Goal: Task Accomplishment & Management: Manage account settings

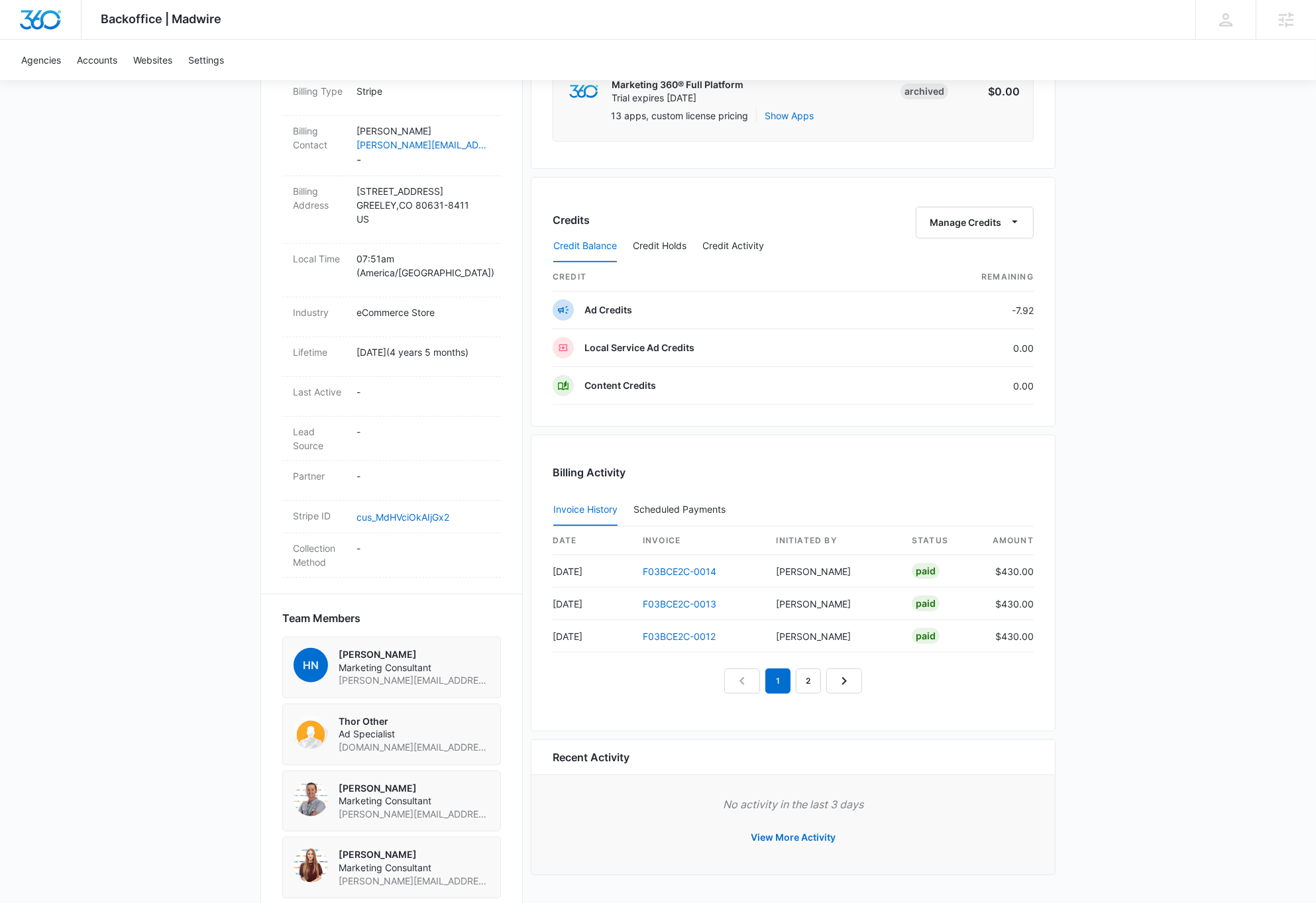
scroll to position [593, 0]
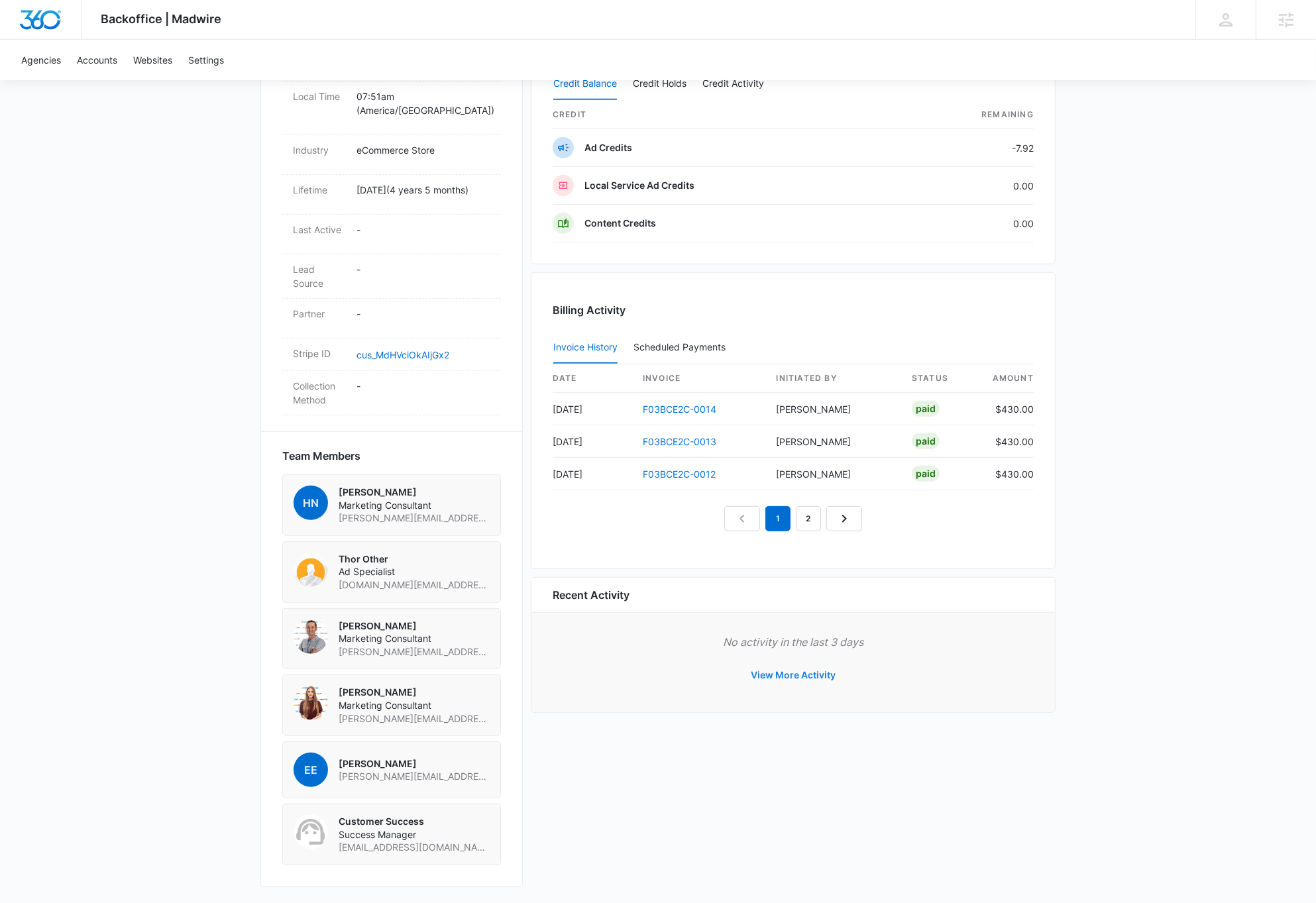
click at [790, 672] on button "View More Activity" at bounding box center [793, 675] width 111 height 32
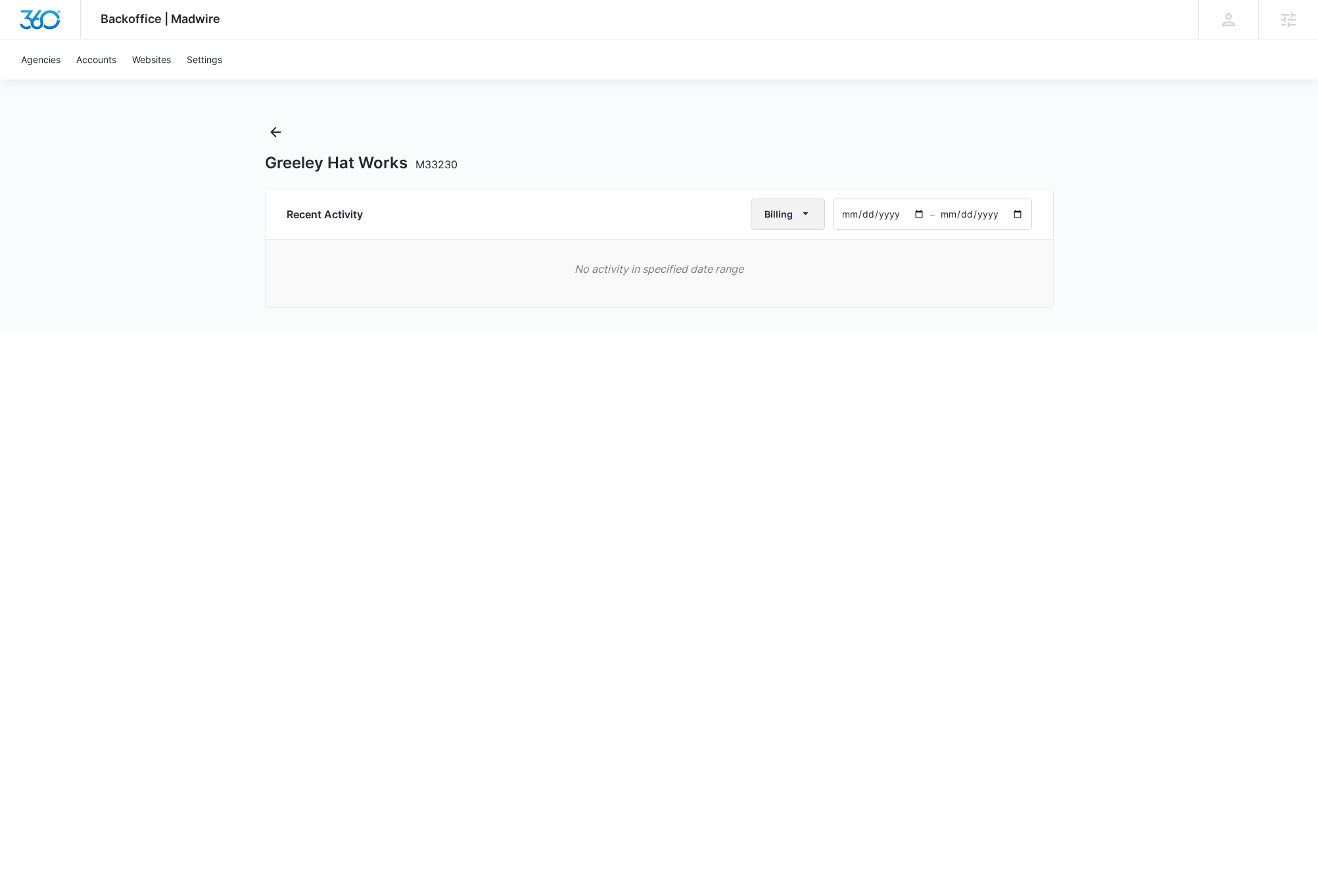
click at [809, 212] on icon "button" at bounding box center [805, 213] width 14 height 14
click at [800, 256] on div "All Activities" at bounding box center [792, 256] width 51 height 9
click at [899, 213] on input "2025-08-07" at bounding box center [881, 214] width 97 height 30
click at [874, 212] on input "2025-08-07" at bounding box center [881, 214] width 97 height 30
type input "2024-08-07"
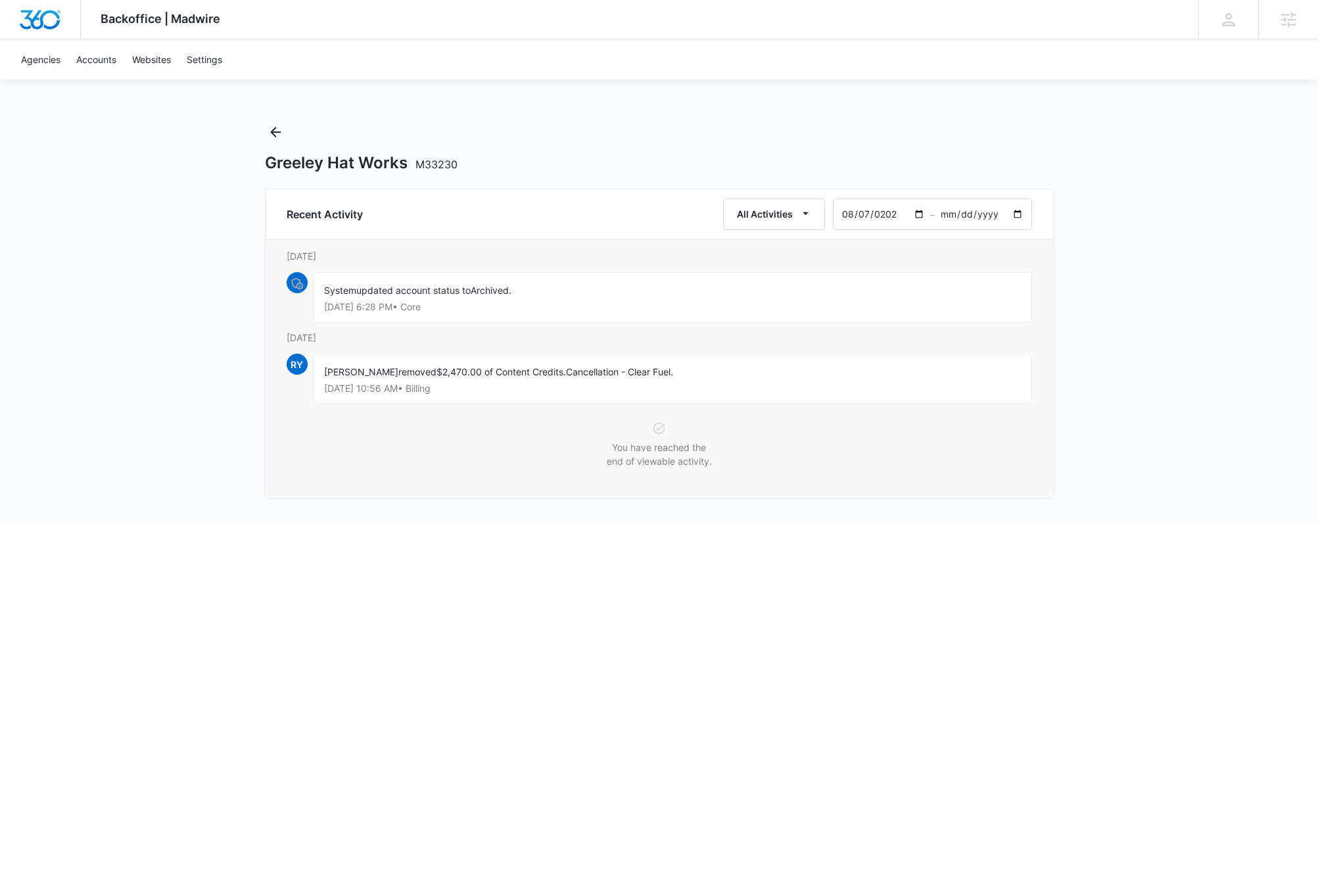
click at [881, 217] on input "2024-08-07" at bounding box center [881, 214] width 97 height 30
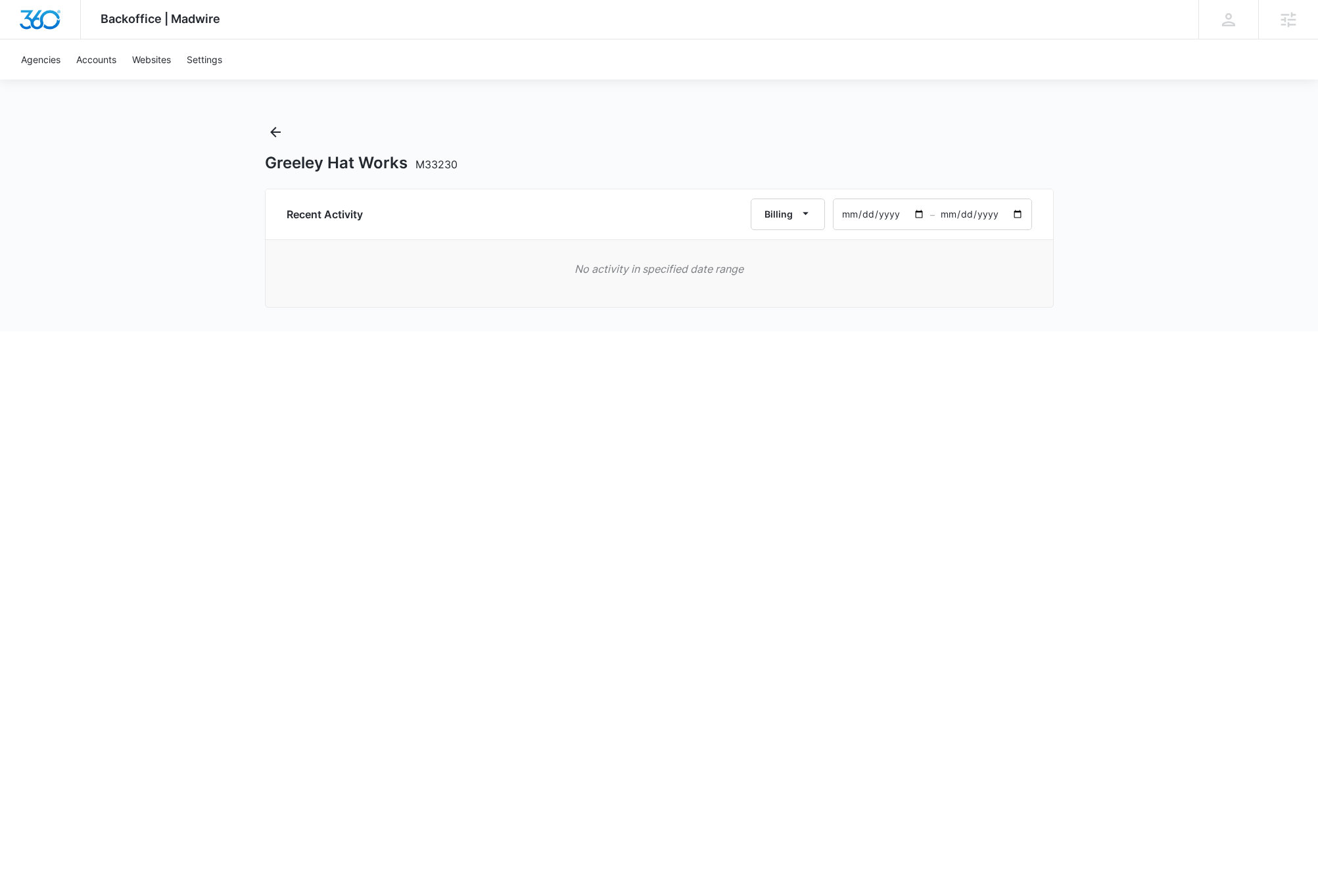
drag, startPoint x: 883, startPoint y: 212, endPoint x: 888, endPoint y: 220, distance: 9.4
click at [883, 212] on input "2025-08-07" at bounding box center [881, 214] width 97 height 30
type input "2023-08-07"
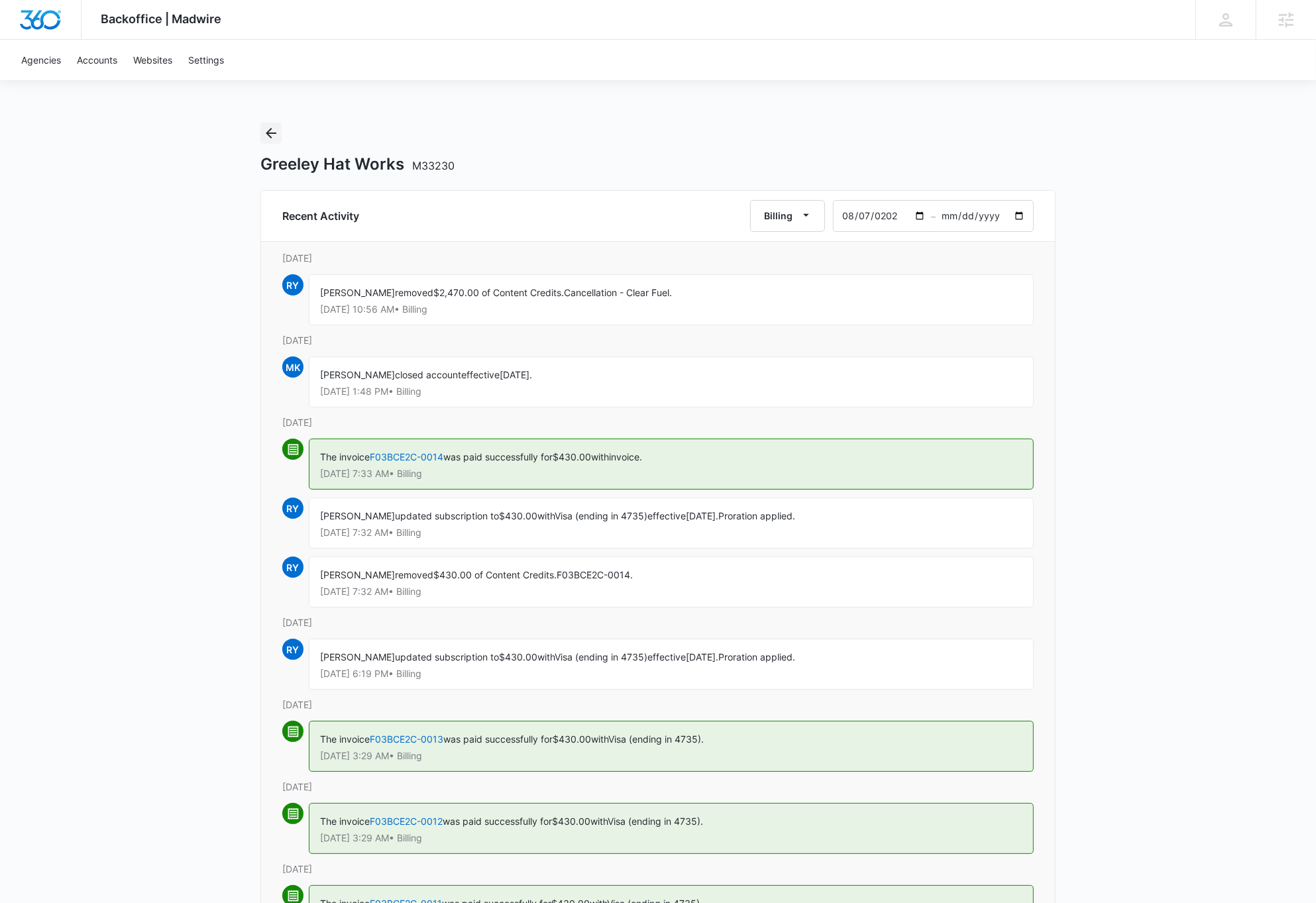
click at [271, 136] on icon "Back" at bounding box center [271, 133] width 10 height 10
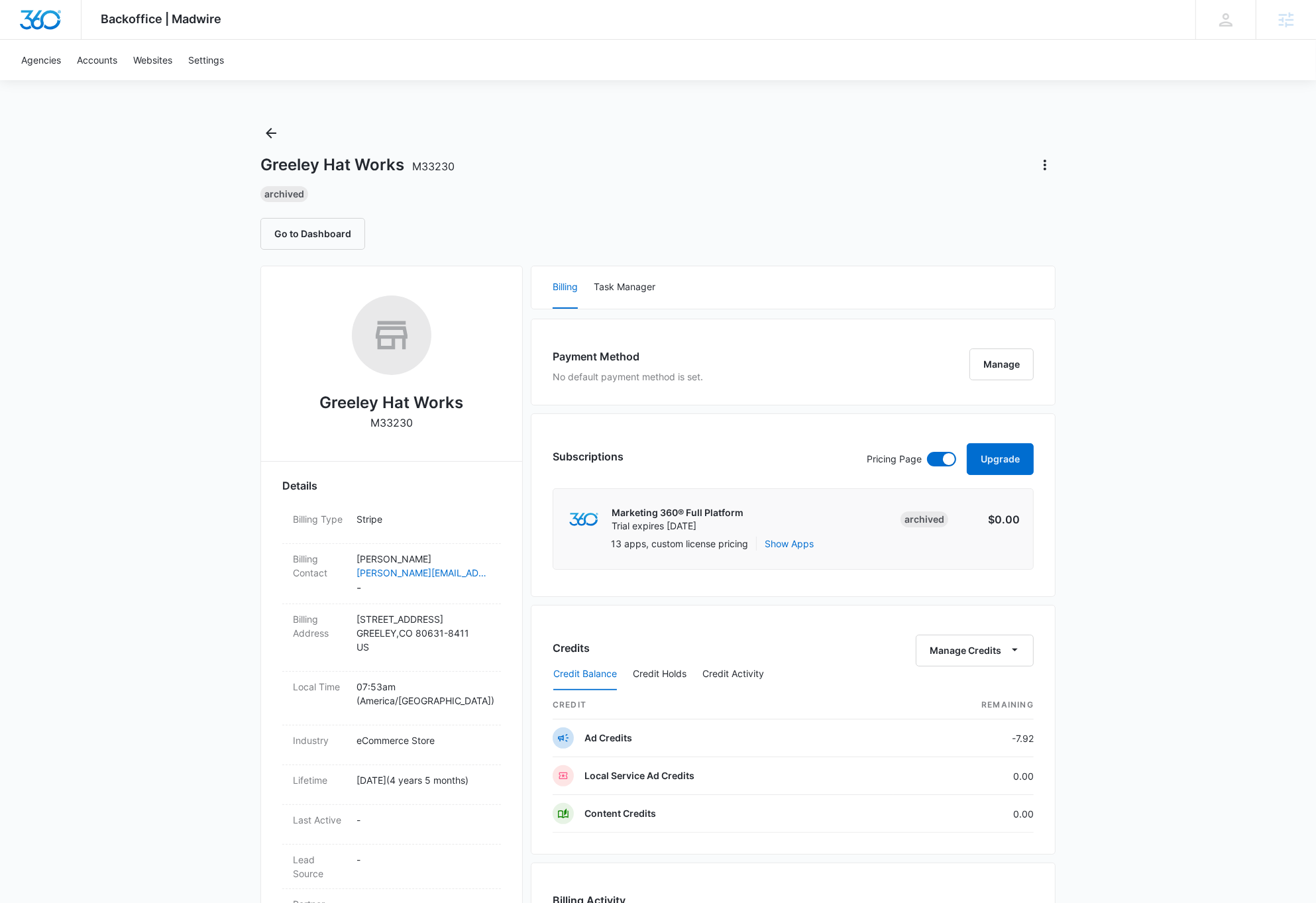
click at [51, 17] on img "Dashboard" at bounding box center [40, 19] width 43 height 20
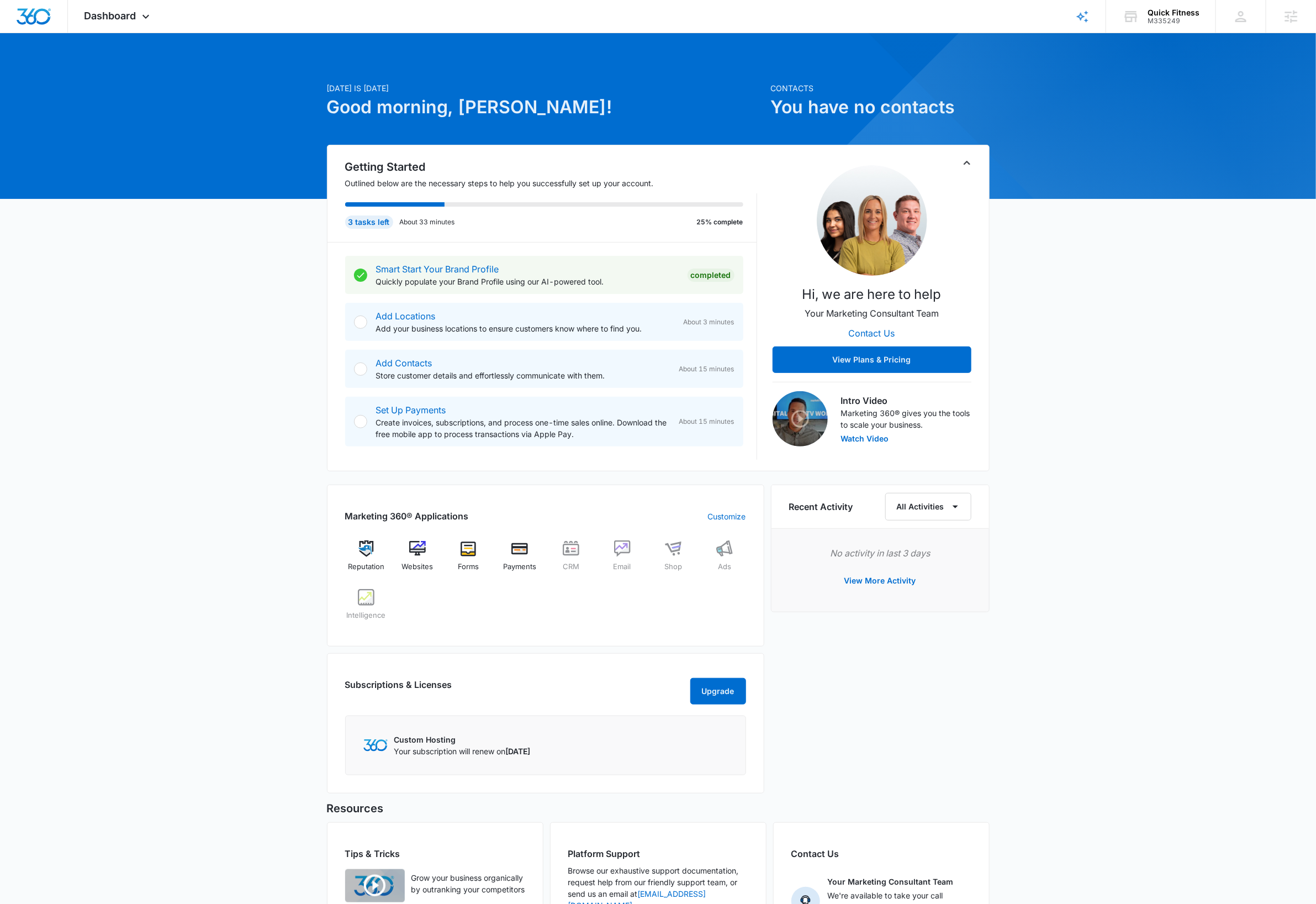
click at [1071, 364] on div "Today is Monday, October 6th Good morning, Dave! Contacts You have no contacts …" at bounding box center [658, 526] width 1316 height 958
click at [1179, 14] on div "Quick Fitness" at bounding box center [1174, 12] width 52 height 9
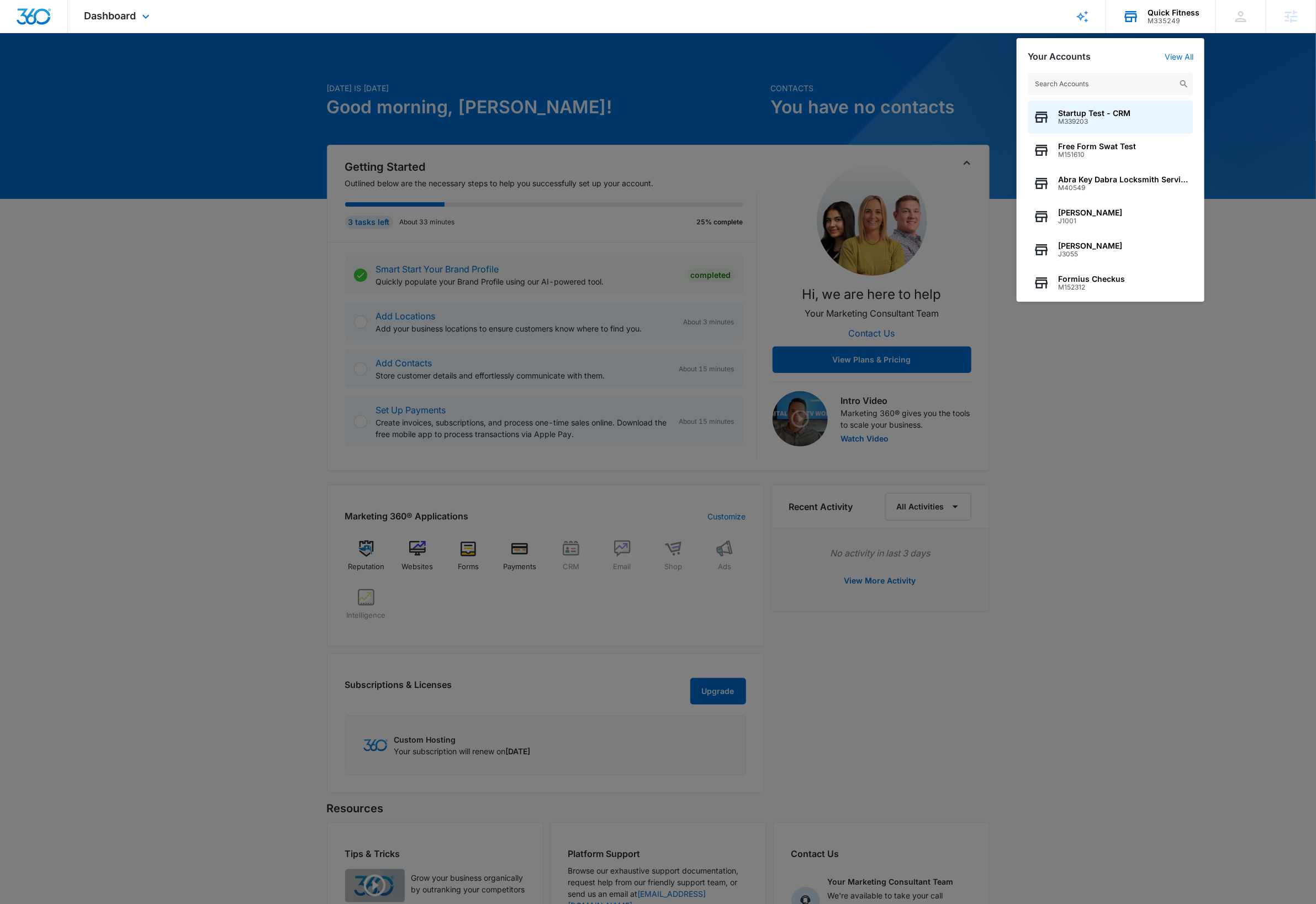
click at [1140, 88] on input "text" at bounding box center [1111, 84] width 165 height 22
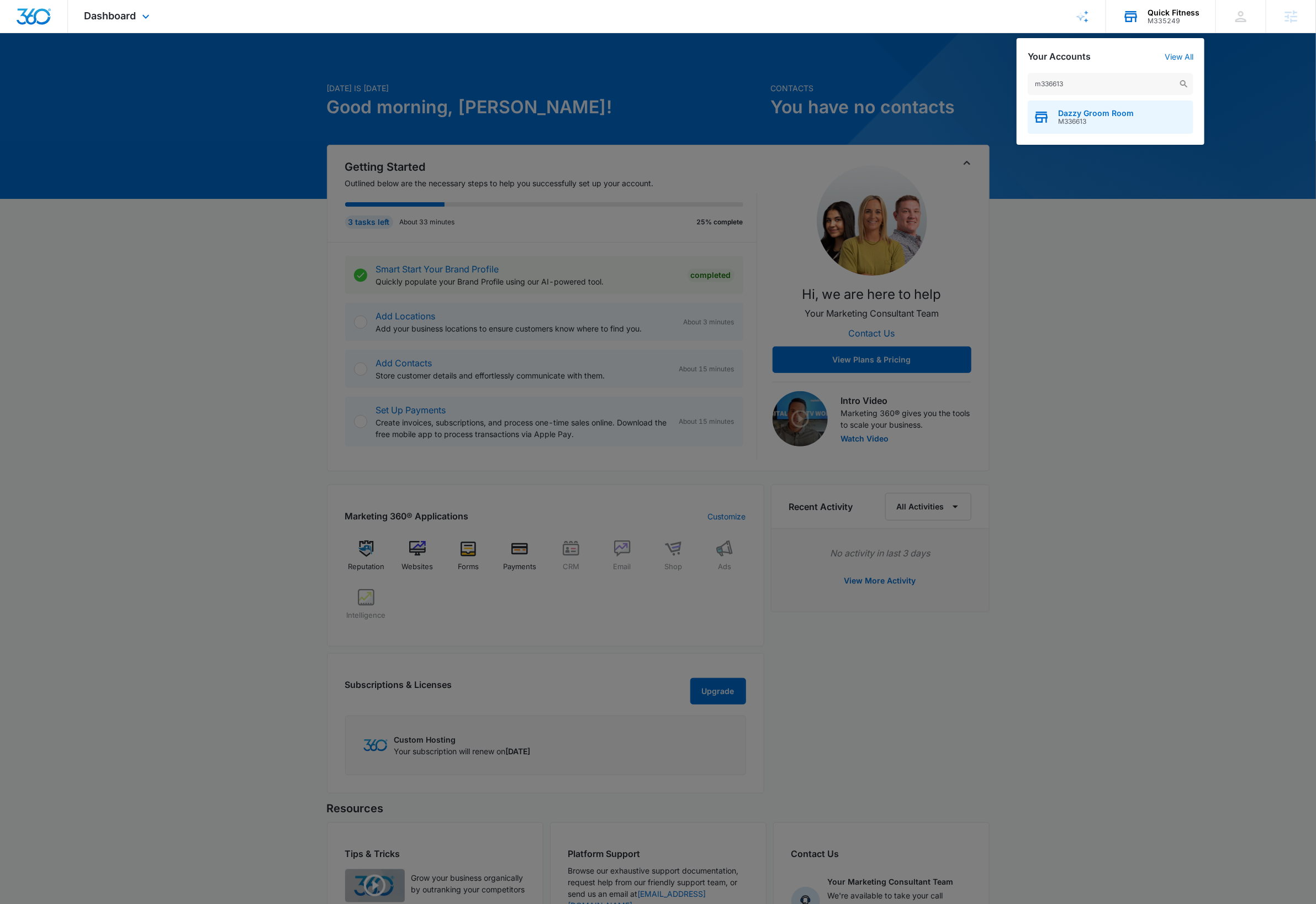
type input "m336613"
click at [1105, 120] on span "M336613" at bounding box center [1096, 121] width 75 height 8
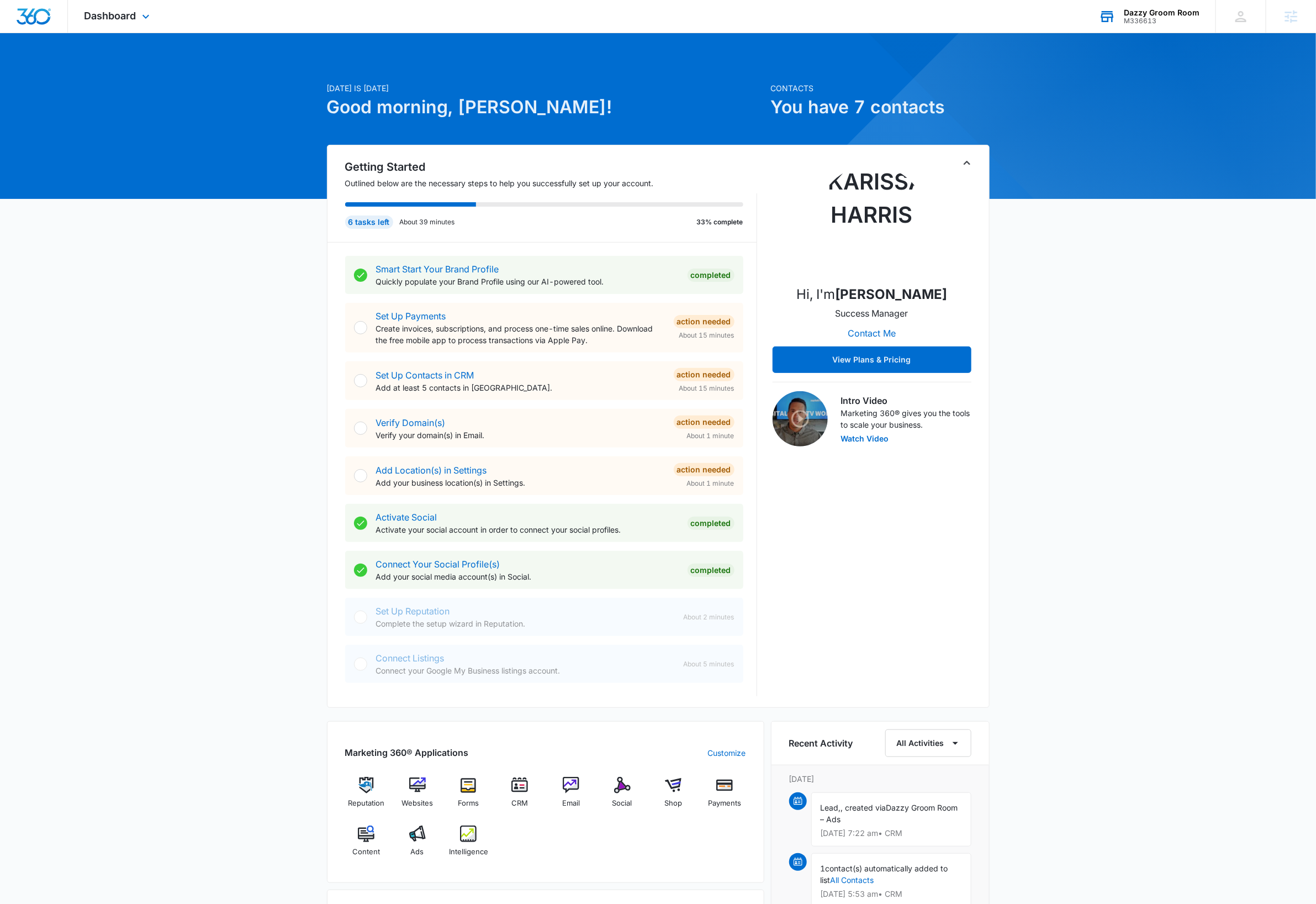
click at [971, 165] on icon "Toggle Collapse" at bounding box center [967, 163] width 13 height 13
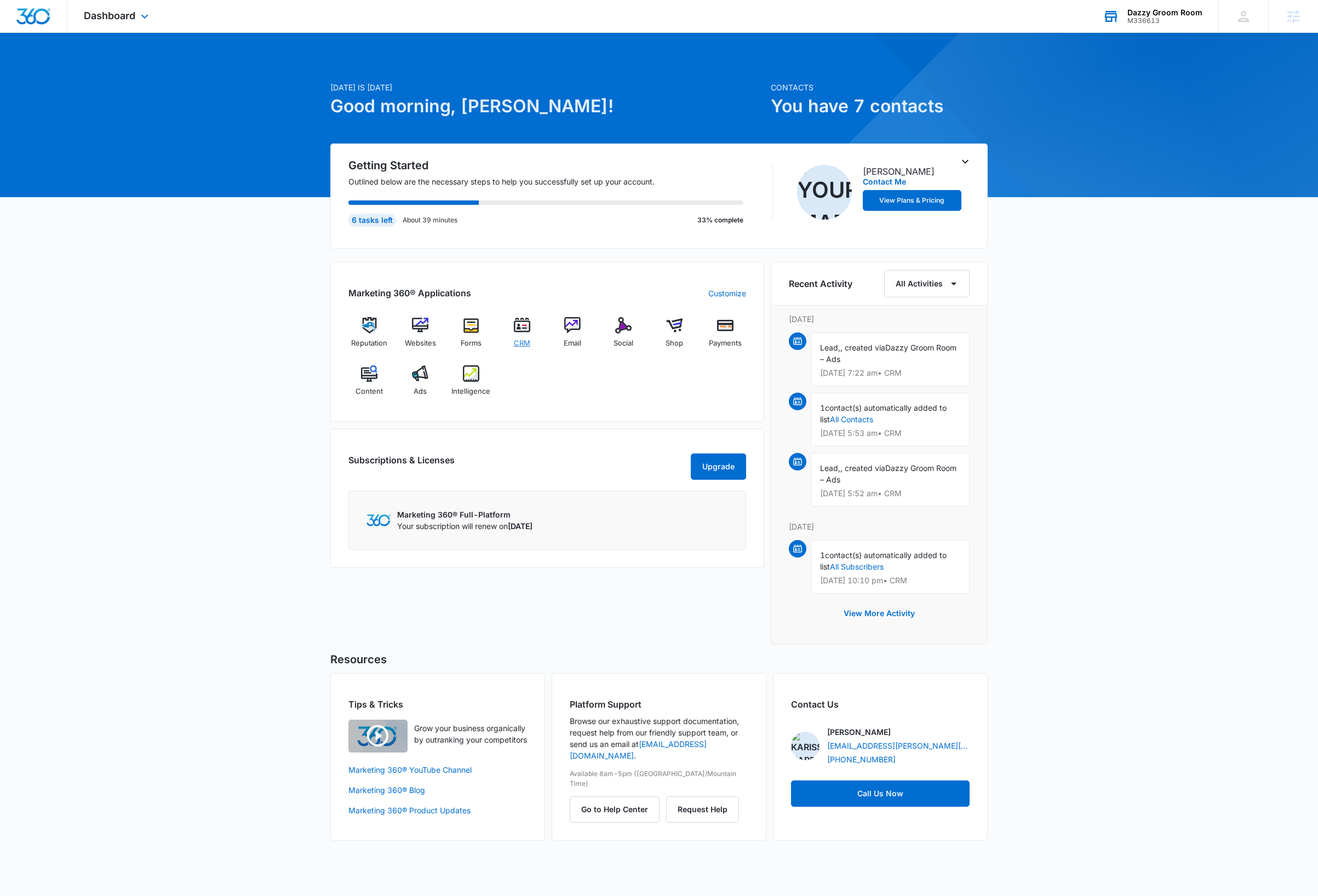
click at [527, 328] on img at bounding box center [522, 325] width 17 height 17
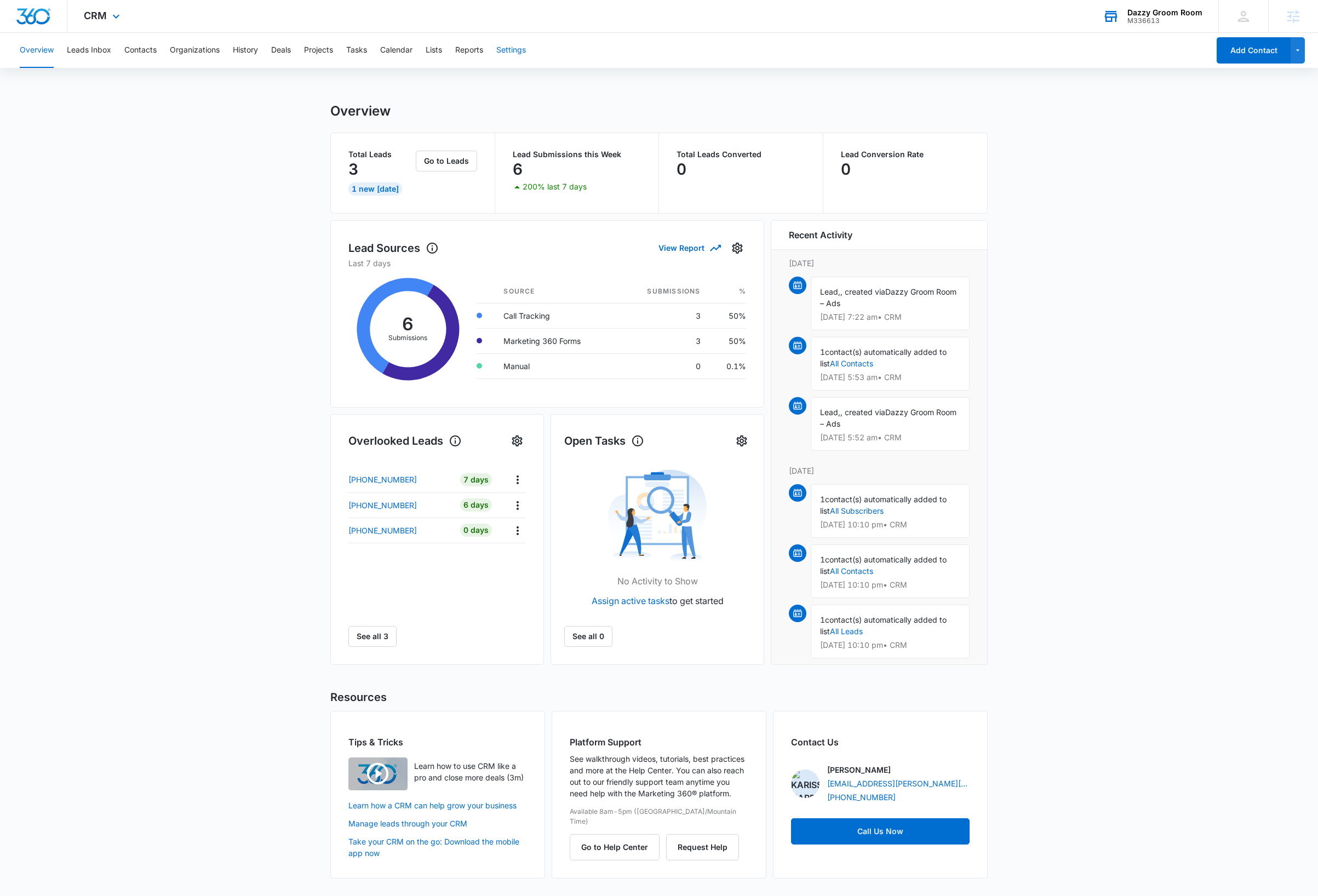
click at [522, 52] on button "Settings" at bounding box center [511, 50] width 29 height 35
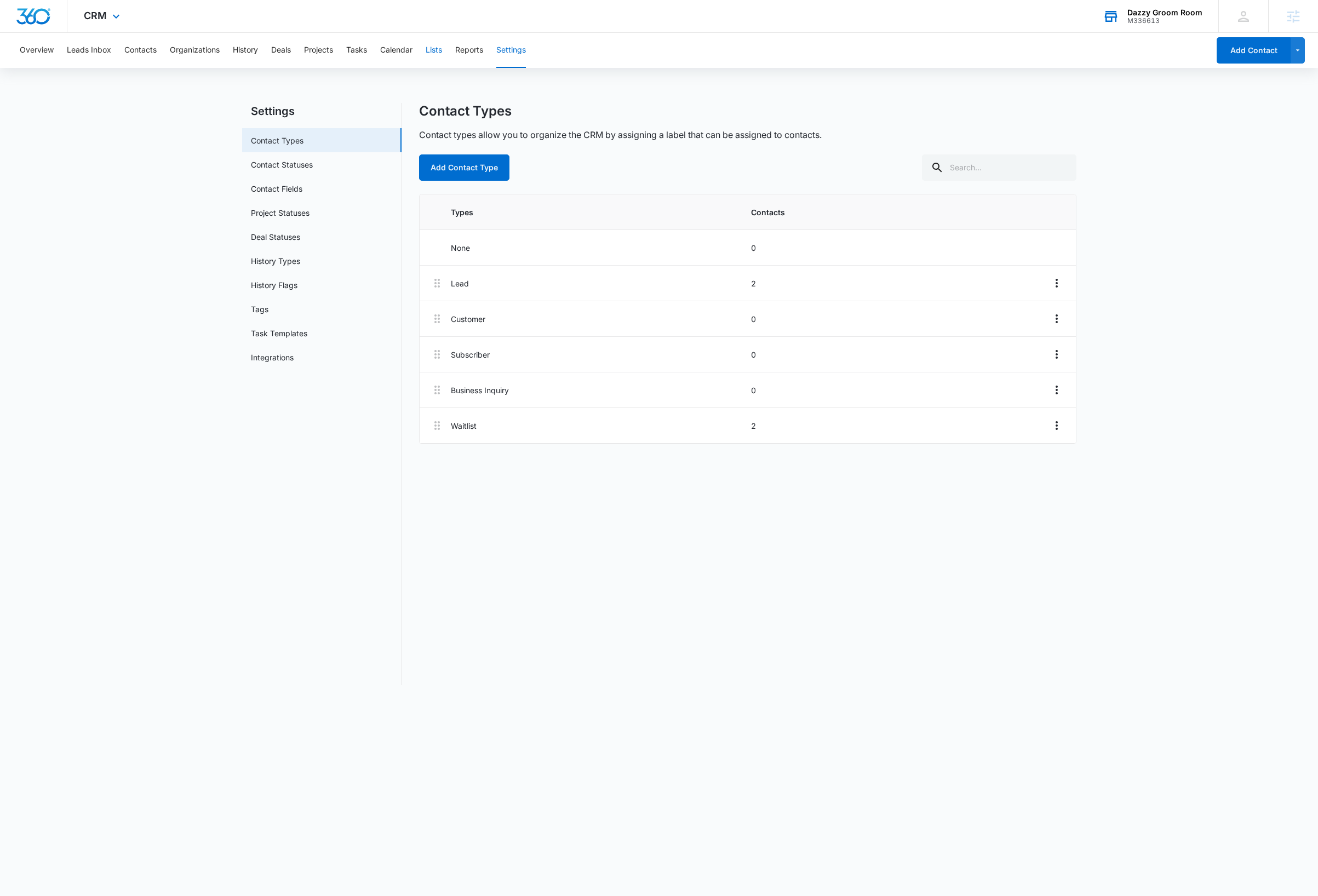
click at [437, 53] on button "Lists" at bounding box center [434, 50] width 17 height 35
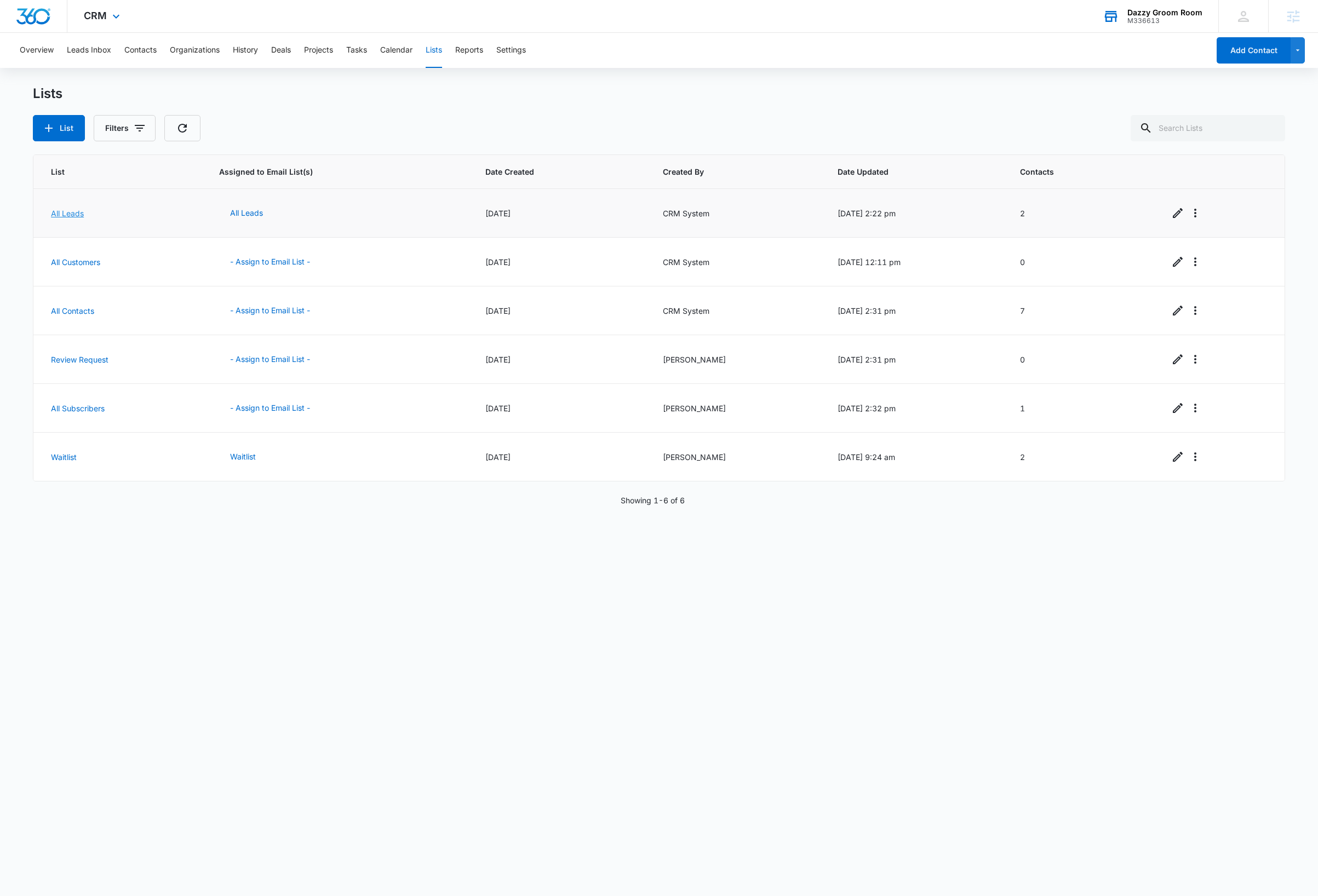
click at [65, 212] on link "All Leads" at bounding box center [68, 213] width 33 height 9
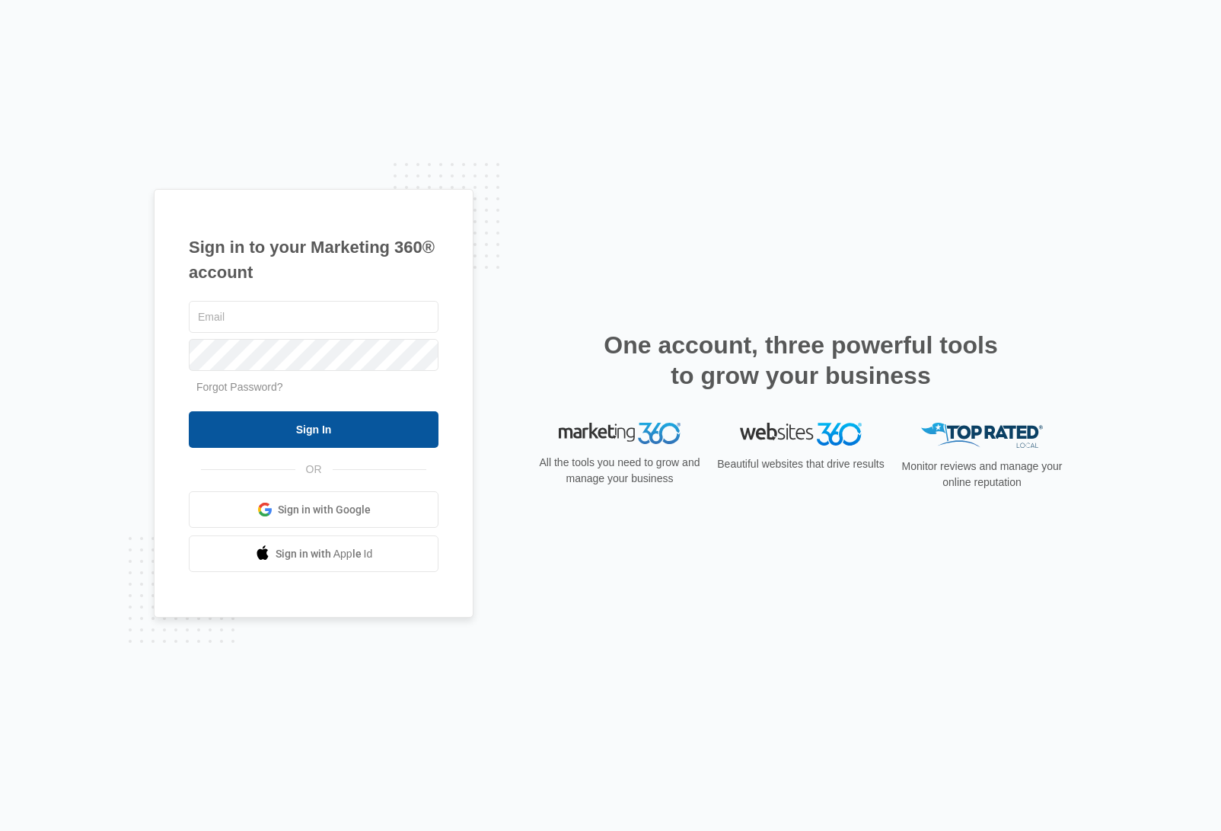
type input "[PERSON_NAME][EMAIL_ADDRESS][DOMAIN_NAME]"
click at [325, 429] on input "Sign In" at bounding box center [314, 429] width 250 height 37
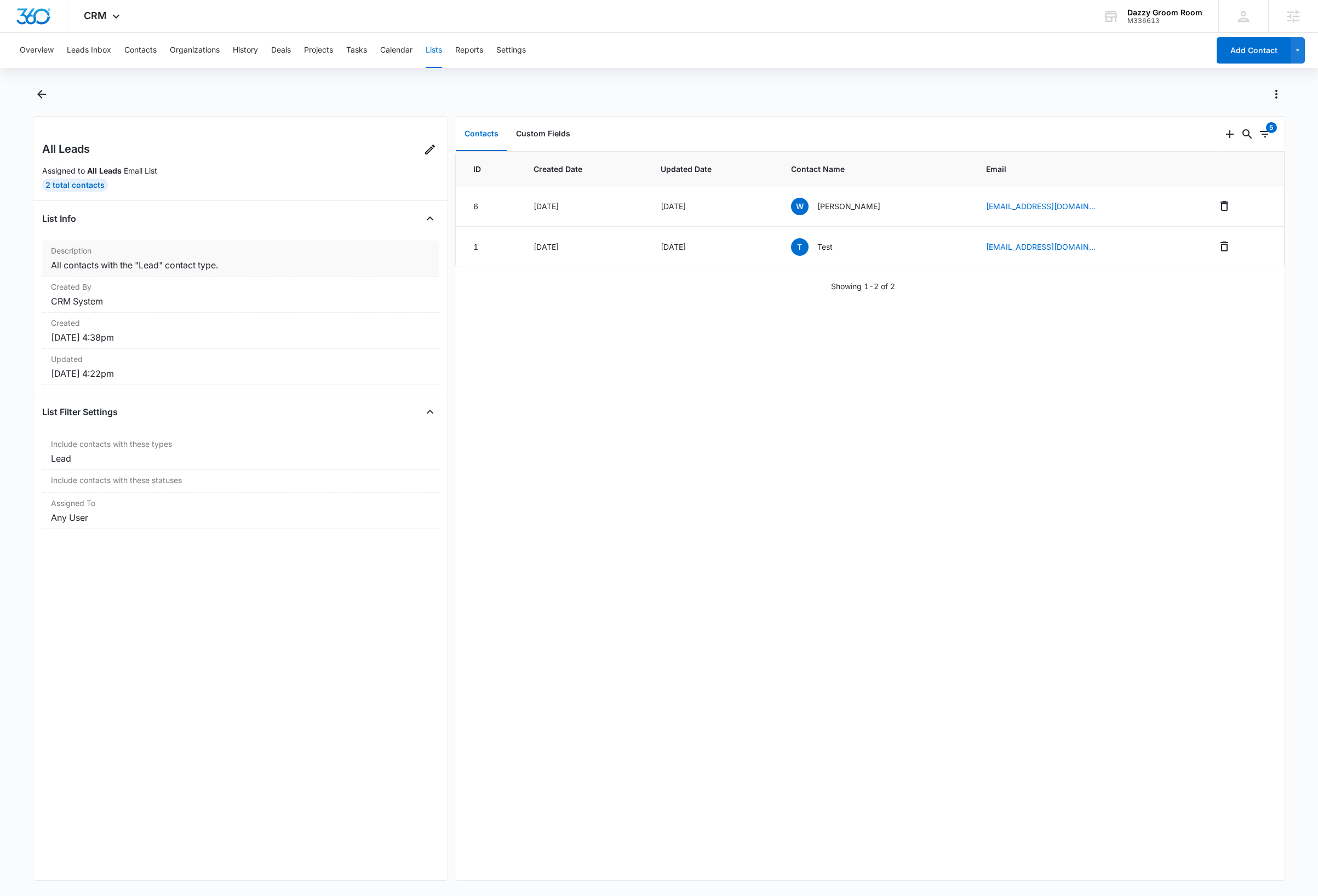
click at [273, 265] on dd "All contacts with the "Lead" contact type." at bounding box center [240, 265] width 379 height 13
copy dd "All contacts with the "Lead" contact type."
click at [424, 153] on icon at bounding box center [430, 150] width 13 height 13
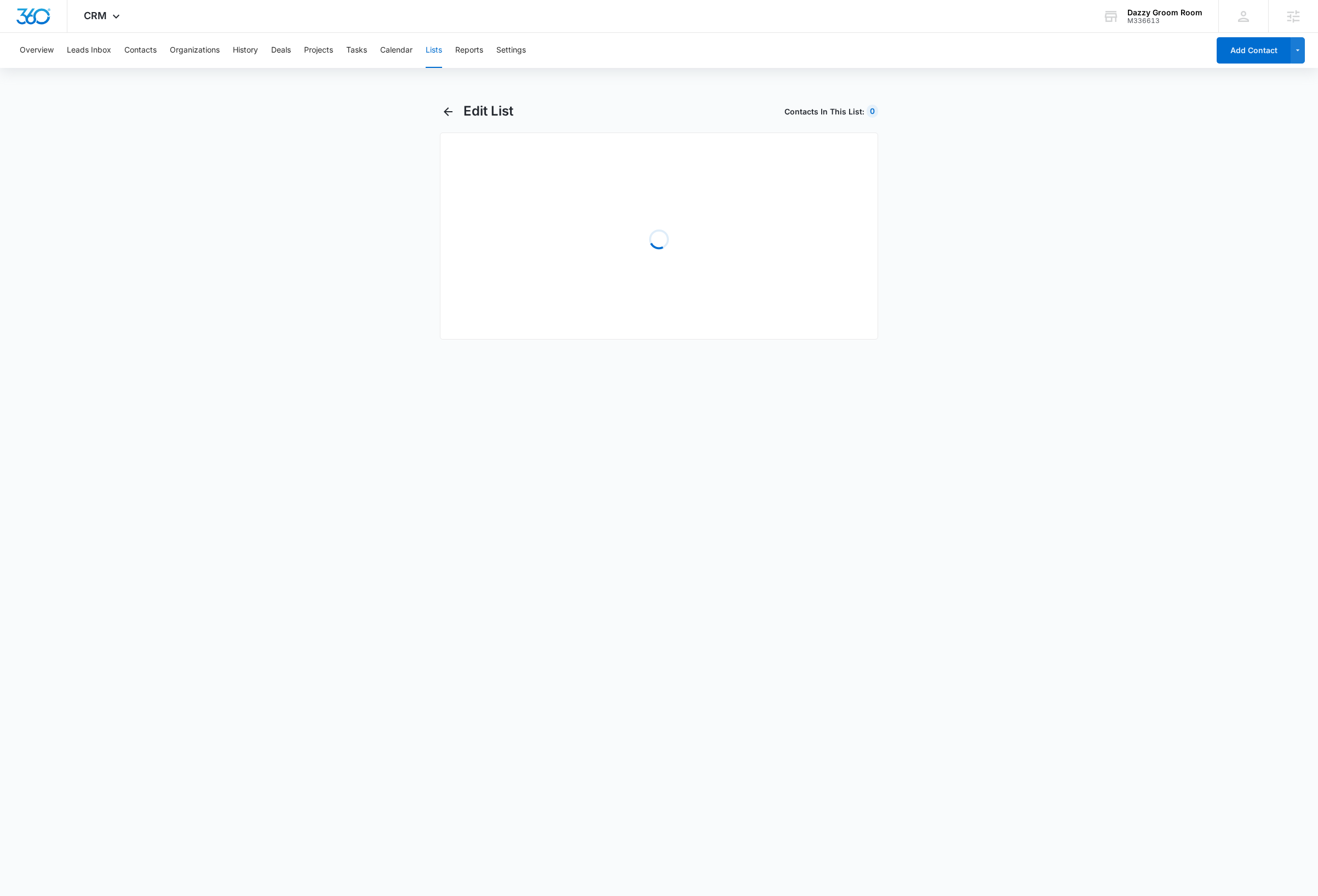
select select "31"
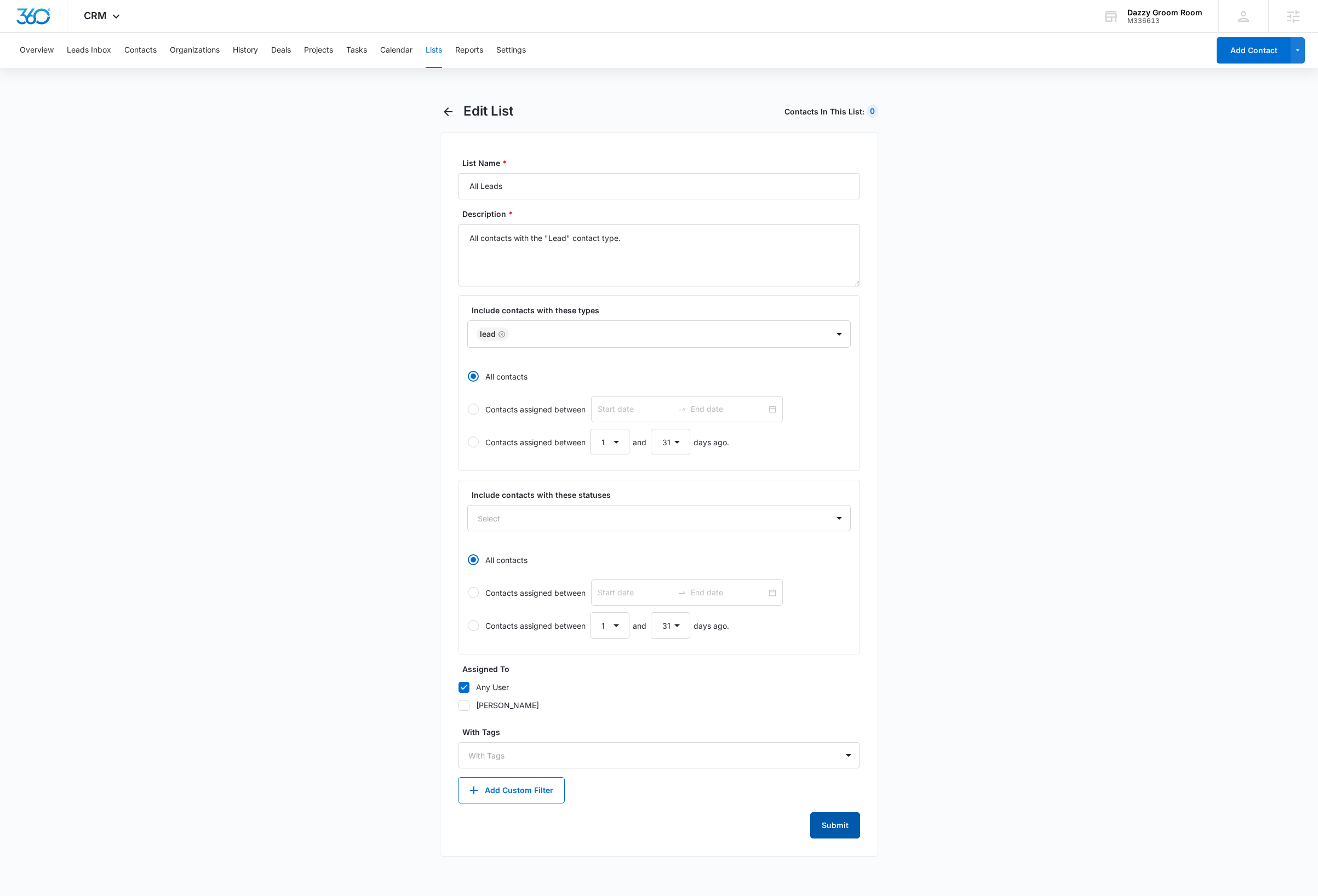
click at [837, 834] on button "Submit" at bounding box center [835, 825] width 50 height 27
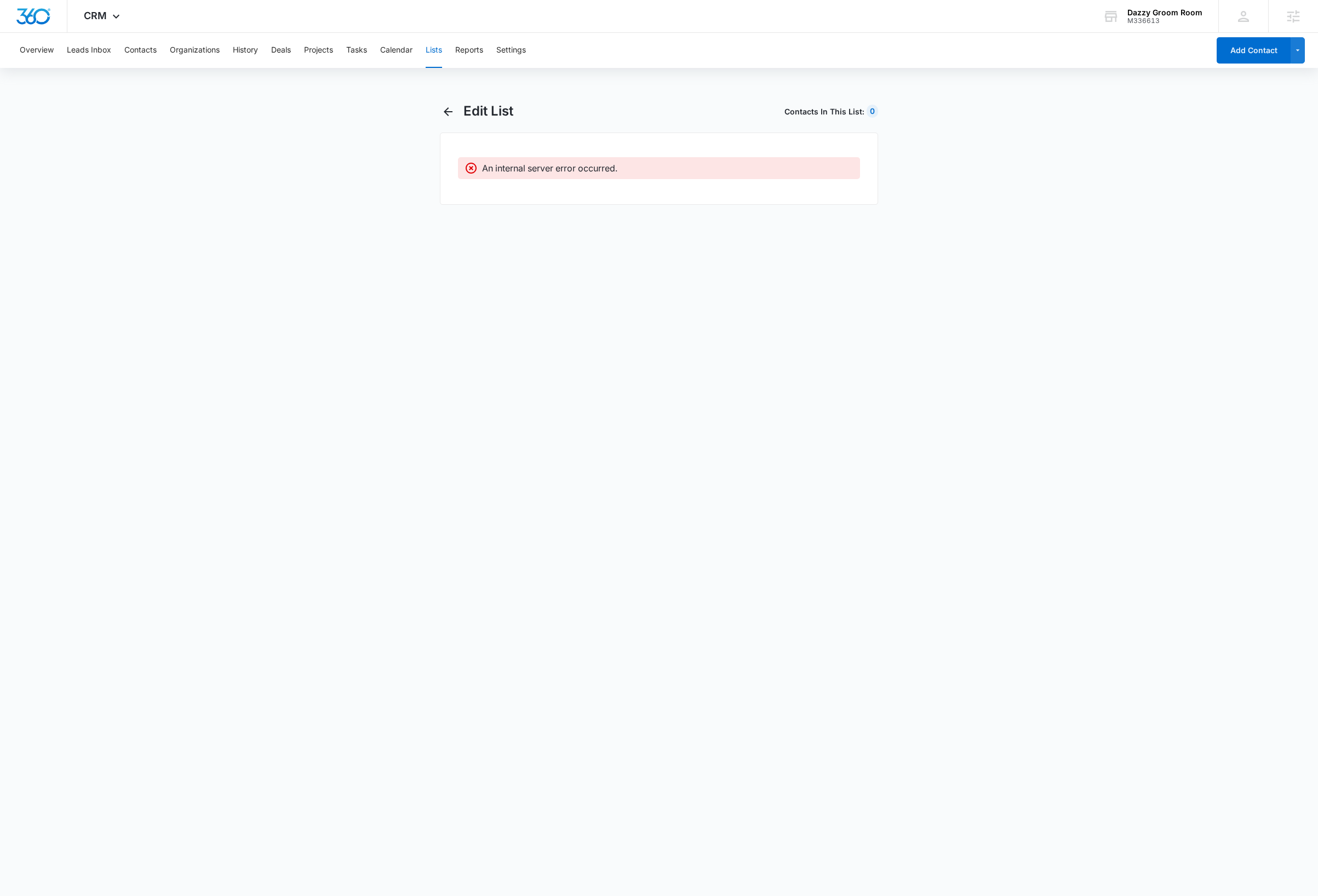
click at [437, 51] on button "Lists" at bounding box center [434, 50] width 17 height 35
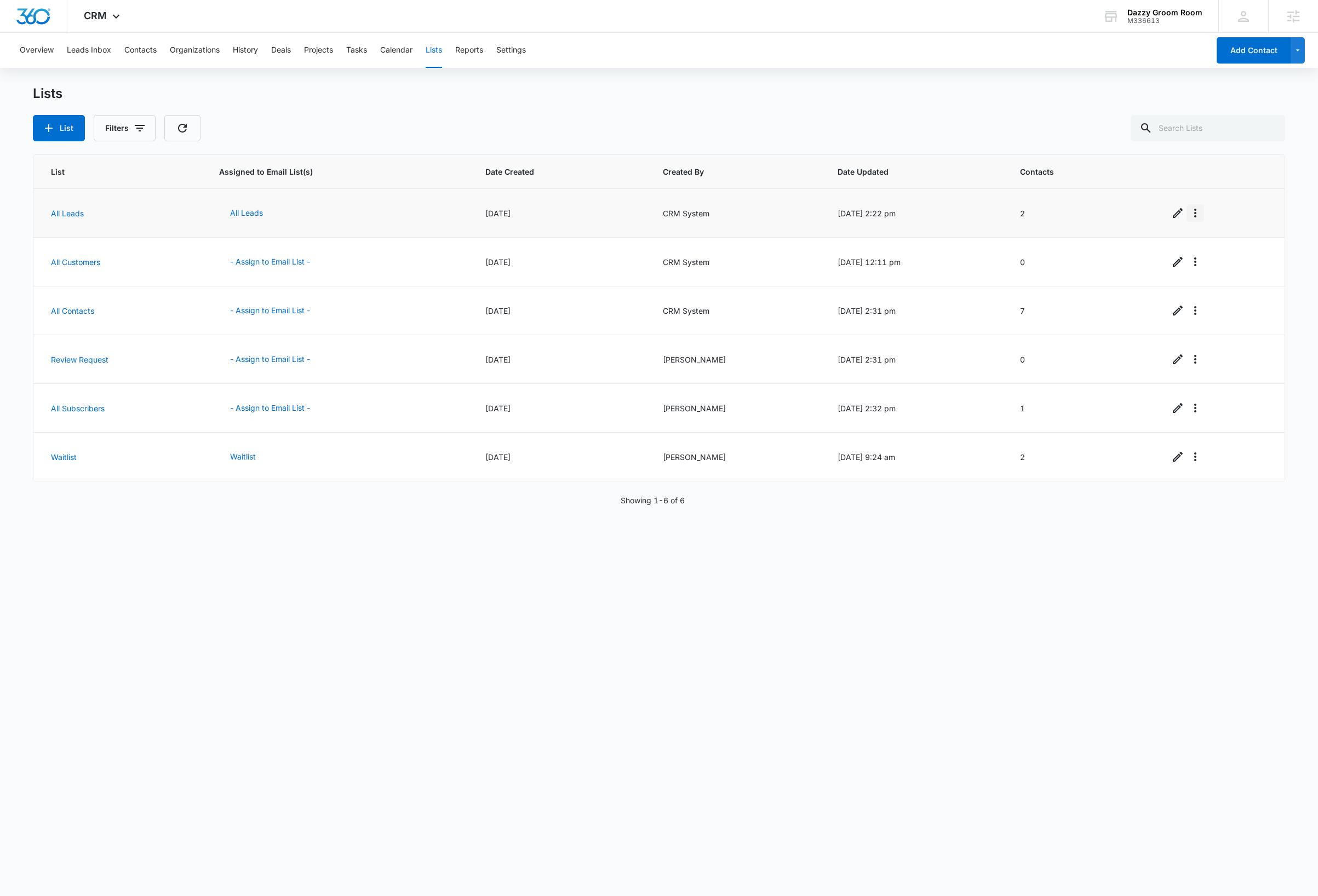
click at [1190, 214] on icon "Overflow Menu" at bounding box center [1195, 213] width 13 height 13
click at [1222, 276] on div "Delete List" at bounding box center [1216, 277] width 48 height 8
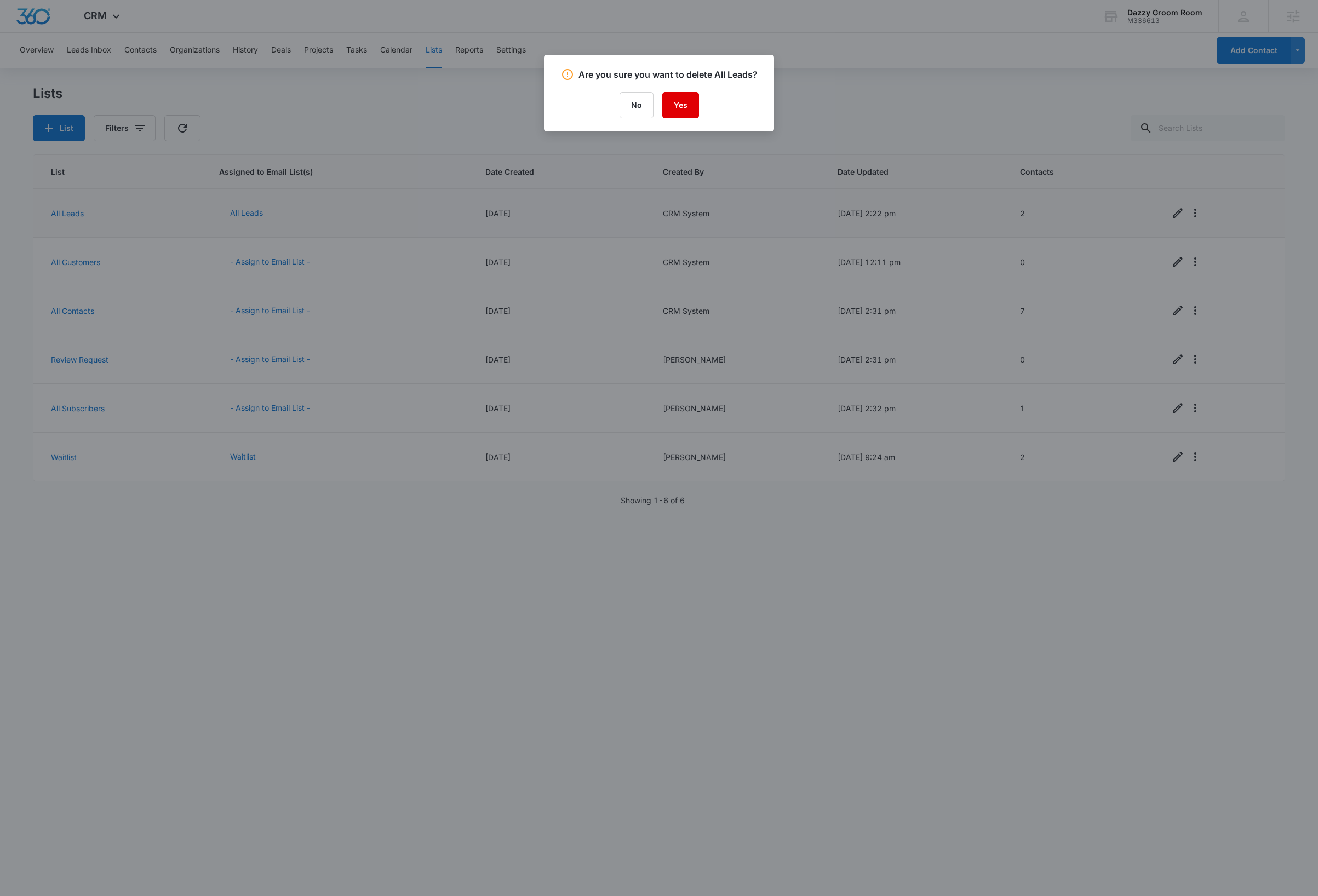
click at [683, 106] on button "Yes" at bounding box center [681, 105] width 37 height 27
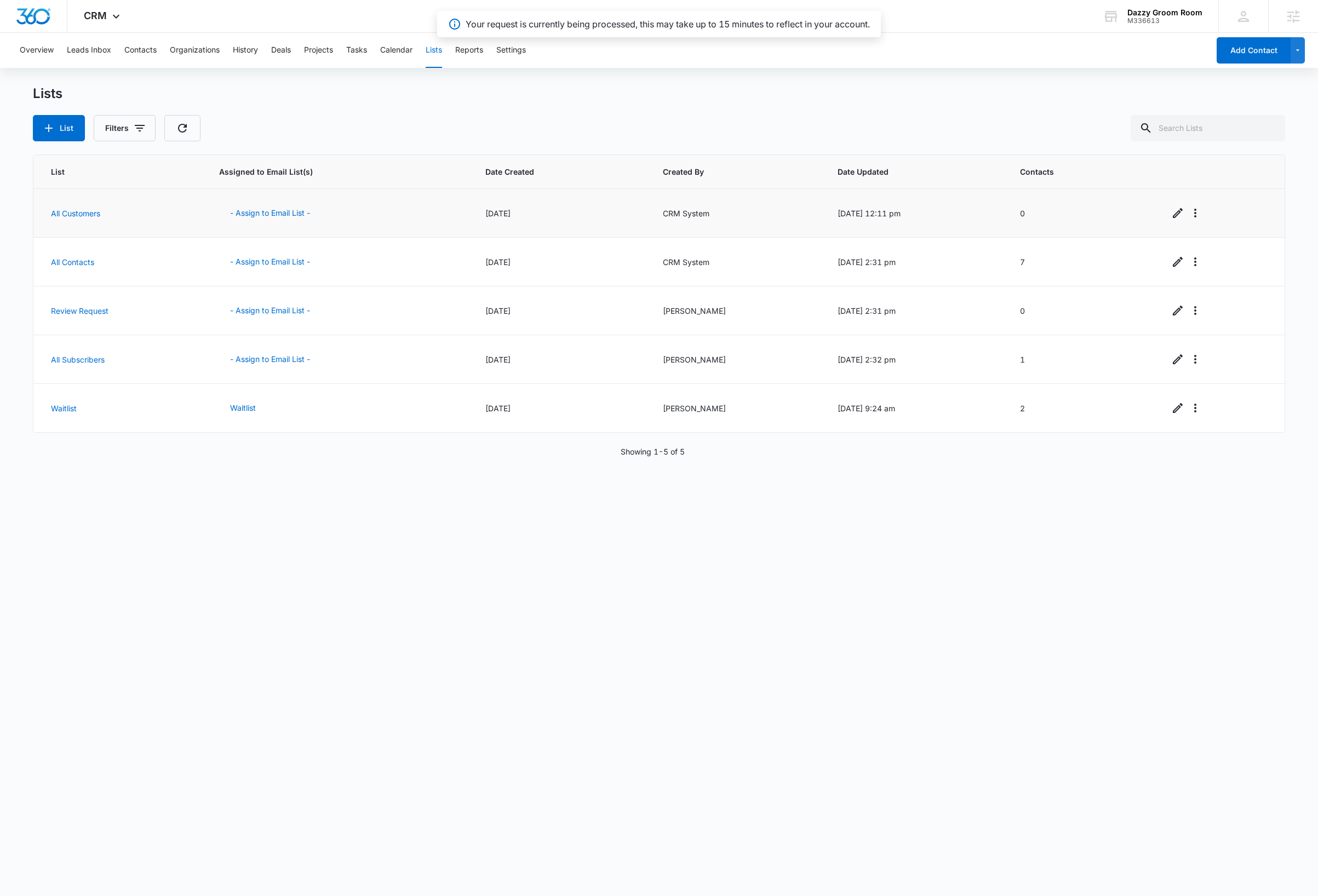
click at [185, 568] on div "List Assigned to Email List(s) Date Created Created By Date Updated Contacts Al…" at bounding box center [659, 518] width 1253 height 726
click at [163, 610] on div "List Assigned to Email List(s) Date Created Created By Date Updated Contacts Al…" at bounding box center [659, 518] width 1253 height 726
click at [50, 127] on icon "button" at bounding box center [48, 128] width 8 height 8
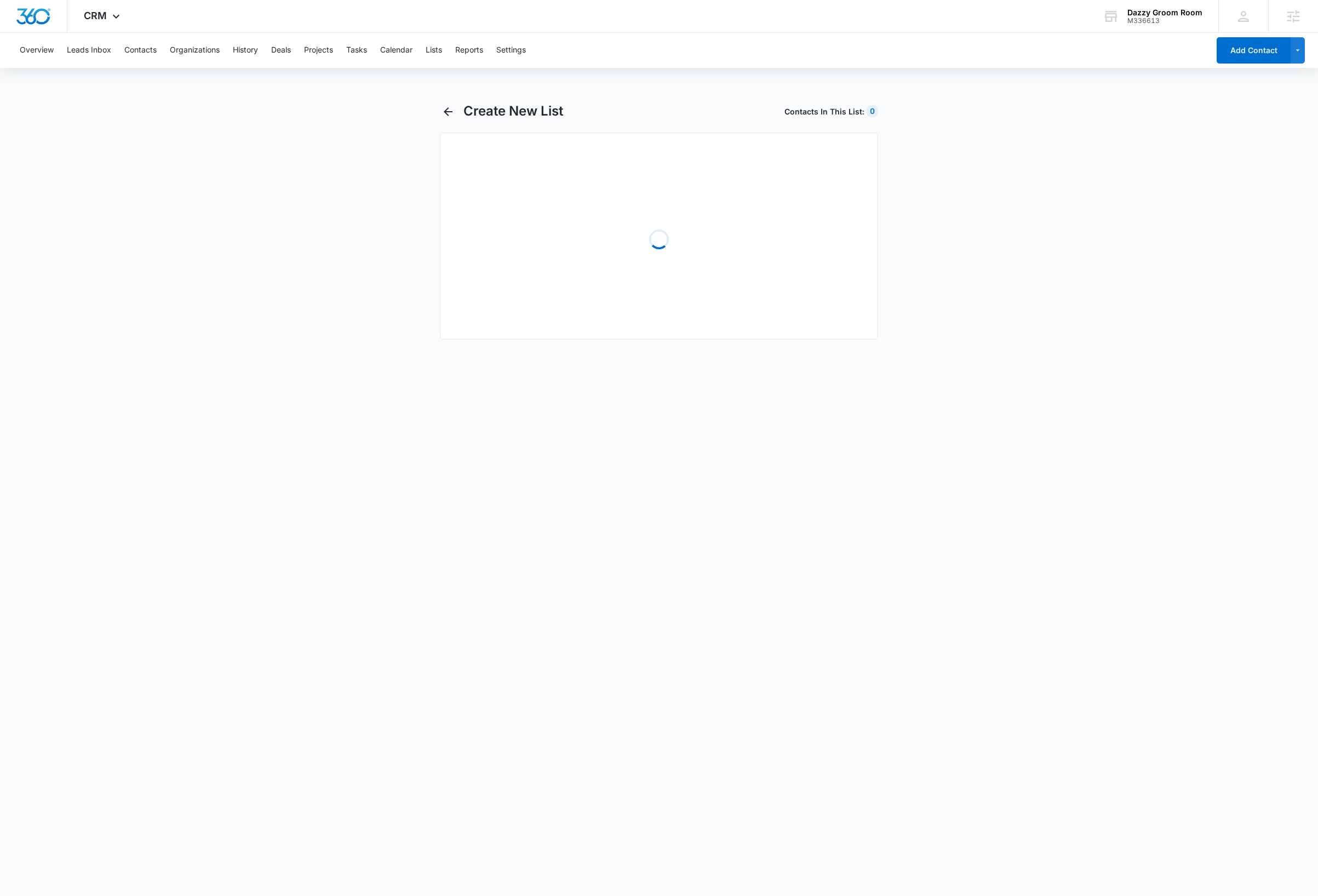
select select "31"
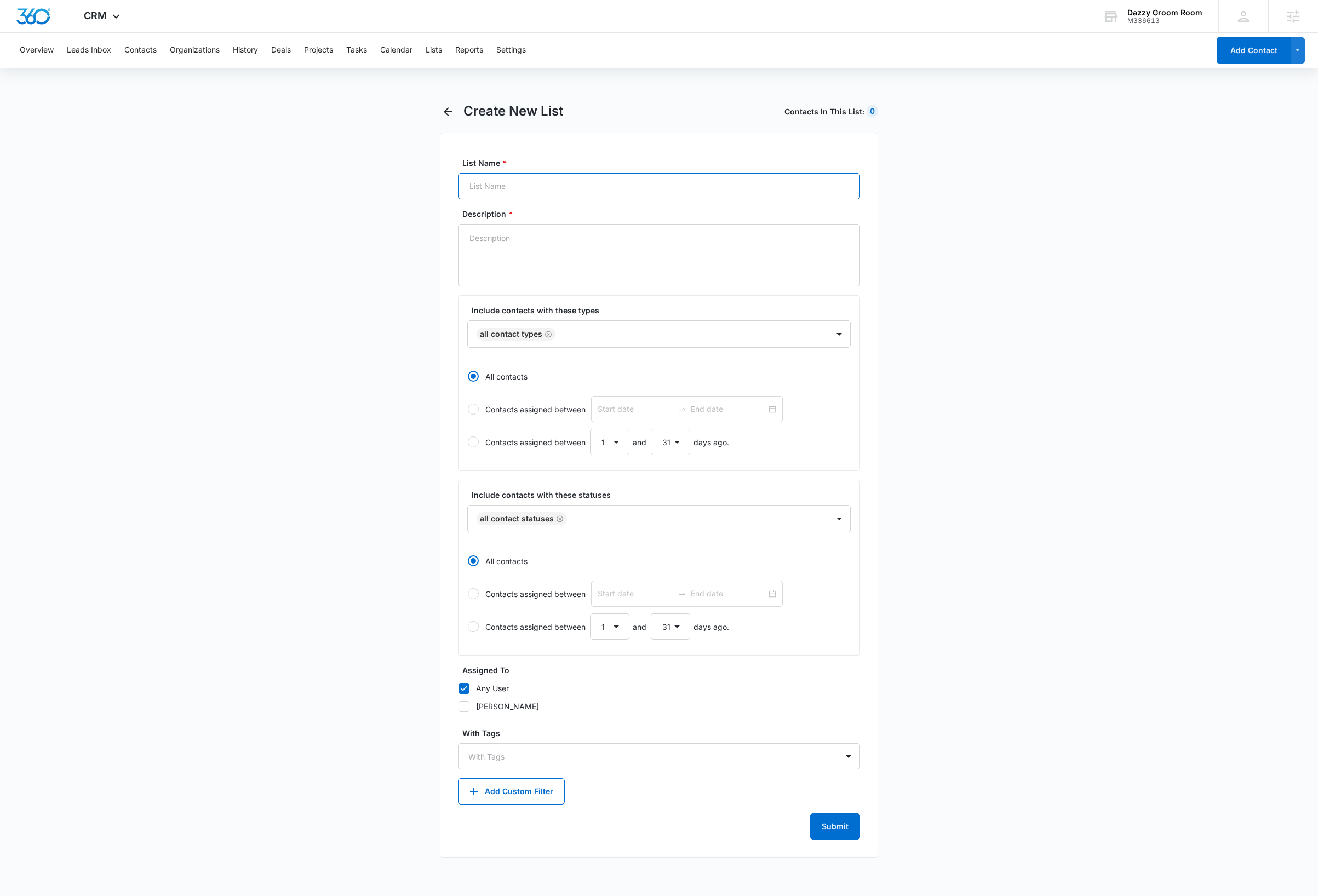
click at [550, 187] on input "List Name *" at bounding box center [659, 186] width 402 height 27
type input "All Leads"
click at [555, 185] on input "All Leads" at bounding box center [659, 186] width 402 height 27
click at [768, 237] on textarea "Description *" at bounding box center [659, 255] width 402 height 63
click at [667, 267] on textarea "Description *" at bounding box center [659, 255] width 402 height 63
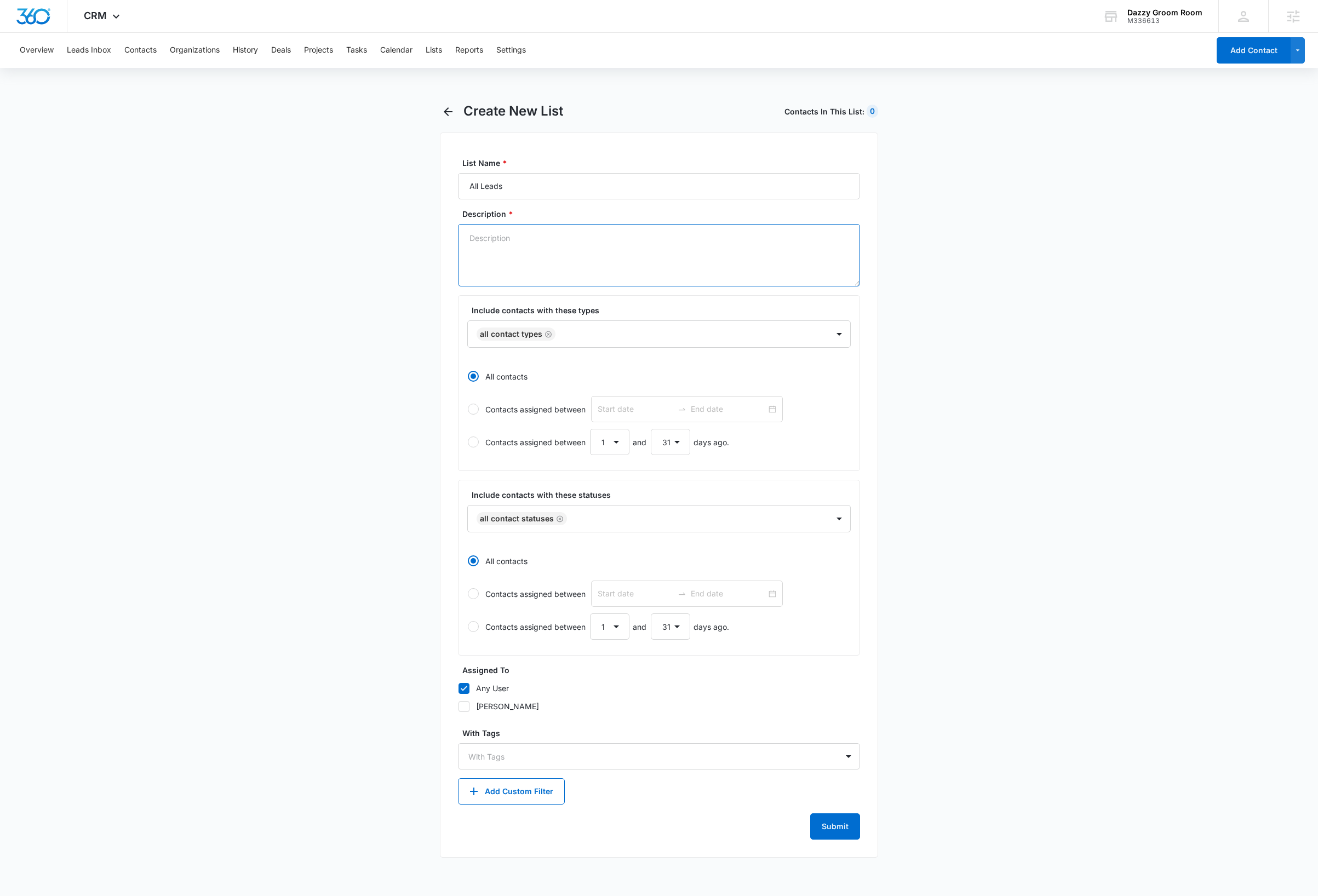
paste textarea "All contacts with the "Lead" contact type."
click at [547, 334] on icon "Remove All Contact Types" at bounding box center [548, 334] width 8 height 8
type textarea "All contacts with the "Lead" contact type."
click at [559, 337] on div at bounding box center [646, 334] width 337 height 14
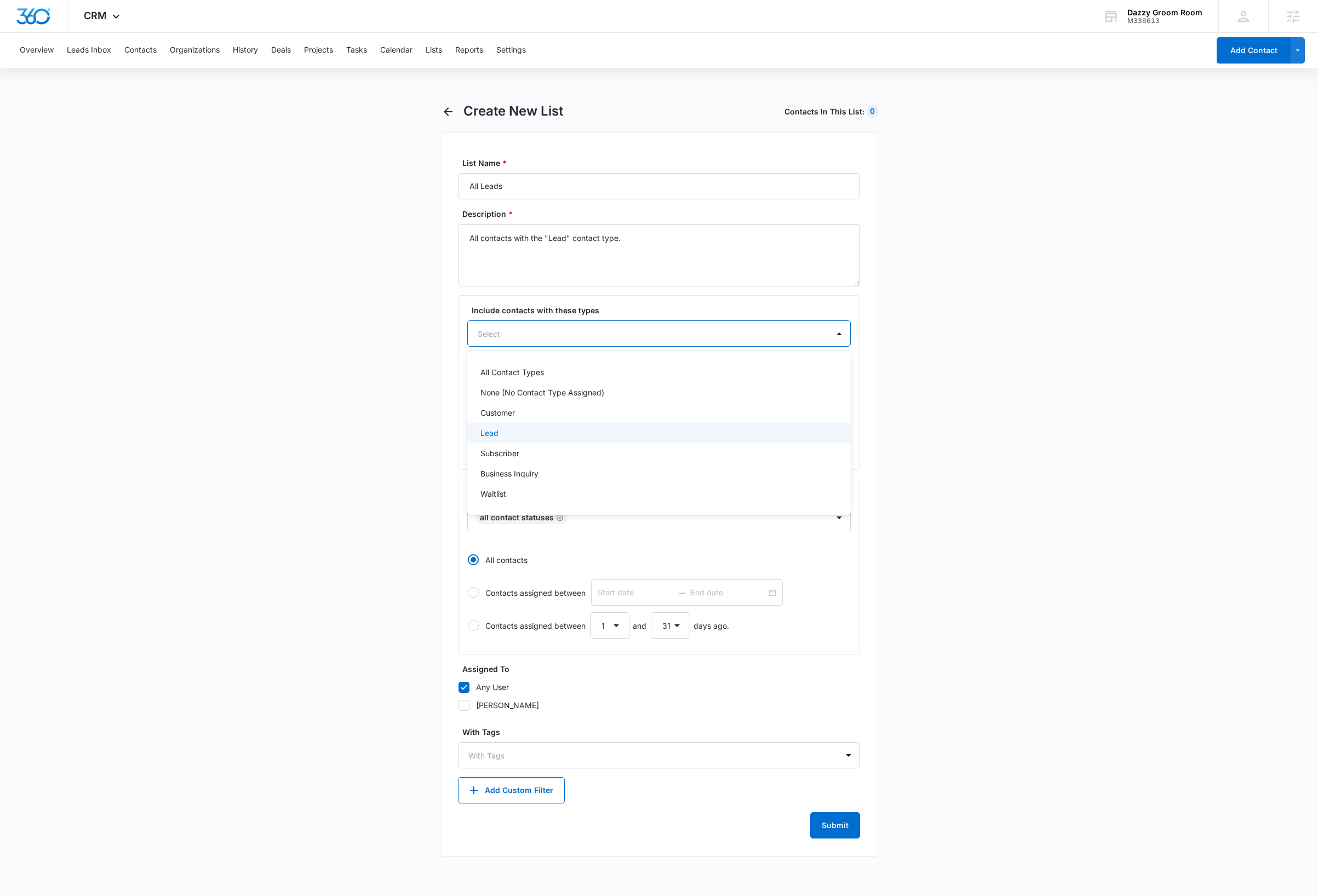
click at [512, 435] on div "Lead" at bounding box center [658, 433] width 355 height 12
click at [299, 370] on main "Create New List Contacts In This List : 0 List Name * All Leads Description * A…" at bounding box center [659, 487] width 1318 height 768
click at [845, 834] on button "Submit" at bounding box center [835, 826] width 50 height 27
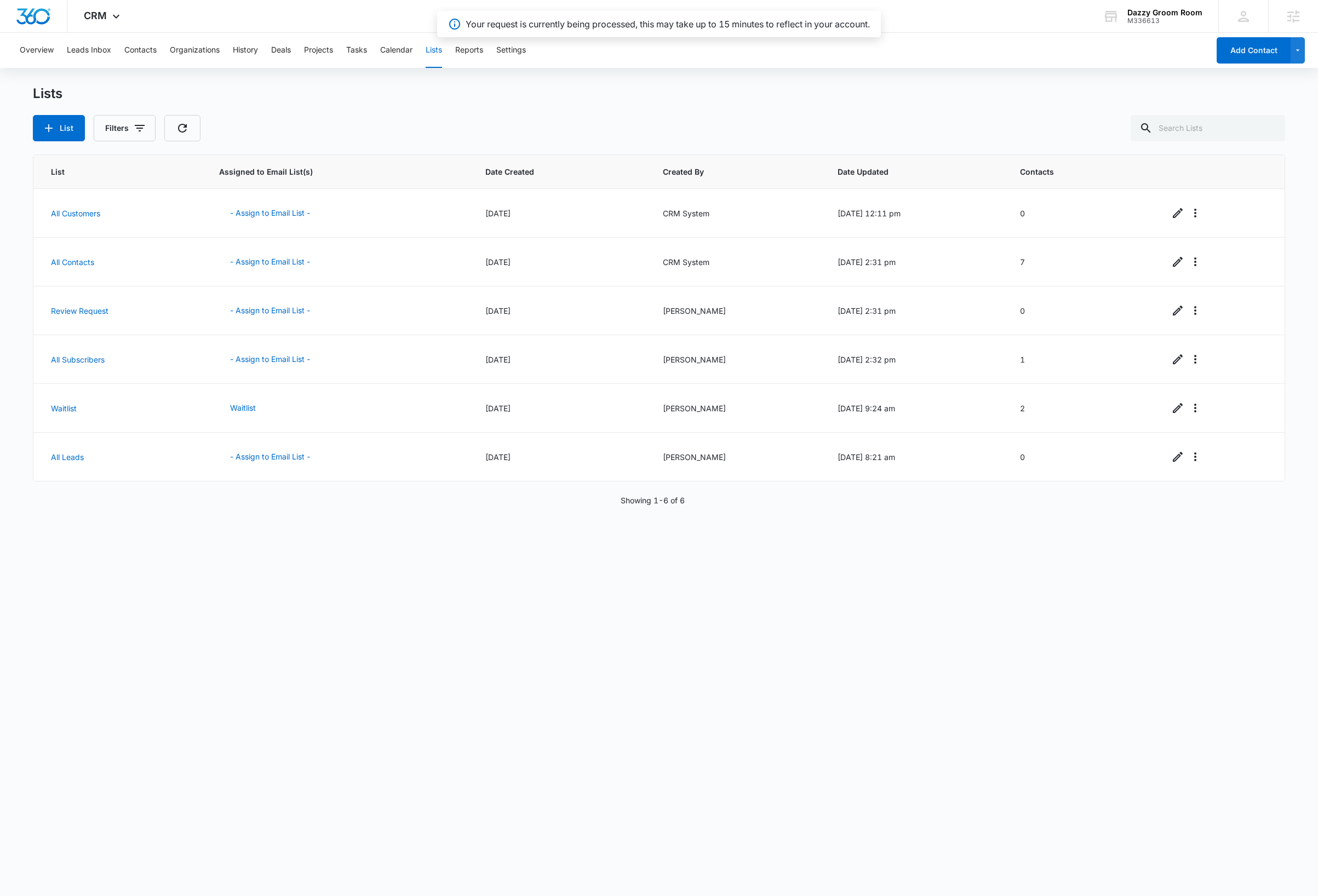
click at [457, 72] on div "Overview Leads Inbox Contacts Organizations History Deals Projects Tasks Calend…" at bounding box center [659, 463] width 1318 height 861
click at [274, 460] on button "- Assign to Email List -" at bounding box center [271, 457] width 102 height 27
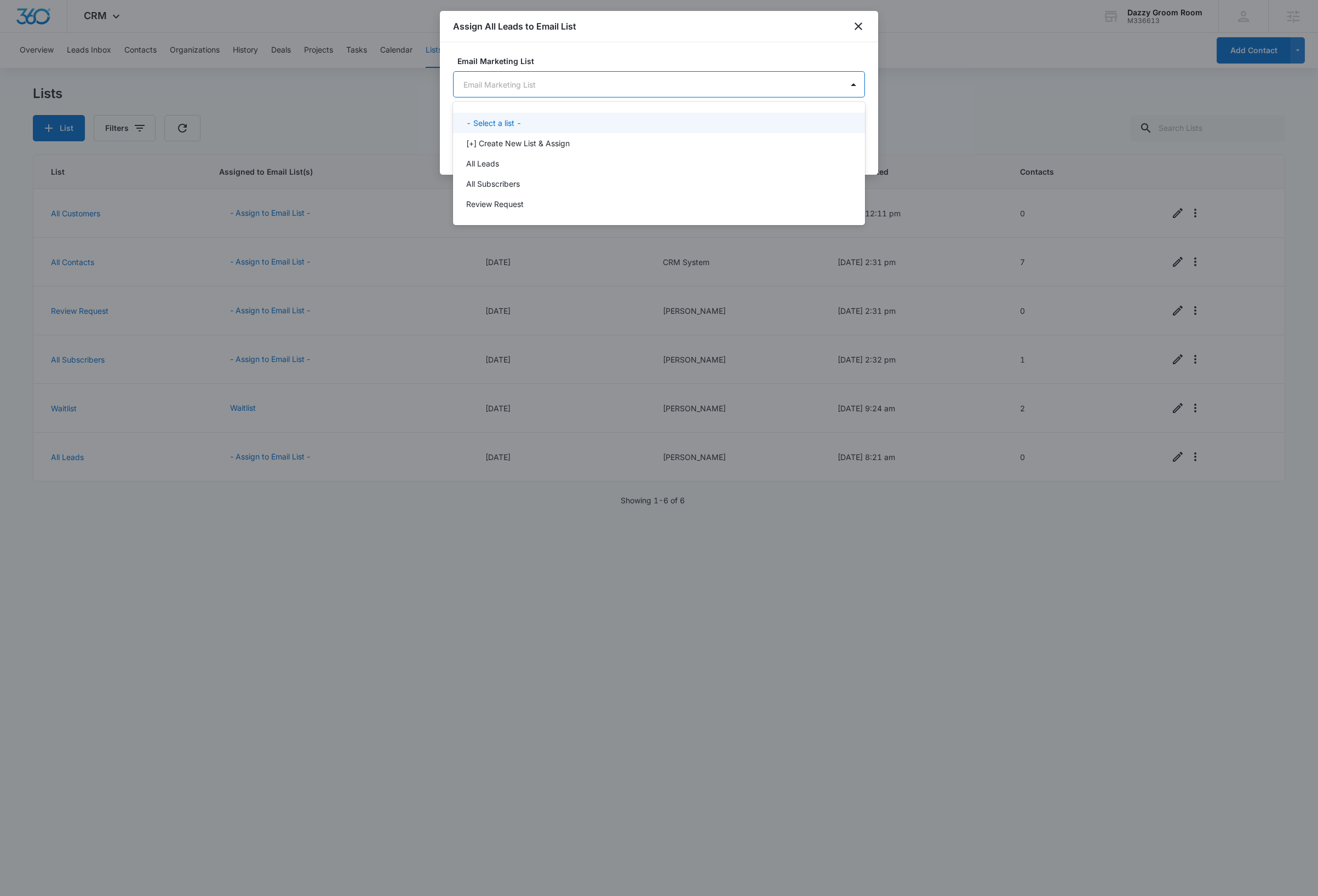
click at [609, 85] on body "CRM Apps Reputation Websites Forms CRM Email Social Shop Payments Content Ads I…" at bounding box center [659, 448] width 1318 height 896
click at [499, 163] on p "All Leads" at bounding box center [483, 163] width 33 height 12
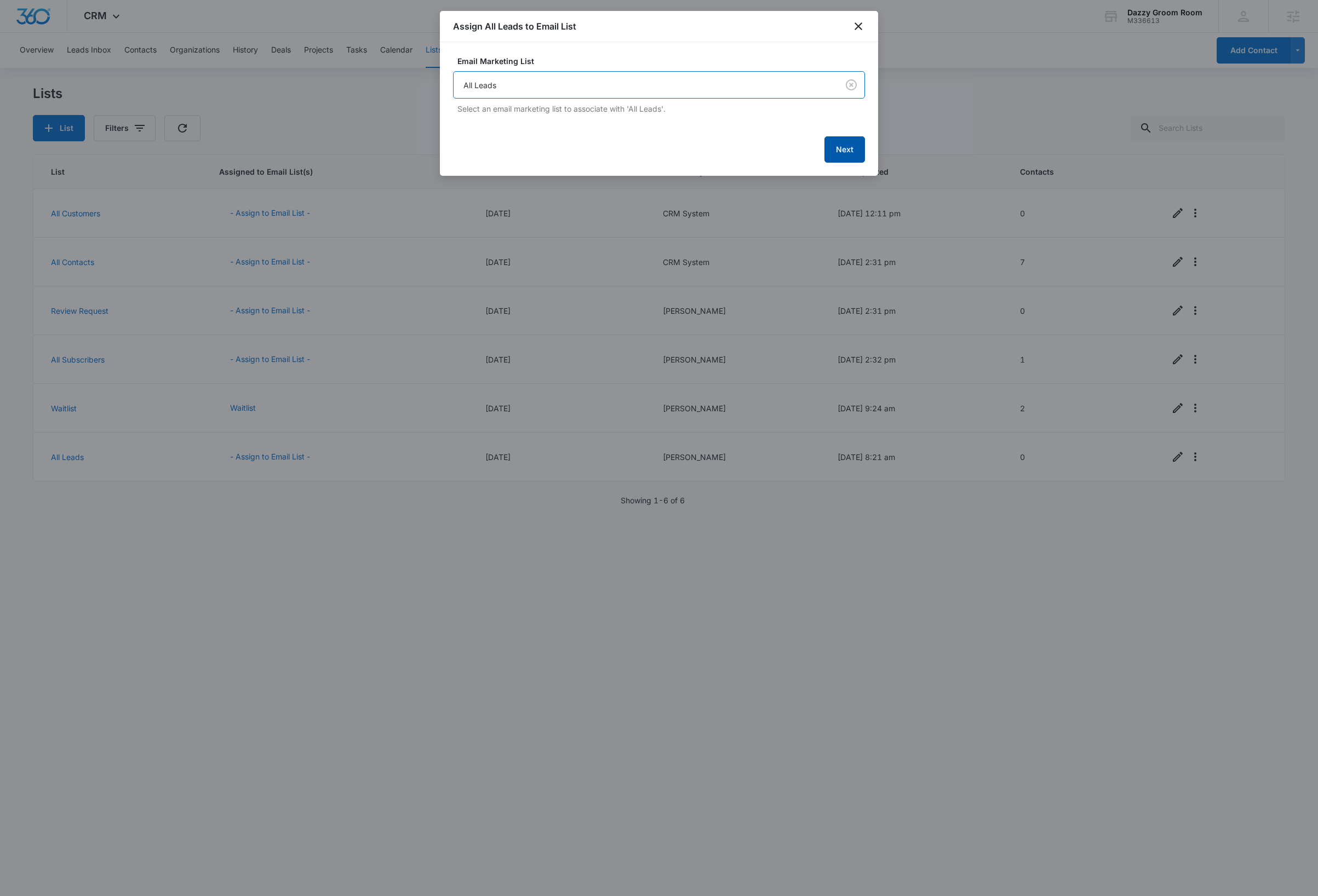
click at [842, 149] on button "Next" at bounding box center [845, 150] width 40 height 27
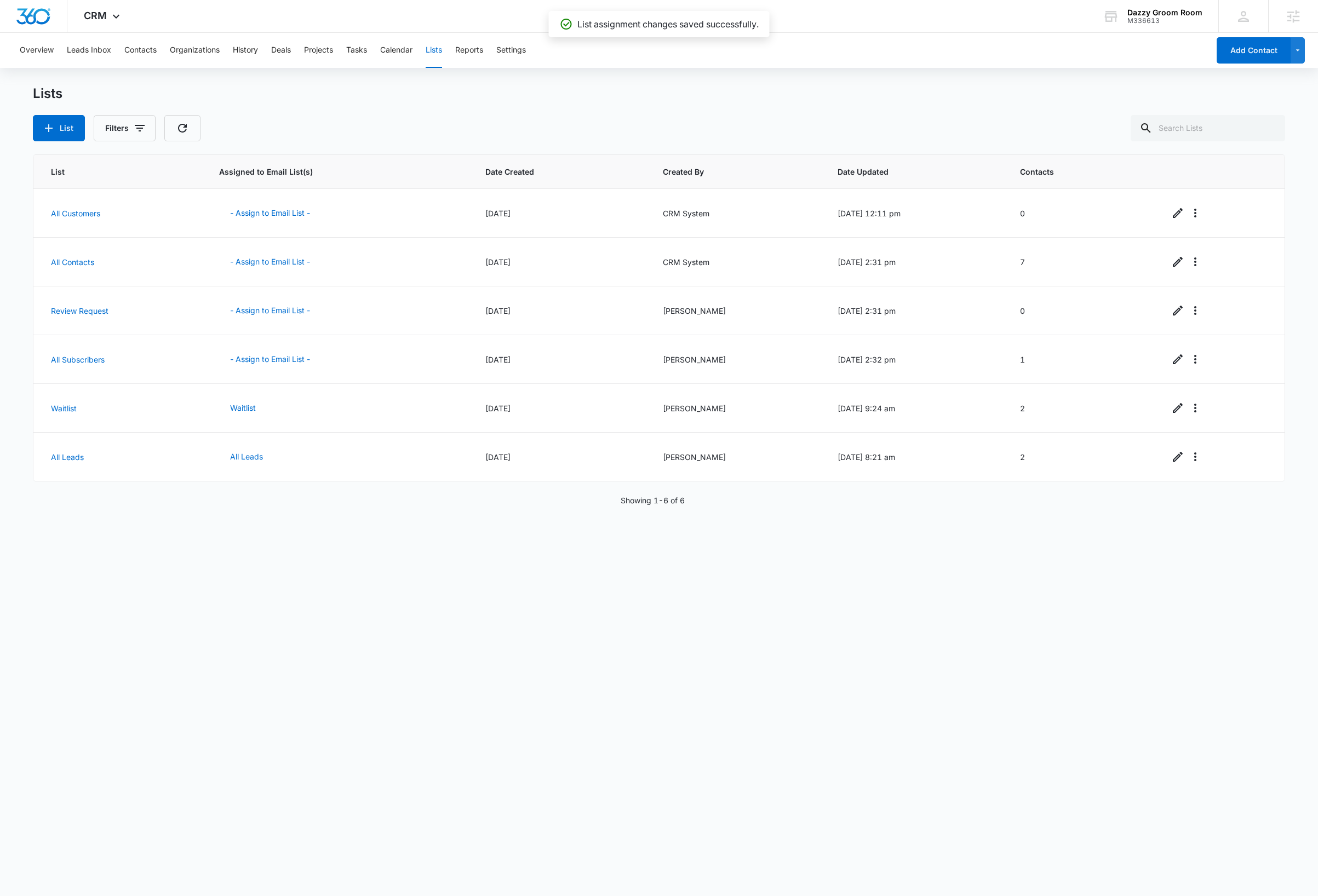
drag, startPoint x: 491, startPoint y: 702, endPoint x: 495, endPoint y: 706, distance: 5.7
click at [491, 702] on div "List Assigned to Email List(s) Date Created Created By Date Updated Contacts Al…" at bounding box center [659, 518] width 1253 height 726
click at [360, 98] on div "Lists" at bounding box center [659, 93] width 1253 height 17
click at [114, 17] on icon at bounding box center [116, 19] width 13 height 13
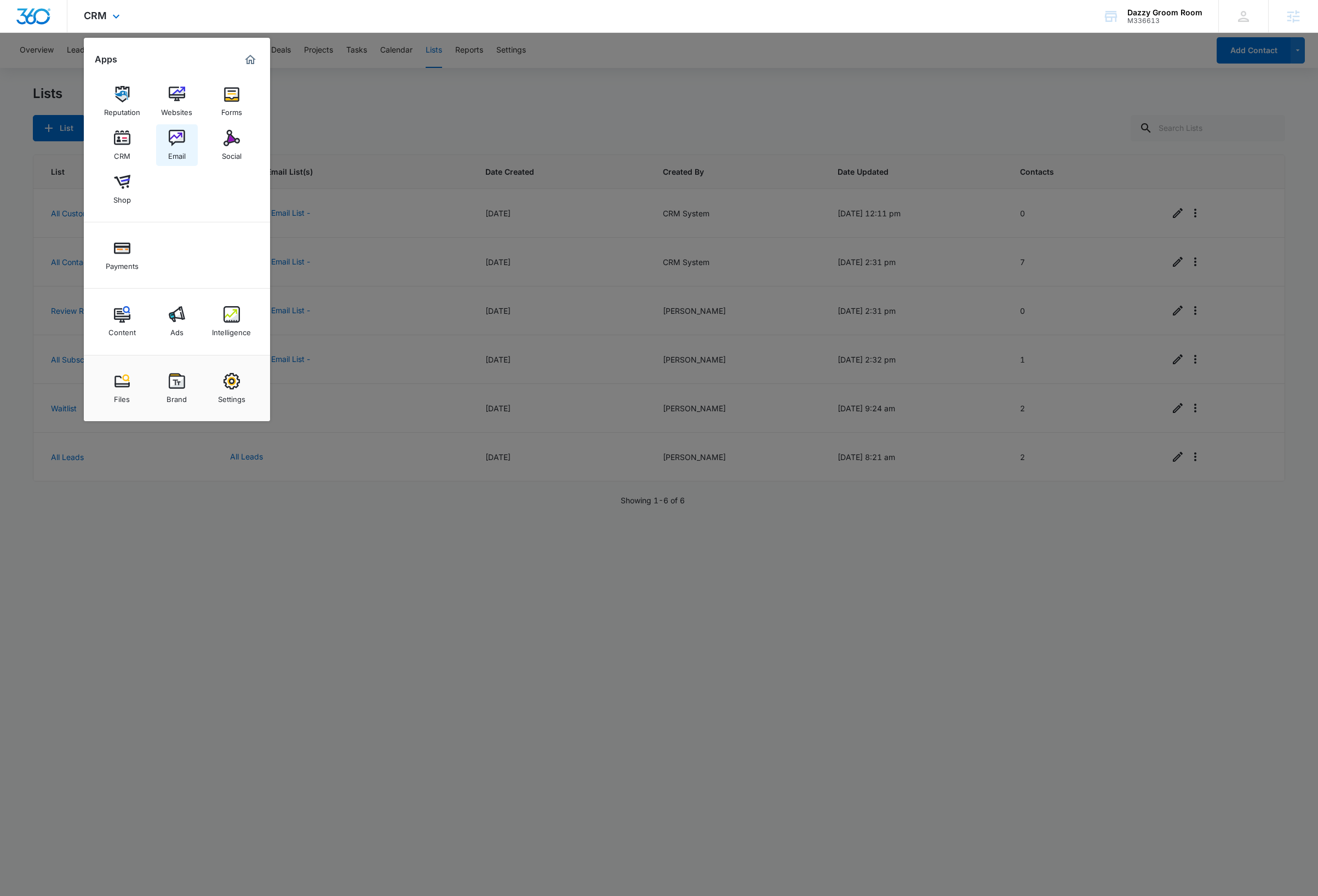
click at [186, 143] on link "Email" at bounding box center [177, 145] width 42 height 42
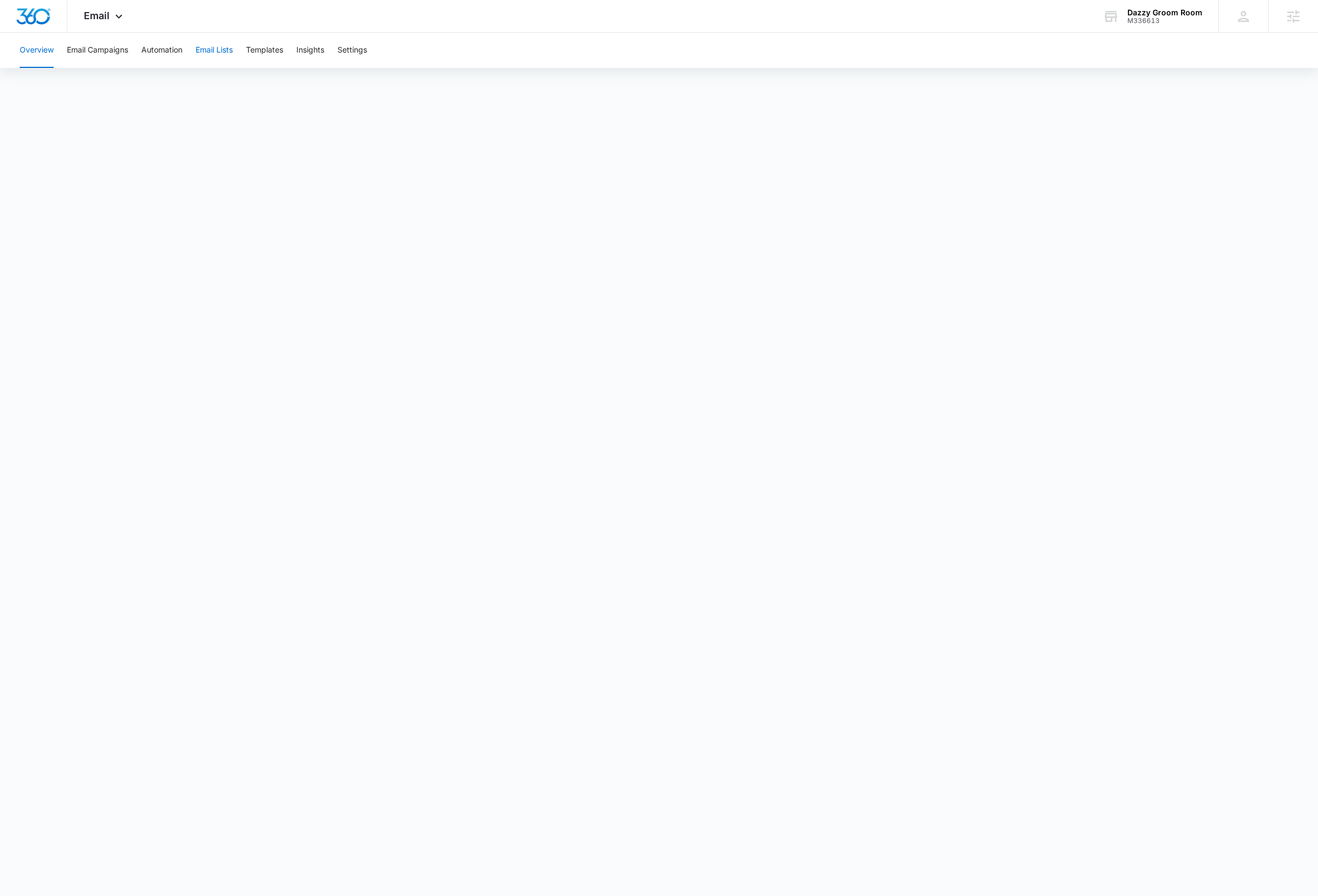
click at [226, 52] on button "Email Lists" at bounding box center [214, 50] width 37 height 35
click at [168, 52] on button "Automation" at bounding box center [161, 50] width 41 height 35
click at [40, 55] on button "Overview" at bounding box center [36, 50] width 34 height 35
click at [102, 16] on span "Email" at bounding box center [96, 16] width 26 height 12
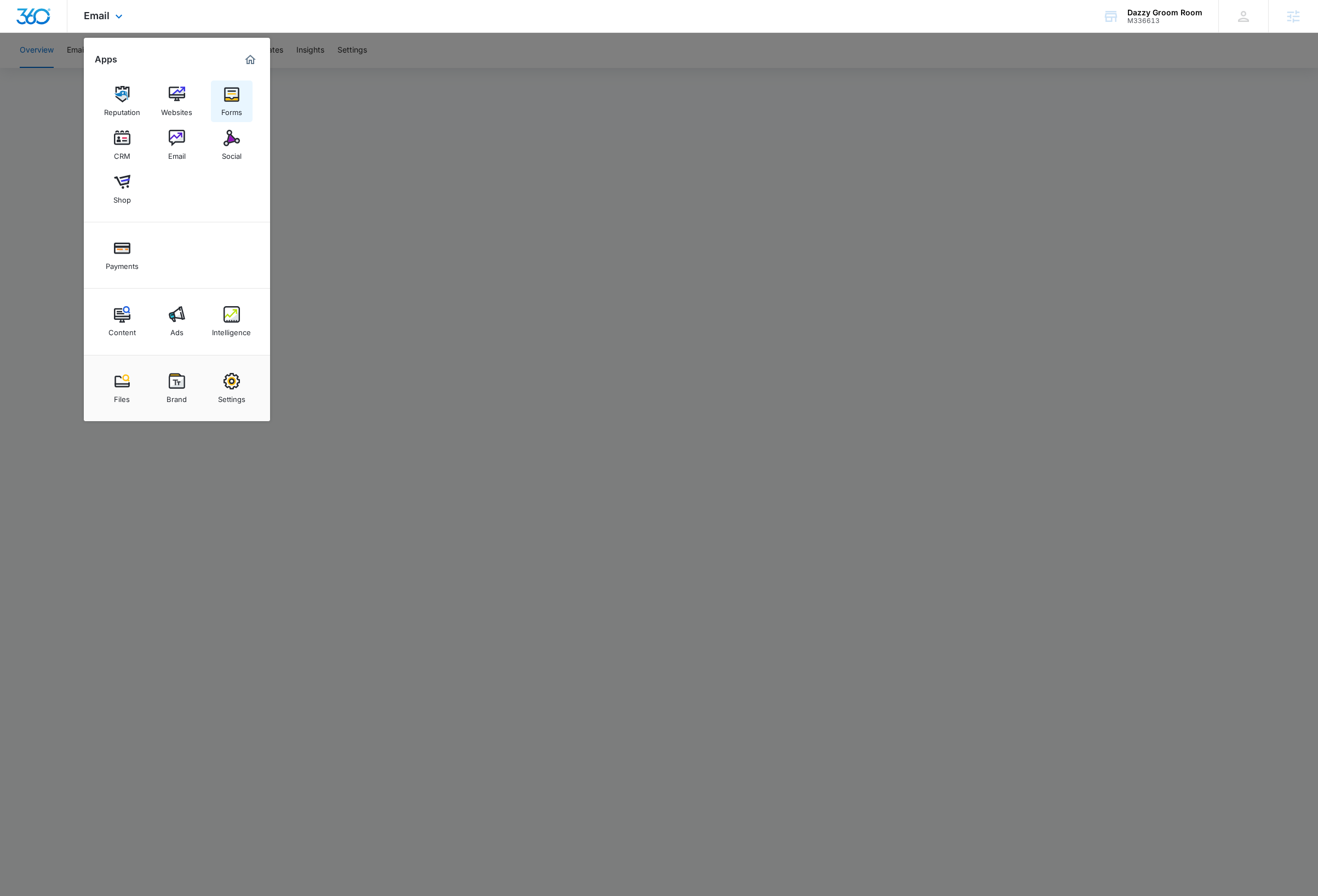
click at [230, 99] on img at bounding box center [232, 94] width 17 height 17
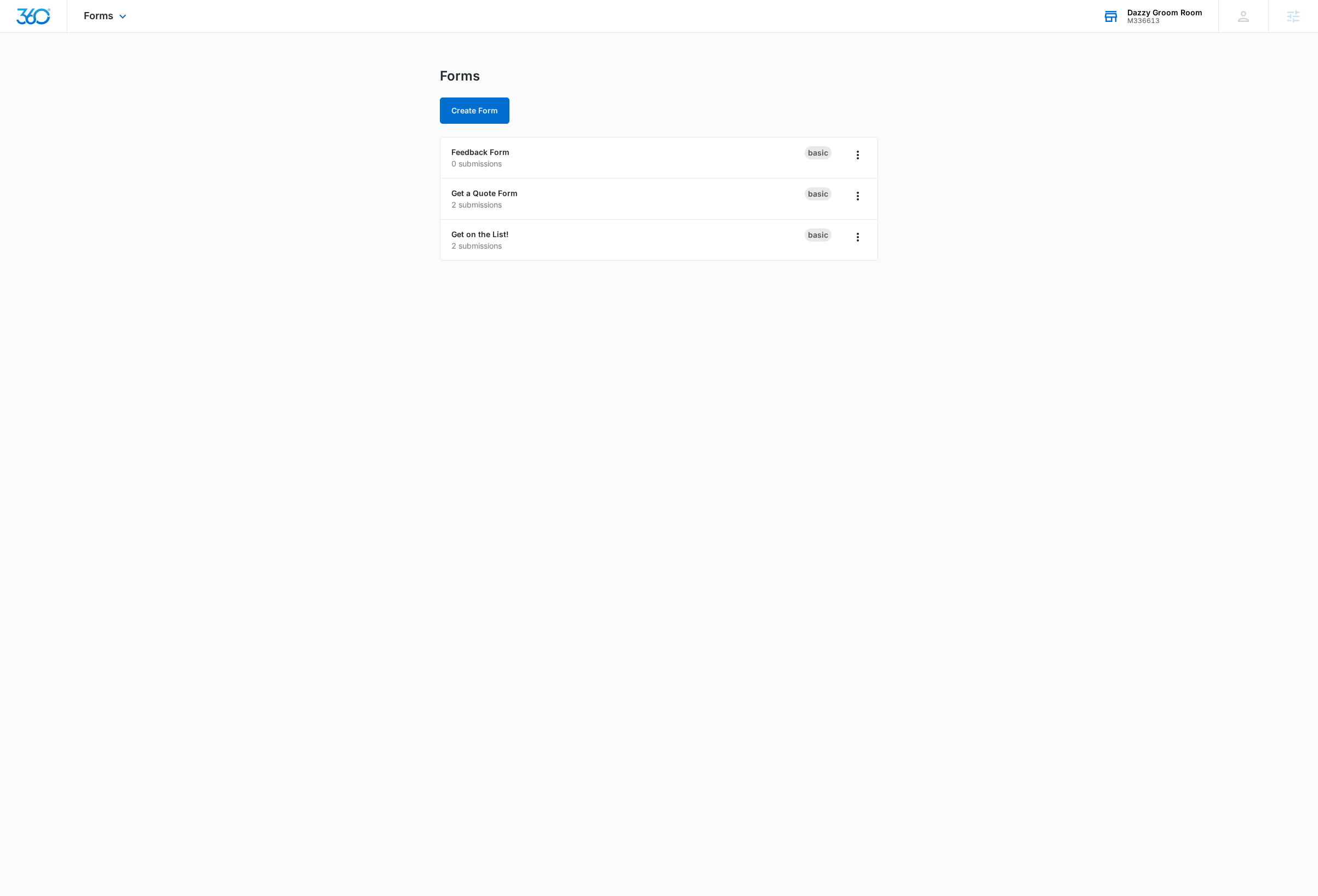
click at [1186, 15] on div "Dazzy Groom Room" at bounding box center [1165, 12] width 75 height 9
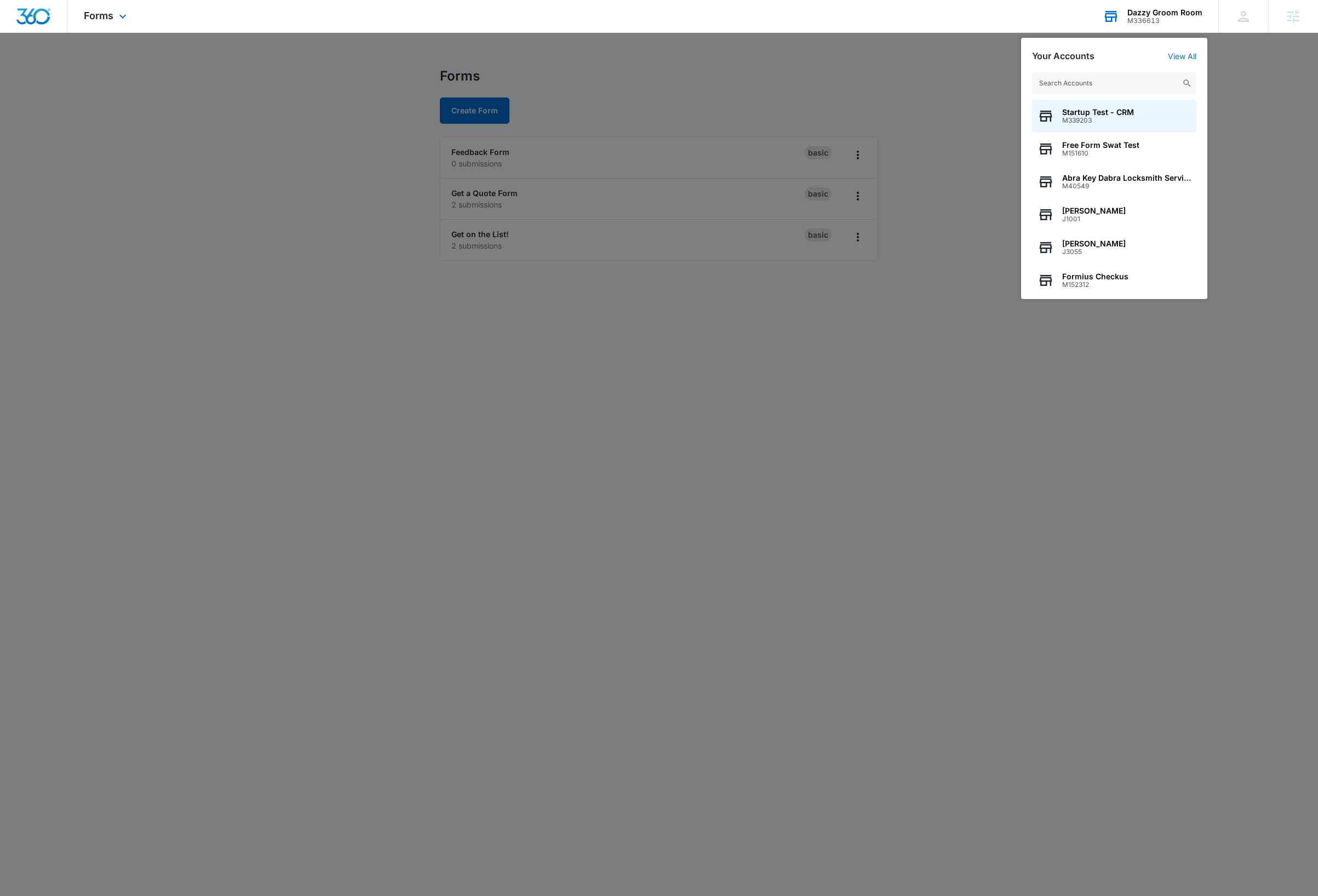
click at [1112, 83] on input "text" at bounding box center [1114, 83] width 164 height 22
type input "M47990"
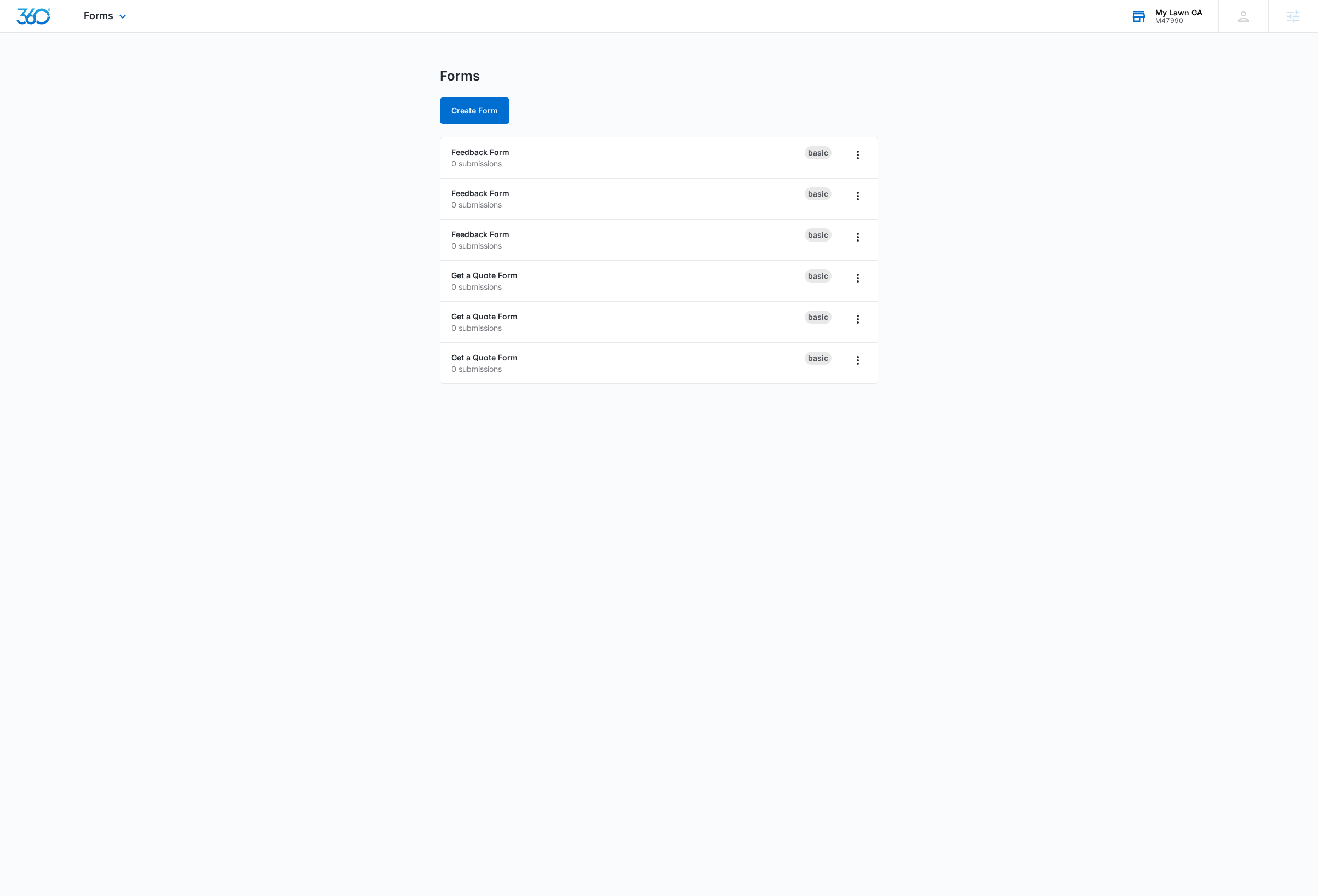
click at [867, 495] on body "Forms Apps Reputation Websites Forms CRM Email Social Payments Content Ads Inte…" at bounding box center [659, 448] width 1318 height 896
click at [478, 152] on link "Feedback Form" at bounding box center [480, 152] width 58 height 9
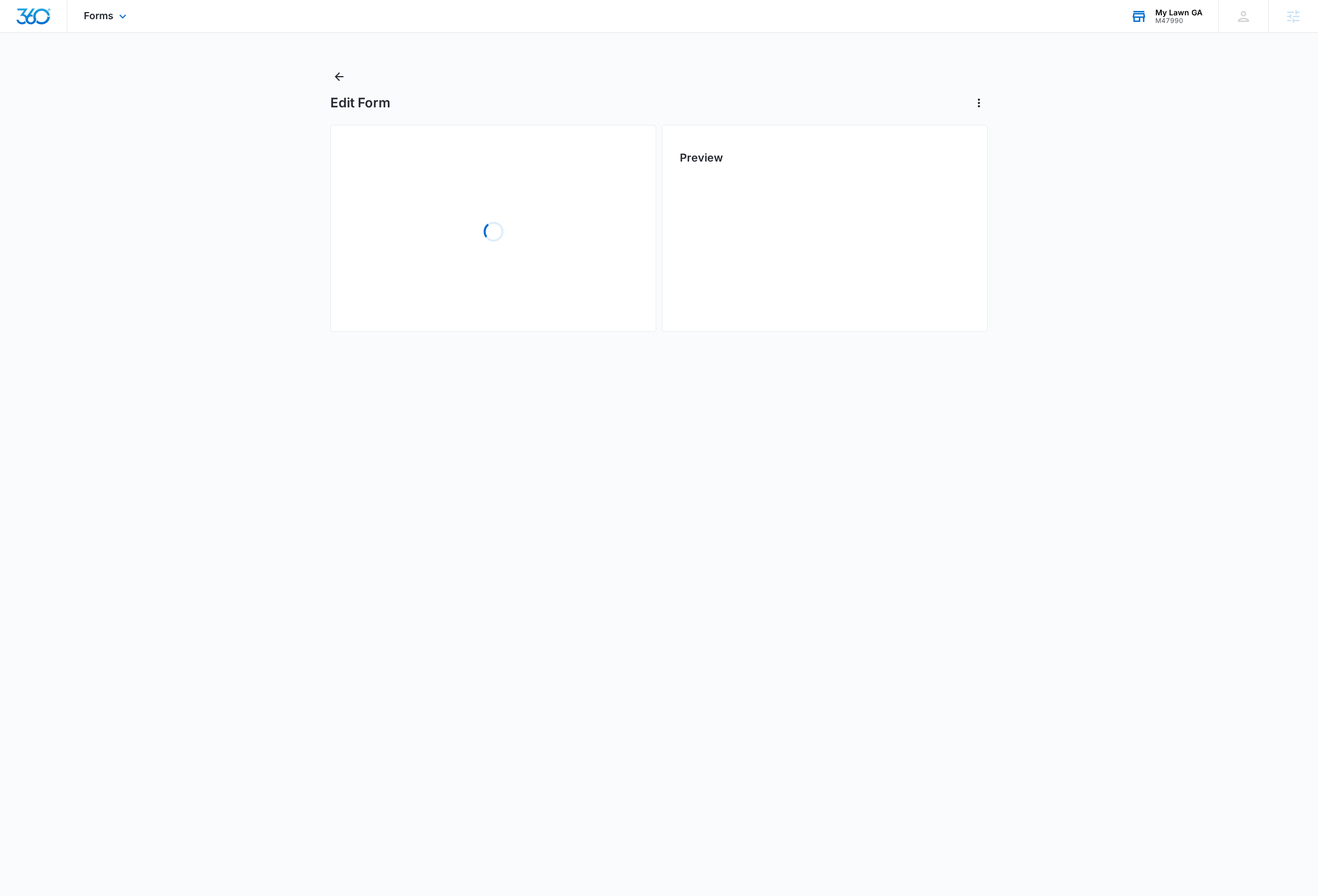
click at [217, 229] on main "Edit Form Loading Preview" at bounding box center [659, 210] width 1318 height 285
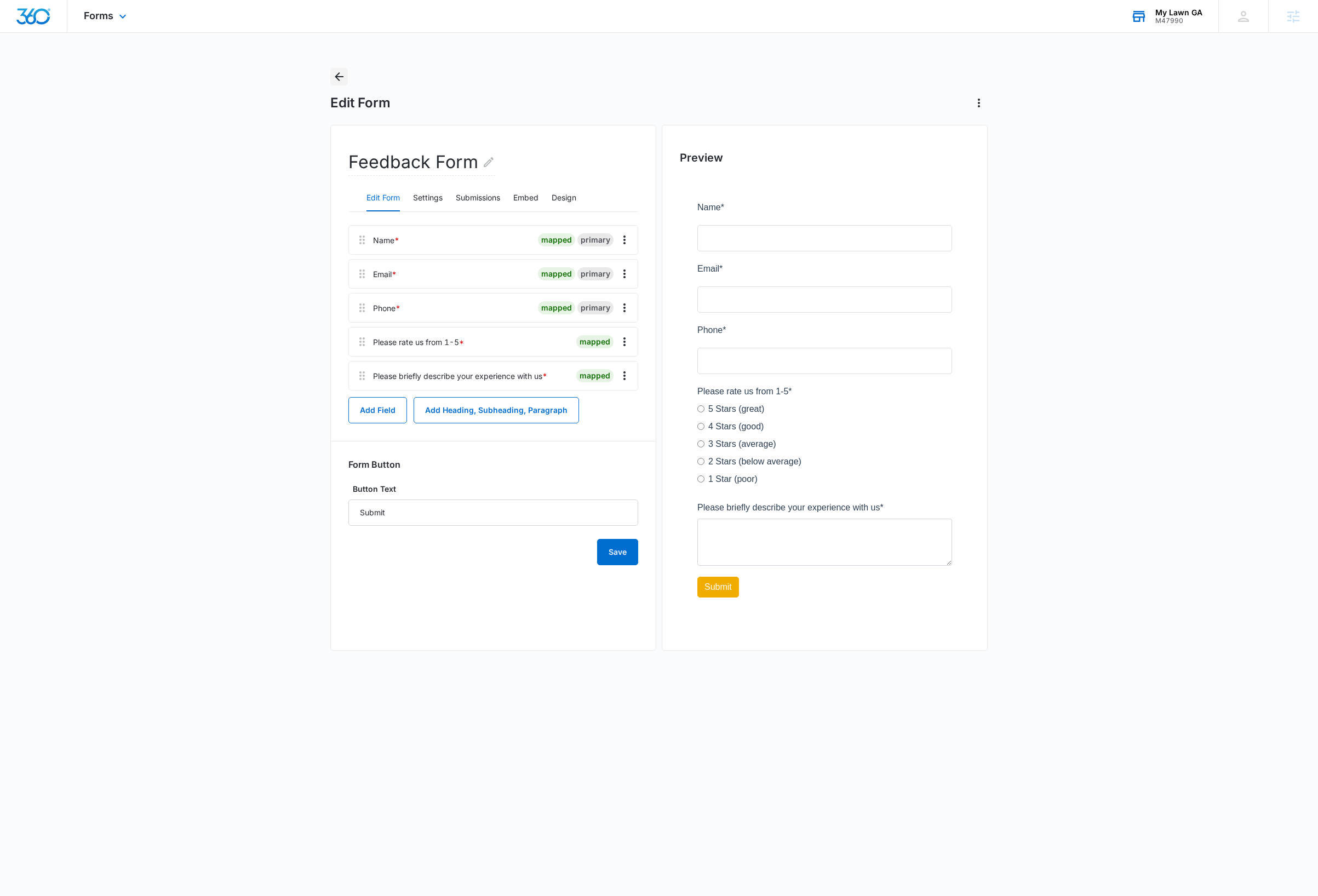
drag, startPoint x: 337, startPoint y: 73, endPoint x: 330, endPoint y: 81, distance: 10.6
click at [337, 74] on icon "Back" at bounding box center [339, 77] width 9 height 9
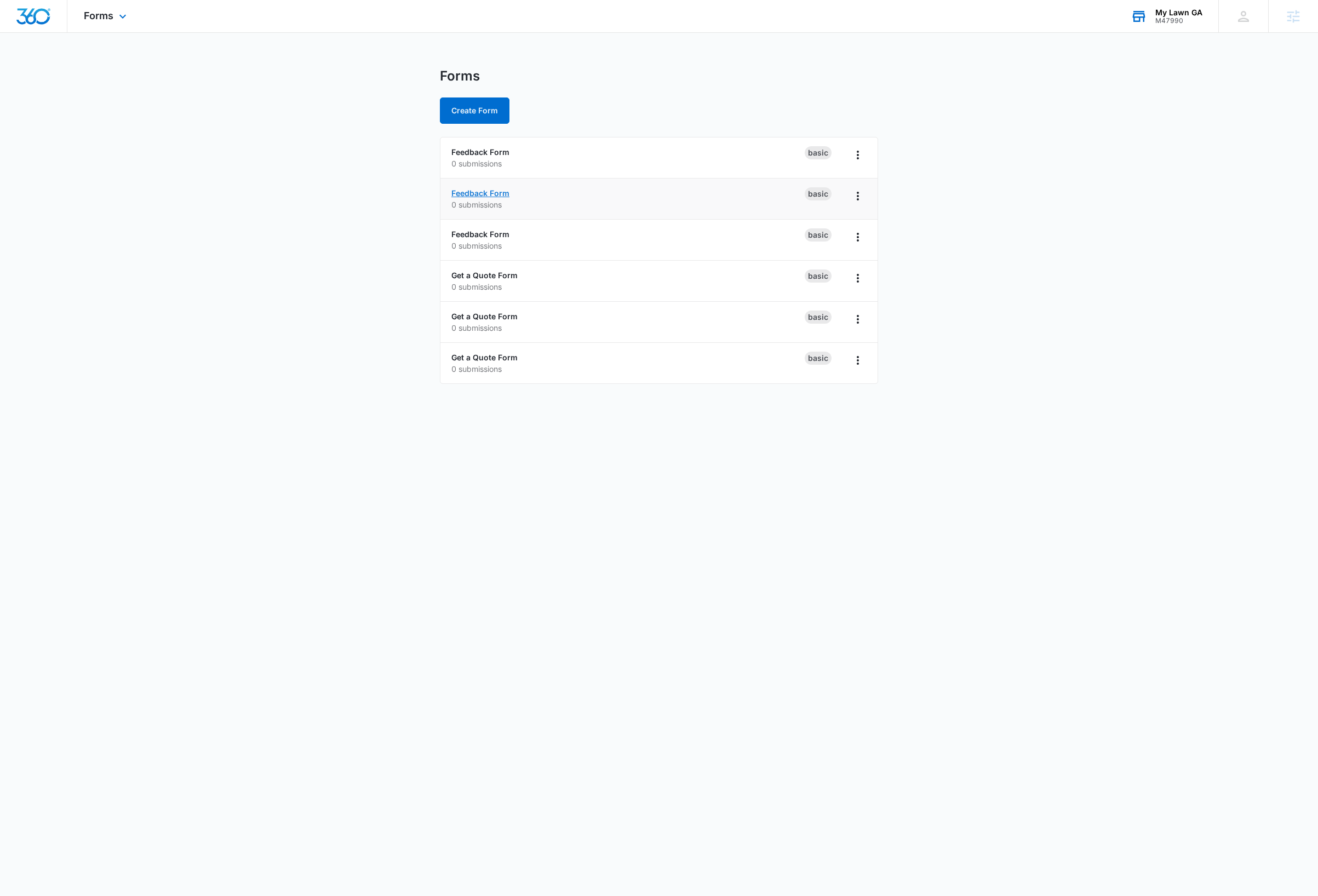
click at [481, 196] on link "Feedback Form" at bounding box center [480, 193] width 58 height 9
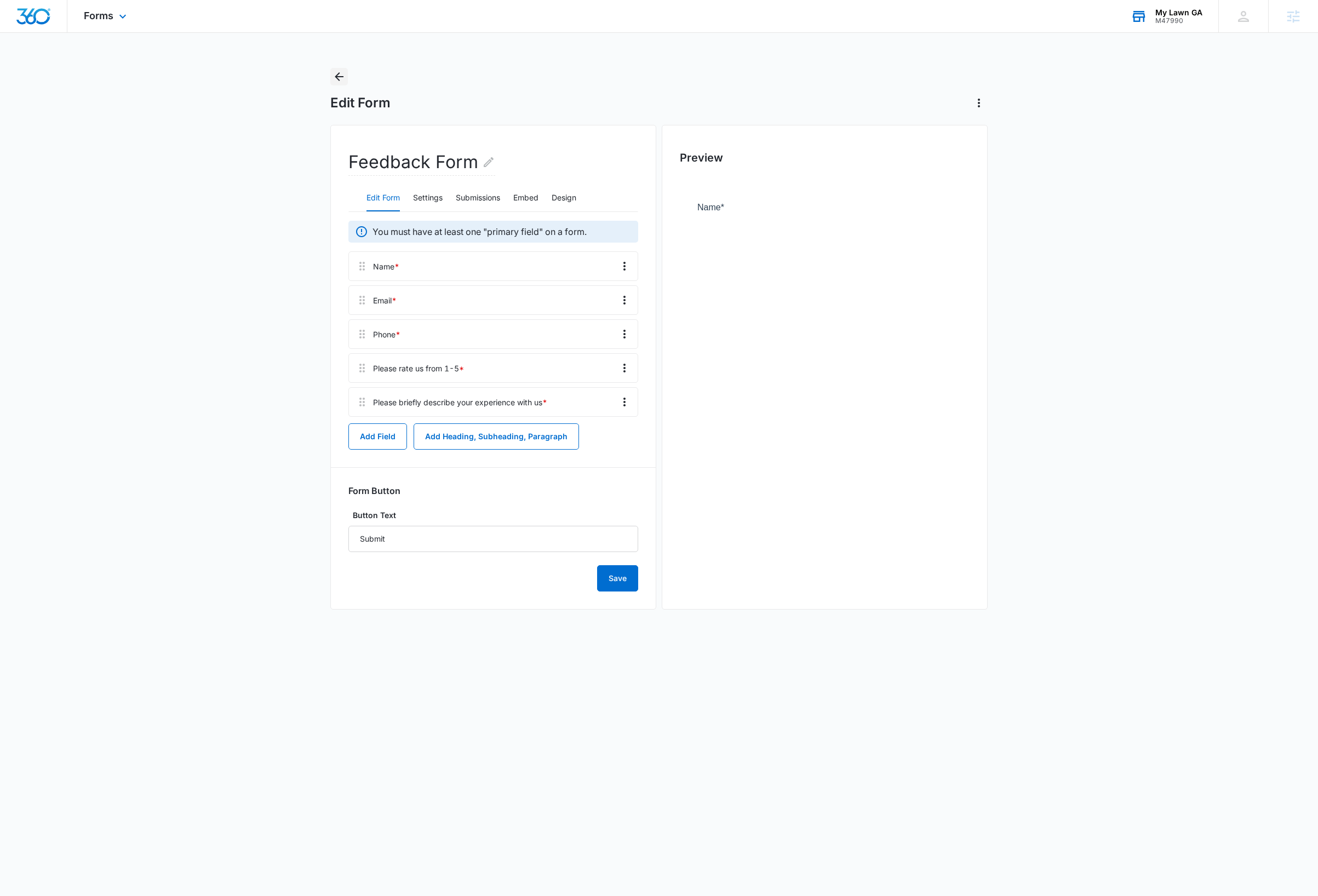
click at [341, 77] on icon "Back" at bounding box center [339, 77] width 9 height 9
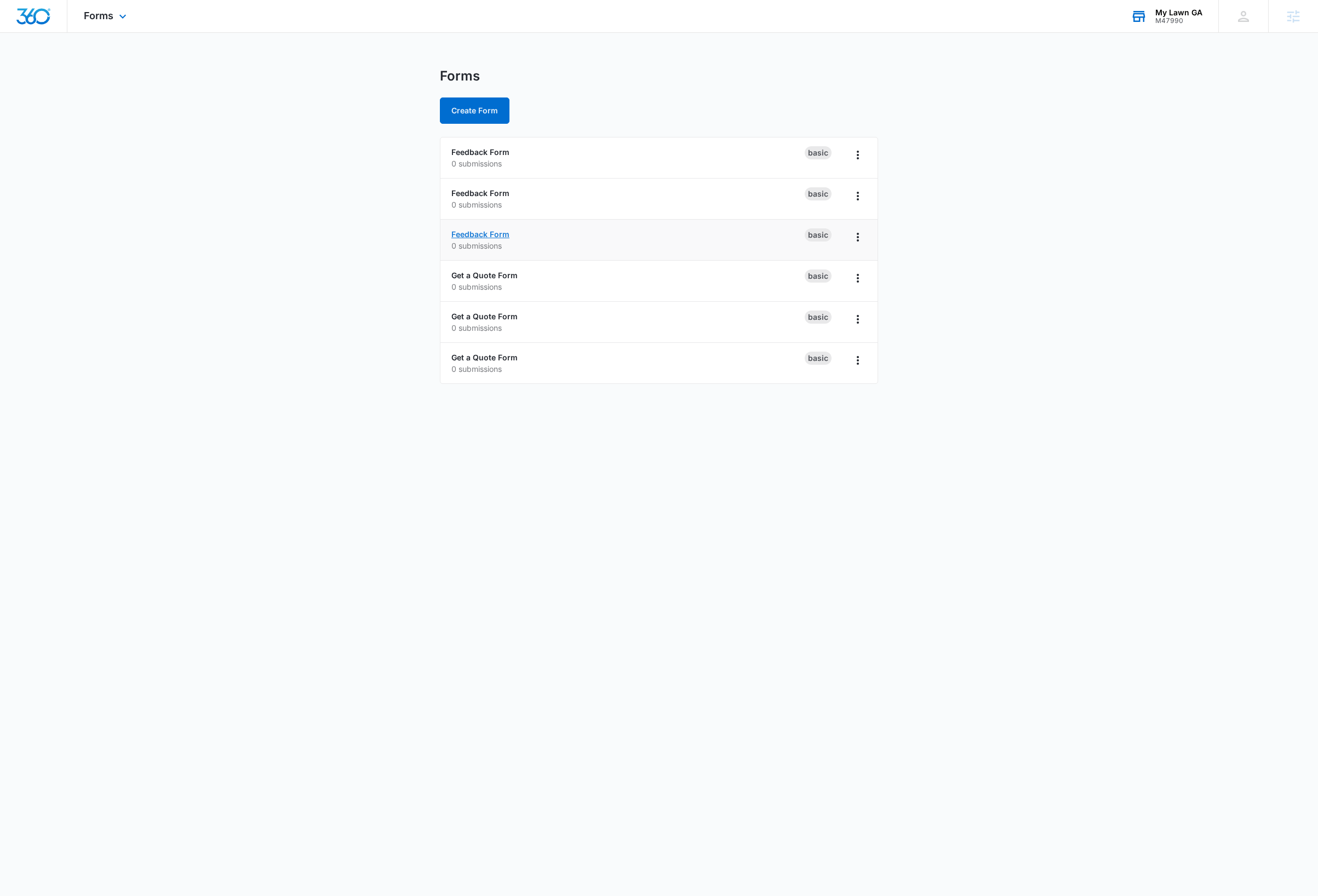
click at [477, 234] on link "Feedback Form" at bounding box center [480, 234] width 58 height 9
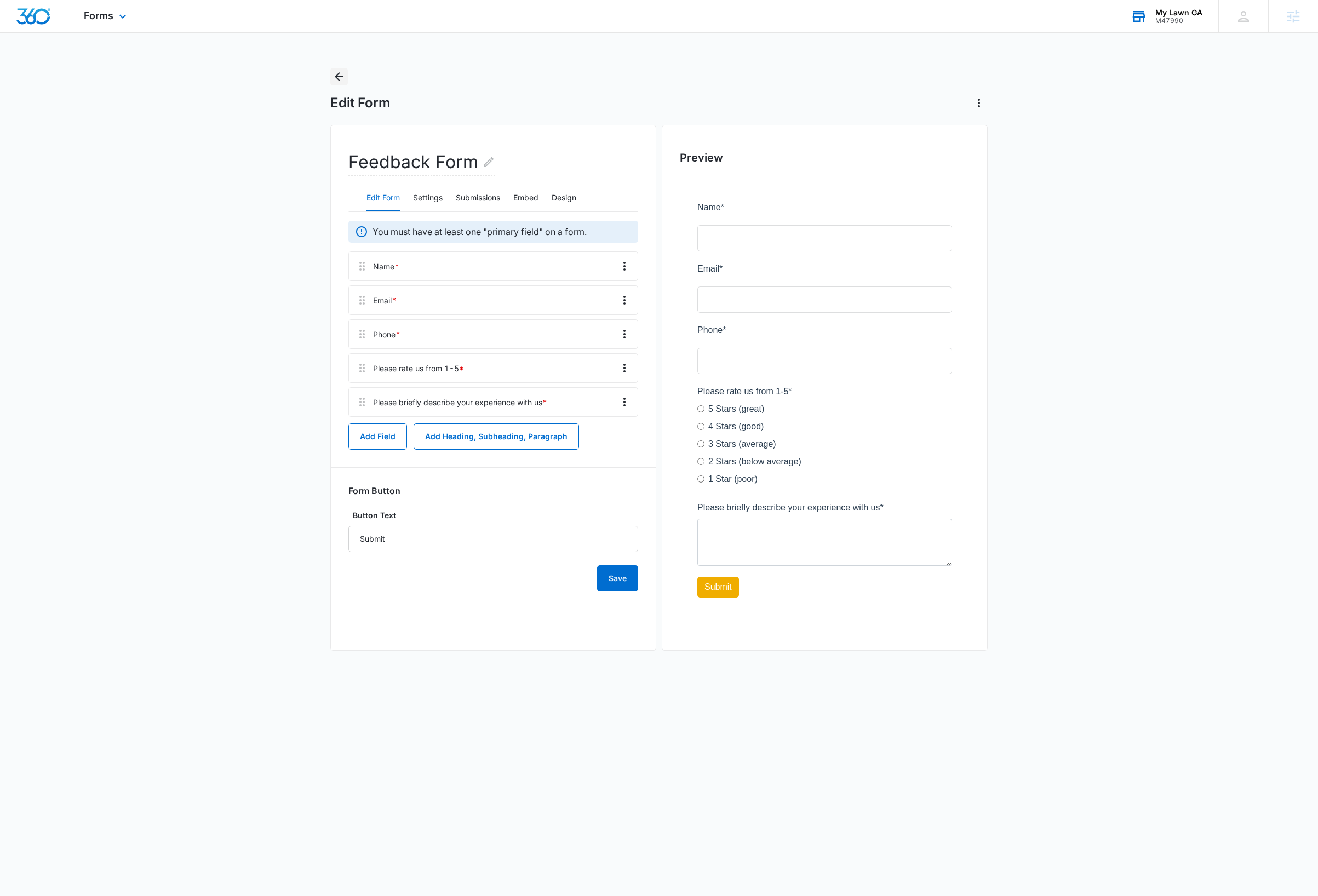
click at [338, 75] on icon "Back" at bounding box center [339, 76] width 13 height 13
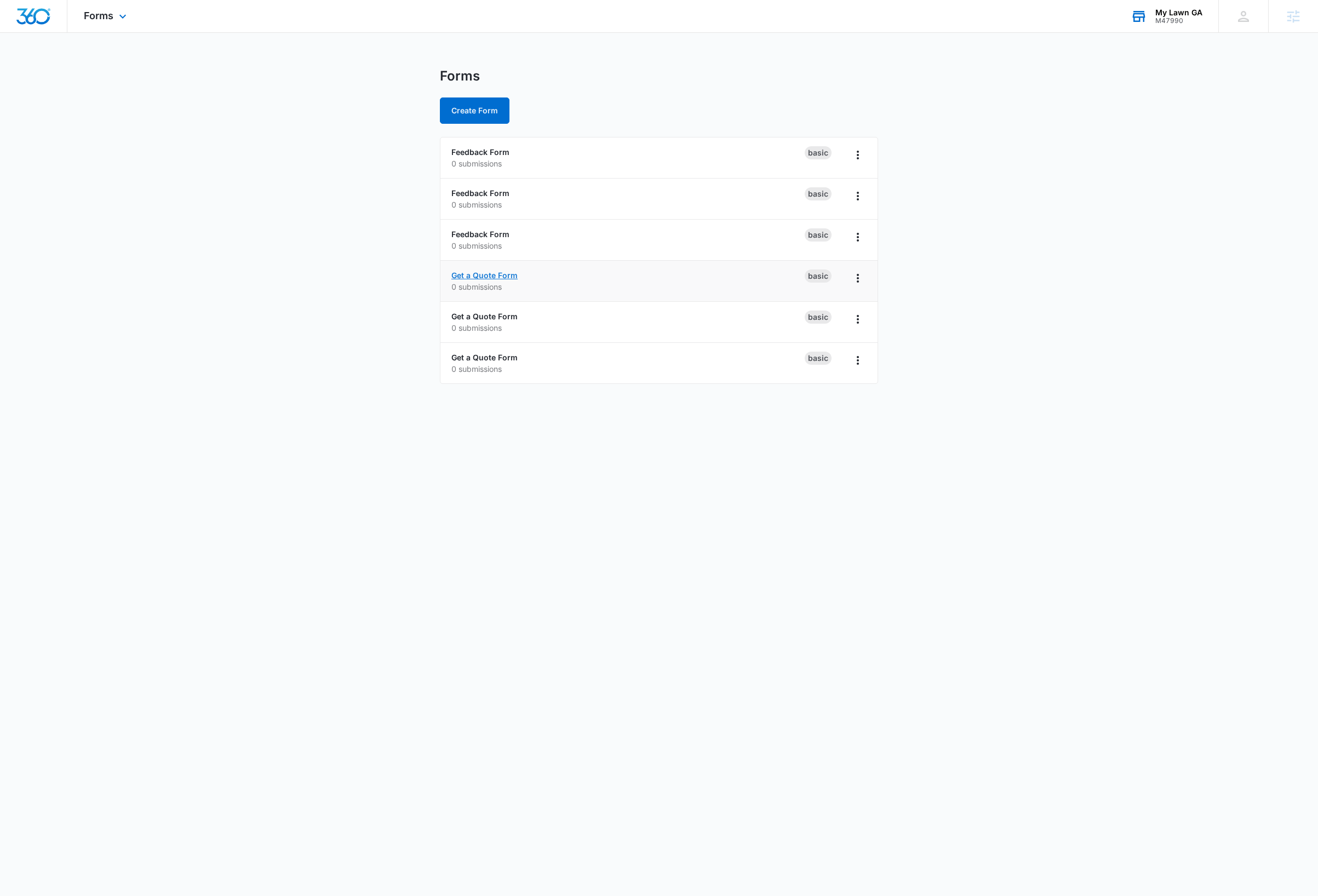
click at [483, 275] on link "Get a Quote Form" at bounding box center [484, 275] width 66 height 9
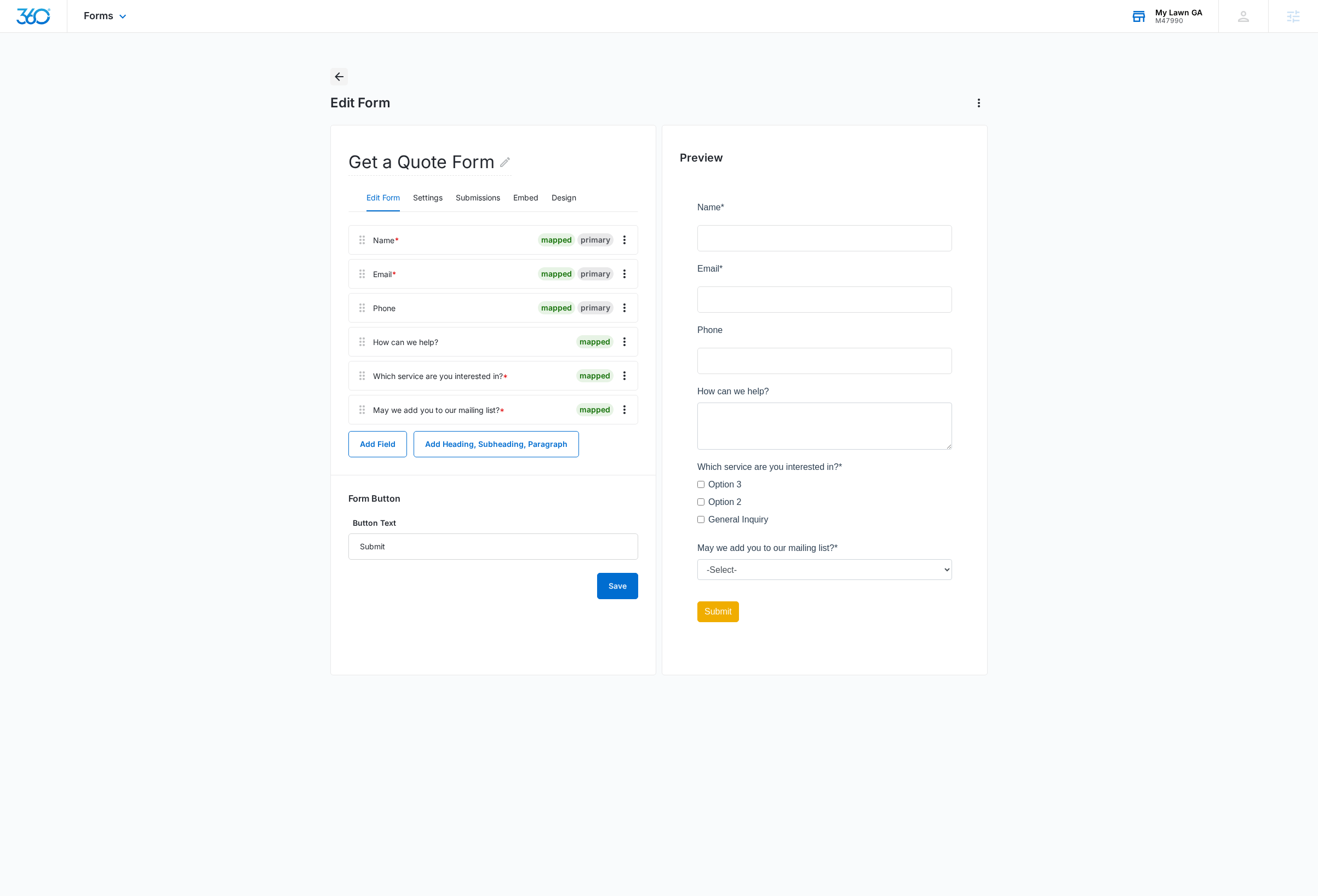
click at [340, 75] on icon "Back" at bounding box center [339, 76] width 13 height 13
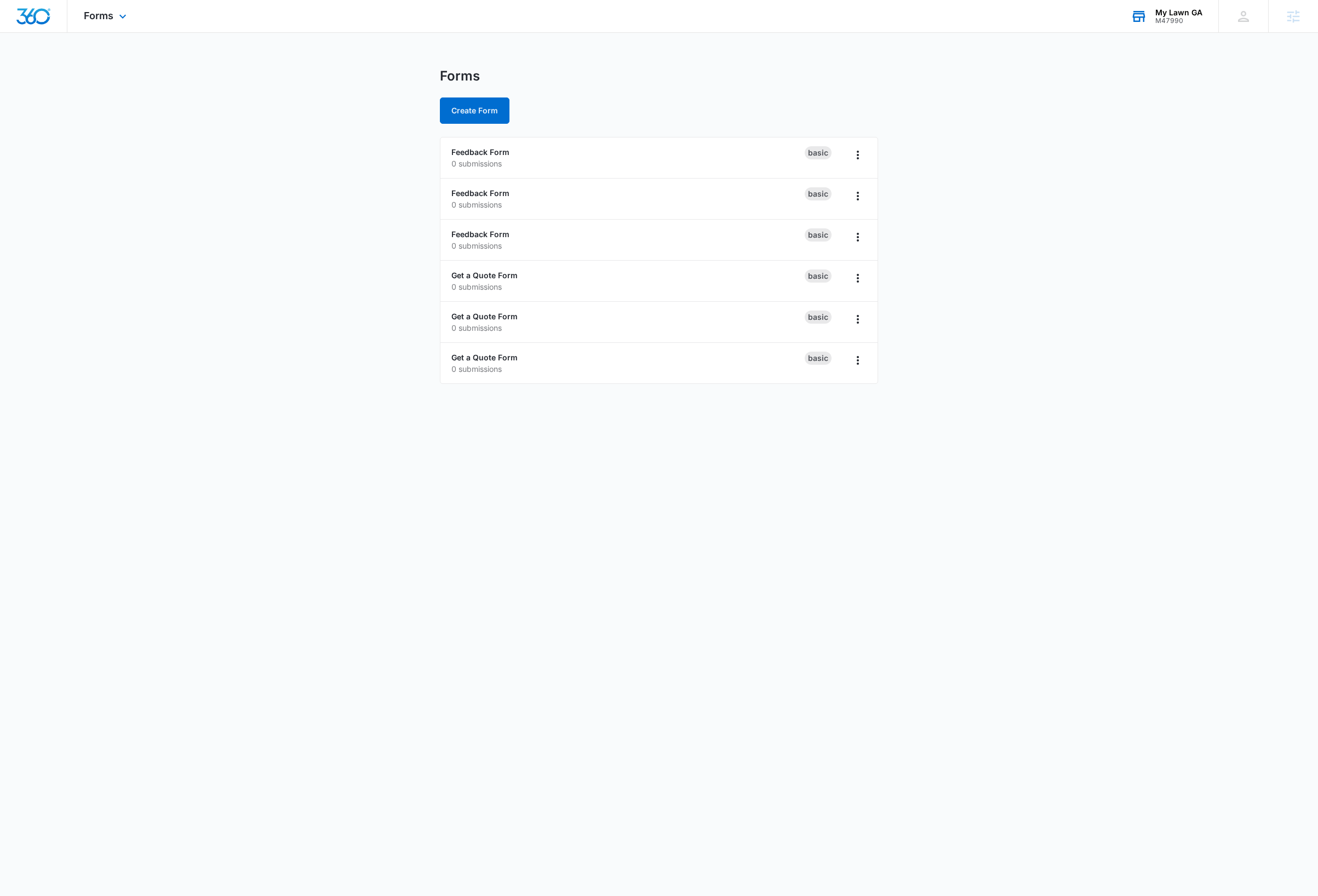
click at [254, 552] on body "Forms Apps Reputation Websites Forms CRM Email Social Payments Content Ads Inte…" at bounding box center [659, 448] width 1318 height 896
click at [500, 318] on link "Get a Quote Form" at bounding box center [484, 316] width 66 height 9
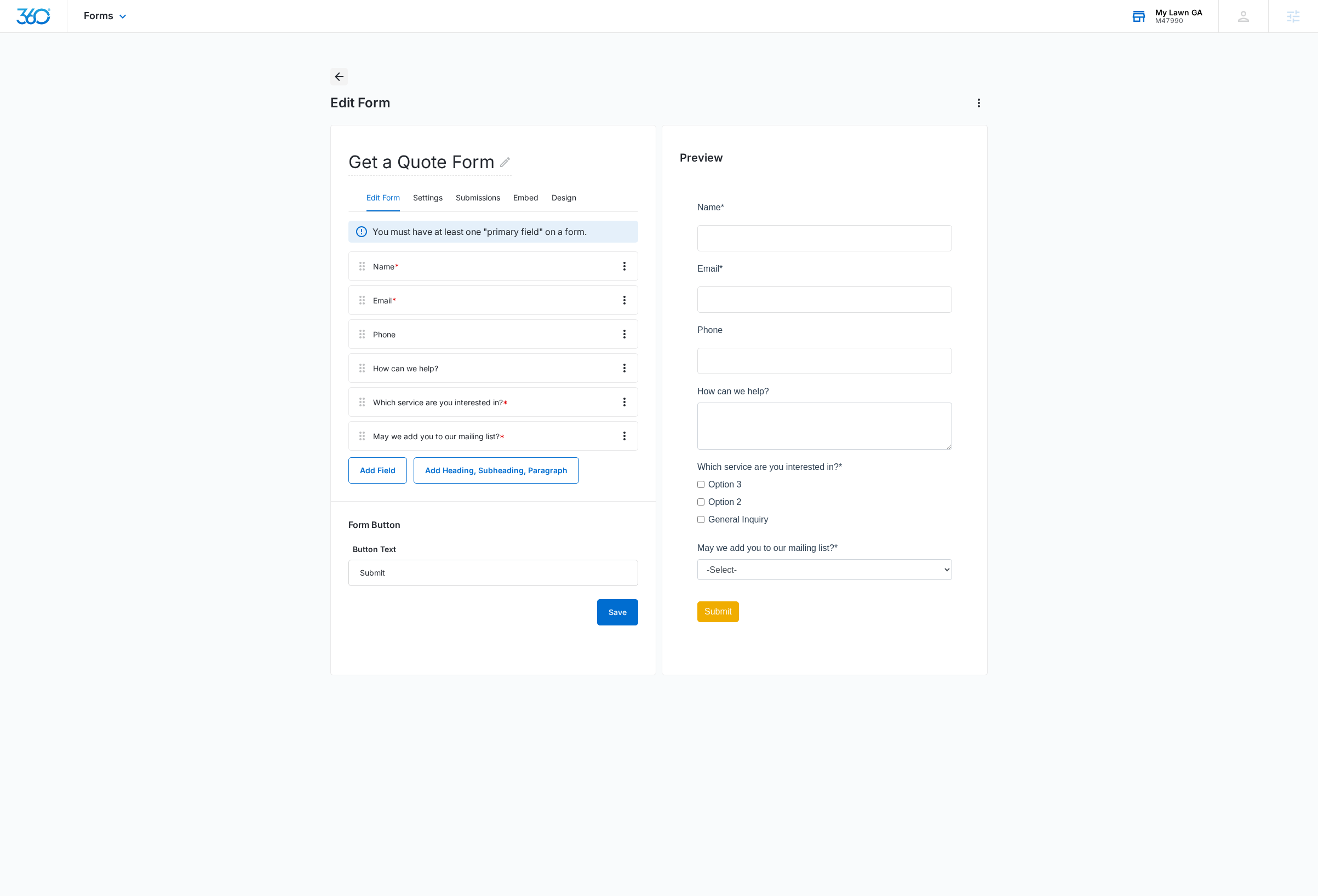
click at [341, 79] on icon "Back" at bounding box center [339, 76] width 13 height 13
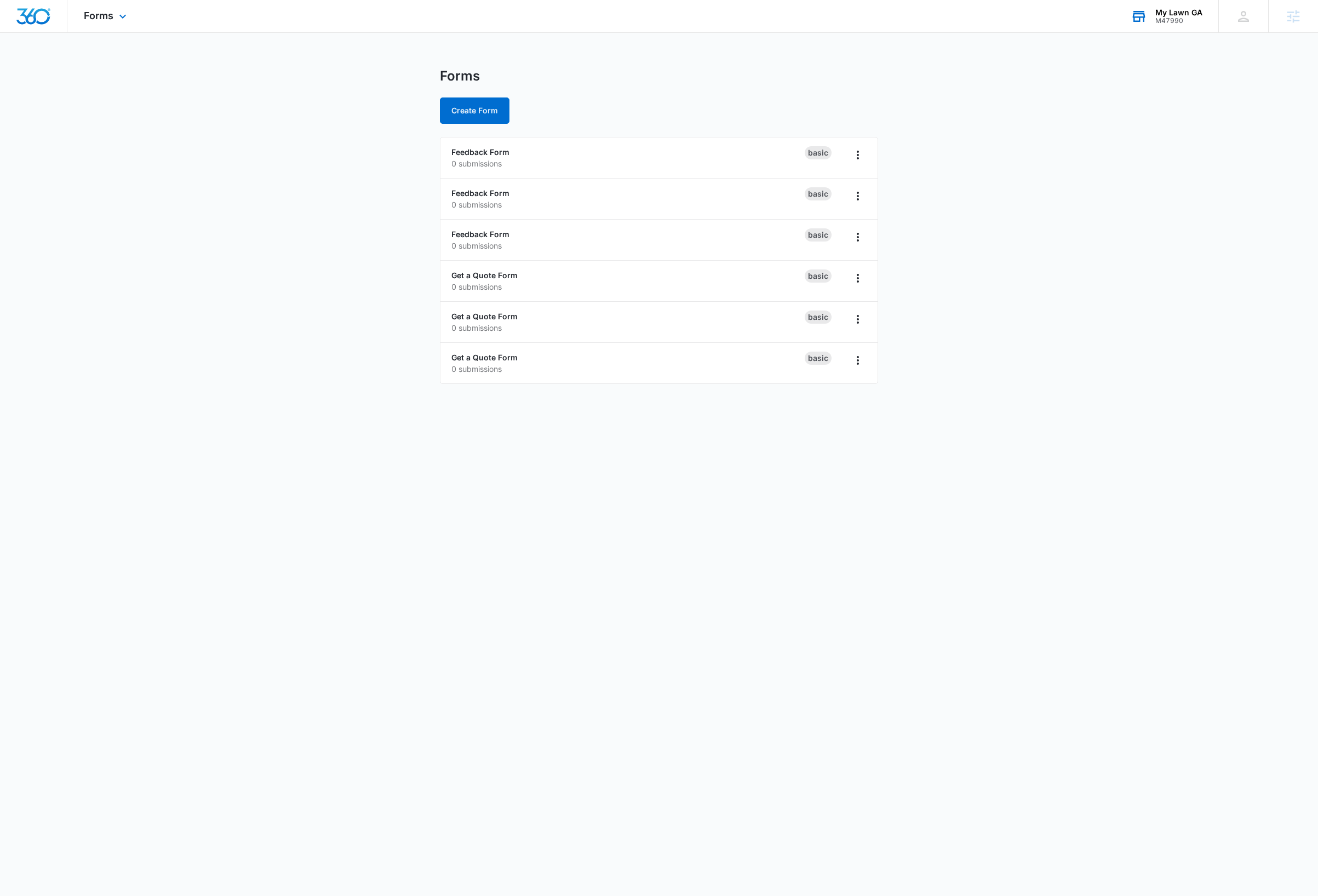
click at [174, 531] on body "Forms Apps Reputation Websites Forms CRM Email Social Payments Content Ads Inte…" at bounding box center [659, 448] width 1318 height 896
click at [508, 358] on link "Get a Quote Form" at bounding box center [484, 357] width 66 height 9
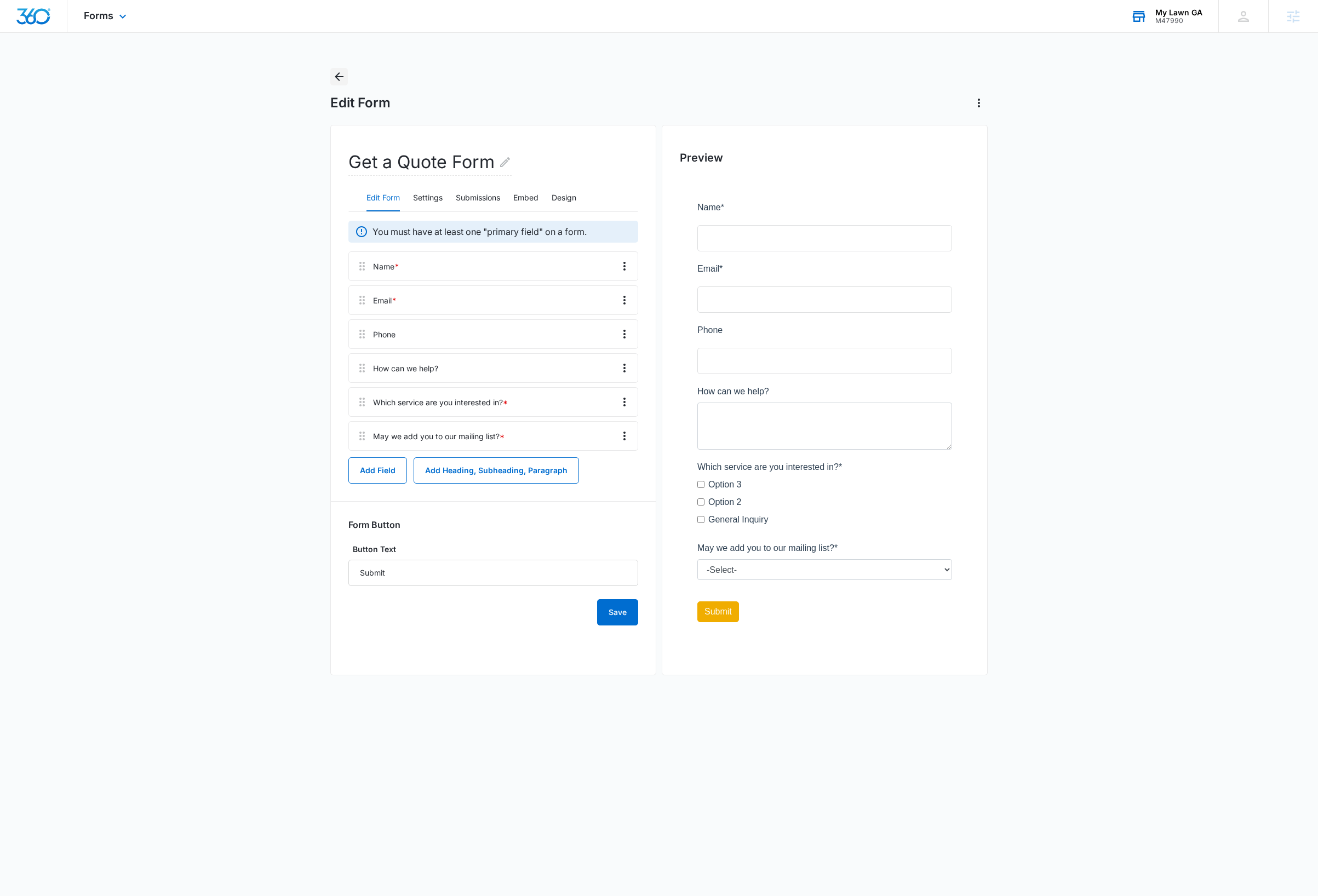
click at [340, 78] on icon "Back" at bounding box center [339, 76] width 13 height 13
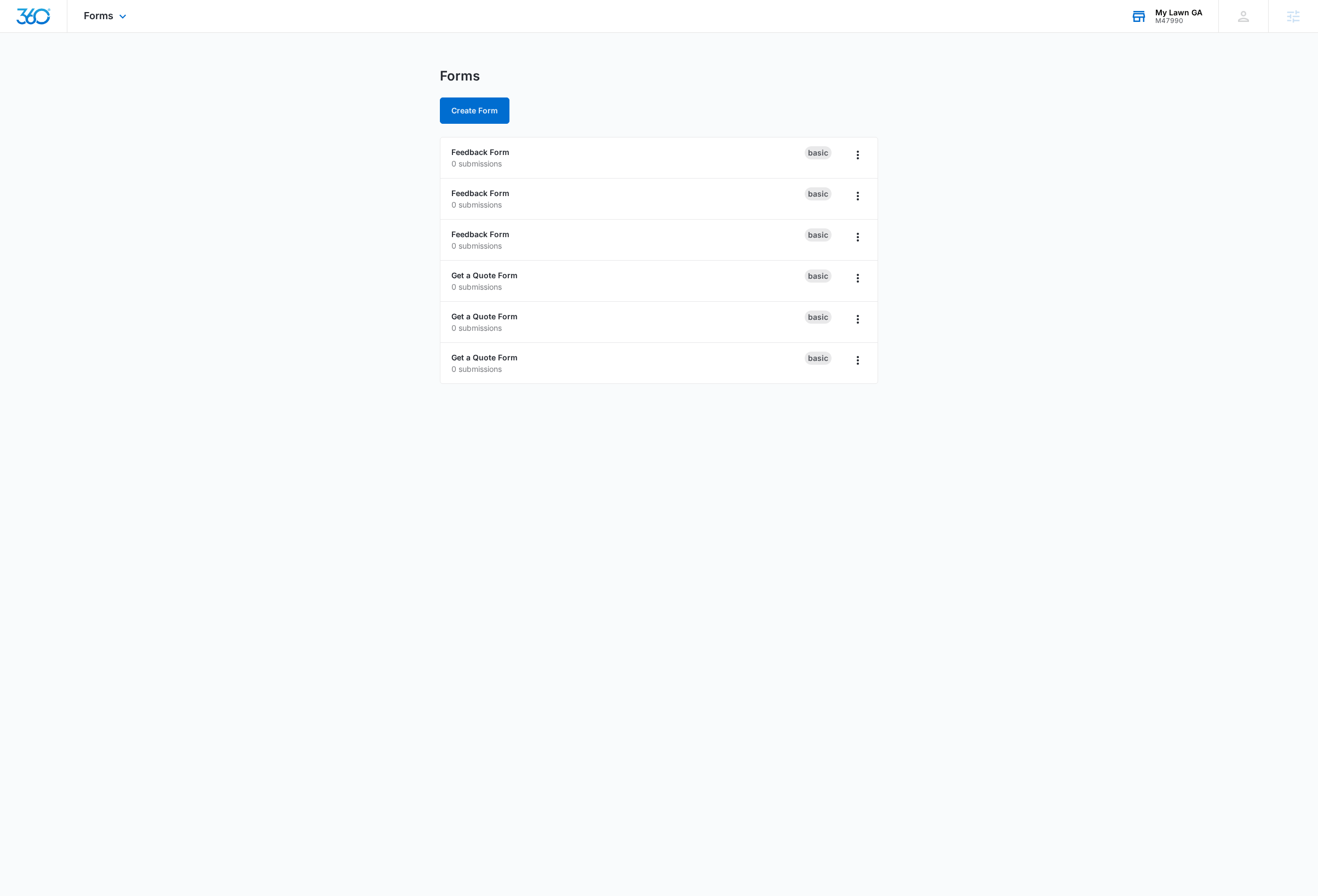
click at [191, 435] on body "Forms Apps Reputation Websites Forms CRM Email Social Payments Content Ads Inte…" at bounding box center [659, 448] width 1318 height 896
click at [861, 367] on icon "Overflow Menu" at bounding box center [858, 360] width 13 height 13
click at [842, 426] on button "Delete" at bounding box center [829, 424] width 73 height 17
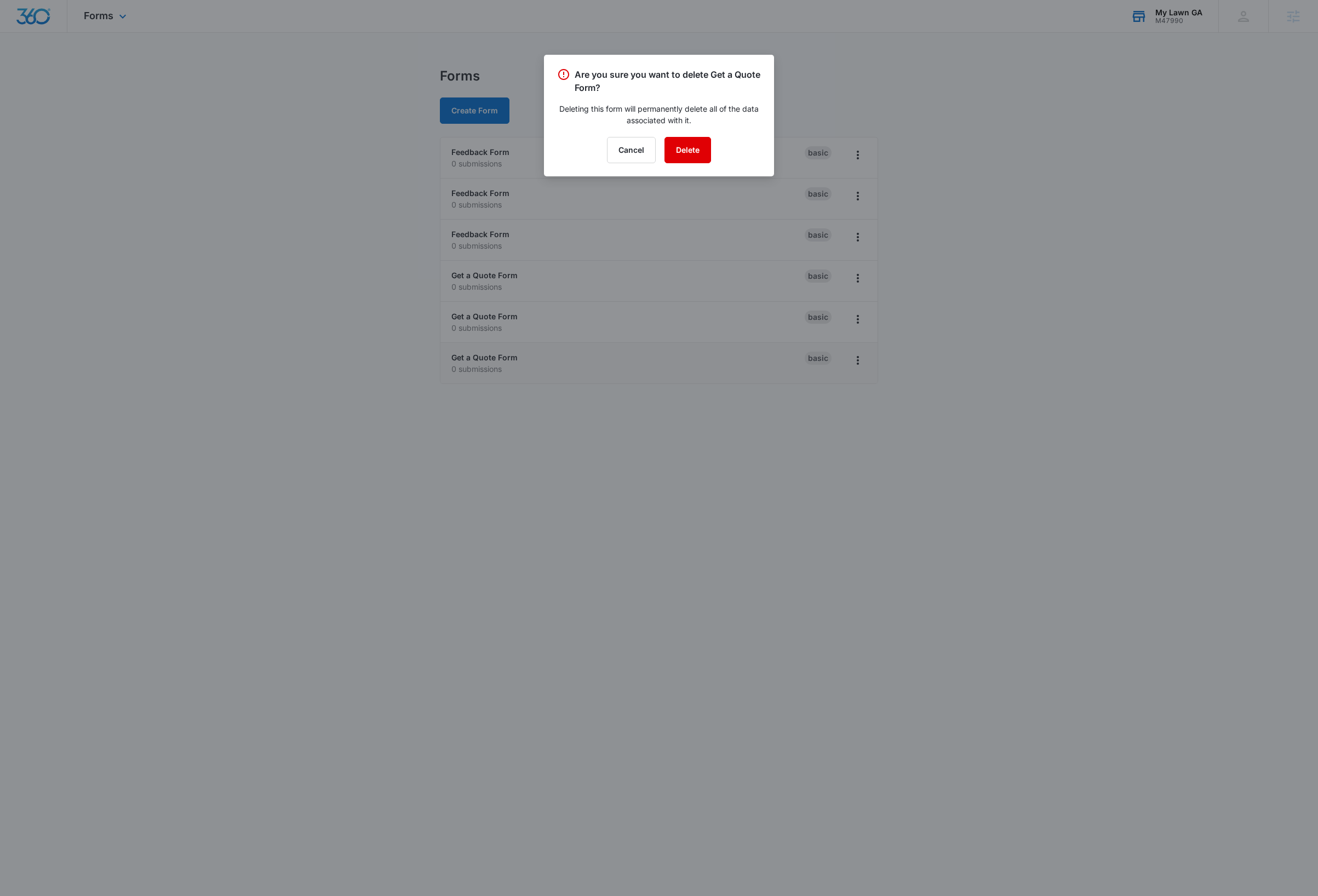
click at [704, 153] on button "Delete" at bounding box center [688, 150] width 47 height 27
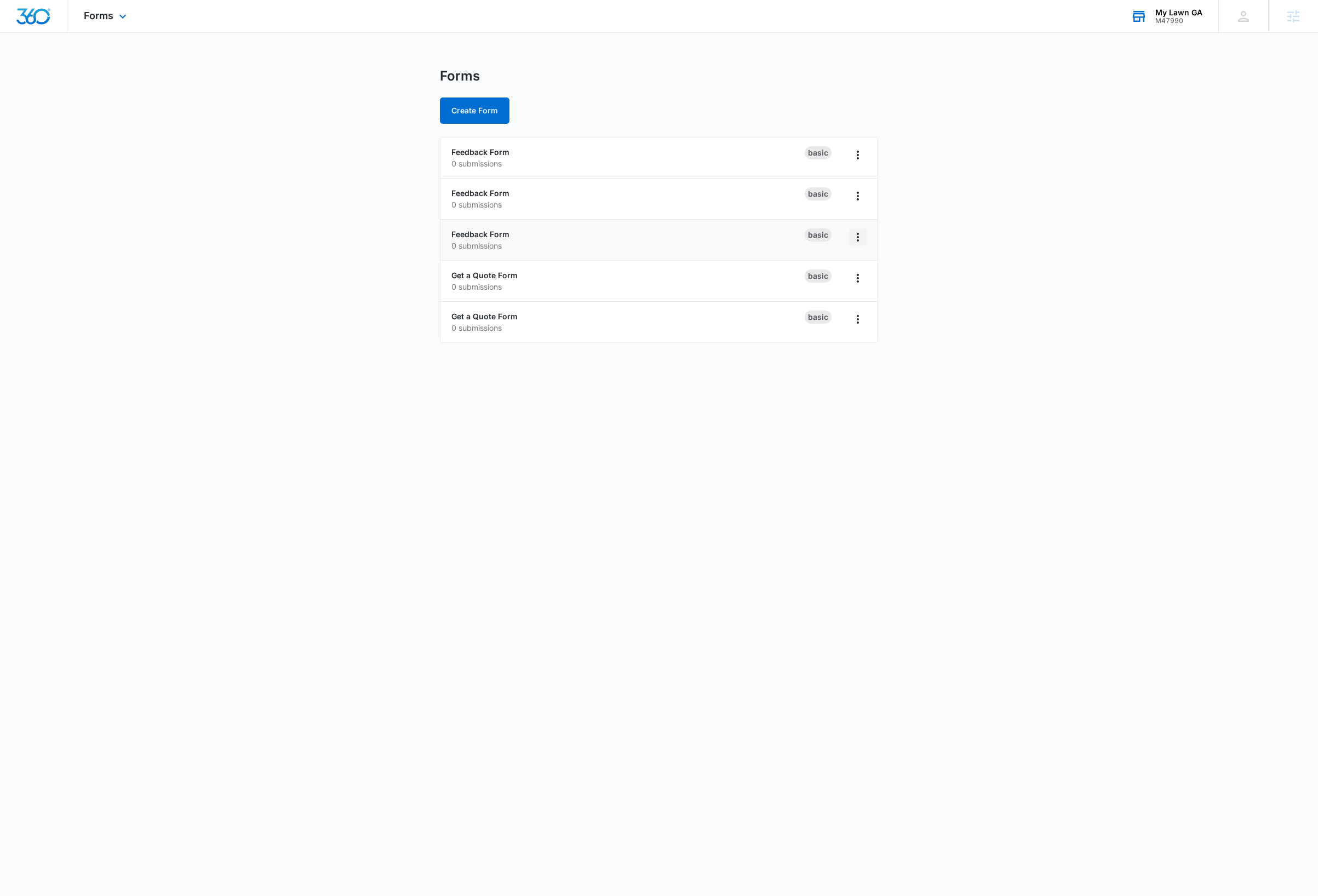
click at [862, 238] on icon "Overflow Menu" at bounding box center [858, 237] width 13 height 13
click at [829, 303] on div "Delete" at bounding box center [822, 301] width 34 height 8
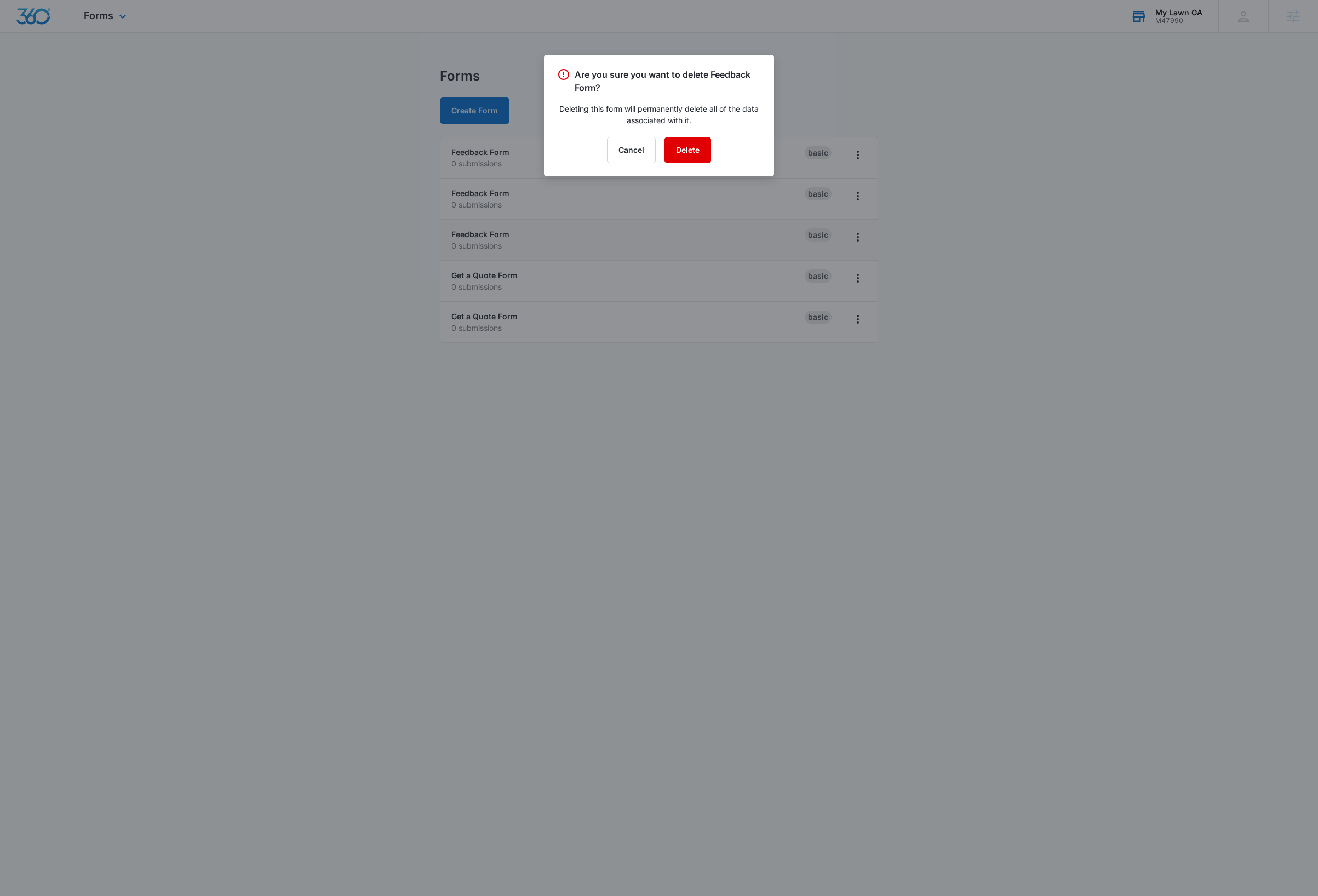
click at [678, 151] on button "Delete" at bounding box center [688, 150] width 47 height 27
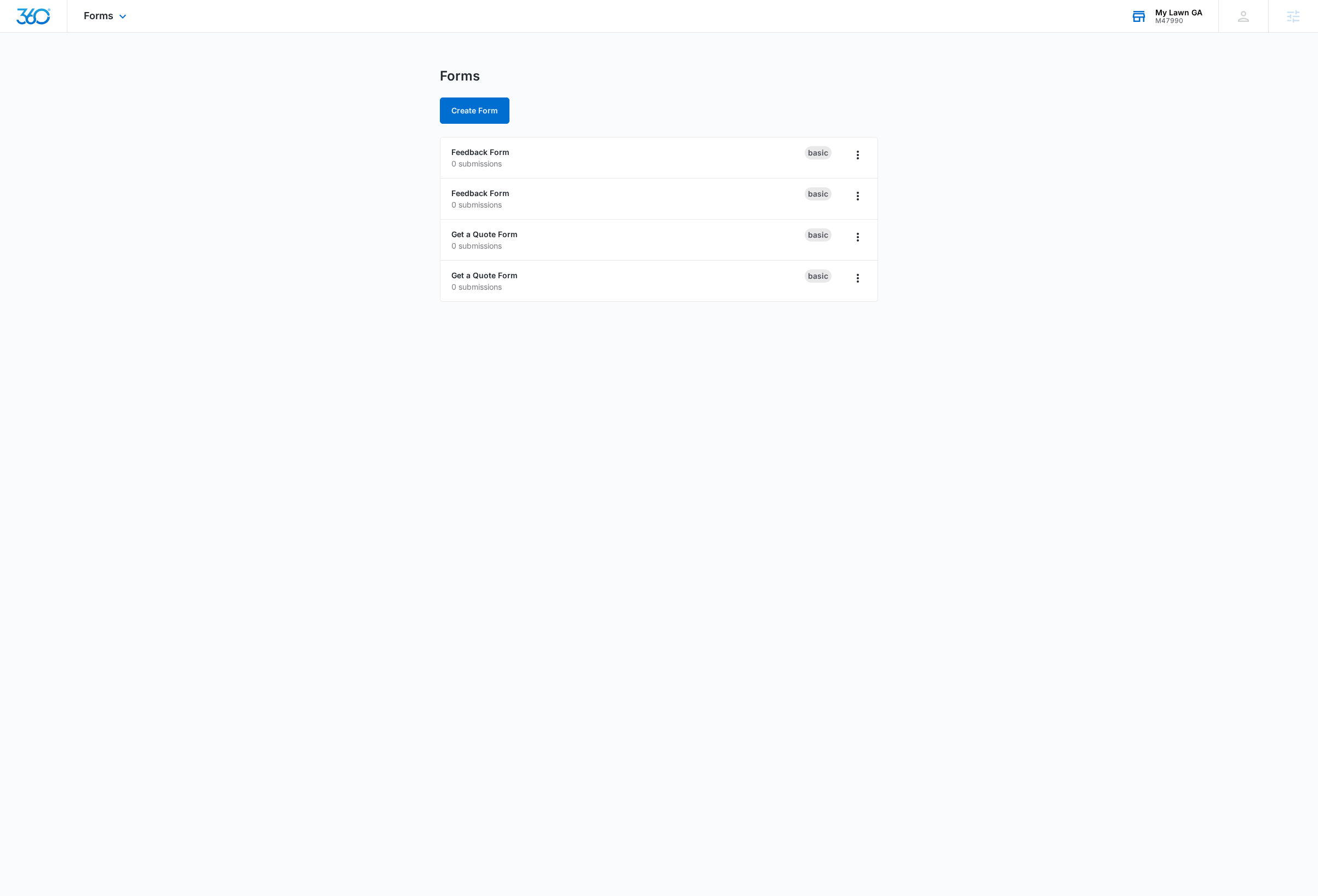
click at [500, 605] on body "Forms Apps Reputation Websites Forms CRM Email Social Payments Content Ads Inte…" at bounding box center [659, 448] width 1318 height 896
click at [504, 277] on link "Get a Quote Form" at bounding box center [484, 275] width 66 height 9
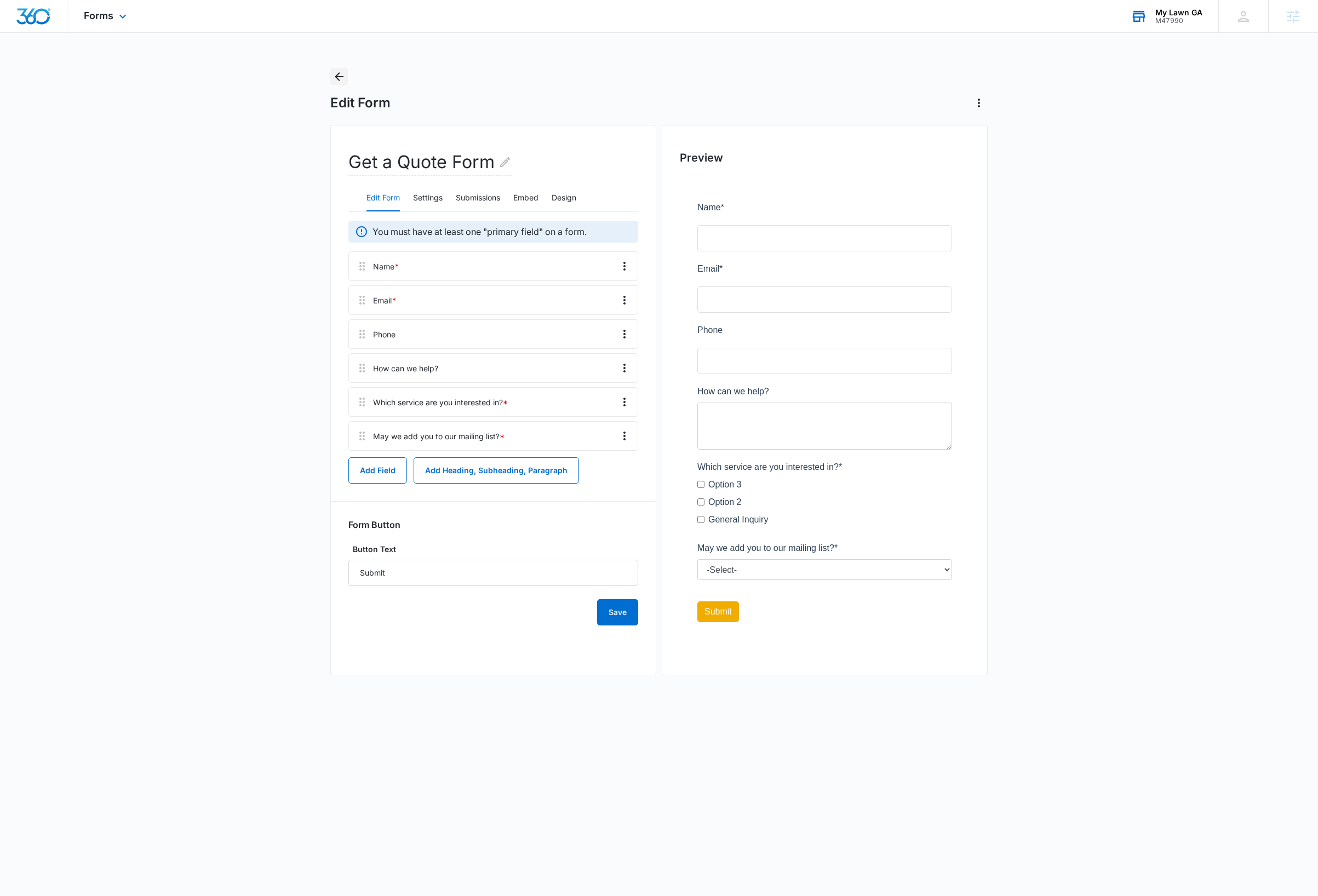
click at [335, 74] on icon "Back" at bounding box center [339, 76] width 13 height 13
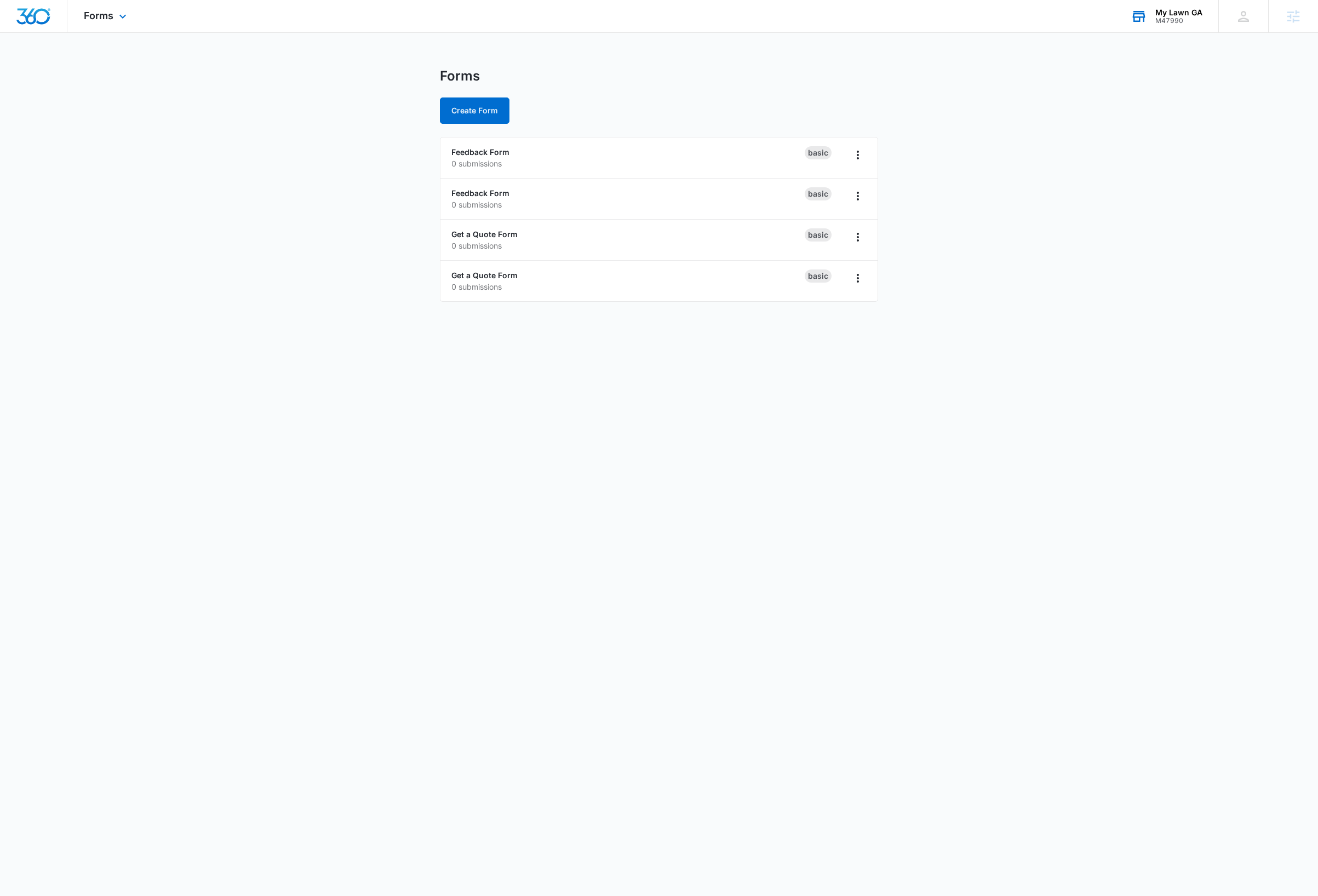
click at [116, 367] on body "Forms Apps Reputation Websites Forms CRM Email Social Payments Content Ads Inte…" at bounding box center [659, 448] width 1318 height 896
click at [860, 285] on icon "Overflow Menu" at bounding box center [858, 278] width 13 height 13
click at [843, 347] on button "Delete" at bounding box center [829, 342] width 73 height 17
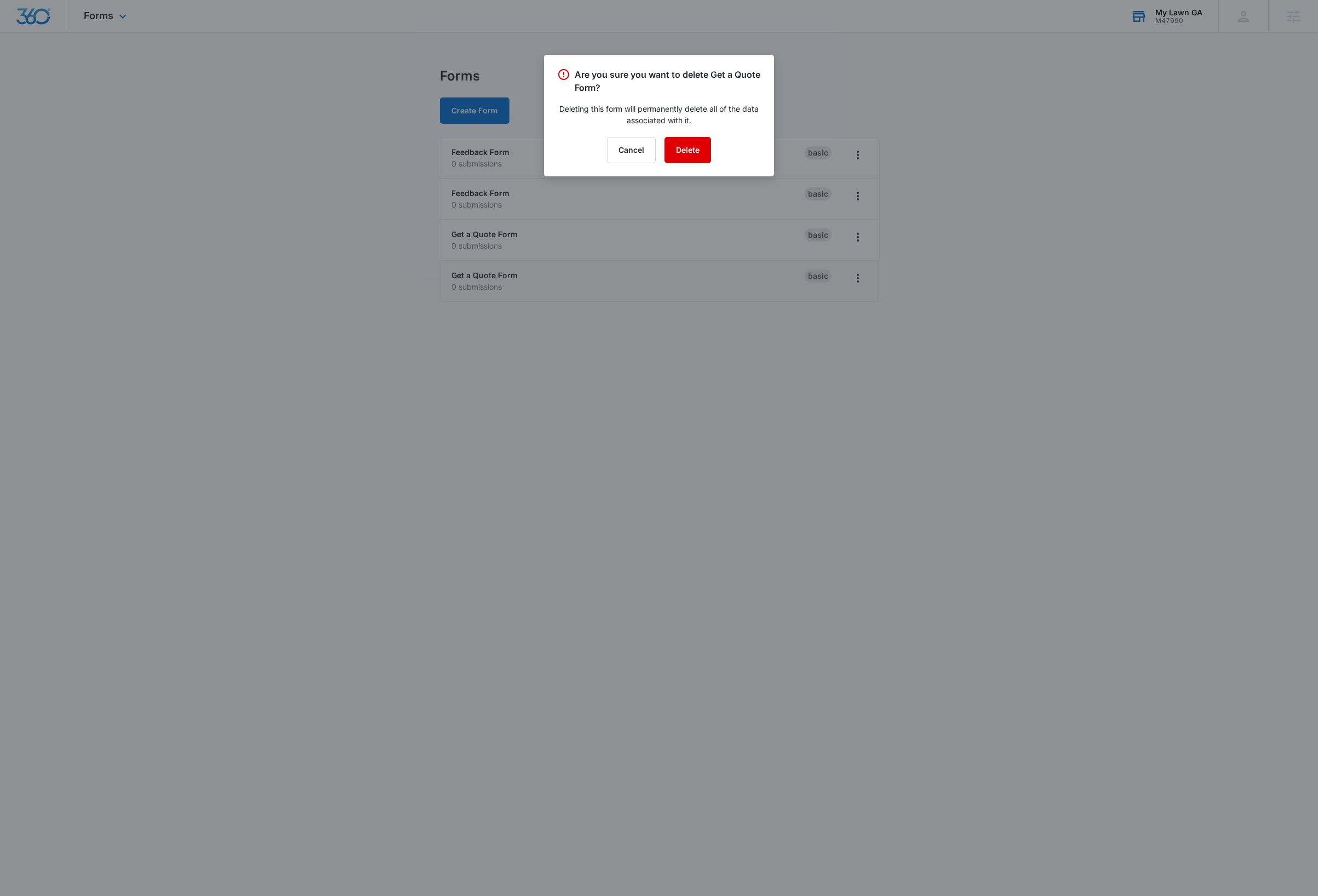
click at [676, 157] on button "Delete" at bounding box center [688, 150] width 47 height 27
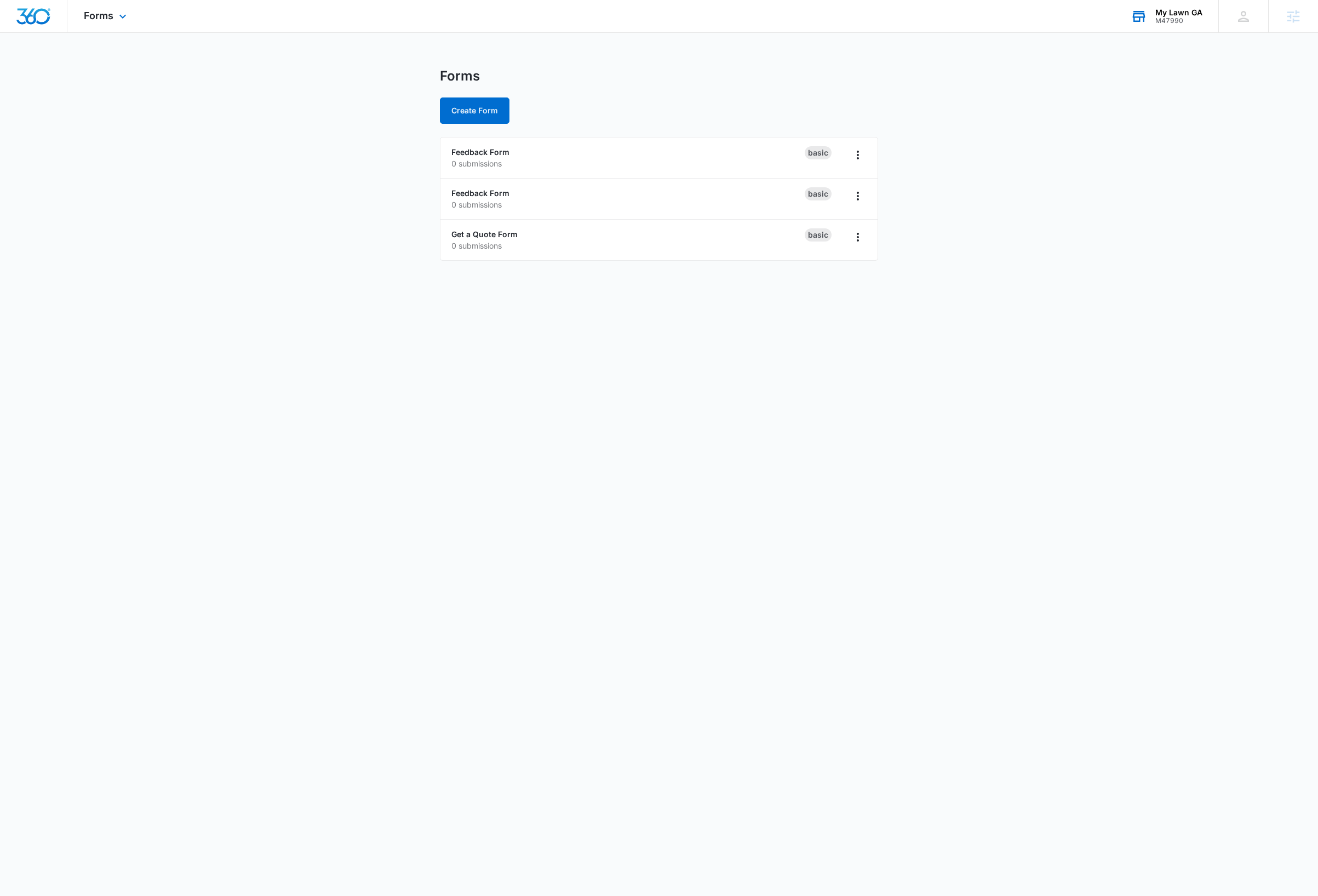
click at [312, 479] on body "Forms Apps Reputation Websites Forms CRM Email Social Payments Content Ads Inte…" at bounding box center [659, 448] width 1318 height 896
click at [507, 194] on link "Feedback Form" at bounding box center [480, 193] width 58 height 9
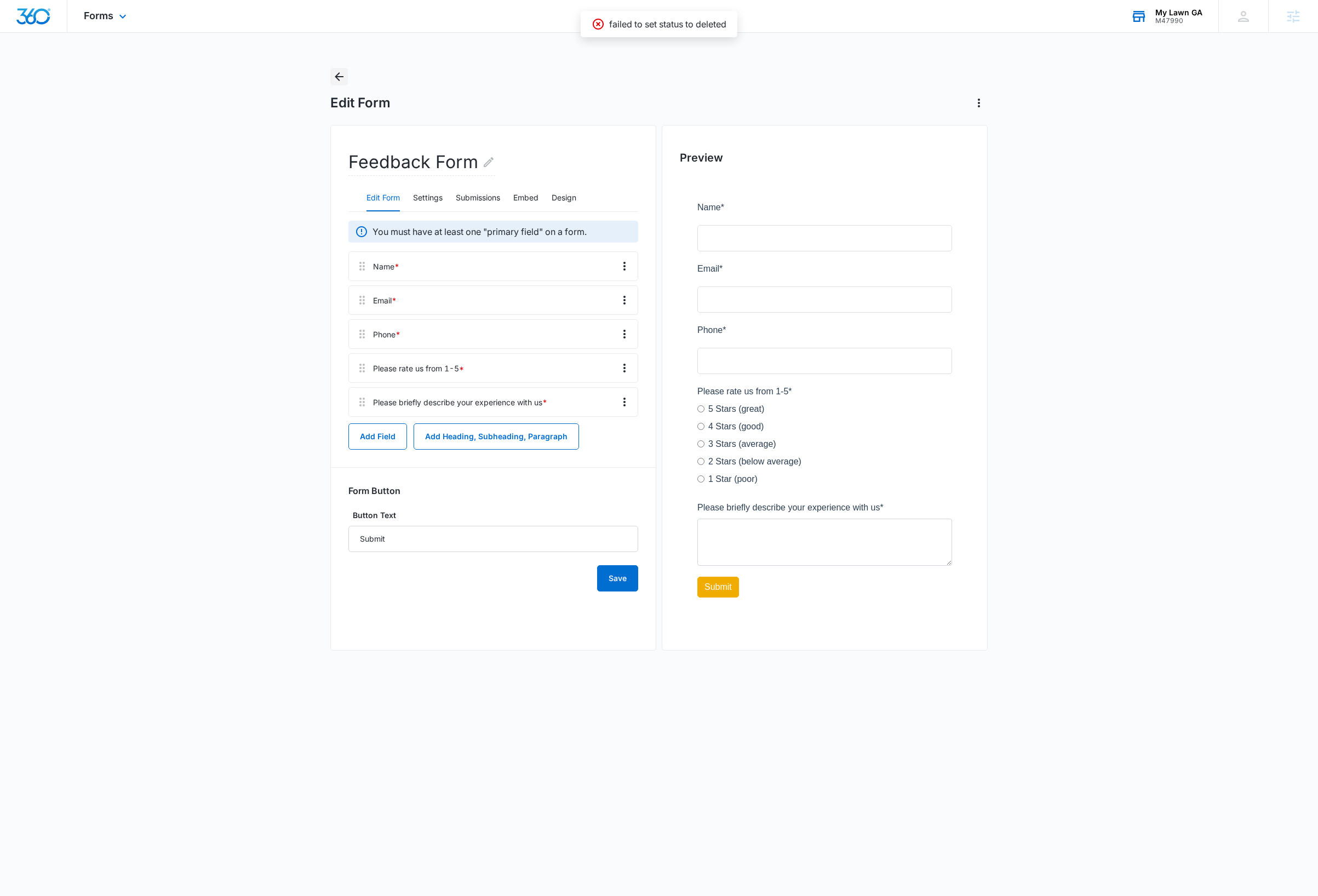
click at [338, 72] on icon "Back" at bounding box center [339, 76] width 13 height 13
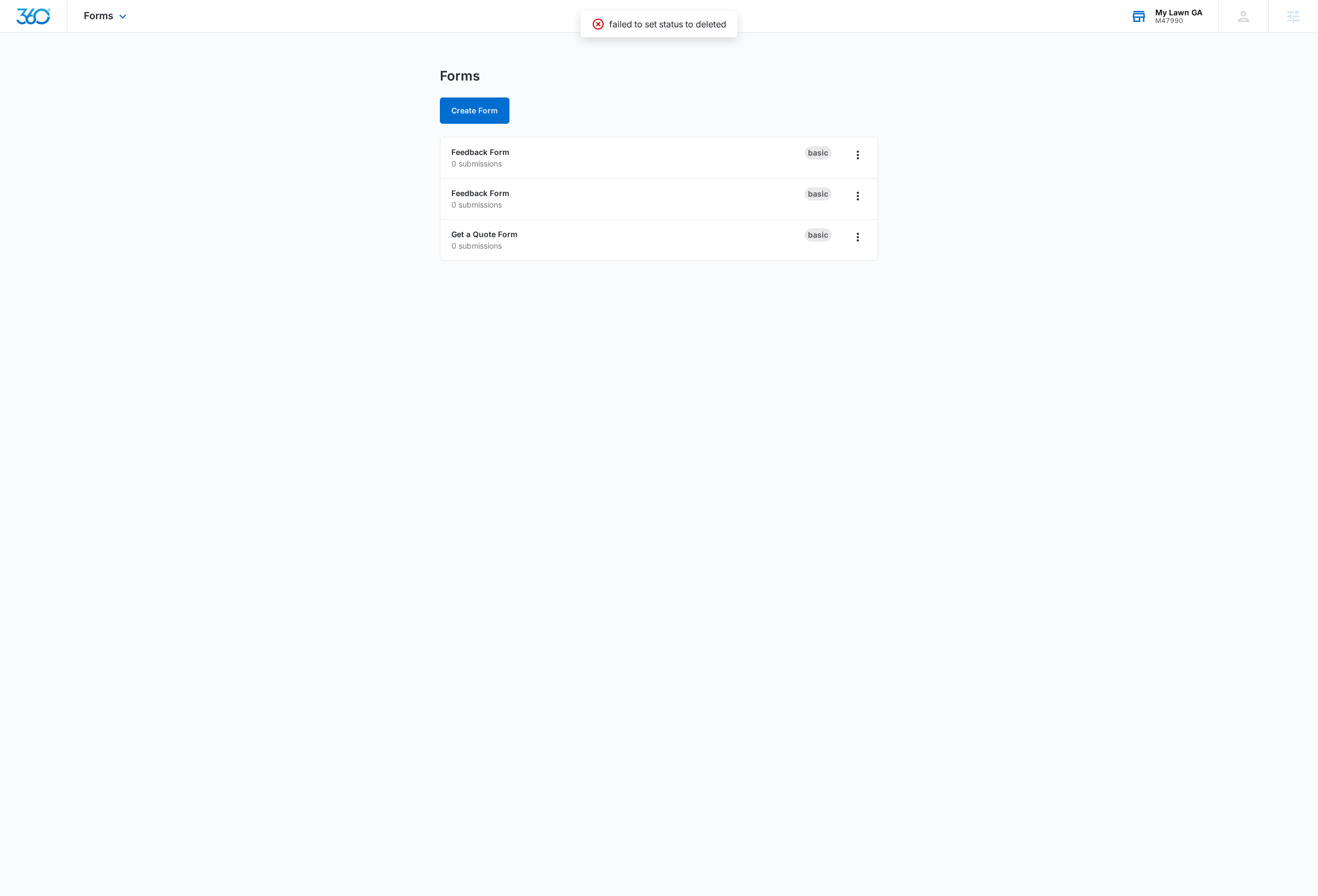
click at [166, 194] on main "Forms Create Form Feedback Form 0 submissions Basic Feedback Form 0 submissions…" at bounding box center [659, 170] width 1318 height 206
click at [859, 197] on icon "Overflow Menu" at bounding box center [858, 196] width 13 height 13
click at [829, 259] on div "Delete" at bounding box center [822, 260] width 34 height 8
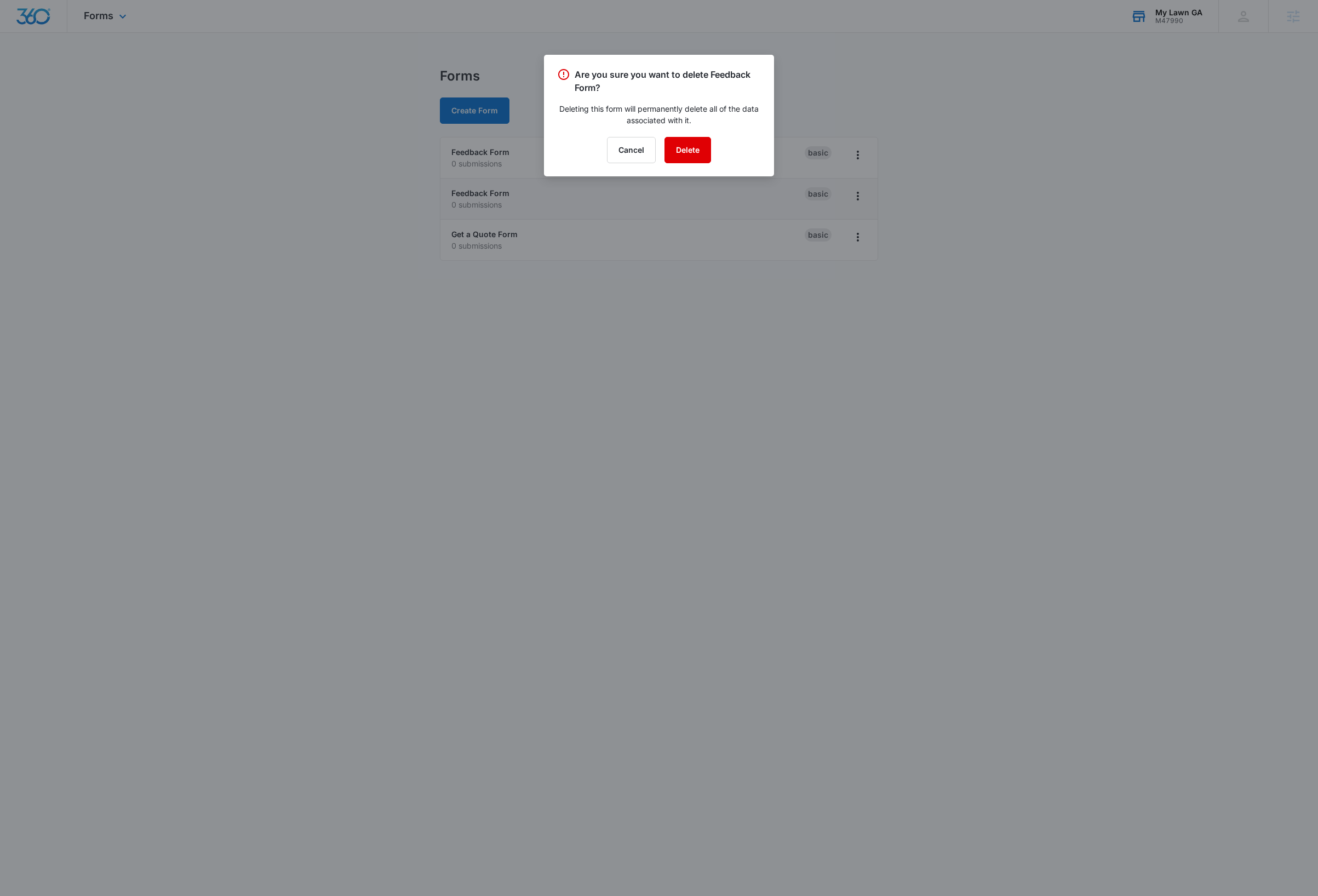
click at [691, 150] on button "Delete" at bounding box center [688, 150] width 47 height 27
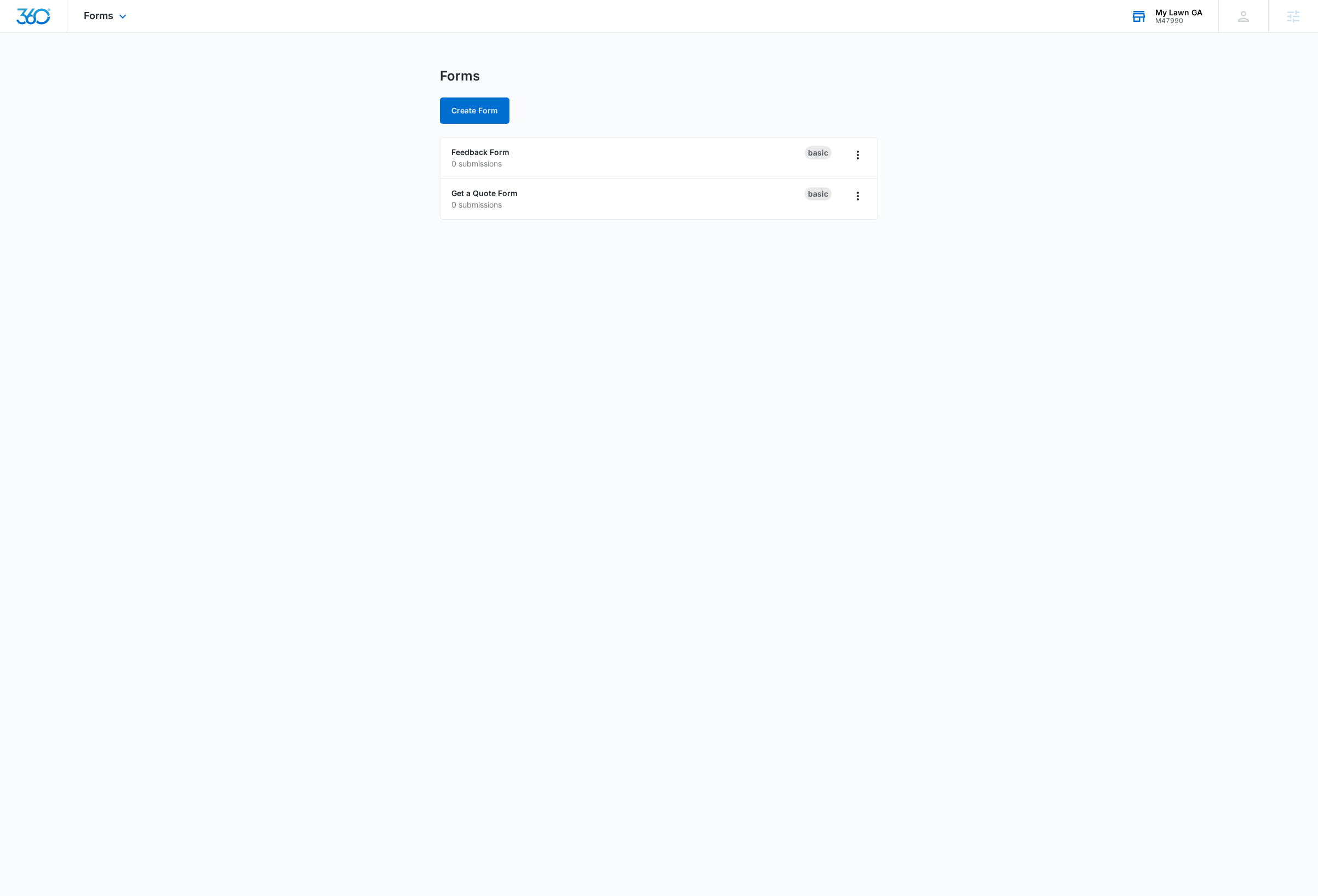
drag, startPoint x: 549, startPoint y: 591, endPoint x: 427, endPoint y: 566, distance: 124.5
click at [549, 591] on body "Forms Apps Reputation Websites Forms CRM Email Social Payments Content Ads Inte…" at bounding box center [659, 448] width 1318 height 896
click at [212, 383] on body "Forms Apps Reputation Websites Forms CRM Email Social Payments Content Ads Inte…" at bounding box center [659, 448] width 1318 height 896
click at [224, 194] on main "Forms Create Form Feedback Form 0 submissions Basic Get a Quote Form 0 submissi…" at bounding box center [659, 150] width 1318 height 165
drag, startPoint x: 119, startPoint y: 18, endPoint x: 123, endPoint y: 124, distance: 106.1
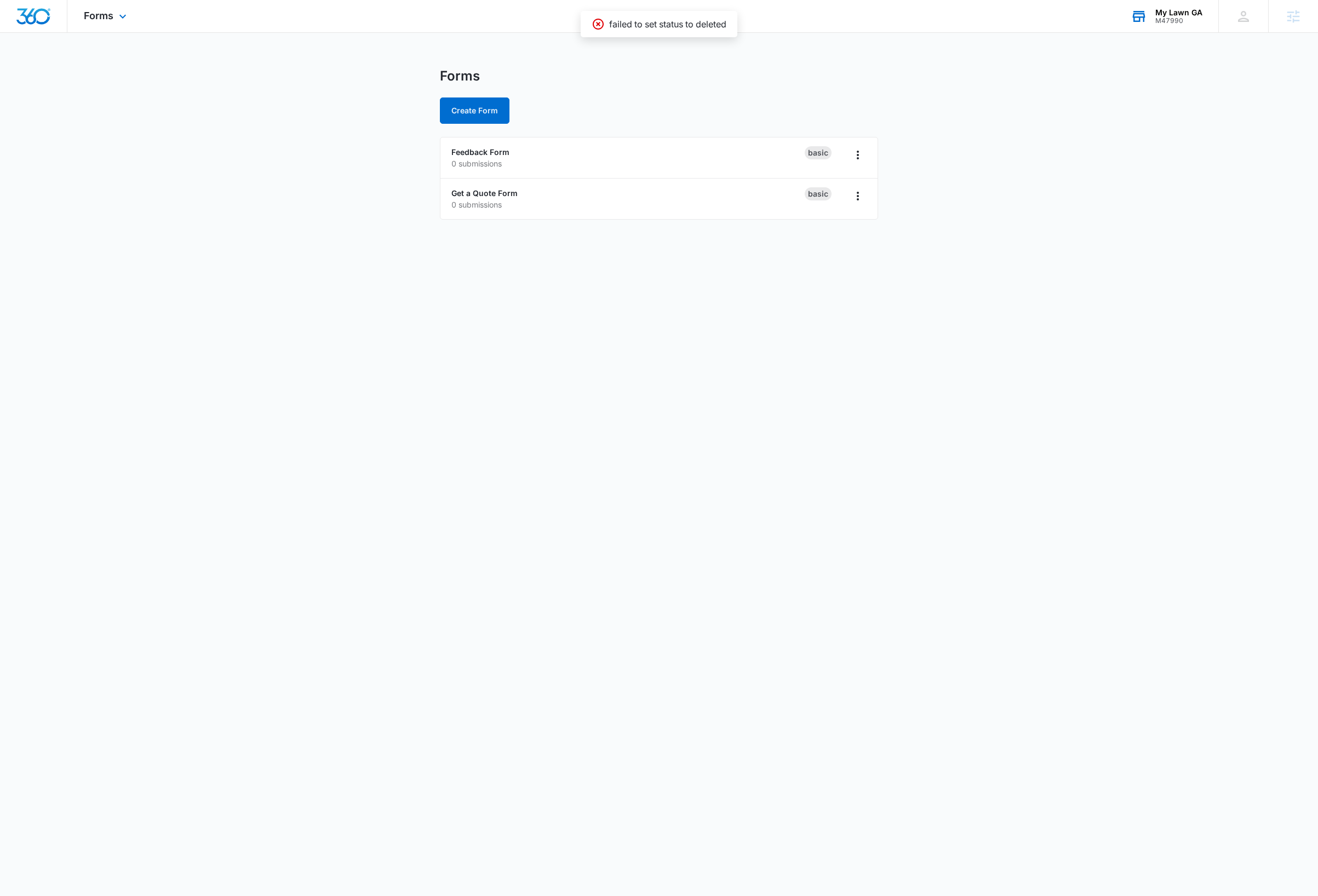
click at [119, 19] on icon at bounding box center [122, 17] width 13 height 13
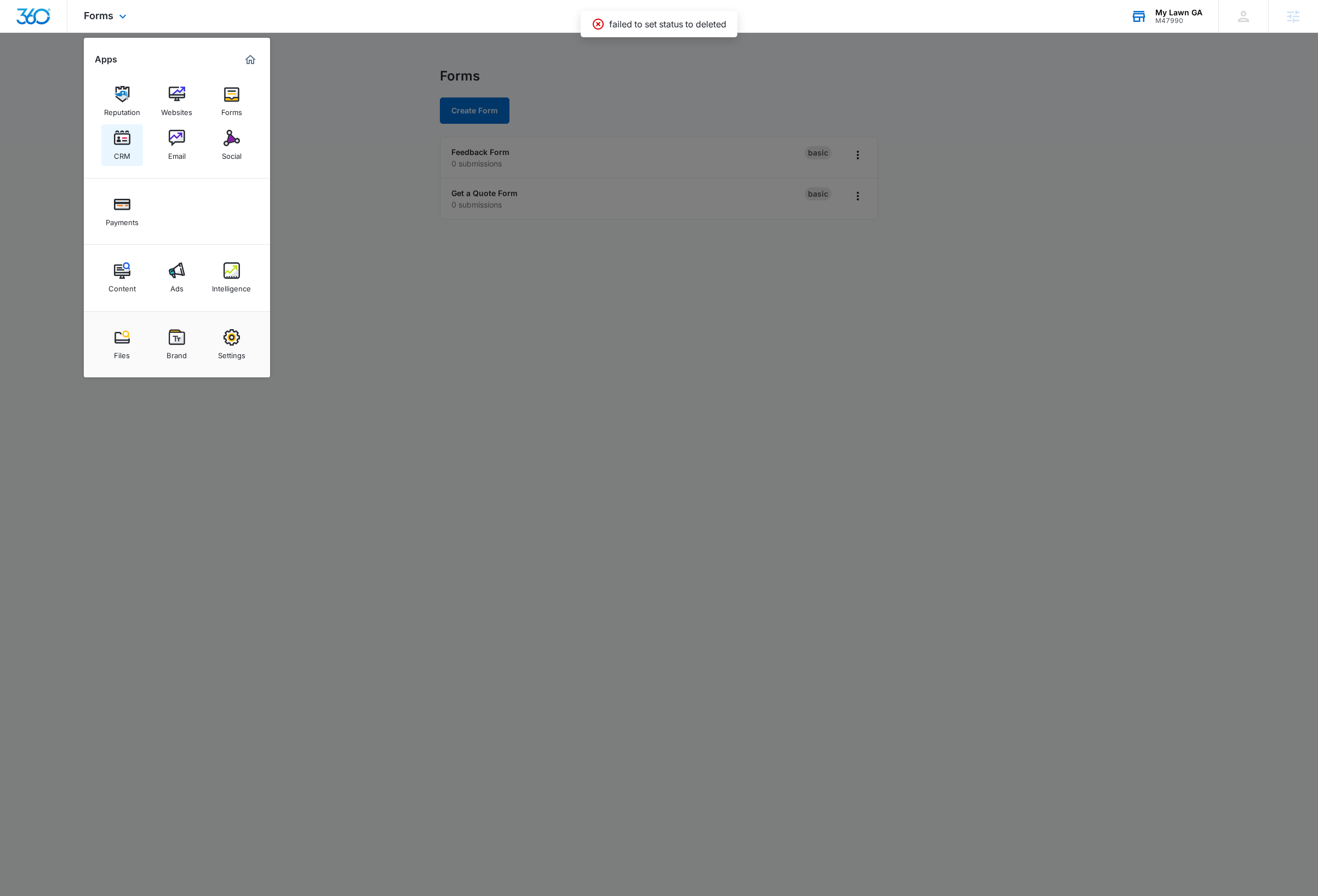
click at [117, 139] on img at bounding box center [122, 137] width 17 height 17
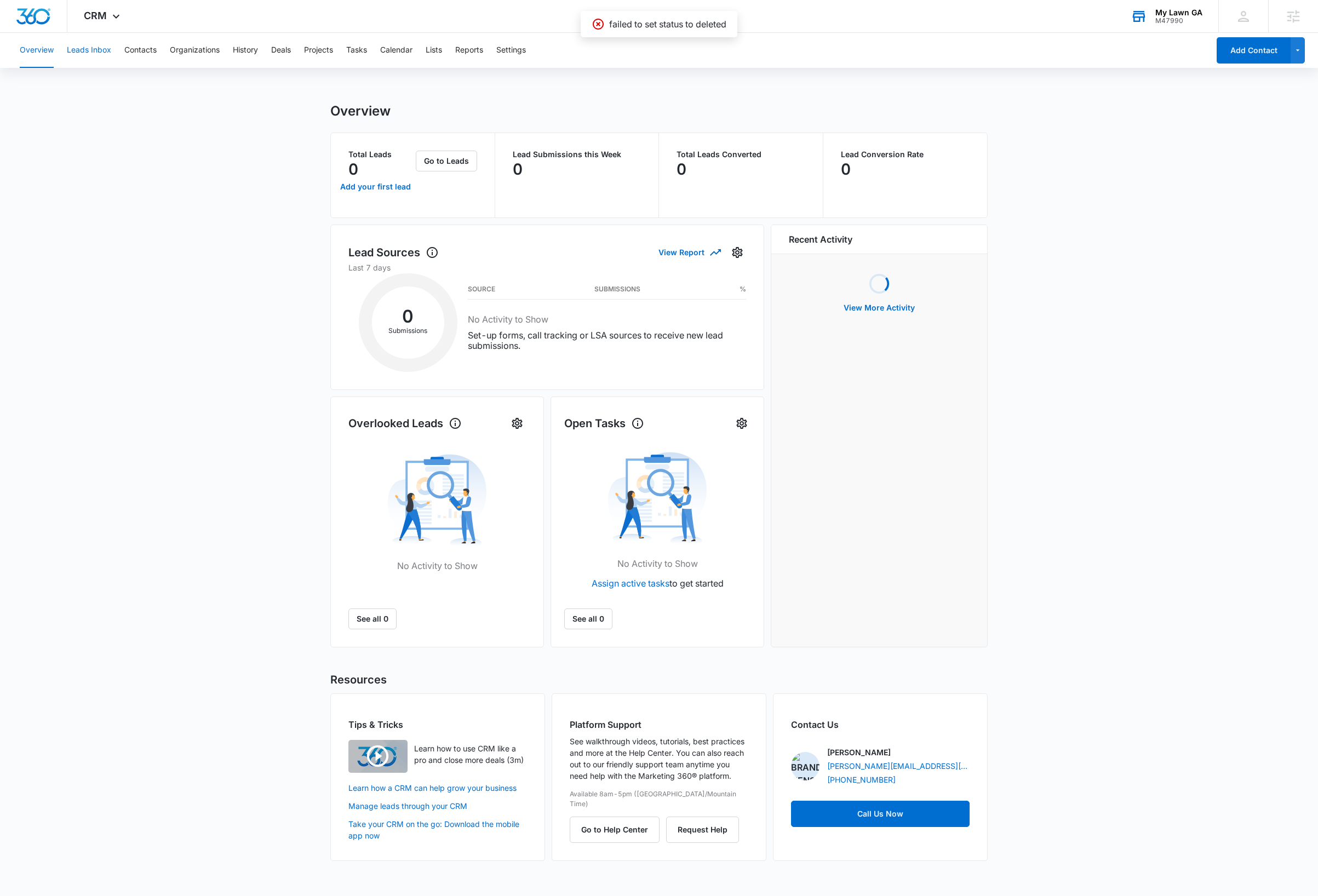
click at [93, 53] on button "Leads Inbox" at bounding box center [89, 50] width 45 height 35
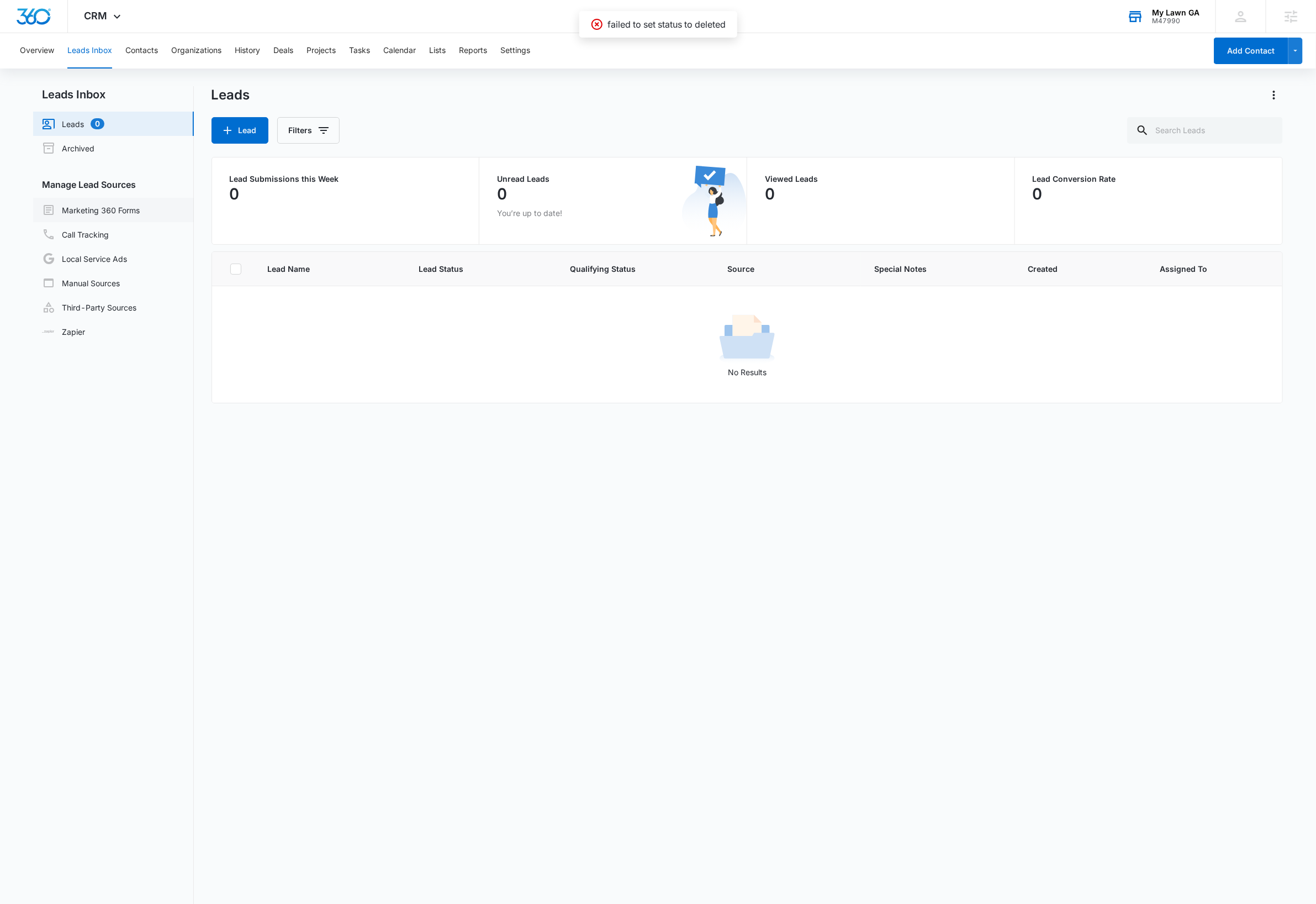
click at [126, 207] on link "Marketing 360 Forms" at bounding box center [91, 210] width 98 height 13
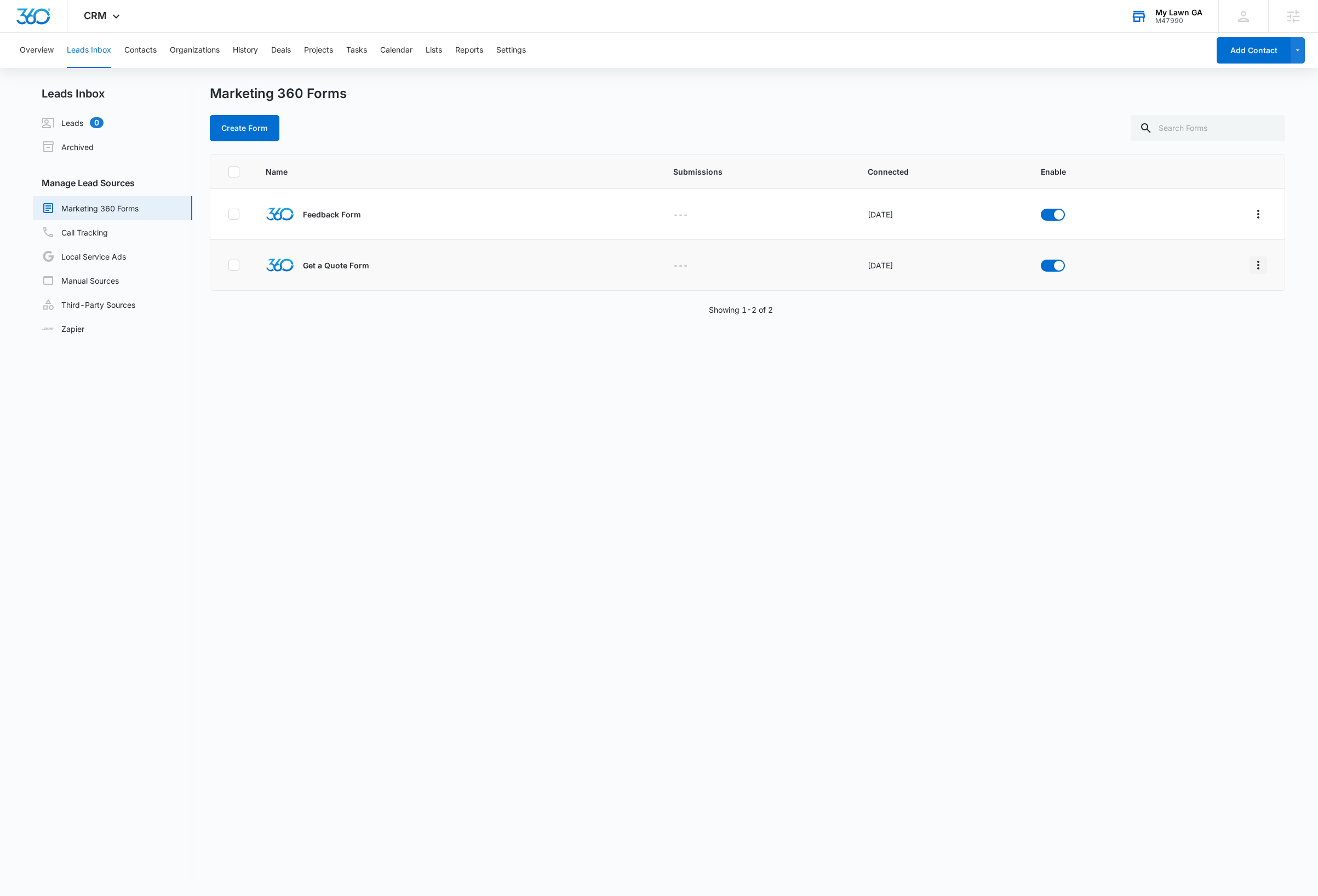
click at [1252, 270] on icon "Overflow Menu" at bounding box center [1258, 265] width 13 height 13
click at [1192, 329] on div "Field Mapping" at bounding box center [1197, 329] width 62 height 8
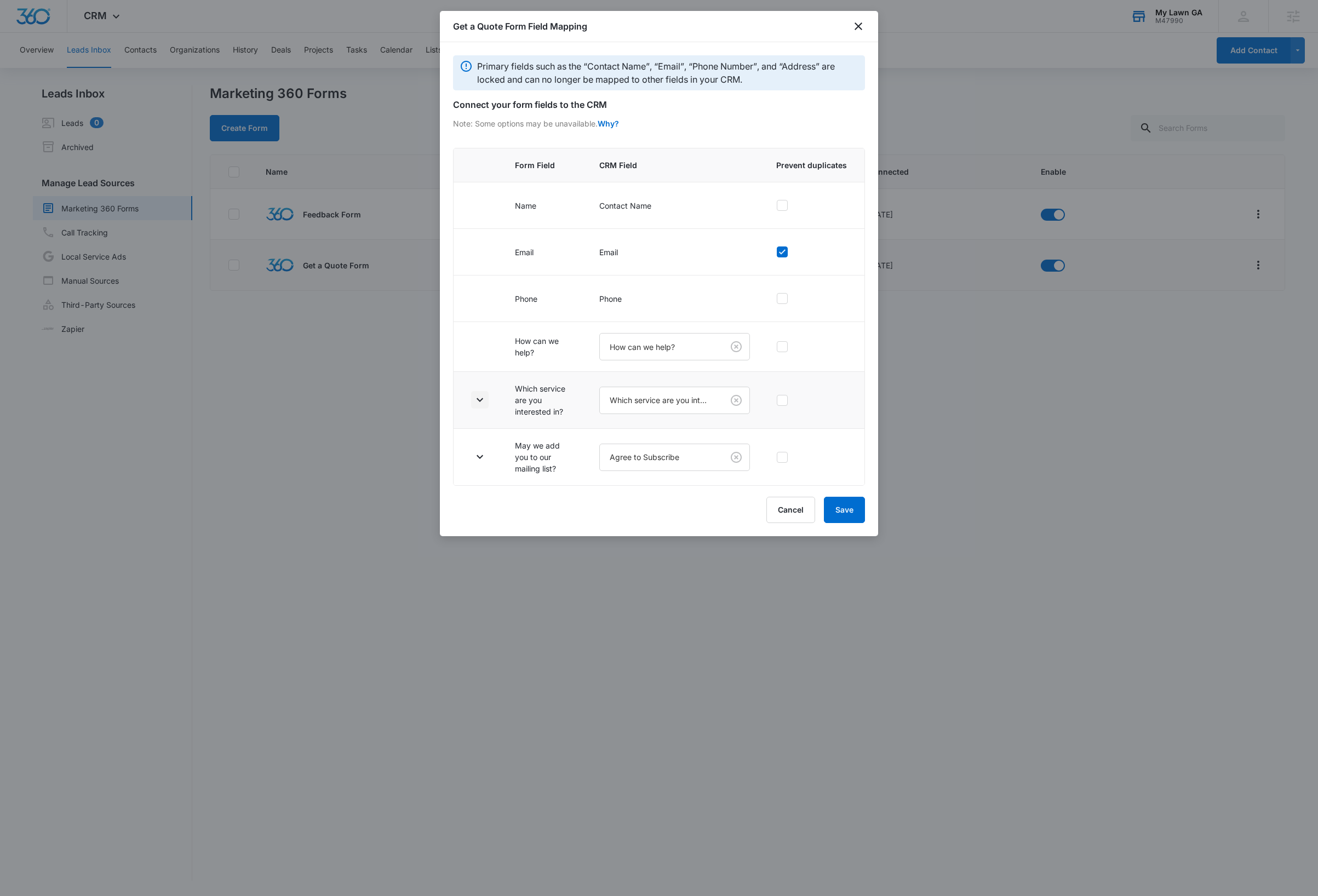
click at [479, 406] on icon "button" at bounding box center [480, 400] width 13 height 13
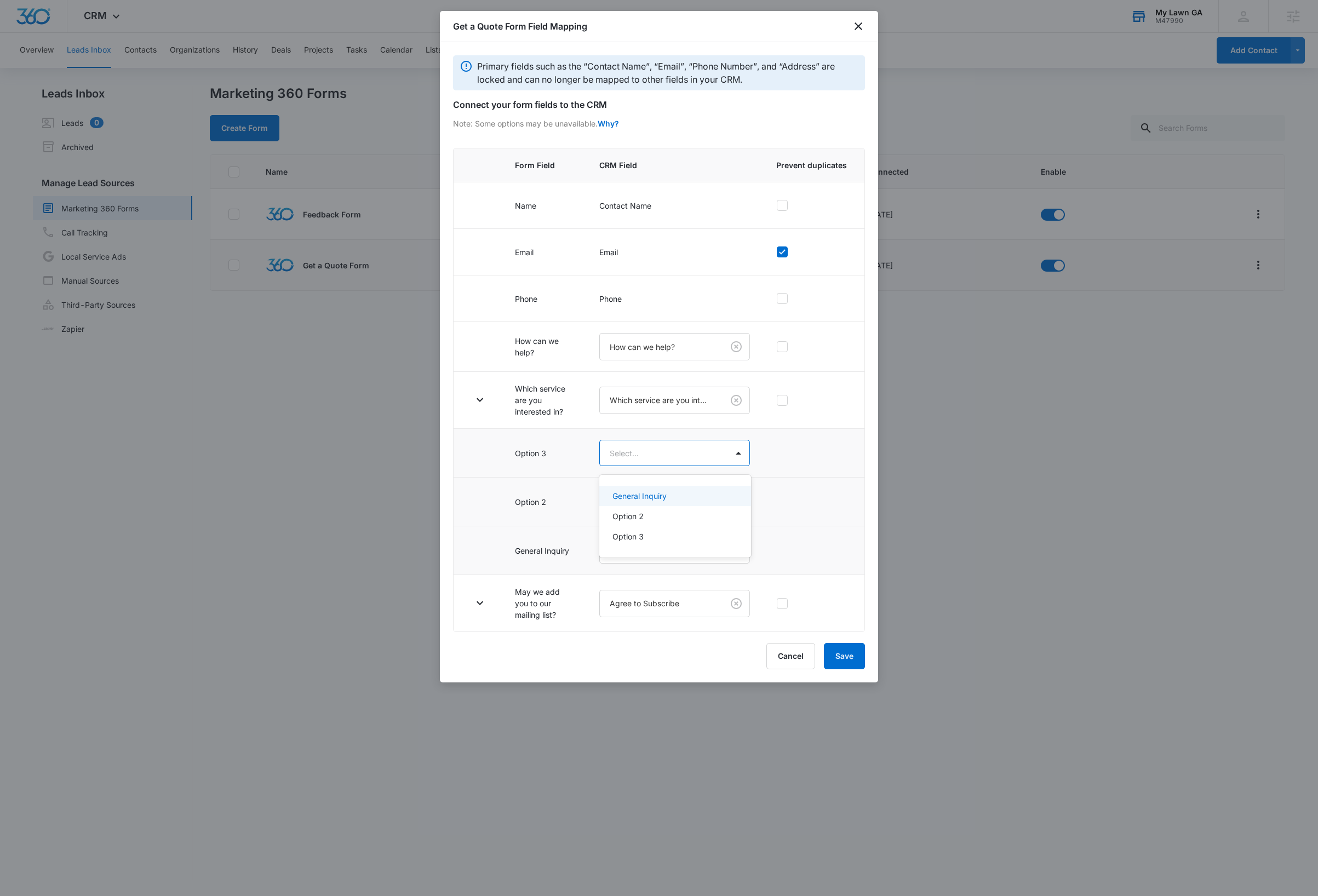
click at [661, 458] on body "CRM Apps Reputation Websites Forms CRM Email Social Payments Content Ads Intell…" at bounding box center [659, 448] width 1318 height 896
click at [655, 534] on div "Option 3" at bounding box center [673, 536] width 123 height 12
click at [655, 507] on body "CRM Apps Reputation Websites Forms CRM Email Social Payments Content Ads Intell…" at bounding box center [659, 448] width 1318 height 896
click at [653, 564] on div "Option 2" at bounding box center [673, 567] width 123 height 12
click at [669, 560] on body "CRM Apps Reputation Websites Forms CRM Email Social Payments Content Ads Intell…" at bounding box center [659, 448] width 1318 height 896
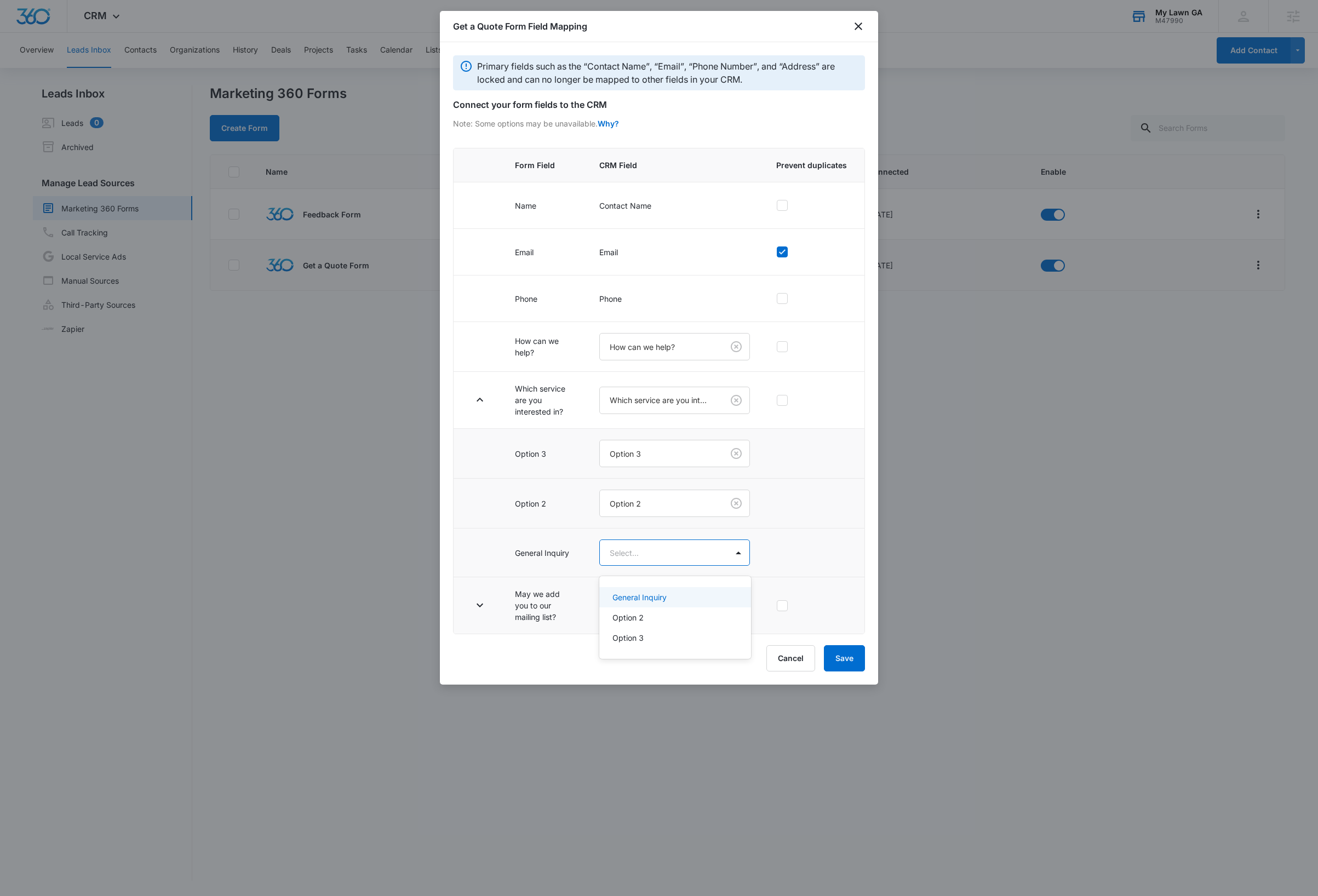
drag, startPoint x: 650, startPoint y: 597, endPoint x: 580, endPoint y: 584, distance: 71.2
click at [648, 597] on p "General Inquiry" at bounding box center [639, 597] width 54 height 12
click at [478, 615] on button "button" at bounding box center [480, 606] width 17 height 17
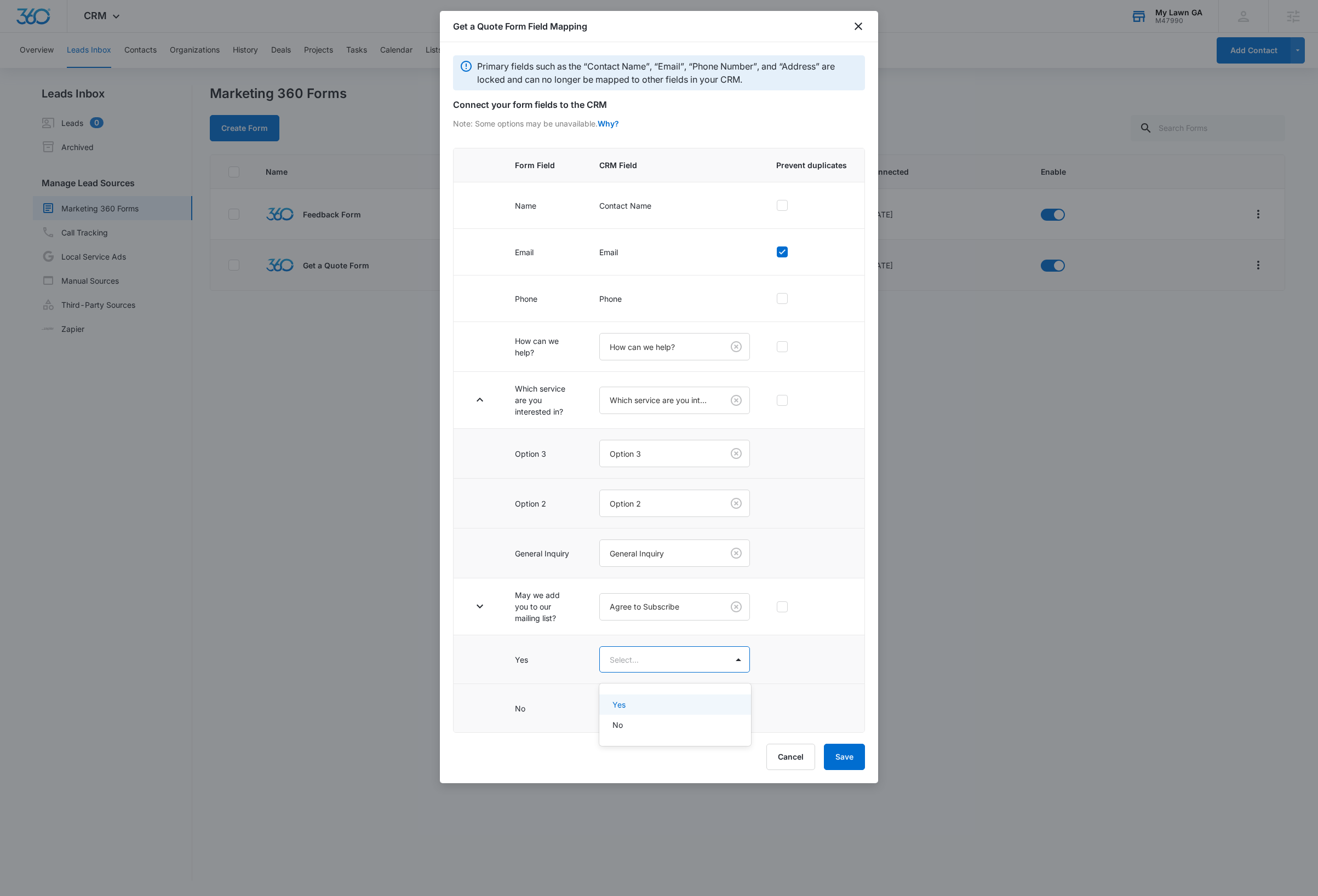
click at [660, 668] on body "CRM Apps Reputation Websites Forms CRM Email Social Payments Content Ads Intell…" at bounding box center [659, 448] width 1318 height 896
click at [640, 701] on div "Yes" at bounding box center [673, 705] width 123 height 12
click at [643, 721] on body "CRM Apps Reputation Websites Forms CRM Email Social Payments Content Ads Intell…" at bounding box center [659, 448] width 1318 height 896
click at [637, 779] on div "No" at bounding box center [673, 776] width 123 height 12
click at [848, 770] on button "Save" at bounding box center [844, 759] width 41 height 27
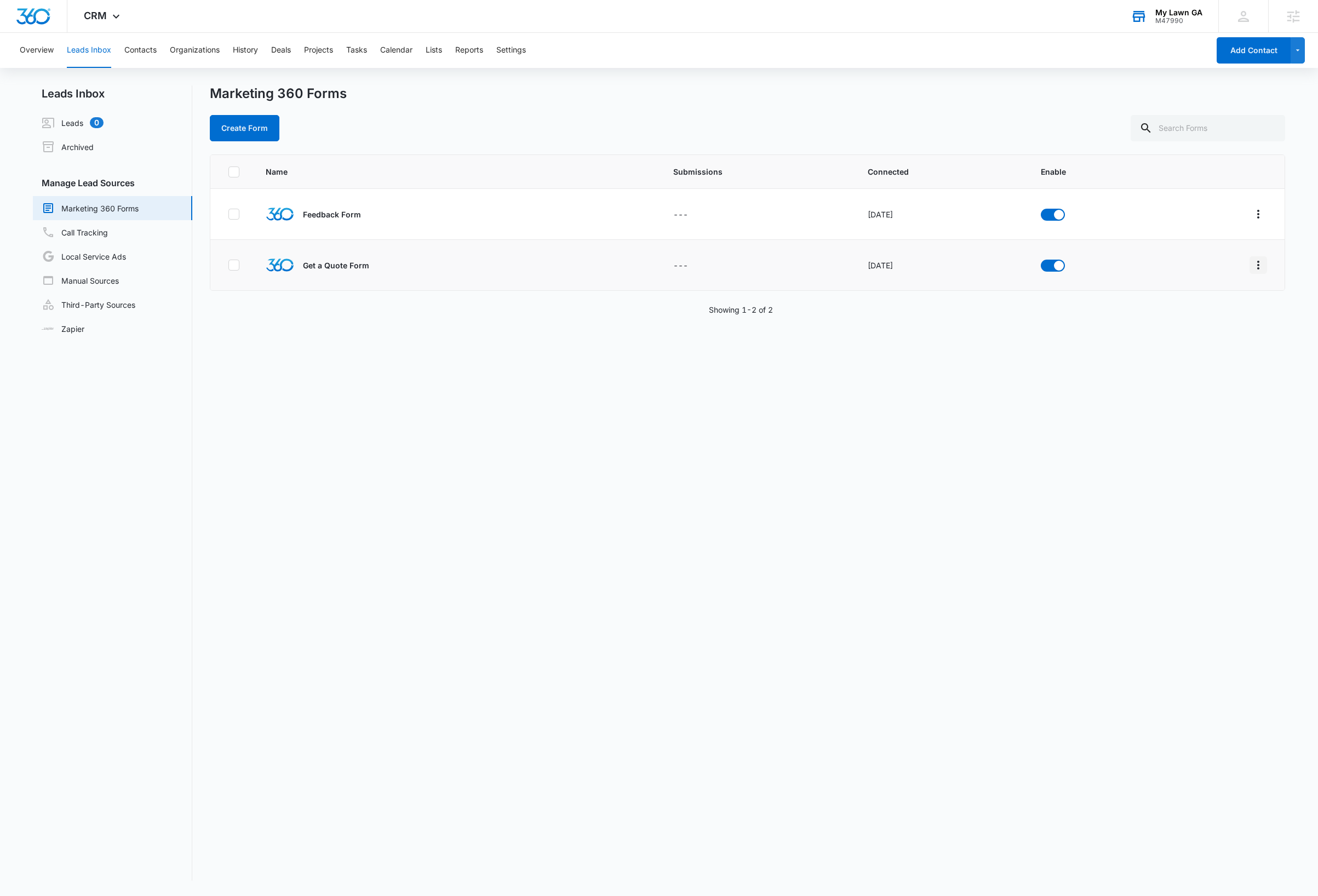
click at [1257, 269] on icon "Overflow Menu" at bounding box center [1258, 265] width 2 height 9
click at [1195, 329] on div "Field Mapping" at bounding box center [1197, 329] width 62 height 8
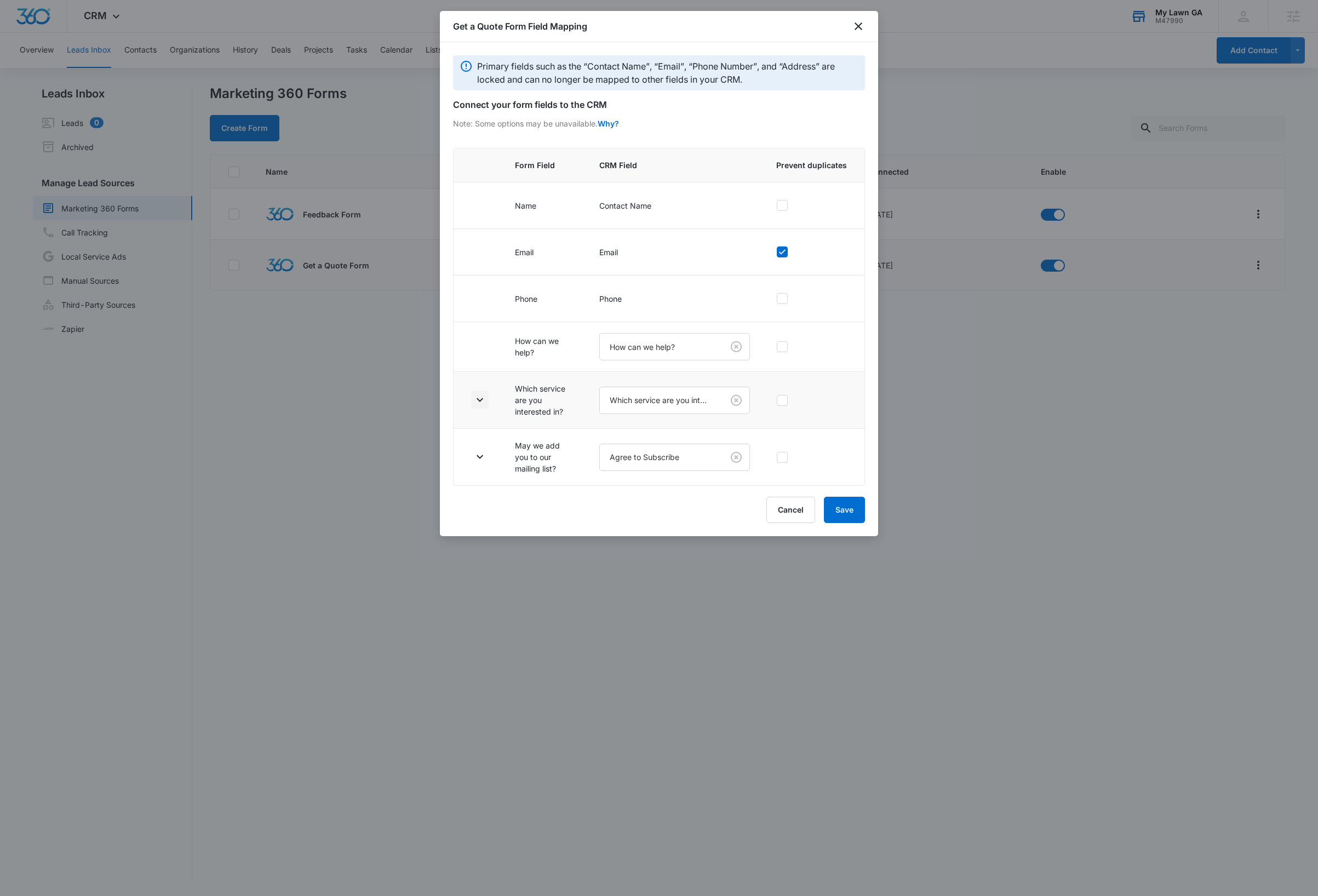
click at [481, 403] on icon "button" at bounding box center [480, 400] width 13 height 13
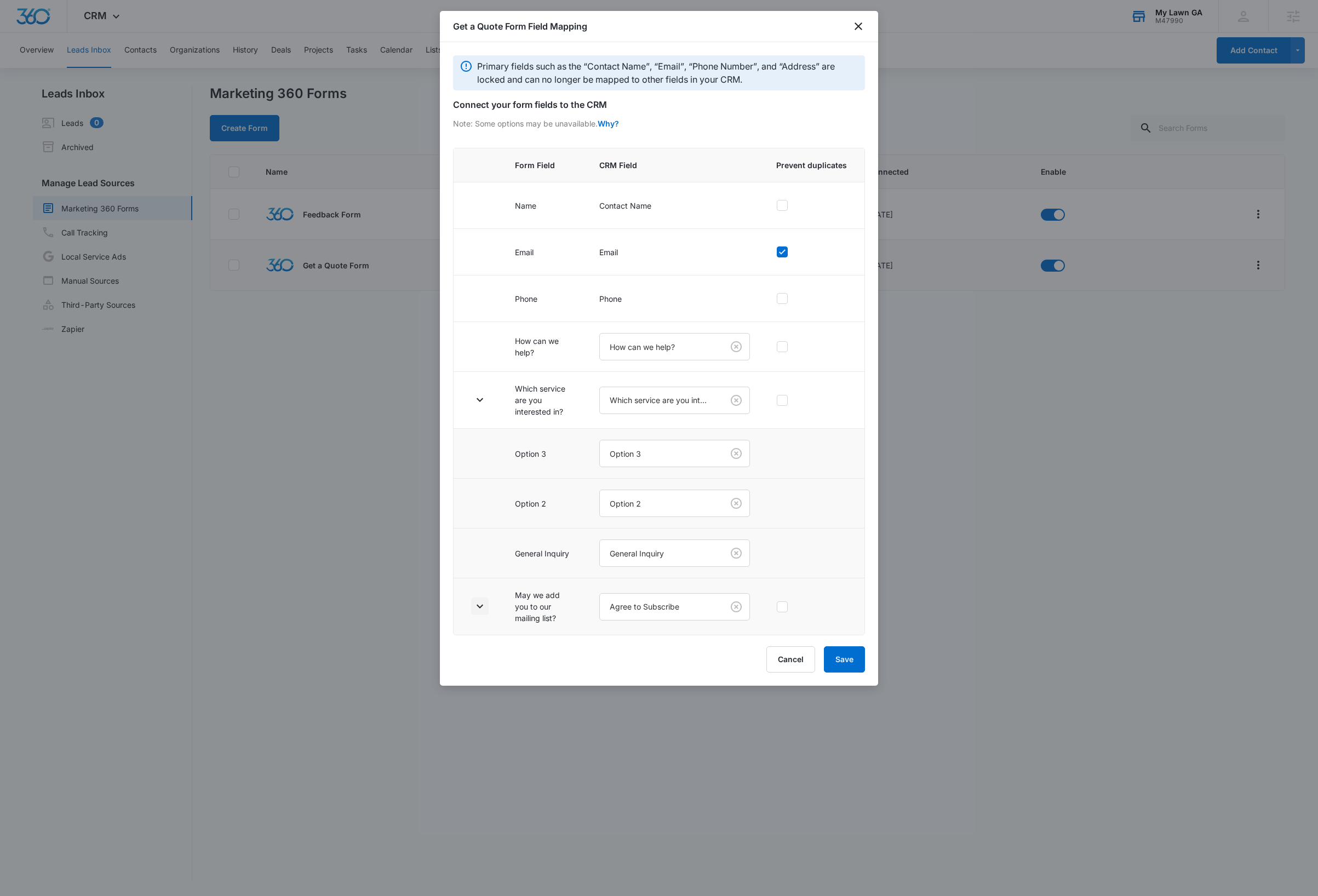
click at [483, 613] on icon "button" at bounding box center [480, 606] width 13 height 13
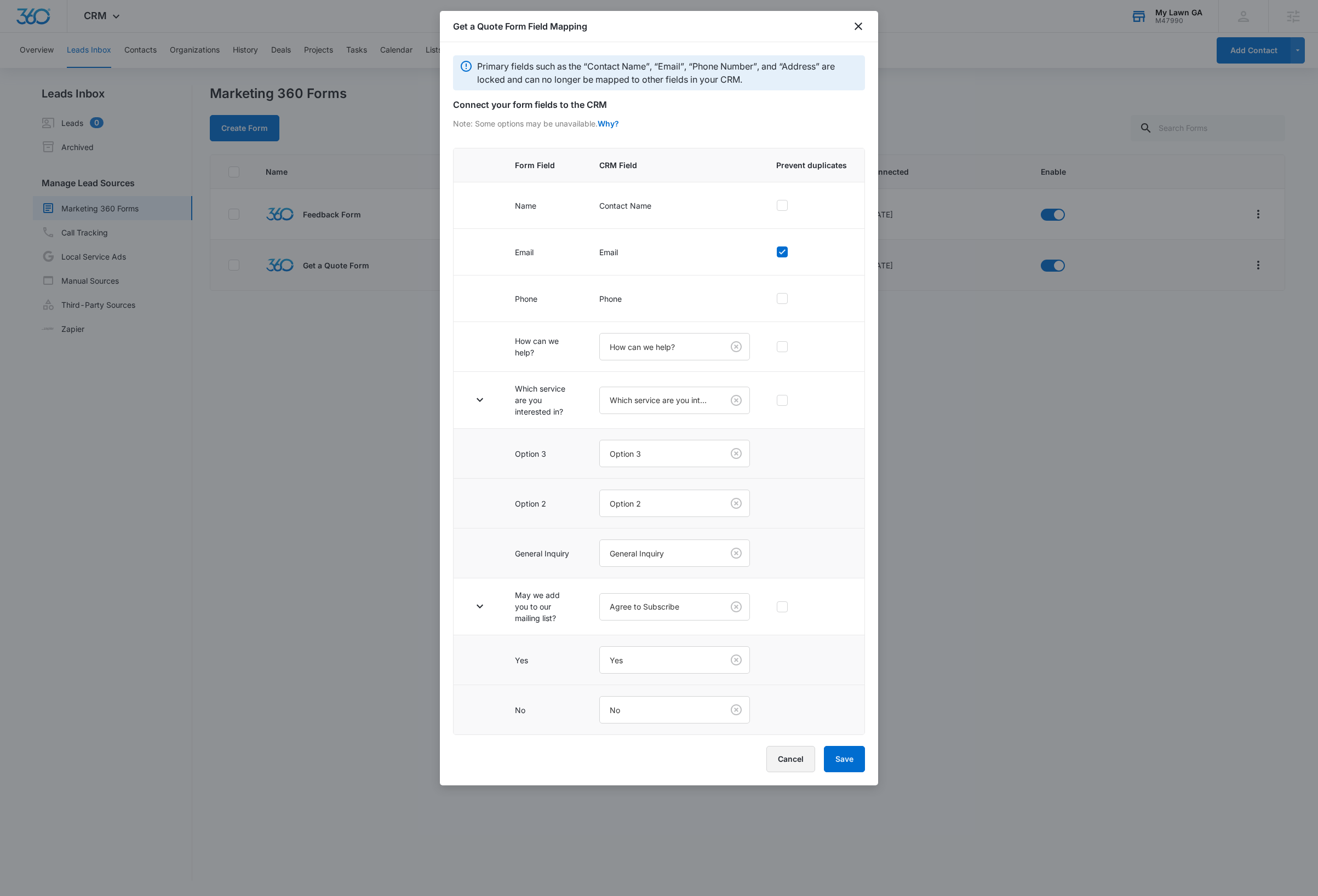
click at [792, 767] on button "Cancel" at bounding box center [791, 759] width 49 height 27
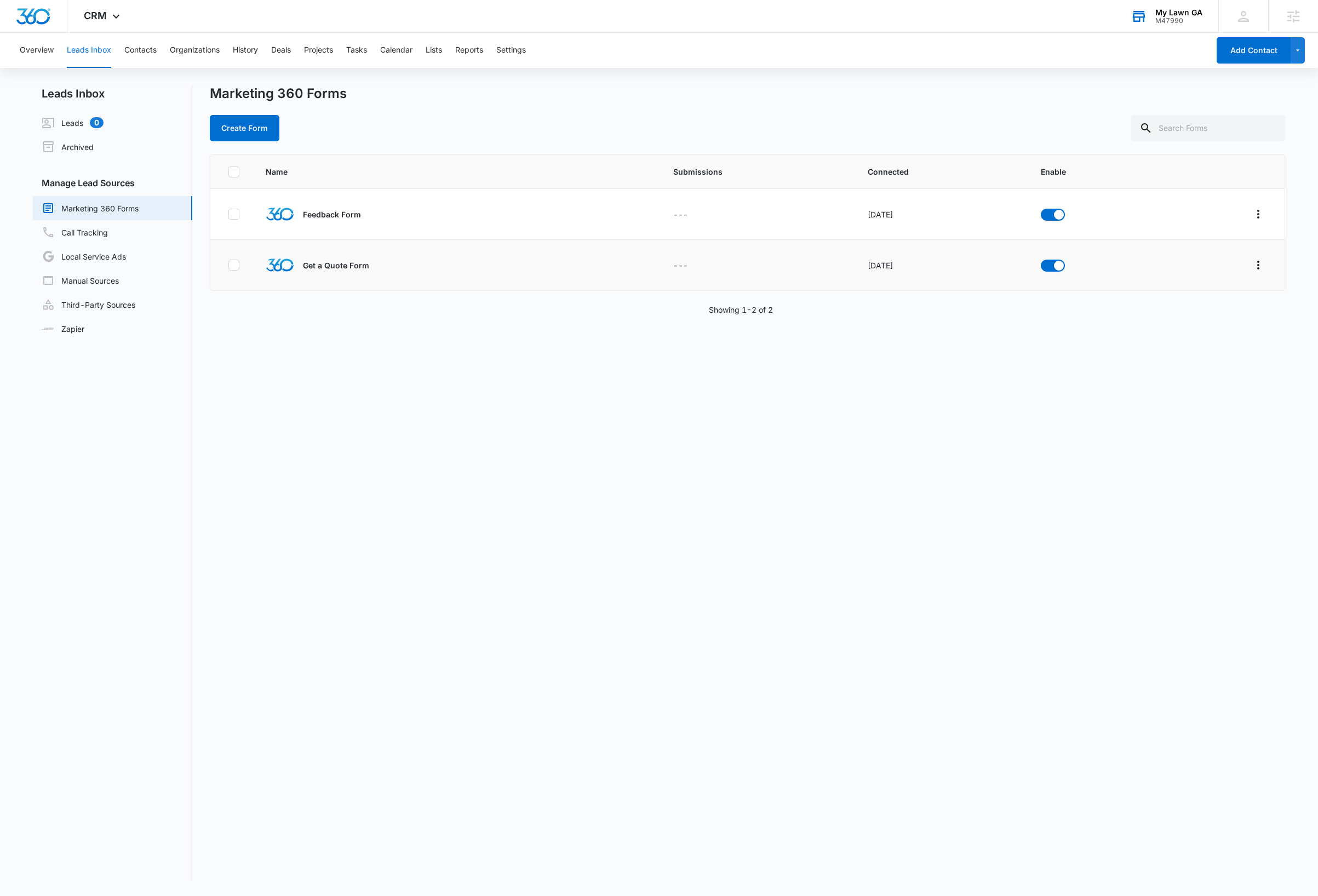
click at [1087, 453] on div "Name Submissions Connected Enable Feedback Form --- Oct 12, 2022 Get a Quote Fo…" at bounding box center [747, 518] width 1076 height 726
click at [1252, 215] on icon "Overflow Menu" at bounding box center [1258, 214] width 13 height 13
click at [1207, 280] on div "Field Mapping" at bounding box center [1197, 278] width 62 height 8
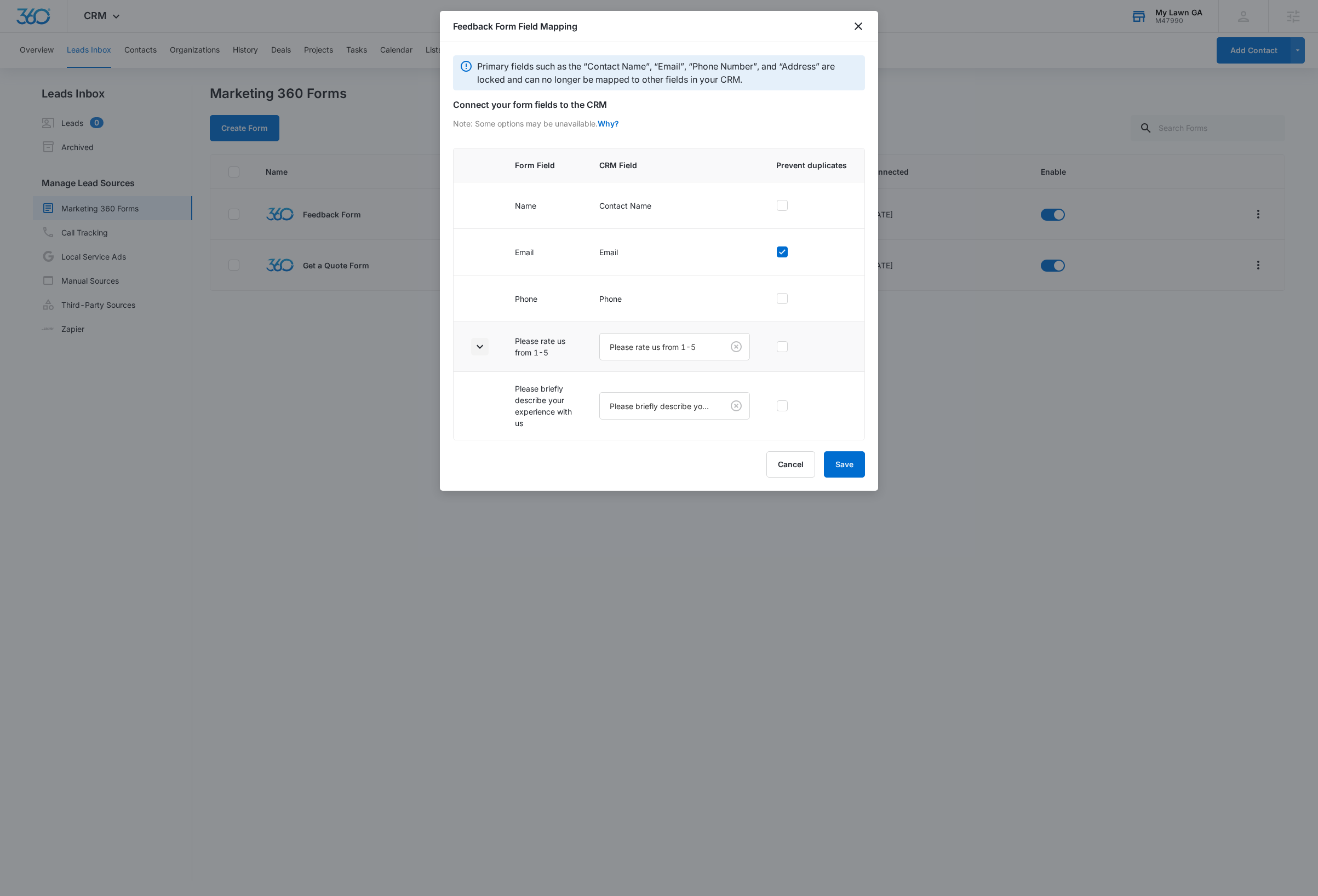
click at [479, 348] on icon "button" at bounding box center [479, 346] width 6 height 4
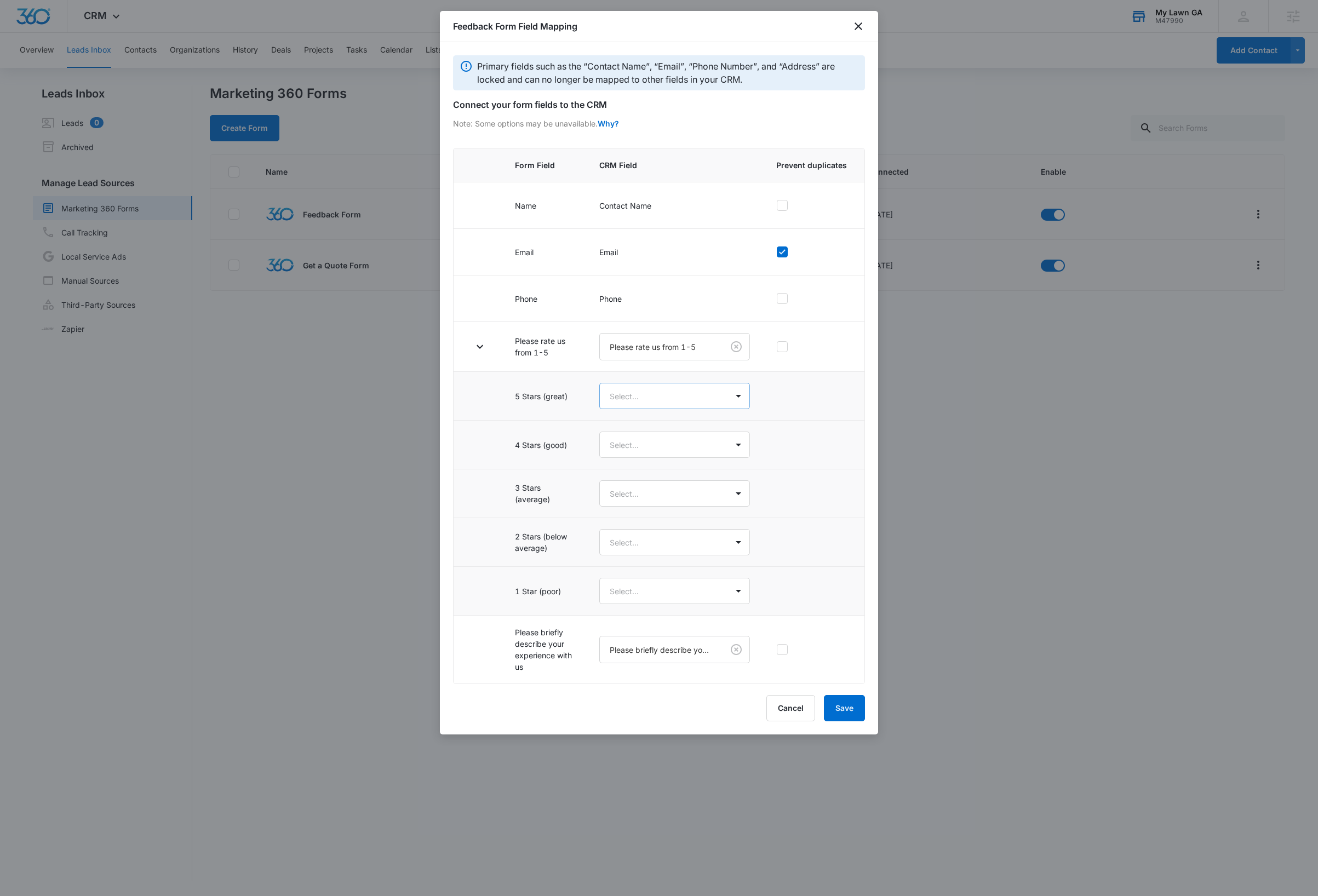
click at [688, 398] on body "CRM Apps Reputation Websites Forms CRM Email Social Payments Content Ads Intell…" at bounding box center [659, 448] width 1318 height 896
click at [666, 439] on div "5 Stars (great)" at bounding box center [673, 439] width 123 height 12
click at [667, 452] on body "CRM Apps Reputation Websites Forms CRM Email Social Payments Content Ads Intell…" at bounding box center [659, 448] width 1318 height 896
click at [661, 507] on p "4 Stars (good)" at bounding box center [638, 510] width 52 height 12
click at [669, 503] on body "CRM Apps Reputation Websites Forms CRM Email Social Payments Content Ads Intell…" at bounding box center [659, 448] width 1318 height 896
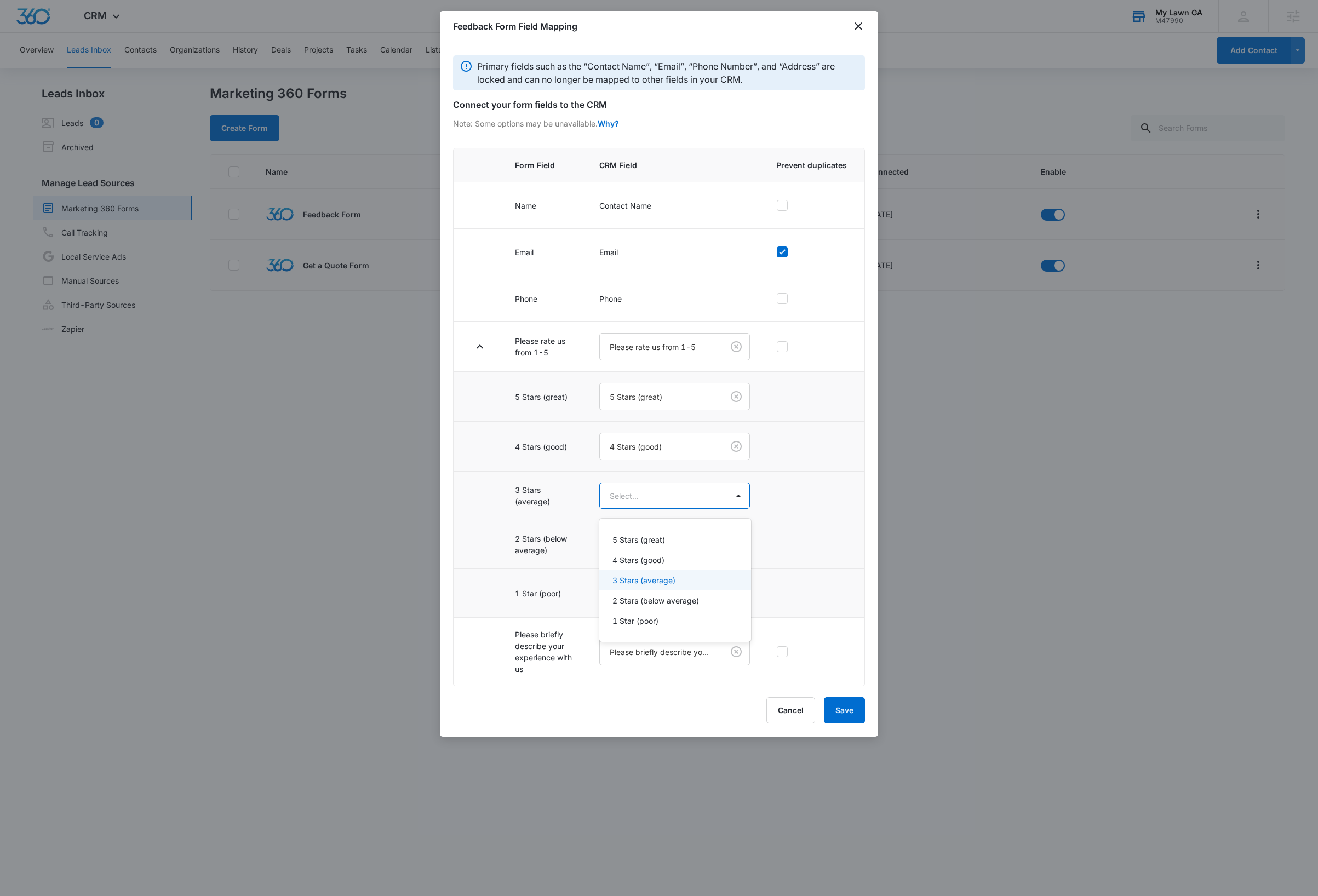
click at [660, 576] on p "3 Stars (average)" at bounding box center [644, 580] width 63 height 12
click at [671, 549] on body "CRM Apps Reputation Websites Forms CRM Email Social Payments Content Ads Intell…" at bounding box center [659, 448] width 1318 height 896
click at [653, 649] on p "2 Stars (below average)" at bounding box center [655, 652] width 86 height 12
click at [674, 604] on body "CRM Apps Reputation Websites Forms CRM Email Social Payments Content Ads Intell…" at bounding box center [659, 448] width 1318 height 896
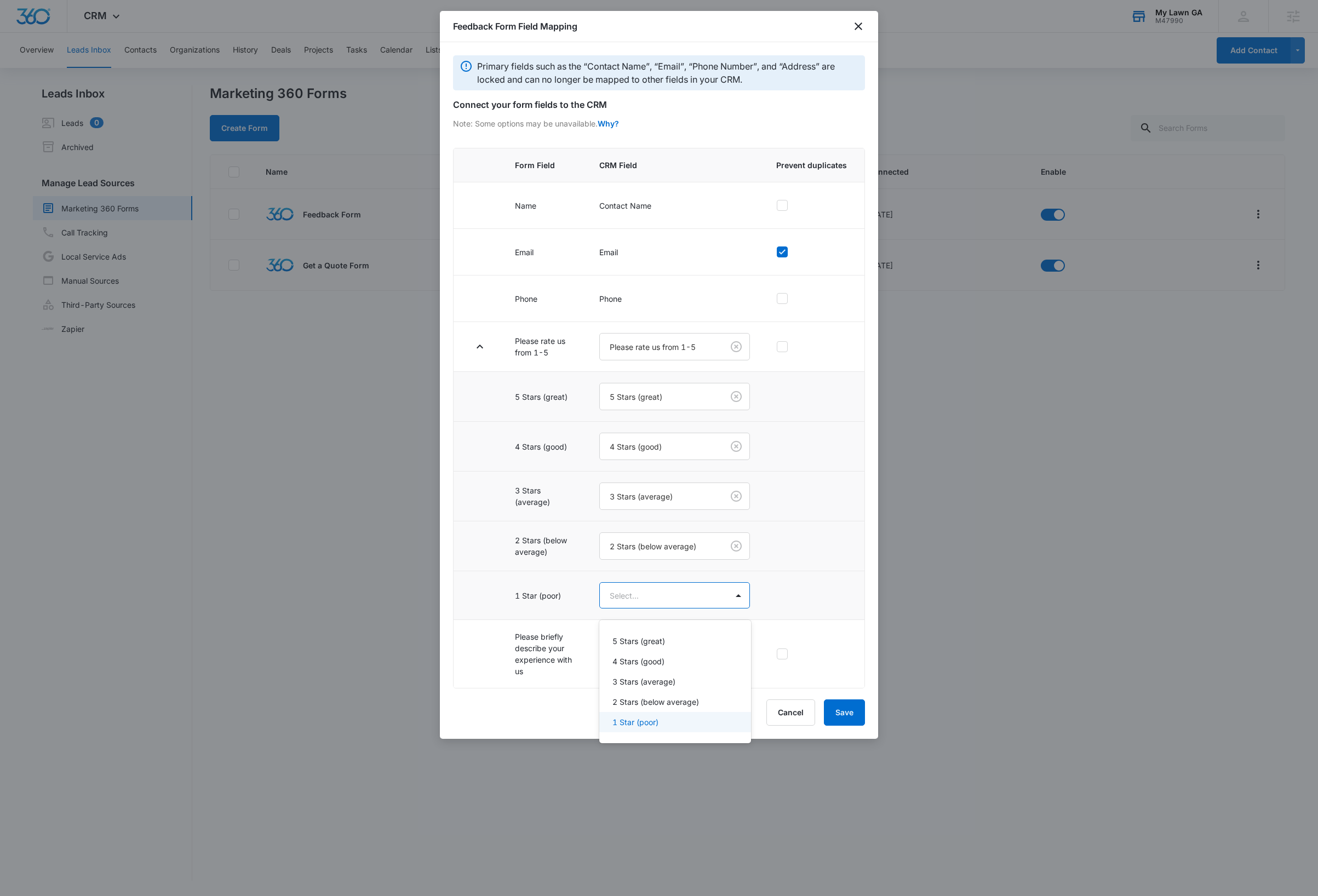
click at [664, 724] on div "1 Star (poor)" at bounding box center [673, 722] width 123 height 12
click at [847, 726] on button "Save" at bounding box center [844, 713] width 41 height 27
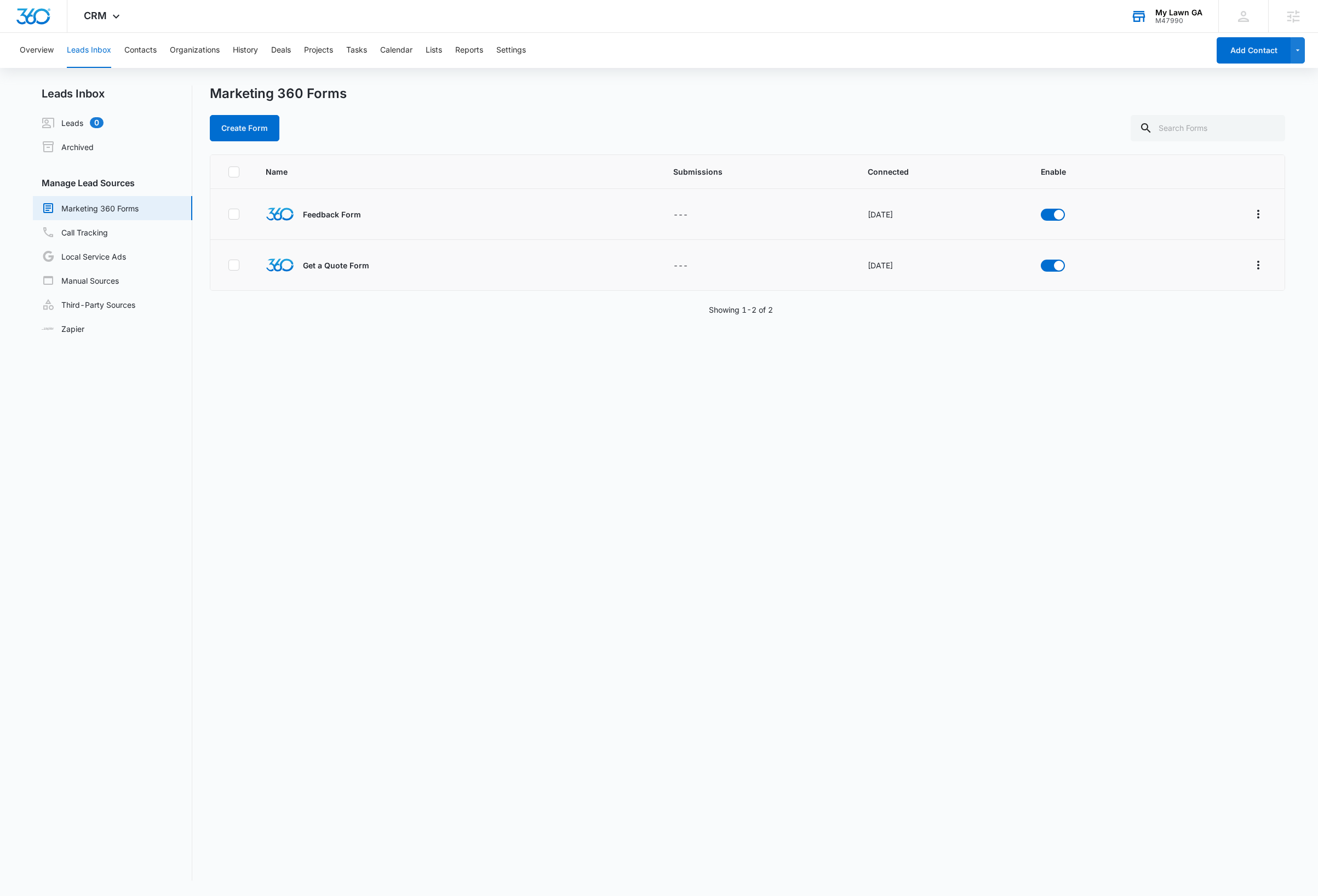
drag, startPoint x: 598, startPoint y: 438, endPoint x: 605, endPoint y: 442, distance: 8.1
click at [598, 438] on div "Name Submissions Connected Enable Feedback Form --- Oct 12, 2022 Get a Quote Fo…" at bounding box center [747, 518] width 1076 height 726
click at [111, 13] on icon at bounding box center [116, 19] width 13 height 13
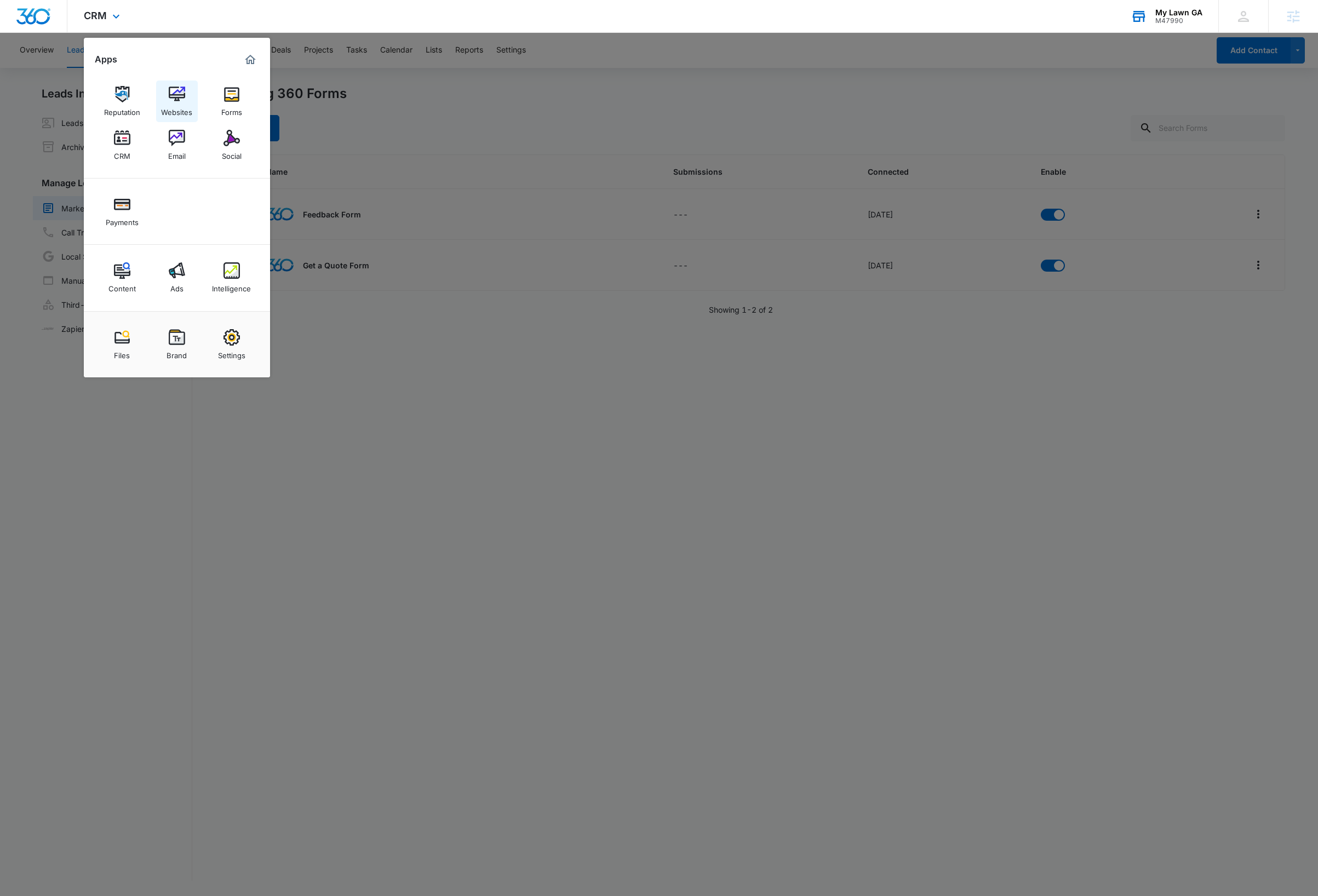
click at [183, 101] on img at bounding box center [177, 94] width 17 height 17
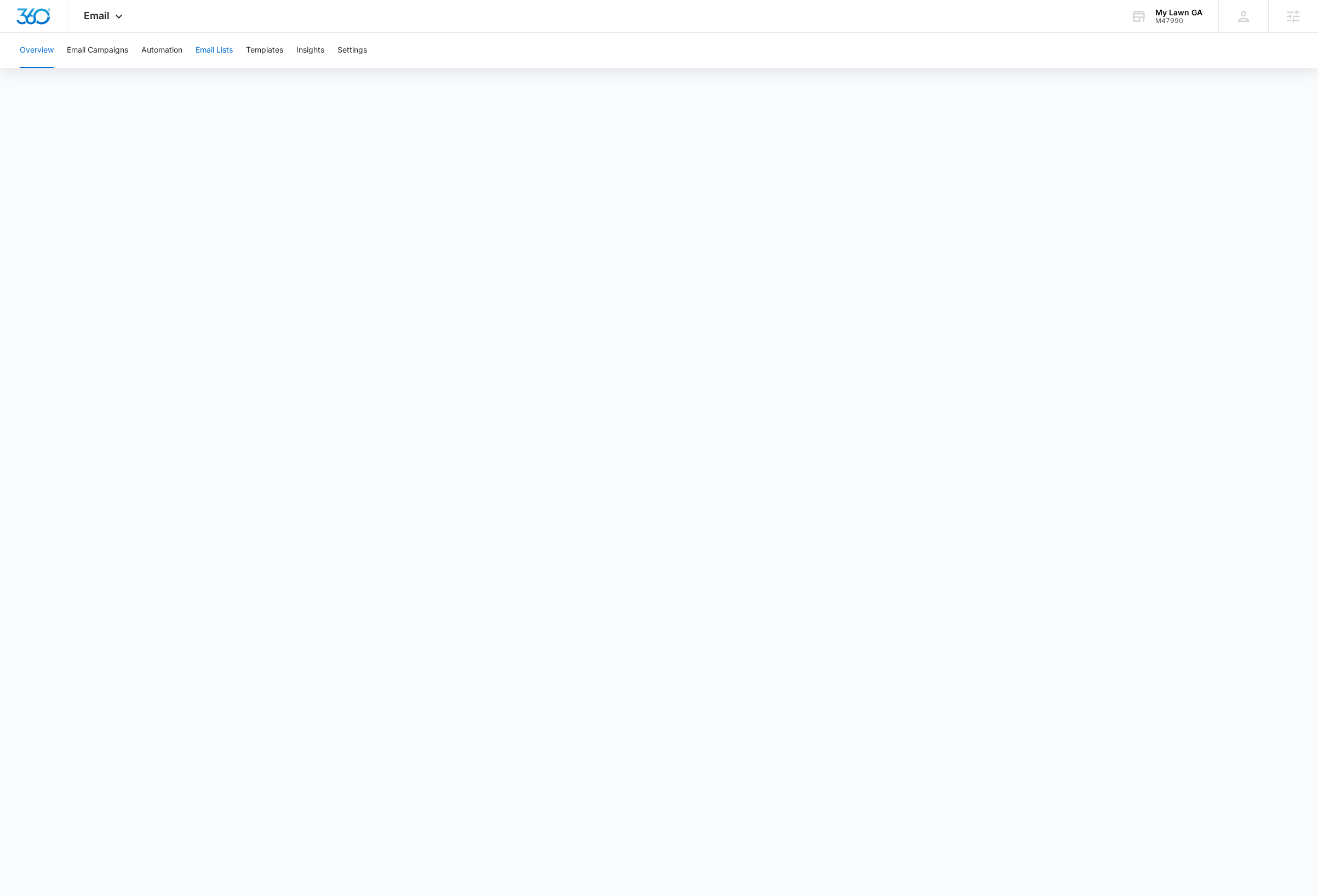
click at [208, 49] on button "Email Lists" at bounding box center [214, 50] width 37 height 35
click at [122, 19] on icon at bounding box center [119, 19] width 13 height 13
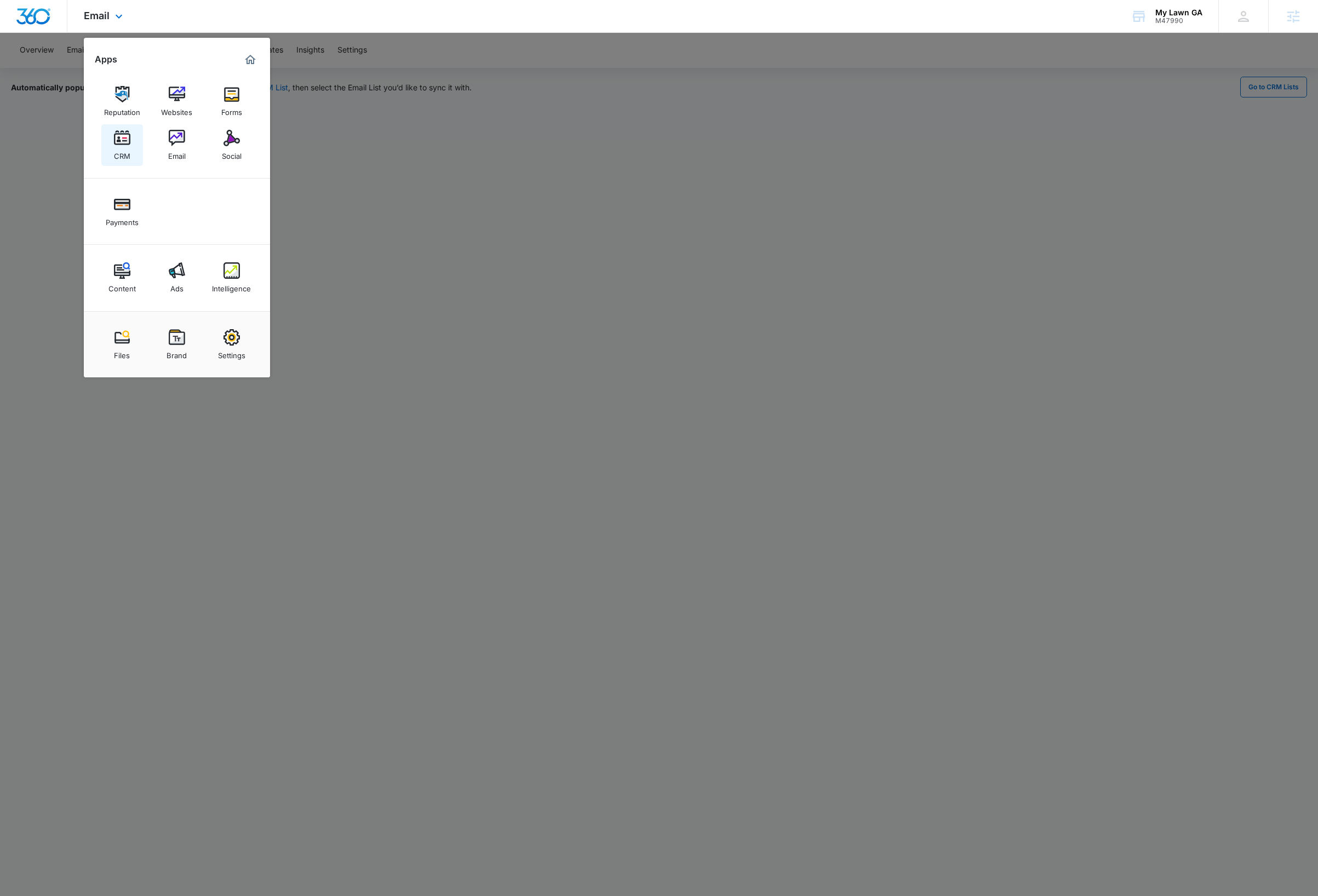
click at [127, 144] on img at bounding box center [122, 137] width 17 height 17
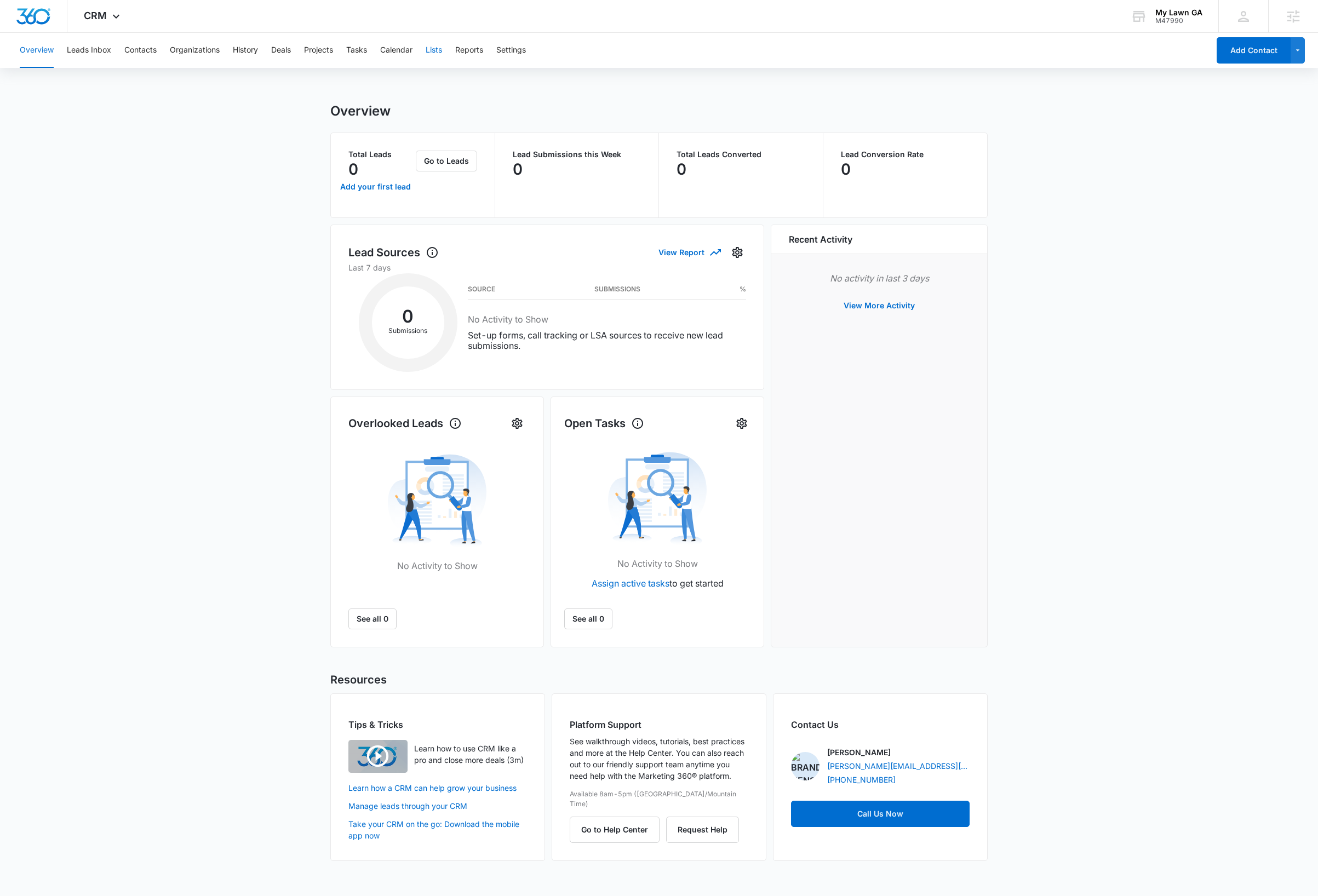
click at [437, 54] on button "Lists" at bounding box center [434, 50] width 17 height 35
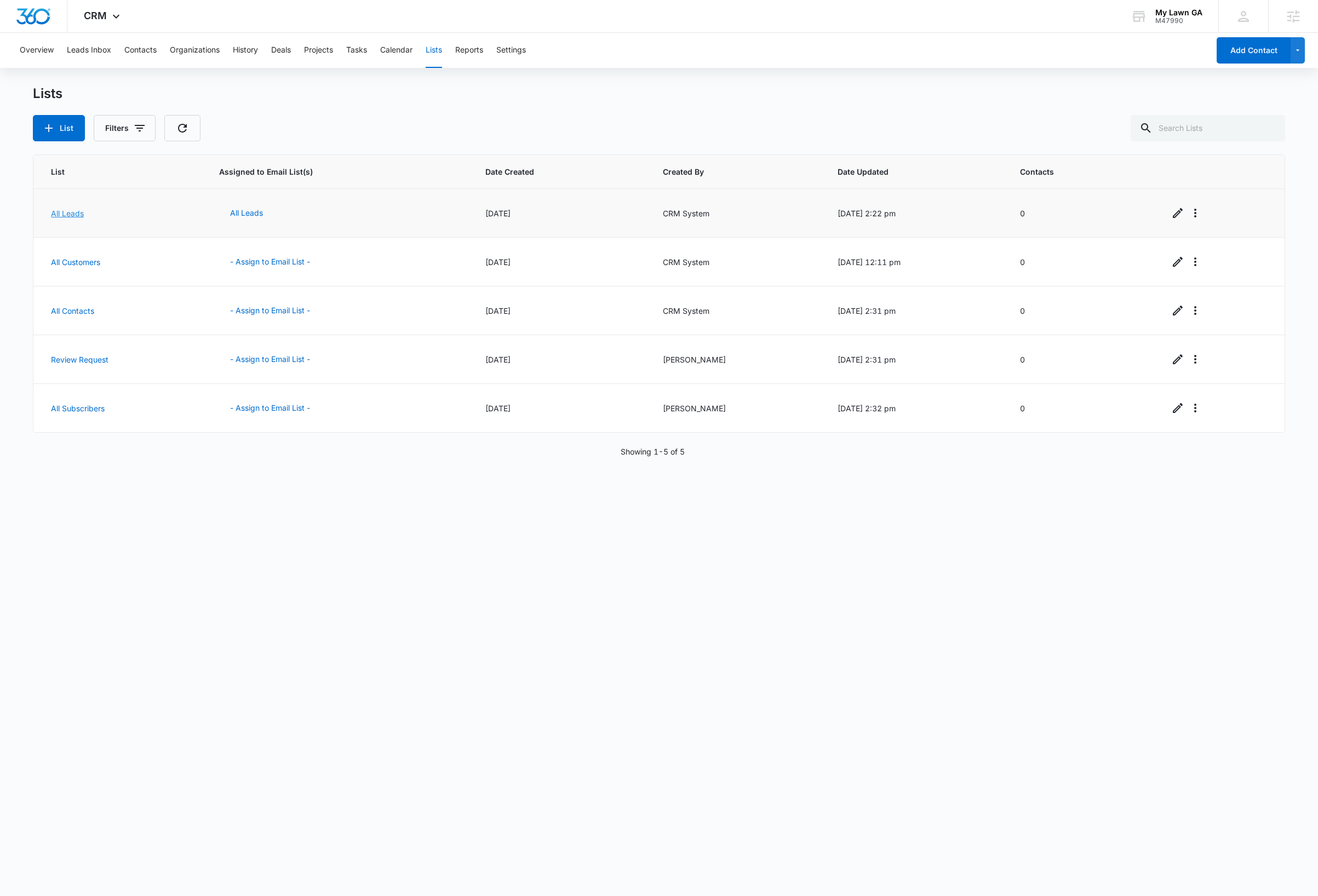
click at [72, 216] on link "All Leads" at bounding box center [68, 213] width 33 height 9
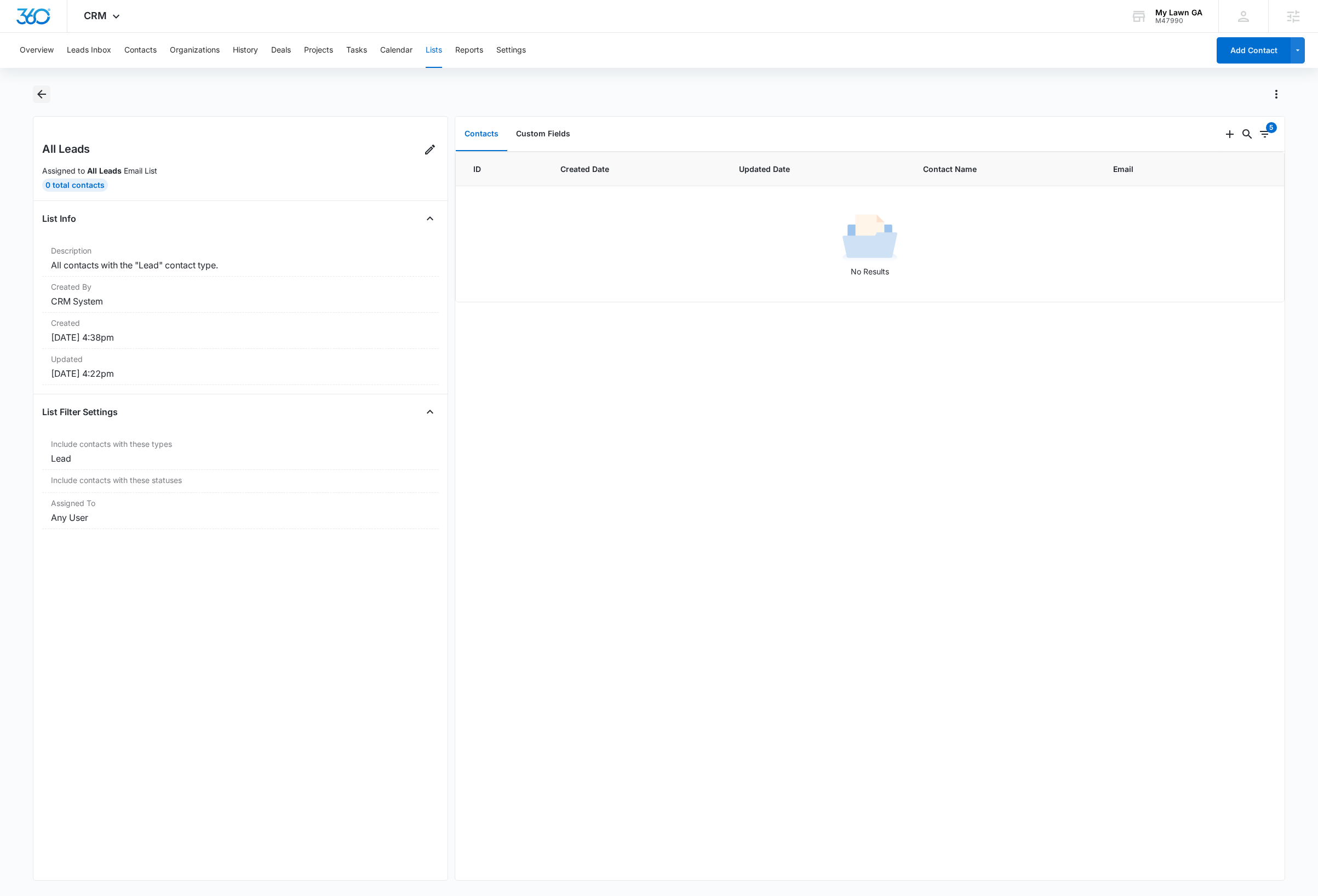
click at [44, 95] on icon "Back" at bounding box center [42, 94] width 13 height 13
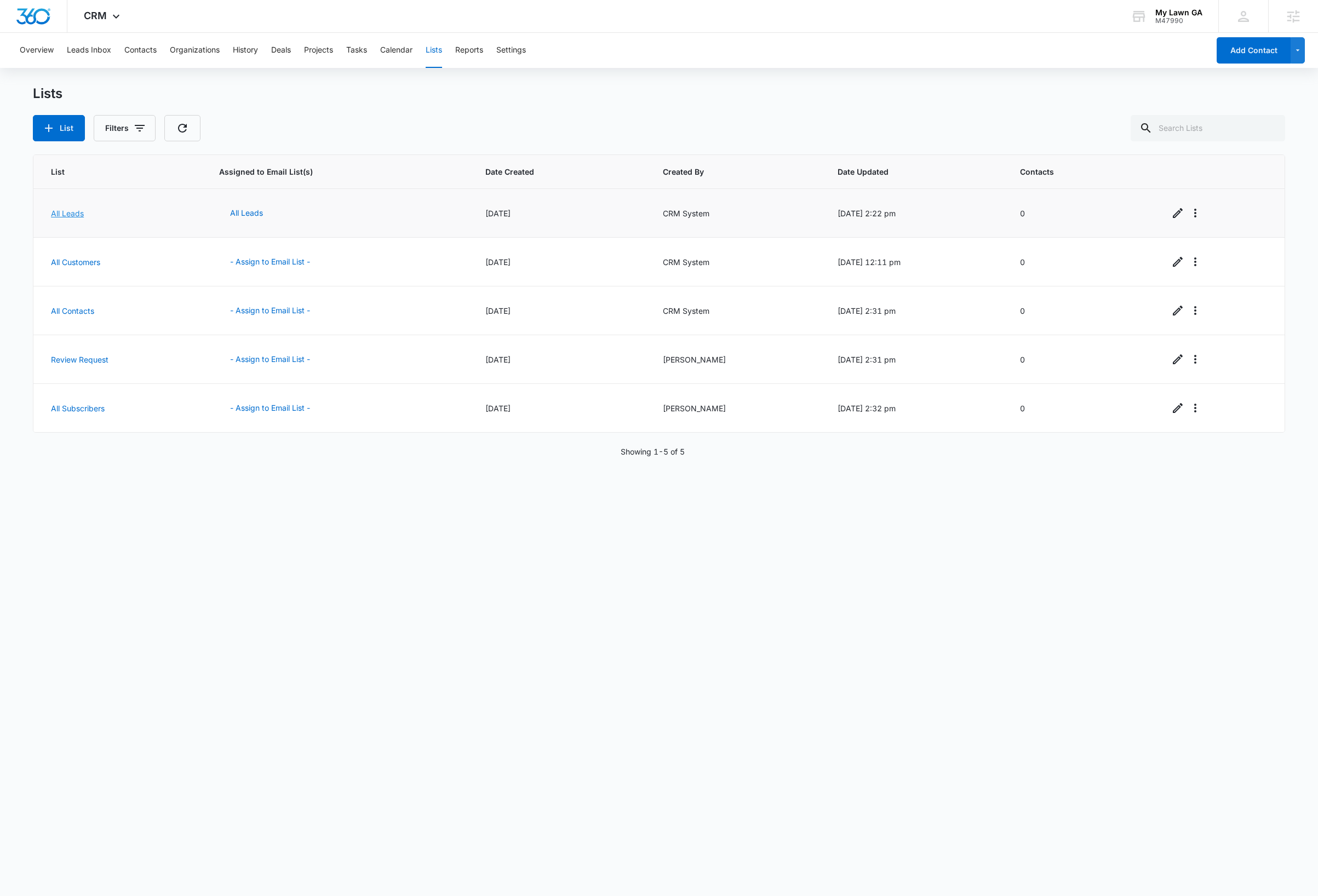
click at [77, 214] on link "All Leads" at bounding box center [68, 213] width 33 height 9
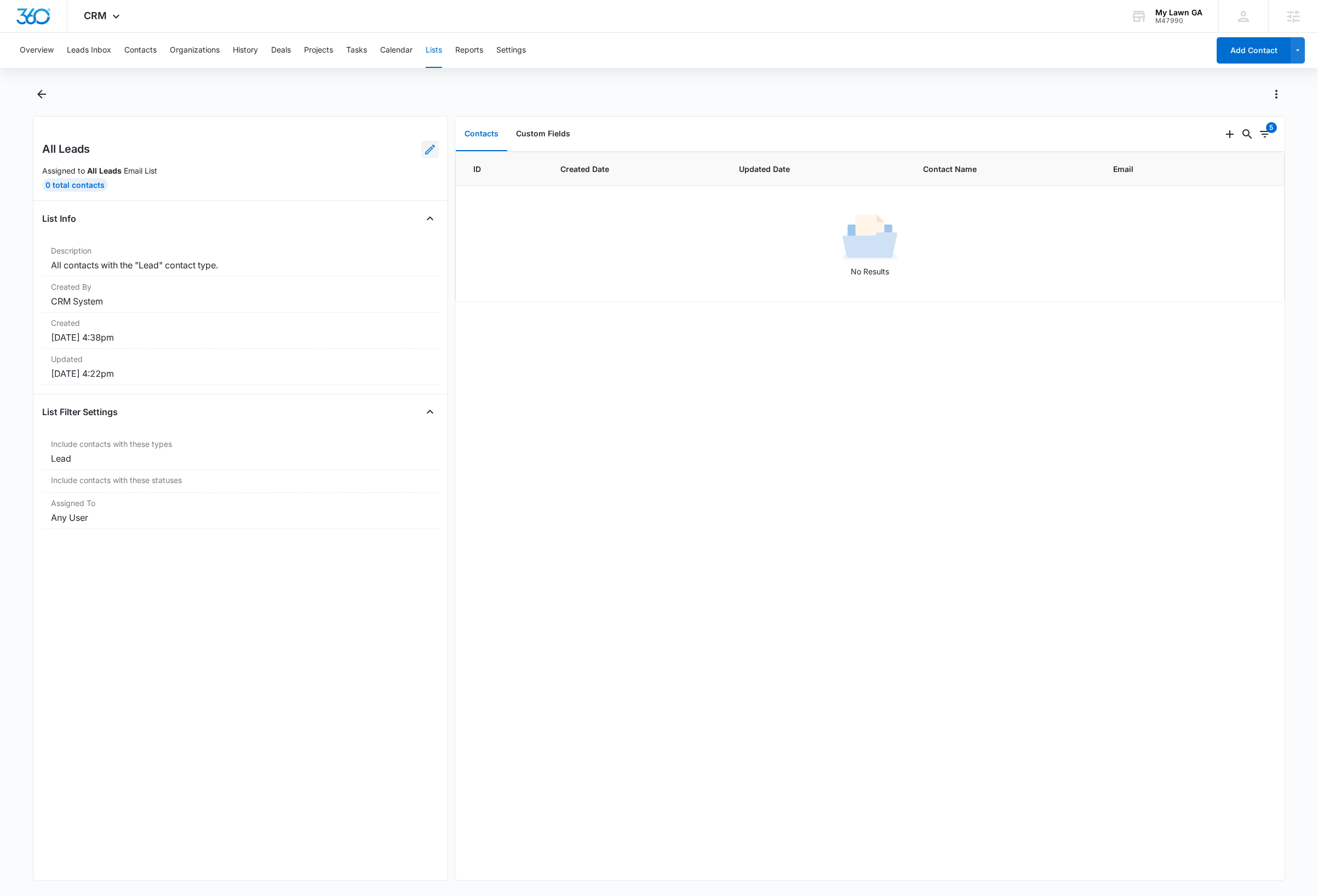
click at [424, 154] on icon at bounding box center [430, 150] width 13 height 13
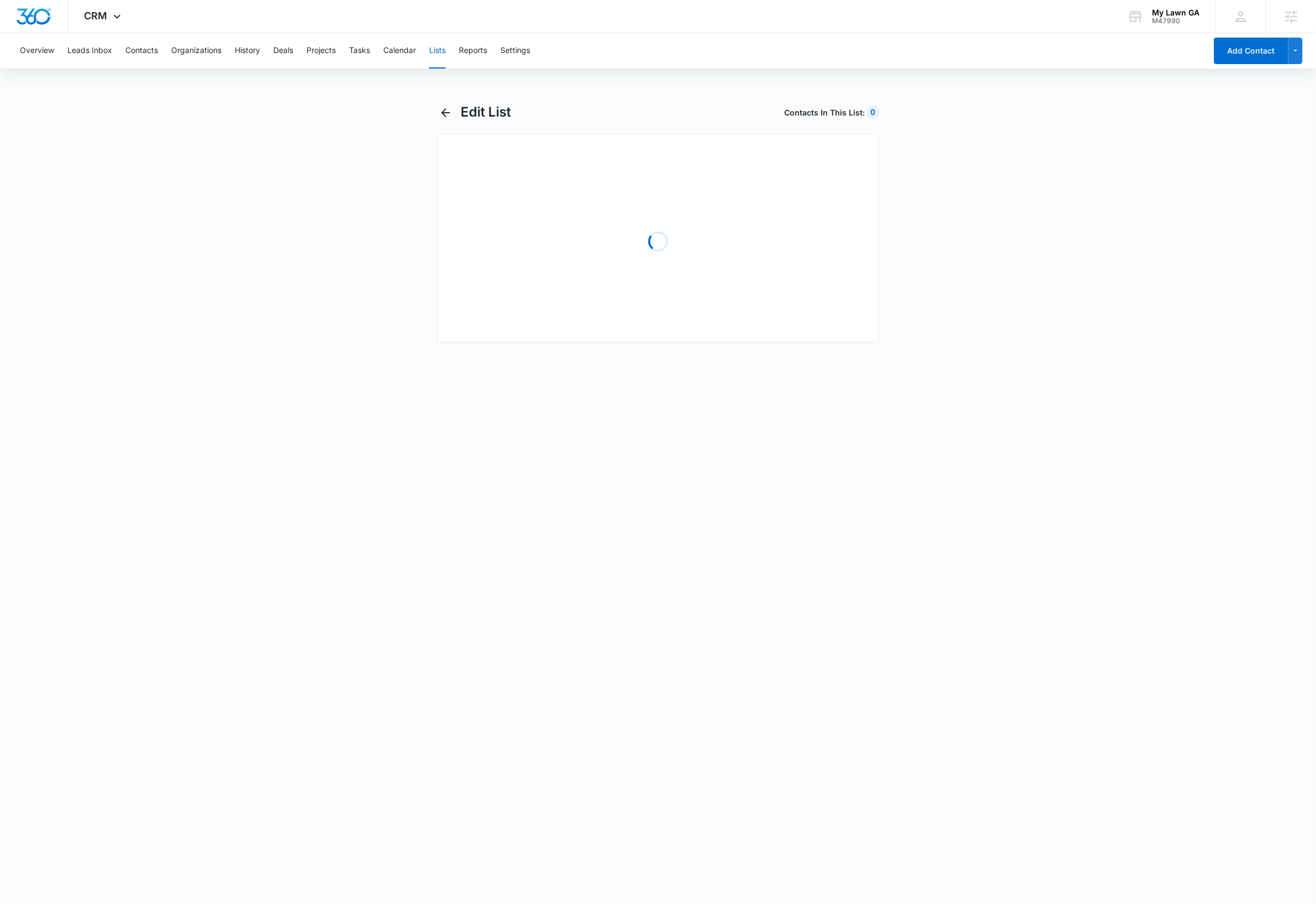
select select "31"
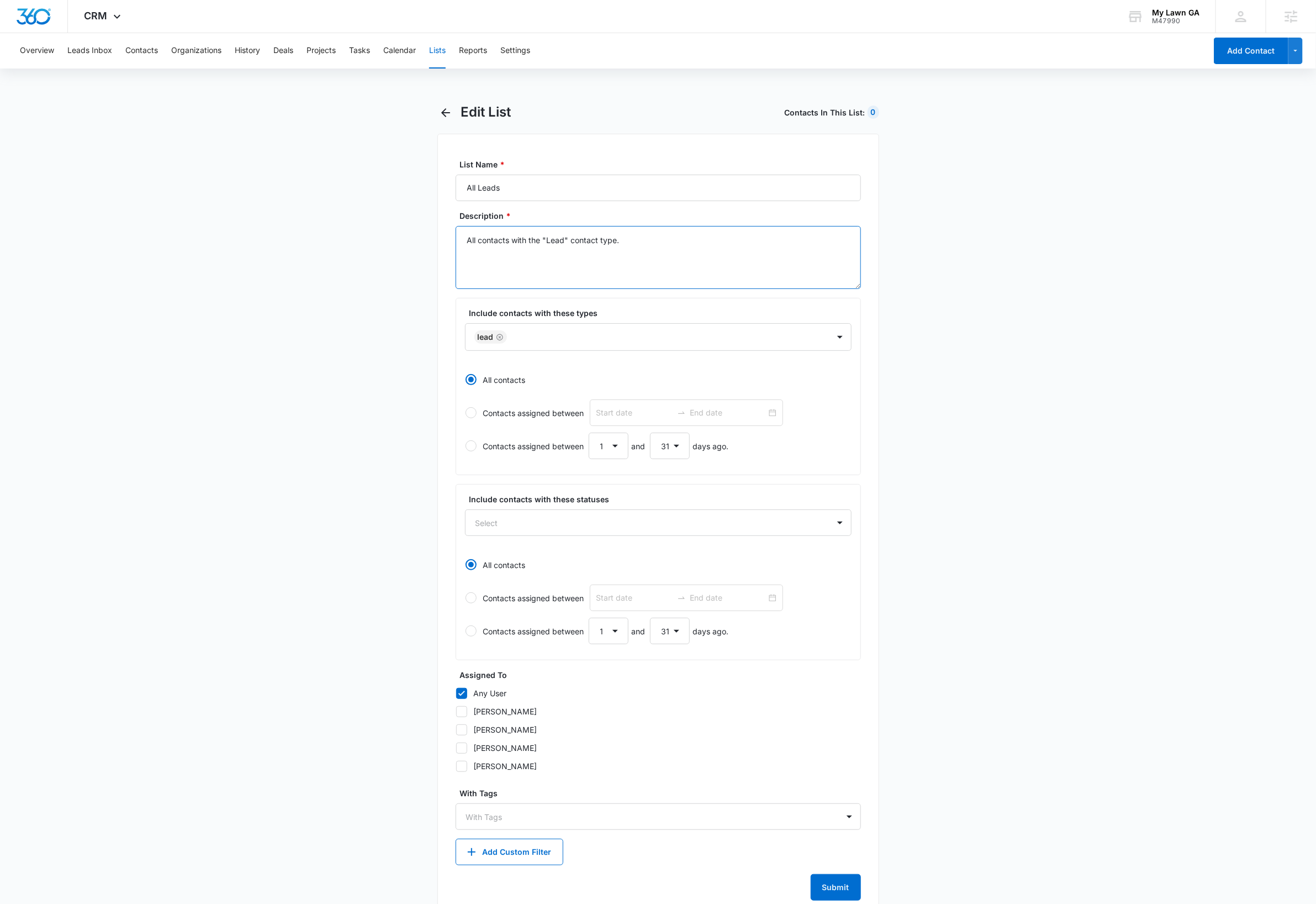
drag, startPoint x: 664, startPoint y: 243, endPoint x: 371, endPoint y: 239, distance: 293.0
click at [371, 239] on main "Edit List Contacts In This List : 0 List Name * All Leads Description * All con…" at bounding box center [658, 517] width 1316 height 828
drag, startPoint x: 543, startPoint y: 239, endPoint x: 364, endPoint y: 617, distance: 418.2
click at [178, 408] on main "Edit List Contacts In This List : 0 List Name * All Leads Description * All con…" at bounding box center [658, 517] width 1316 height 828
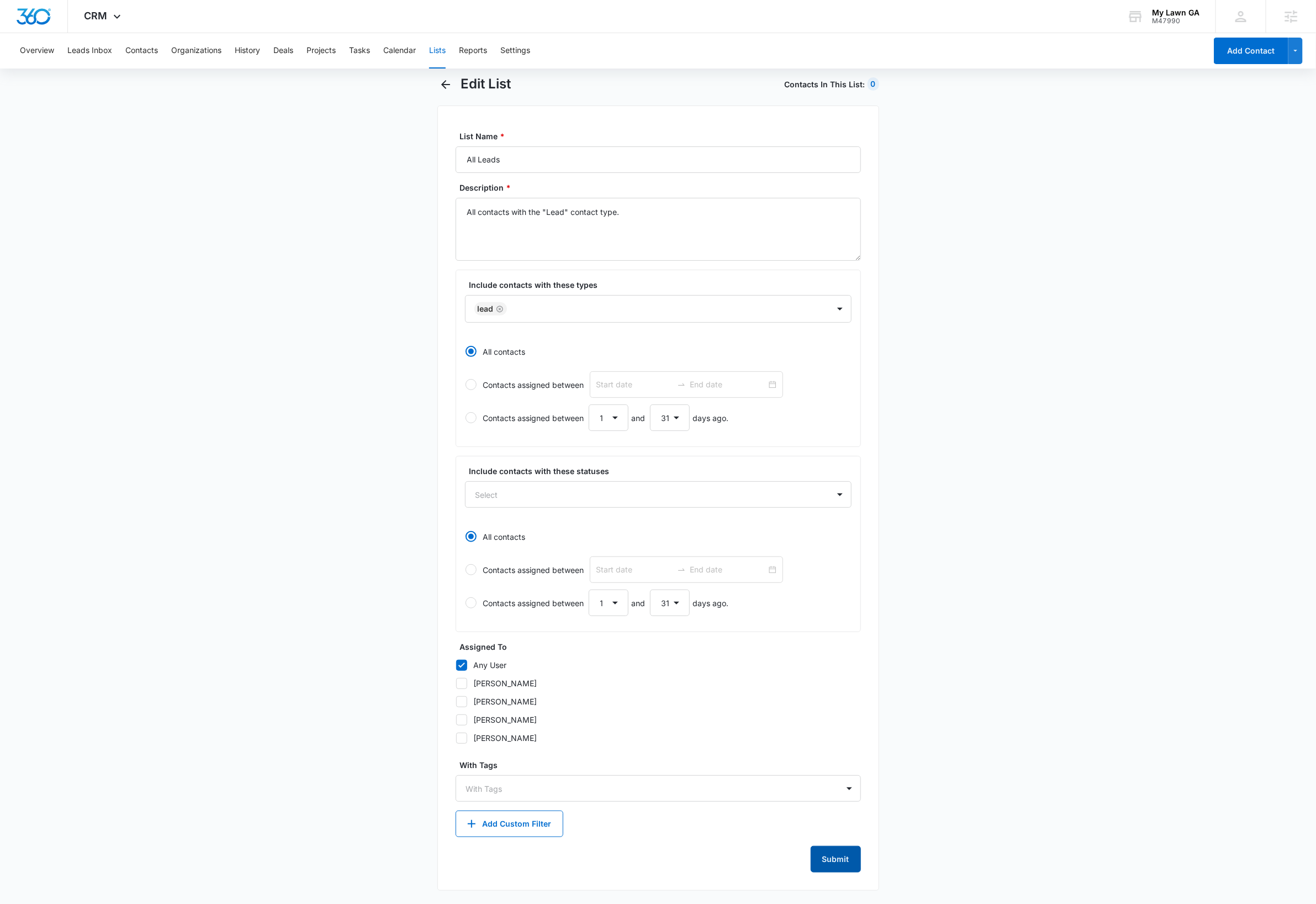
click at [839, 858] on button "Submit" at bounding box center [836, 859] width 50 height 27
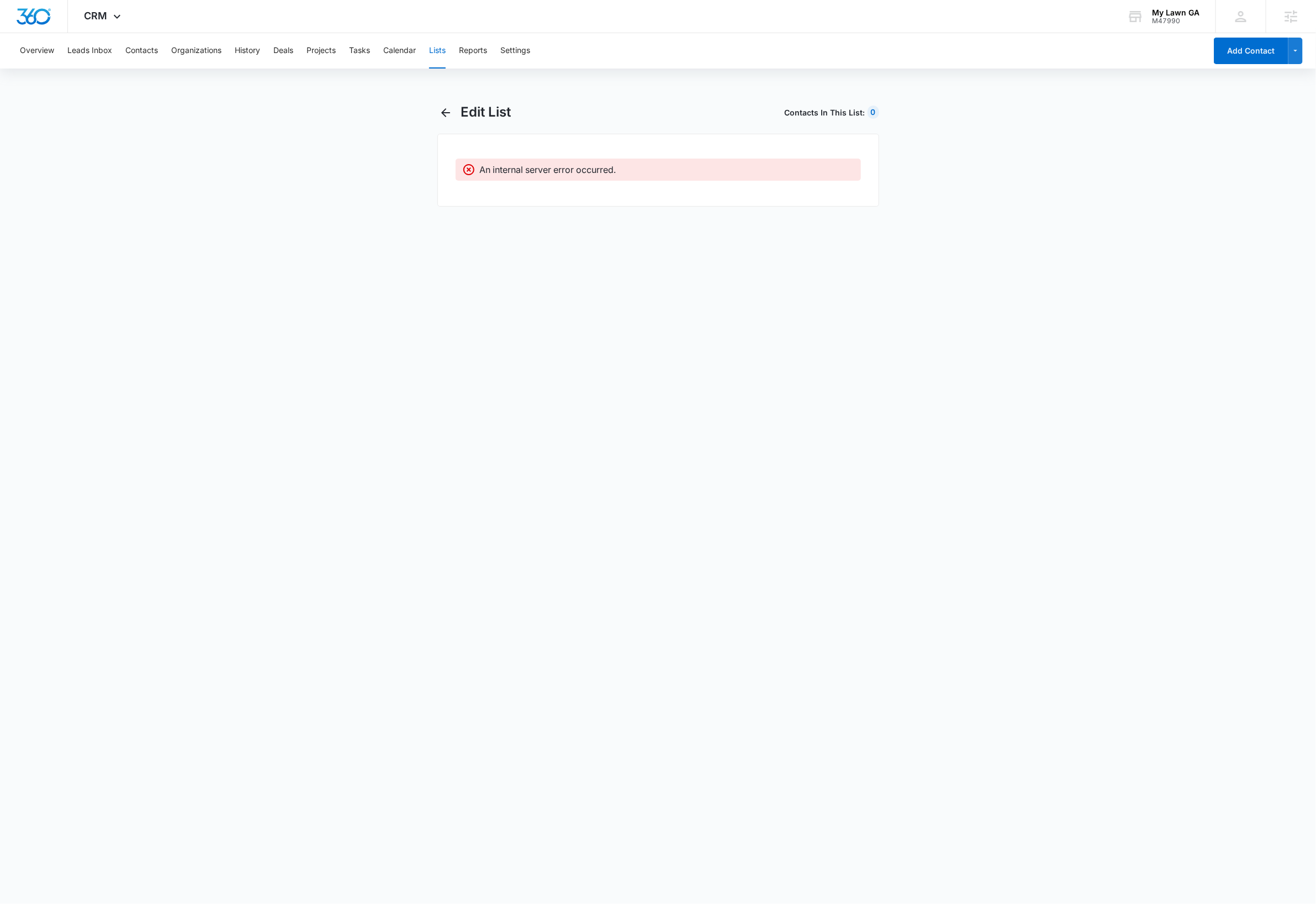
scroll to position [0, 0]
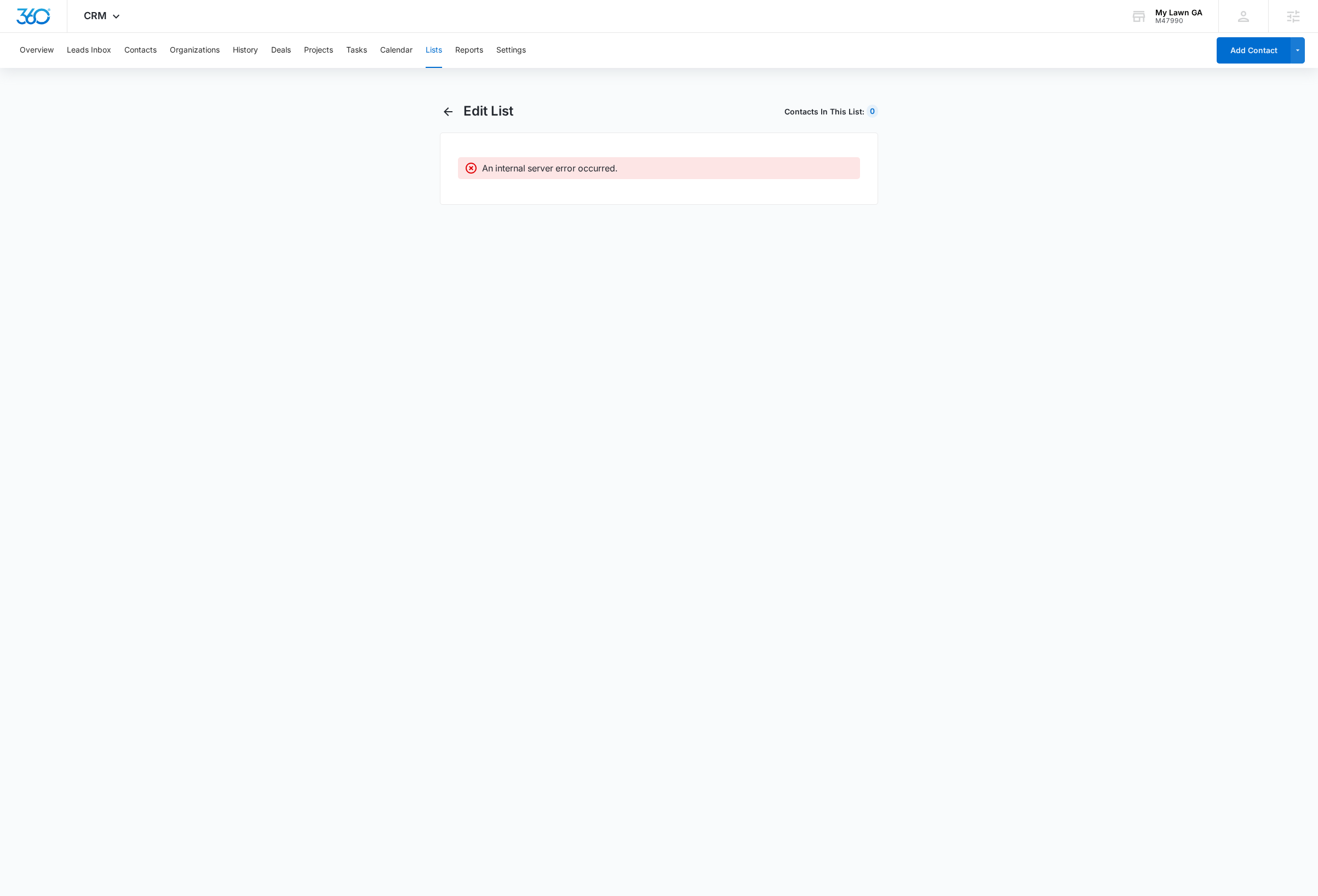
click at [435, 53] on button "Lists" at bounding box center [434, 50] width 17 height 35
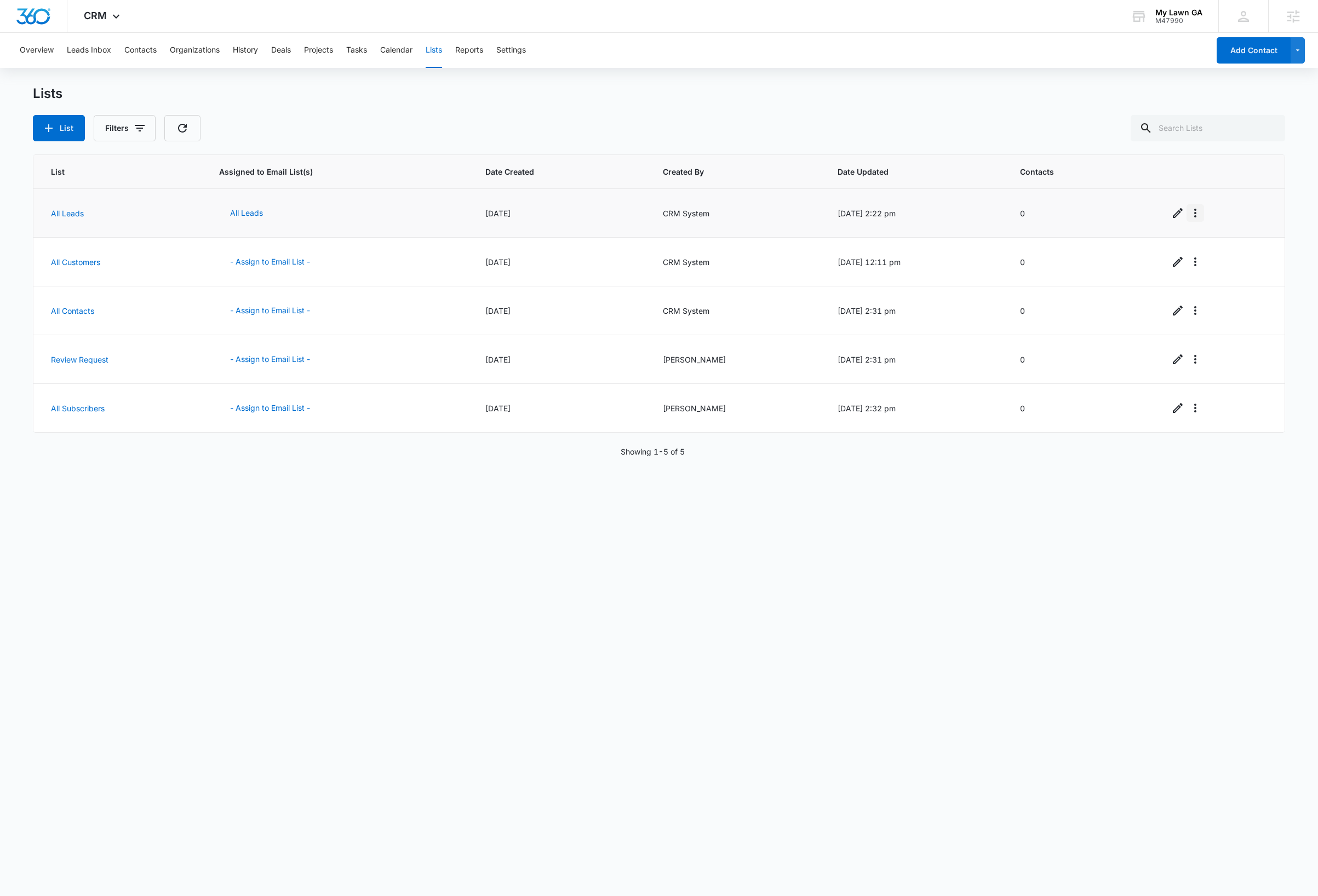
click at [1189, 216] on icon "Overflow Menu" at bounding box center [1195, 213] width 13 height 13
click at [1232, 278] on div "Delete List" at bounding box center [1216, 277] width 48 height 8
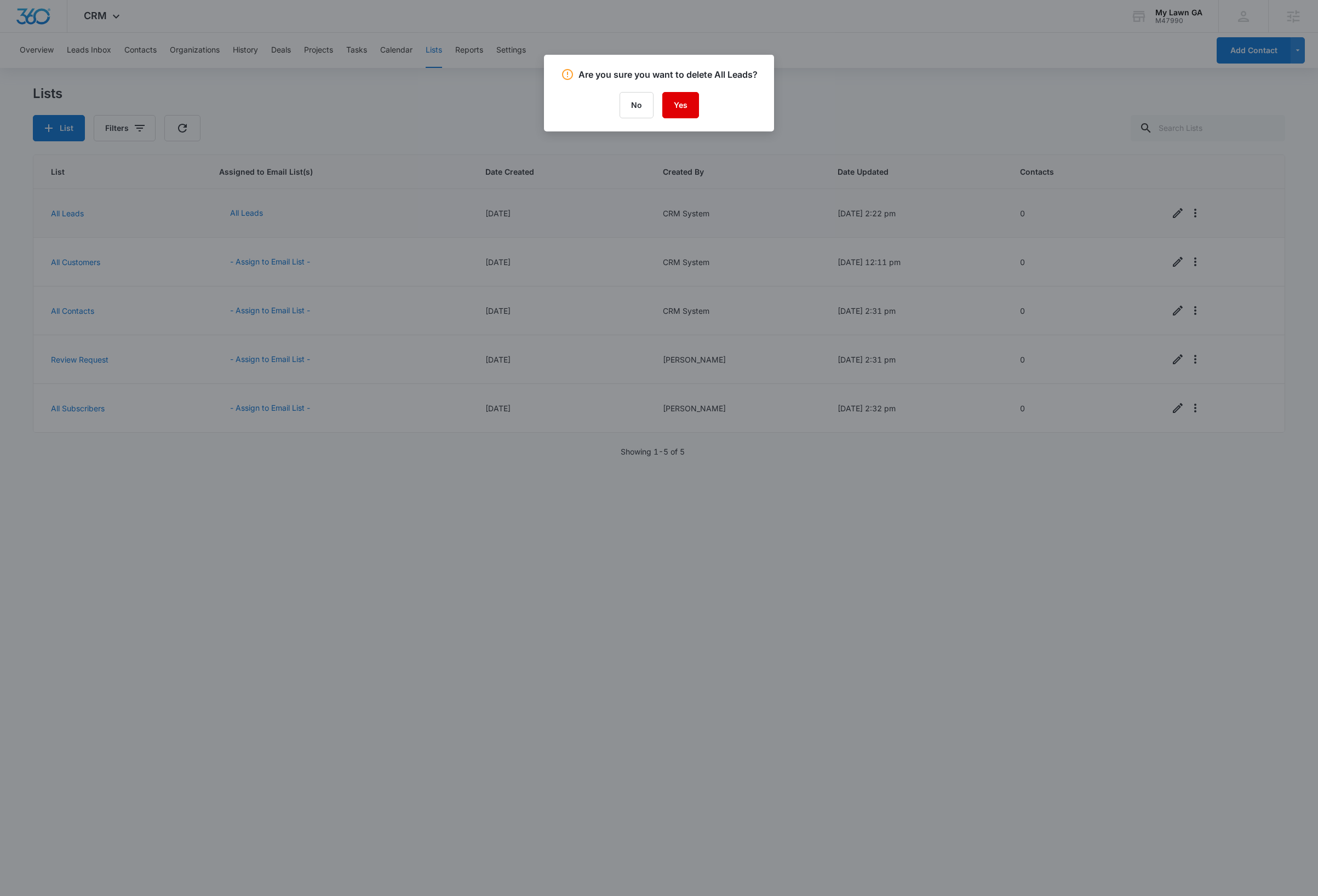
drag, startPoint x: 681, startPoint y: 109, endPoint x: 700, endPoint y: 231, distance: 123.5
click at [681, 109] on button "Yes" at bounding box center [681, 105] width 37 height 27
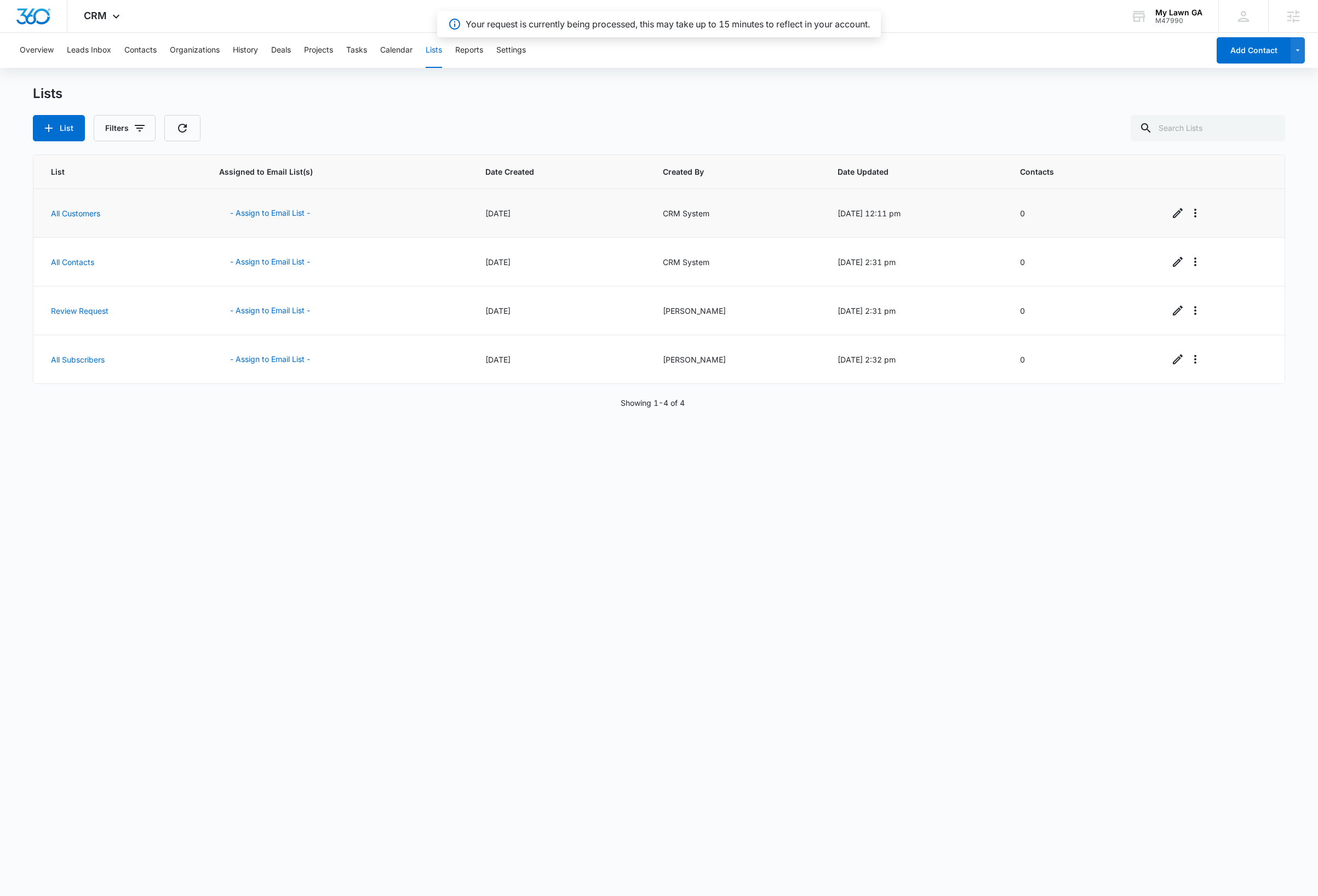
drag, startPoint x: 353, startPoint y: 586, endPoint x: 323, endPoint y: 513, distance: 78.9
click at [353, 586] on div "List Assigned to Email List(s) Date Created Created By Date Updated Contacts Al…" at bounding box center [659, 518] width 1253 height 726
click at [63, 127] on button "List" at bounding box center [59, 128] width 52 height 27
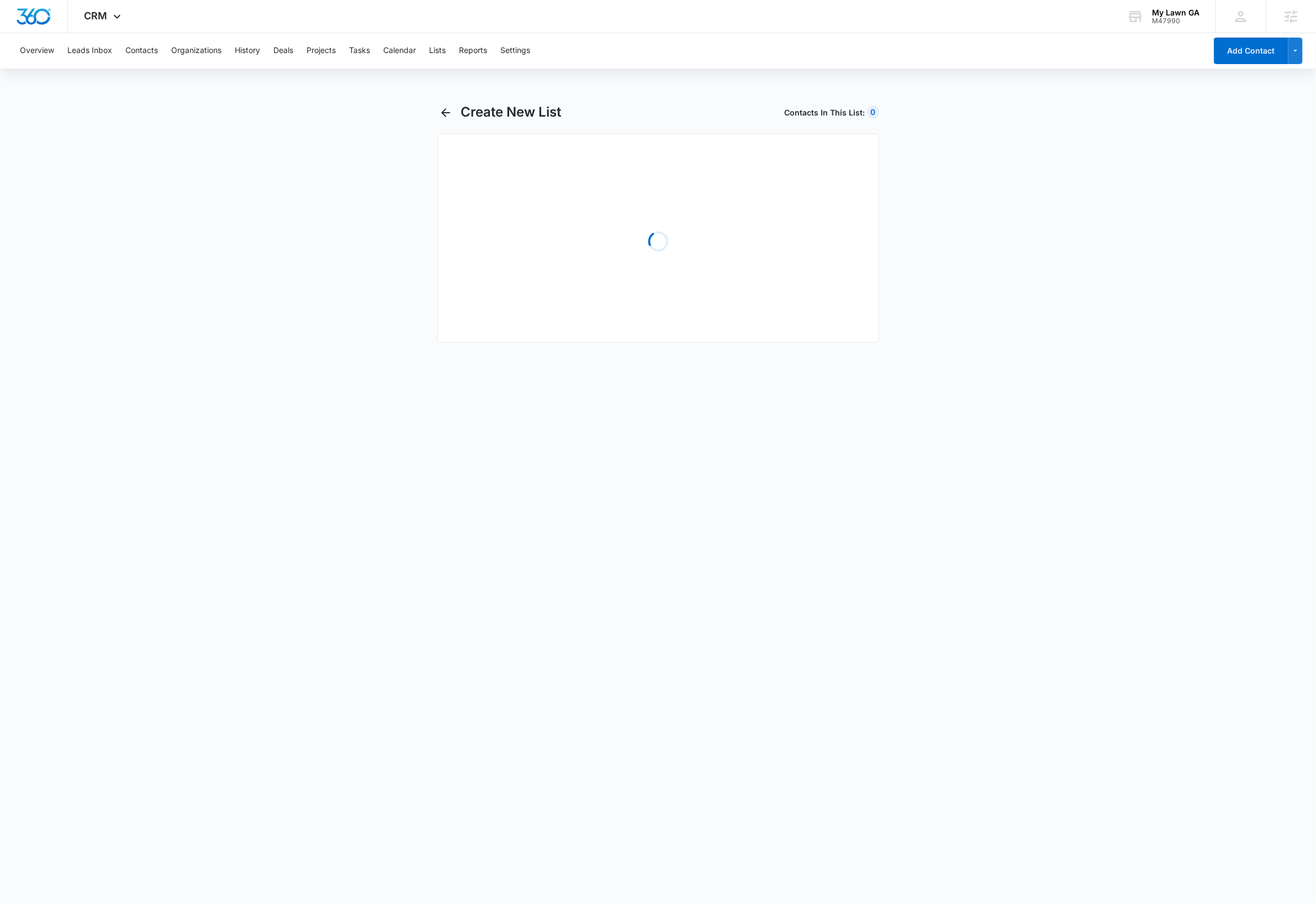
select select "31"
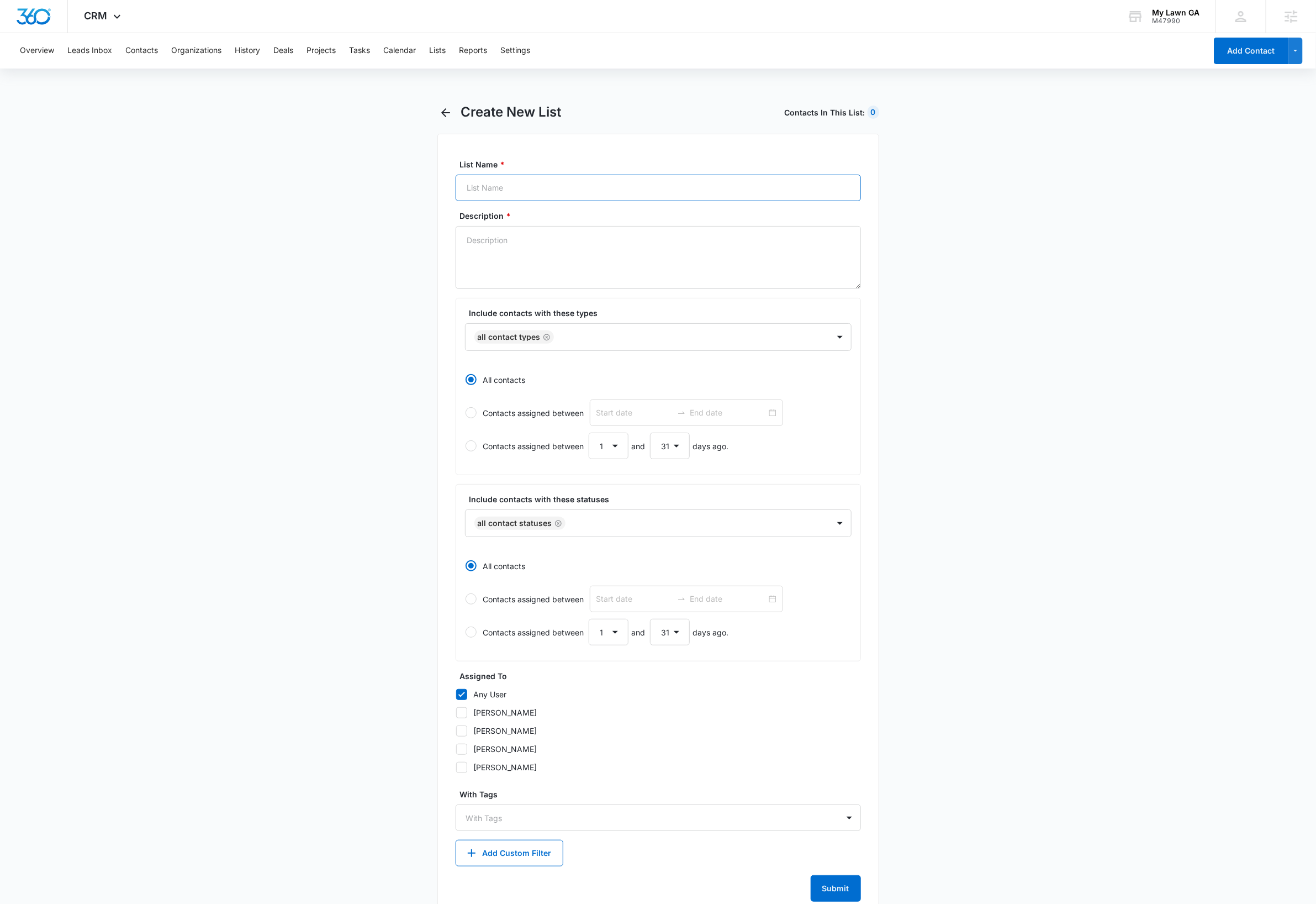
click at [556, 186] on input "List Name *" at bounding box center [658, 188] width 406 height 27
type input "All Leads"
click at [544, 247] on textarea "Description *" at bounding box center [658, 257] width 406 height 63
paste textarea "All contacts with the "Lead" contact type."
click at [547, 337] on icon "Remove All Contact Types" at bounding box center [546, 337] width 7 height 7
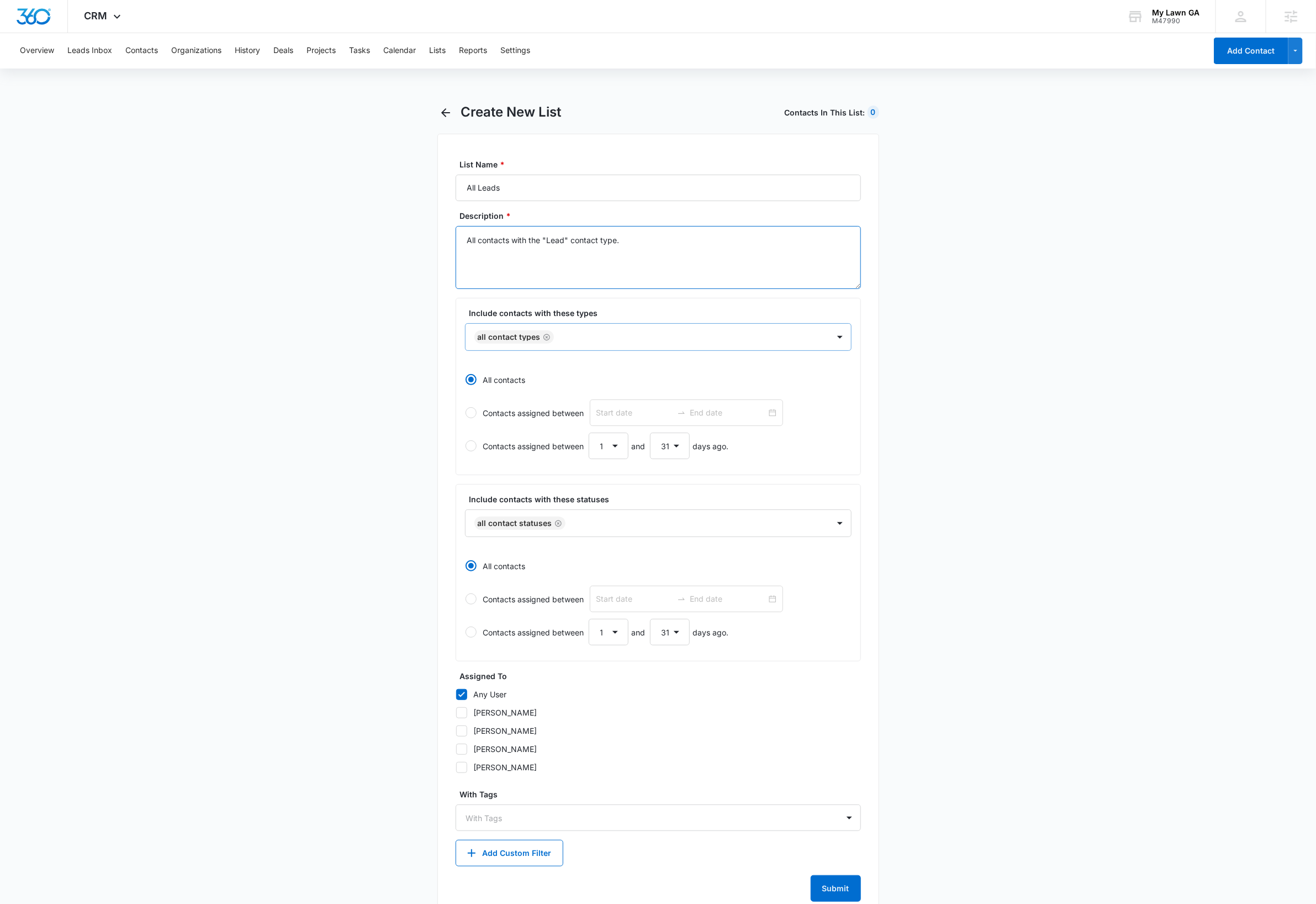
type textarea "All contacts with the "Lead" contact type."
click at [557, 340] on div at bounding box center [646, 337] width 340 height 14
click at [533, 437] on div "Lead" at bounding box center [657, 437] width 358 height 12
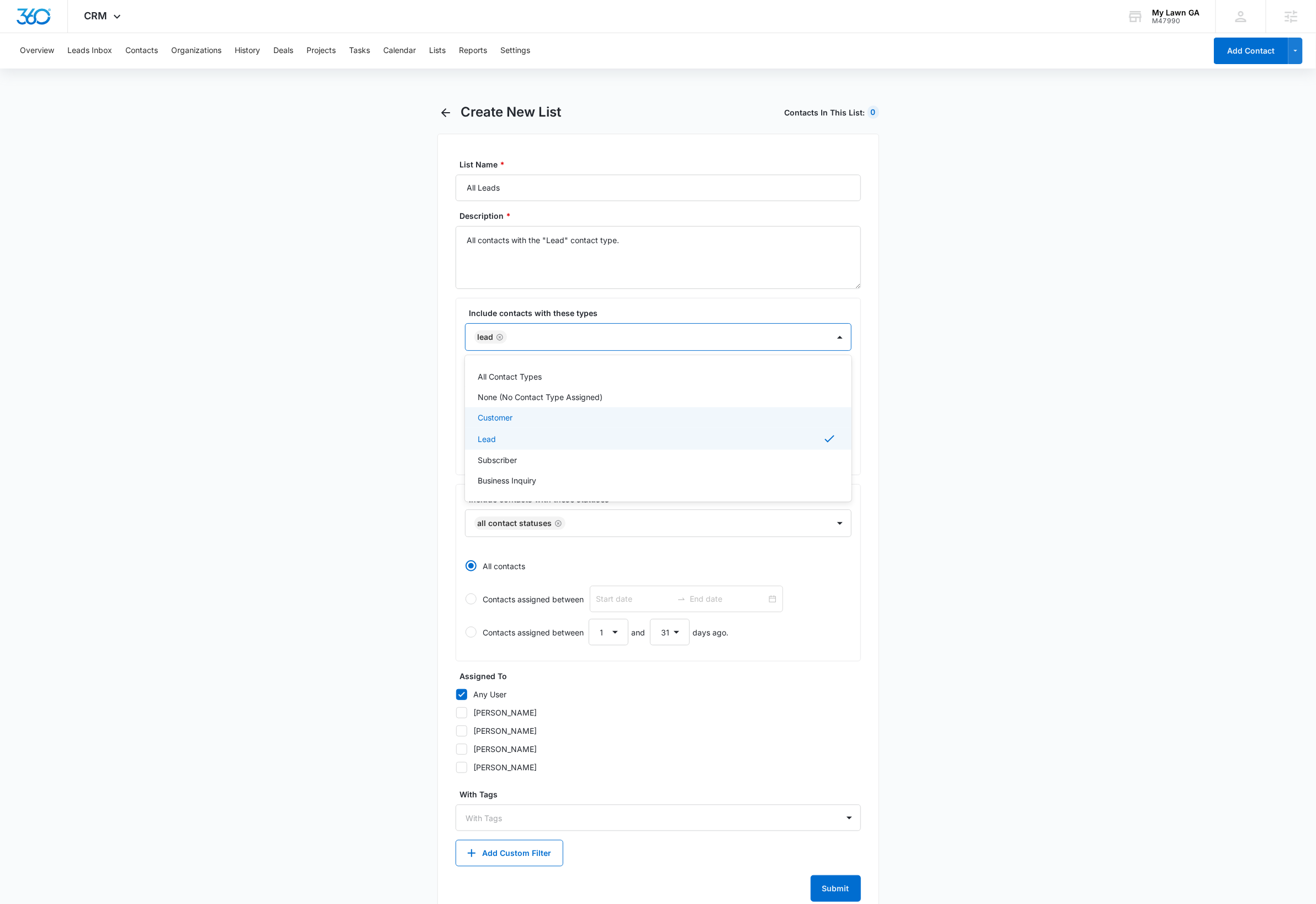
click at [355, 393] on main "Create New List Contacts In This List : 0 List Name * All Leads Description * A…" at bounding box center [658, 518] width 1316 height 829
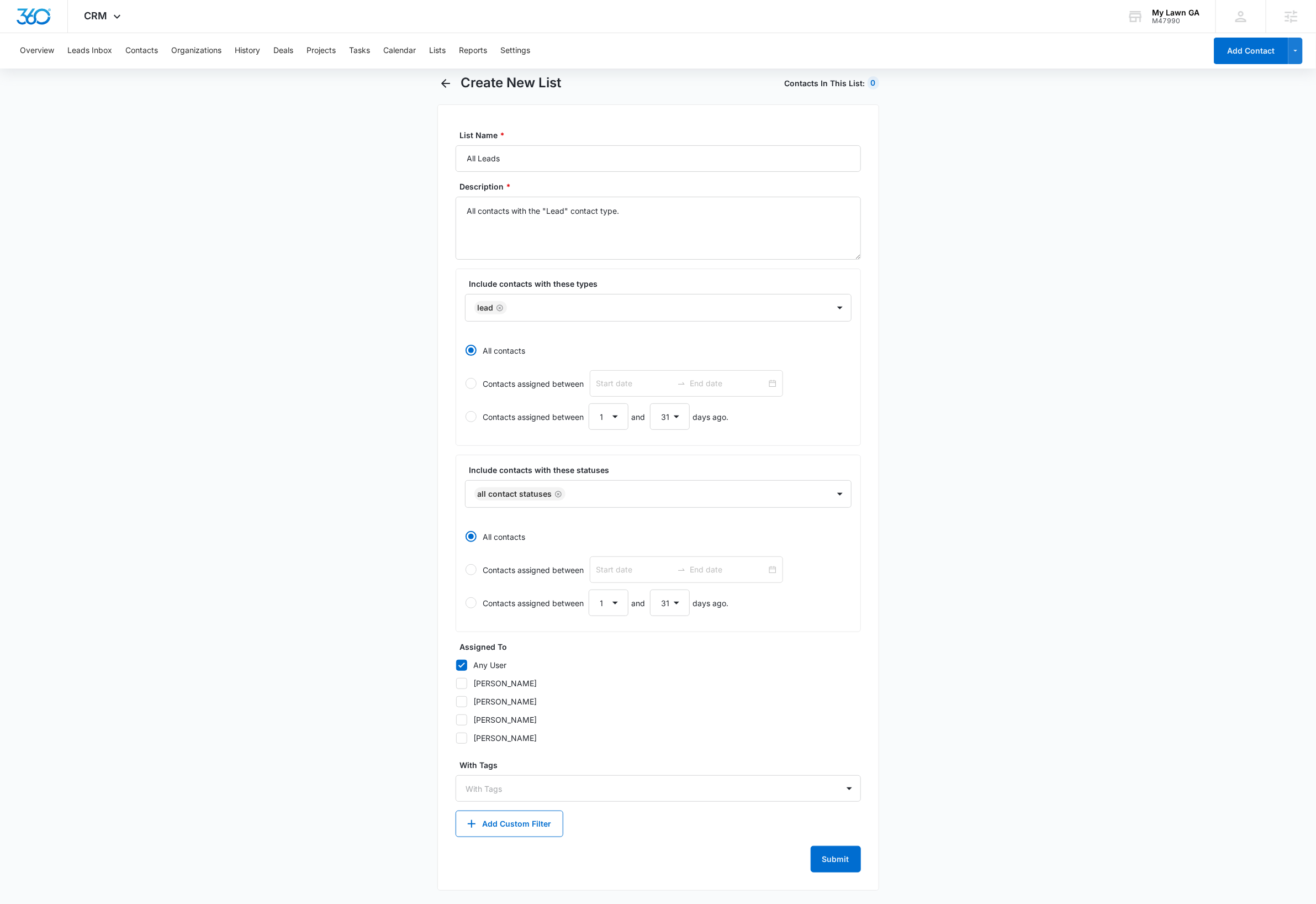
scroll to position [32, 0]
click at [851, 863] on button "Submit" at bounding box center [836, 859] width 50 height 27
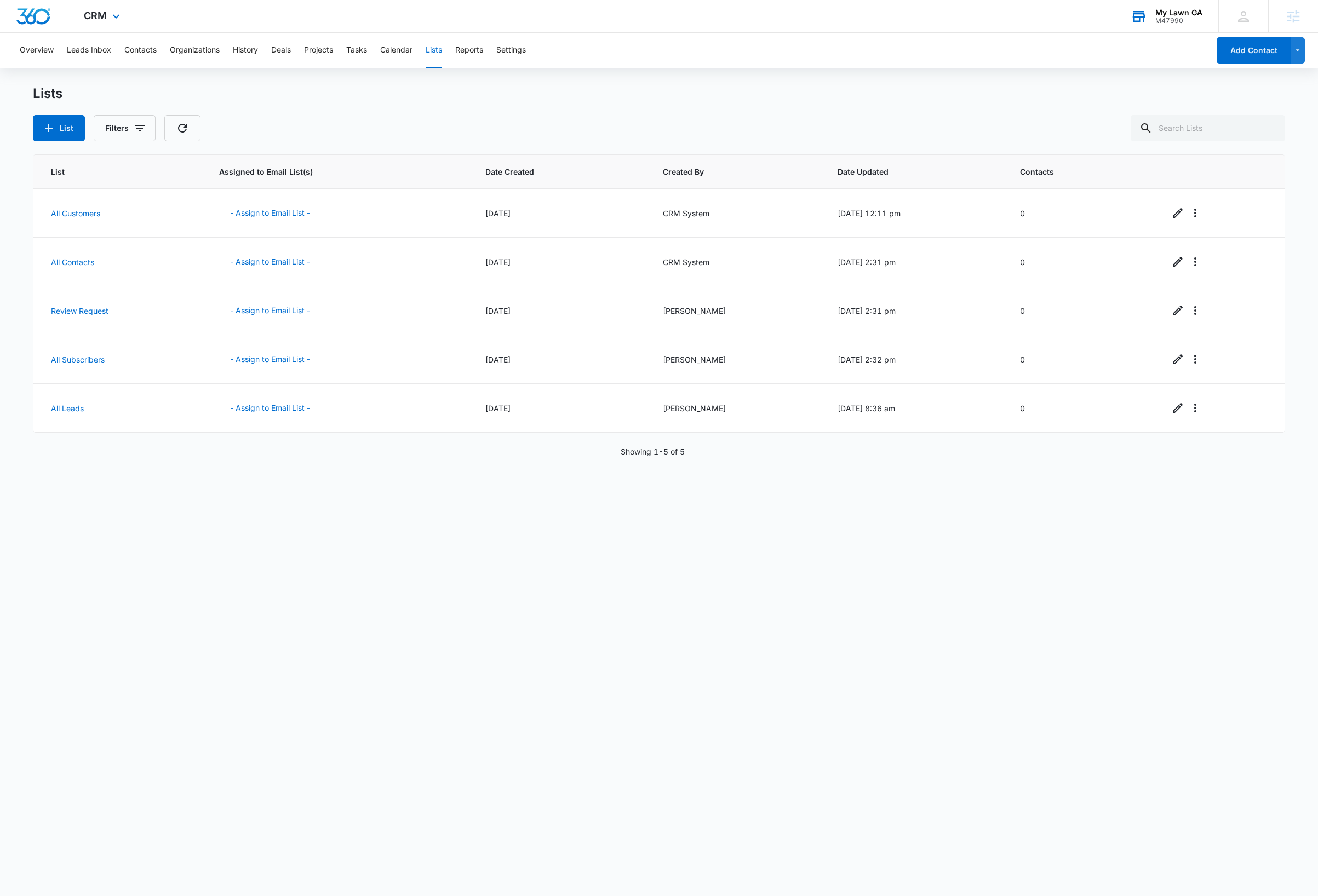
click at [1192, 15] on div "My Lawn GA" at bounding box center [1178, 12] width 47 height 9
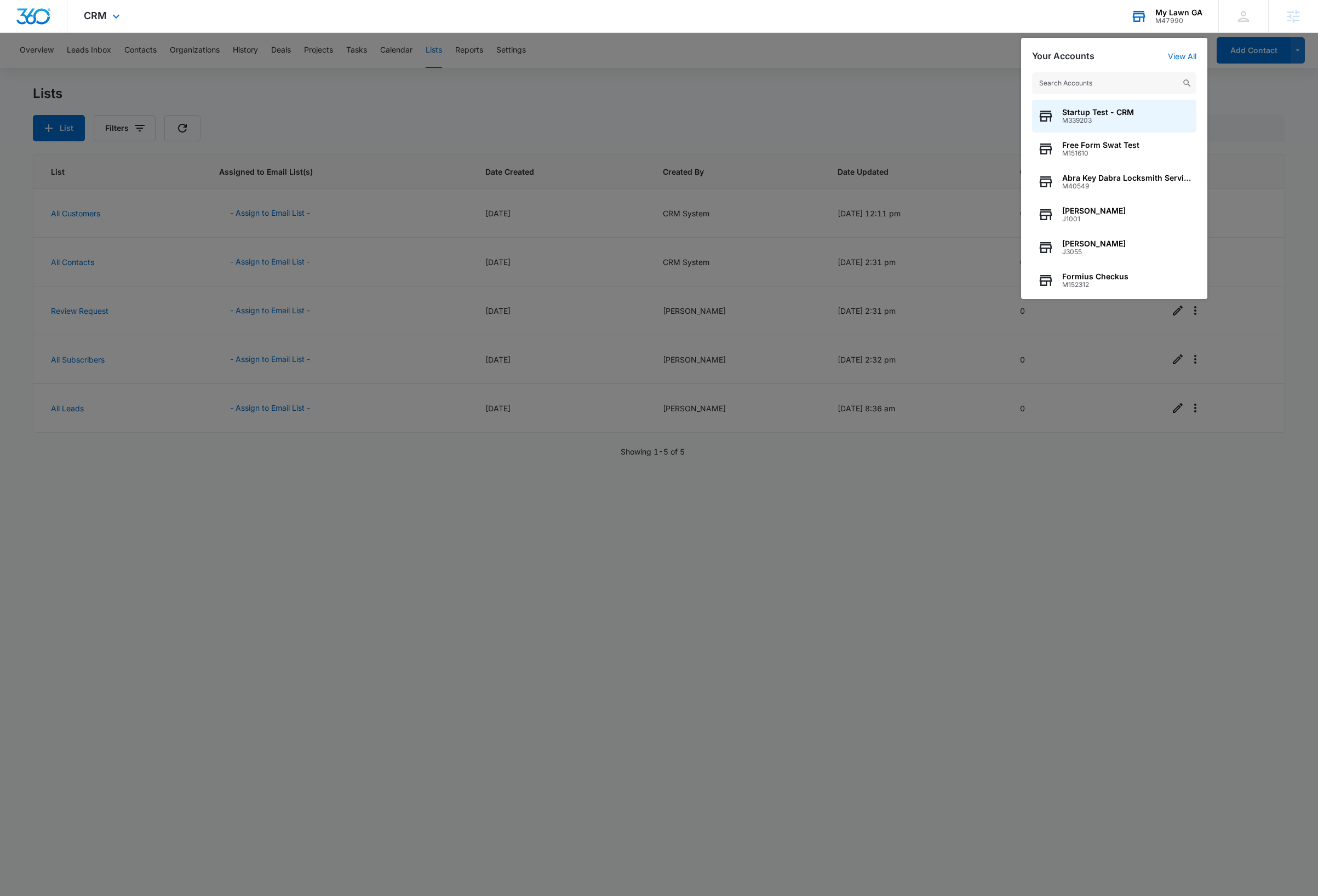
click at [1125, 81] on input "text" at bounding box center [1114, 83] width 164 height 22
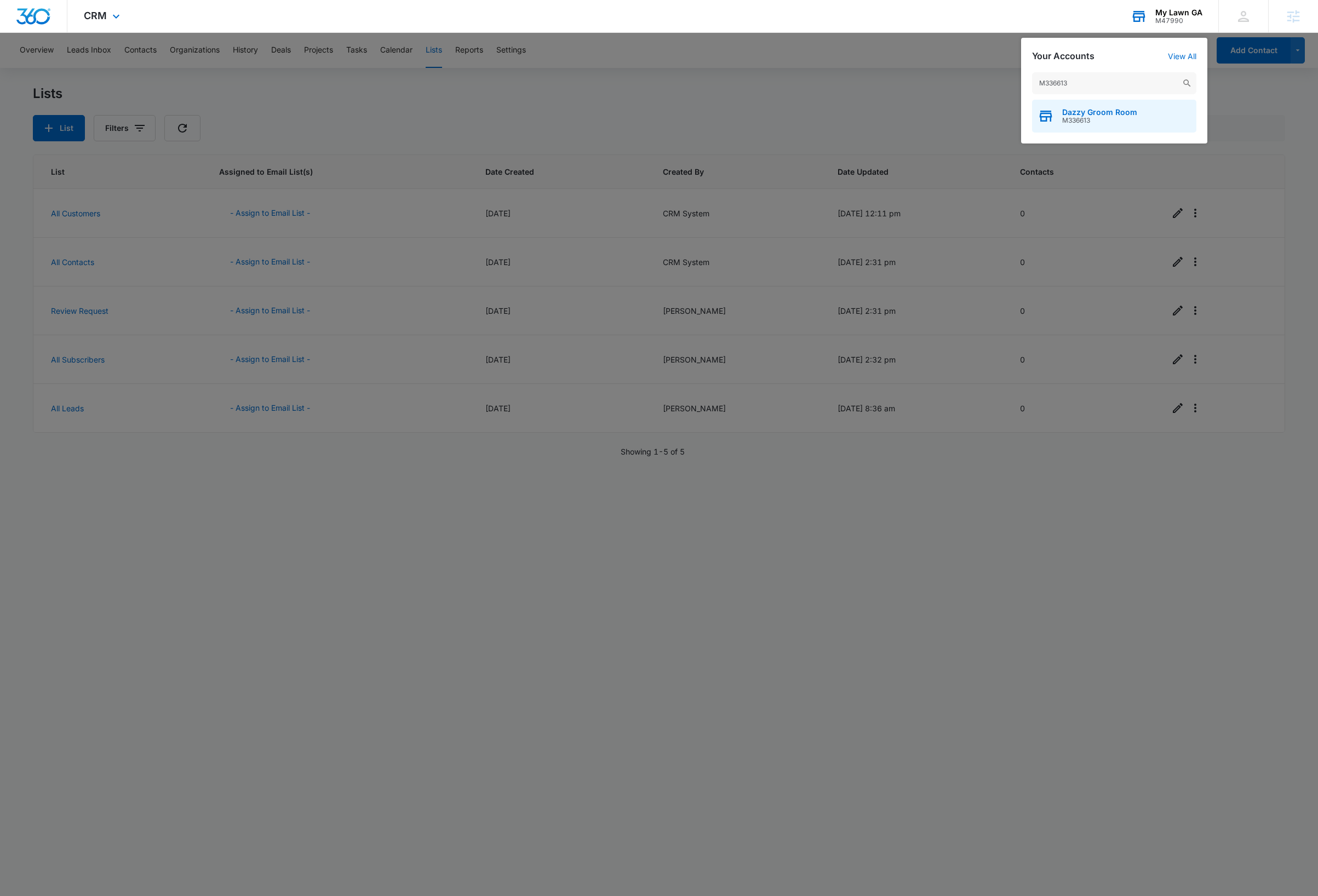
type input "M336613"
click at [1118, 109] on span "Dazzy Groom Room" at bounding box center [1099, 112] width 75 height 9
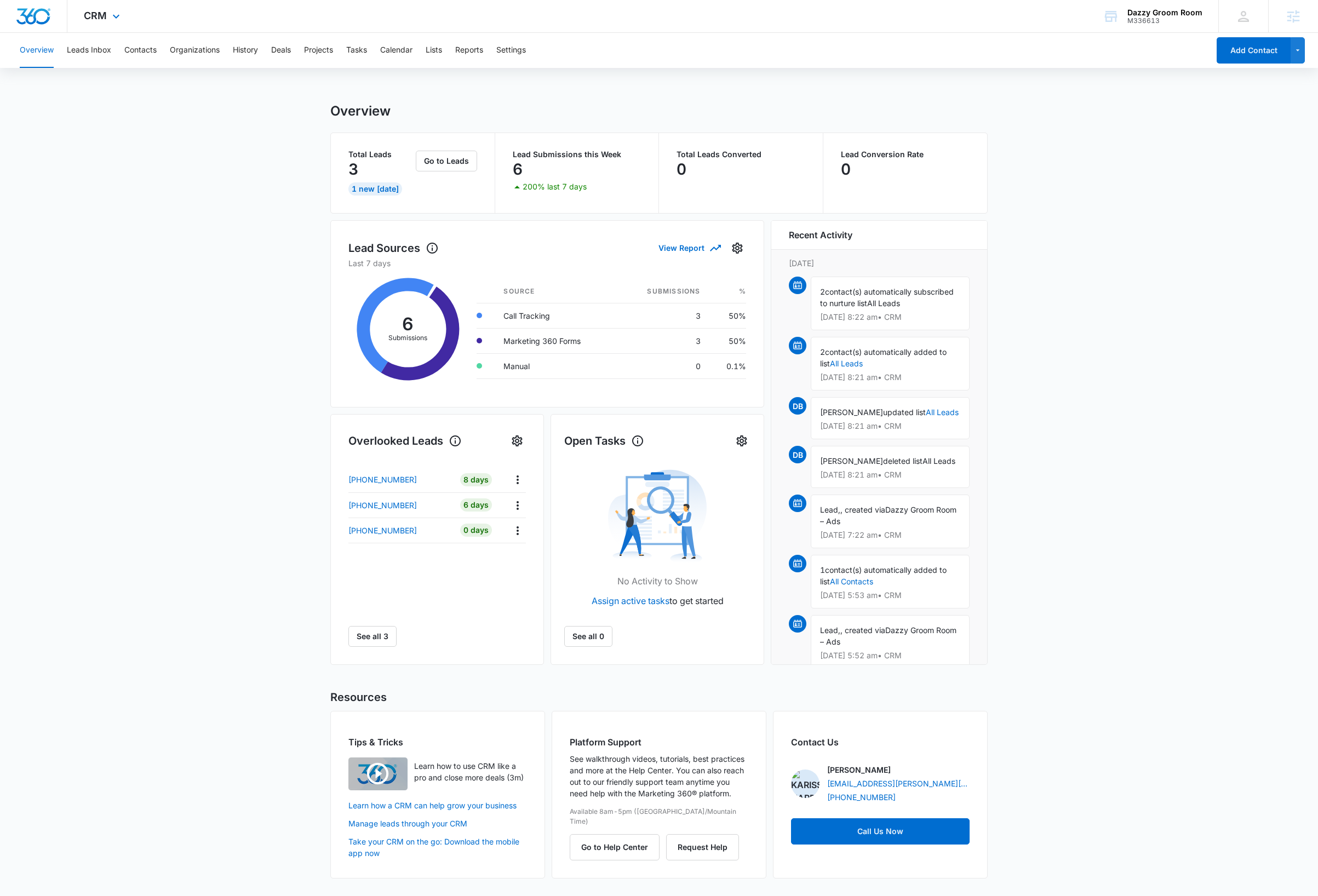
click at [124, 19] on div "CRM Apps Reputation Websites Forms CRM Email Social Shop Payments Content Ads I…" at bounding box center [104, 16] width 72 height 32
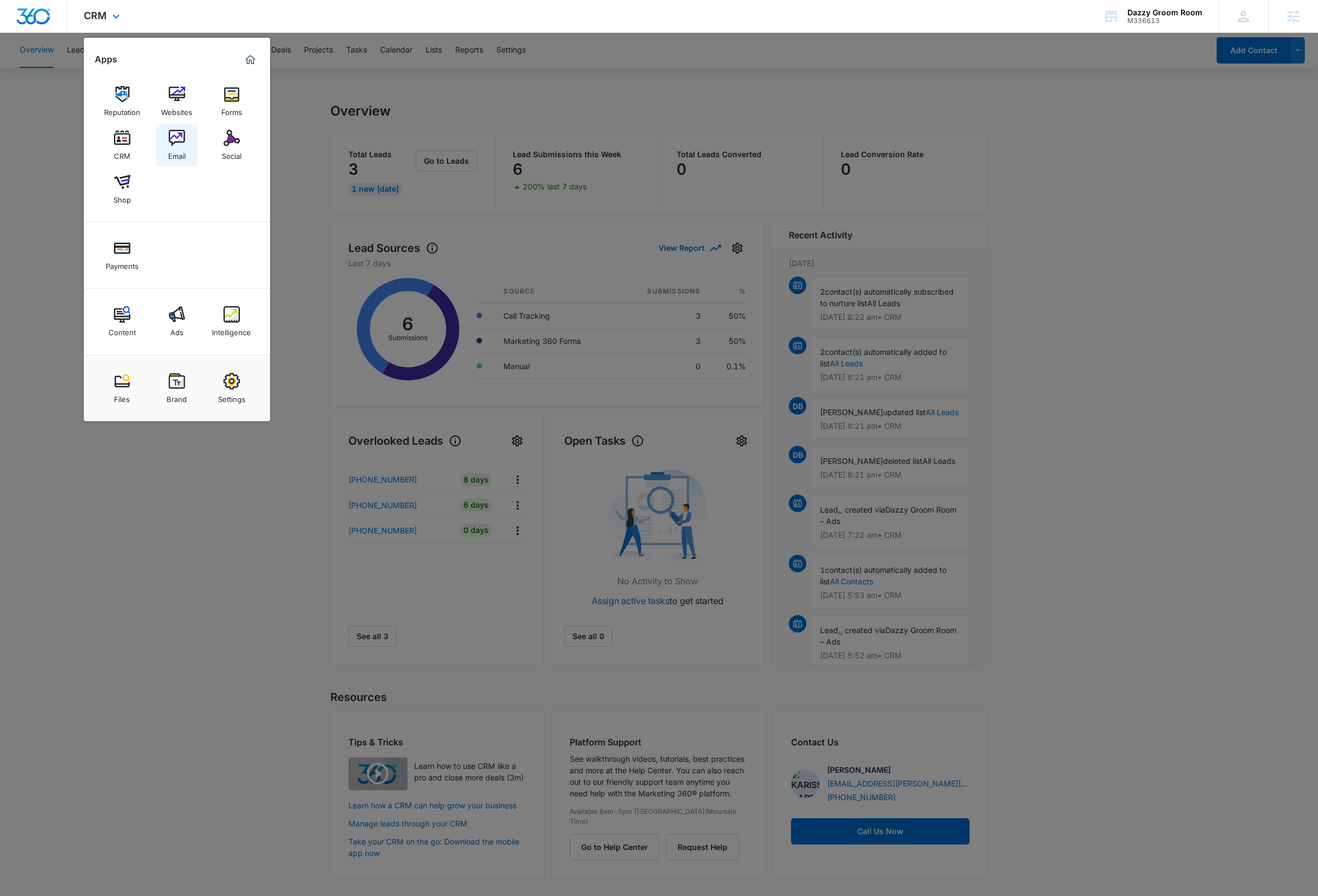
click at [169, 125] on link "Email" at bounding box center [177, 145] width 42 height 42
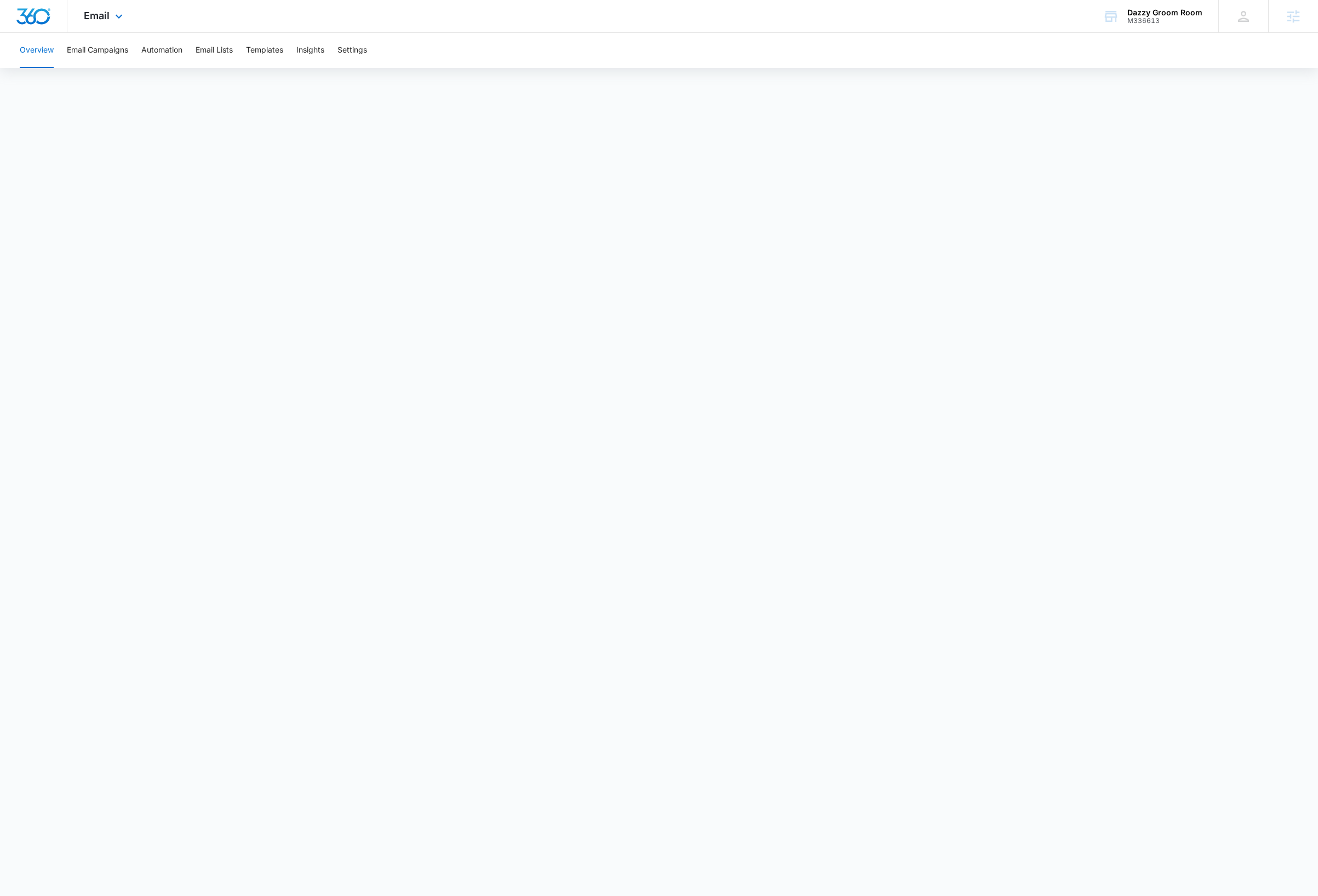
click at [37, 21] on img "Dashboard" at bounding box center [33, 16] width 35 height 17
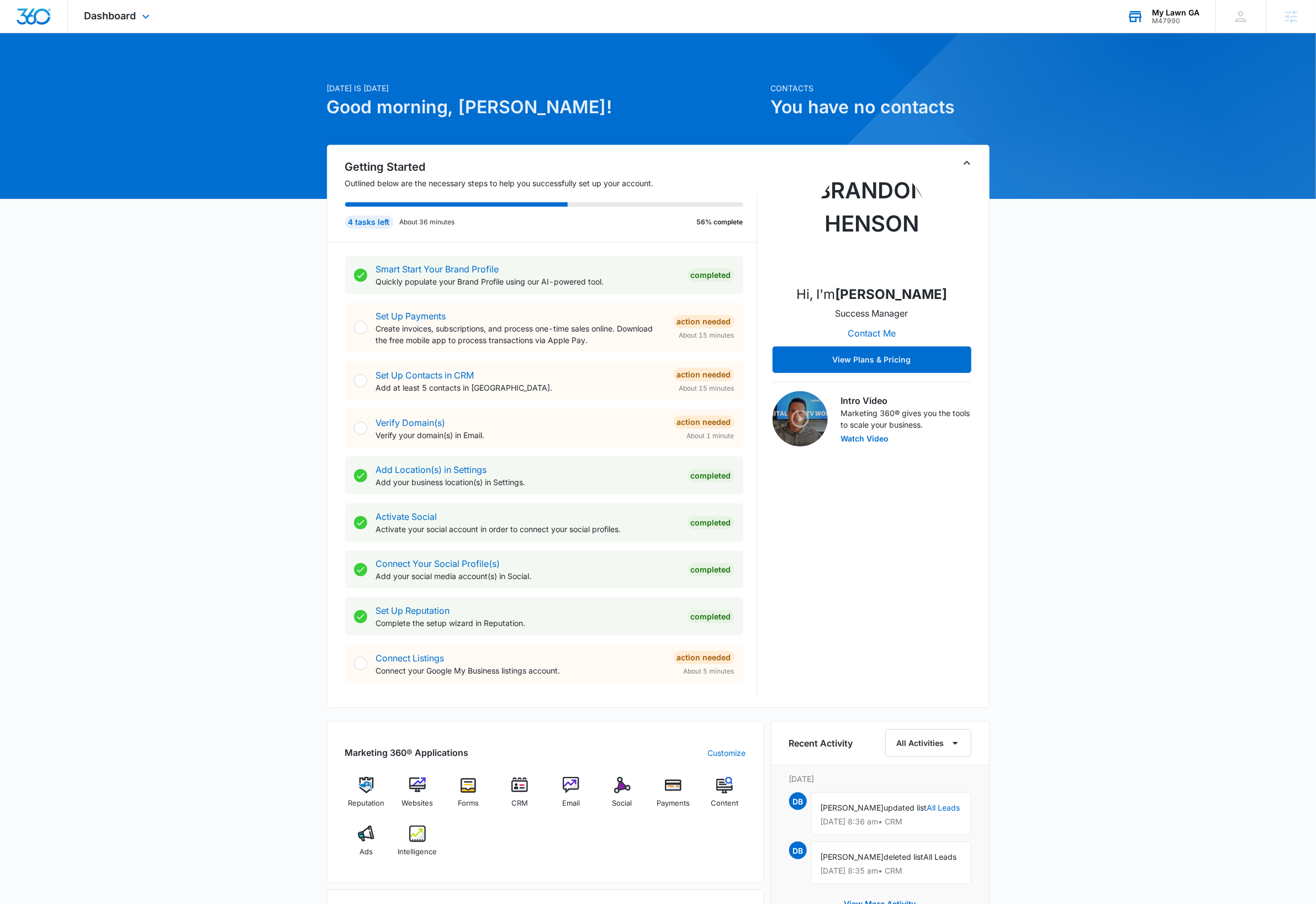
click at [1183, 10] on div "My Lawn GA" at bounding box center [1175, 12] width 47 height 9
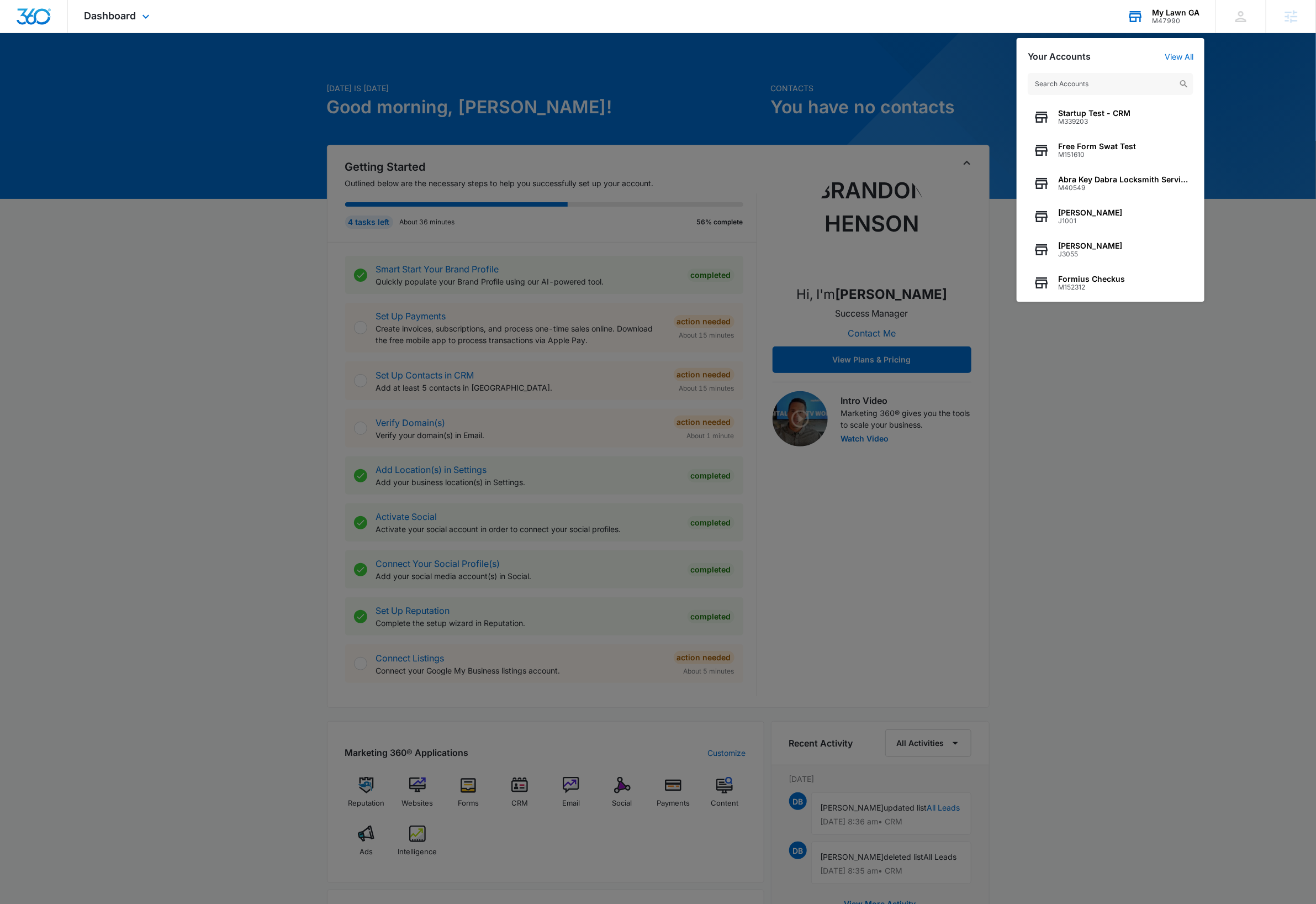
click at [1124, 81] on input "text" at bounding box center [1111, 84] width 165 height 22
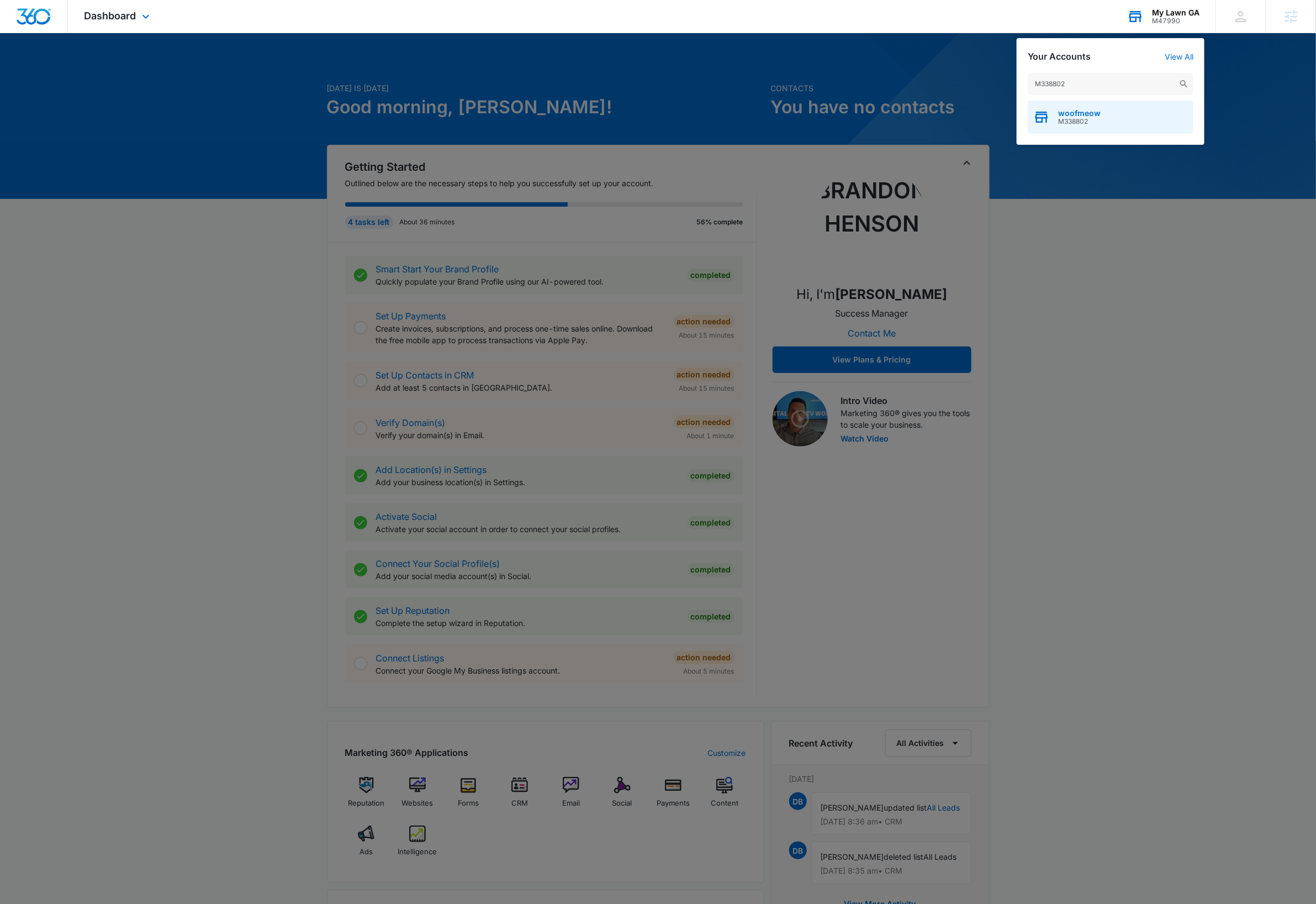
type input "M338802"
drag, startPoint x: 1133, startPoint y: 124, endPoint x: 1266, endPoint y: 153, distance: 136.1
click at [1134, 124] on div "woofmeow M338802" at bounding box center [1111, 118] width 165 height 33
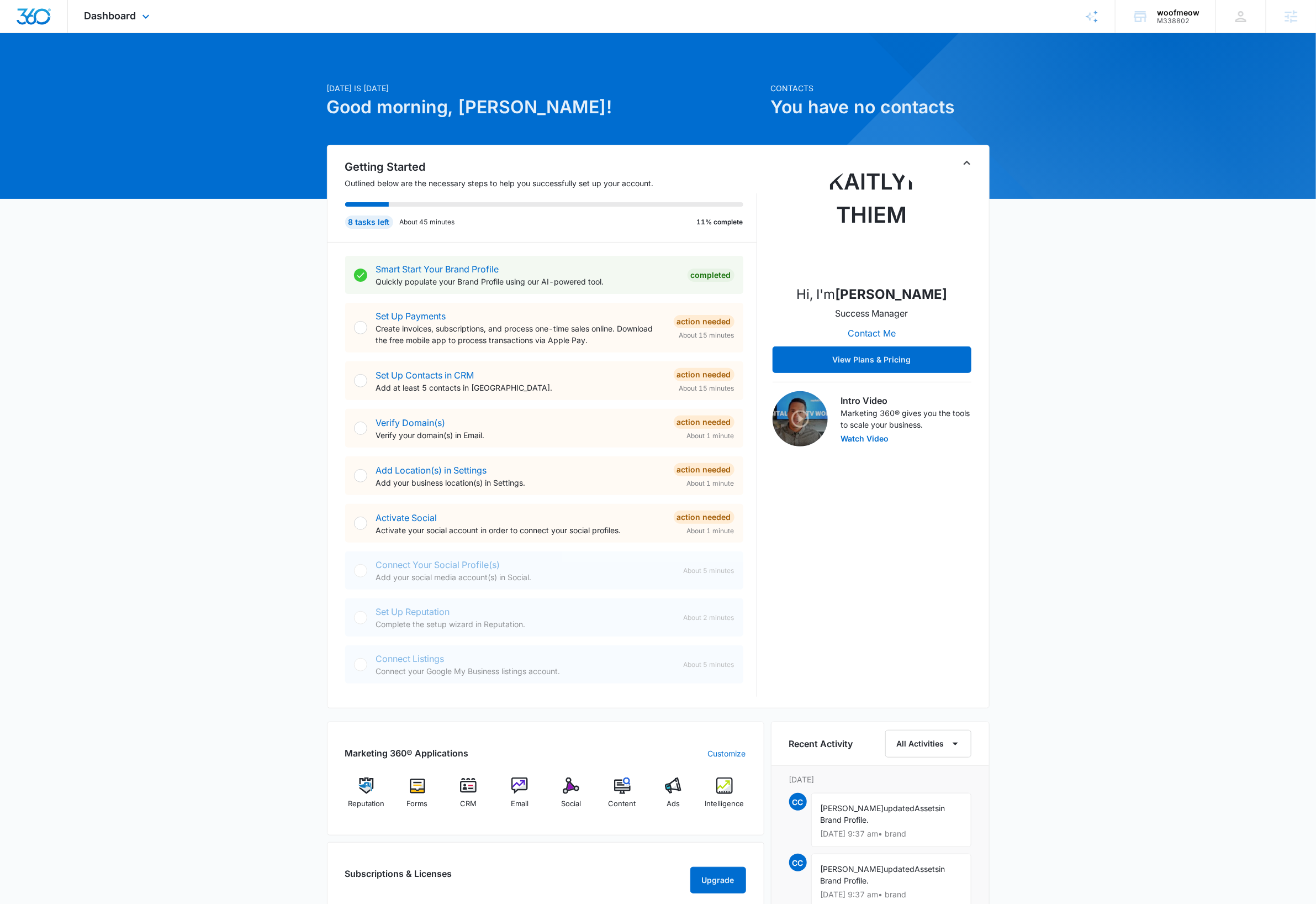
click at [153, 19] on div "Dashboard Apps Reputation Forms CRM Email Social Content Ads Intelligence Files…" at bounding box center [118, 16] width 101 height 33
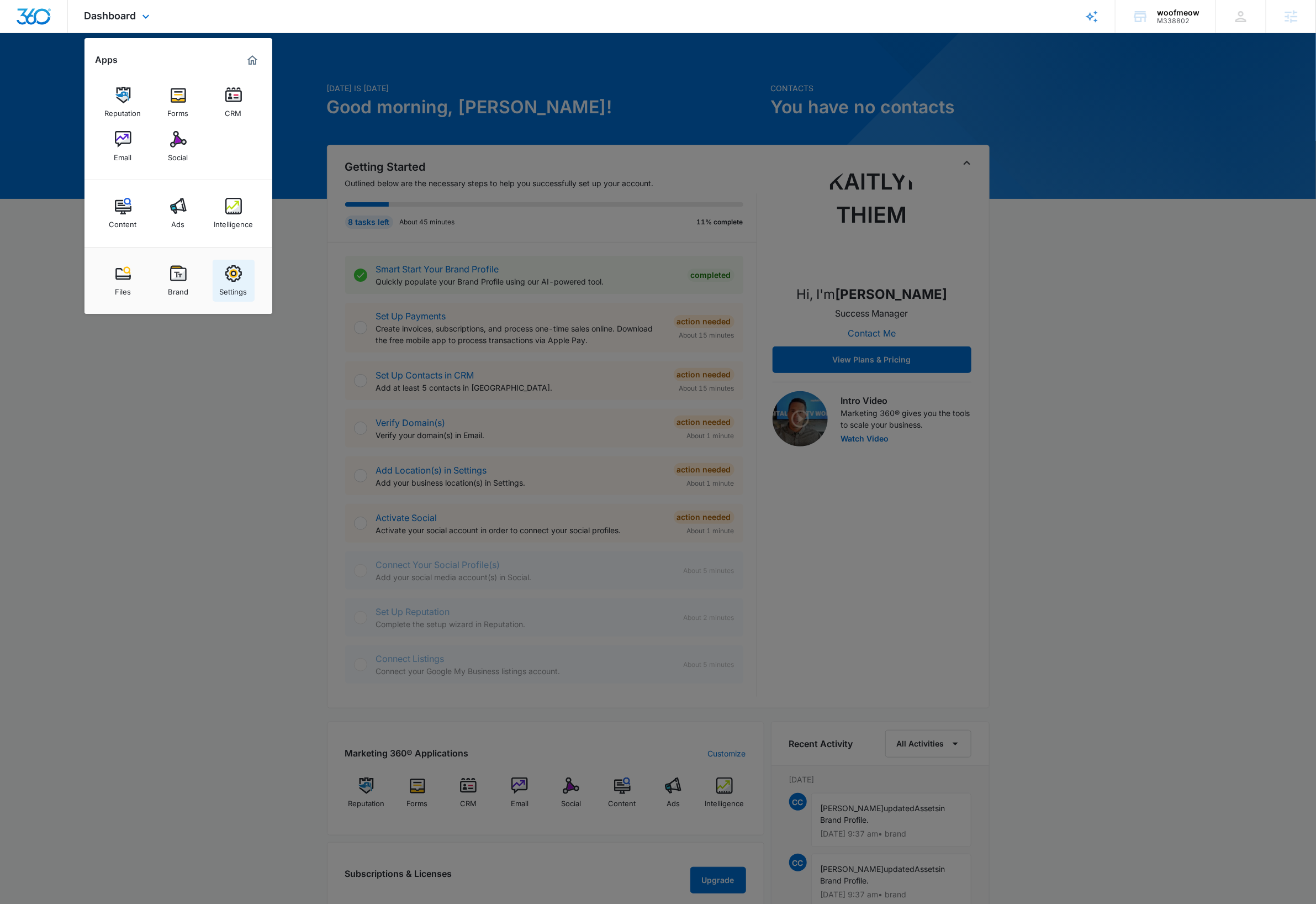
click at [226, 280] on img at bounding box center [234, 273] width 17 height 17
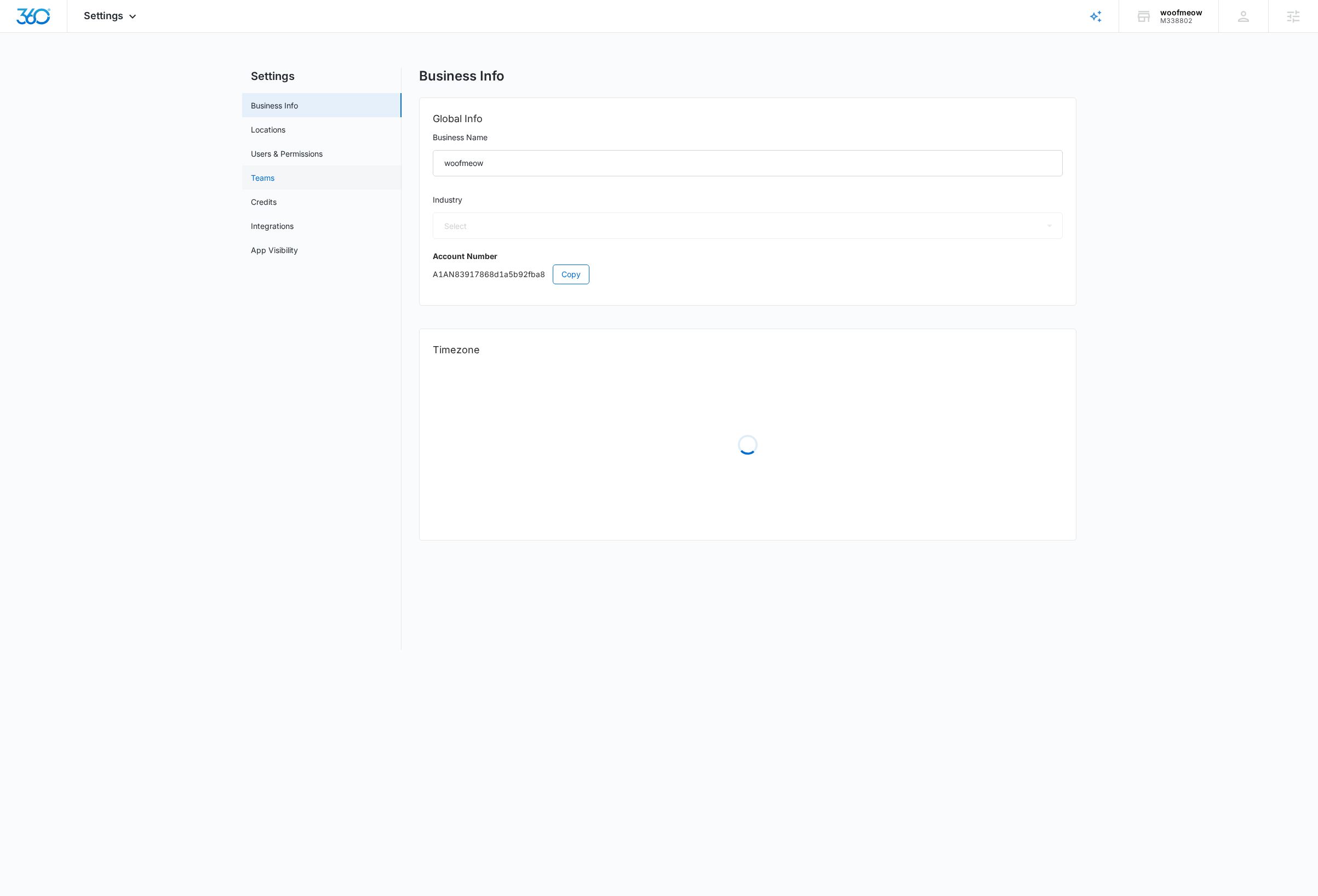
select select "12"
select select "US"
select select "America/New_York"
click at [571, 270] on span "Copy" at bounding box center [571, 274] width 19 height 12
click at [567, 272] on span "Copy" at bounding box center [571, 274] width 19 height 12
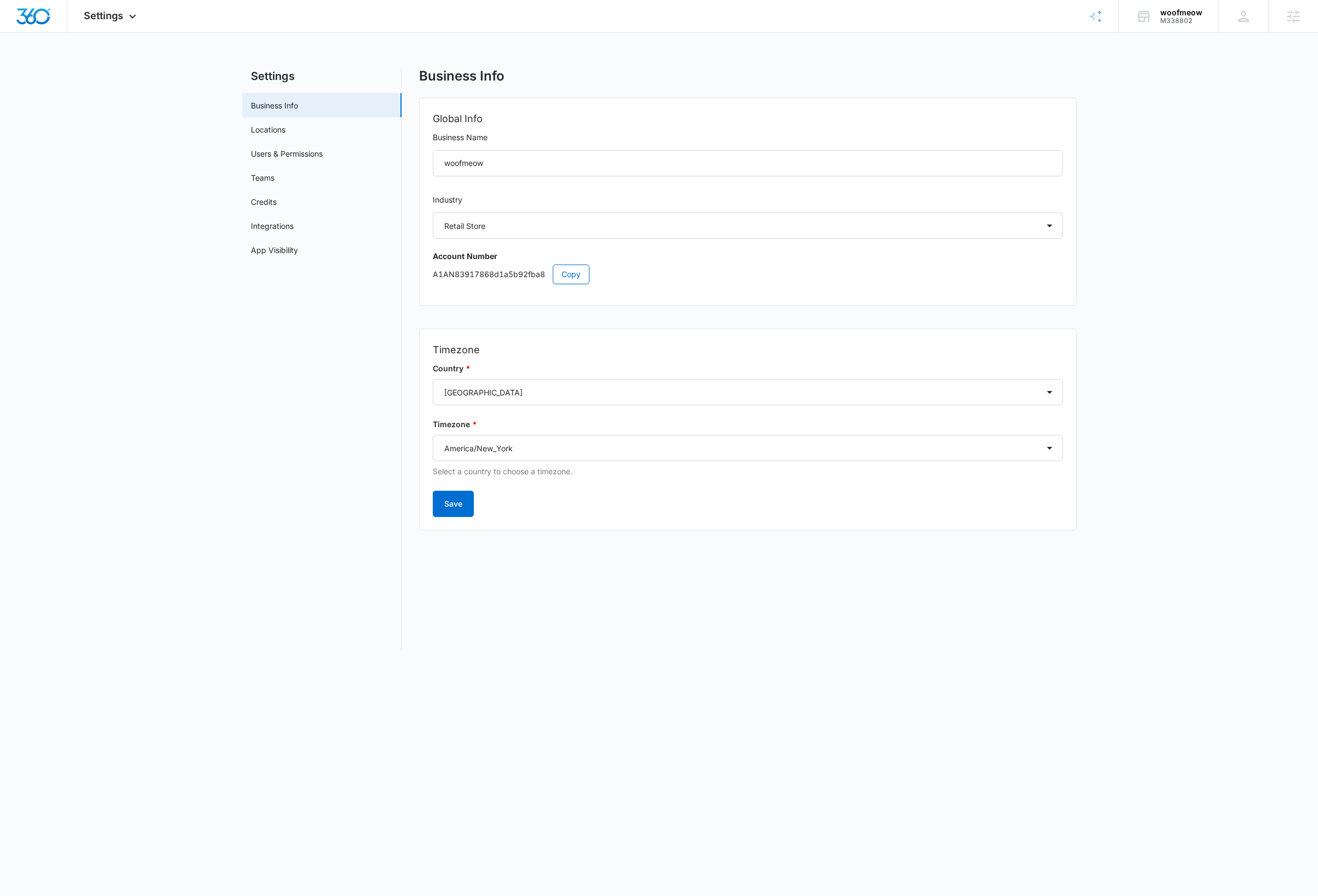
click at [274, 434] on nav "Settings Business Info Locations Users & Permissions Teams Credits Integrations…" at bounding box center [322, 358] width 160 height 582
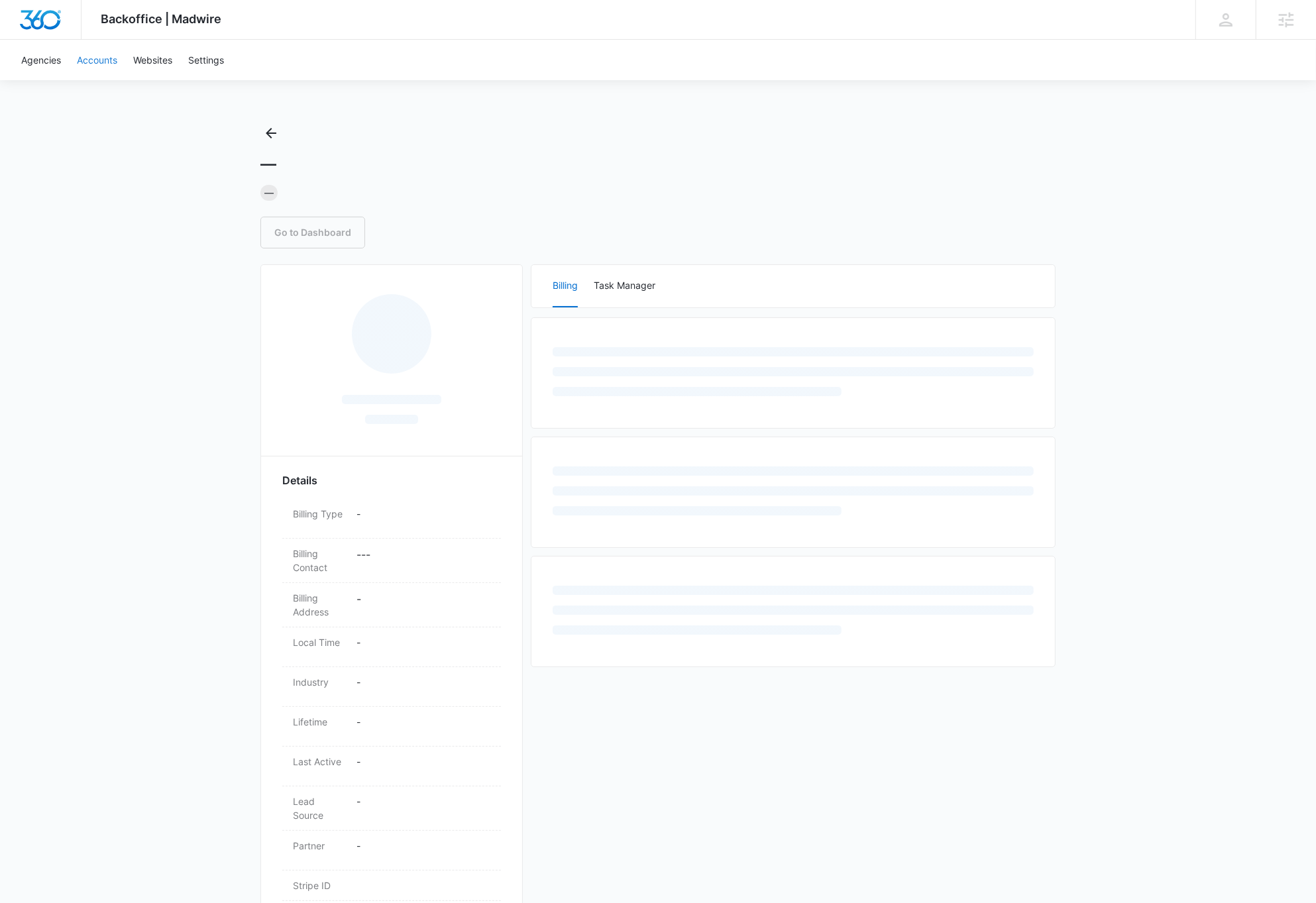
click at [84, 61] on link "Accounts" at bounding box center [97, 60] width 57 height 40
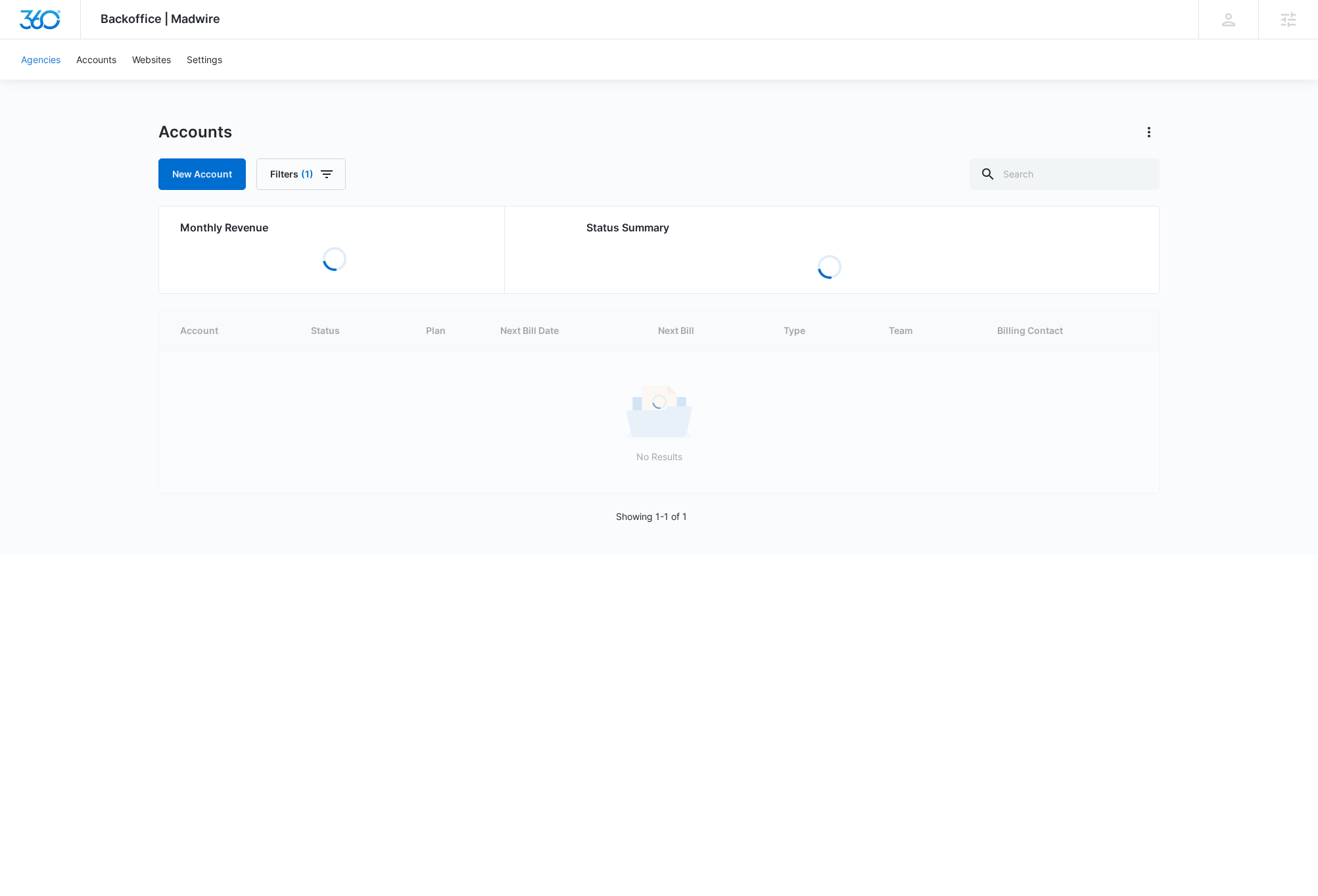
click at [41, 62] on link "Agencies" at bounding box center [41, 60] width 55 height 40
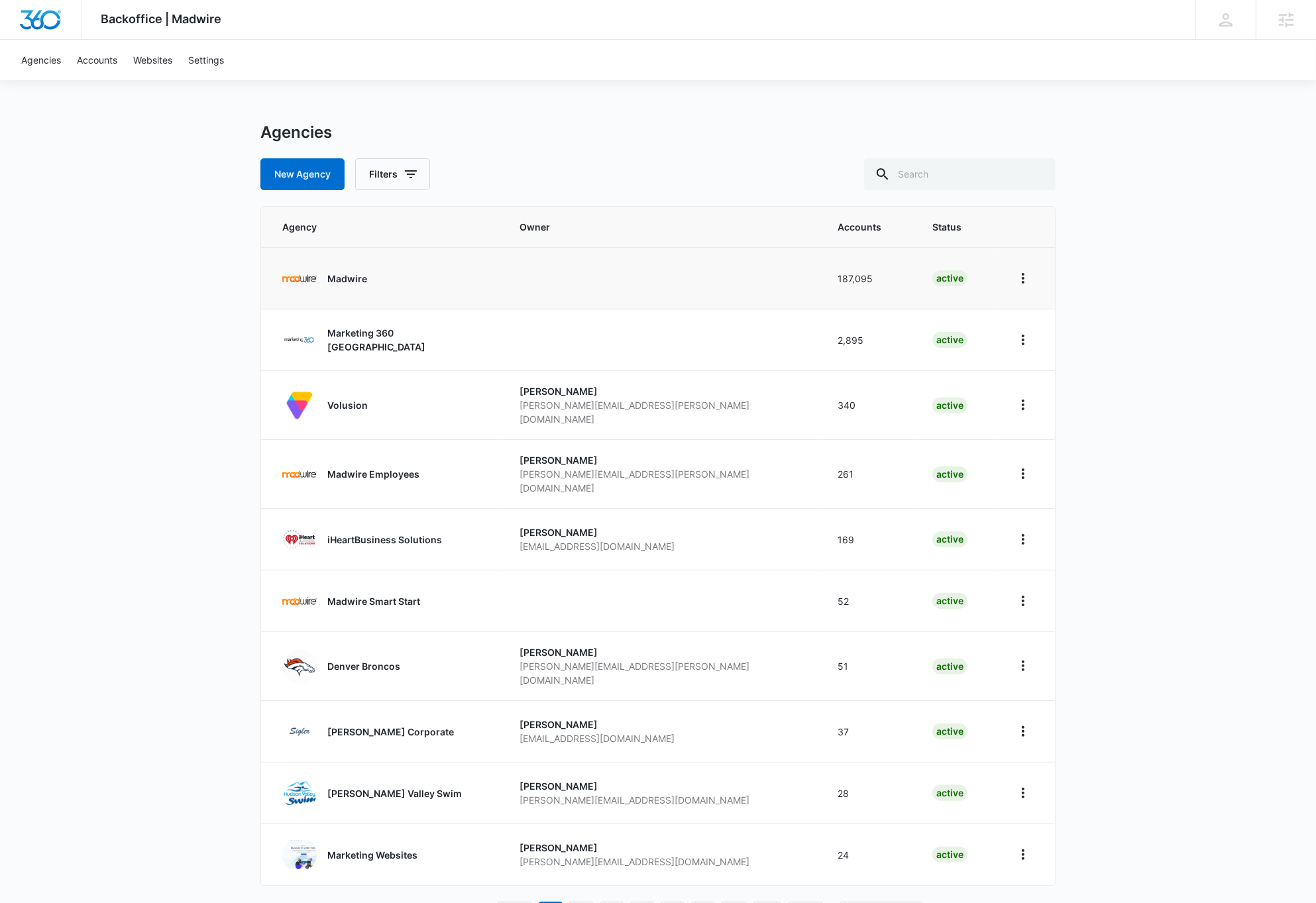
click at [342, 274] on p "Madwire" at bounding box center [347, 278] width 40 height 14
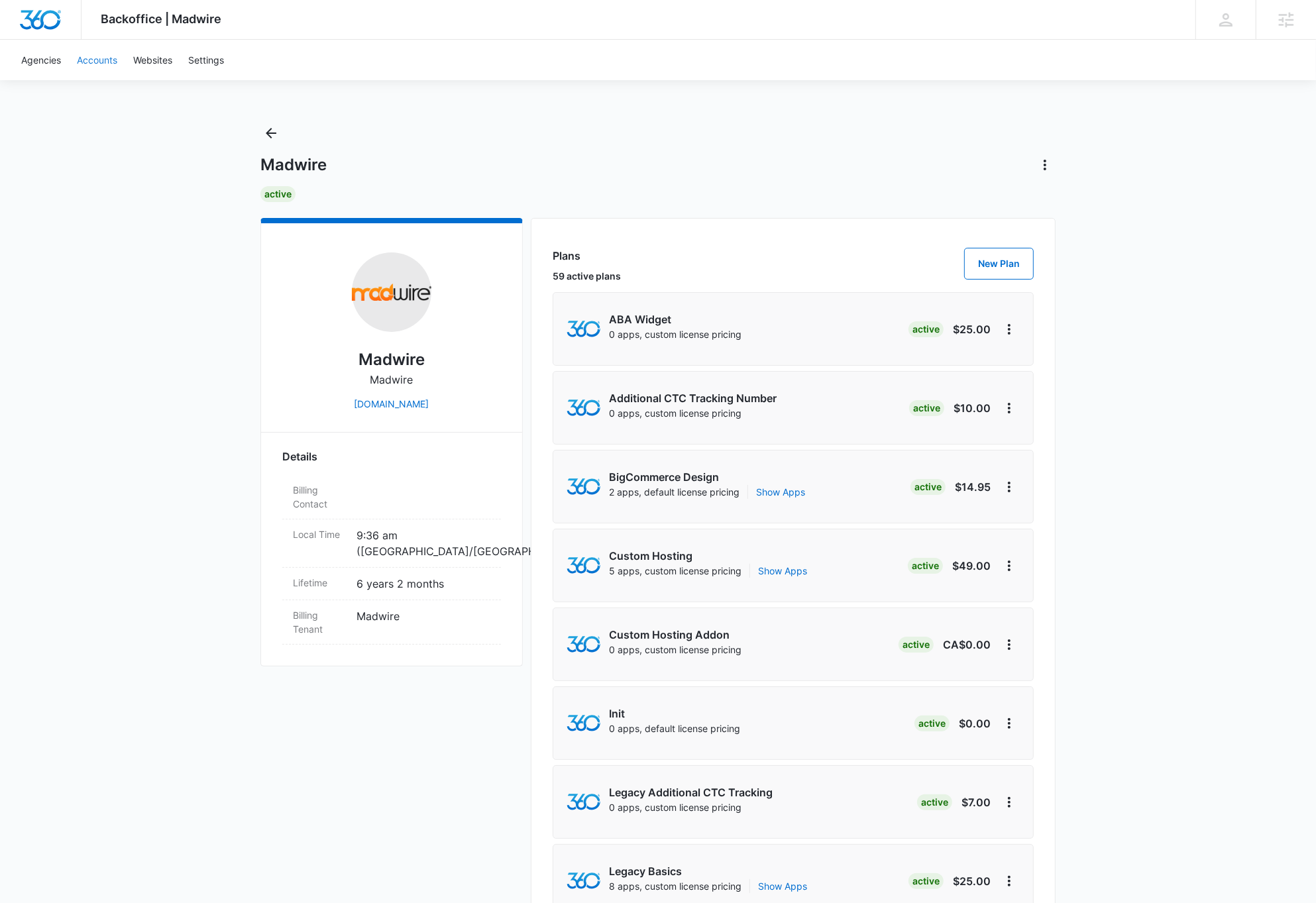
click at [100, 65] on link "Accounts" at bounding box center [97, 60] width 57 height 40
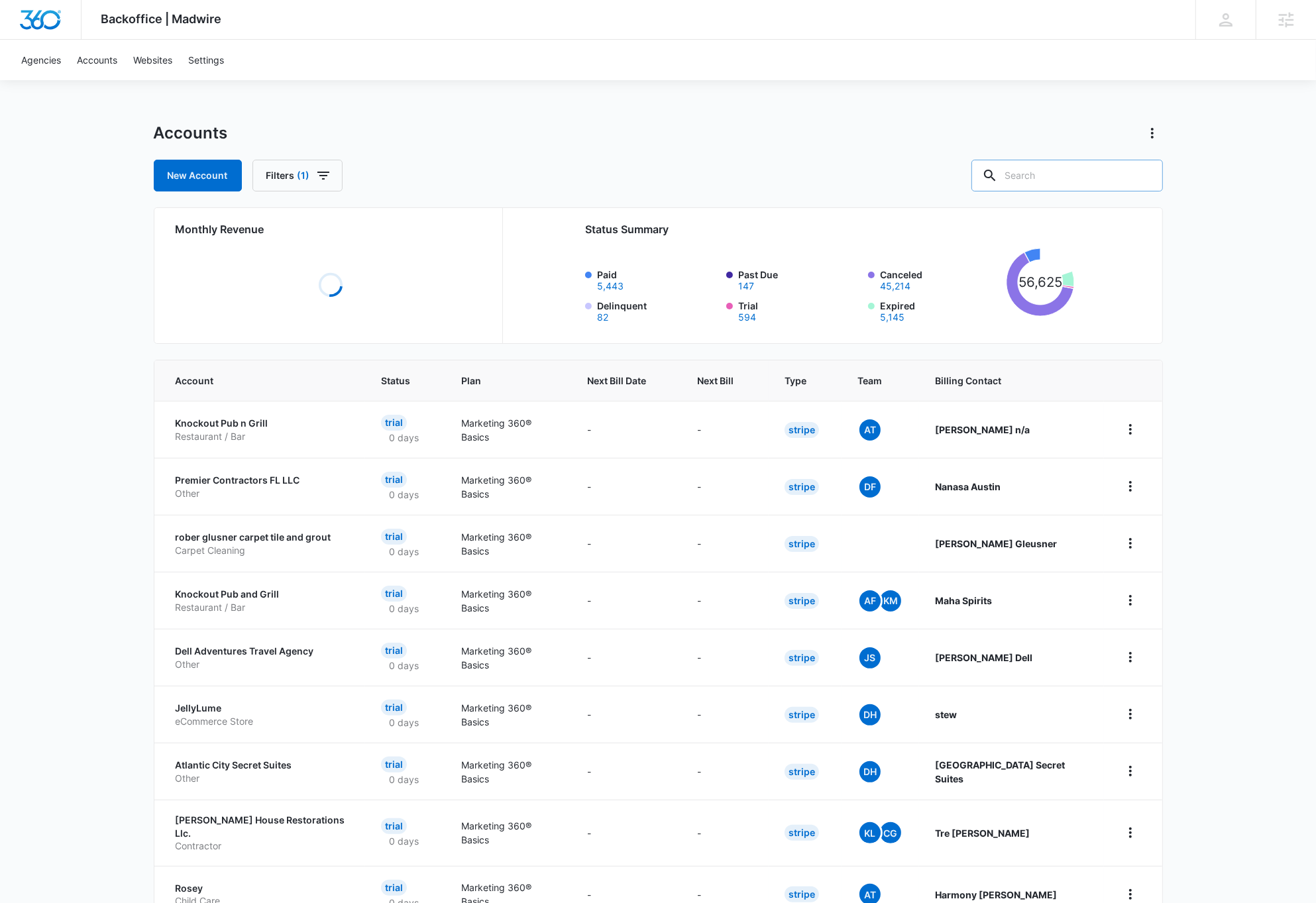
click at [1104, 175] on input "text" at bounding box center [1067, 176] width 191 height 32
paste input "M34807"
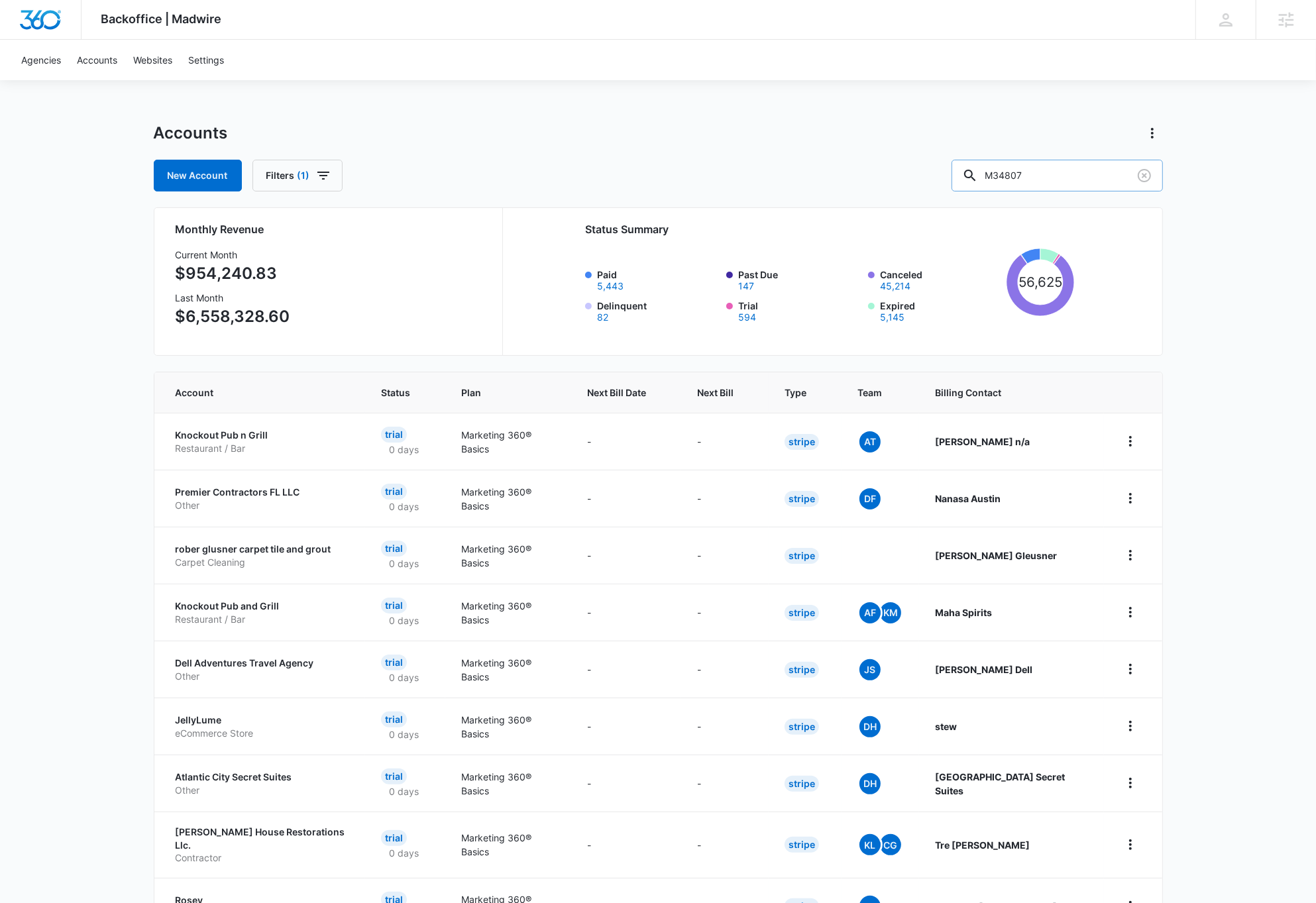
type input "M34807"
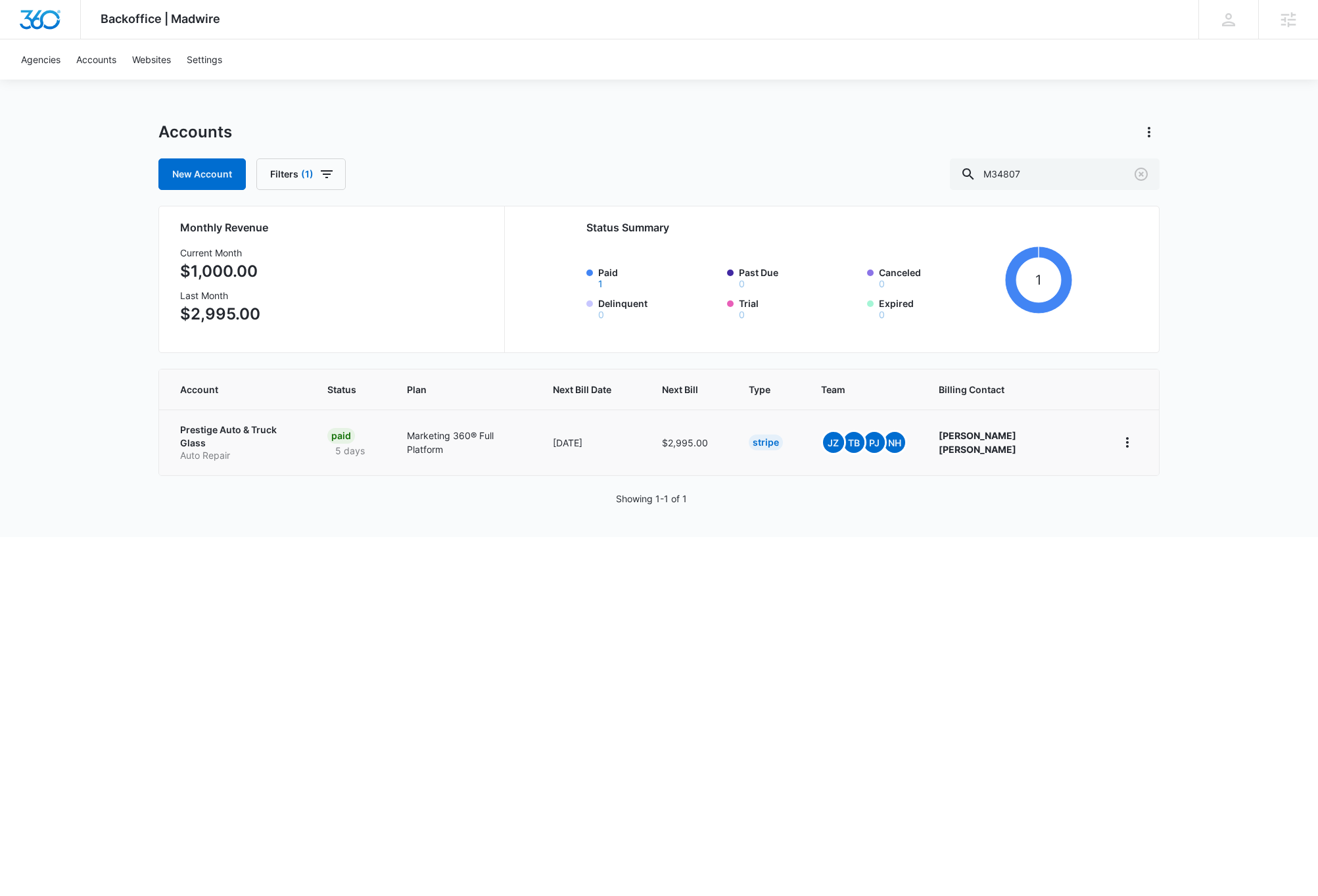
click at [257, 431] on p "Prestige Auto & Truck Glass" at bounding box center [238, 436] width 116 height 26
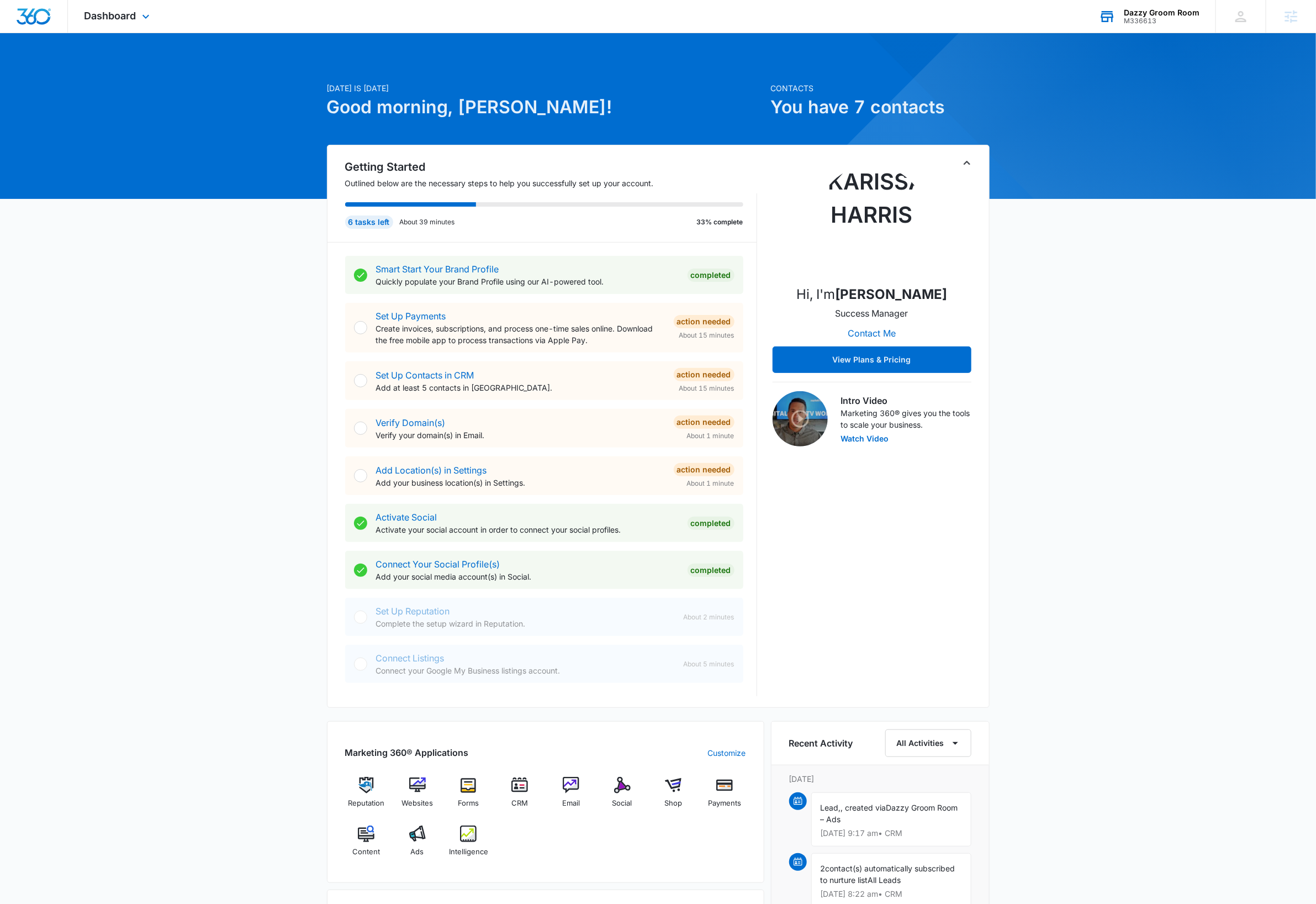
click at [1184, 20] on div "M336613" at bounding box center [1162, 21] width 75 height 8
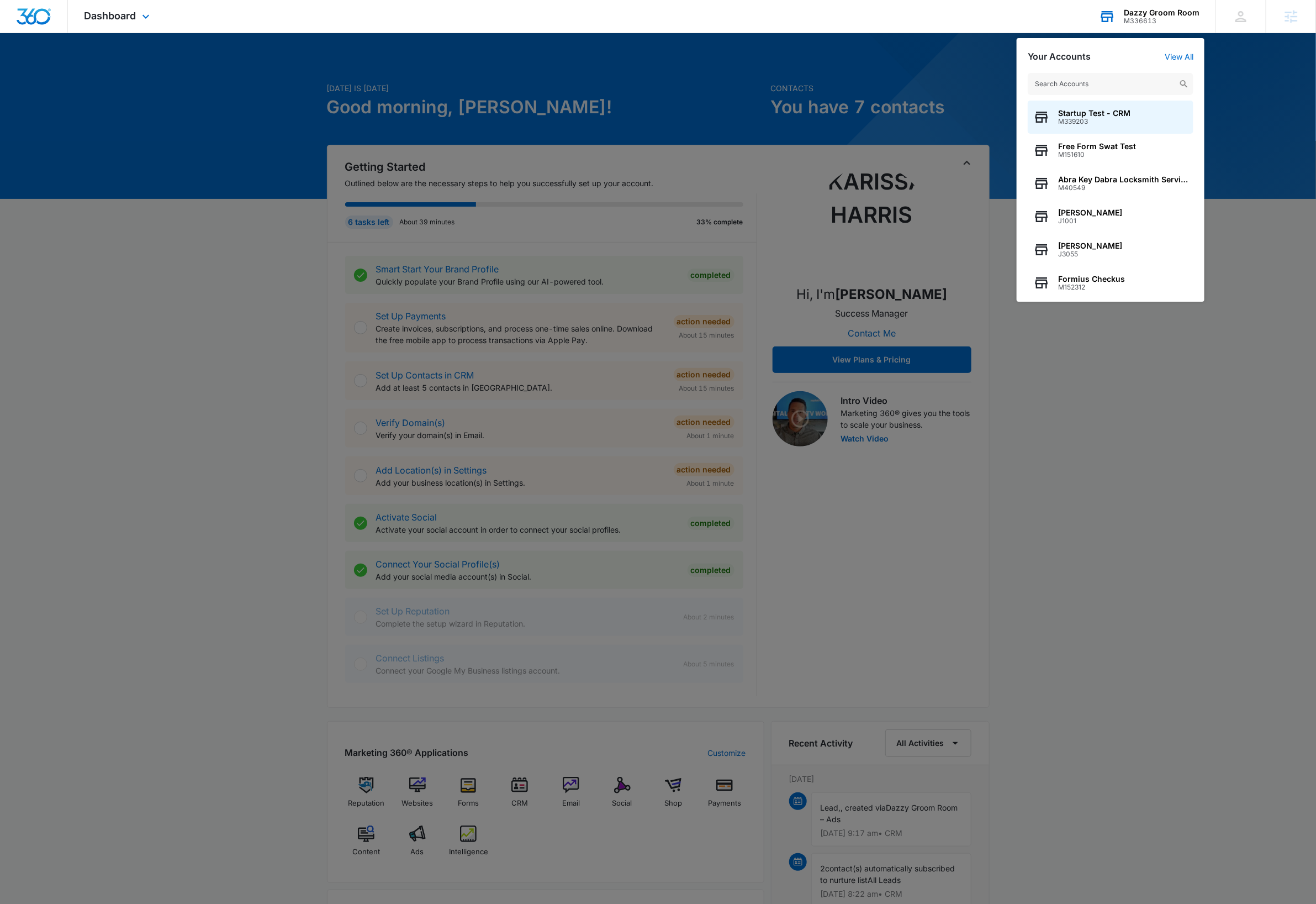
click at [1146, 86] on input "text" at bounding box center [1111, 84] width 165 height 22
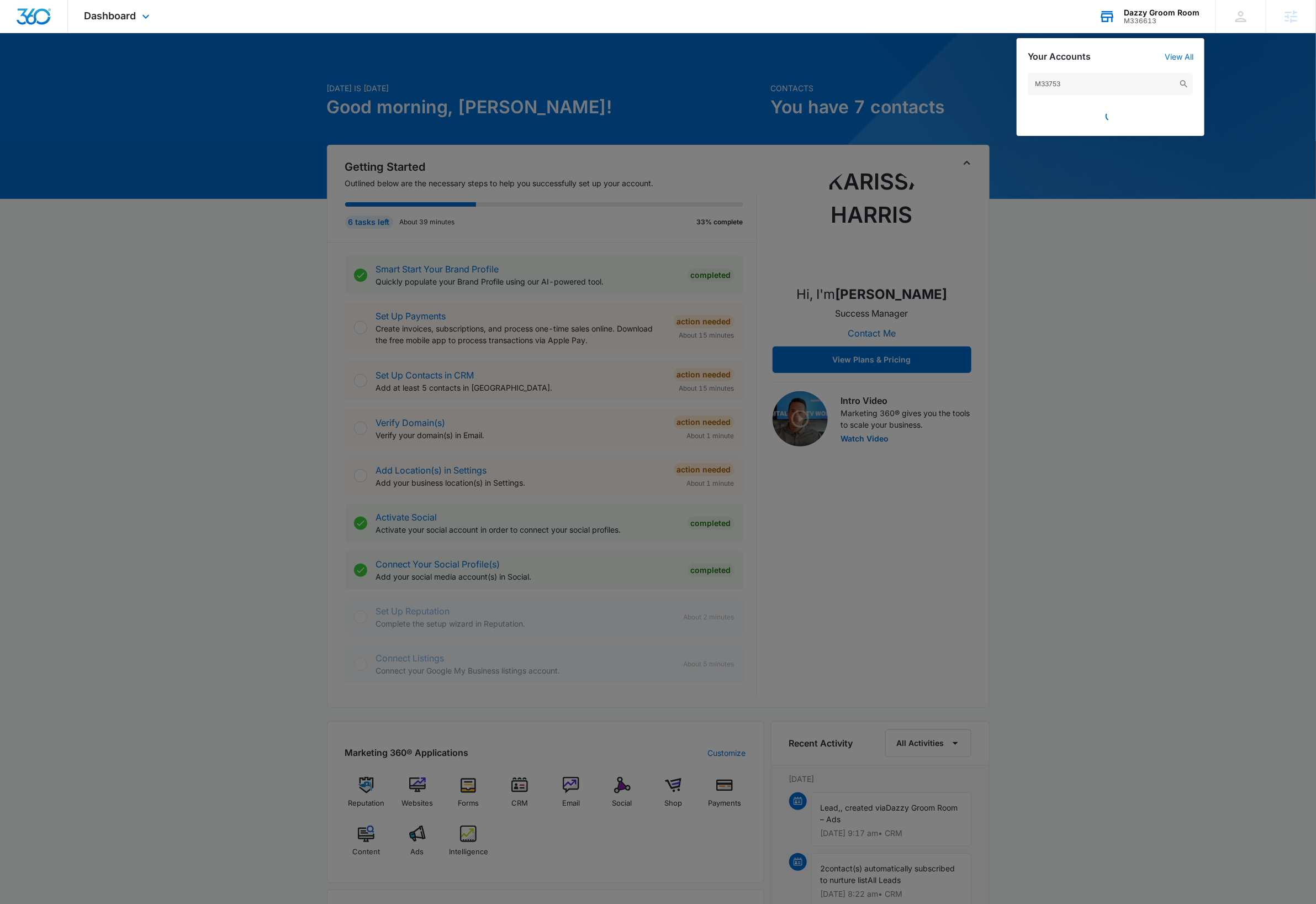
type input "M337531"
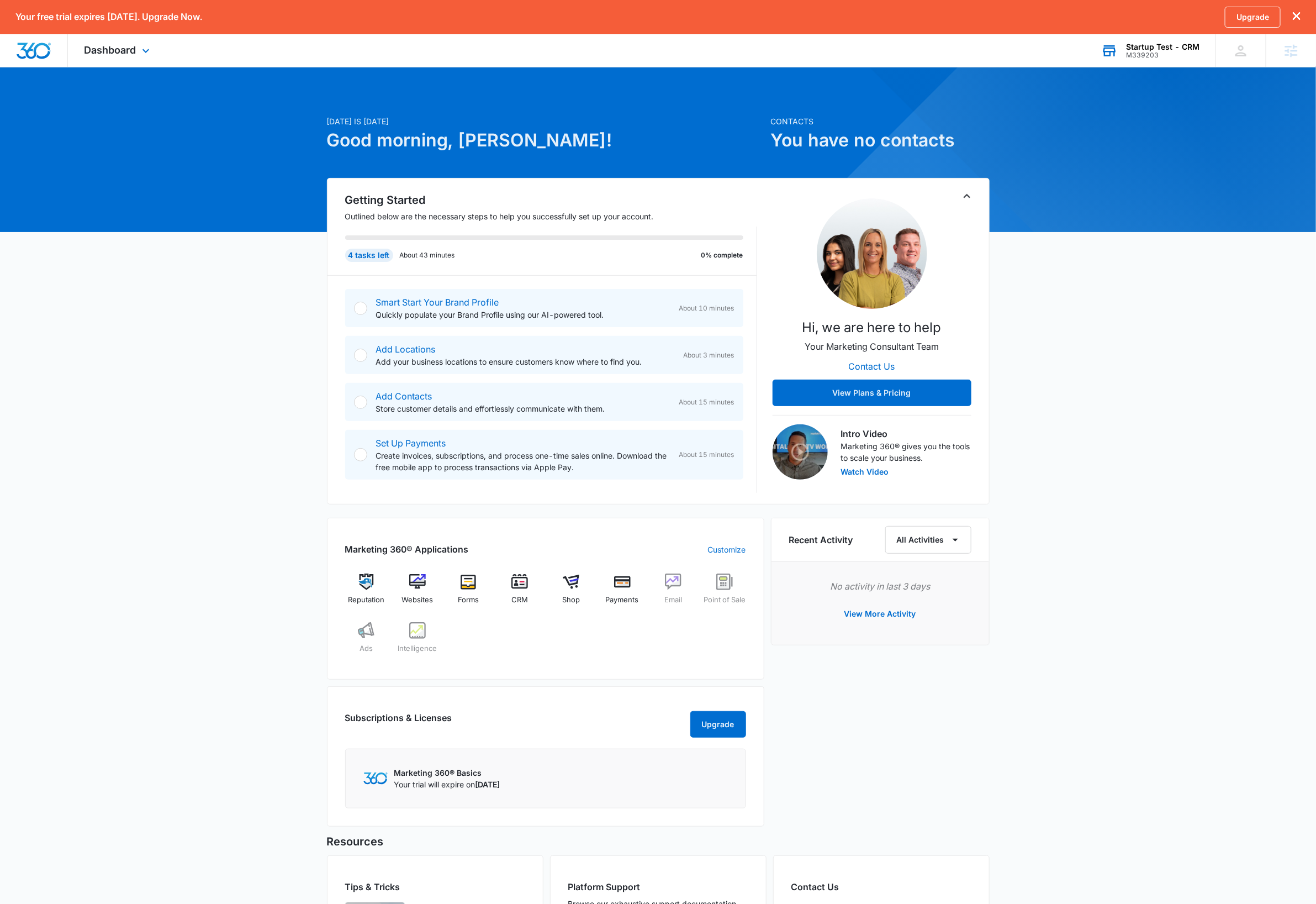
click at [1136, 434] on div "Today is Monday, October 6th Good morning, Dave! Contacts You have no contacts …" at bounding box center [658, 559] width 1316 height 958
click at [1147, 52] on div "M339203" at bounding box center [1163, 55] width 73 height 8
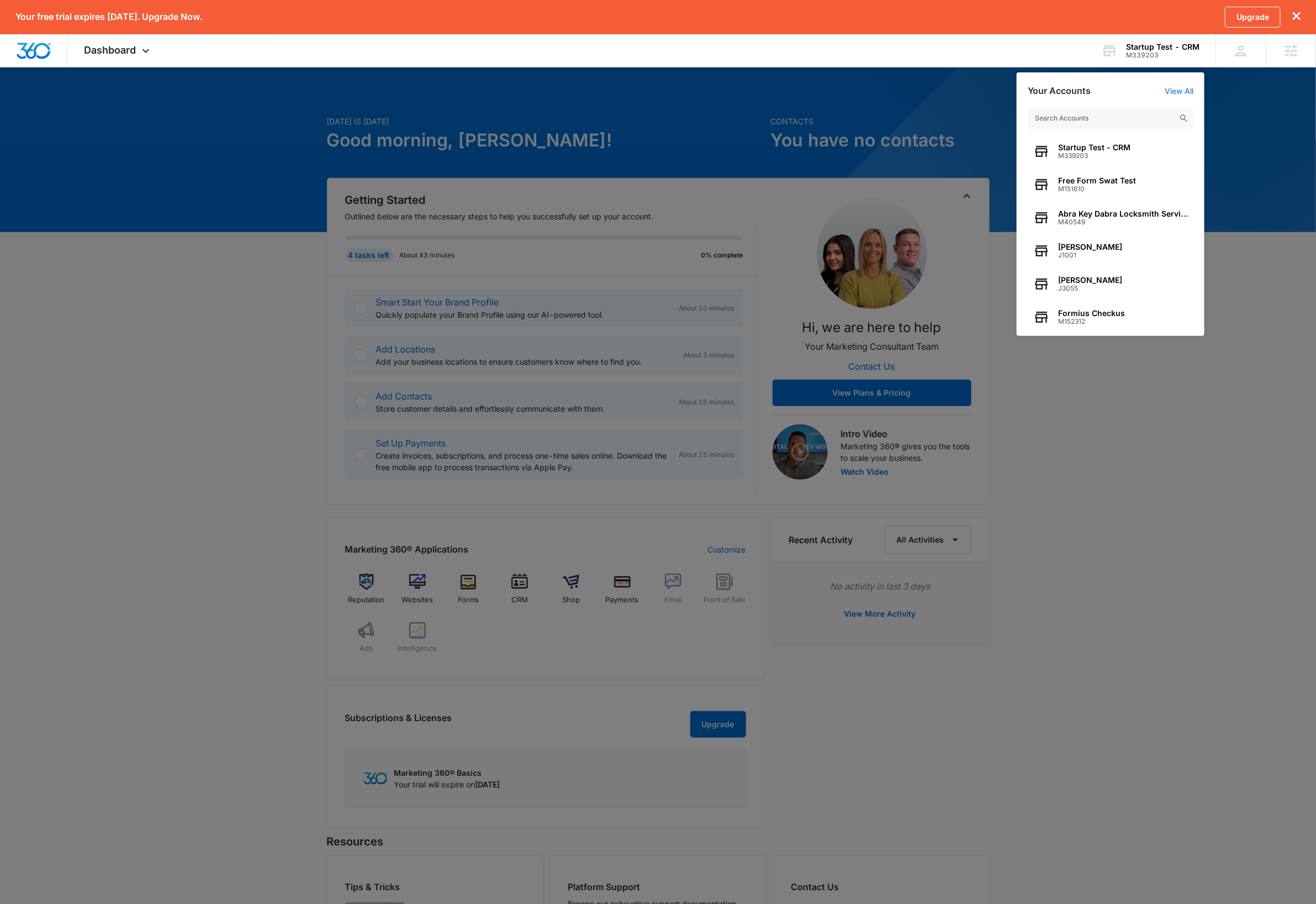
click at [1136, 122] on input "text" at bounding box center [1111, 118] width 165 height 22
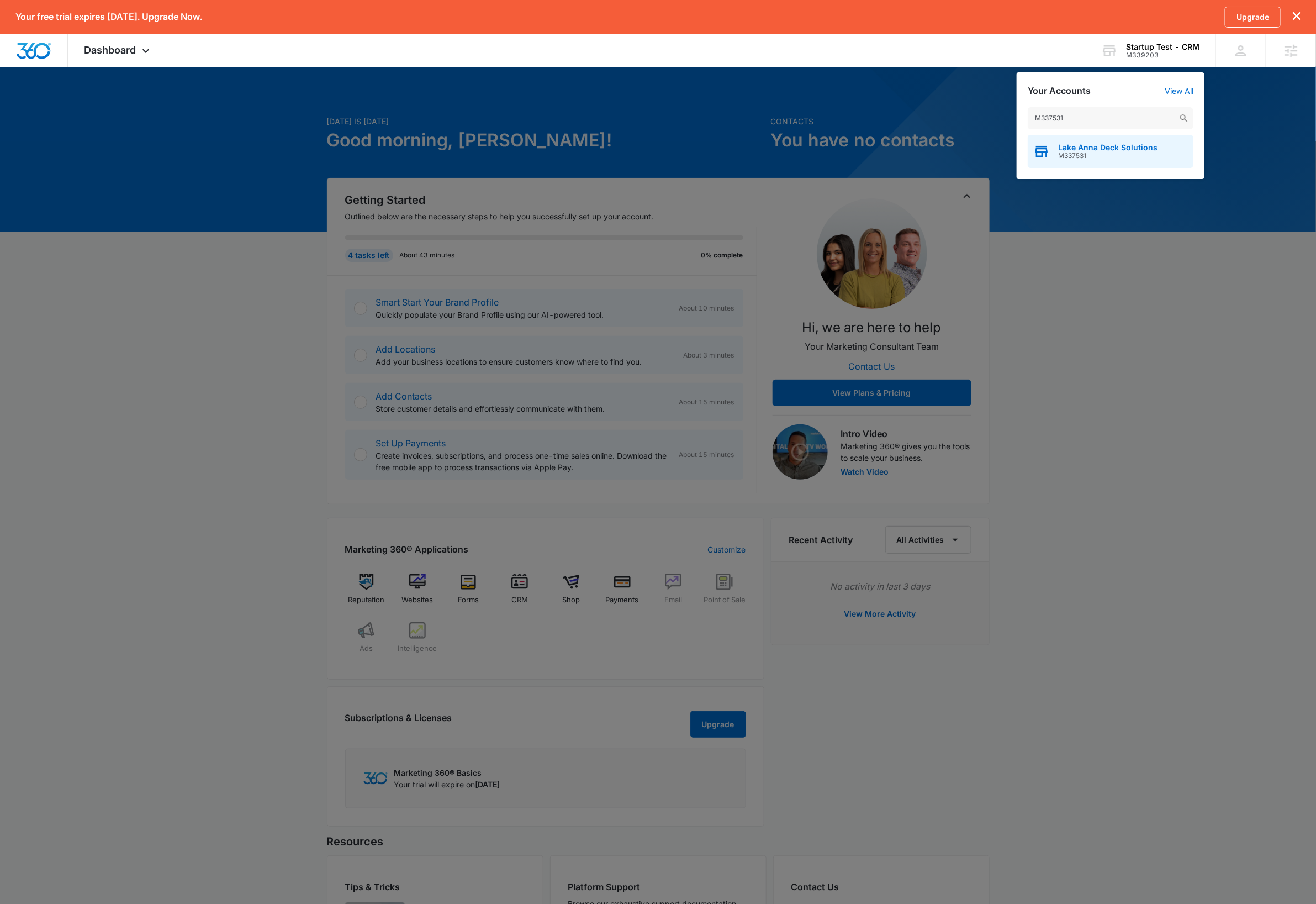
type input "M337531"
drag, startPoint x: 1106, startPoint y: 156, endPoint x: 1090, endPoint y: 232, distance: 77.7
click at [1107, 156] on span "M337531" at bounding box center [1108, 155] width 99 height 8
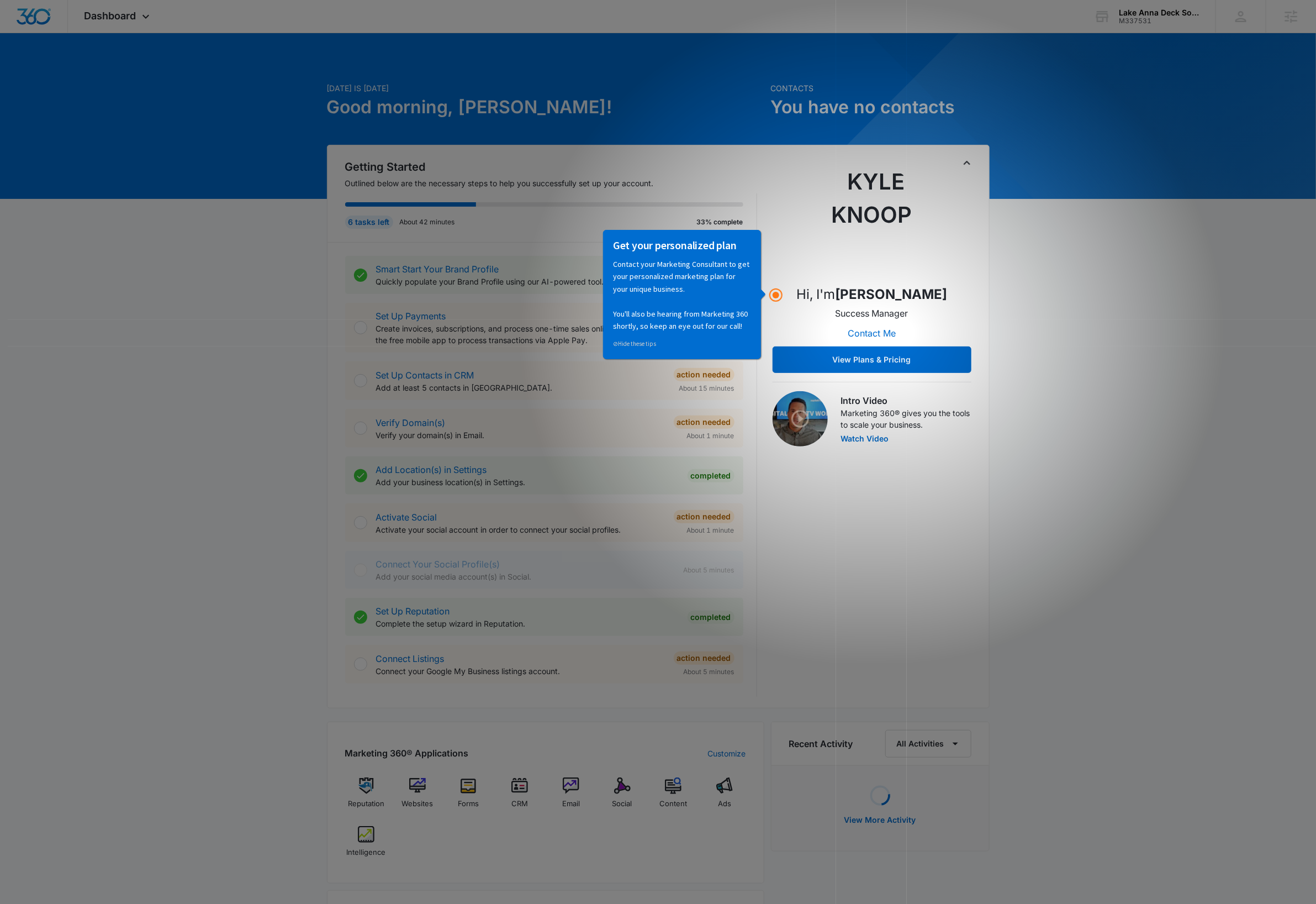
click at [1073, 475] on div "Today is Monday, October 6th Good morning, Dave! Contacts You have no contacts …" at bounding box center [658, 644] width 1316 height 1194
click at [141, 8] on div "Dashboard Apps Reputation Websites Forms CRM Email Social Content Ads Intellige…" at bounding box center [118, 16] width 101 height 33
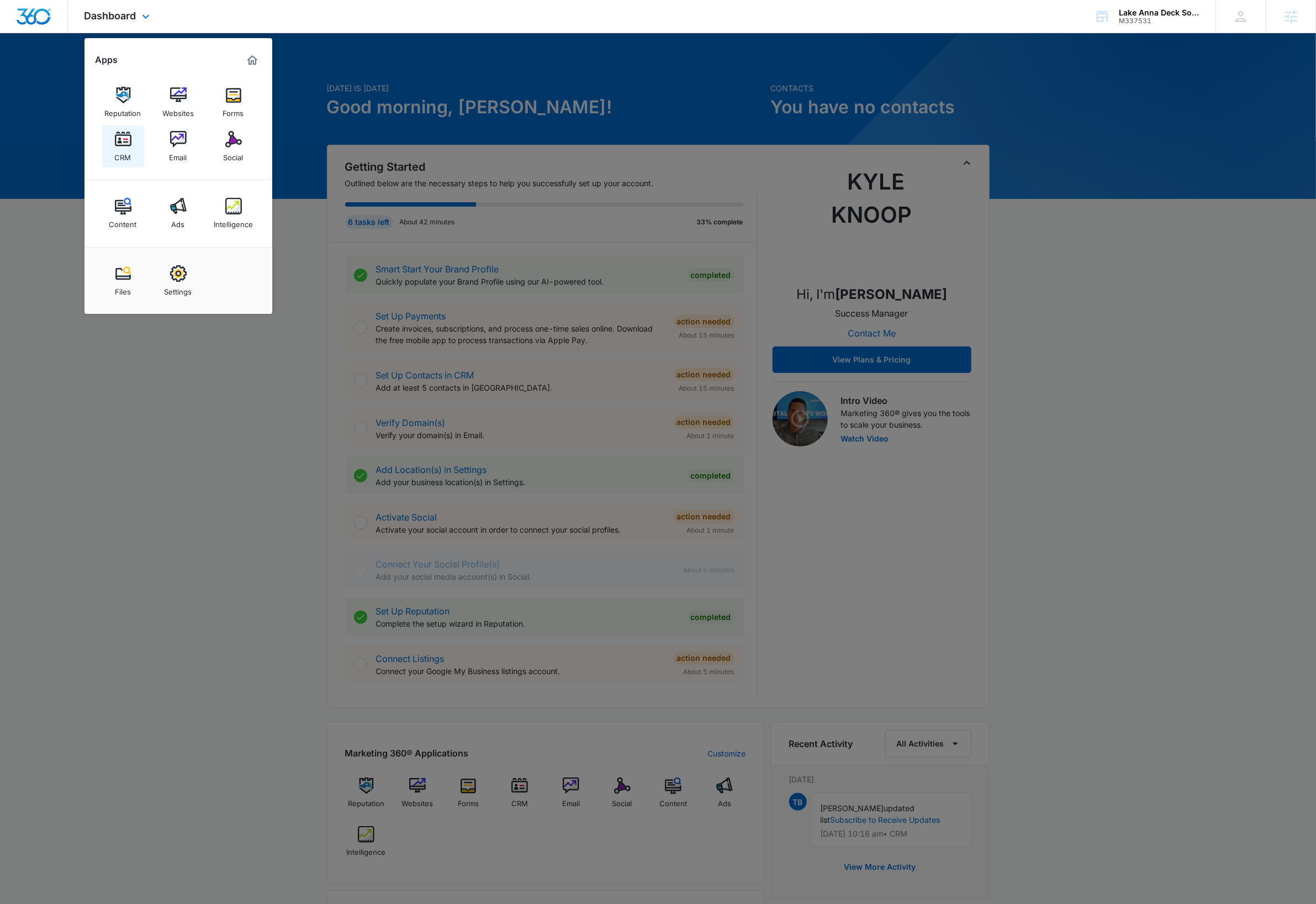
click at [131, 145] on link "CRM" at bounding box center [123, 147] width 42 height 42
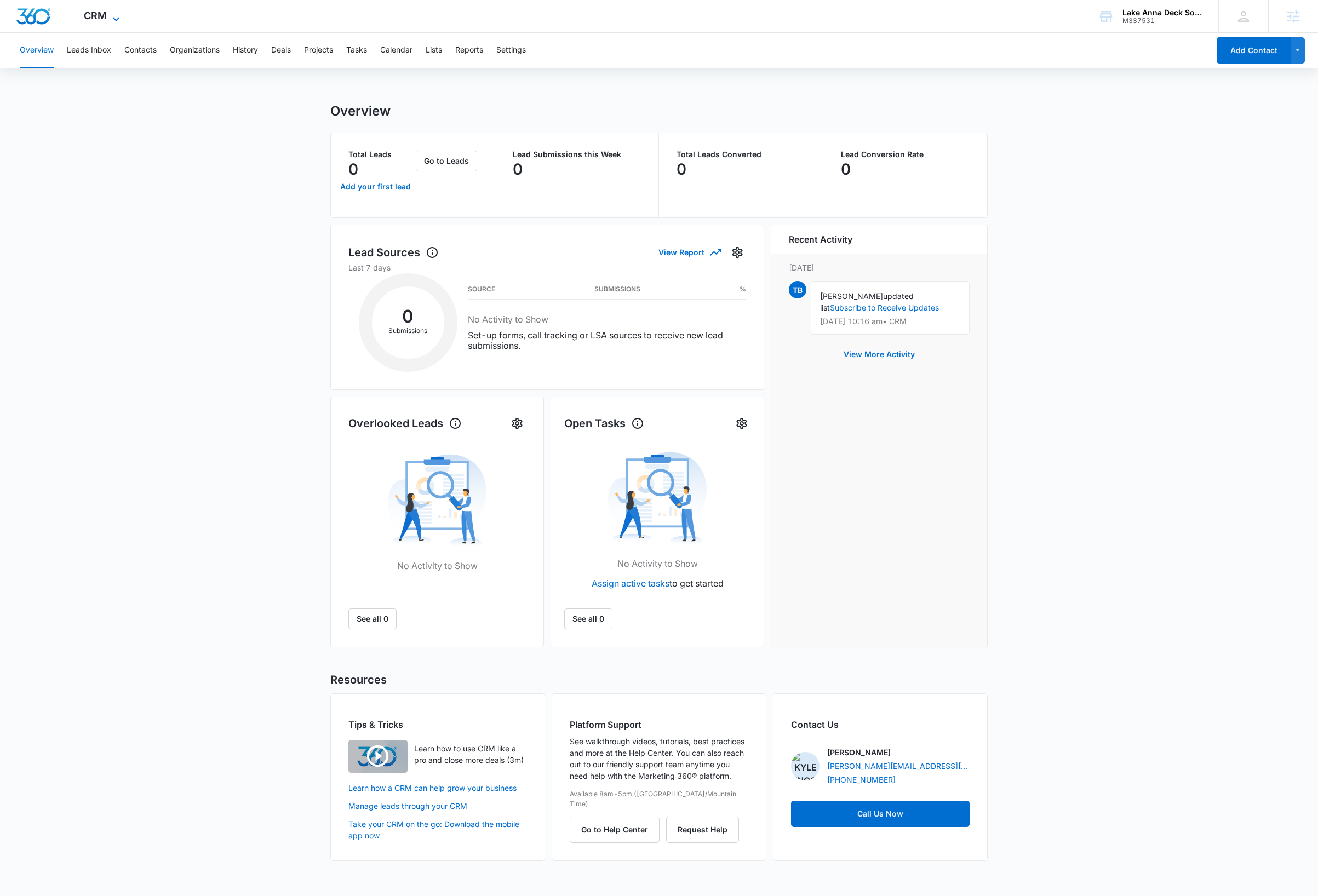
click at [118, 15] on icon at bounding box center [116, 19] width 13 height 13
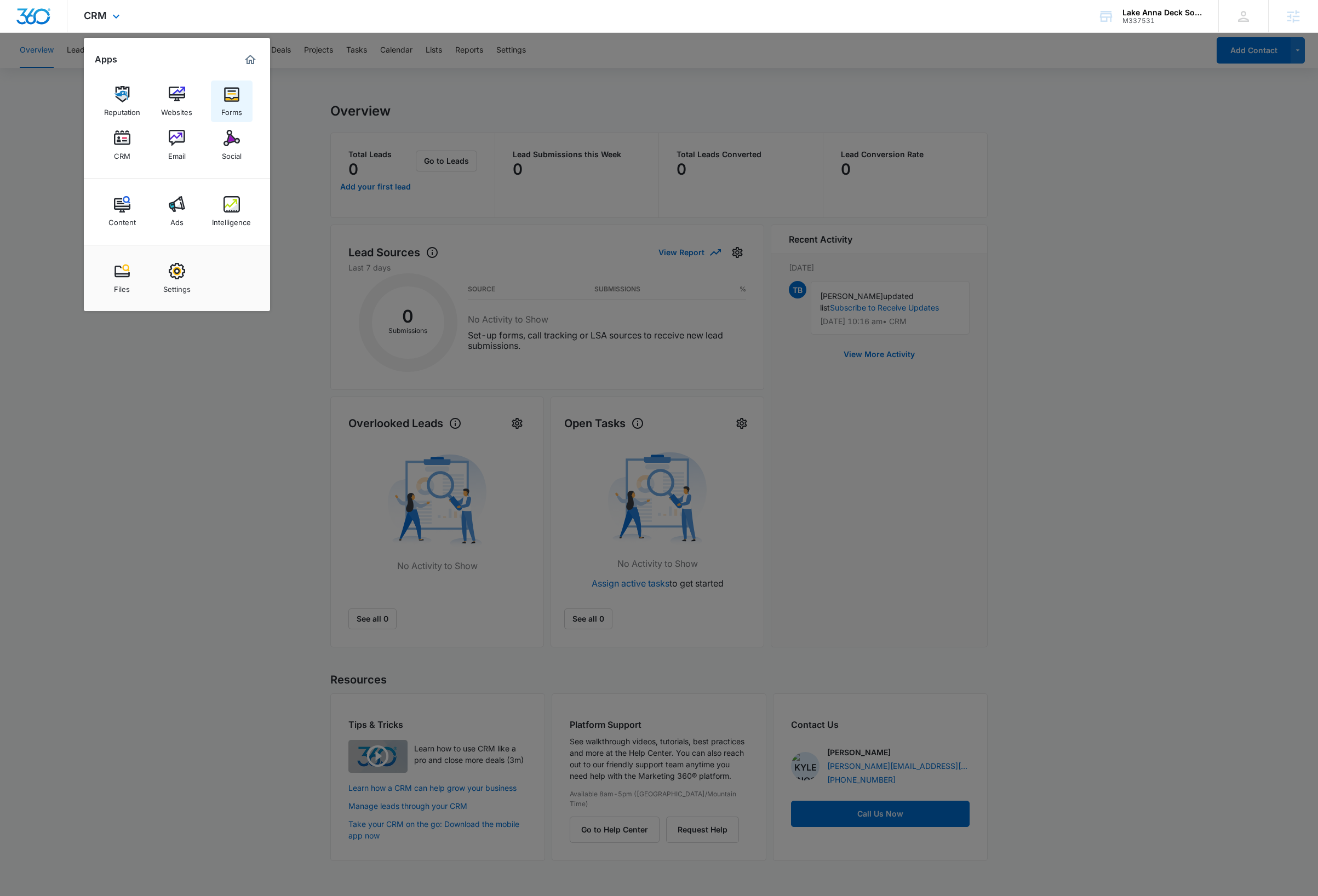
click at [232, 97] on img at bounding box center [232, 94] width 17 height 17
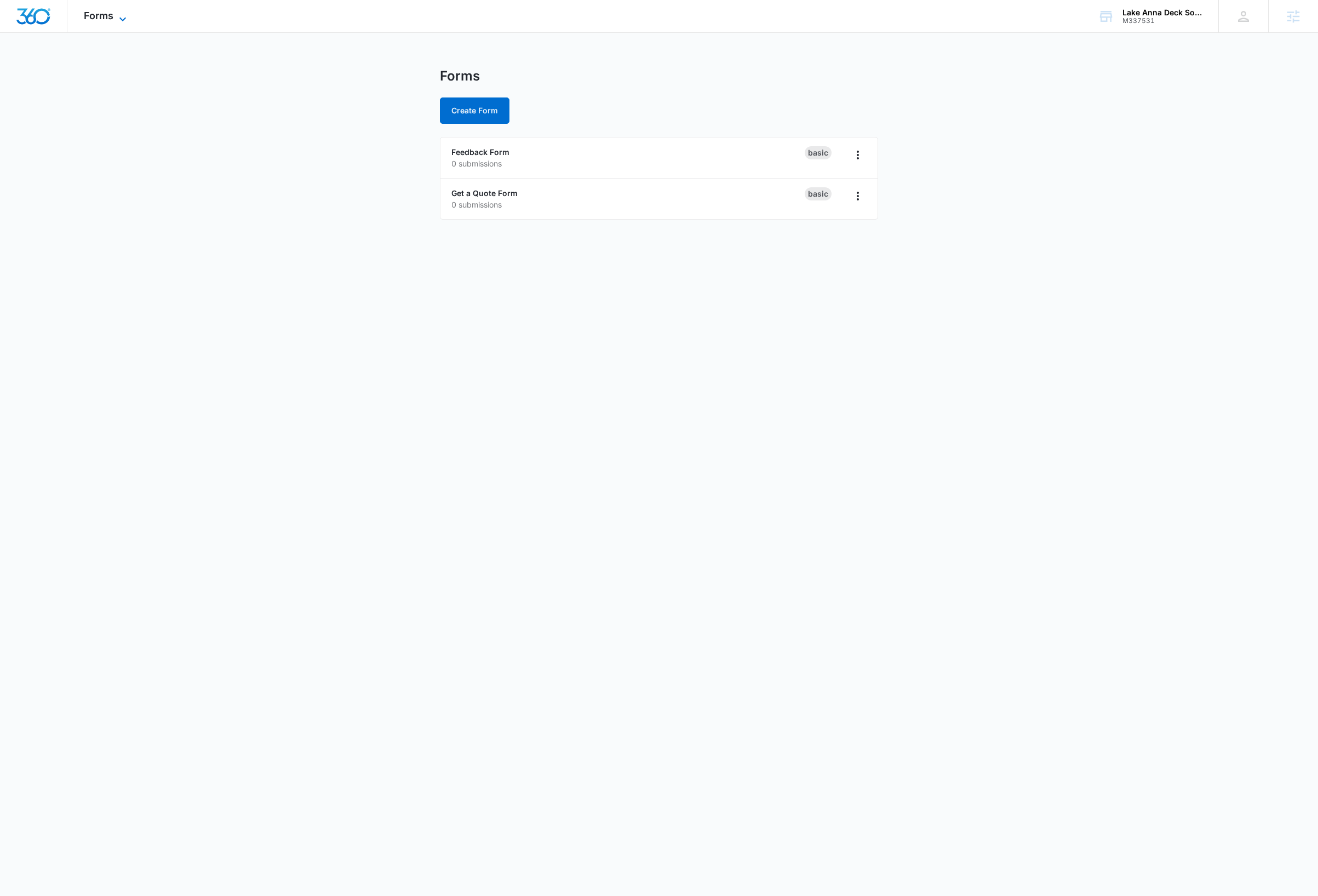
click at [118, 19] on icon at bounding box center [122, 19] width 13 height 13
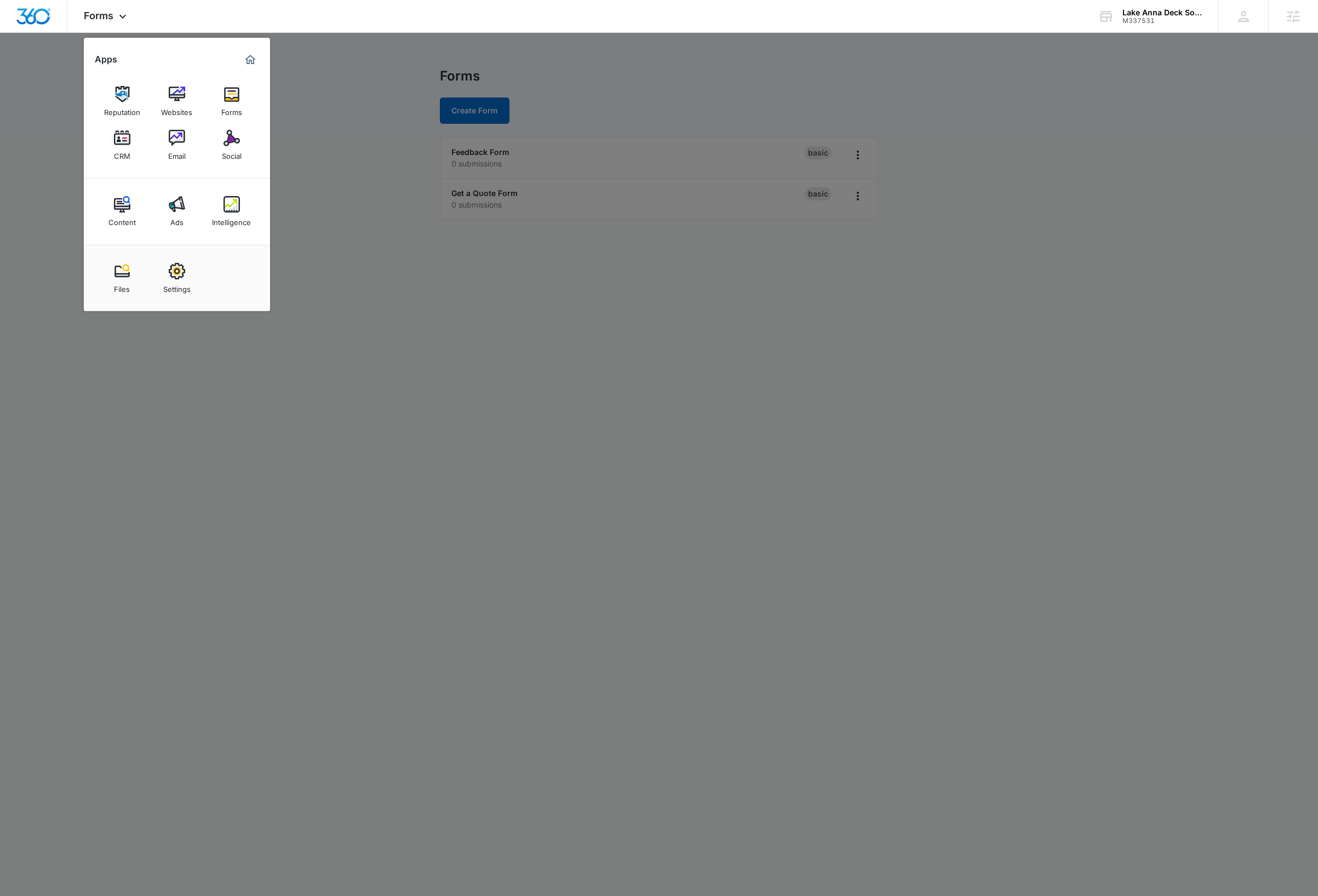
click at [427, 370] on div at bounding box center [659, 448] width 1318 height 896
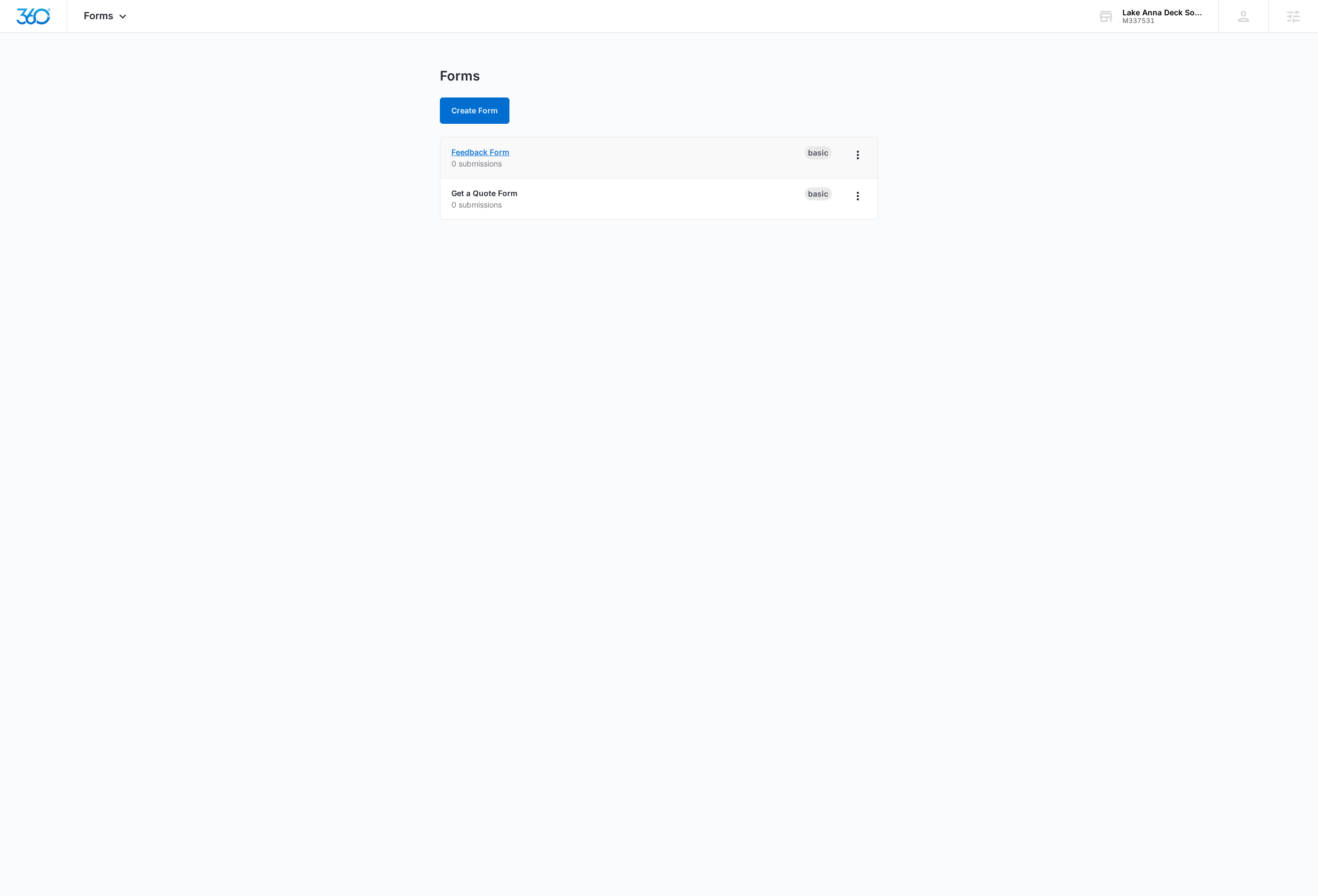
click at [502, 152] on link "Feedback Form" at bounding box center [480, 152] width 58 height 9
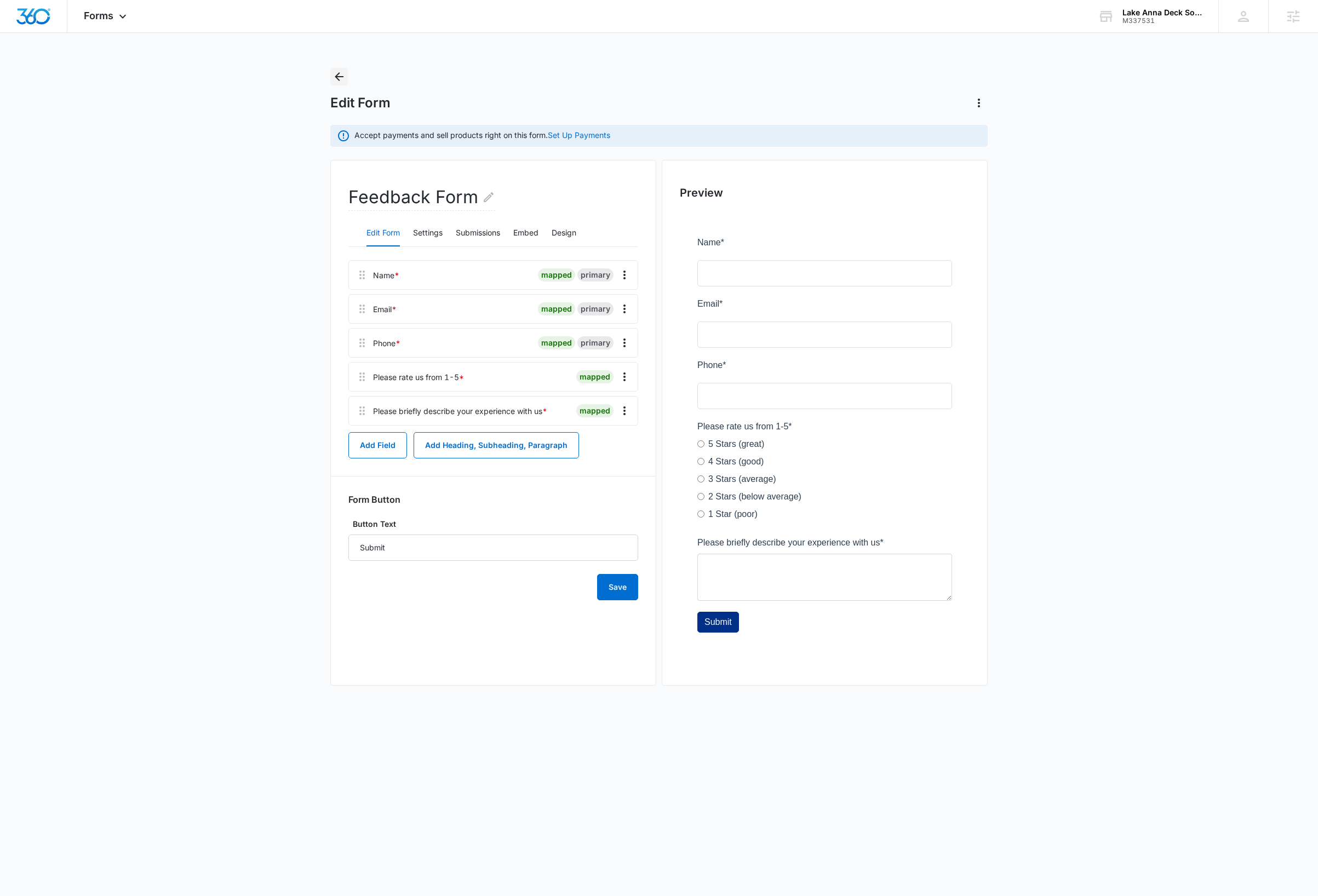
click at [339, 79] on icon "Back" at bounding box center [339, 76] width 13 height 13
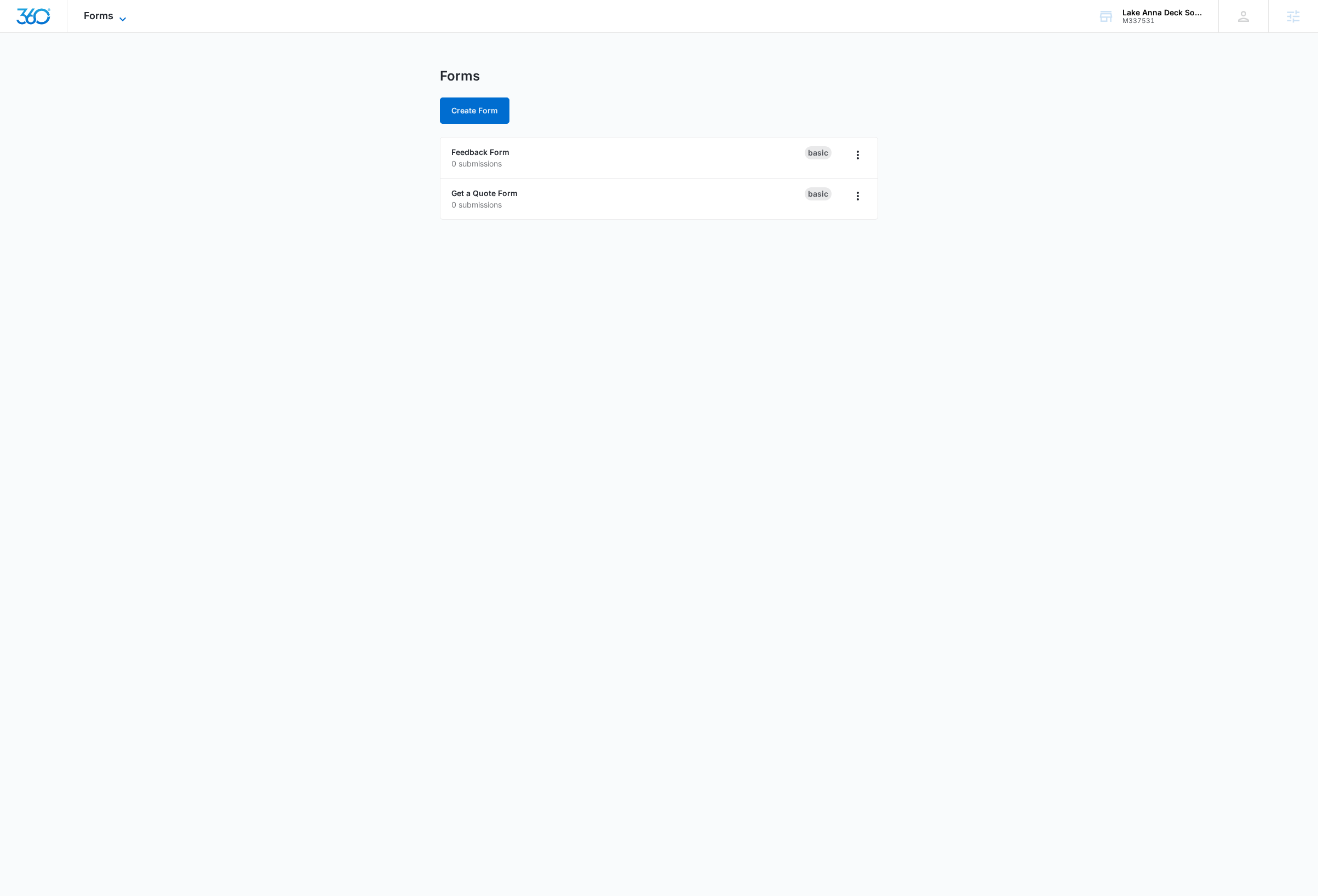
click at [112, 17] on span "Forms" at bounding box center [98, 16] width 29 height 12
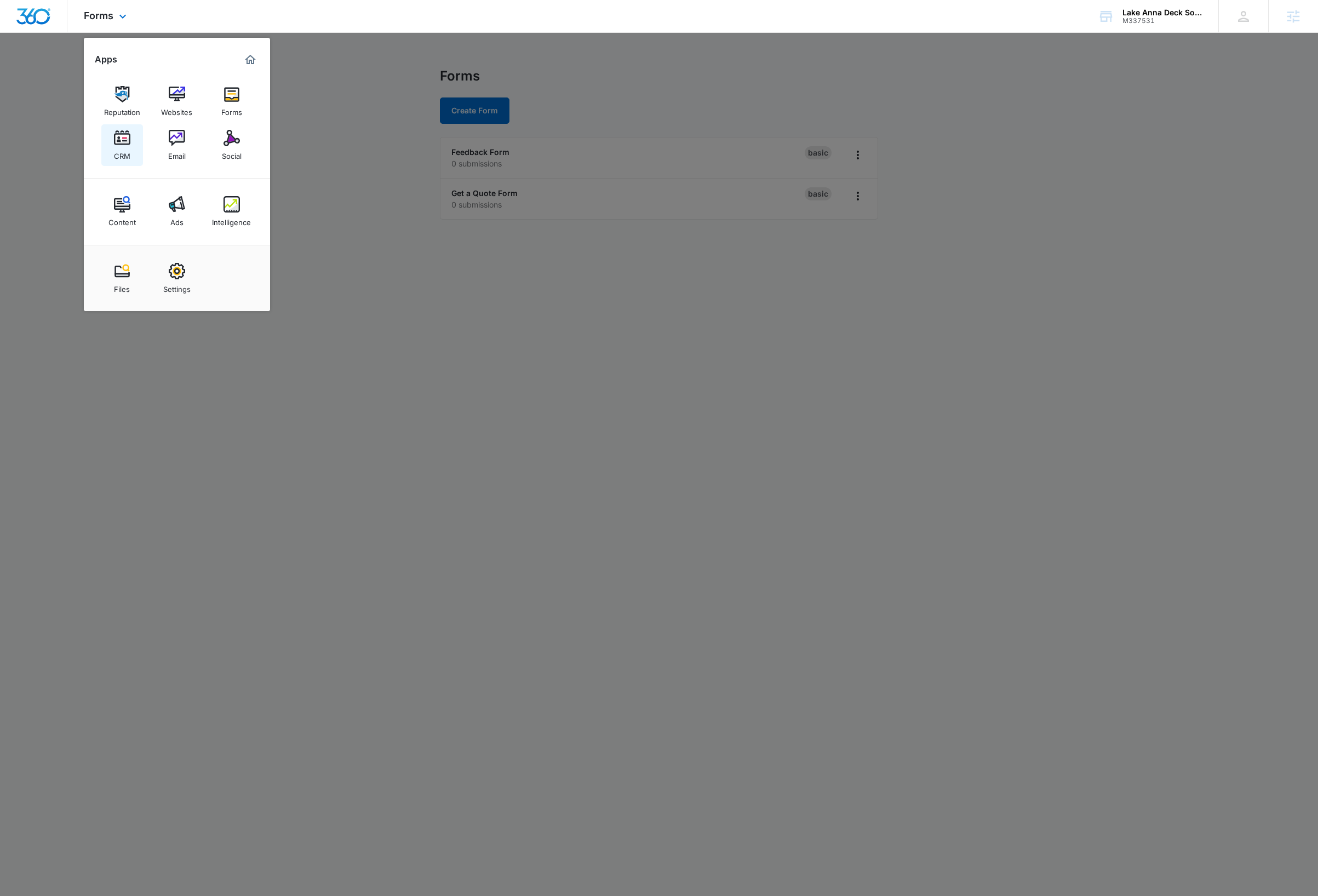
click at [122, 148] on div "CRM" at bounding box center [122, 153] width 17 height 14
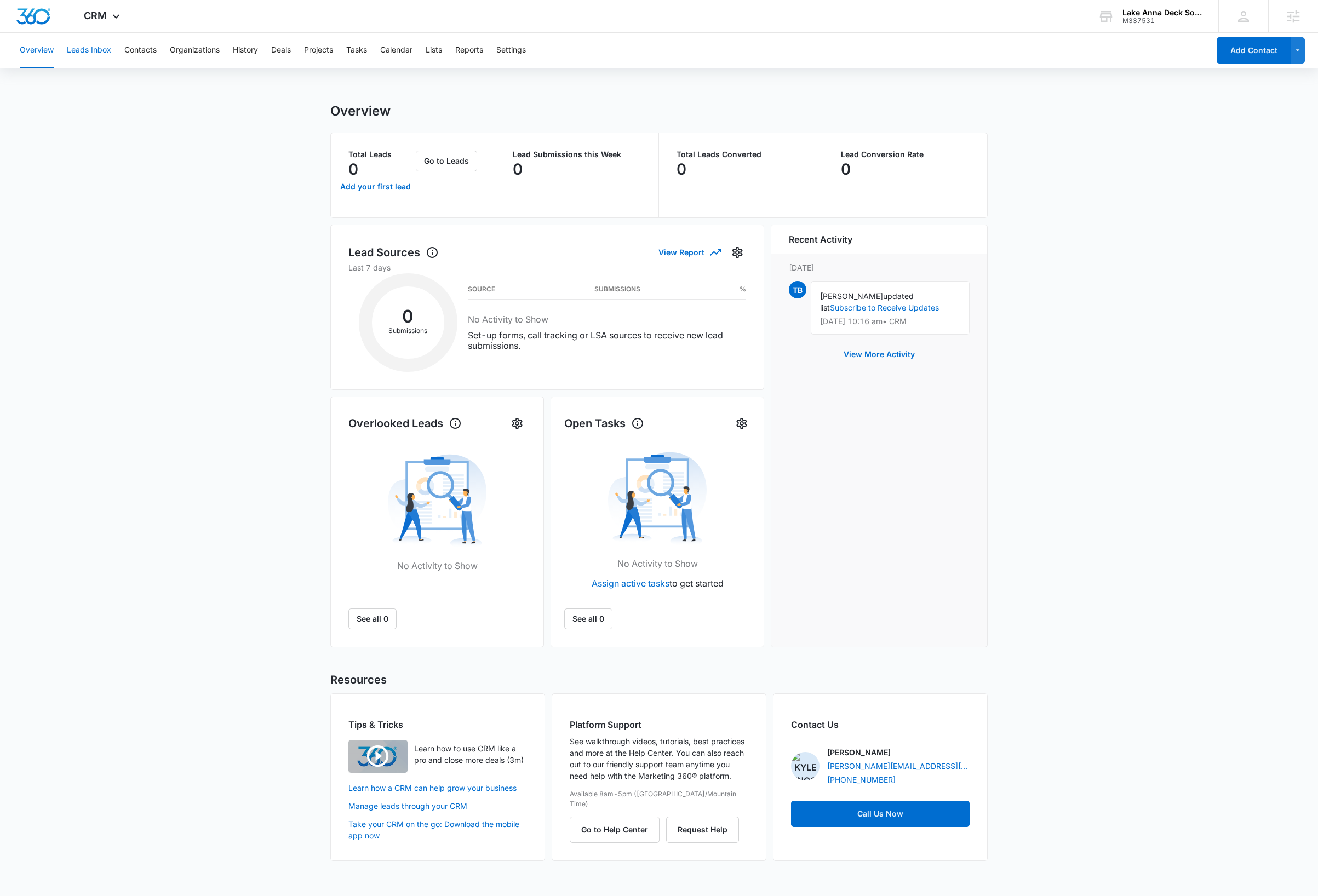
click at [104, 49] on button "Leads Inbox" at bounding box center [89, 50] width 45 height 35
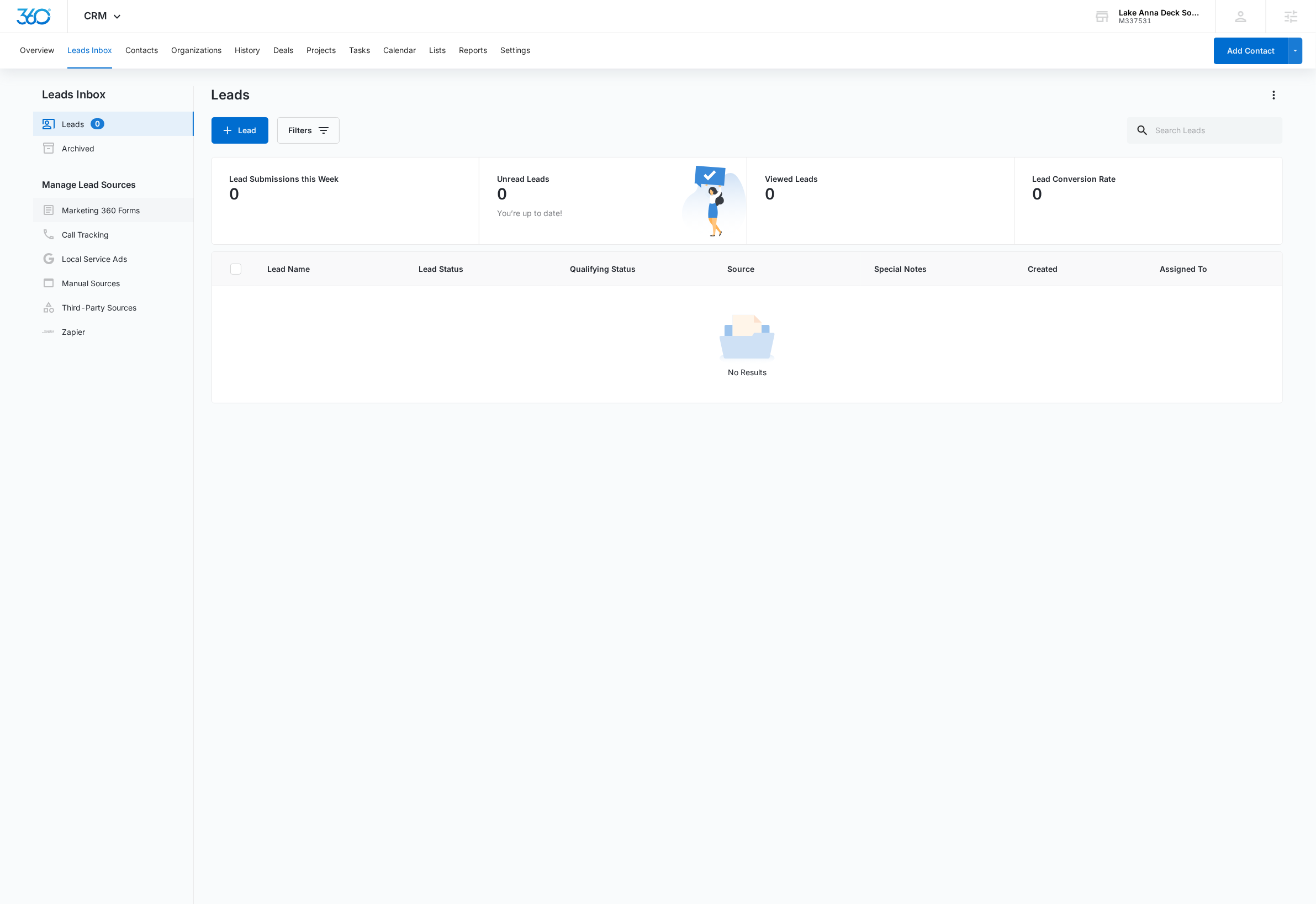
click at [106, 210] on link "Marketing 360 Forms" at bounding box center [91, 210] width 98 height 13
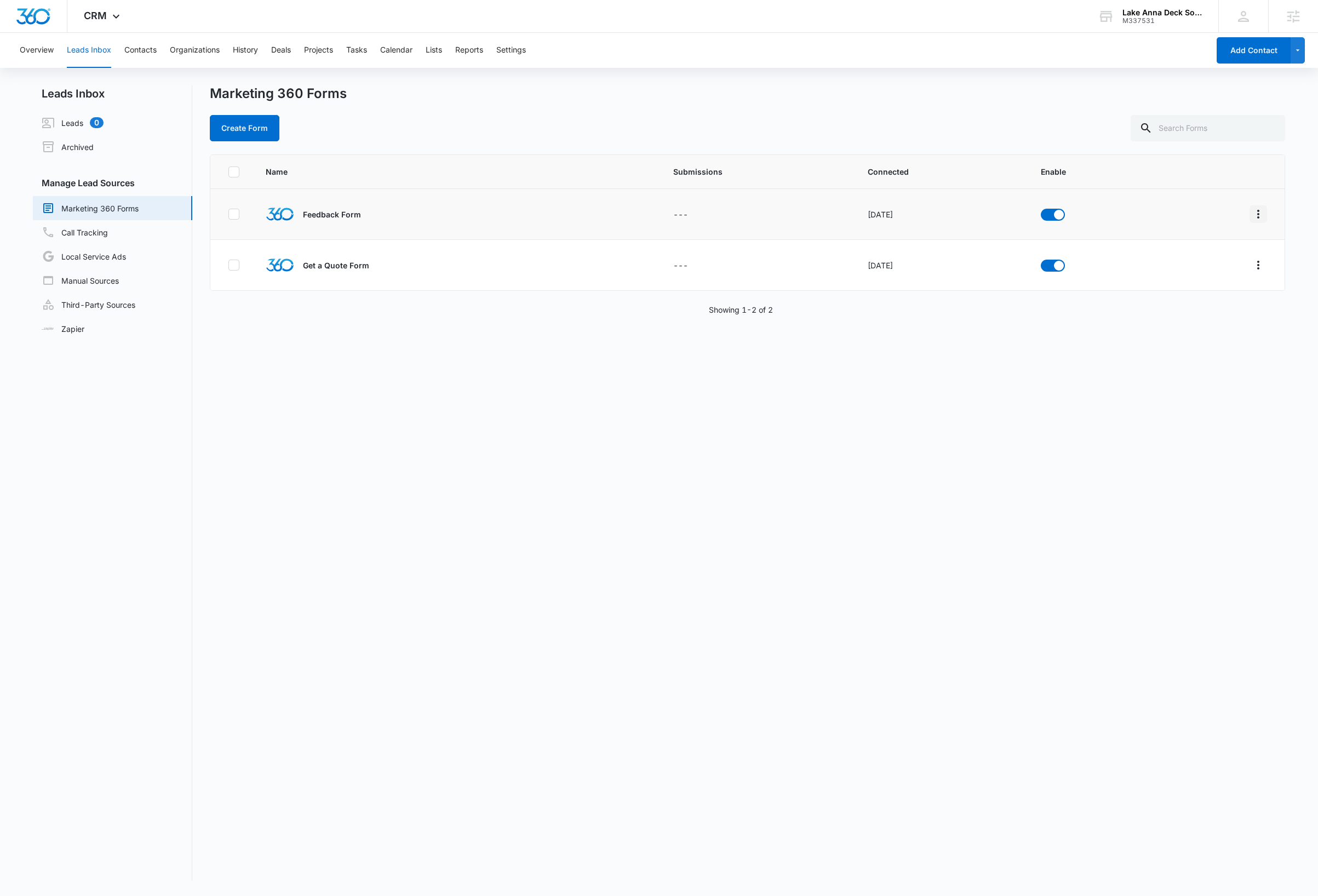
click at [1252, 217] on icon "Overflow Menu" at bounding box center [1258, 214] width 13 height 13
click at [1214, 282] on div "Field Mapping" at bounding box center [1197, 278] width 62 height 8
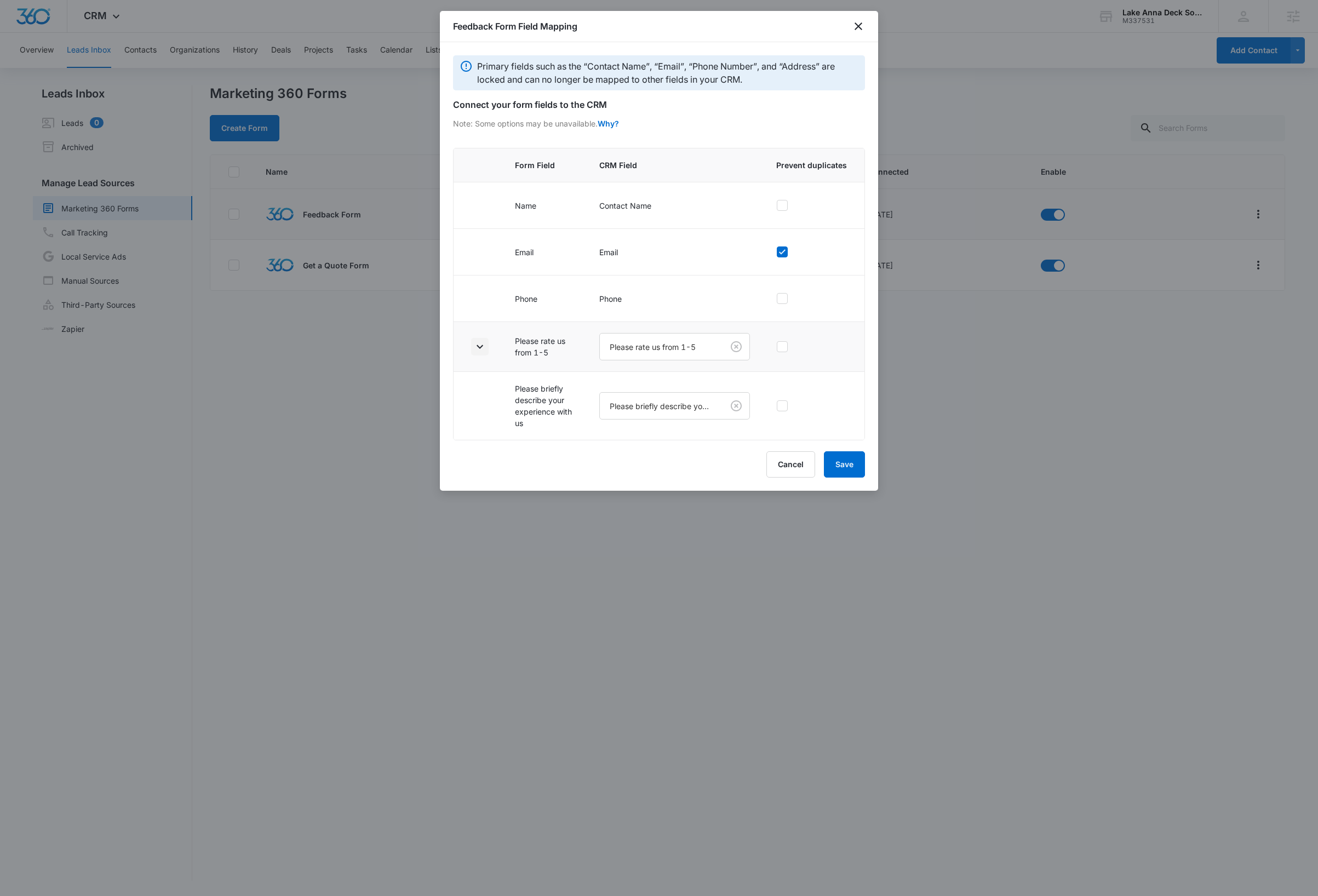
click at [478, 347] on icon "button" at bounding box center [480, 347] width 13 height 13
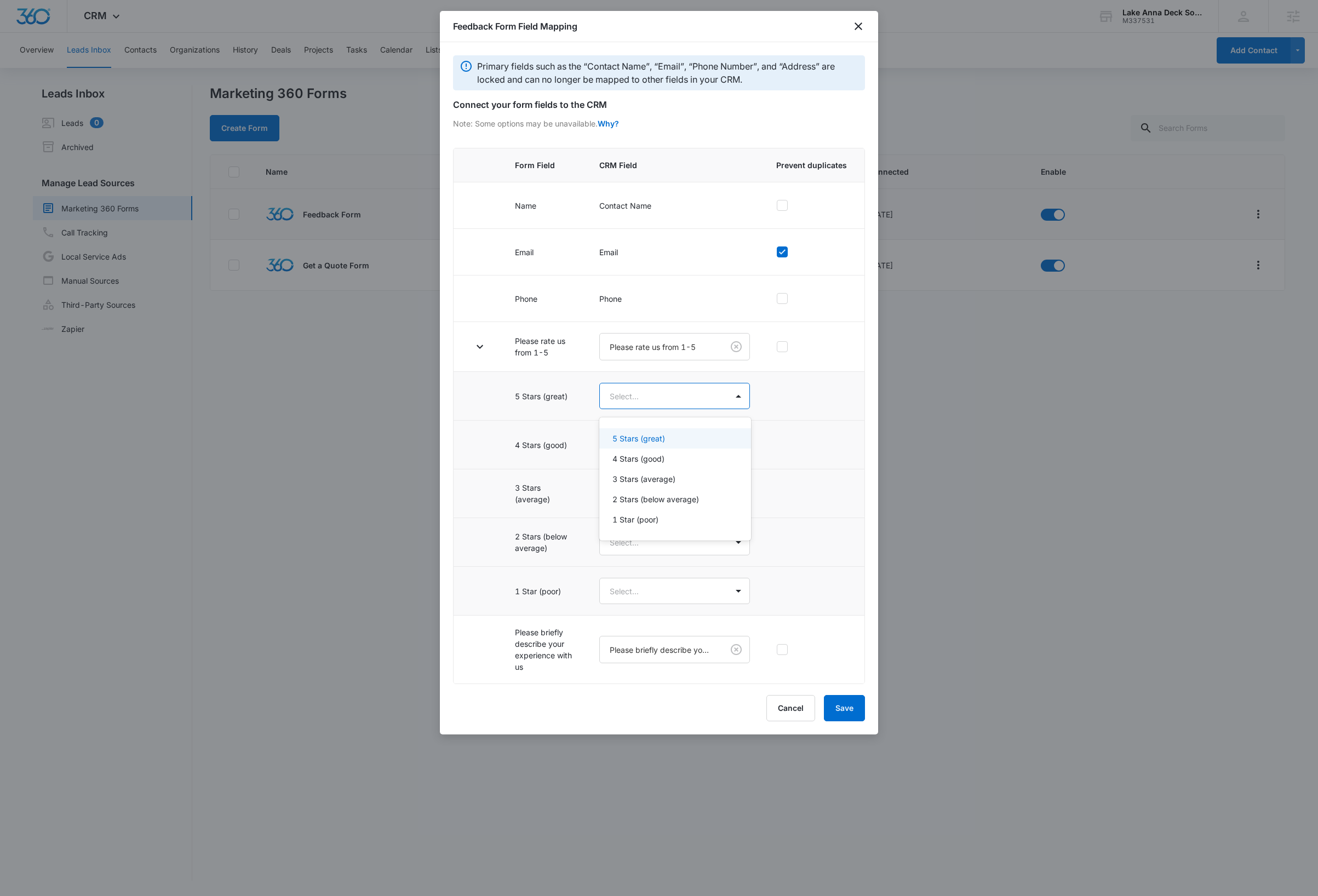
click at [695, 401] on body "CRM Apps Reputation Websites Forms CRM Email Social Content Ads Intelligence Fi…" at bounding box center [659, 448] width 1318 height 896
click at [665, 442] on p "5 Stars (great)" at bounding box center [638, 439] width 53 height 12
click at [676, 451] on body "CRM Apps Reputation Websites Forms CRM Email Social Content Ads Intelligence Fi…" at bounding box center [659, 448] width 1318 height 896
drag, startPoint x: 683, startPoint y: 504, endPoint x: 688, endPoint y: 519, distance: 15.8
click at [683, 506] on div "4 Stars (good)" at bounding box center [673, 510] width 123 height 12
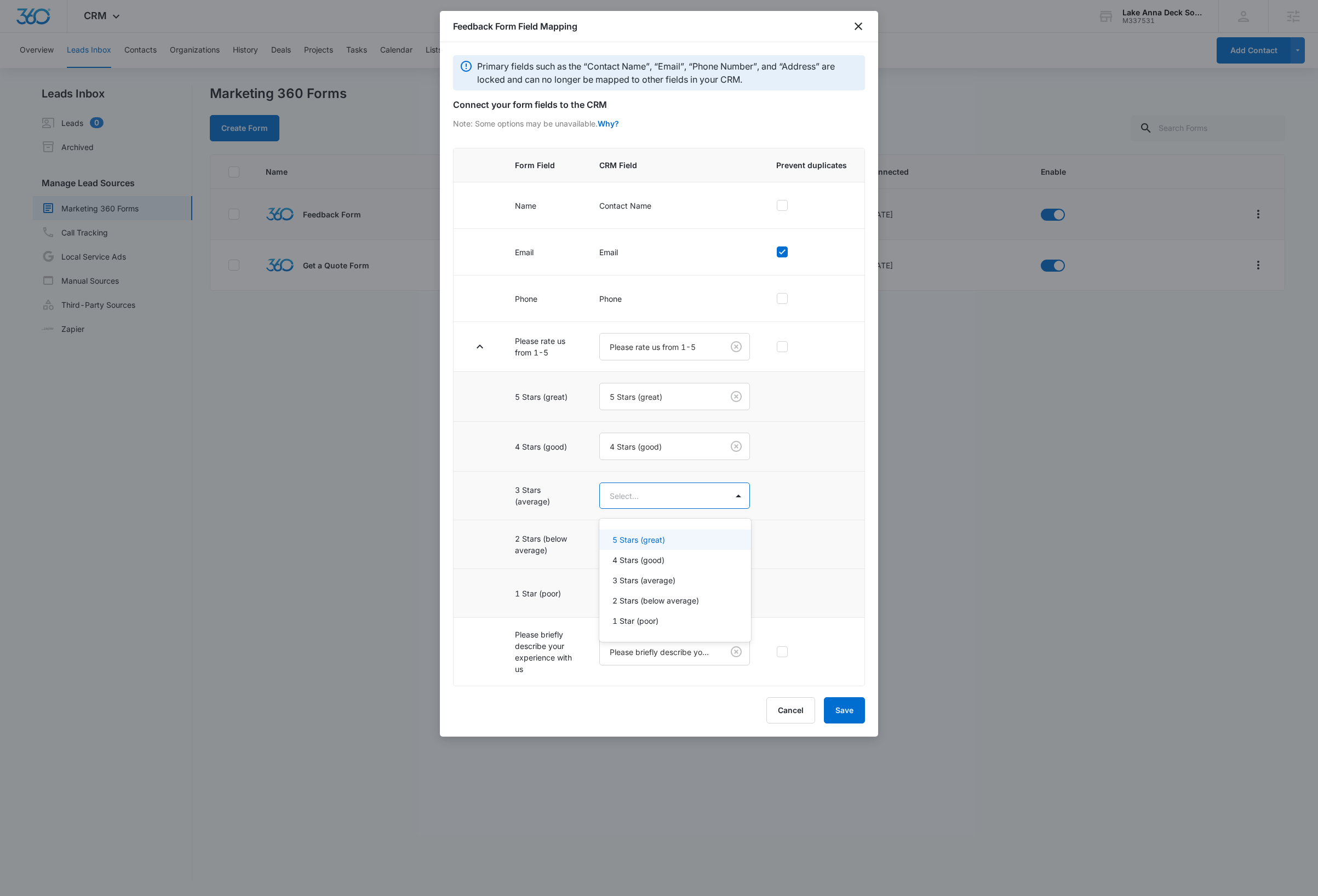
click at [686, 506] on body "CRM Apps Reputation Websites Forms CRM Email Social Content Ads Intelligence Fi…" at bounding box center [659, 448] width 1318 height 896
click at [696, 581] on div "3 Stars (average)" at bounding box center [673, 580] width 123 height 12
click at [691, 564] on body "CRM Apps Reputation Websites Forms CRM Email Social Content Ads Intelligence Fi…" at bounding box center [659, 448] width 1318 height 896
click at [687, 647] on p "2 Stars (below average)" at bounding box center [655, 652] width 86 height 12
click at [680, 604] on body "CRM Apps Reputation Websites Forms CRM Email Social Content Ads Intelligence Fi…" at bounding box center [659, 448] width 1318 height 896
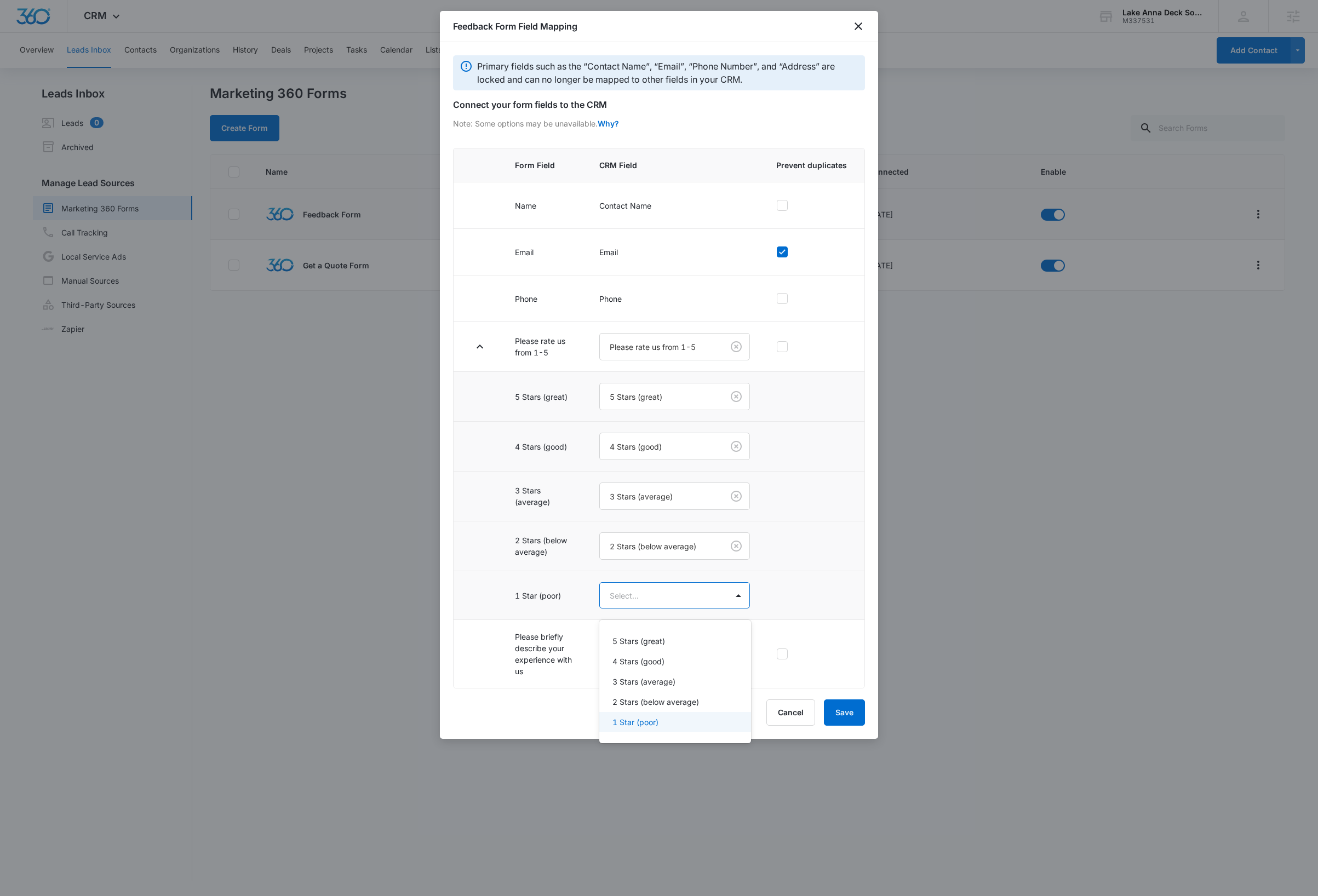
click at [668, 716] on div "1 Star (poor)" at bounding box center [673, 722] width 123 height 12
click at [840, 726] on button "Save" at bounding box center [844, 713] width 41 height 27
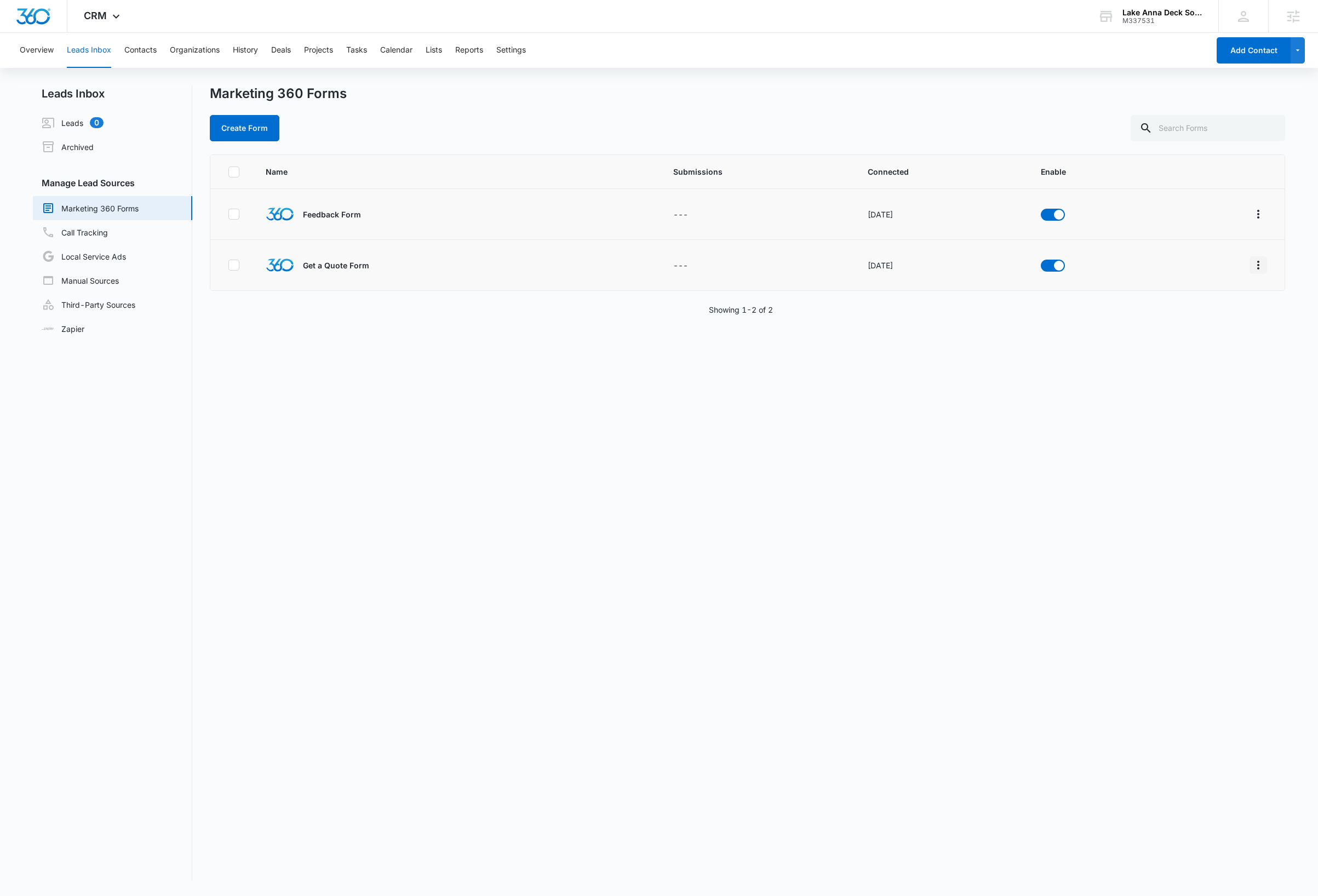
click at [1252, 270] on icon "Overflow Menu" at bounding box center [1258, 265] width 13 height 13
click at [1193, 326] on div "Field Mapping" at bounding box center [1197, 329] width 62 height 8
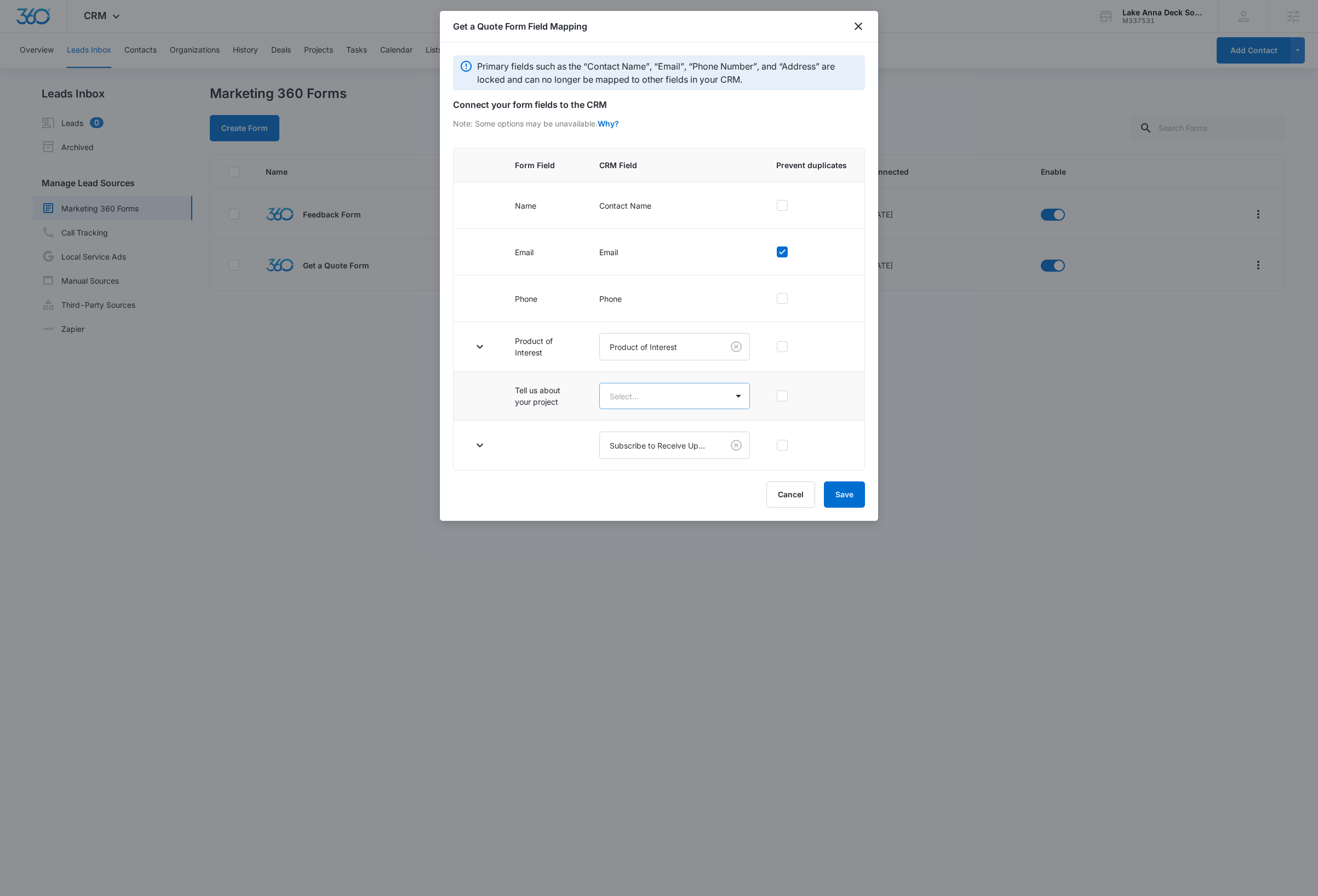
click at [700, 402] on body "CRM Apps Reputation Websites Forms CRM Email Social Content Ads Intelligence Fi…" at bounding box center [659, 448] width 1318 height 896
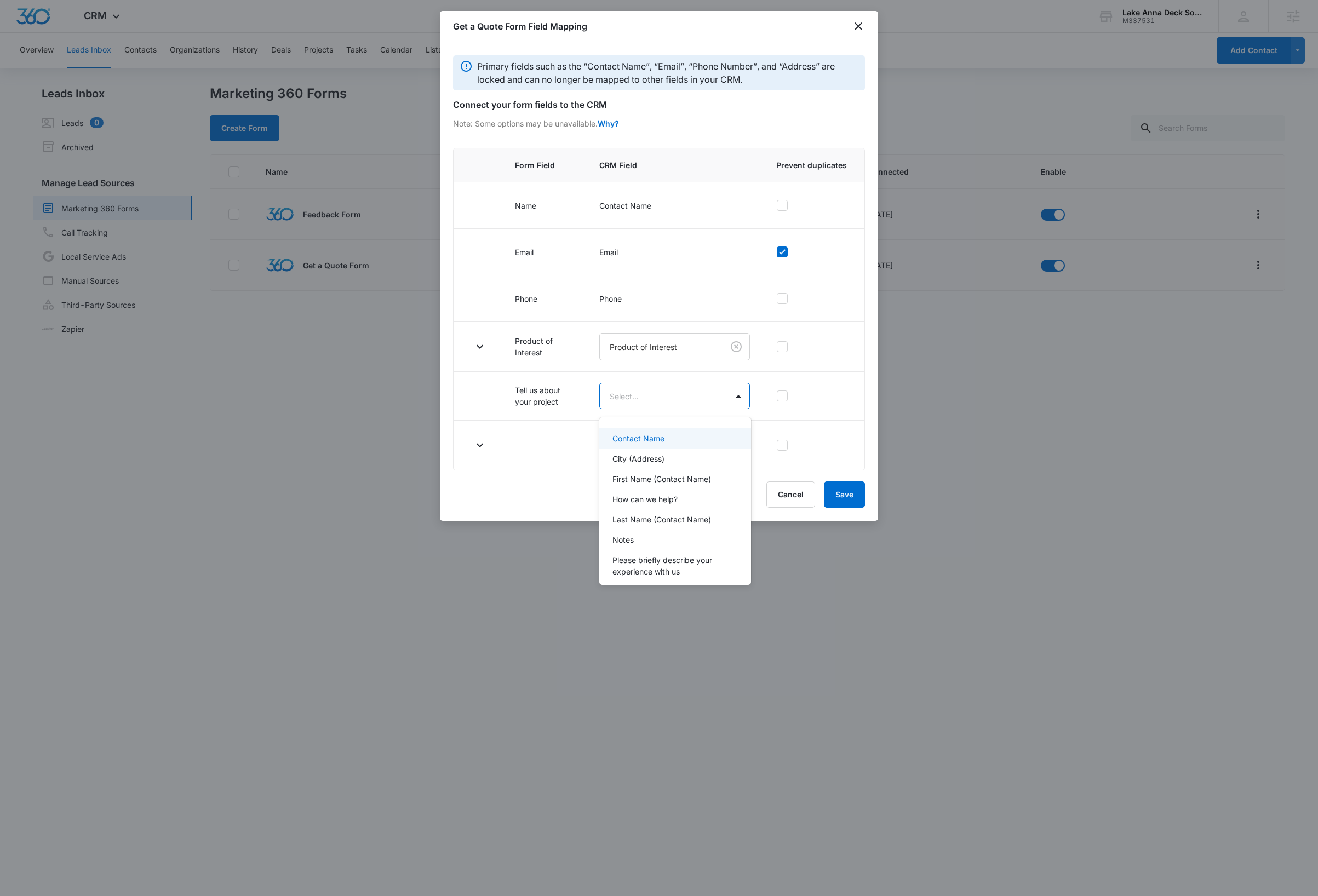
click at [470, 385] on div at bounding box center [659, 448] width 1318 height 896
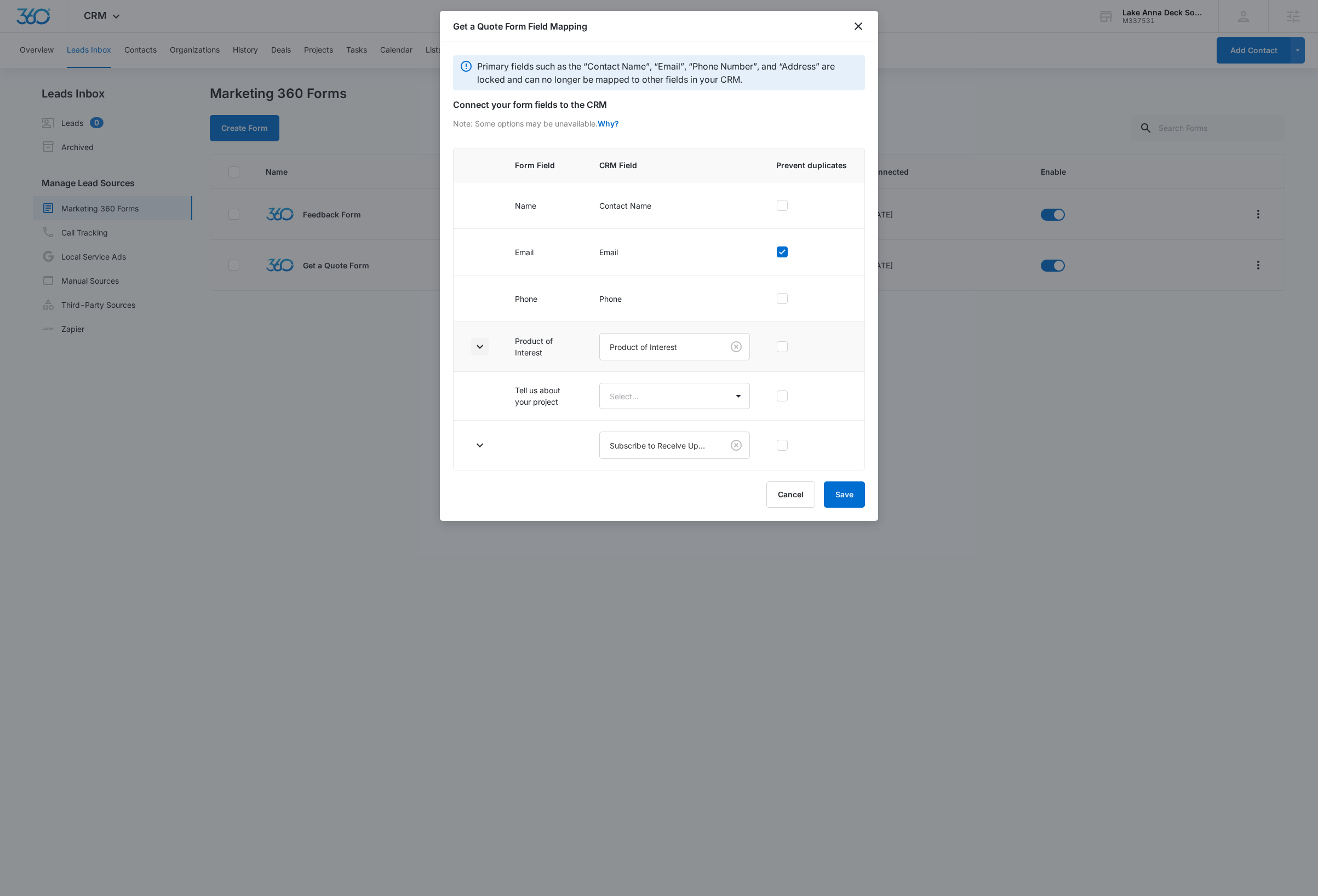
click at [478, 350] on icon "button" at bounding box center [480, 347] width 13 height 13
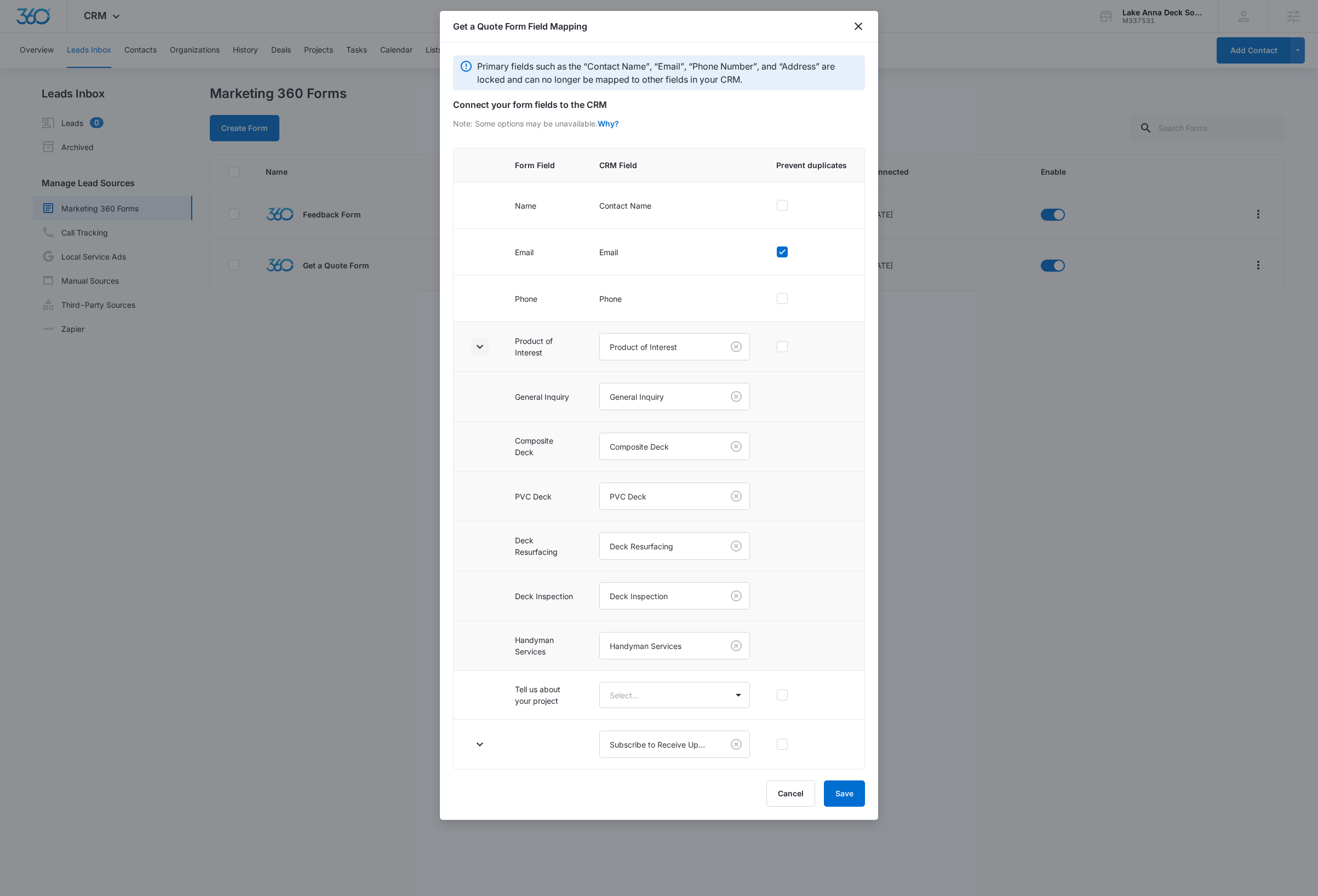
click at [478, 350] on icon "button" at bounding box center [480, 347] width 13 height 13
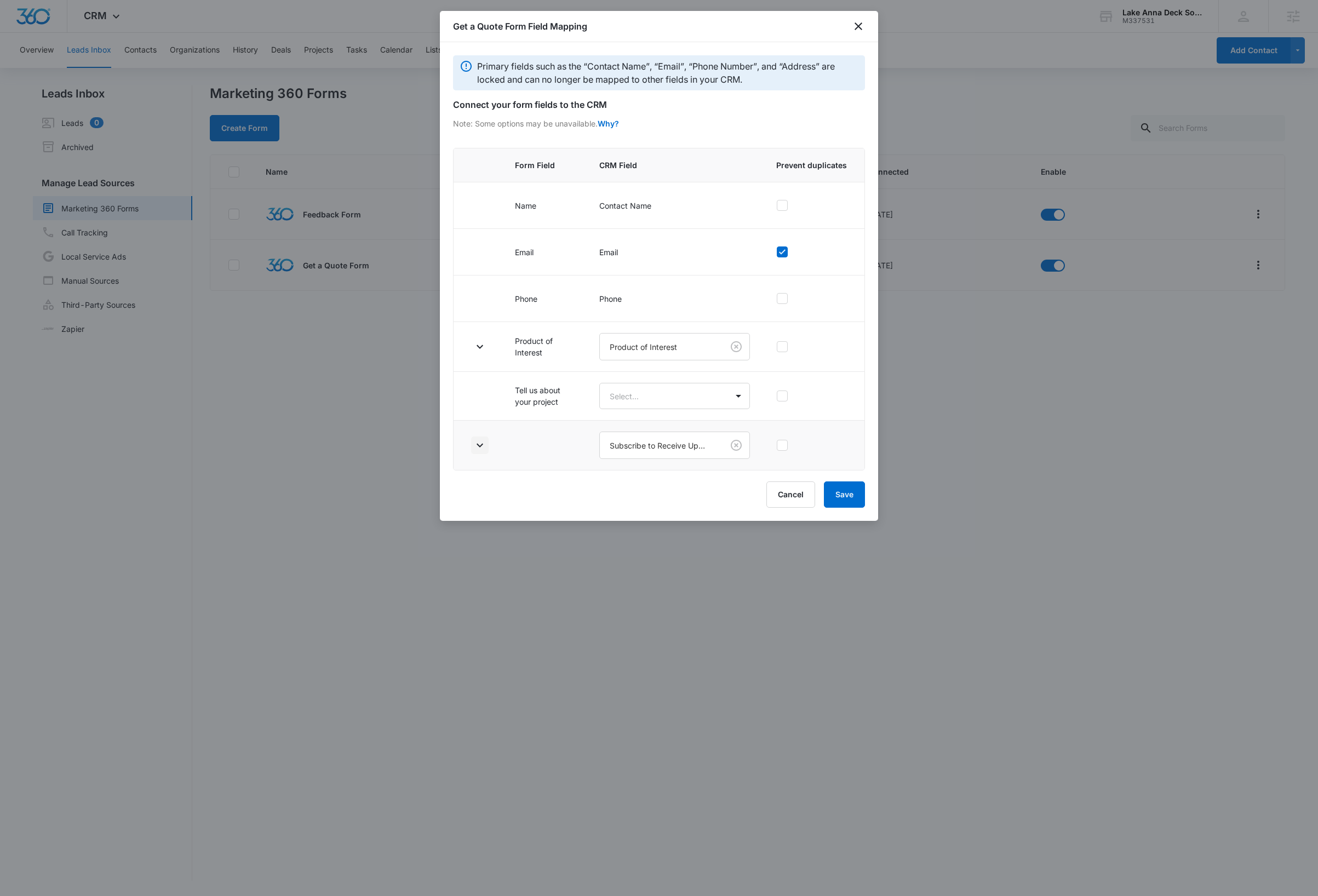
click at [482, 451] on icon "button" at bounding box center [480, 445] width 13 height 13
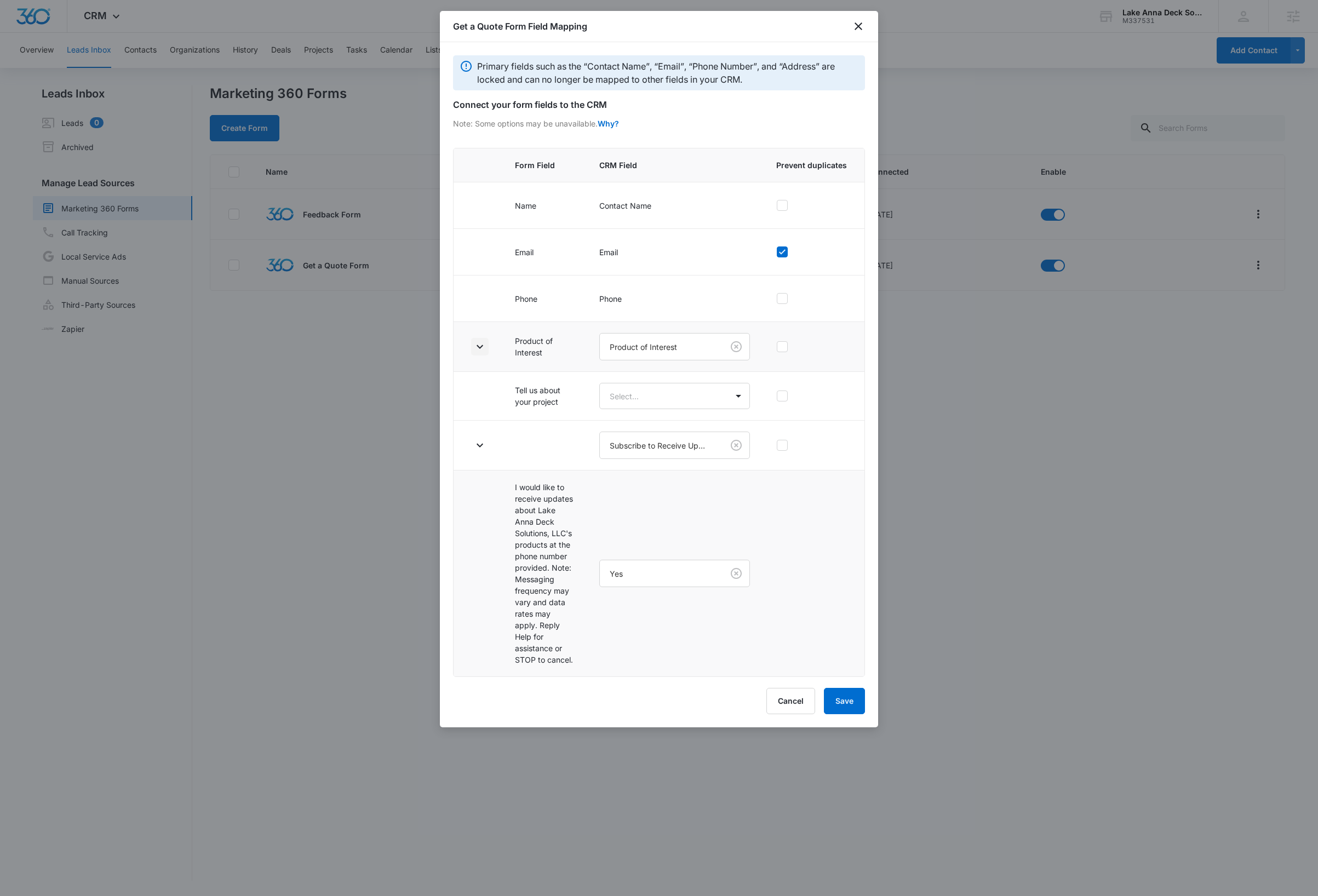
click at [477, 352] on icon "button" at bounding box center [480, 347] width 13 height 13
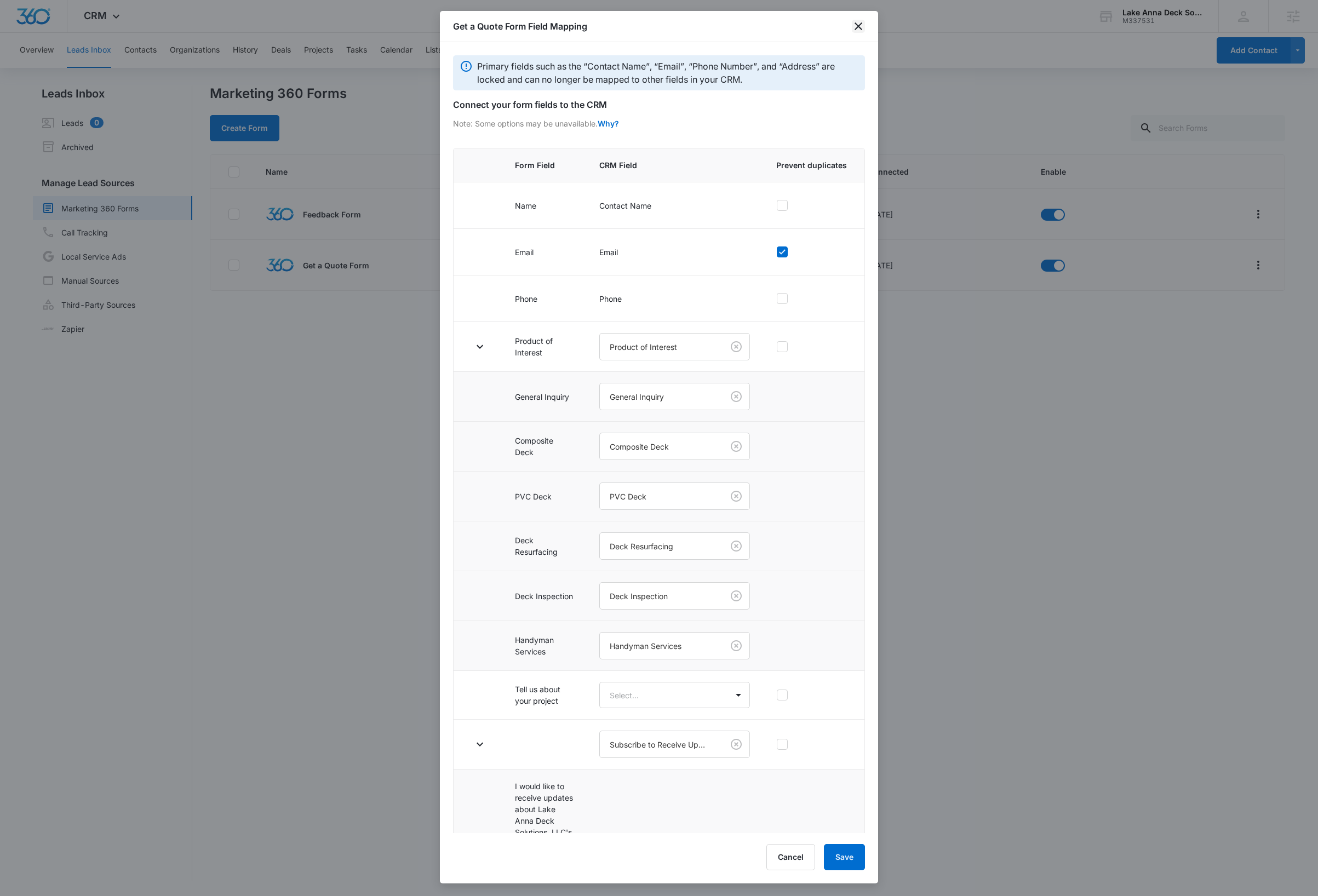
click at [855, 27] on icon "close" at bounding box center [858, 26] width 13 height 13
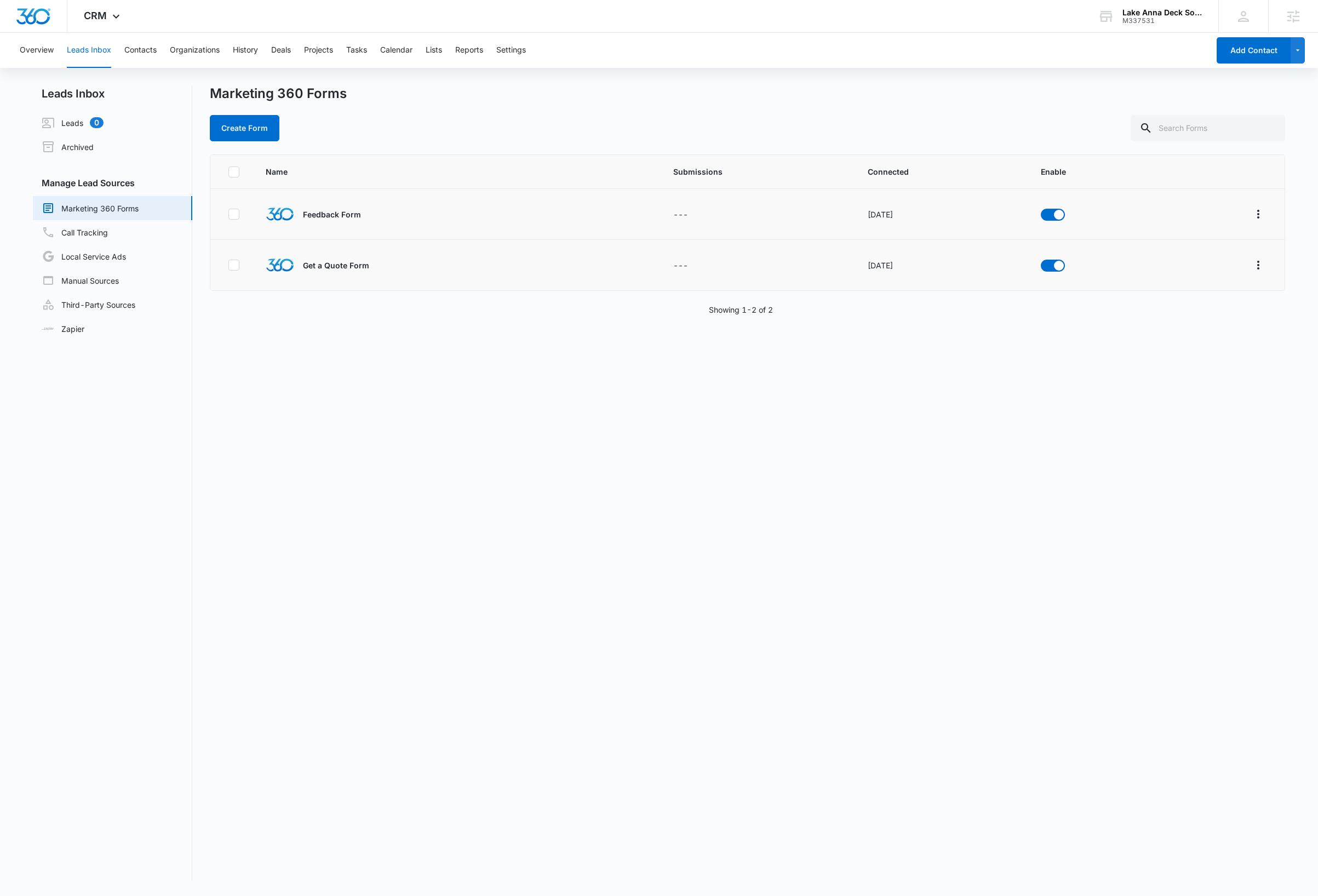
click at [883, 617] on div "Name Submissions Connected Enable Feedback Form --- Oct 12, 2022 Get a Quote Fo…" at bounding box center [747, 518] width 1076 height 726
click at [29, 16] on img "Dashboard" at bounding box center [33, 16] width 35 height 17
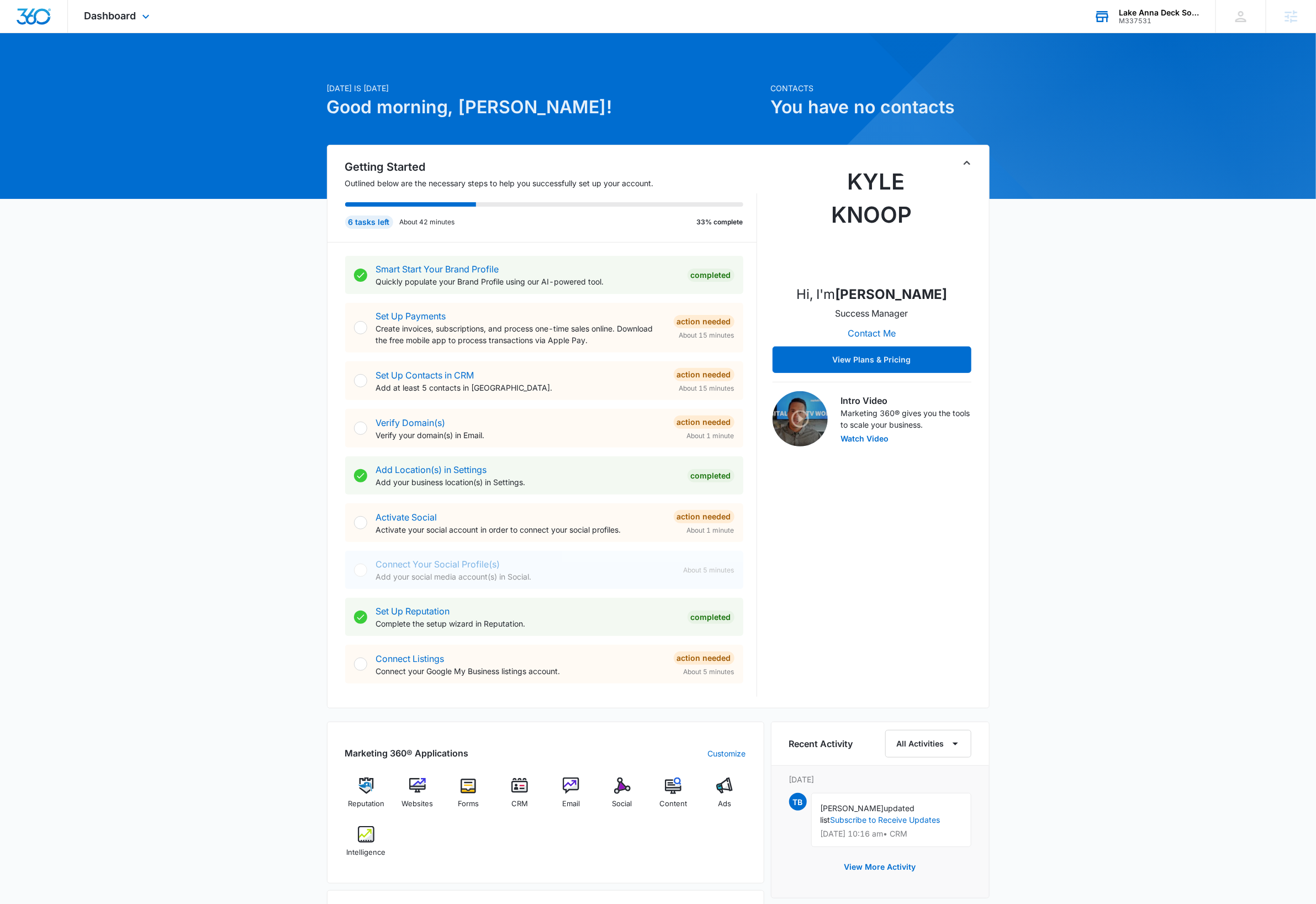
click at [1189, 20] on div "M337531" at bounding box center [1159, 21] width 81 height 8
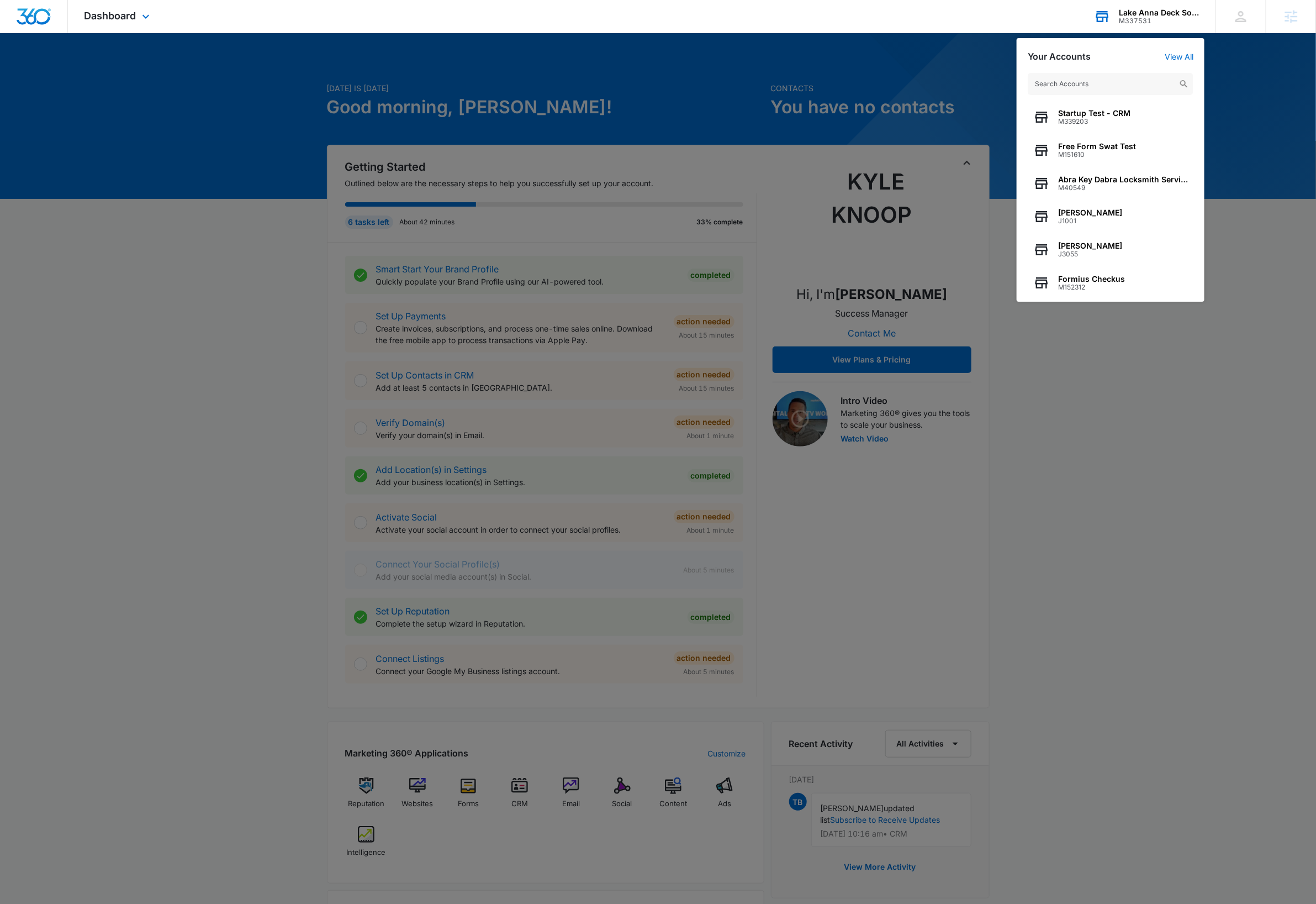
click at [1144, 84] on input "text" at bounding box center [1111, 84] width 165 height 22
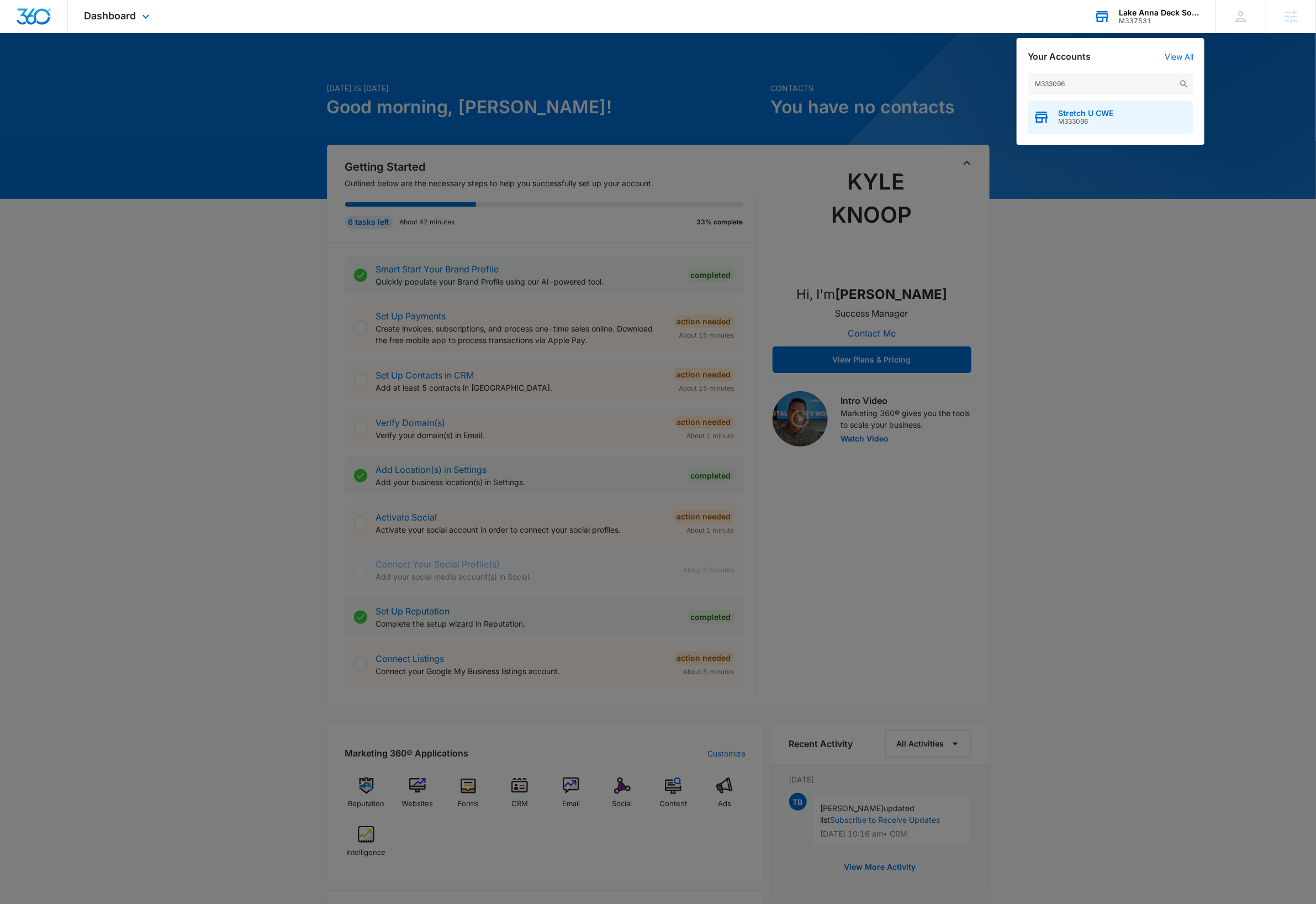
type input "M333096"
click at [1131, 126] on div "Stretch U CWE M333096" at bounding box center [1111, 118] width 165 height 33
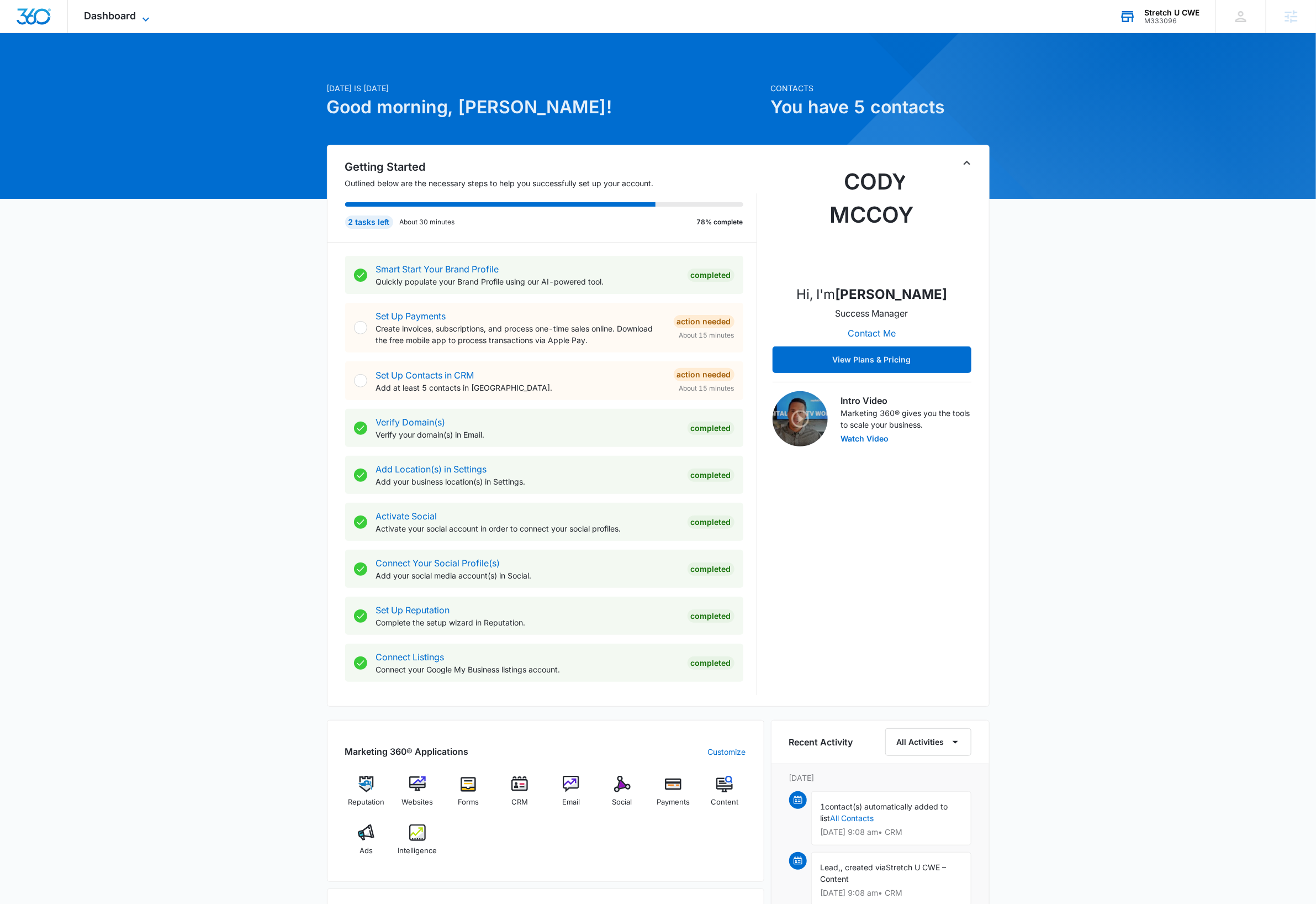
click at [141, 18] on icon at bounding box center [146, 20] width 13 height 13
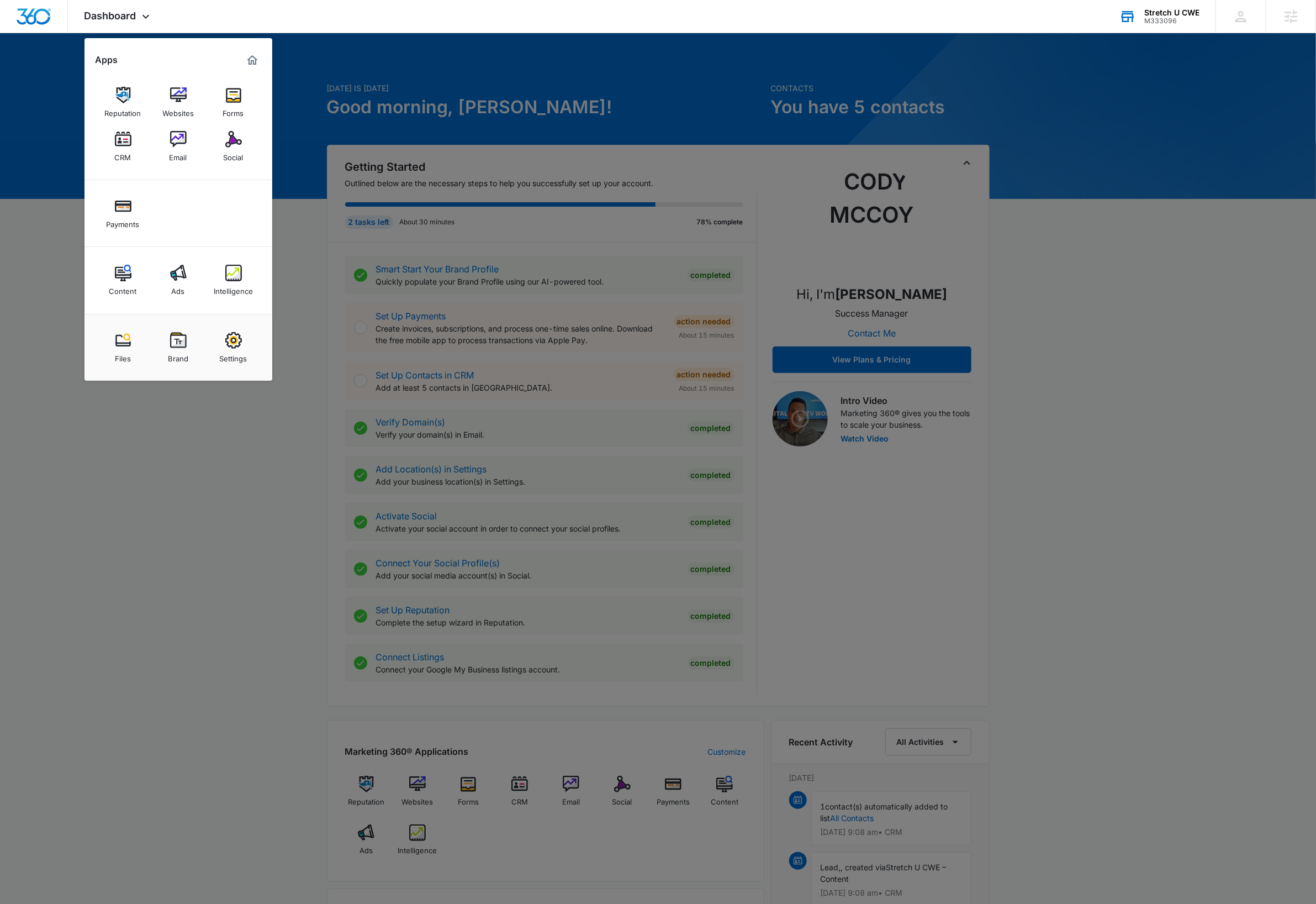
drag, startPoint x: 227, startPoint y: 103, endPoint x: 228, endPoint y: 115, distance: 12.0
click at [227, 103] on img at bounding box center [234, 95] width 17 height 17
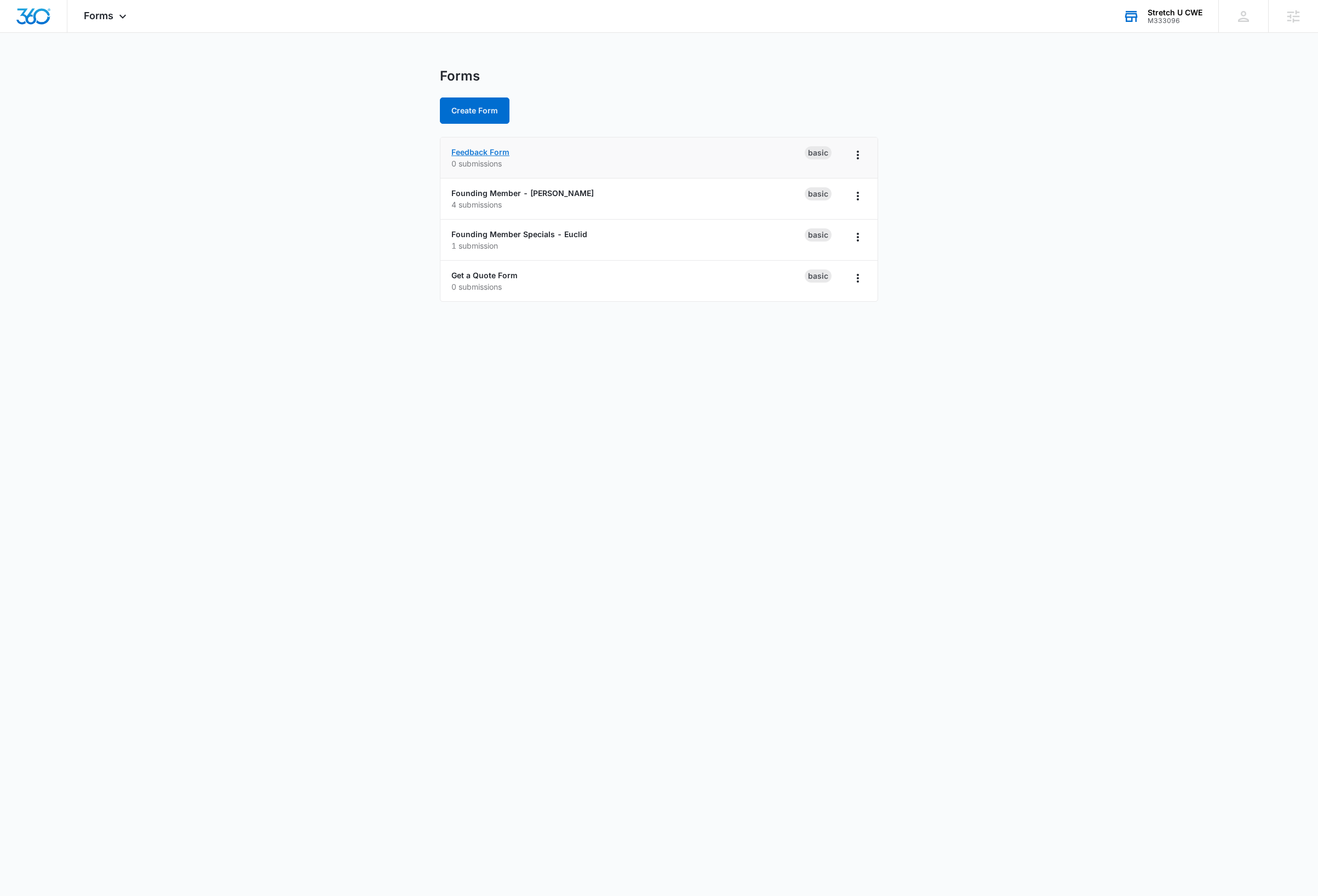
click at [504, 151] on link "Feedback Form" at bounding box center [480, 152] width 58 height 9
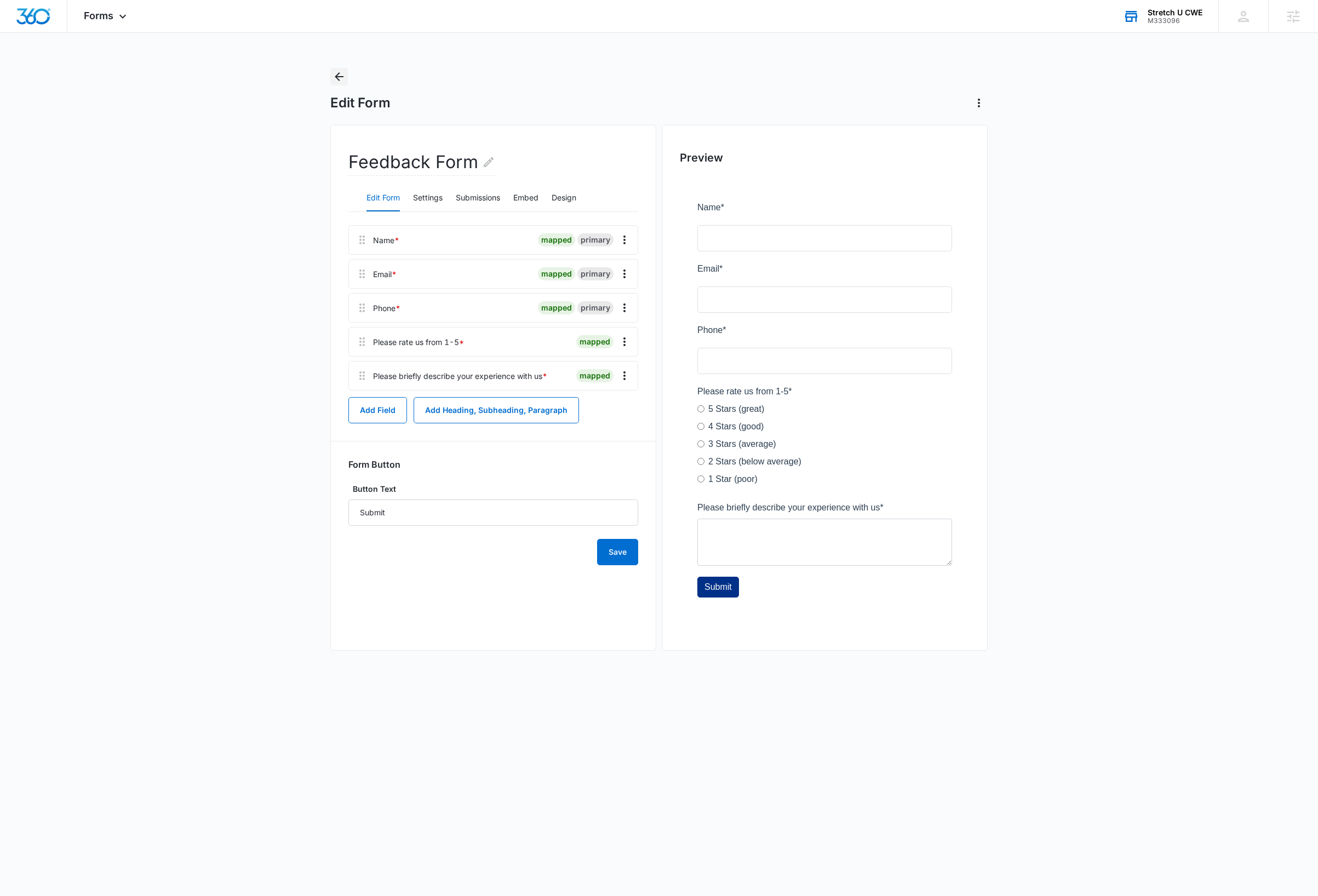
click at [337, 77] on icon "Back" at bounding box center [339, 77] width 9 height 9
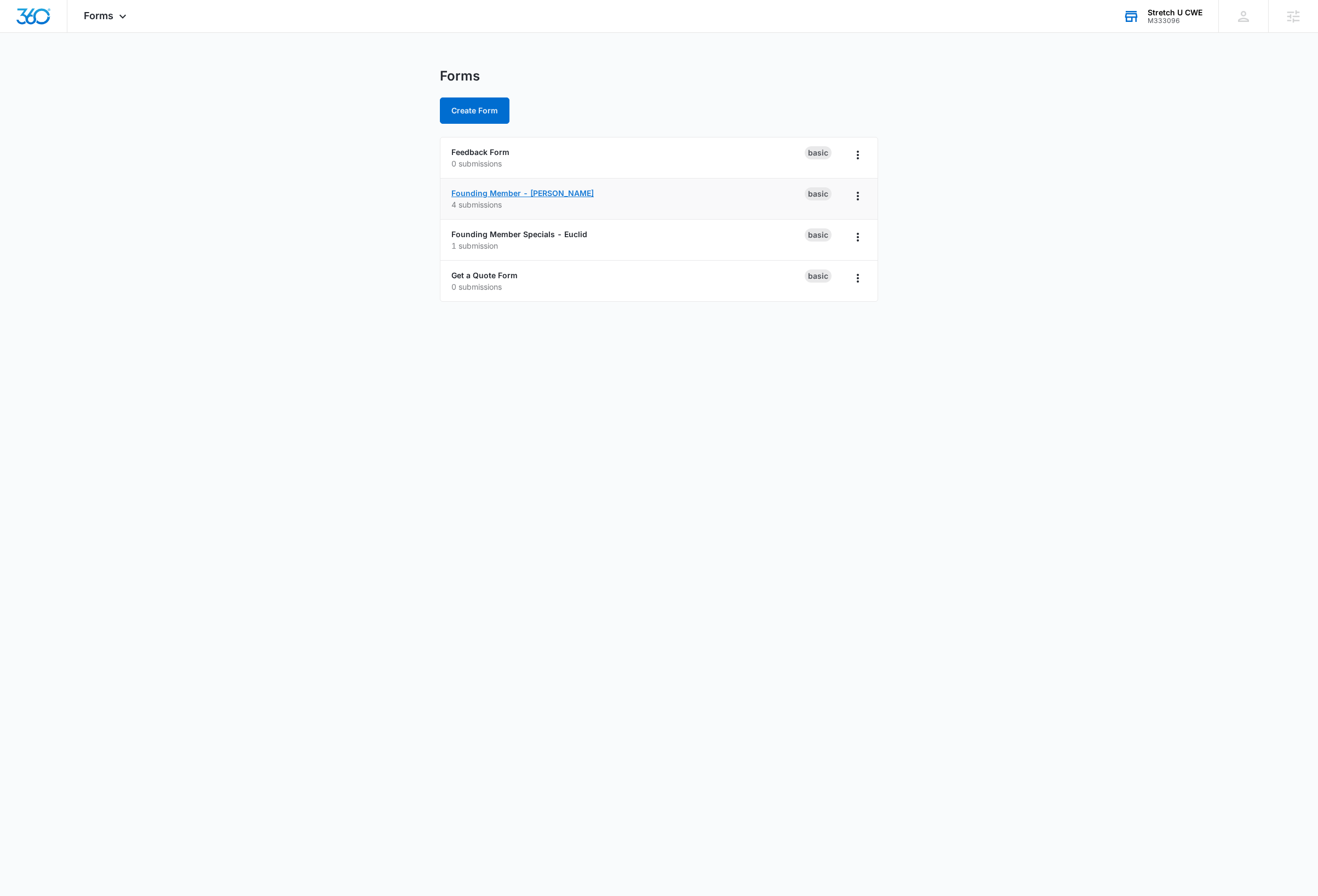
click at [528, 194] on link "Founding Member - Clayton" at bounding box center [522, 193] width 142 height 9
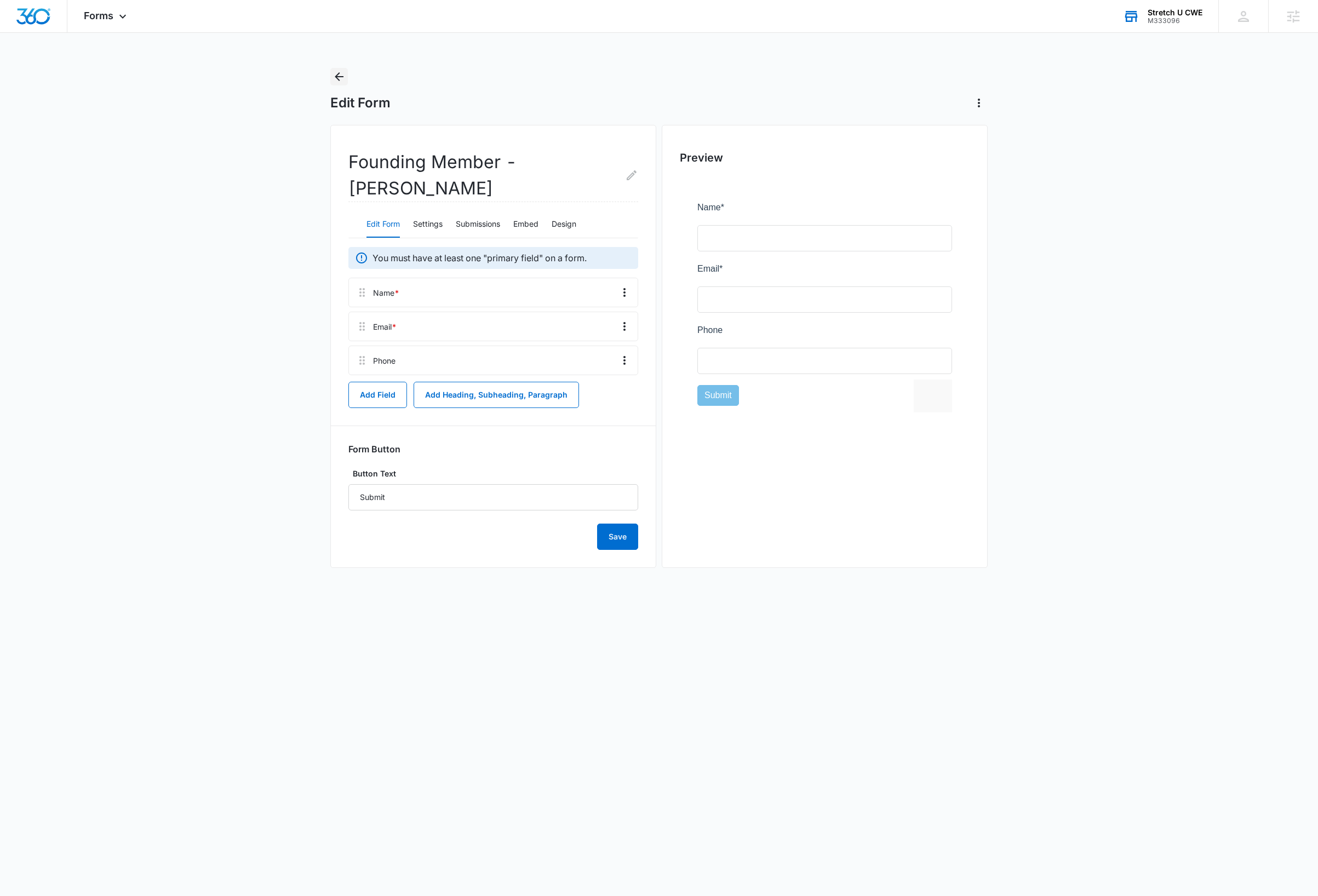
click at [340, 77] on icon "Back" at bounding box center [339, 77] width 9 height 9
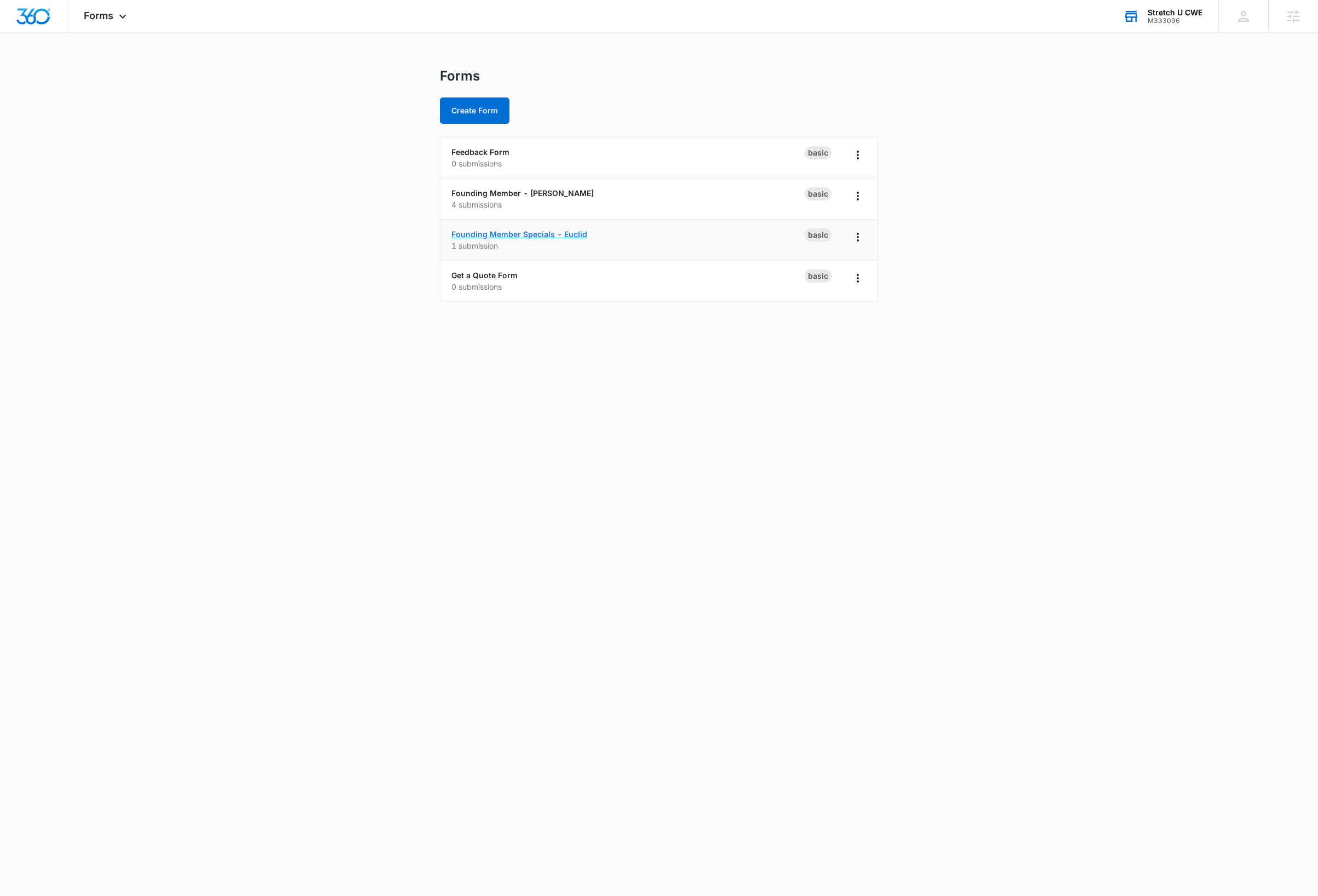
click at [578, 235] on link "Founding Member Specials - Euclid" at bounding box center [519, 234] width 136 height 9
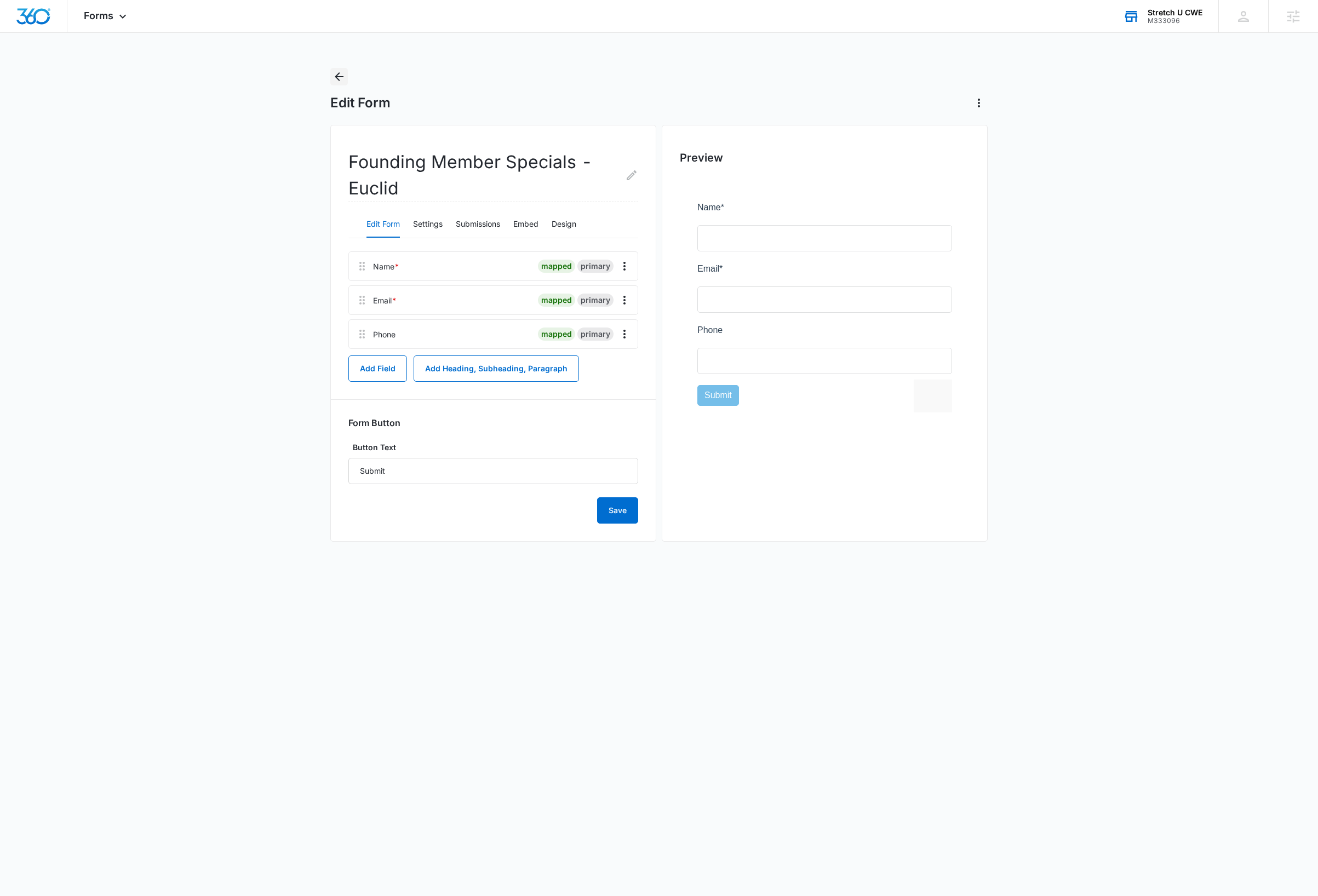
click at [336, 78] on icon "Back" at bounding box center [339, 77] width 9 height 9
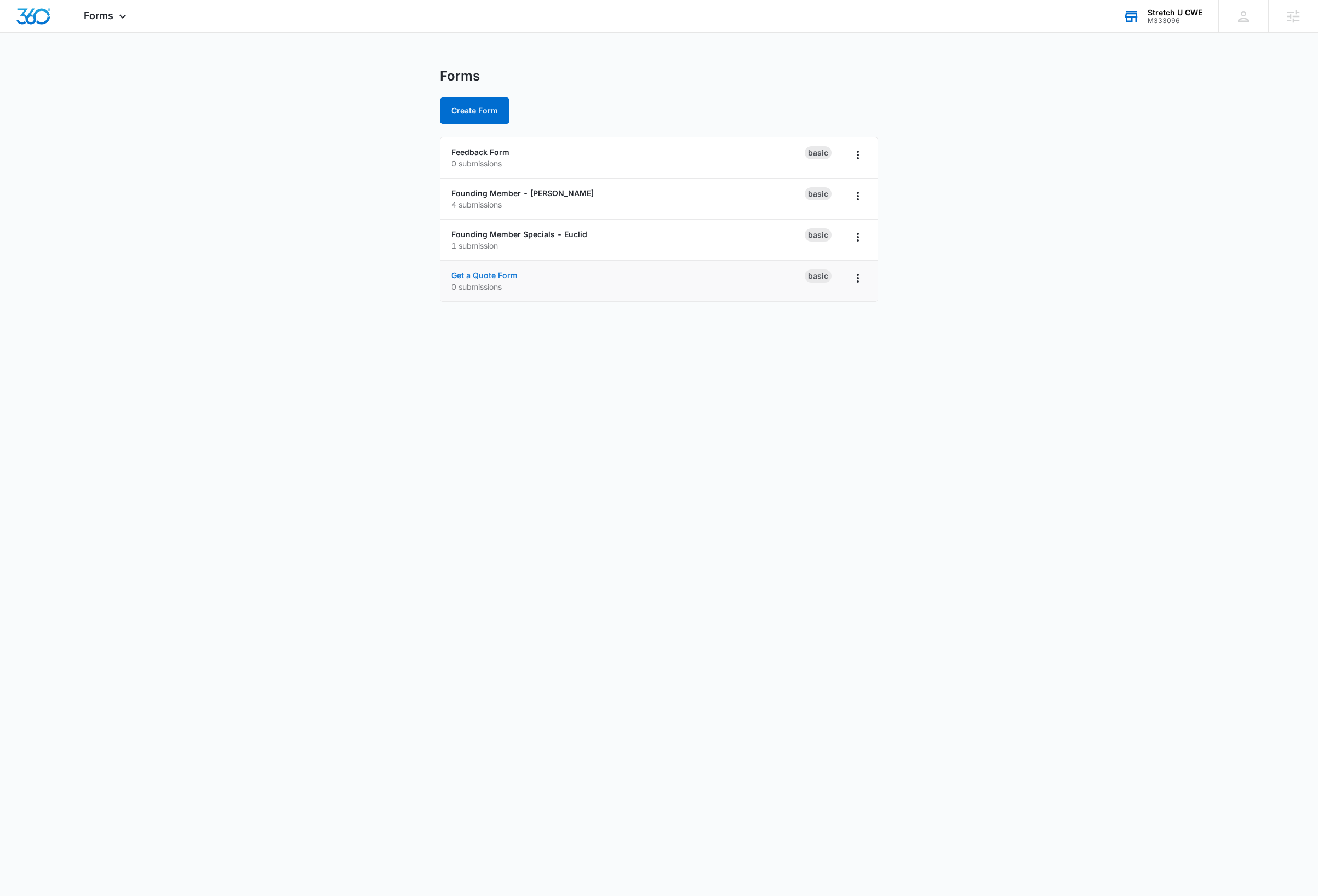
click at [512, 277] on link "Get a Quote Form" at bounding box center [484, 275] width 66 height 9
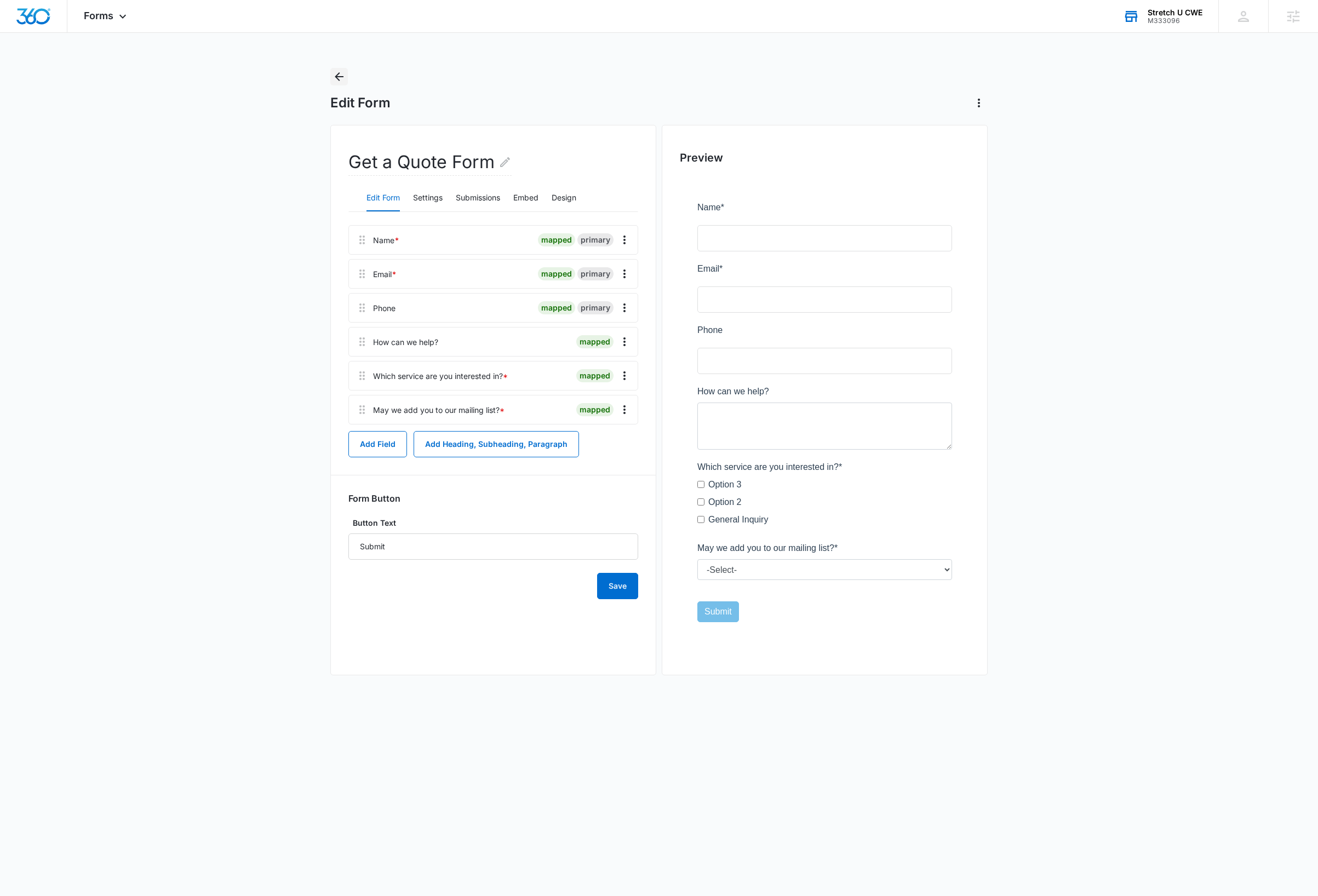
click at [334, 75] on icon "Back" at bounding box center [339, 76] width 13 height 13
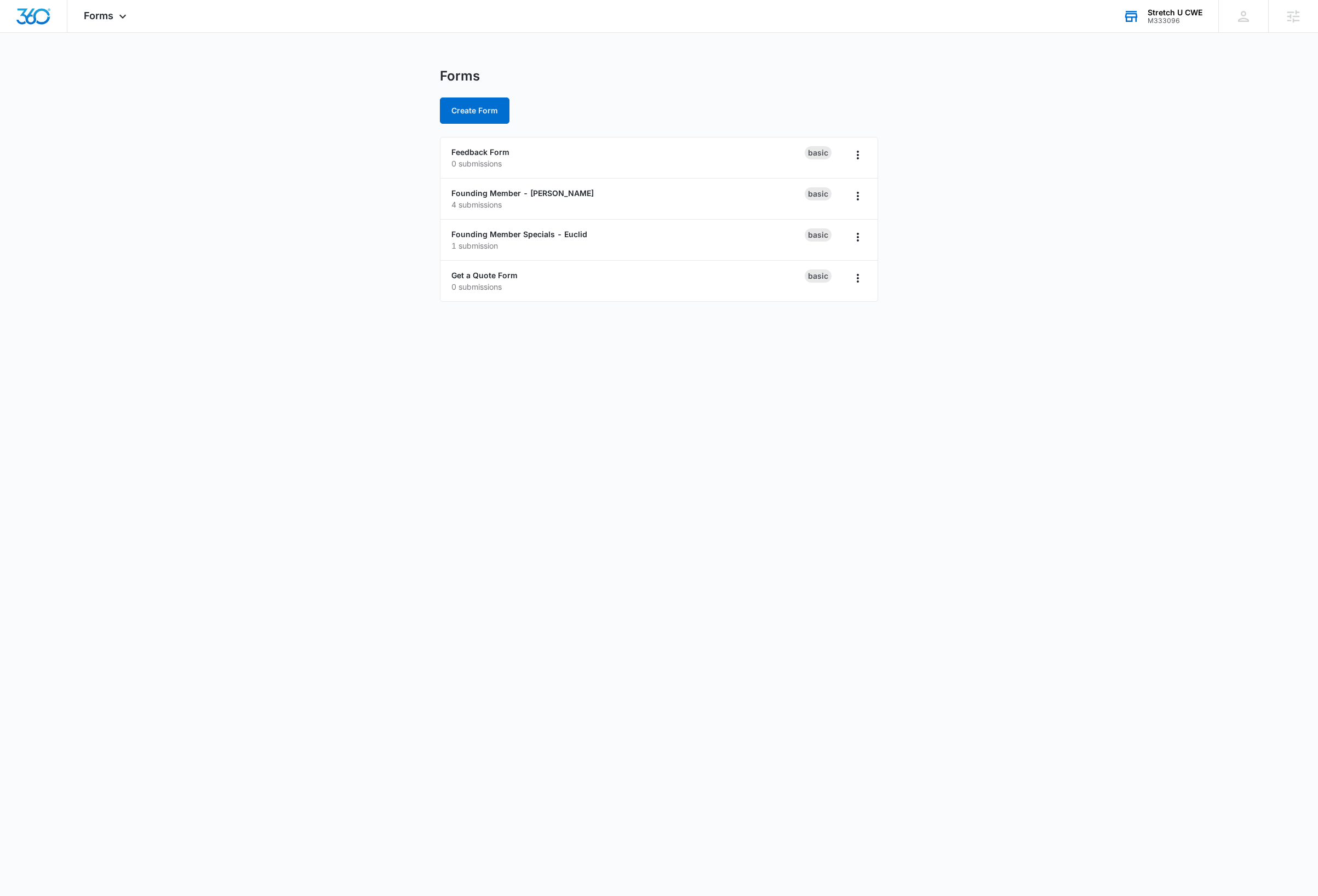
click at [302, 544] on body "Forms Apps Reputation Websites Forms CRM Email Social Payments Content Ads Inte…" at bounding box center [659, 448] width 1318 height 896
click at [542, 194] on link "Founding Member - Clayton" at bounding box center [522, 193] width 142 height 9
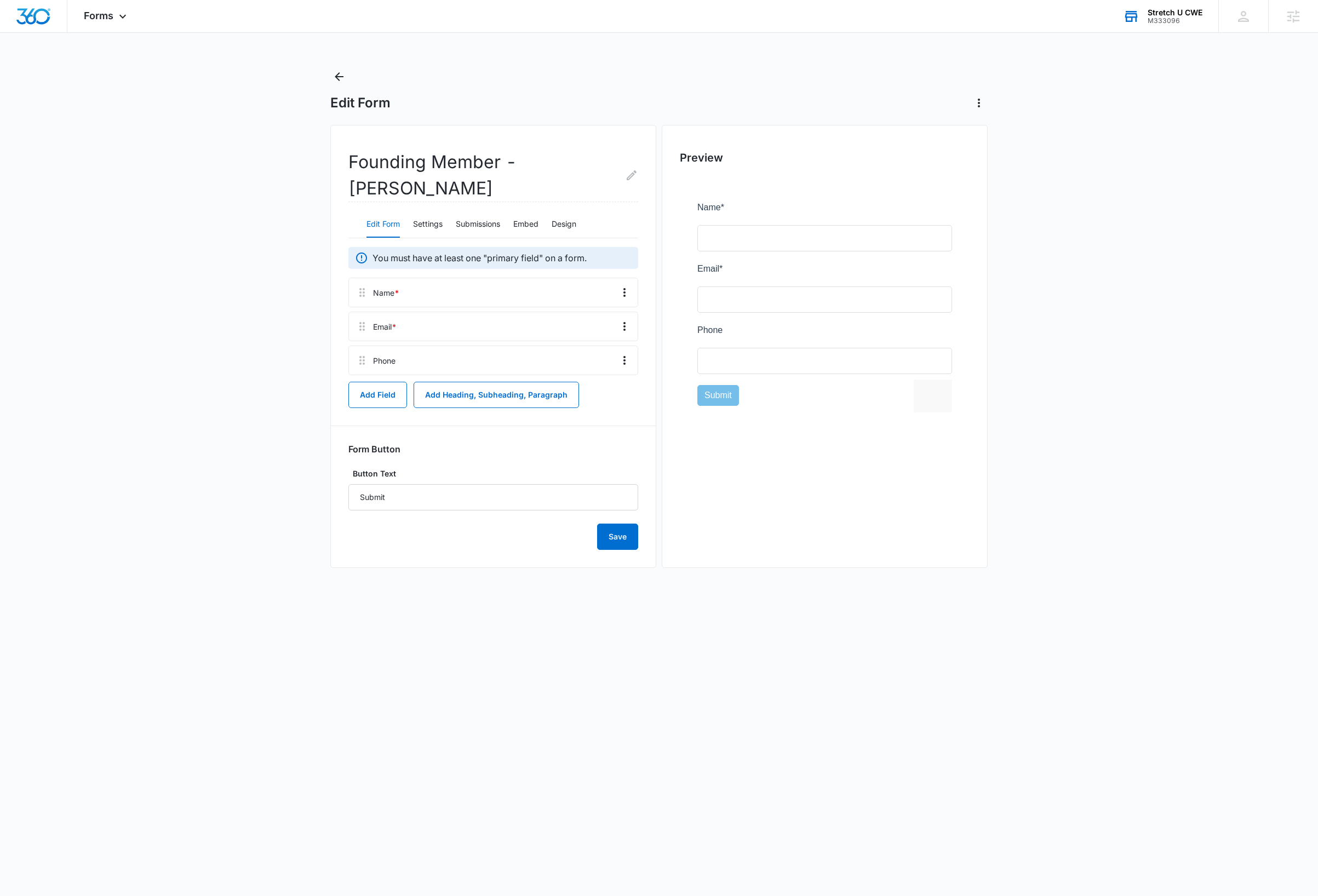
click at [596, 667] on body "Forms Apps Reputation Websites Forms CRM Email Social Payments Content Ads Inte…" at bounding box center [659, 448] width 1318 height 896
click at [673, 630] on body "Forms Apps Reputation Websites Forms CRM Email Social Payments Content Ads Inte…" at bounding box center [659, 448] width 1318 height 896
click at [439, 747] on body "Forms Apps Reputation Websites Forms CRM Email Social Payments Content Ads Inte…" at bounding box center [659, 448] width 1318 height 896
click at [221, 162] on main "Edit Form Founding Member - Clayton Edit Form Settings Submissions Embed Design…" at bounding box center [659, 329] width 1318 height 522
click at [442, 165] on h2 "Founding Member - Clayton" at bounding box center [493, 175] width 290 height 53
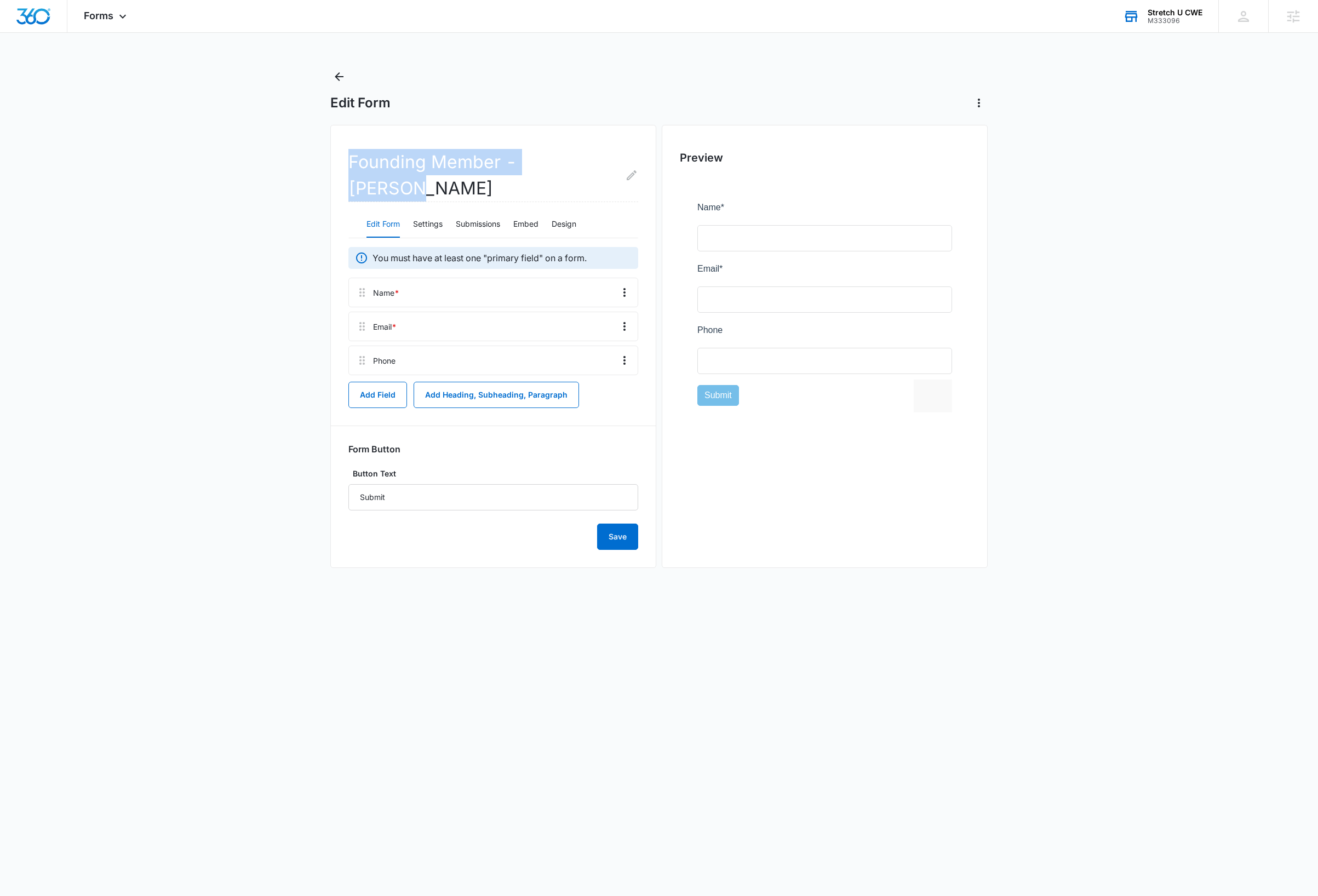
drag, startPoint x: 582, startPoint y: 163, endPoint x: 340, endPoint y: 156, distance: 242.1
click at [326, 161] on main "Edit Form Founding Member - Clayton Edit Form Settings Submissions Embed Design…" at bounding box center [659, 329] width 1318 height 522
copy h2 "Founding Member - Clayton"
click at [342, 77] on icon "Back" at bounding box center [339, 76] width 13 height 13
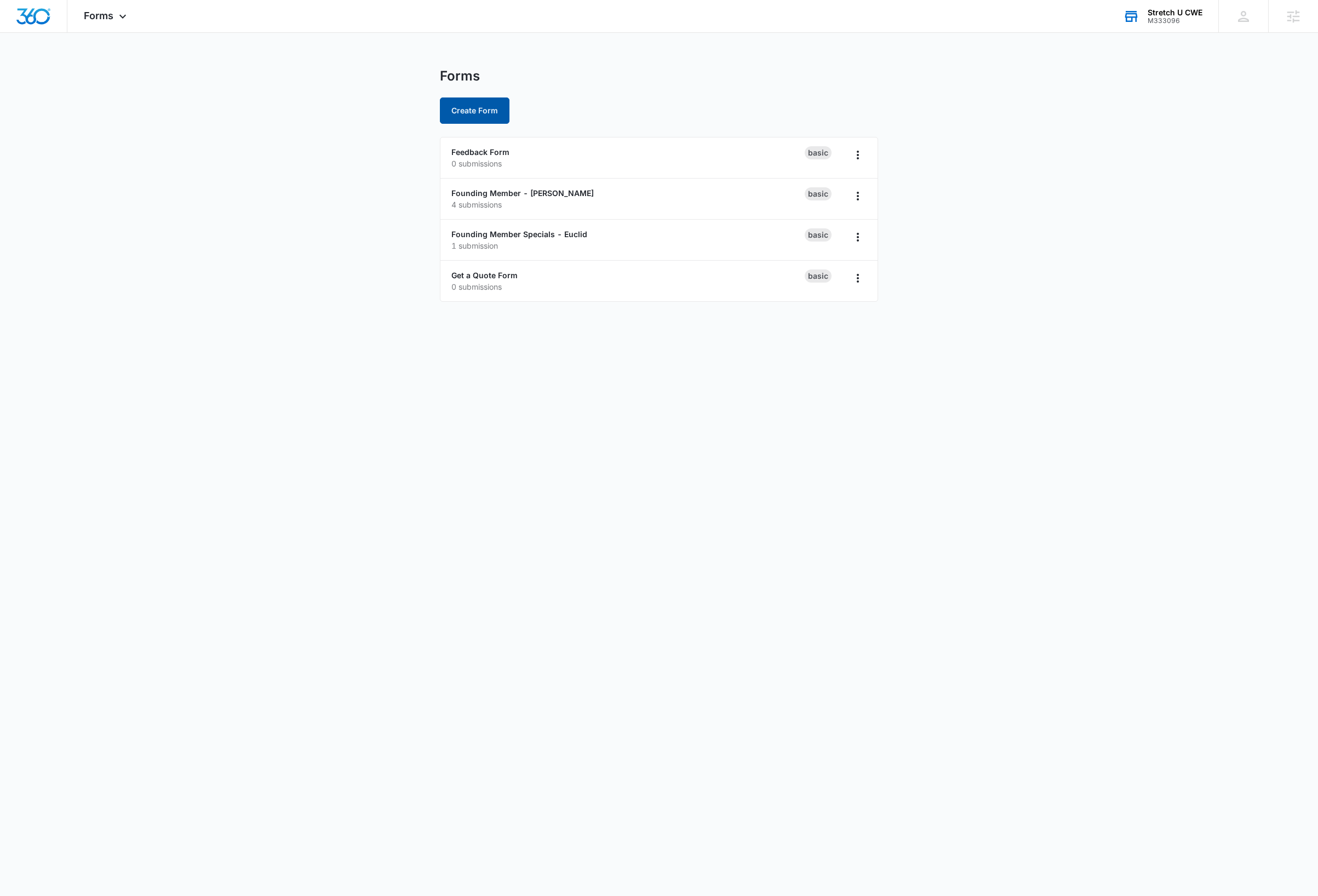
click at [465, 111] on button "Create Form" at bounding box center [474, 111] width 70 height 27
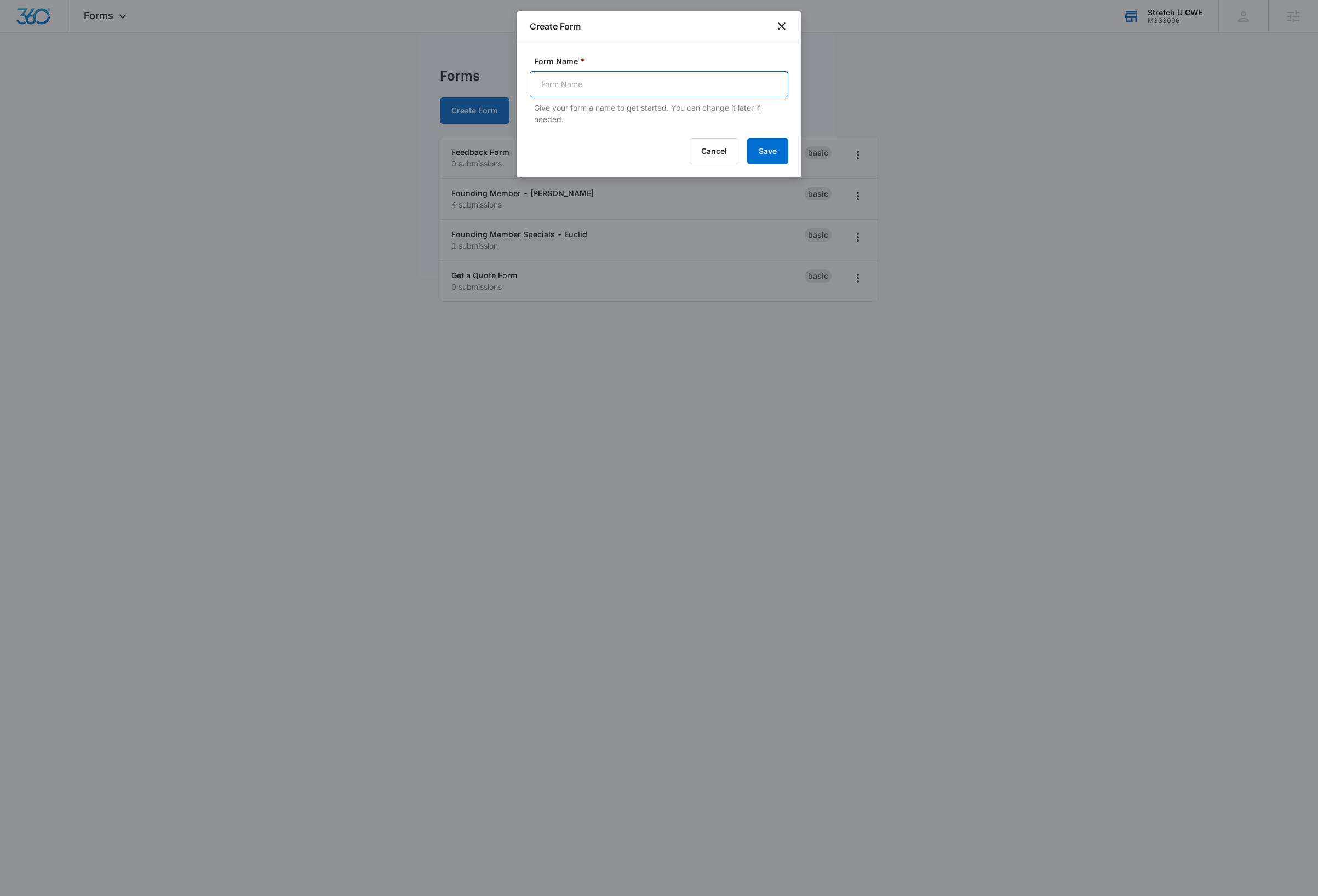
click at [601, 83] on input "Form Name *" at bounding box center [658, 84] width 258 height 27
click at [600, 83] on input "Form Name *" at bounding box center [658, 84] width 258 height 27
type input "Founding Member New"
click at [771, 146] on button "Save" at bounding box center [768, 151] width 41 height 27
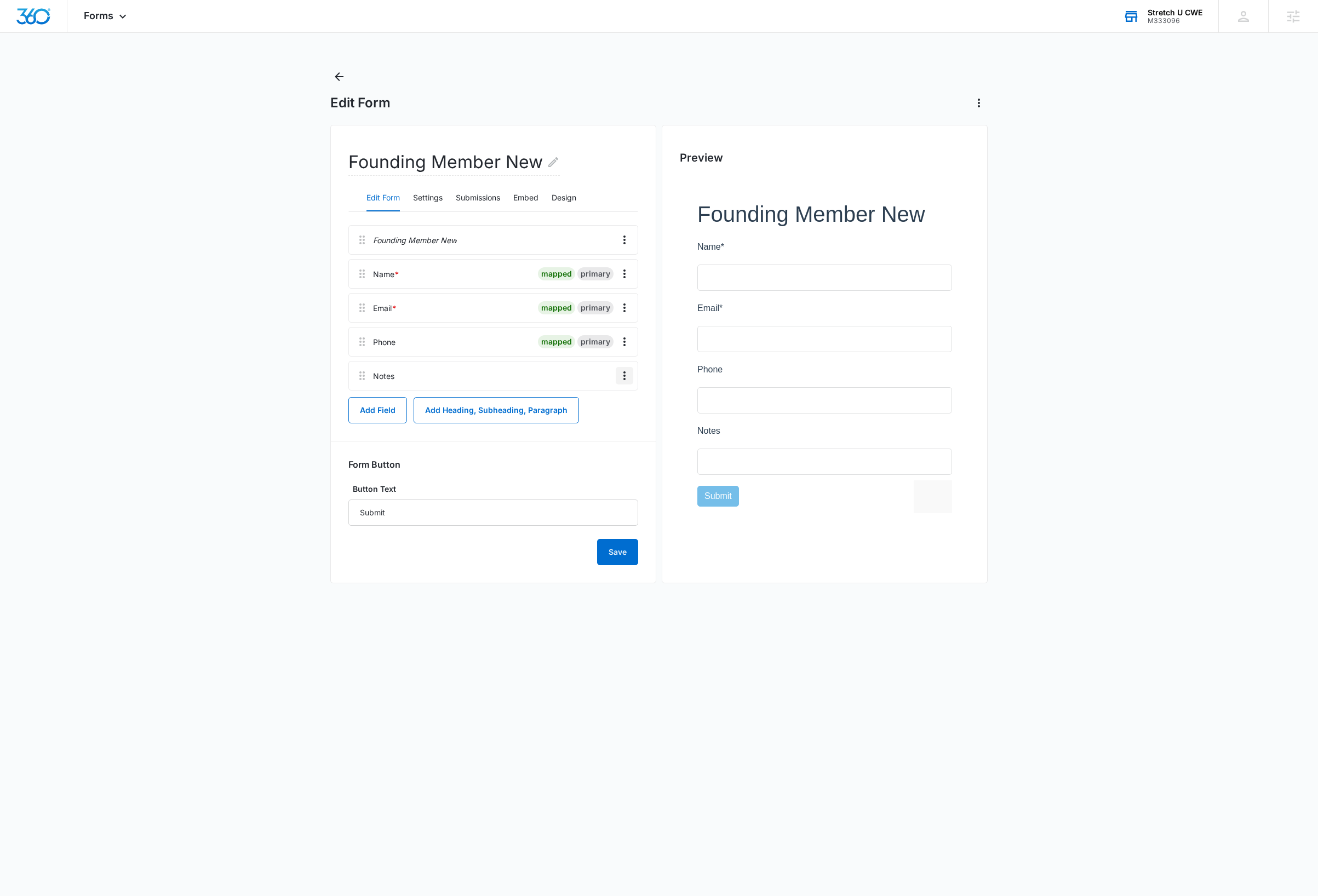
click at [620, 376] on icon "Overflow Menu" at bounding box center [624, 375] width 13 height 13
click at [608, 424] on button "Delete" at bounding box center [601, 423] width 63 height 17
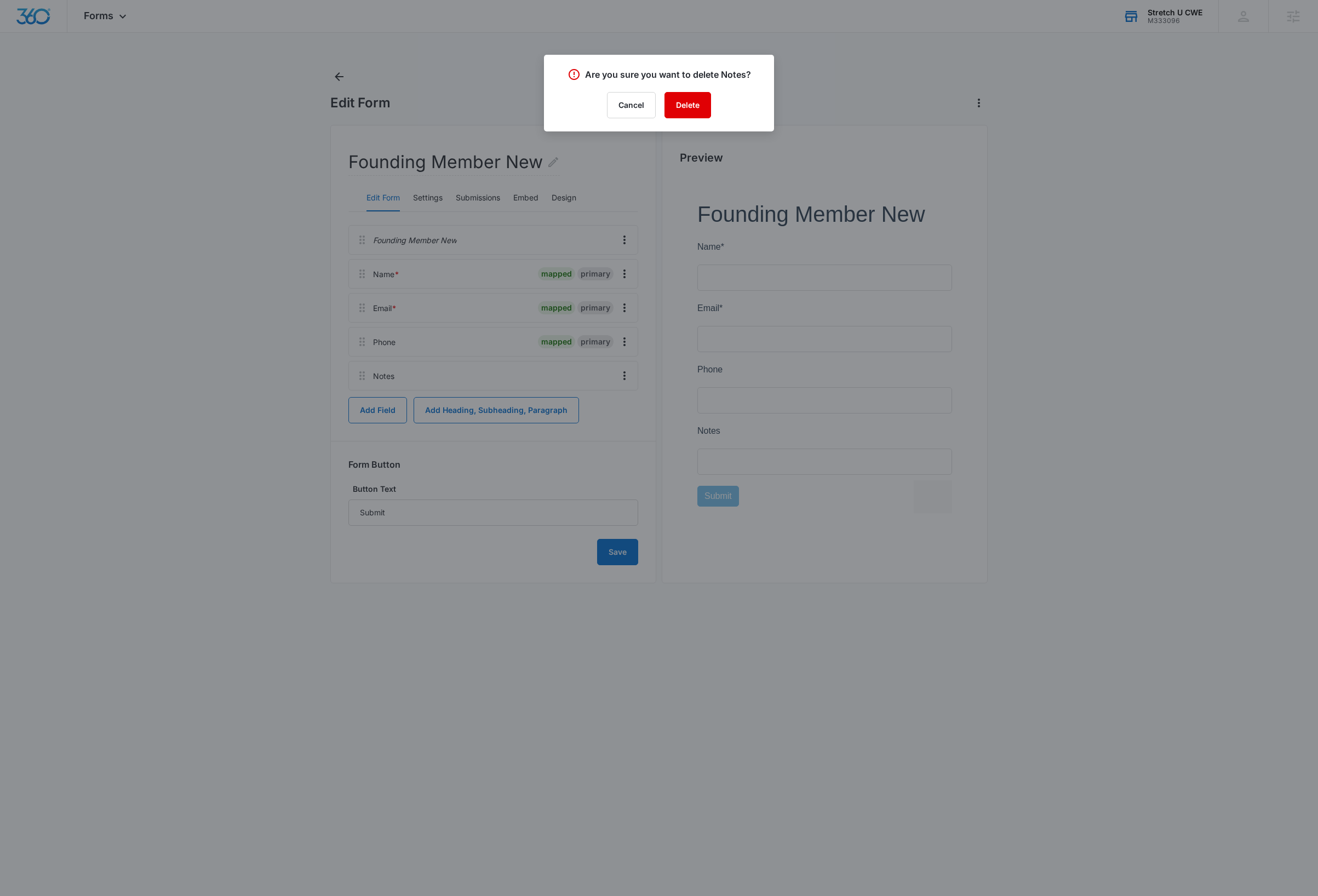
click at [696, 109] on button "Delete" at bounding box center [688, 105] width 47 height 27
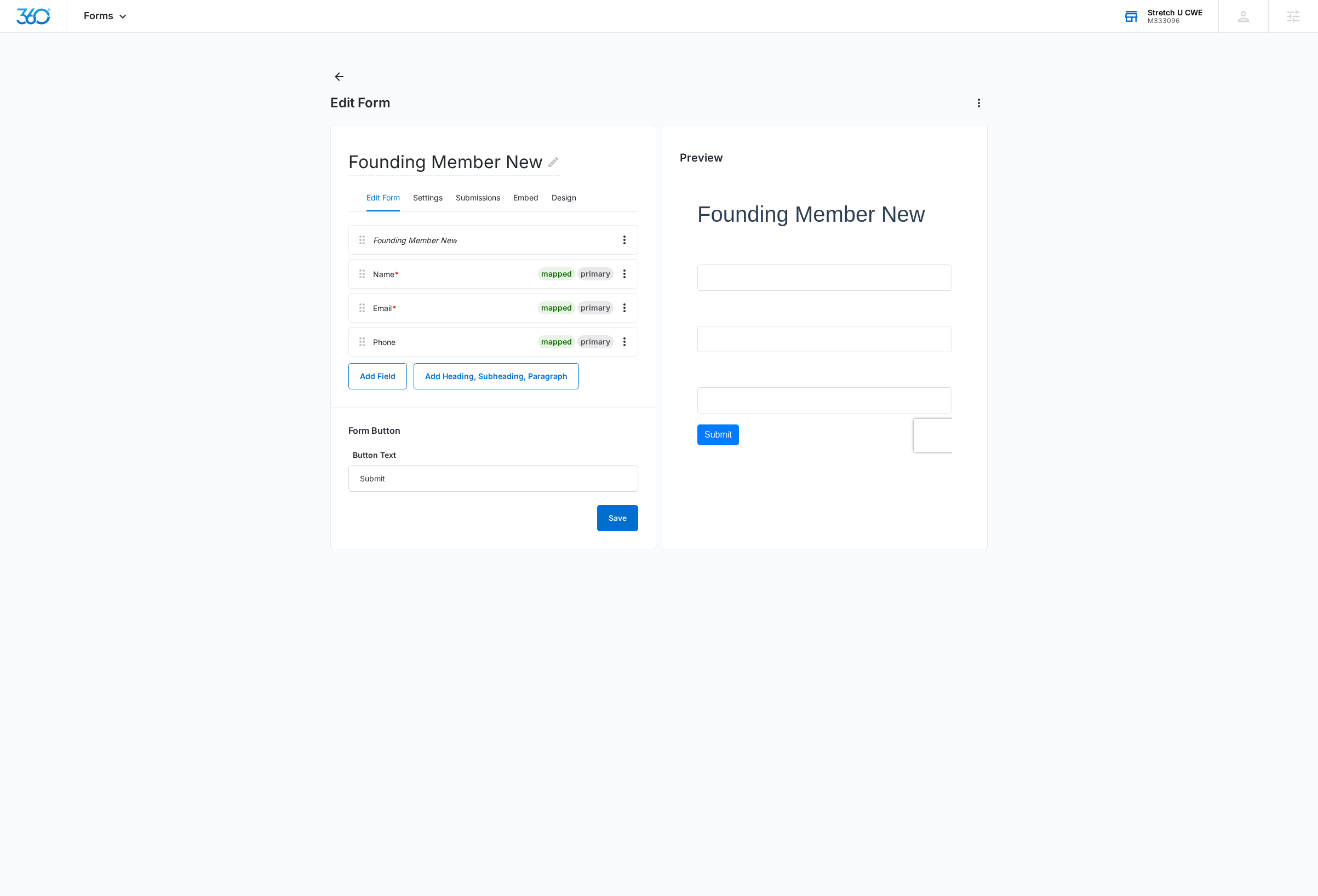
click at [206, 212] on main "Edit Form Founding Member New Edit Form Settings Submissions Embed Design Found…" at bounding box center [659, 319] width 1318 height 503
click at [343, 84] on button "Back" at bounding box center [339, 76] width 17 height 17
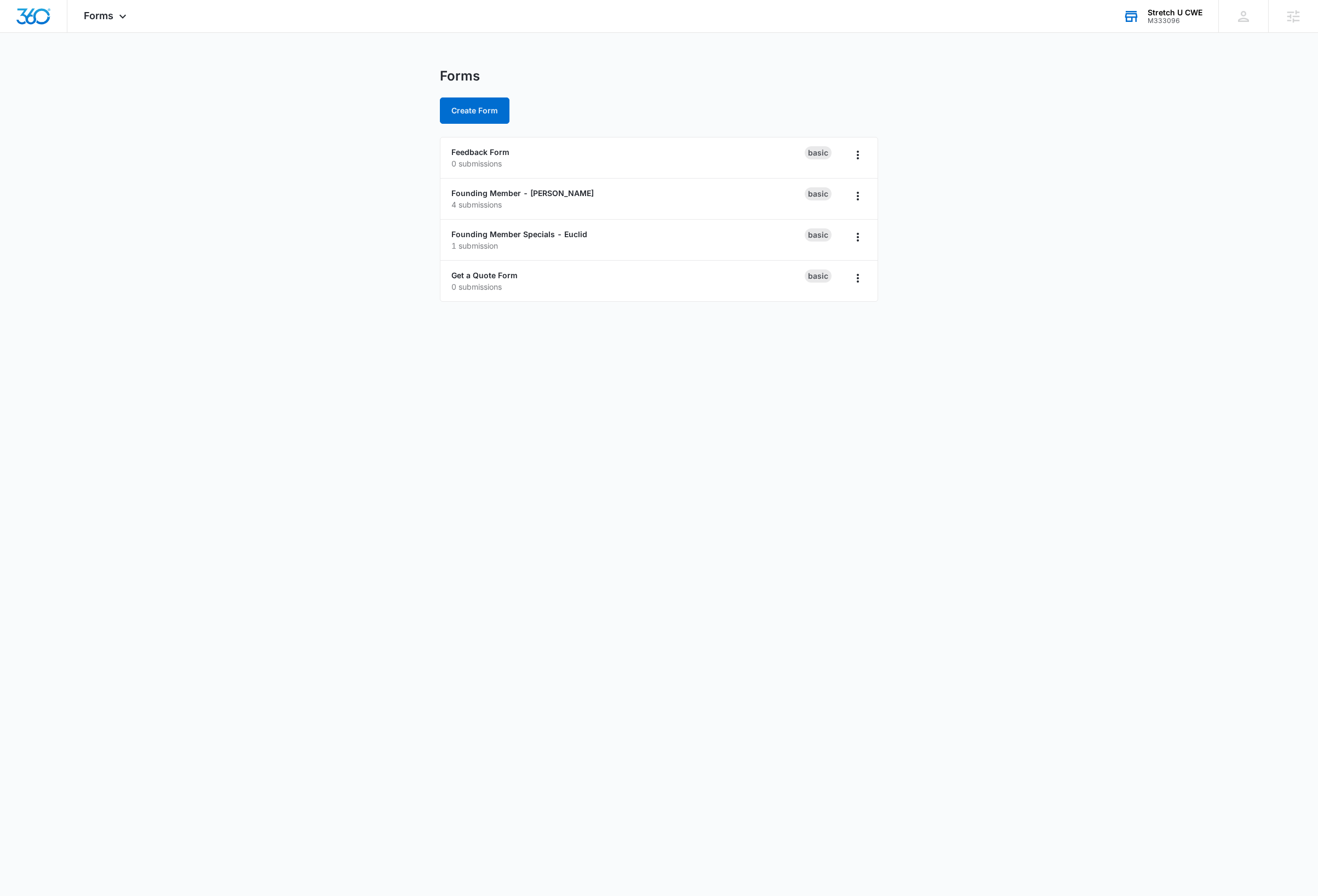
click at [586, 468] on body "Forms Apps Reputation Websites Forms CRM Email Social Payments Content Ads Inte…" at bounding box center [659, 448] width 1318 height 896
click at [437, 544] on body "Forms Apps Reputation Websites Forms CRM Email Social Payments Content Ads Inte…" at bounding box center [659, 448] width 1318 height 896
click at [124, 17] on icon at bounding box center [122, 19] width 13 height 13
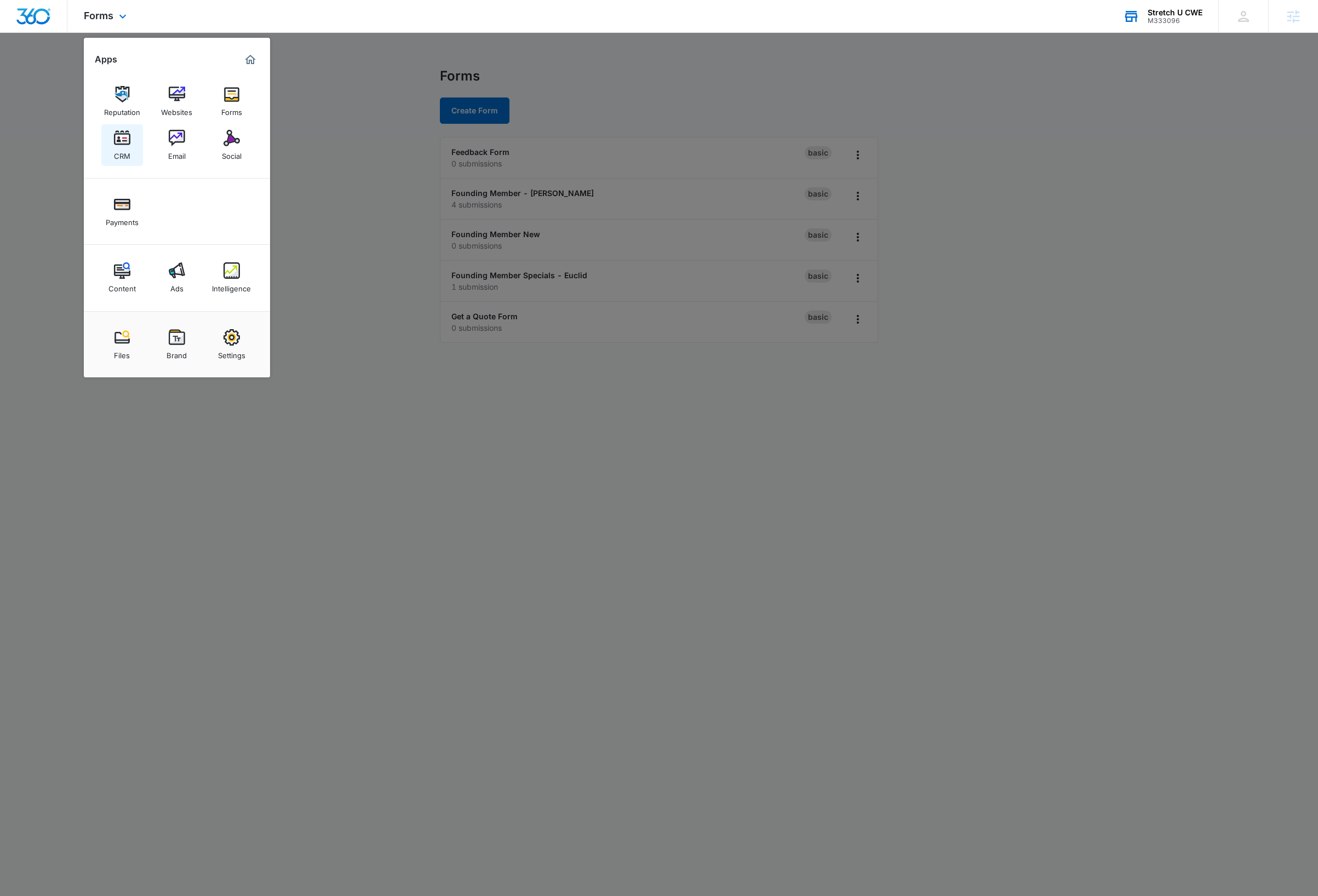
click at [121, 152] on div "CRM" at bounding box center [122, 153] width 17 height 14
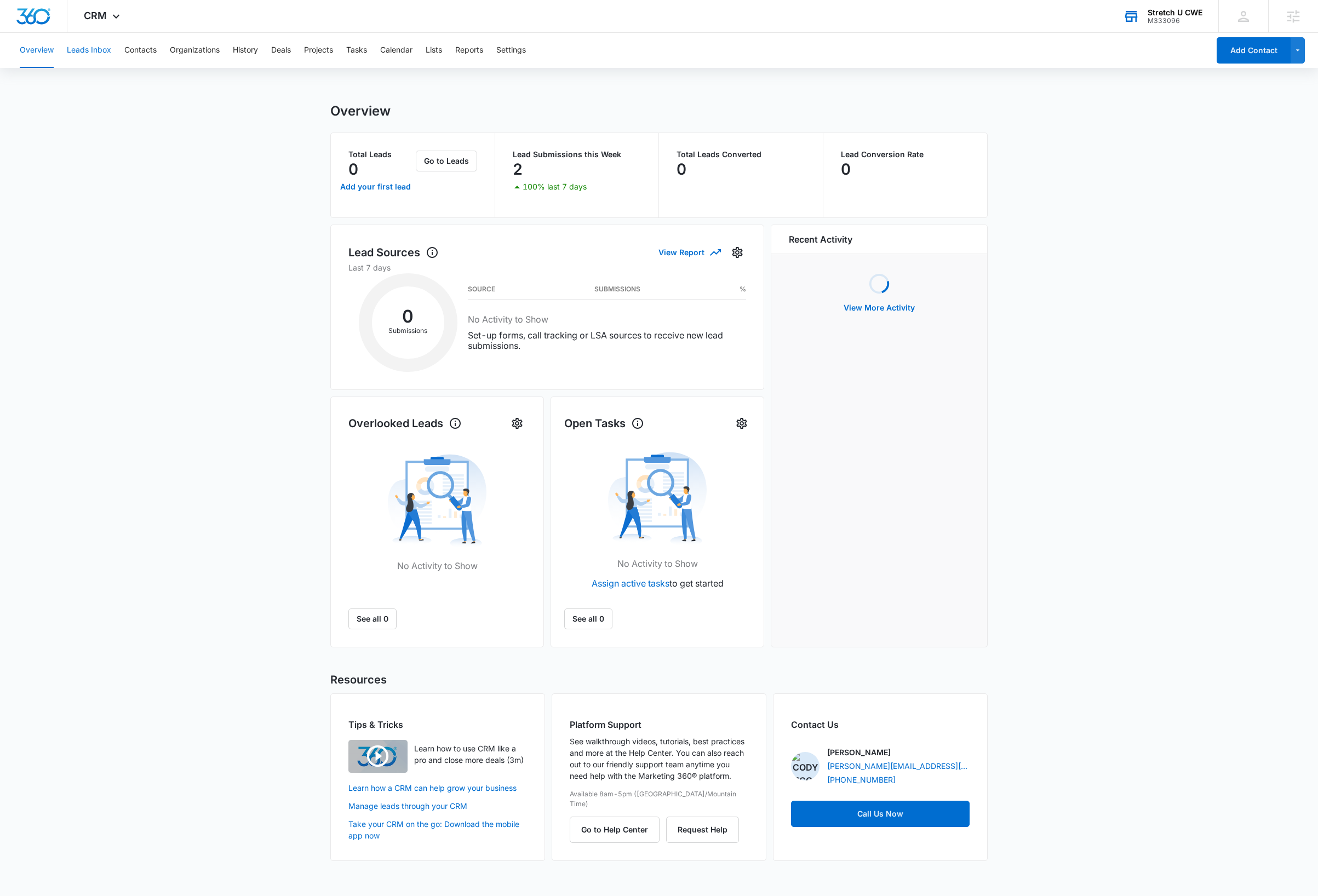
click at [99, 50] on button "Leads Inbox" at bounding box center [89, 50] width 45 height 35
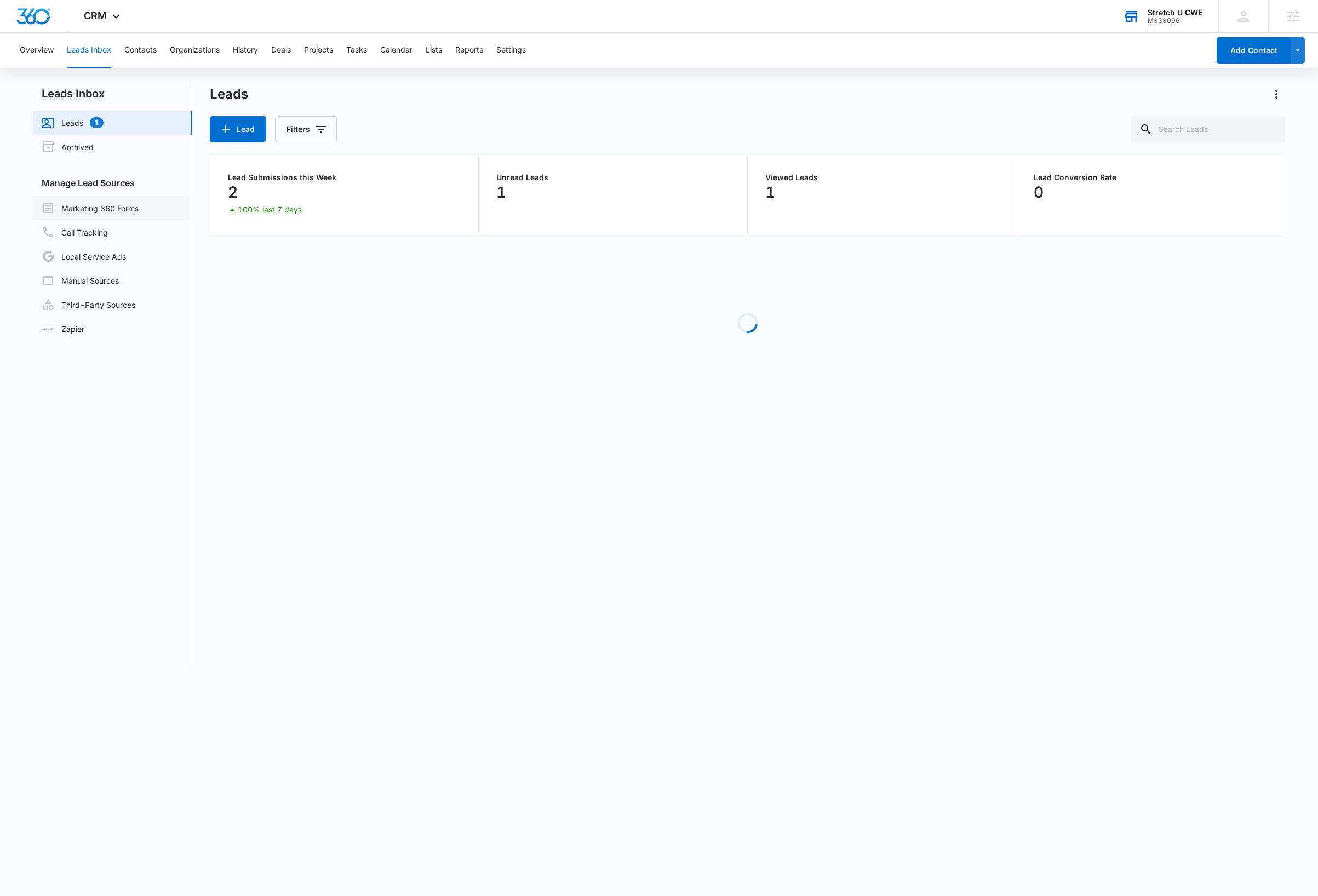
click at [102, 205] on link "Marketing 360 Forms" at bounding box center [90, 208] width 97 height 13
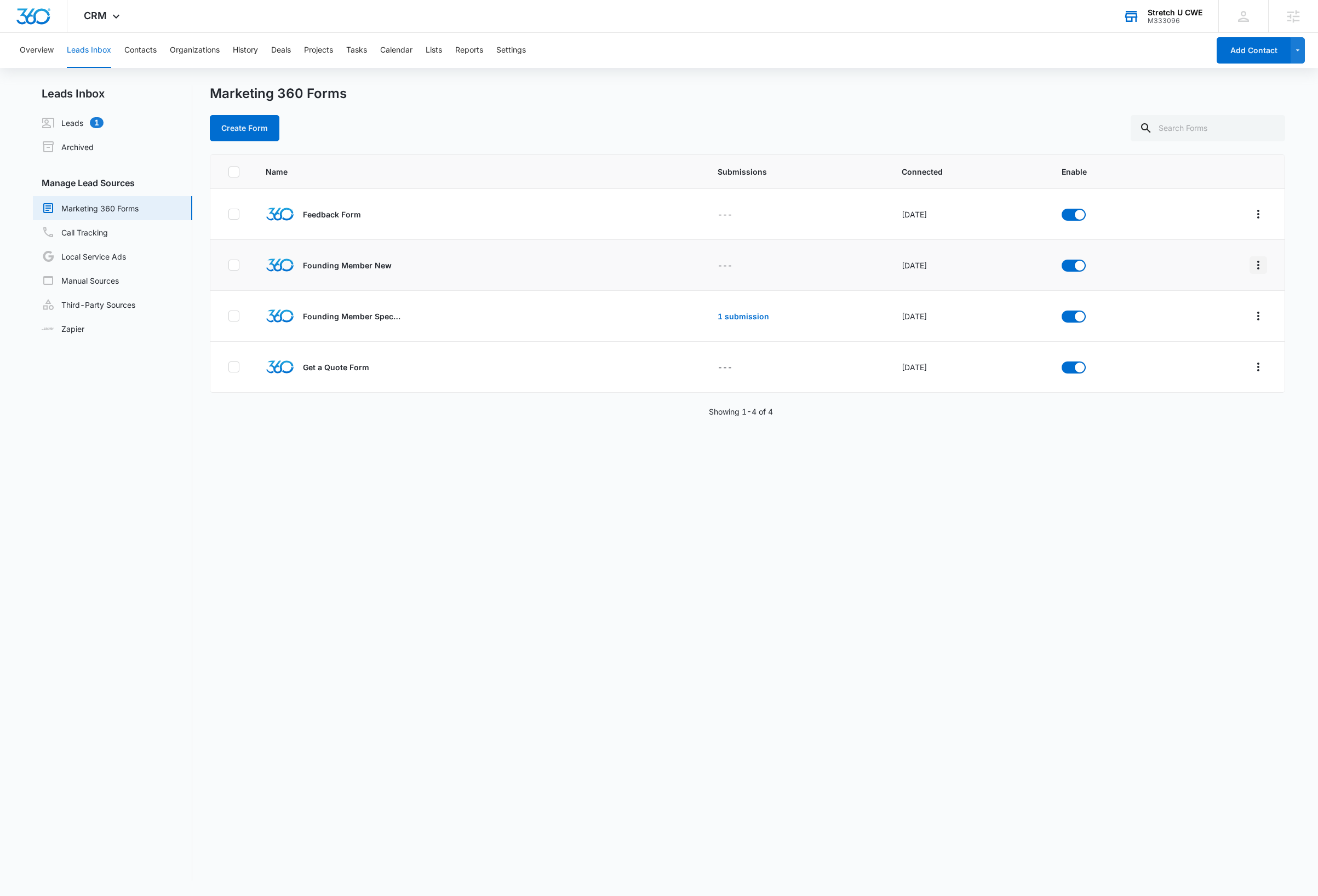
click at [1252, 268] on icon "Overflow Menu" at bounding box center [1258, 265] width 13 height 13
click at [1201, 334] on button "Field Mapping" at bounding box center [1204, 329] width 101 height 17
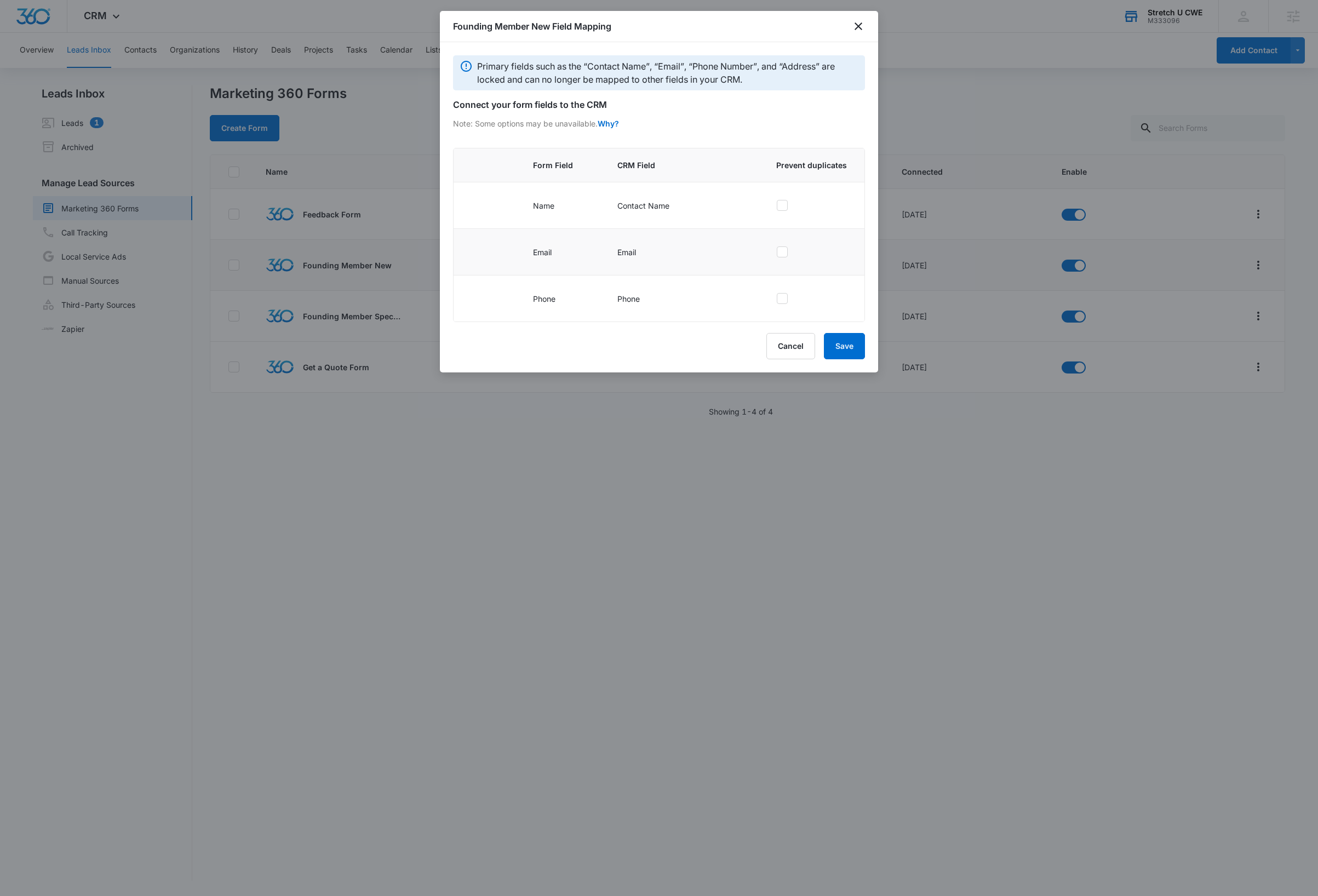
click at [785, 255] on icon at bounding box center [782, 252] width 10 height 10
click at [777, 252] on input "checkbox" at bounding box center [776, 252] width 1 height 1
checkbox input "true"
drag, startPoint x: 853, startPoint y: 350, endPoint x: 894, endPoint y: 403, distance: 67.0
click at [853, 350] on button "Save" at bounding box center [844, 346] width 41 height 27
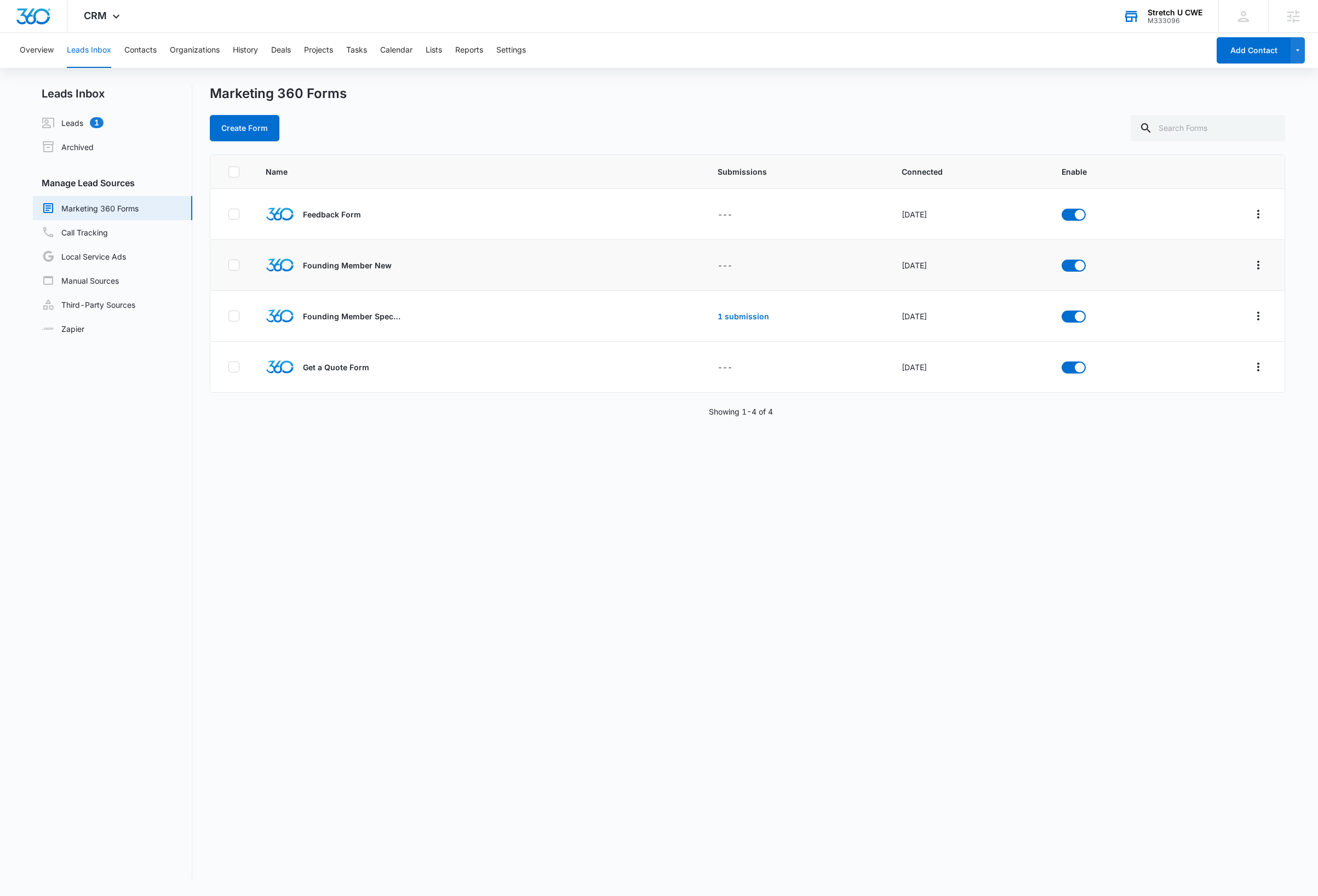
drag, startPoint x: 695, startPoint y: 675, endPoint x: 488, endPoint y: 405, distance: 340.2
click at [692, 660] on div "Name Submissions Connected Enable Feedback Form --- Oct 12, 2022 Founding Membe…" at bounding box center [747, 518] width 1076 height 726
click at [1252, 268] on icon "Overflow Menu" at bounding box center [1258, 265] width 13 height 13
click at [1227, 326] on button "Field Mapping" at bounding box center [1204, 329] width 101 height 17
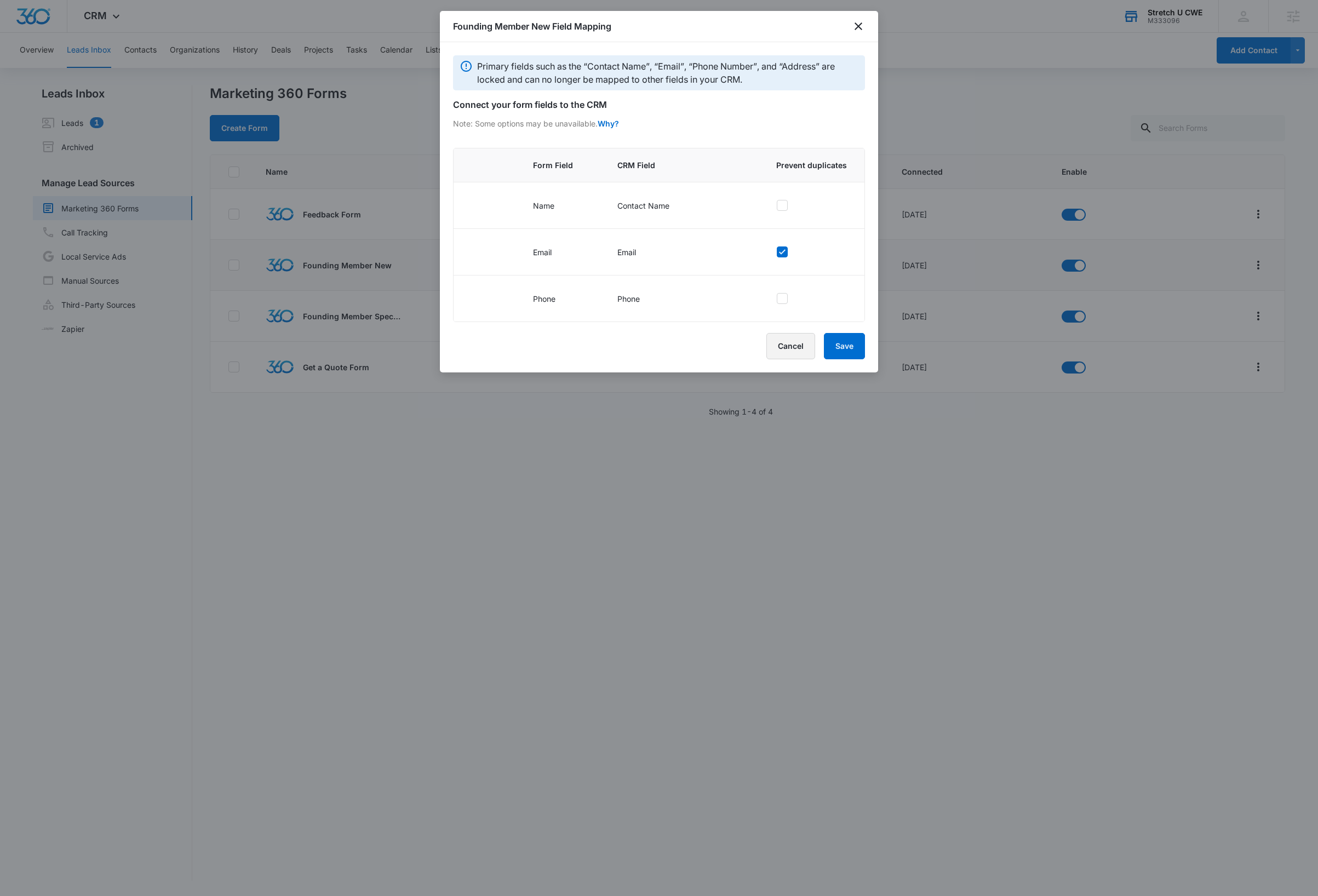
click at [799, 352] on button "Cancel" at bounding box center [791, 346] width 49 height 27
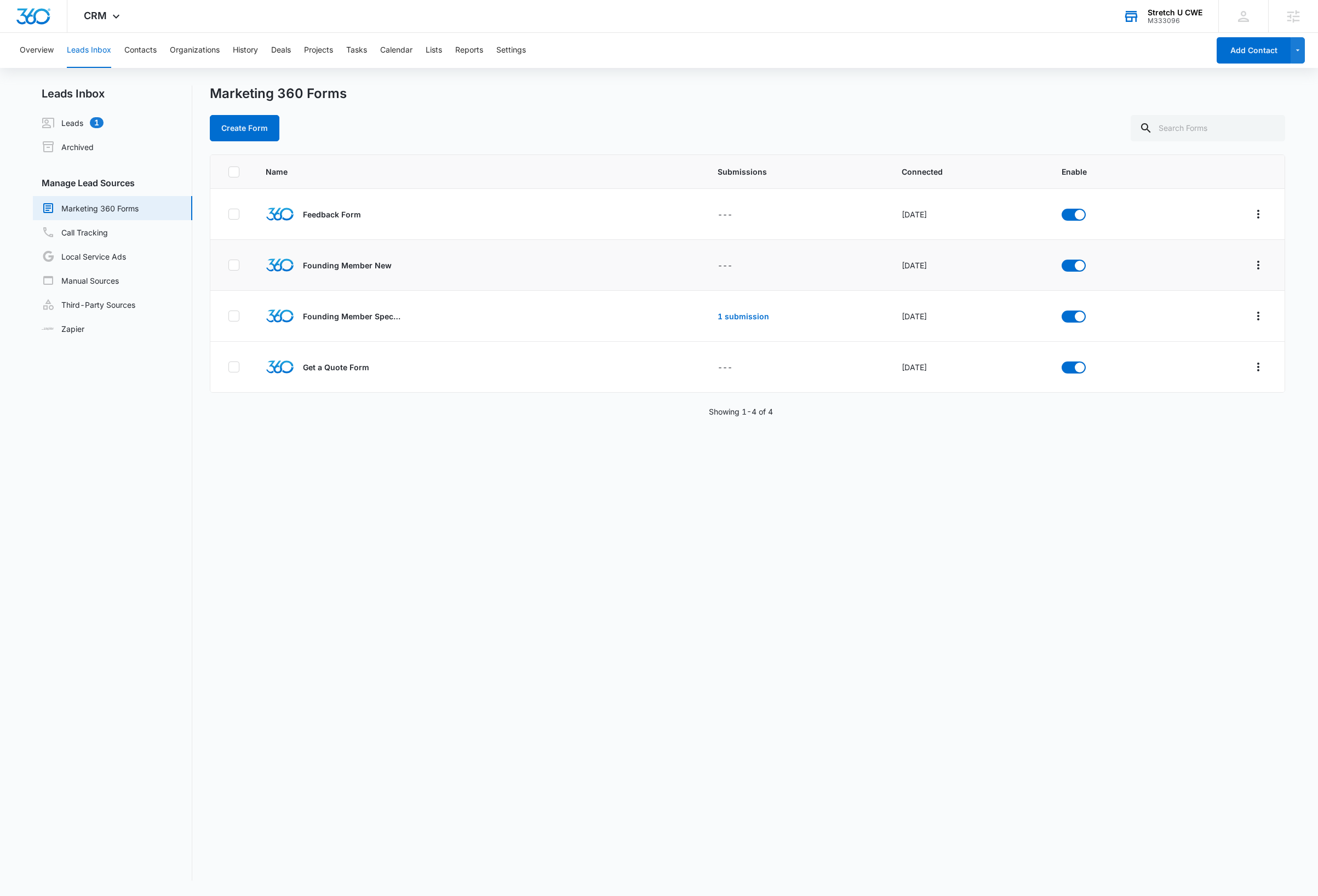
click at [598, 104] on div "Marketing 360 Forms Create Form" at bounding box center [747, 114] width 1076 height 56
click at [109, 17] on icon at bounding box center [116, 19] width 13 height 13
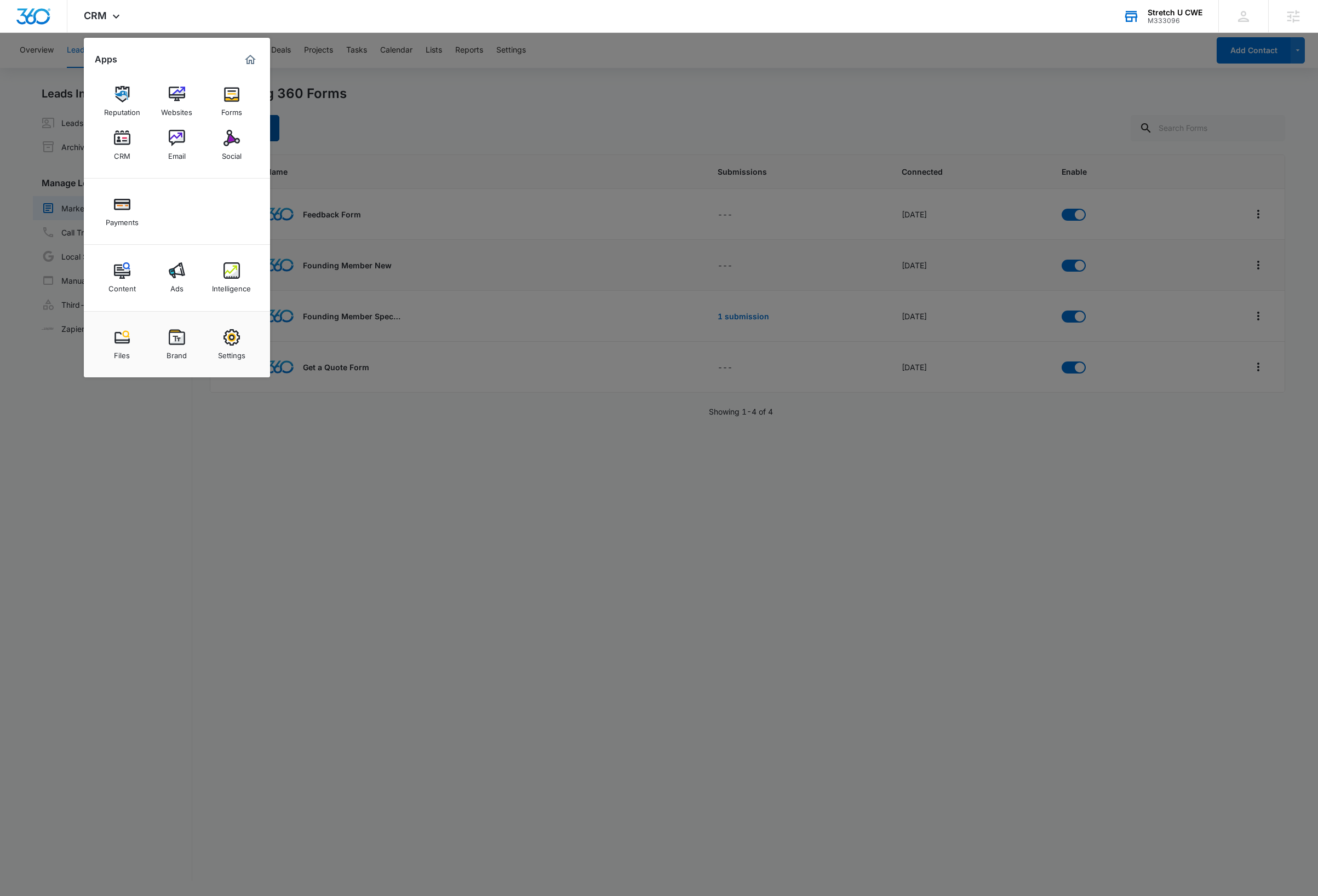
drag, startPoint x: 233, startPoint y: 100, endPoint x: 243, endPoint y: 127, distance: 28.8
click at [233, 101] on img at bounding box center [232, 94] width 17 height 17
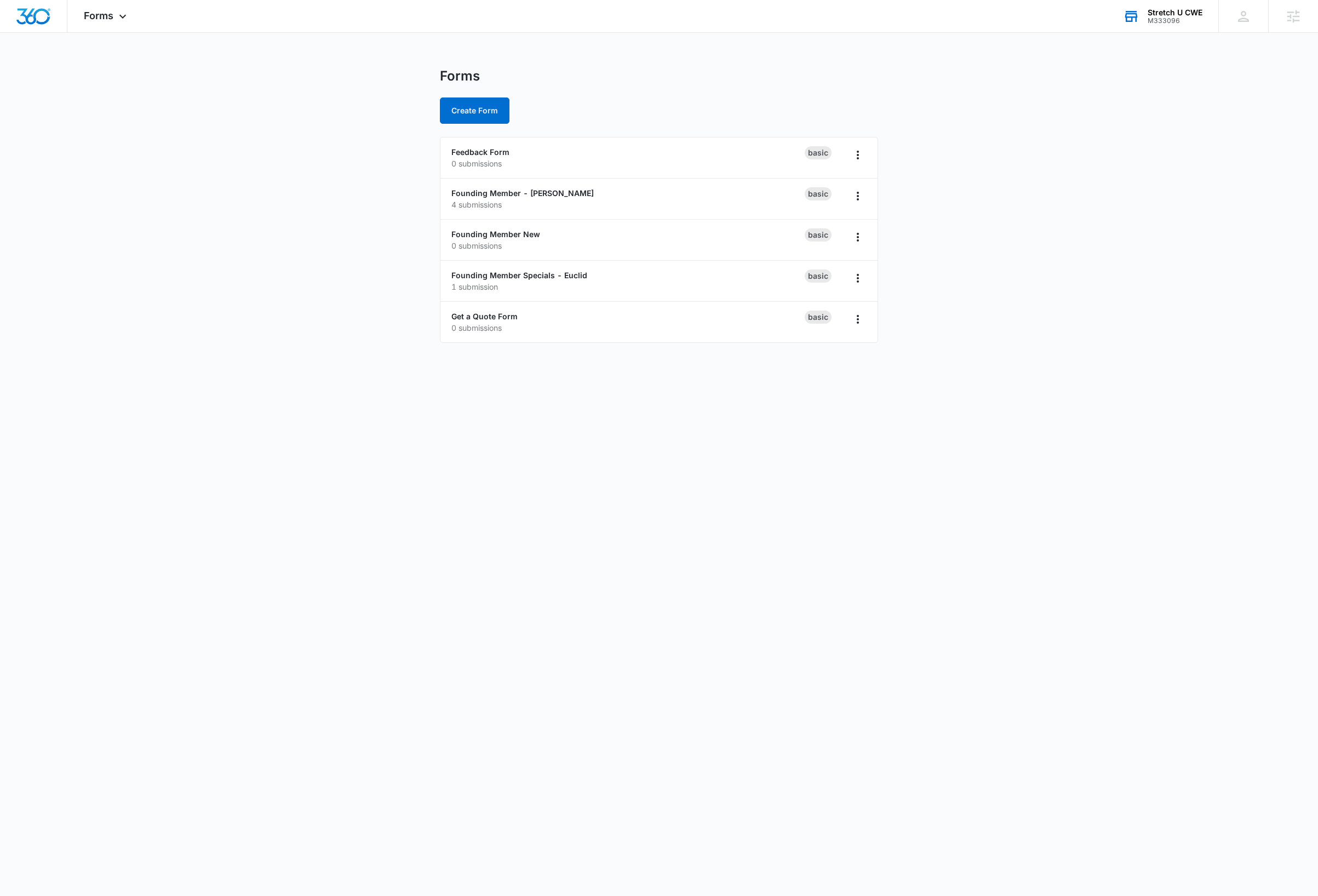
click at [704, 585] on body "Forms Apps Reputation Websites Forms CRM Email Social Payments Content Ads Inte…" at bounding box center [659, 448] width 1318 height 896
click at [680, 460] on body "Forms Apps Reputation Websites Forms CRM Email Social Payments Content Ads Inte…" at bounding box center [659, 448] width 1318 height 896
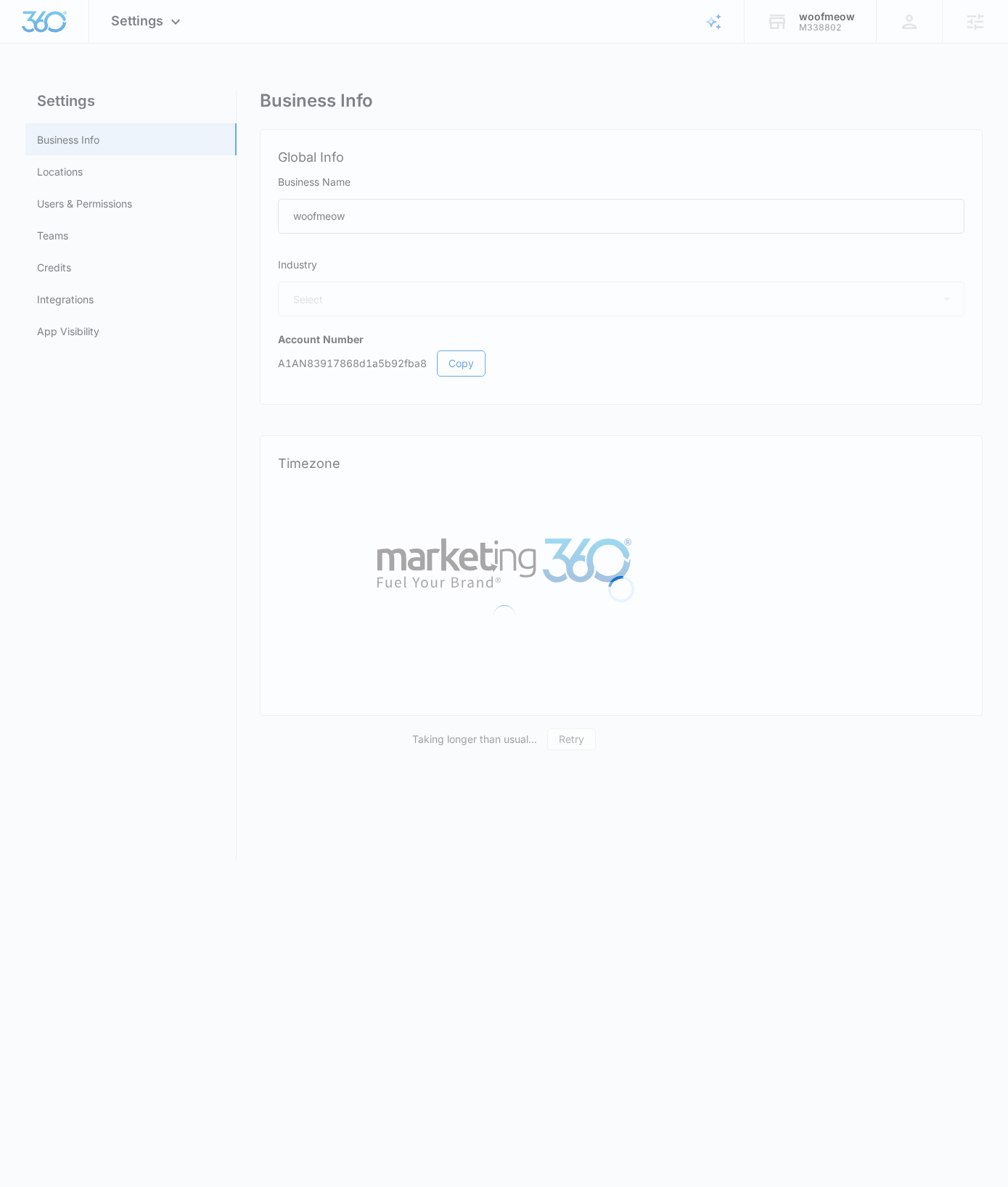
select select "12"
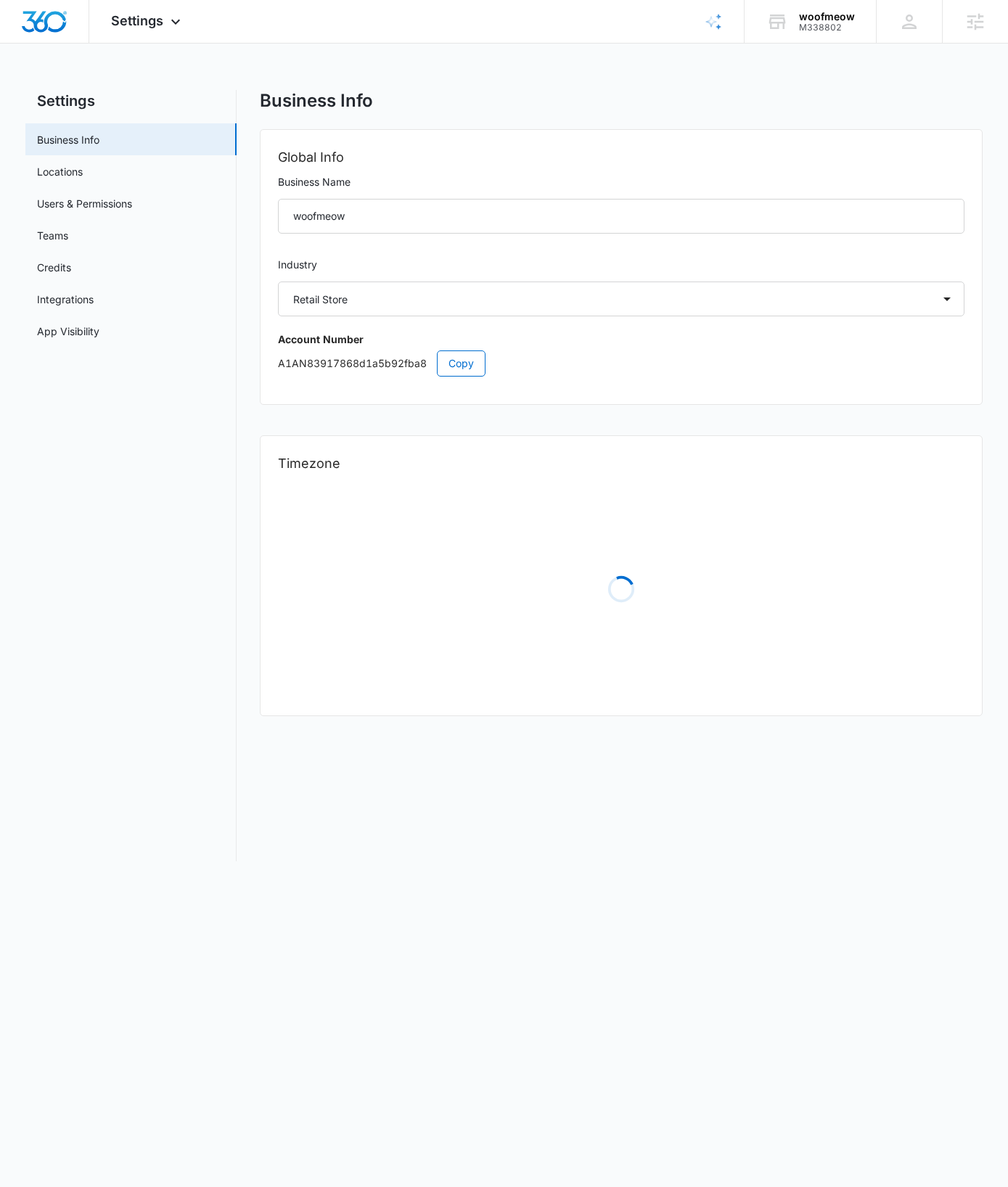
select select "US"
select select "America/New_York"
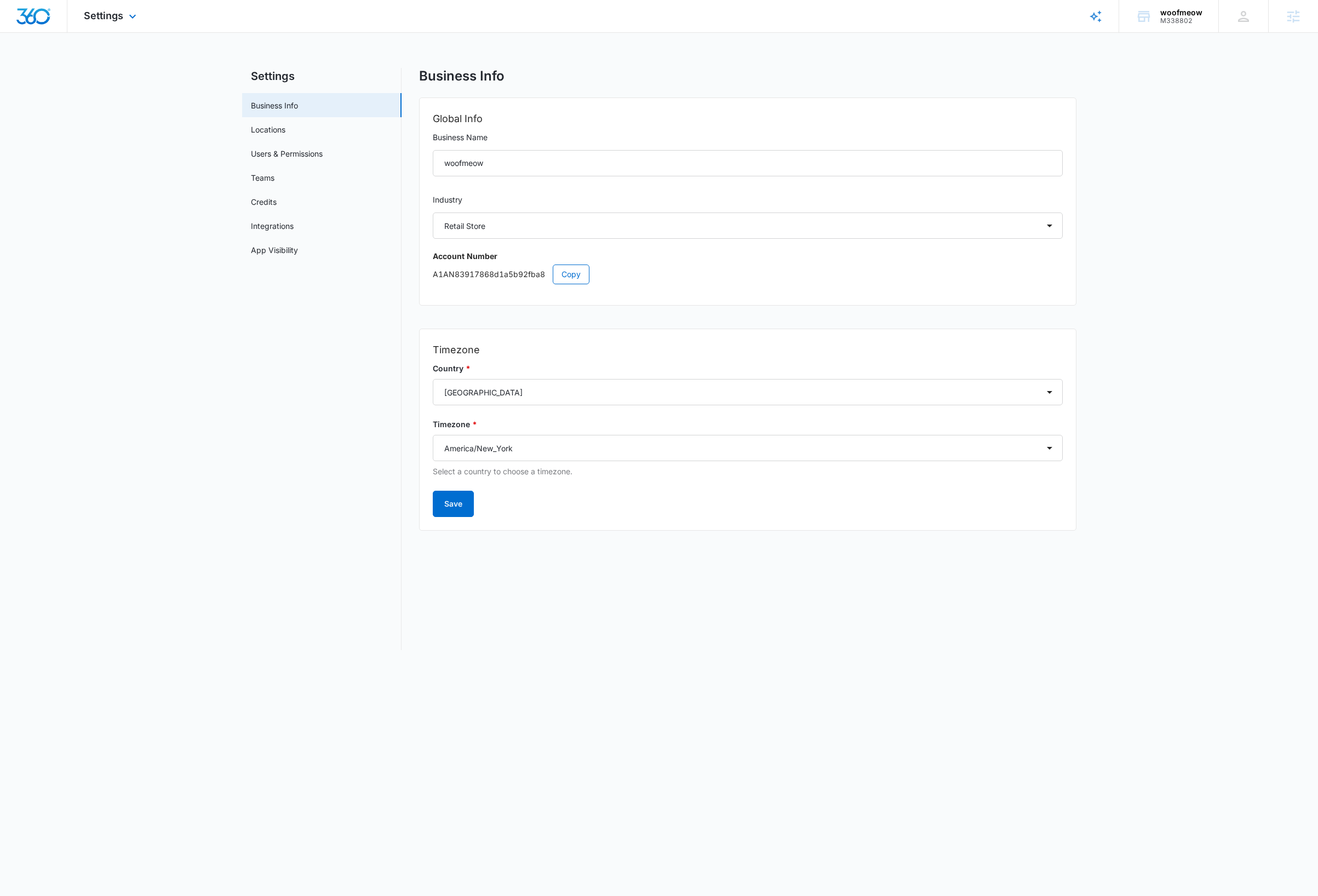
click at [33, 13] on img "Dashboard" at bounding box center [33, 16] width 35 height 17
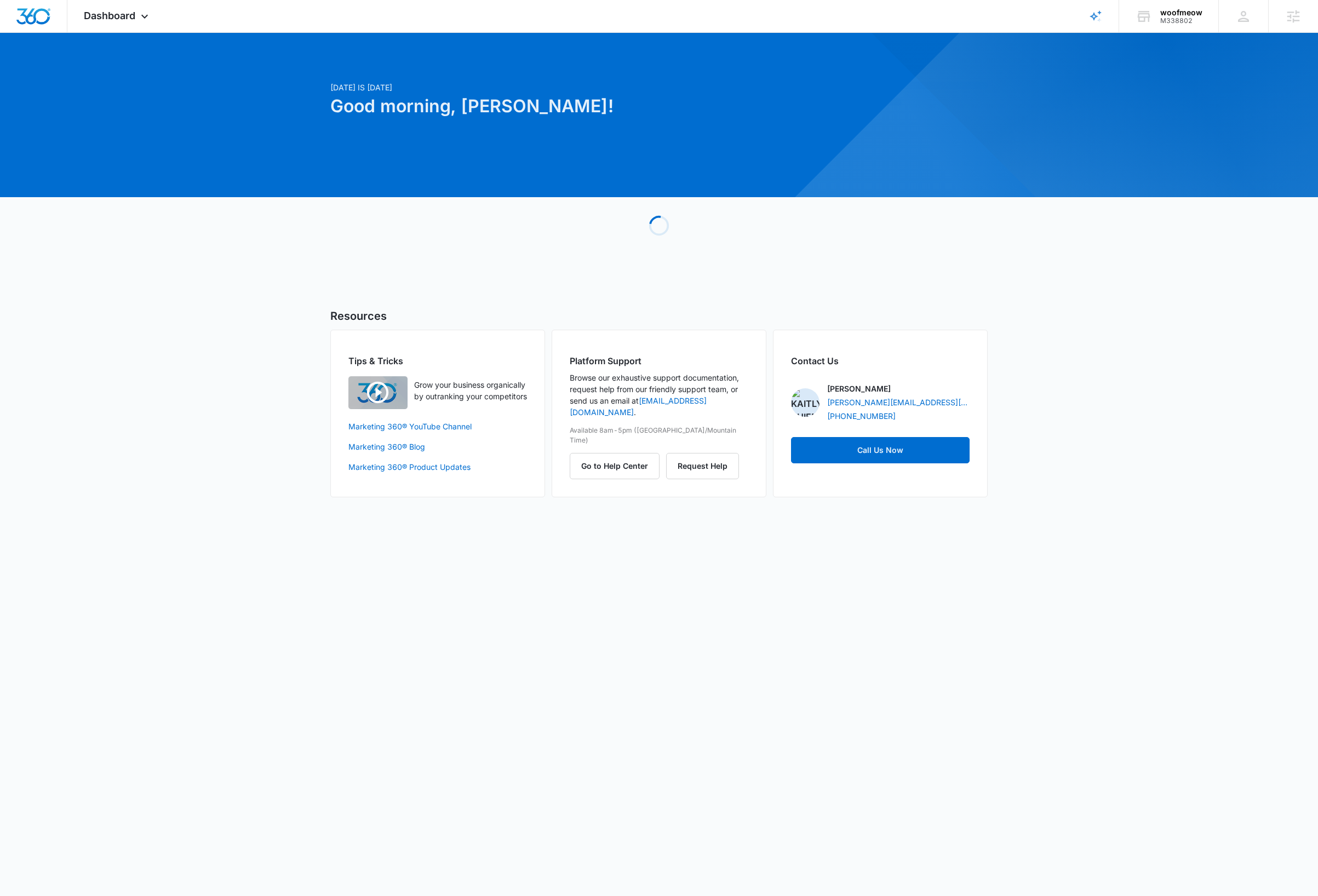
click at [760, 329] on div "[DATE] is [DATE] Good morning, [PERSON_NAME]! Loading Resources Tips & Tricks G…" at bounding box center [659, 278] width 1318 height 464
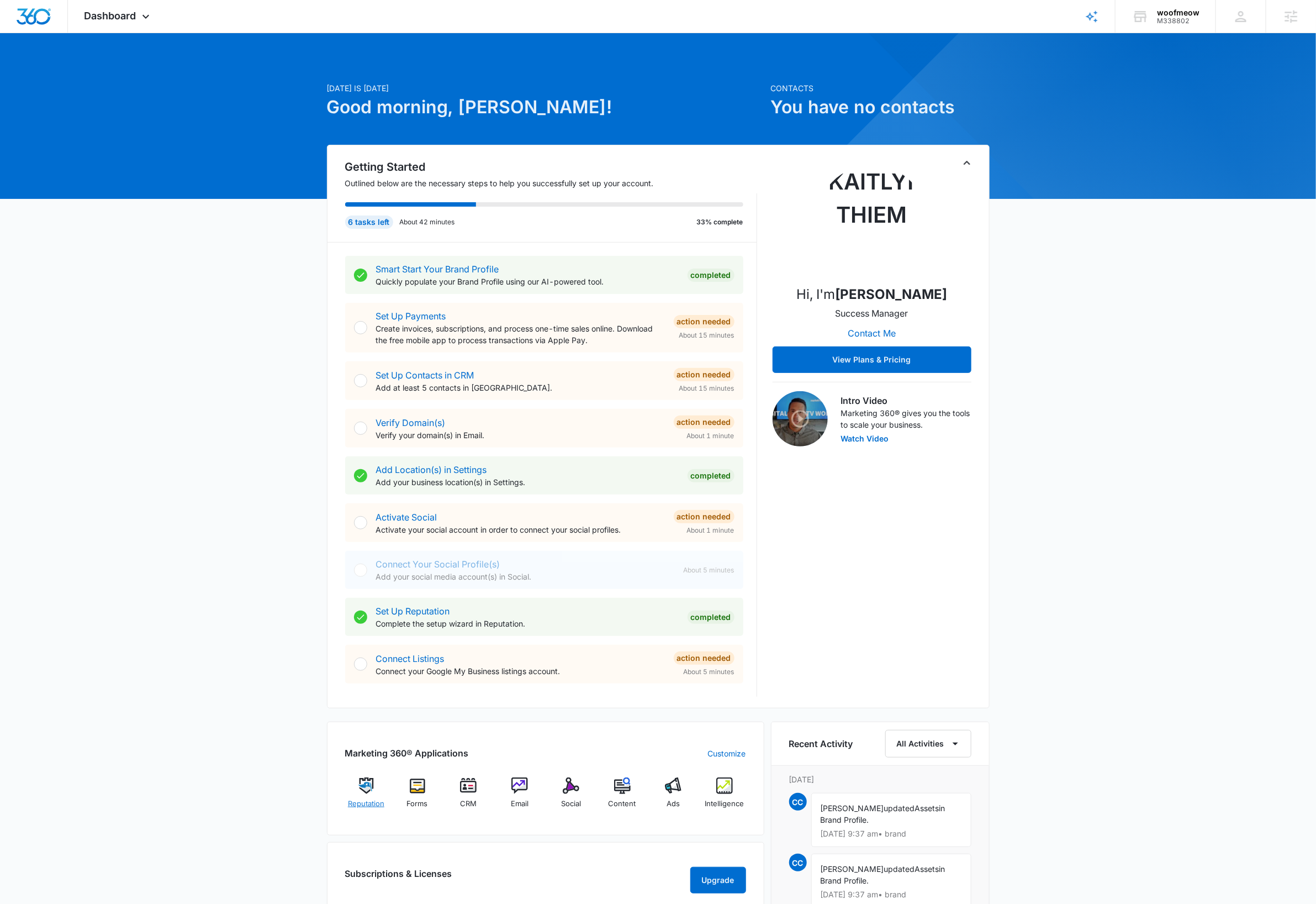
click at [371, 790] on img at bounding box center [366, 785] width 17 height 17
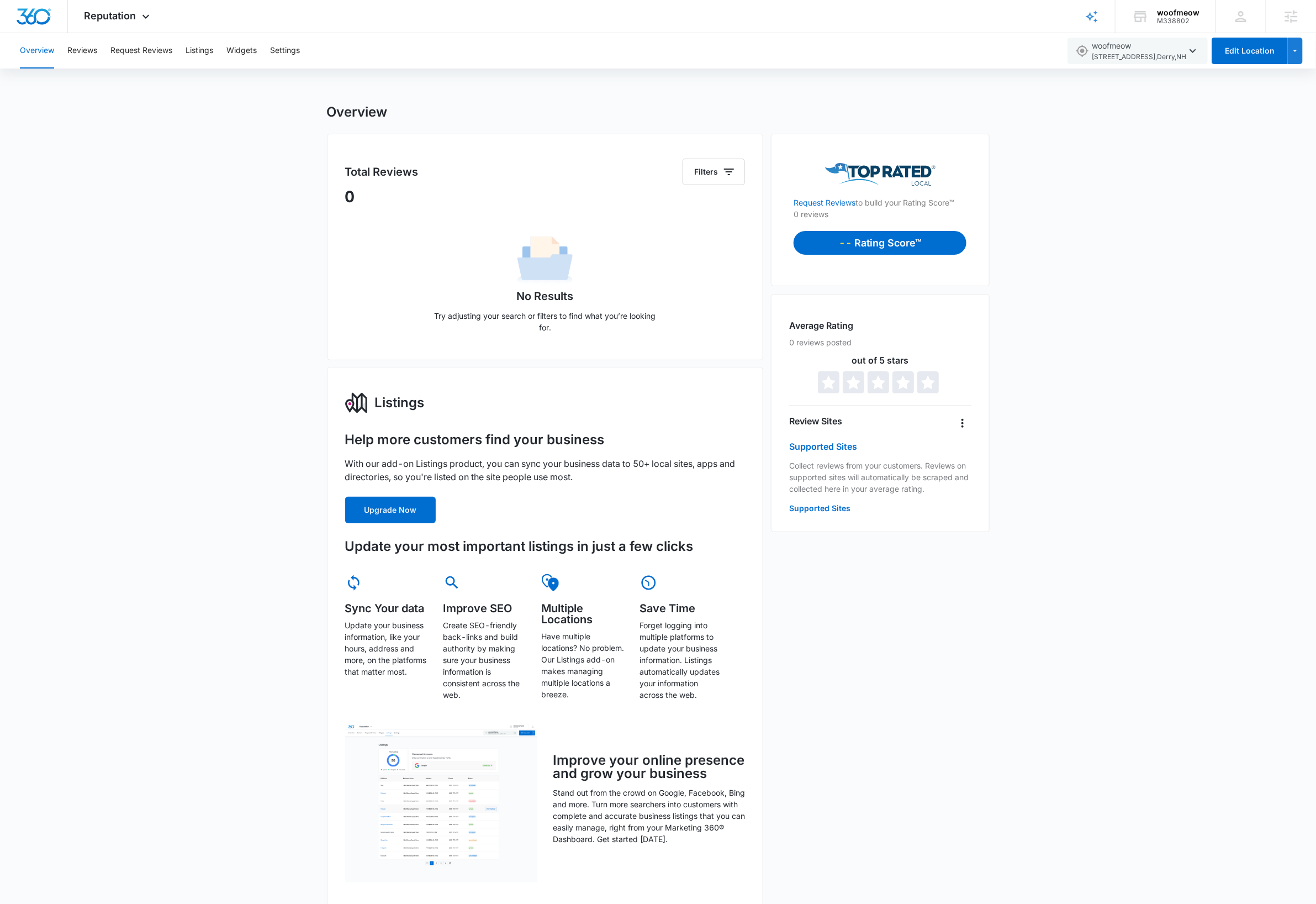
click at [1174, 313] on div "Overview Total Reviews Filters 0 No Results Try adjusting your search or filter…" at bounding box center [658, 630] width 1316 height 1053
click at [27, 12] on img "Dashboard" at bounding box center [33, 16] width 36 height 17
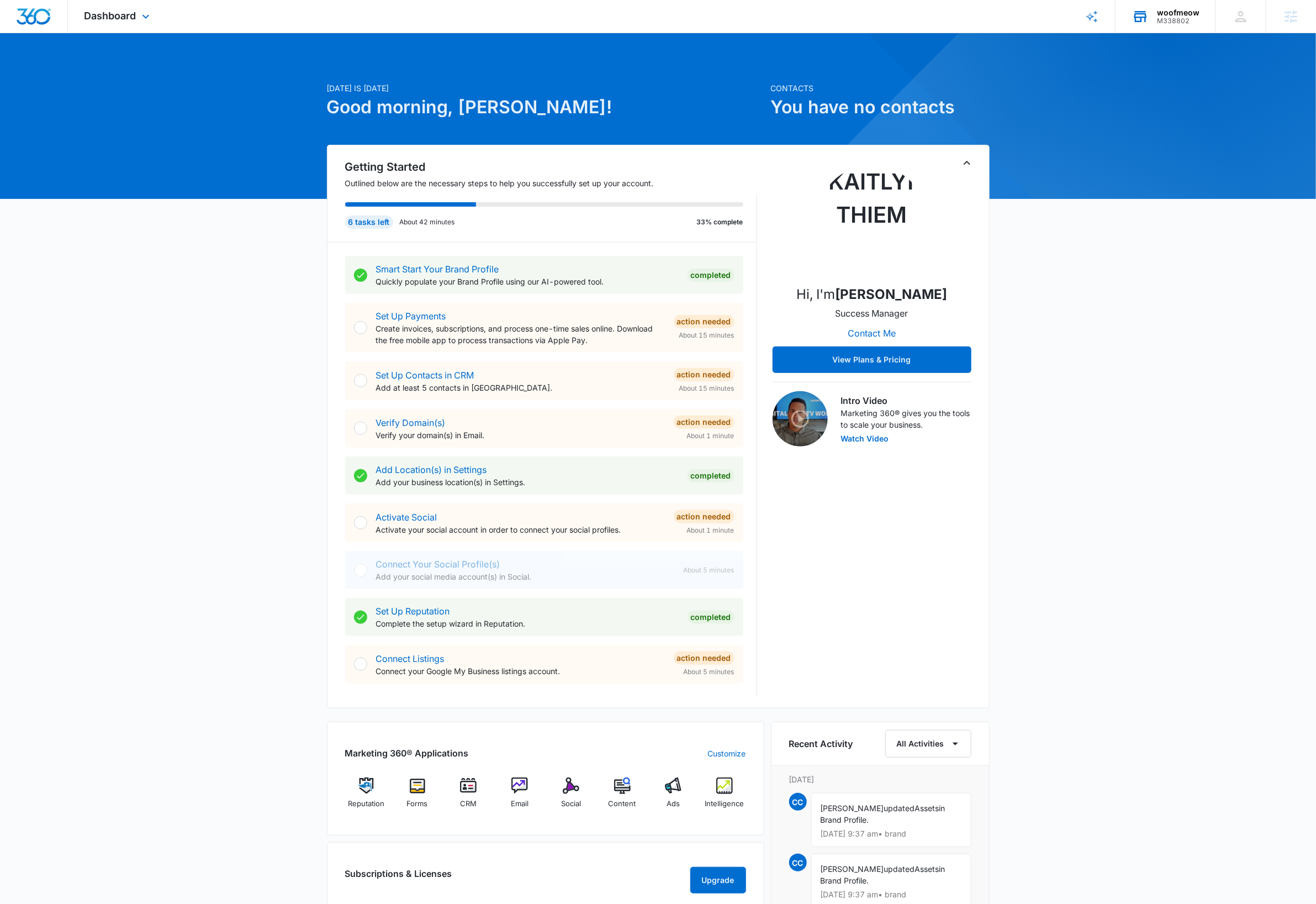
click at [1196, 13] on div "woofmeow" at bounding box center [1178, 12] width 43 height 9
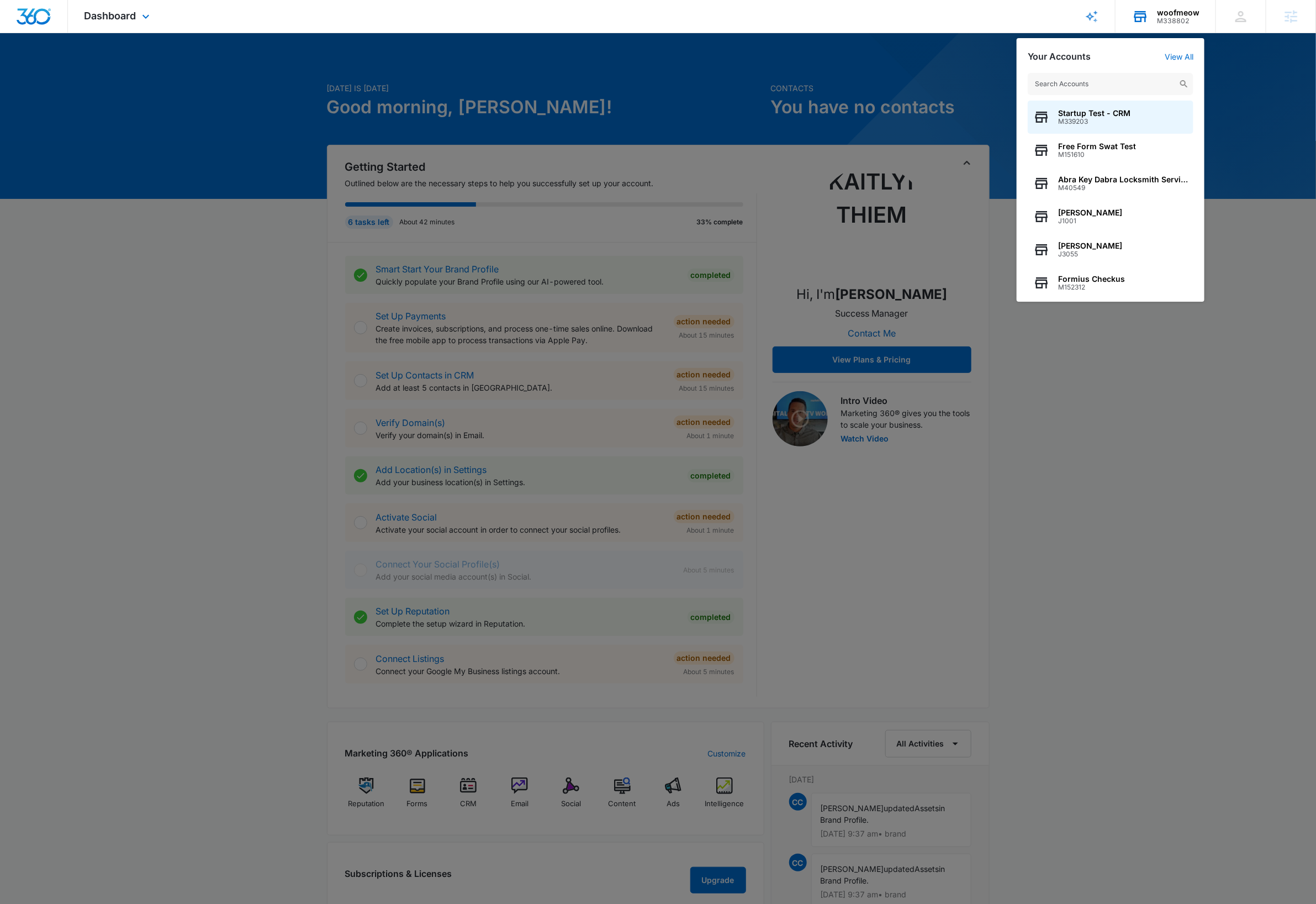
click at [1108, 84] on input "text" at bounding box center [1111, 84] width 165 height 22
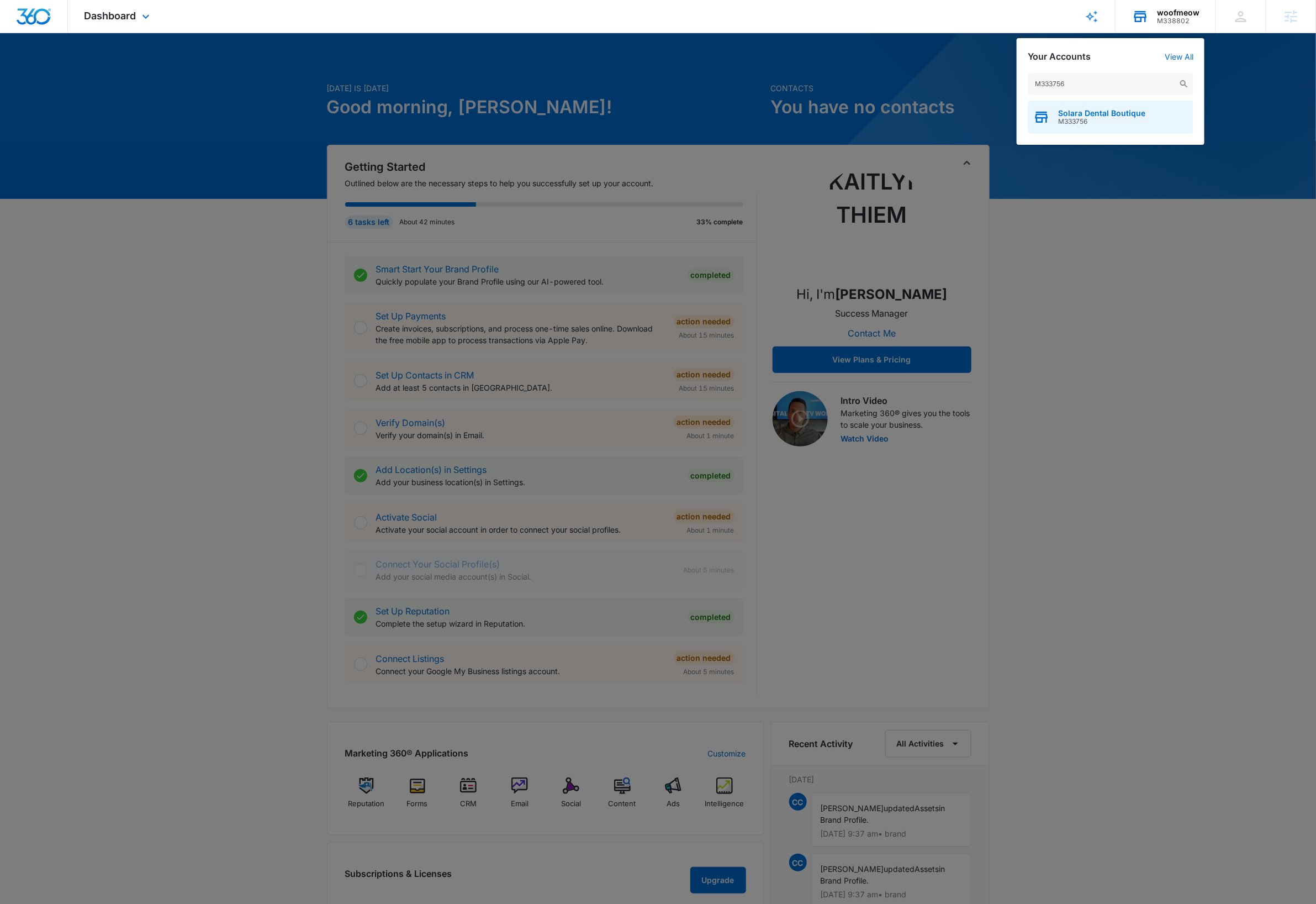
type input "M333756"
click at [1122, 121] on span "M333756" at bounding box center [1102, 121] width 87 height 8
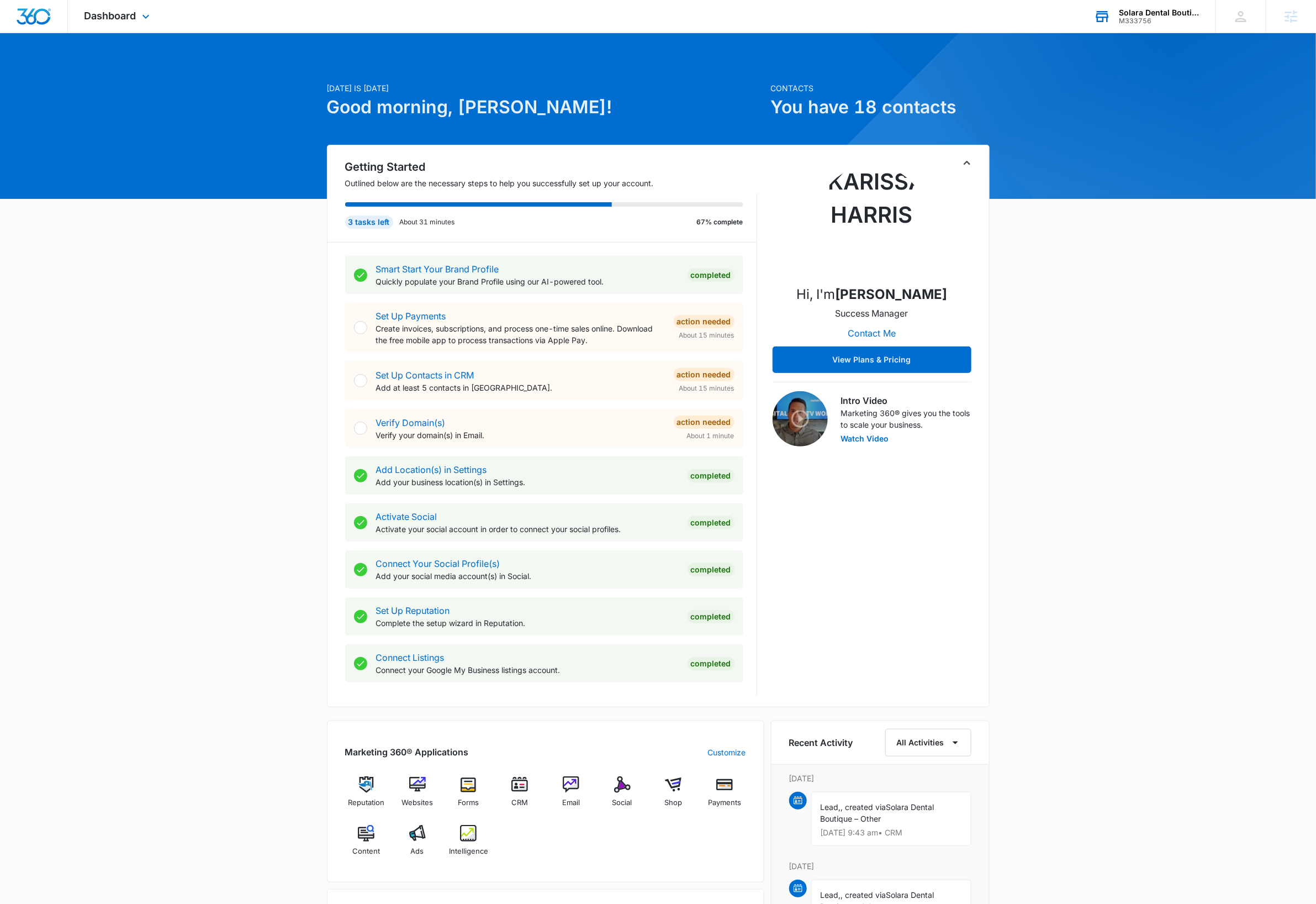
drag, startPoint x: 1045, startPoint y: 252, endPoint x: 1012, endPoint y: 224, distance: 43.3
click at [1043, 252] on div "[DATE] is [DATE] Good morning, [PERSON_NAME]! Contacts You have 18 contacts Get…" at bounding box center [658, 696] width 1316 height 1298
click at [967, 165] on icon "Toggle Collapse" at bounding box center [967, 163] width 13 height 13
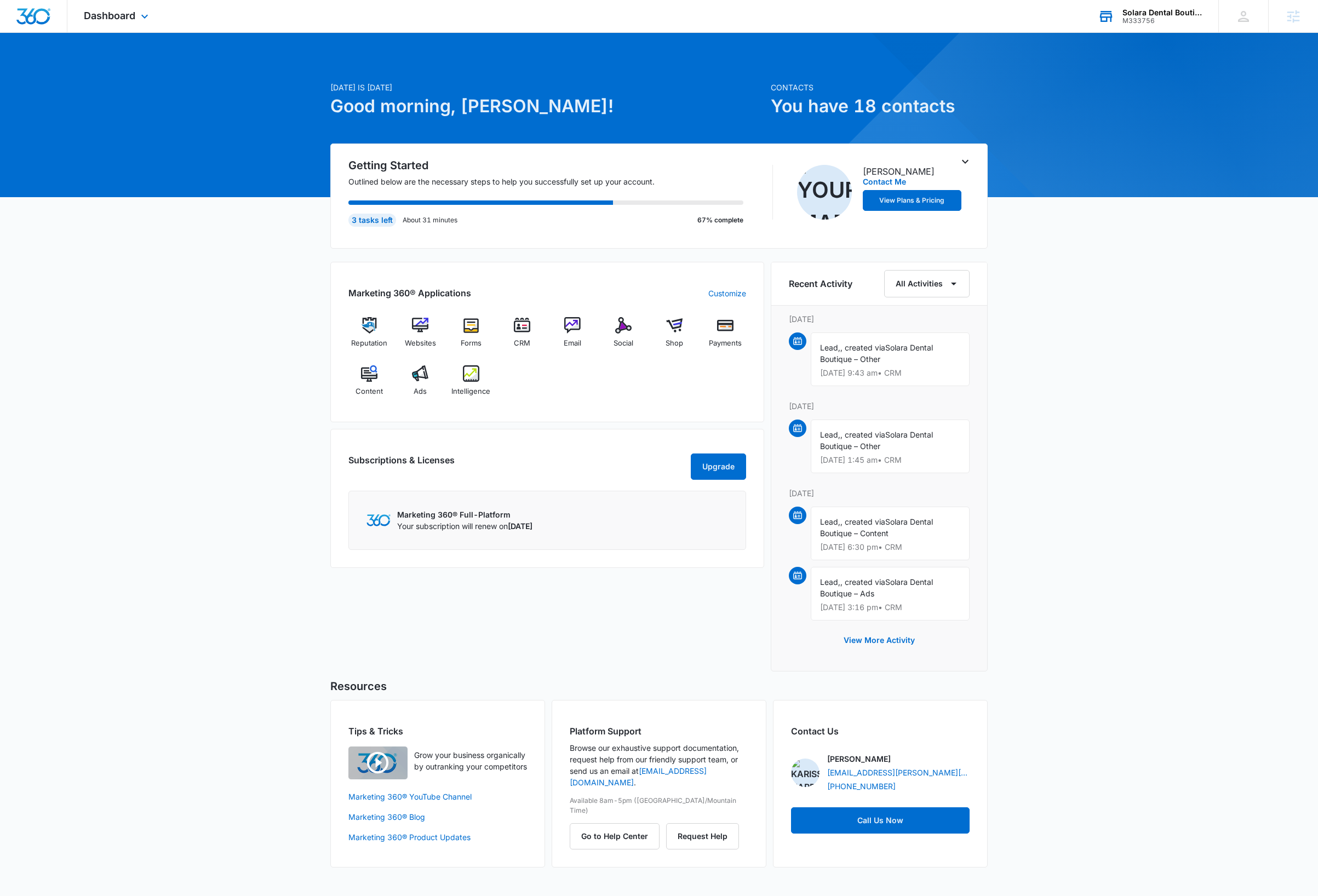
drag, startPoint x: 1094, startPoint y: 293, endPoint x: 1047, endPoint y: 283, distance: 48.1
click at [1094, 291] on div "[DATE] is [DATE] Good morning, [PERSON_NAME]! Contacts You have 18 contacts Get…" at bounding box center [659, 464] width 1318 height 834
drag, startPoint x: 135, startPoint y: 17, endPoint x: 161, endPoint y: 102, distance: 88.9
click at [135, 17] on span "Dashboard" at bounding box center [109, 16] width 52 height 12
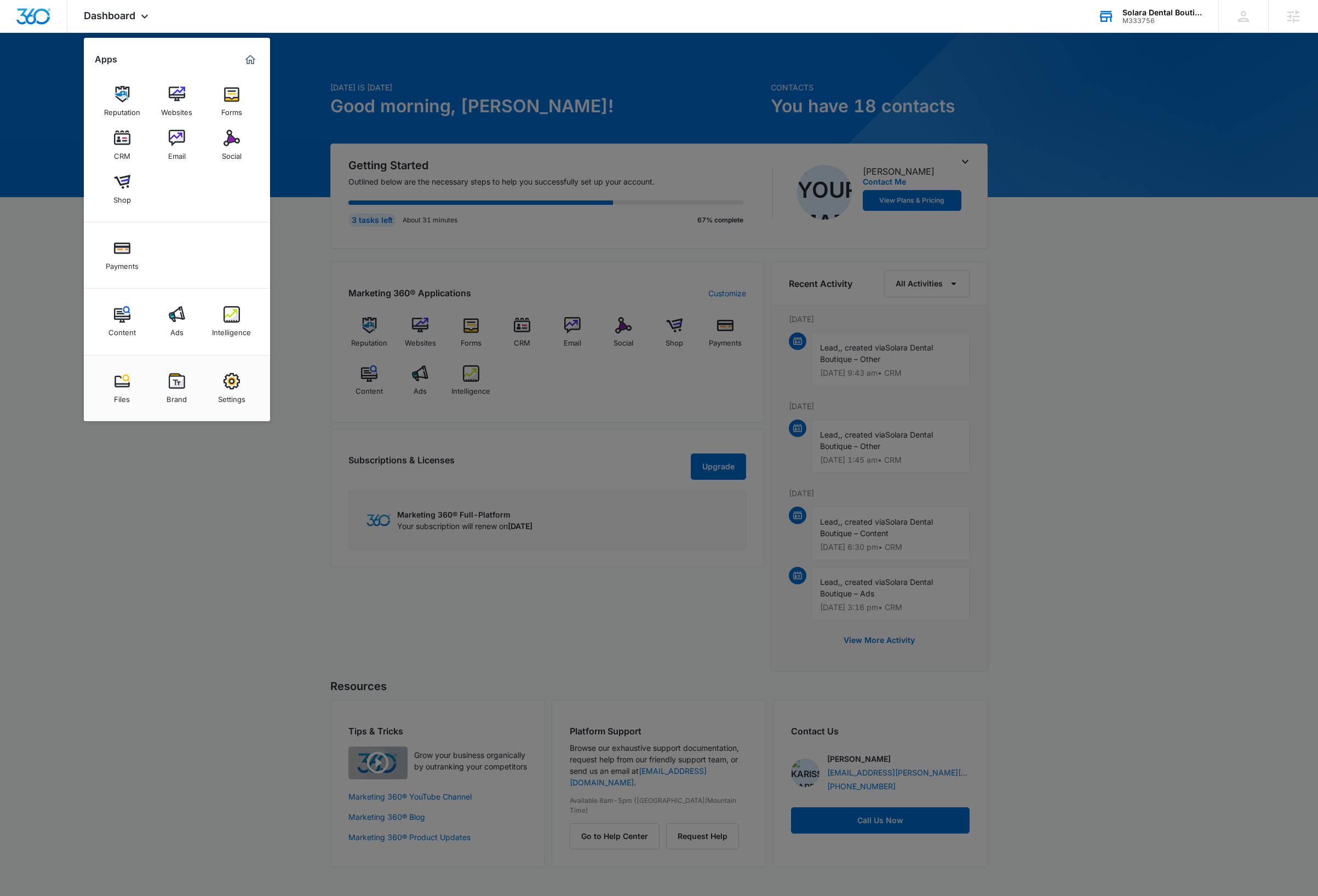
click at [222, 308] on link "Intelligence" at bounding box center [232, 321] width 42 height 42
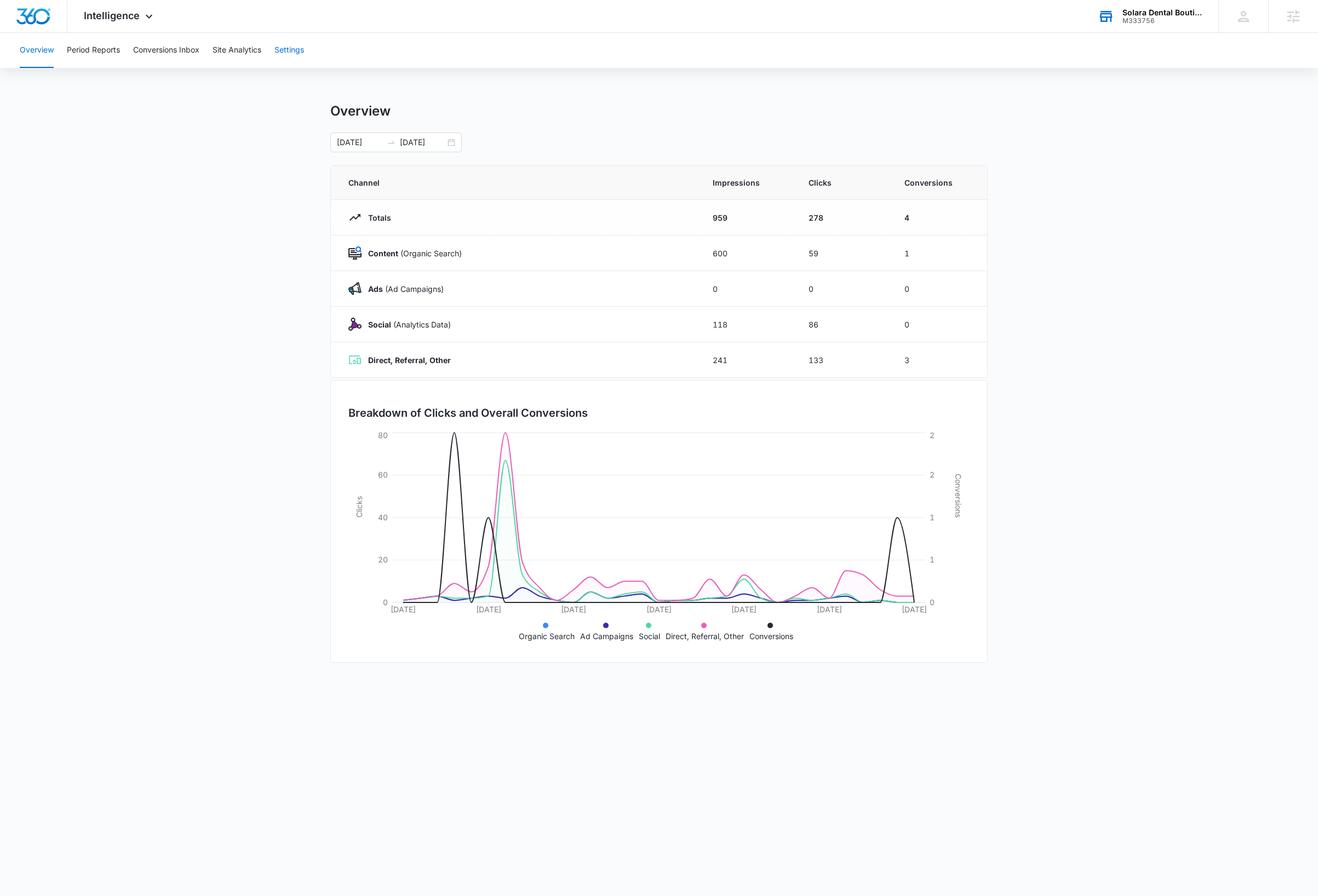
click at [292, 48] on button "Settings" at bounding box center [288, 50] width 29 height 35
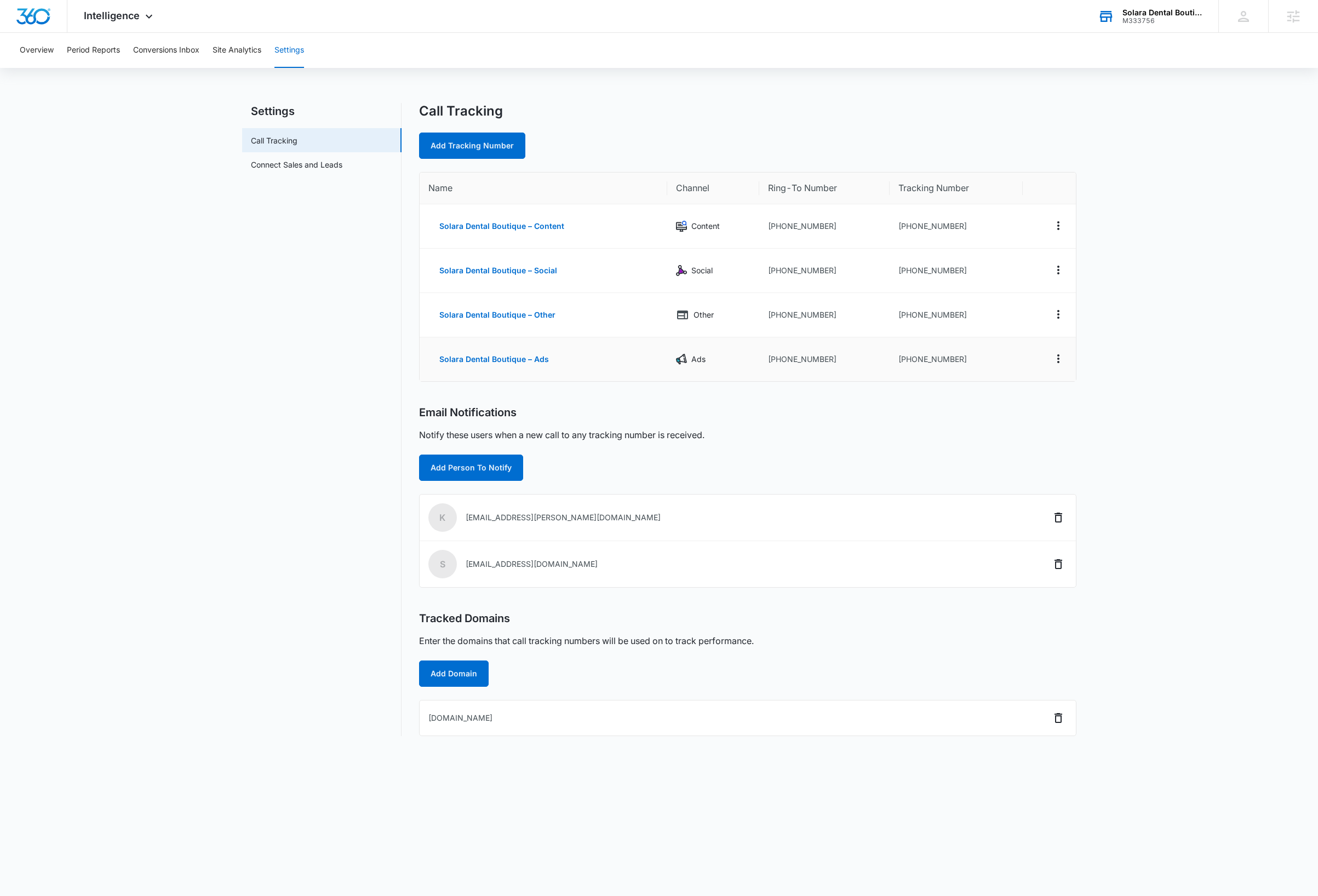
click at [942, 361] on td "[PHONE_NUMBER]" at bounding box center [956, 359] width 133 height 44
click at [175, 52] on button "Conversions Inbox" at bounding box center [166, 50] width 66 height 35
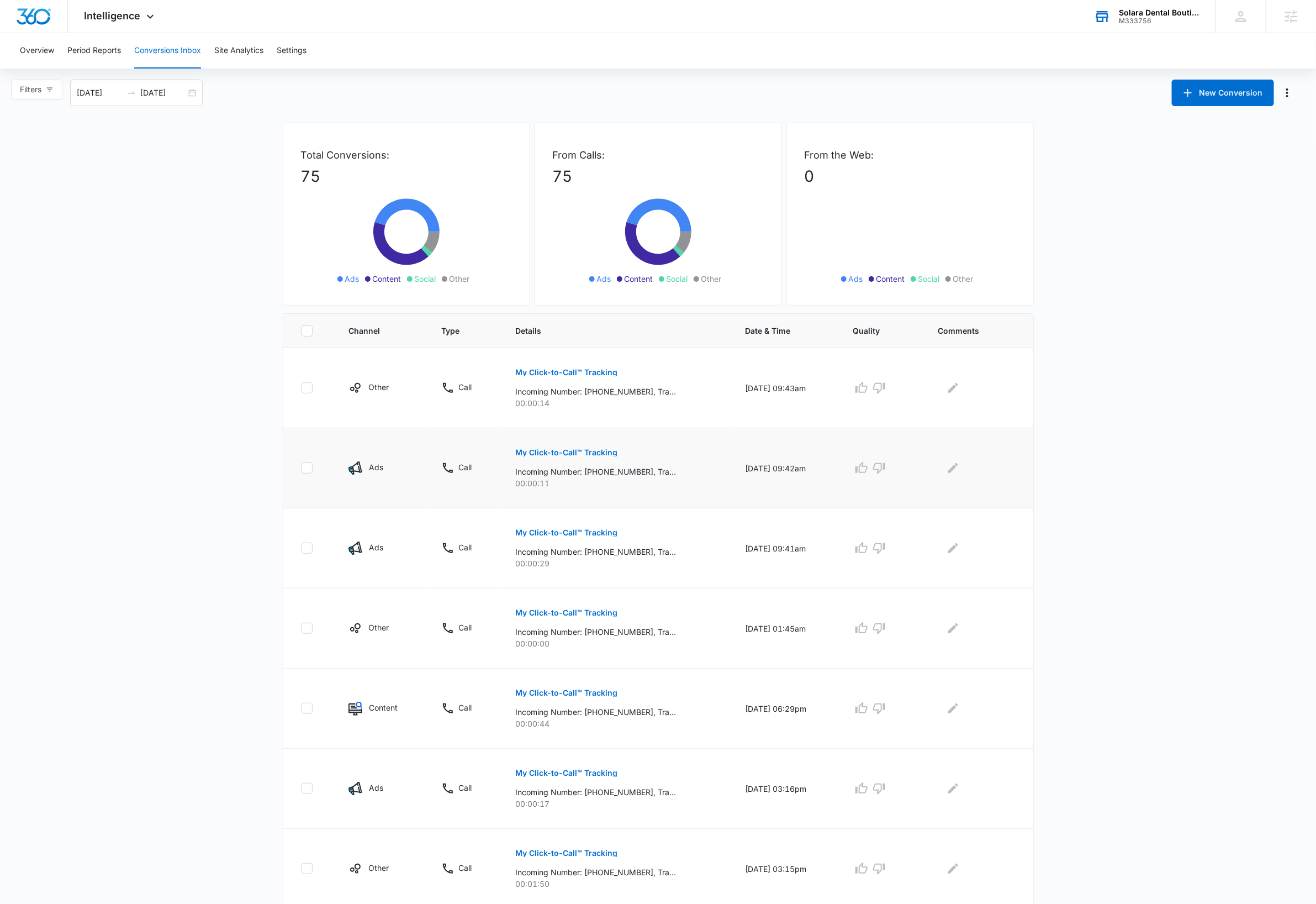
click at [594, 453] on p "My Click-to-Call™ Tracking" at bounding box center [567, 452] width 102 height 8
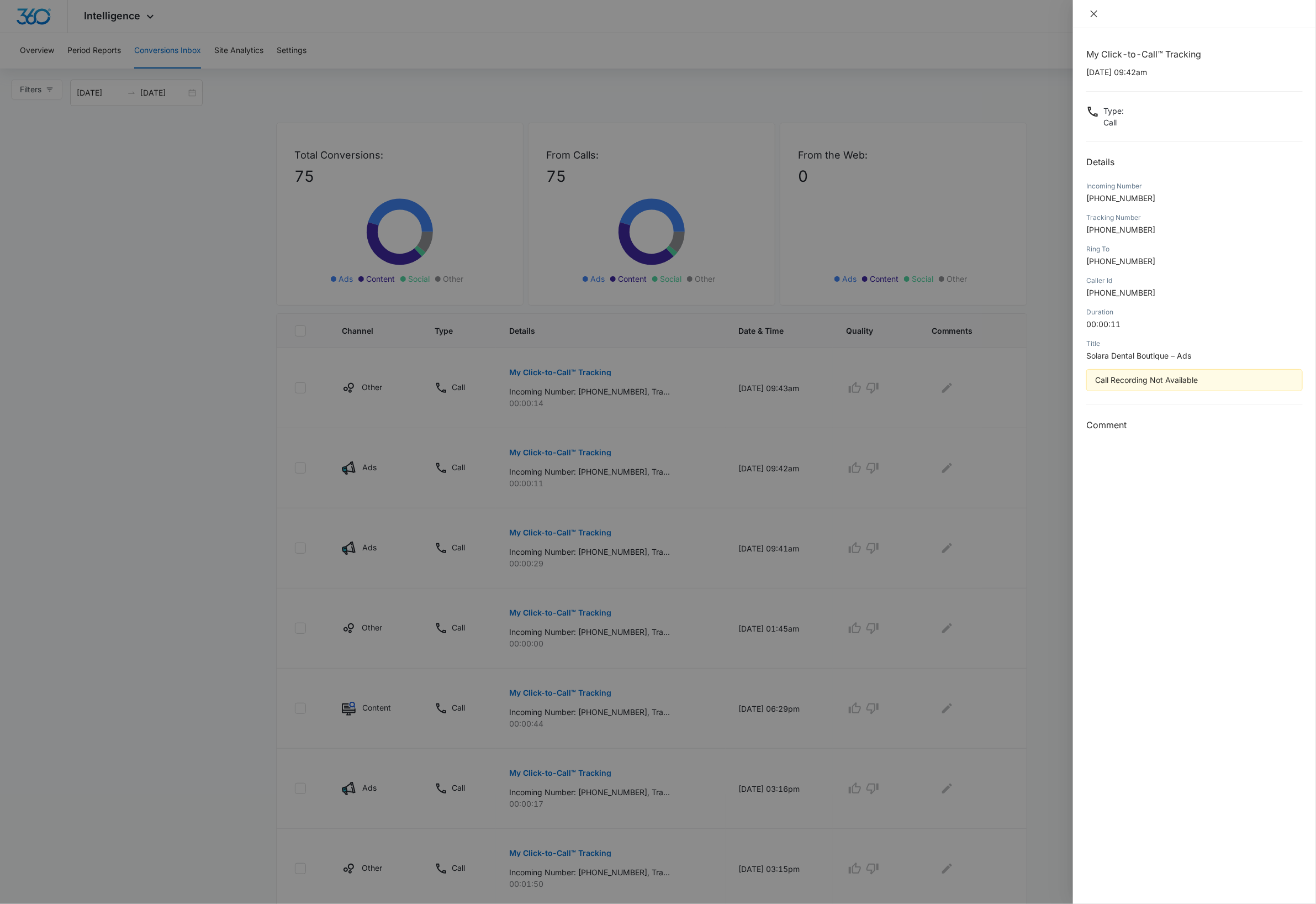
click at [1096, 17] on icon "close" at bounding box center [1094, 14] width 9 height 9
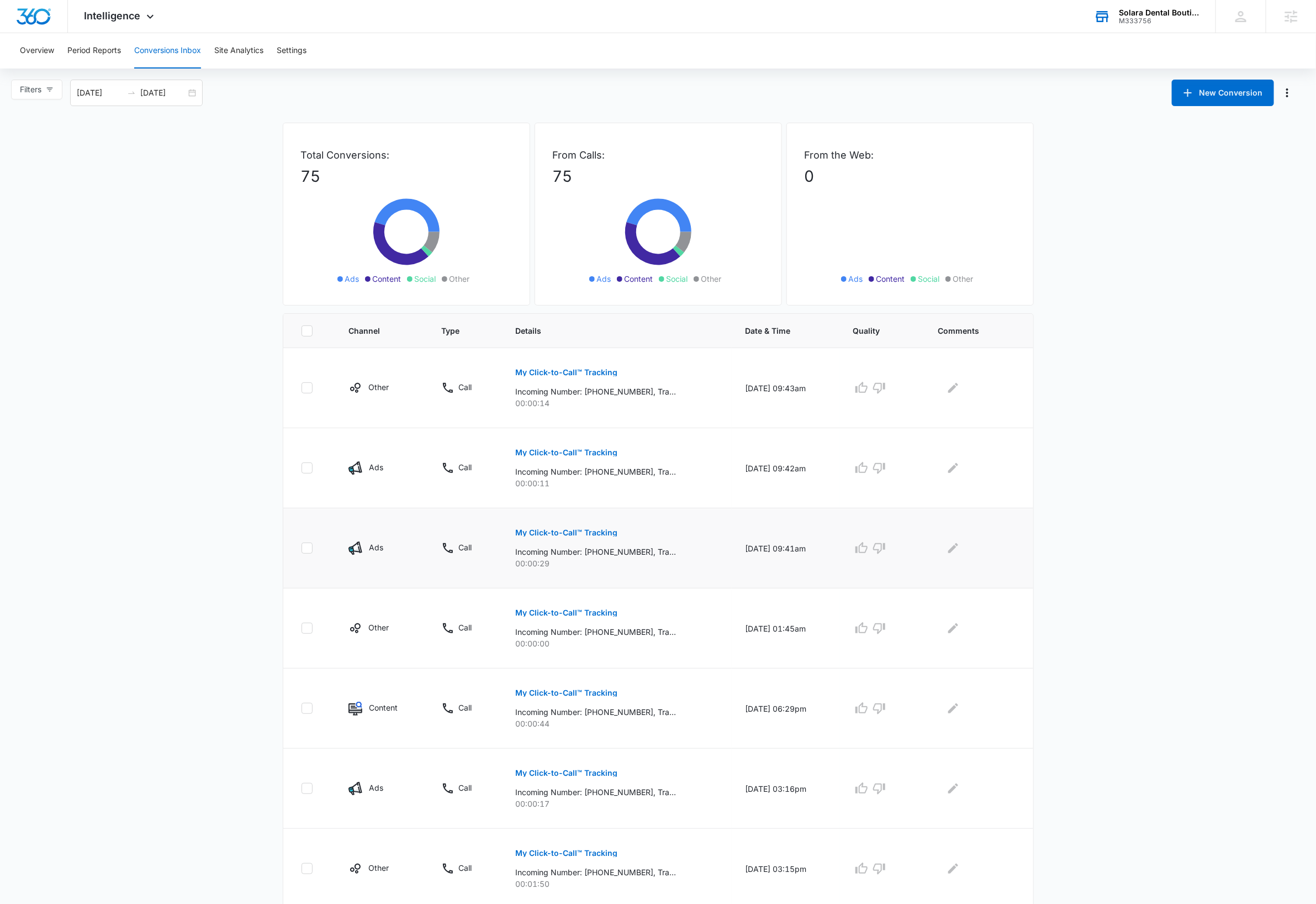
click at [599, 534] on p "My Click-to-Call™ Tracking" at bounding box center [567, 533] width 102 height 8
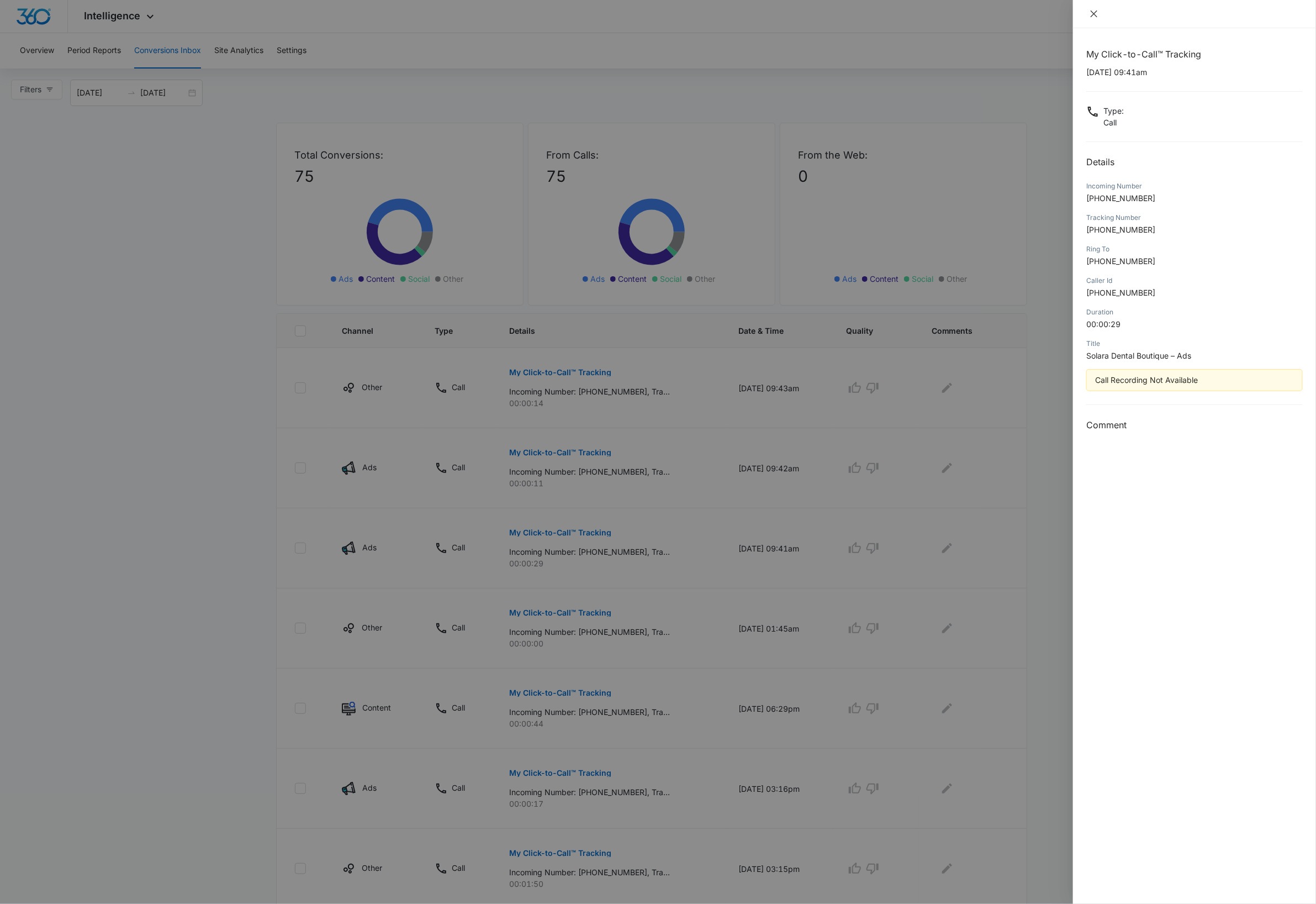
click at [1095, 15] on icon "close" at bounding box center [1094, 13] width 7 height 7
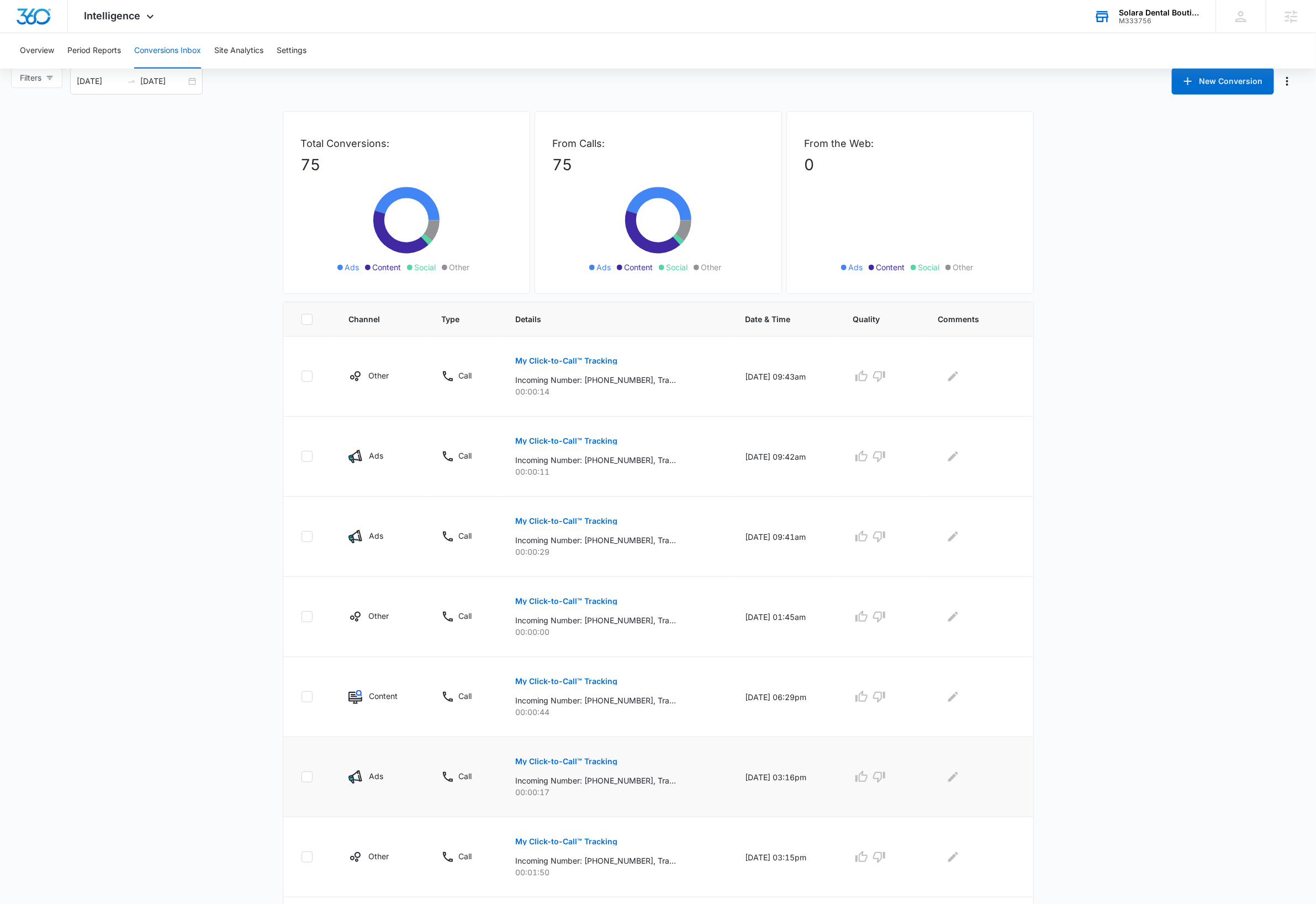
scroll to position [232, 0]
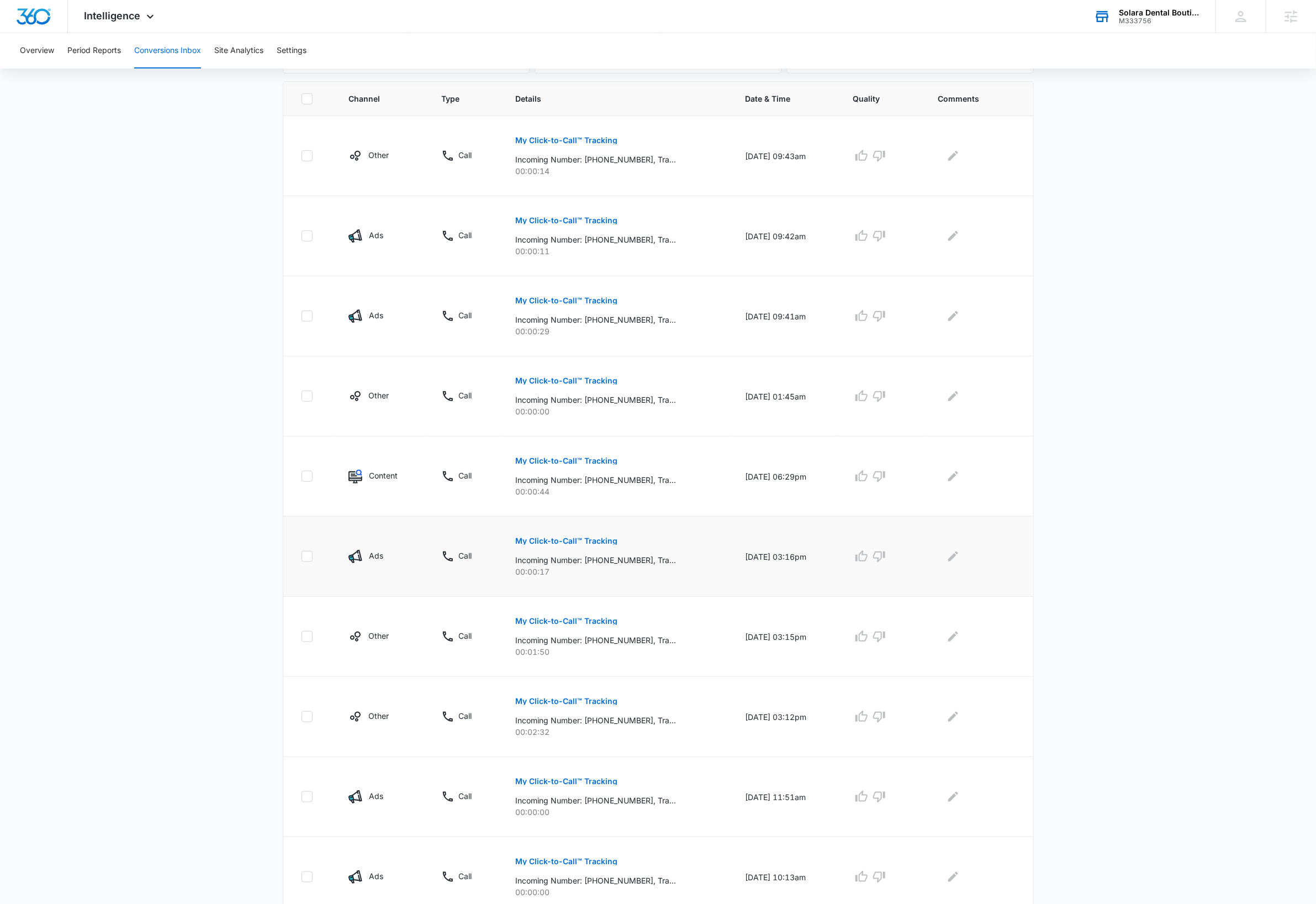
click at [598, 544] on p "My Click-to-Call™ Tracking" at bounding box center [567, 541] width 102 height 8
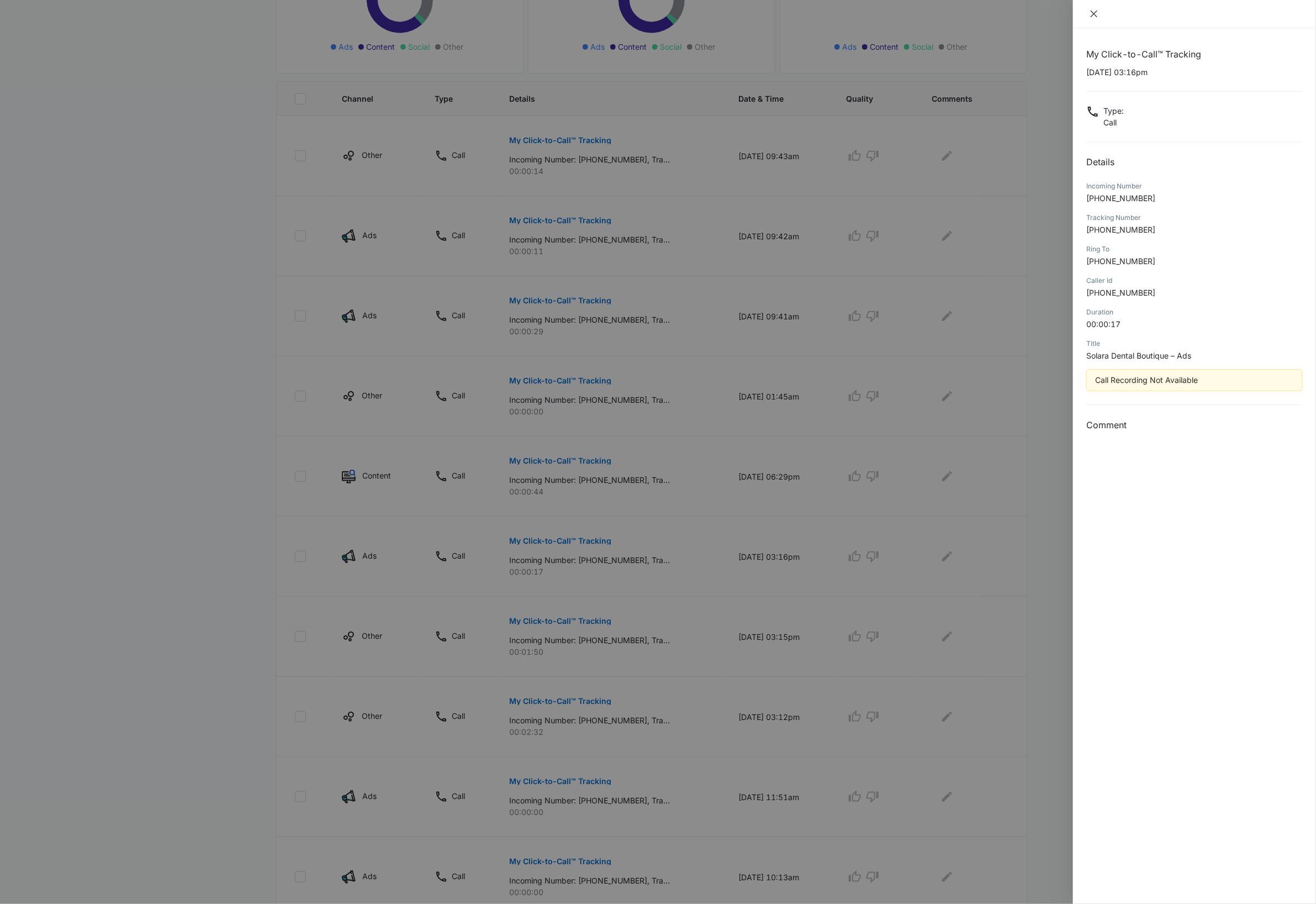
click at [1094, 17] on icon "close" at bounding box center [1094, 14] width 9 height 9
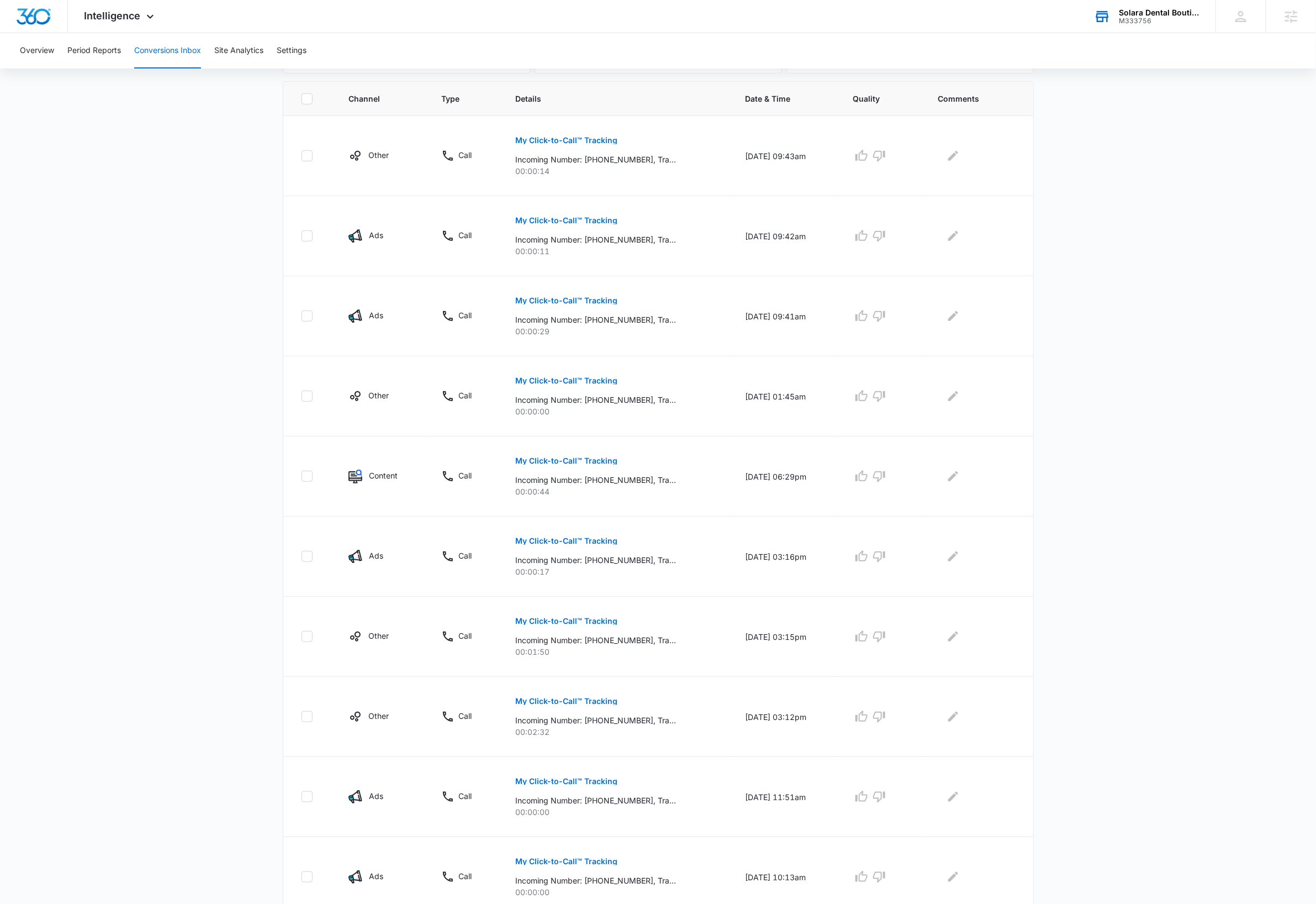
scroll to position [0, 0]
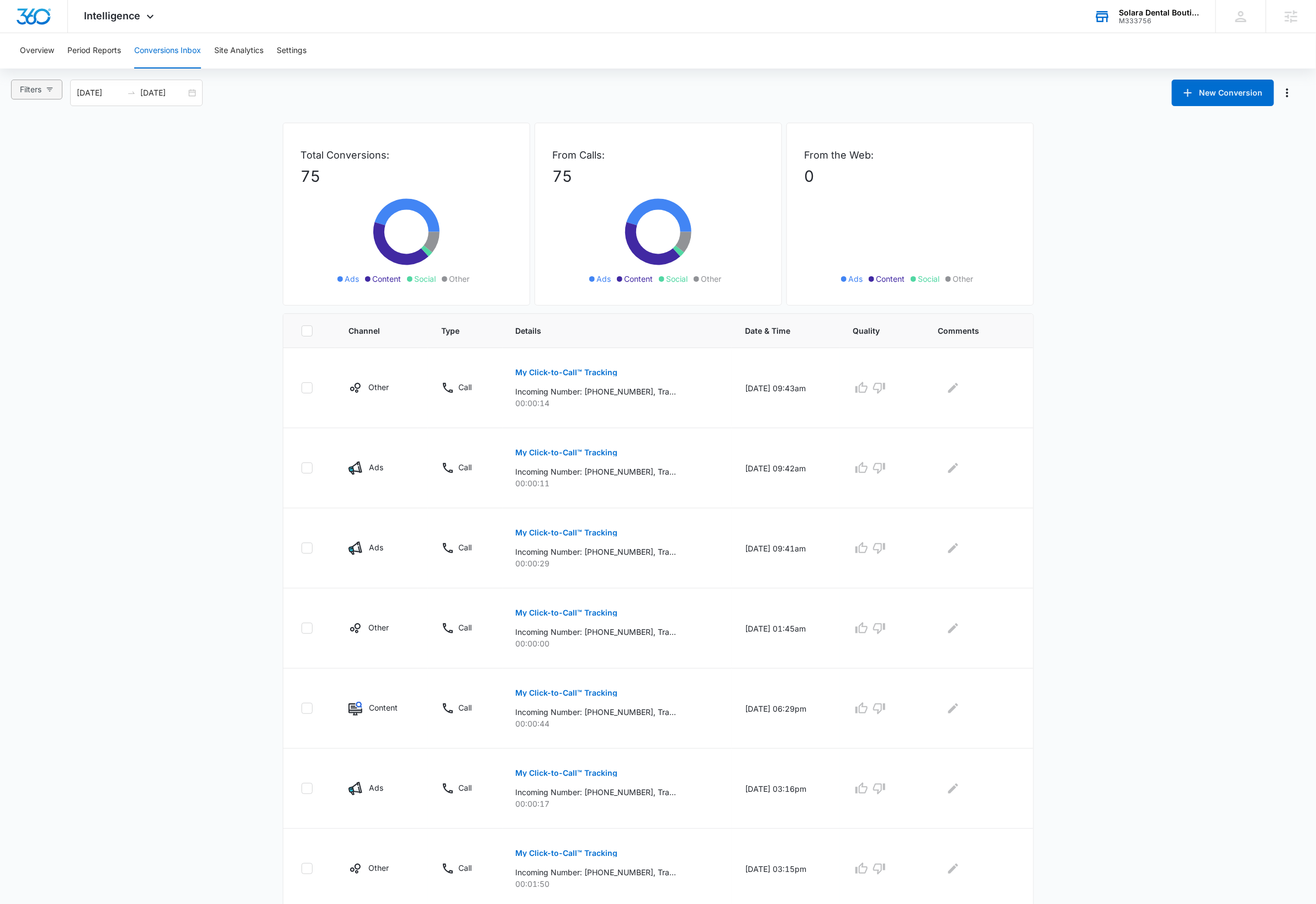
drag, startPoint x: 53, startPoint y: 87, endPoint x: 47, endPoint y: 96, distance: 10.8
click at [53, 87] on icon "button" at bounding box center [49, 89] width 8 height 8
click at [22, 148] on input "Ads" at bounding box center [21, 148] width 9 height 9
radio input "true"
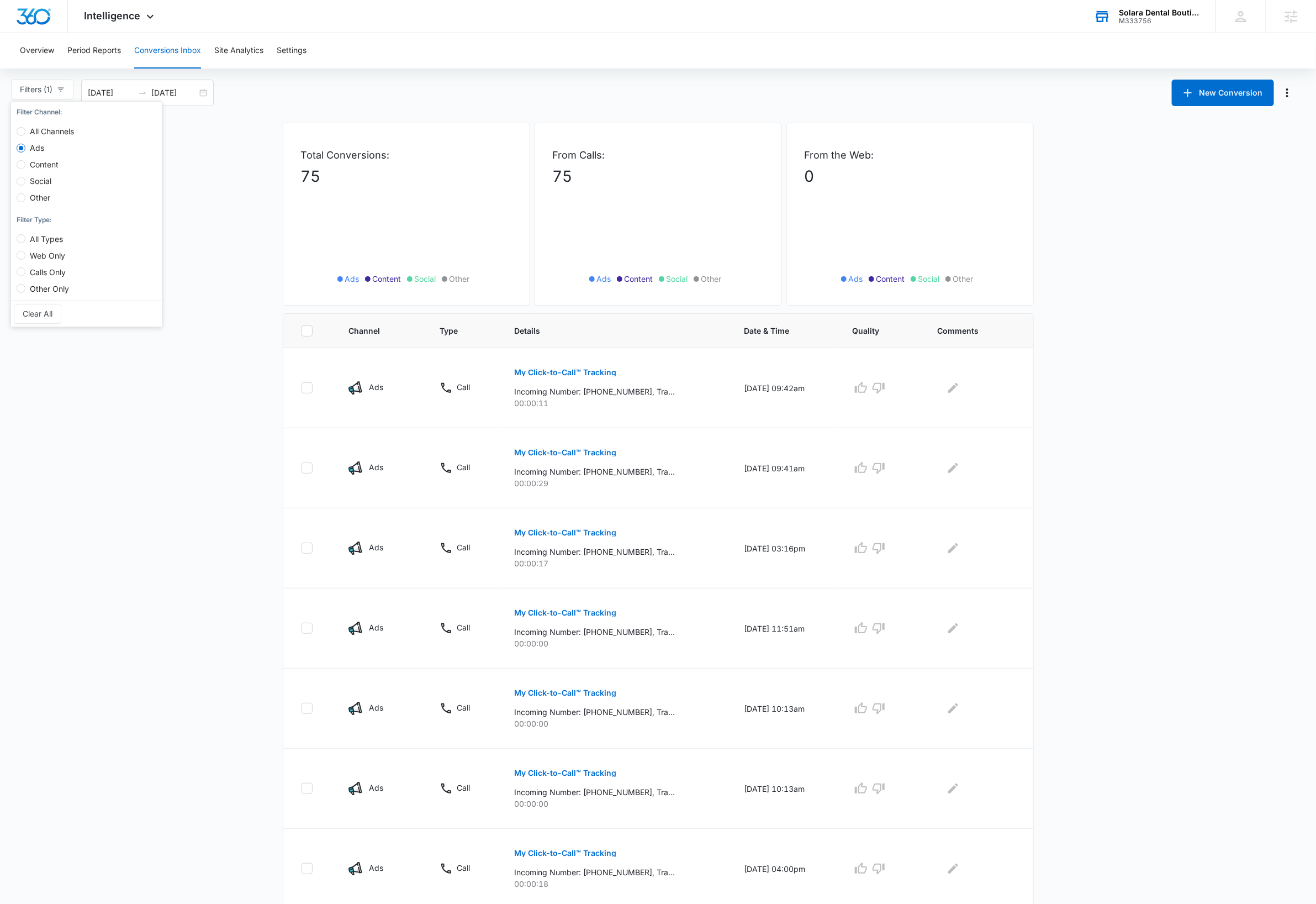
click at [230, 689] on main "Filters (1) Filter Channel : All Channels Ads Content Social Other Filter Type …" at bounding box center [658, 631] width 1316 height 1104
click at [163, 692] on main "Filters (1) Filter Channel : All Channels Ads Content Social Other Filter Type …" at bounding box center [658, 631] width 1316 height 1104
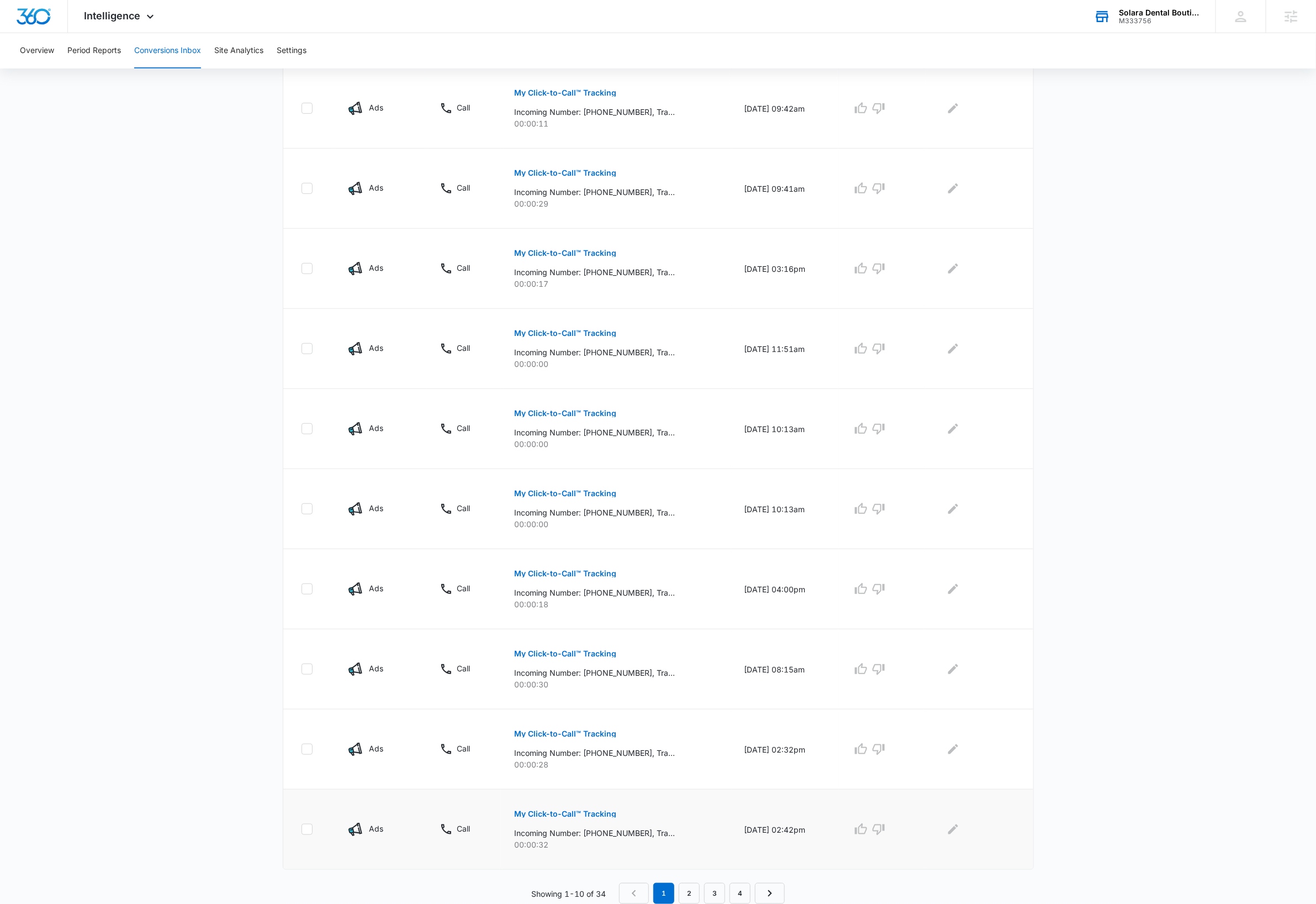
click at [595, 812] on p "My Click-to-Call™ Tracking" at bounding box center [565, 813] width 102 height 8
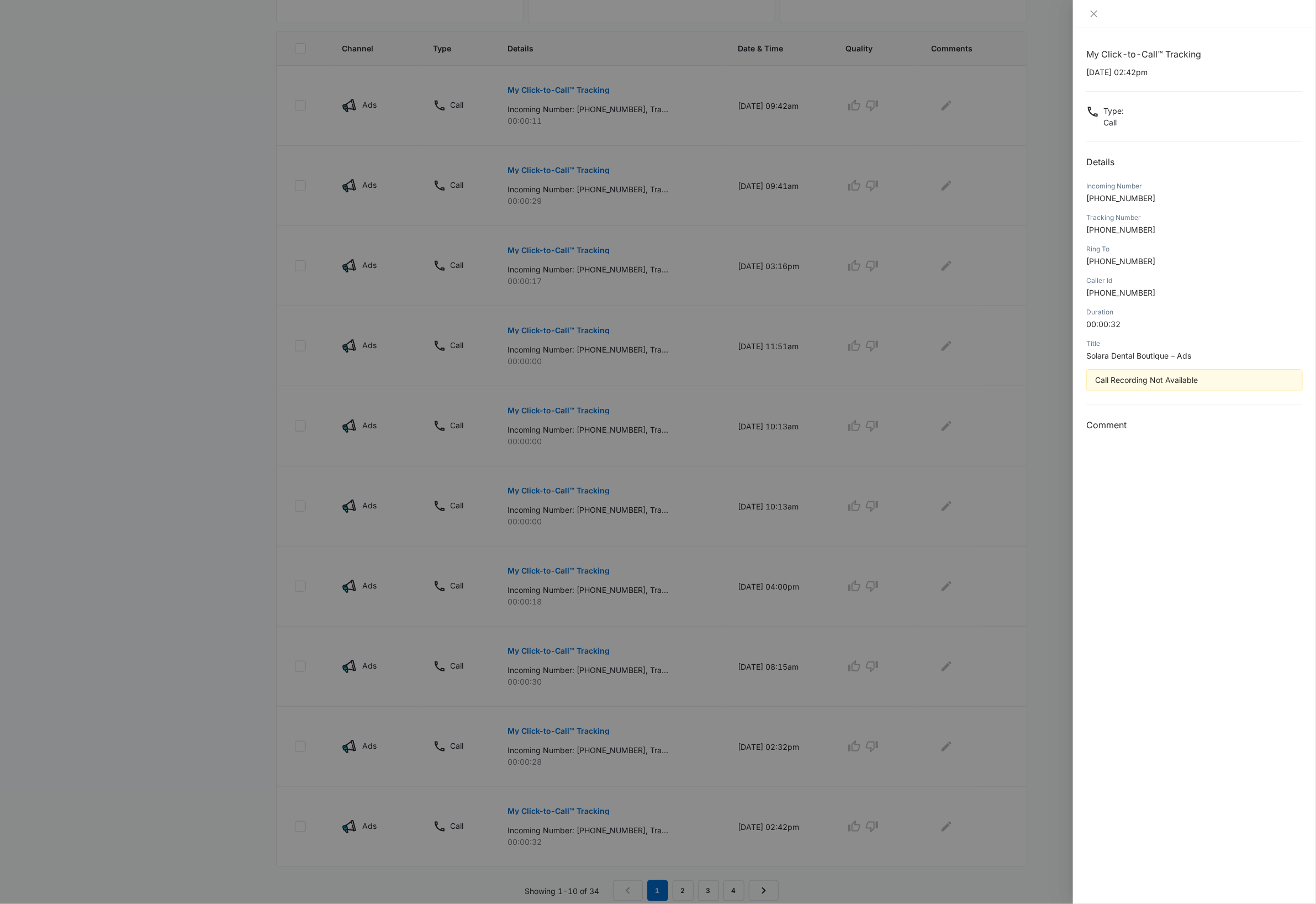
click at [582, 735] on div at bounding box center [658, 452] width 1316 height 904
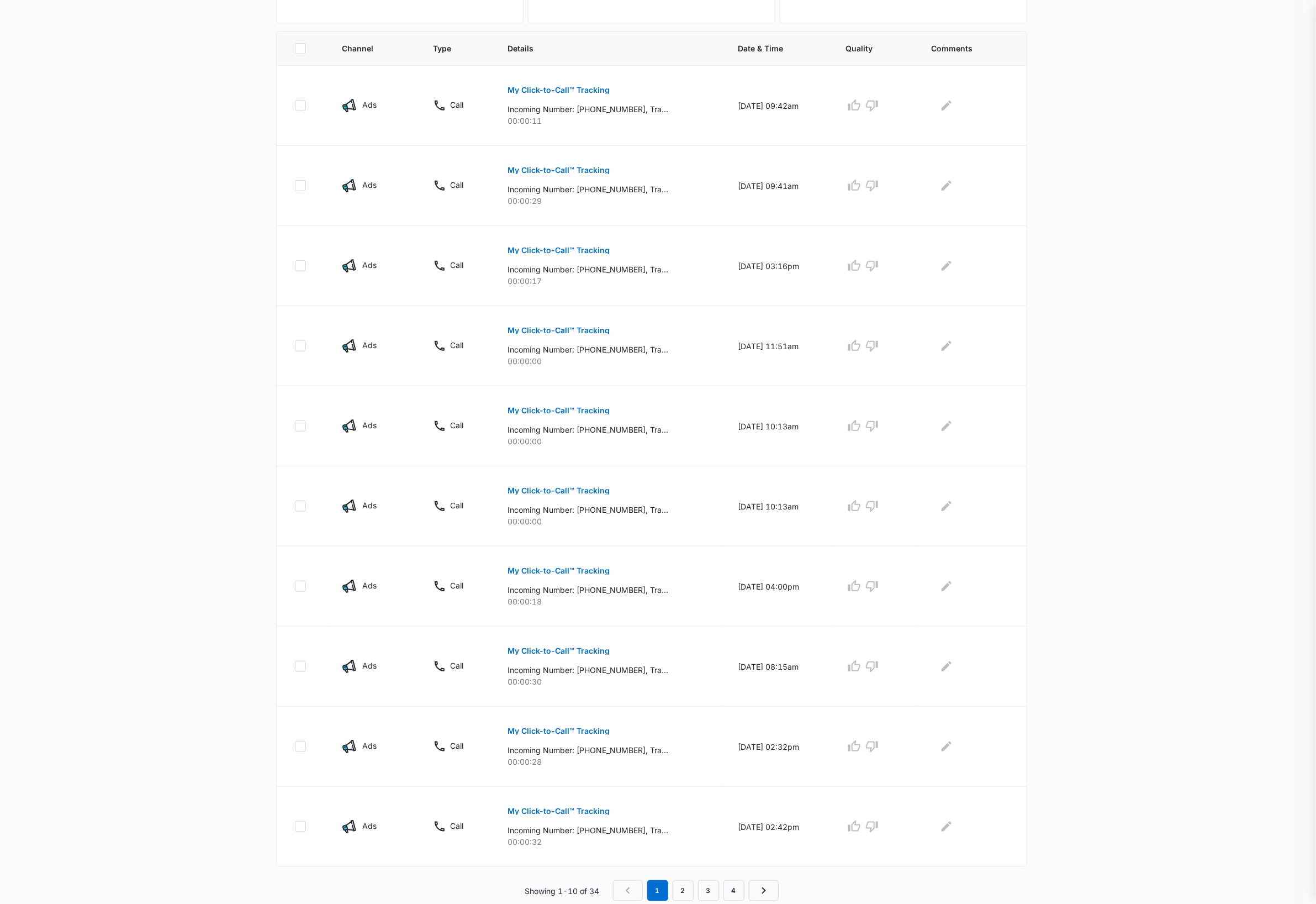
click at [582, 735] on div at bounding box center [658, 452] width 1316 height 904
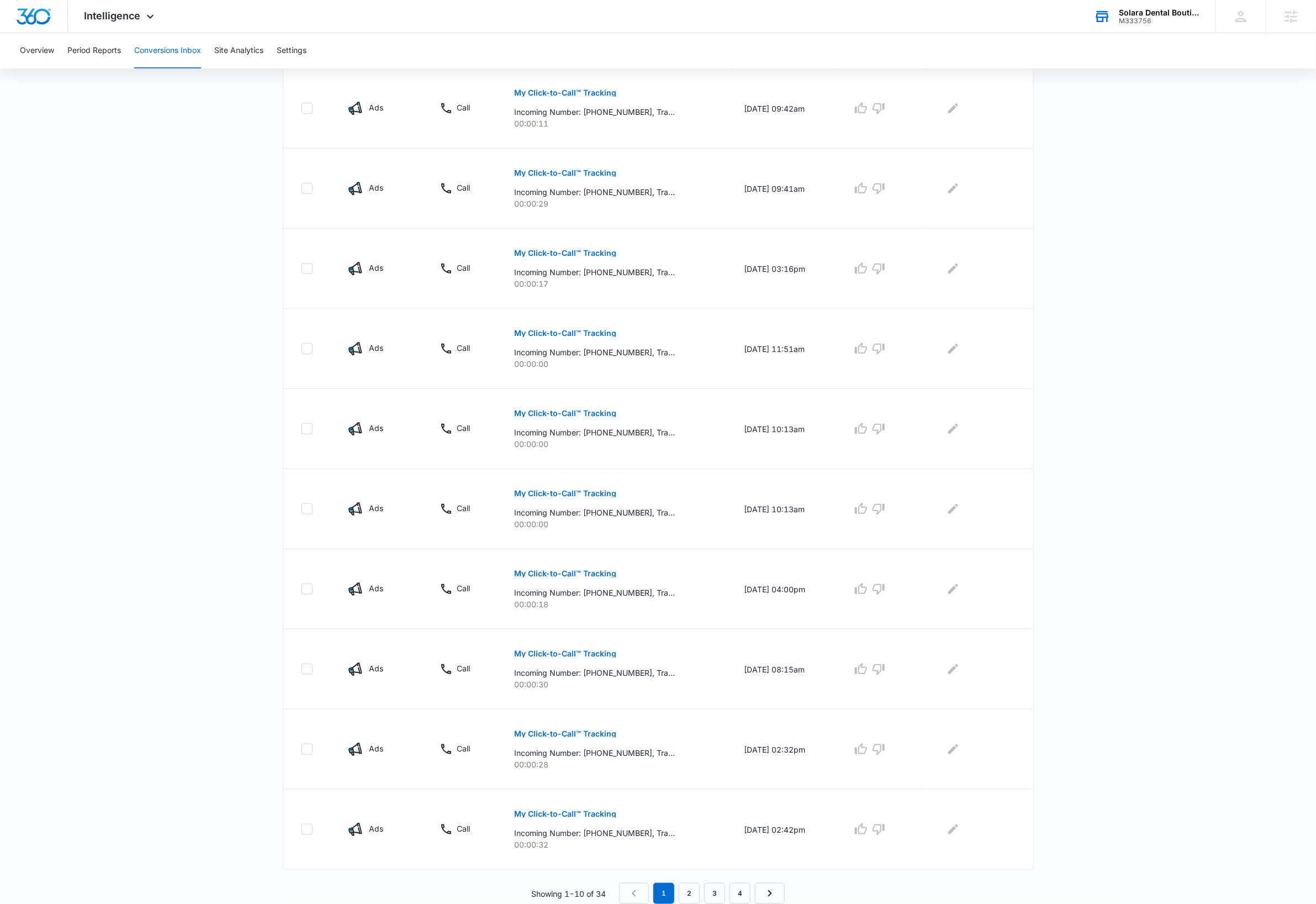
click at [582, 735] on p "My Click-to-Call™ Tracking" at bounding box center [565, 734] width 102 height 8
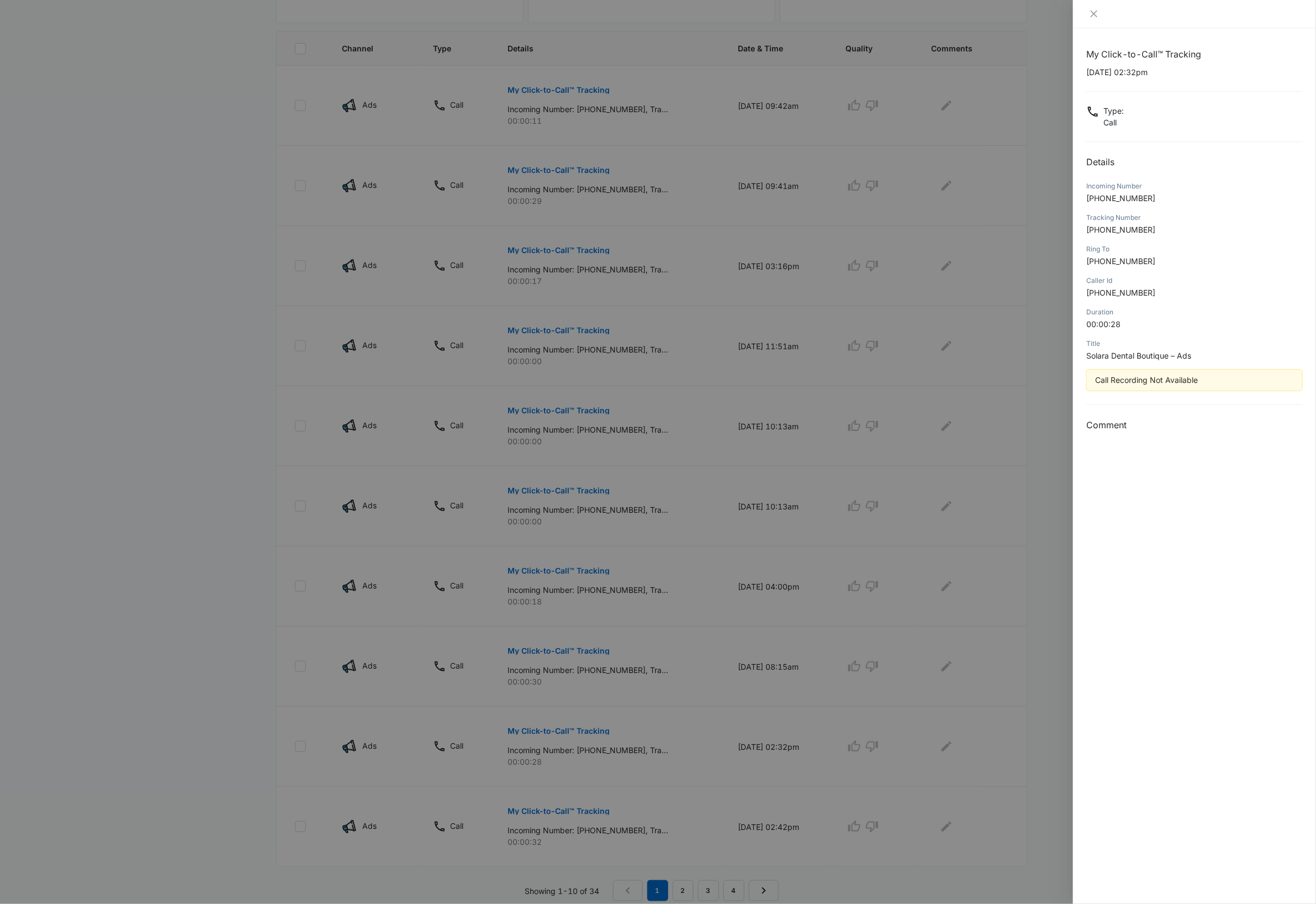
click at [589, 657] on div at bounding box center [658, 452] width 1316 height 904
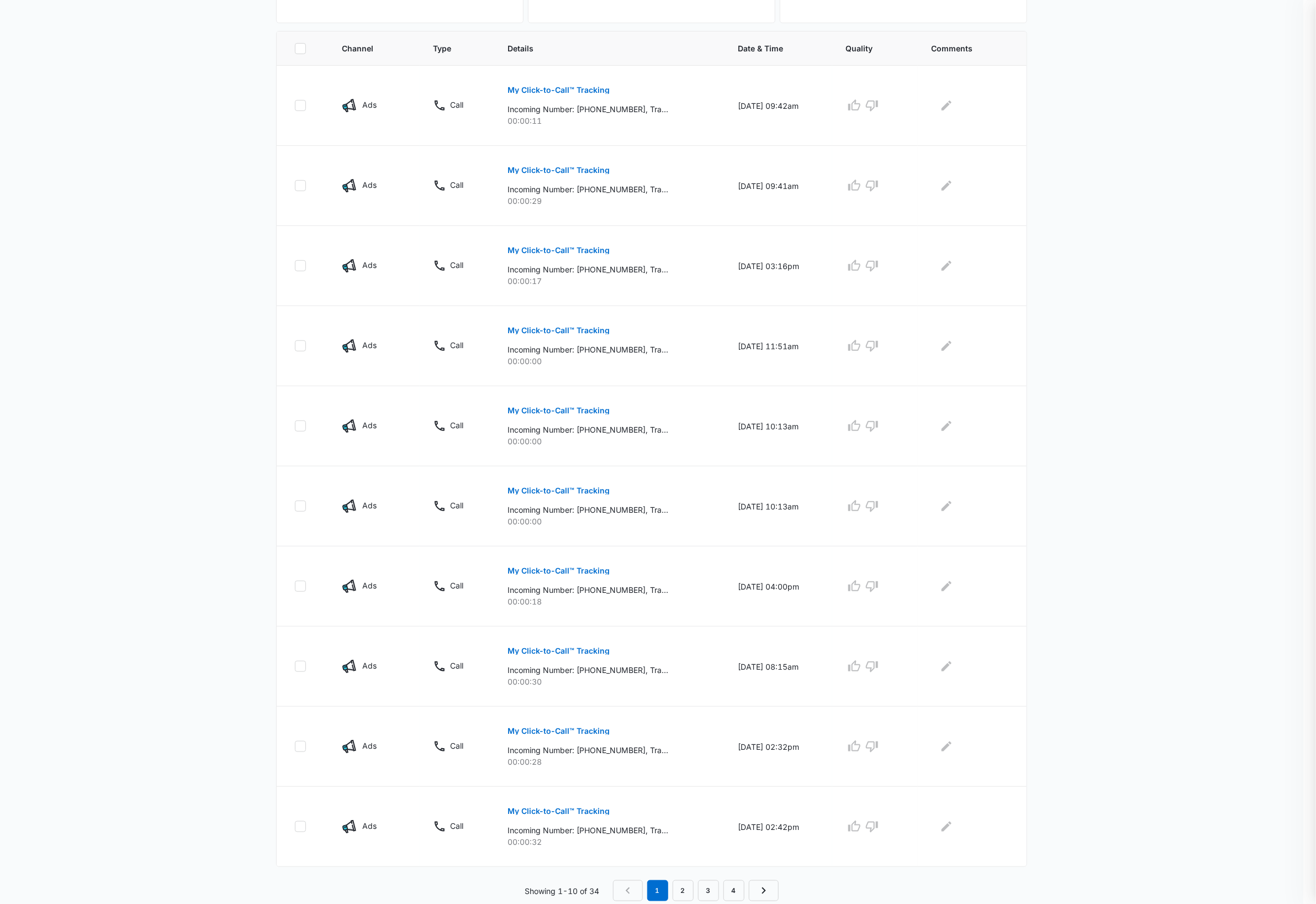
click at [589, 657] on div at bounding box center [658, 452] width 1316 height 904
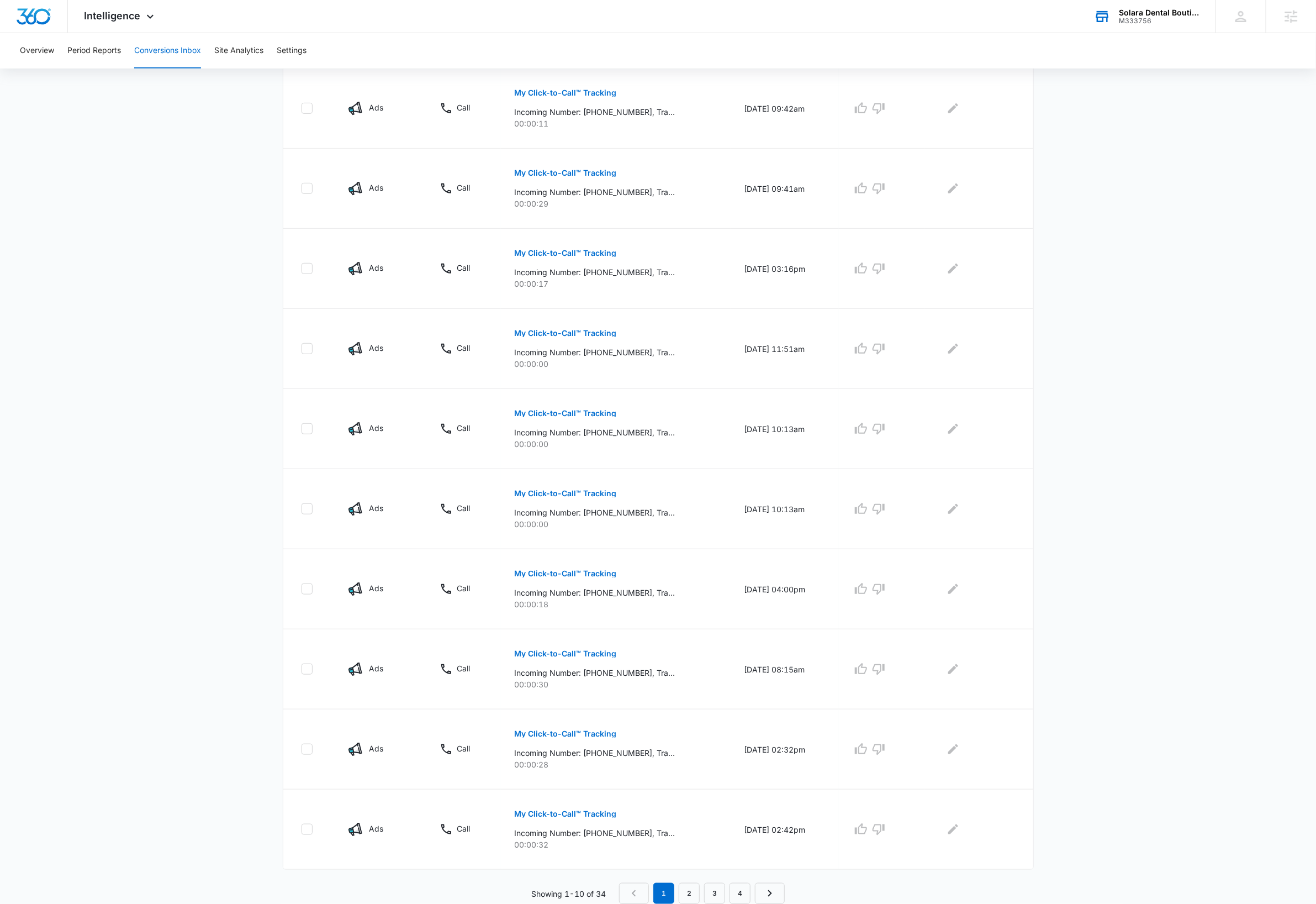
click at [589, 657] on button "My Click-to-Call™ Tracking" at bounding box center [565, 653] width 102 height 27
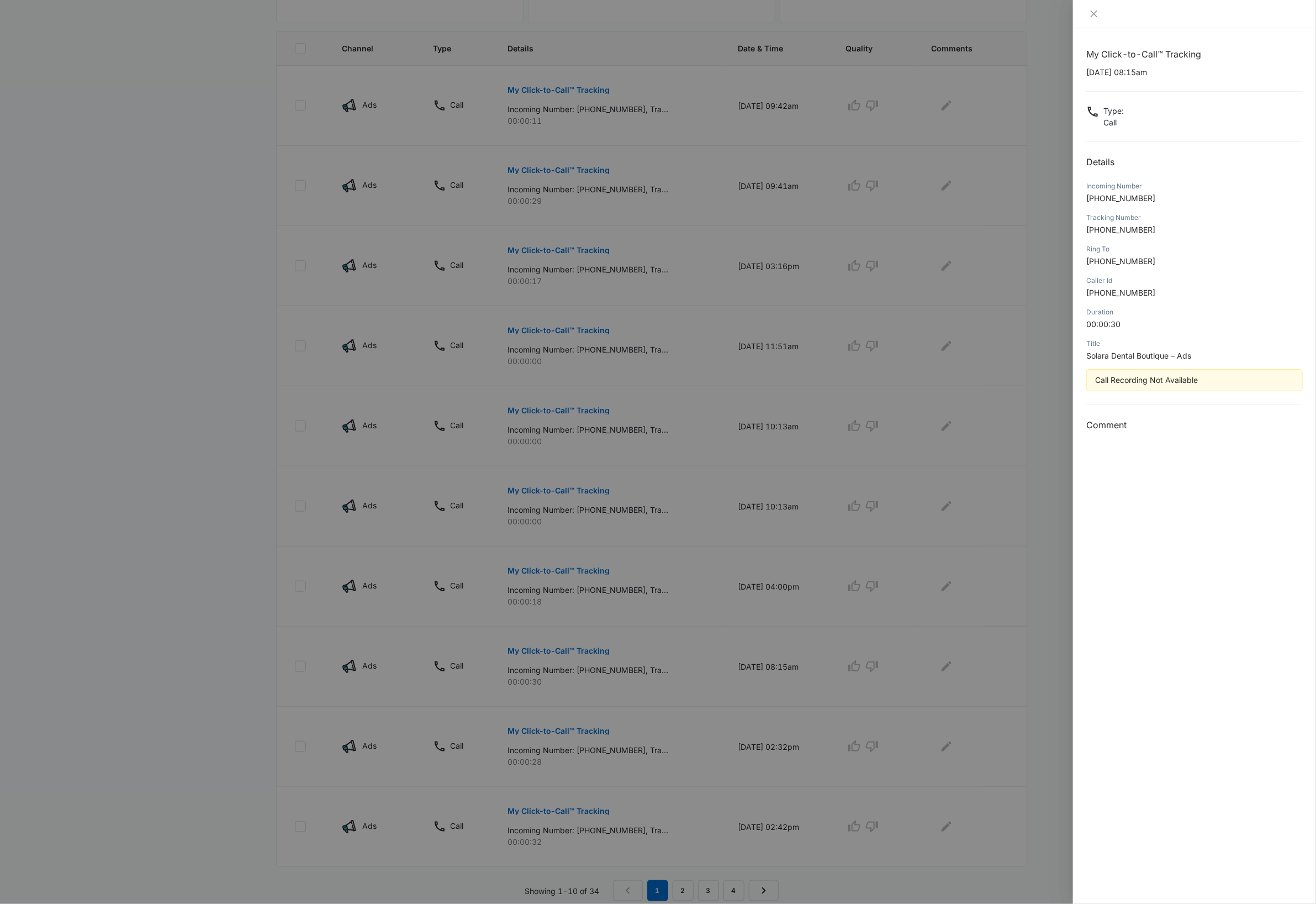
click at [578, 575] on div at bounding box center [658, 452] width 1316 height 904
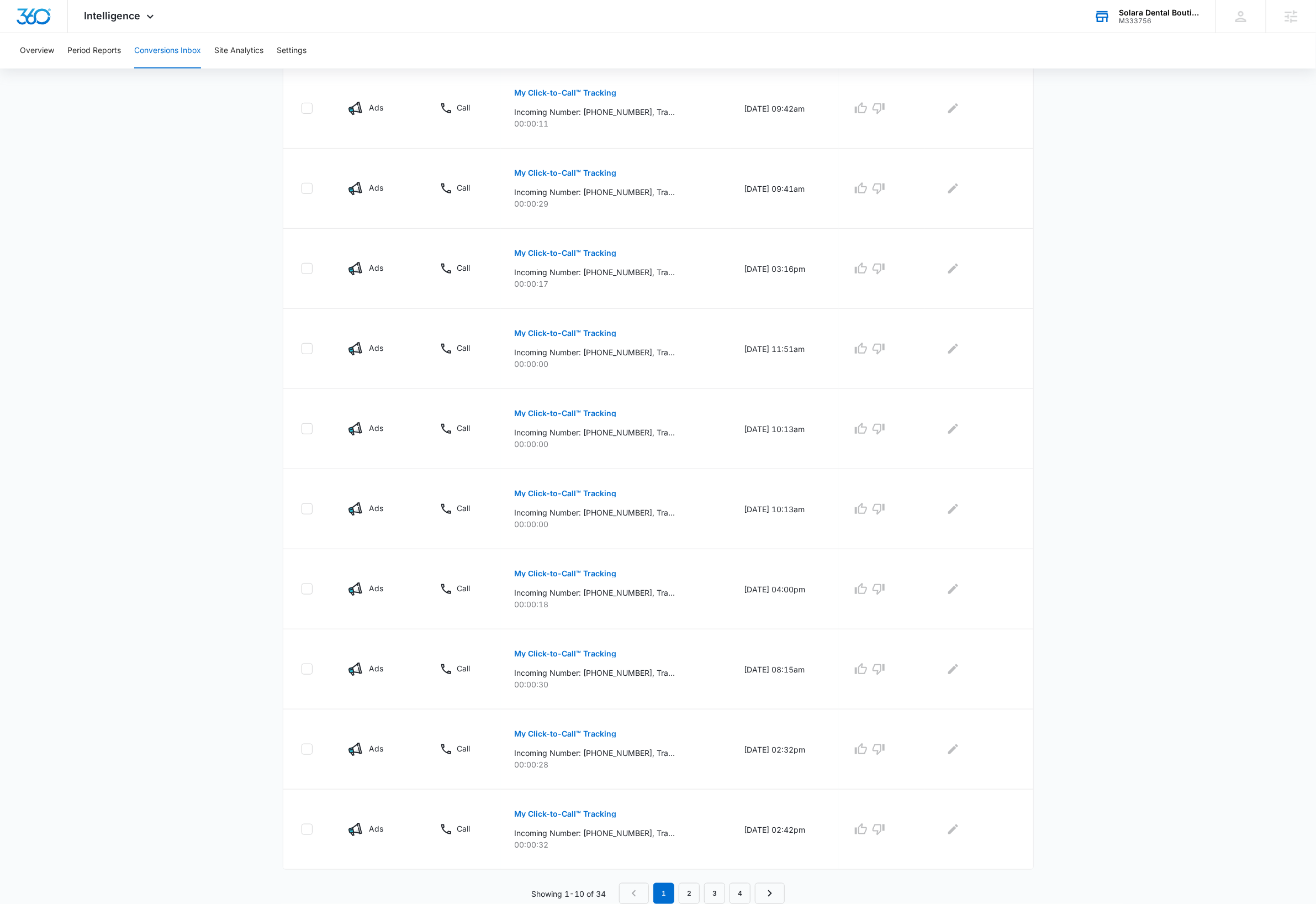
click at [578, 575] on p "My Click-to-Call™ Tracking" at bounding box center [565, 573] width 102 height 8
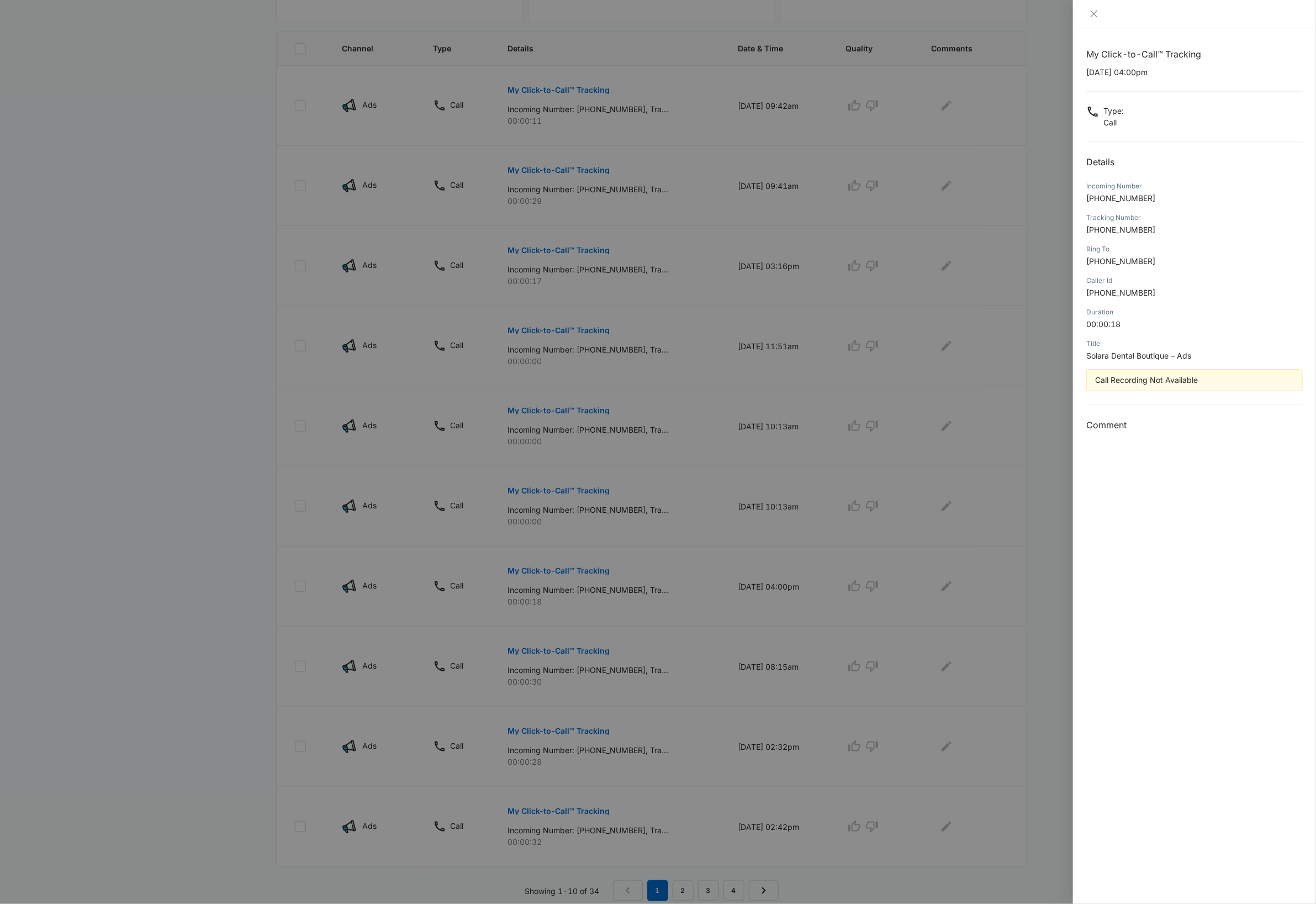
click at [583, 494] on div at bounding box center [658, 452] width 1316 height 904
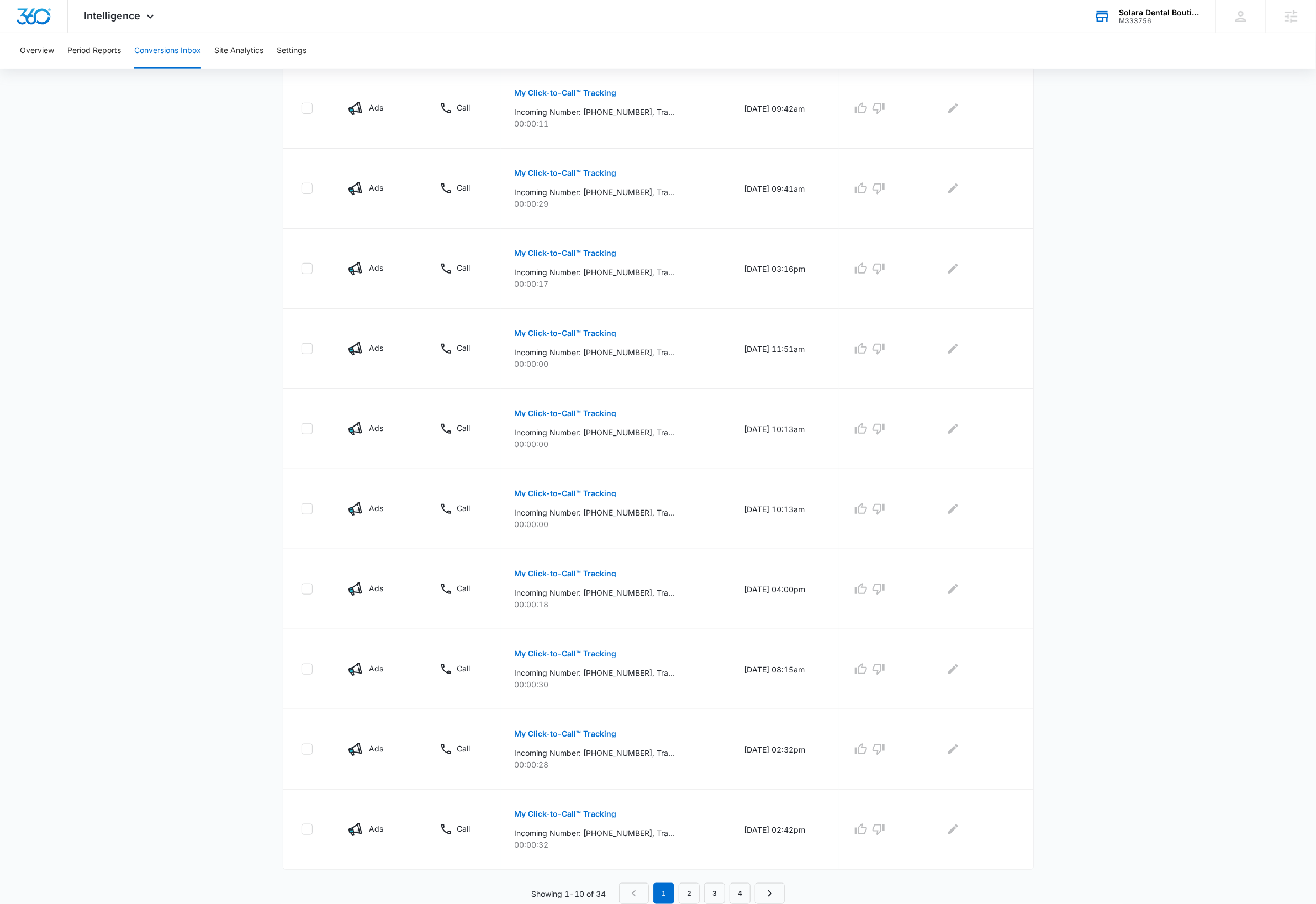
click at [583, 494] on p "My Click-to-Call™ Tracking" at bounding box center [565, 493] width 102 height 8
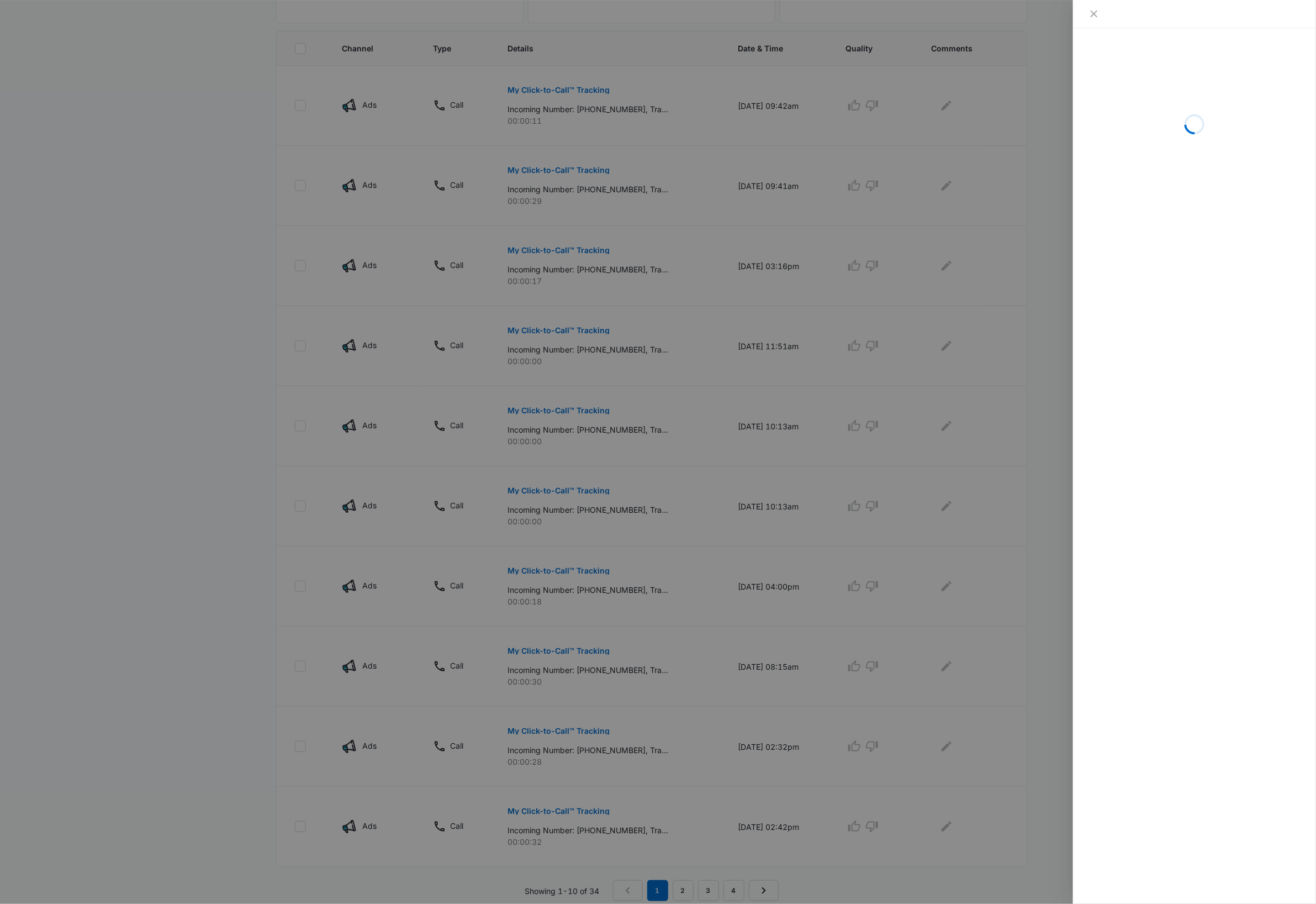
scroll to position [286, 0]
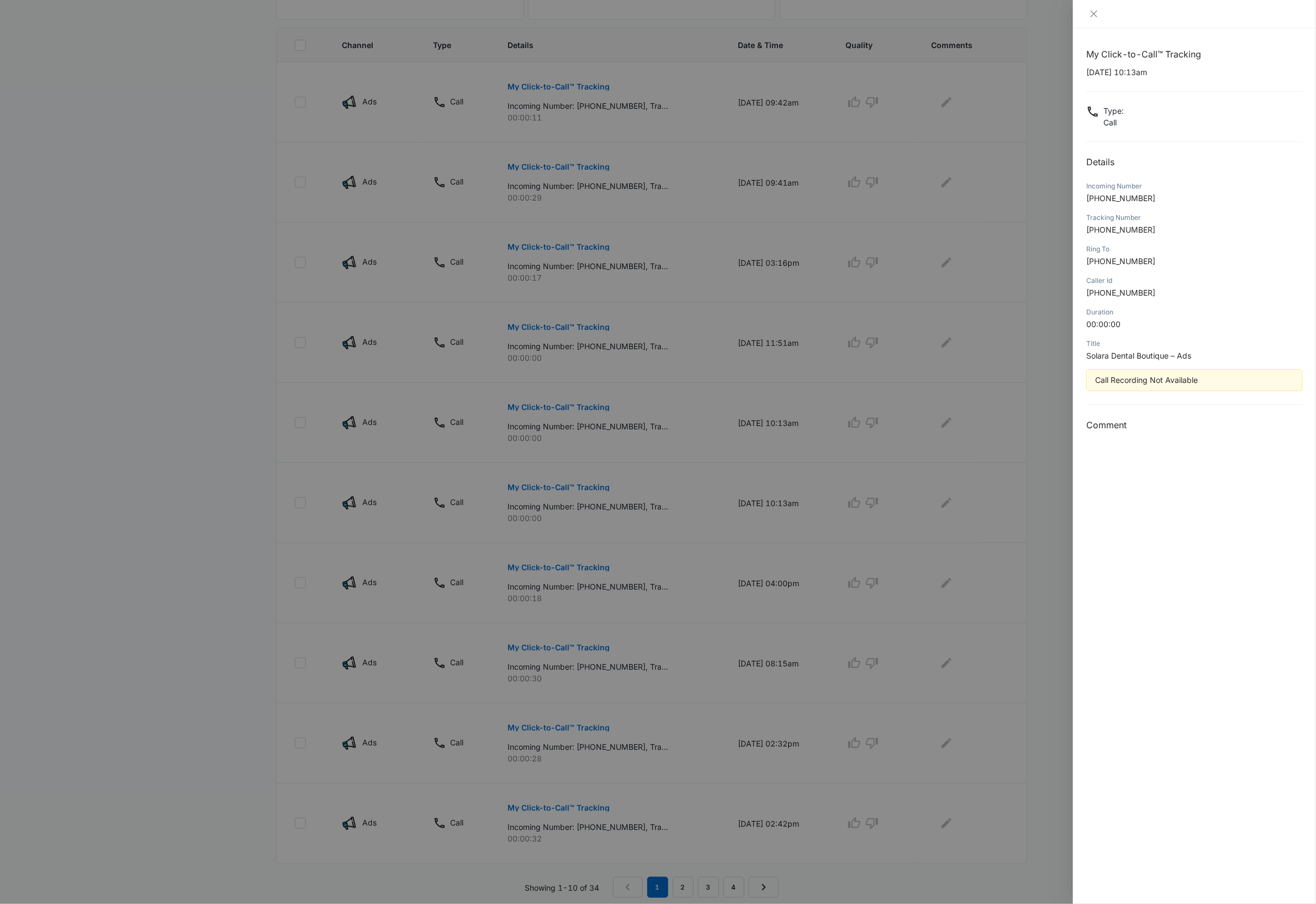
click at [589, 247] on div at bounding box center [658, 452] width 1316 height 904
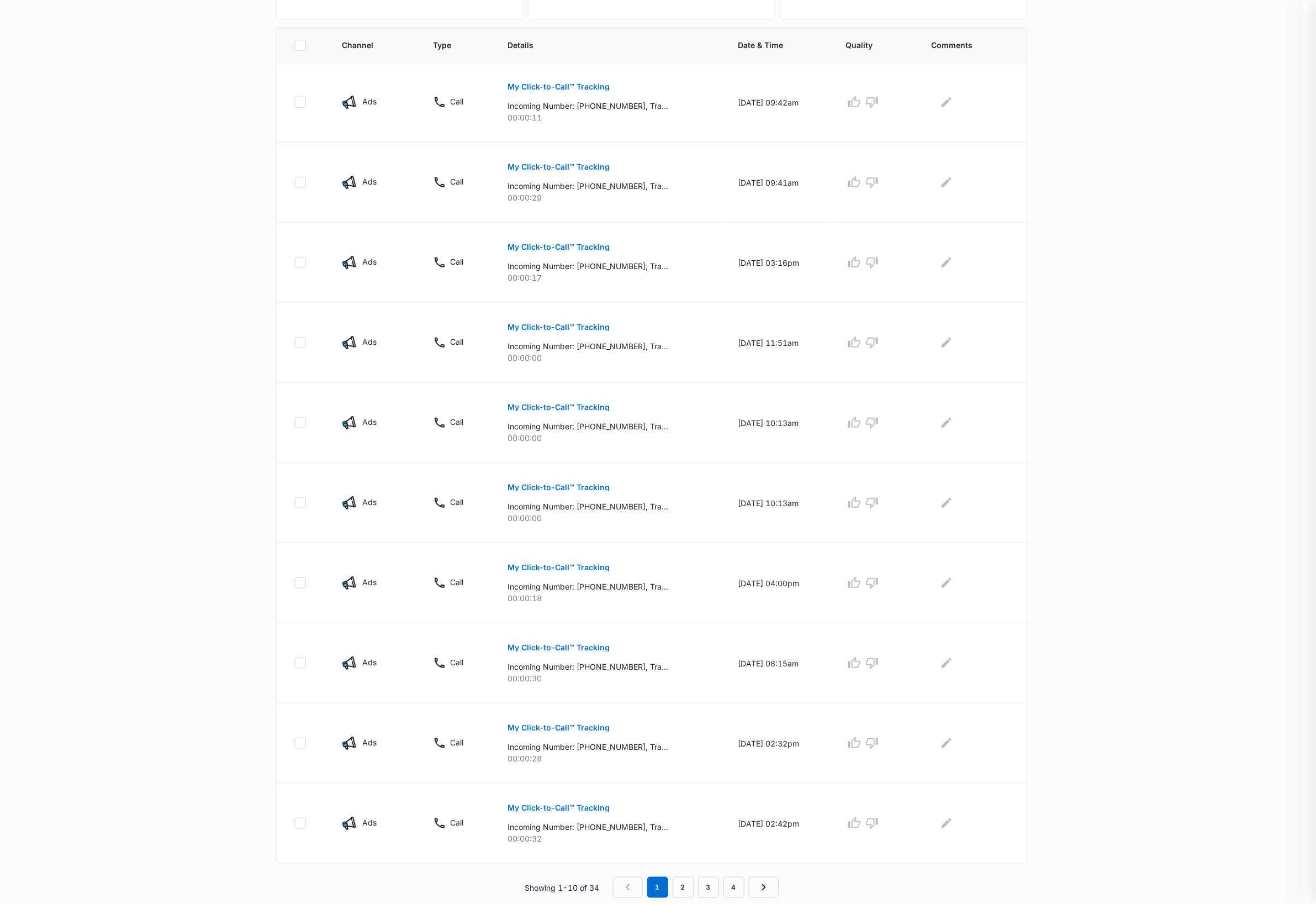
scroll to position [282, 0]
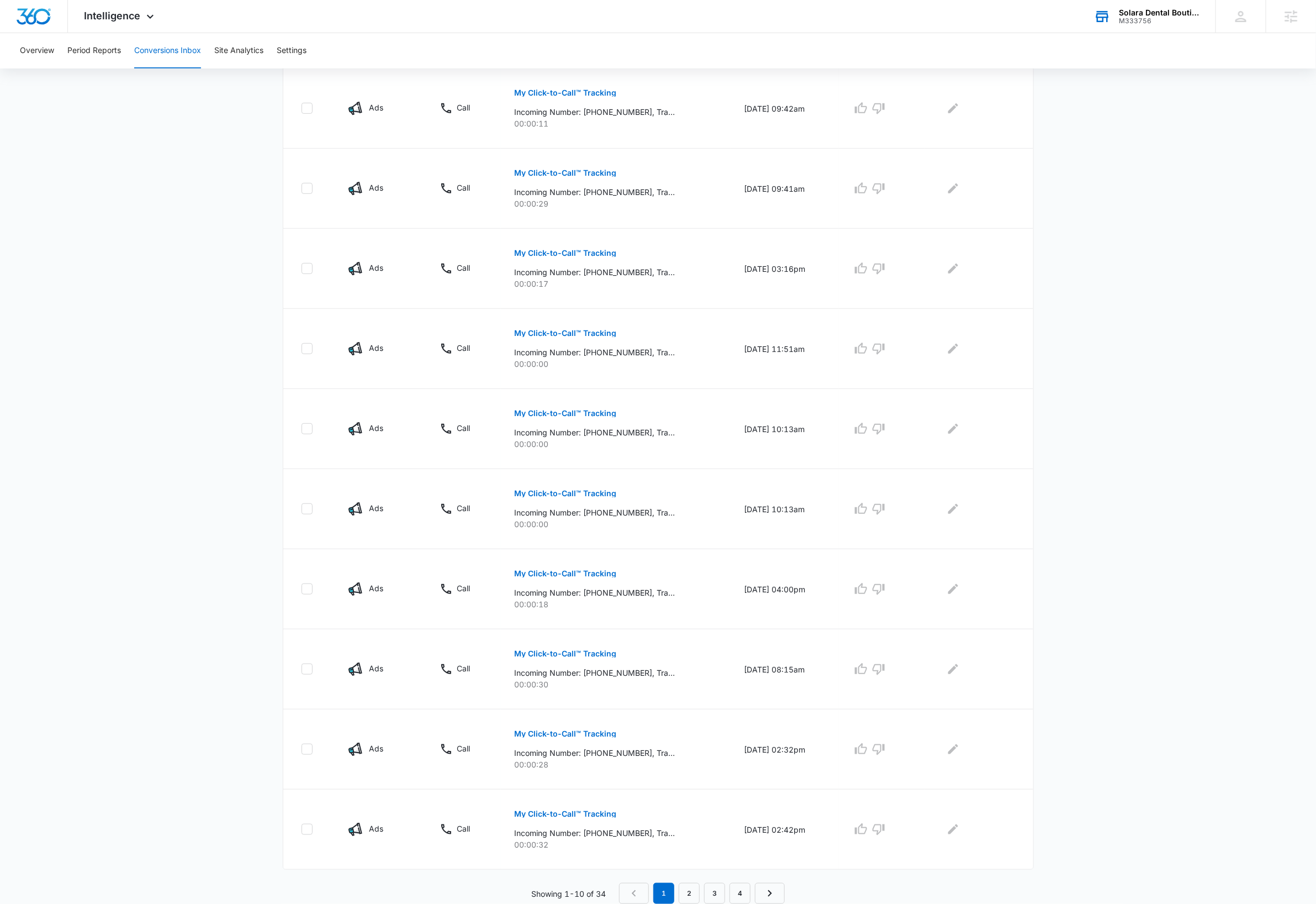
click at [589, 249] on p "My Click-to-Call™ Tracking" at bounding box center [565, 252] width 102 height 8
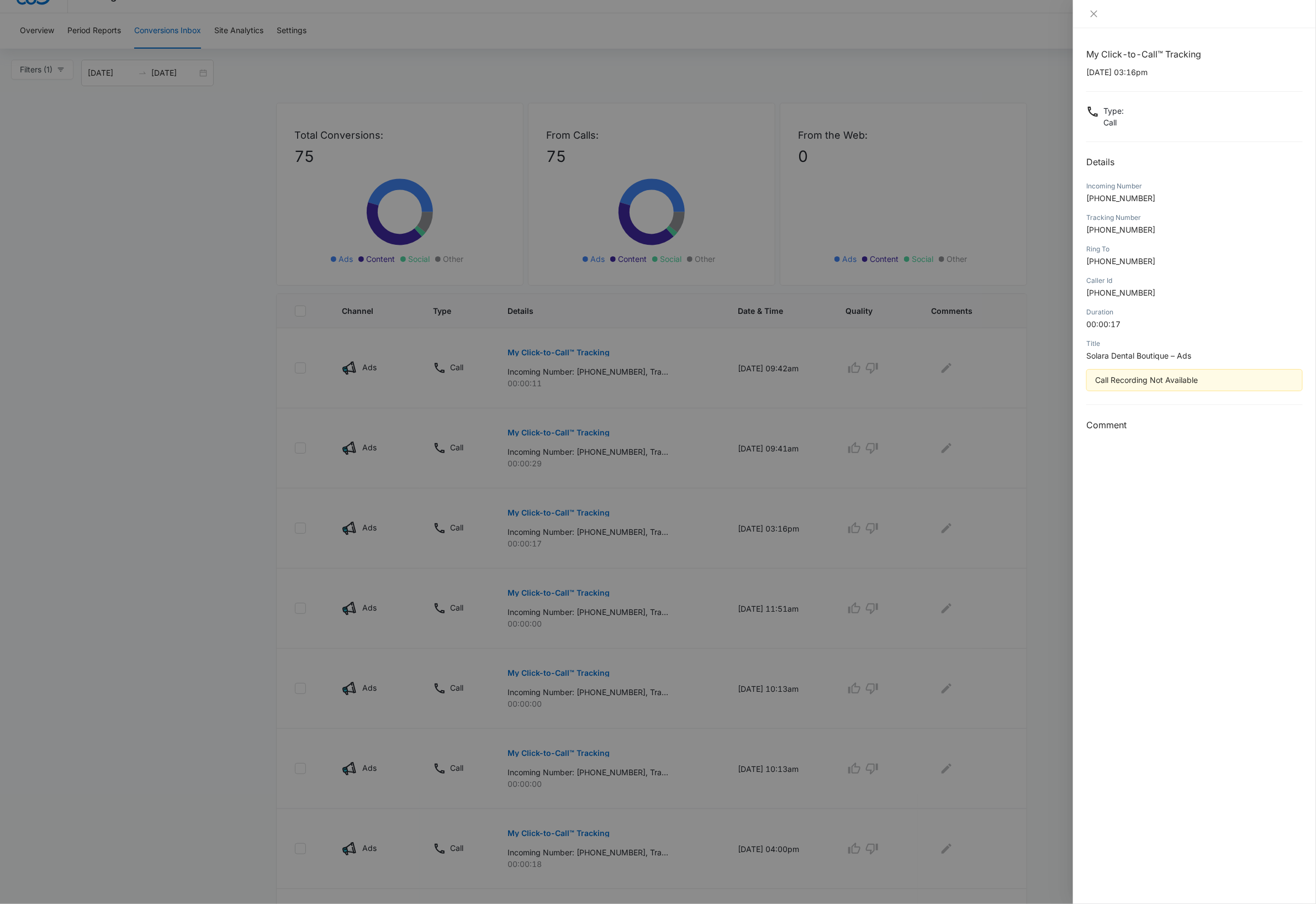
scroll to position [0, 0]
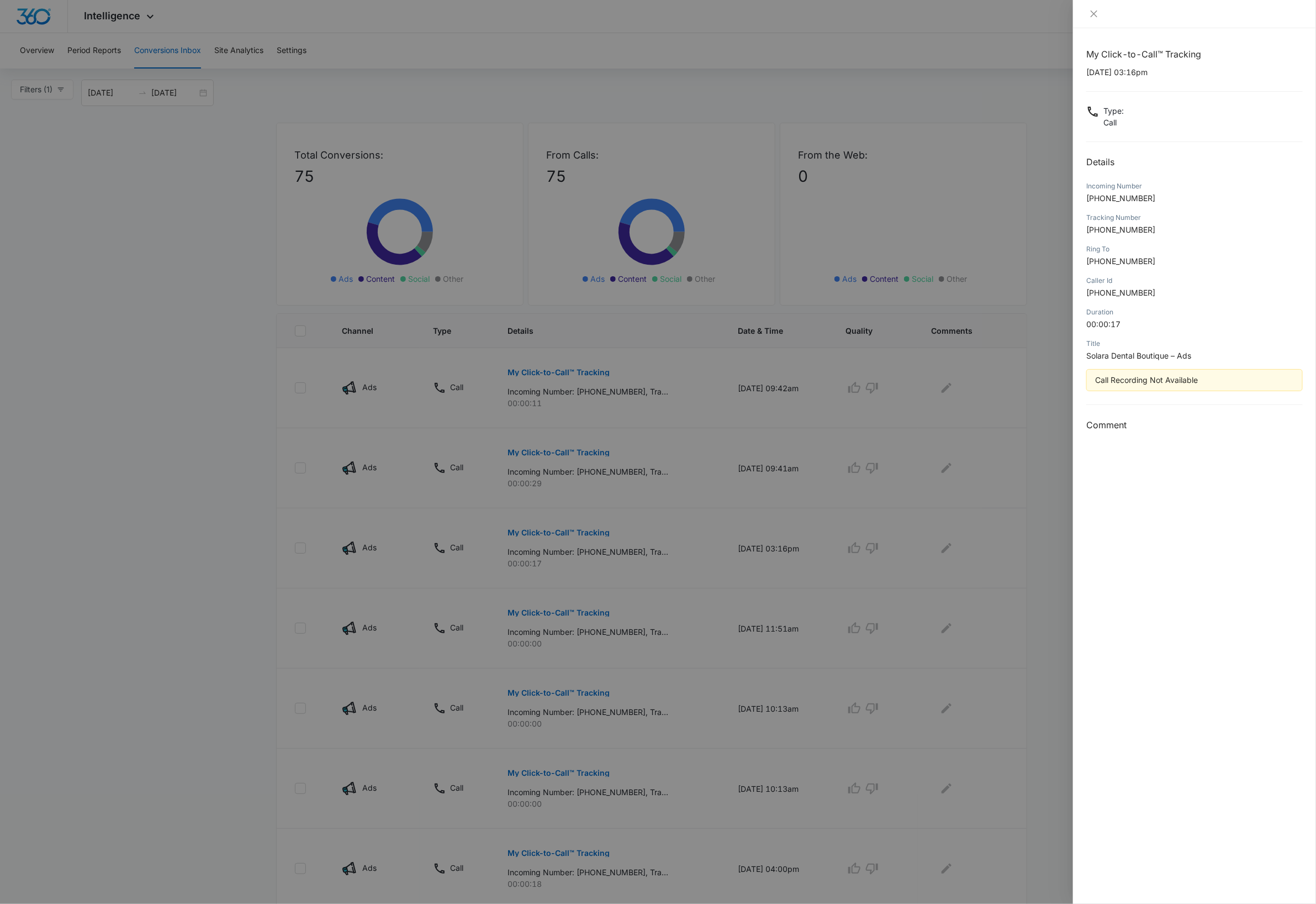
click at [597, 453] on div at bounding box center [658, 452] width 1316 height 904
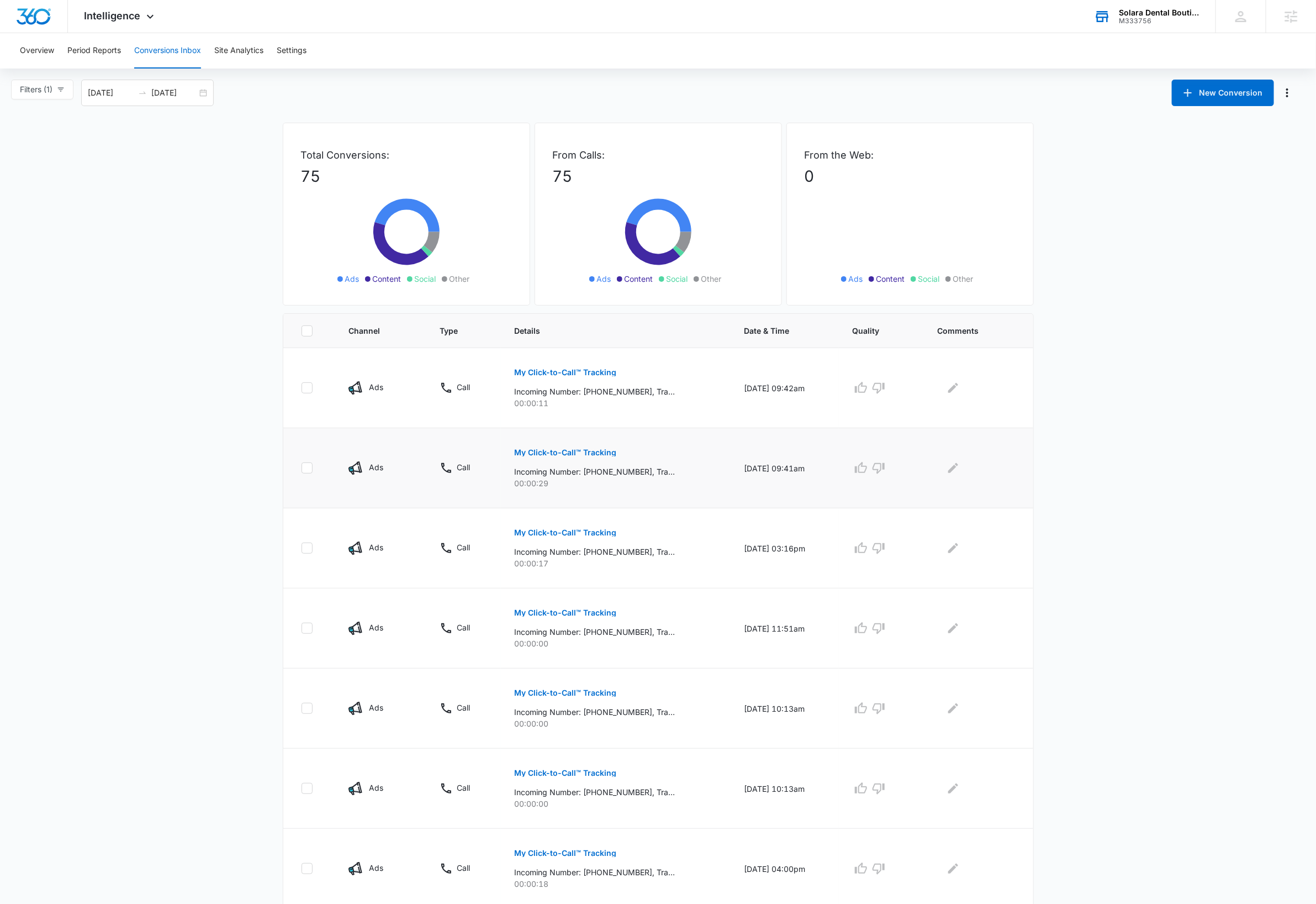
click at [597, 454] on p "My Click-to-Call™ Tracking" at bounding box center [565, 452] width 102 height 8
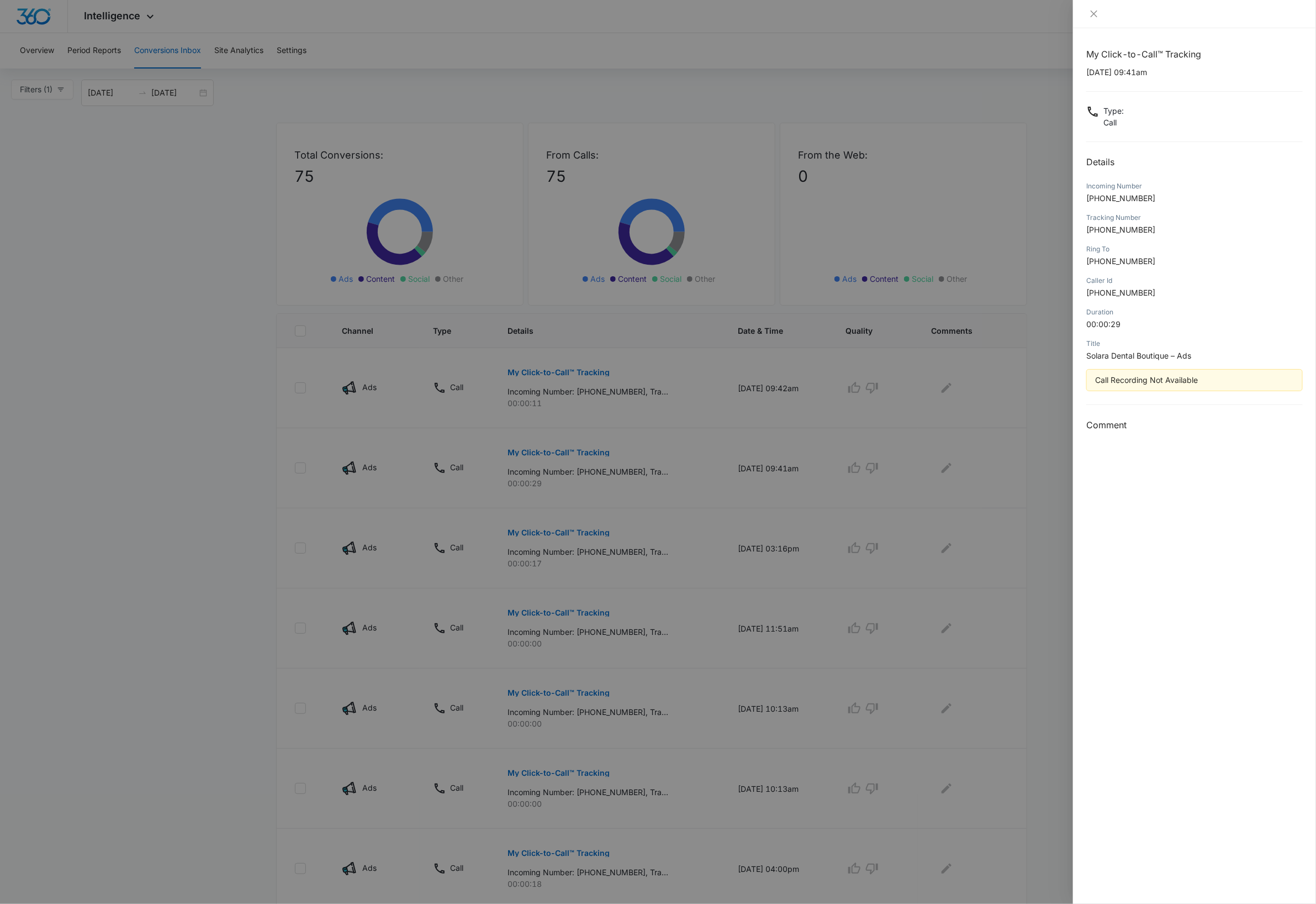
click at [585, 370] on div at bounding box center [658, 452] width 1316 height 904
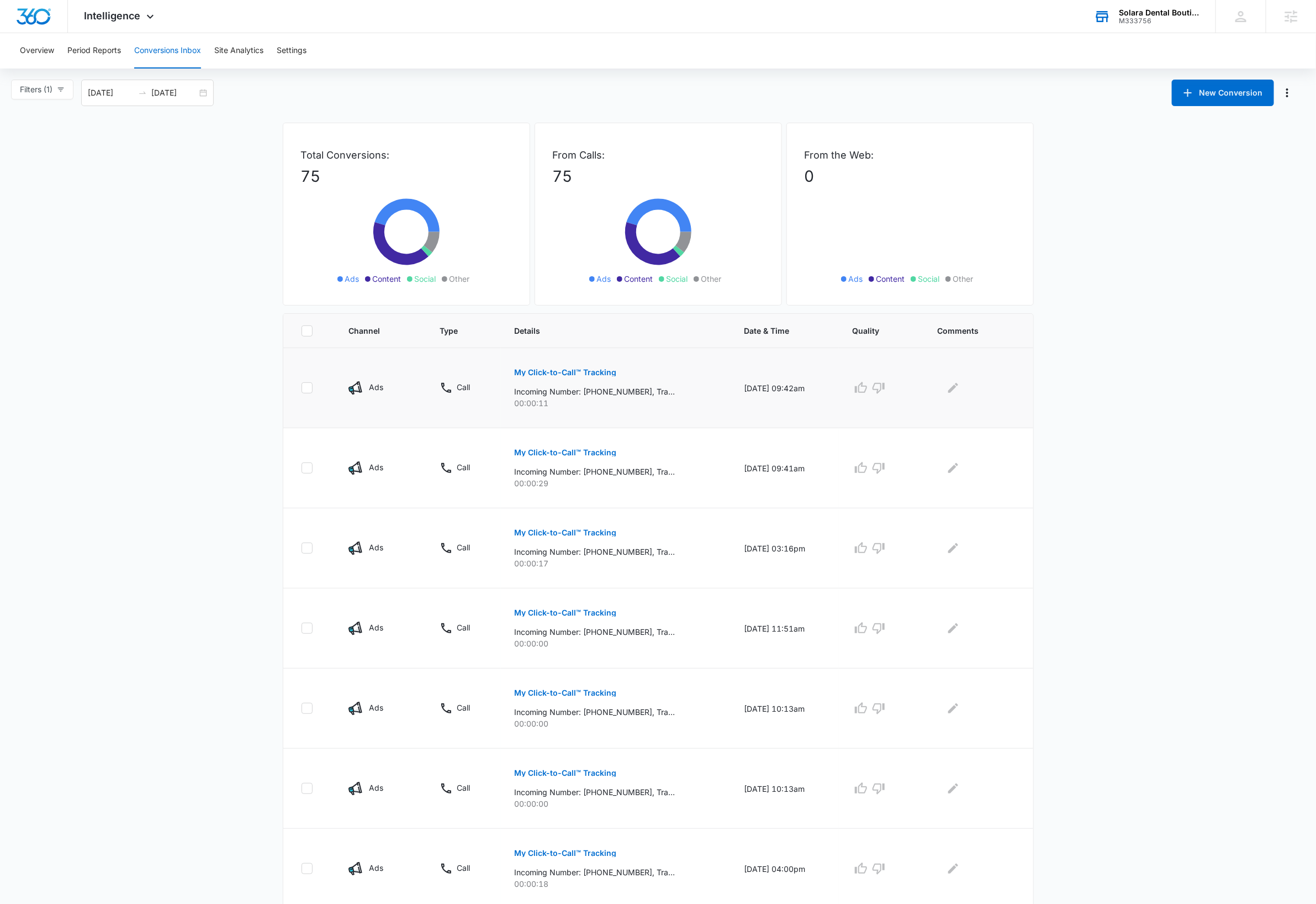
click at [585, 372] on p "My Click-to-Call™ Tracking" at bounding box center [565, 372] width 102 height 8
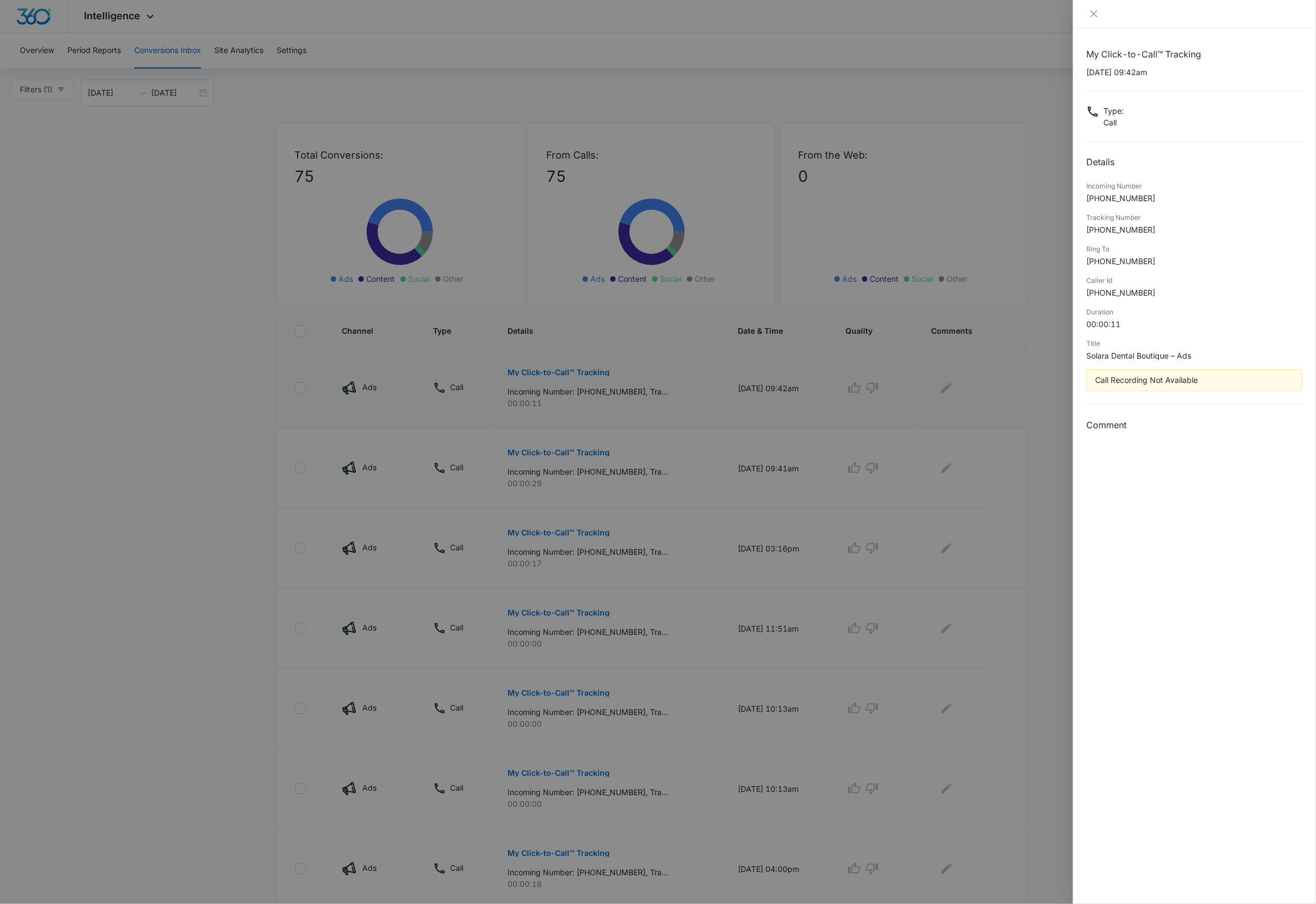
click at [585, 372] on div at bounding box center [658, 452] width 1316 height 904
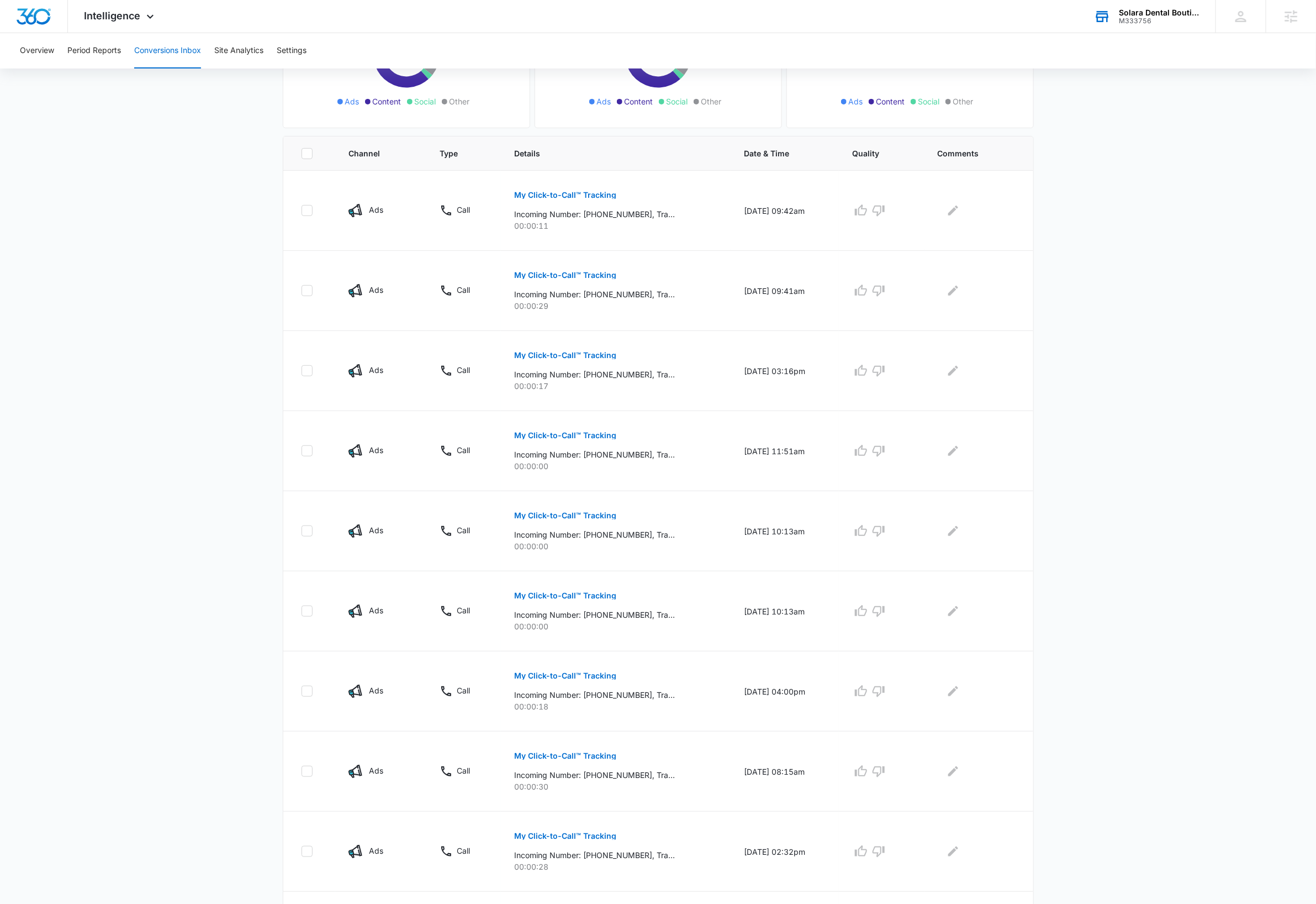
scroll to position [282, 0]
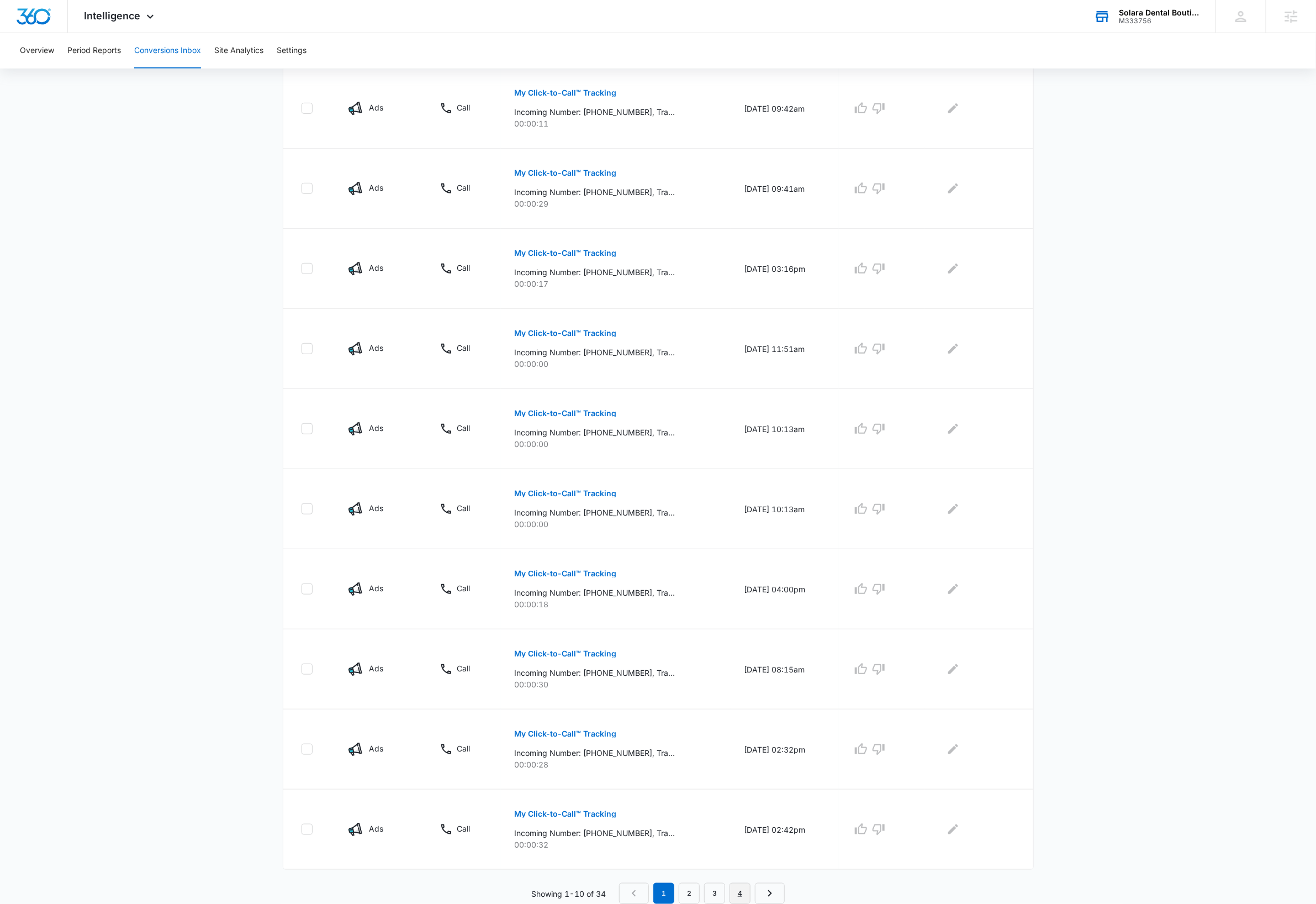
click at [741, 895] on link "4" at bounding box center [740, 893] width 21 height 21
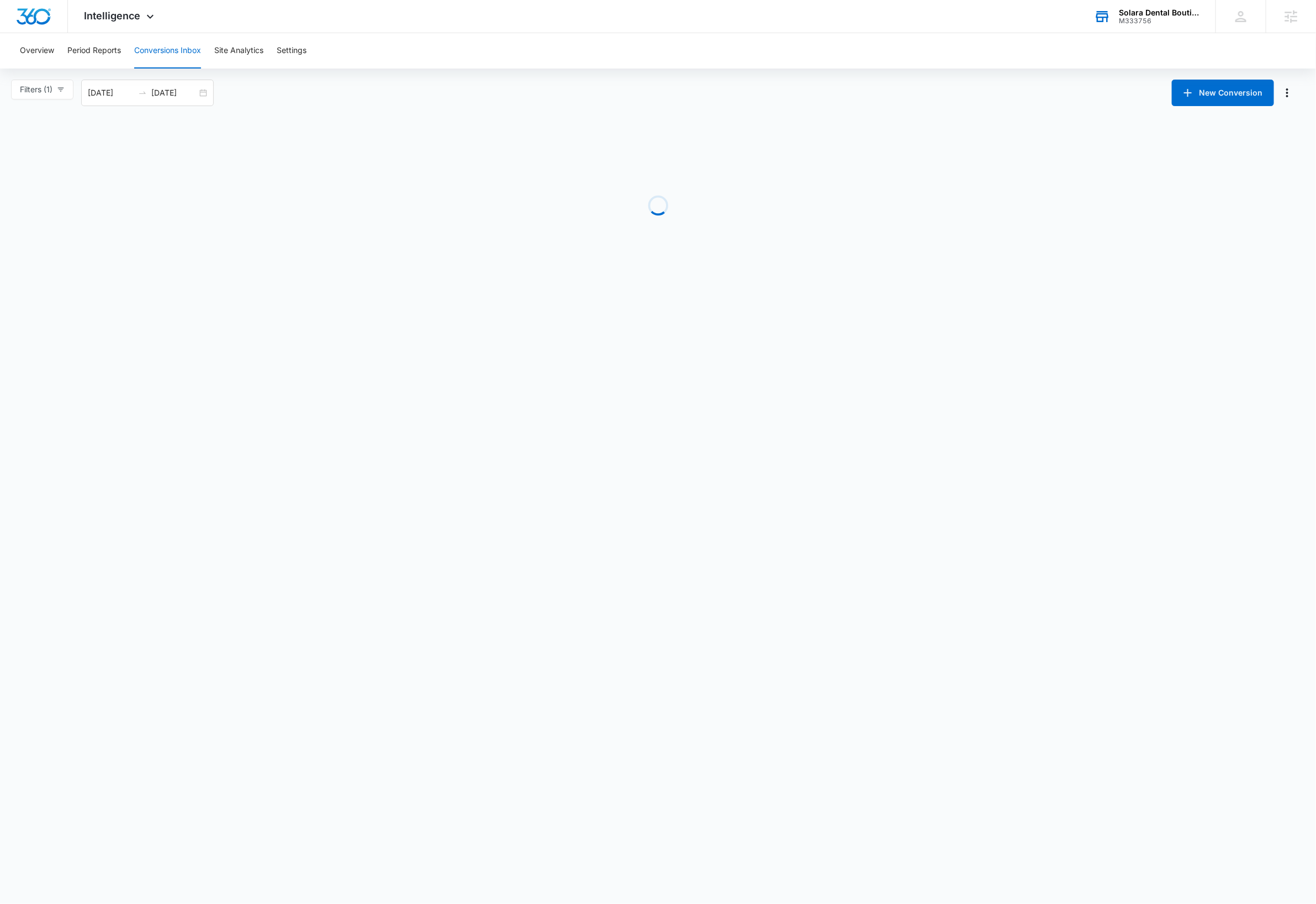
scroll to position [0, 0]
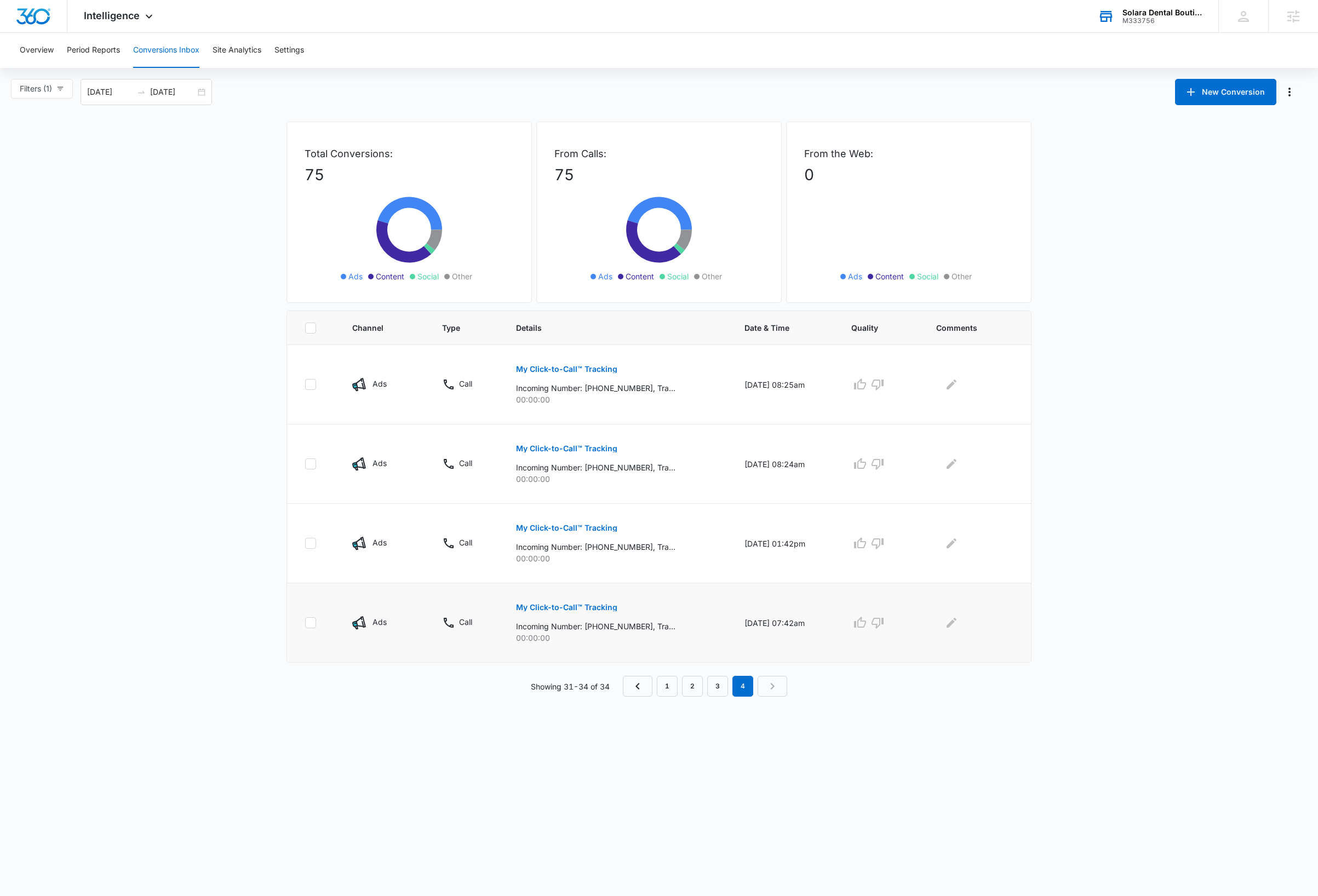
click at [582, 609] on p "My Click-to-Call™ Tracking" at bounding box center [566, 607] width 101 height 8
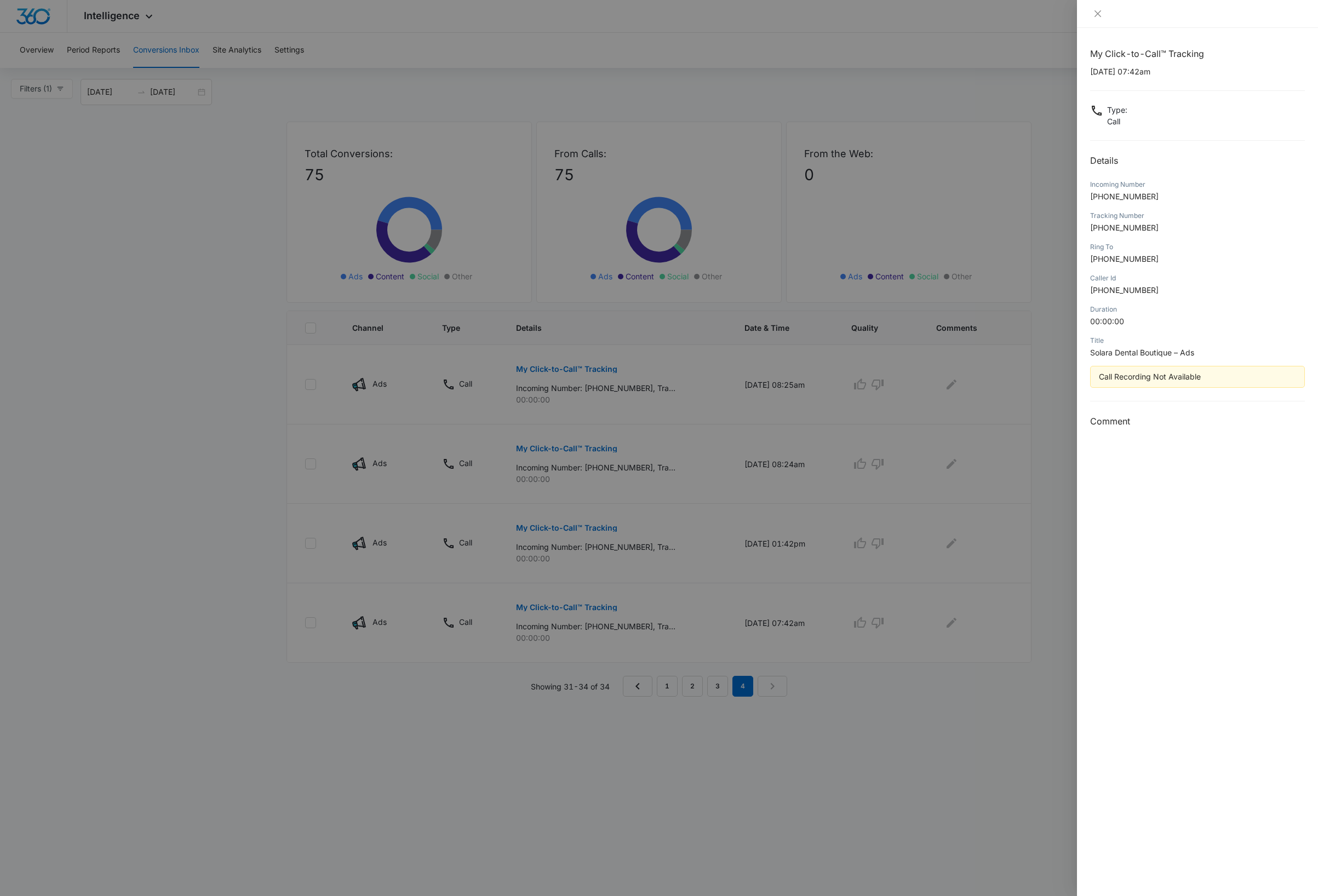
click at [577, 531] on div at bounding box center [659, 448] width 1318 height 896
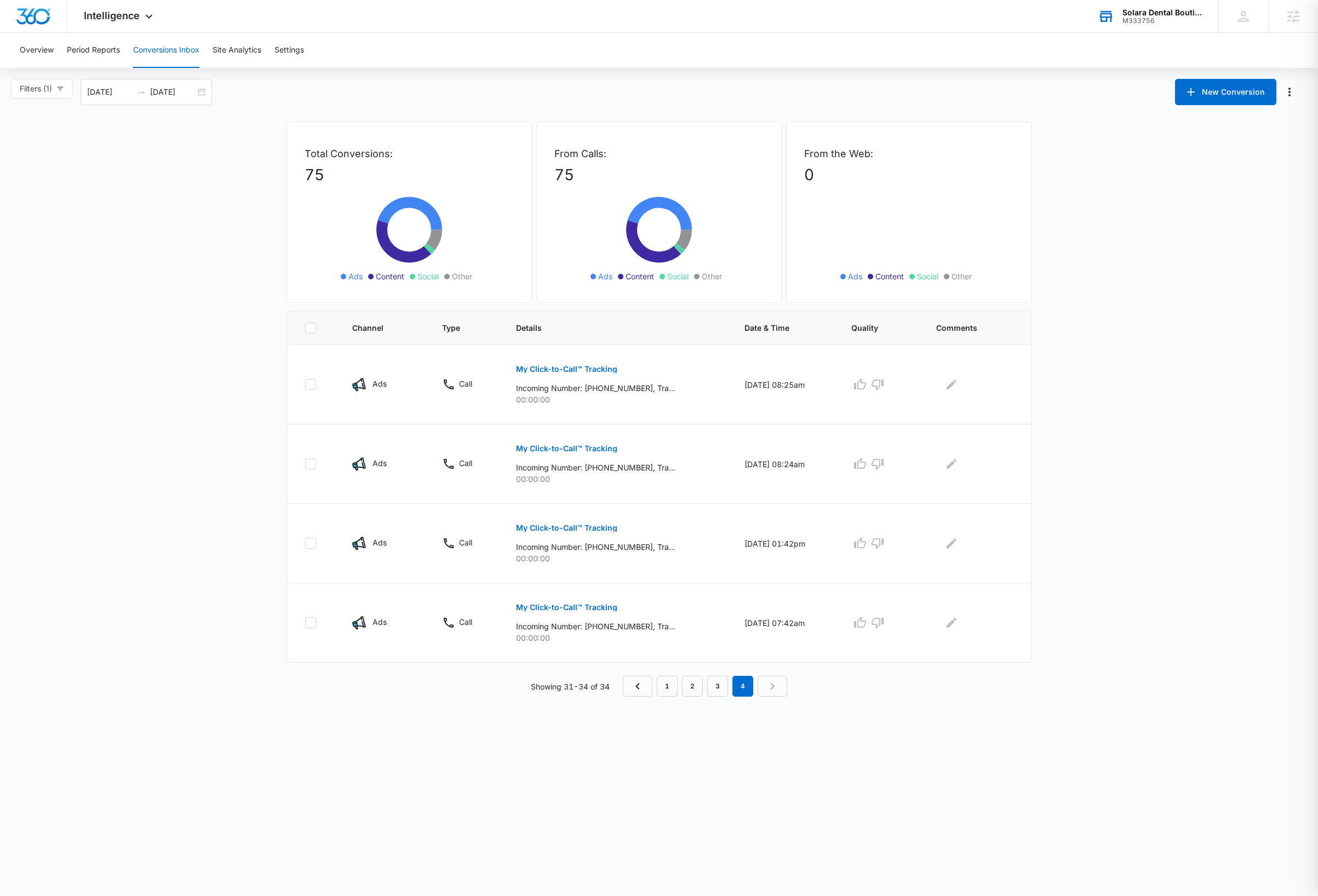
click at [573, 528] on p "My Click-to-Call™ Tracking" at bounding box center [566, 528] width 101 height 8
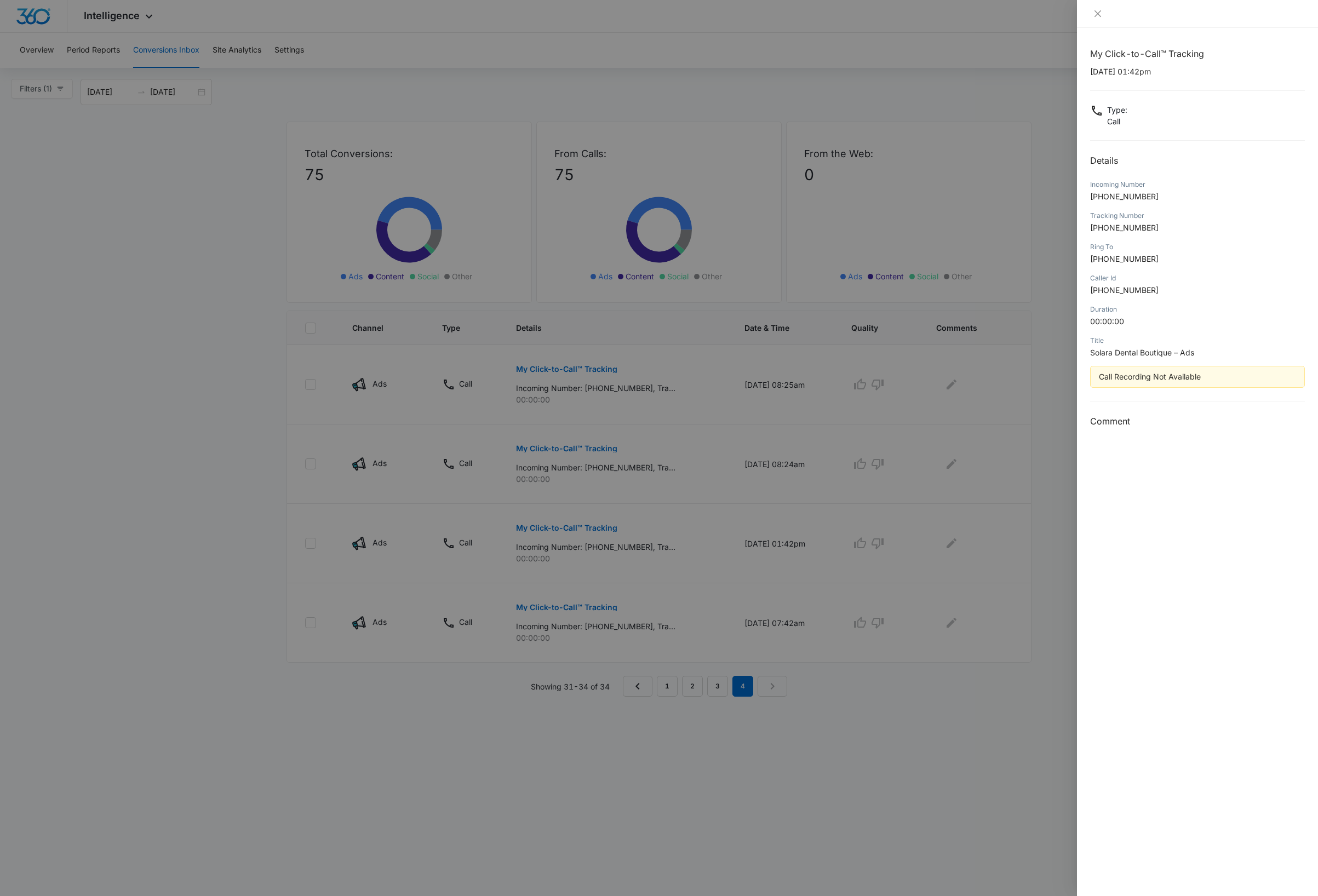
click at [557, 450] on div at bounding box center [659, 448] width 1318 height 896
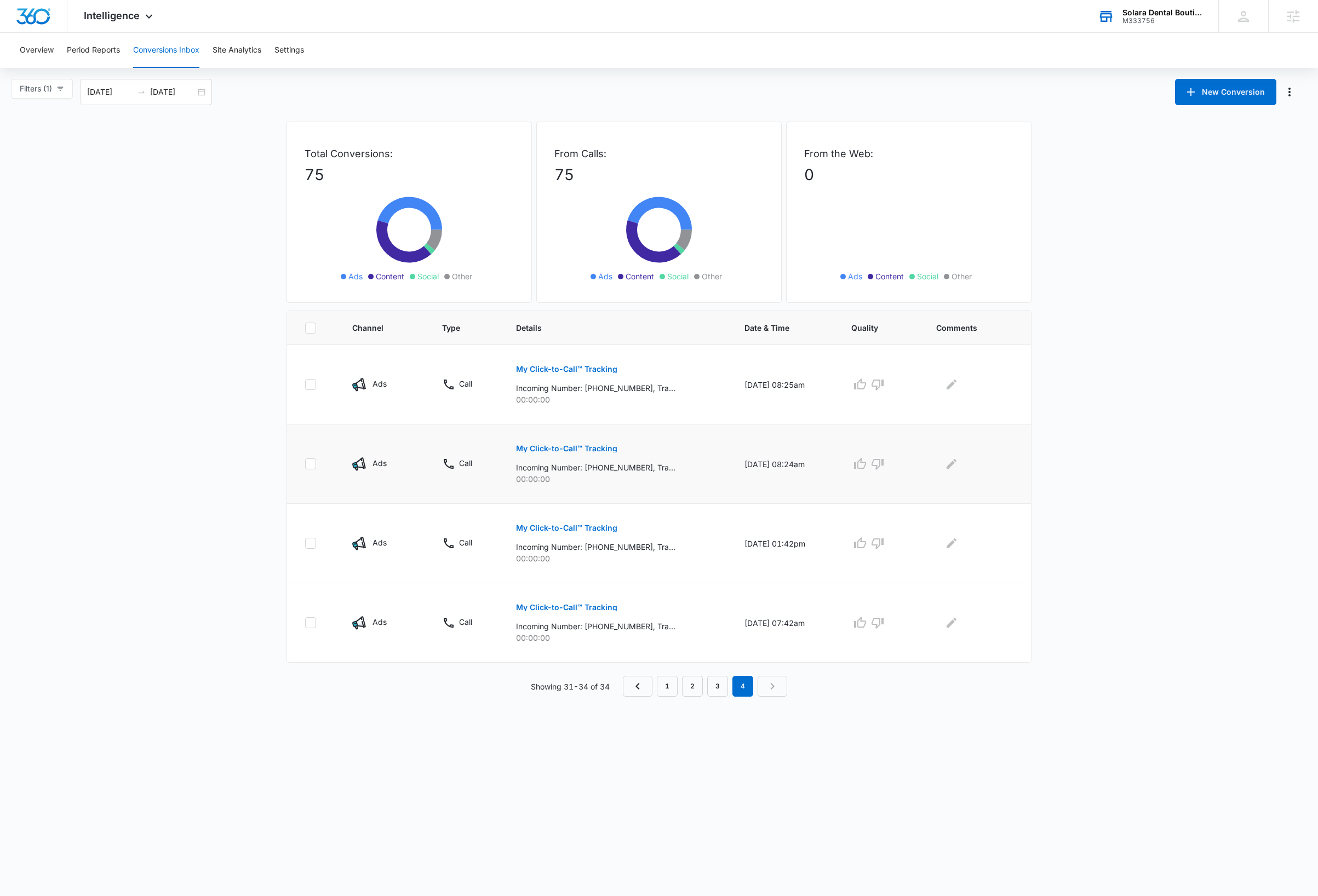
click at [557, 451] on p "My Click-to-Call™ Tracking" at bounding box center [566, 448] width 101 height 8
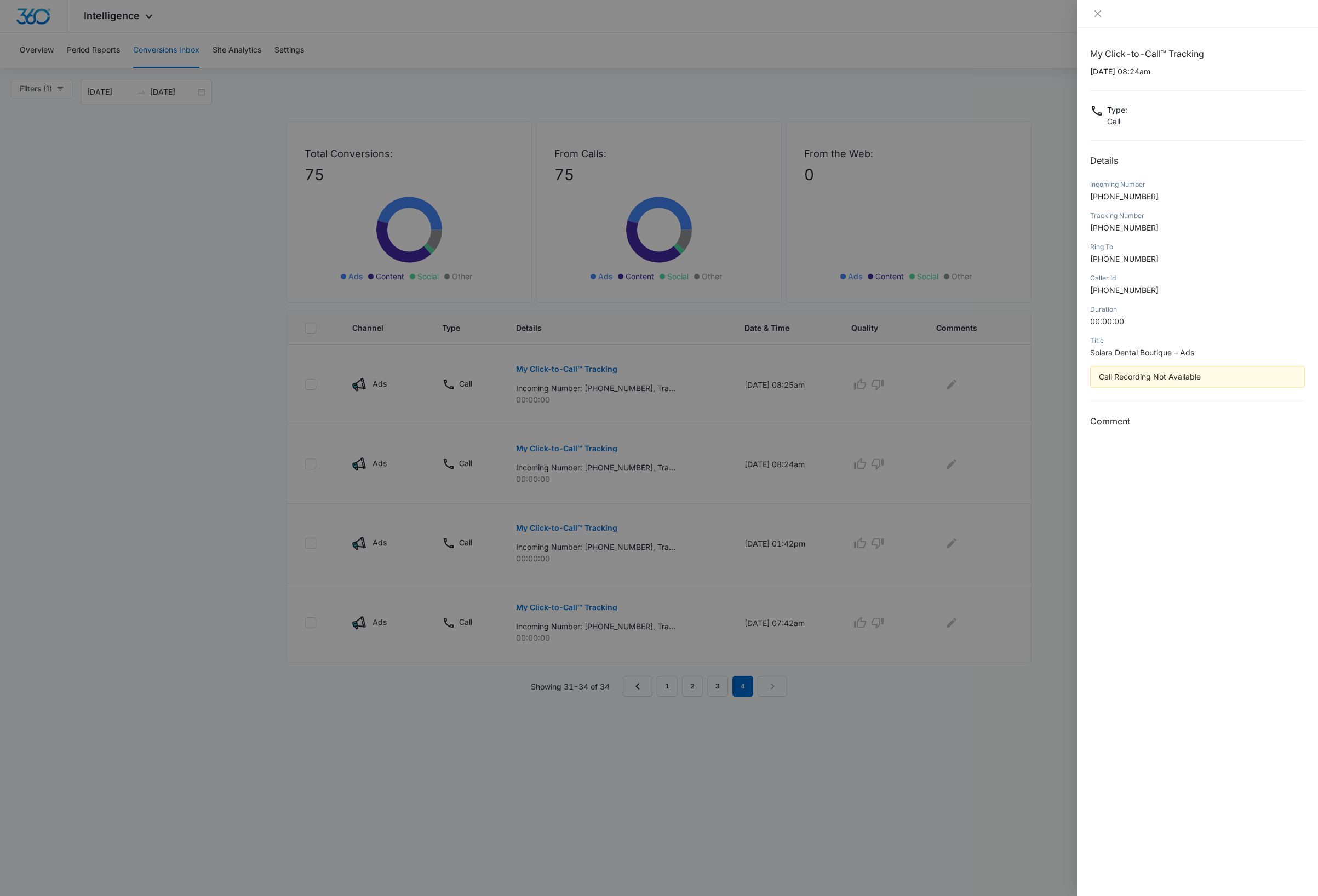
click at [567, 368] on div at bounding box center [659, 448] width 1318 height 896
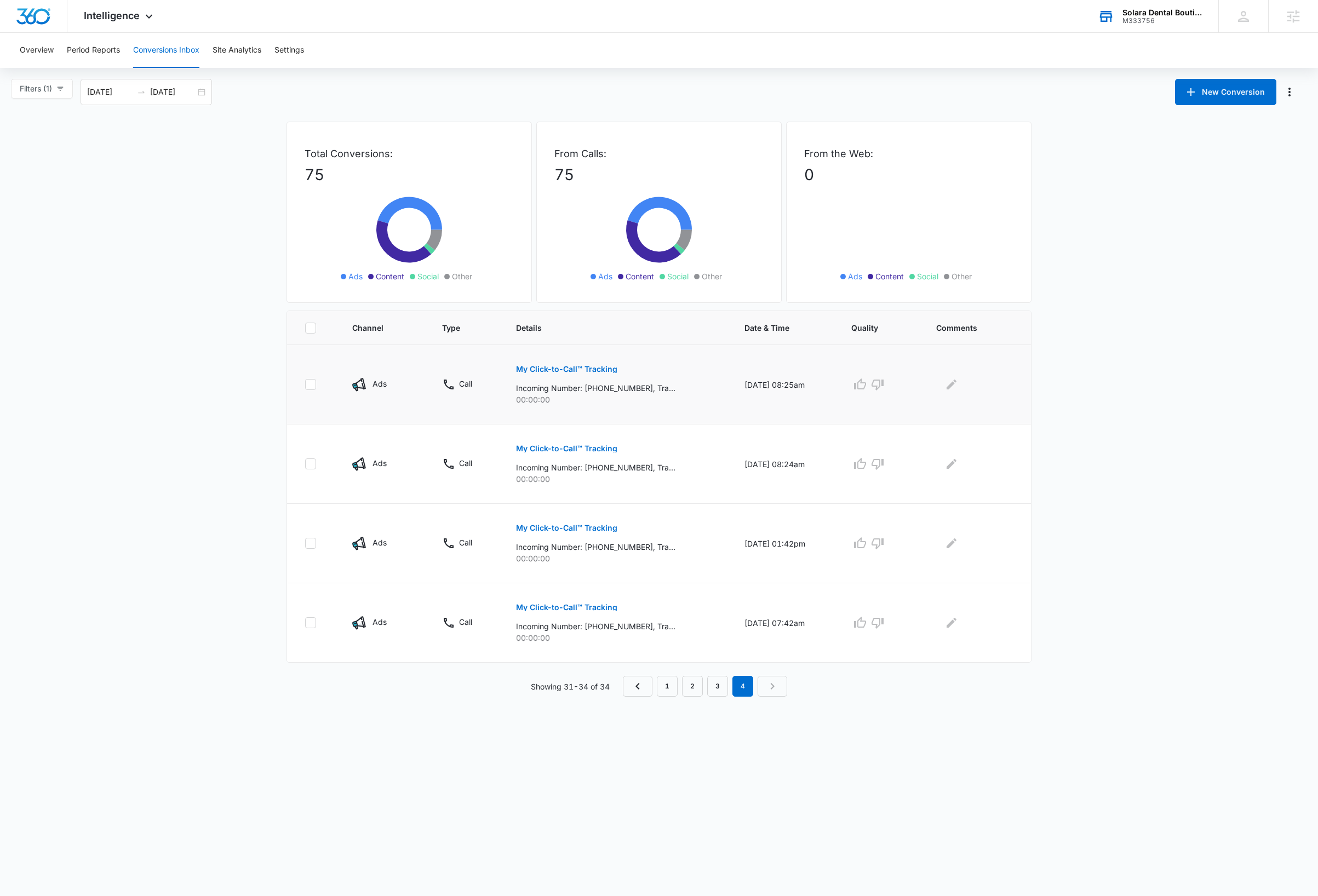
click at [568, 368] on p "My Click-to-Call™ Tracking" at bounding box center [566, 369] width 101 height 8
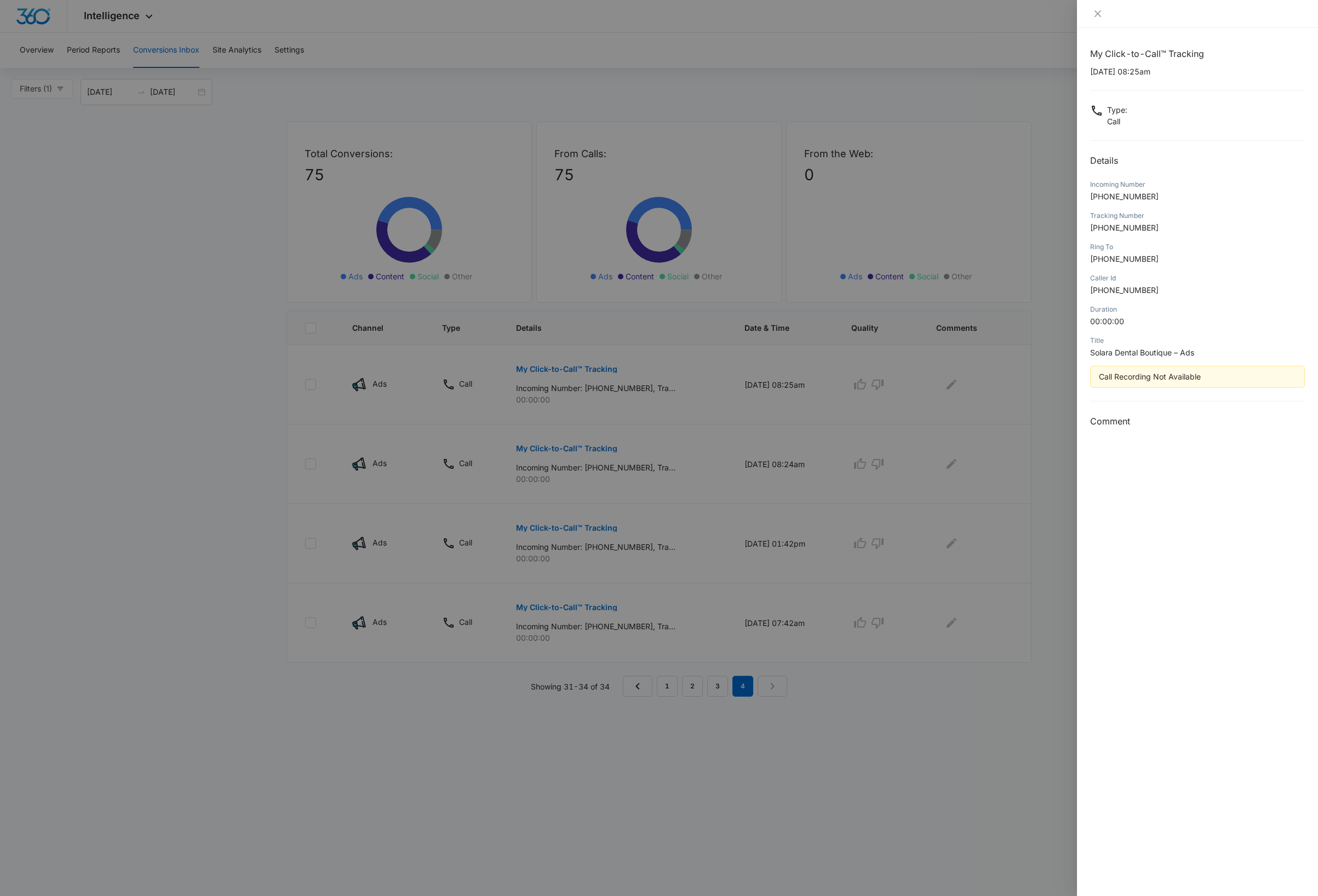
click at [717, 689] on div at bounding box center [659, 448] width 1318 height 896
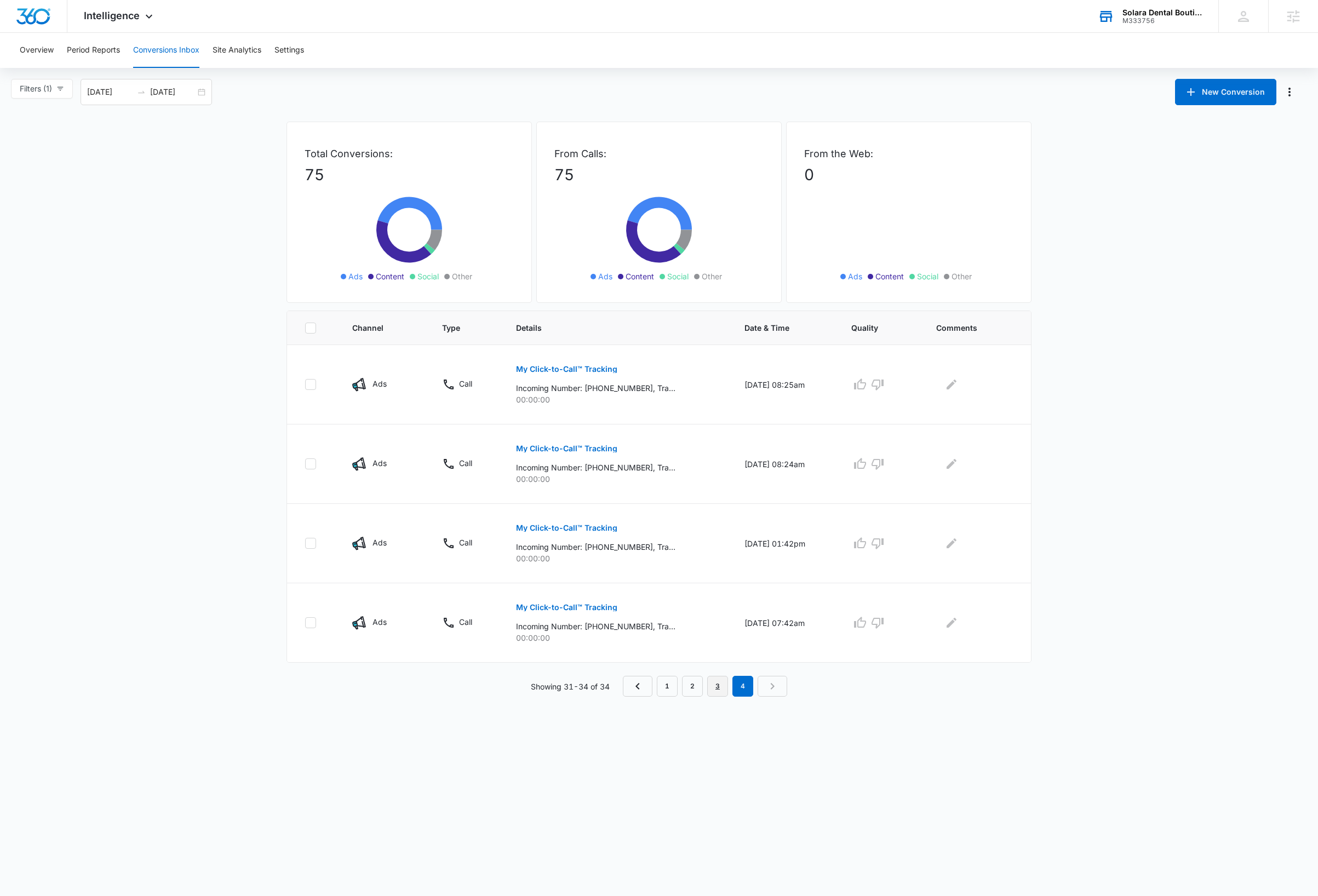
click at [717, 692] on link "3" at bounding box center [717, 686] width 21 height 21
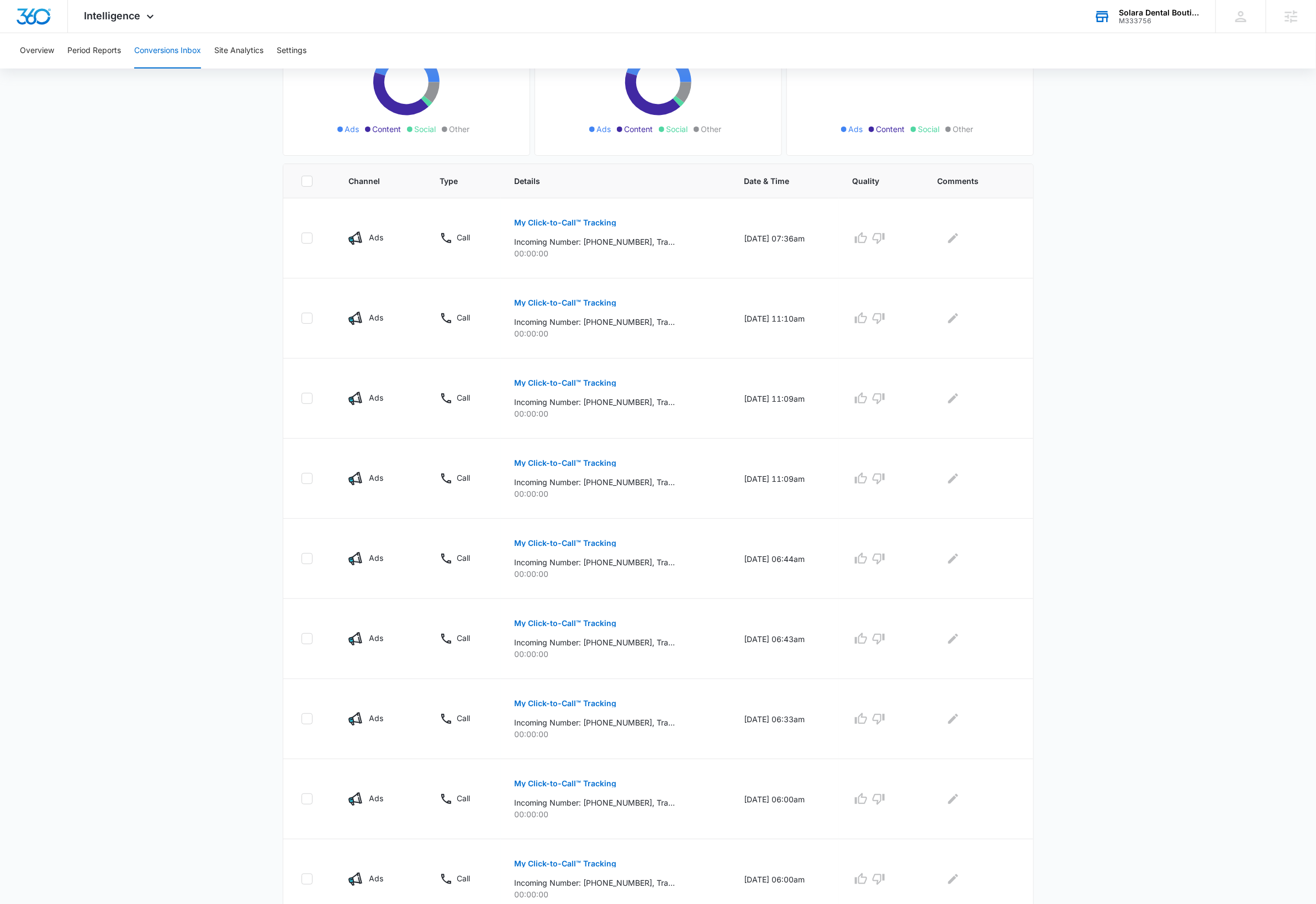
scroll to position [282, 0]
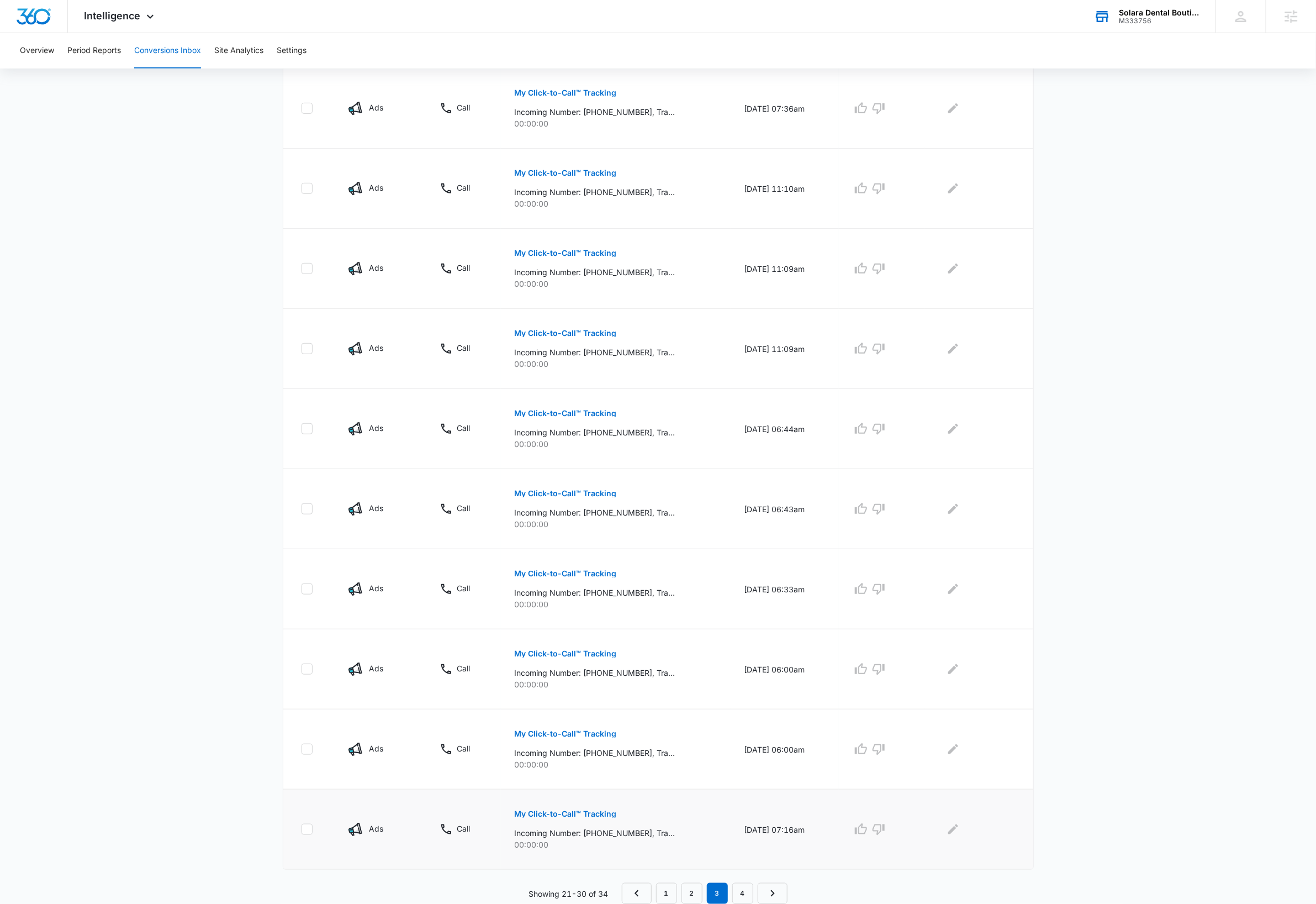
click at [587, 812] on p "My Click-to-Call™ Tracking" at bounding box center [565, 813] width 102 height 8
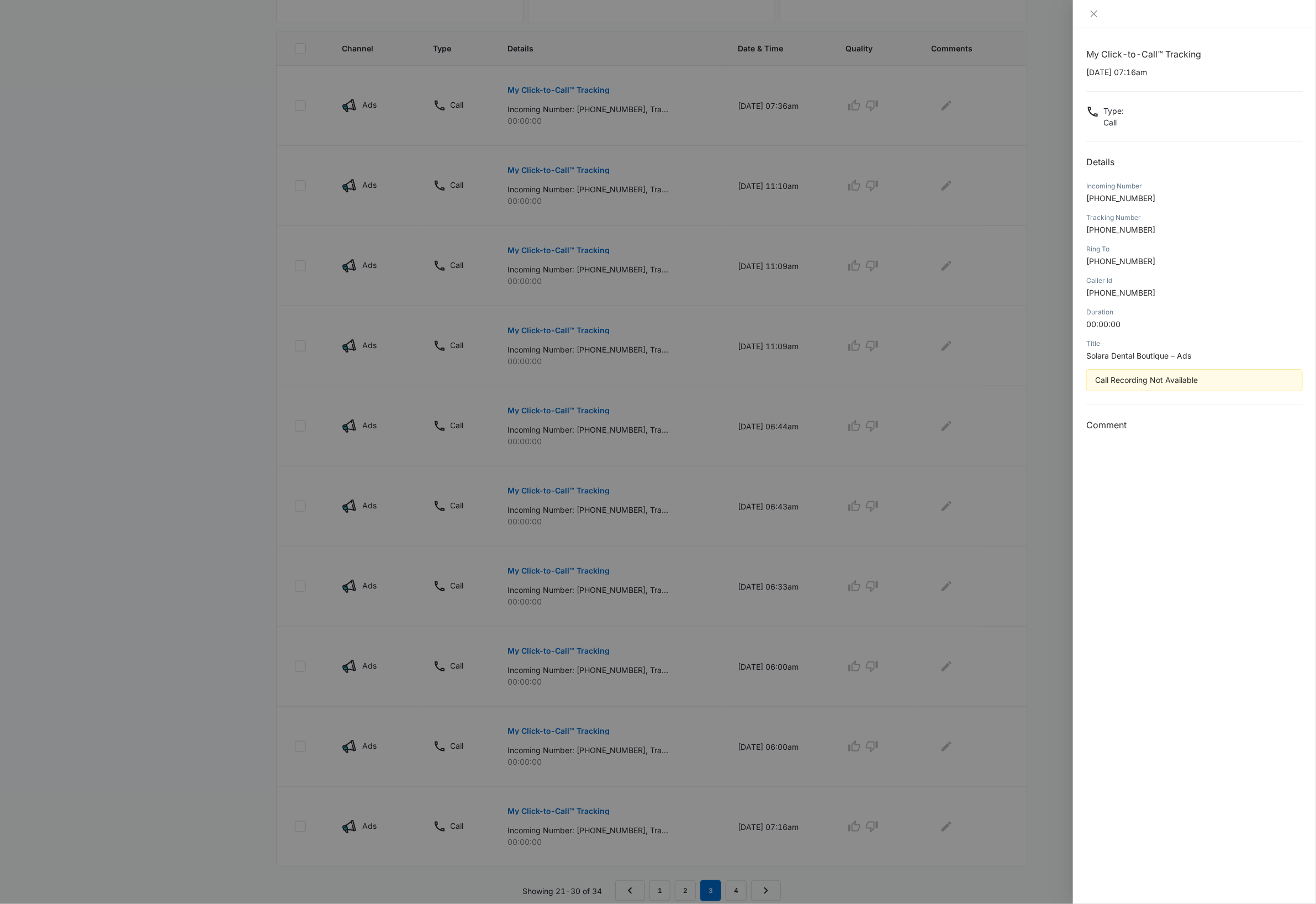
click at [150, 299] on div at bounding box center [658, 452] width 1316 height 904
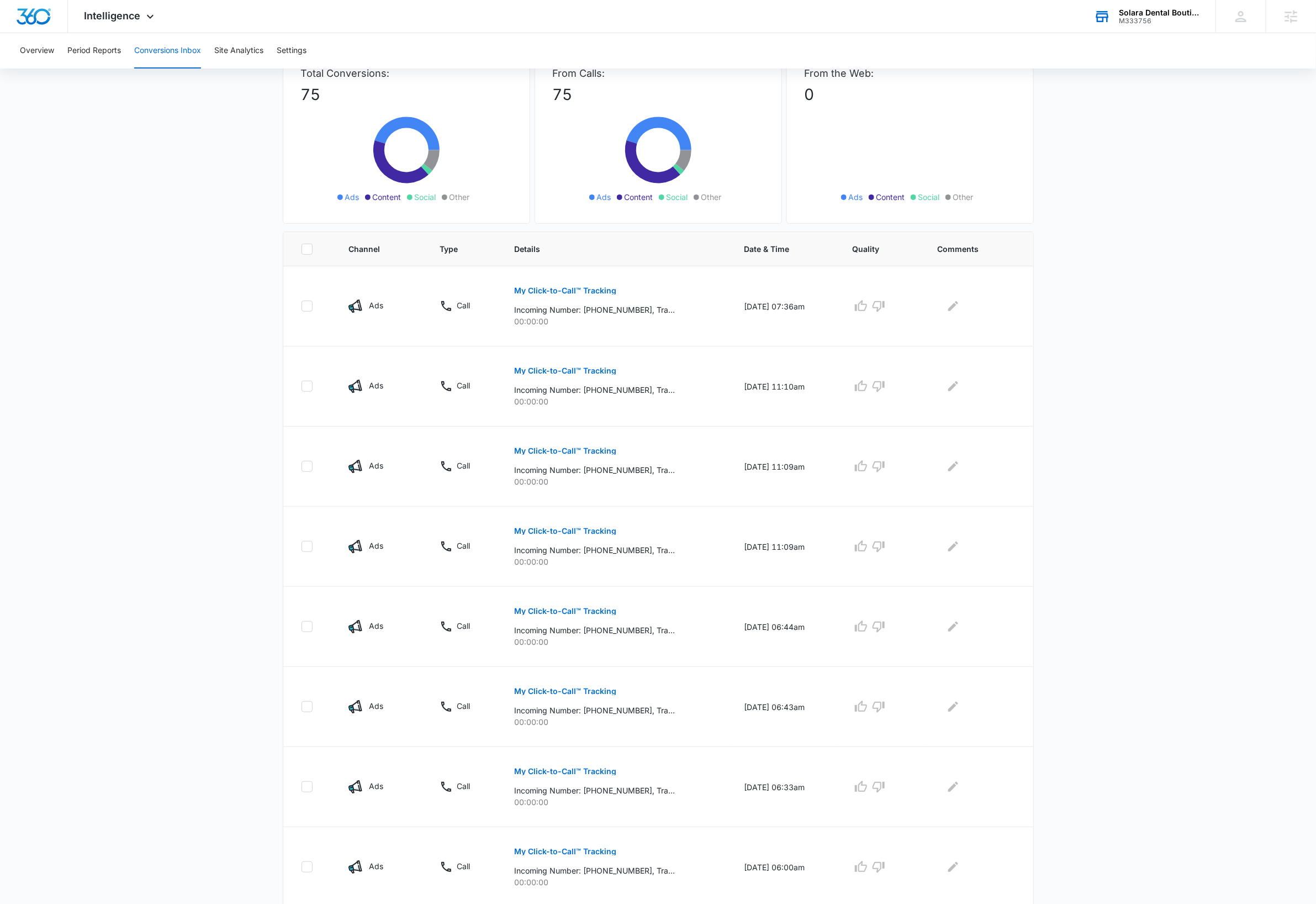
scroll to position [0, 0]
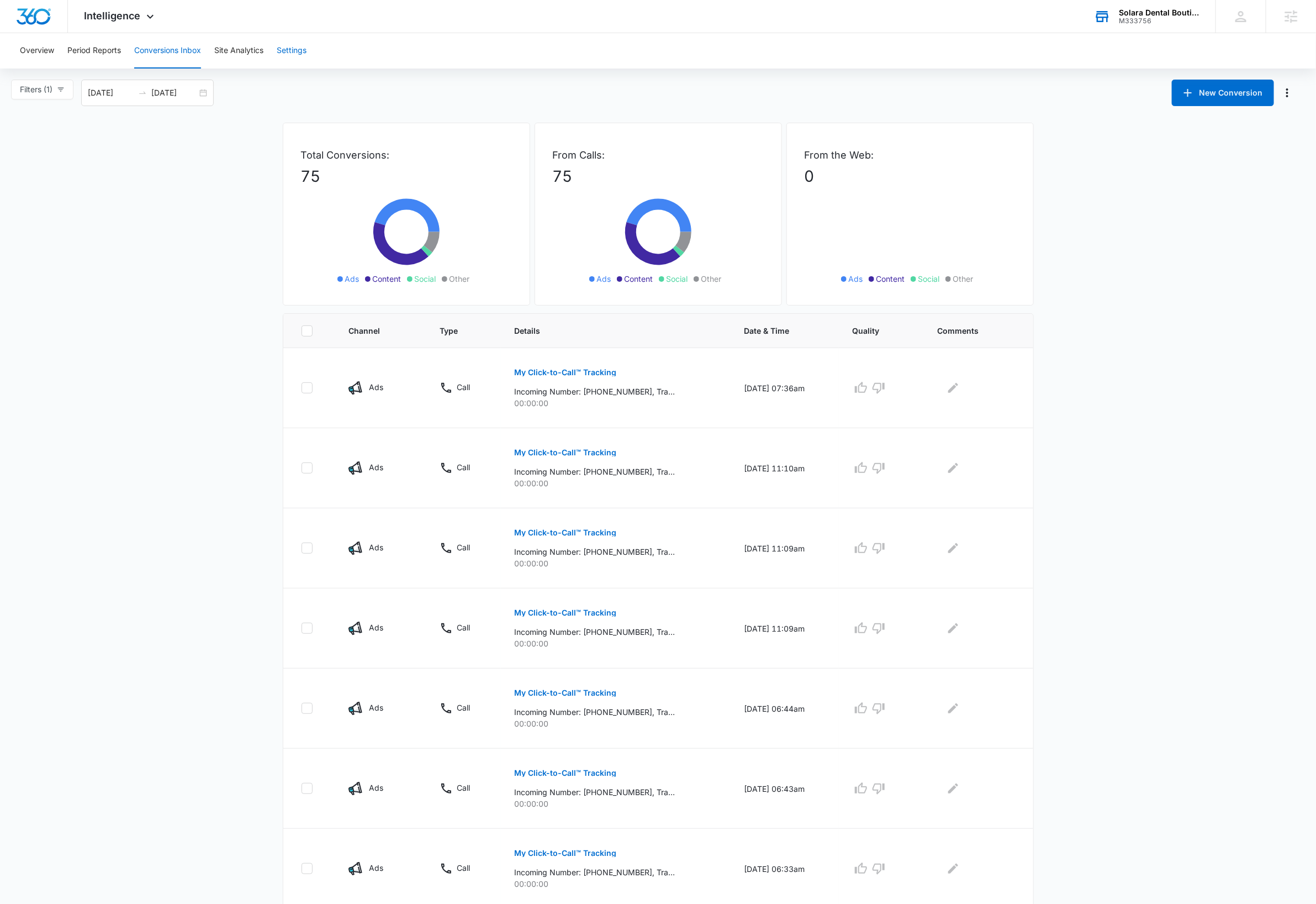
click at [302, 50] on button "Settings" at bounding box center [291, 51] width 30 height 36
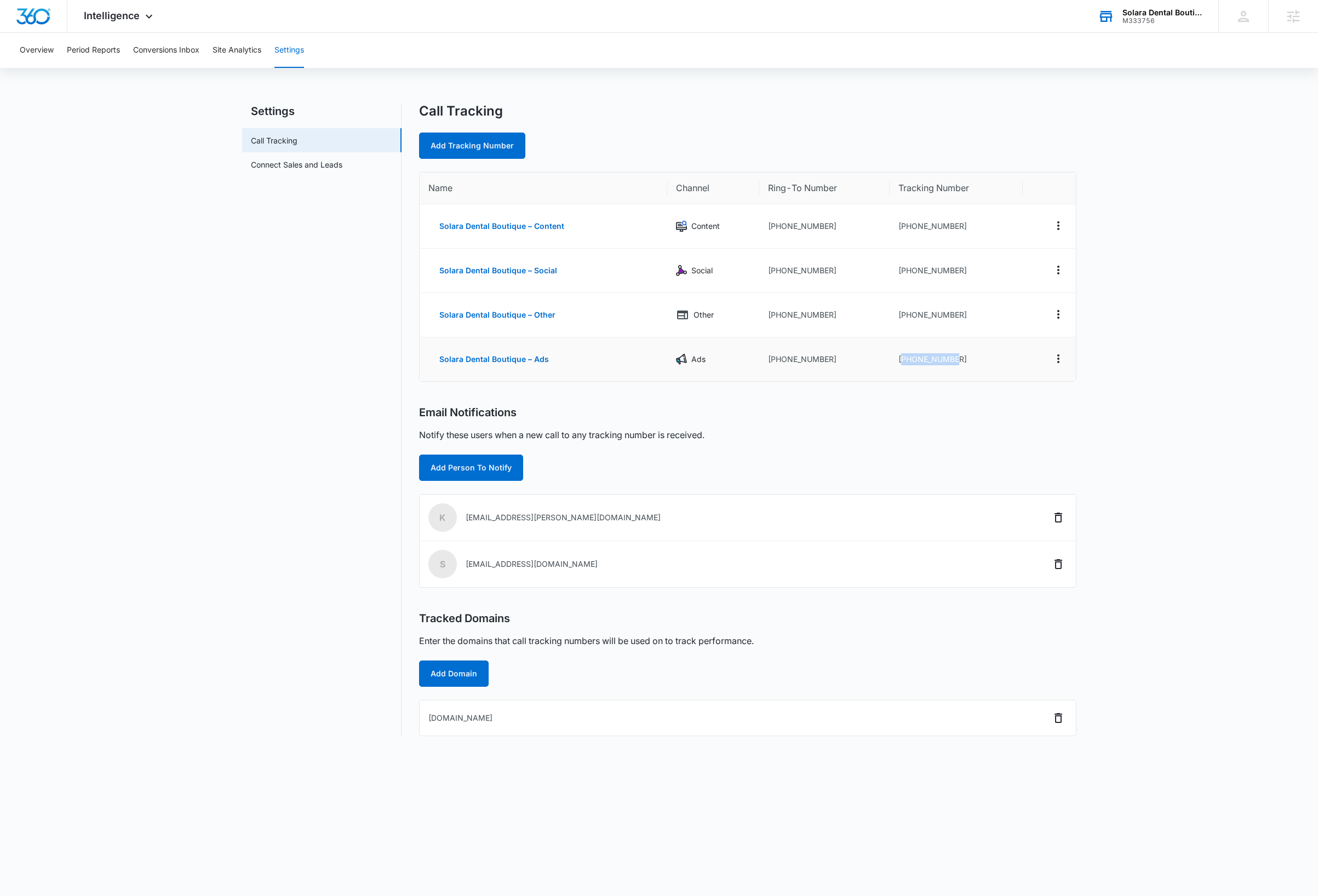
drag, startPoint x: 959, startPoint y: 361, endPoint x: 902, endPoint y: 364, distance: 57.1
click at [902, 364] on td "+17542932171" at bounding box center [956, 359] width 133 height 44
copy td "17542932171"
click at [191, 54] on button "Conversions Inbox" at bounding box center [166, 50] width 66 height 35
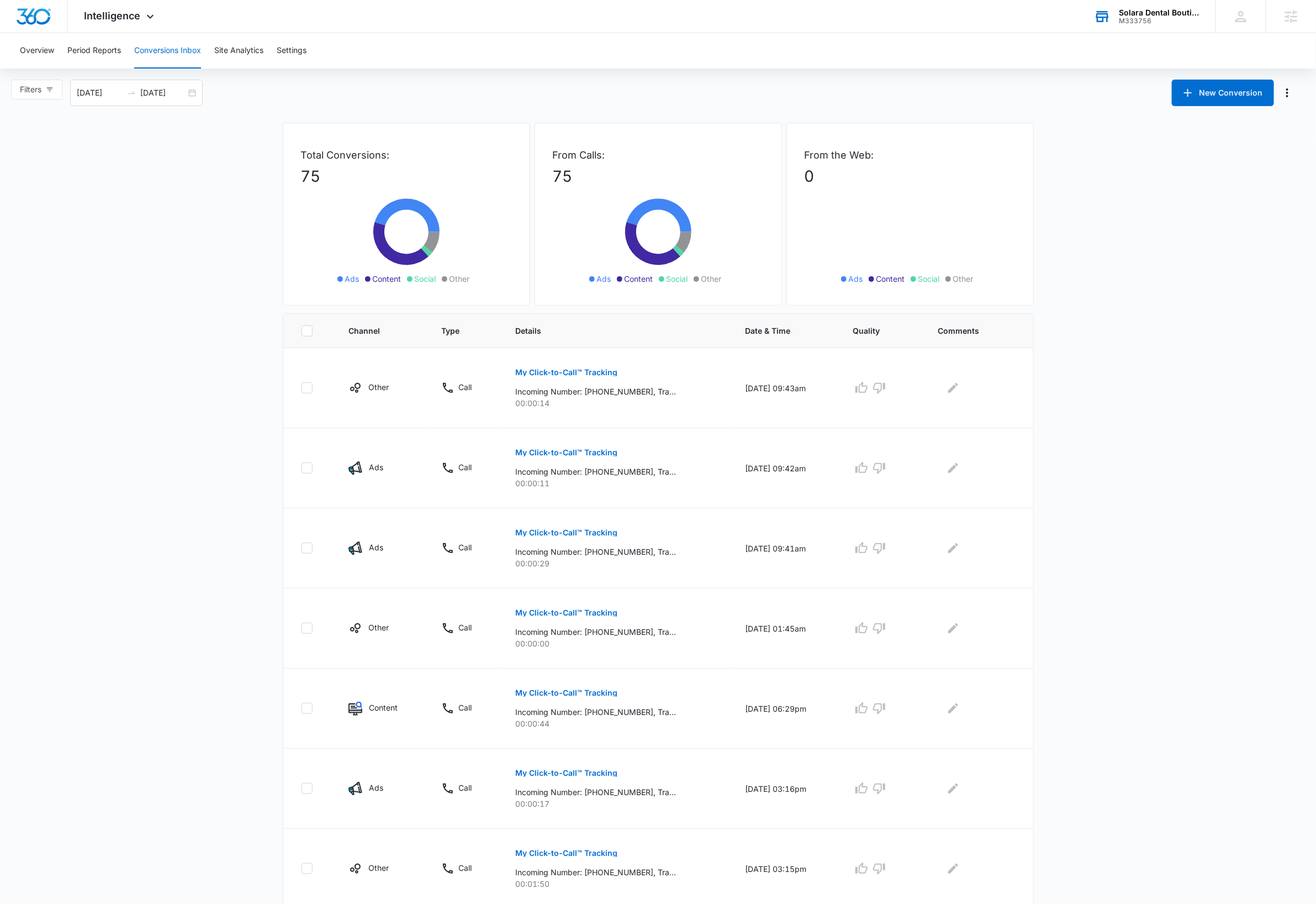
click at [1108, 242] on main "Filters 09/06/2025 10/06/2025 New Conversion Total Conversions: 75 Ads Content …" at bounding box center [658, 631] width 1316 height 1104
click at [579, 374] on p "My Click-to-Call™ Tracking" at bounding box center [567, 372] width 102 height 8
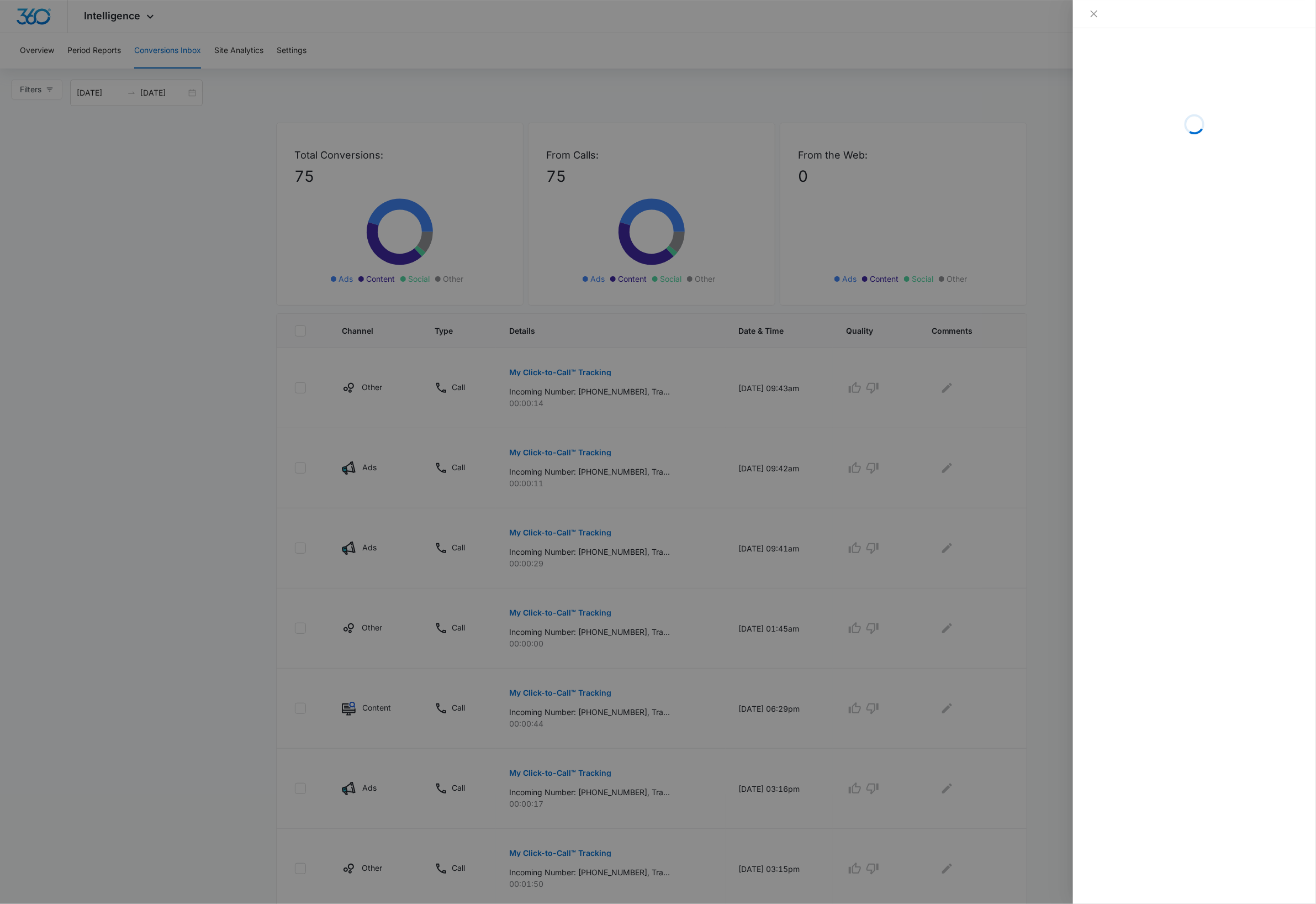
click at [587, 451] on div at bounding box center [658, 452] width 1316 height 904
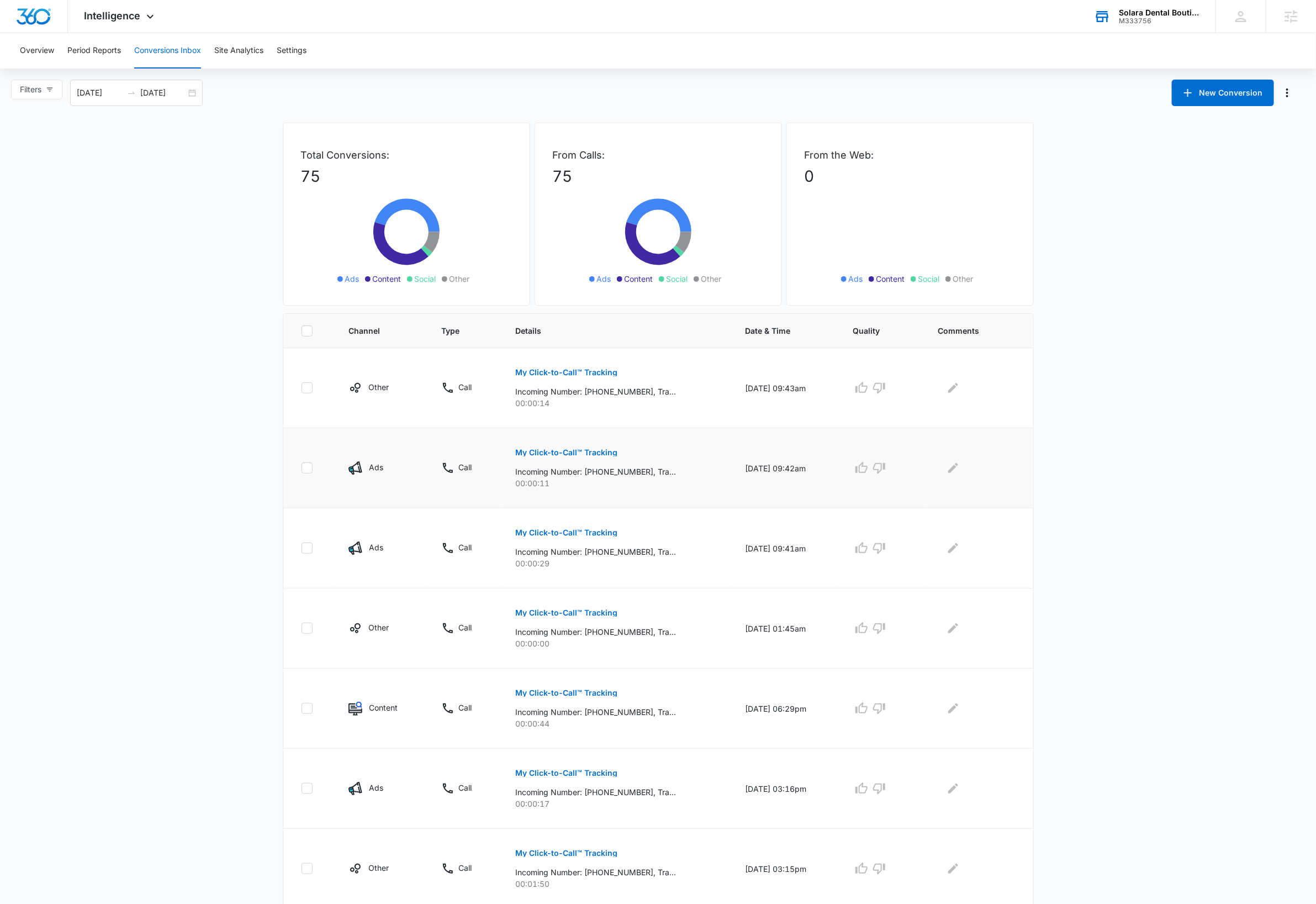
click at [589, 453] on p "My Click-to-Call™ Tracking" at bounding box center [567, 452] width 102 height 8
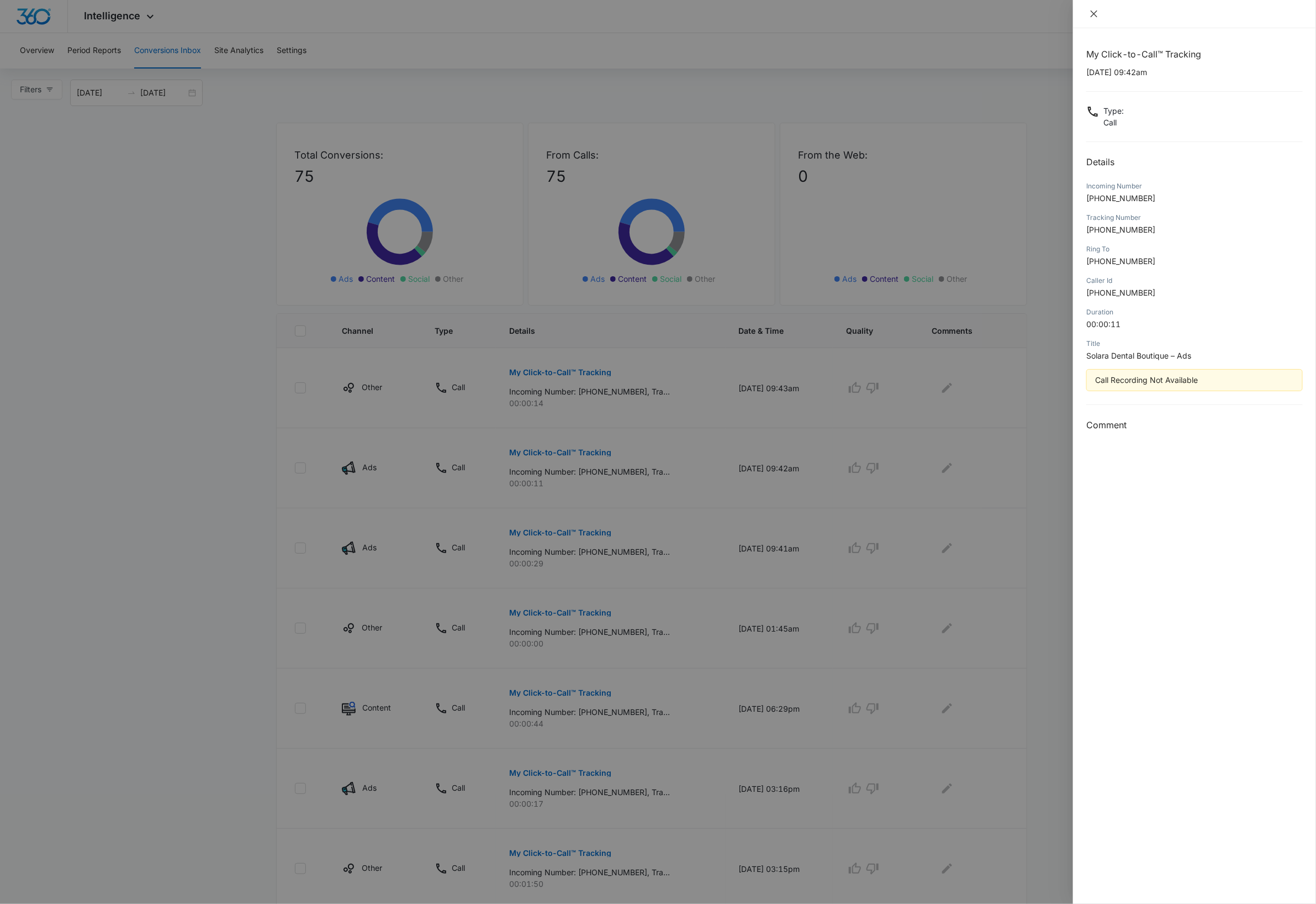
click at [1096, 13] on icon "close" at bounding box center [1094, 14] width 9 height 9
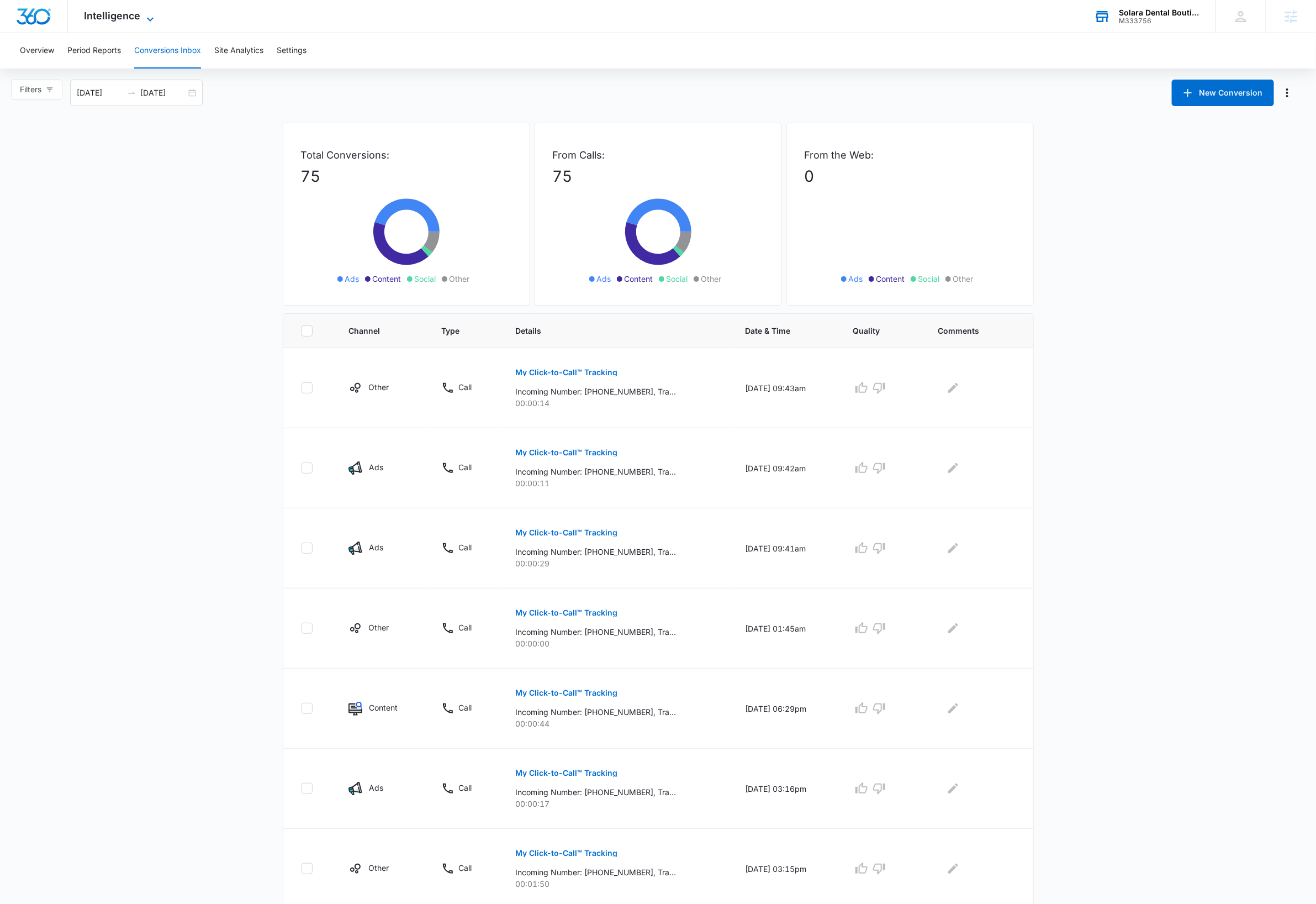
click at [139, 16] on span "Intelligence" at bounding box center [112, 16] width 57 height 12
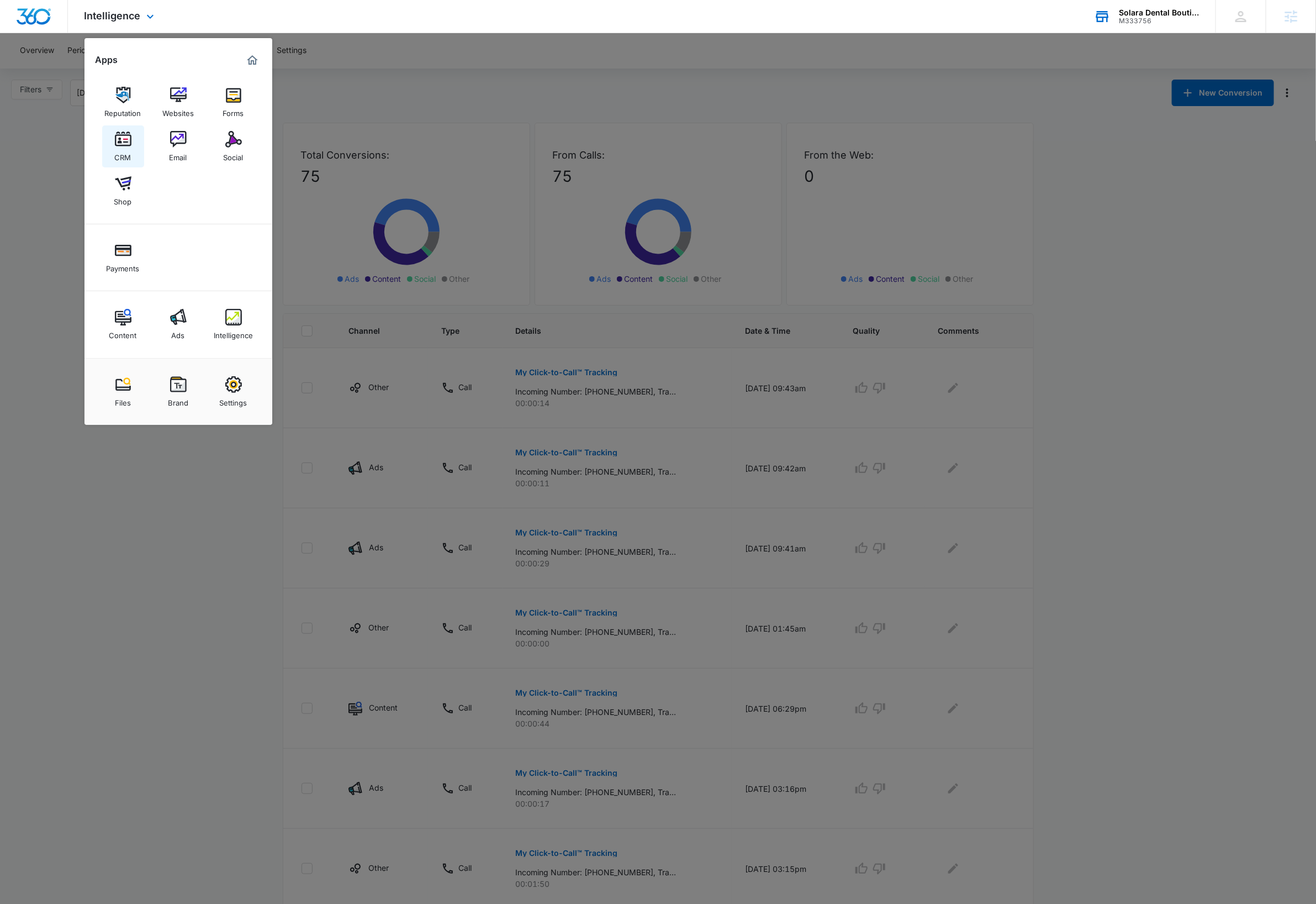
click at [119, 147] on div "CRM" at bounding box center [123, 155] width 17 height 15
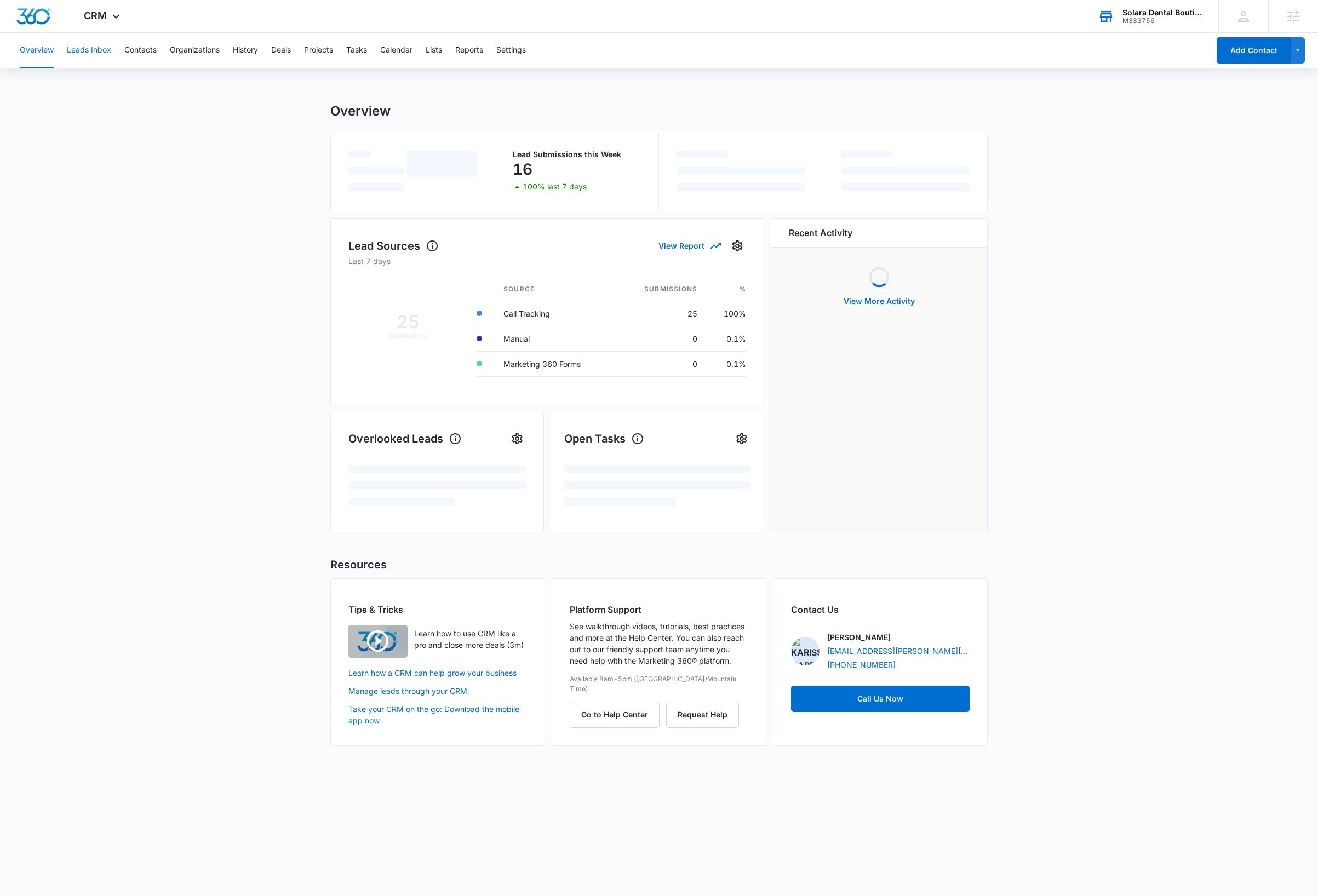
click at [88, 51] on button "Leads Inbox" at bounding box center [89, 50] width 45 height 35
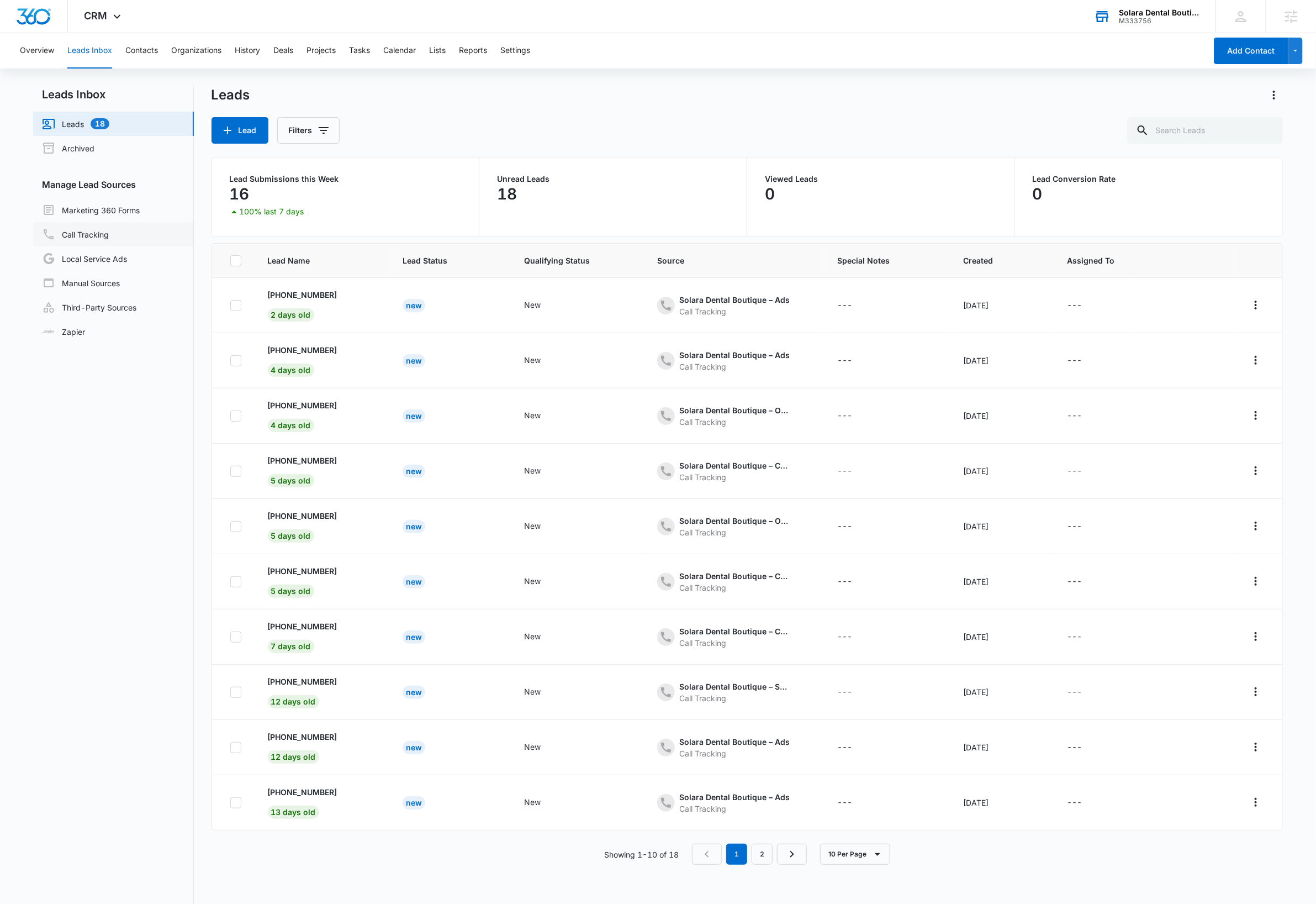
click at [96, 237] on link "Call Tracking" at bounding box center [75, 234] width 67 height 13
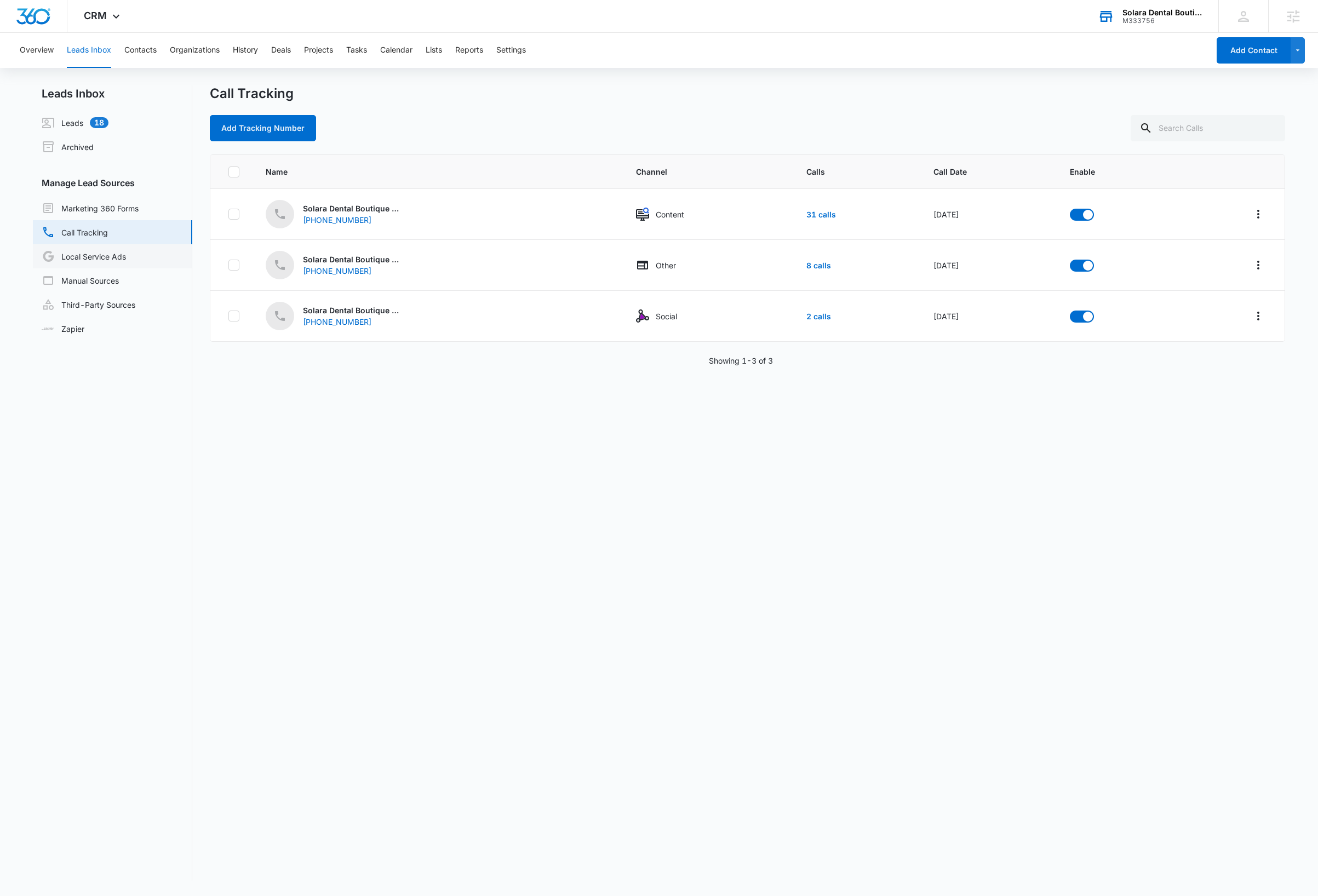
click at [84, 257] on link "Local Service Ads" at bounding box center [83, 256] width 84 height 13
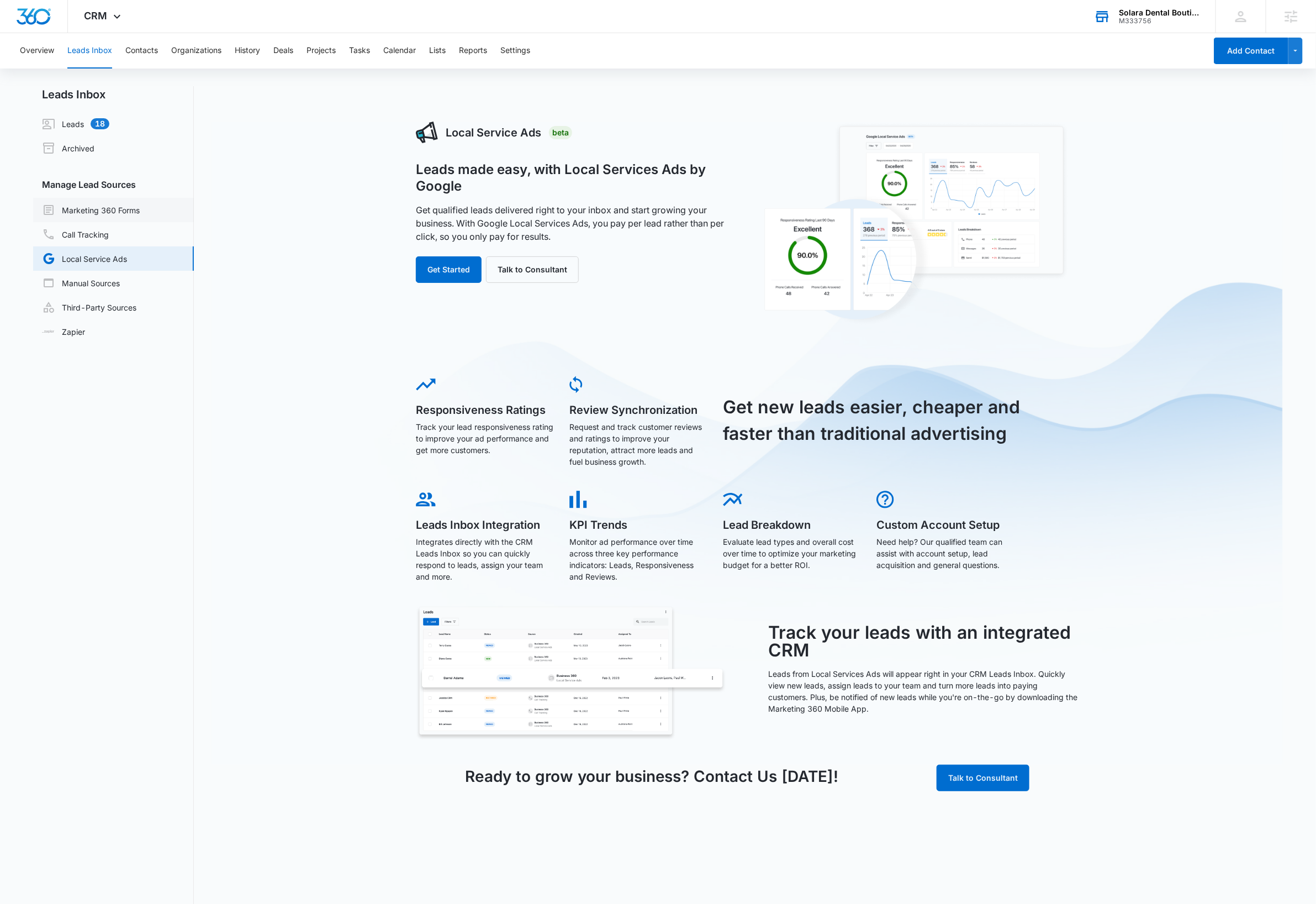
click at [140, 211] on link "Marketing 360 Forms" at bounding box center [91, 210] width 98 height 13
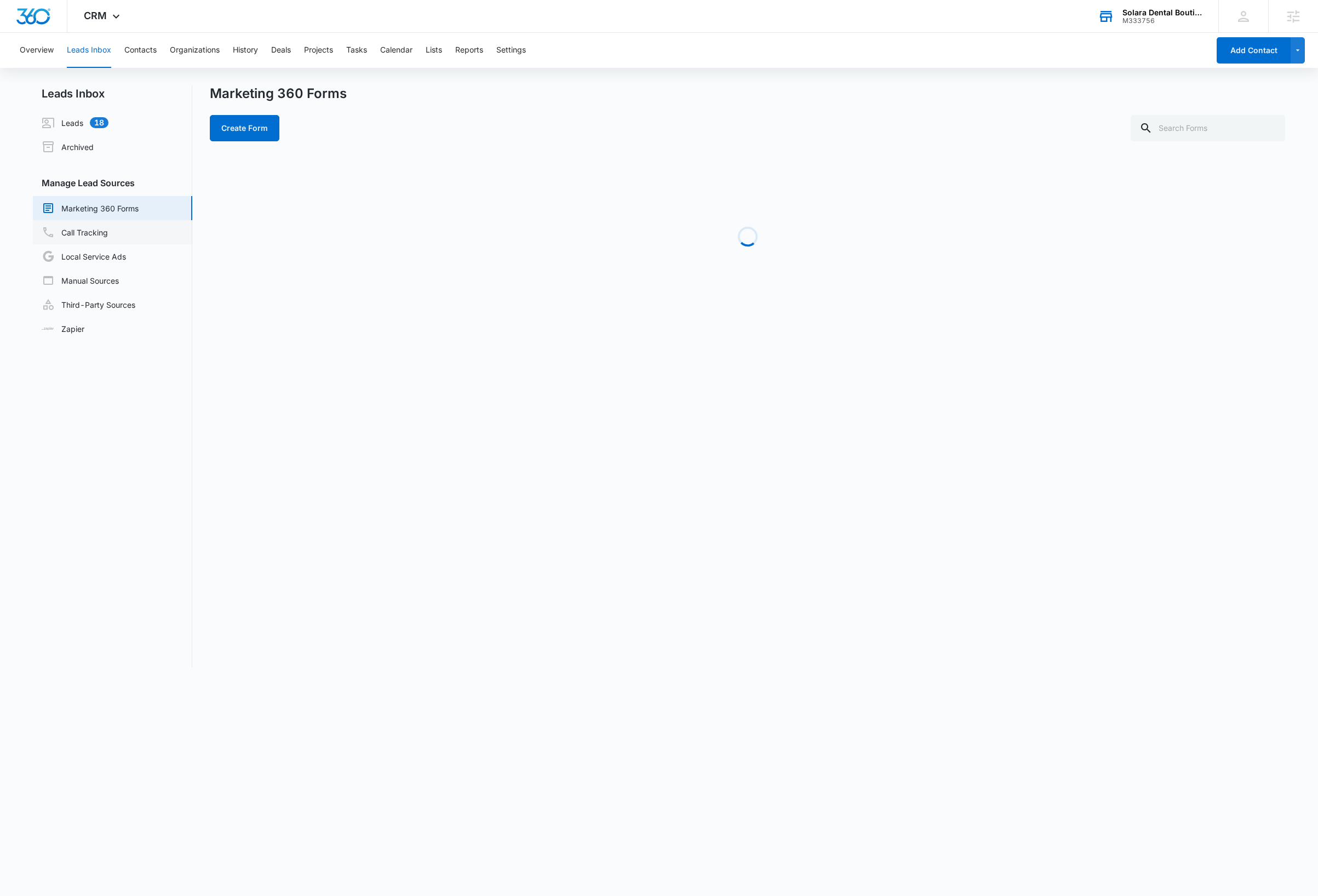
click at [85, 229] on link "Call Tracking" at bounding box center [75, 232] width 66 height 13
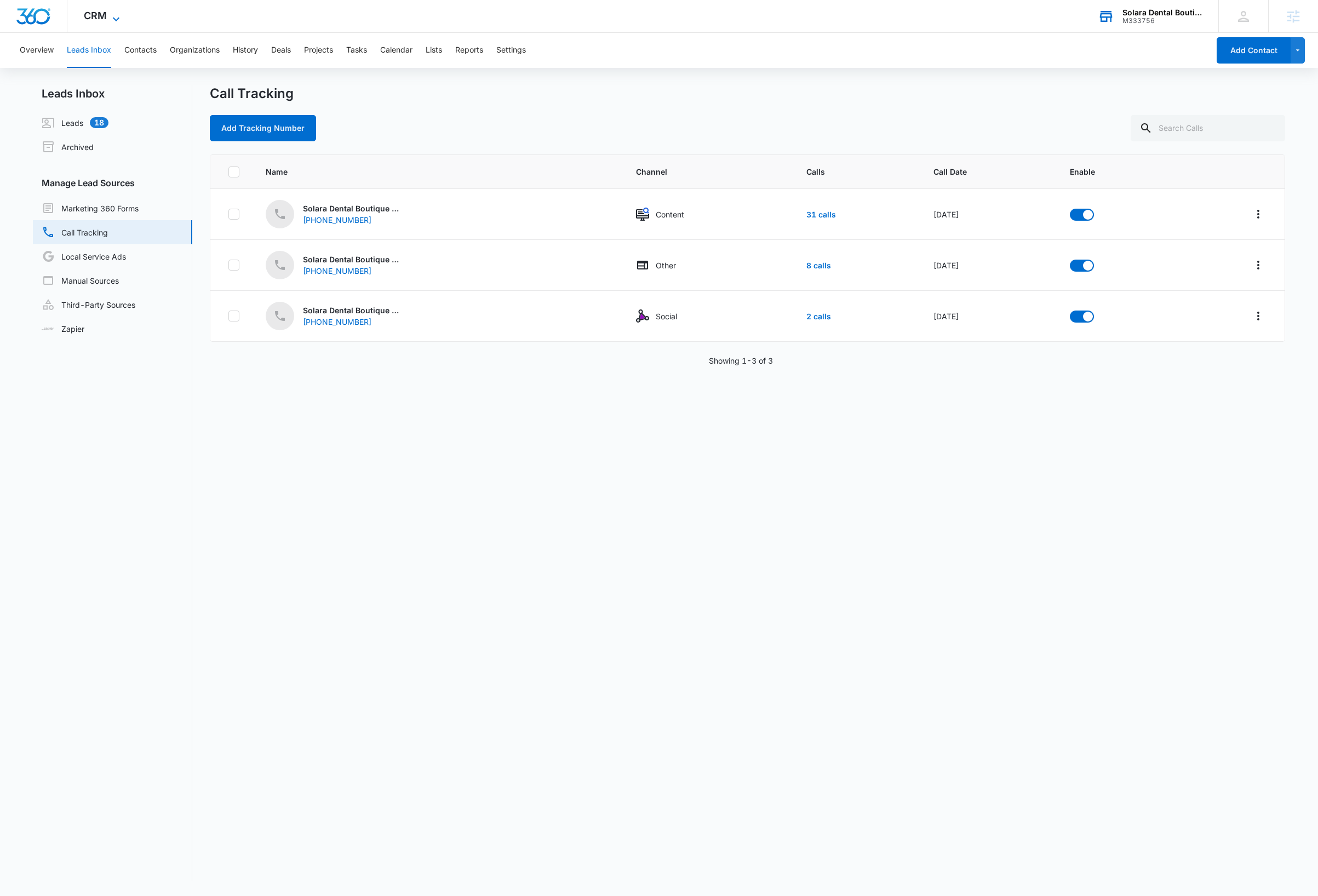
click at [102, 10] on span "CRM" at bounding box center [95, 16] width 23 height 12
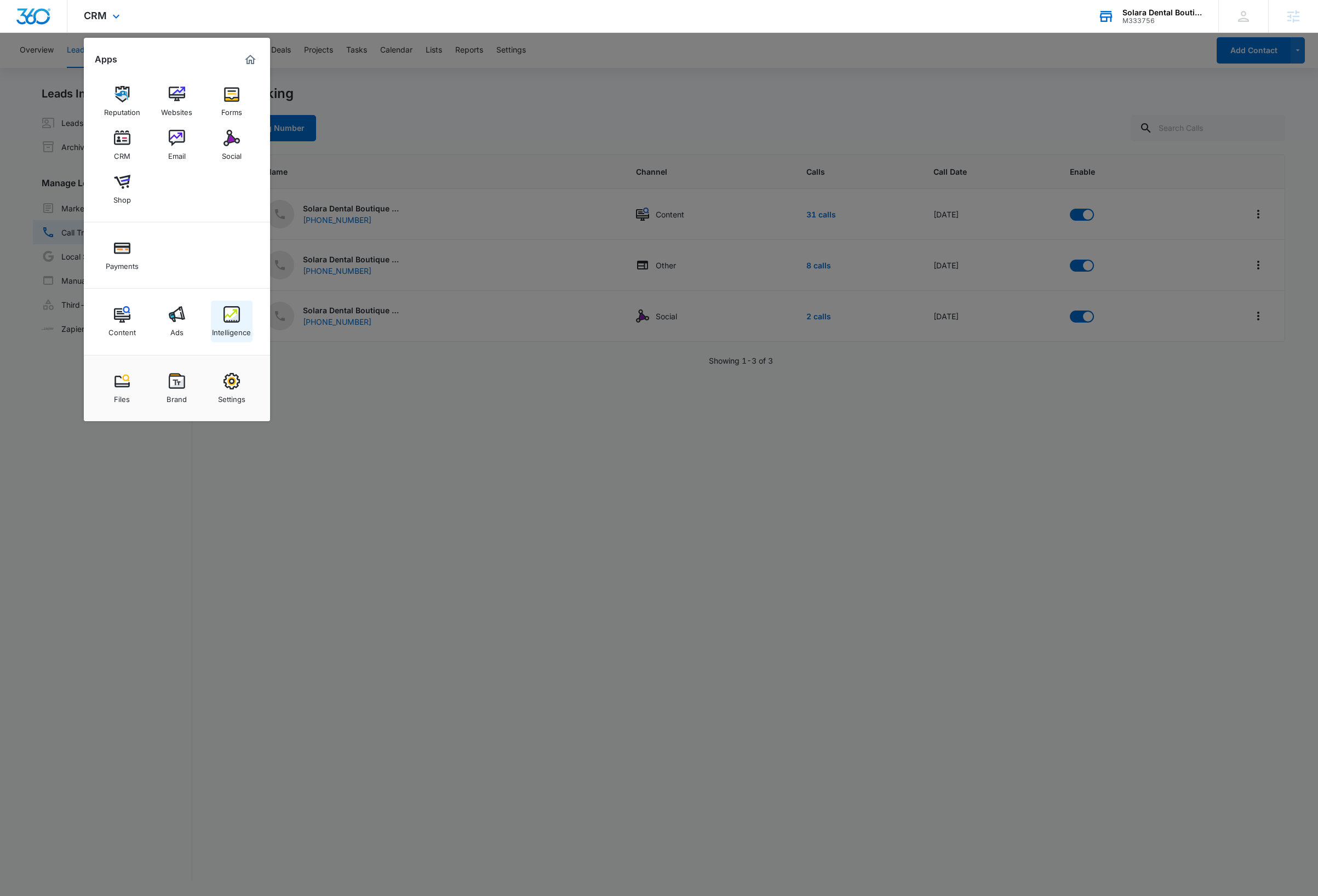
click at [229, 318] on img at bounding box center [232, 314] width 17 height 17
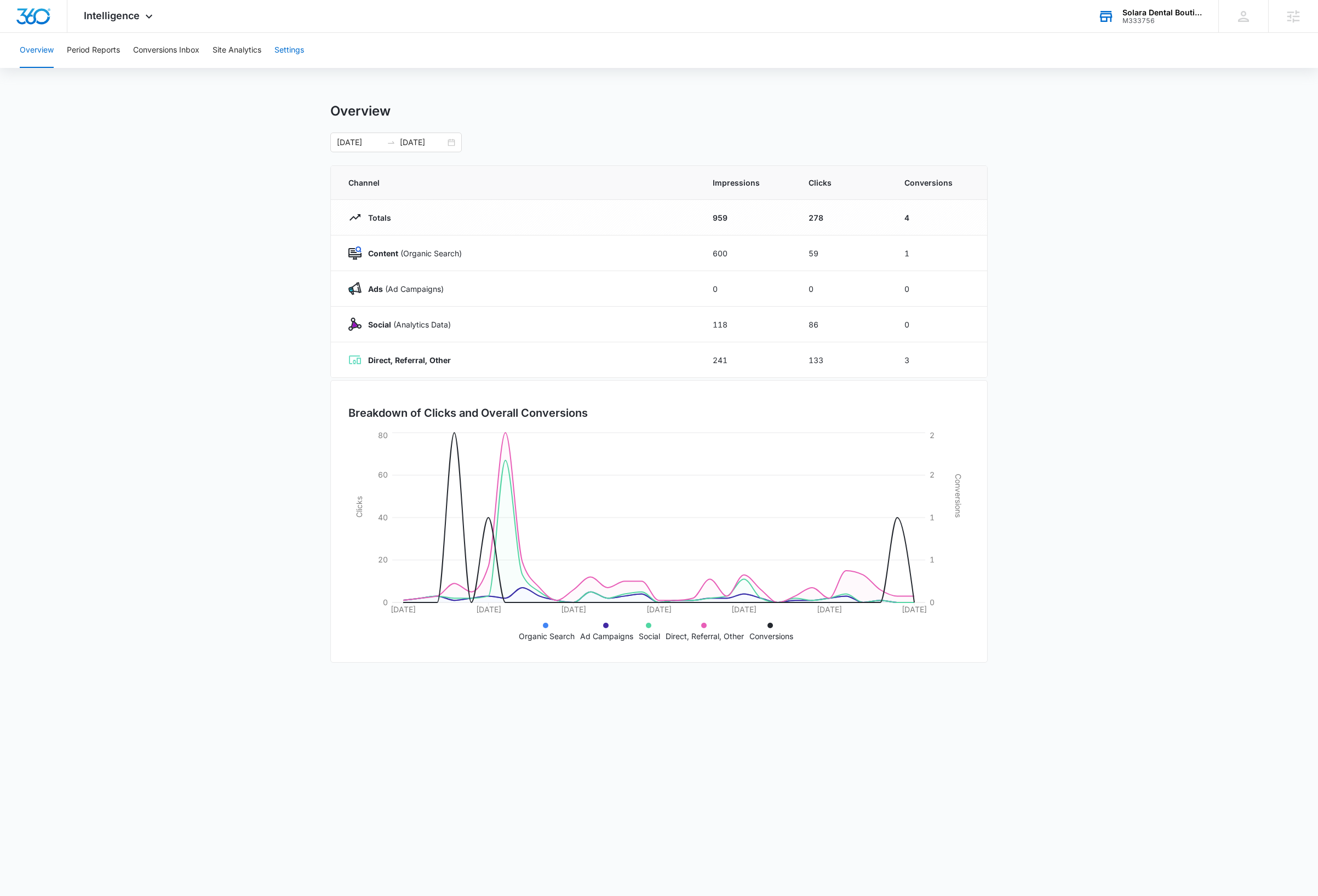
click at [295, 53] on button "Settings" at bounding box center [288, 50] width 29 height 35
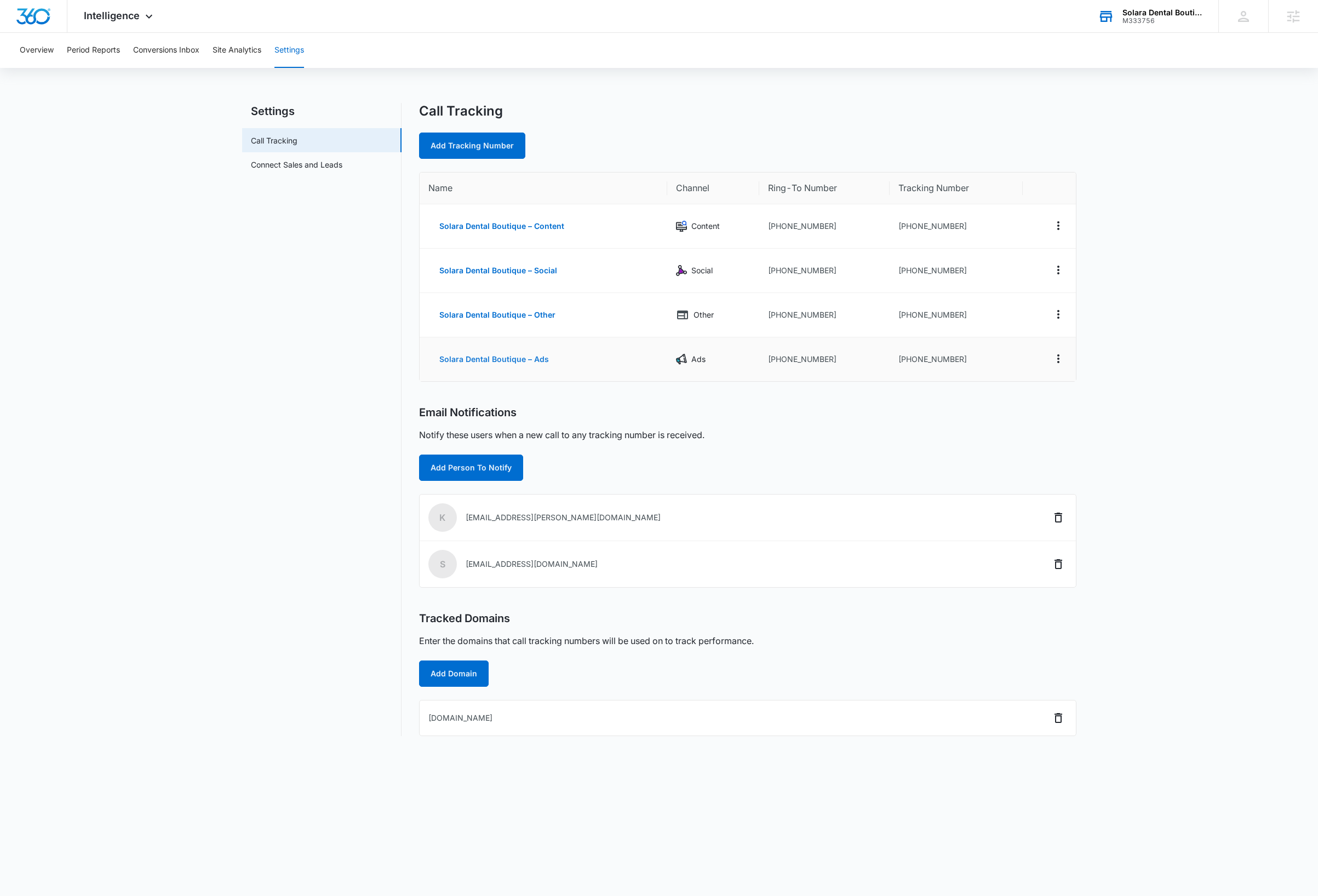
click at [515, 360] on button "Solara Dental Boutique – Ads" at bounding box center [494, 359] width 132 height 27
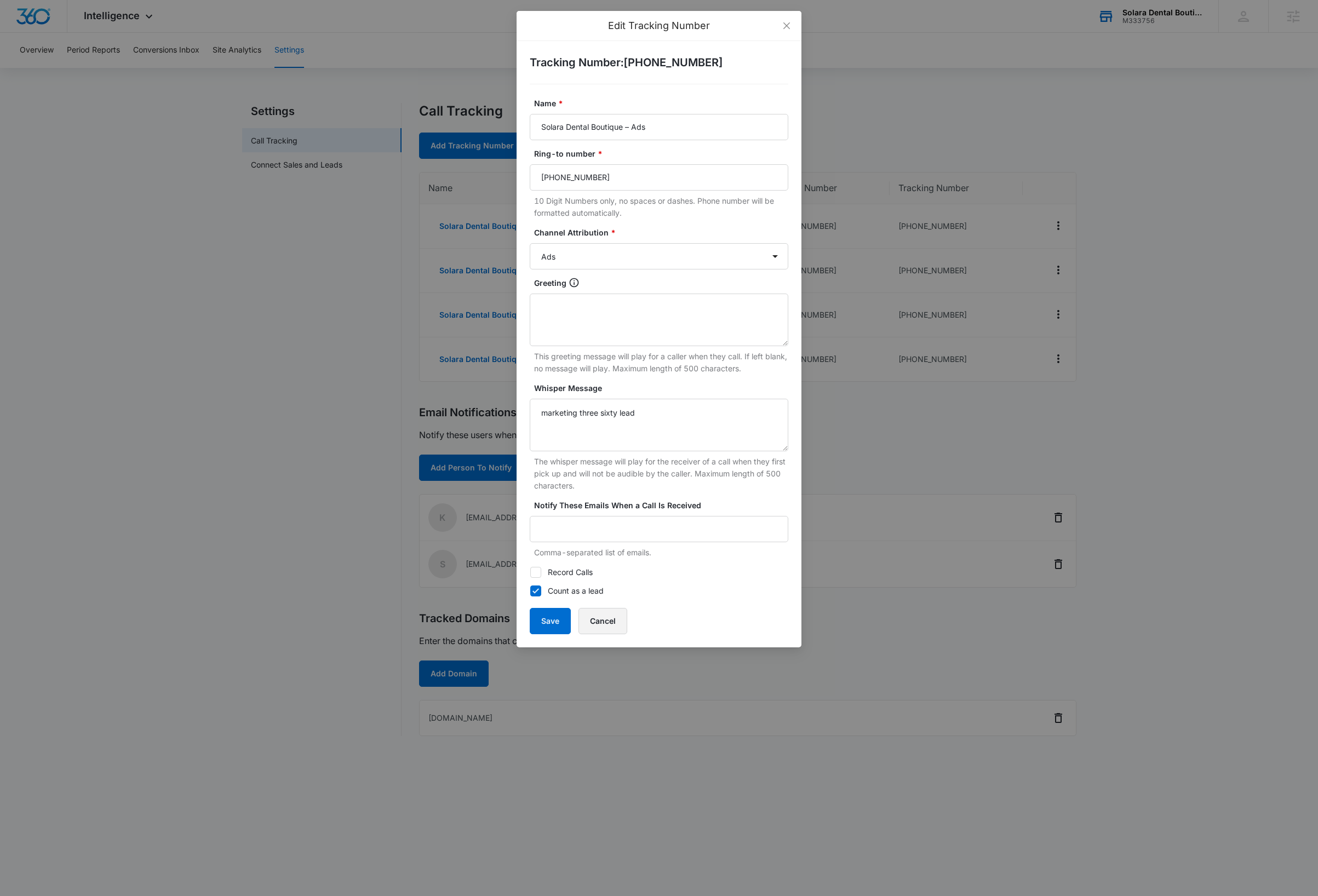
click at [605, 623] on button "Cancel" at bounding box center [603, 621] width 49 height 27
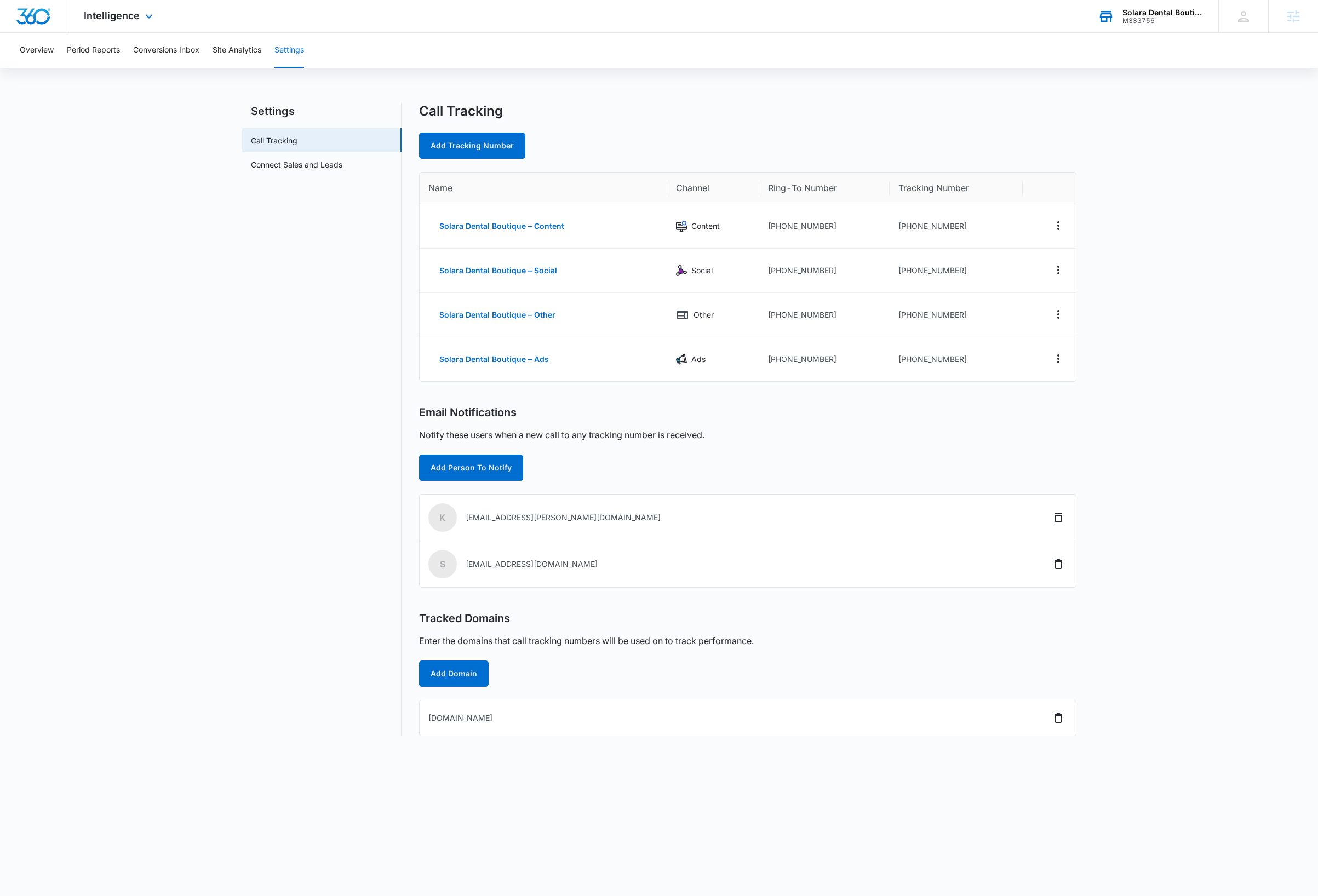
click at [37, 14] on img "Dashboard" at bounding box center [33, 16] width 35 height 17
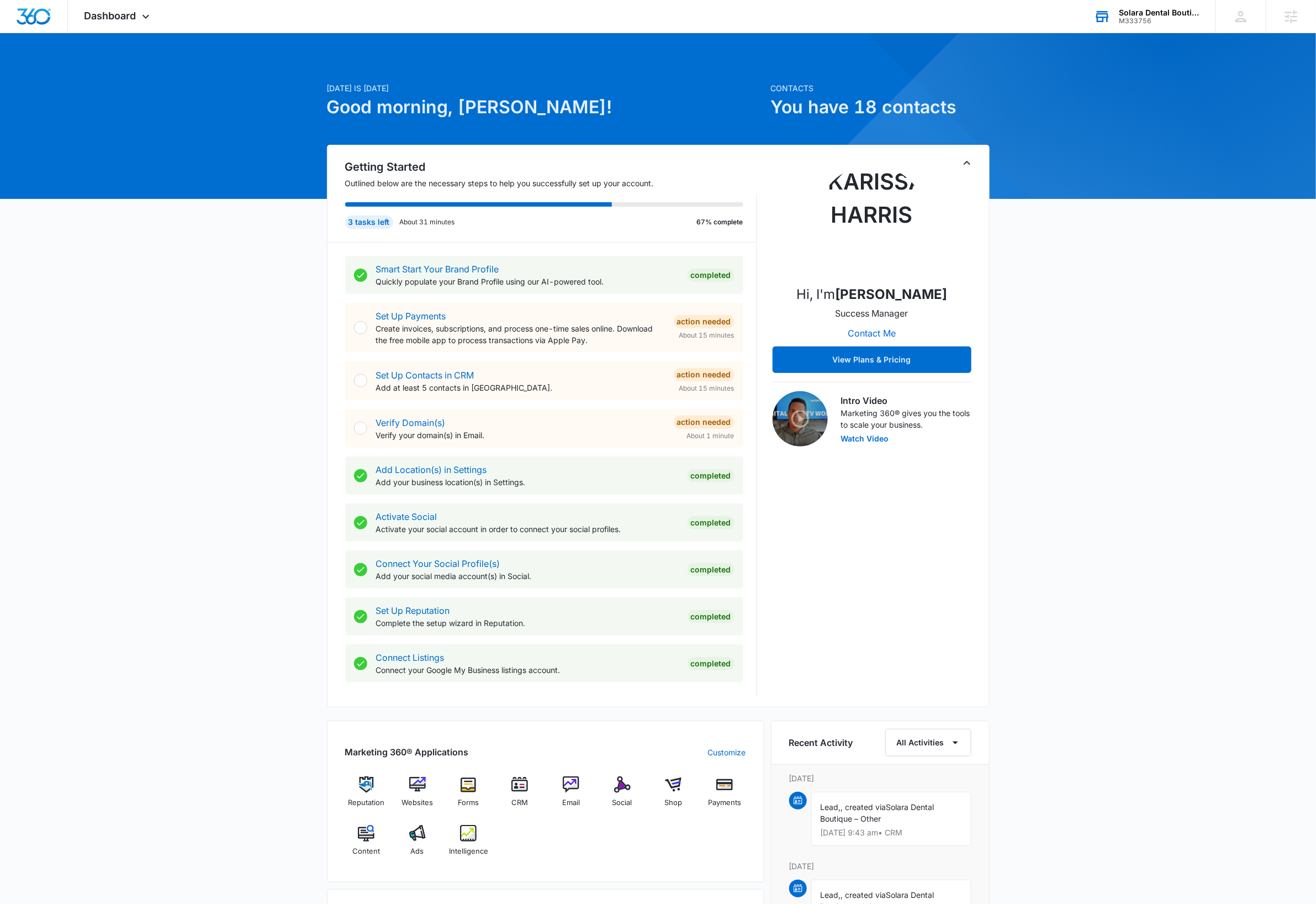
click at [1169, 1] on div "Solara Dental Boutique M333756 Your Accounts View All" at bounding box center [1147, 16] width 138 height 33
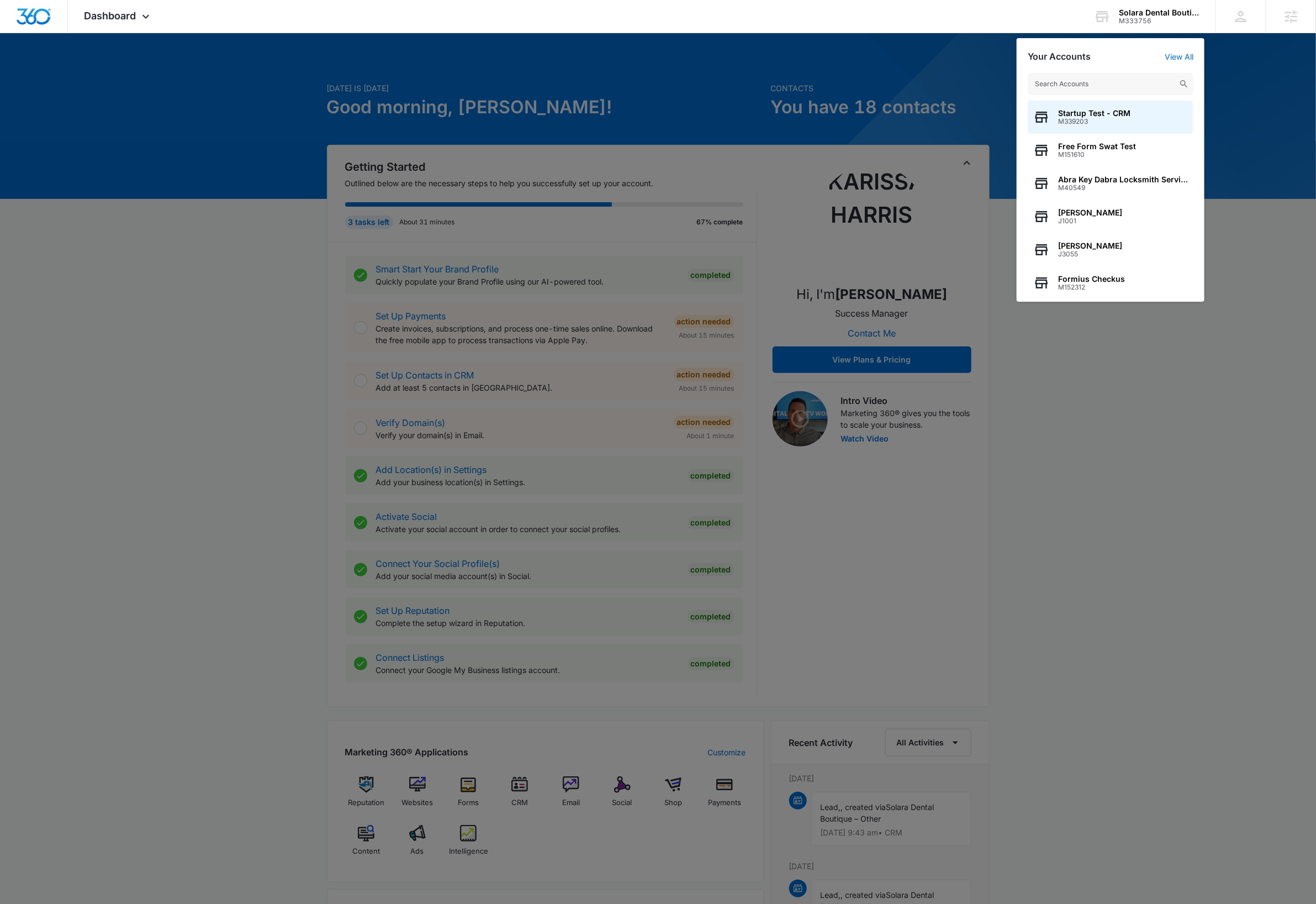
click at [1106, 87] on input "text" at bounding box center [1111, 84] width 165 height 22
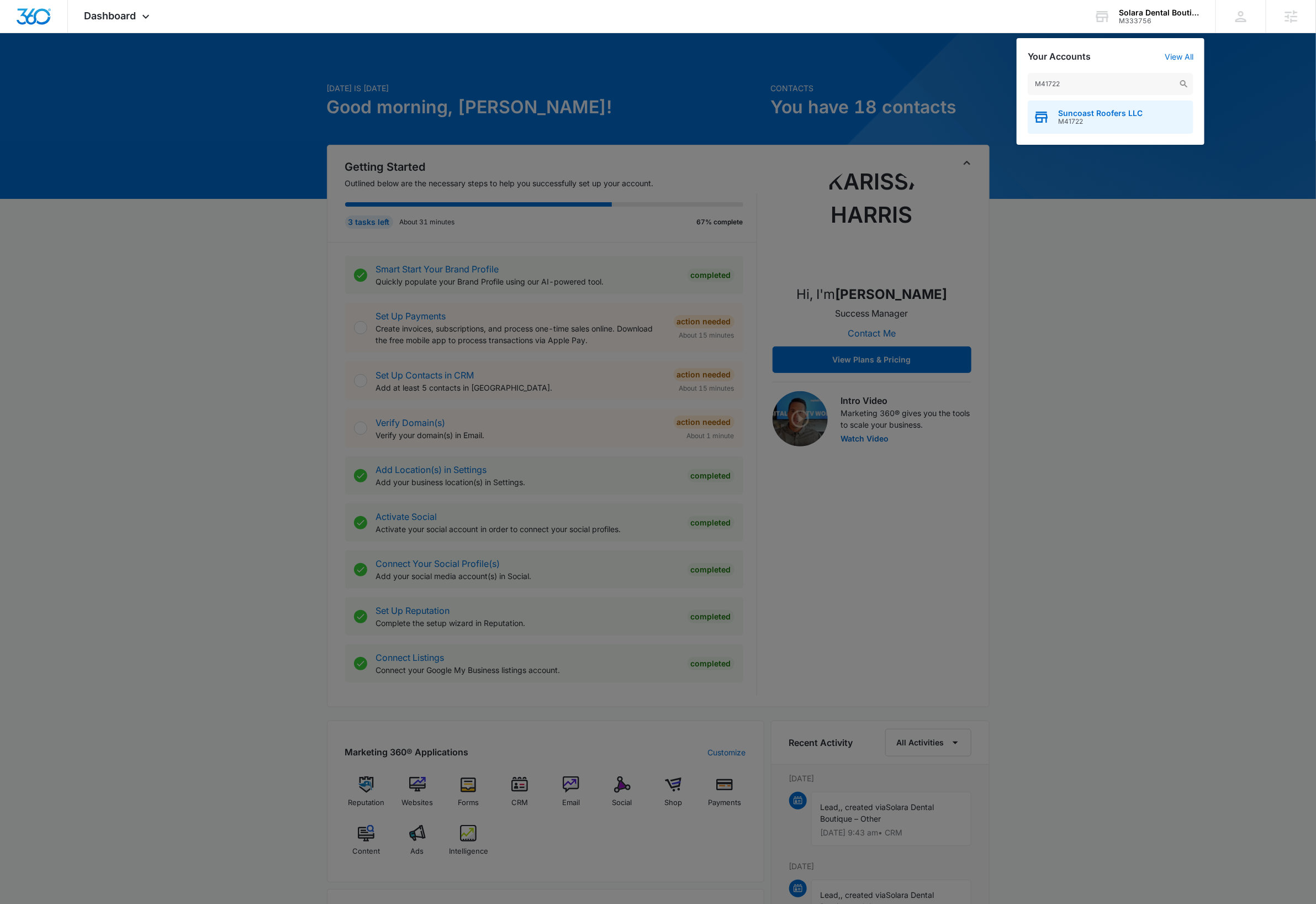
type input "M41722"
click at [1110, 118] on span "M41722" at bounding box center [1101, 121] width 84 height 8
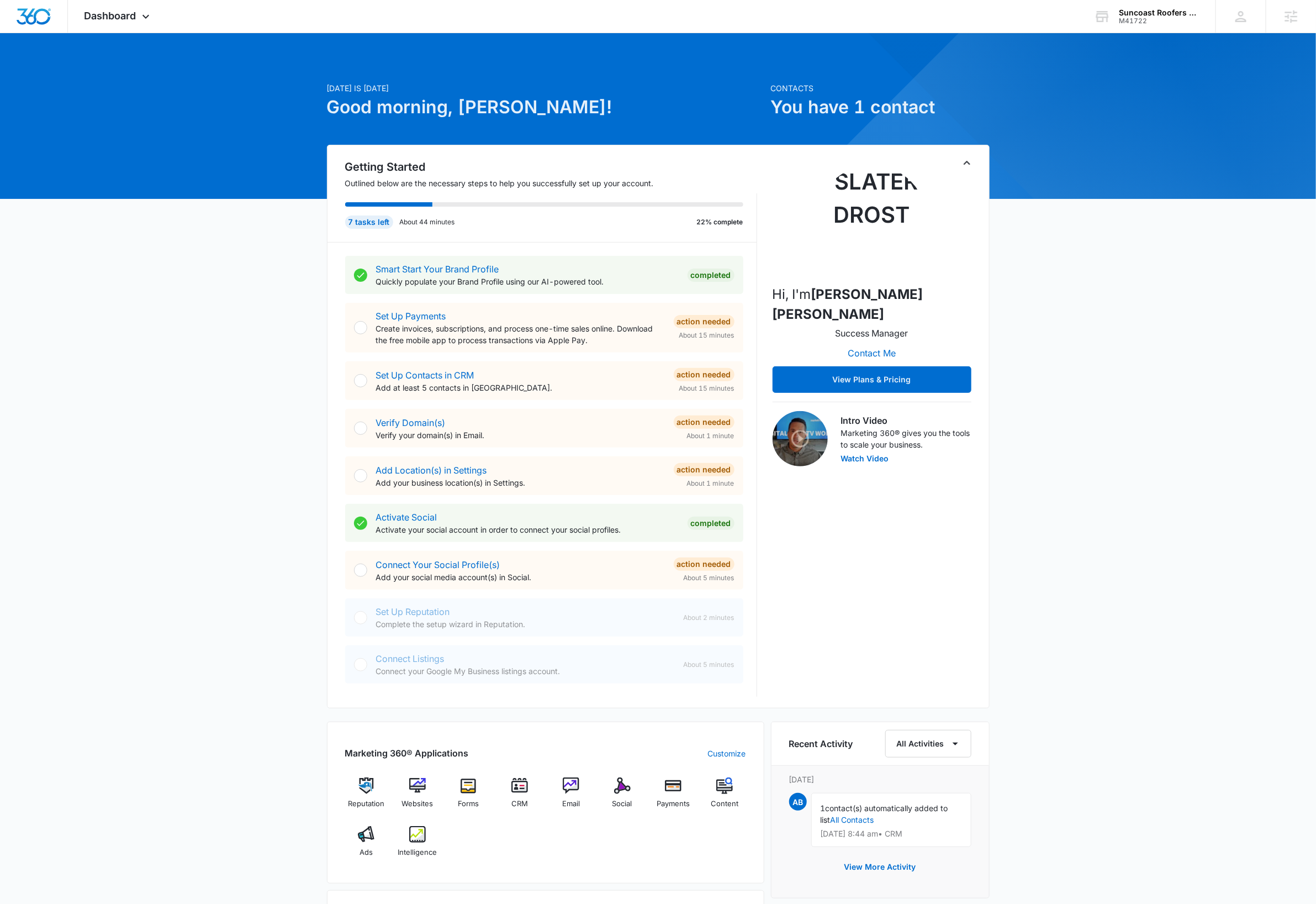
click at [966, 165] on icon "Toggle Collapse" at bounding box center [967, 163] width 13 height 13
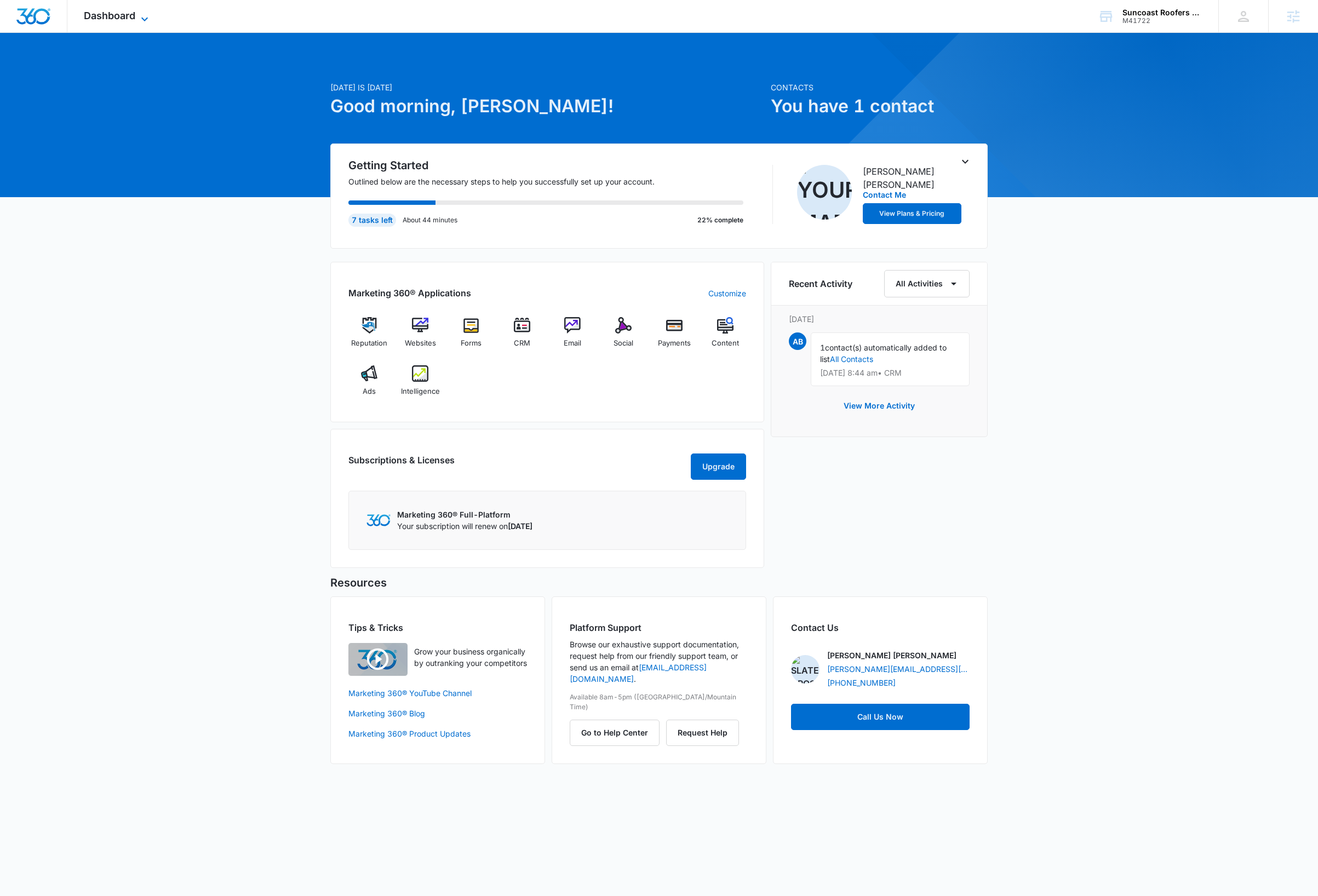
click at [146, 15] on icon at bounding box center [145, 19] width 13 height 13
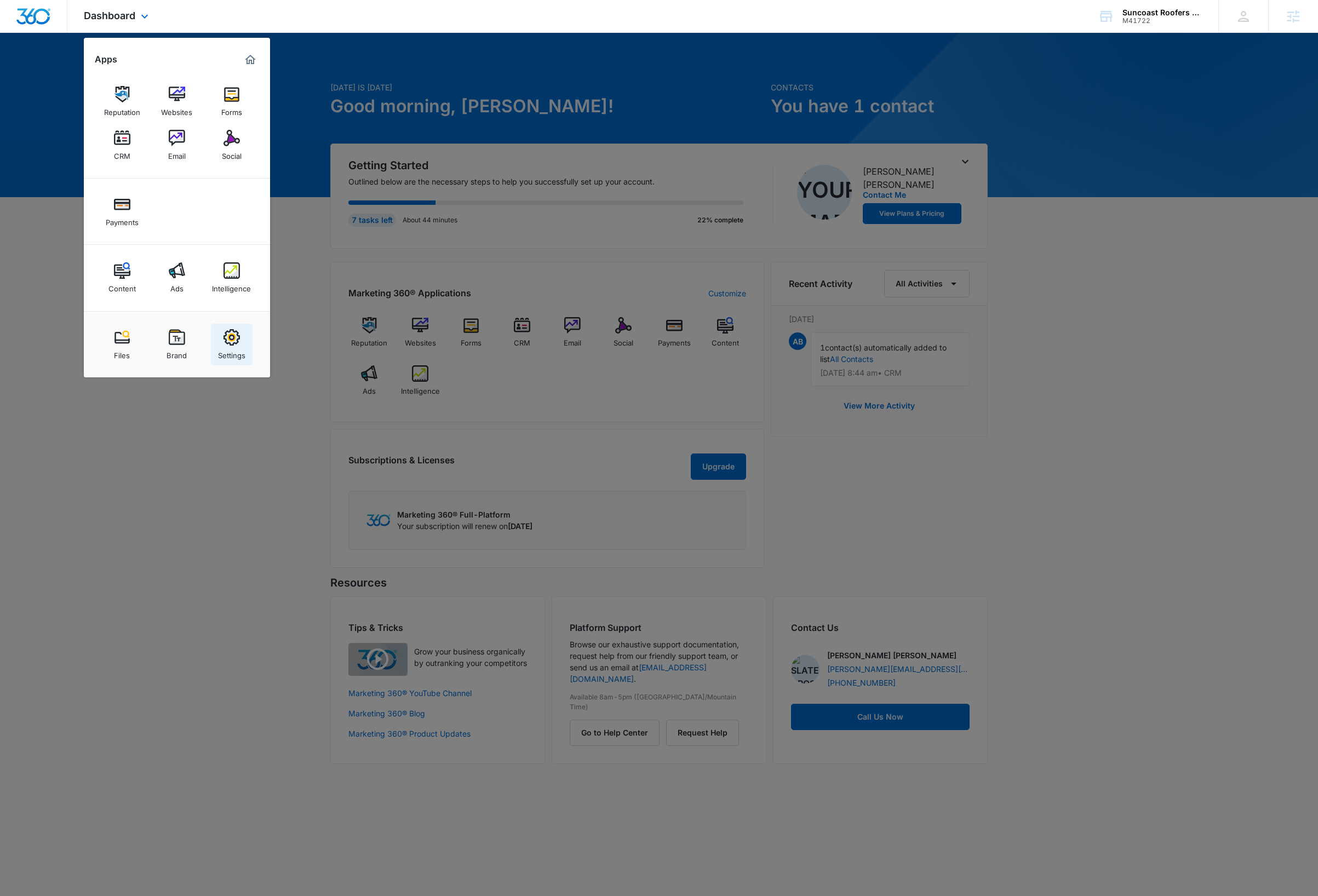
click at [239, 343] on img at bounding box center [232, 337] width 17 height 17
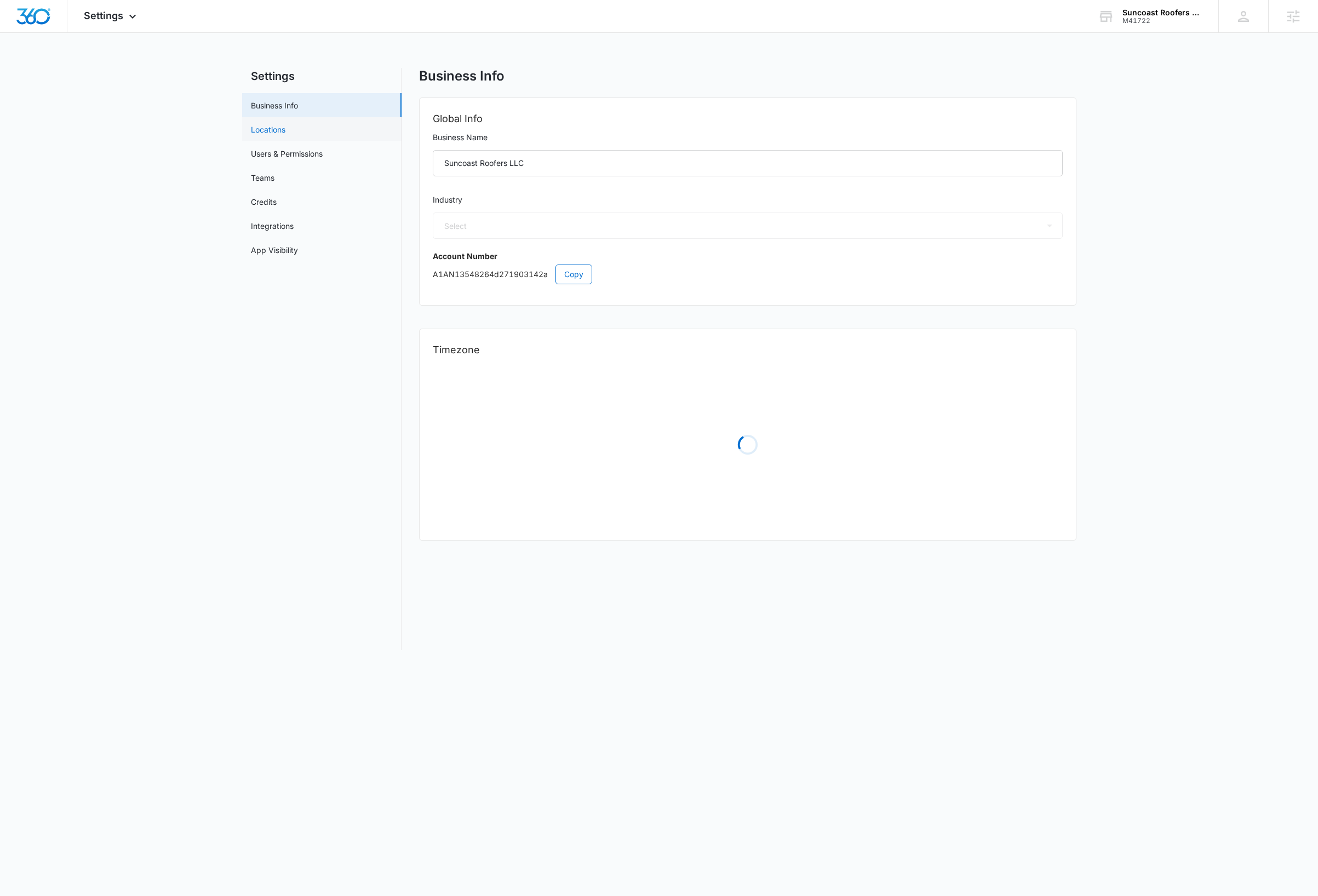
select select "6"
select select "US"
select select "America/New_York"
click at [278, 152] on link "Users & Permissions" at bounding box center [287, 154] width 72 height 12
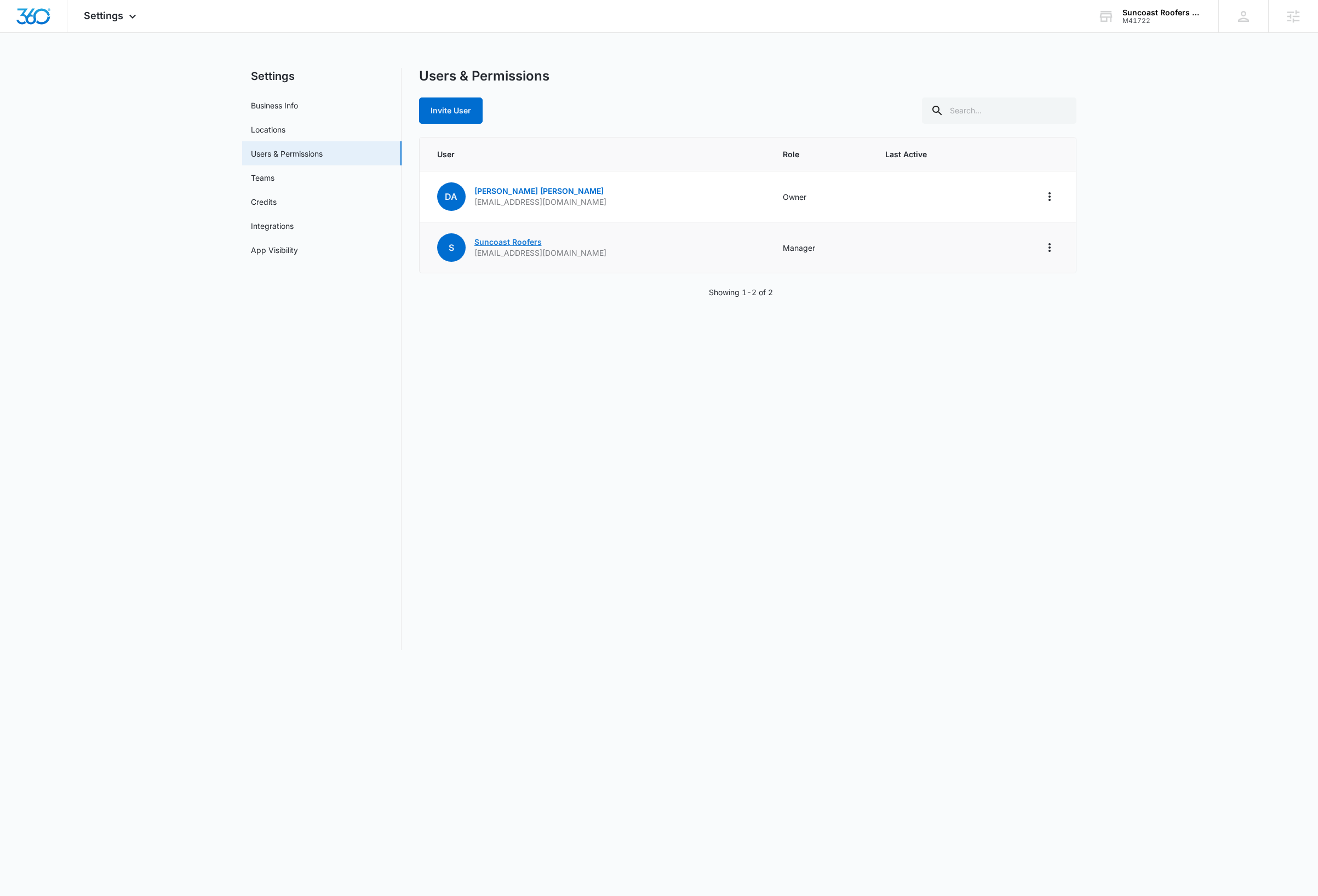
click at [506, 242] on link "Suncoast Roofers" at bounding box center [508, 242] width 68 height 9
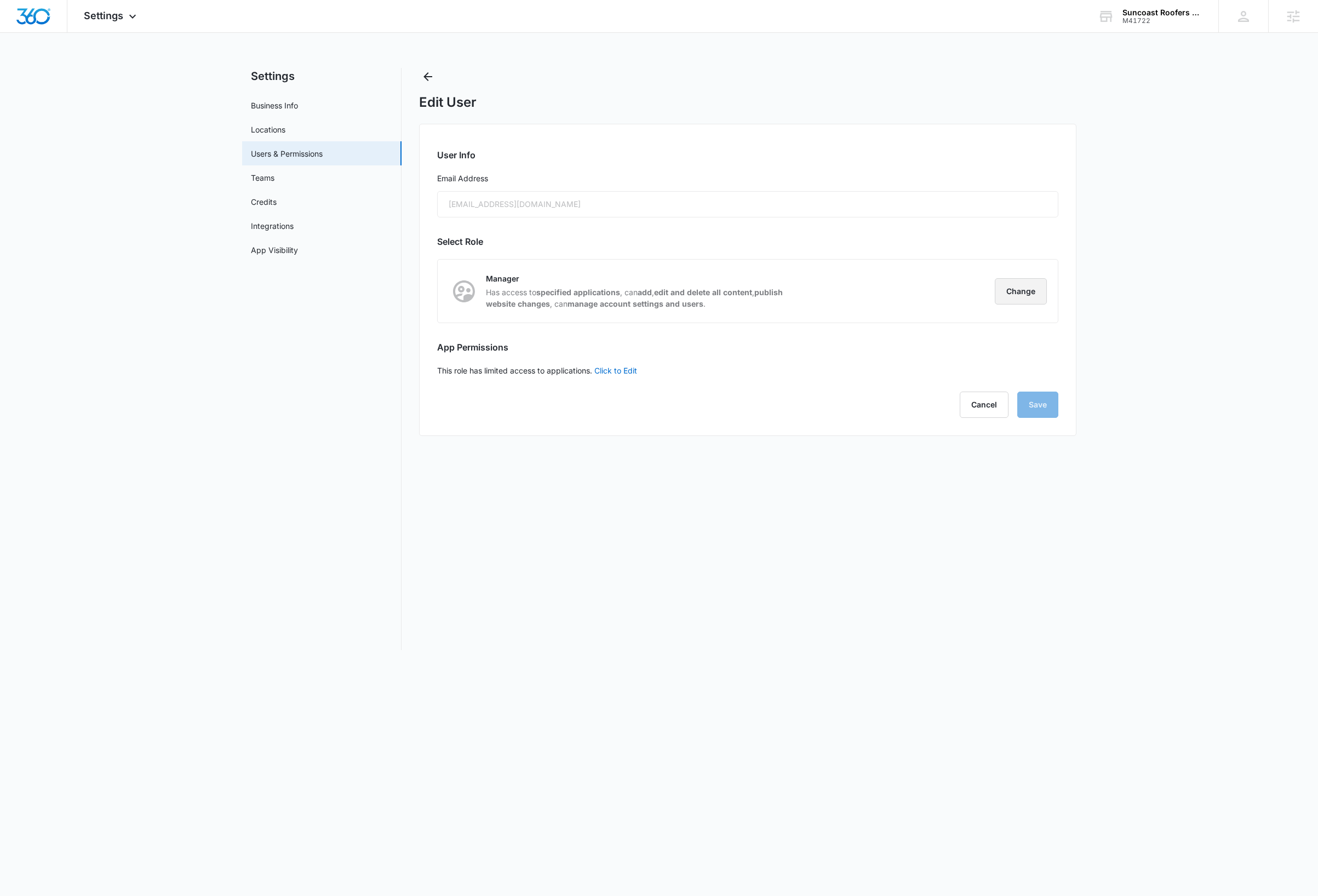
click at [1014, 292] on button "Change" at bounding box center [1021, 291] width 52 height 27
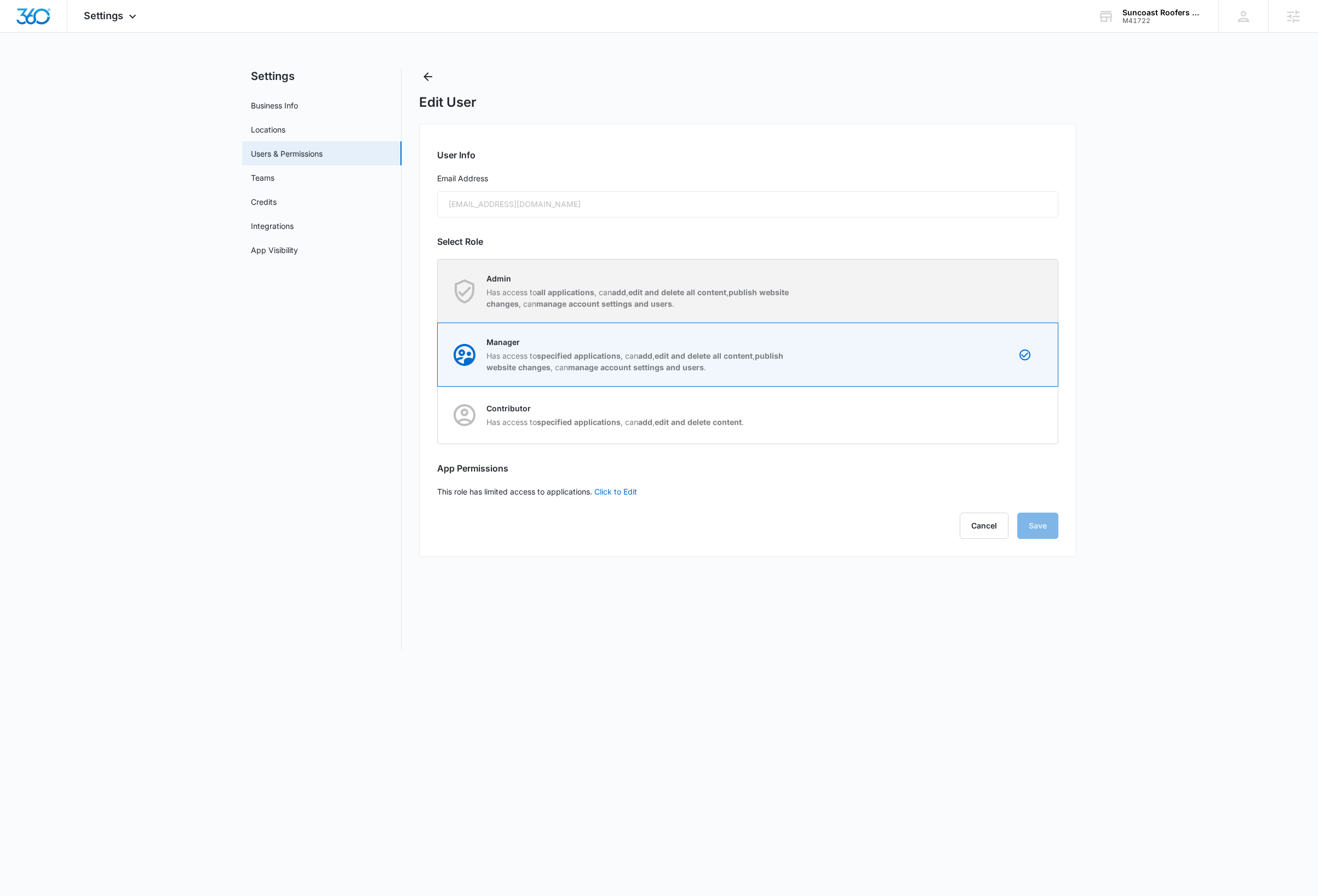
click at [981, 285] on div "Admin Has access to all applications , can add , edit and delete all content , …" at bounding box center [747, 291] width 619 height 63
click at [438, 291] on input "Admin Has access to all applications , can add , edit and delete all content , …" at bounding box center [437, 291] width 1 height 1
radio input "true"
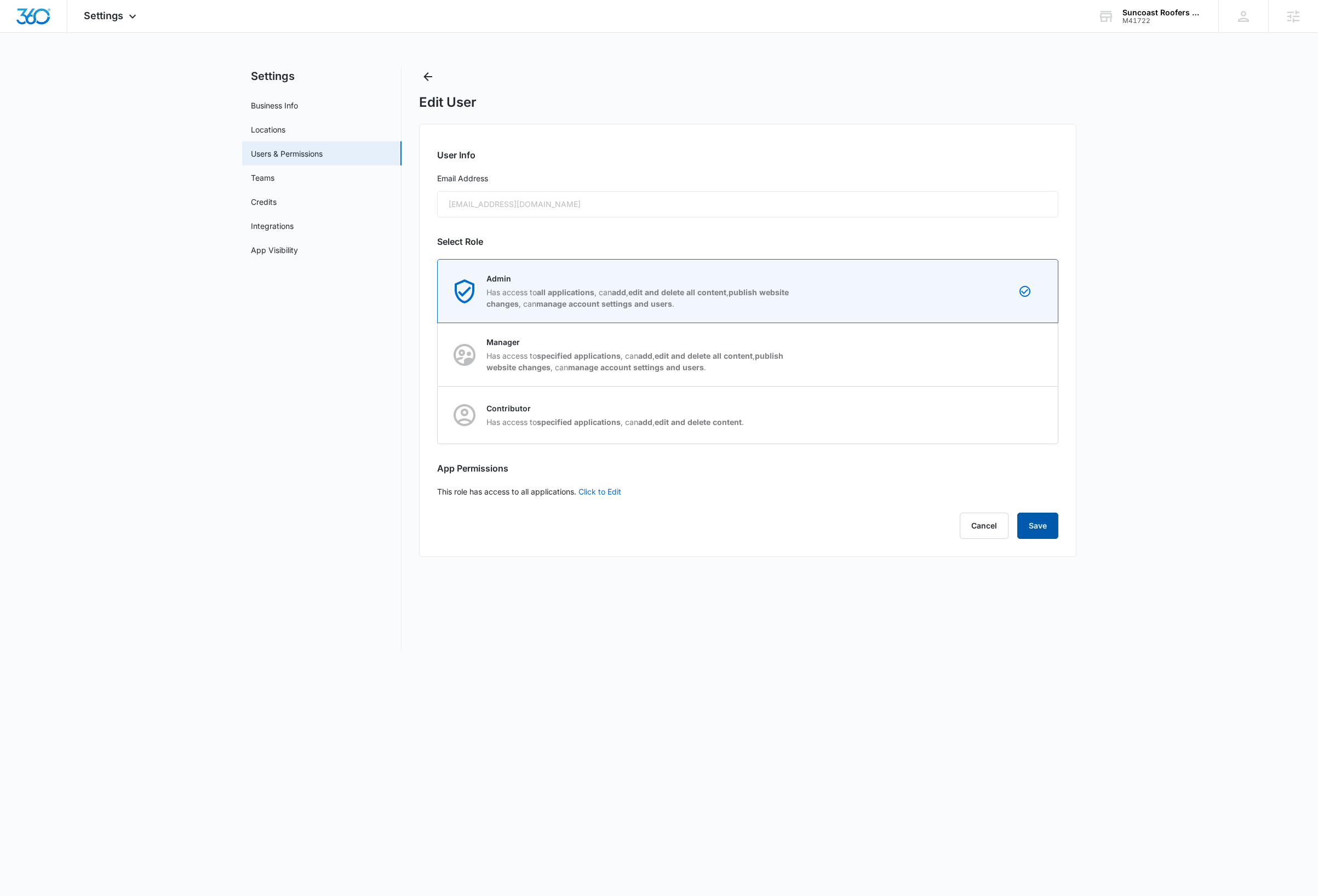
click at [1027, 527] on button "Save" at bounding box center [1037, 526] width 41 height 27
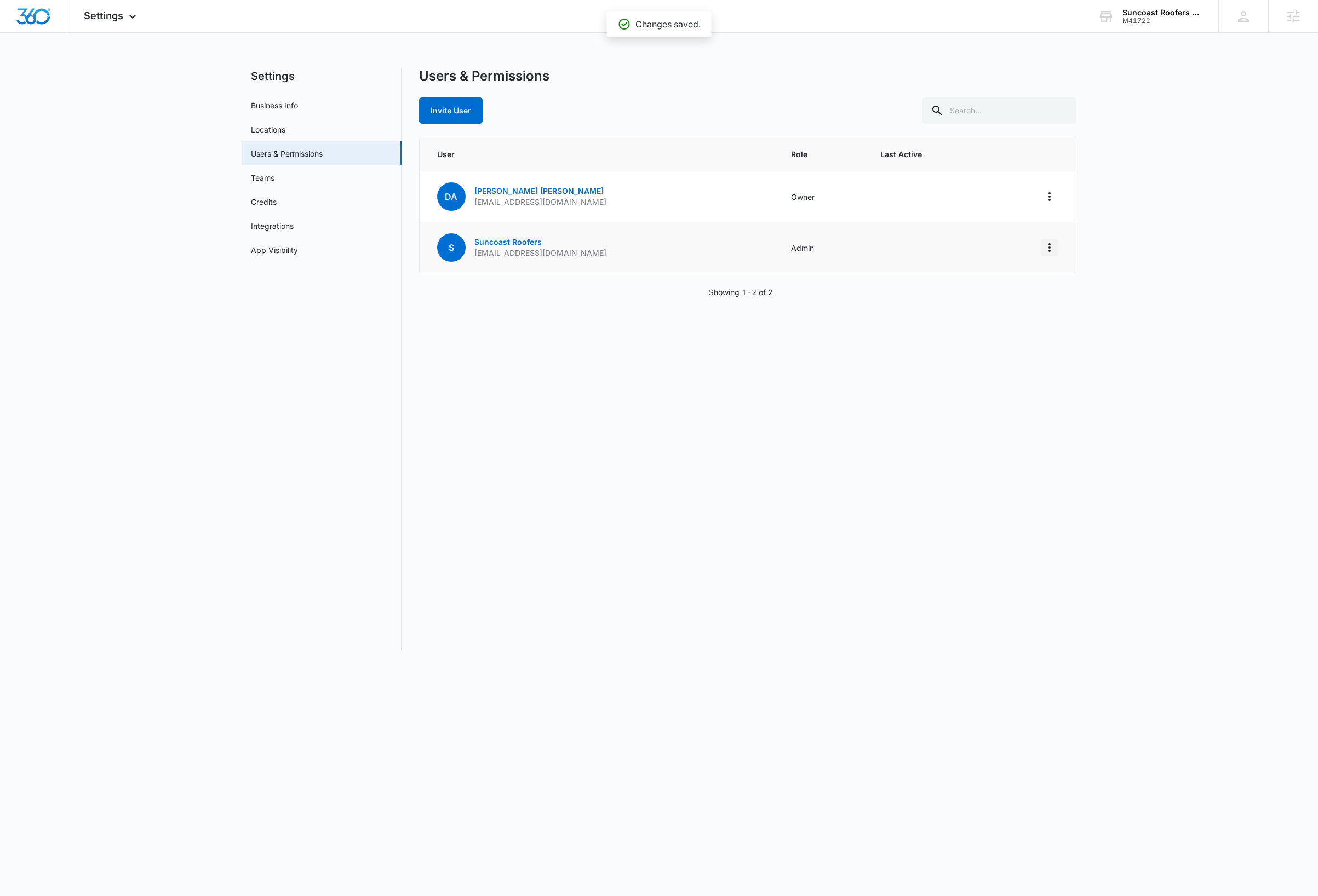
click at [1052, 250] on icon "Actions" at bounding box center [1050, 247] width 13 height 13
click at [1020, 298] on div "Make Owner / Primary User" at bounding box center [981, 295] width 99 height 8
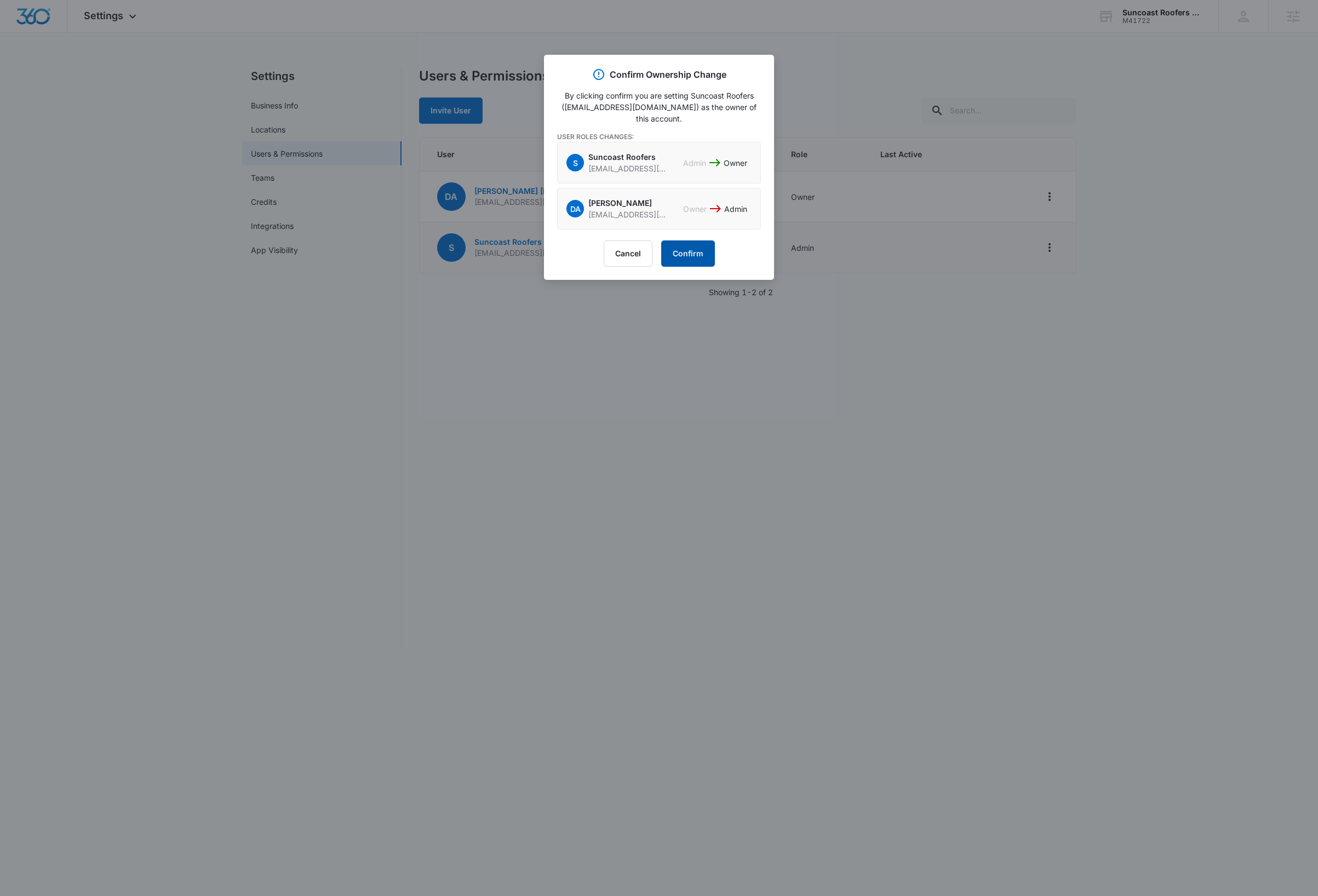
click at [704, 244] on button "Confirm" at bounding box center [688, 253] width 54 height 27
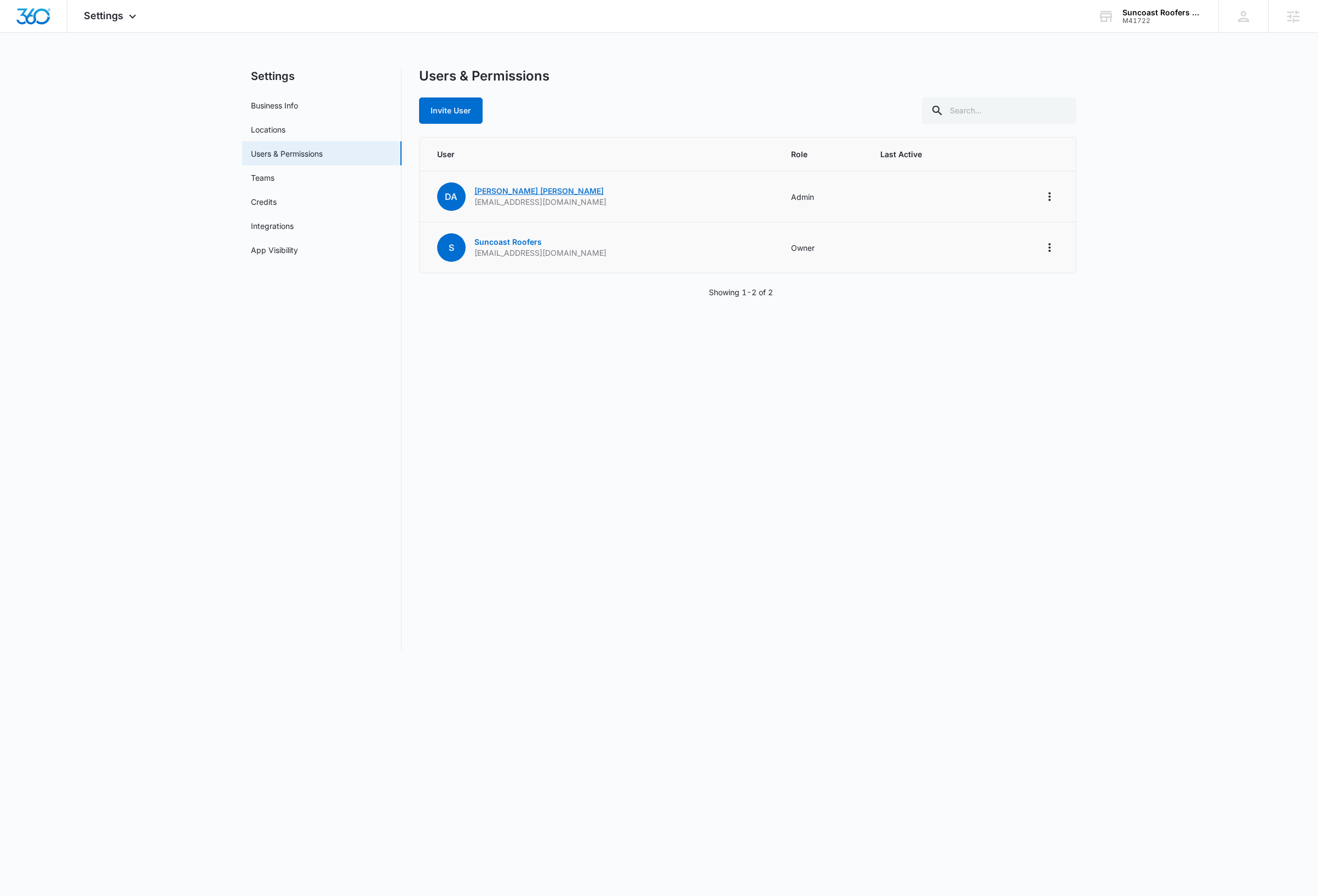
click at [521, 188] on link "Danny Alfonso" at bounding box center [539, 191] width 129 height 9
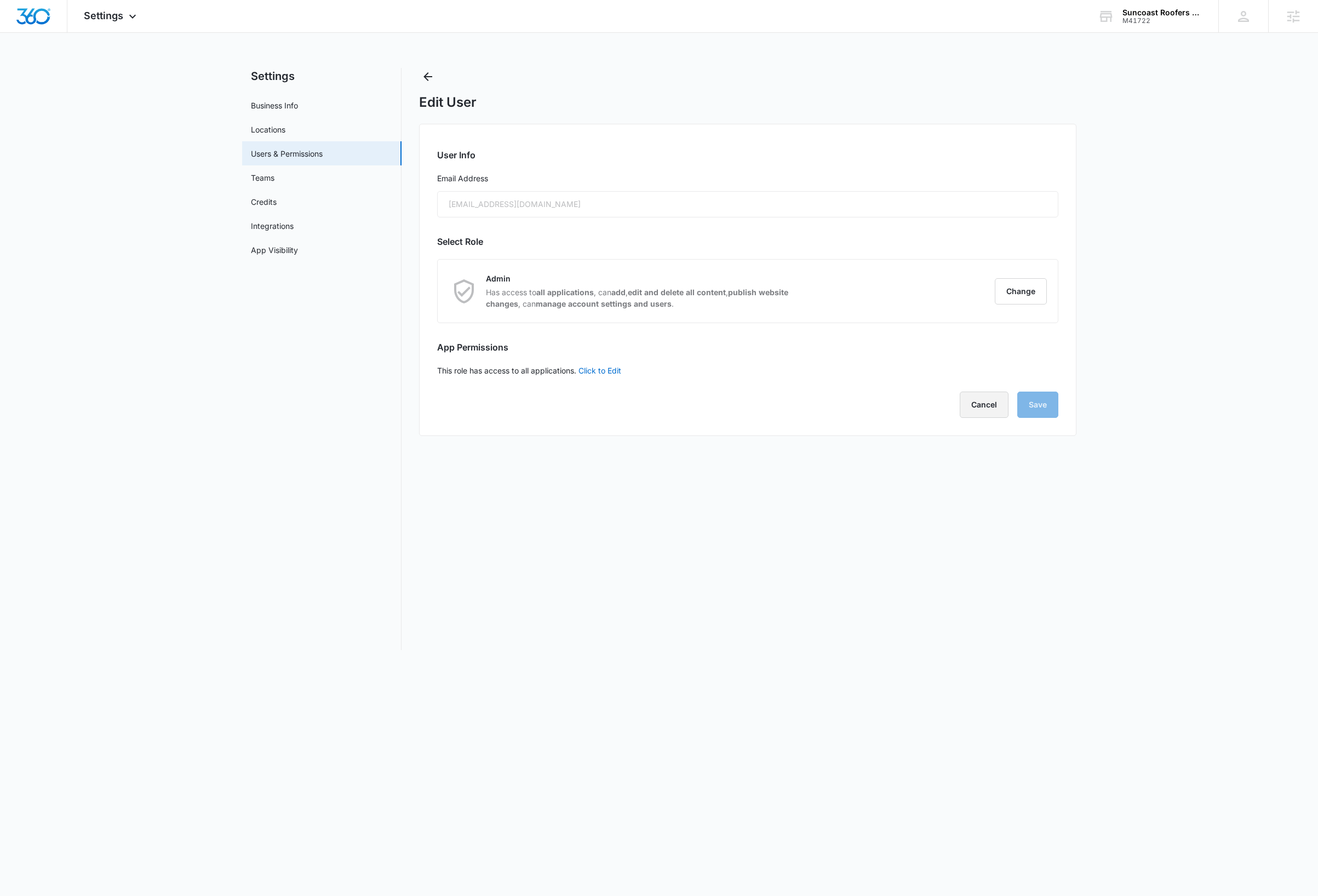
click at [983, 399] on button "Cancel" at bounding box center [984, 404] width 49 height 27
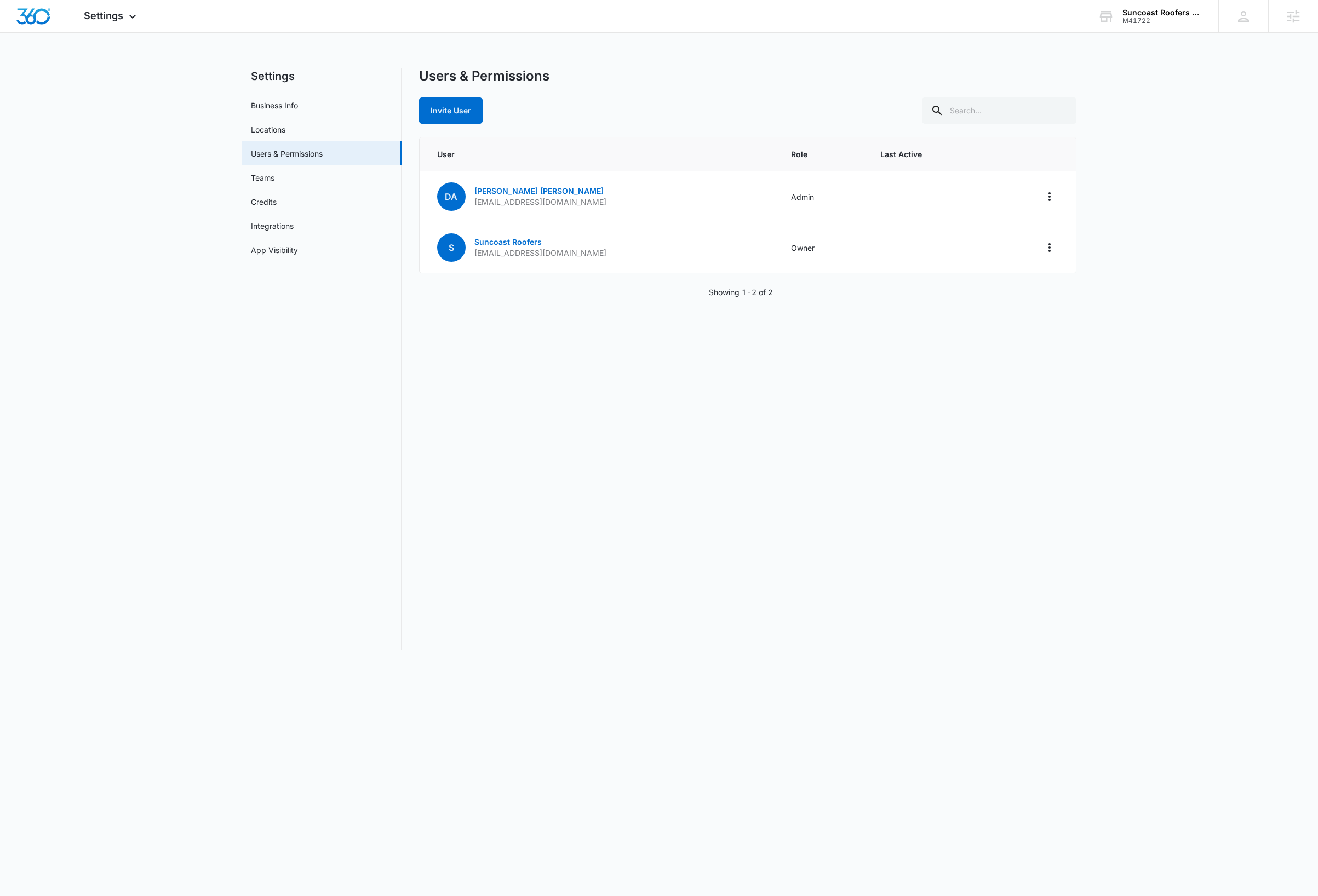
click at [772, 460] on div "Users & Permissions Invite User User Role Last Active DA Danny Alfonso alfondn@…" at bounding box center [747, 358] width 658 height 582
click at [1053, 198] on icon "Actions" at bounding box center [1050, 196] width 13 height 13
click at [968, 262] on div "Remove User" at bounding box center [981, 260] width 99 height 8
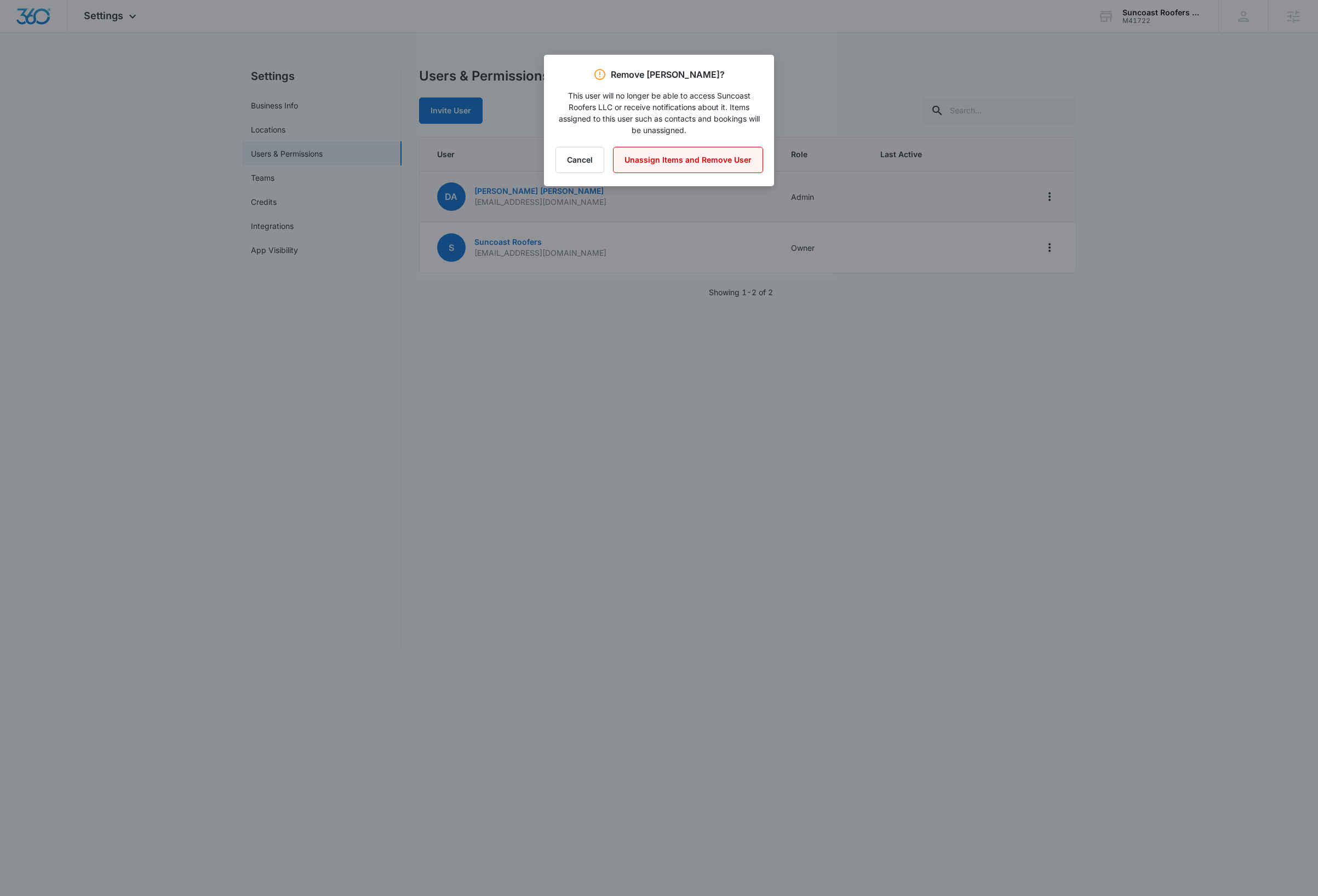
click at [680, 158] on button "Unassign Items and Remove User" at bounding box center [688, 160] width 150 height 27
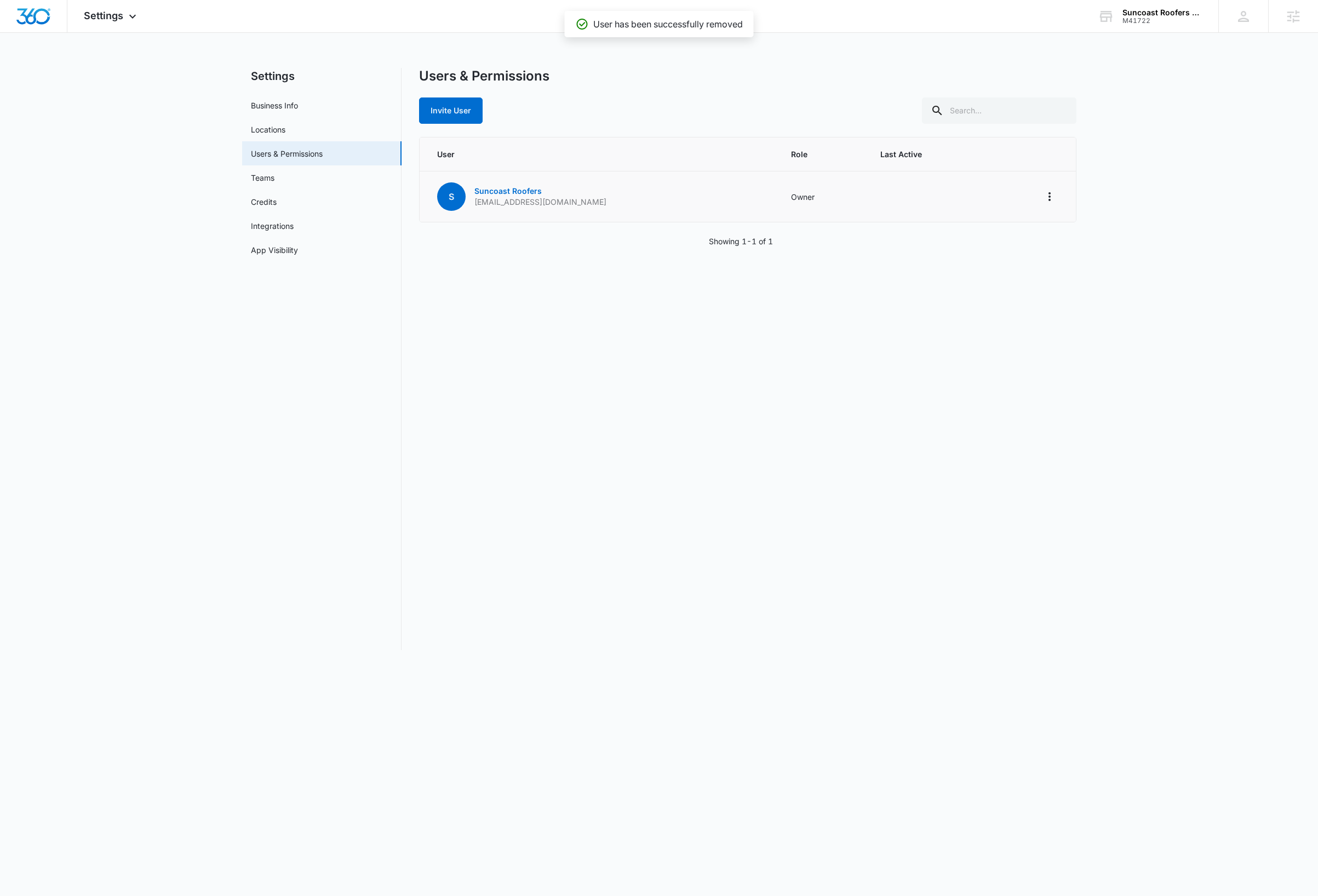
click at [594, 485] on div "Users & Permissions Invite User User Role Last Active S Suncoast Roofers suncoa…" at bounding box center [747, 358] width 658 height 582
drag, startPoint x: 30, startPoint y: 14, endPoint x: 49, endPoint y: 28, distance: 23.6
click at [31, 15] on img "Dashboard" at bounding box center [33, 16] width 35 height 17
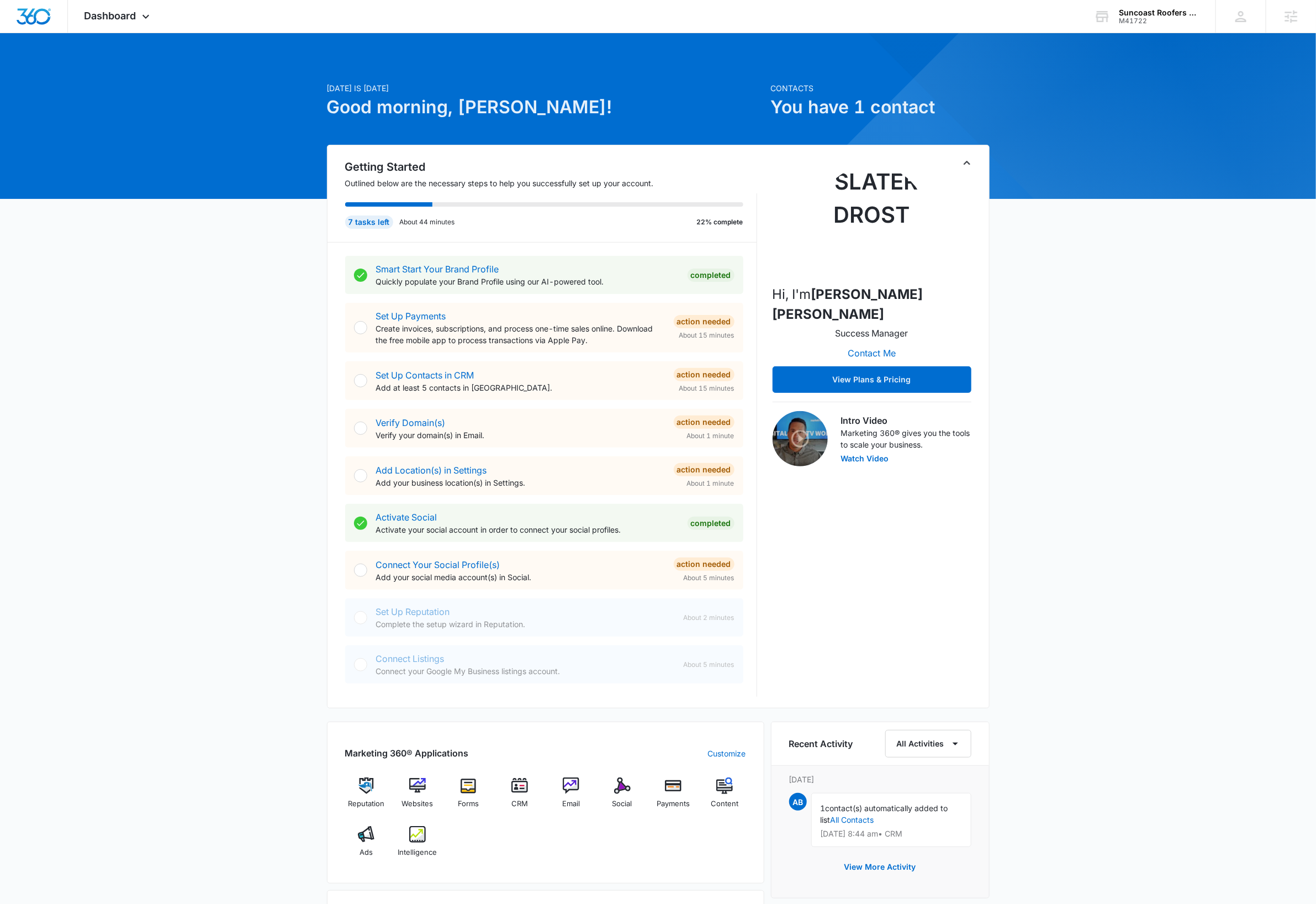
click at [969, 165] on icon "Toggle Collapse" at bounding box center [967, 163] width 13 height 13
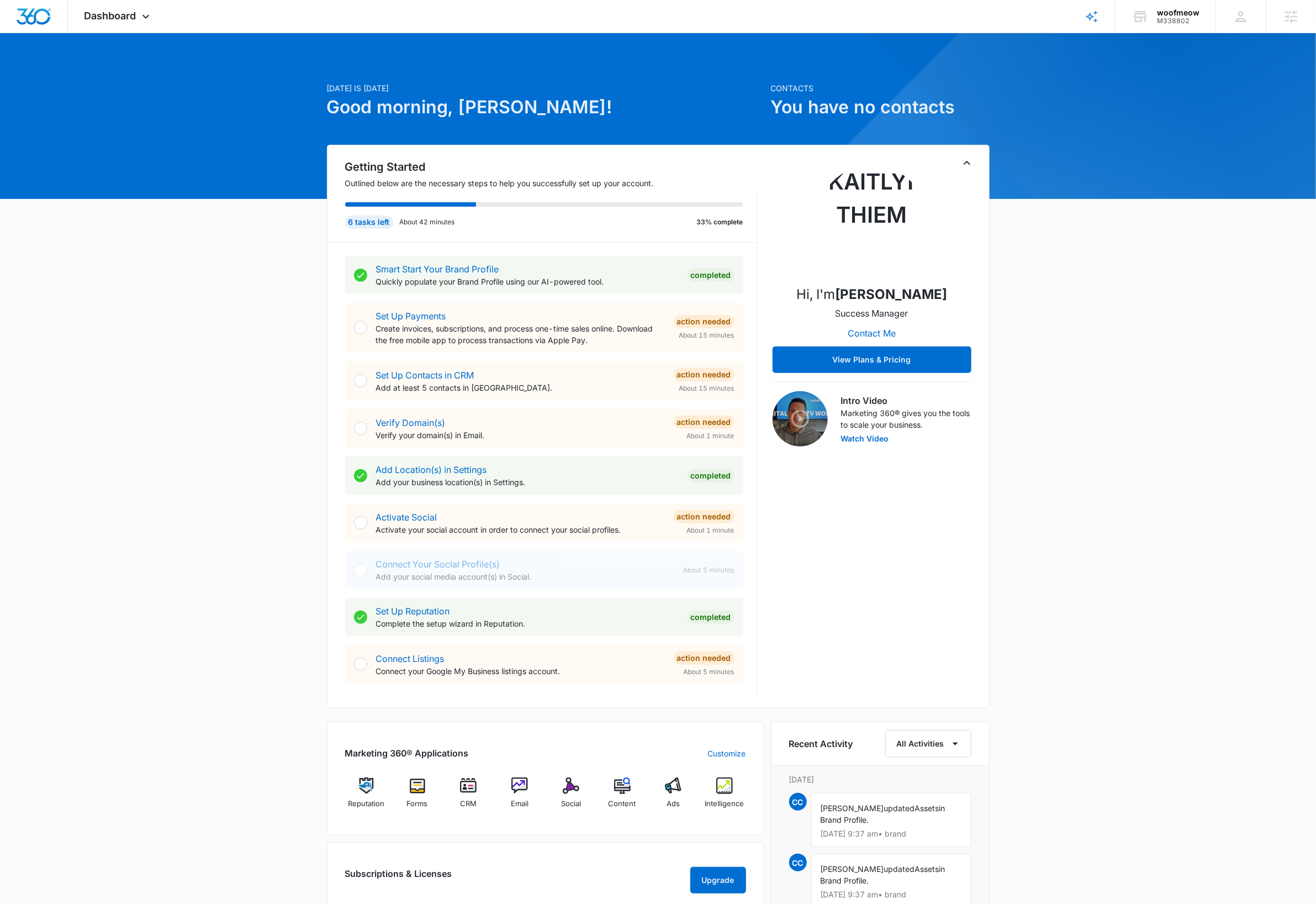
click at [967, 167] on icon "Toggle Collapse" at bounding box center [967, 163] width 13 height 13
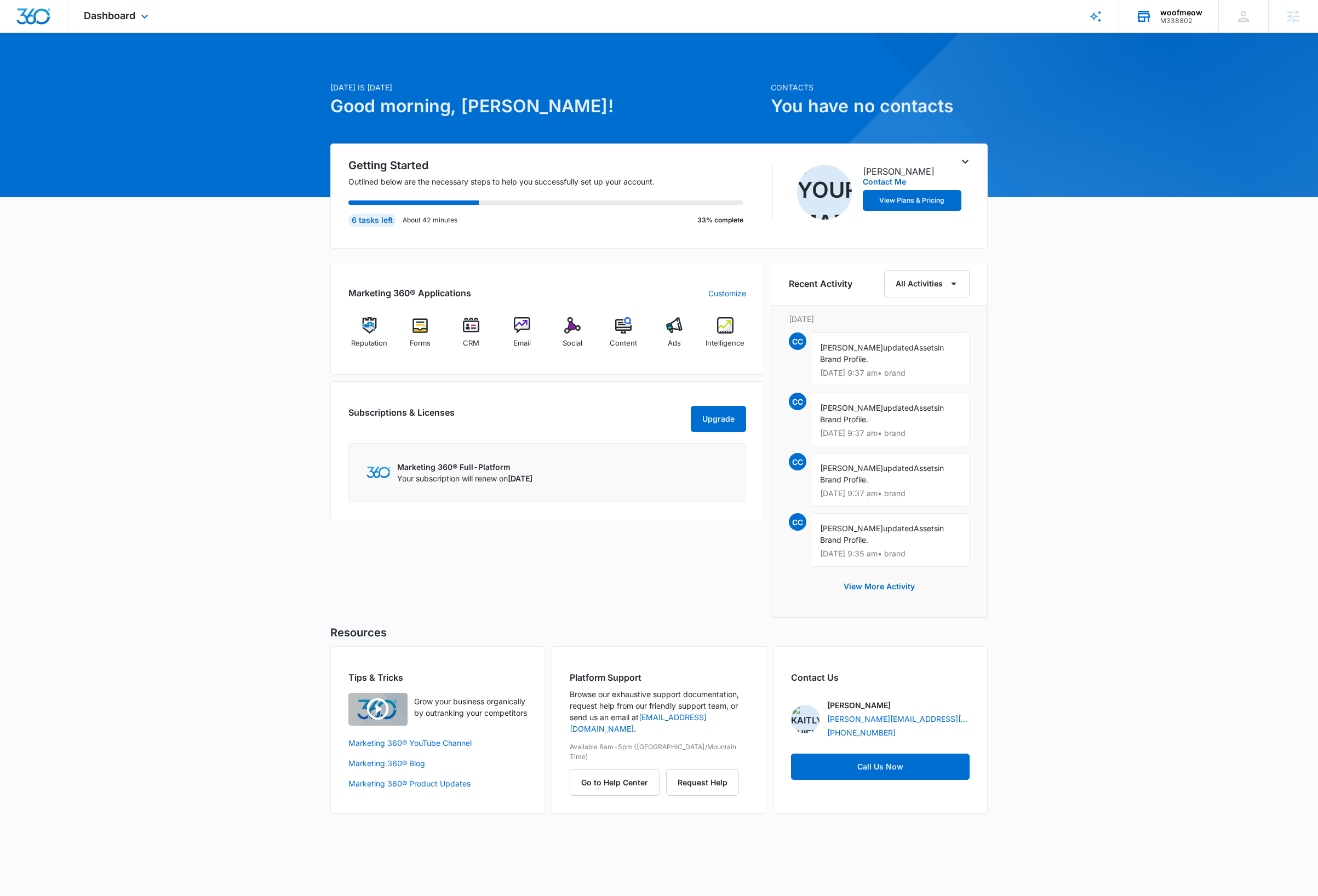
click at [1178, 20] on div "M338802" at bounding box center [1181, 21] width 42 height 8
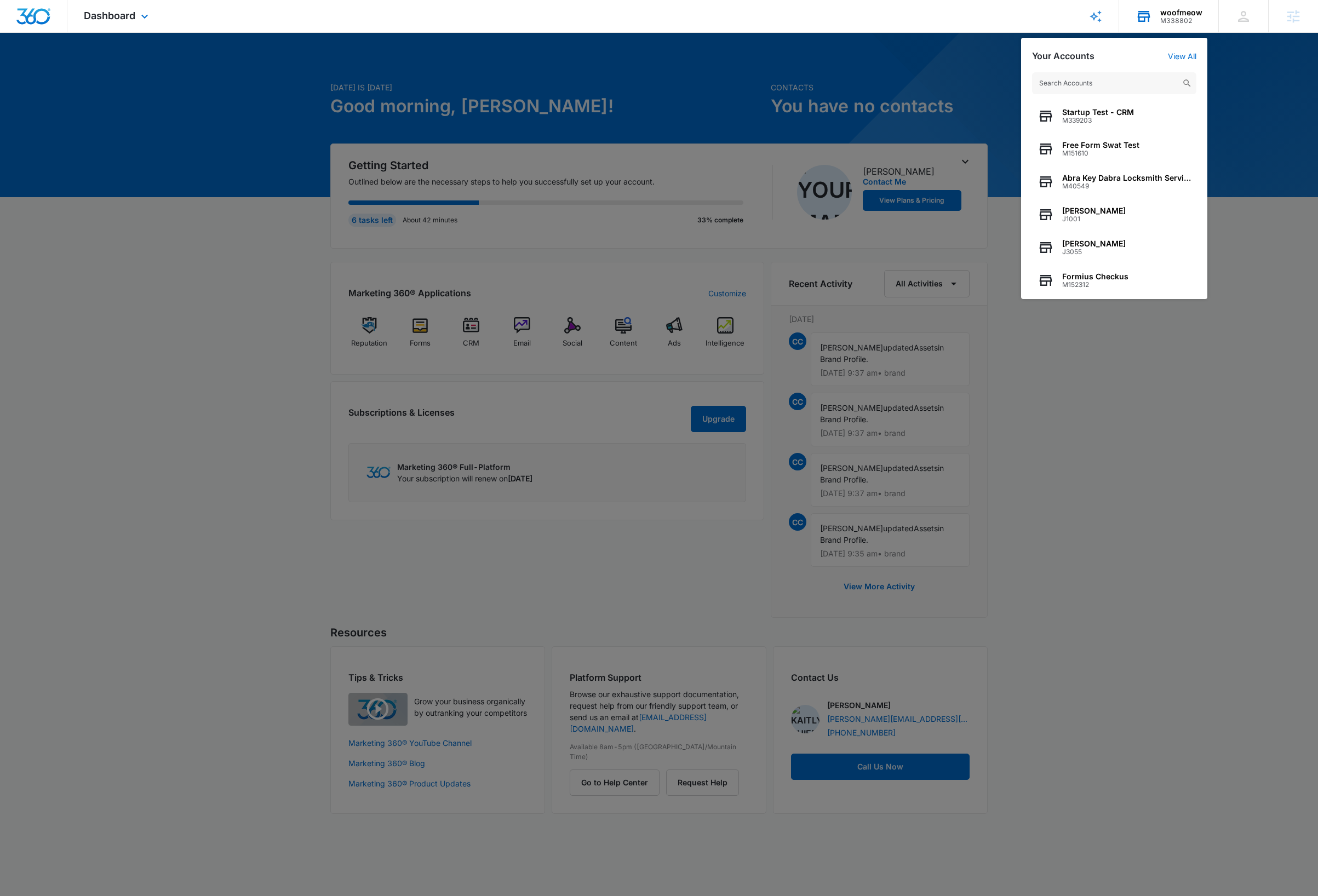
click at [1138, 83] on input "text" at bounding box center [1114, 83] width 164 height 22
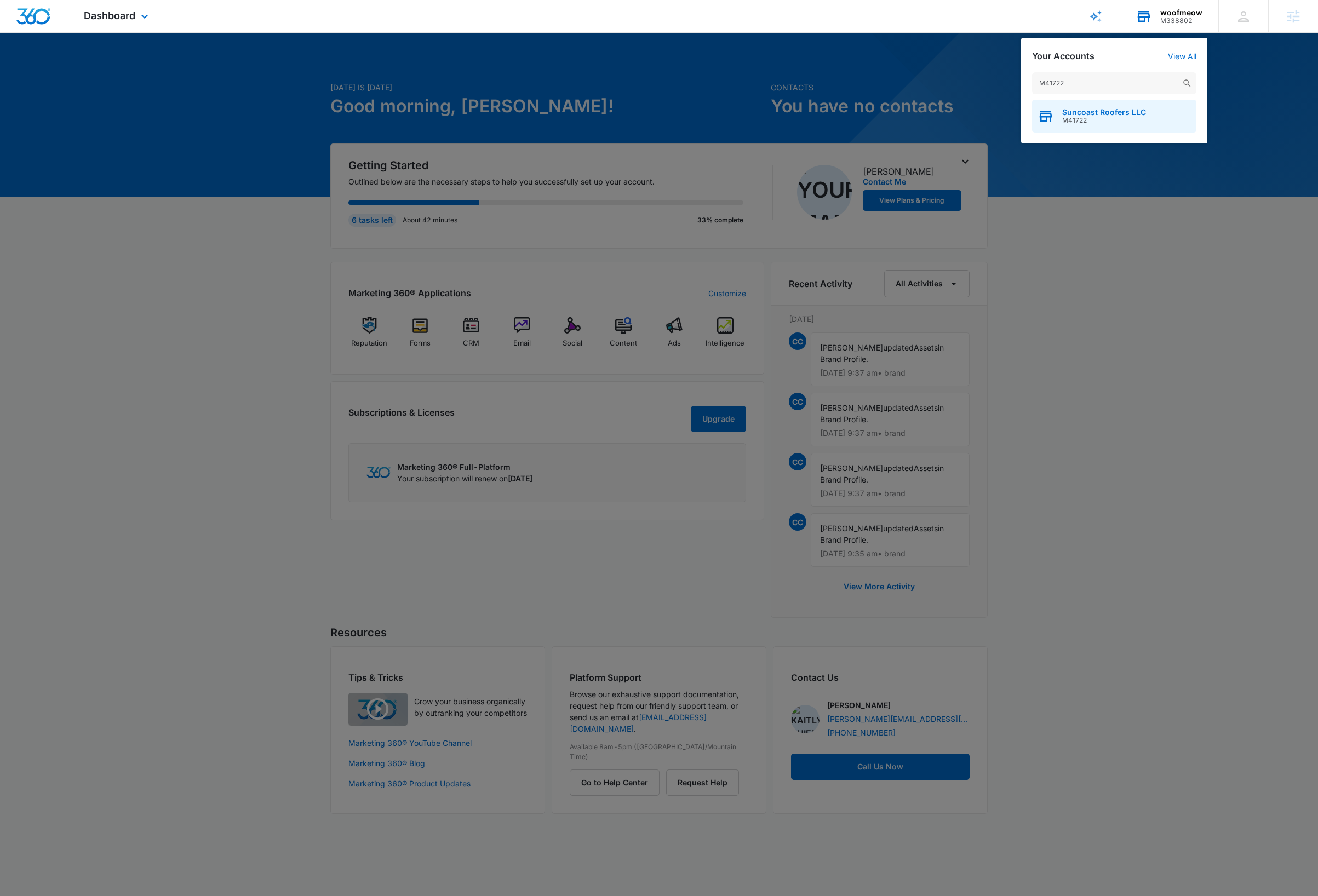
type input "M41722"
click at [1163, 121] on div "Suncoast Roofers LLC M41722" at bounding box center [1114, 116] width 164 height 33
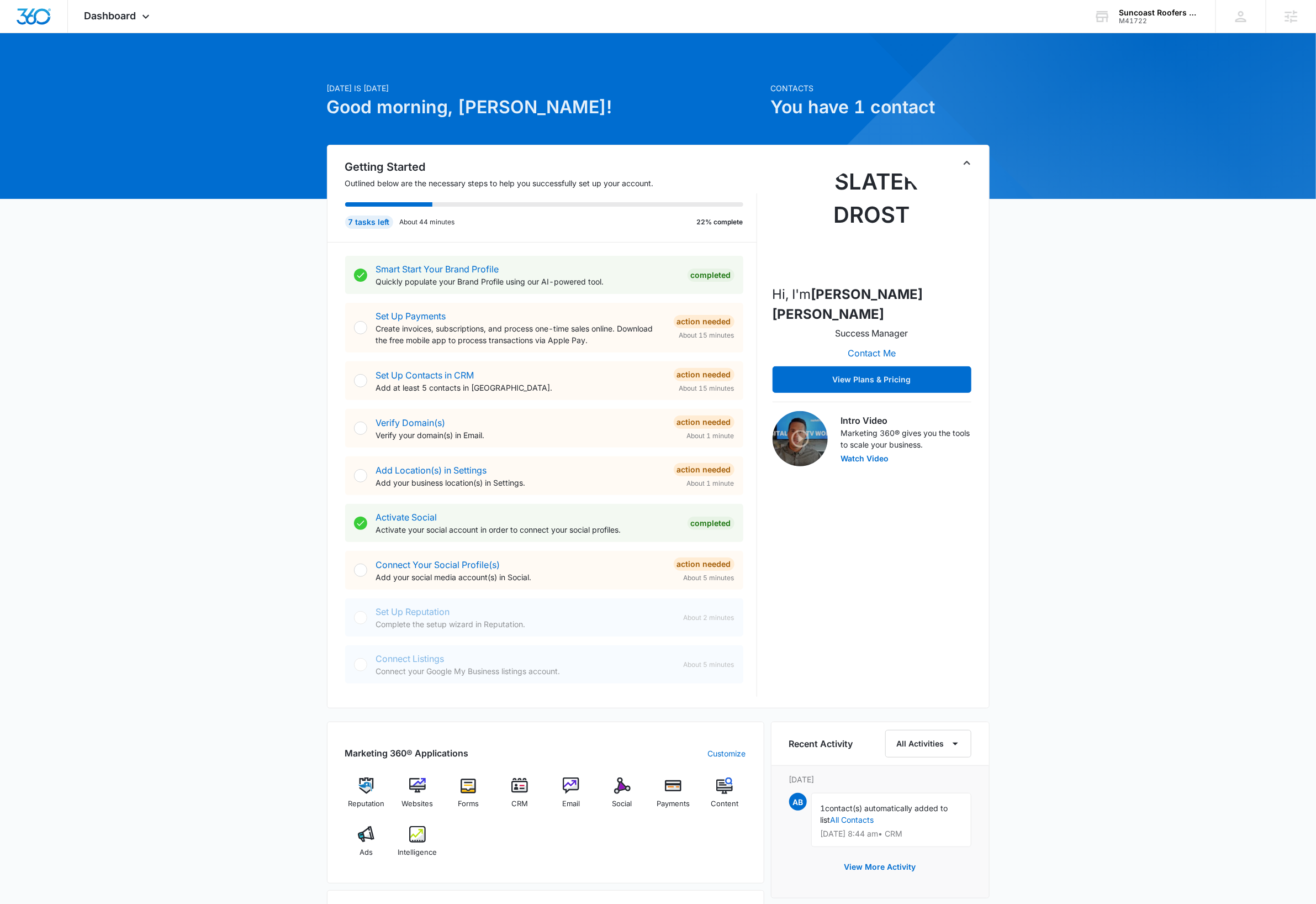
drag, startPoint x: 969, startPoint y: 160, endPoint x: 992, endPoint y: 170, distance: 25.1
click at [969, 161] on icon "Toggle Collapse" at bounding box center [967, 163] width 13 height 13
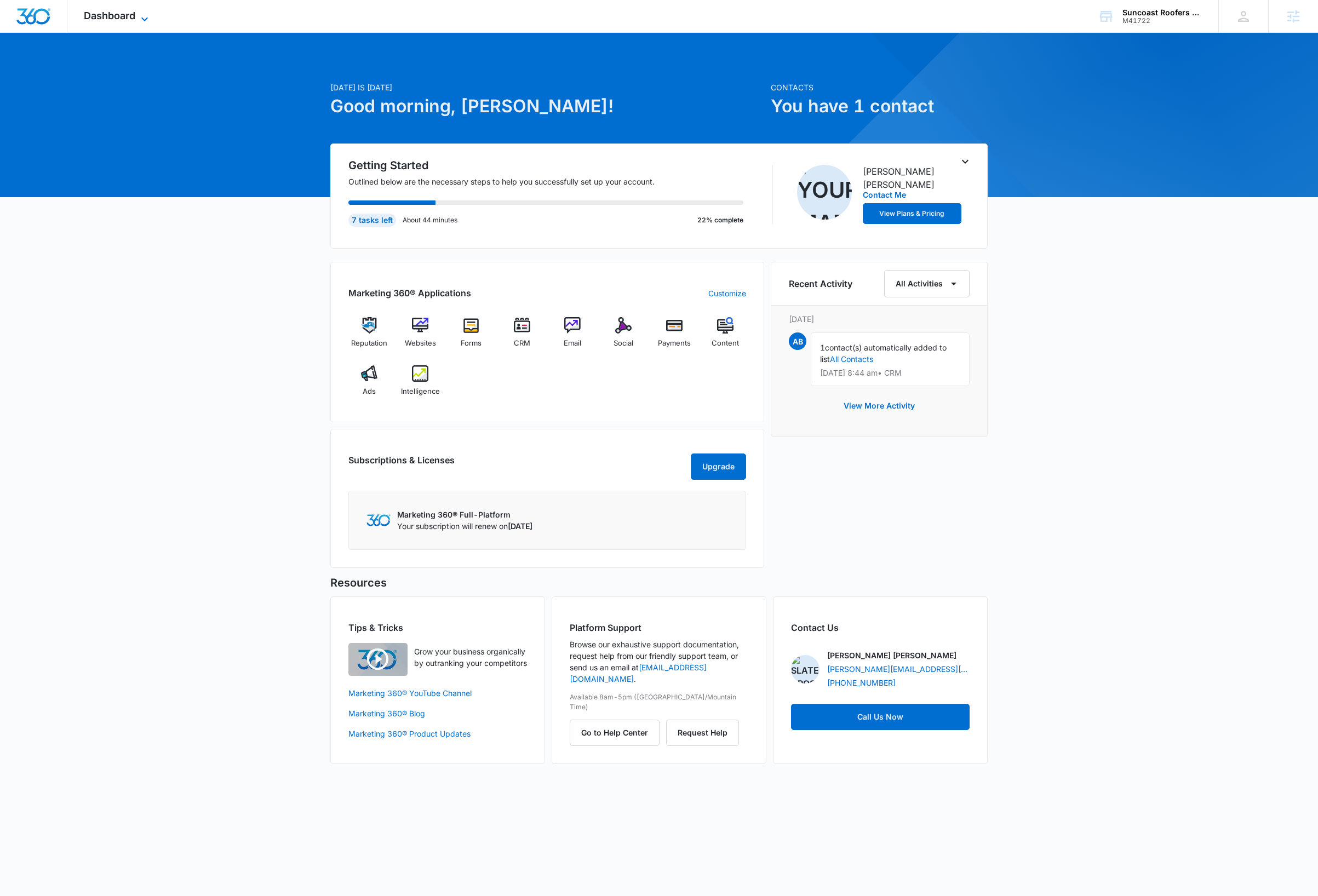
click at [151, 17] on icon at bounding box center [145, 19] width 13 height 13
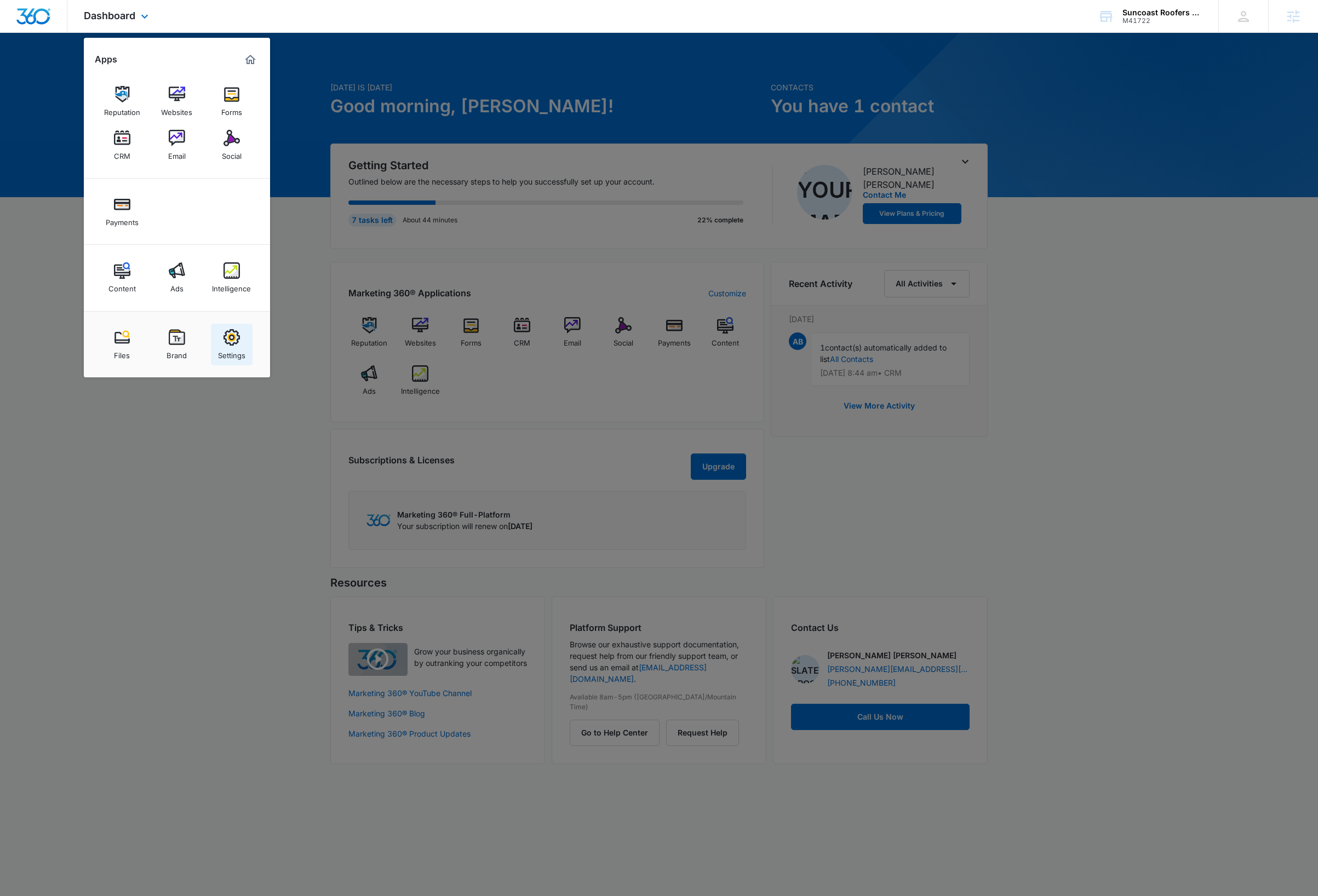
click at [229, 338] on img at bounding box center [232, 337] width 17 height 17
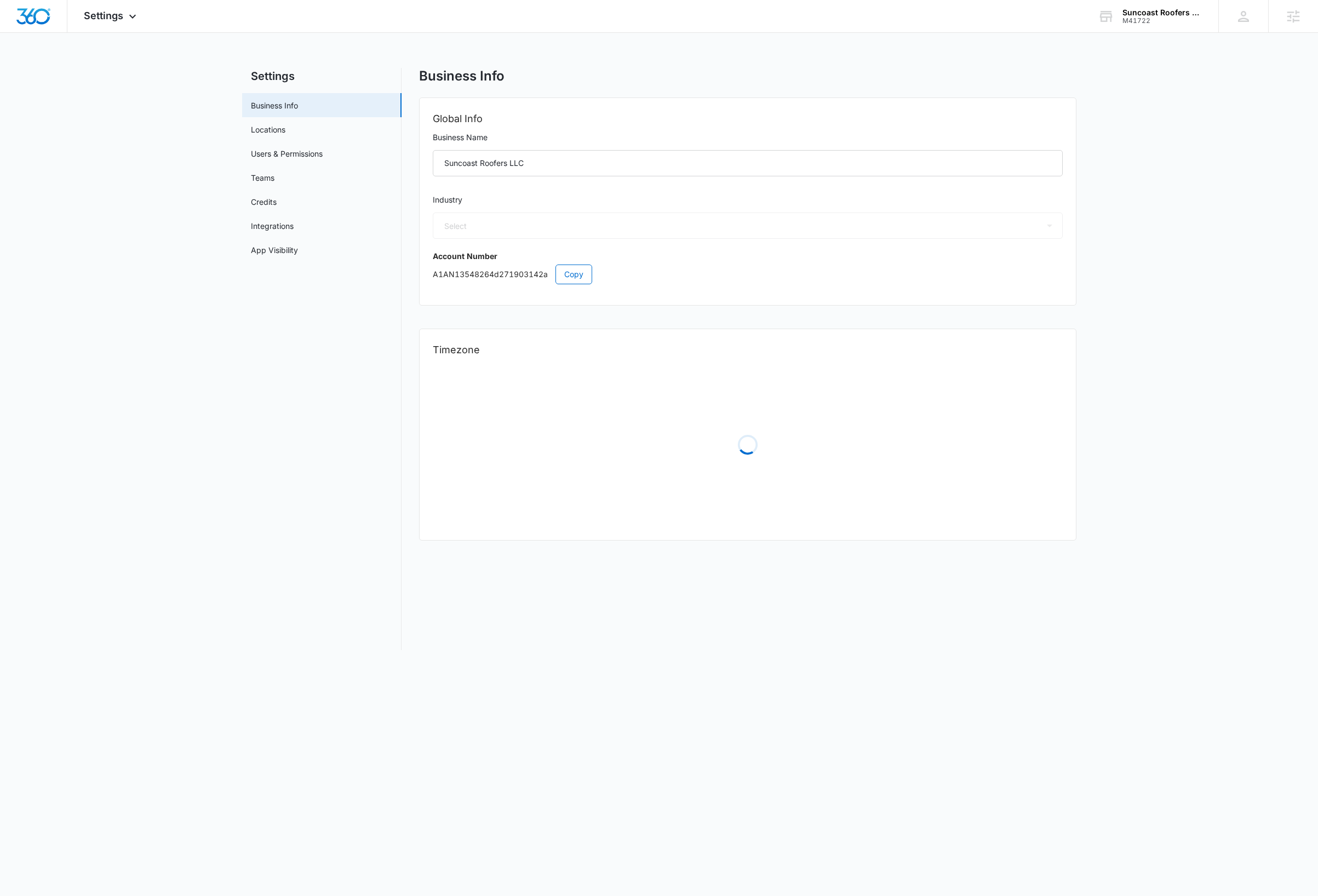
select select "6"
select select "US"
select select "America/New_York"
click at [119, 19] on span "Settings" at bounding box center [103, 16] width 40 height 12
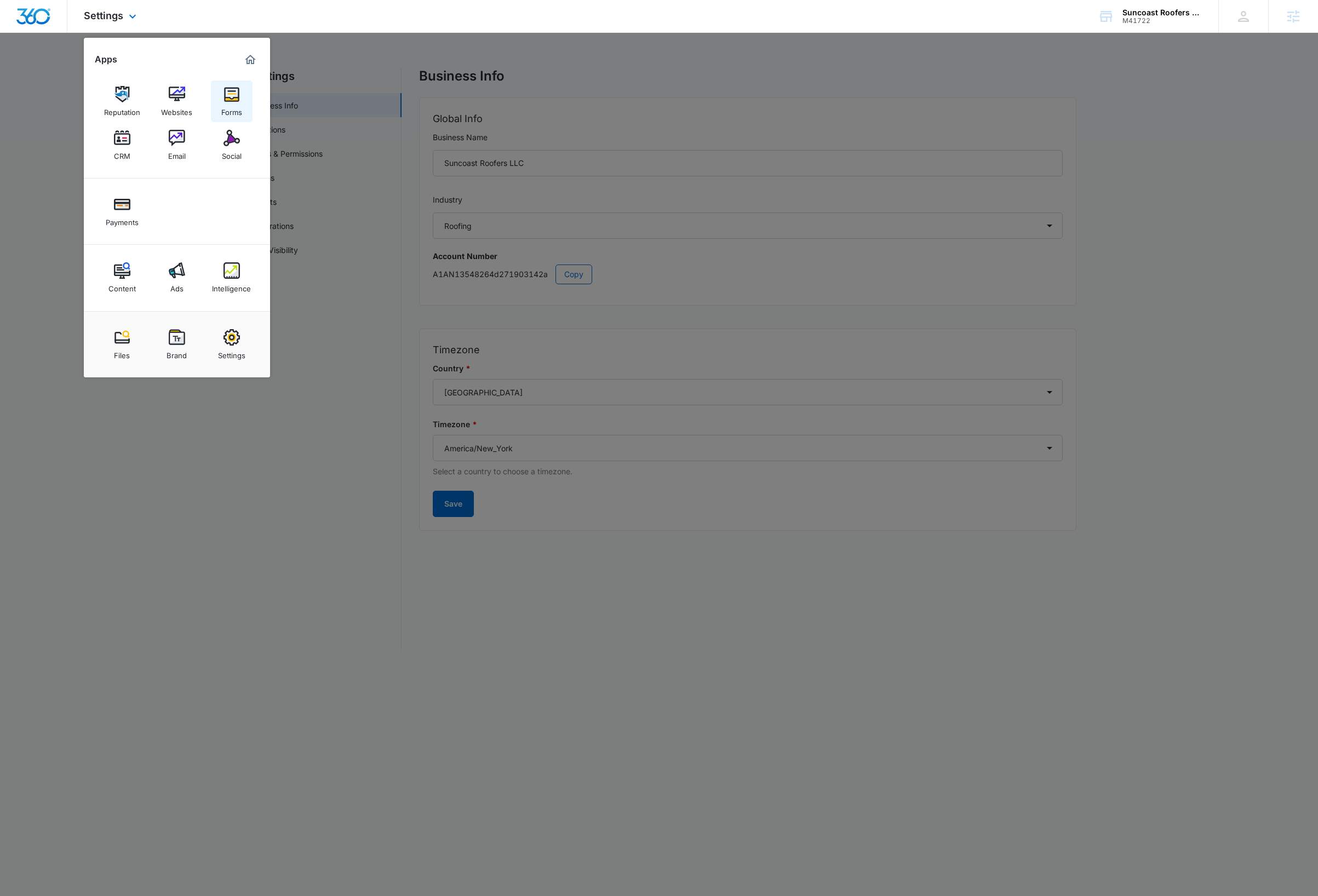
click at [235, 100] on img at bounding box center [232, 94] width 17 height 17
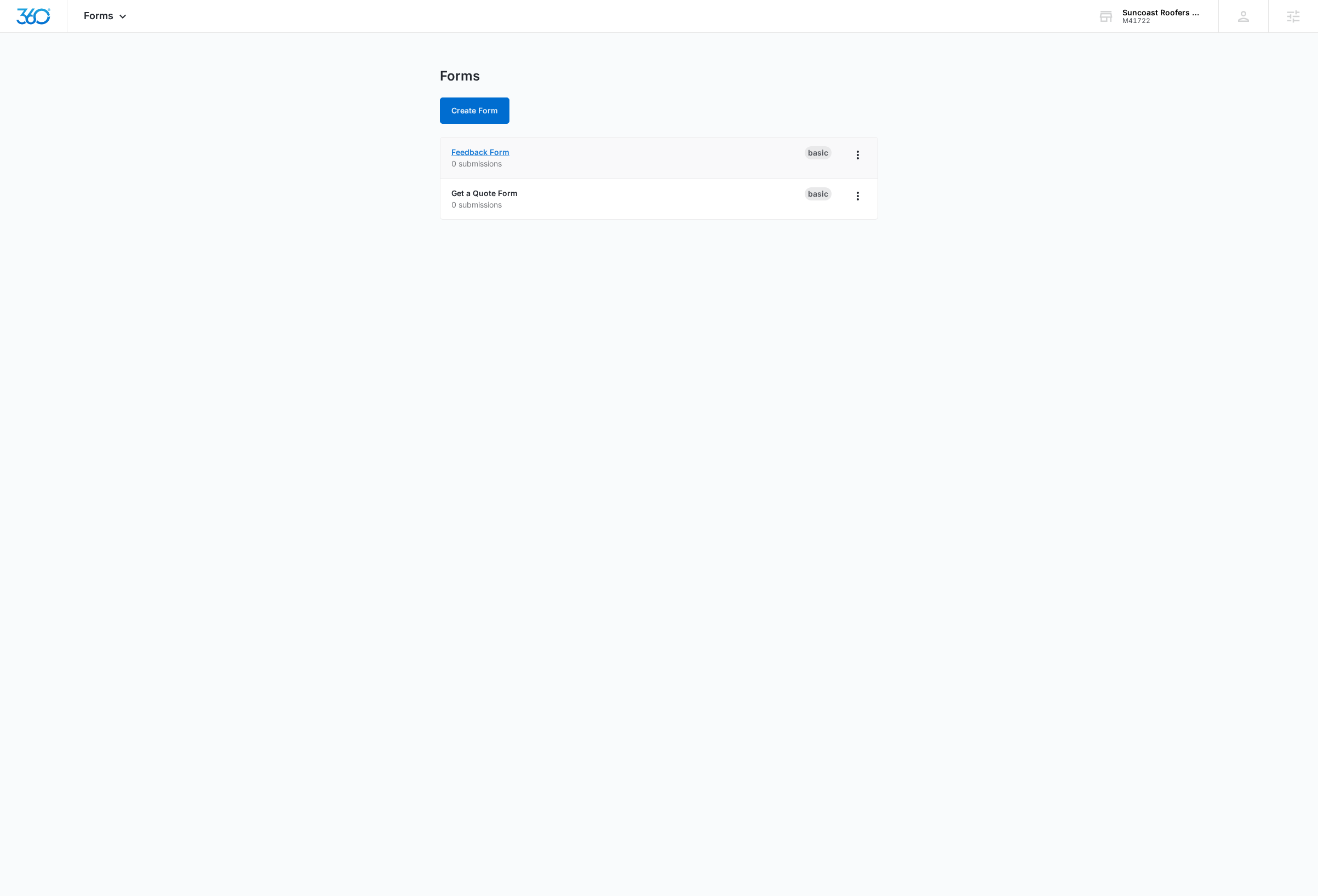
click at [503, 150] on link "Feedback Form" at bounding box center [480, 152] width 58 height 9
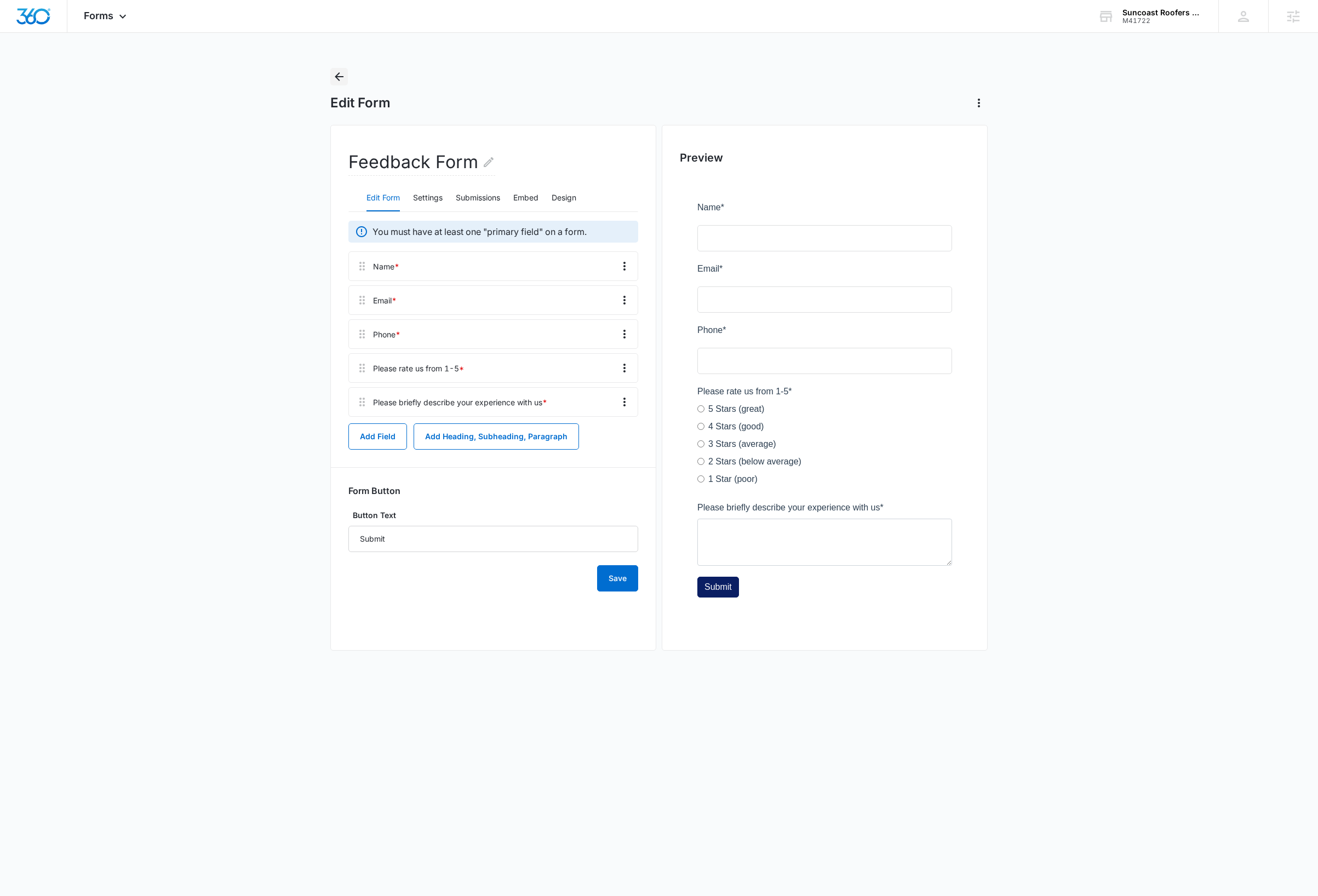
click at [345, 80] on button "Back" at bounding box center [339, 76] width 17 height 17
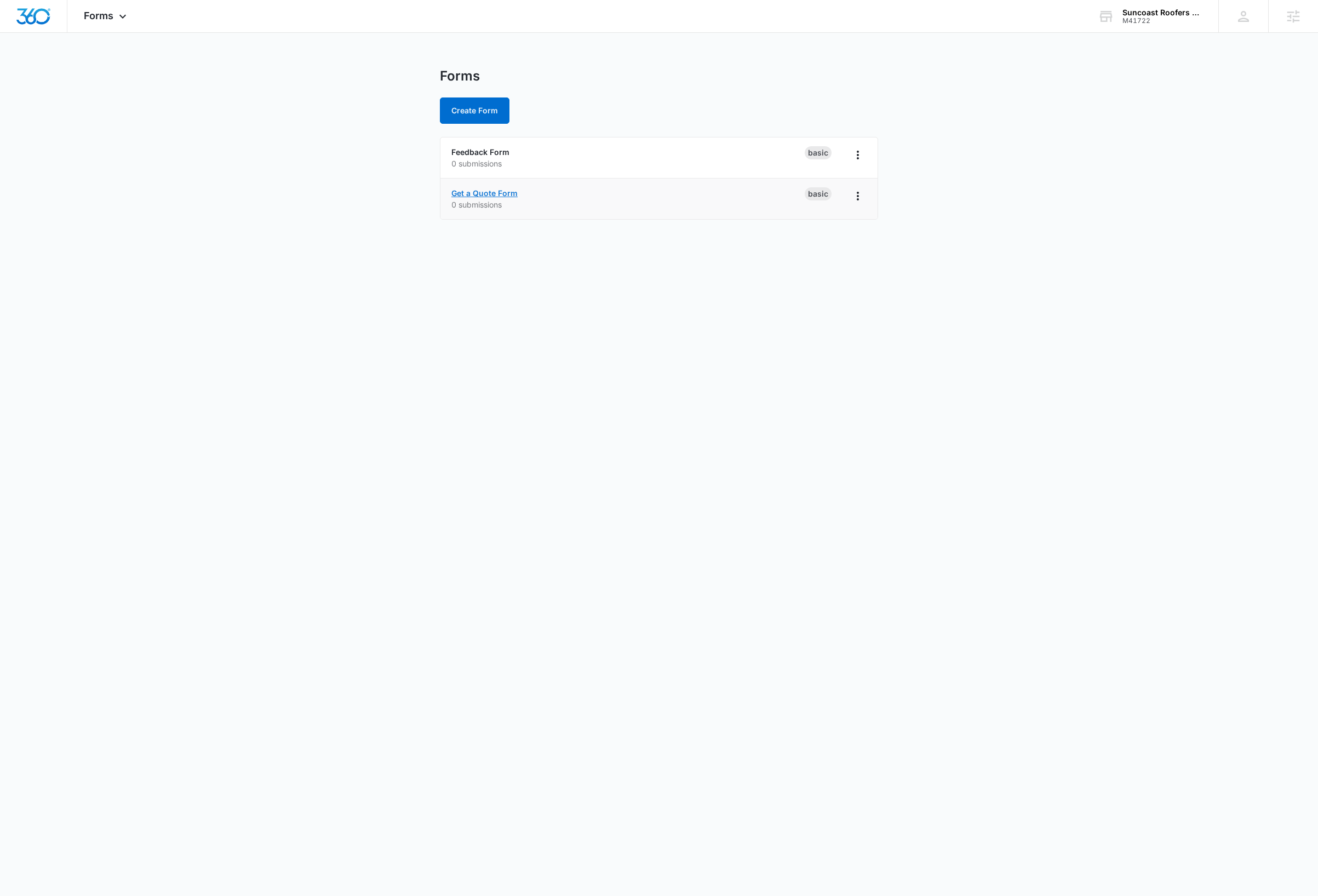
click at [504, 196] on link "Get a Quote Form" at bounding box center [484, 193] width 66 height 9
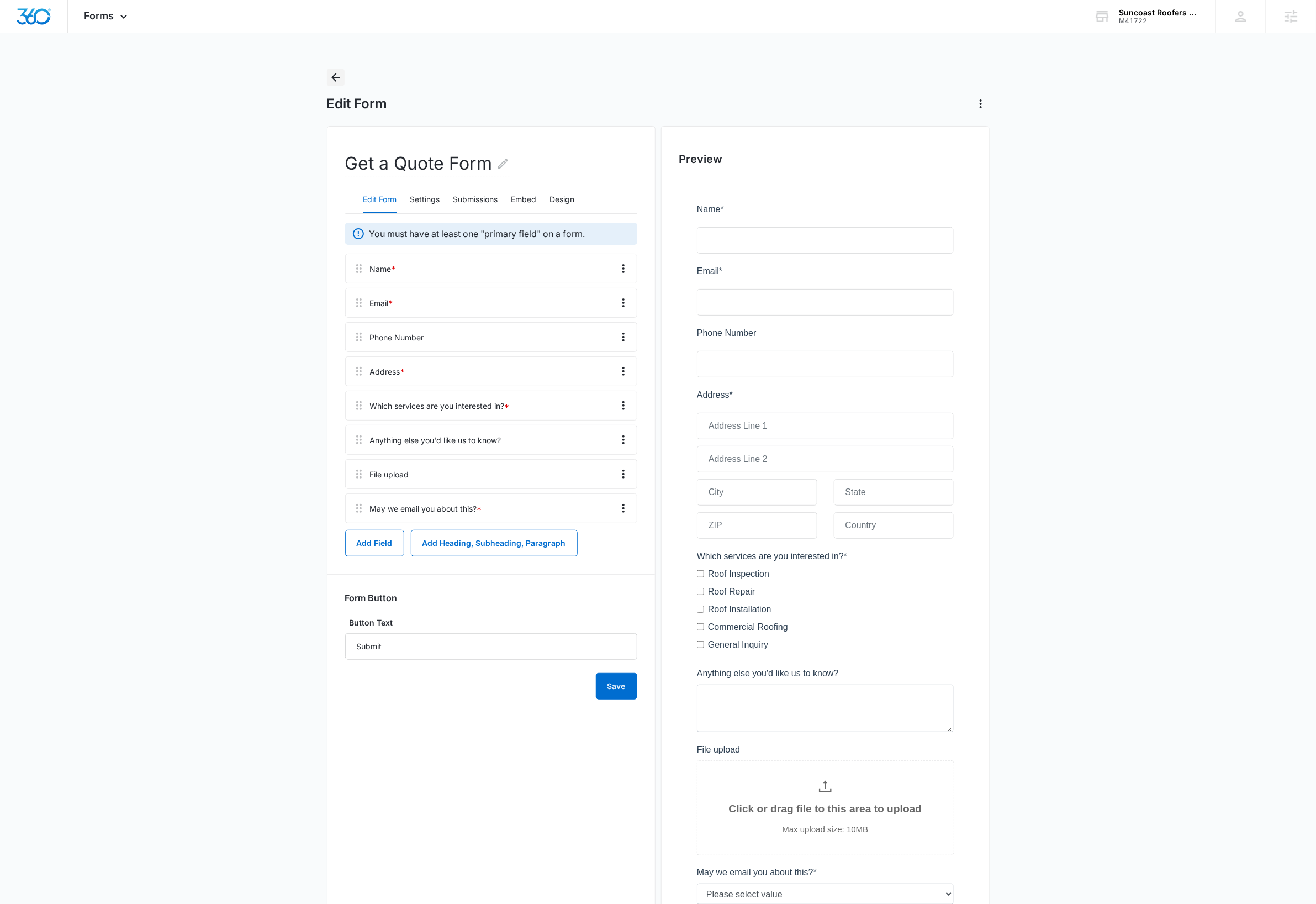
click at [340, 72] on icon "Back" at bounding box center [336, 77] width 13 height 13
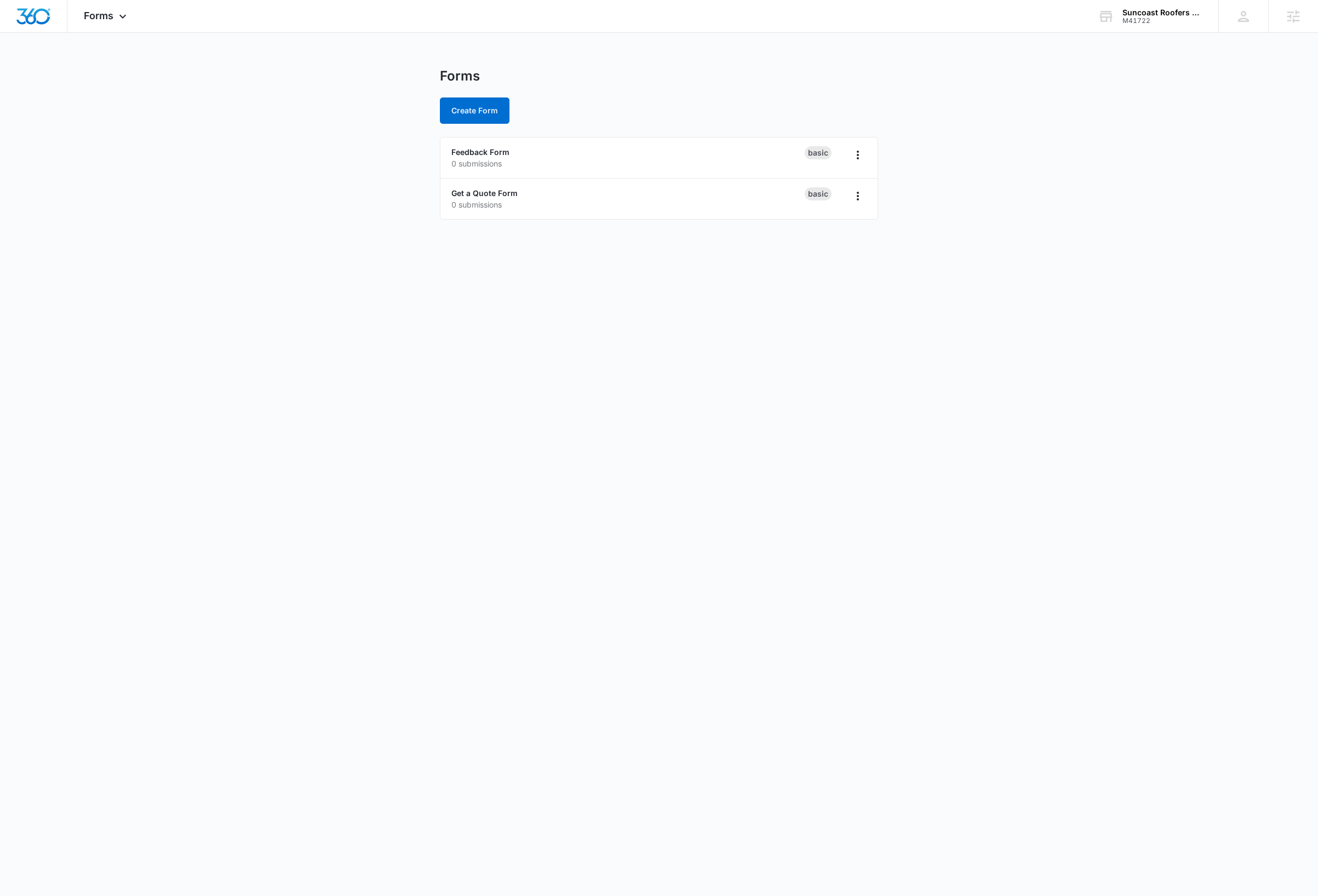
click at [216, 180] on main "Forms Create Form Feedback Form 0 submissions Basic Get a Quote Form 0 submissi…" at bounding box center [659, 150] width 1318 height 165
click at [99, 11] on span "Forms" at bounding box center [98, 16] width 29 height 12
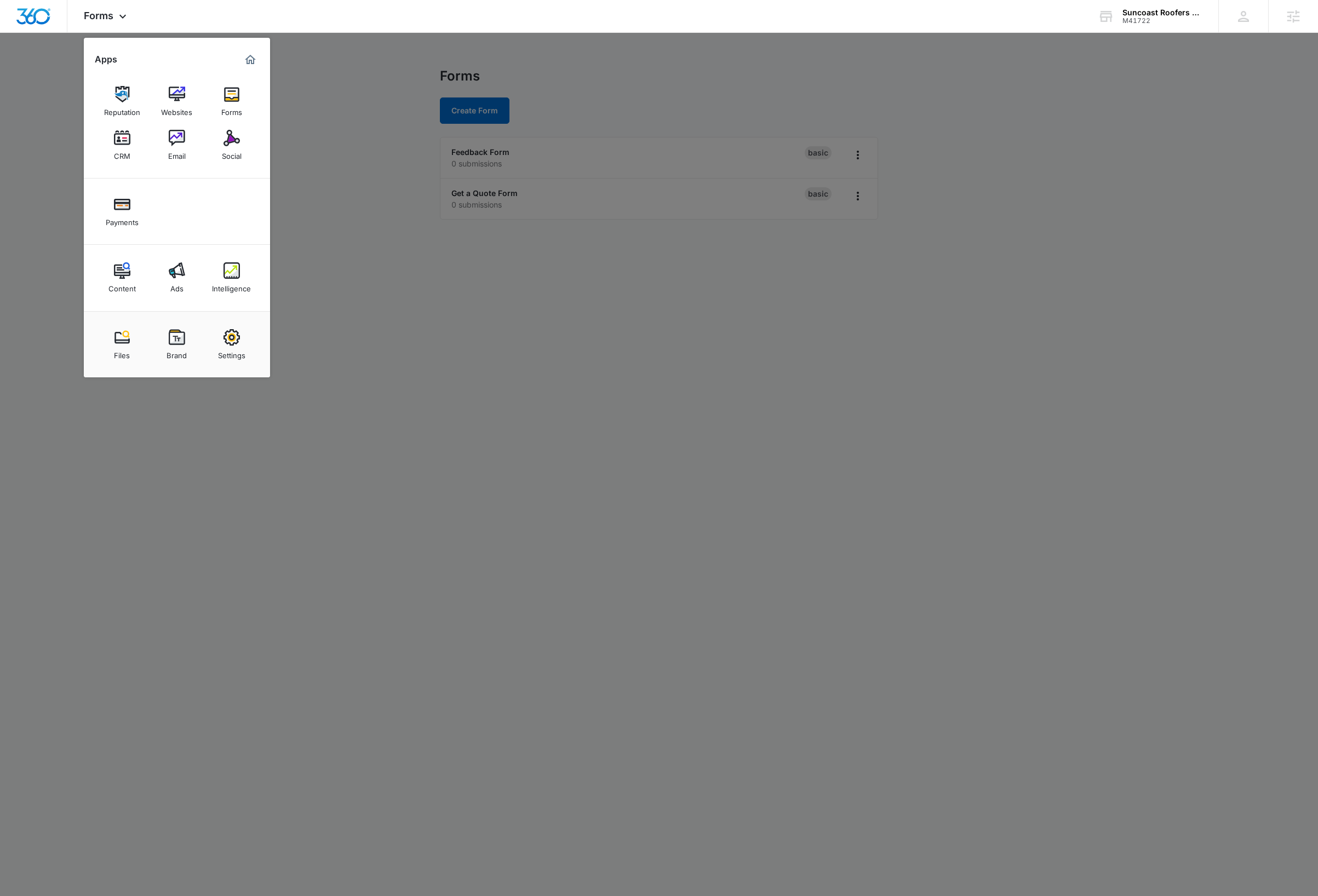
click at [120, 140] on img at bounding box center [122, 137] width 17 height 17
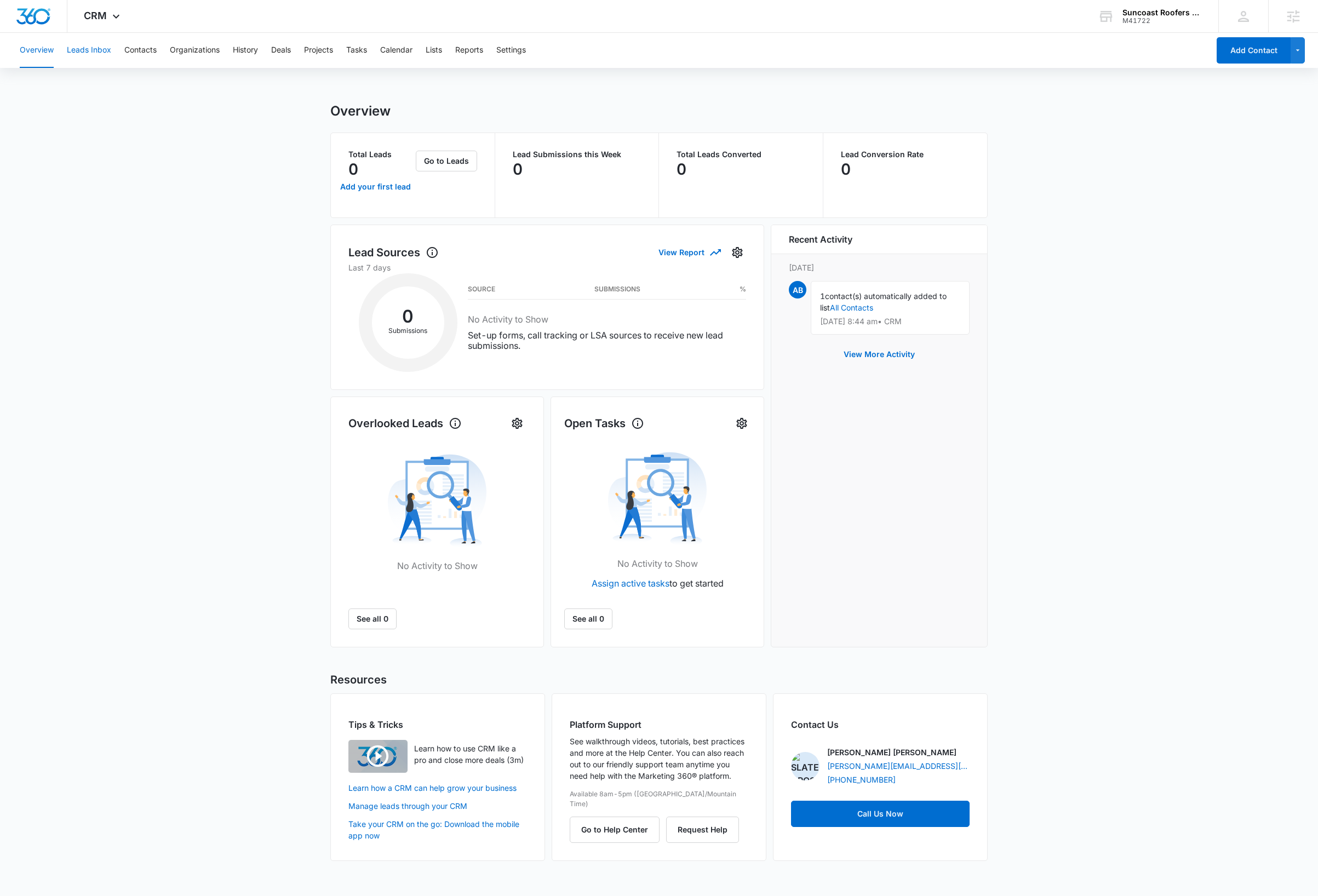
click at [100, 52] on button "Leads Inbox" at bounding box center [89, 50] width 45 height 35
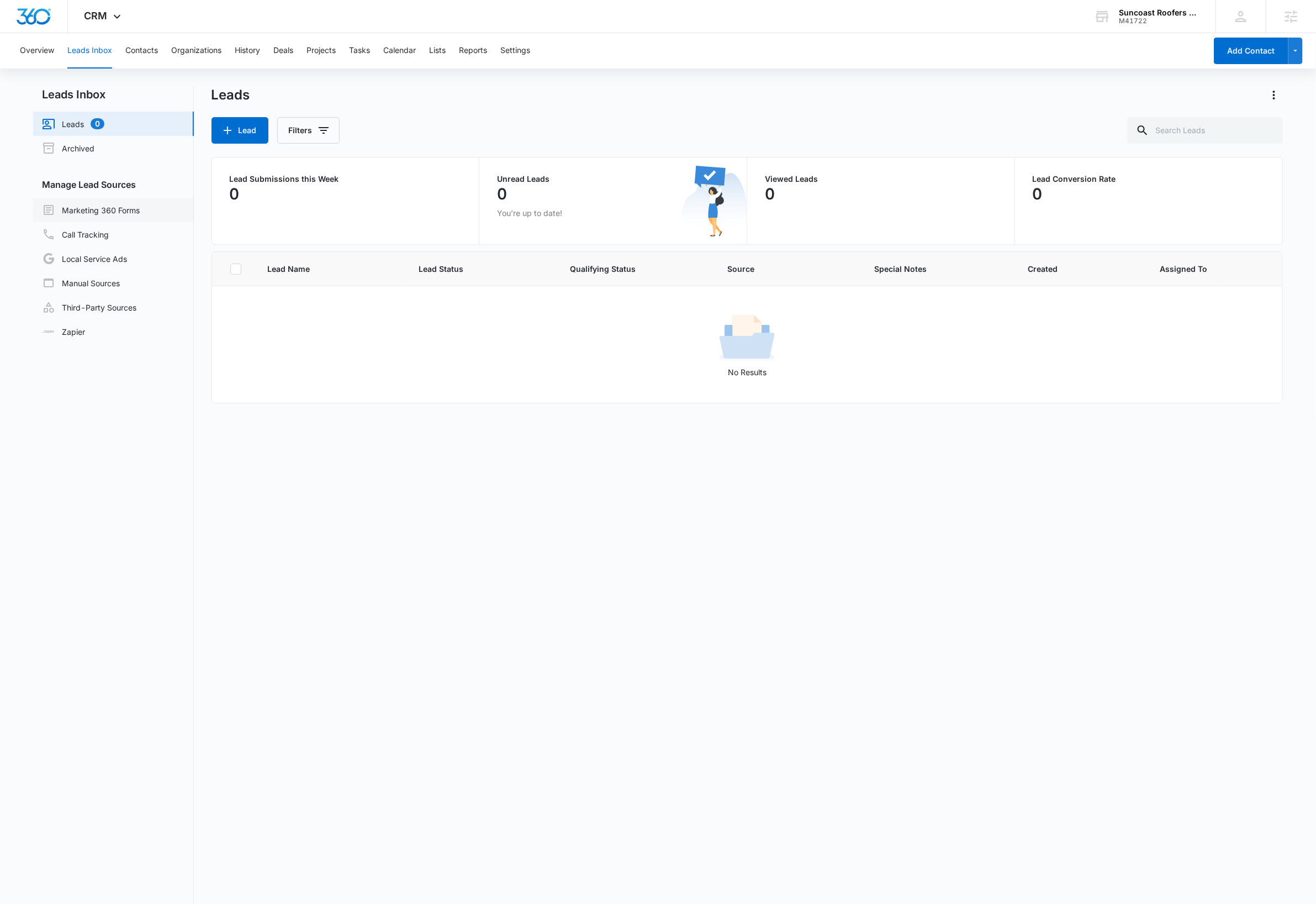
click at [118, 210] on link "Marketing 360 Forms" at bounding box center [91, 210] width 98 height 13
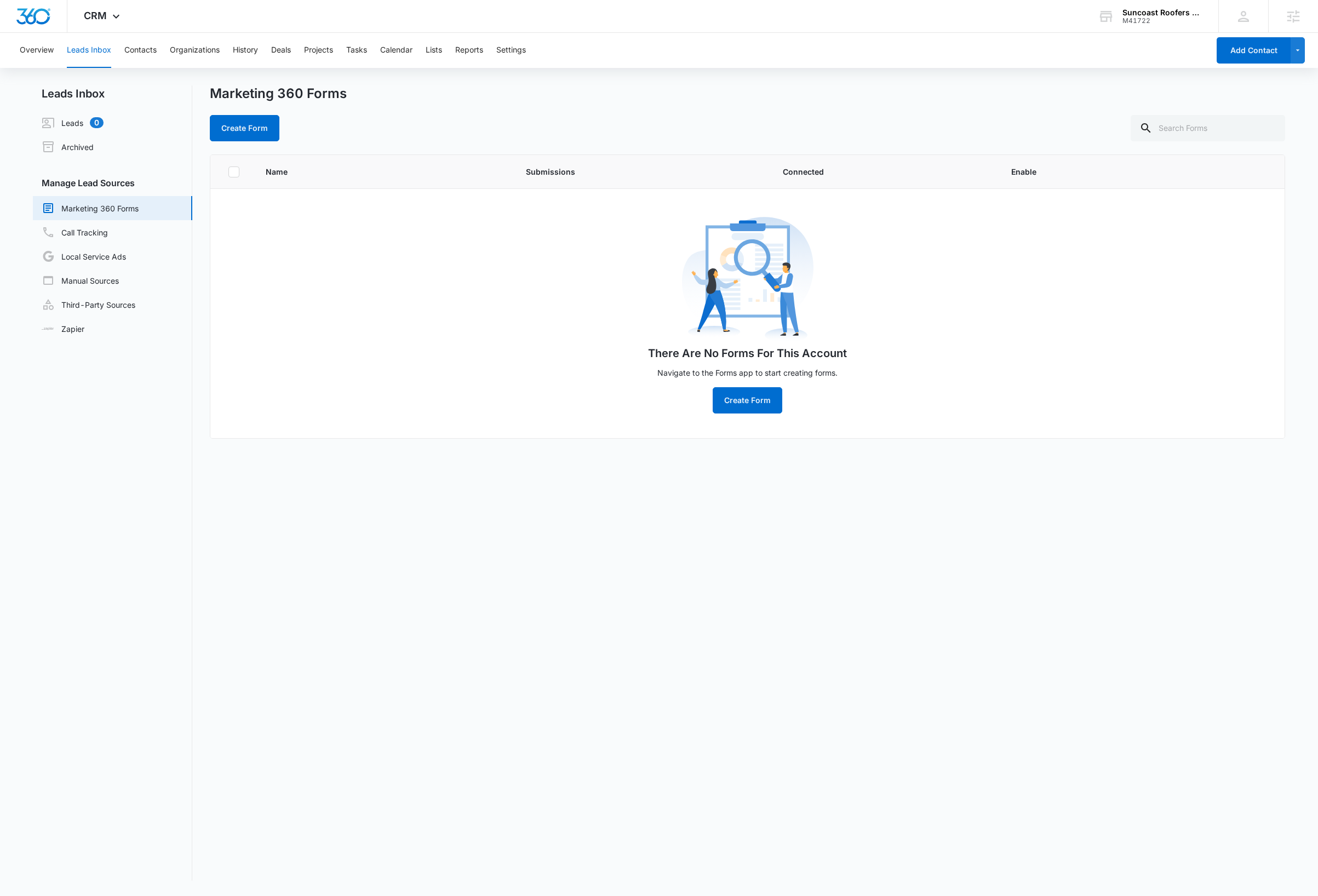
click at [855, 557] on div "Name Submissions Connected Enable There Are No Forms For This Account Navigate …" at bounding box center [747, 518] width 1076 height 726
click at [121, 19] on icon at bounding box center [116, 19] width 13 height 13
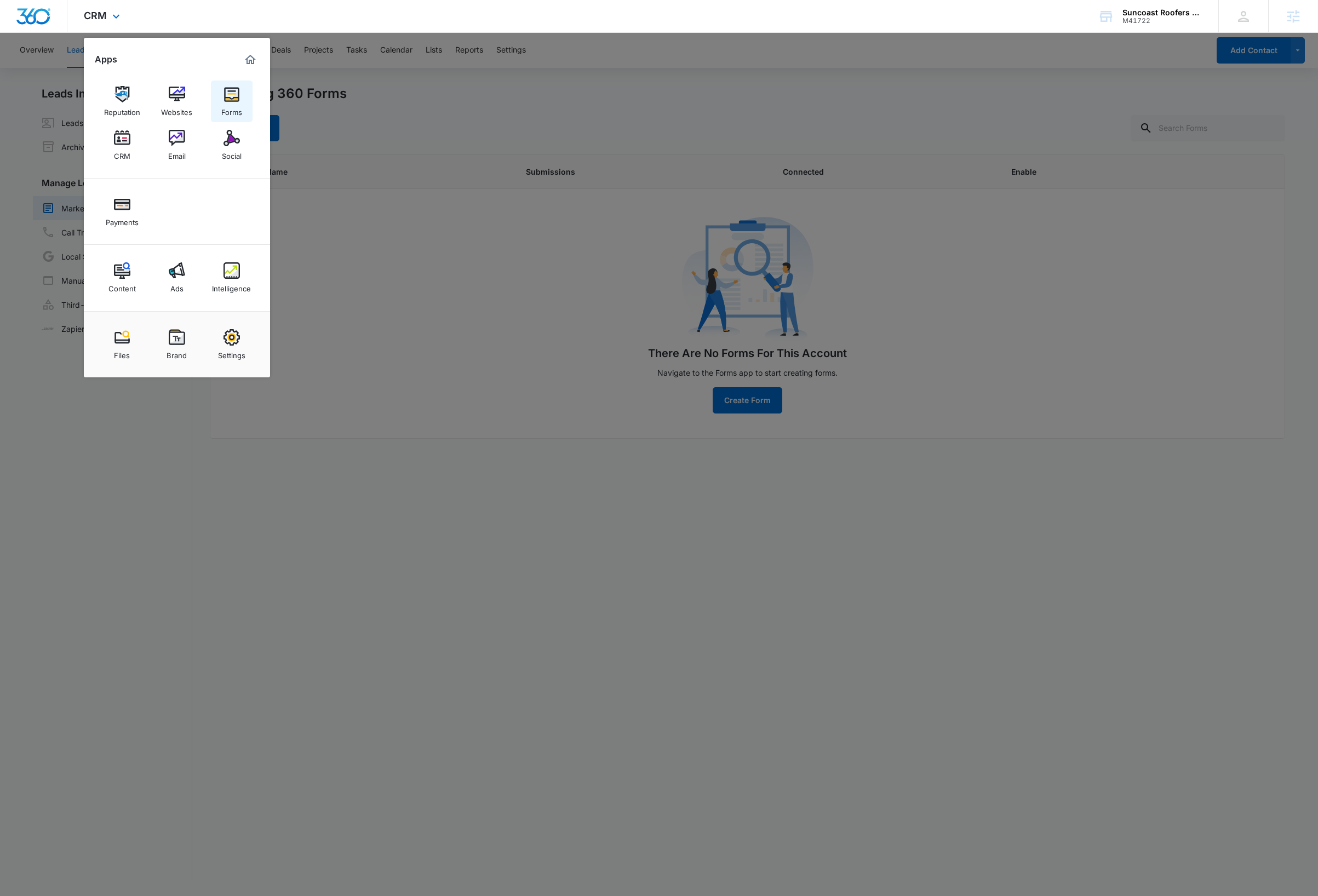
click at [240, 102] on div "Forms" at bounding box center [232, 109] width 21 height 14
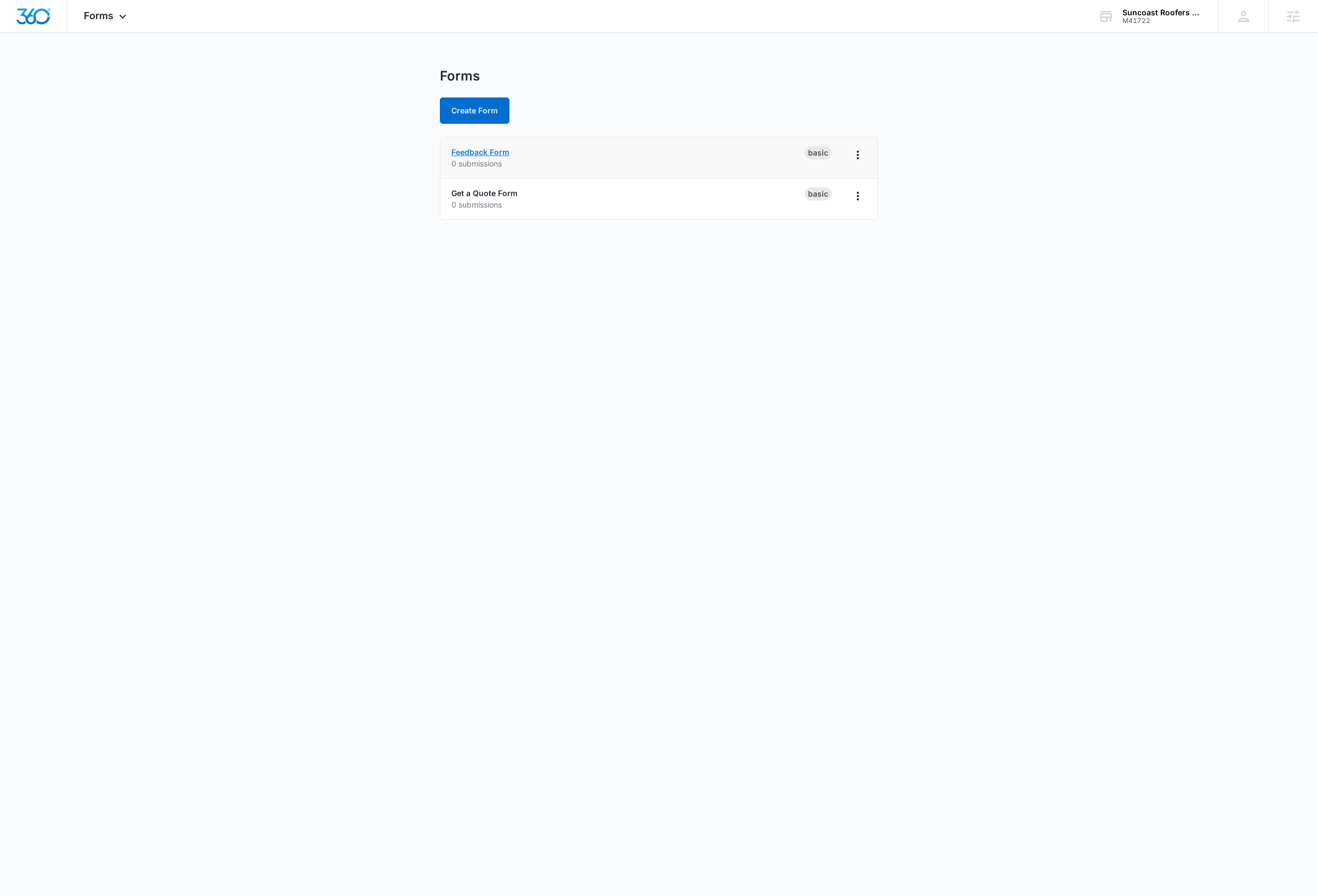
click at [499, 152] on link "Feedback Form" at bounding box center [480, 152] width 58 height 9
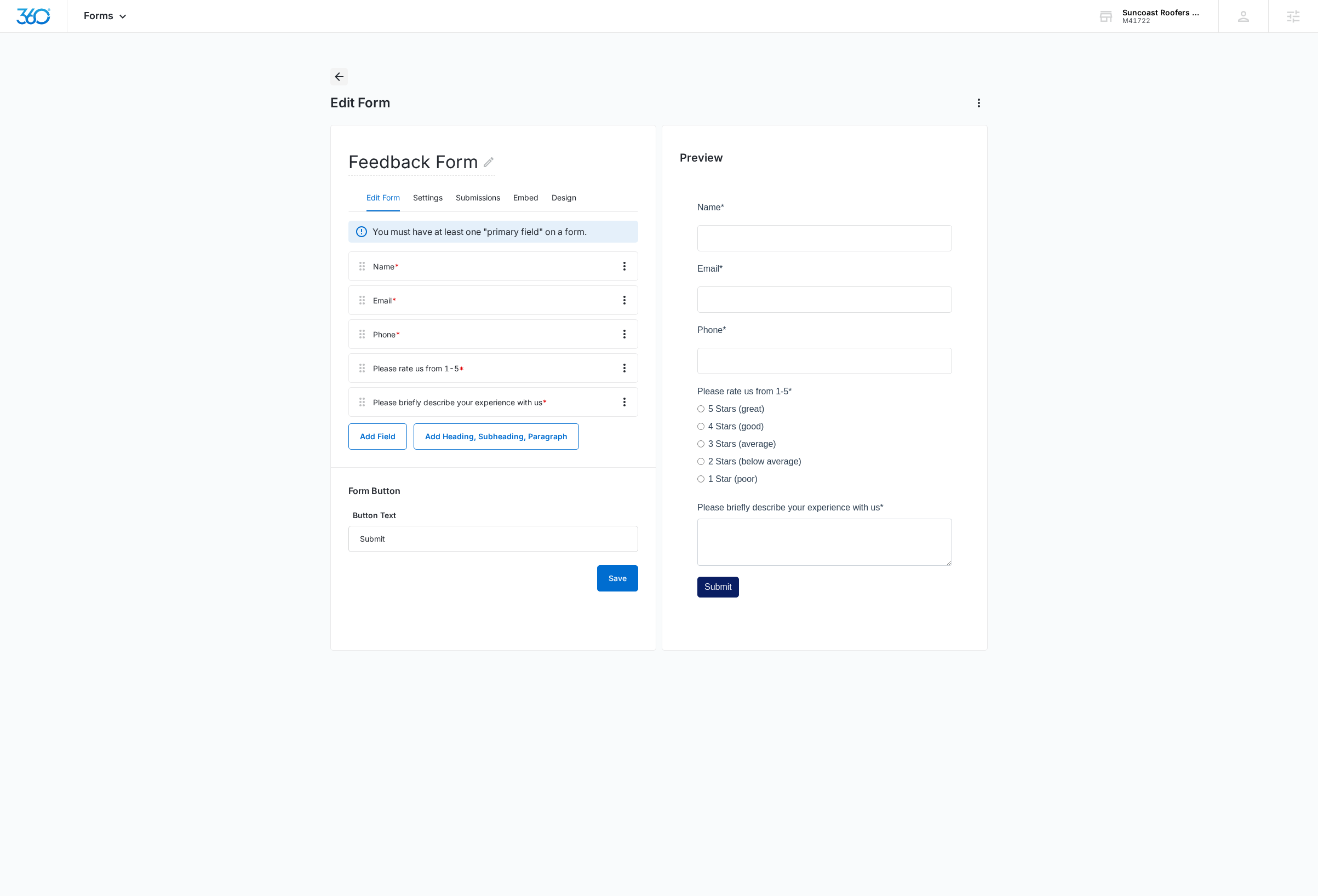
click at [340, 79] on icon "Back" at bounding box center [339, 76] width 13 height 13
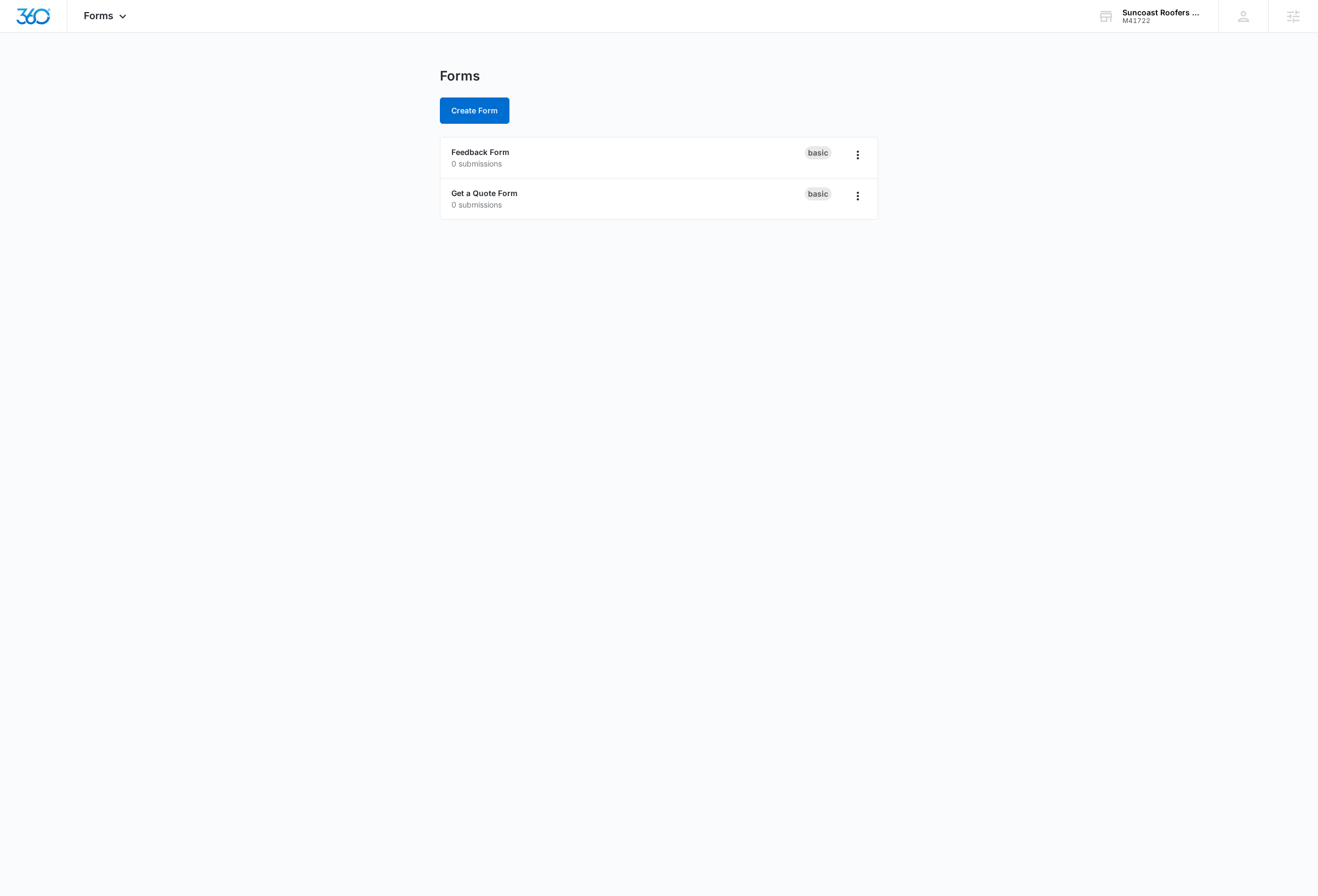
click at [230, 249] on body "Forms Apps Reputation Websites Forms CRM Email Social Payments Content Ads Inte…" at bounding box center [659, 448] width 1318 height 896
click at [473, 111] on button "Create Form" at bounding box center [474, 111] width 70 height 27
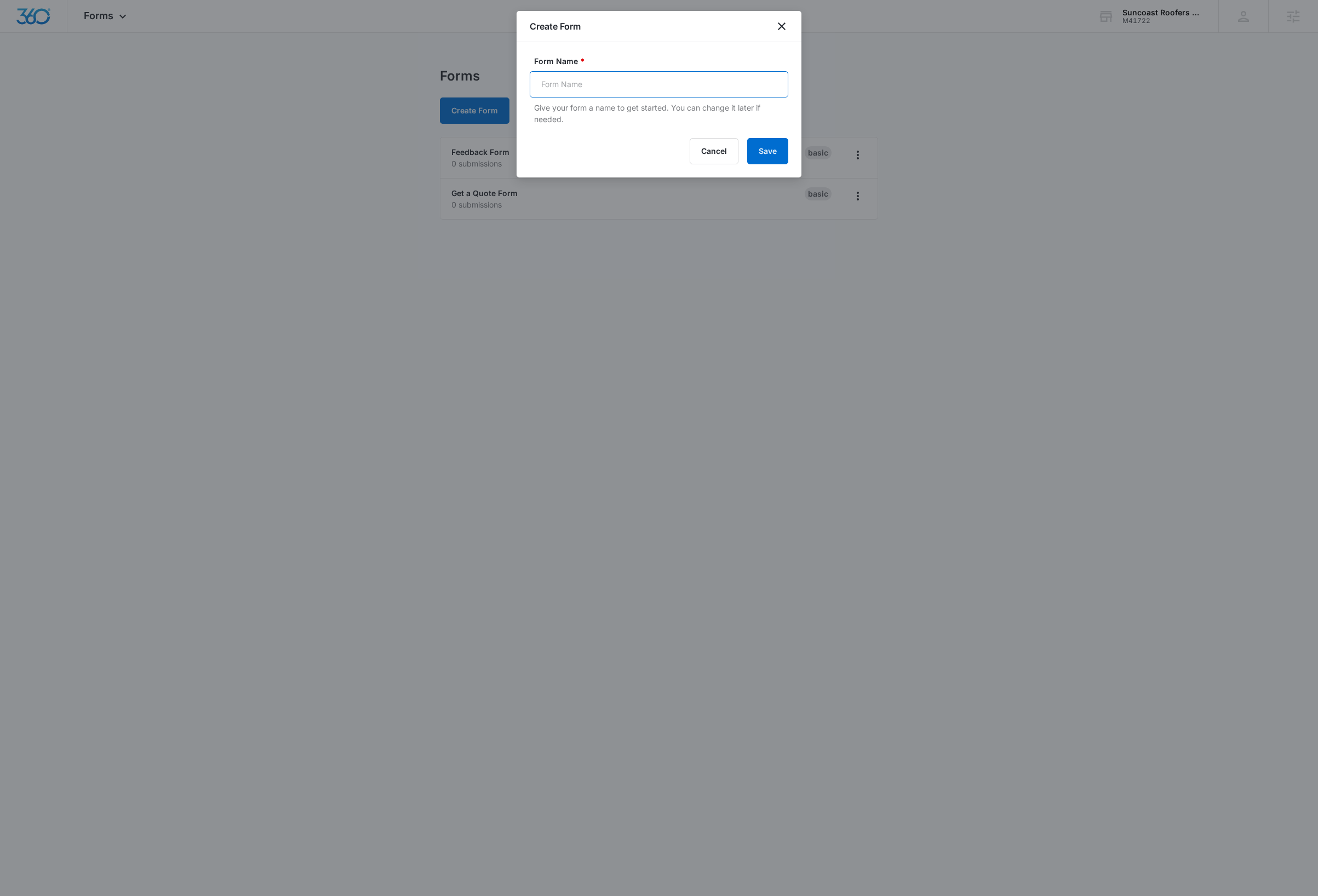
click at [603, 85] on input "Form Name *" at bounding box center [658, 84] width 258 height 27
type input "Get A Quote"
drag, startPoint x: 768, startPoint y: 142, endPoint x: 775, endPoint y: 178, distance: 36.7
click at [768, 142] on button "Save" at bounding box center [768, 151] width 41 height 27
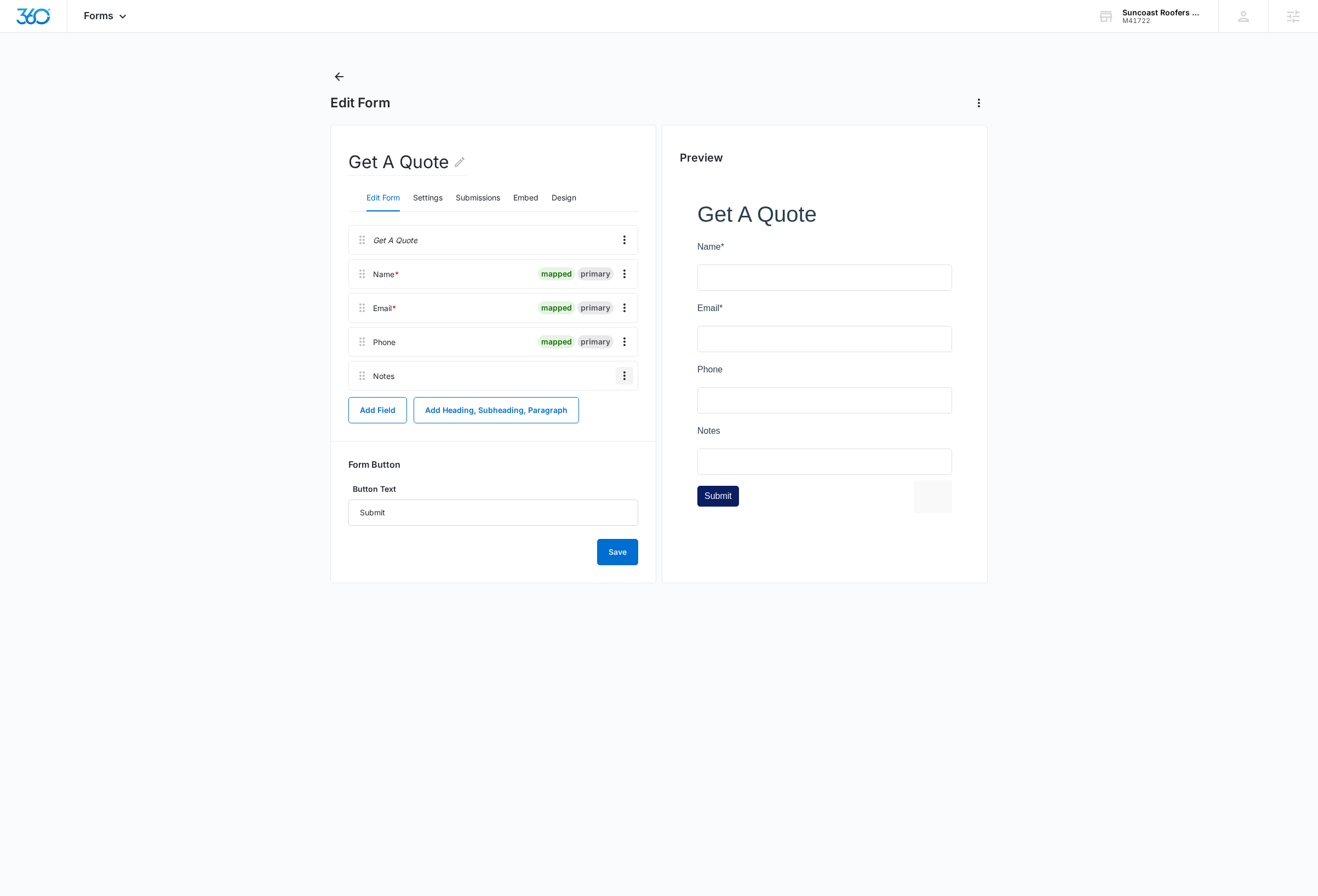
click at [627, 378] on icon "Overflow Menu" at bounding box center [624, 375] width 13 height 13
click at [614, 425] on button "Delete" at bounding box center [601, 423] width 63 height 17
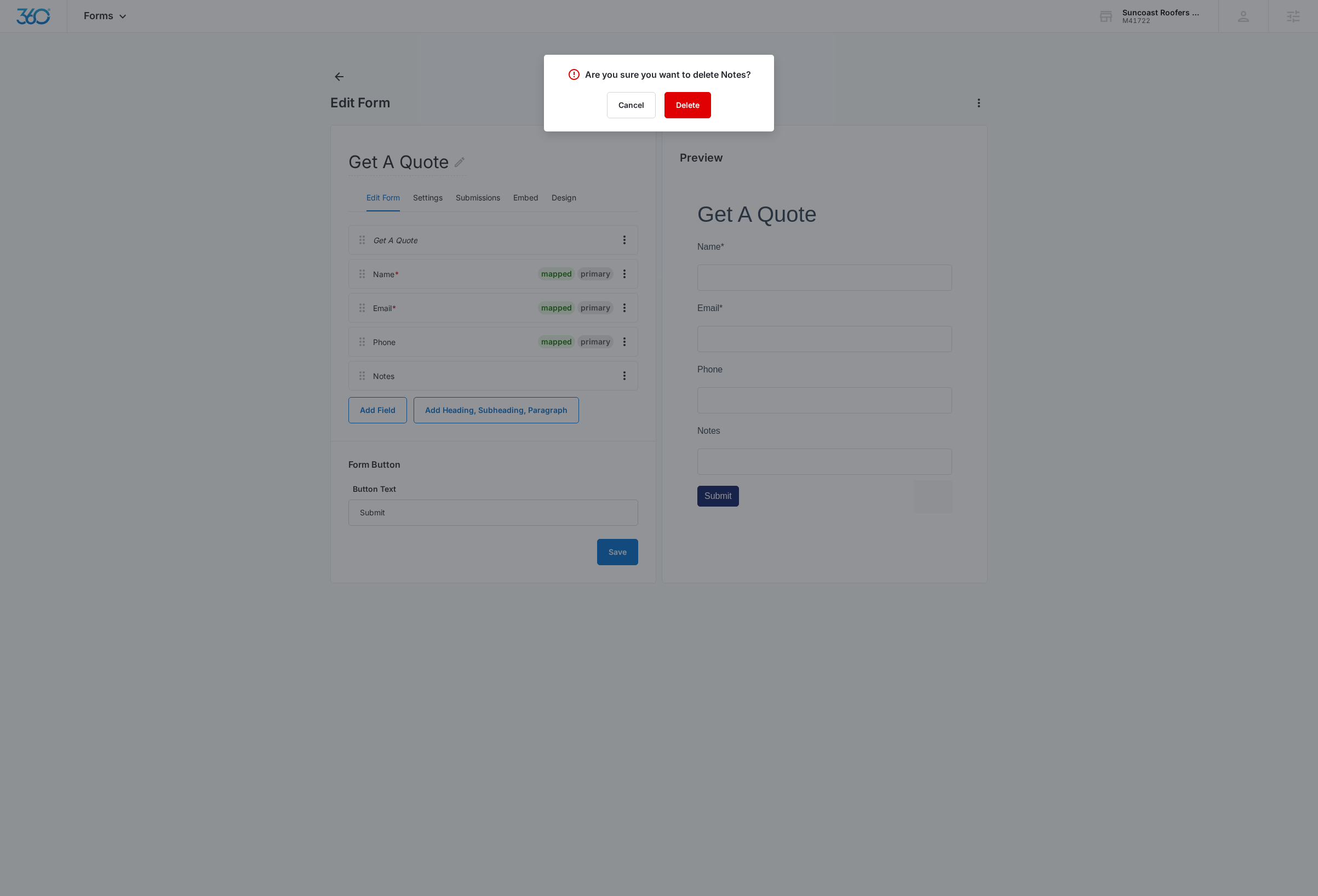
click at [674, 104] on button "Delete" at bounding box center [688, 105] width 47 height 27
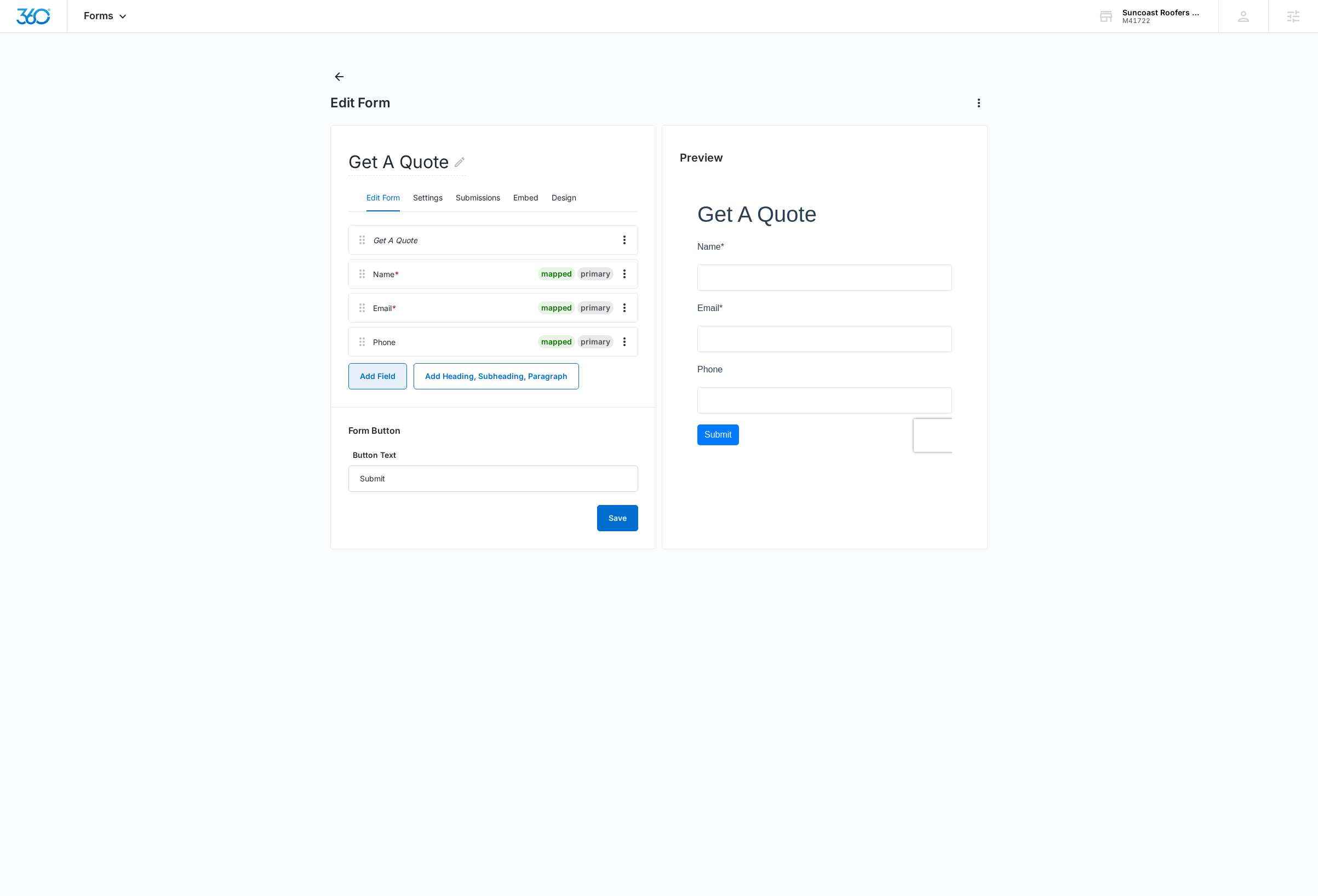
click at [383, 378] on button "Add Field" at bounding box center [377, 376] width 58 height 27
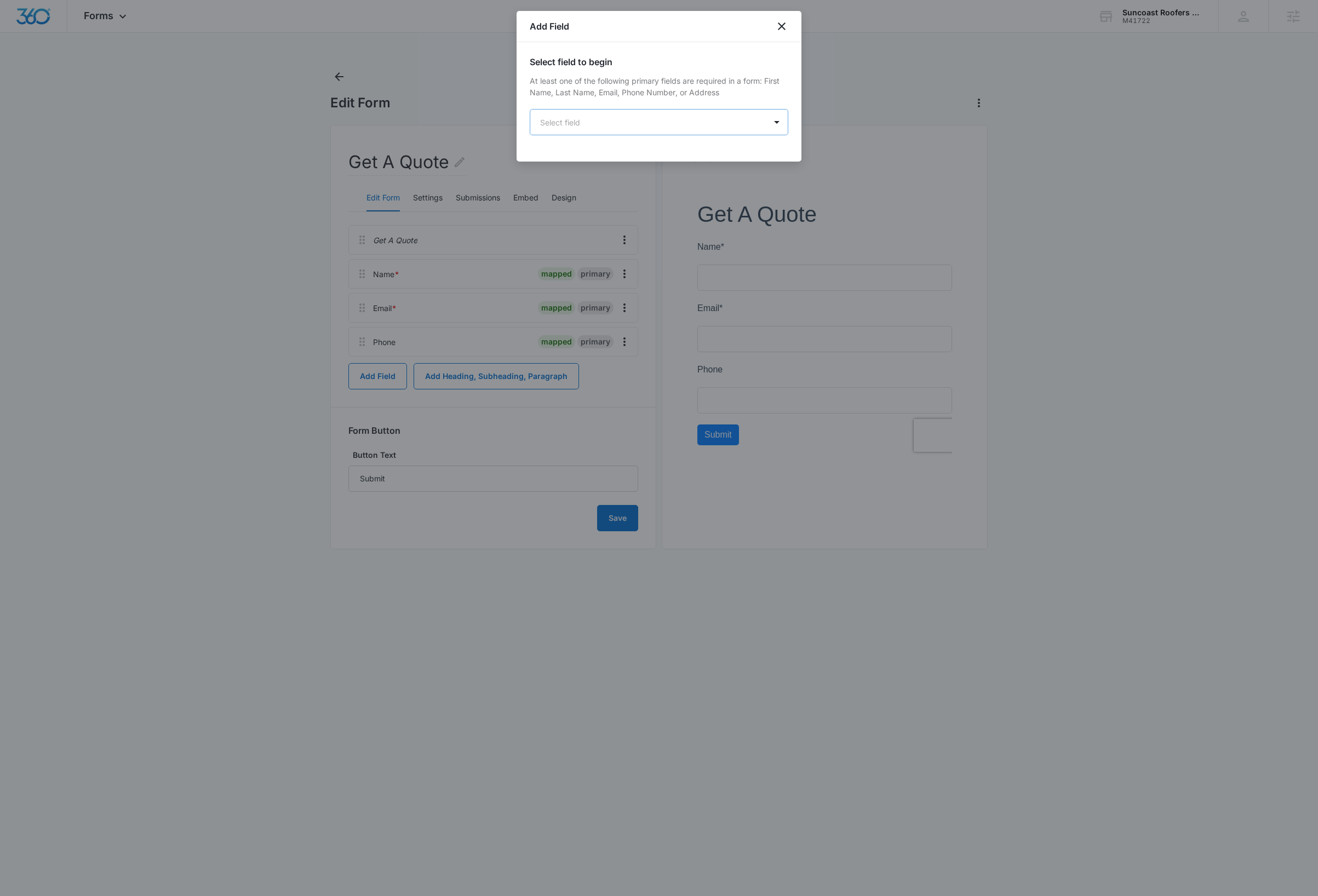
click at [617, 123] on body "Forms Apps Reputation Websites Forms CRM Email Social Payments Content Ads Inte…" at bounding box center [659, 448] width 1318 height 896
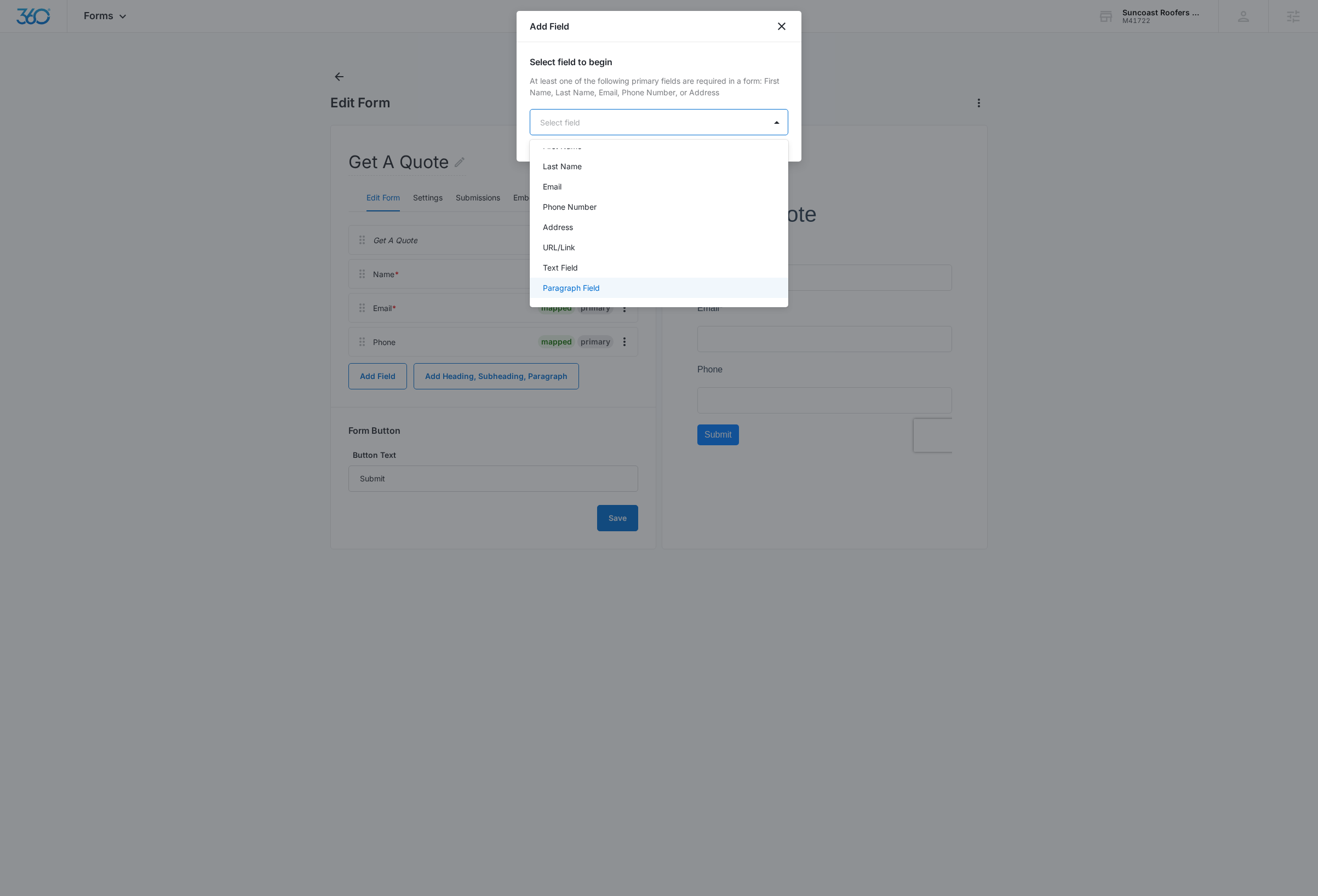
scroll to position [51, 0]
click at [673, 285] on div "Paragraph Field" at bounding box center [658, 287] width 230 height 12
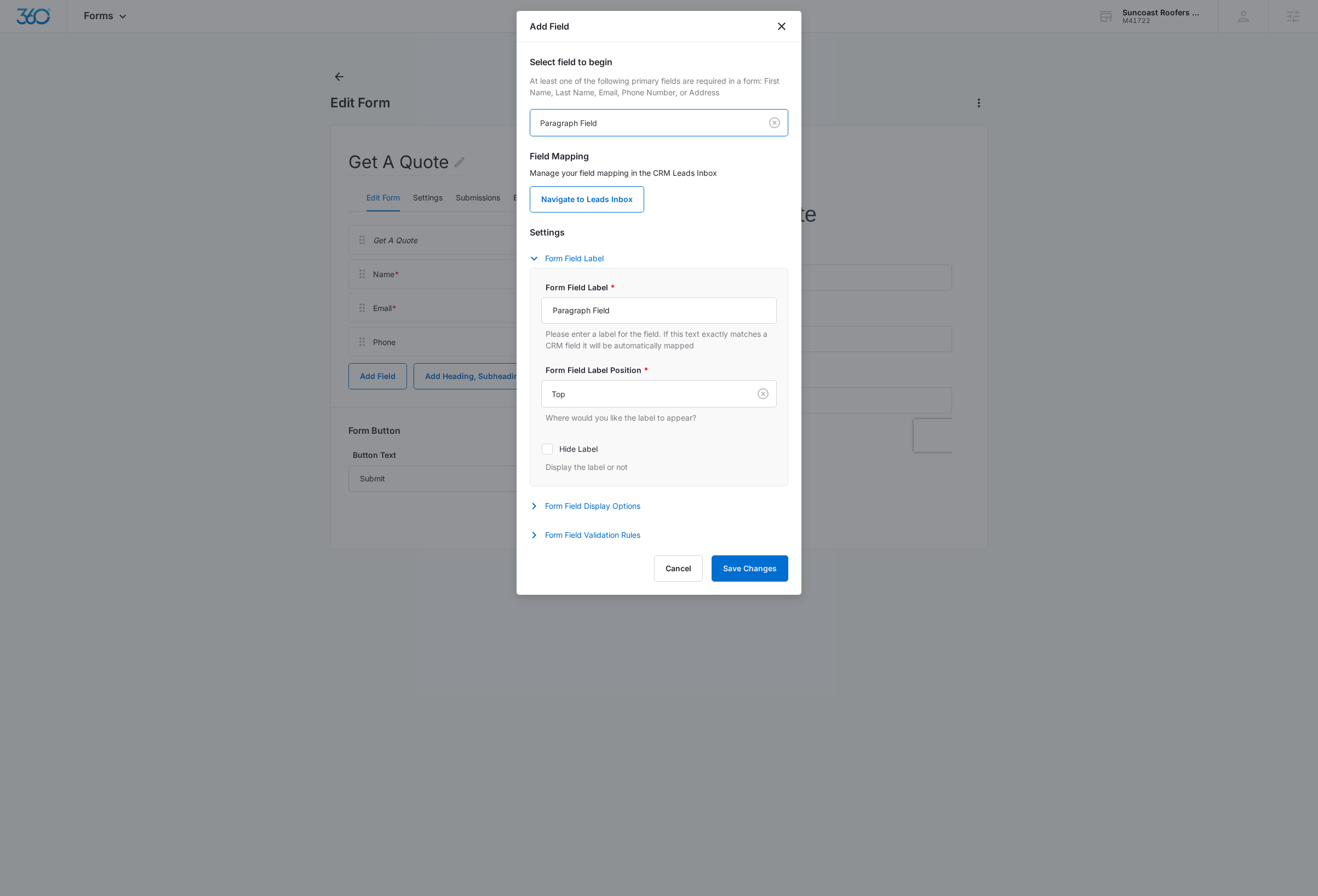
click at [656, 434] on div "Form Field Label * Paragraph Field Please enter a label for the field. If this …" at bounding box center [658, 377] width 235 height 191
click at [650, 309] on input "Paragraph Field" at bounding box center [658, 310] width 235 height 27
type input "How can we help?"
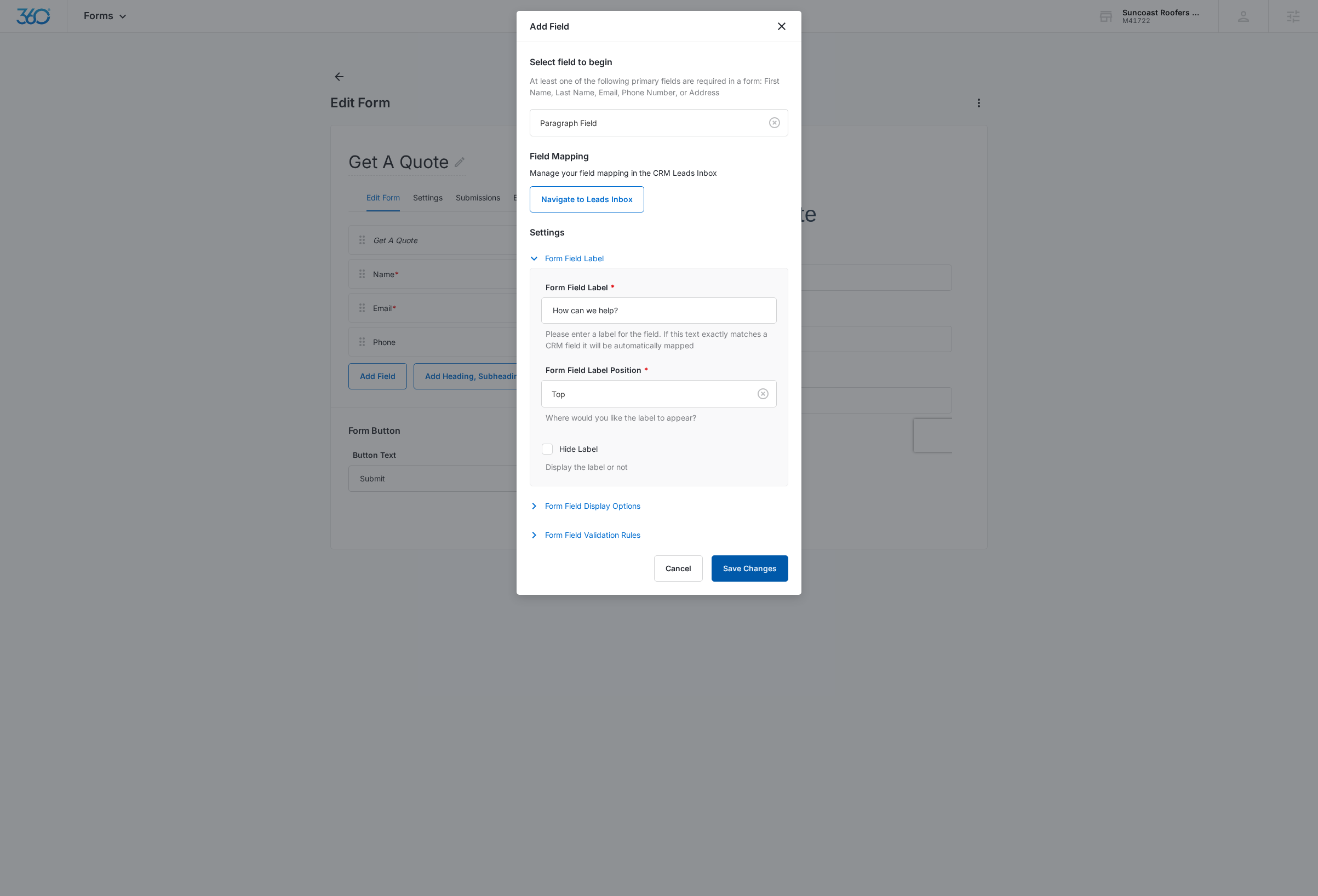
click at [742, 570] on button "Save Changes" at bounding box center [750, 568] width 77 height 27
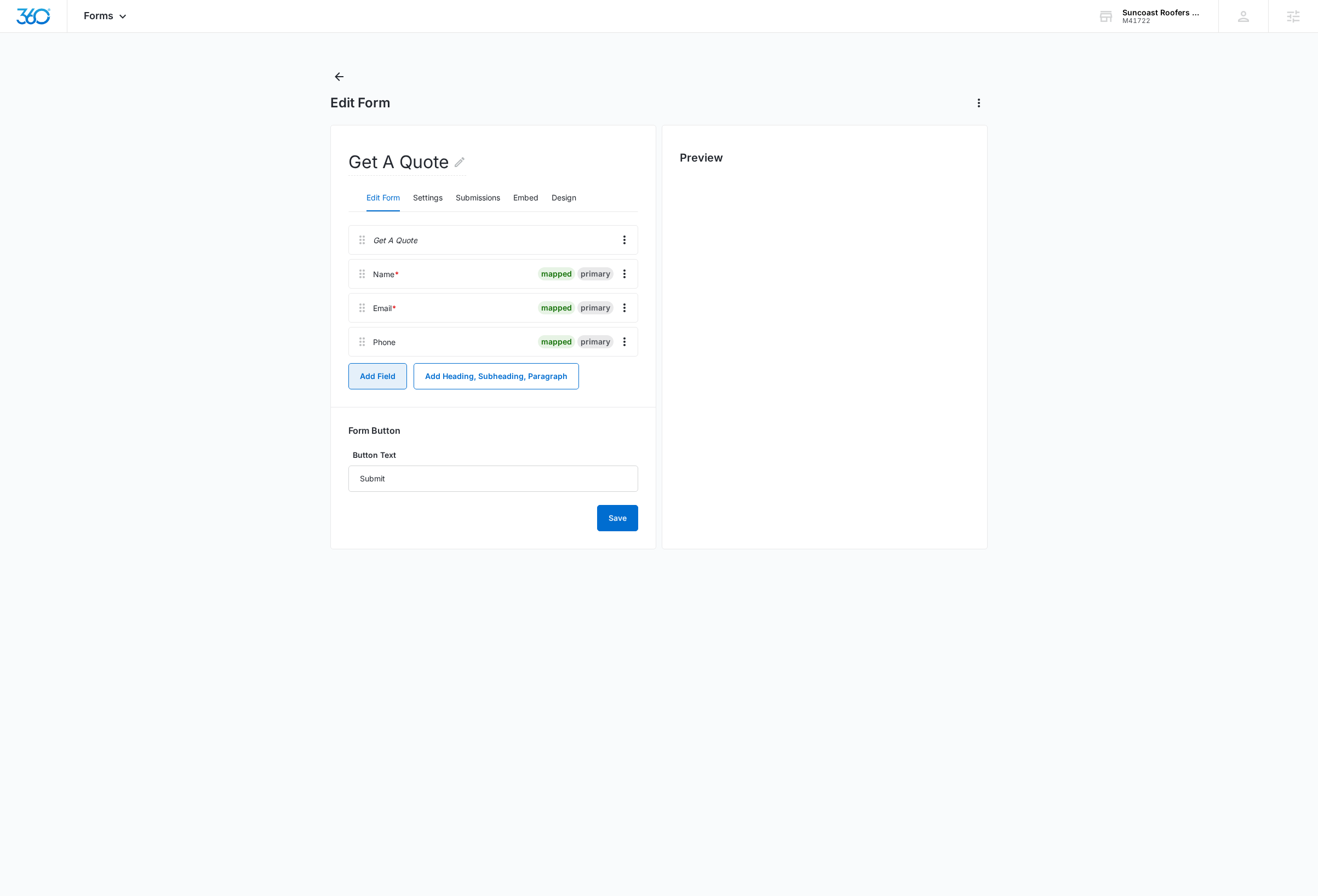
scroll to position [0, 0]
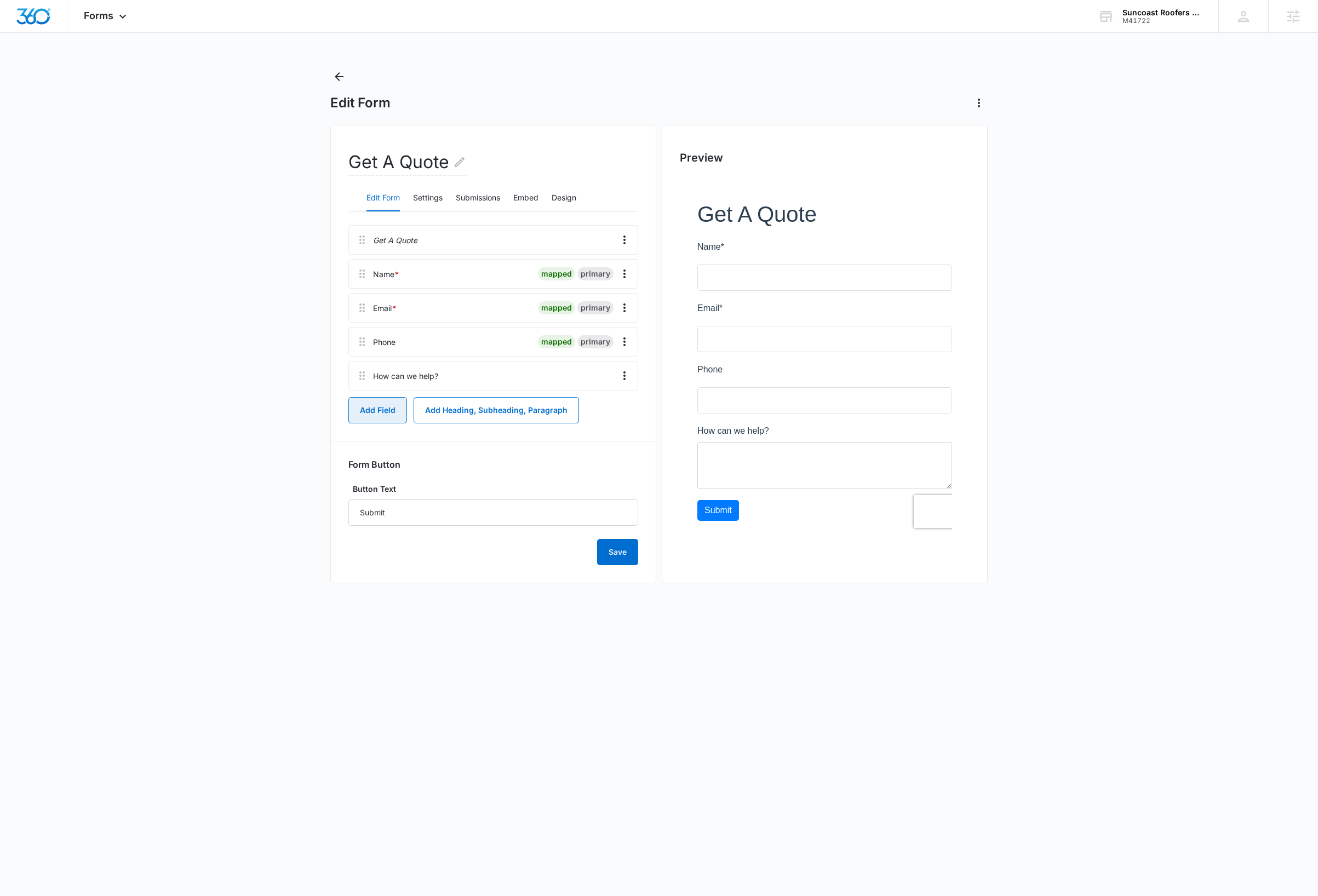
click at [379, 405] on button "Add Field" at bounding box center [377, 410] width 58 height 27
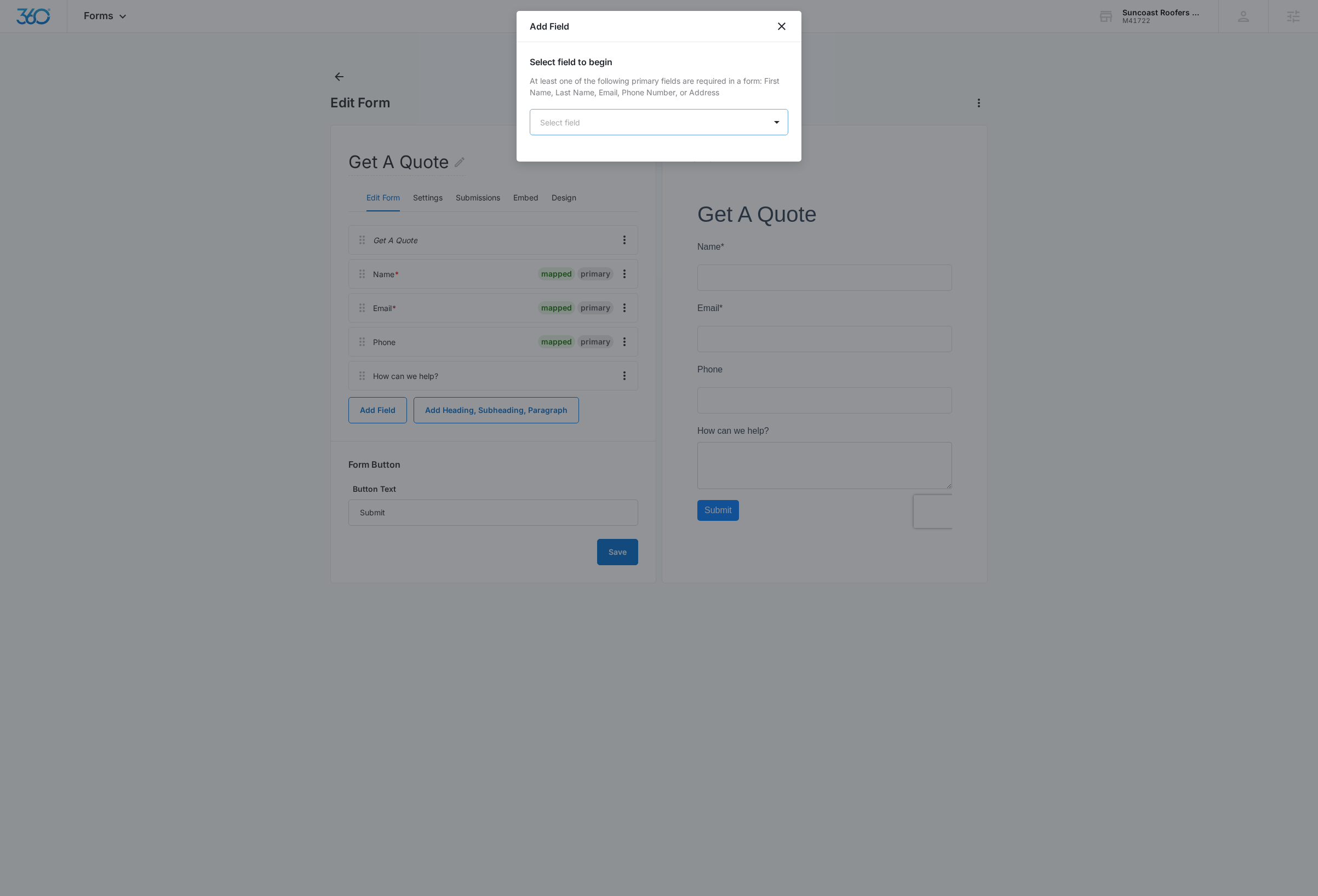
click at [701, 125] on body "Forms Apps Reputation Websites Forms CRM Email Social Payments Content Ads Inte…" at bounding box center [659, 448] width 1318 height 896
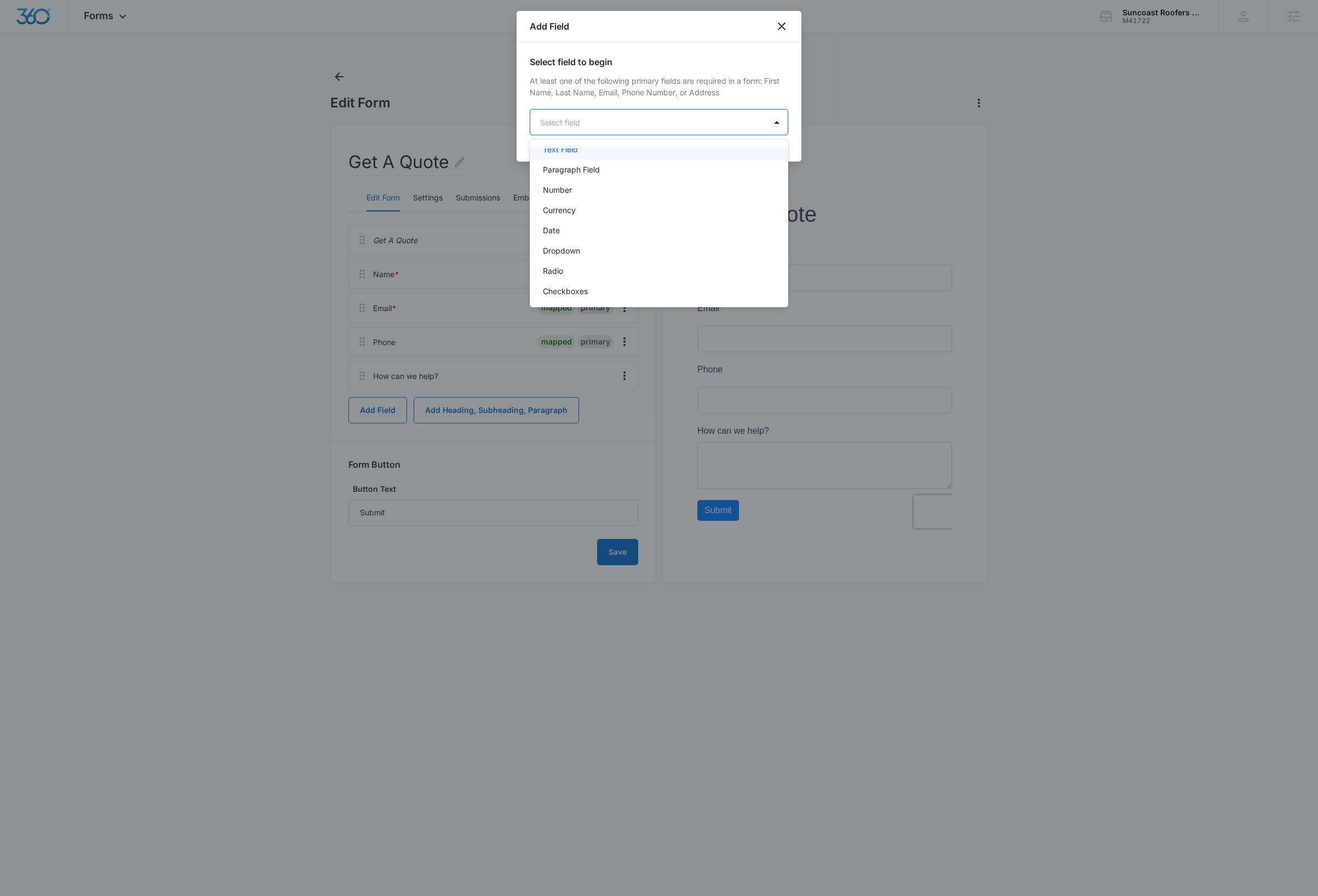
scroll to position [187, 0]
click at [591, 269] on div "Checkboxes" at bounding box center [658, 272] width 230 height 12
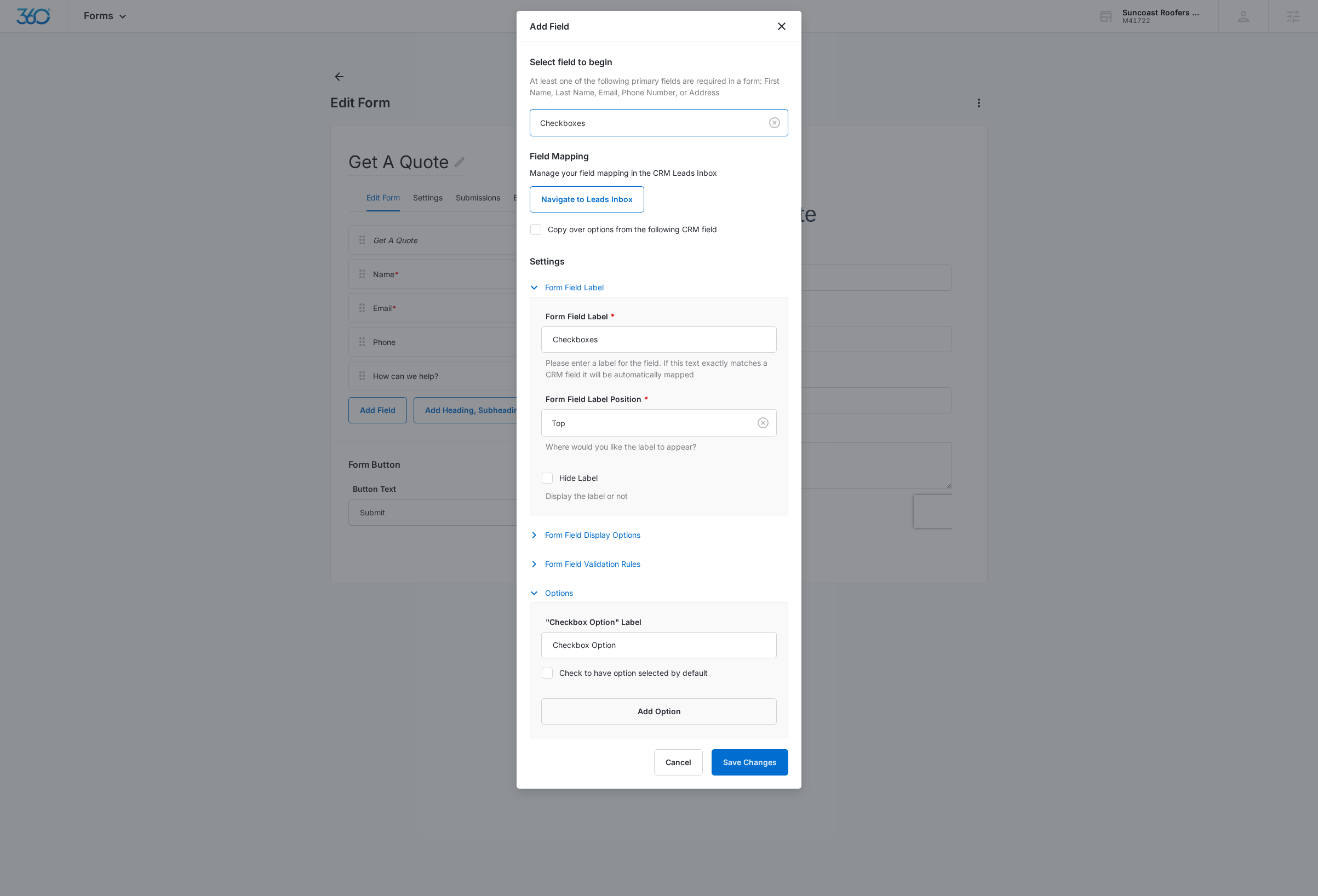
click at [536, 229] on icon at bounding box center [536, 229] width 10 height 10
click at [530, 229] on input "Copy over options from the following CRM field" at bounding box center [530, 229] width 1 height 1
checkbox input "true"
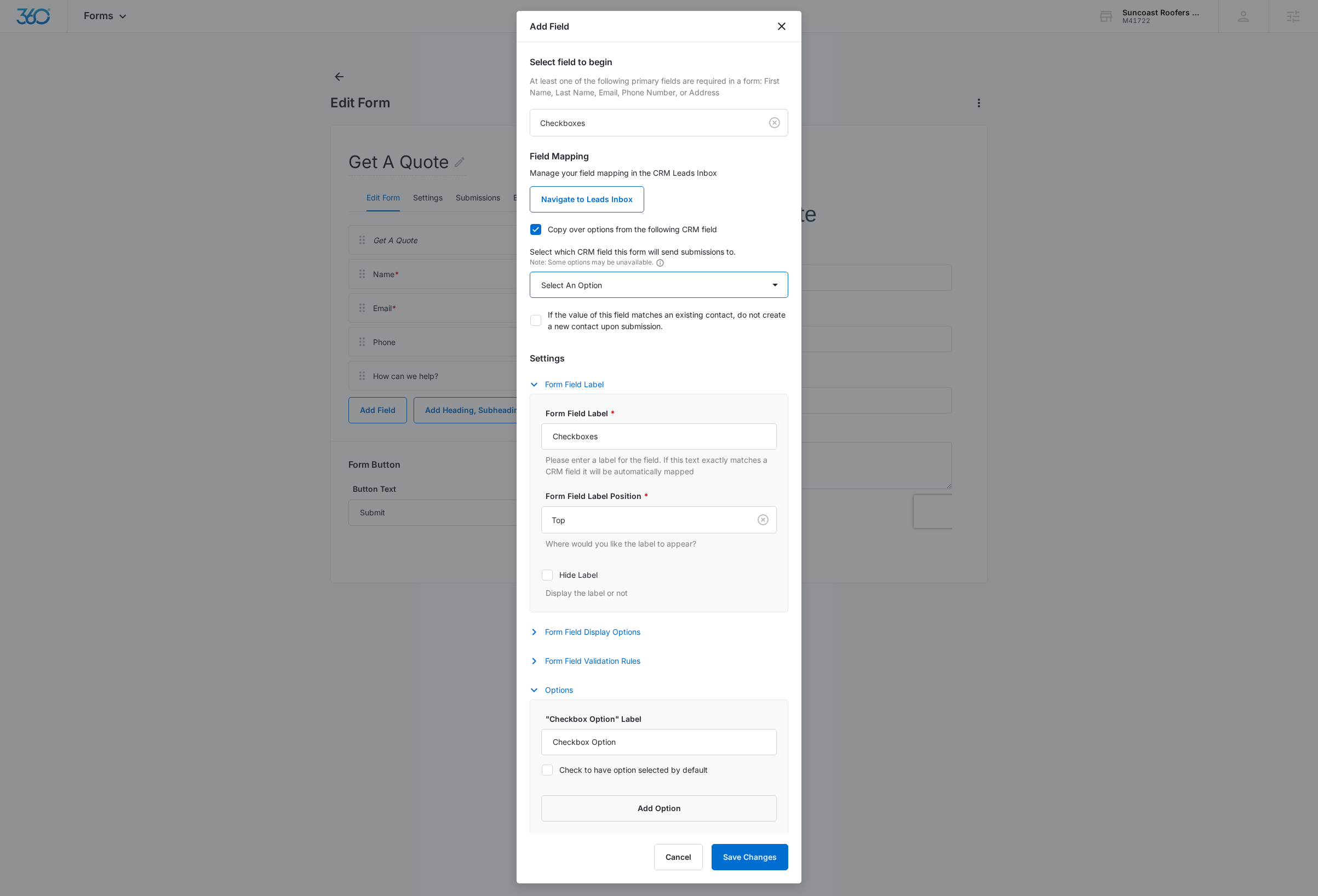
click at [654, 291] on select "Select An Option Select An Option Review Request Which service are you interest…" at bounding box center [658, 285] width 258 height 27
select select "363"
click at [530, 272] on select "Select An Option Select An Option Review Request Which service are you interest…" at bounding box center [658, 285] width 258 height 27
click at [629, 433] on input "Checkboxes" at bounding box center [658, 436] width 235 height 27
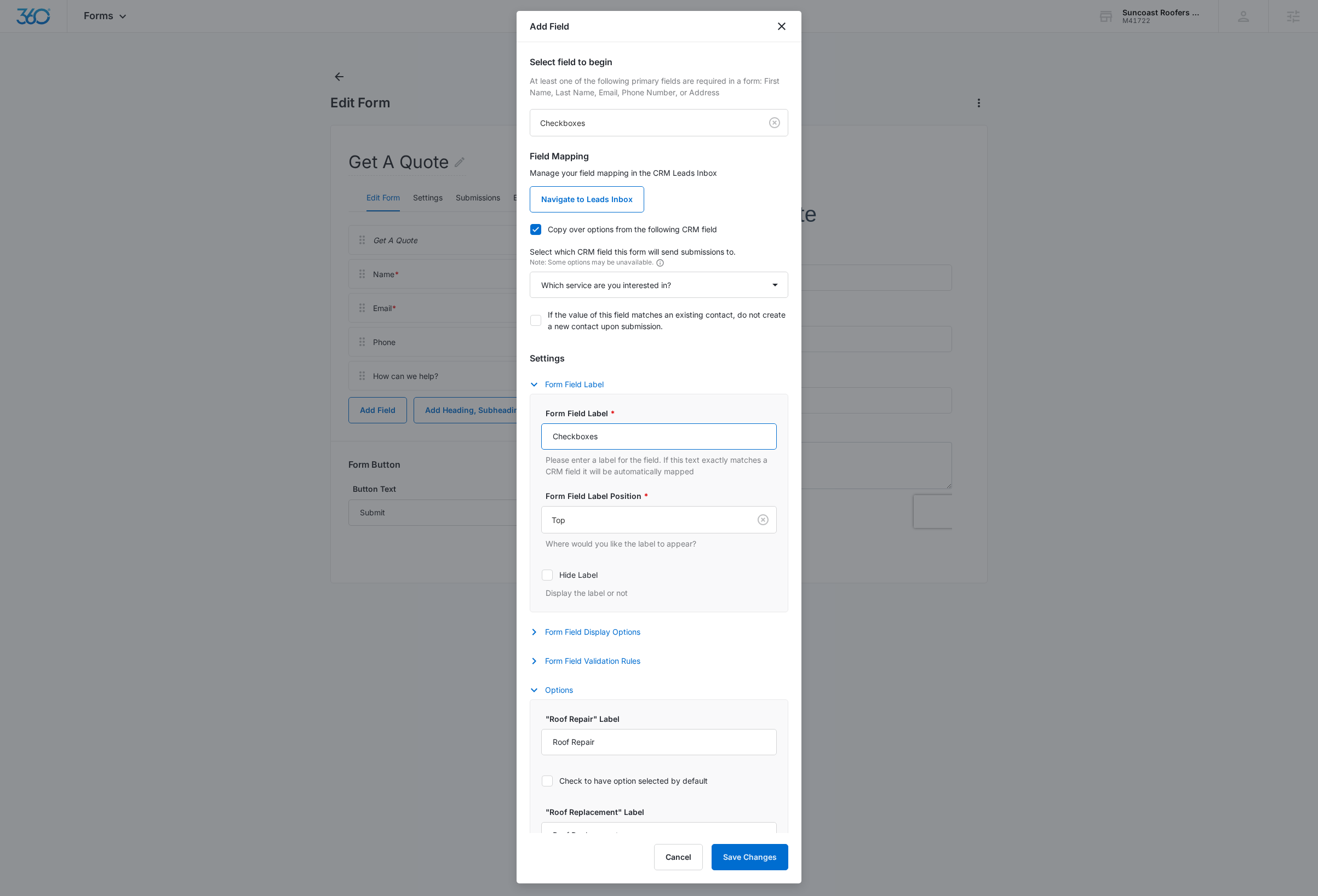
click at [629, 433] on input "Checkboxes" at bounding box center [658, 436] width 235 height 27
type input "Which service are you interested in?"
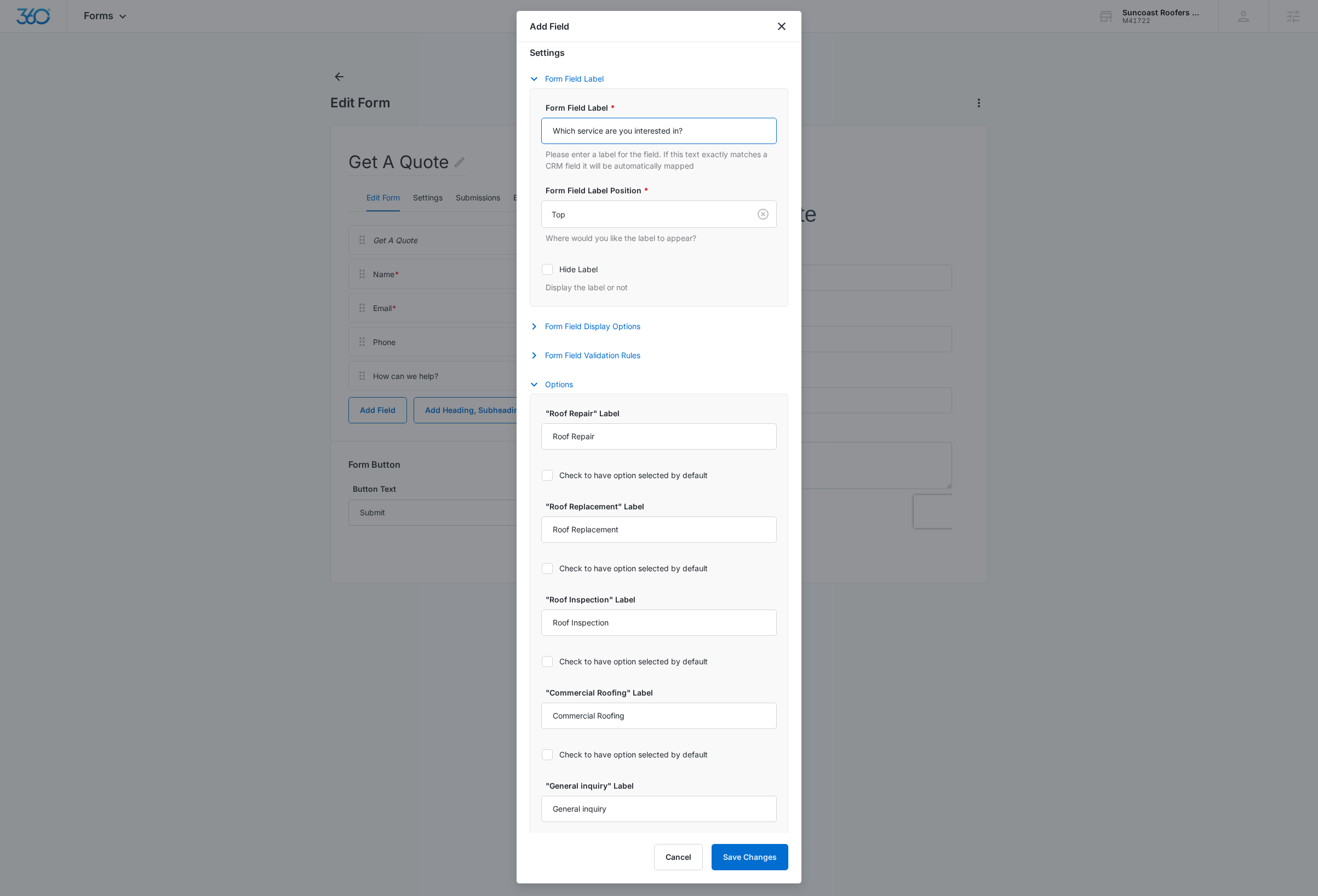
scroll to position [350, 0]
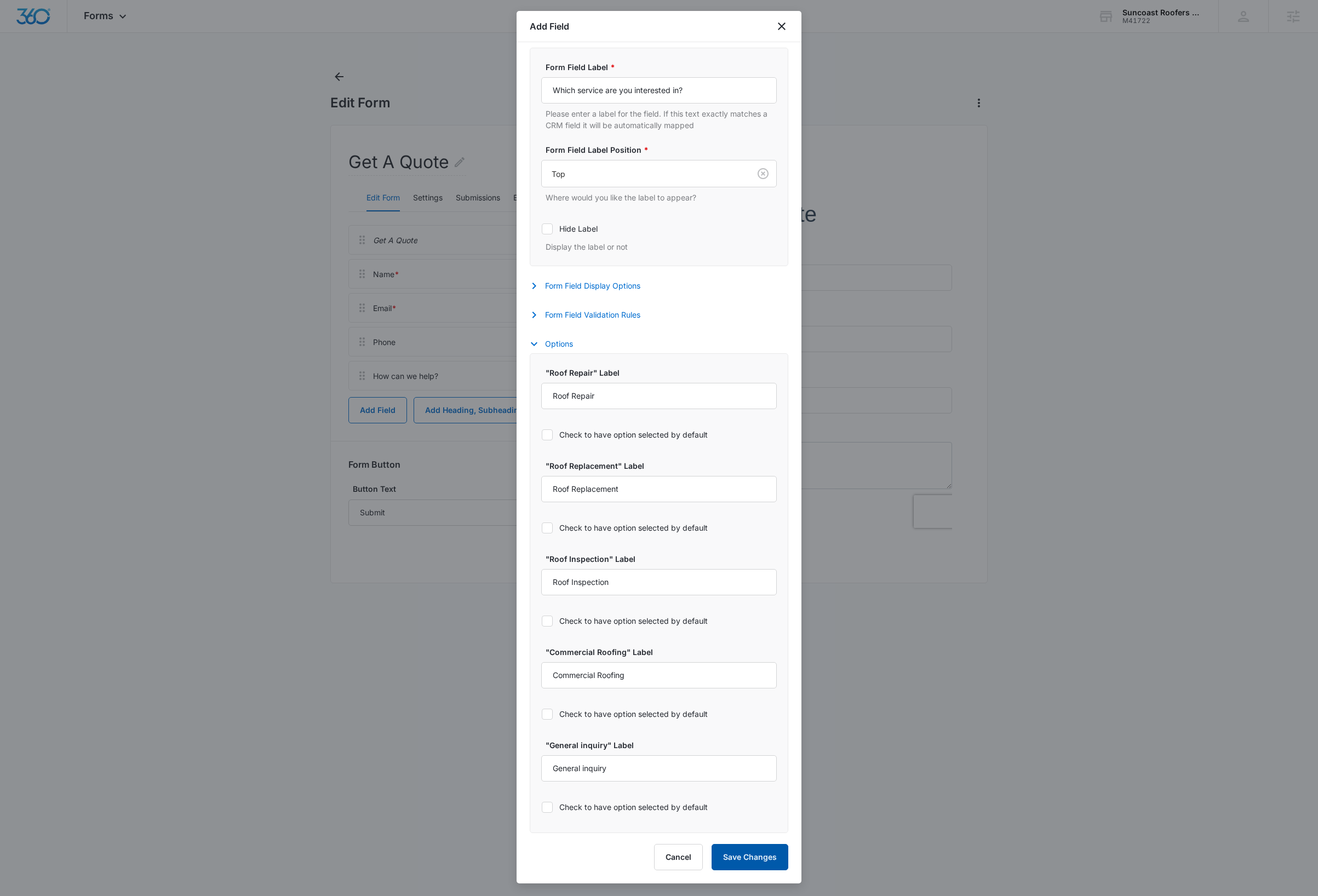
click at [747, 861] on button "Save Changes" at bounding box center [750, 856] width 77 height 27
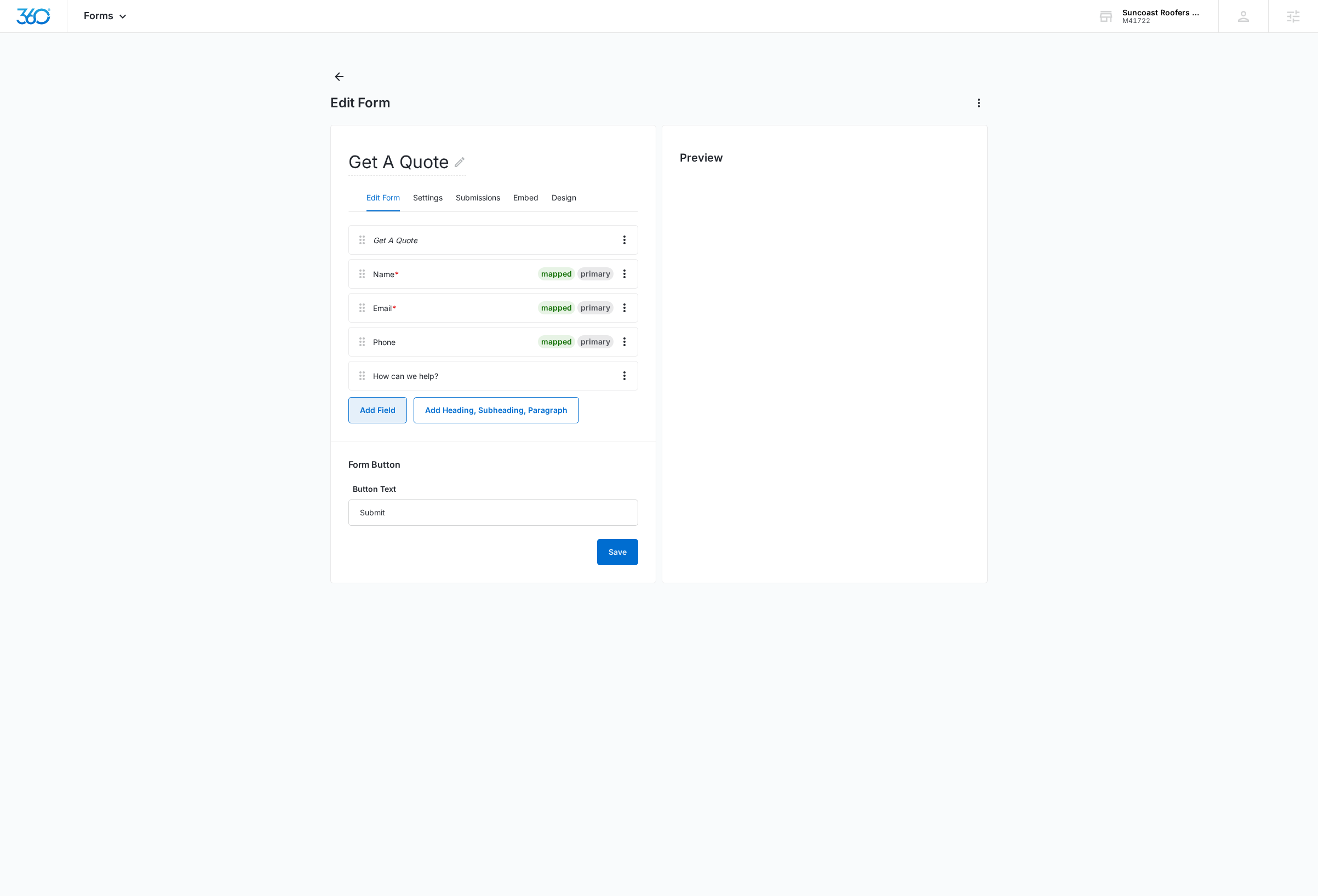
scroll to position [0, 0]
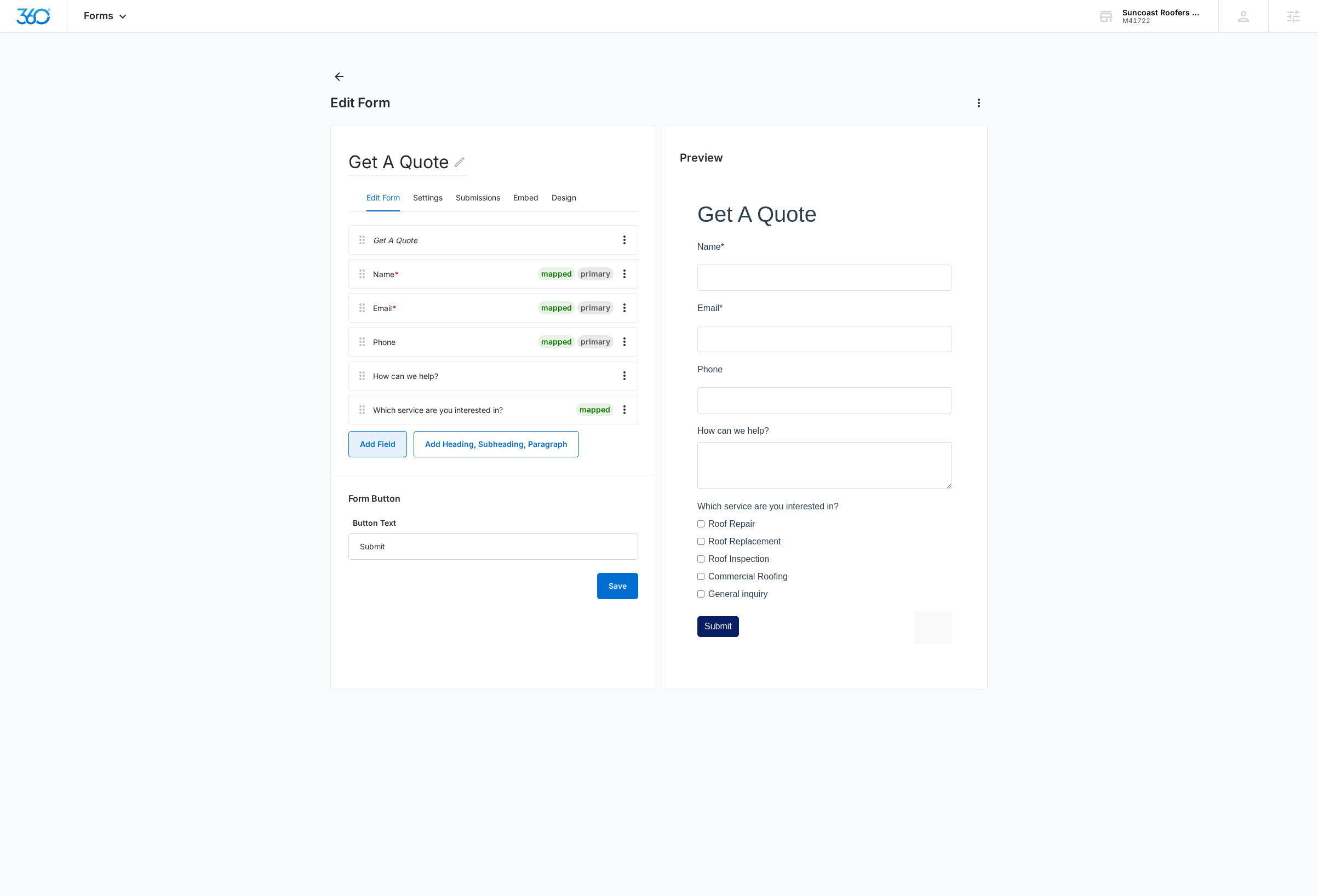
click at [376, 444] on button "Add Field" at bounding box center [377, 444] width 58 height 27
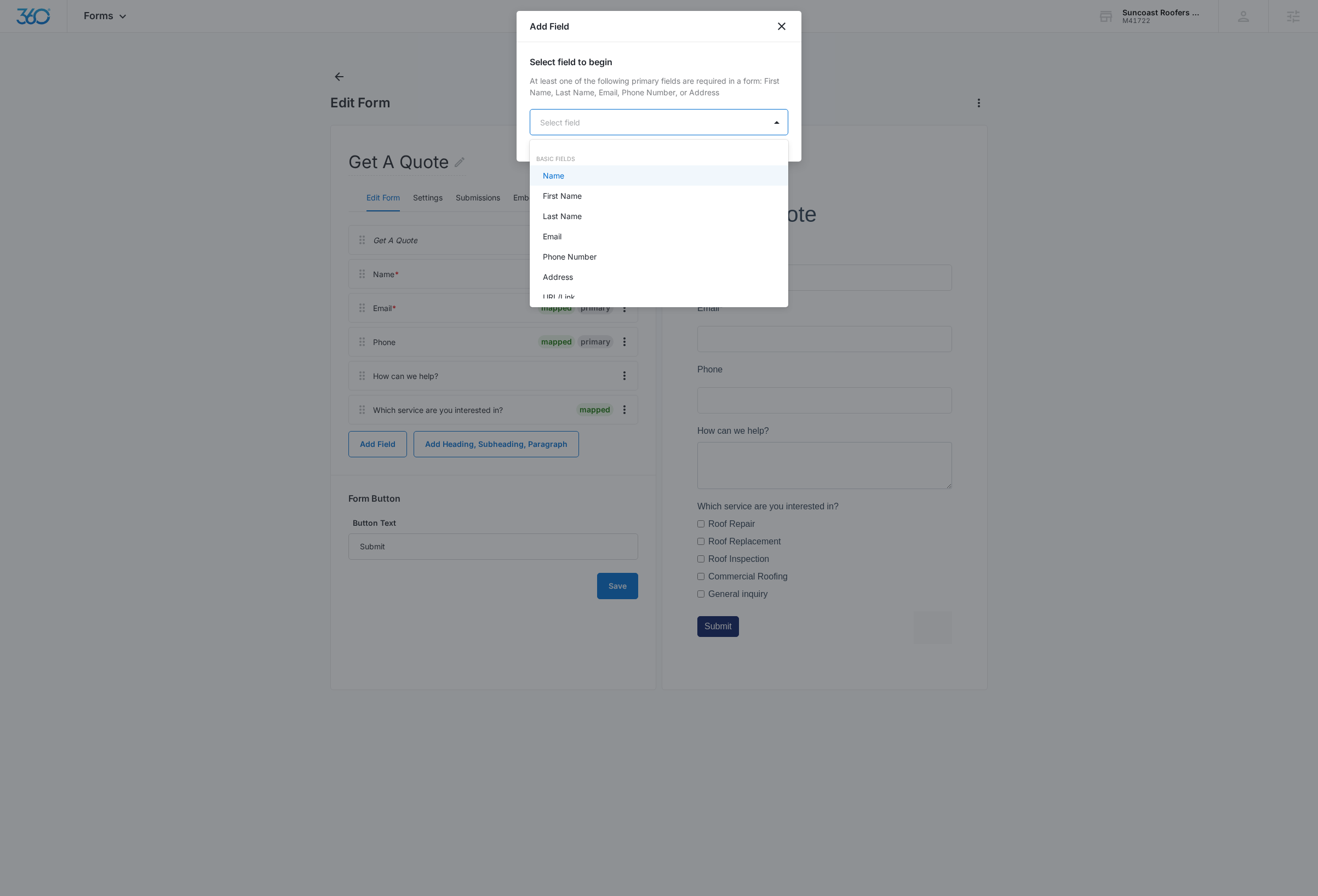
click at [619, 117] on body "Forms Apps Reputation Websites Forms CRM Email Social Payments Content Ads Inte…" at bounding box center [659, 448] width 1318 height 896
click at [595, 157] on div "Dropdown" at bounding box center [658, 156] width 230 height 12
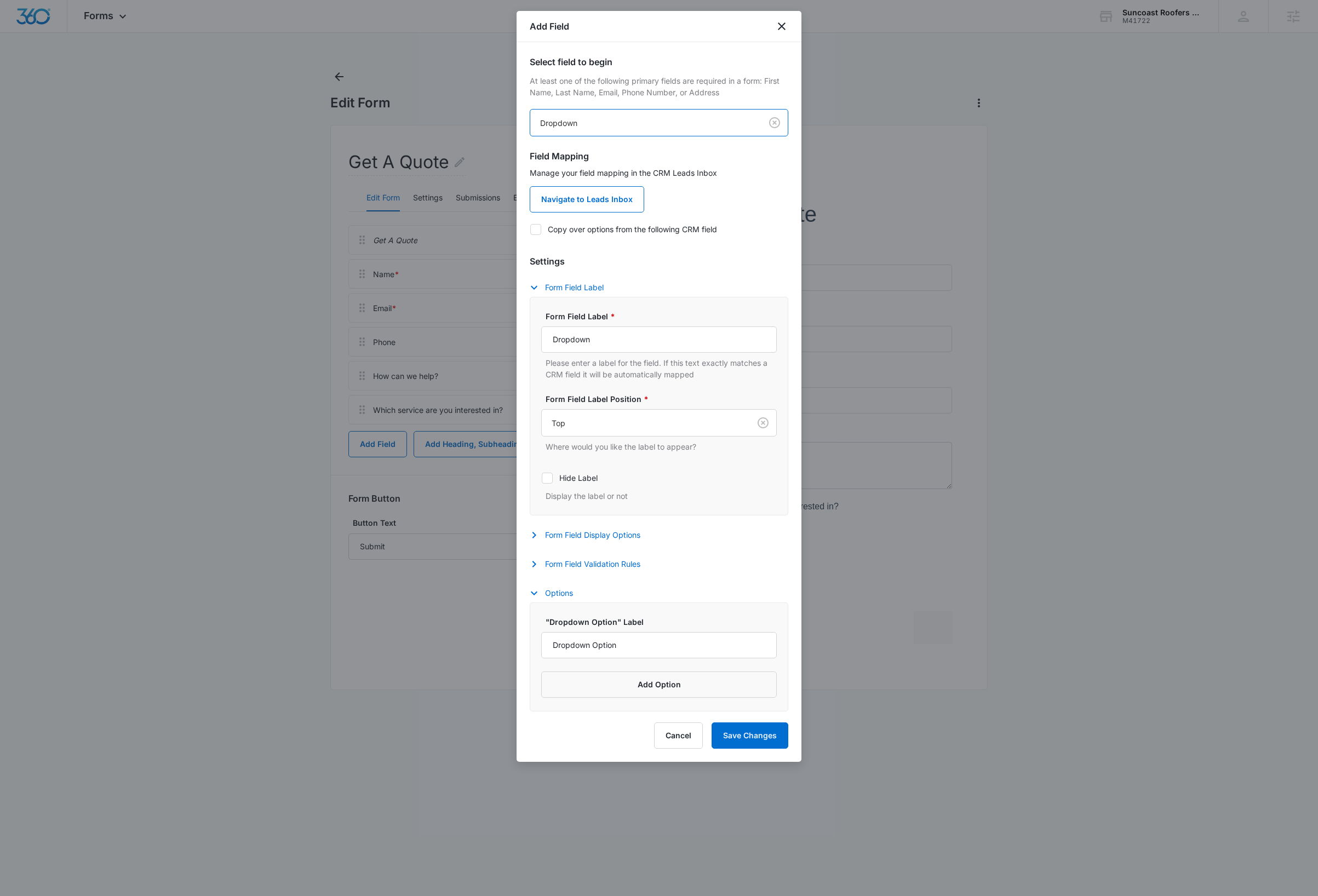
click at [539, 231] on icon at bounding box center [536, 229] width 10 height 10
click at [530, 229] on input "Copy over options from the following CRM field" at bounding box center [530, 229] width 1 height 1
checkbox input "true"
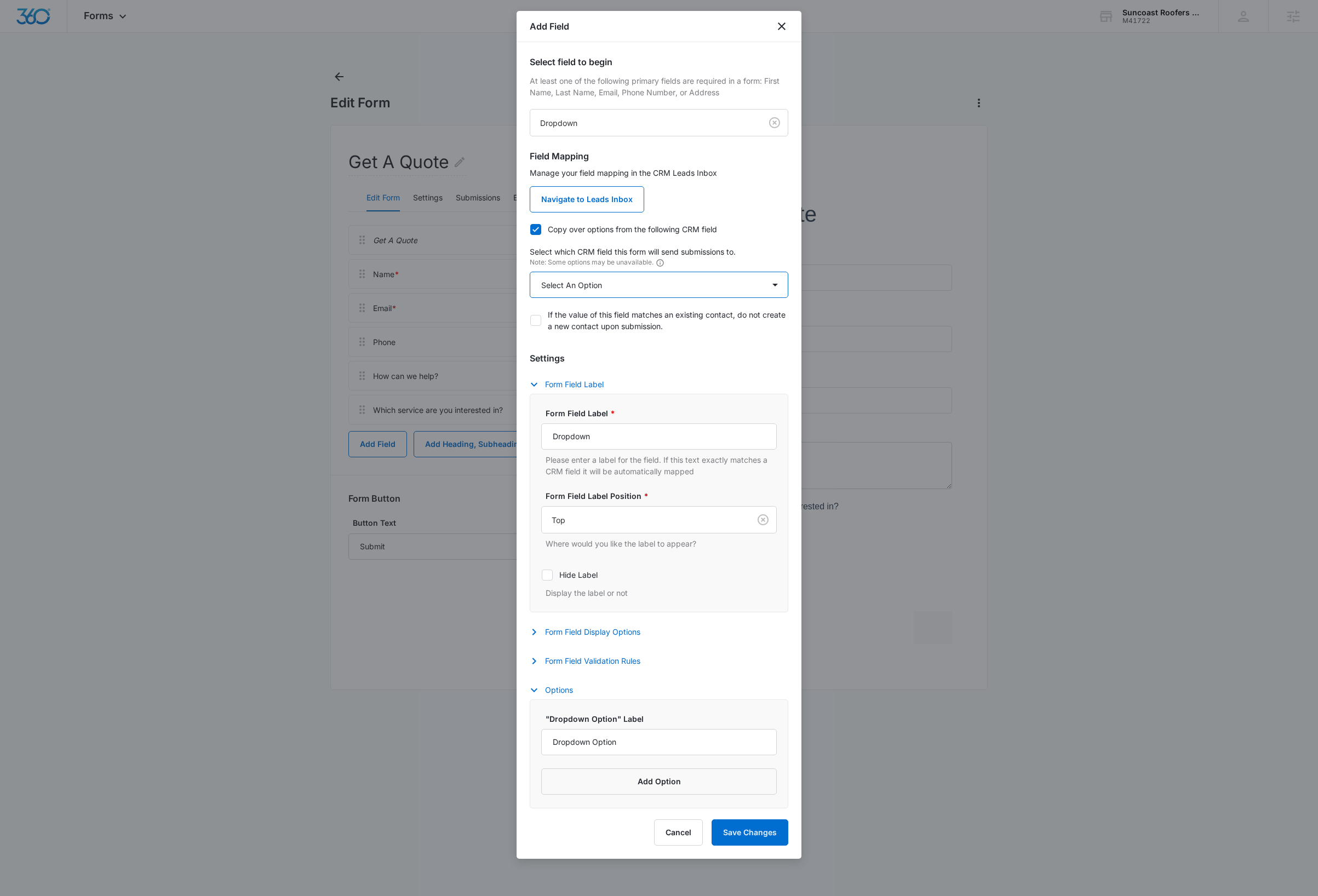
click at [617, 275] on select "Select An Option Select An Option Agree to Subscribe Best Way To Contact Qualif…" at bounding box center [658, 285] width 258 height 27
select select "333"
click at [530, 272] on select "Select An Option Select An Option Agree to Subscribe Best Way To Contact Qualif…" at bounding box center [658, 285] width 258 height 27
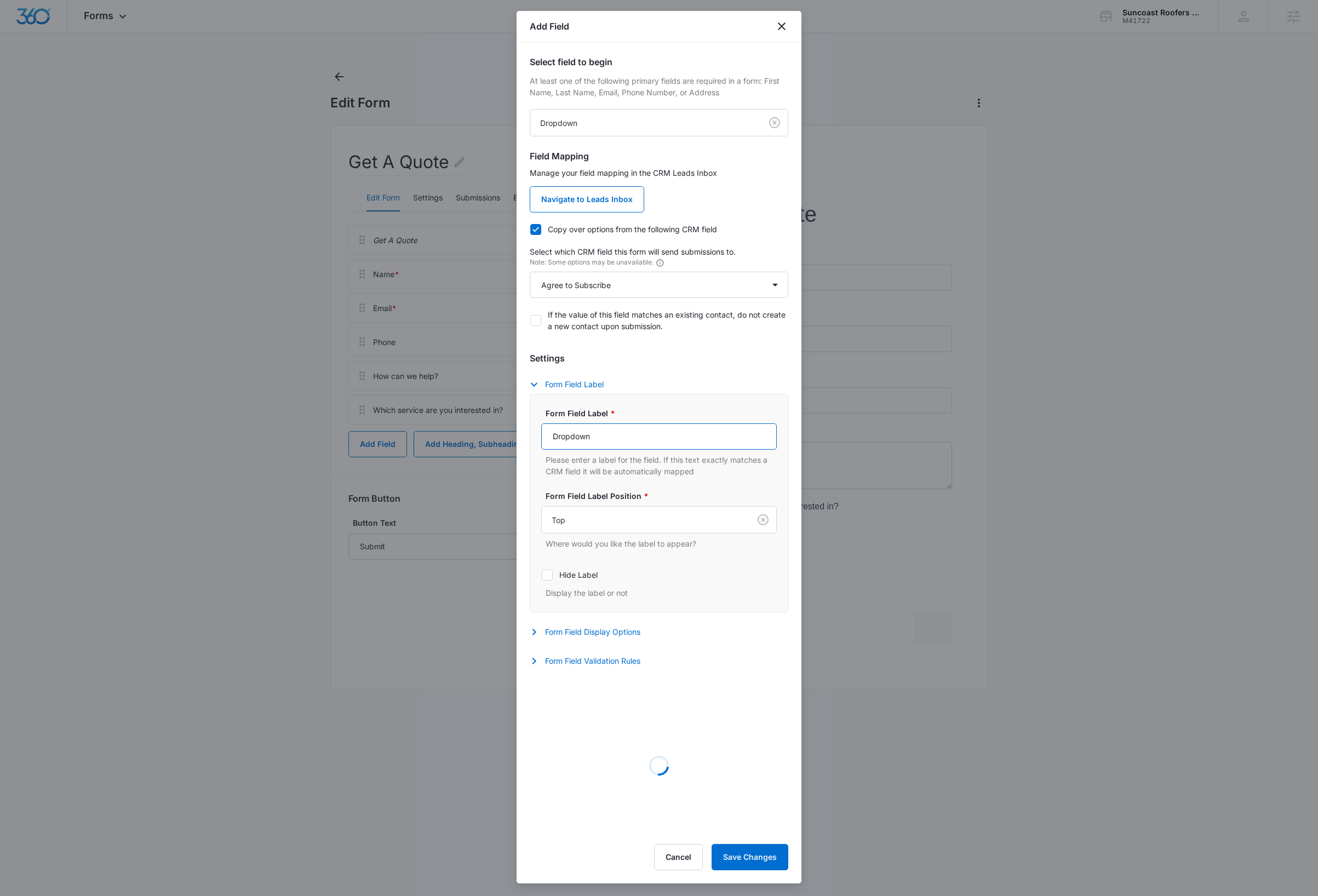
click at [694, 447] on input "Dropdown" at bounding box center [658, 436] width 235 height 27
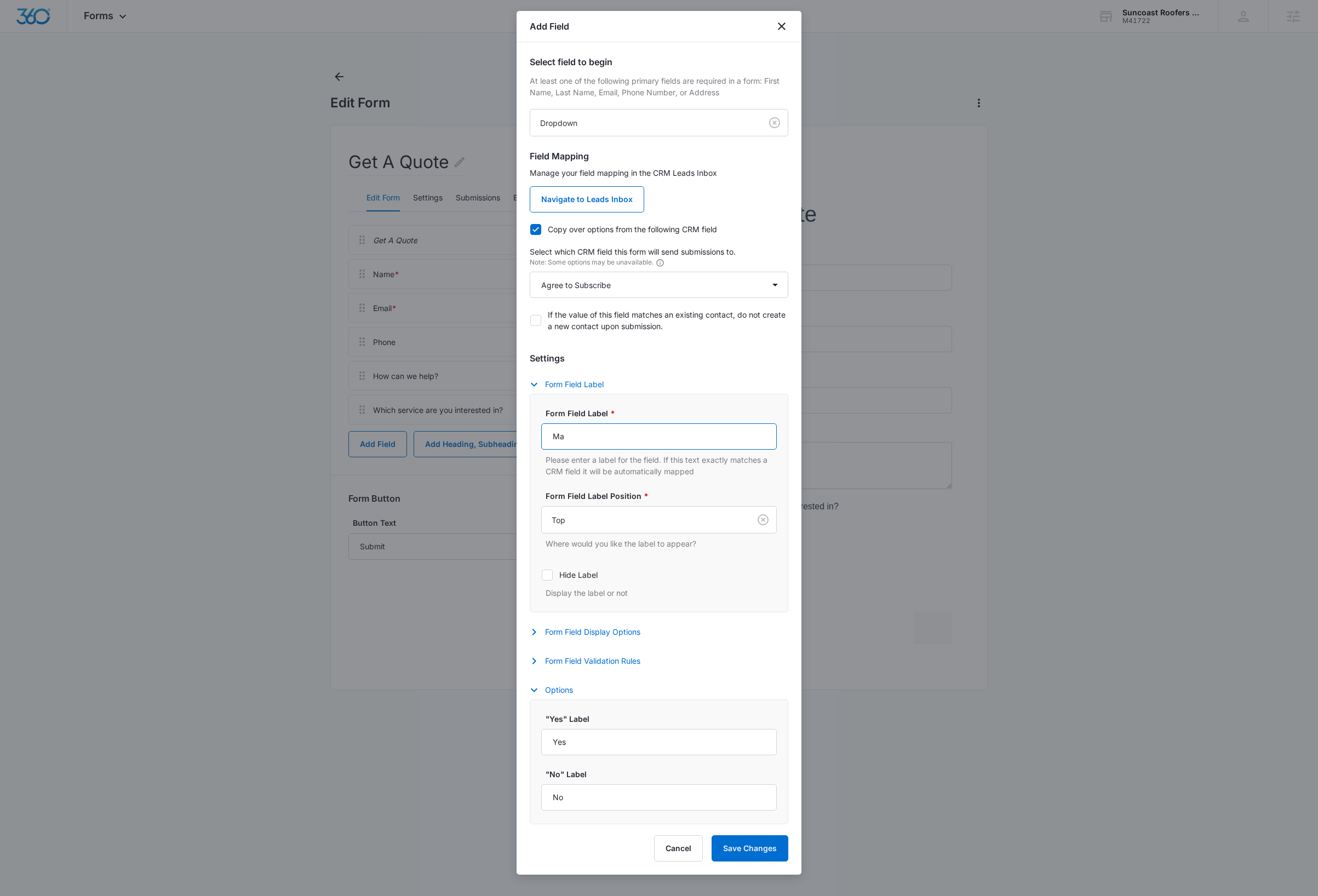
type input "May we add you to our mailing list?"
click at [628, 637] on button "Form Field Display Options" at bounding box center [590, 632] width 122 height 13
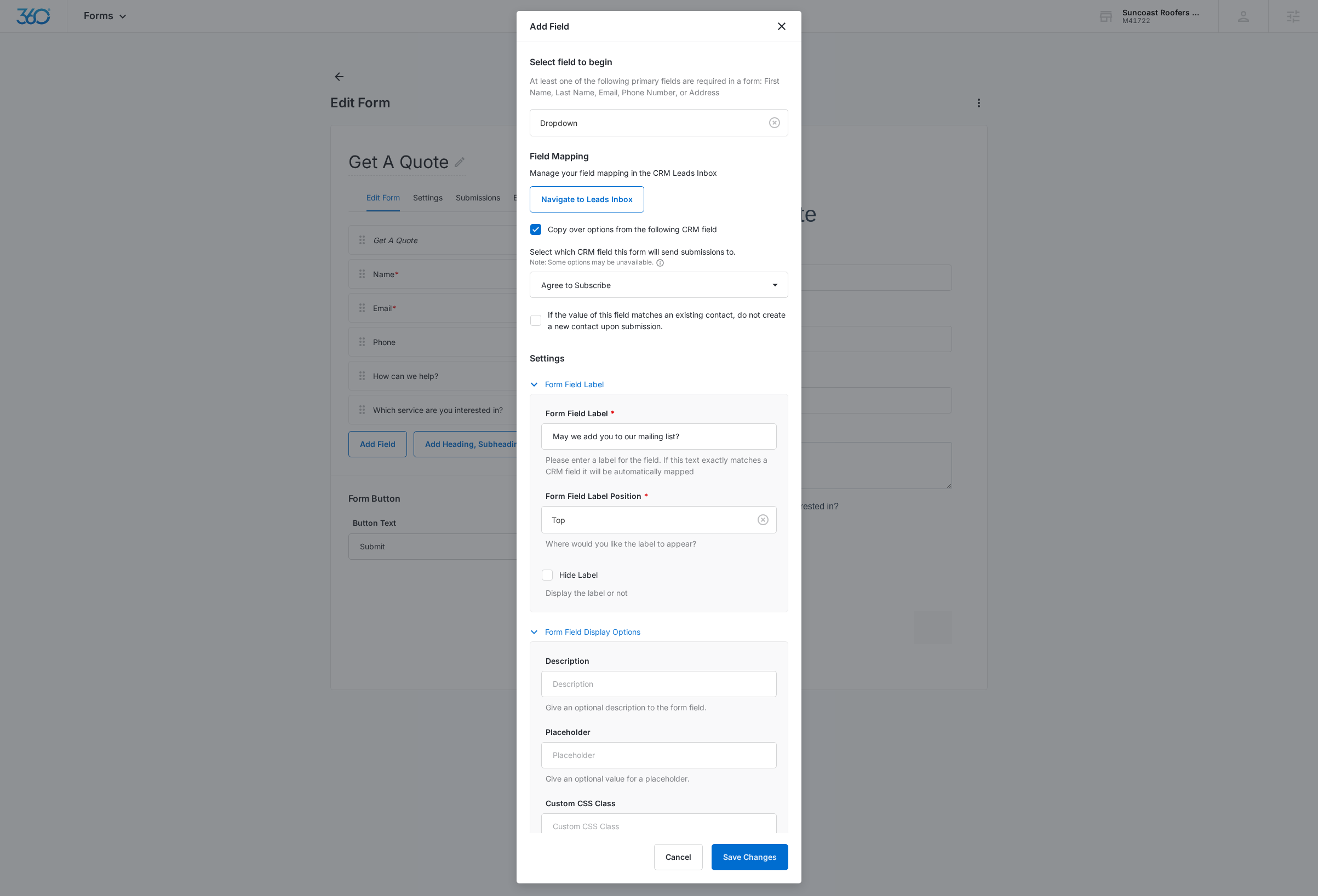
click at [566, 632] on button "Form Field Display Options" at bounding box center [590, 632] width 122 height 13
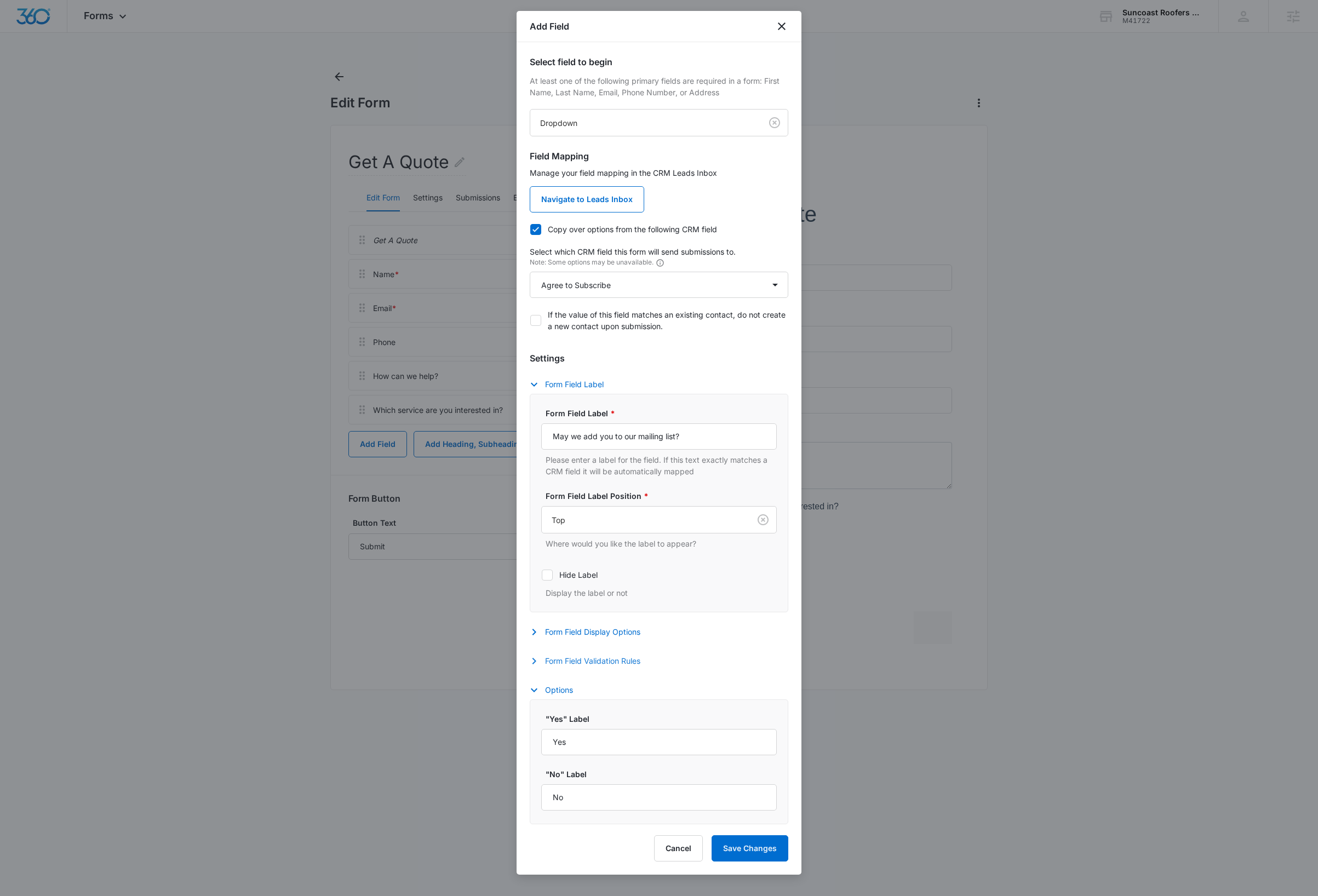
click at [581, 660] on button "Form Field Validation Rules" at bounding box center [590, 661] width 122 height 13
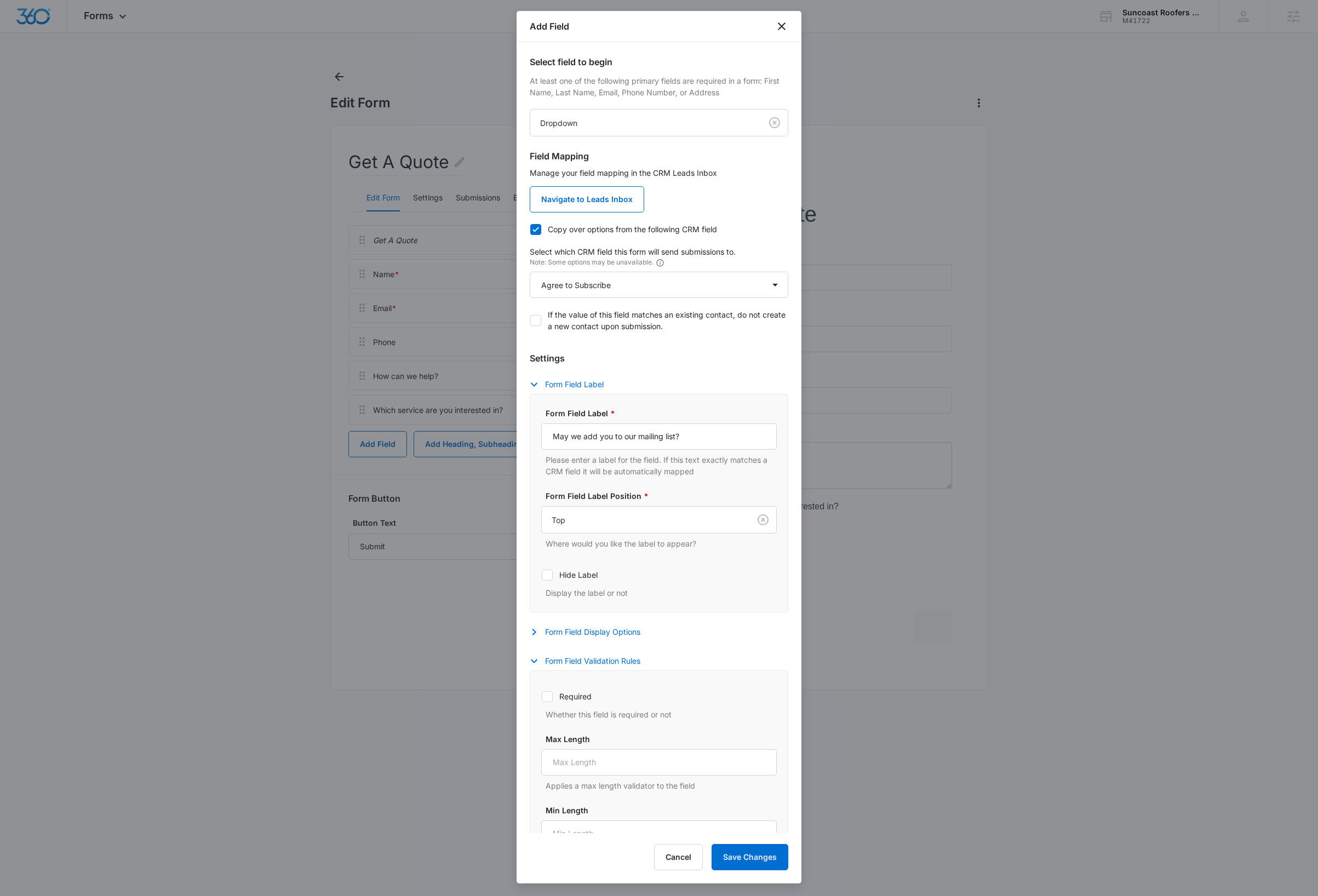
click at [540, 701] on div "Required Whether this field is required or not Max Length Applies a max length …" at bounding box center [658, 850] width 258 height 360
click at [545, 697] on icon at bounding box center [547, 697] width 10 height 10
click at [542, 697] on input "Required" at bounding box center [541, 696] width 1 height 1
checkbox input "true"
click at [760, 855] on button "Save Changes" at bounding box center [750, 856] width 77 height 27
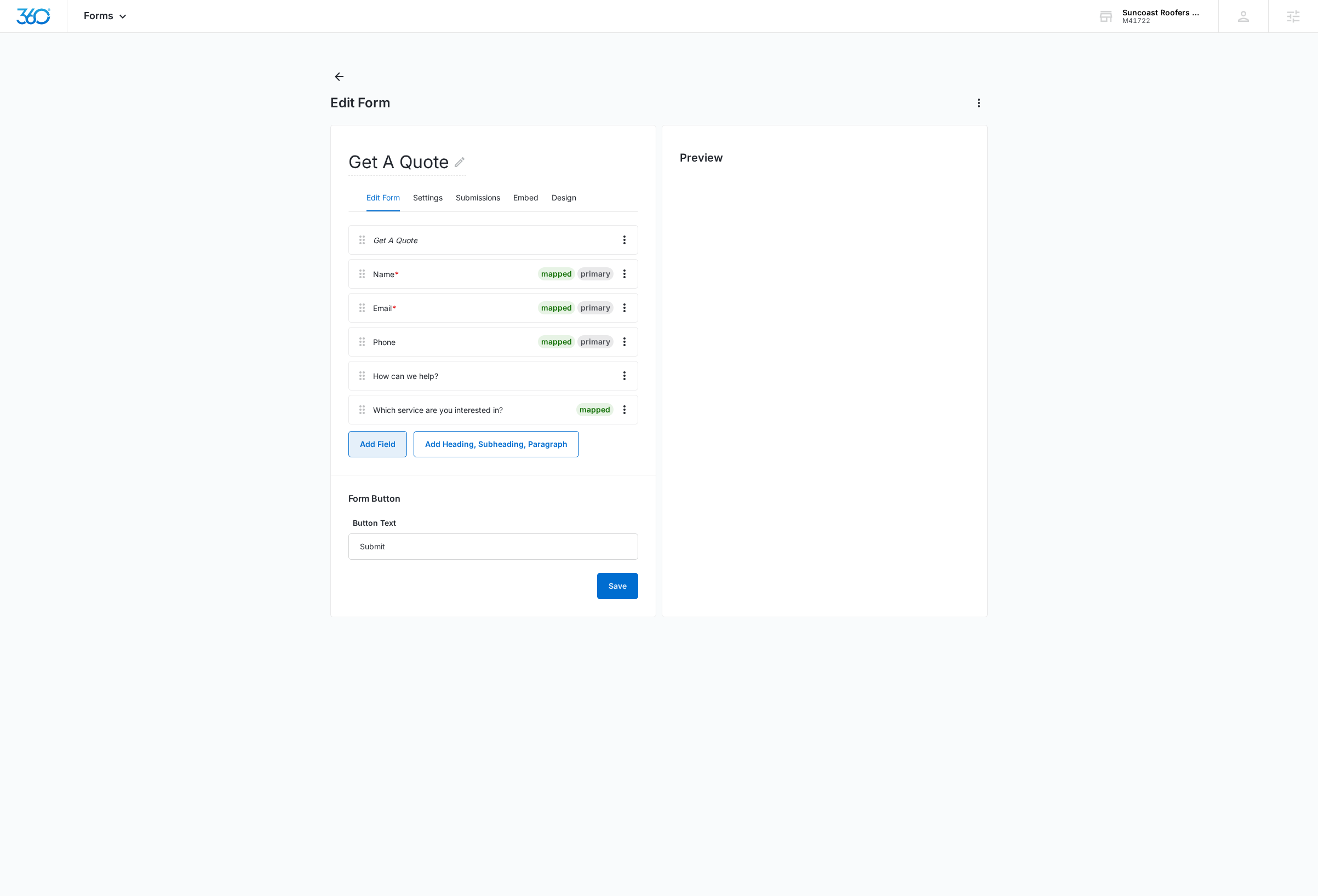
scroll to position [0, 0]
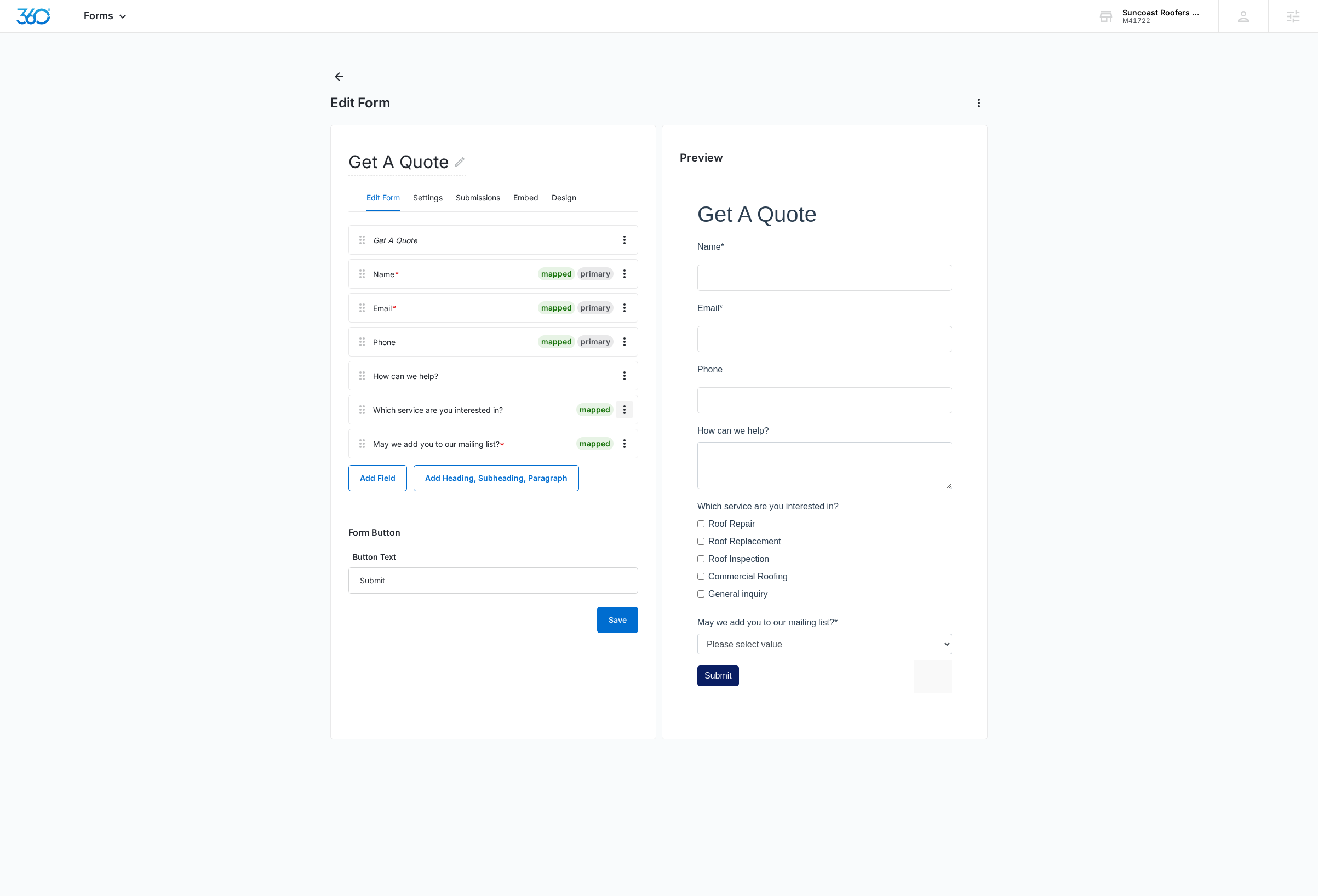
click at [624, 407] on icon "Overflow Menu" at bounding box center [624, 409] width 2 height 9
click at [612, 435] on button "Edit" at bounding box center [601, 441] width 63 height 17
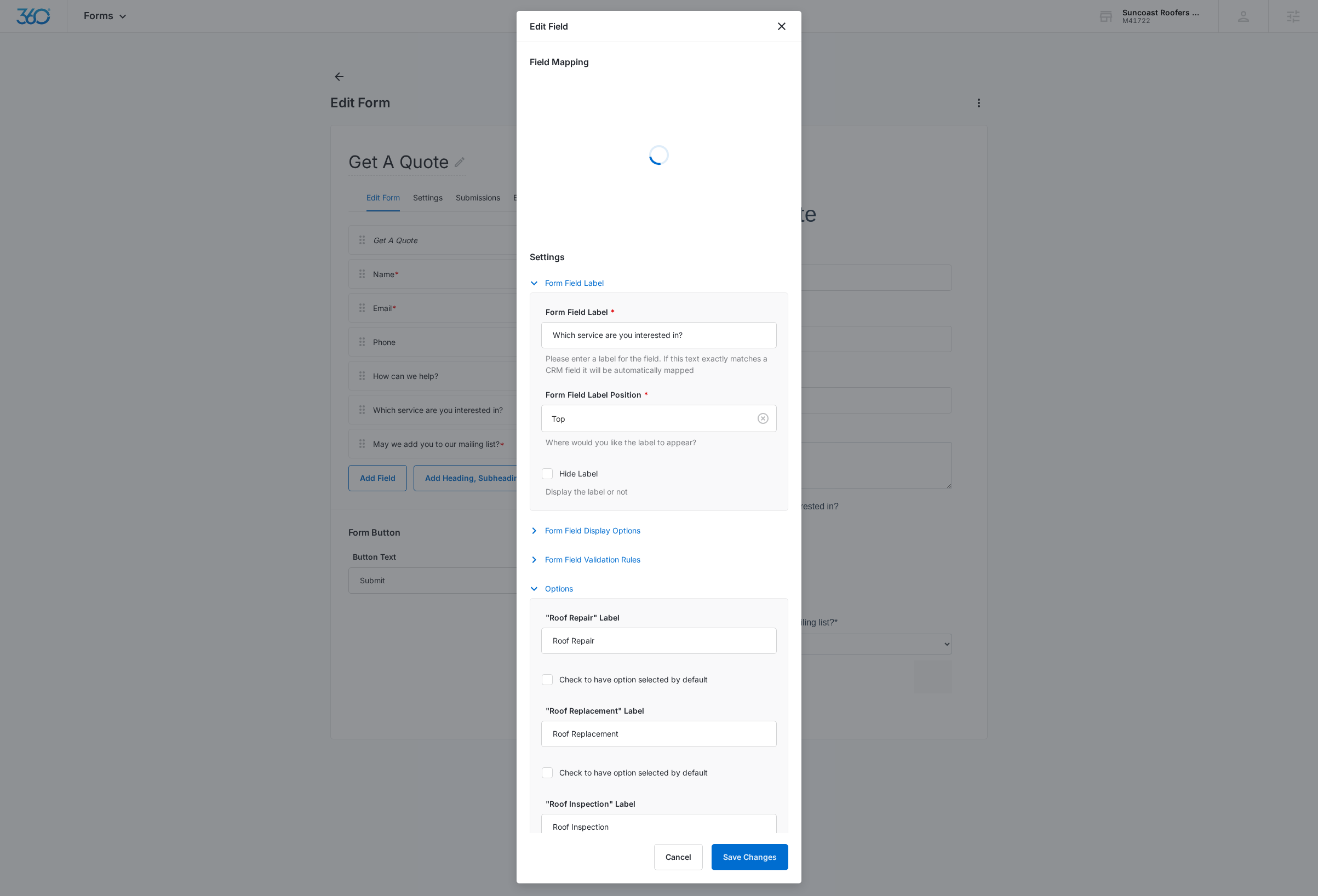
select select "363"
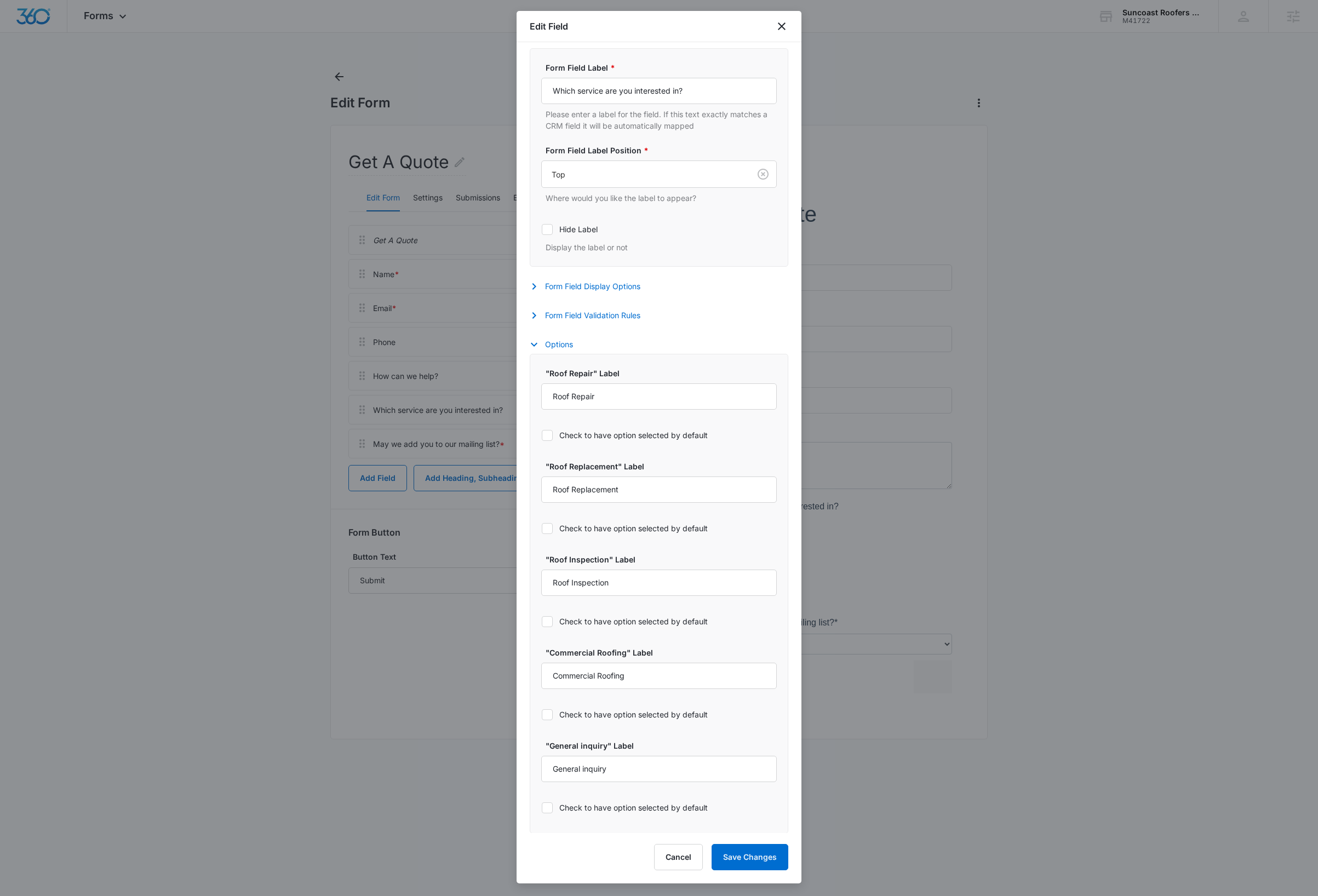
scroll to position [255, 0]
click at [603, 310] on button "Form Field Validation Rules" at bounding box center [590, 315] width 122 height 13
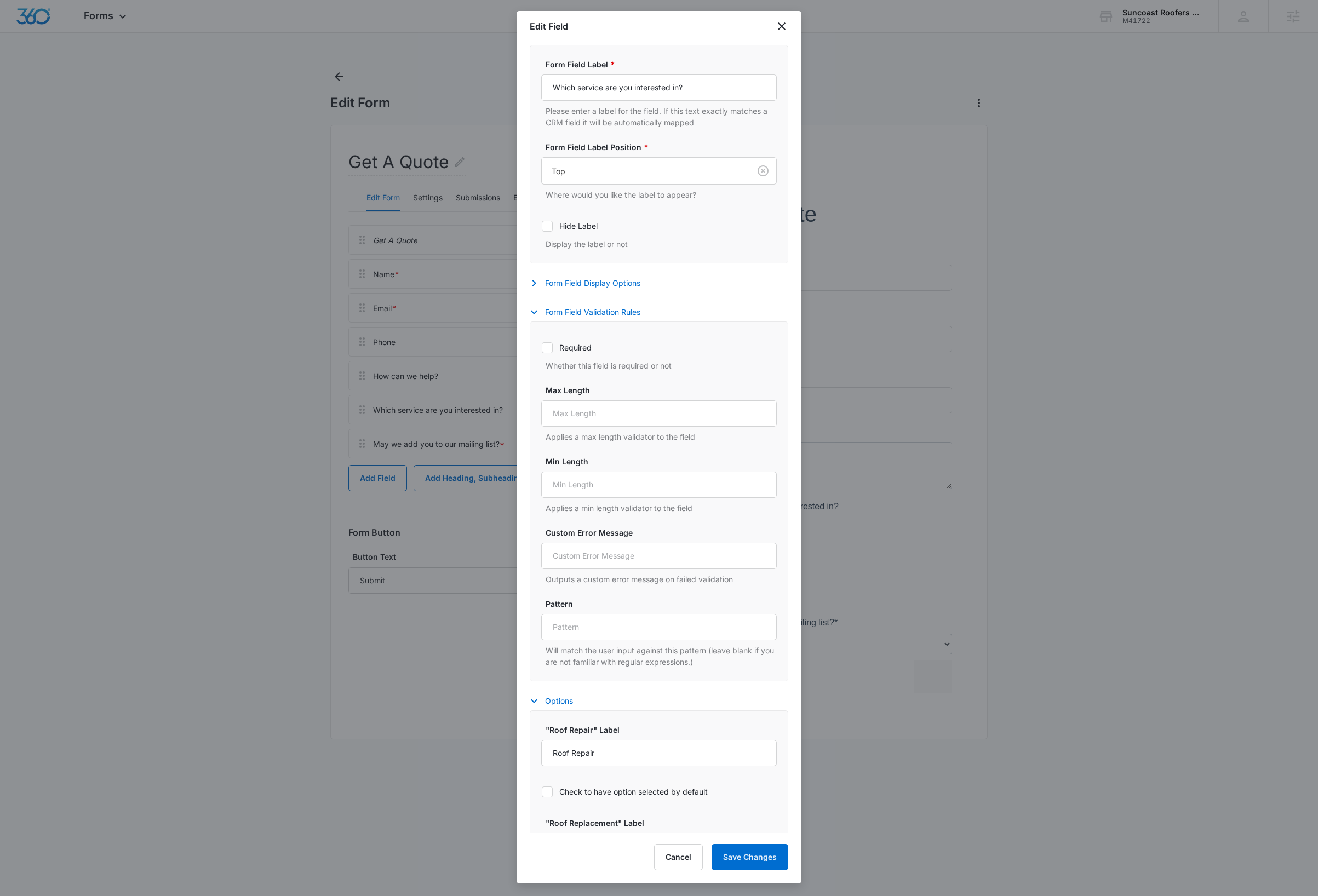
click at [546, 350] on icon at bounding box center [547, 348] width 10 height 10
click at [542, 348] on input "Required" at bounding box center [541, 347] width 1 height 1
checkbox input "true"
click at [773, 855] on button "Save Changes" at bounding box center [750, 856] width 77 height 27
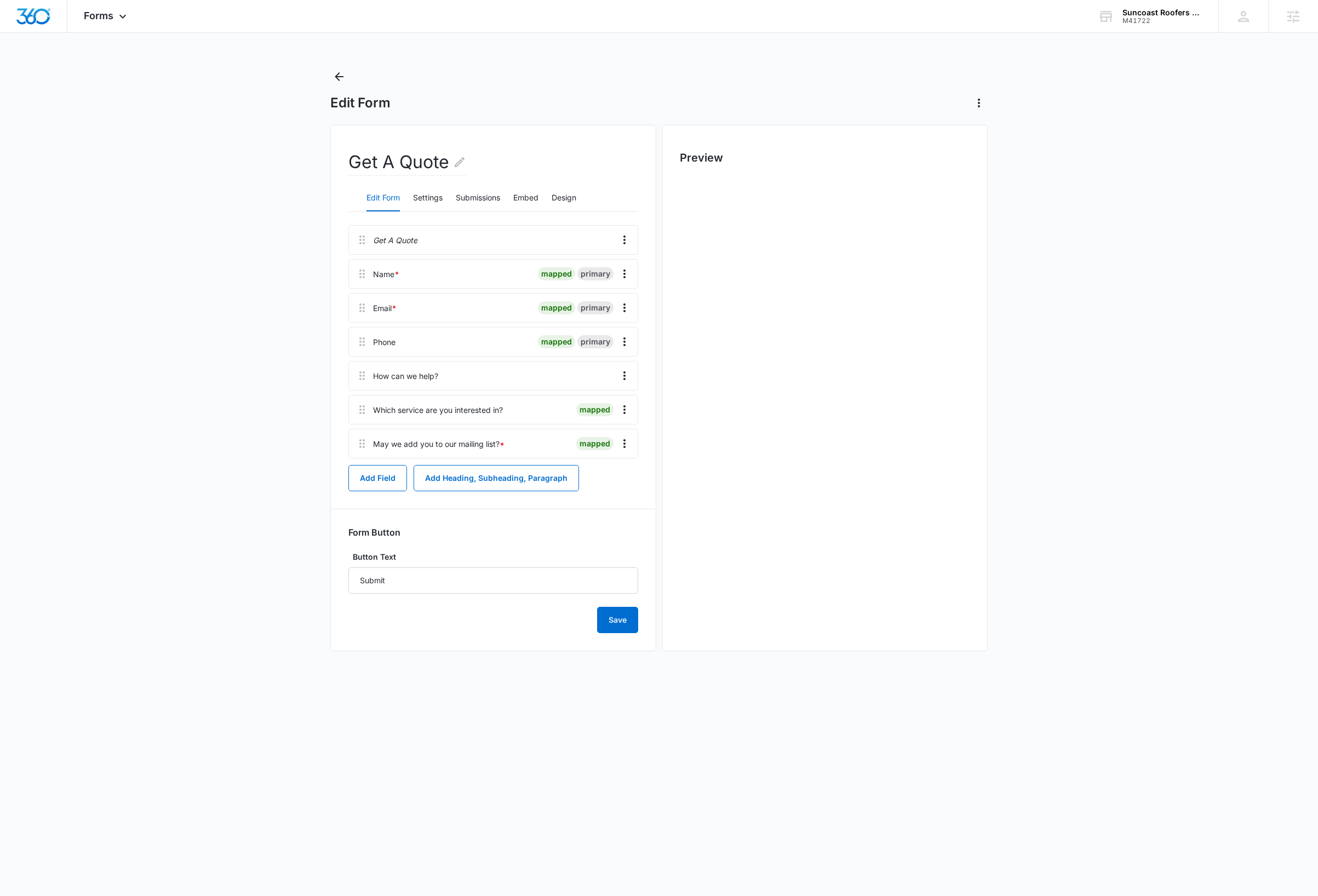
scroll to position [0, 0]
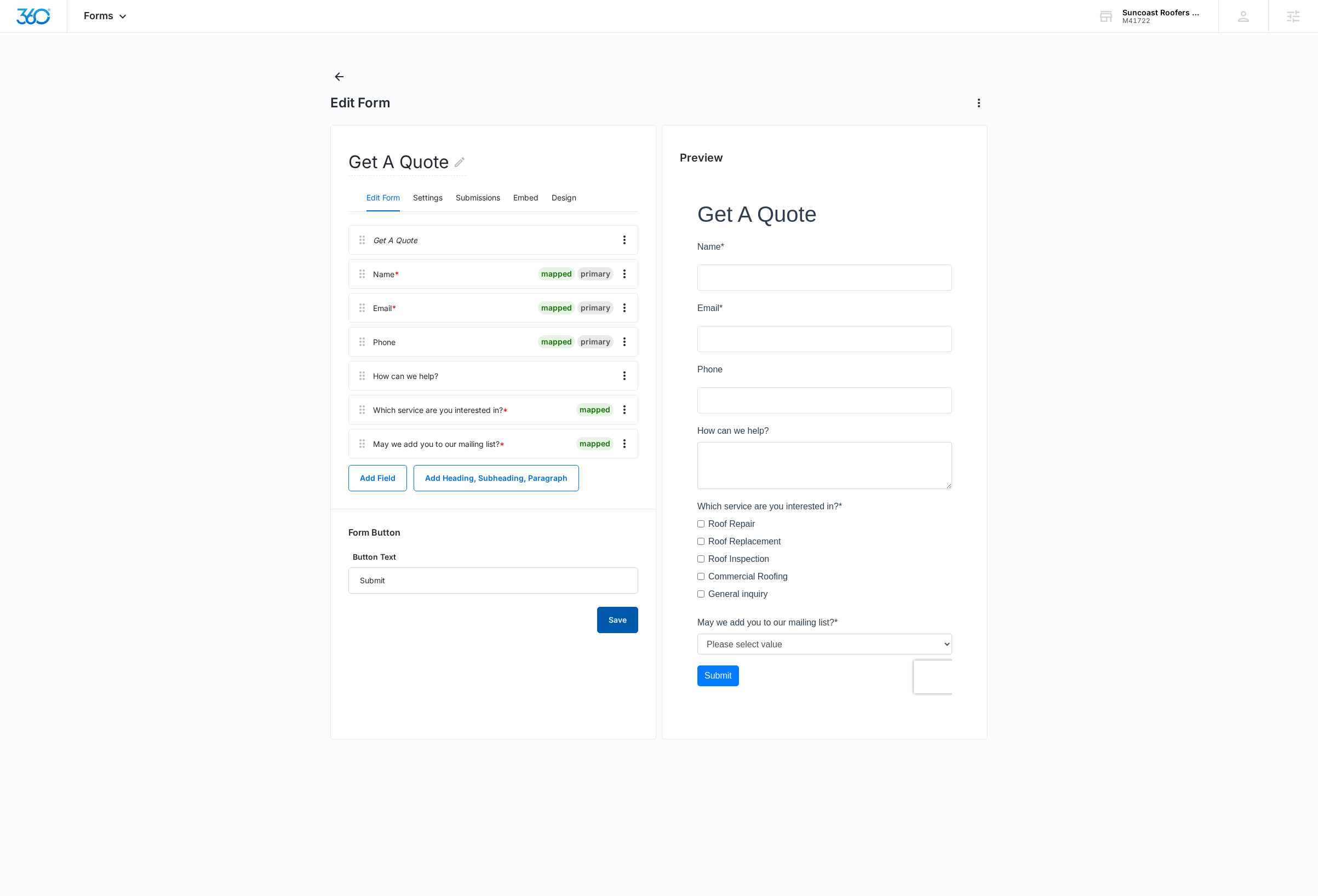
click at [626, 626] on button "Save" at bounding box center [617, 620] width 41 height 27
click at [339, 78] on icon "Back" at bounding box center [339, 76] width 13 height 13
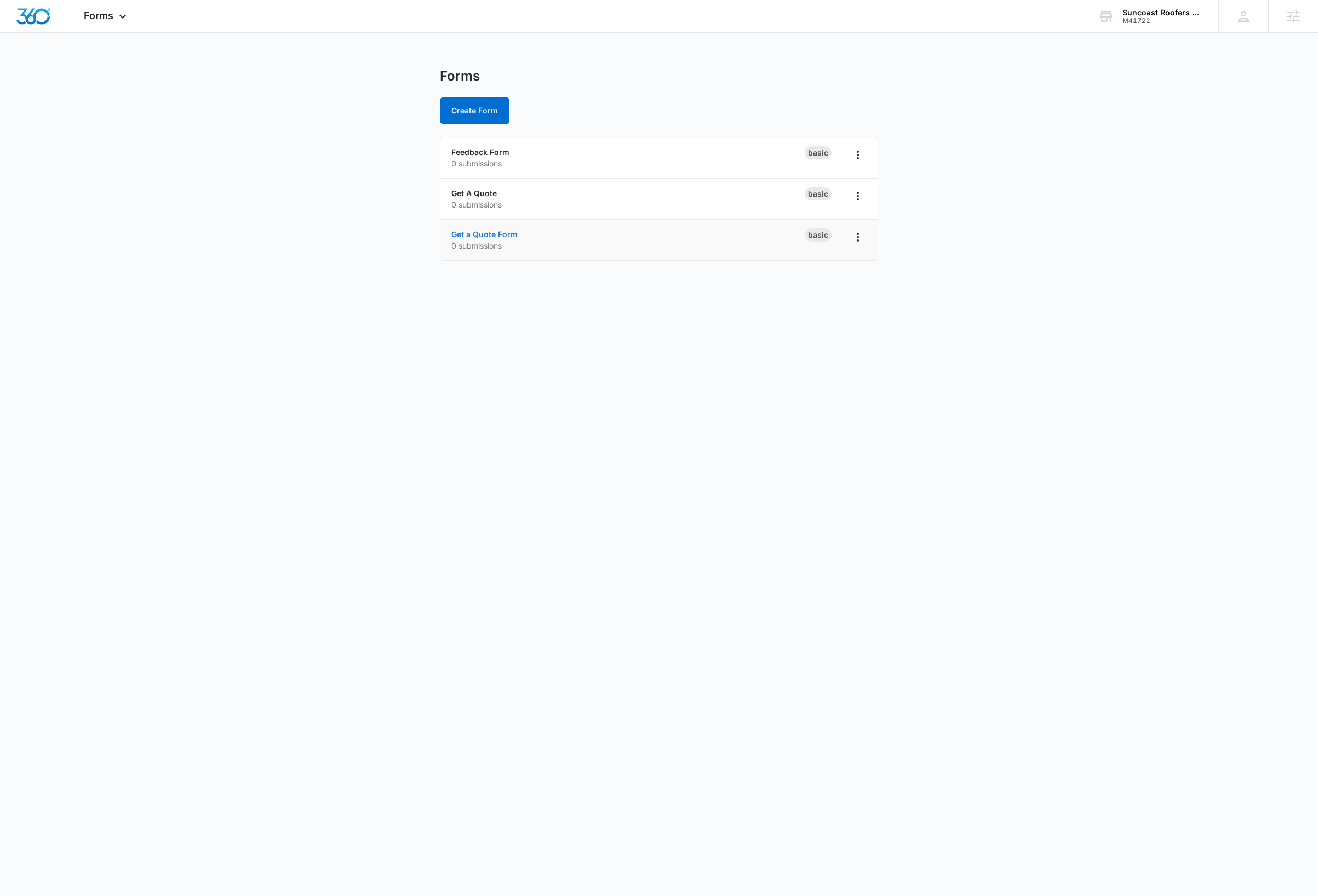
click at [506, 233] on link "Get a Quote Form" at bounding box center [484, 234] width 66 height 9
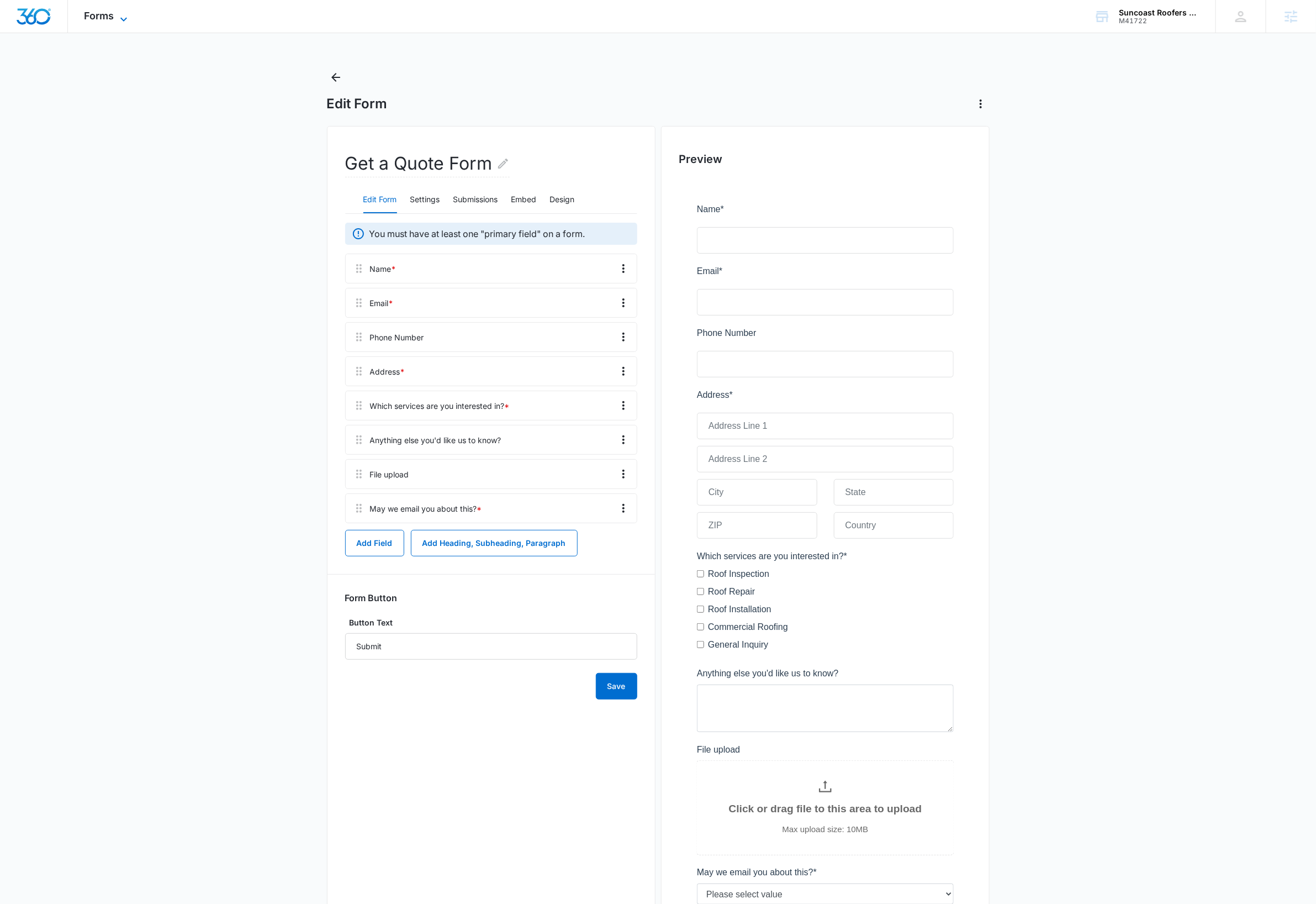
click at [128, 18] on icon at bounding box center [123, 20] width 13 height 13
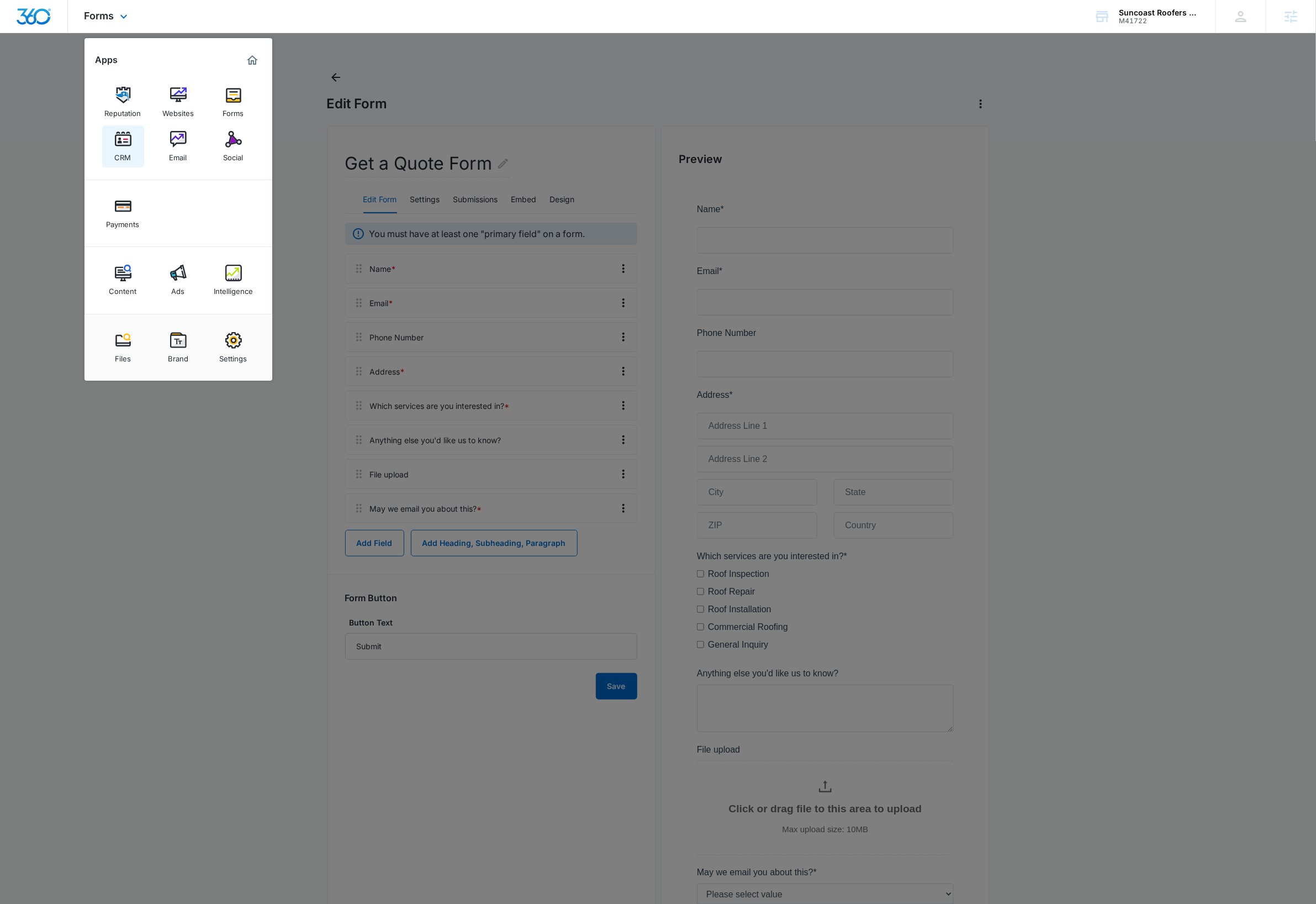
click at [130, 149] on div "CRM" at bounding box center [123, 155] width 17 height 15
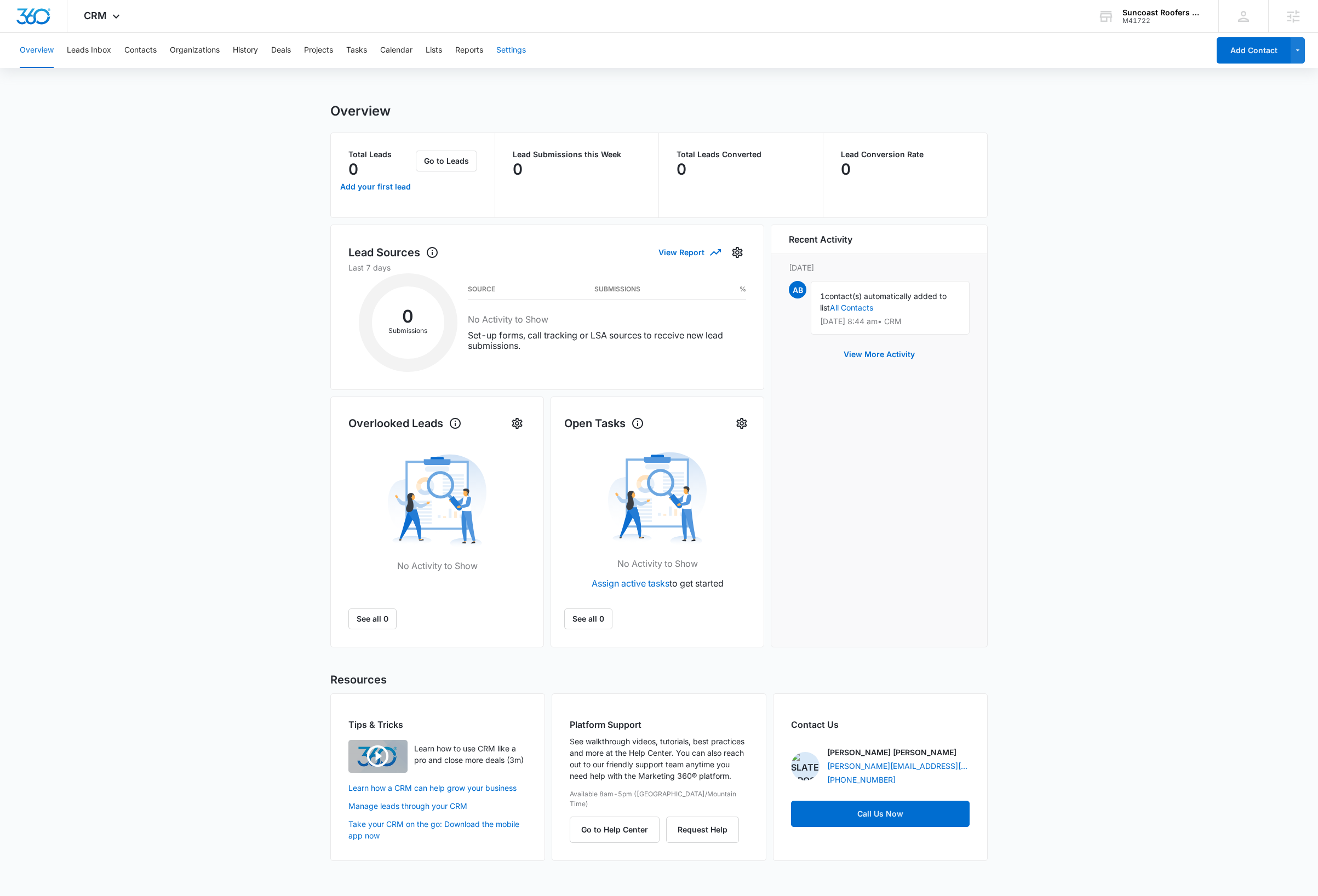
click at [519, 52] on button "Settings" at bounding box center [511, 50] width 29 height 35
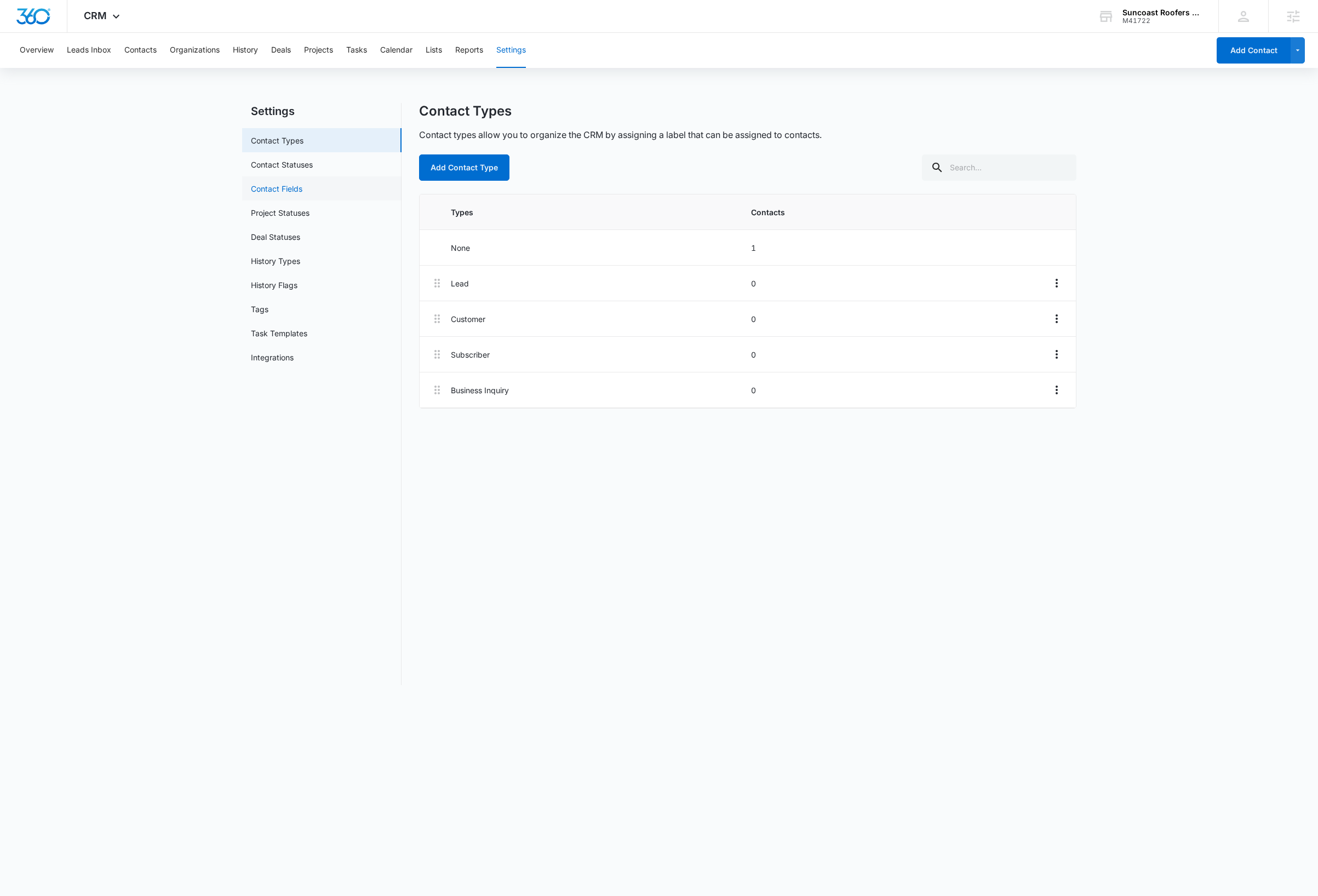
click at [291, 191] on link "Contact Fields" at bounding box center [277, 188] width 52 height 12
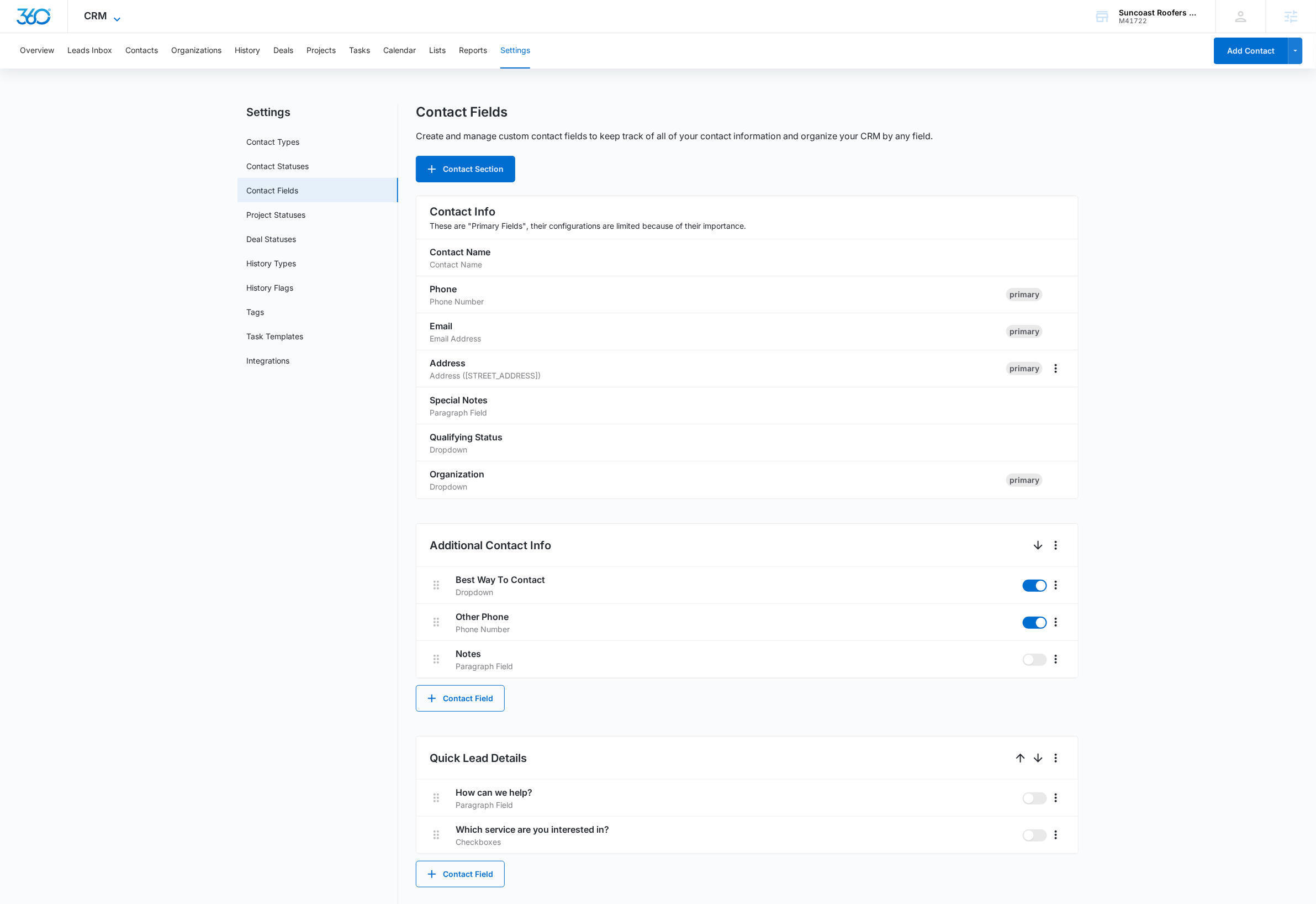
drag, startPoint x: 110, startPoint y: 17, endPoint x: 122, endPoint y: 57, distance: 41.8
click at [110, 17] on icon at bounding box center [117, 20] width 13 height 13
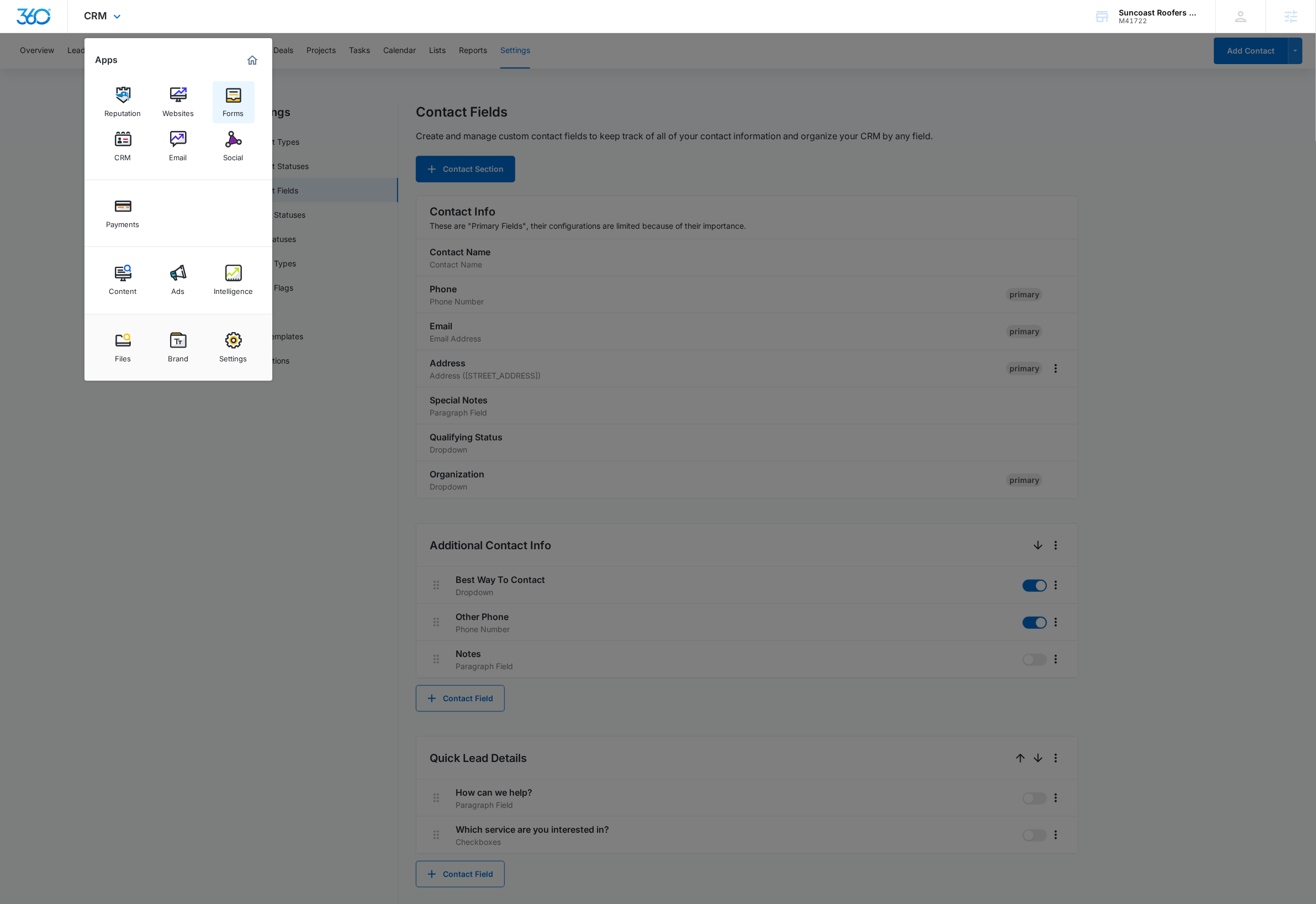
click at [226, 102] on img at bounding box center [234, 95] width 17 height 17
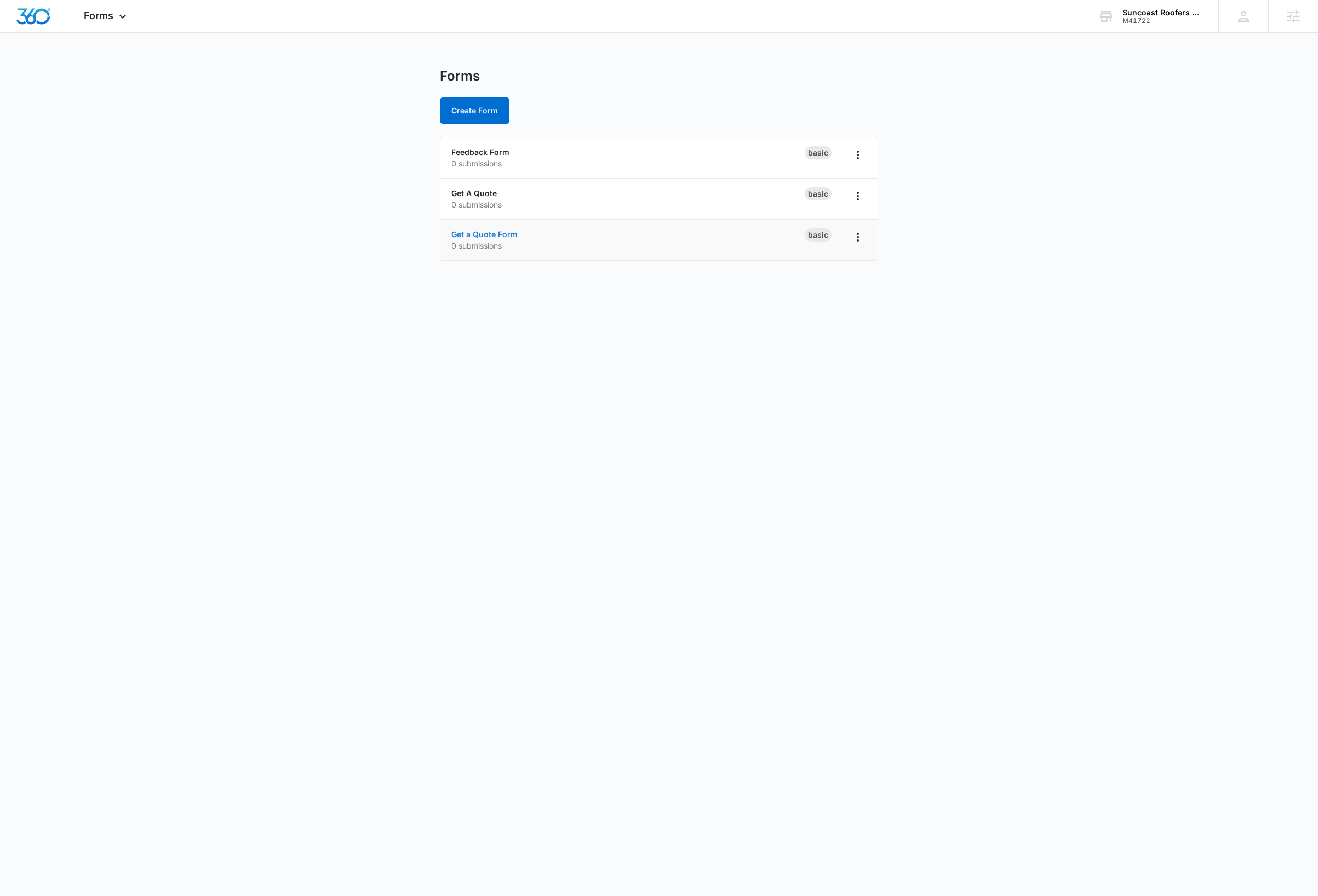
click at [510, 233] on link "Get a Quote Form" at bounding box center [484, 234] width 66 height 9
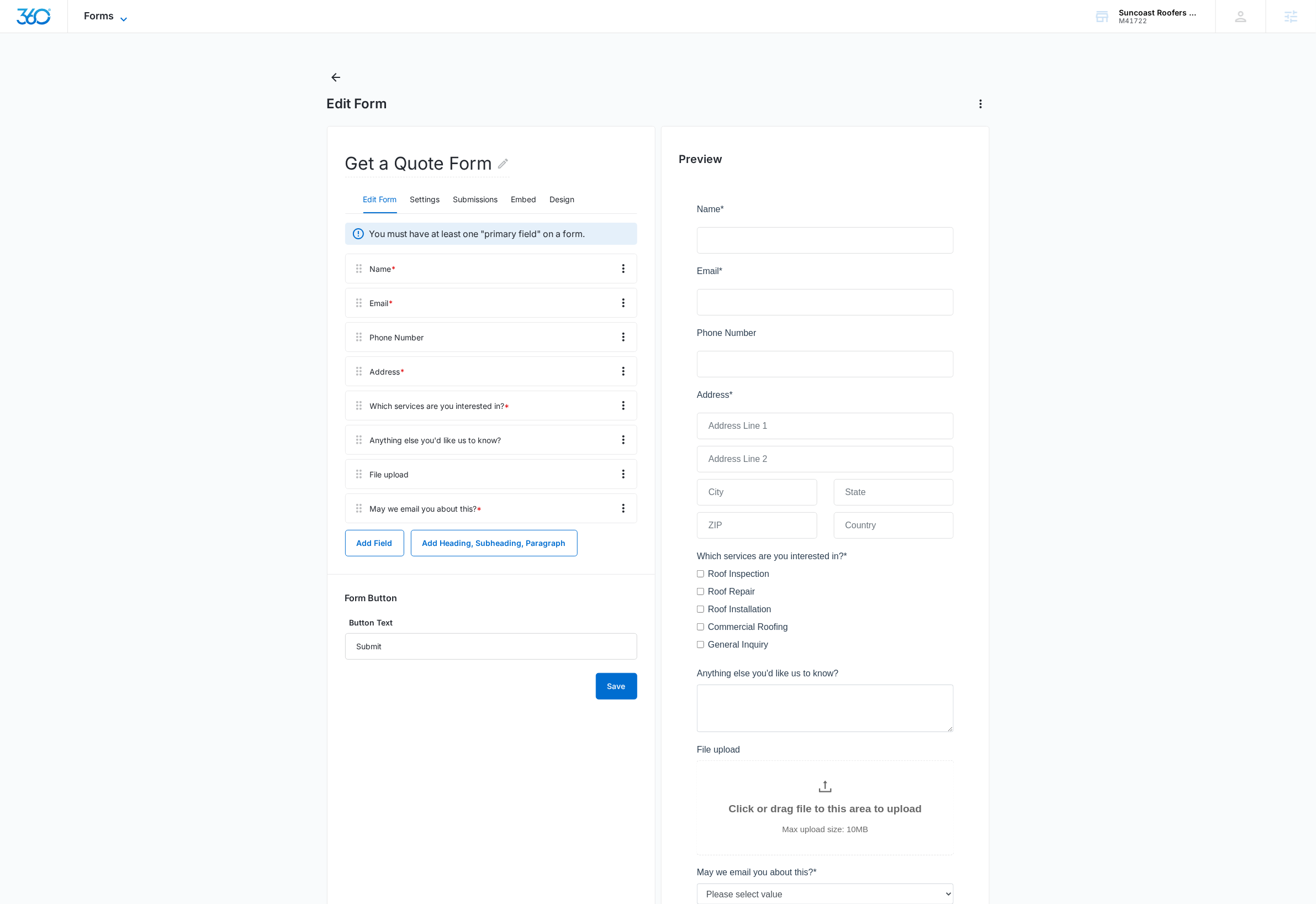
click at [120, 17] on icon at bounding box center [123, 20] width 13 height 13
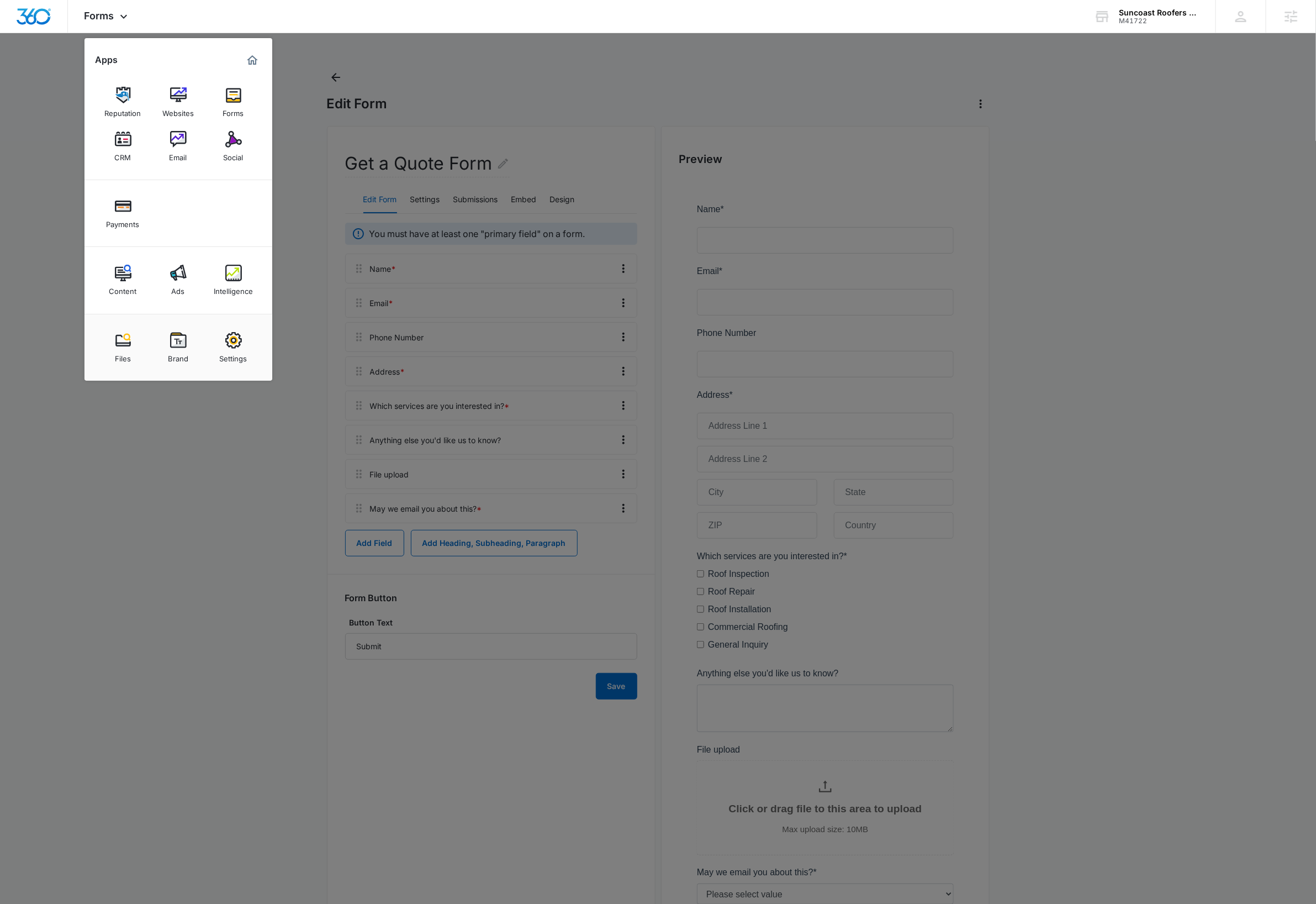
drag, startPoint x: 133, startPoint y: 480, endPoint x: 202, endPoint y: 416, distance: 94.1
click at [133, 480] on div at bounding box center [658, 452] width 1316 height 904
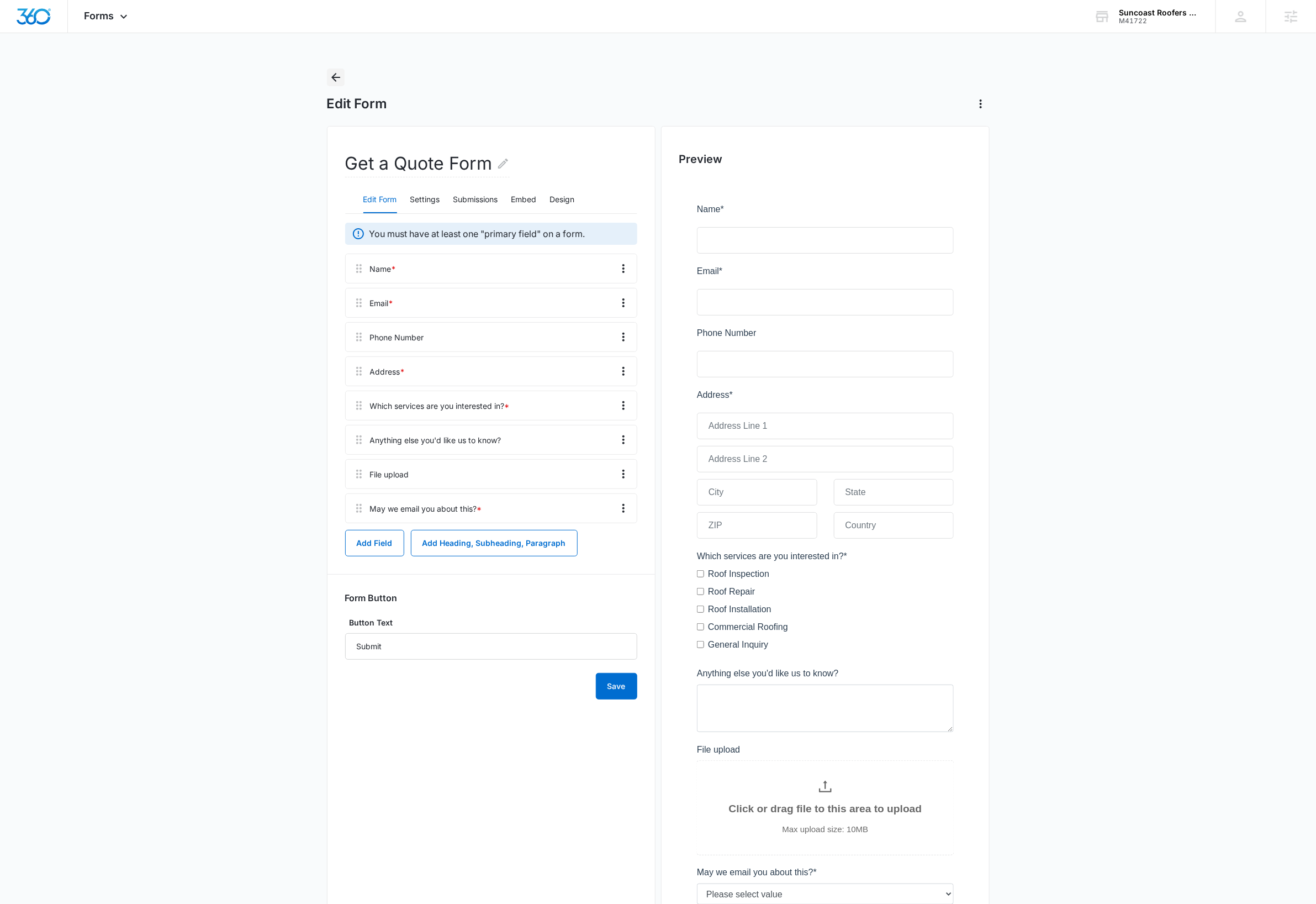
click at [334, 75] on icon "Back" at bounding box center [336, 78] width 9 height 9
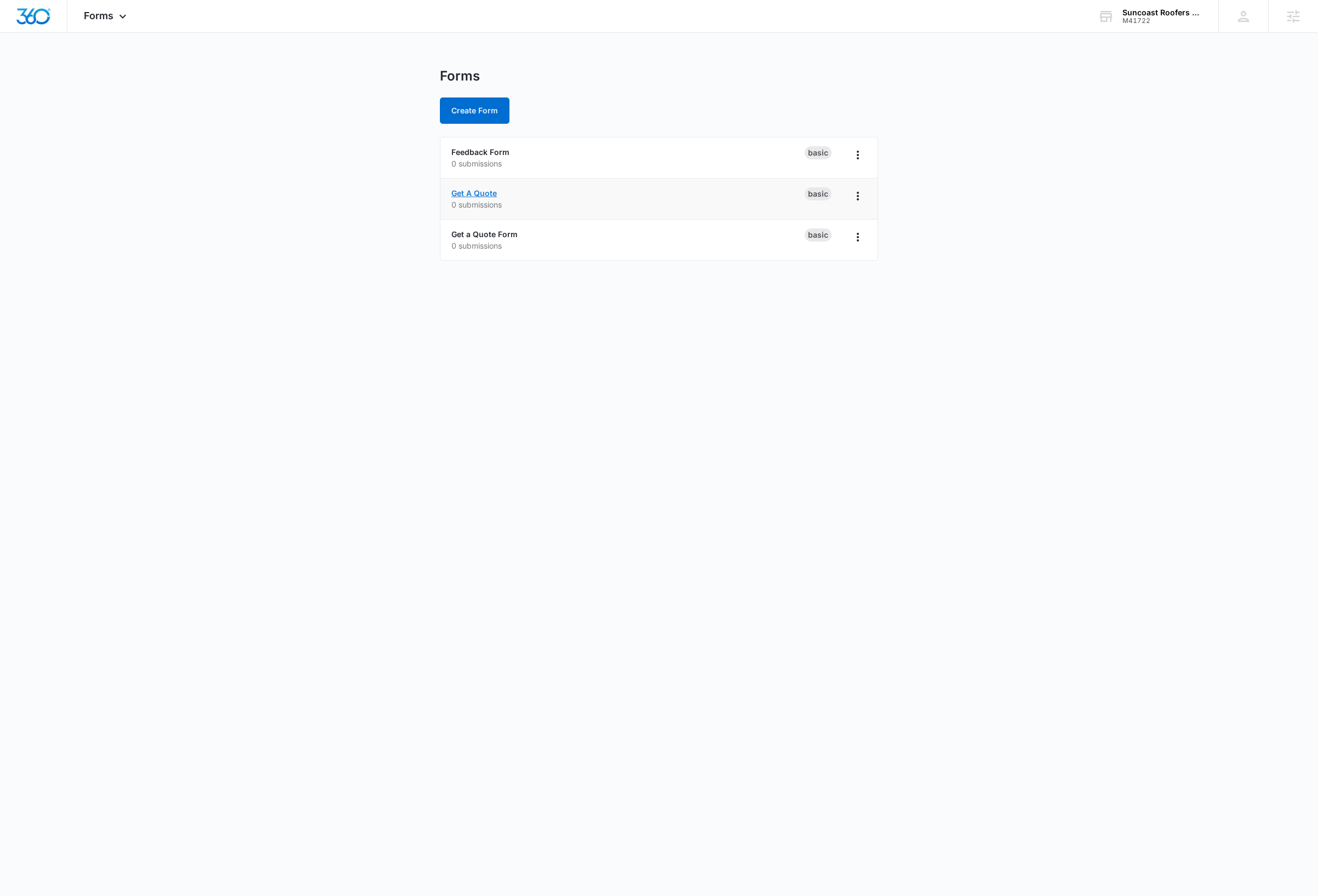
click at [483, 192] on link "Get A Quote" at bounding box center [473, 193] width 45 height 9
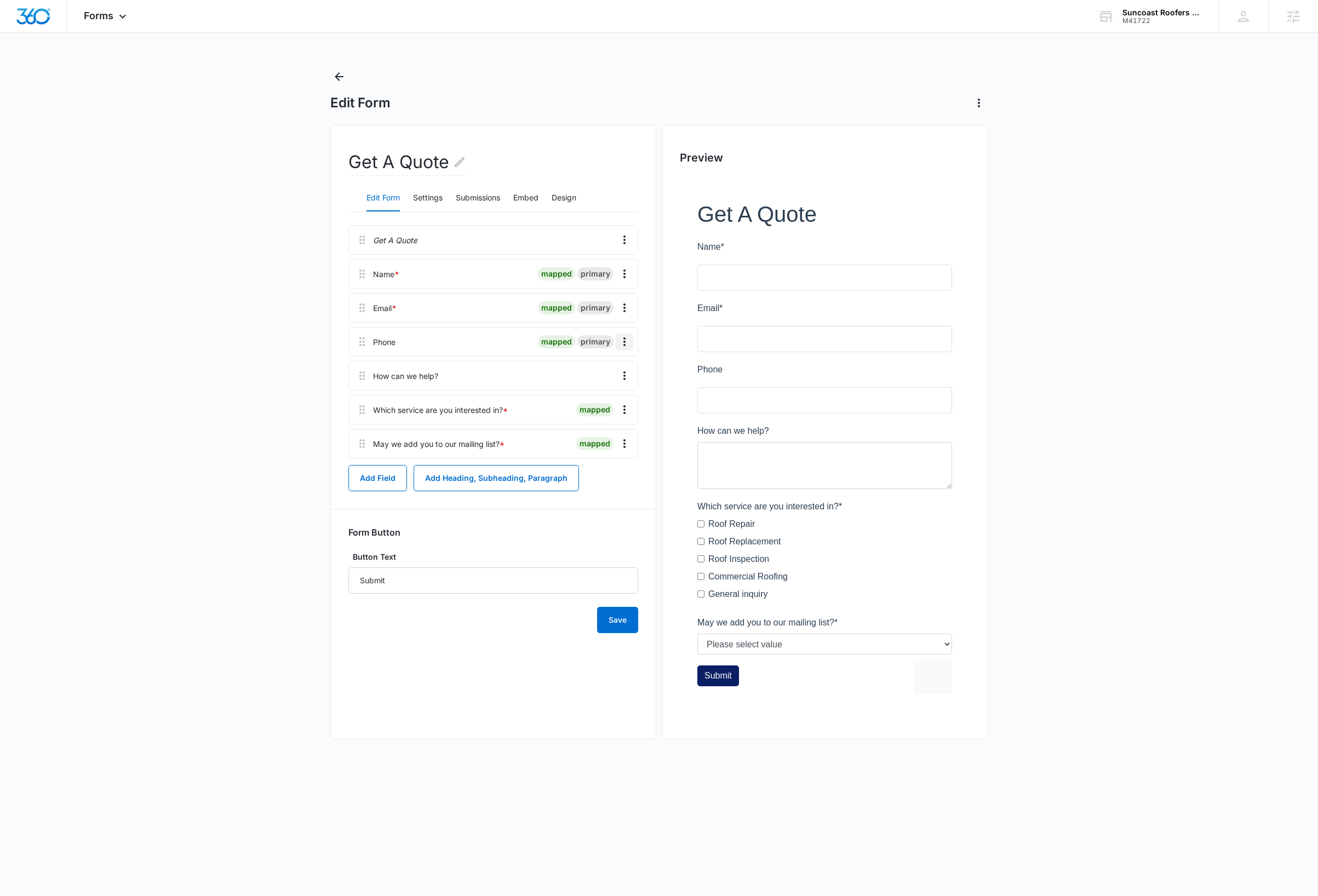
click at [628, 345] on icon "Overflow Menu" at bounding box center [624, 342] width 13 height 13
click at [612, 370] on button "Edit" at bounding box center [601, 373] width 63 height 17
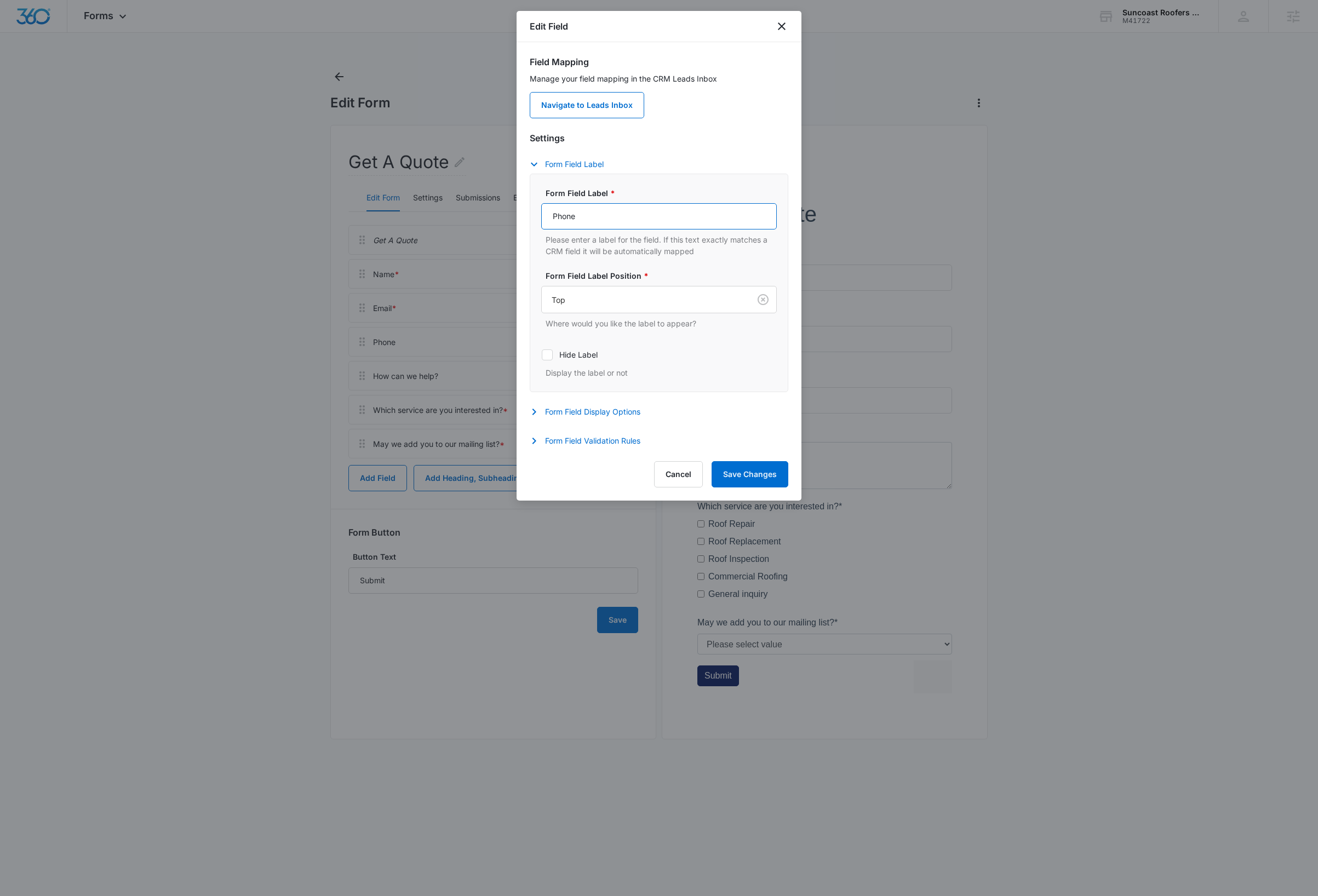
click at [617, 214] on input "Phone" at bounding box center [658, 216] width 235 height 27
type input "Phone Number"
click at [757, 470] on button "Save Changes" at bounding box center [750, 474] width 77 height 27
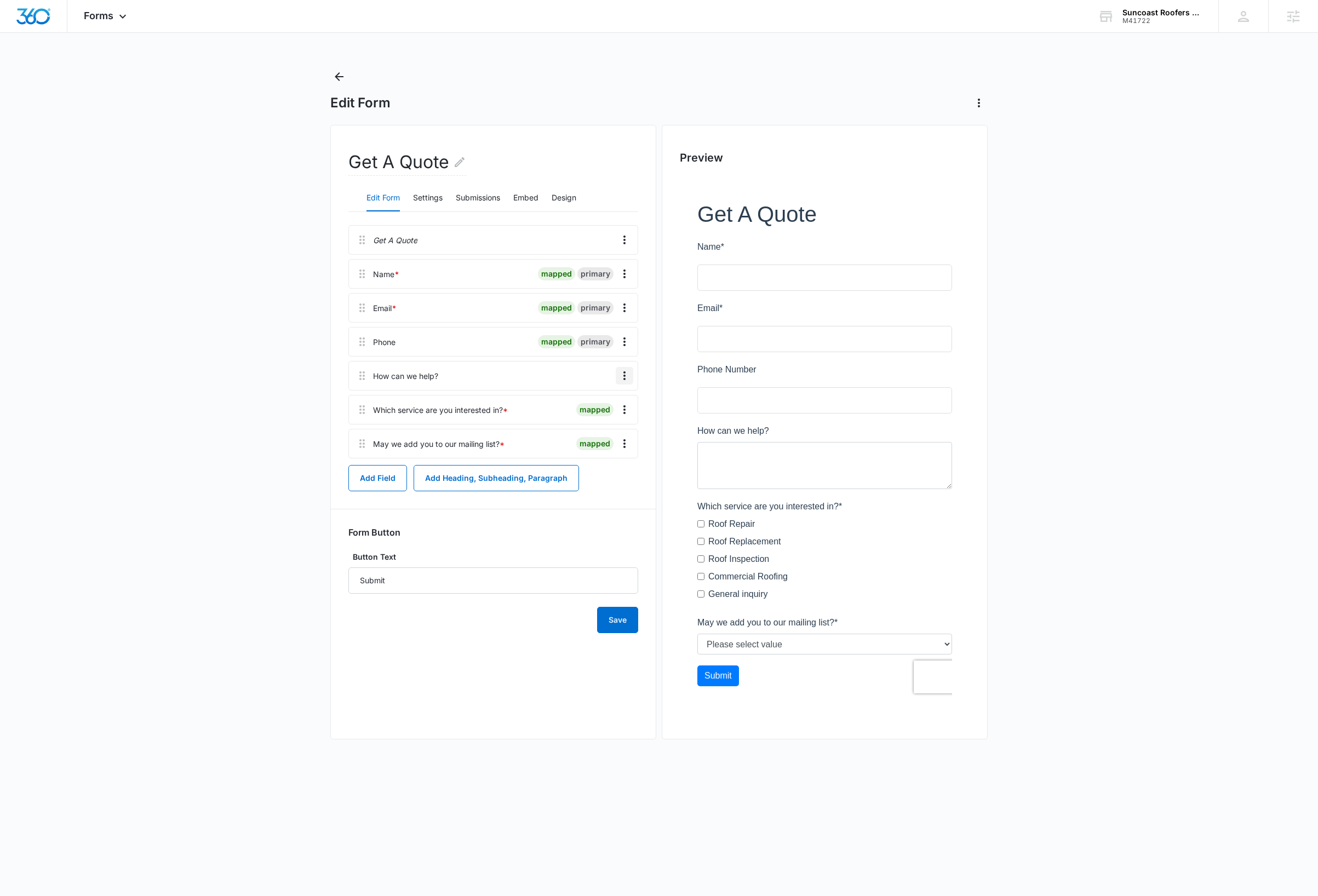
click at [623, 378] on icon "Overflow Menu" at bounding box center [624, 375] width 13 height 13
click at [598, 401] on button "Edit" at bounding box center [601, 406] width 63 height 17
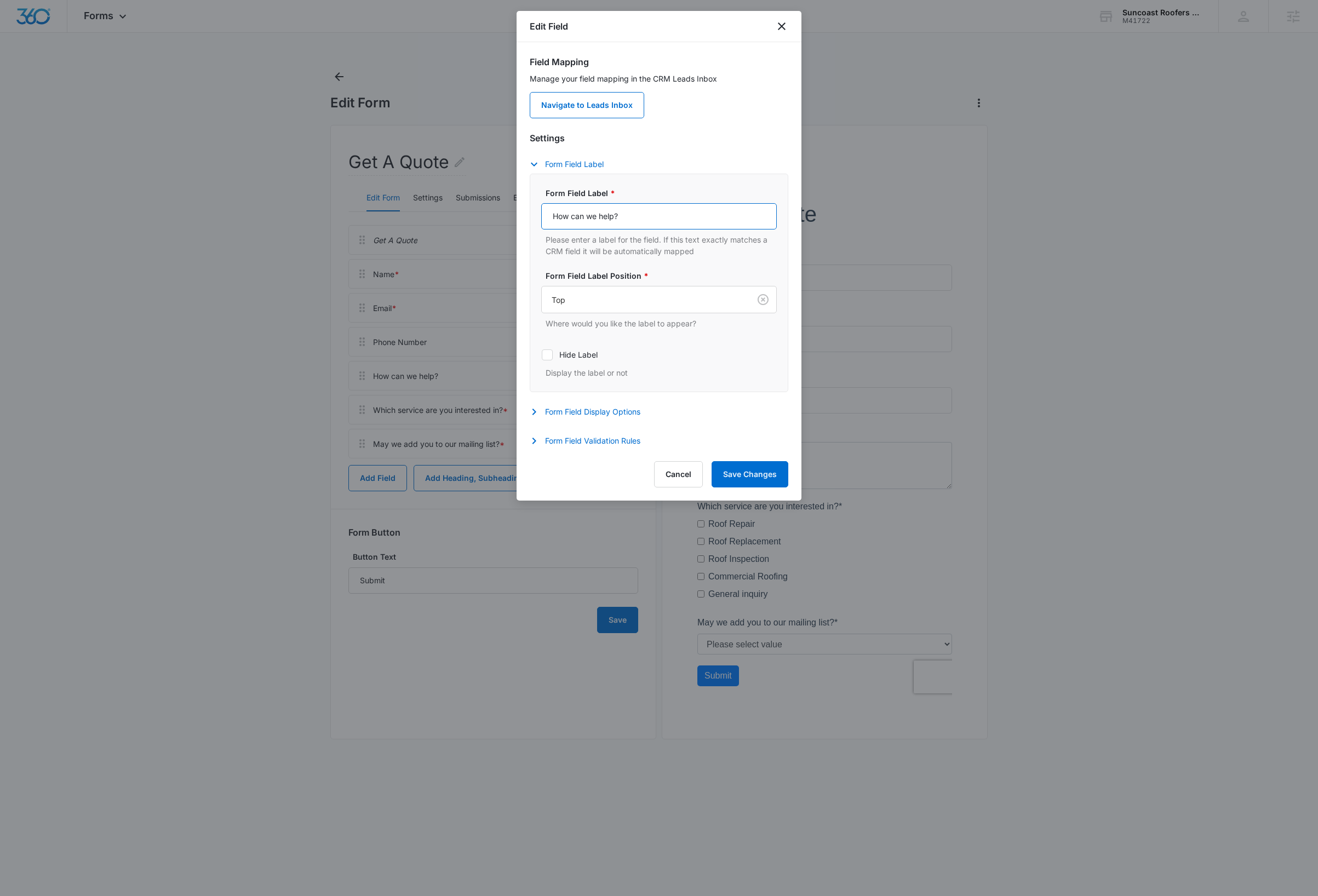
click at [646, 212] on input "How can we help?" at bounding box center [658, 216] width 235 height 27
type input "Anything else"
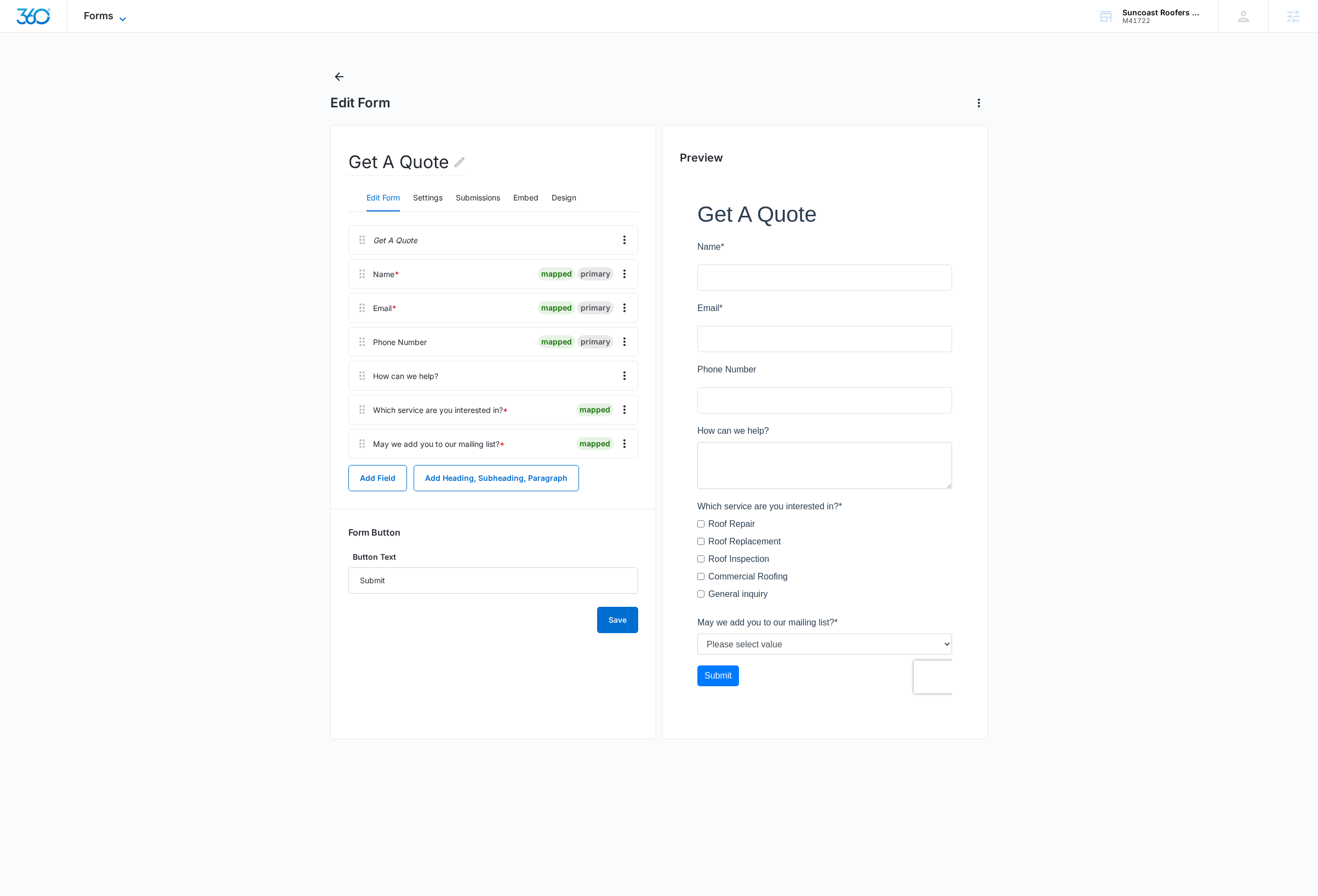
click at [123, 18] on icon at bounding box center [122, 19] width 13 height 13
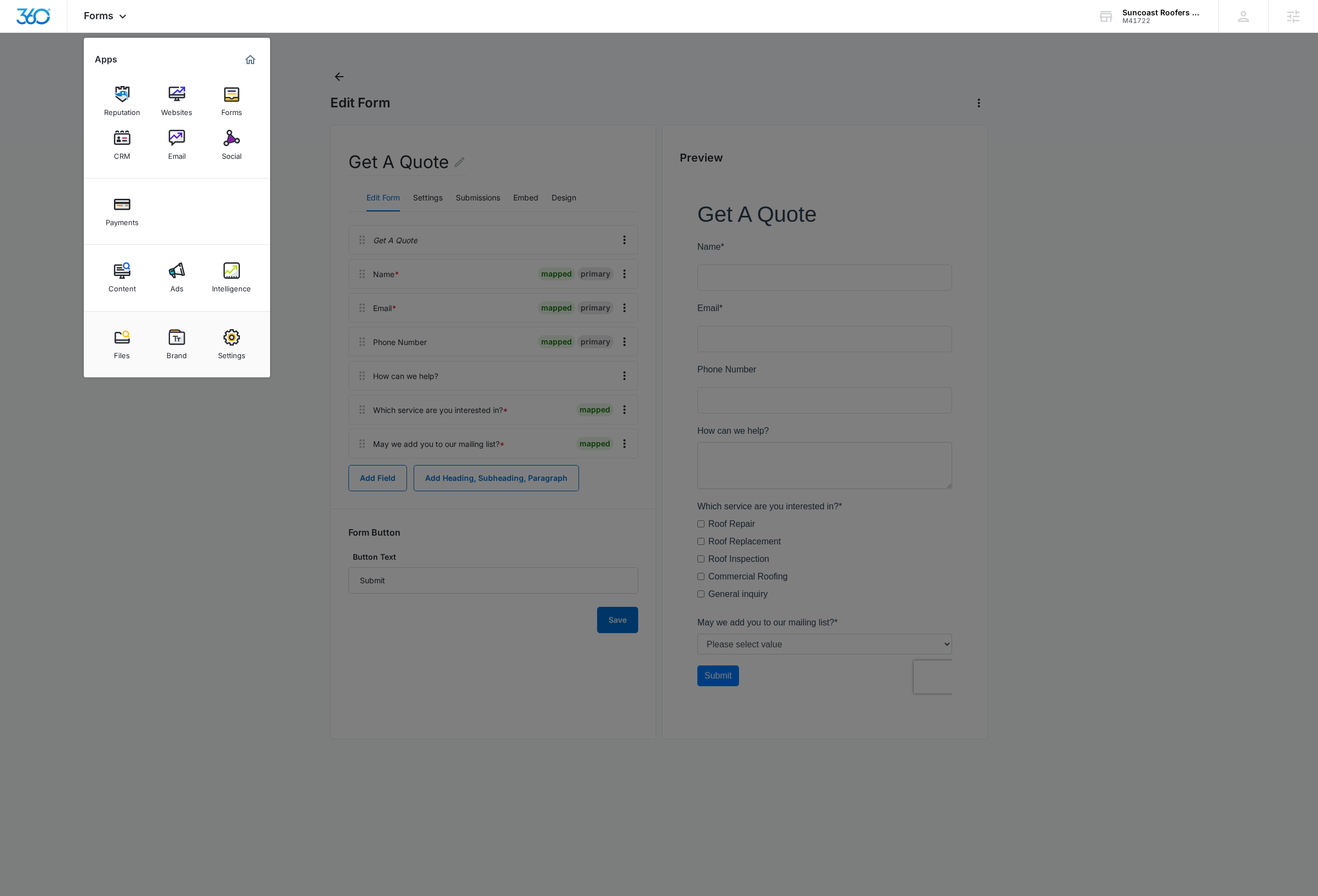
drag, startPoint x: 233, startPoint y: 442, endPoint x: 302, endPoint y: 319, distance: 141.0
click at [235, 439] on div at bounding box center [659, 448] width 1318 height 896
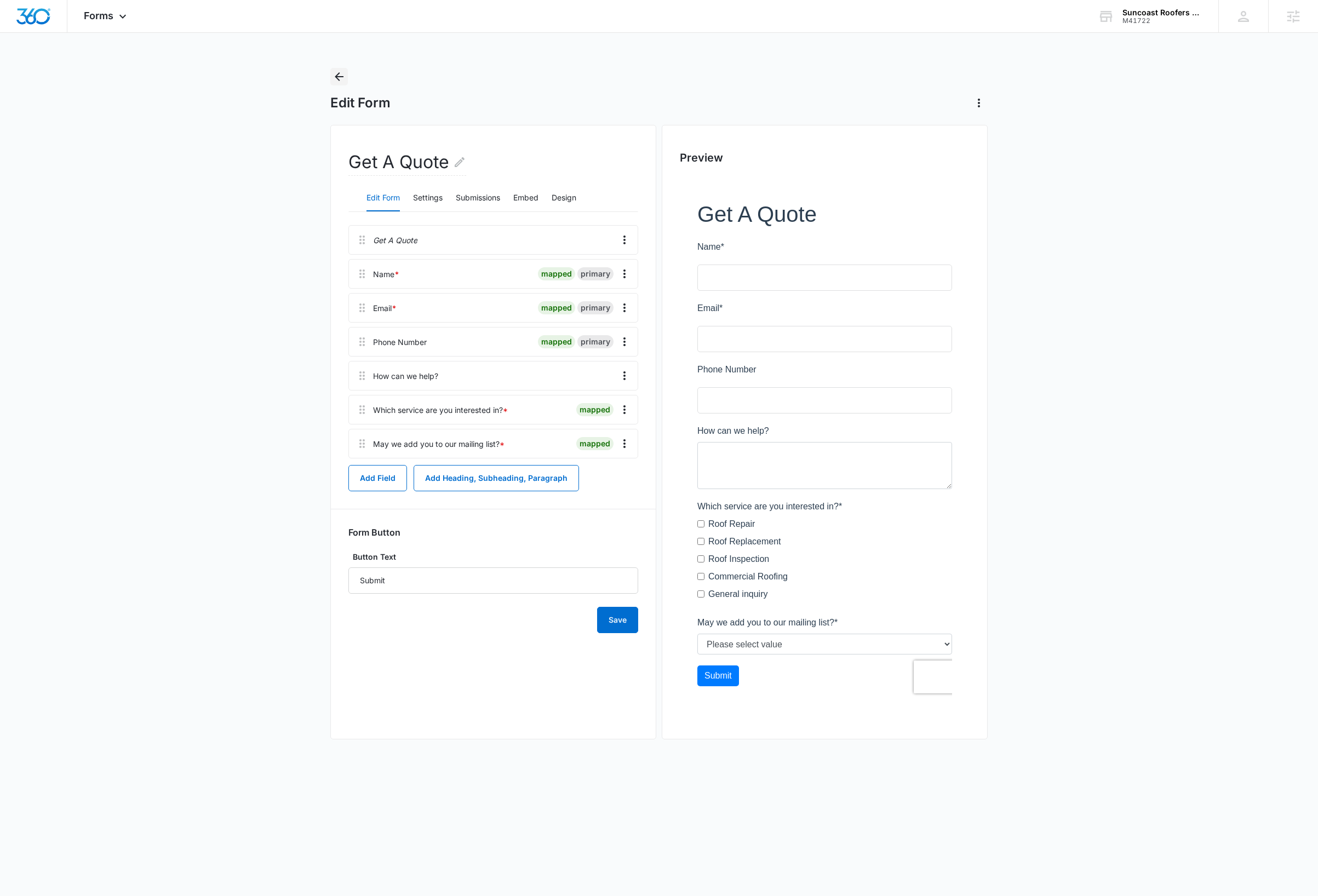
click at [338, 74] on icon "Back" at bounding box center [339, 77] width 9 height 9
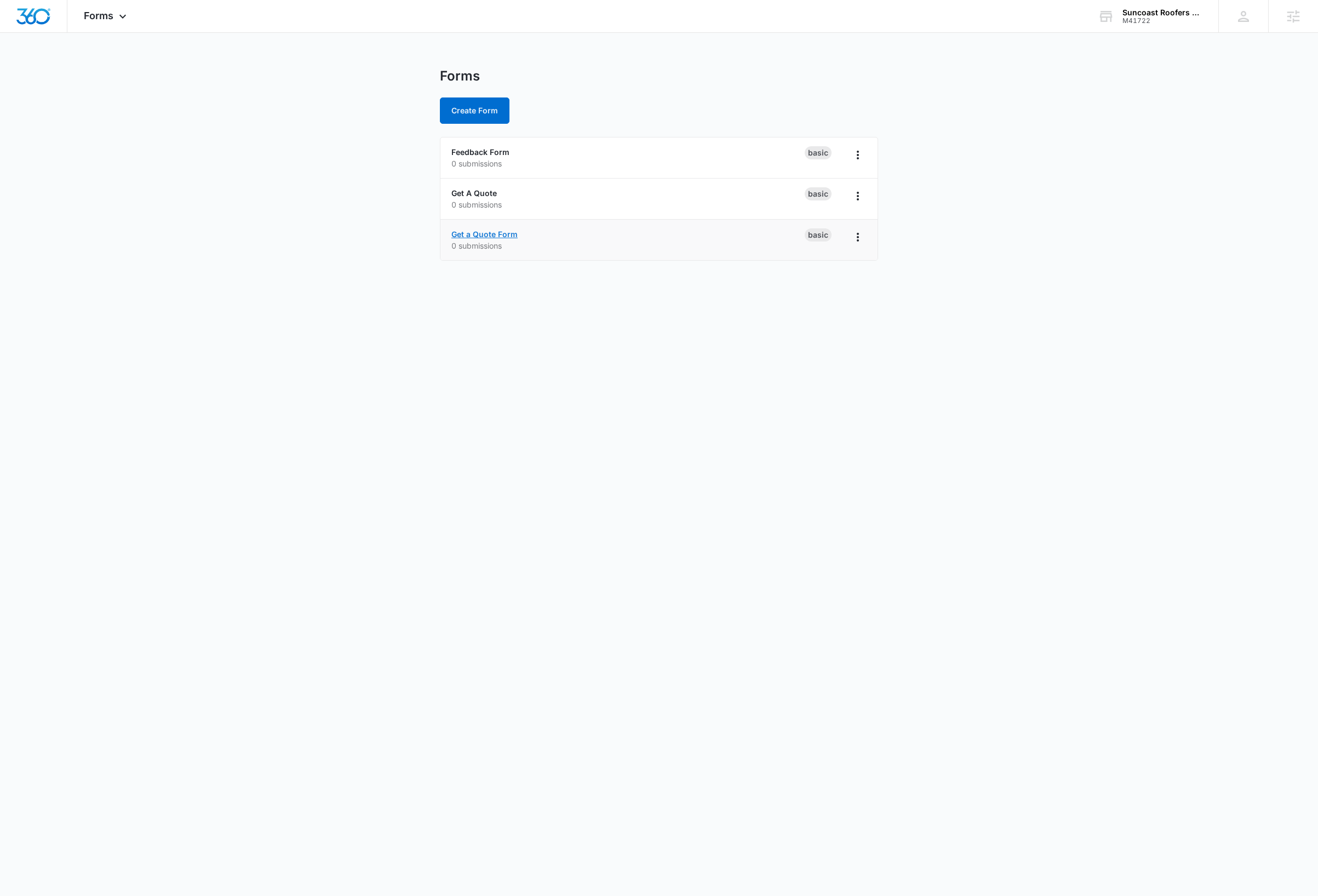
click at [506, 232] on link "Get a Quote Form" at bounding box center [484, 234] width 66 height 9
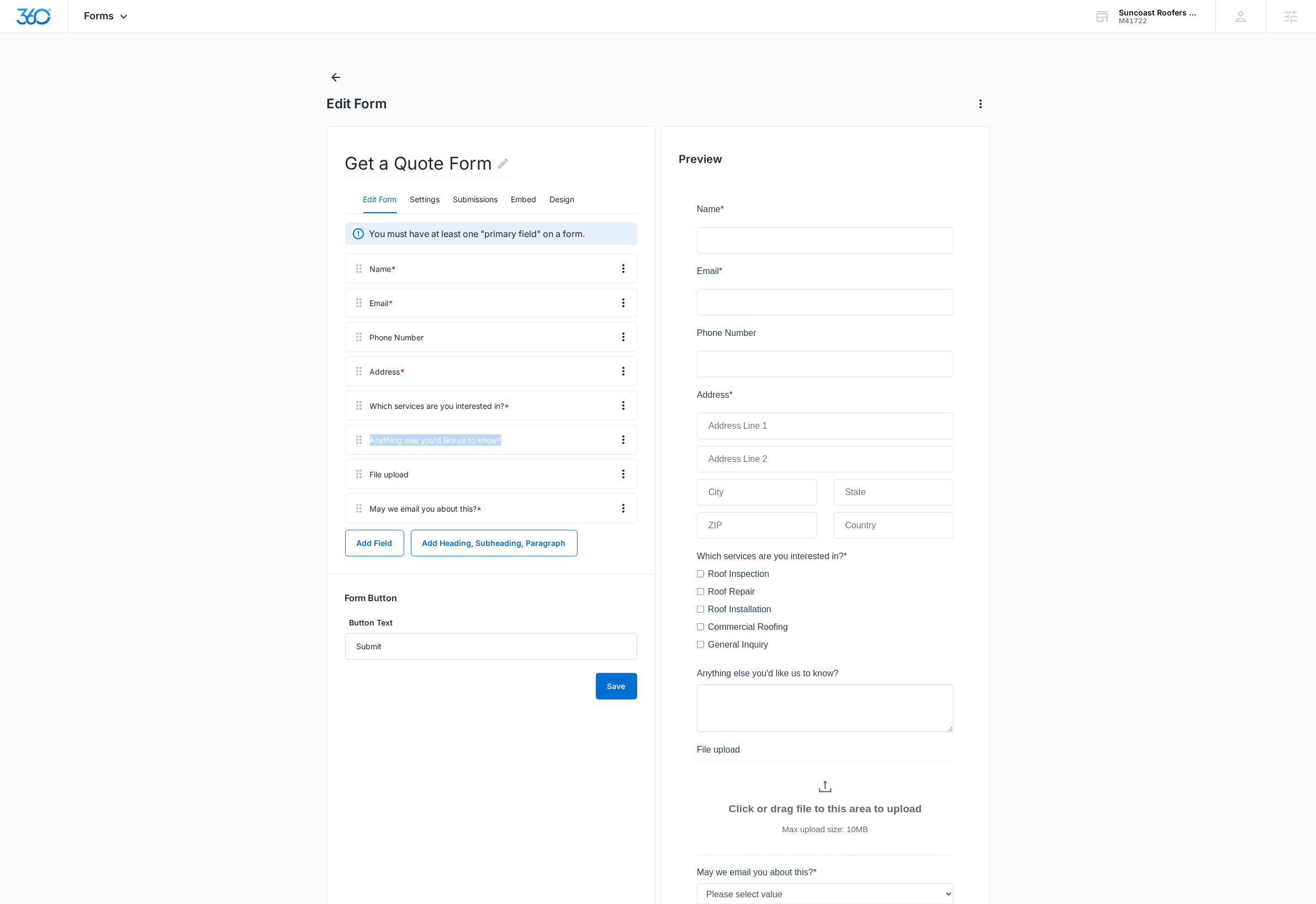
drag, startPoint x: 529, startPoint y: 439, endPoint x: 374, endPoint y: 441, distance: 155.0
click at [372, 444] on div "Anything else you'd like us to know?" at bounding box center [491, 440] width 292 height 30
copy div "Anything else you'd like us to know?"
click at [339, 80] on icon "Back" at bounding box center [336, 77] width 13 height 13
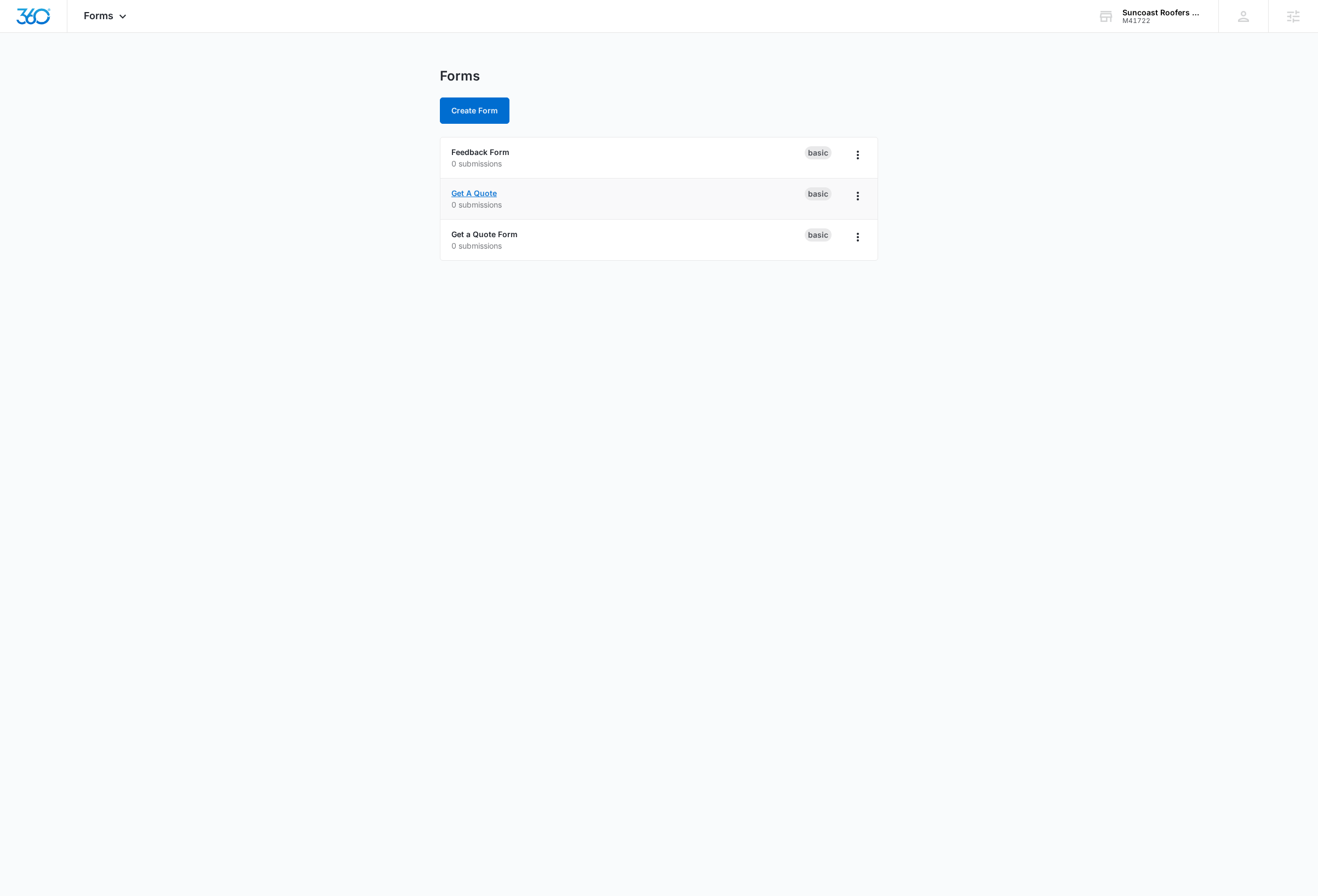
click at [486, 194] on link "Get A Quote" at bounding box center [473, 193] width 45 height 9
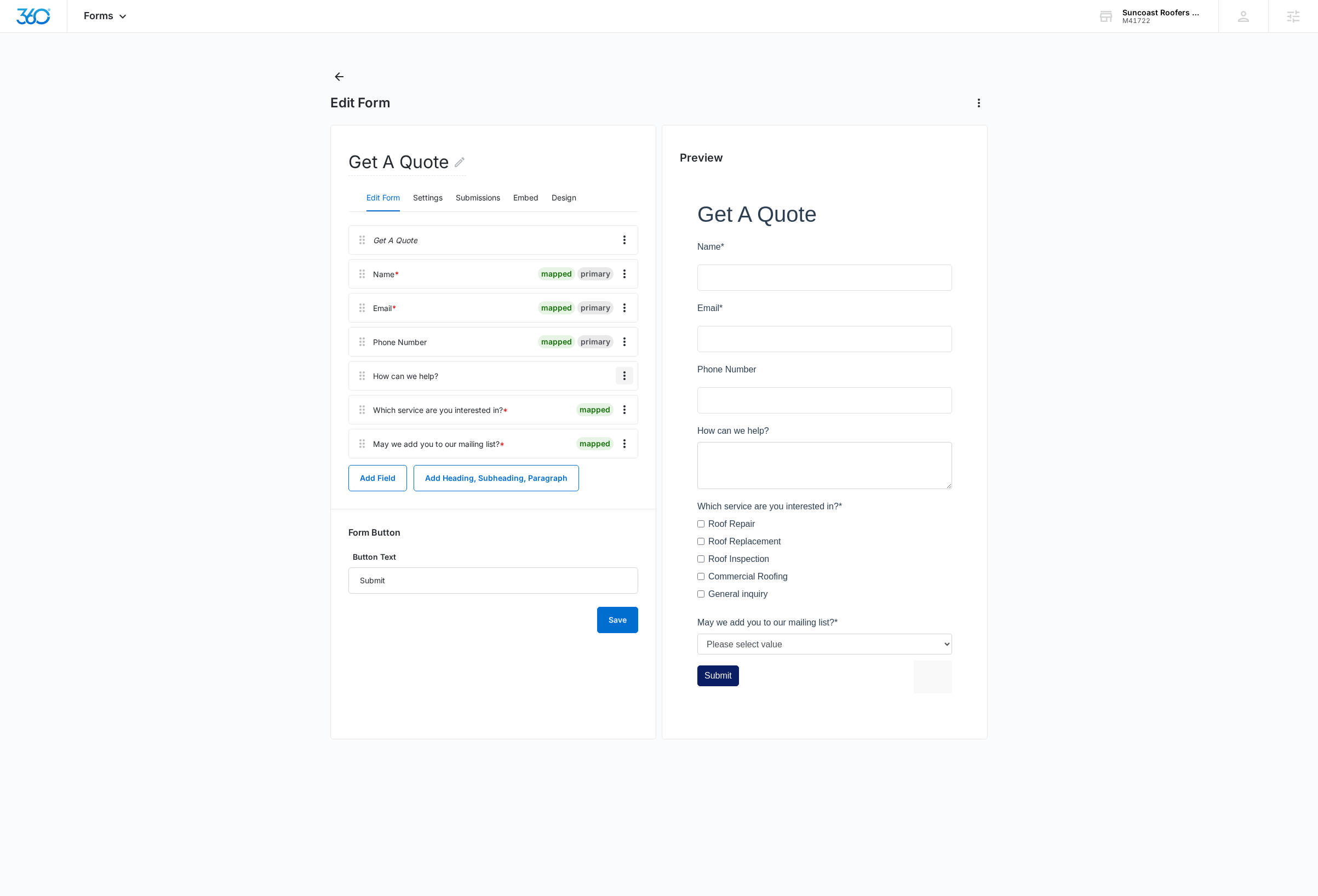
click at [628, 377] on icon "Overflow Menu" at bounding box center [624, 375] width 13 height 13
click at [601, 403] on div "Edit" at bounding box center [594, 406] width 23 height 8
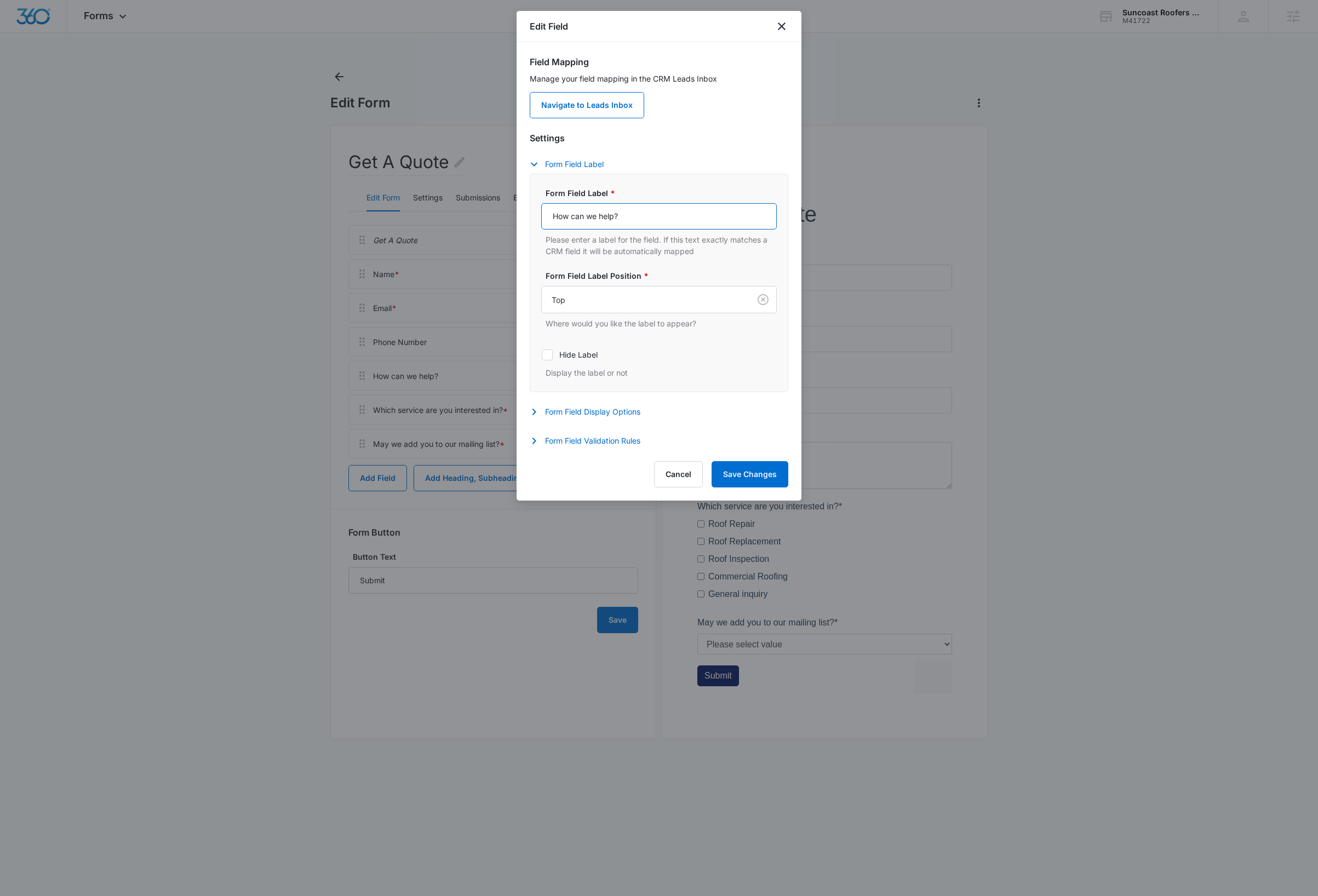
click at [631, 218] on input "How can we help?" at bounding box center [658, 216] width 235 height 27
paste input "Anything else you'd like us to know"
type input "Anything else you'd like us to know?"
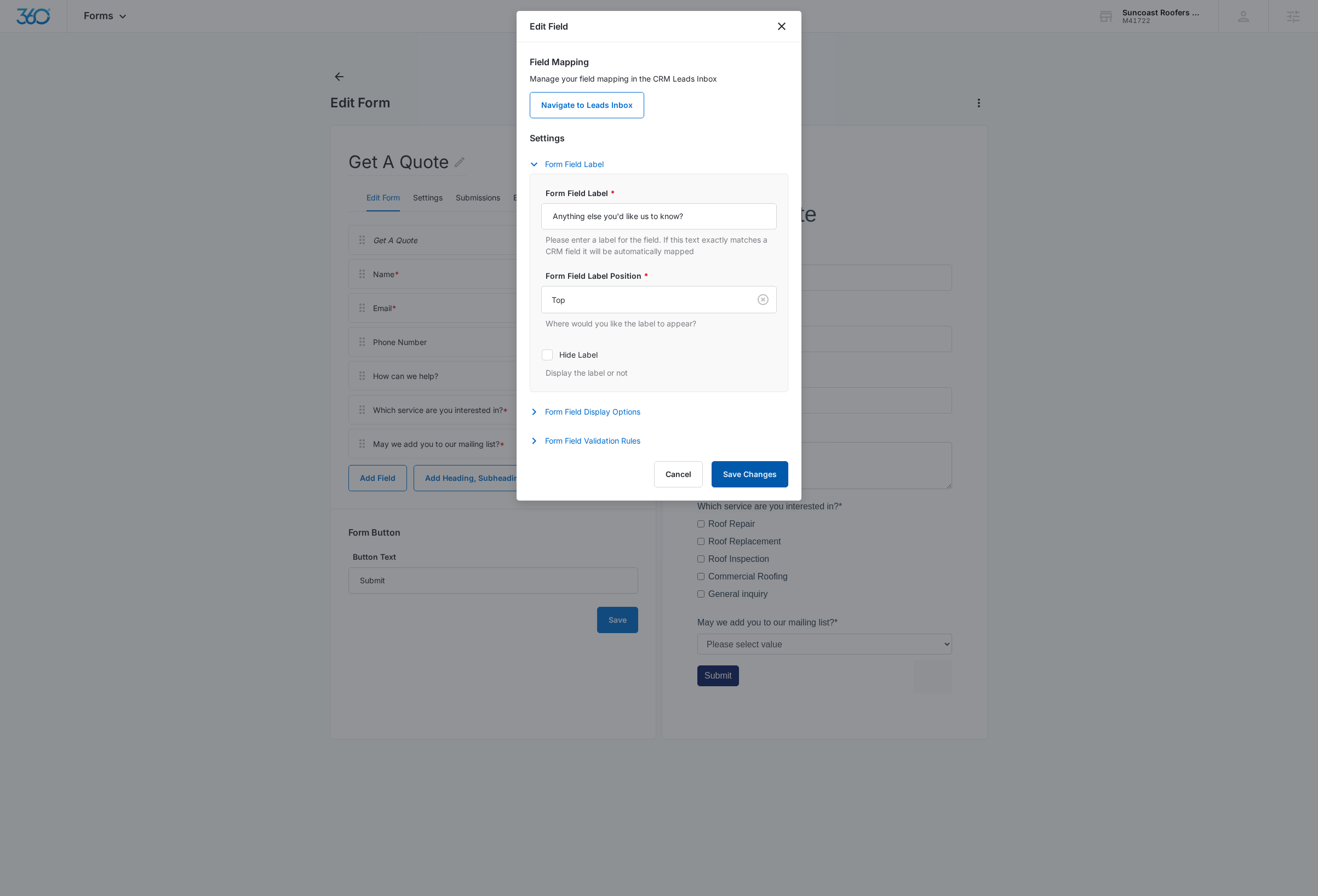
click at [738, 478] on button "Save Changes" at bounding box center [750, 474] width 77 height 27
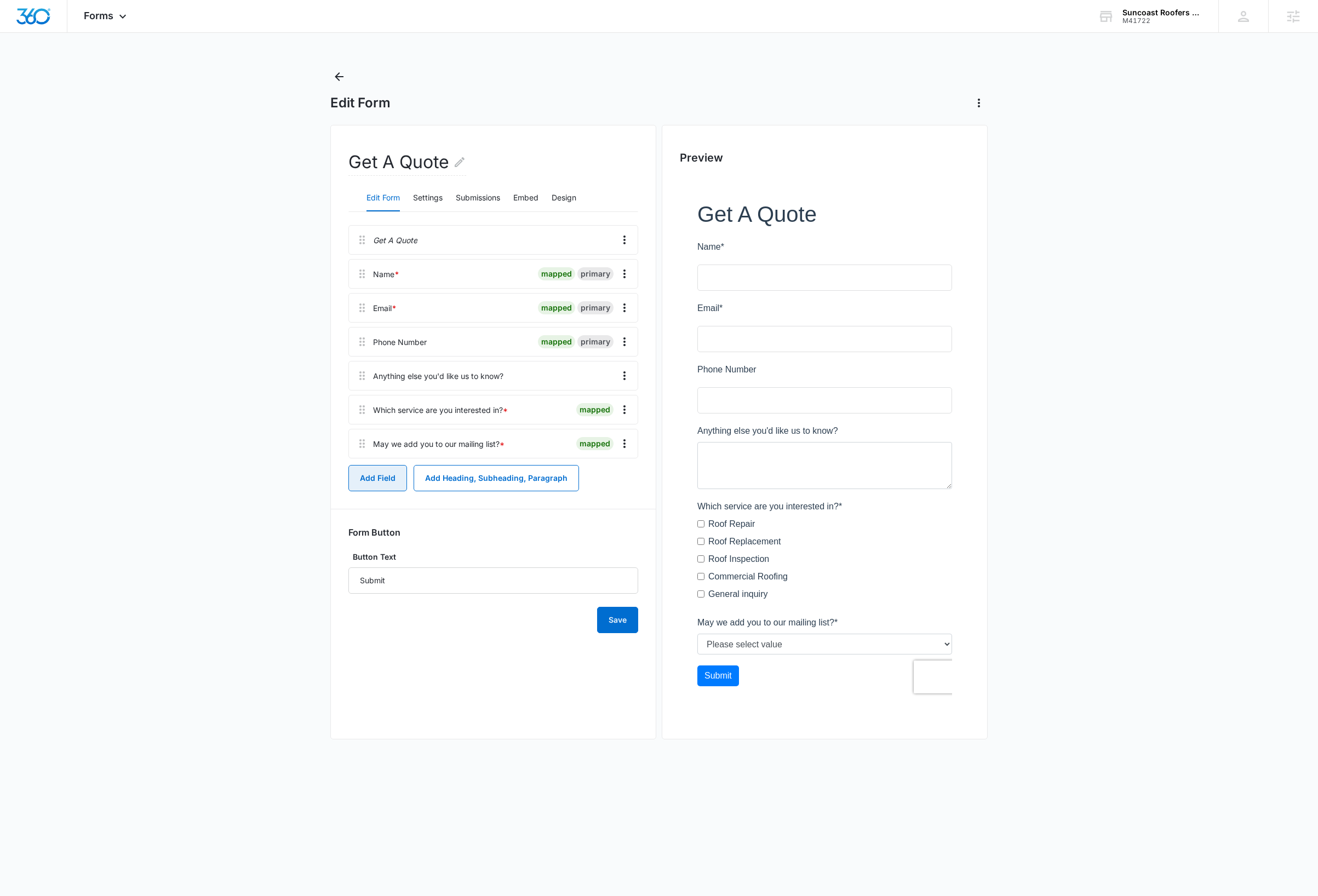
click at [377, 477] on button "Add Field" at bounding box center [377, 477] width 58 height 27
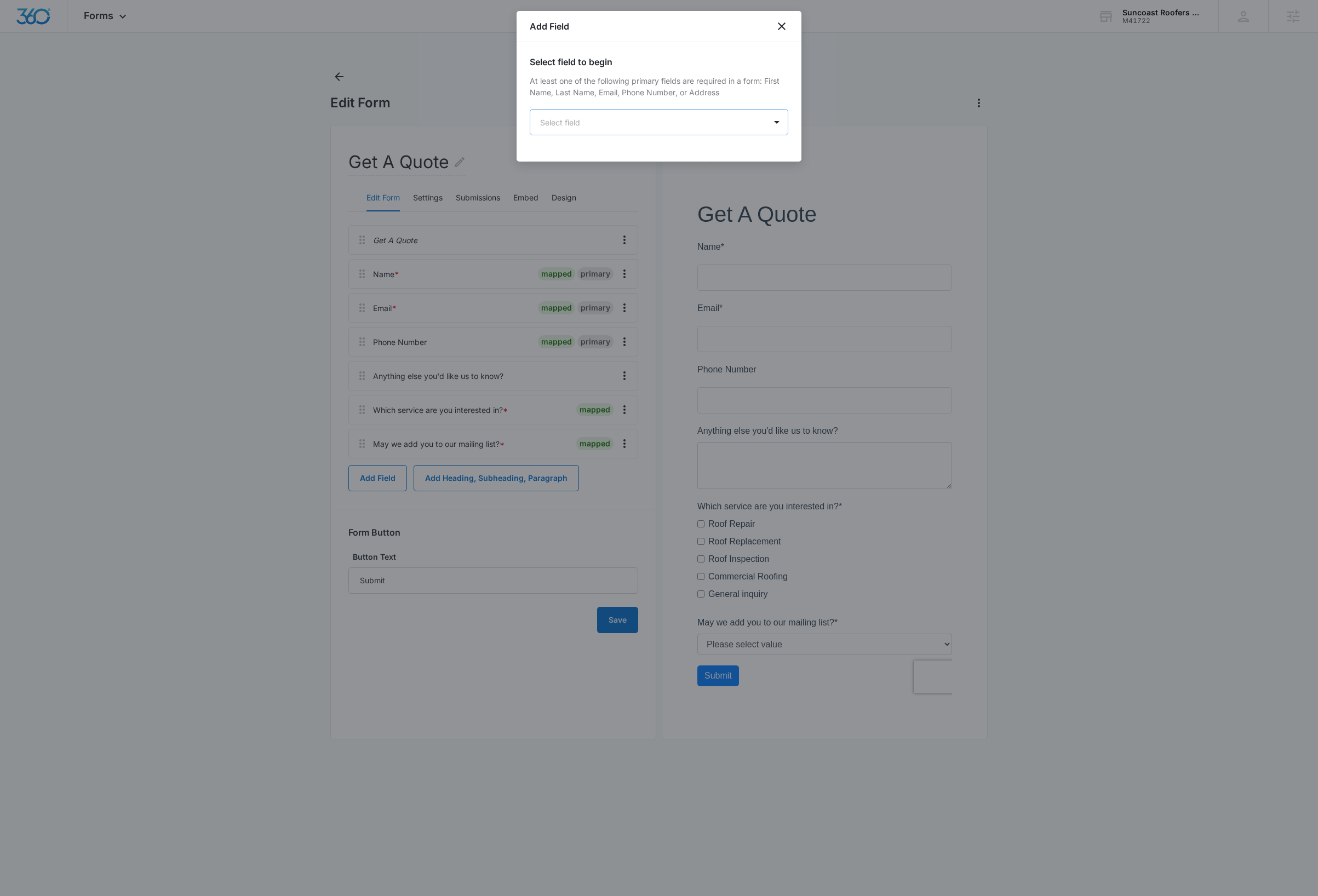
click at [646, 125] on body "Forms Apps Reputation Websites Forms CRM Email Social Payments Content Ads Inte…" at bounding box center [659, 448] width 1318 height 896
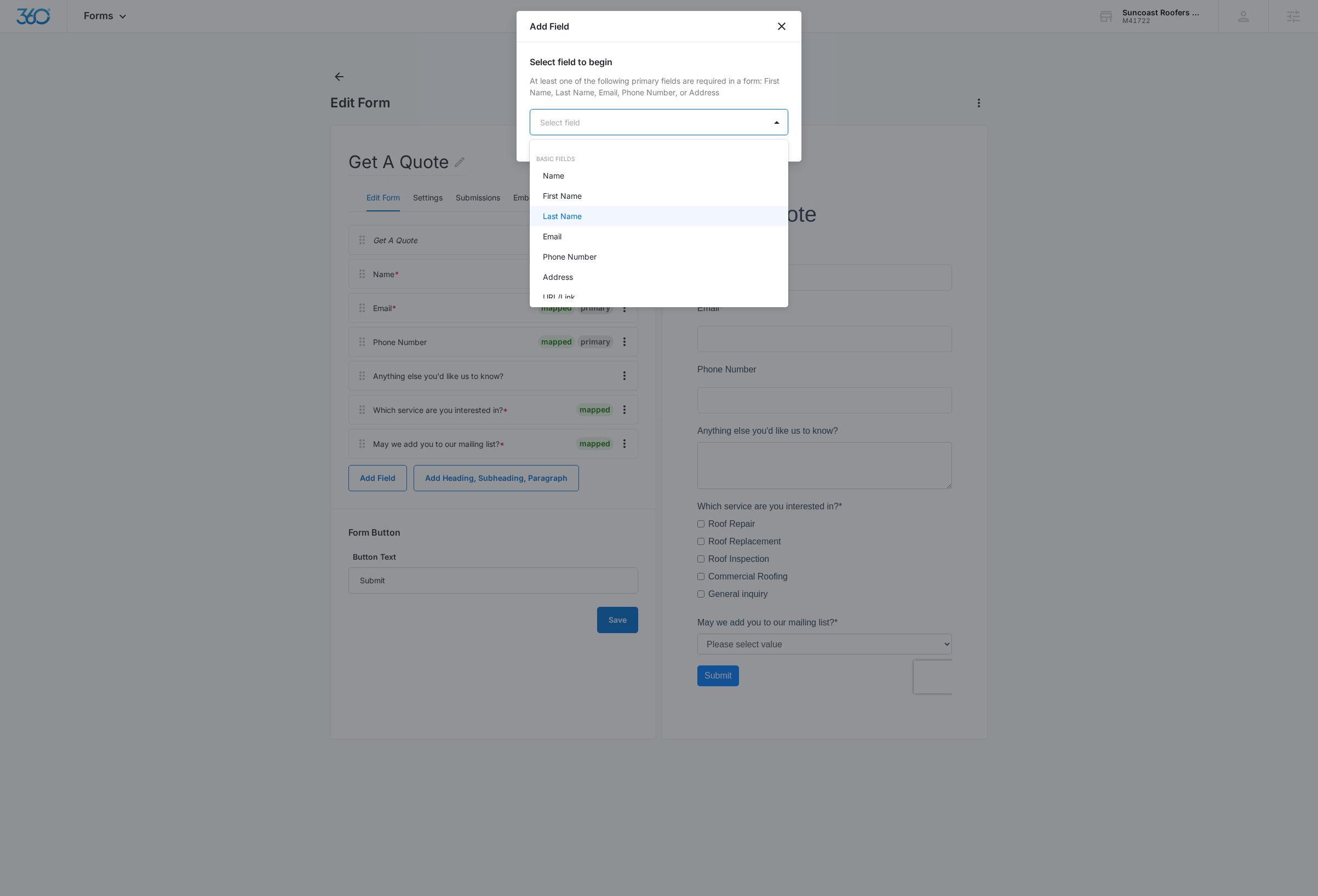
scroll to position [276, 0]
click at [585, 203] on div "File upload" at bounding box center [658, 204] width 230 height 12
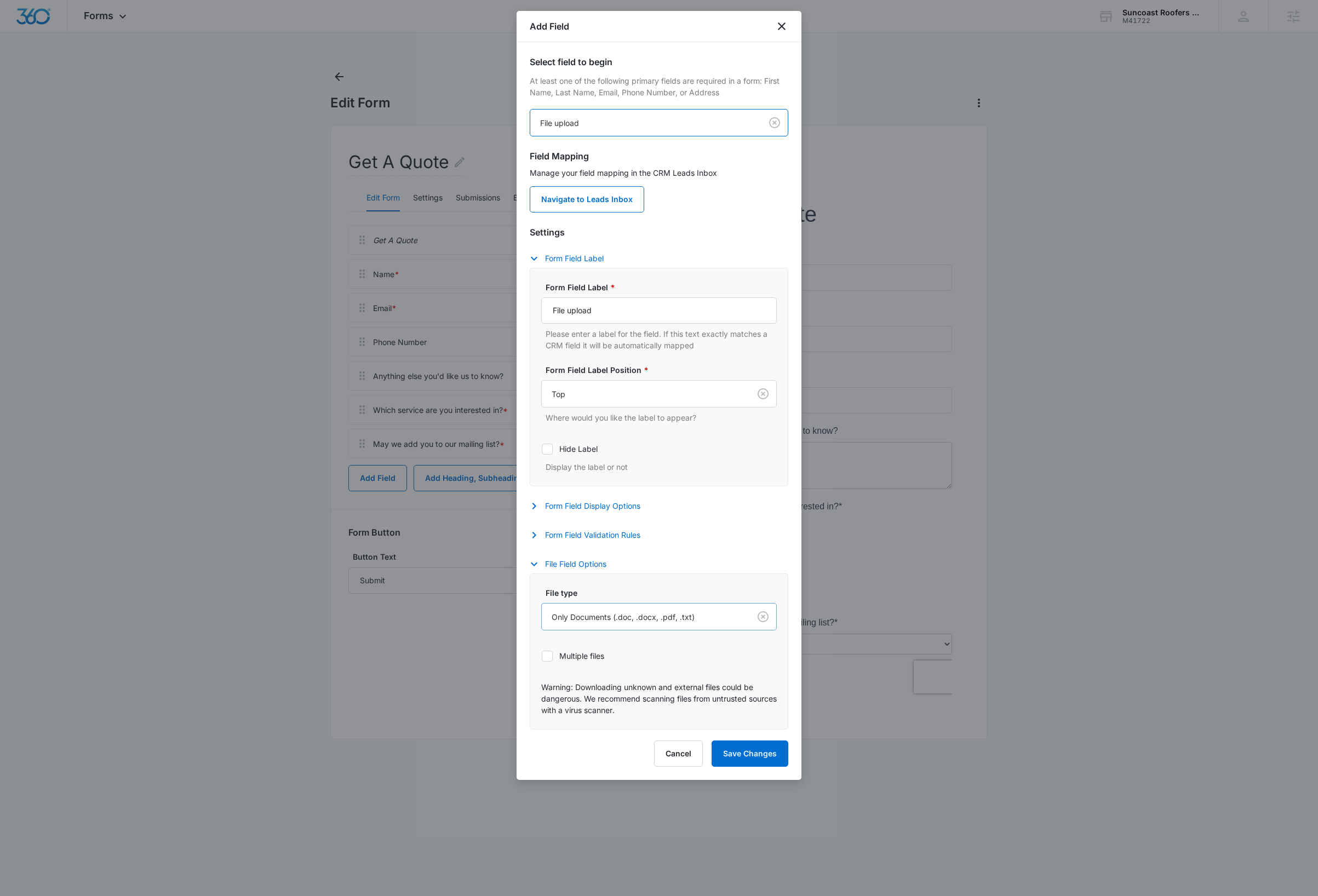
click at [727, 618] on div "Only Documents (.doc, .docx, .pdf, .txt)" at bounding box center [645, 617] width 208 height 24
drag, startPoint x: 646, startPoint y: 701, endPoint x: 655, endPoint y: 705, distance: 9.8
click at [646, 701] on p "Images and Documents (.doc, .docx, .pdf, .txt, .jpg, .jpeg, .png)" at bounding box center [658, 703] width 207 height 23
drag, startPoint x: 740, startPoint y: 756, endPoint x: 745, endPoint y: 759, distance: 5.8
click at [740, 757] on button "Save Changes" at bounding box center [750, 753] width 77 height 27
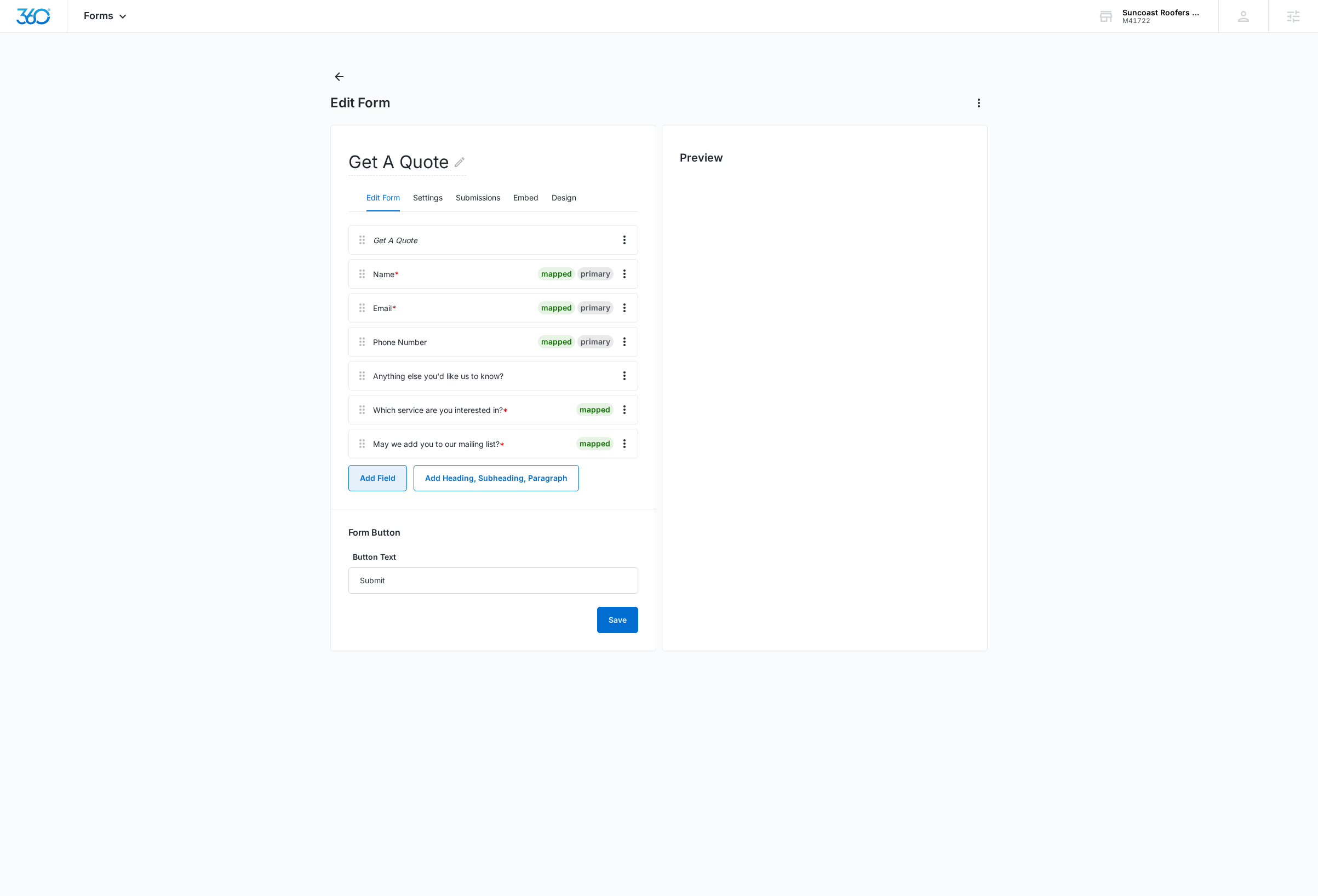
scroll to position [0, 0]
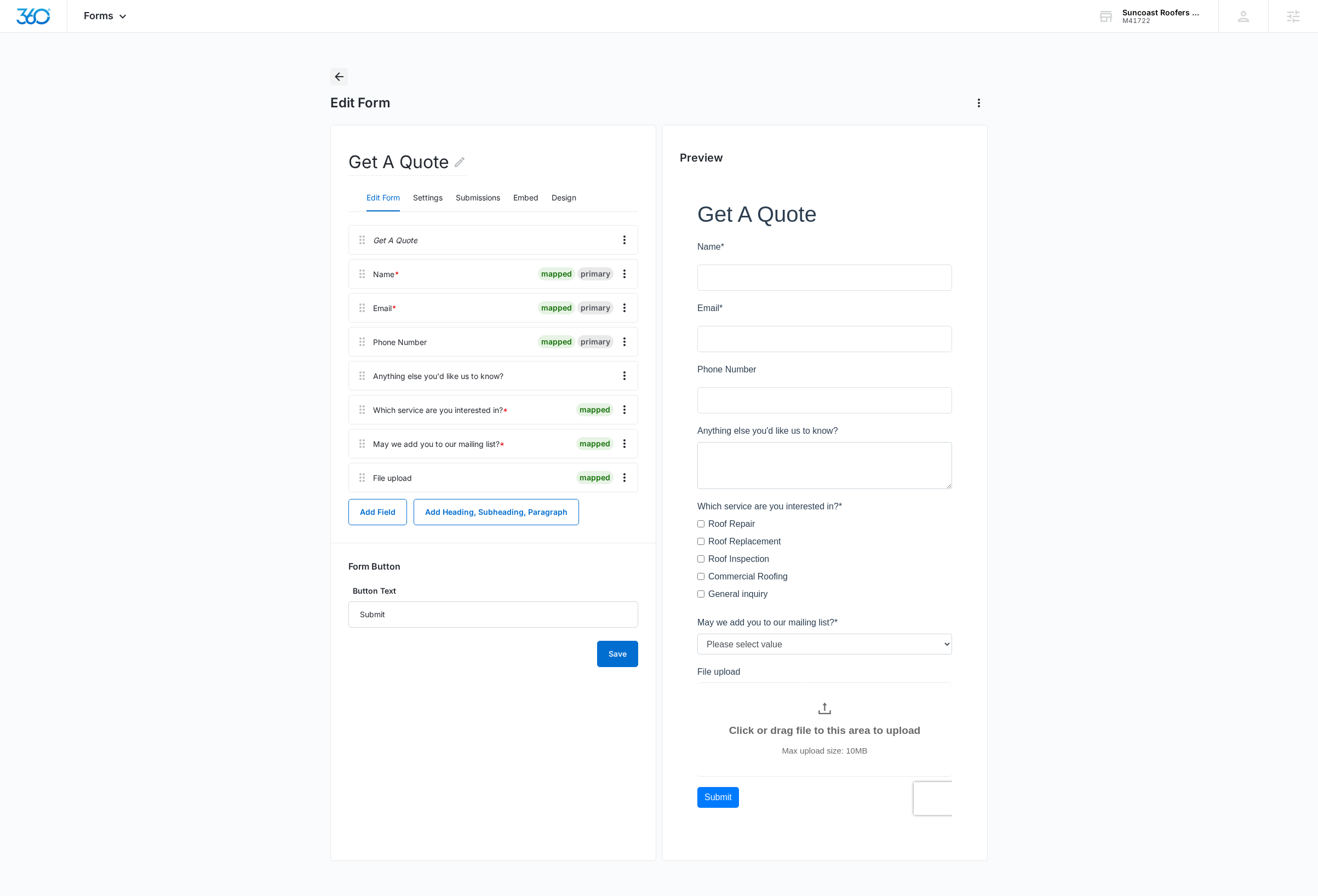
click at [340, 76] on icon "Back" at bounding box center [339, 77] width 9 height 9
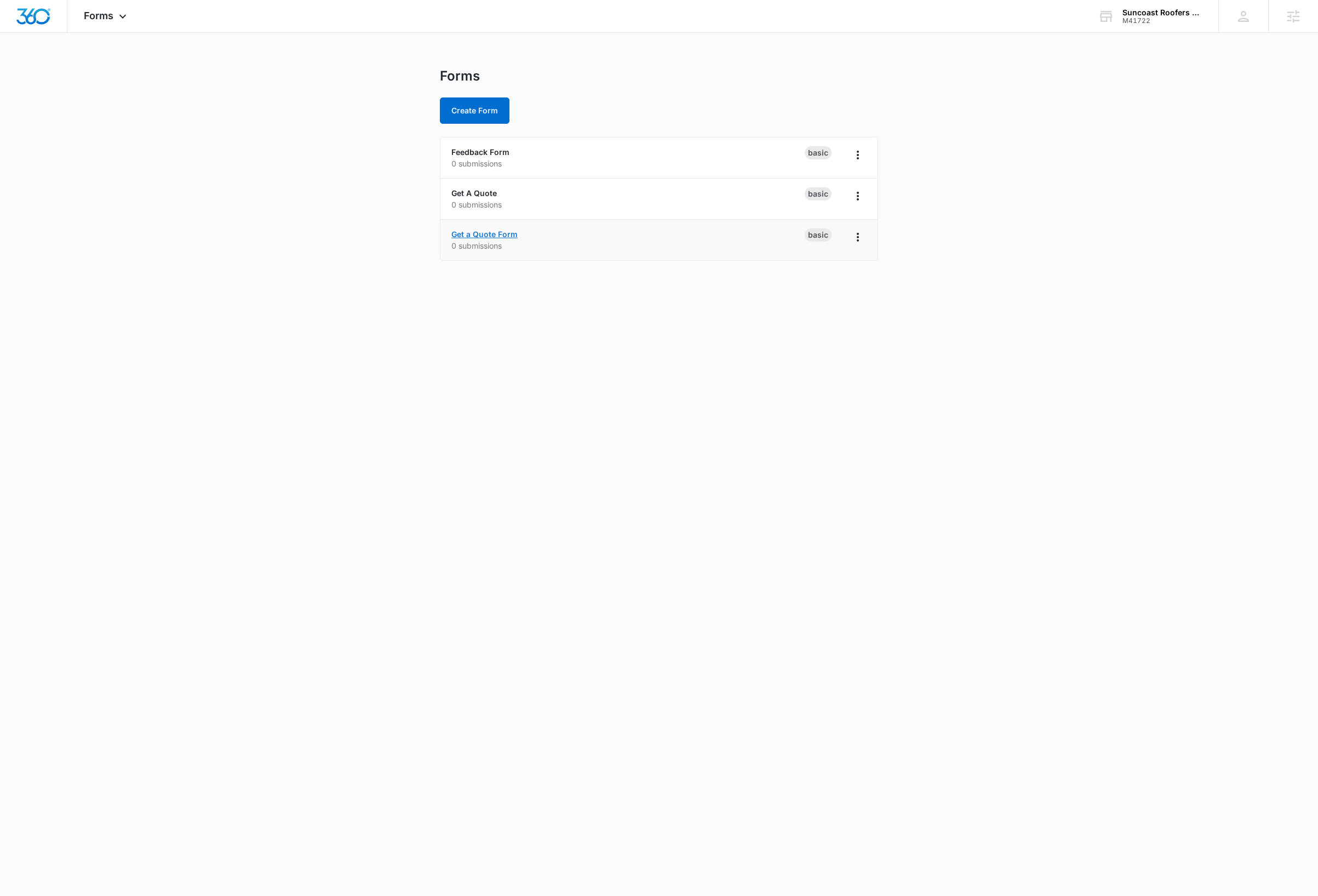
click at [499, 235] on link "Get a Quote Form" at bounding box center [484, 234] width 66 height 9
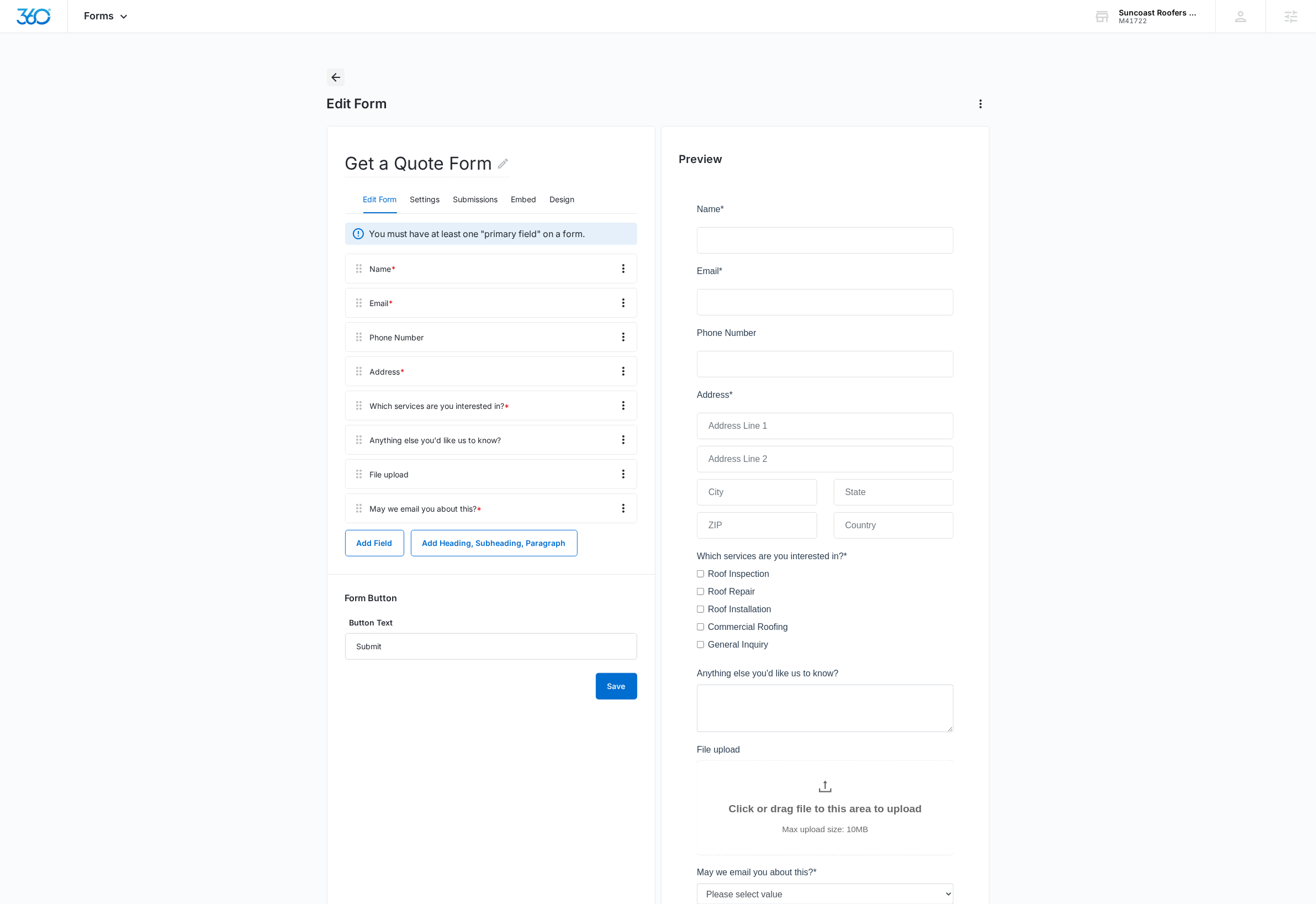
click at [336, 80] on icon "Back" at bounding box center [336, 77] width 13 height 13
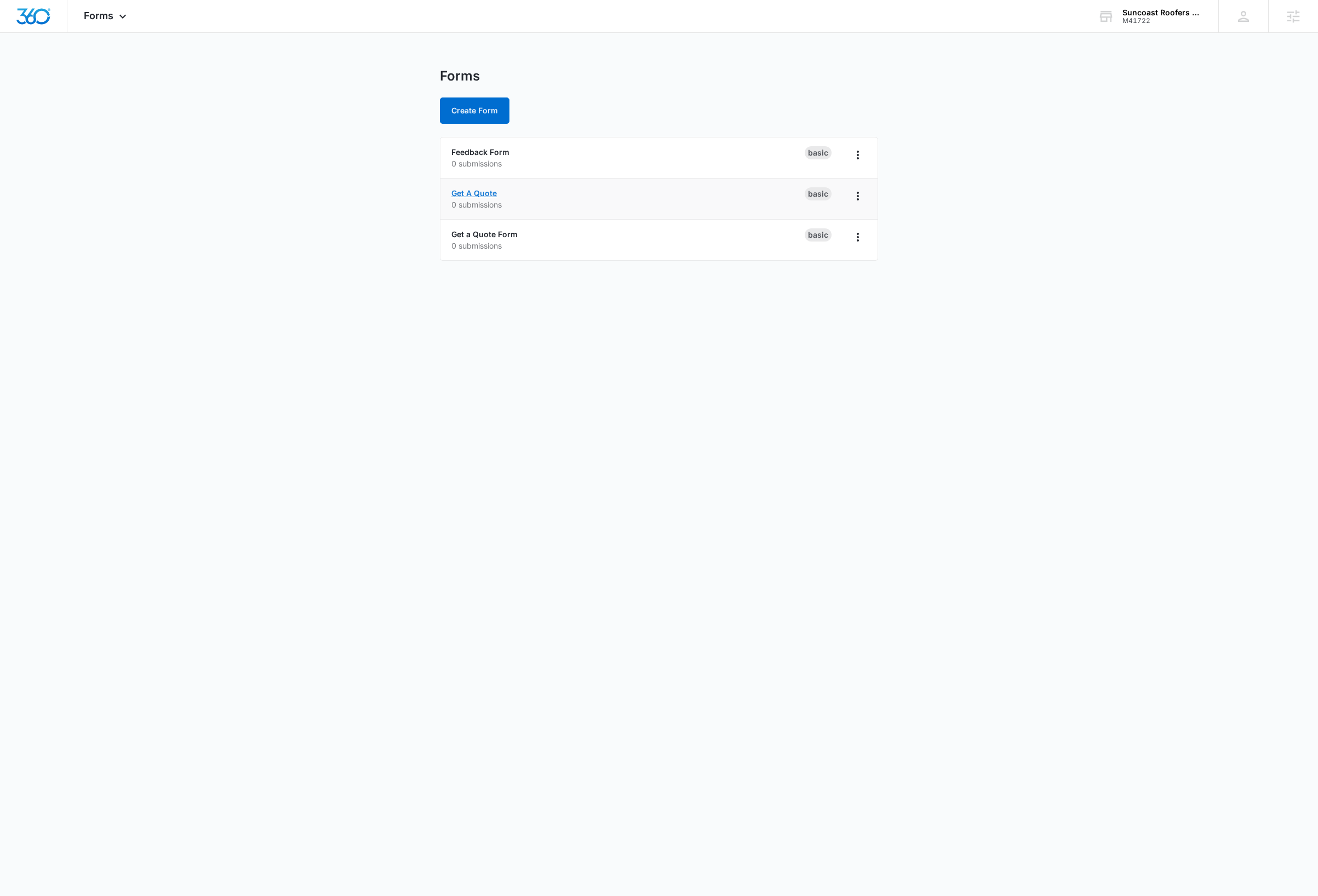
click at [476, 194] on link "Get A Quote" at bounding box center [473, 193] width 45 height 9
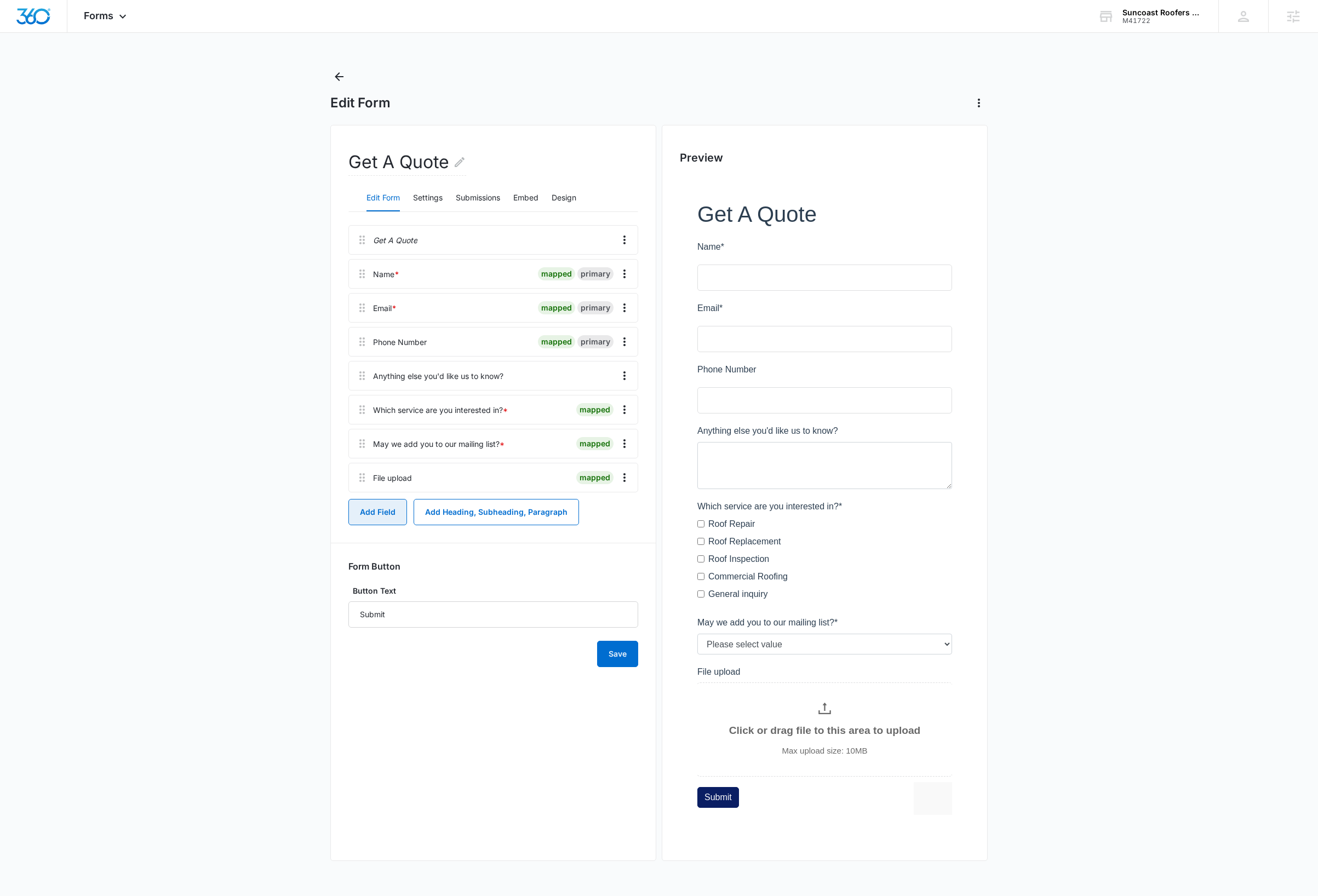
click at [382, 510] on button "Add Field" at bounding box center [377, 512] width 58 height 27
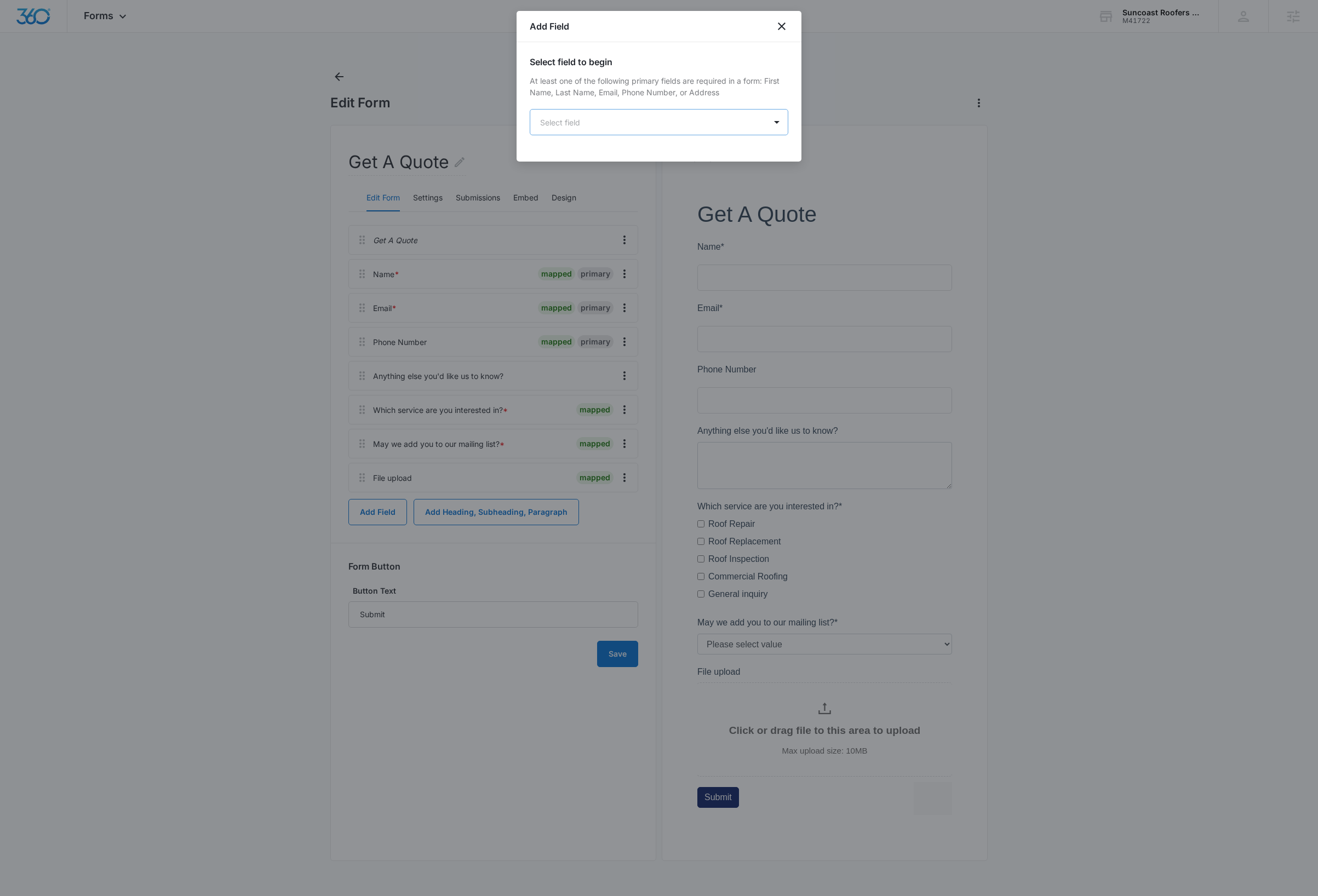
click at [609, 122] on body "Forms Apps Reputation Websites Forms CRM Email Social Payments Content Ads Inte…" at bounding box center [659, 448] width 1318 height 896
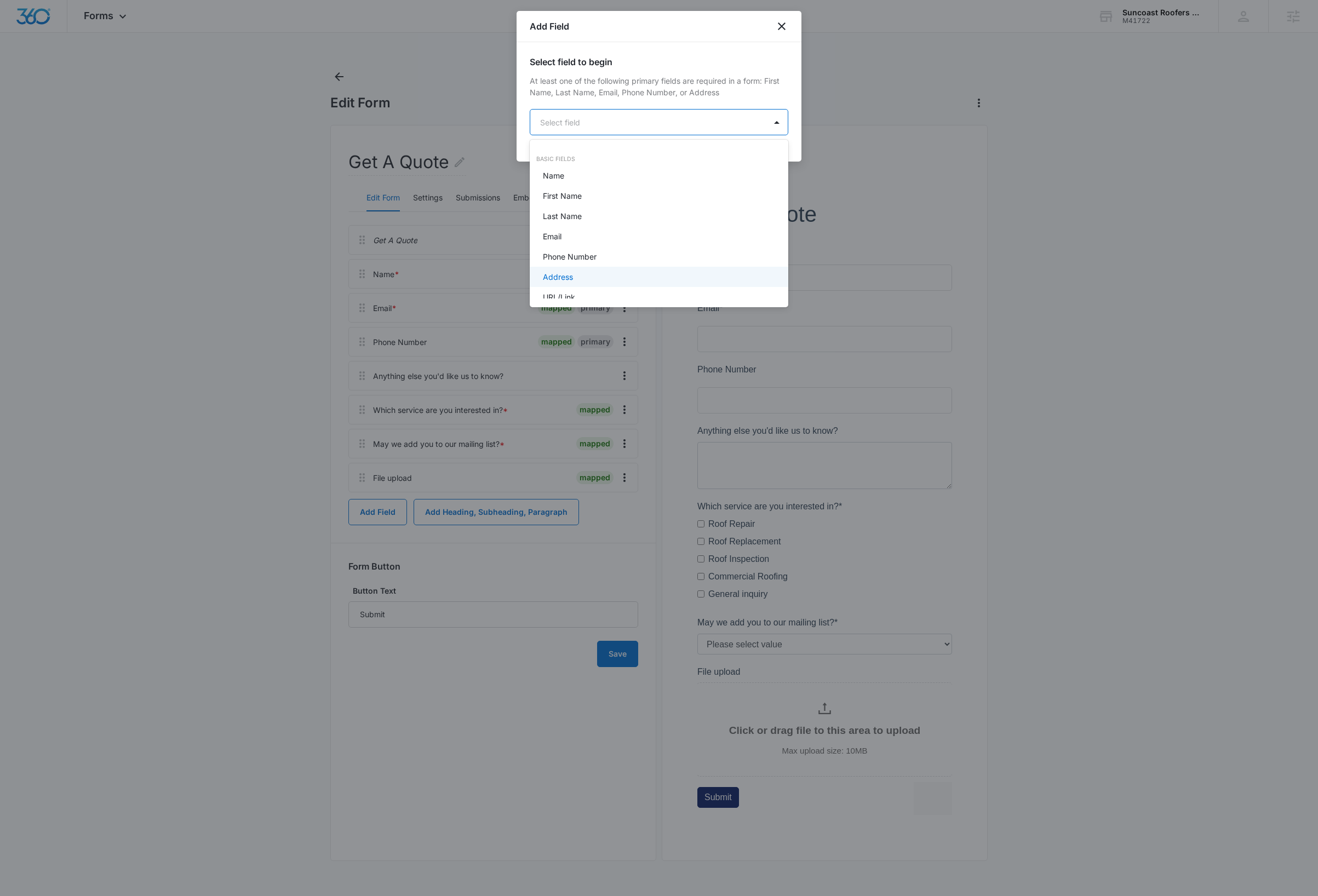
click at [571, 274] on p "Address" at bounding box center [558, 277] width 30 height 12
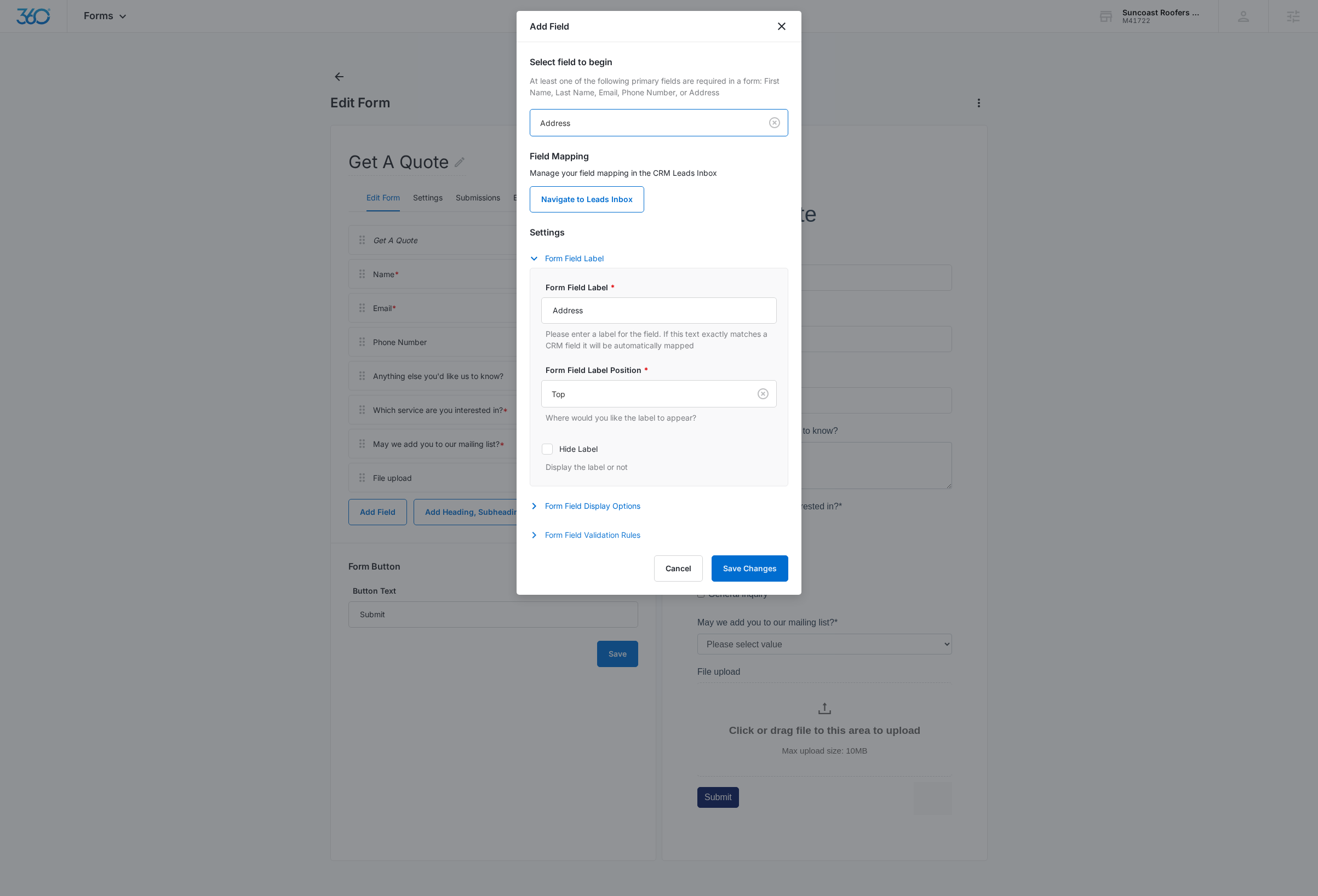
click at [601, 538] on button "Form Field Validation Rules" at bounding box center [590, 535] width 122 height 13
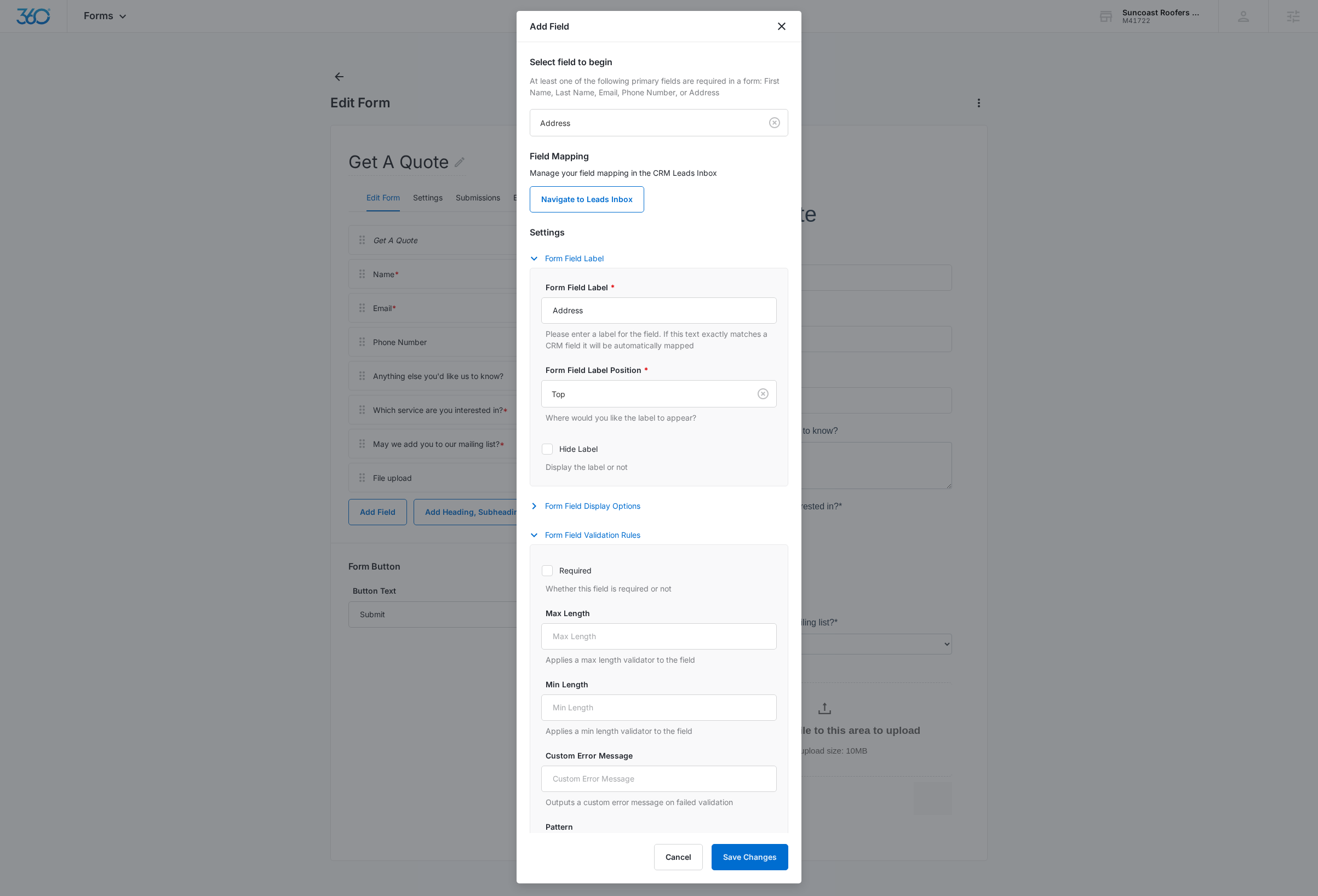
click at [546, 573] on icon at bounding box center [547, 571] width 10 height 10
click at [542, 570] on input "Required" at bounding box center [541, 570] width 1 height 1
checkbox input "true"
click at [765, 857] on button "Save Changes" at bounding box center [750, 856] width 77 height 27
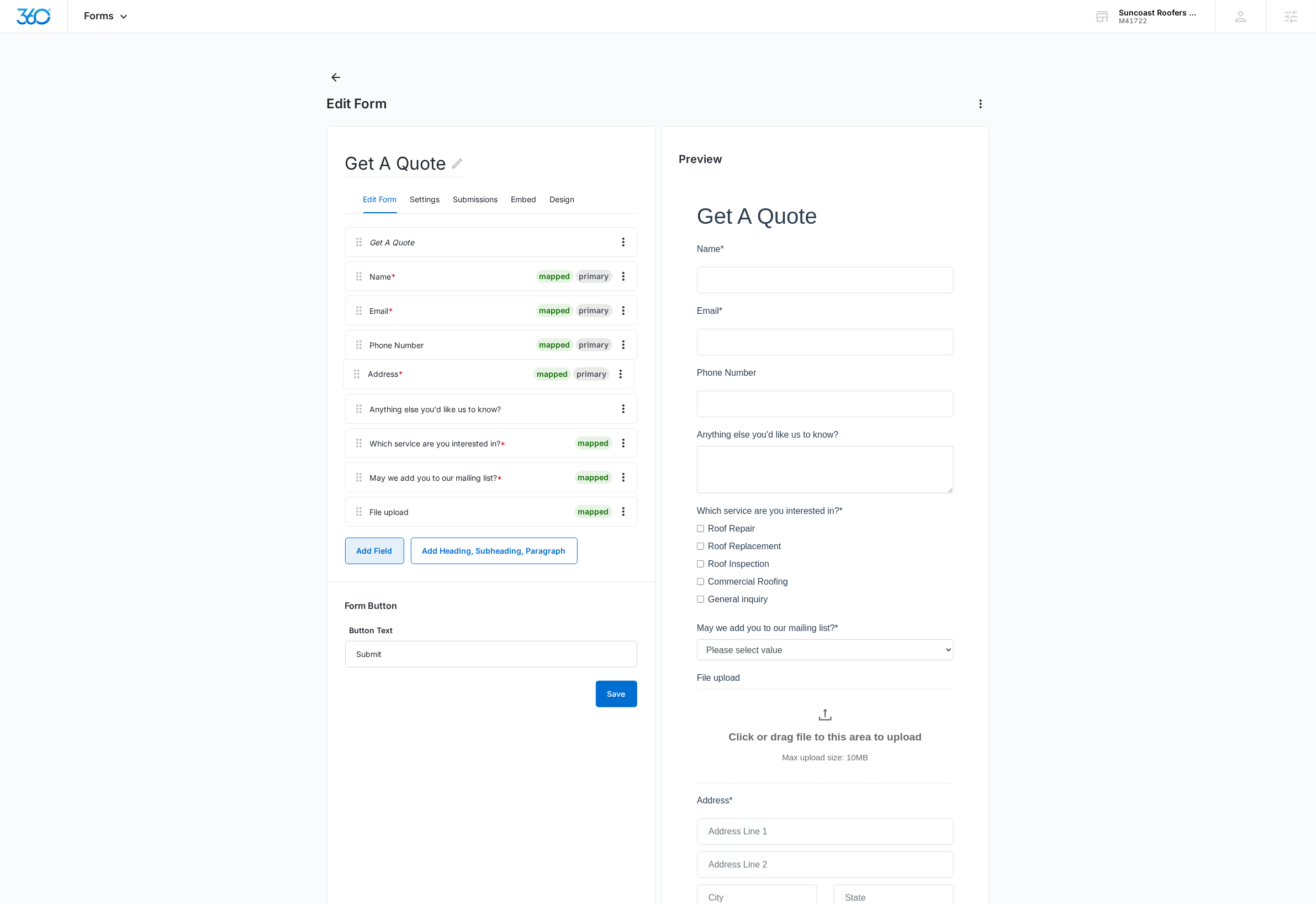
drag, startPoint x: 358, startPoint y: 517, endPoint x: 357, endPoint y: 367, distance: 150.0
click at [357, 367] on div "Get A Quote Name * mapped primary Email * mapped primary Phone Number mapped pr…" at bounding box center [491, 379] width 292 height 304
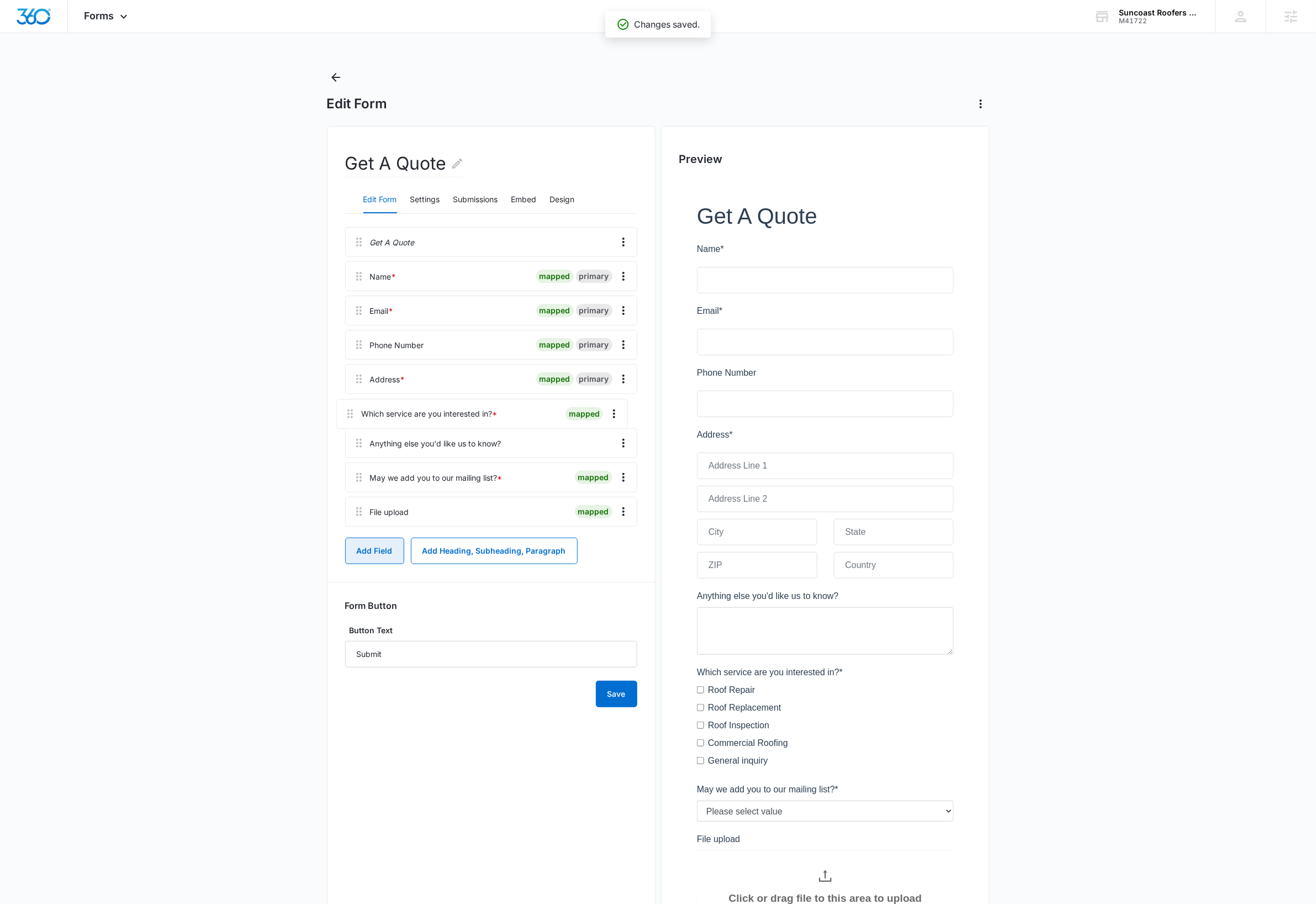
drag, startPoint x: 364, startPoint y: 455, endPoint x: 366, endPoint y: 425, distance: 30.1
click at [355, 414] on div "Get A Quote Name * mapped primary Email * mapped primary Phone Number mapped pr…" at bounding box center [491, 379] width 292 height 304
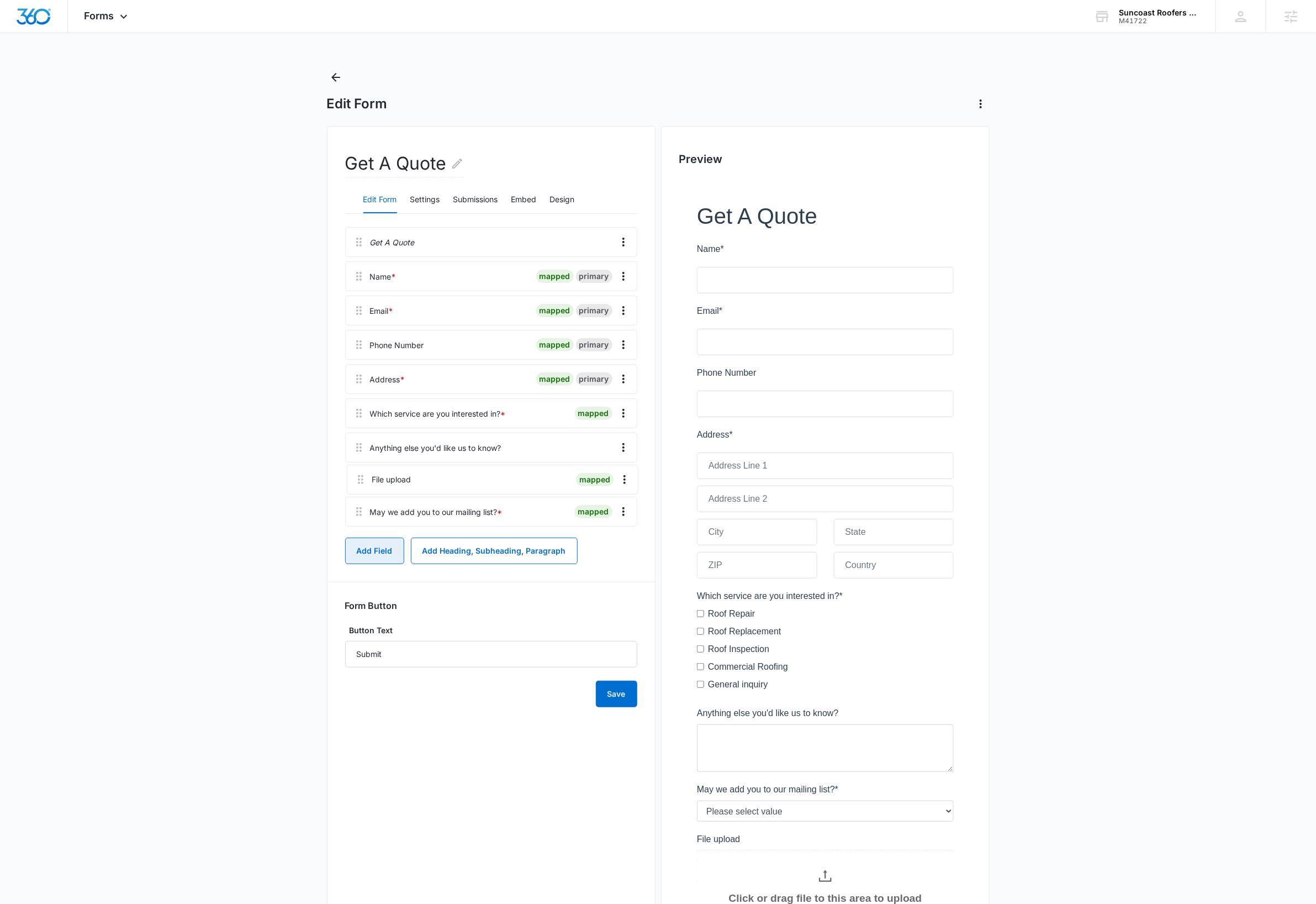
drag, startPoint x: 356, startPoint y: 513, endPoint x: 358, endPoint y: 475, distance: 38.1
click at [358, 475] on div "Get A Quote Name * mapped primary Email * mapped primary Phone Number mapped pr…" at bounding box center [491, 379] width 292 height 304
click at [625, 521] on icon "Overflow Menu" at bounding box center [624, 516] width 13 height 13
click at [603, 546] on div "Edit" at bounding box center [593, 547] width 23 height 8
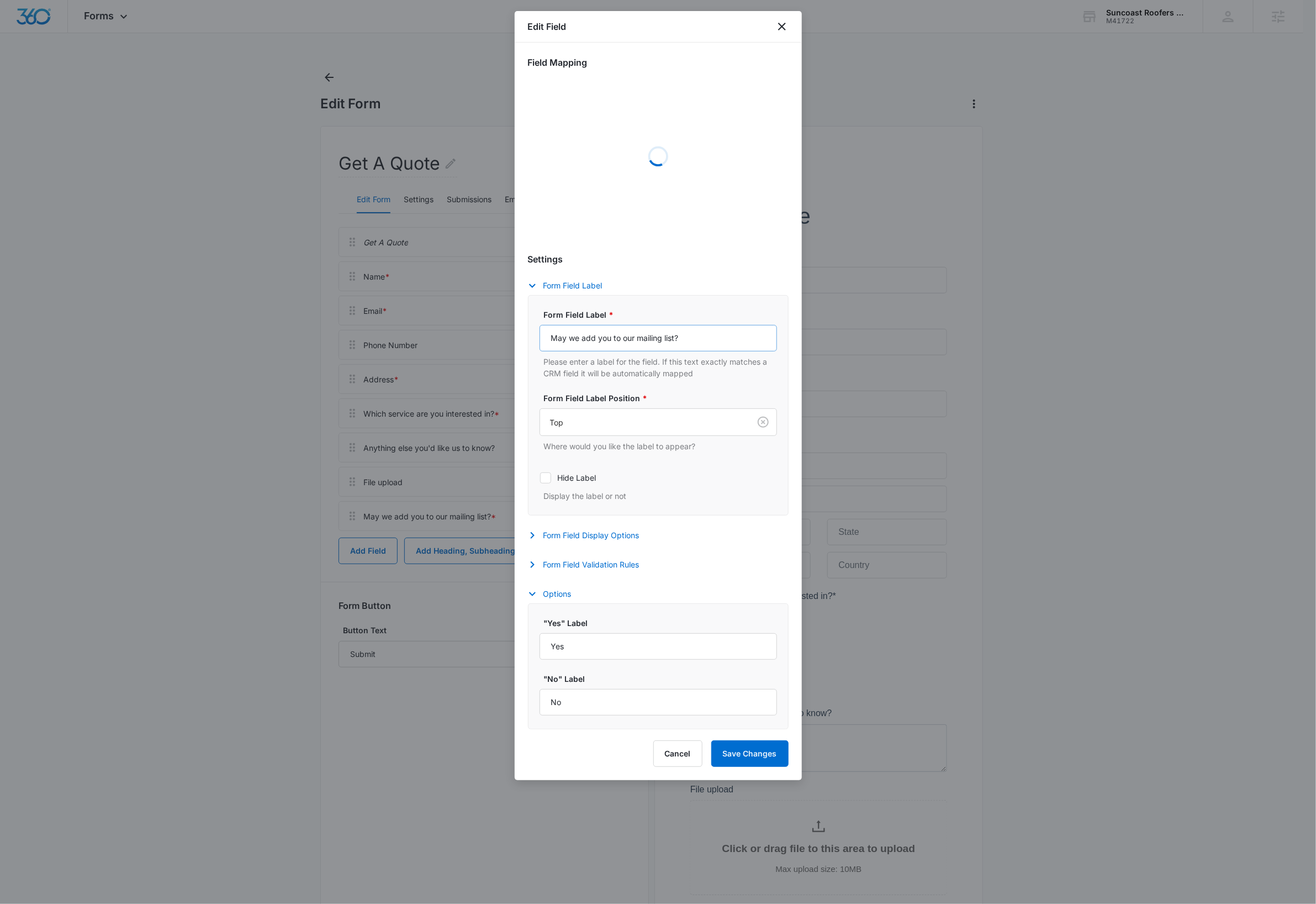
select select "333"
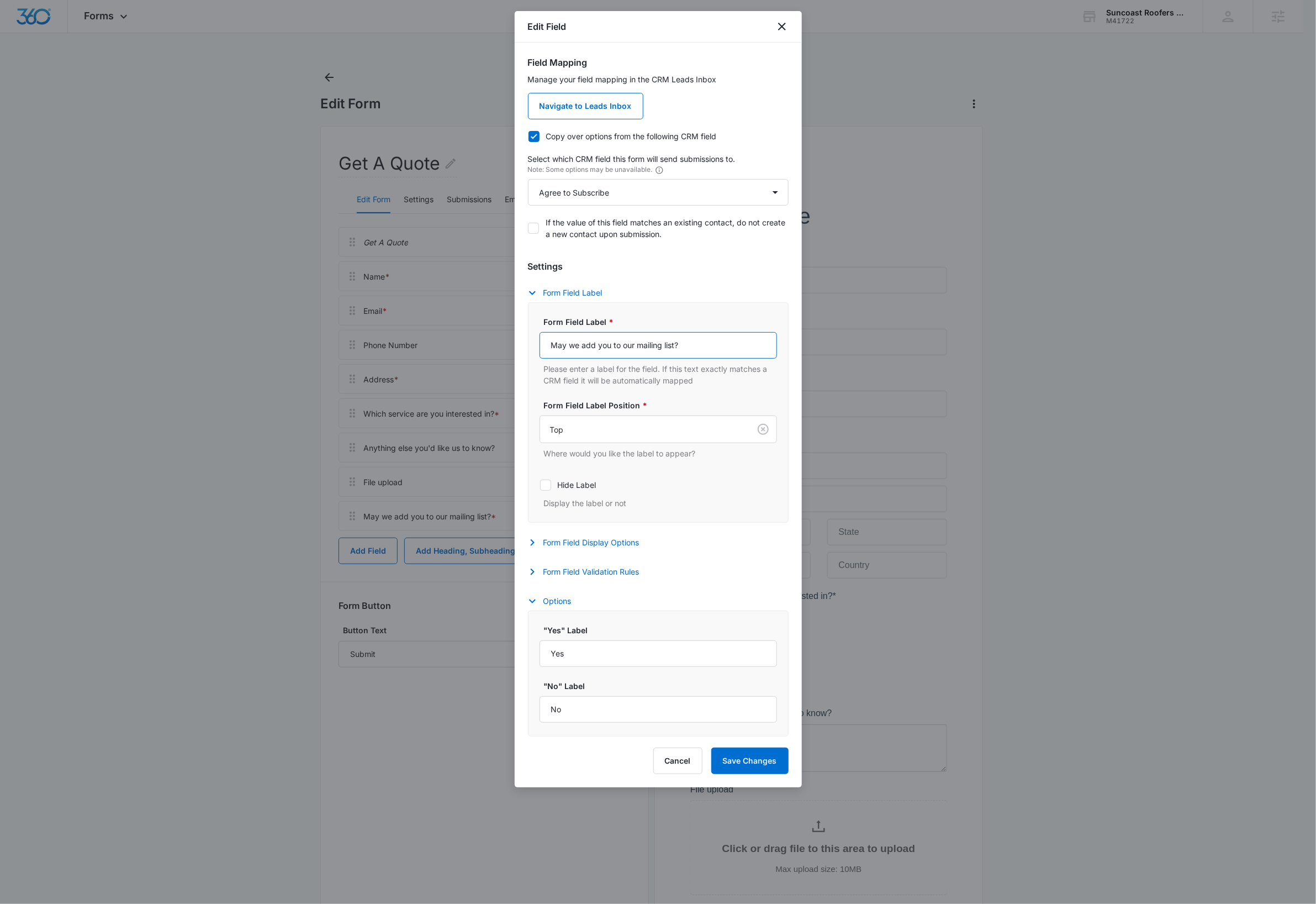
click at [704, 340] on input "May we add you to our mailing list?" at bounding box center [658, 345] width 237 height 27
type input "May we email you about this?"
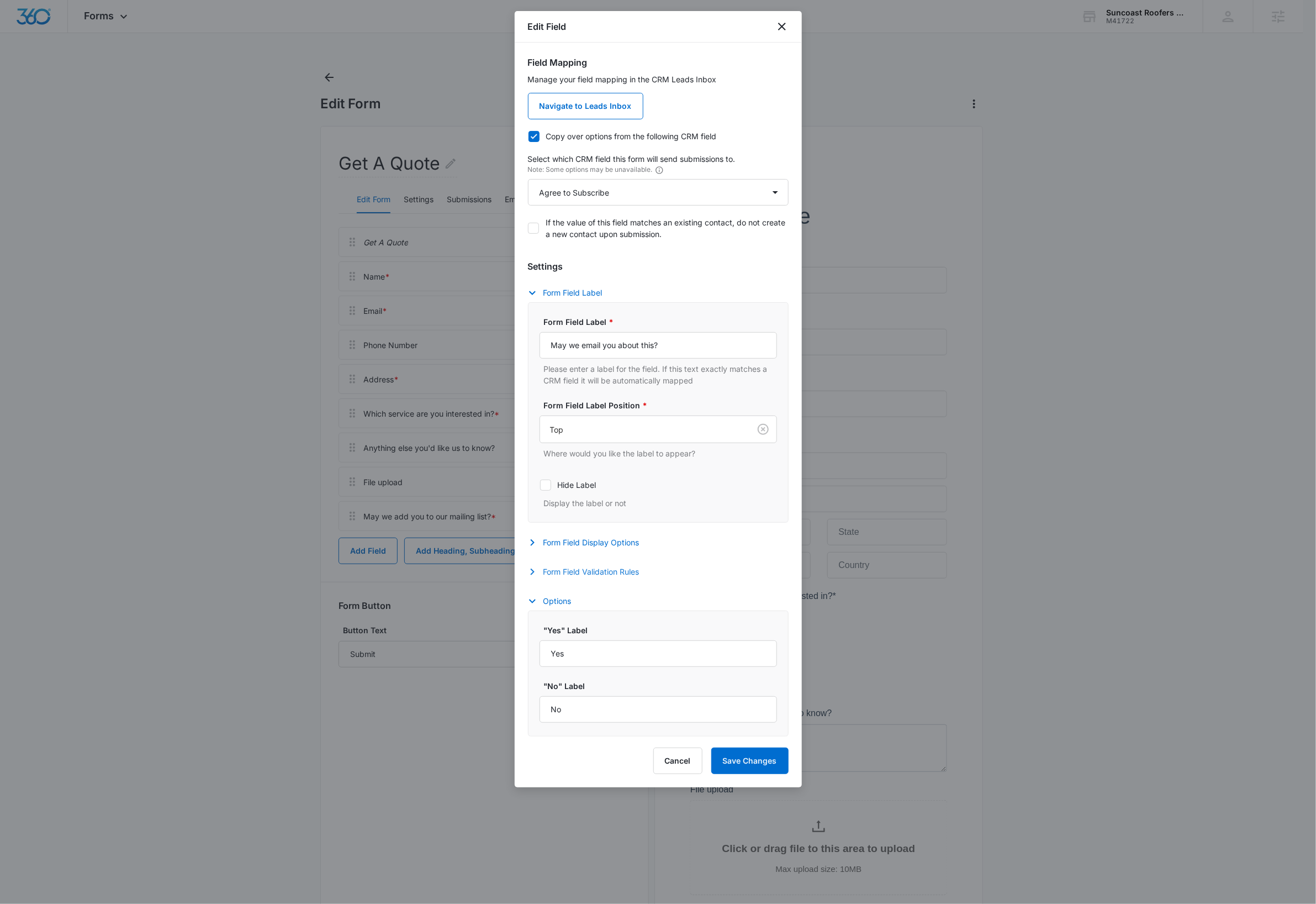
click at [613, 575] on button "Form Field Validation Rules" at bounding box center [589, 572] width 123 height 13
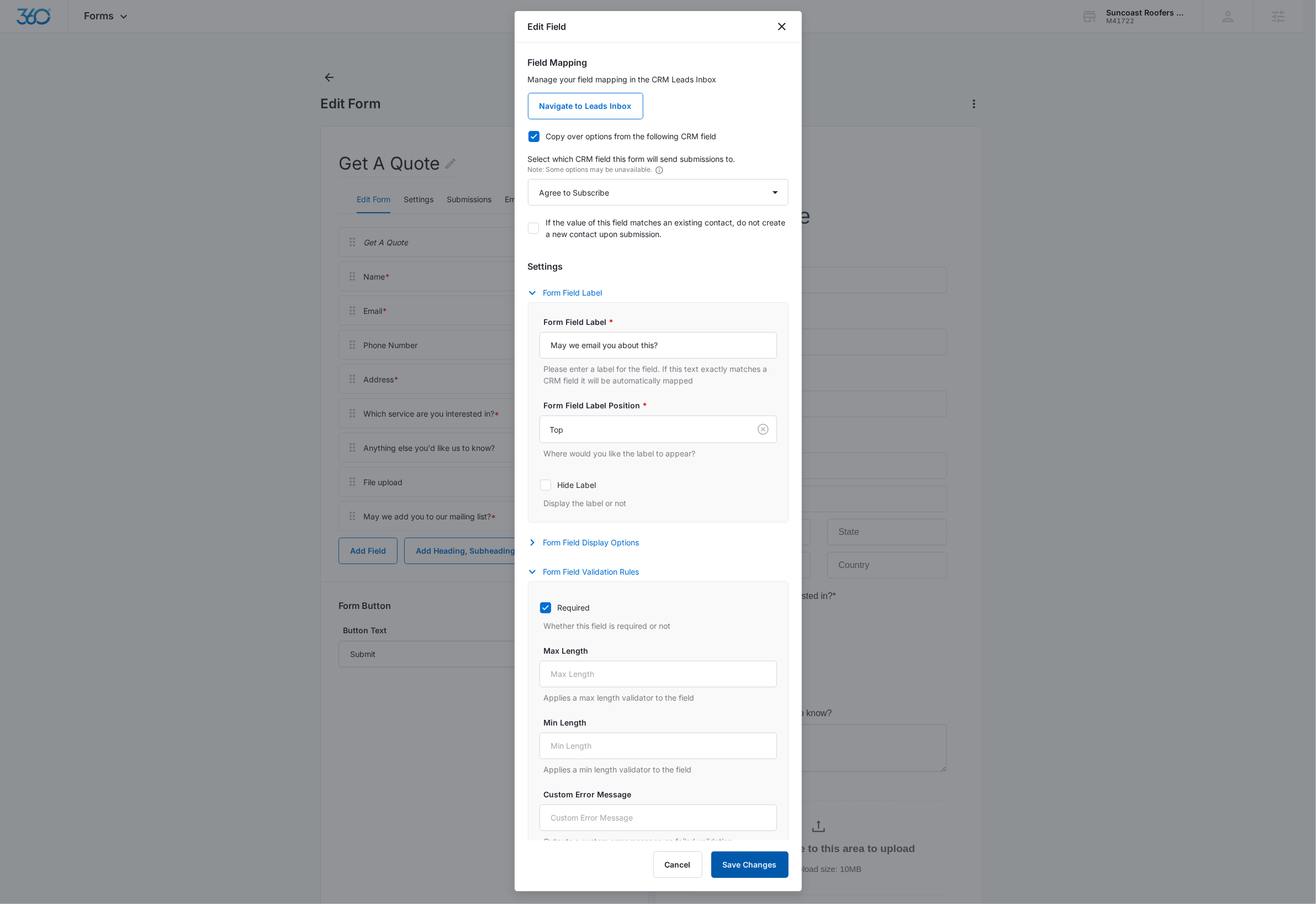
click at [771, 871] on button "Save Changes" at bounding box center [750, 864] width 78 height 27
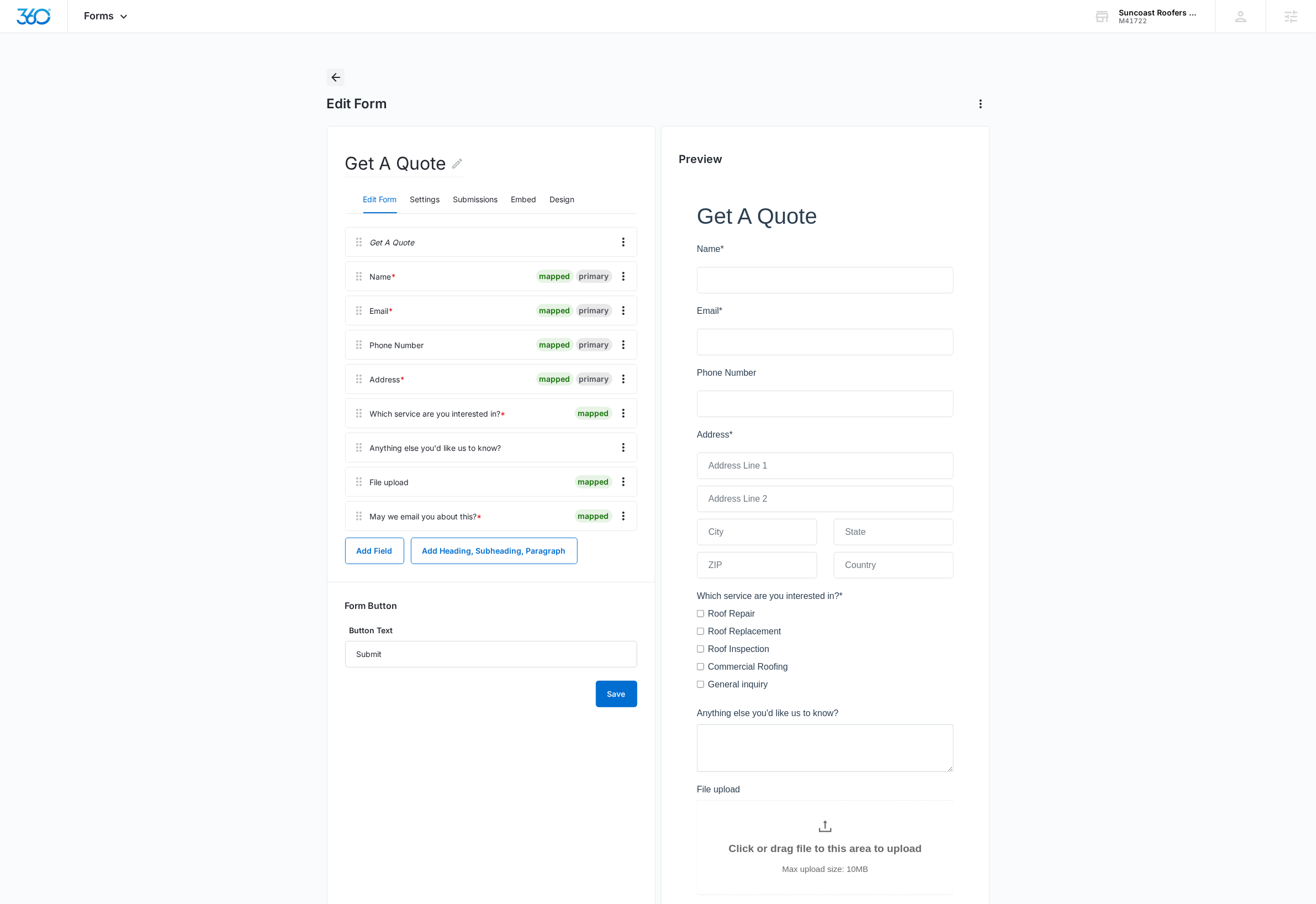
click at [337, 74] on icon "Back" at bounding box center [336, 77] width 13 height 13
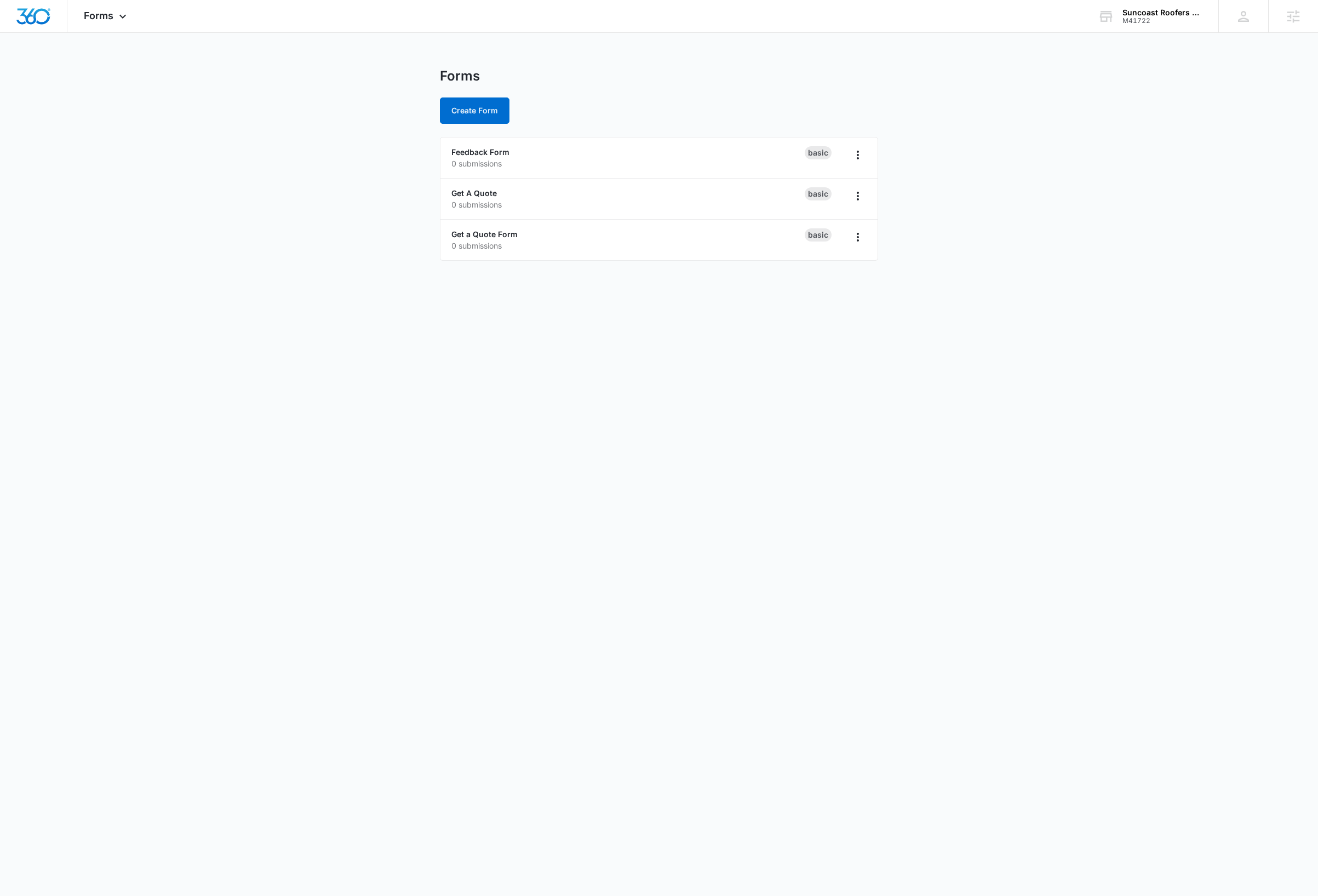
click at [319, 302] on body "Forms Apps Reputation Websites Forms CRM Email Social Payments Content Ads Inte…" at bounding box center [659, 448] width 1318 height 896
click at [488, 150] on link "Feedback Form" at bounding box center [480, 152] width 58 height 9
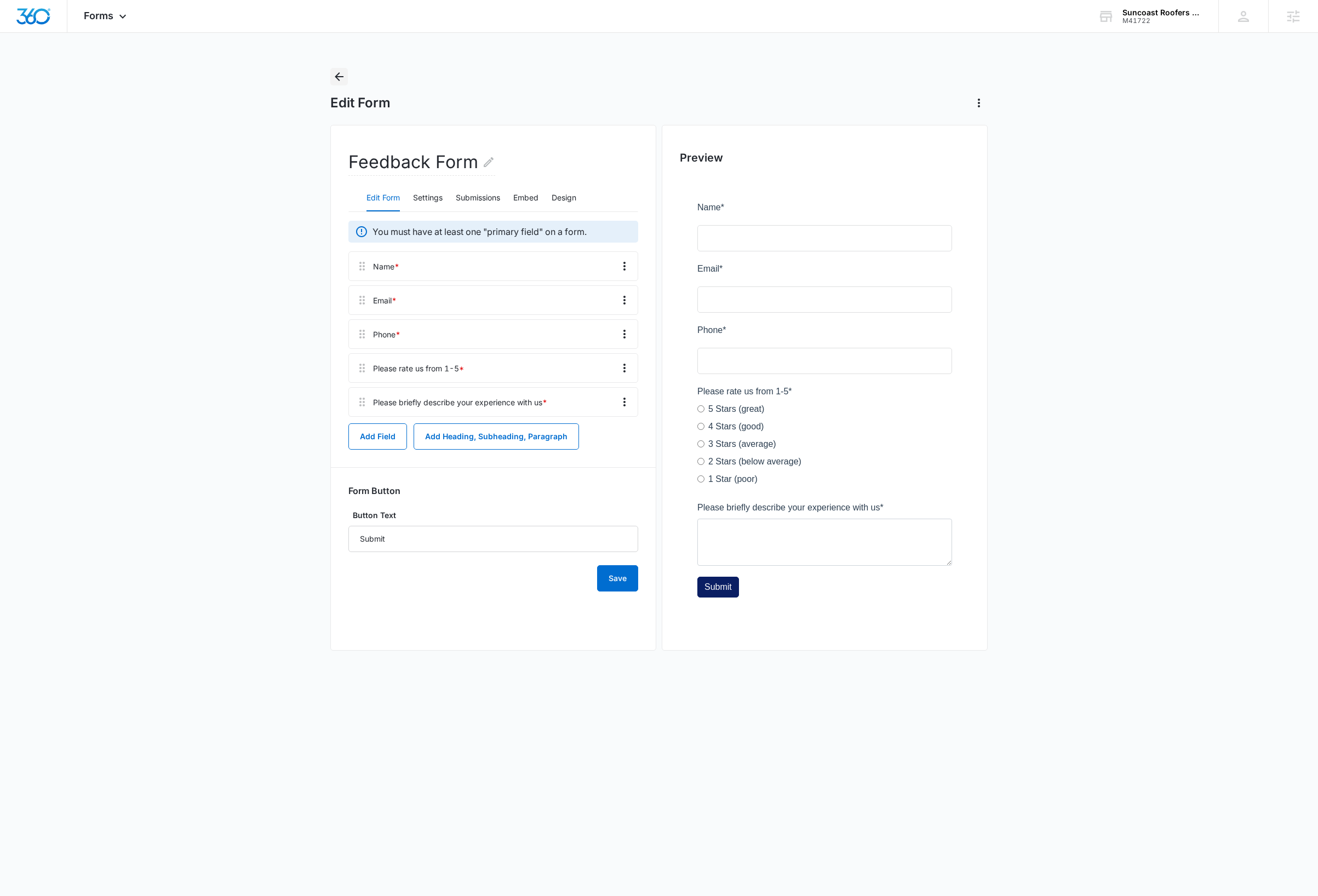
click at [336, 76] on icon "Back" at bounding box center [339, 77] width 9 height 9
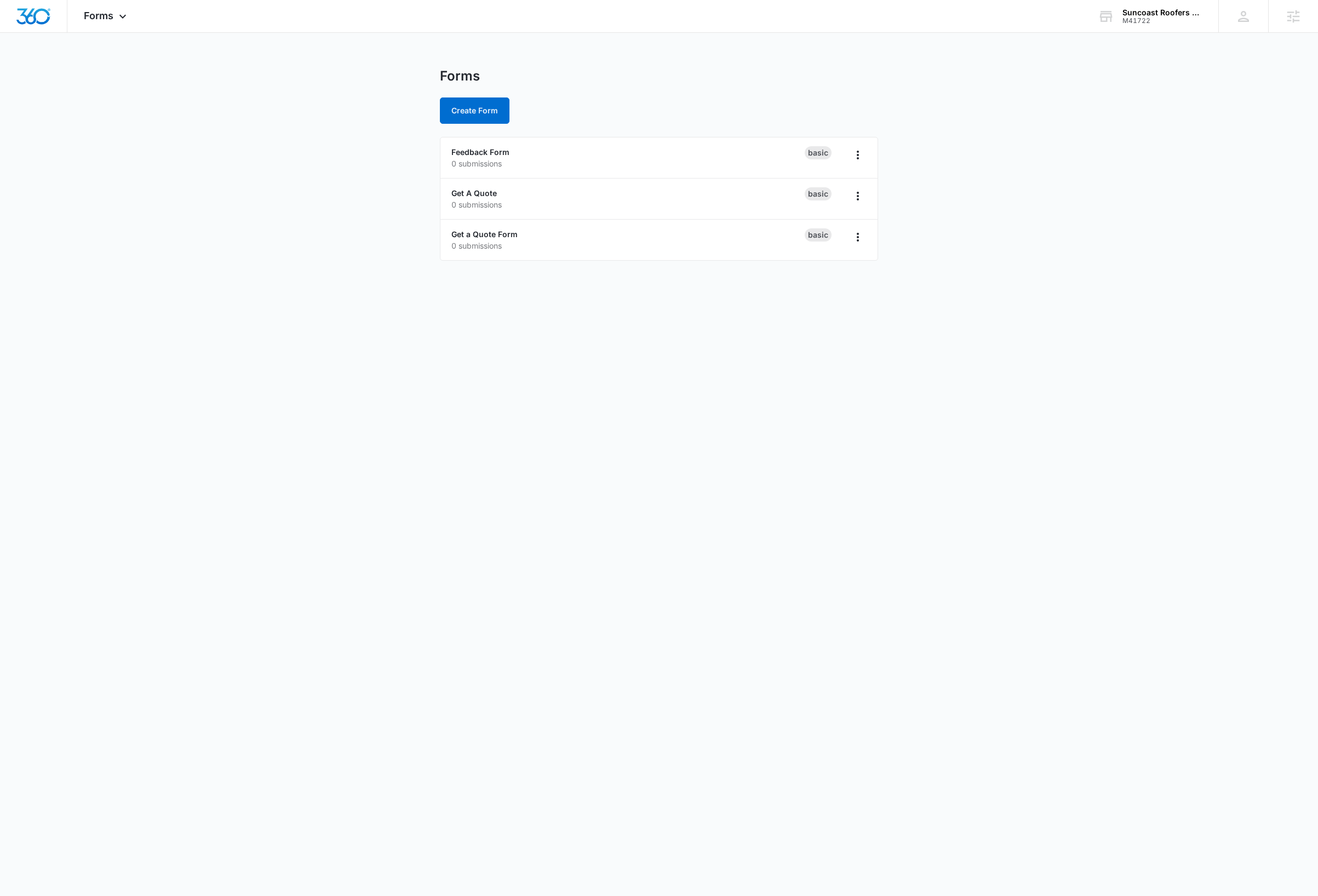
click at [233, 368] on body "Forms Apps Reputation Websites Forms CRM Email Social Payments Content Ads Inte…" at bounding box center [659, 448] width 1318 height 896
click at [511, 582] on body "Forms Apps Reputation Websites Forms CRM Email Social Payments Content Ads Inte…" at bounding box center [659, 448] width 1318 height 896
click at [468, 108] on button "Create Form" at bounding box center [474, 111] width 70 height 27
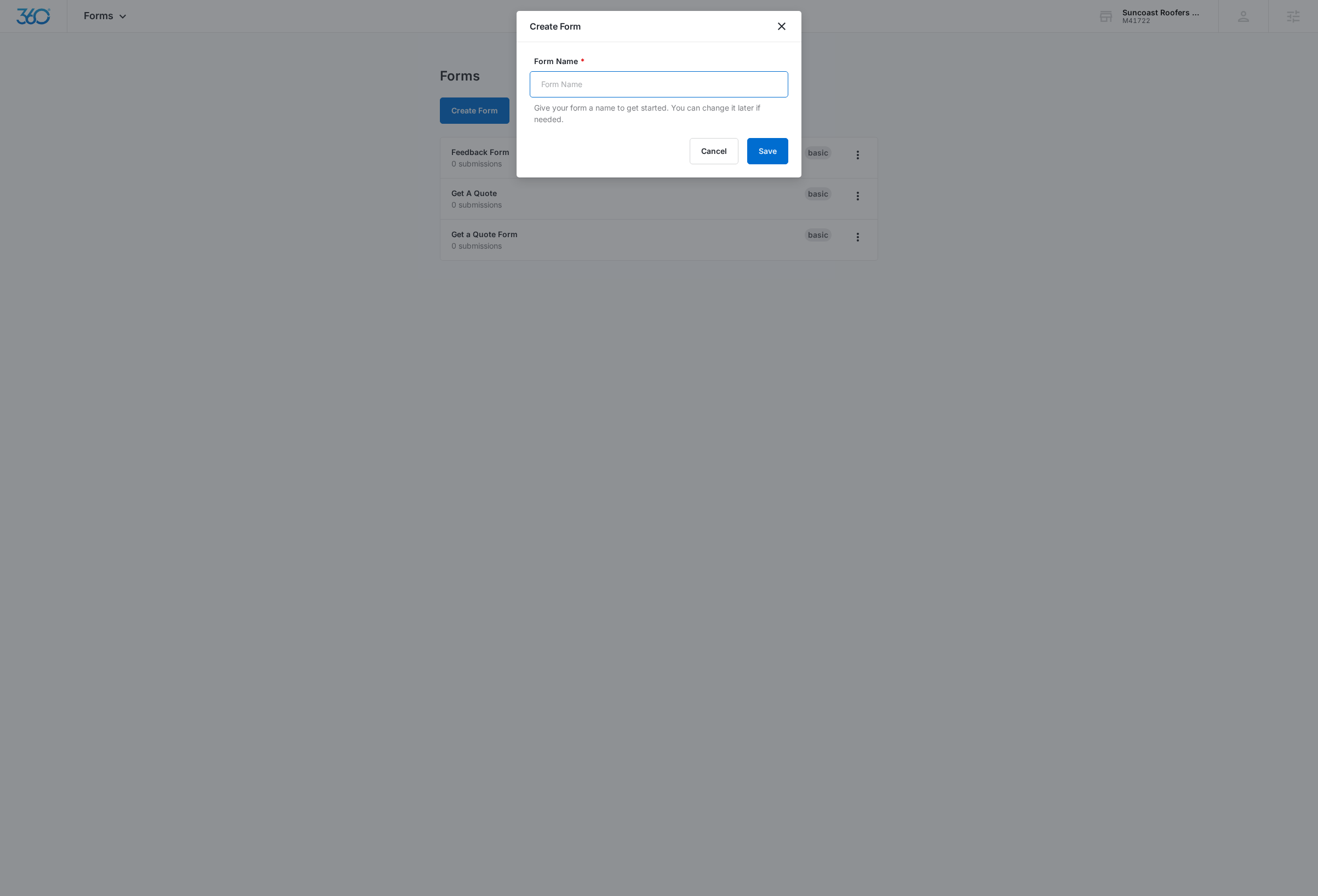
click at [625, 88] on input "Form Name *" at bounding box center [658, 84] width 258 height 27
type input "Feedback"
click at [763, 148] on button "Save" at bounding box center [768, 151] width 41 height 27
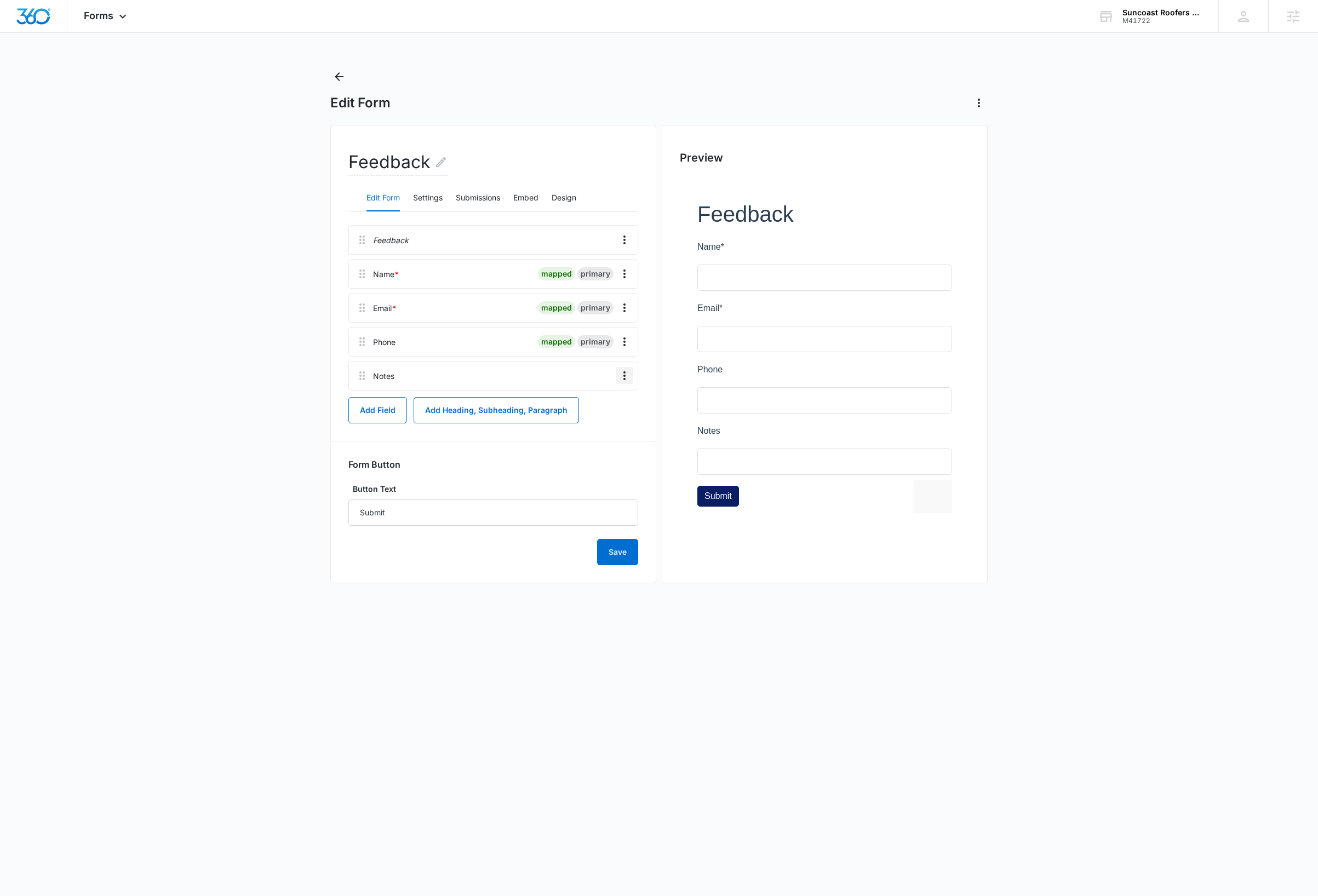
click at [624, 375] on icon "Overflow Menu" at bounding box center [624, 375] width 2 height 9
click at [612, 428] on button "Delete" at bounding box center [601, 423] width 63 height 17
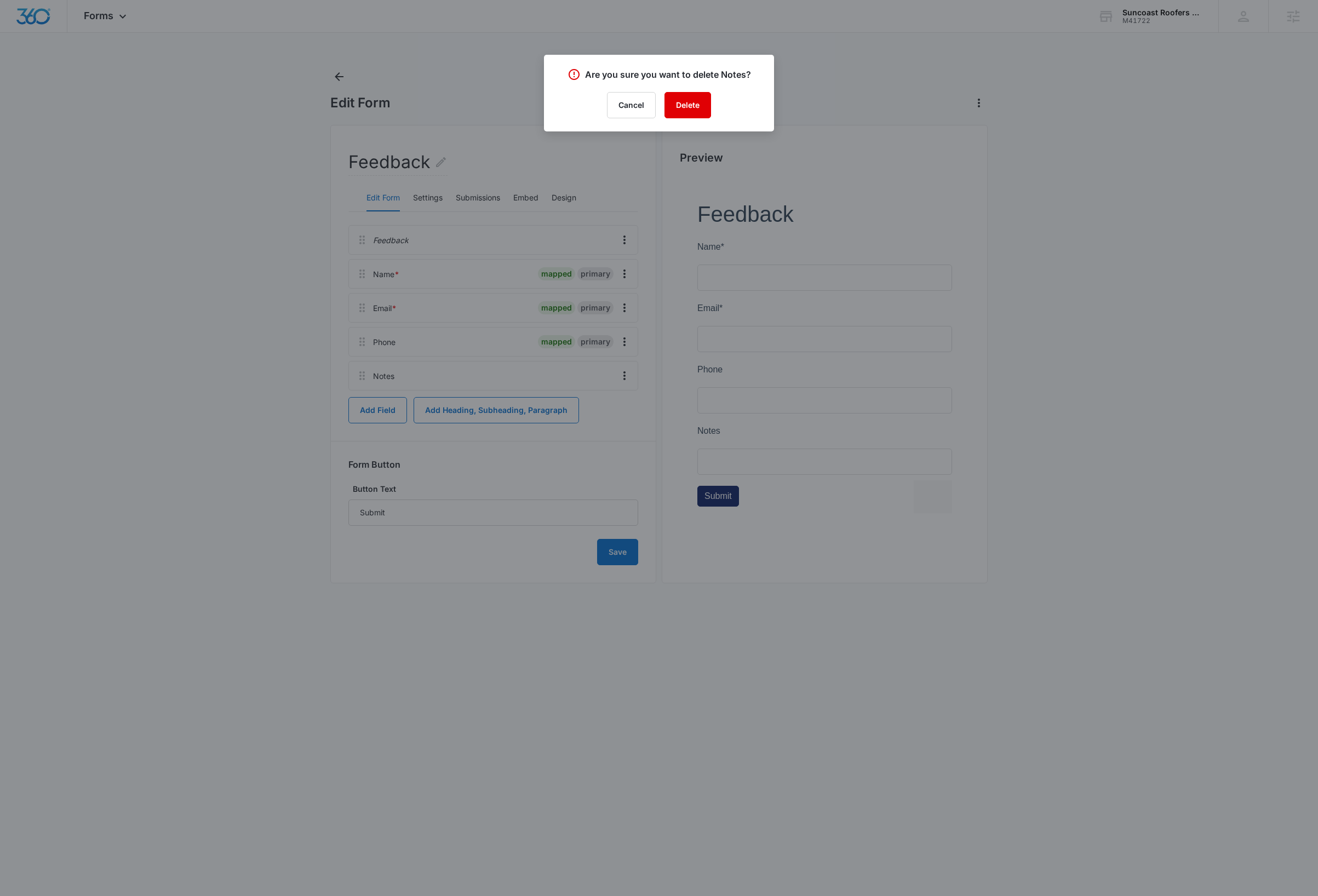
click at [702, 112] on button "Delete" at bounding box center [688, 105] width 47 height 27
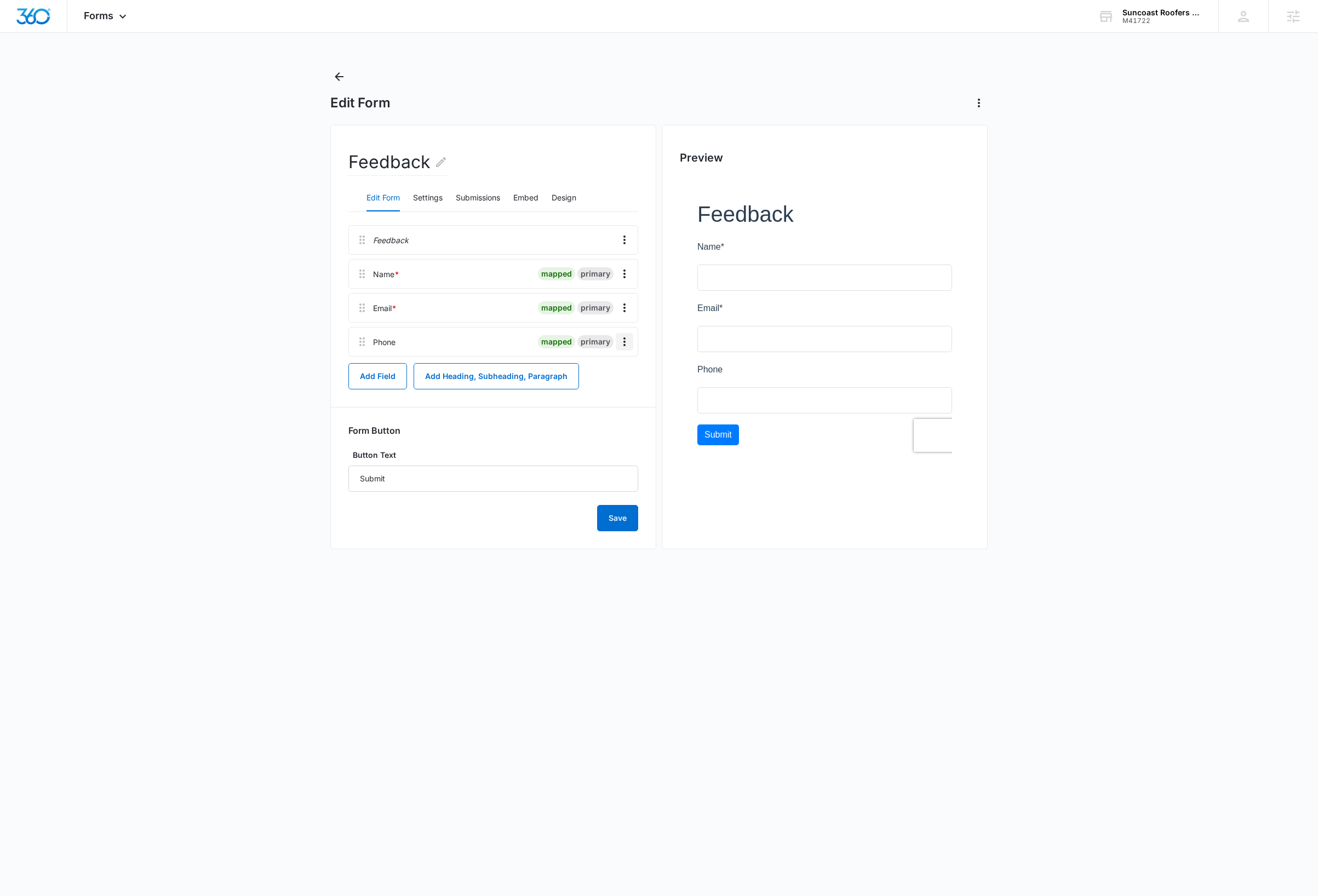
click at [626, 341] on icon "Overflow Menu" at bounding box center [624, 342] width 13 height 13
click at [617, 368] on button "Edit" at bounding box center [601, 373] width 63 height 17
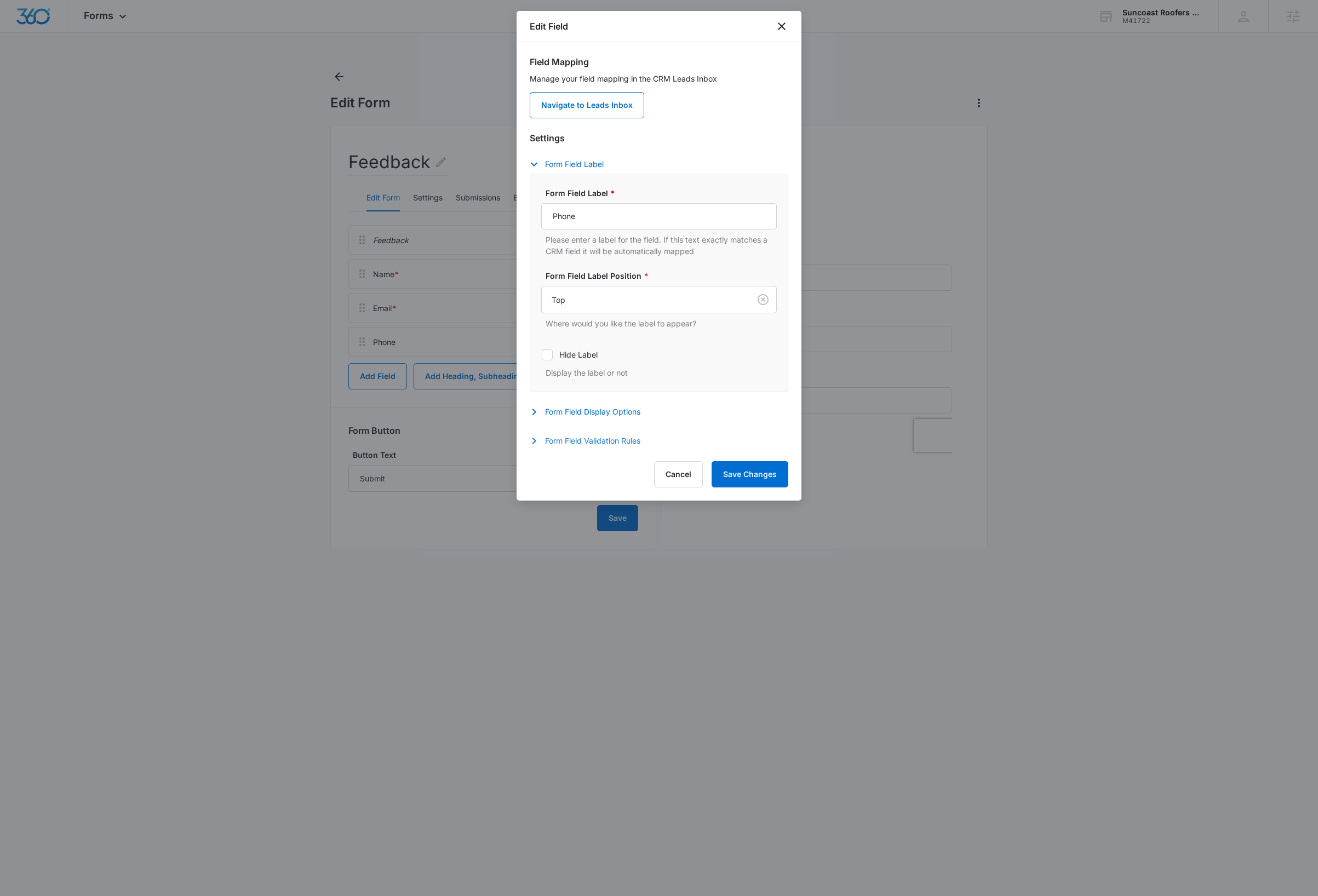
drag, startPoint x: 586, startPoint y: 445, endPoint x: 598, endPoint y: 443, distance: 12.2
click at [586, 445] on button "Form Field Validation Rules" at bounding box center [590, 441] width 122 height 13
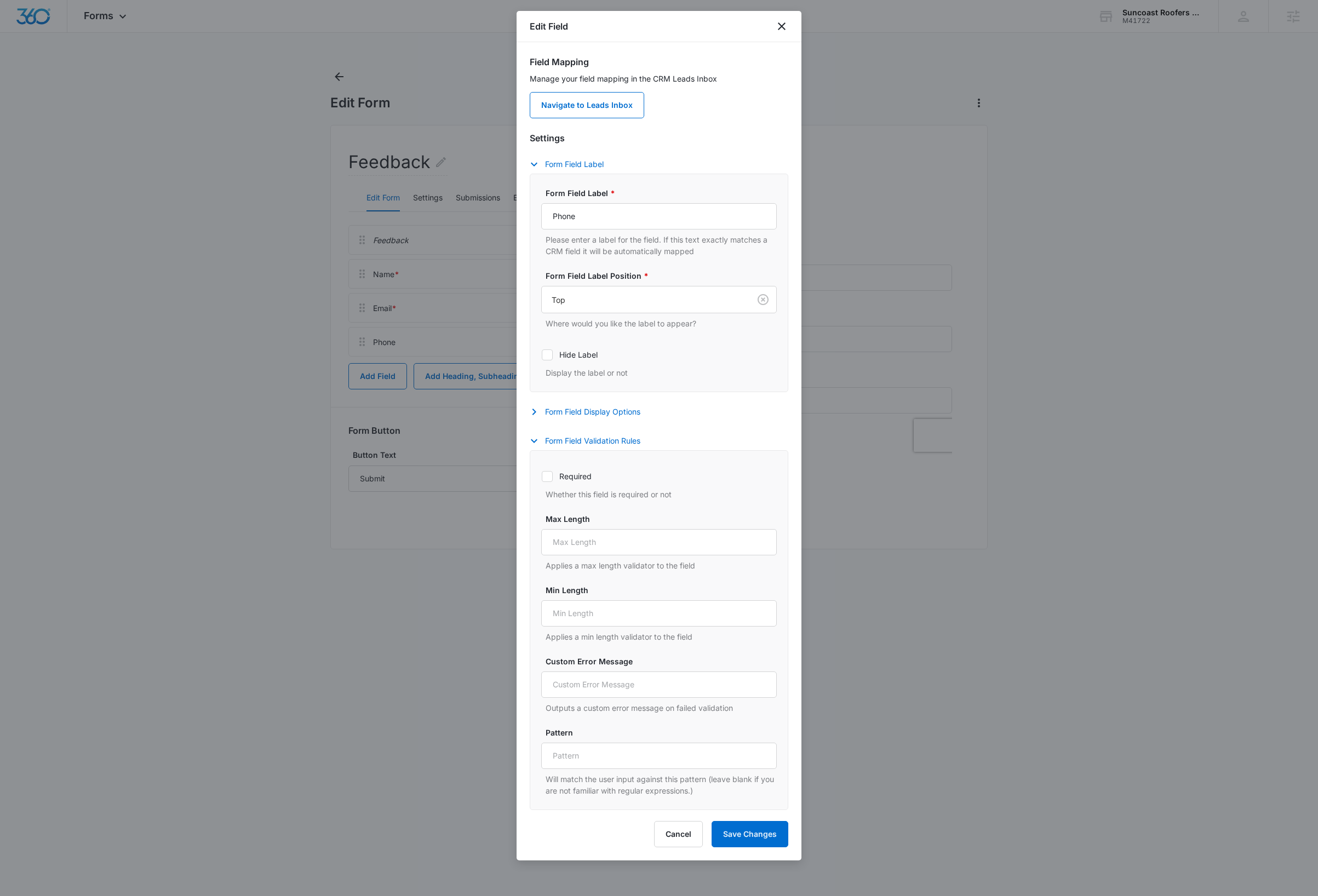
click at [552, 481] on icon at bounding box center [547, 477] width 10 height 10
click at [542, 476] on input "Required" at bounding box center [541, 476] width 1 height 1
checkbox input "true"
click at [770, 841] on button "Save Changes" at bounding box center [750, 833] width 77 height 27
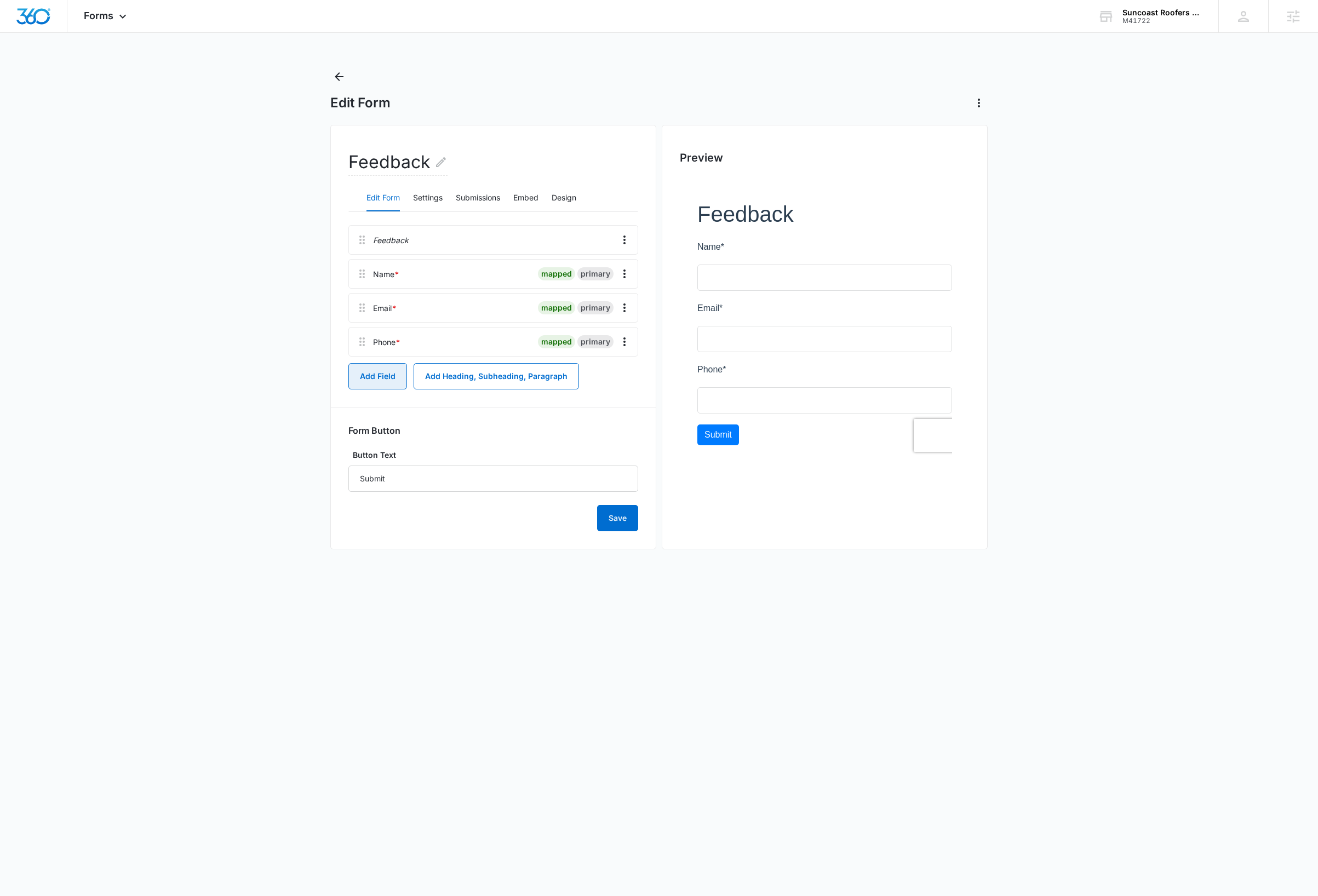
click at [371, 385] on button "Add Field" at bounding box center [377, 376] width 58 height 27
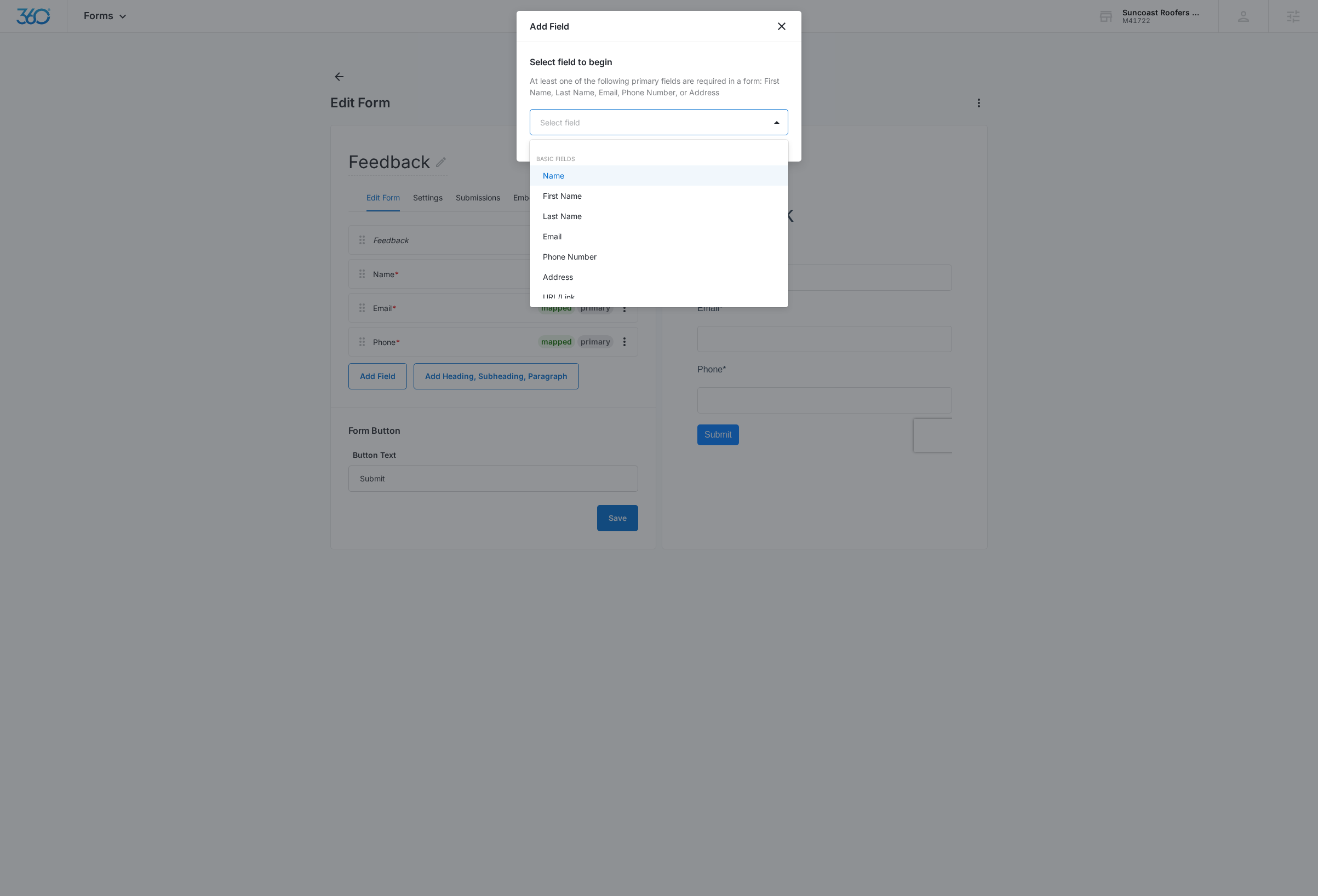
click at [637, 121] on body "Forms Apps Reputation Websites Forms CRM Email Social Payments Content Ads Inte…" at bounding box center [659, 448] width 1318 height 896
click at [565, 206] on div "Radio" at bounding box center [658, 209] width 230 height 12
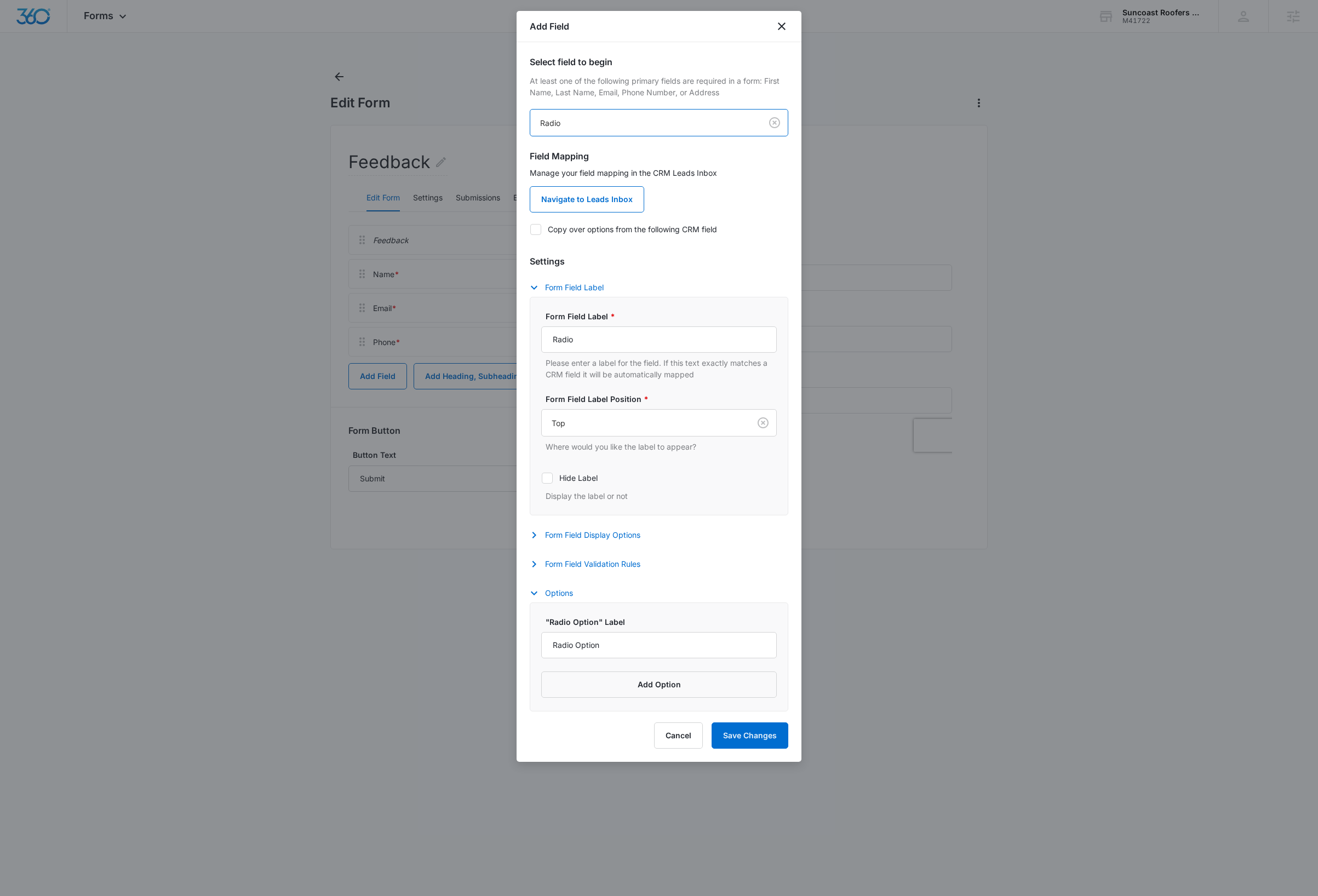
click at [535, 227] on icon at bounding box center [536, 229] width 10 height 10
click at [530, 229] on input "Copy over options from the following CRM field" at bounding box center [530, 229] width 1 height 1
checkbox input "true"
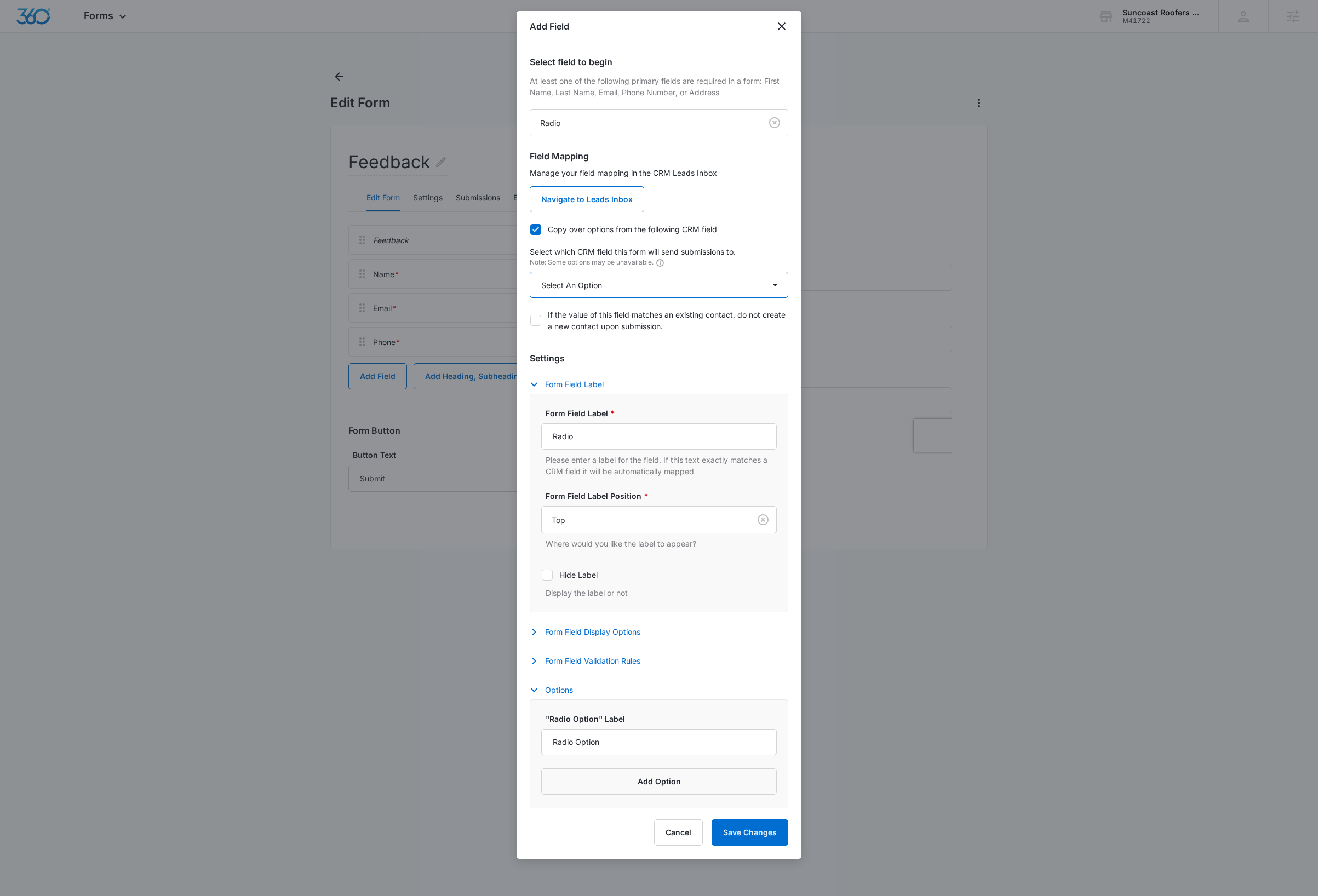
click at [635, 287] on select "Select An Option Select An Option Please rate us from 1-5" at bounding box center [658, 285] width 258 height 27
select select "343"
click at [530, 272] on select "Select An Option Select An Option Please rate us from 1-5" at bounding box center [658, 285] width 258 height 27
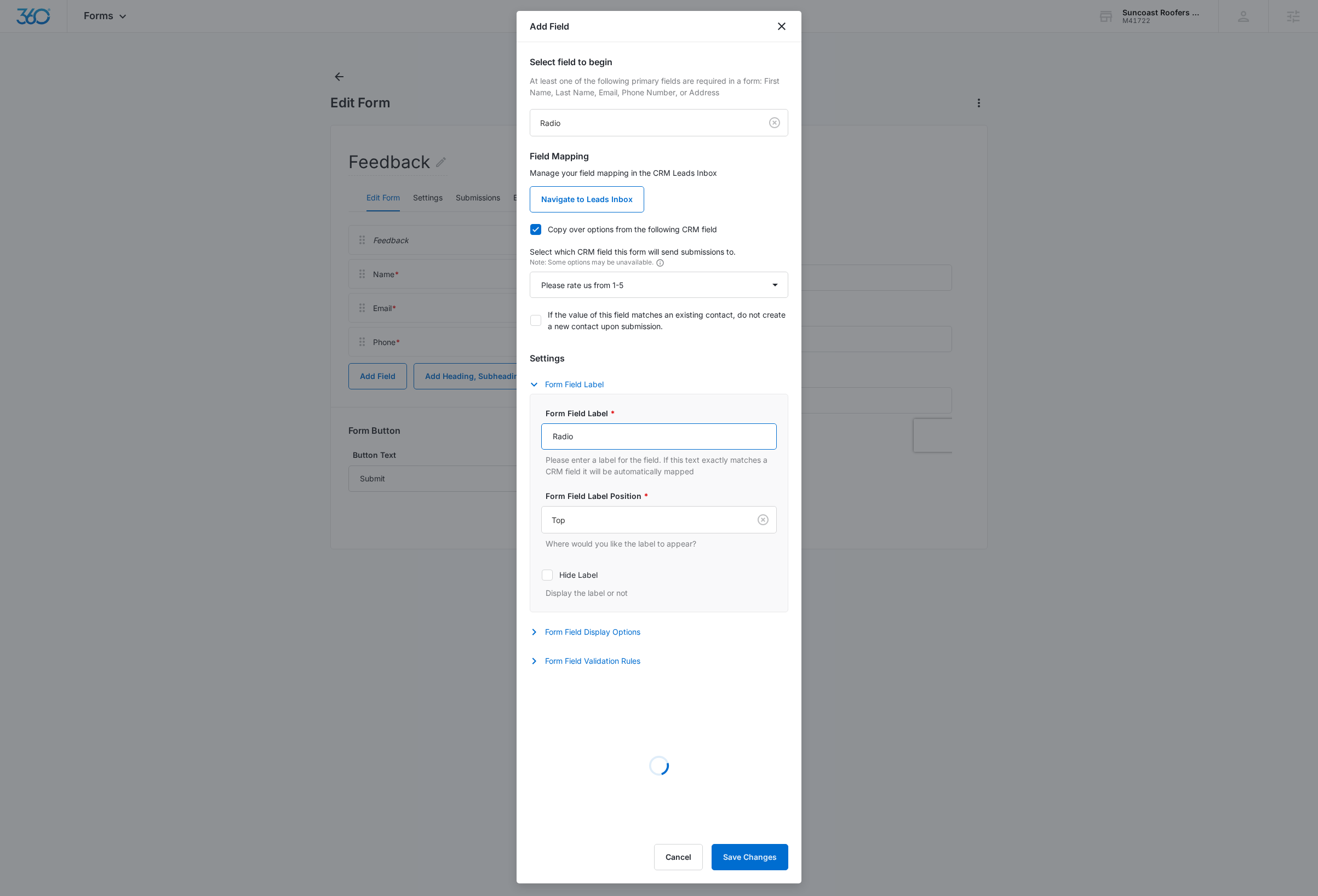
click at [608, 442] on input "Radio" at bounding box center [658, 436] width 235 height 27
type input "o"
type input "Please rate us from 1-5"
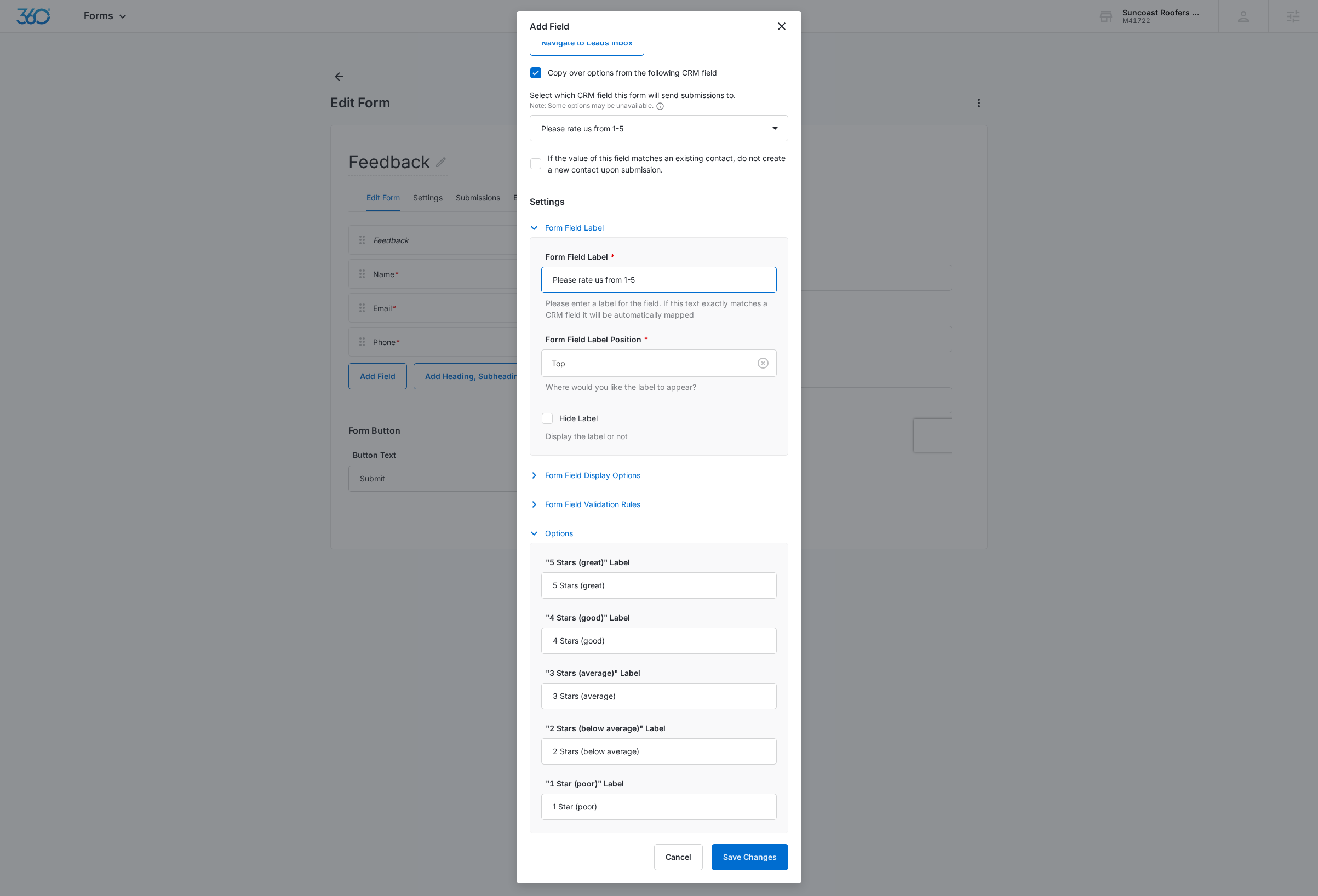
scroll to position [161, 0]
click at [768, 856] on button "Save Changes" at bounding box center [750, 856] width 77 height 27
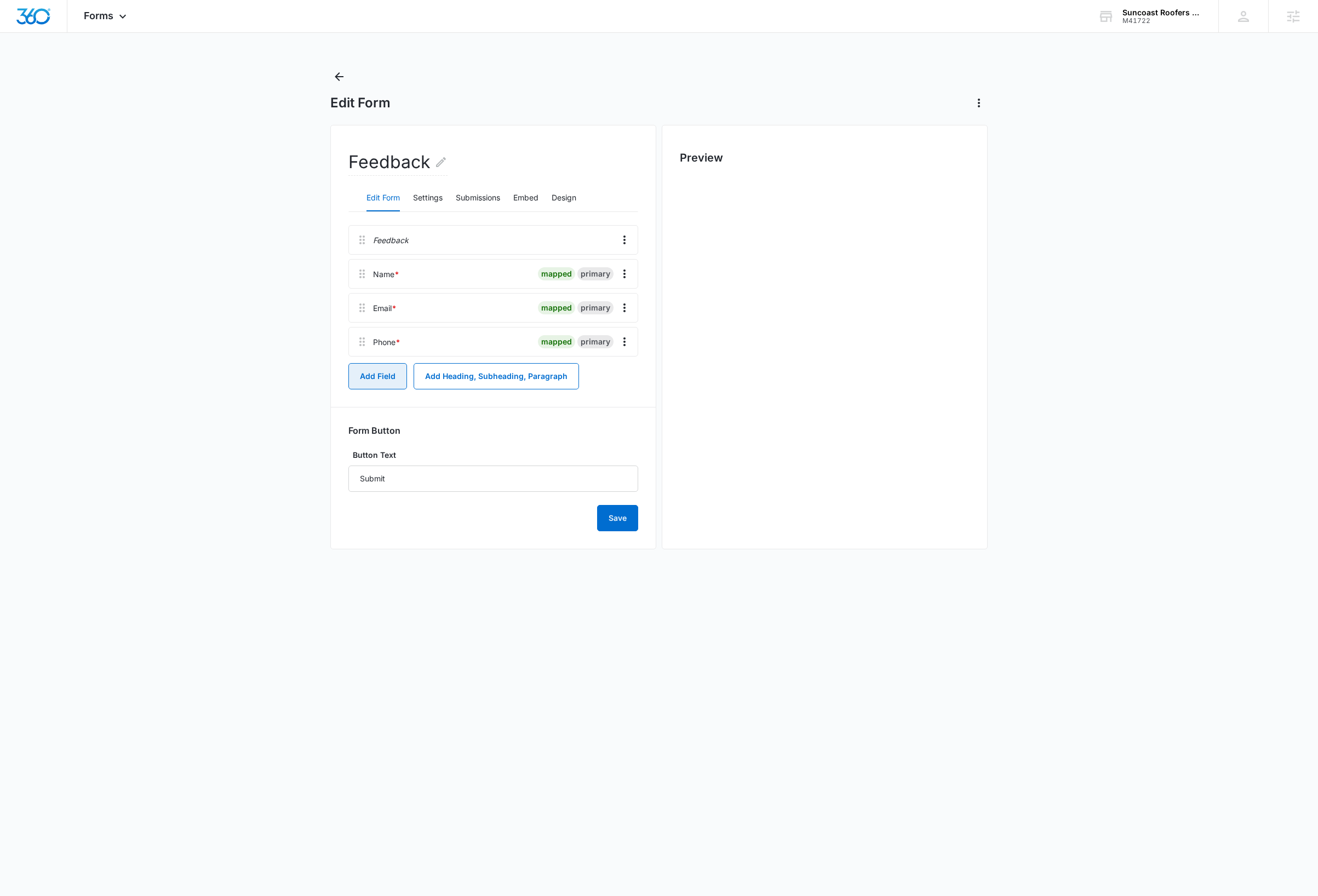
scroll to position [0, 0]
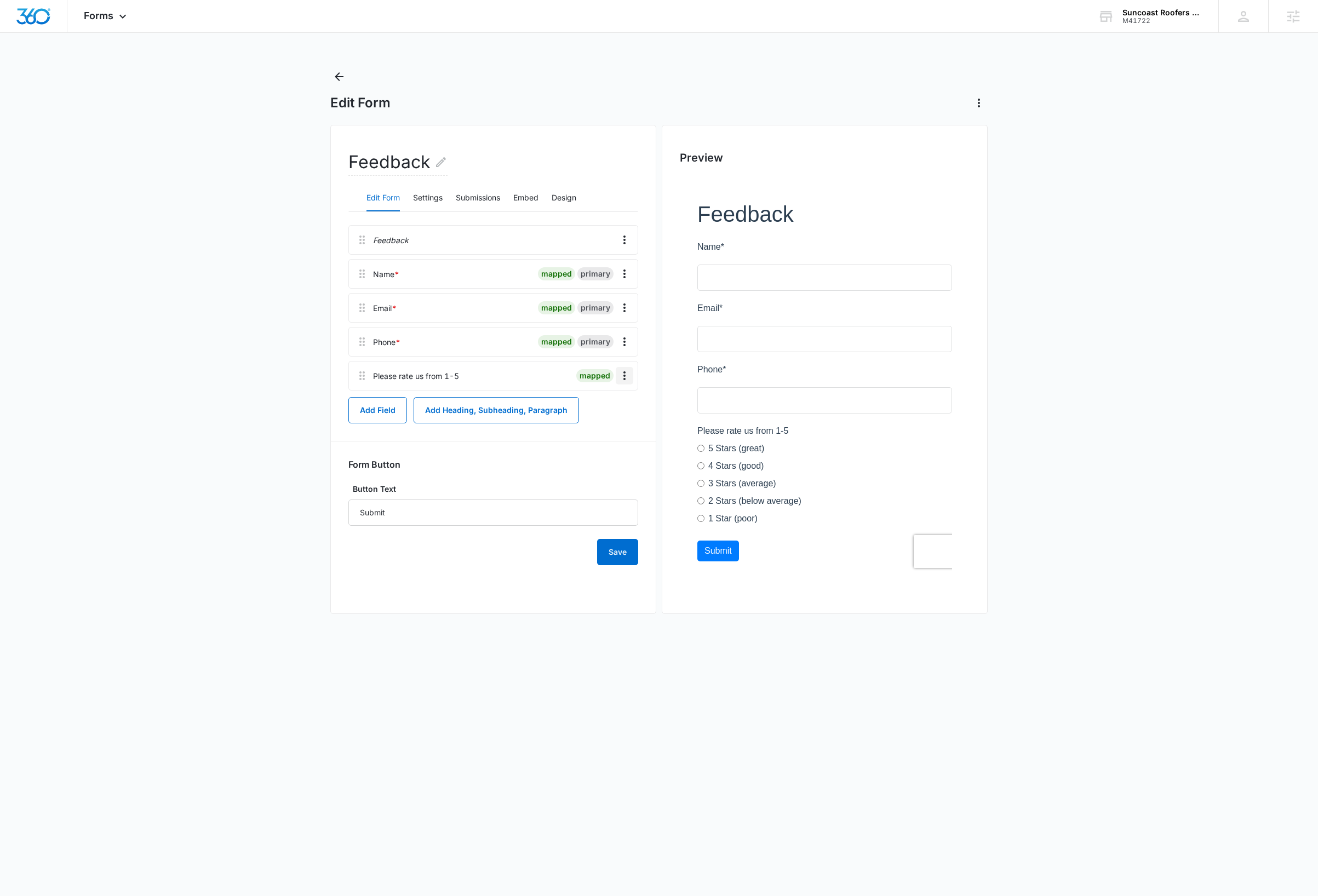
click at [628, 377] on icon "Overflow Menu" at bounding box center [624, 375] width 13 height 13
click at [609, 405] on button "Edit" at bounding box center [601, 406] width 63 height 17
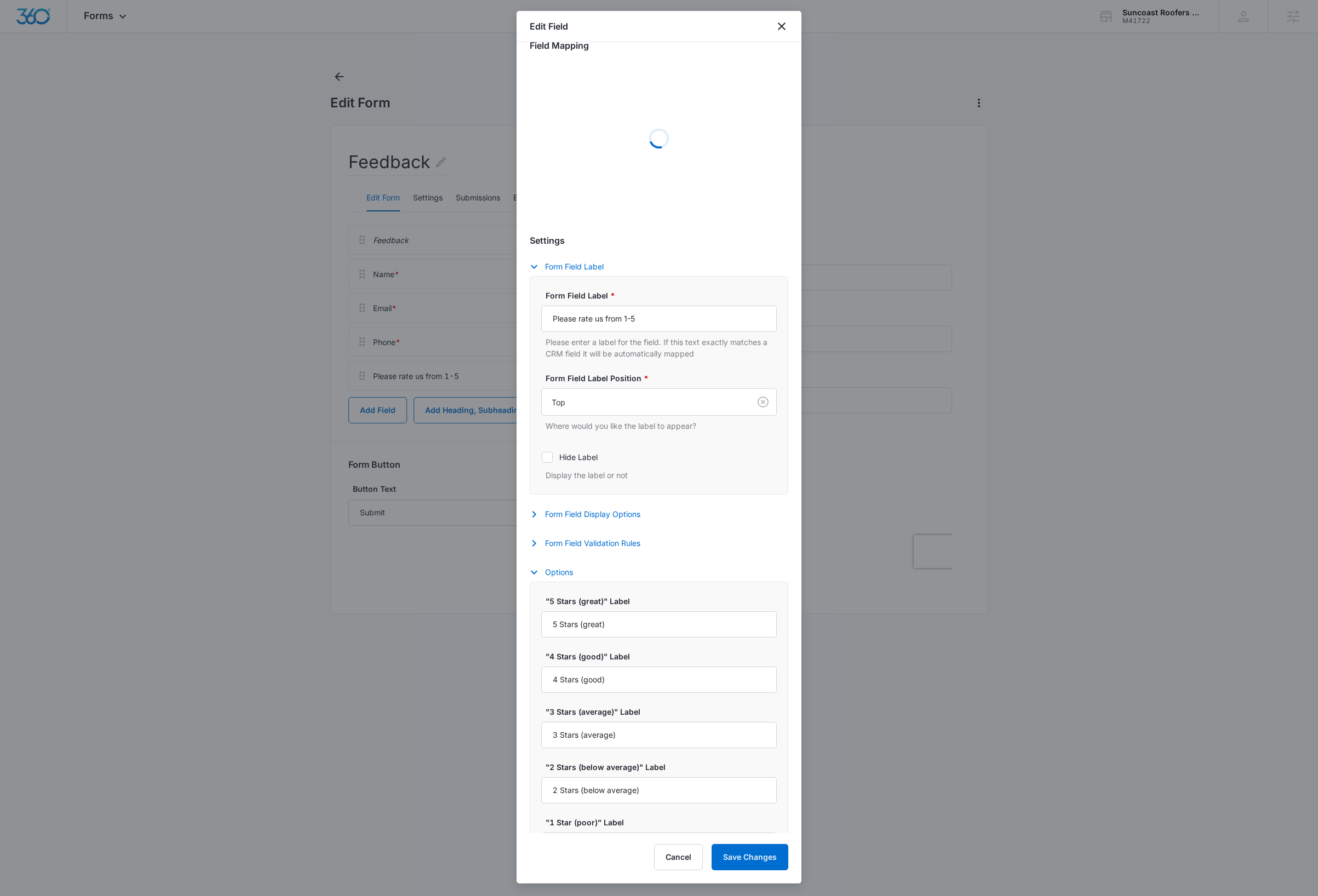
select select "343"
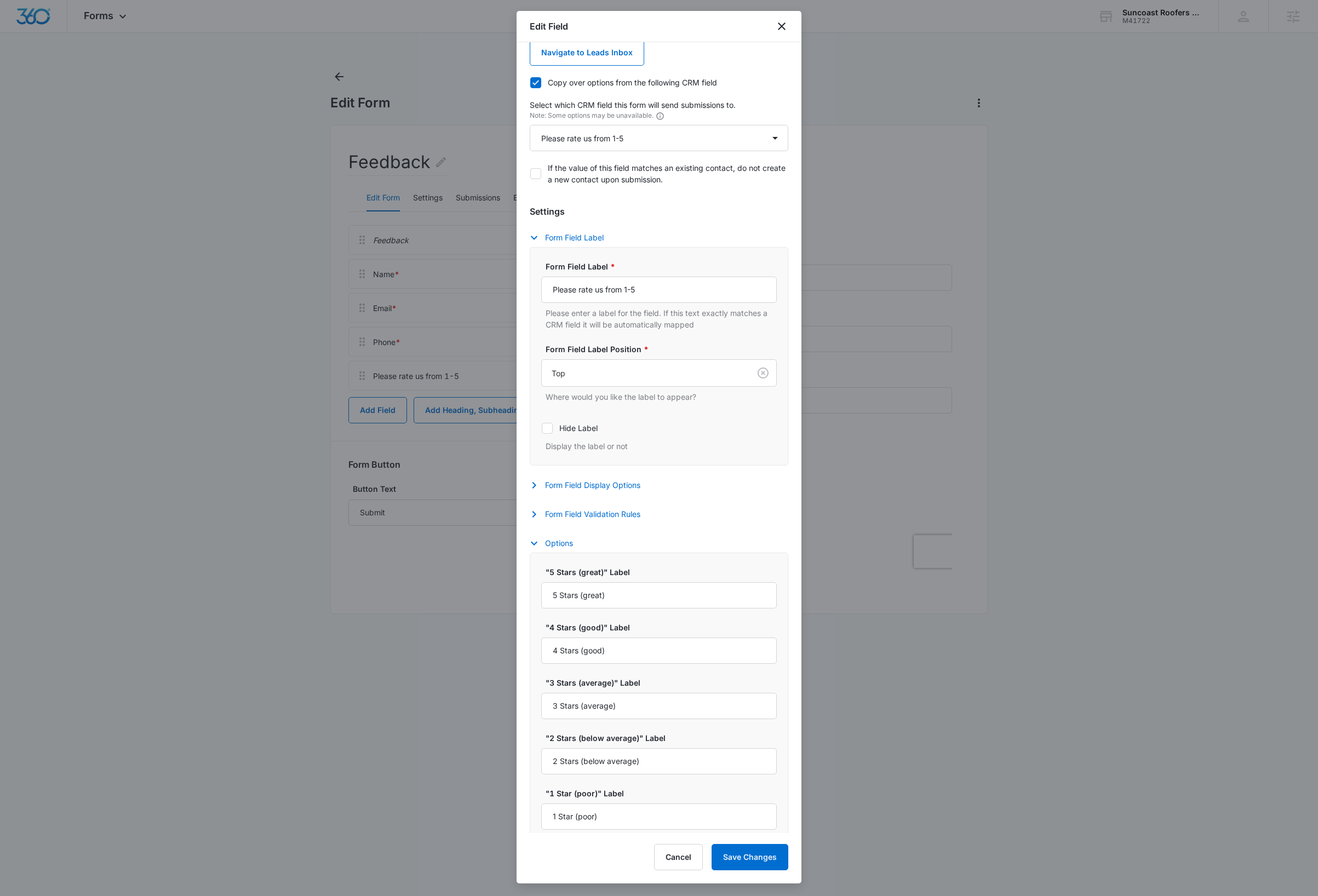
scroll to position [65, 0]
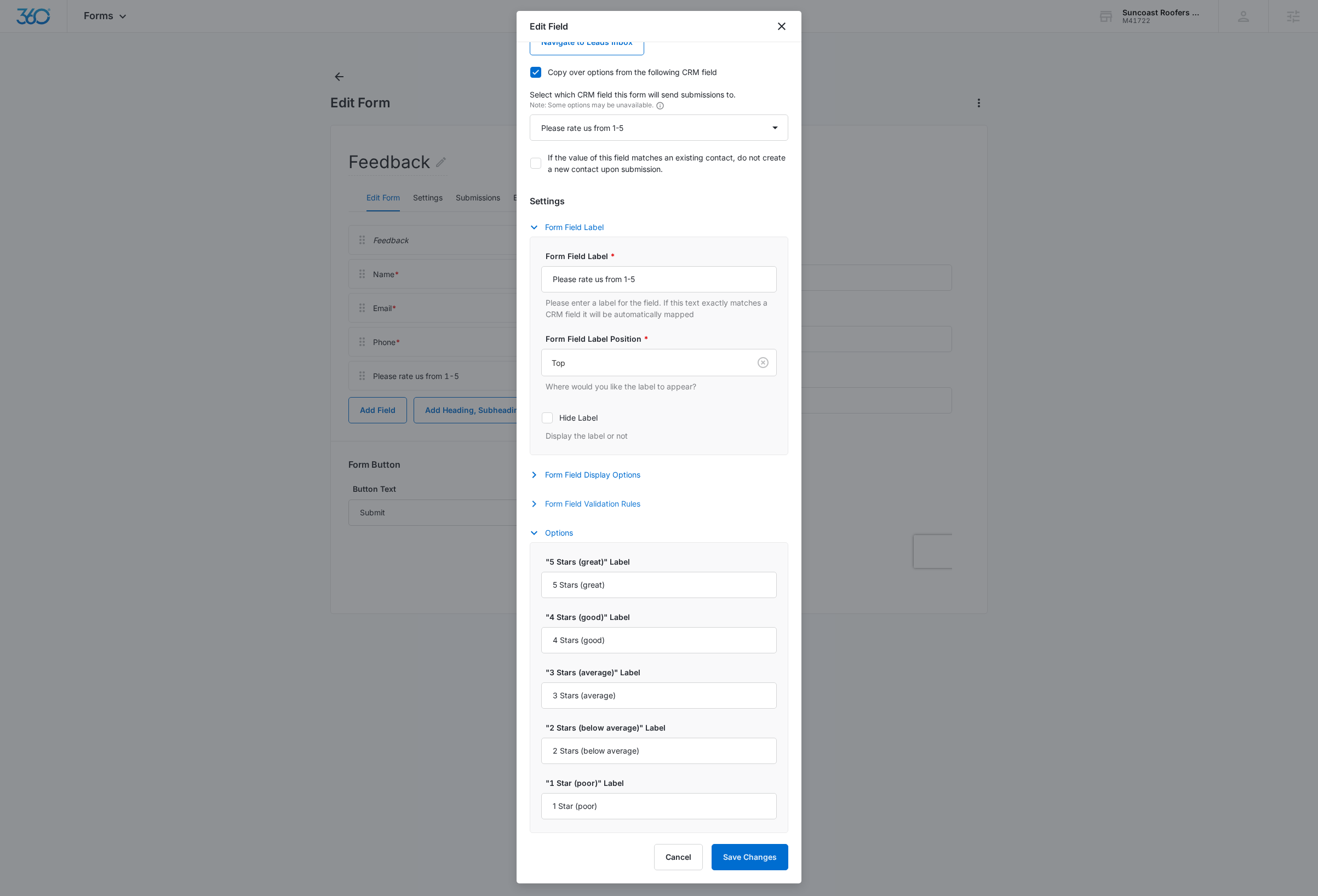
click at [632, 500] on button "Form Field Validation Rules" at bounding box center [590, 503] width 122 height 13
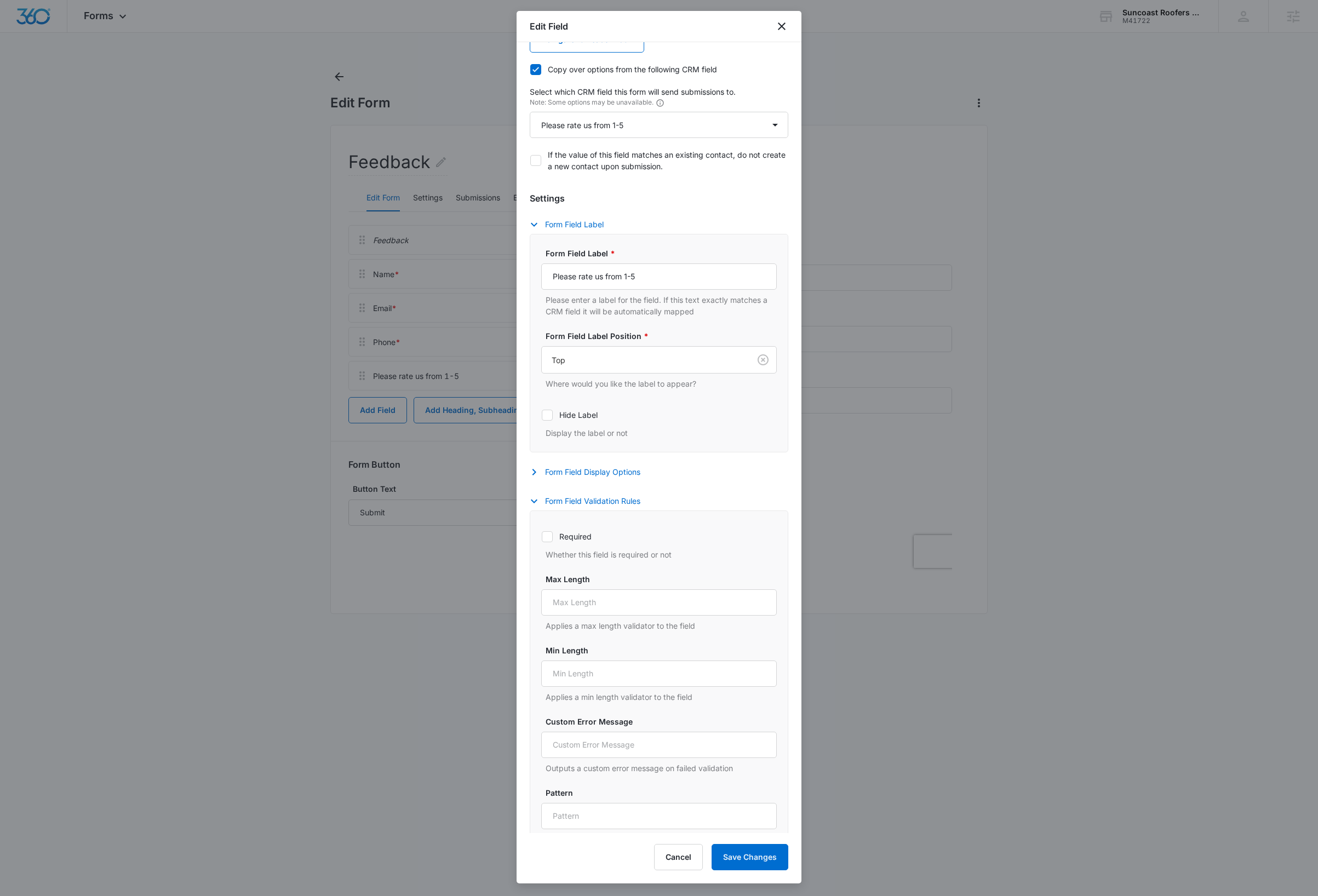
click at [553, 540] on icon at bounding box center [547, 536] width 10 height 10
click at [542, 536] on input "Required" at bounding box center [541, 536] width 1 height 1
checkbox input "true"
click at [760, 863] on button "Save Changes" at bounding box center [750, 856] width 77 height 27
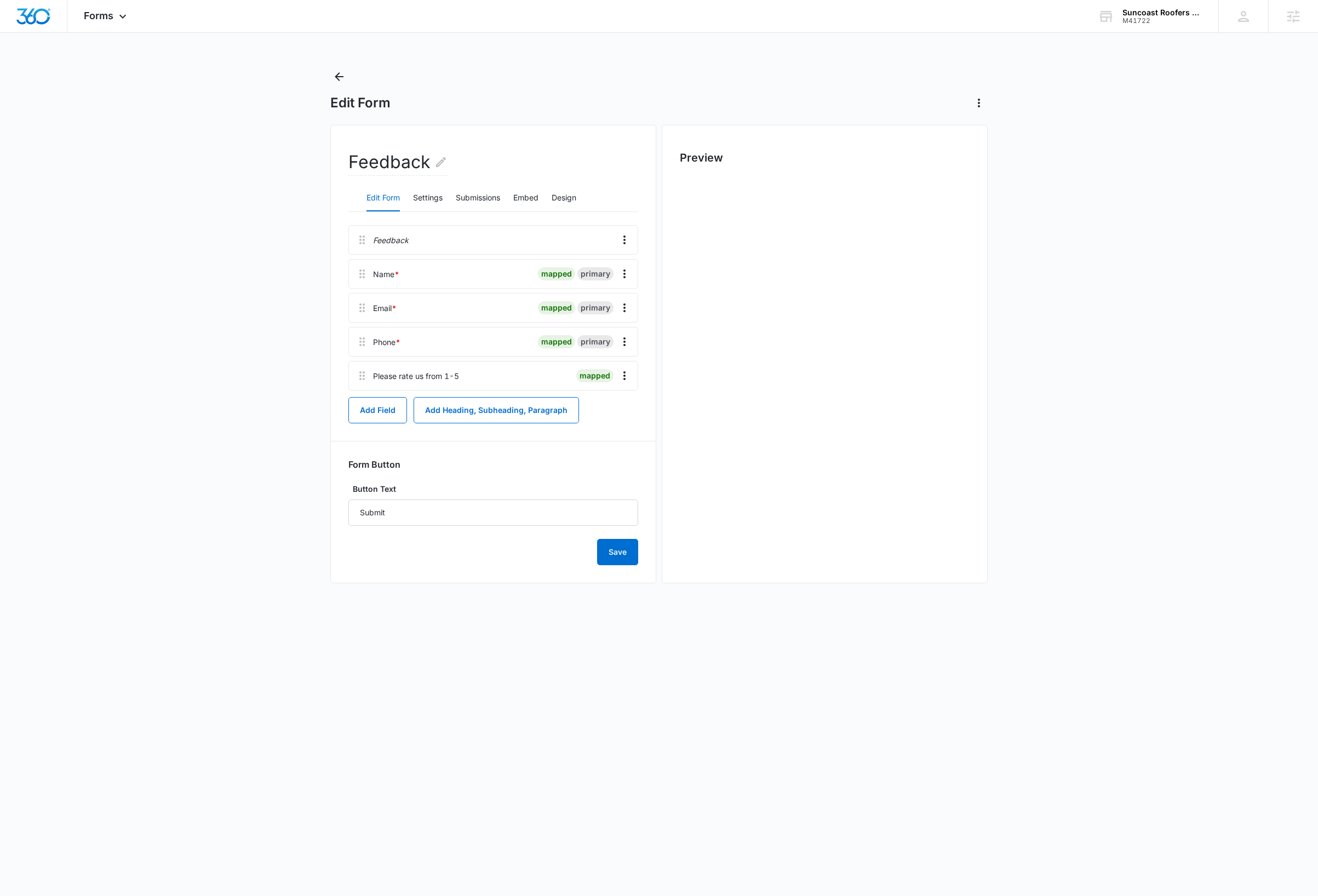
scroll to position [0, 0]
click at [382, 410] on button "Add Field" at bounding box center [377, 410] width 58 height 27
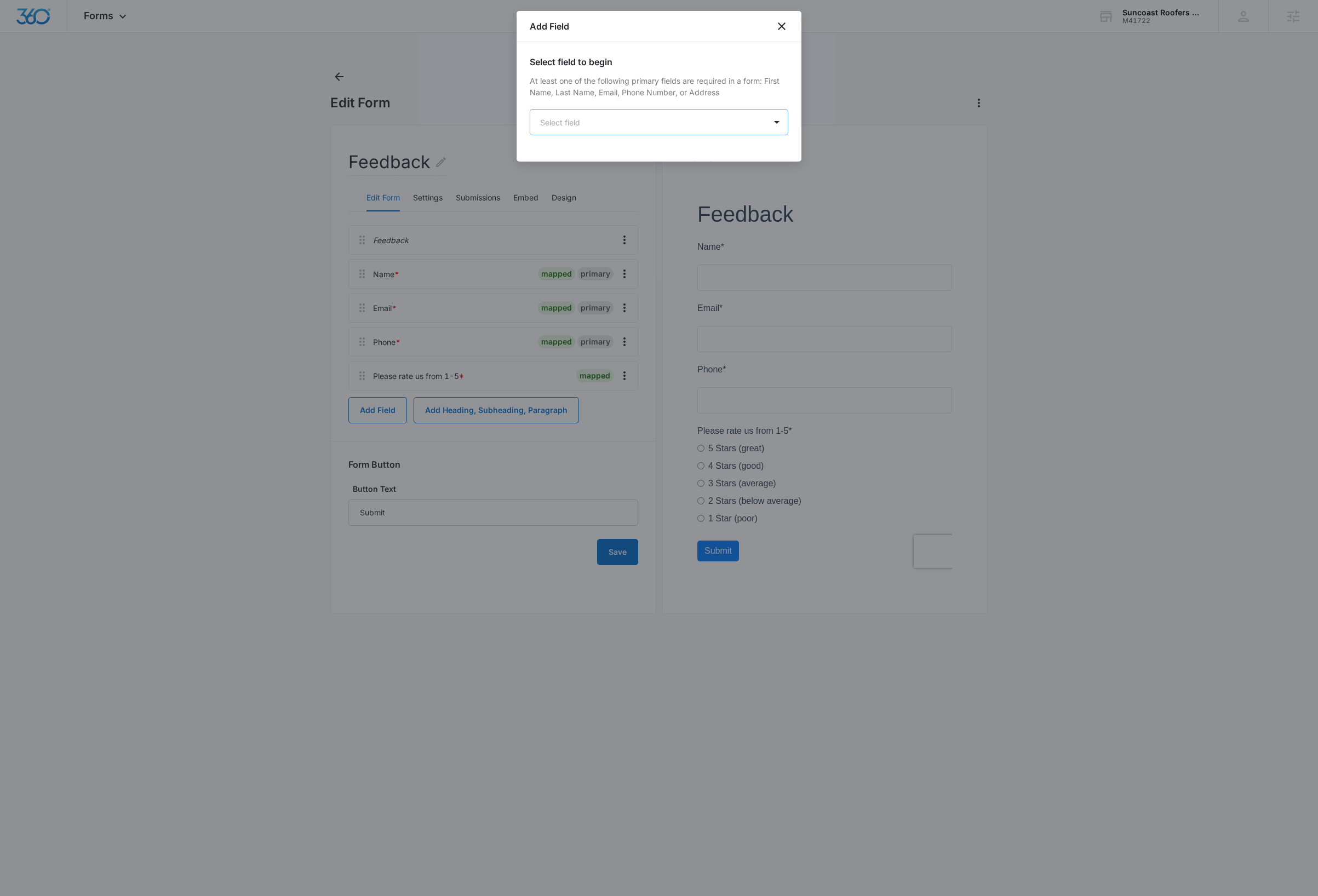
click at [688, 122] on body "Forms Apps Reputation Websites Forms CRM Email Social Payments Content Ads Inte…" at bounding box center [659, 448] width 1318 height 896
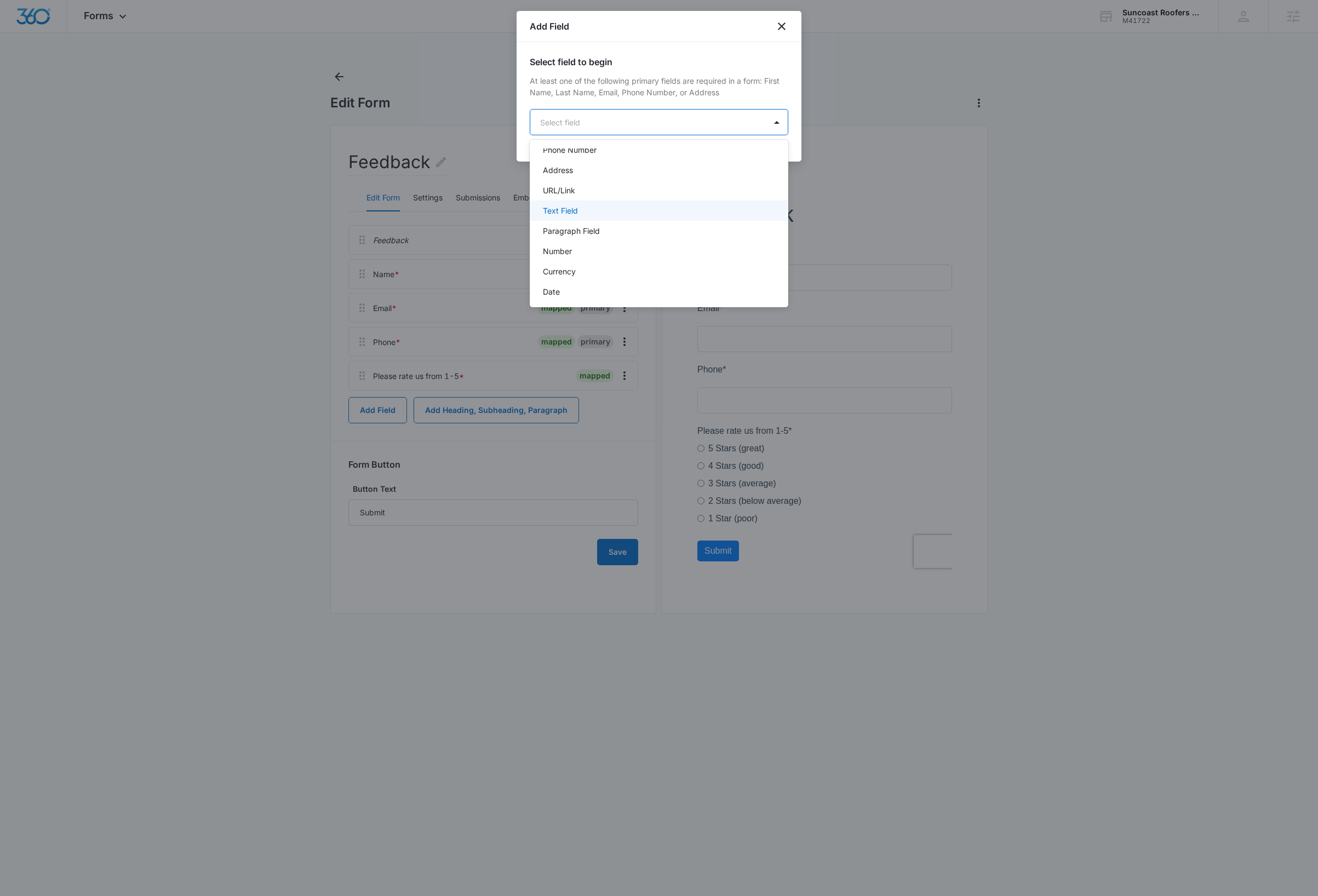
scroll to position [117, 0]
click at [624, 214] on div "Paragraph Field" at bounding box center [658, 220] width 230 height 12
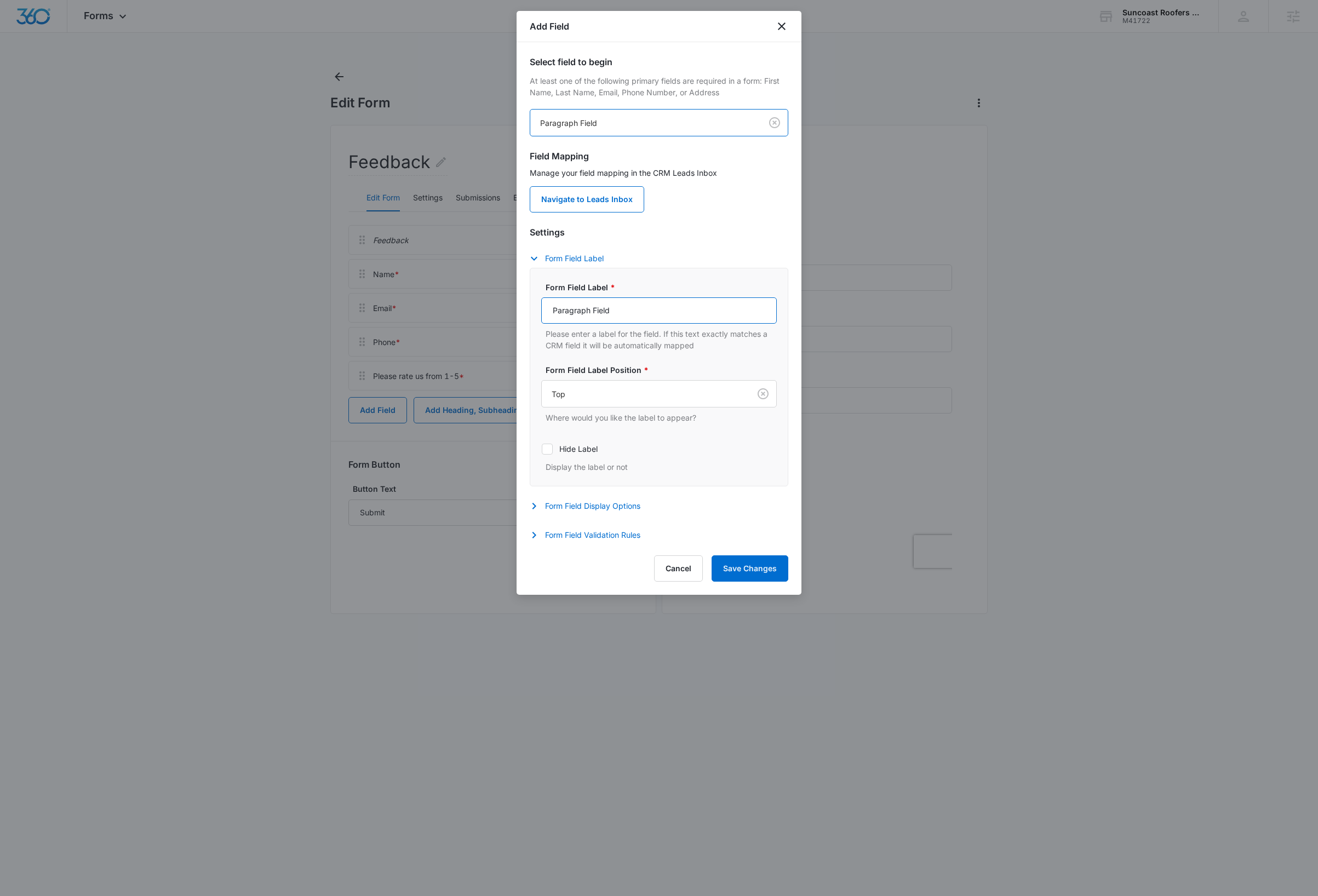
click at [624, 313] on input "Paragraph Field" at bounding box center [658, 310] width 235 height 27
type input "Please briefly describe your experience with us"
click at [597, 539] on button "Form Field Validation Rules" at bounding box center [590, 535] width 122 height 13
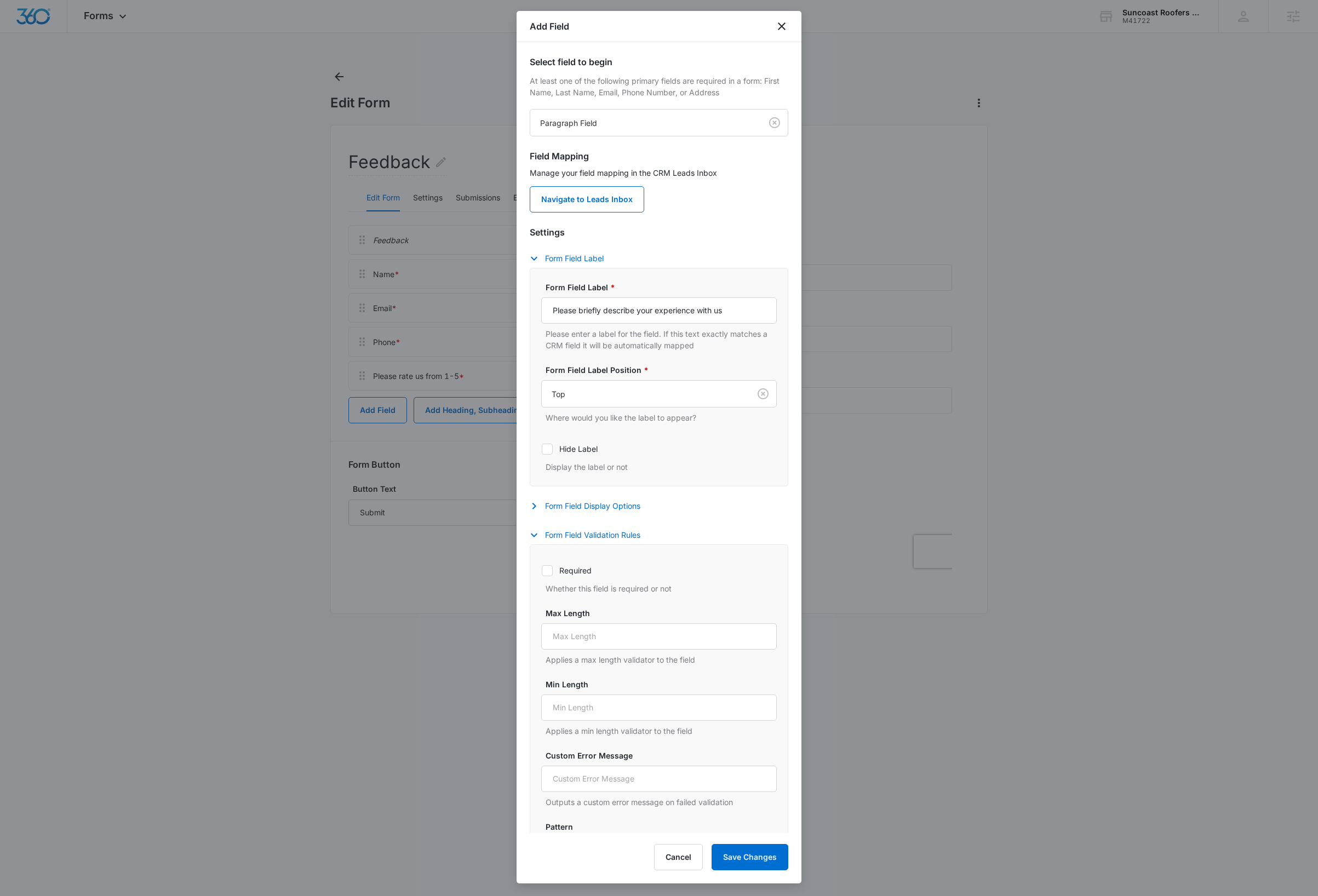
drag, startPoint x: 551, startPoint y: 572, endPoint x: 573, endPoint y: 590, distance: 28.4
click at [551, 572] on icon at bounding box center [547, 571] width 10 height 10
click at [542, 570] on input "Required" at bounding box center [541, 570] width 1 height 1
checkbox input "true"
click at [745, 858] on button "Save Changes" at bounding box center [750, 856] width 77 height 27
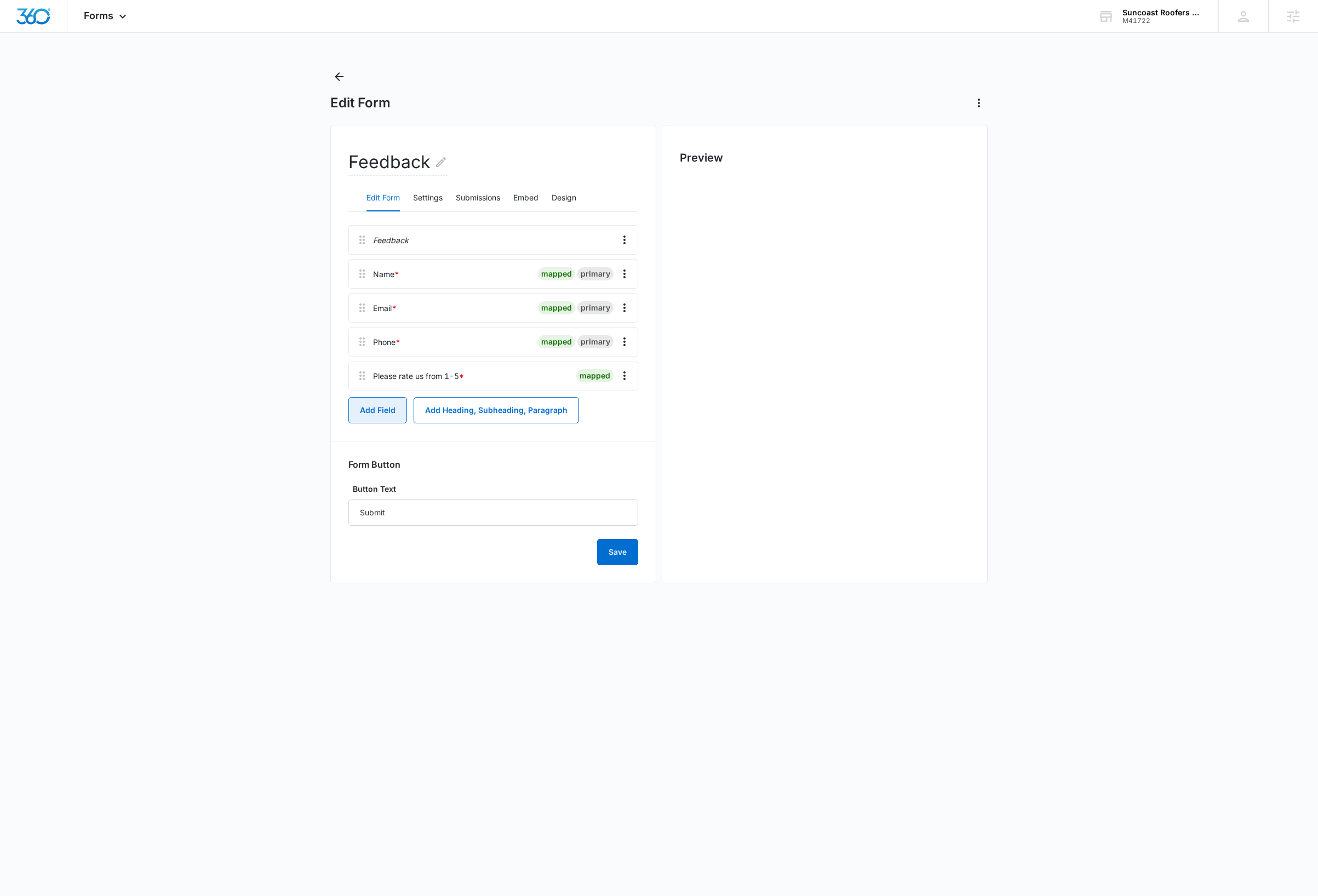
scroll to position [0, 0]
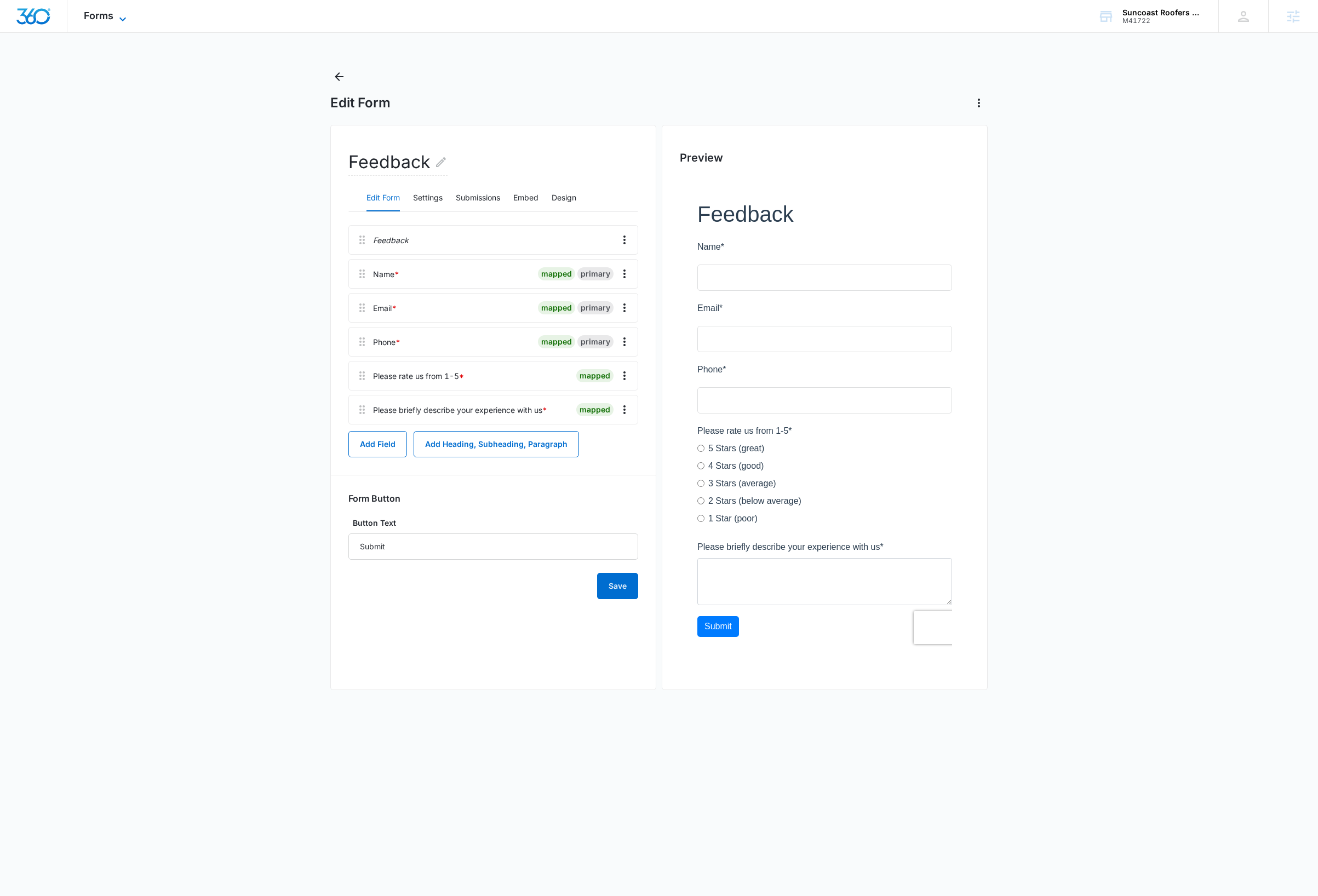
click at [117, 18] on icon at bounding box center [122, 19] width 13 height 13
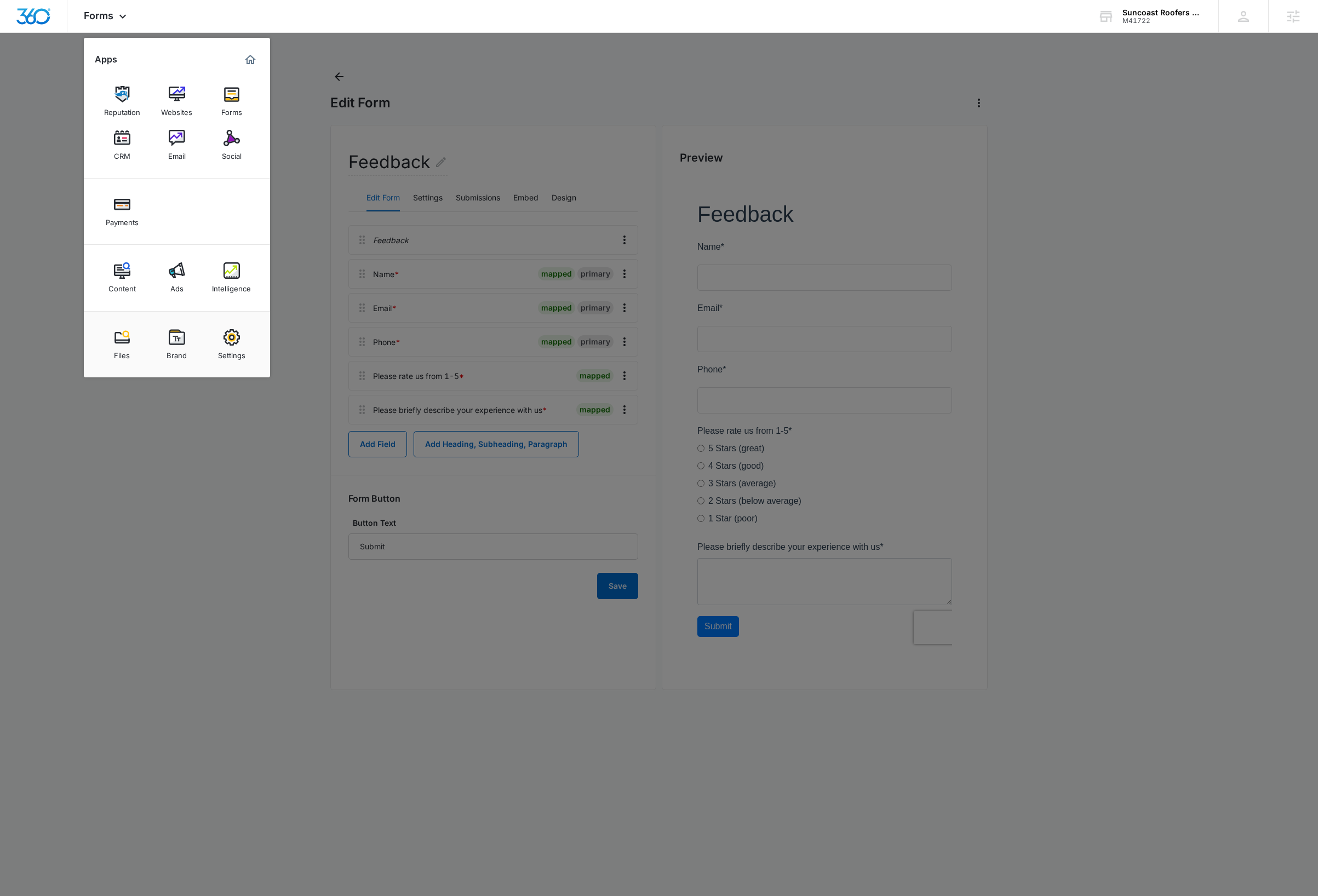
click at [509, 88] on div at bounding box center [659, 448] width 1318 height 896
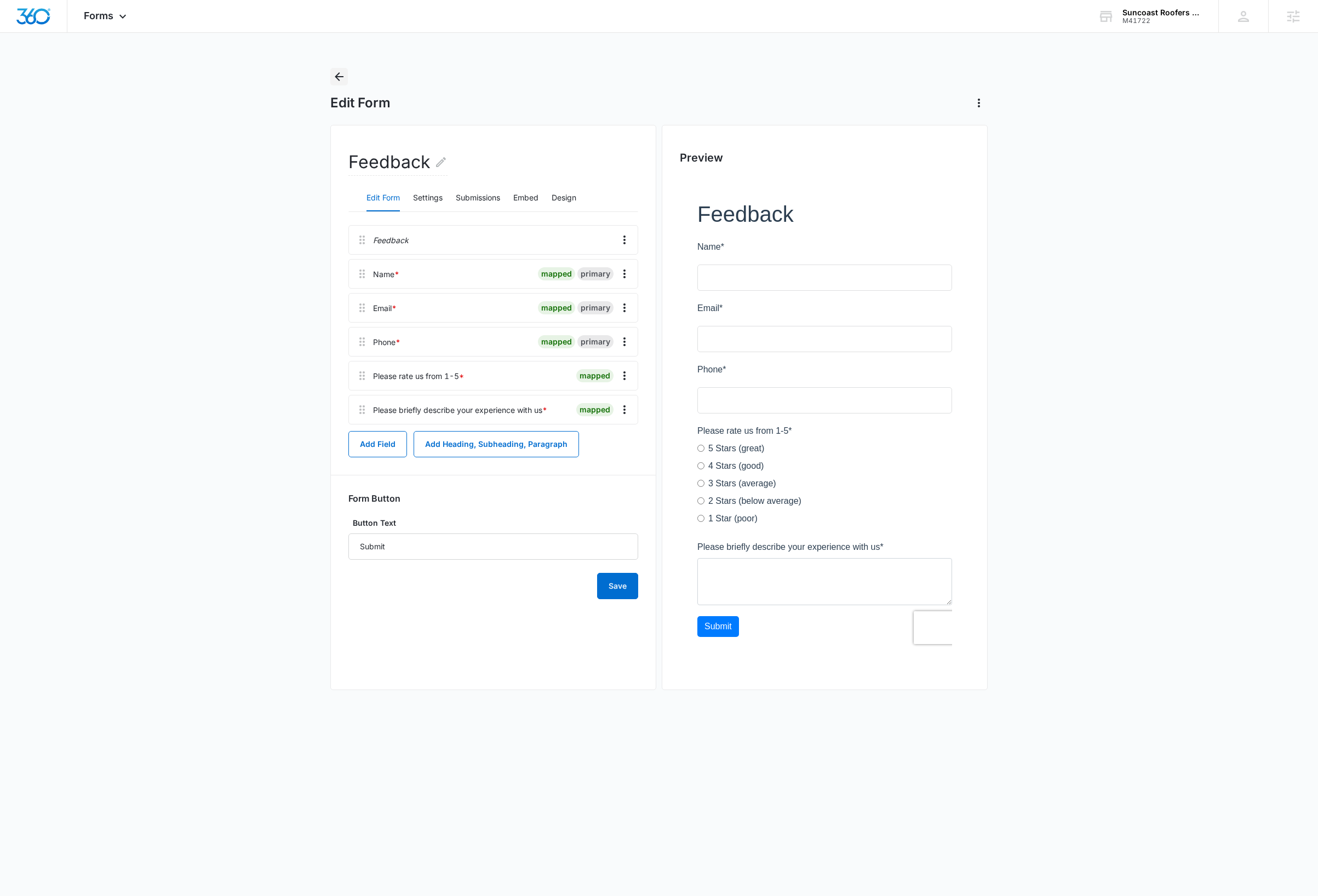
click at [334, 70] on icon "Back" at bounding box center [339, 76] width 13 height 13
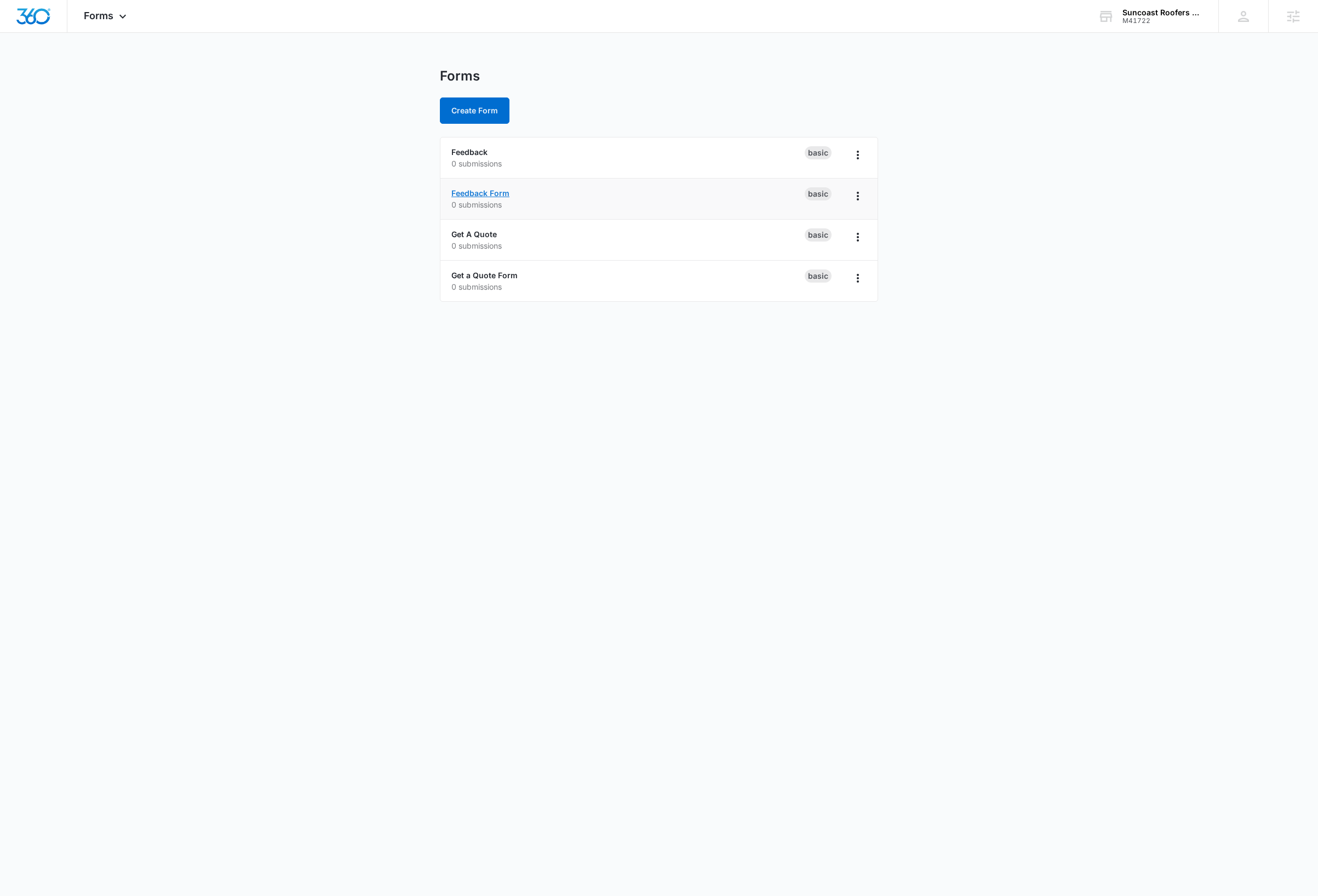
drag, startPoint x: 501, startPoint y: 195, endPoint x: 487, endPoint y: 201, distance: 15.2
click at [501, 195] on link "Feedback Form" at bounding box center [480, 193] width 58 height 9
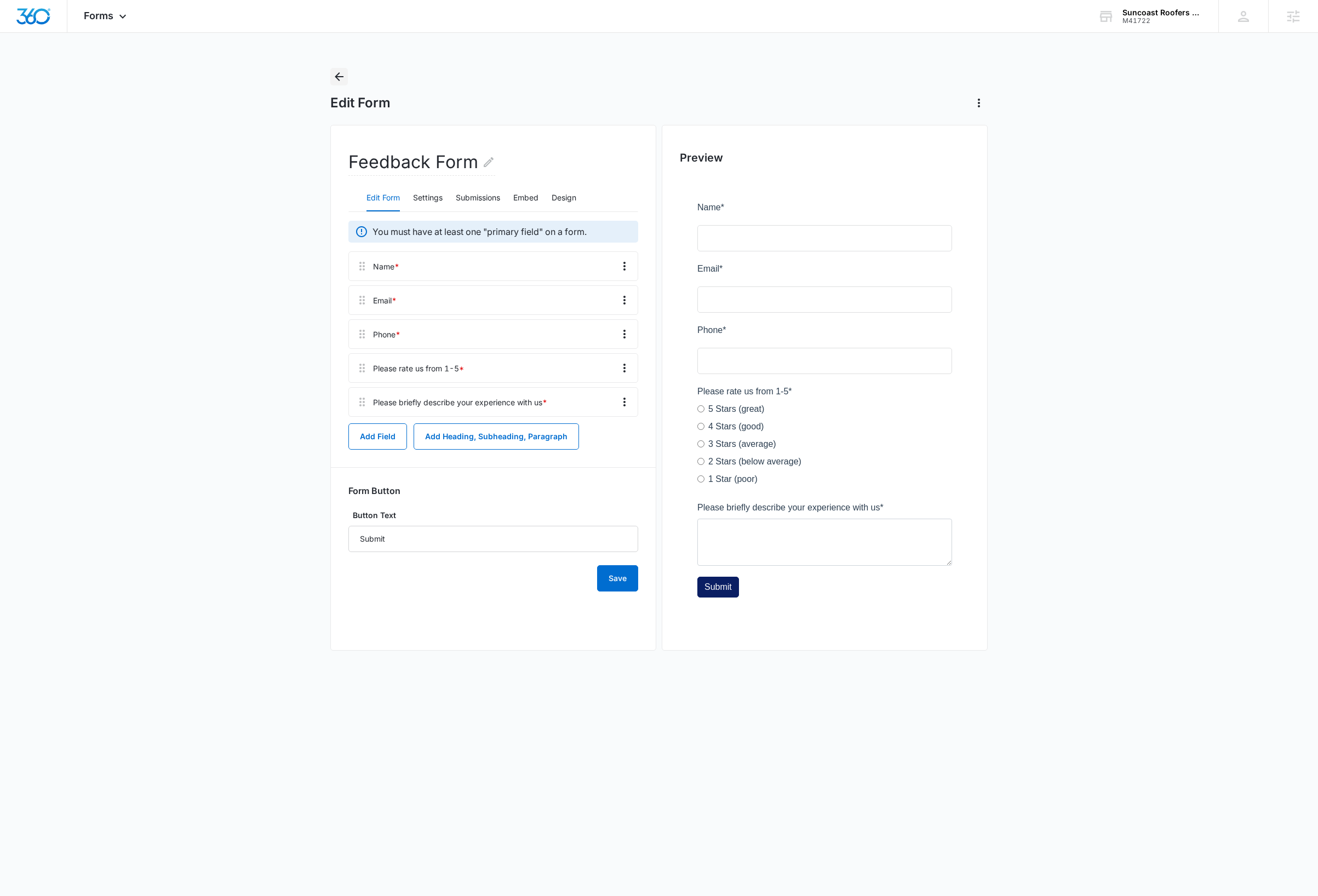
click at [337, 77] on icon "Back" at bounding box center [339, 77] width 9 height 9
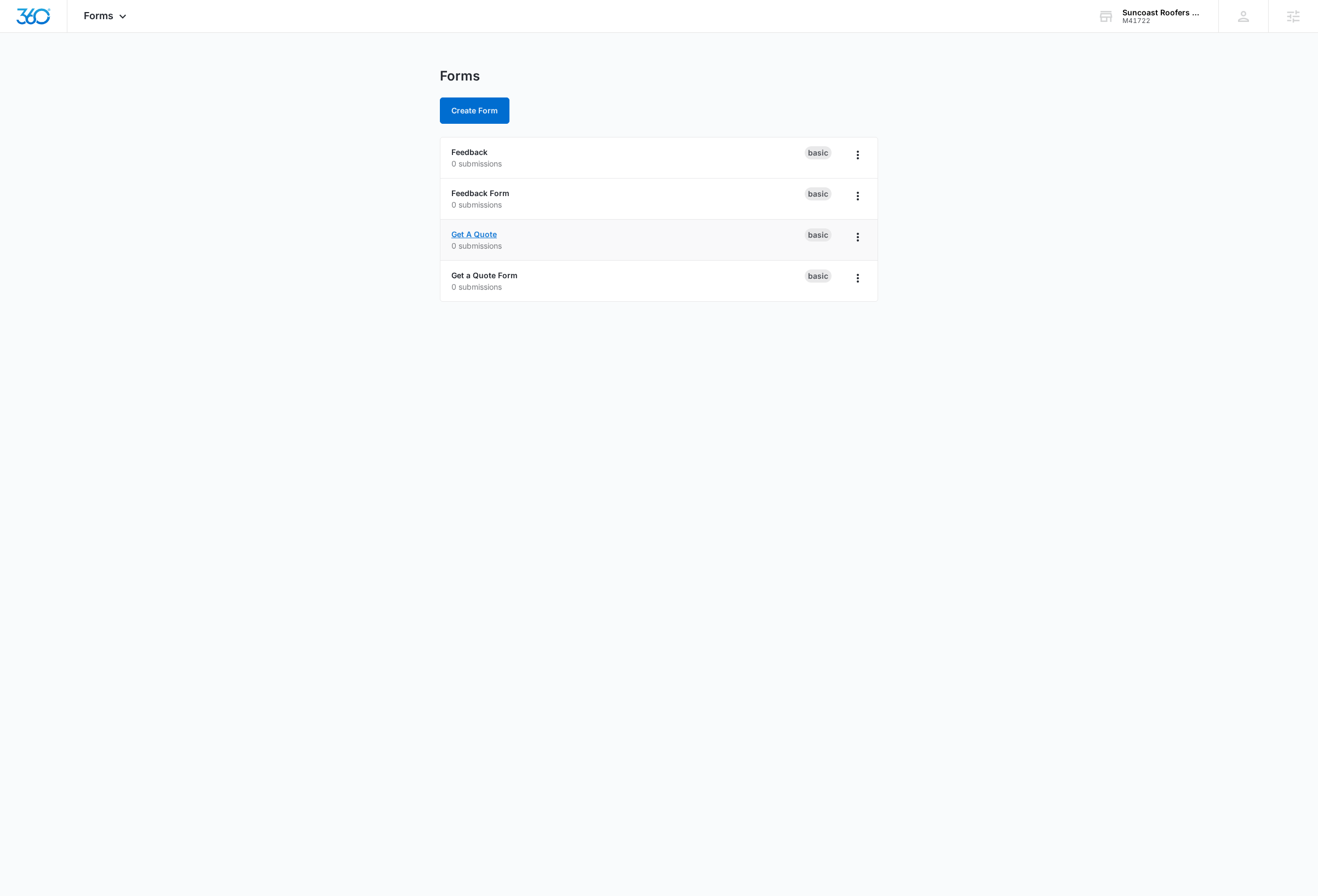
click at [491, 237] on link "Get A Quote" at bounding box center [473, 234] width 45 height 9
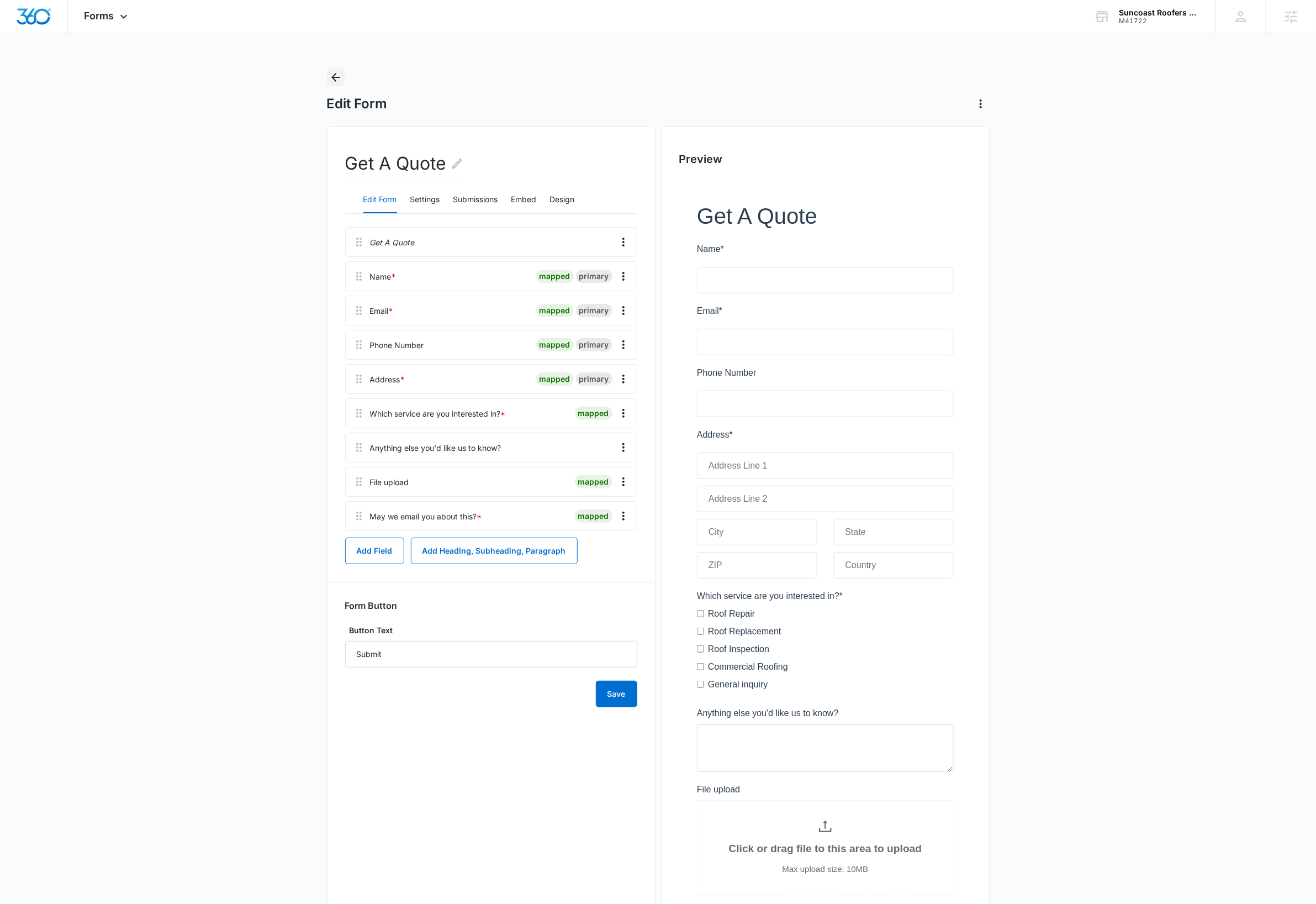
click at [342, 78] on icon "Back" at bounding box center [336, 77] width 13 height 13
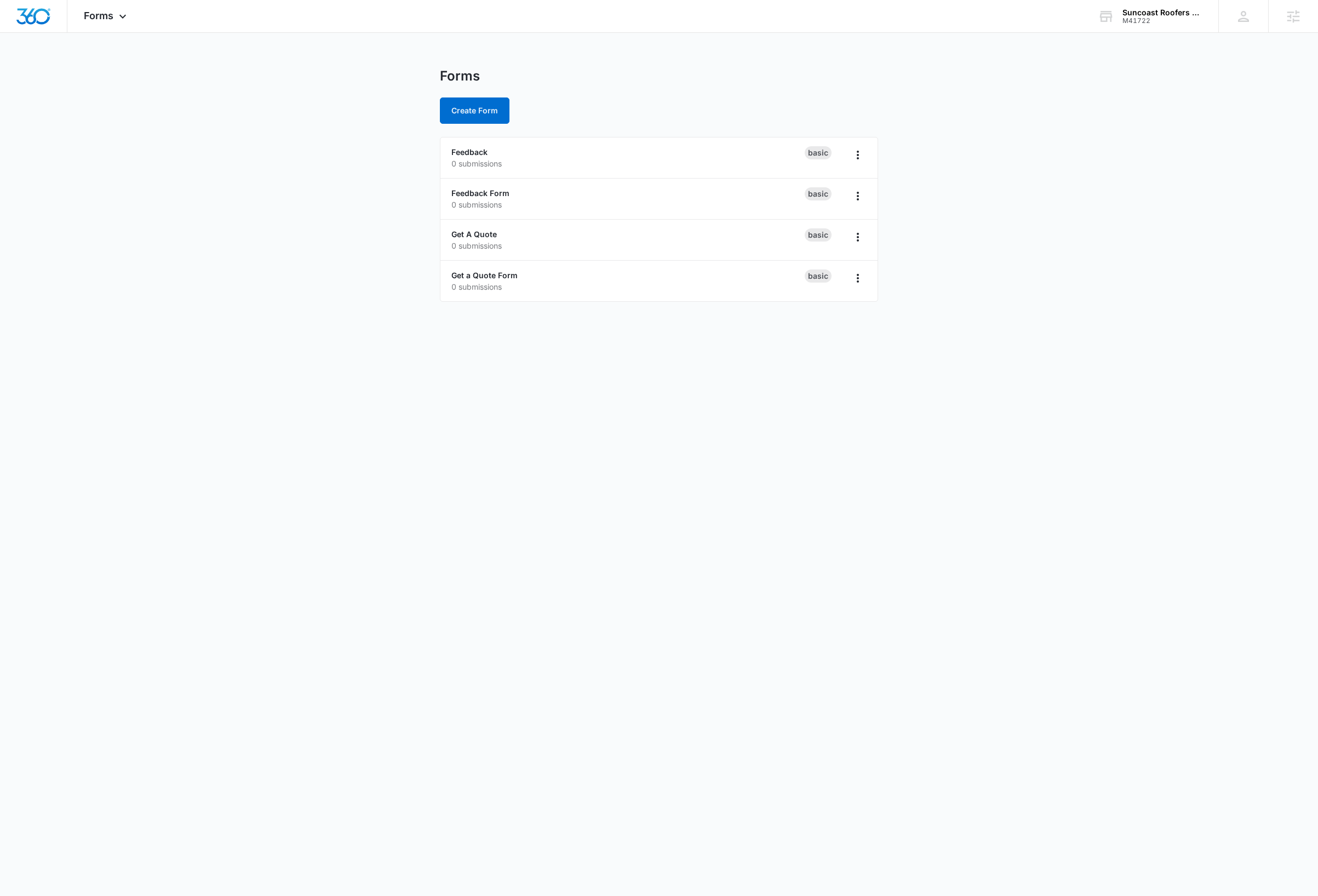
drag, startPoint x: 312, startPoint y: 249, endPoint x: 332, endPoint y: 219, distance: 36.1
click at [312, 247] on main "Forms Create Form Feedback 0 submissions Basic Feedback Form 0 submissions Basi…" at bounding box center [659, 191] width 1318 height 247
click at [118, 12] on div "Forms Apps Reputation Websites Forms CRM Email Social Payments Content Ads Inte…" at bounding box center [106, 16] width 78 height 32
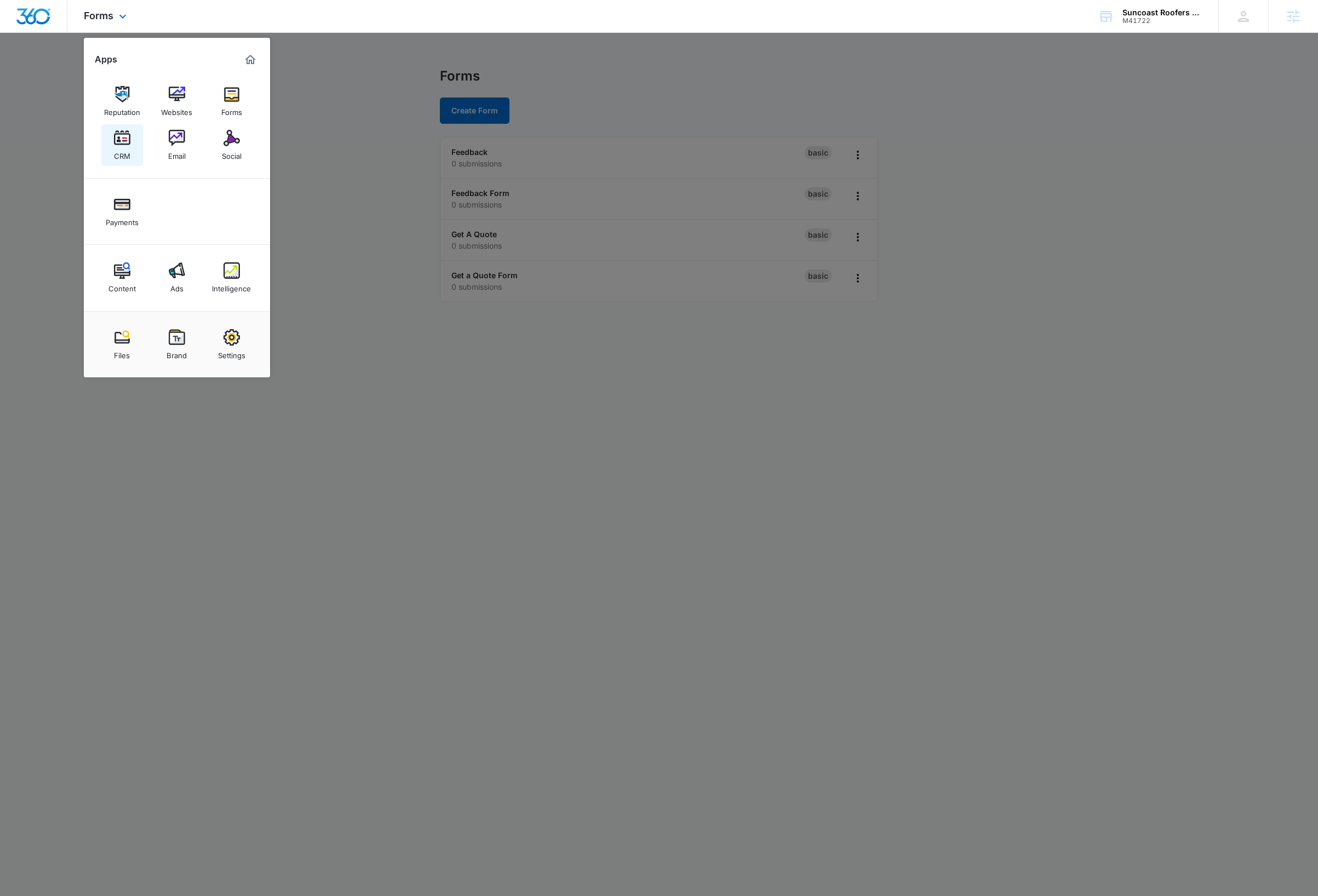
click at [122, 142] on img at bounding box center [122, 137] width 17 height 17
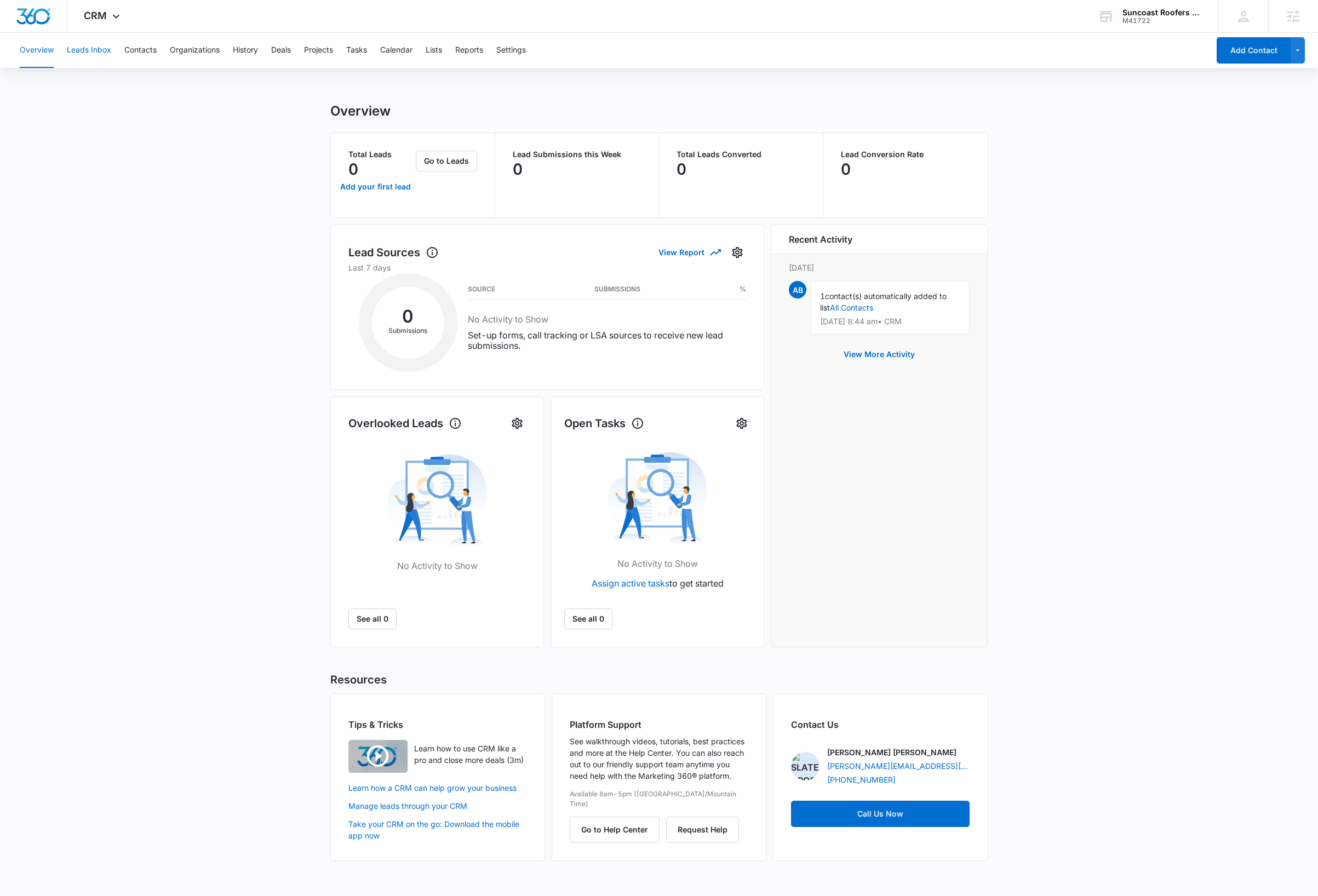
click at [96, 47] on button "Leads Inbox" at bounding box center [89, 50] width 45 height 35
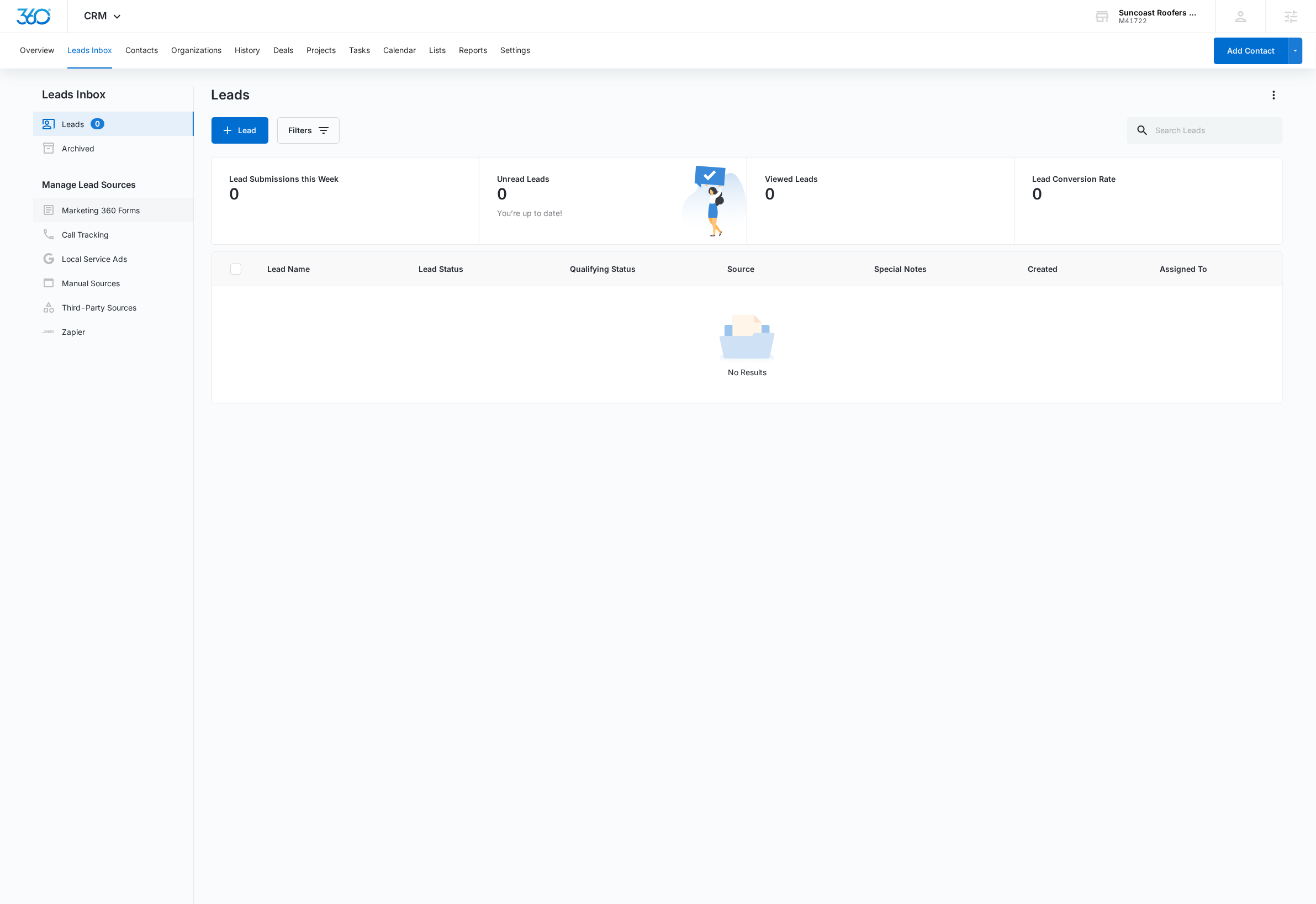
click at [119, 209] on link "Marketing 360 Forms" at bounding box center [91, 210] width 98 height 13
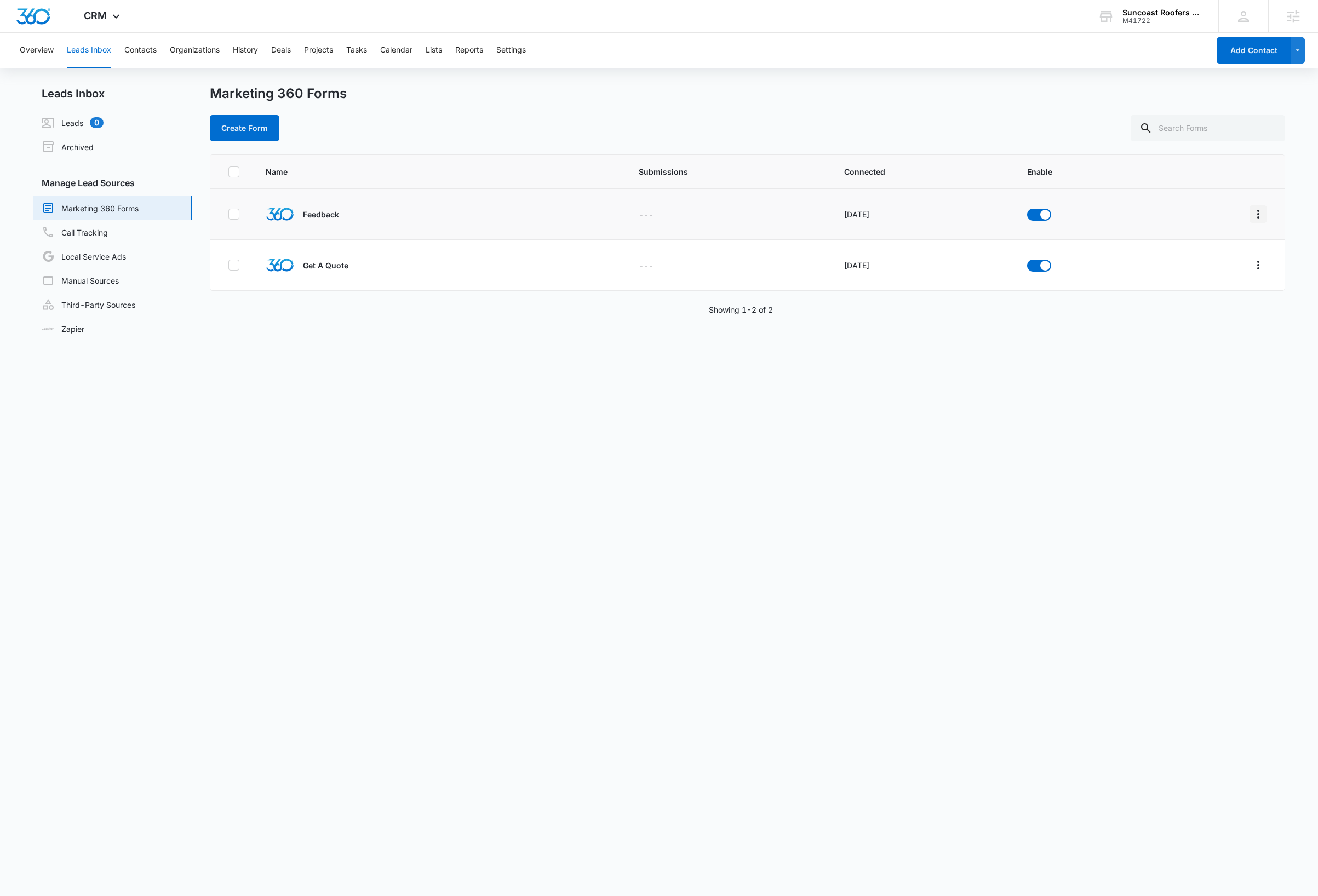
click at [1252, 219] on icon "Overflow Menu" at bounding box center [1258, 214] width 13 height 13
click at [1192, 275] on div "Field Mapping" at bounding box center [1197, 278] width 62 height 8
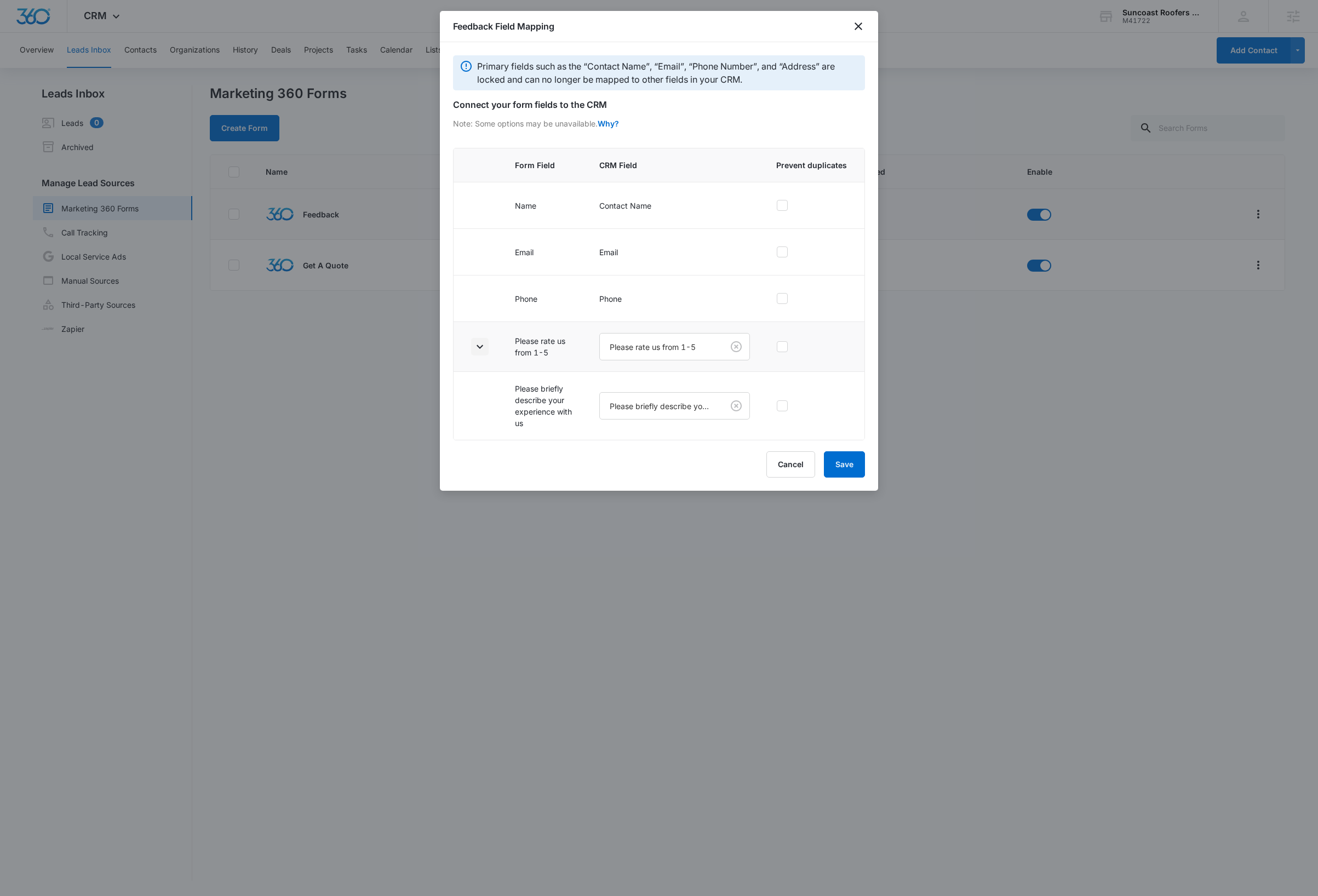
click at [478, 353] on icon "button" at bounding box center [480, 347] width 13 height 13
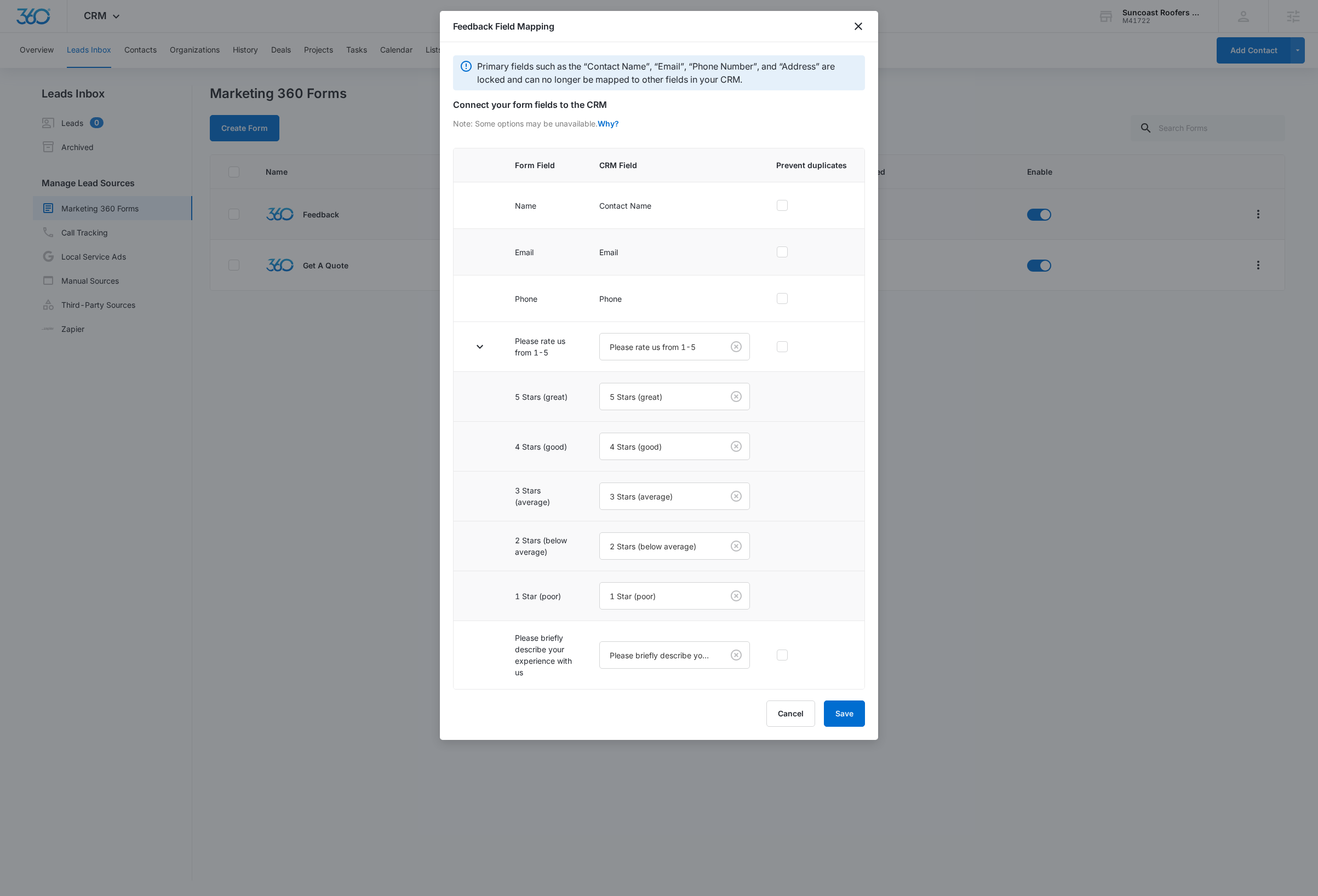
click at [787, 255] on icon at bounding box center [782, 252] width 10 height 10
click at [777, 252] on input "checkbox" at bounding box center [776, 252] width 1 height 1
checkbox input "true"
drag, startPoint x: 857, startPoint y: 724, endPoint x: 924, endPoint y: 710, distance: 68.4
click at [858, 724] on button "Save" at bounding box center [844, 713] width 41 height 27
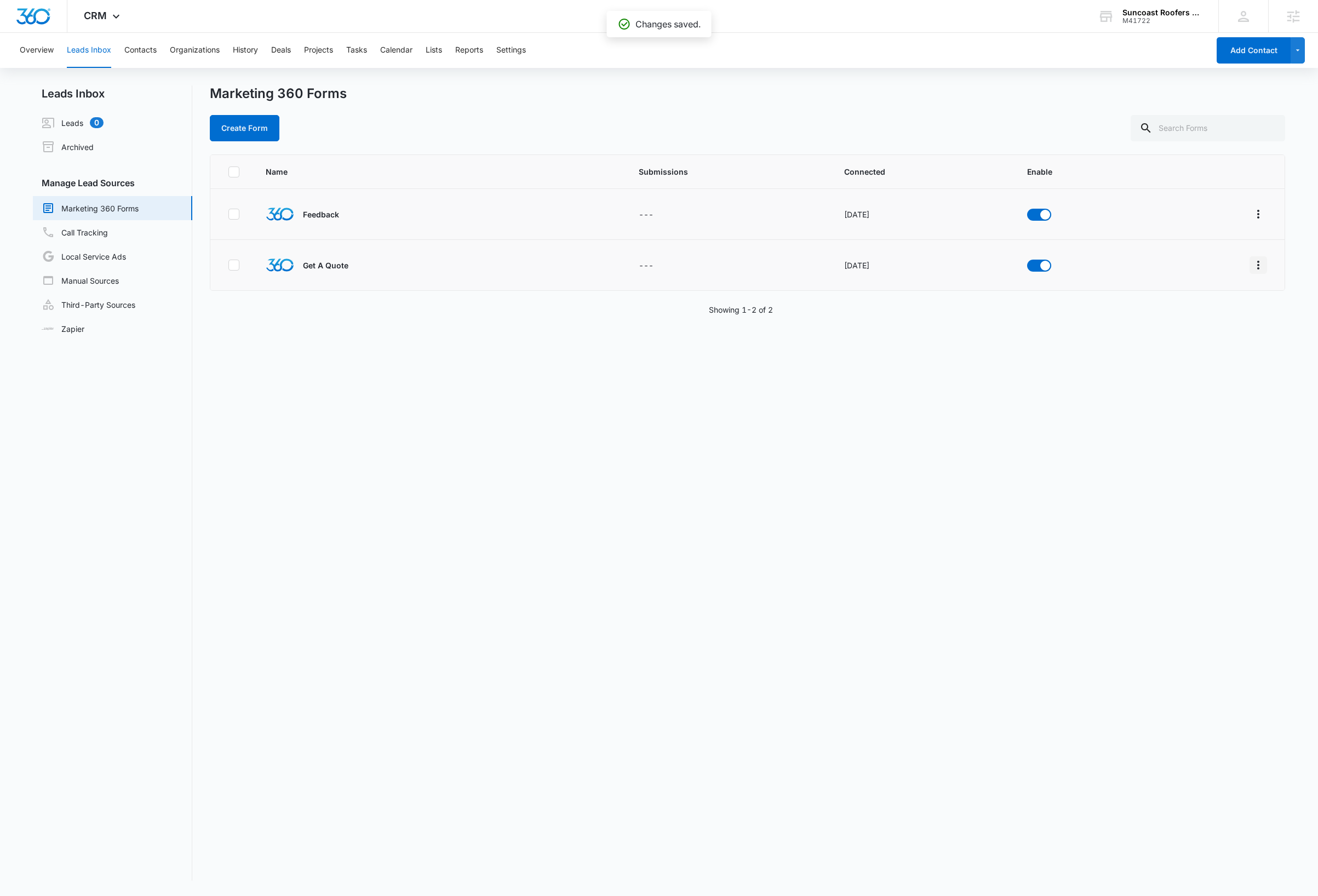
click at [1252, 270] on icon "Overflow Menu" at bounding box center [1258, 265] width 13 height 13
click at [1212, 325] on div "Field Mapping" at bounding box center [1197, 329] width 62 height 8
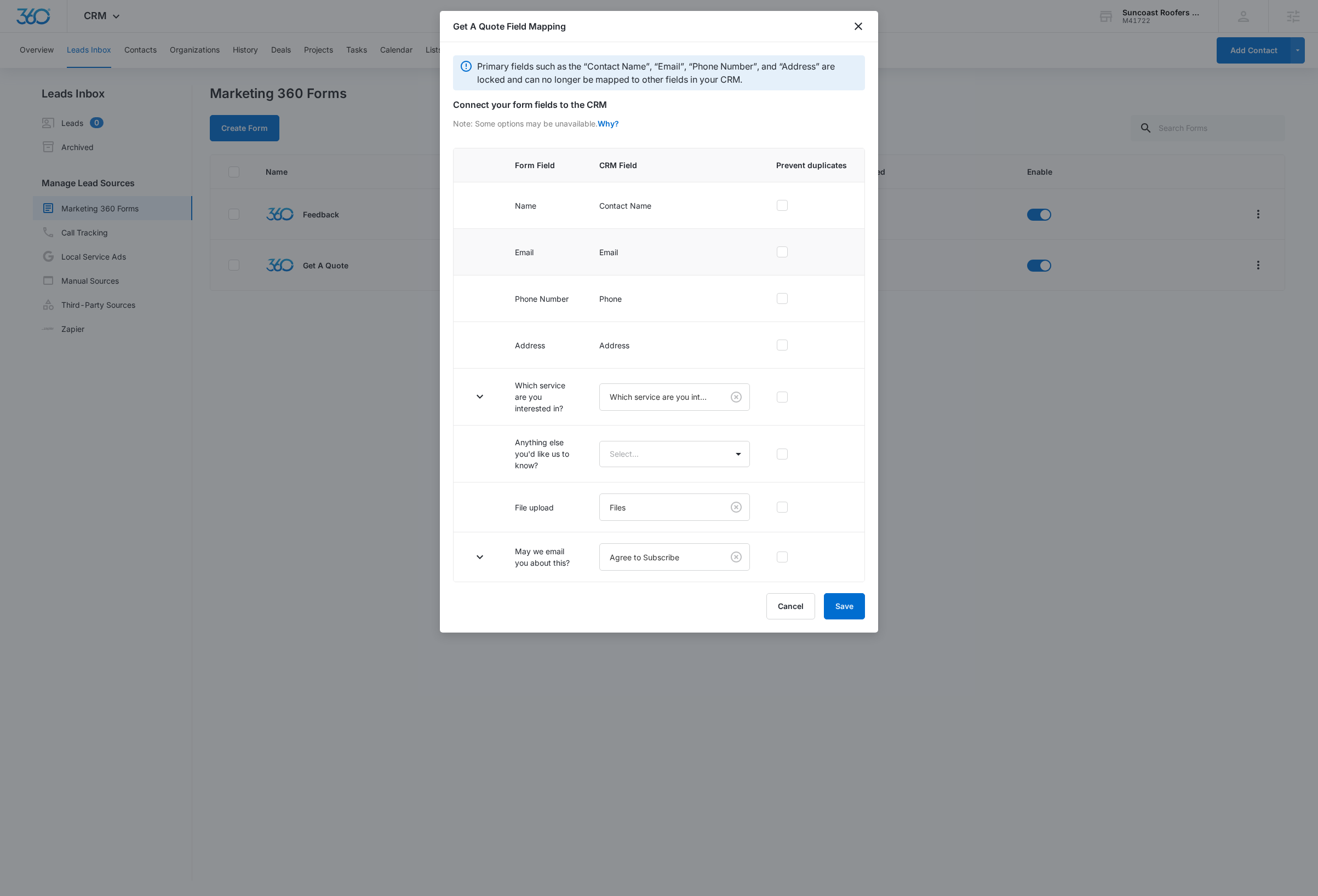
click at [785, 255] on icon at bounding box center [782, 252] width 10 height 10
click at [777, 252] on input "checkbox" at bounding box center [776, 252] width 1 height 1
checkbox input "true"
click at [701, 458] on body "CRM Apps Reputation Websites Forms CRM Email Social Payments Content Ads Intell…" at bounding box center [659, 448] width 1318 height 896
click at [655, 516] on div "Notes" at bounding box center [673, 516] width 123 height 12
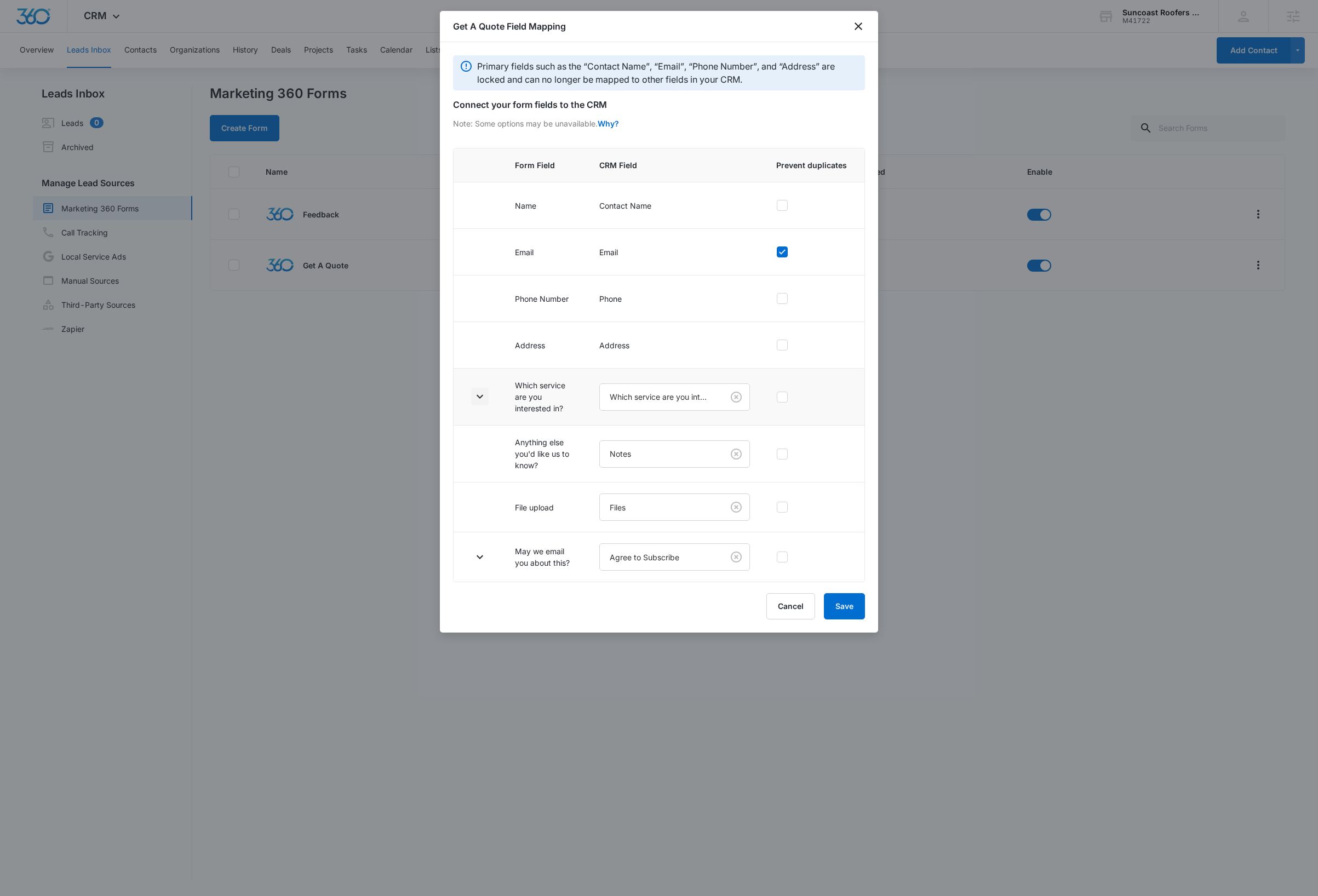
click at [476, 400] on icon "button" at bounding box center [480, 396] width 13 height 13
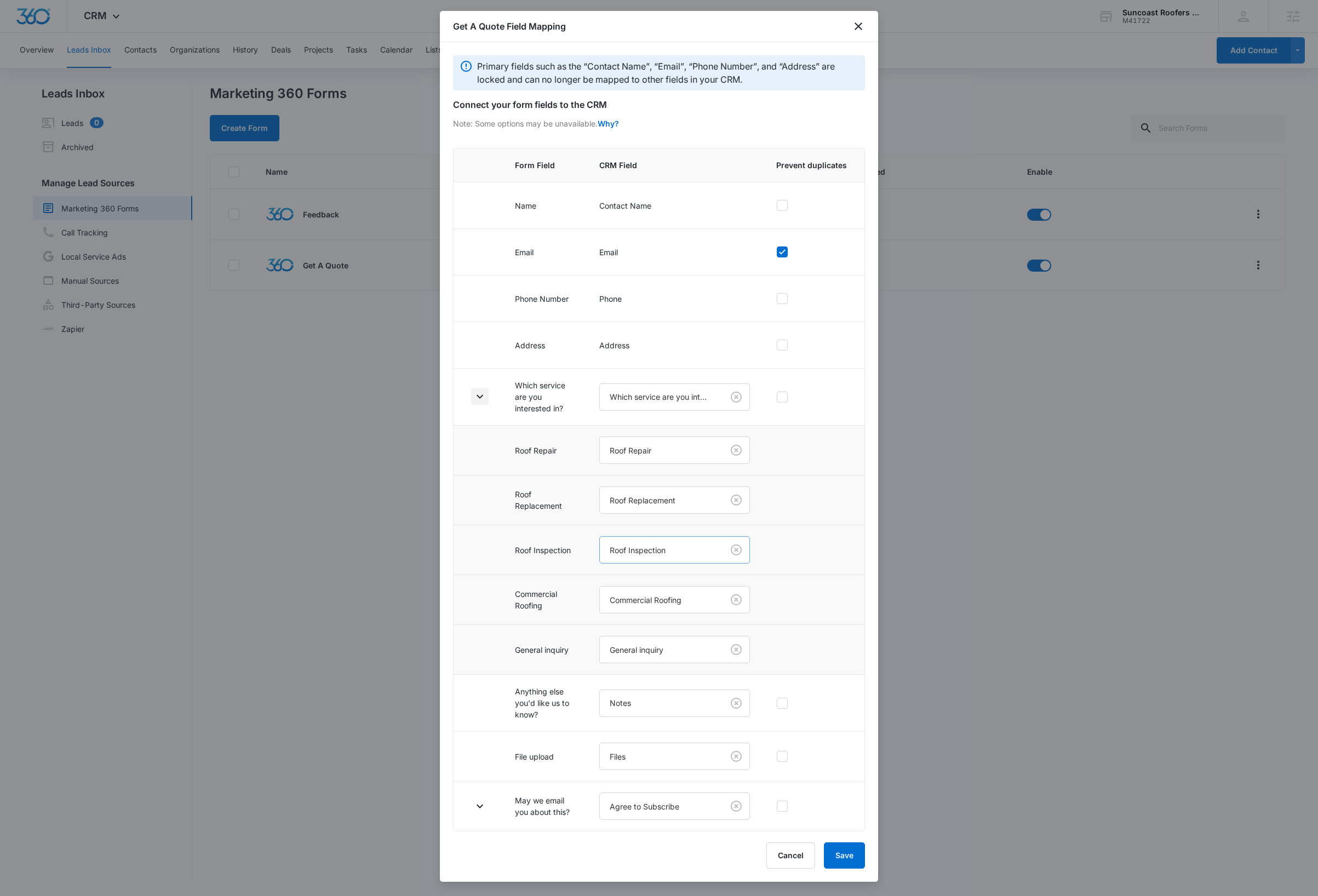
scroll to position [7, 0]
click at [479, 810] on icon "button" at bounding box center [480, 806] width 13 height 13
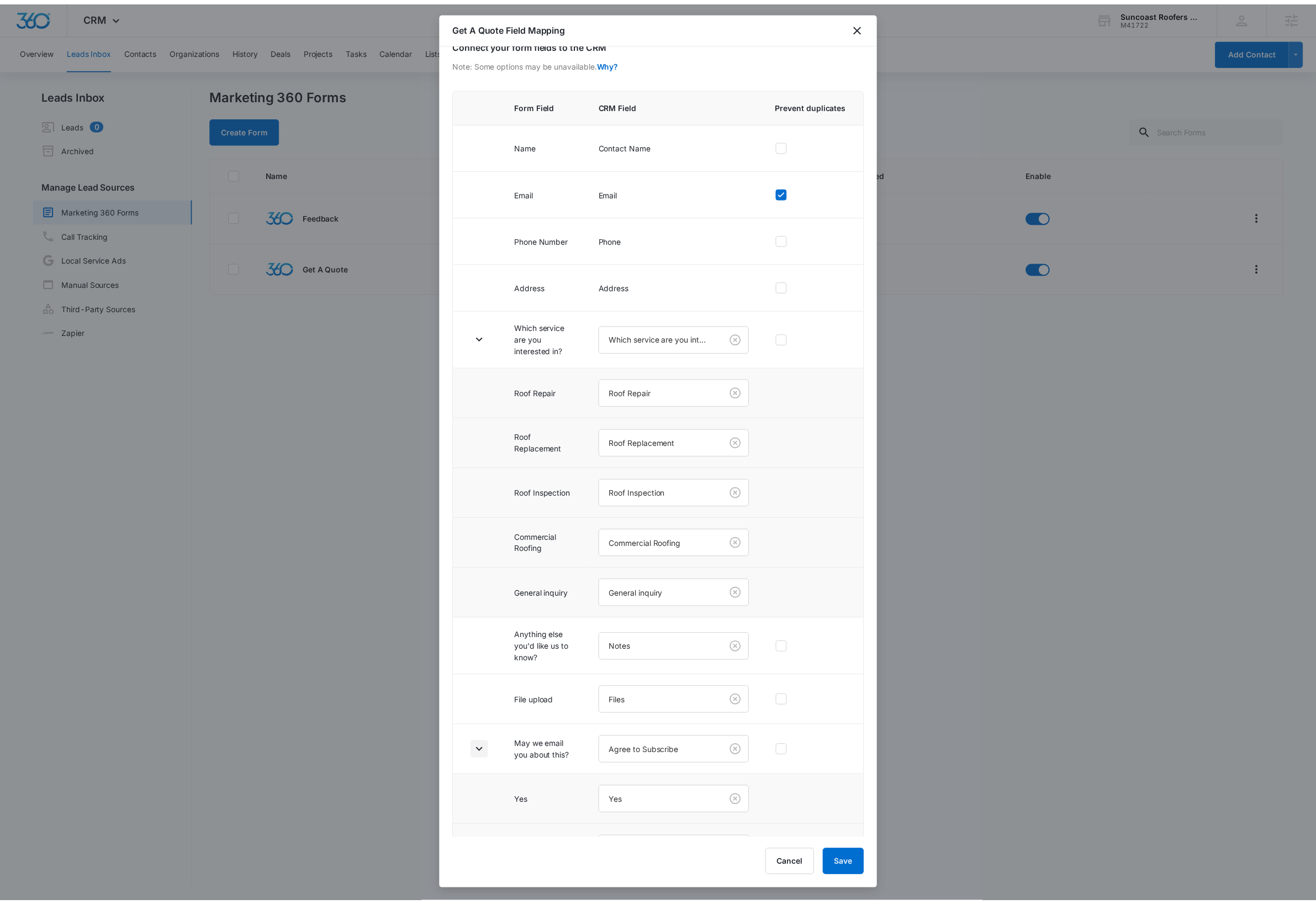
scroll to position [0, 0]
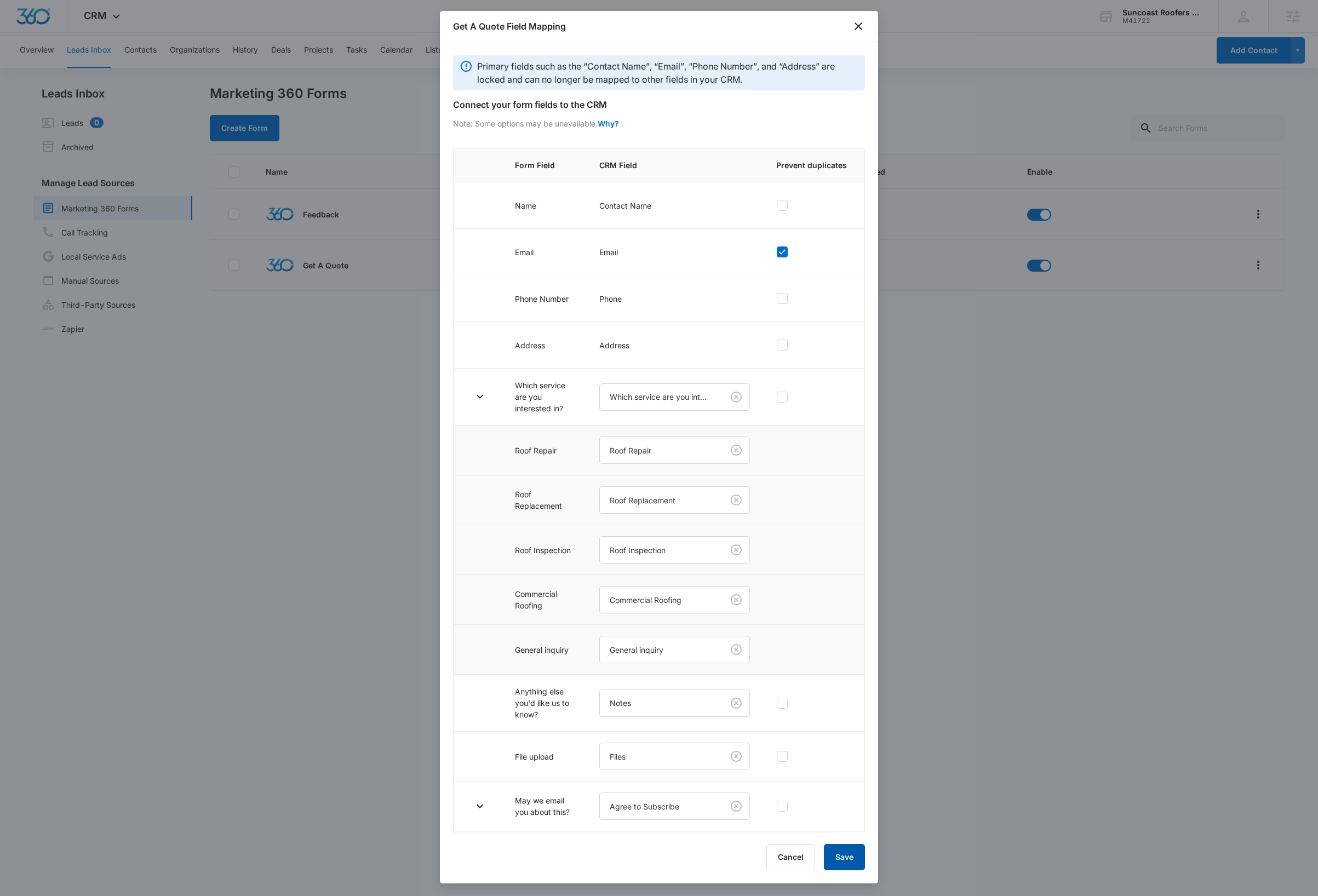
click at [841, 857] on button "Save" at bounding box center [844, 856] width 41 height 27
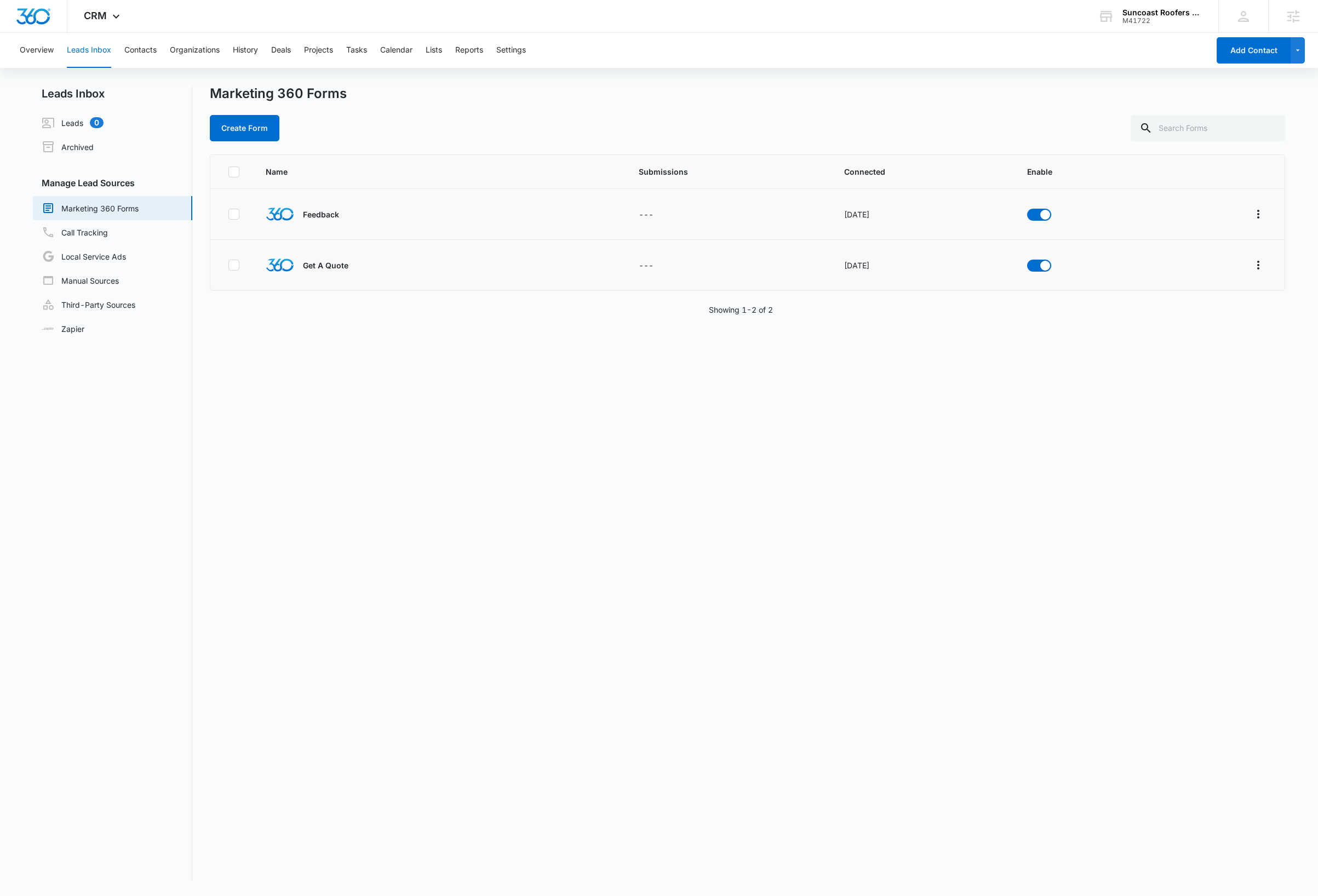
click at [403, 424] on div "Name Submissions Connected Enable Feedback --- [DATE] Get A Quote --- [DATE] Sh…" at bounding box center [747, 518] width 1076 height 726
click at [561, 119] on div "Create Form" at bounding box center [747, 128] width 1076 height 27
click at [1166, 17] on div "M41722" at bounding box center [1162, 21] width 80 height 8
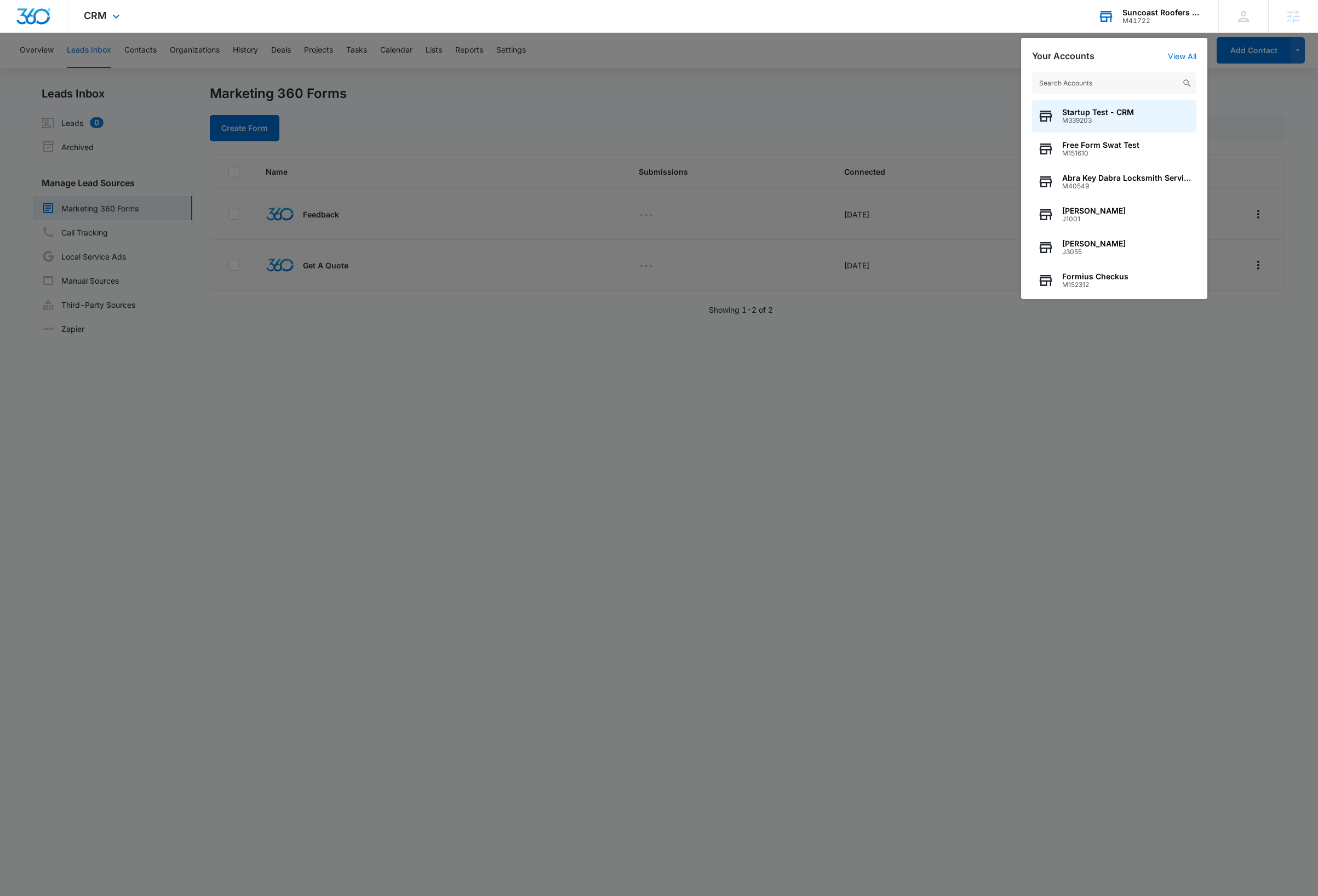
click at [1114, 83] on input "text" at bounding box center [1114, 83] width 164 height 22
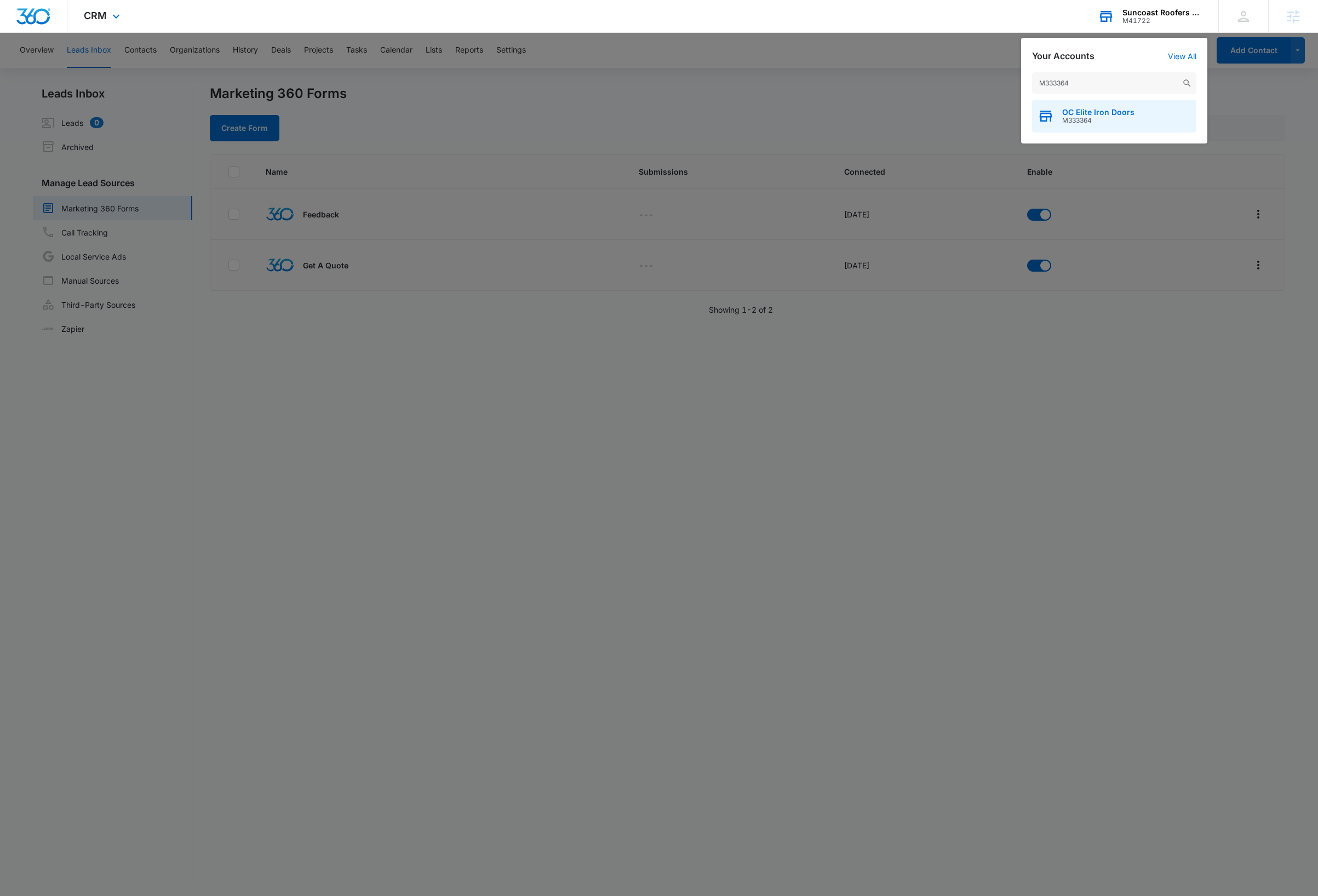
type input "M333364"
click at [1133, 114] on div "OC Elite Iron Doors M333364" at bounding box center [1114, 116] width 164 height 33
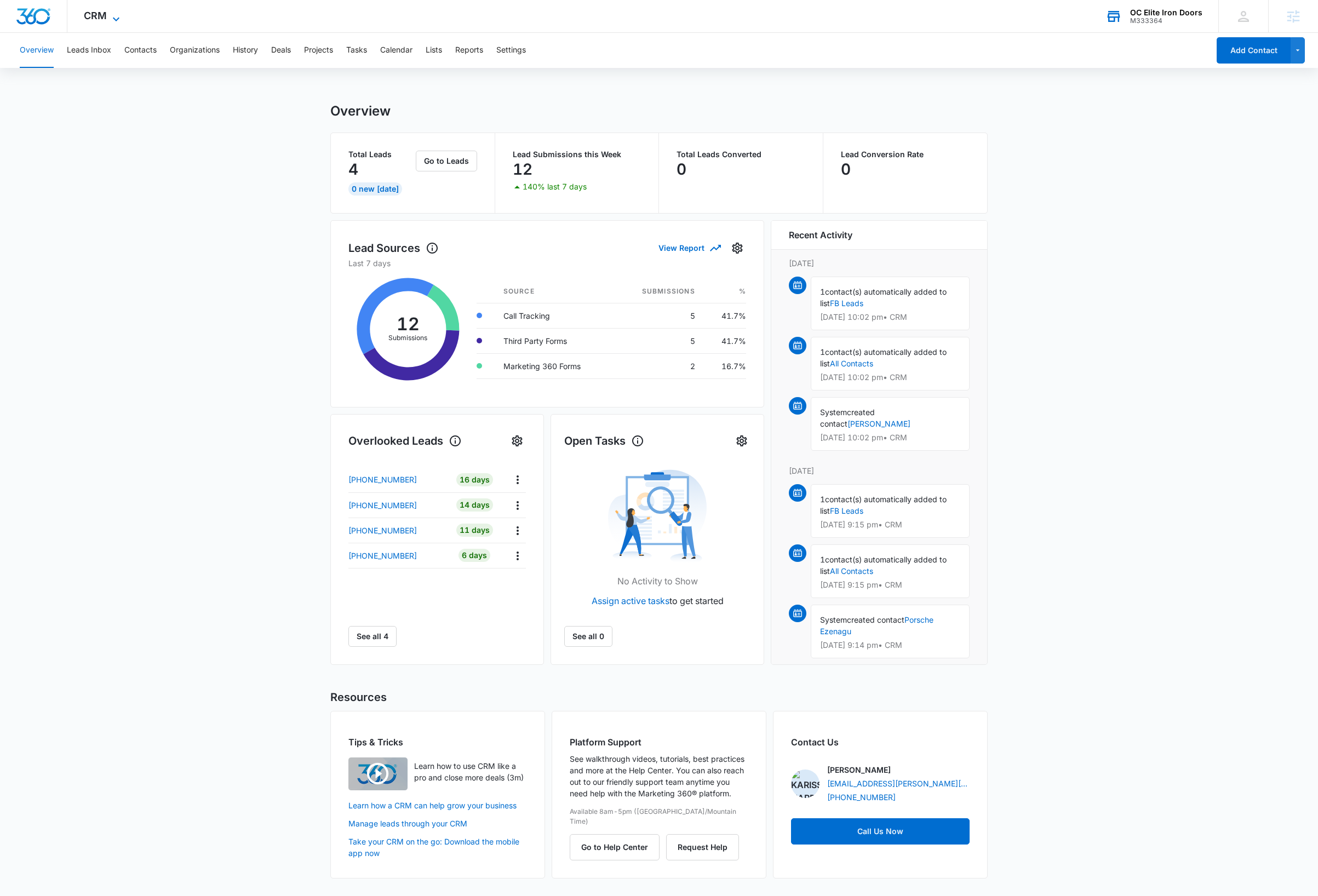
click at [110, 16] on icon at bounding box center [116, 19] width 13 height 13
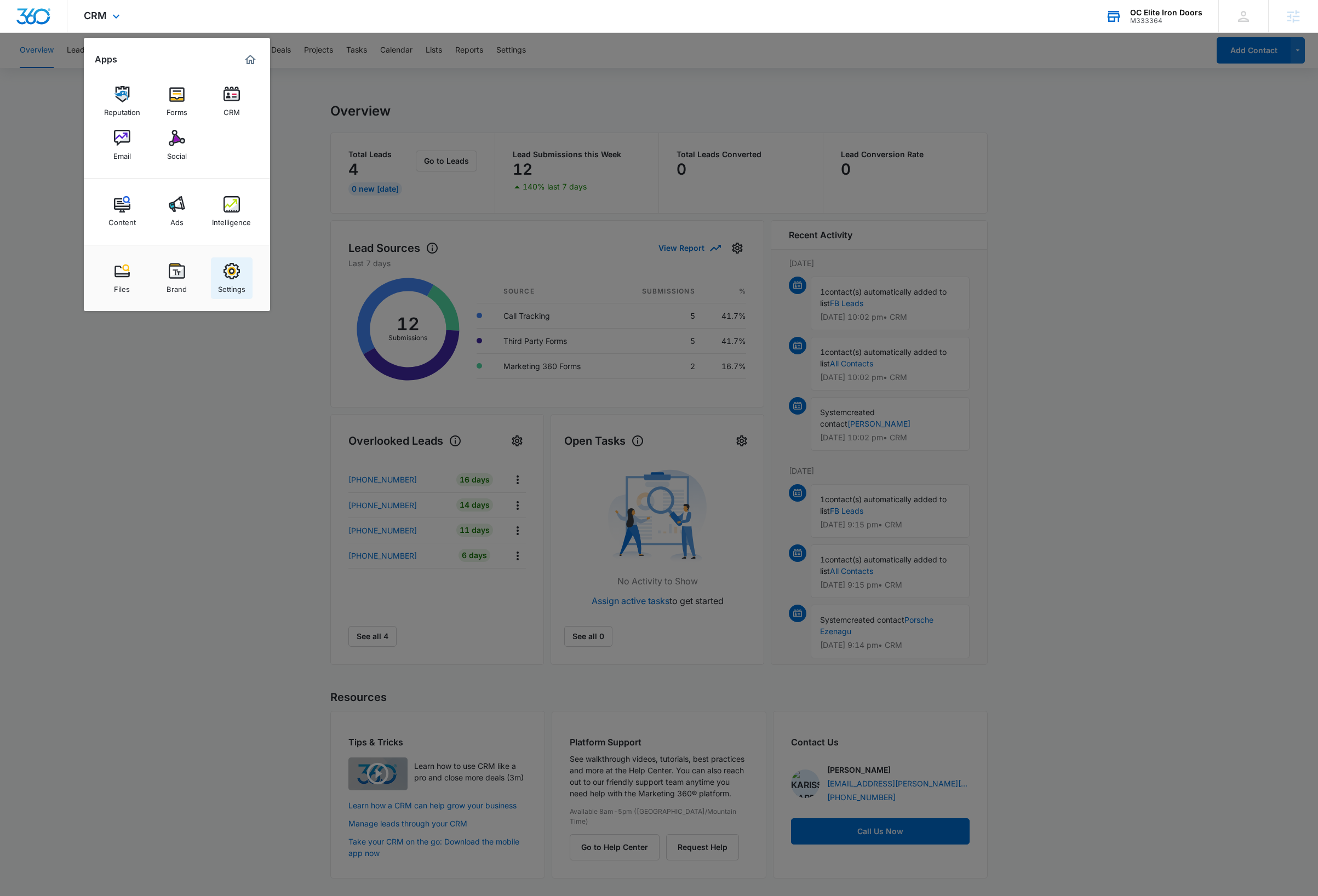
click at [240, 270] on link "Settings" at bounding box center [232, 278] width 42 height 42
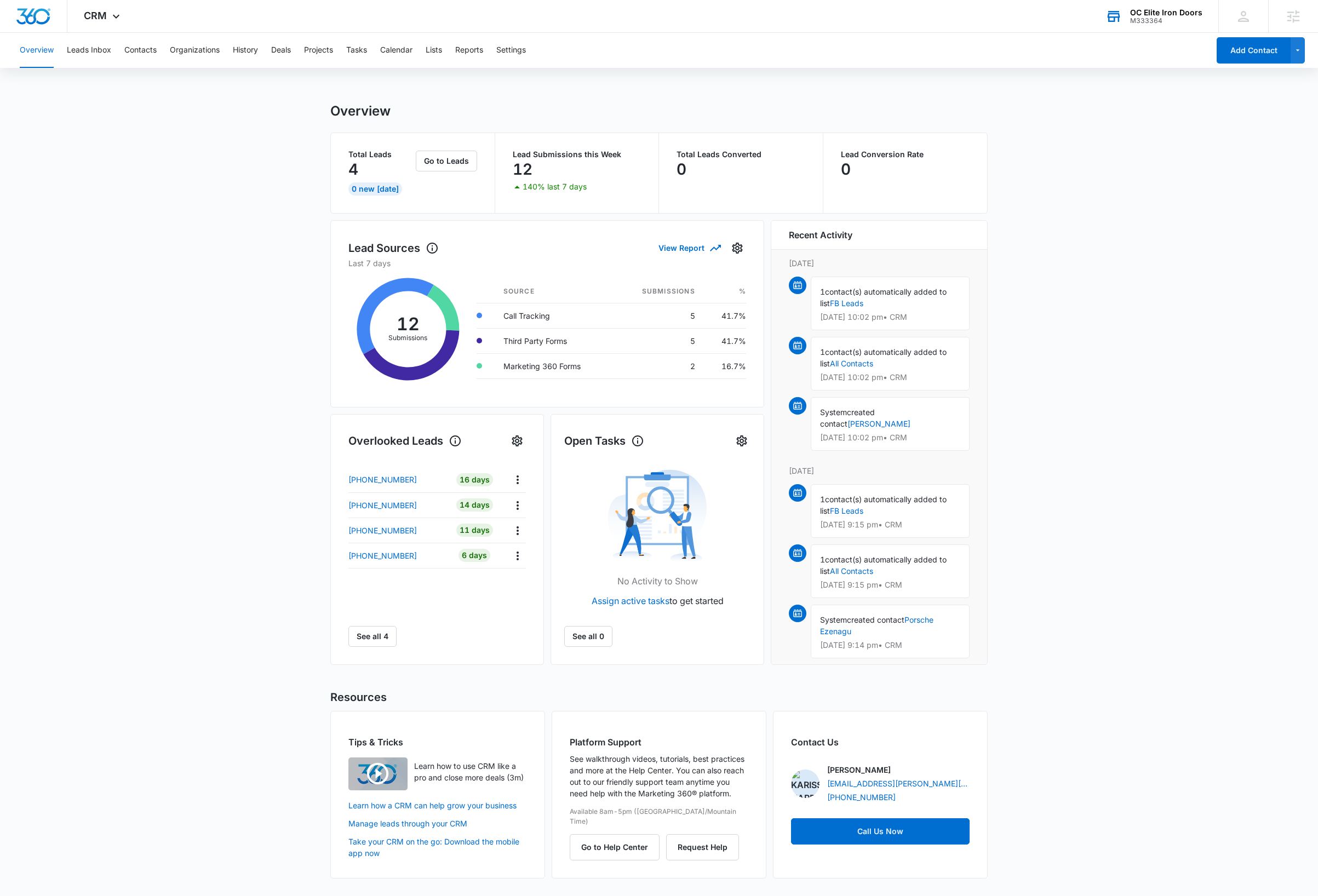
select select "52"
select select "US"
select select "America/Los_Angeles"
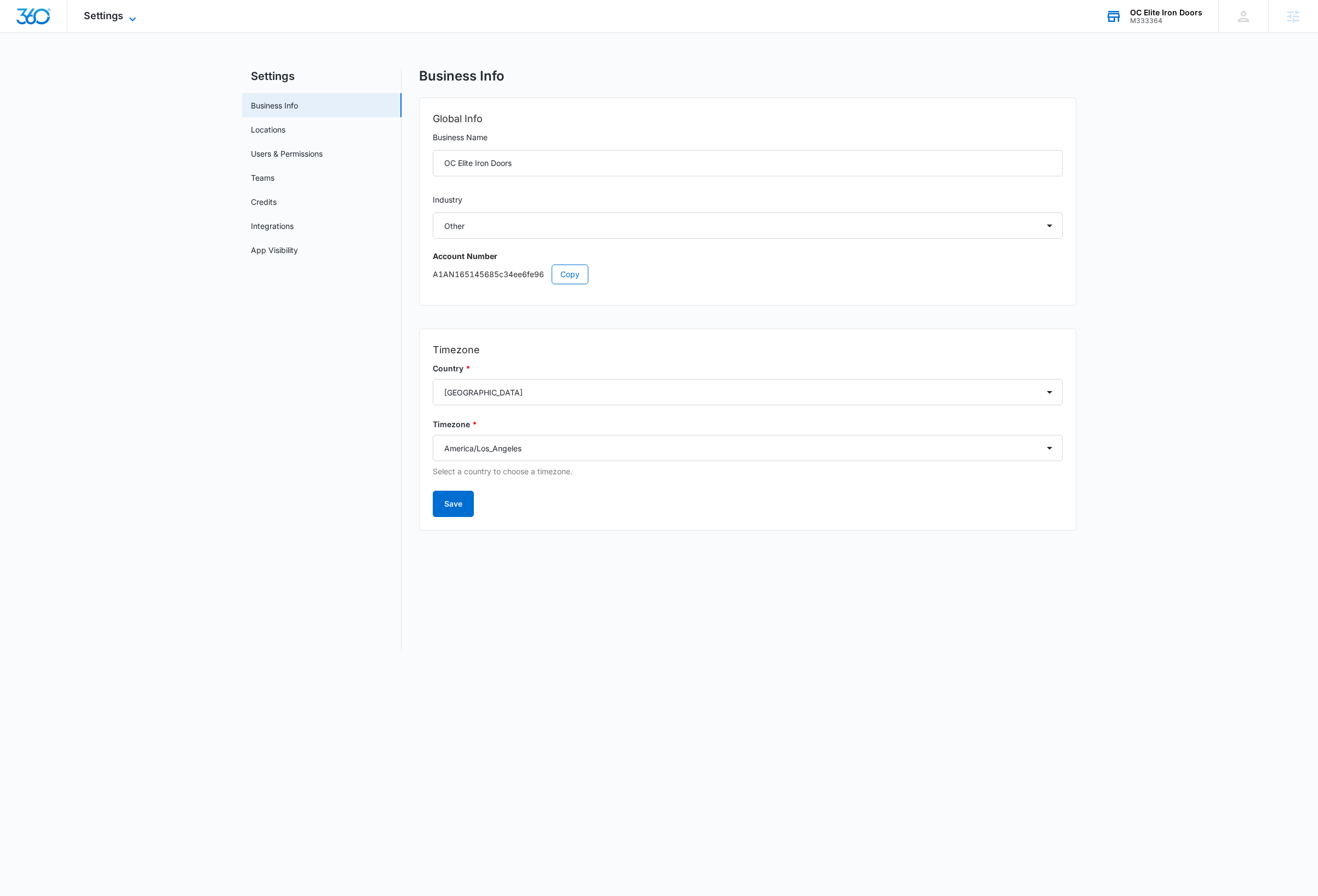
click at [127, 19] on icon at bounding box center [132, 19] width 13 height 13
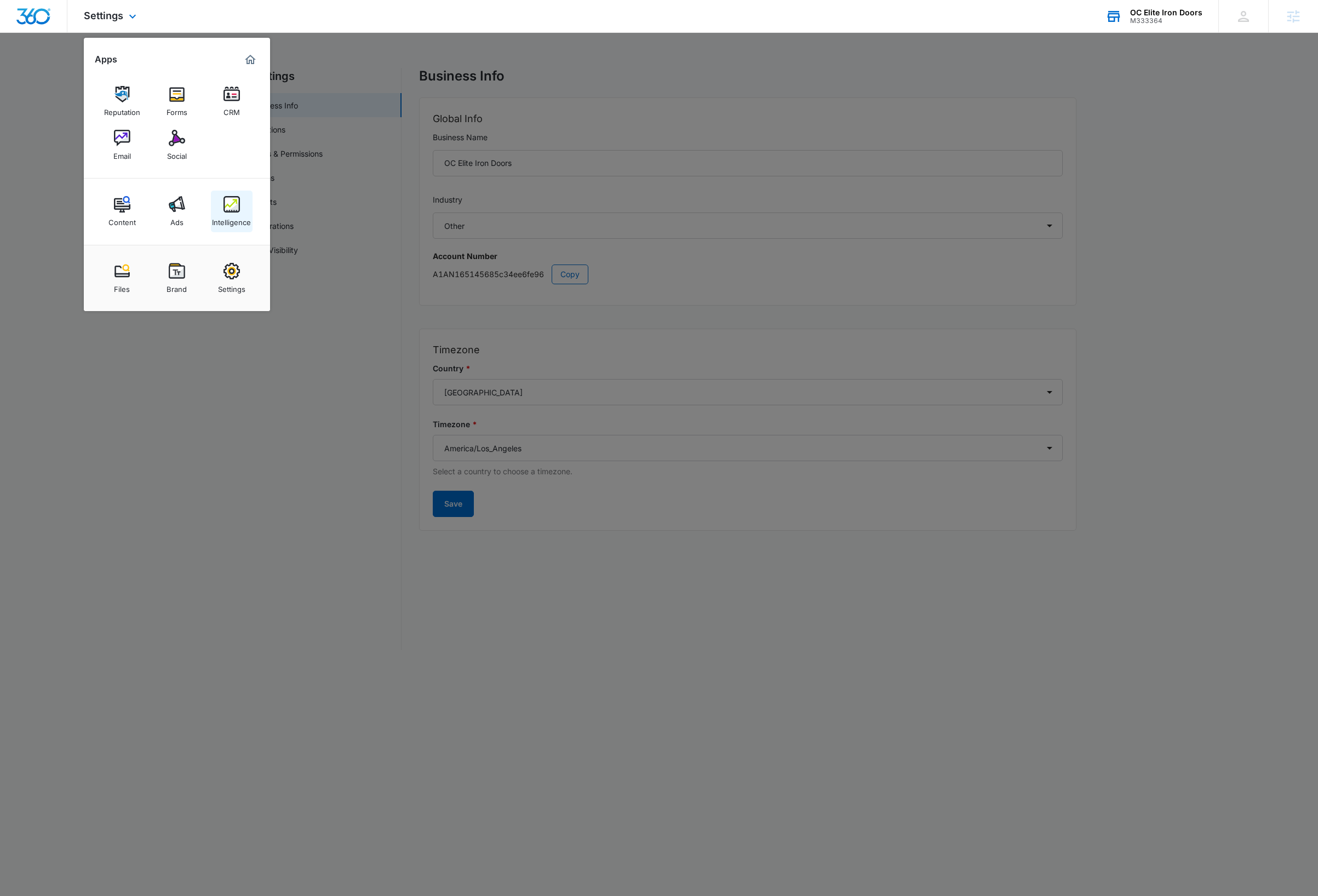
click at [232, 203] on img at bounding box center [232, 204] width 17 height 17
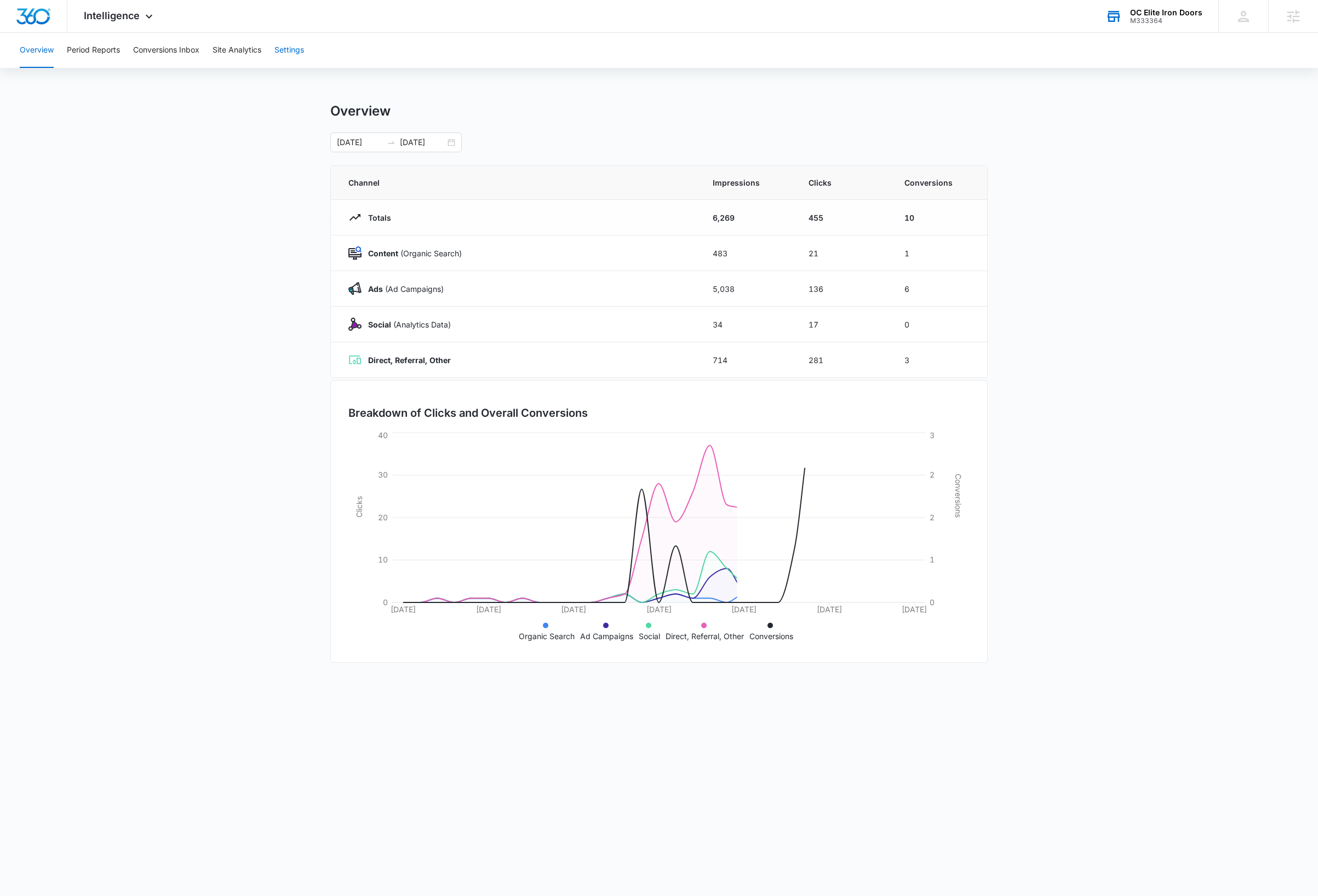
click at [286, 50] on button "Settings" at bounding box center [288, 50] width 29 height 35
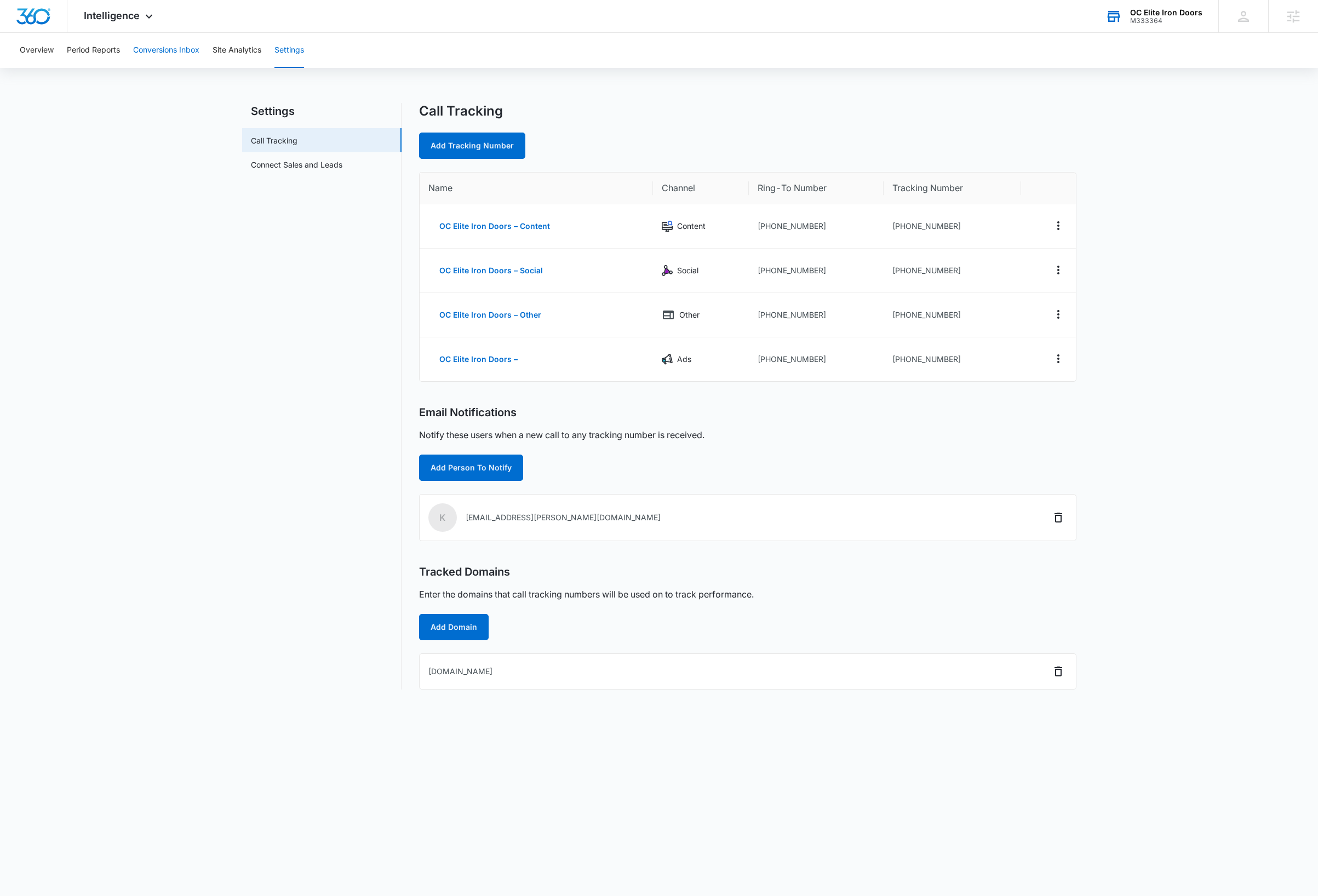
click at [169, 53] on button "Conversions Inbox" at bounding box center [166, 50] width 66 height 35
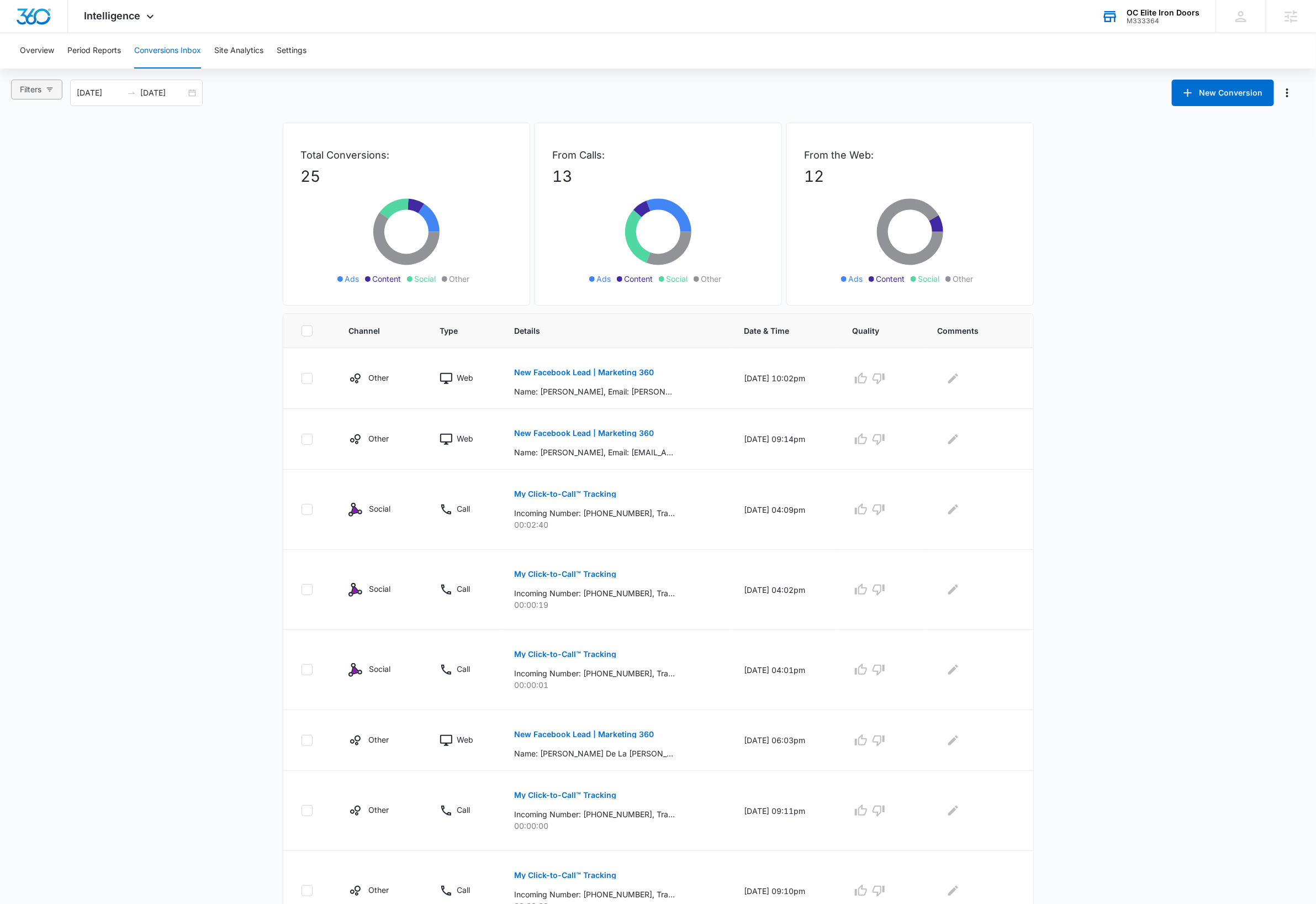
click at [57, 97] on button "Filters" at bounding box center [36, 89] width 52 height 20
click at [35, 148] on span "Ads" at bounding box center [37, 147] width 23 height 9
click at [25, 148] on input "Ads" at bounding box center [21, 148] width 9 height 9
radio input "true"
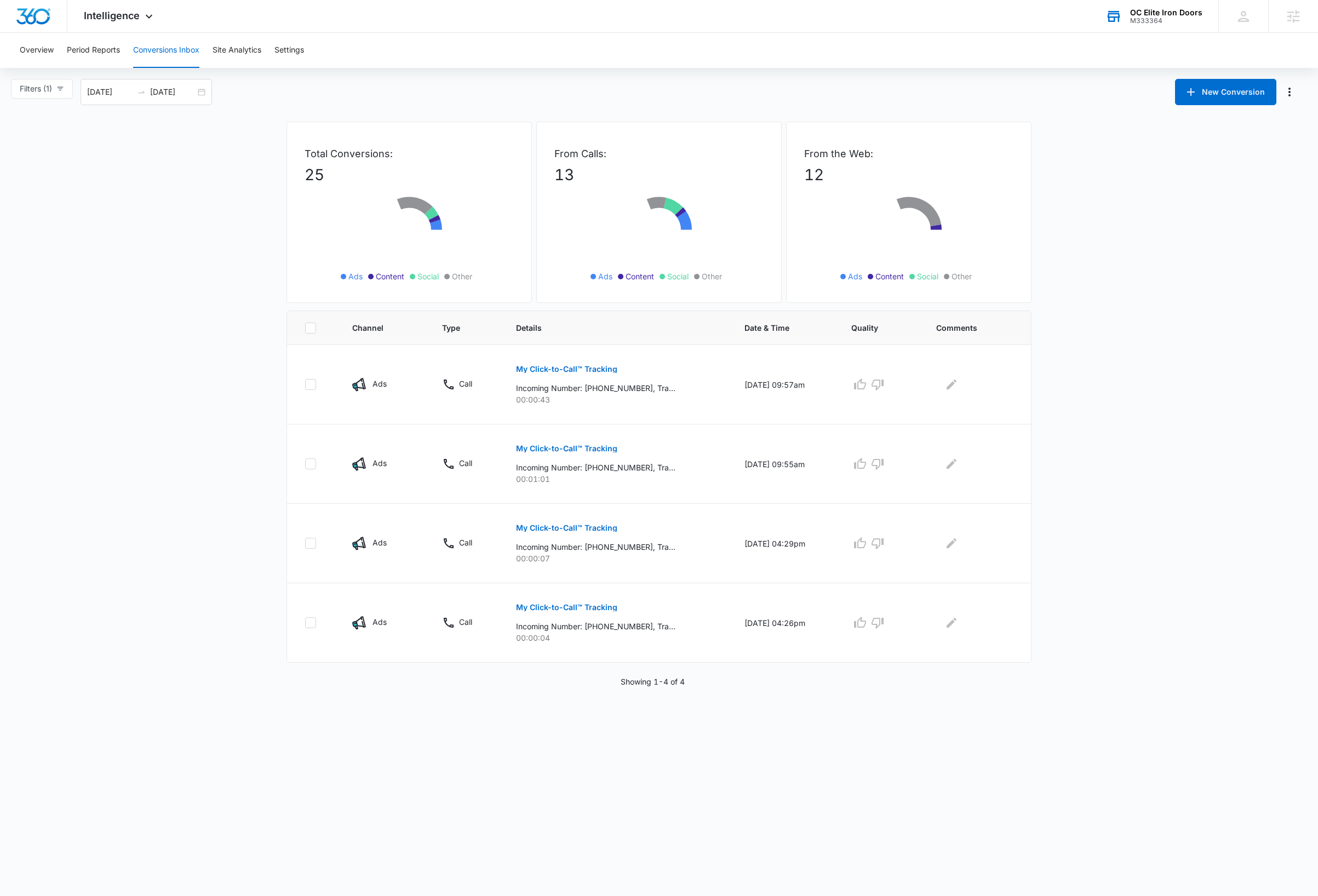
click at [189, 467] on main "Filters (1) Filter Channel : All Channels Ads Content Social Other Filter Type …" at bounding box center [659, 383] width 1318 height 608
click at [542, 370] on p "My Click-to-Call™ Tracking" at bounding box center [566, 369] width 101 height 8
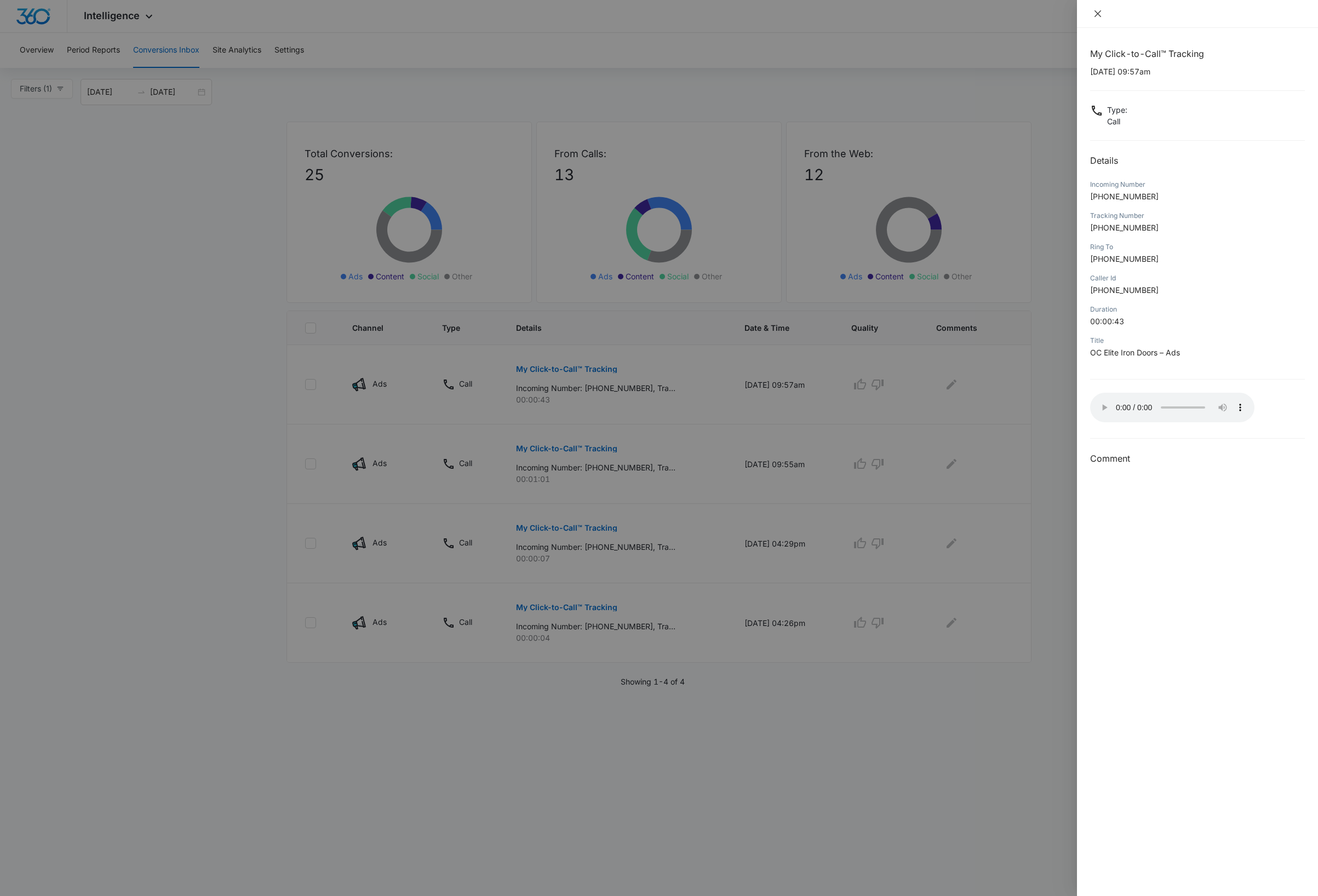
click at [1099, 16] on icon "close" at bounding box center [1098, 14] width 9 height 9
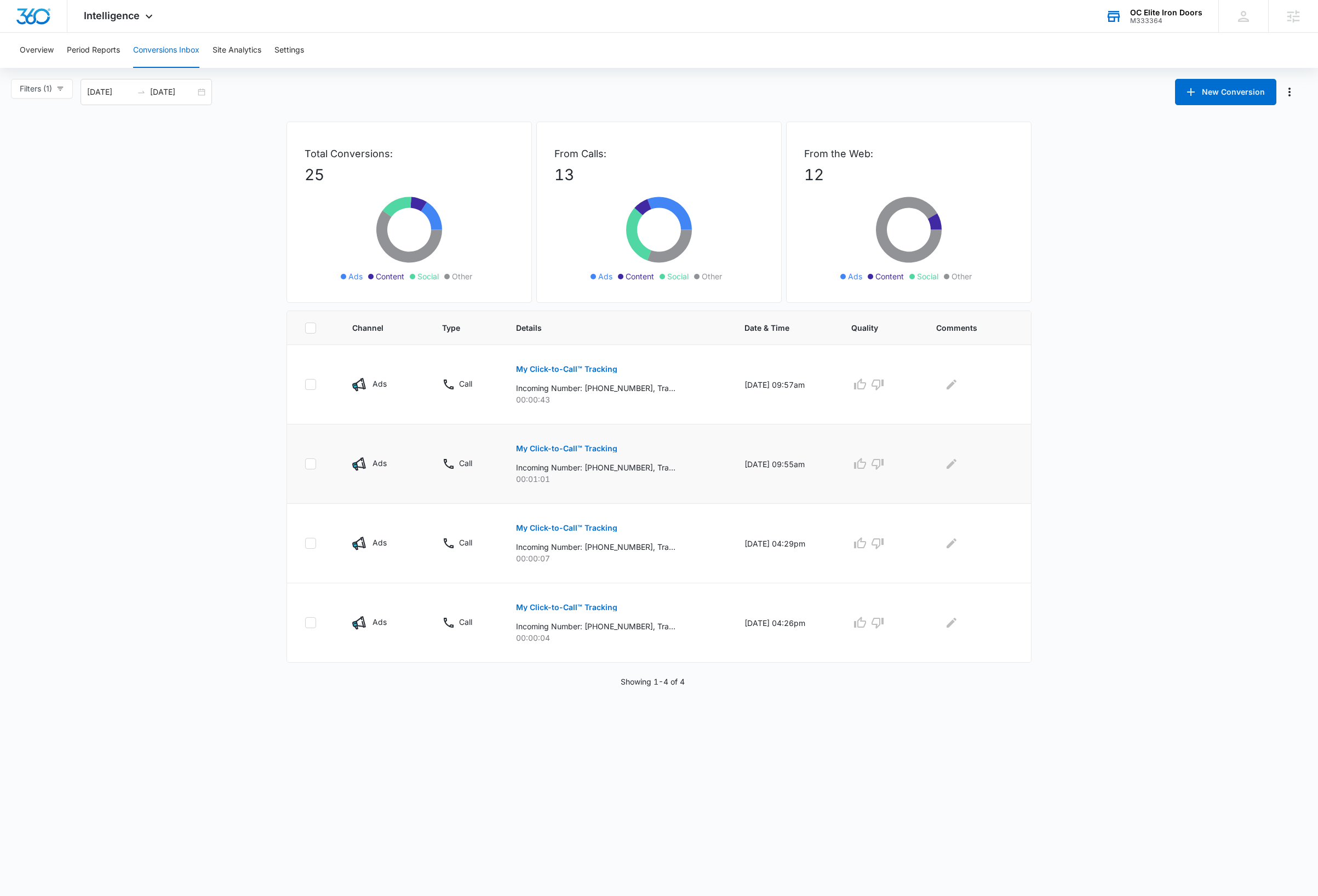
click at [591, 452] on p "My Click-to-Call™ Tracking" at bounding box center [566, 448] width 101 height 8
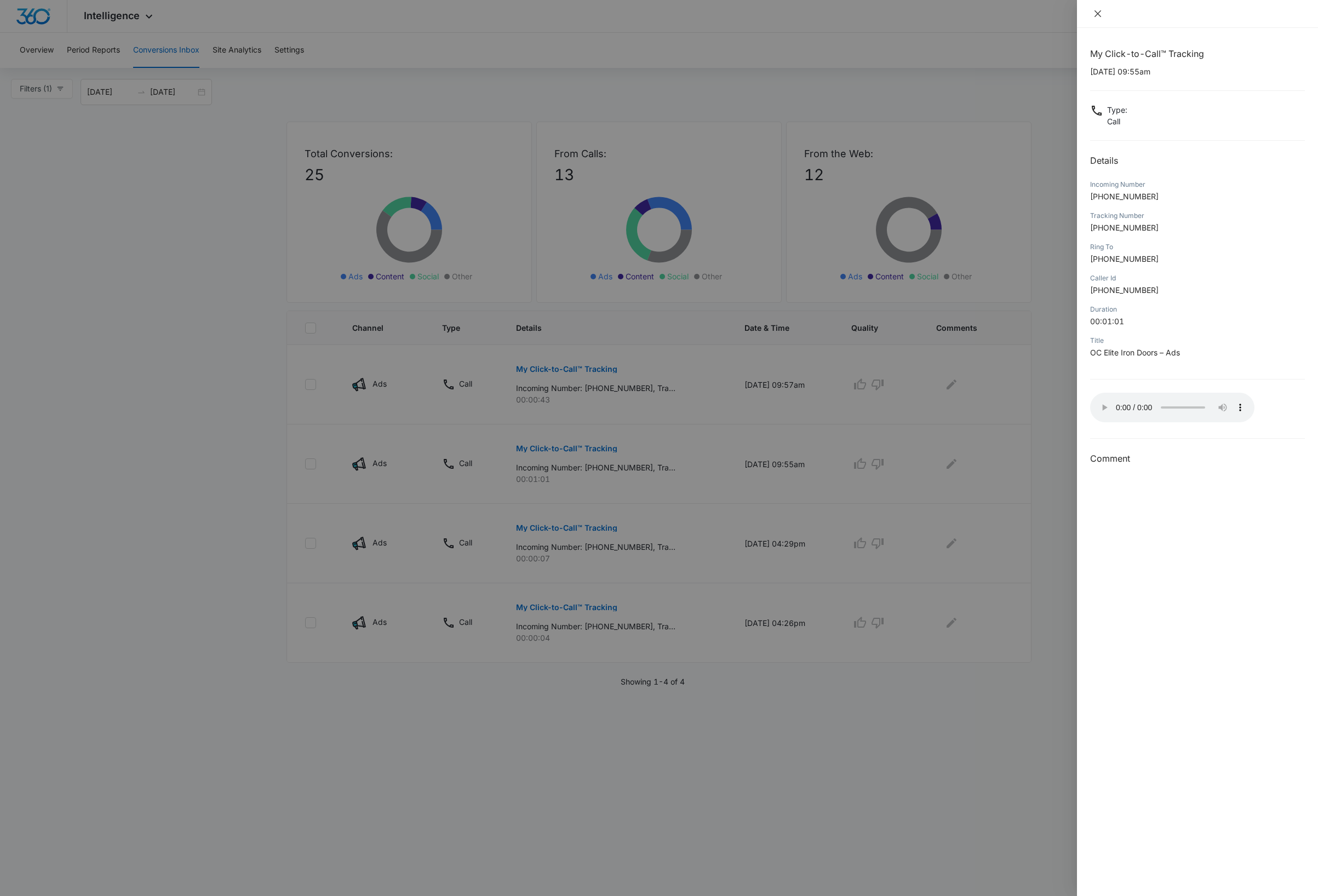
click at [1098, 13] on icon "close" at bounding box center [1098, 14] width 9 height 9
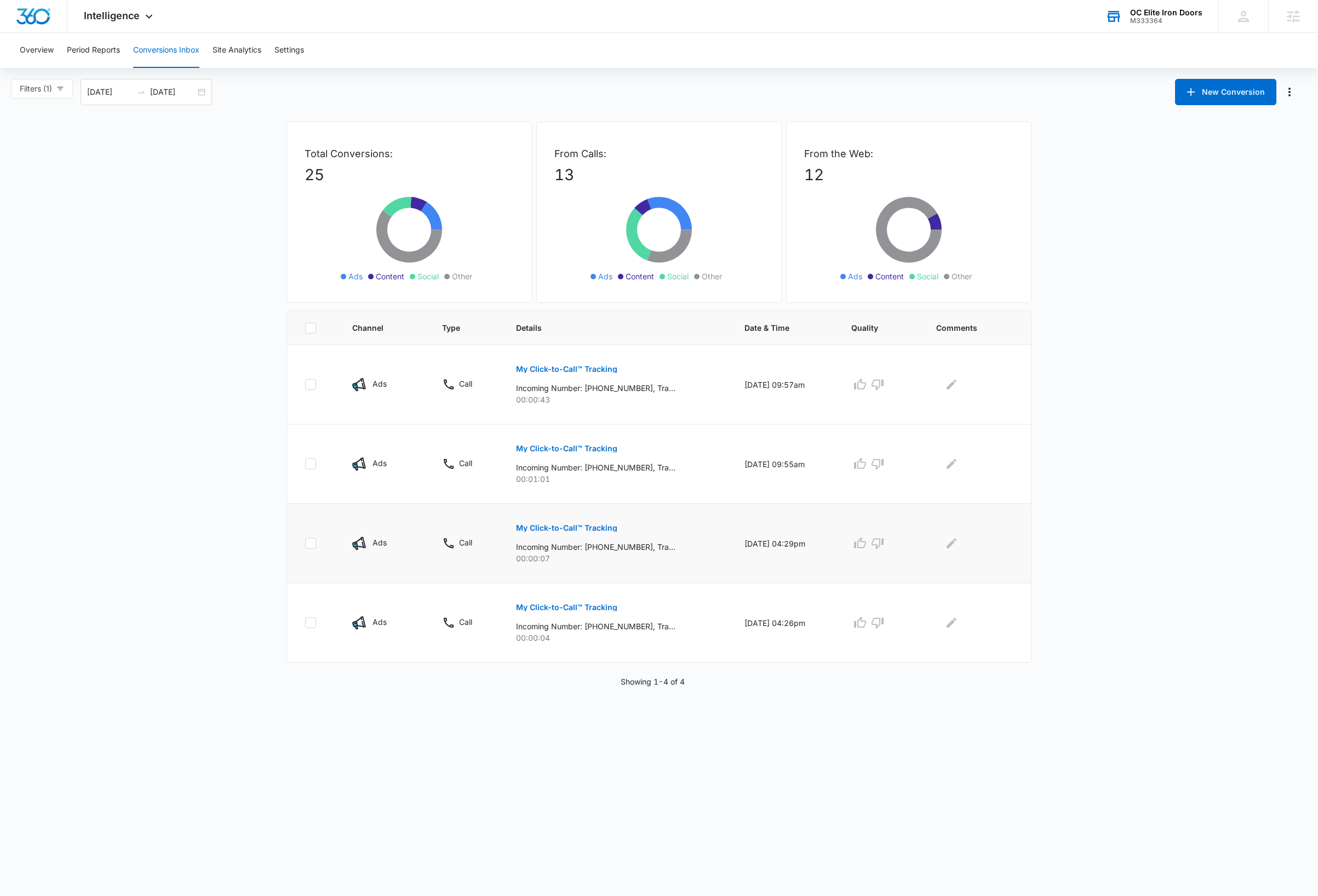
click at [578, 530] on p "My Click-to-Call™ Tracking" at bounding box center [566, 528] width 101 height 8
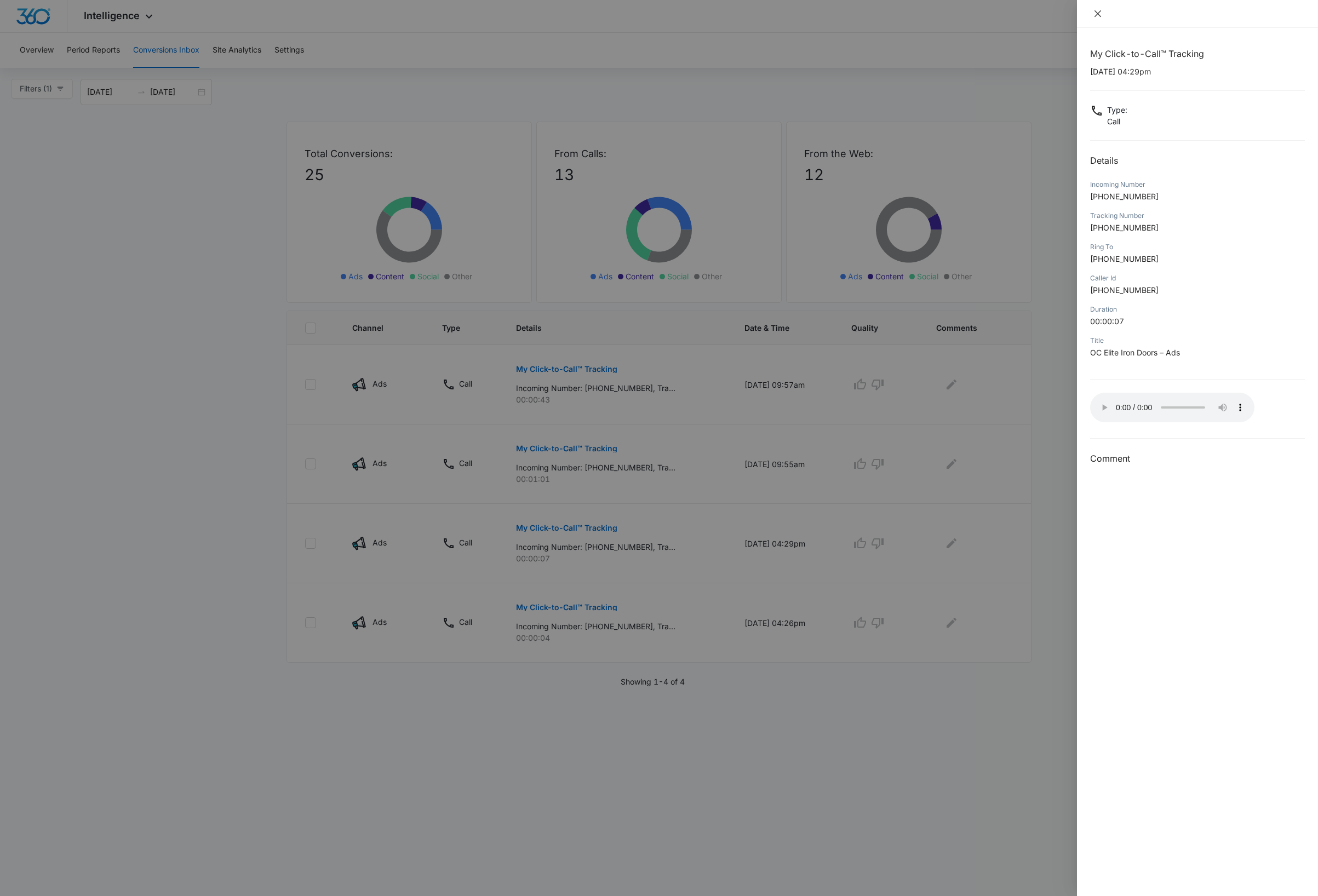
click at [1096, 14] on icon "close" at bounding box center [1098, 14] width 9 height 9
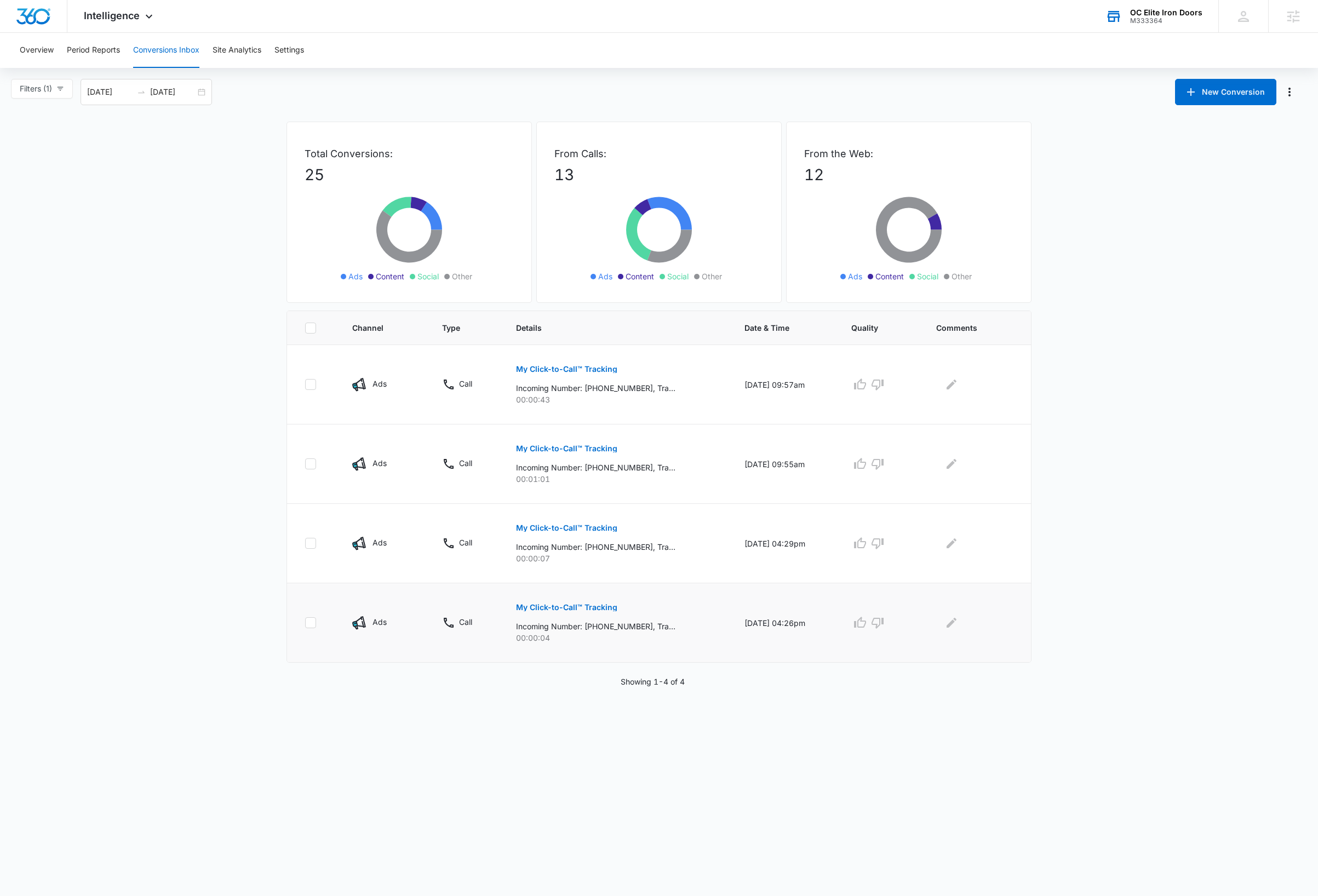
click at [588, 605] on p "My Click-to-Call™ Tracking" at bounding box center [566, 607] width 101 height 8
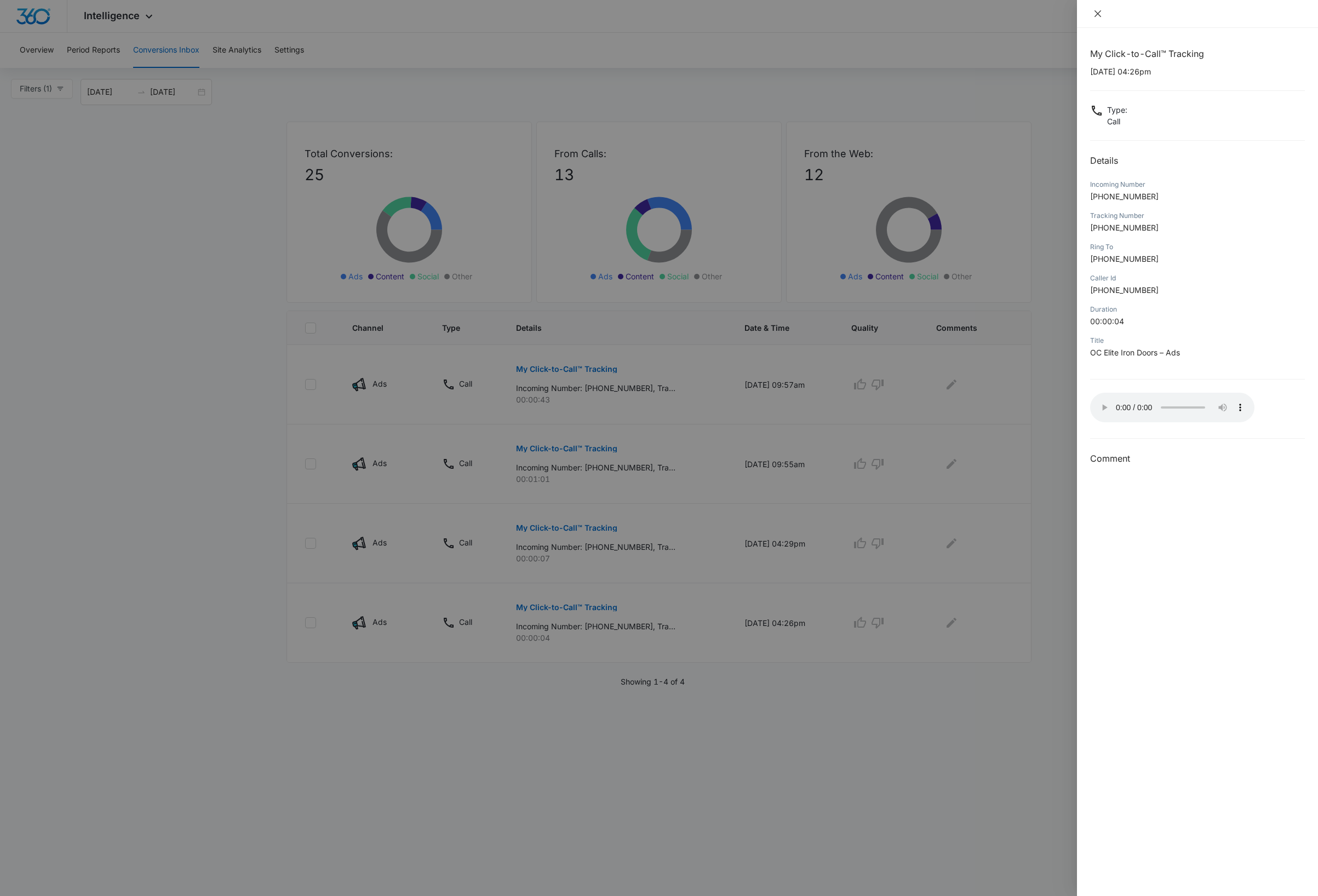
click at [1094, 14] on icon "close" at bounding box center [1098, 14] width 9 height 9
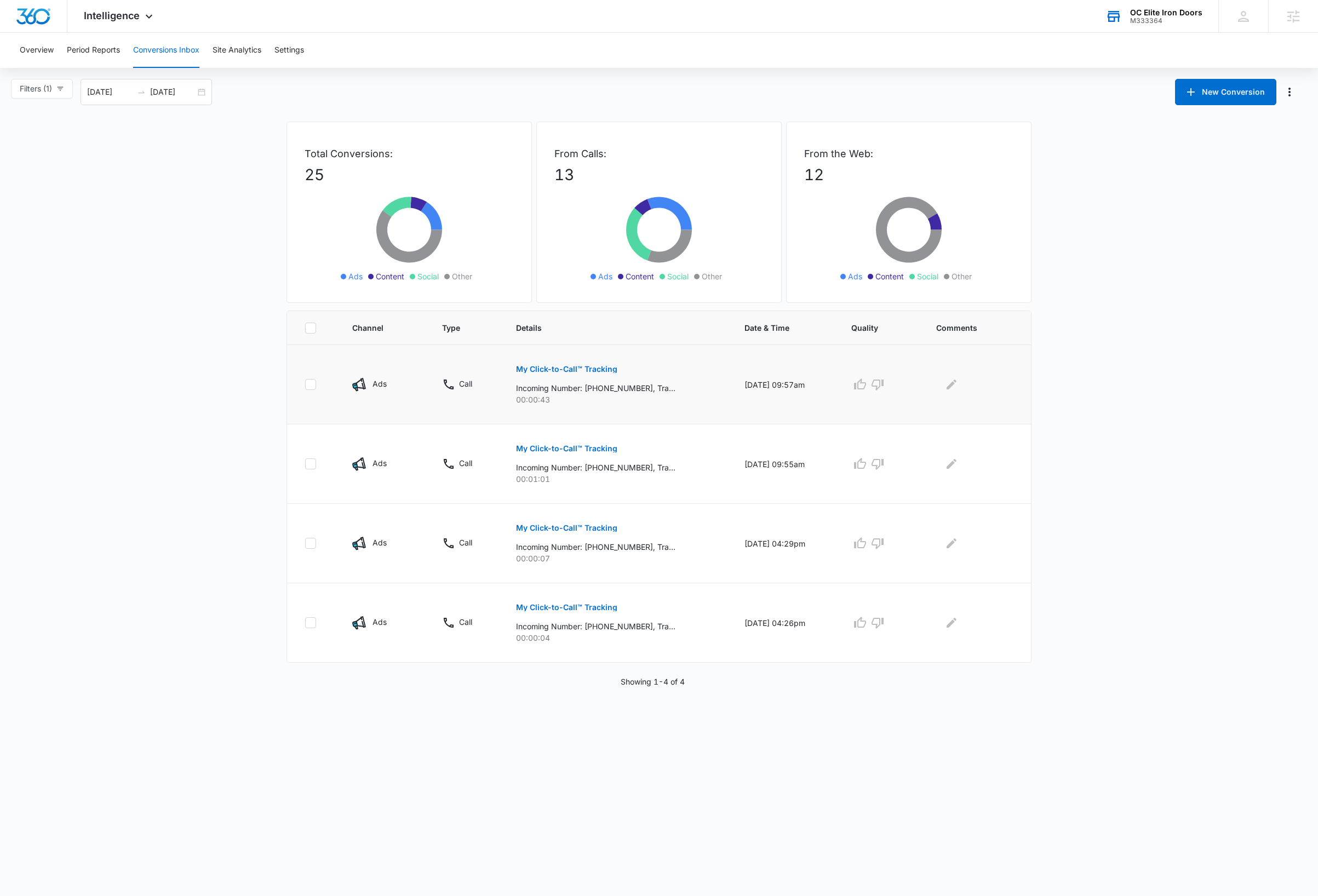
click at [596, 370] on p "My Click-to-Call™ Tracking" at bounding box center [566, 369] width 101 height 8
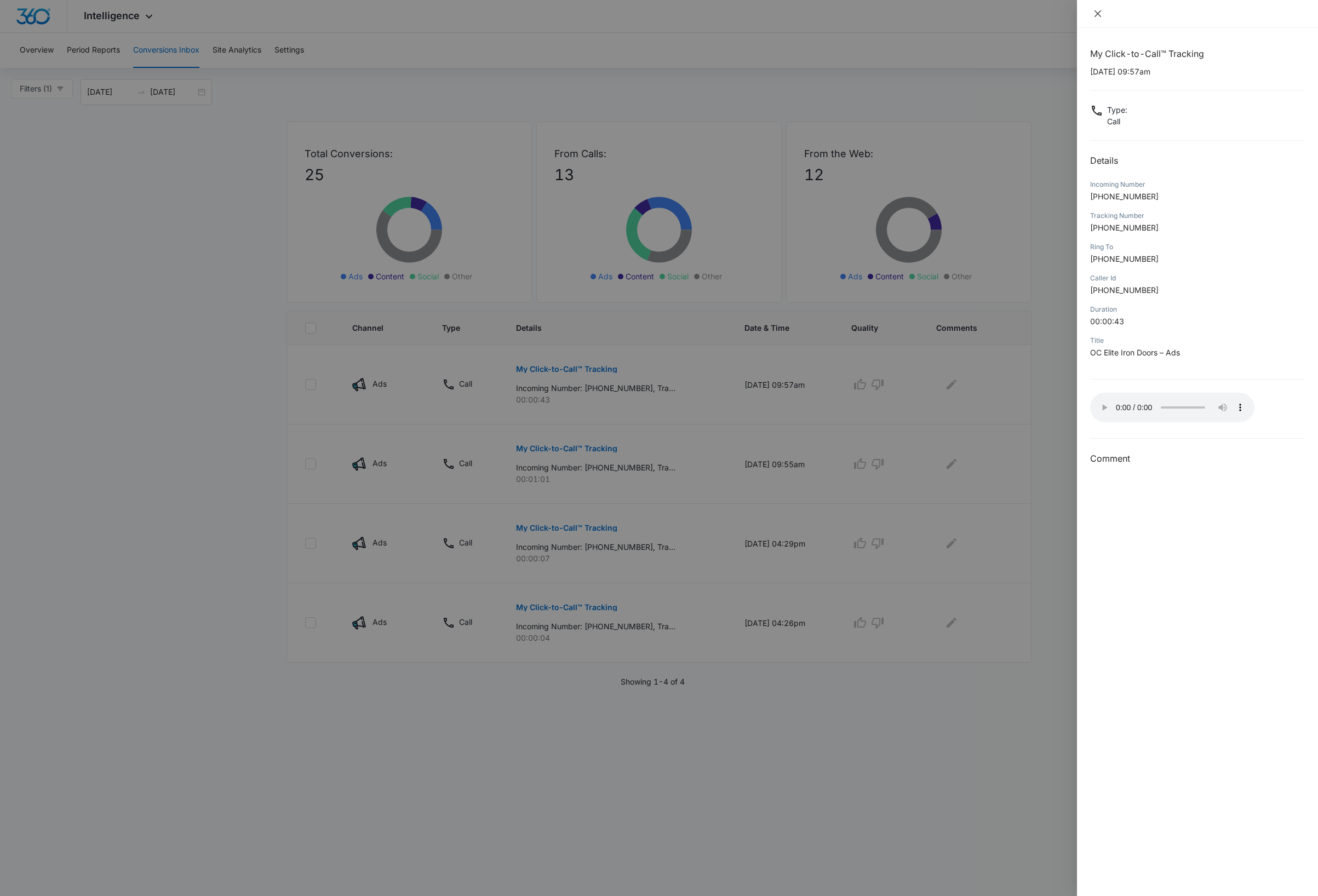
click at [1097, 13] on icon "close" at bounding box center [1097, 13] width 6 height 6
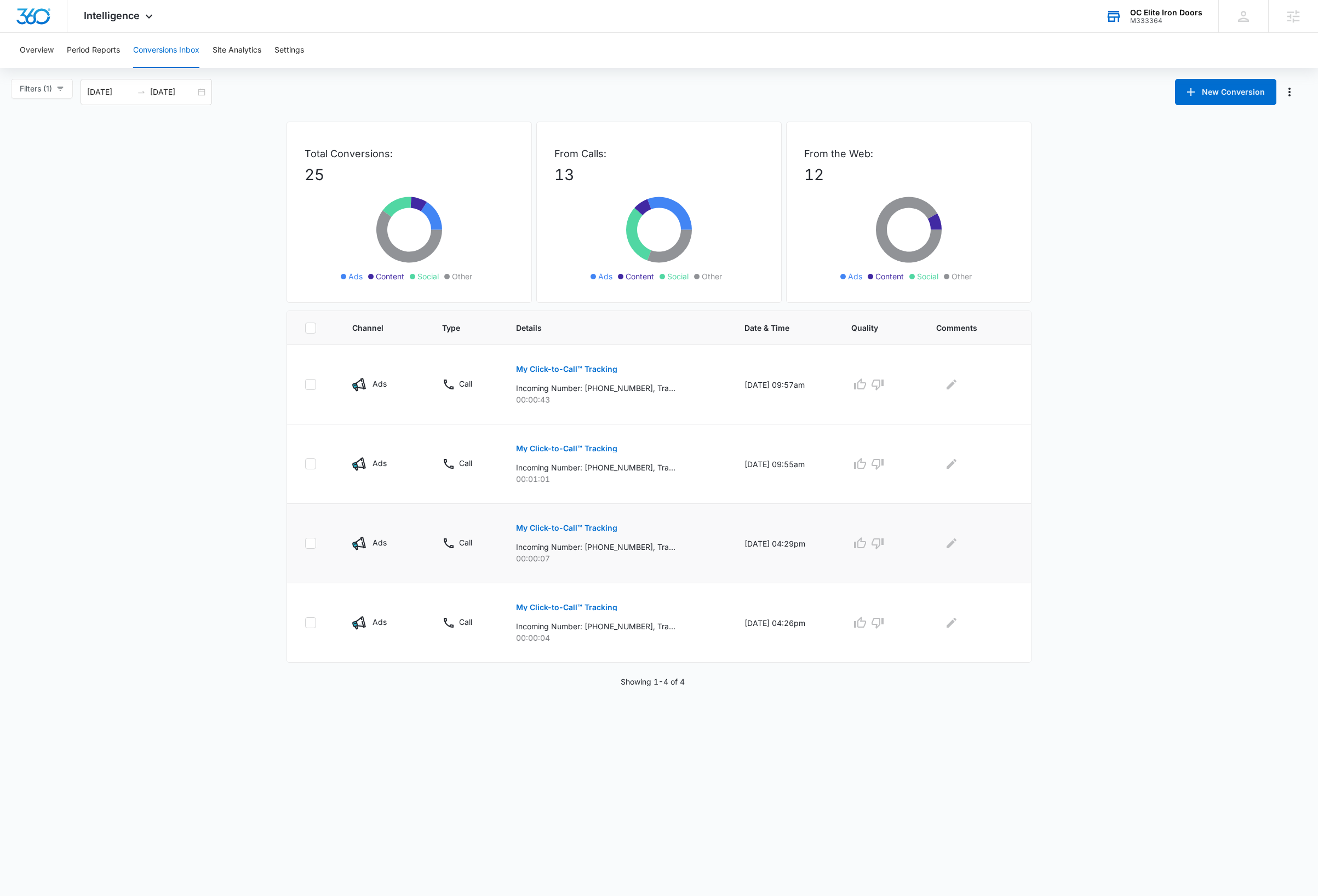
click at [584, 531] on p "My Click-to-Call™ Tracking" at bounding box center [566, 528] width 101 height 8
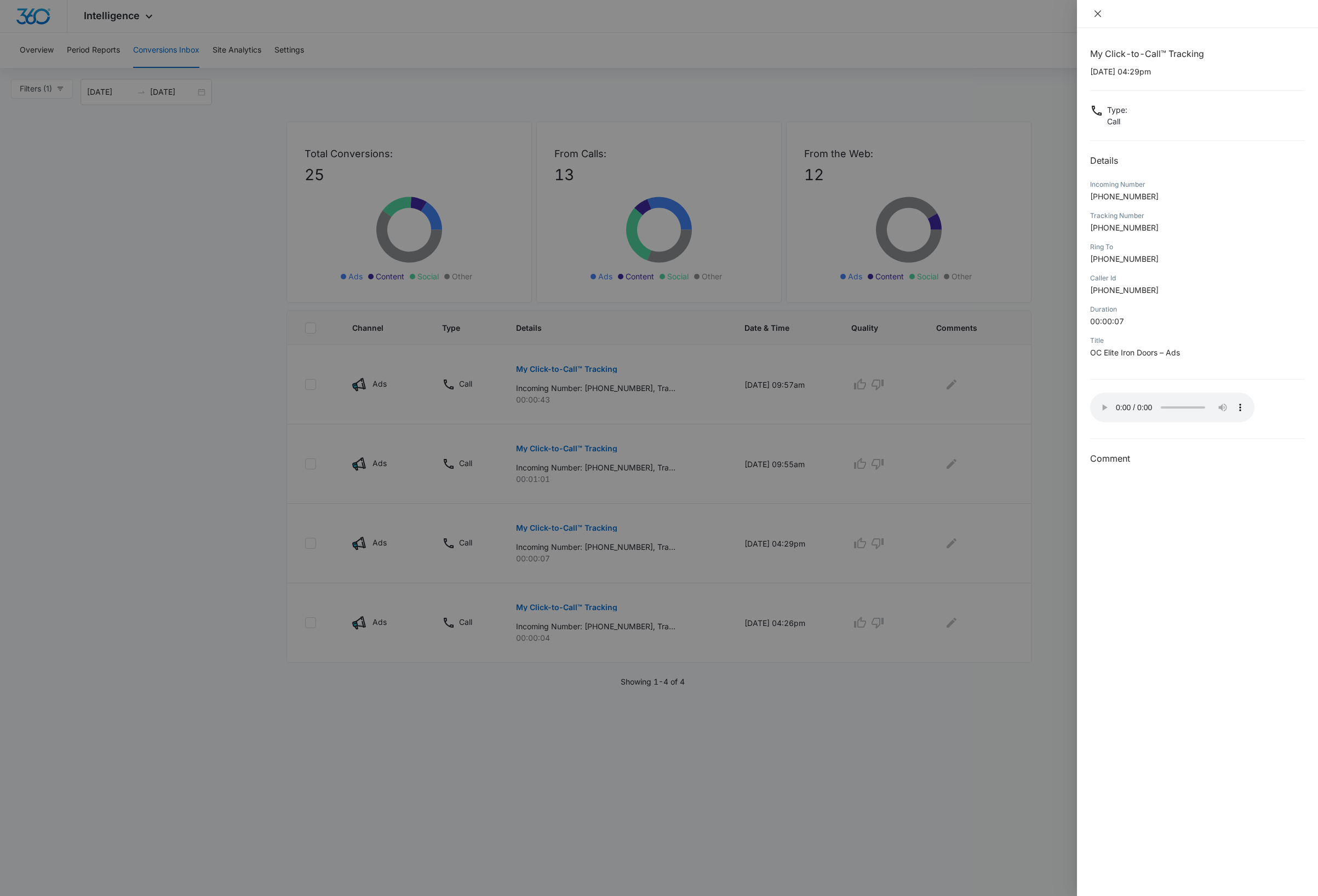
click at [1097, 10] on icon "close" at bounding box center [1098, 14] width 9 height 9
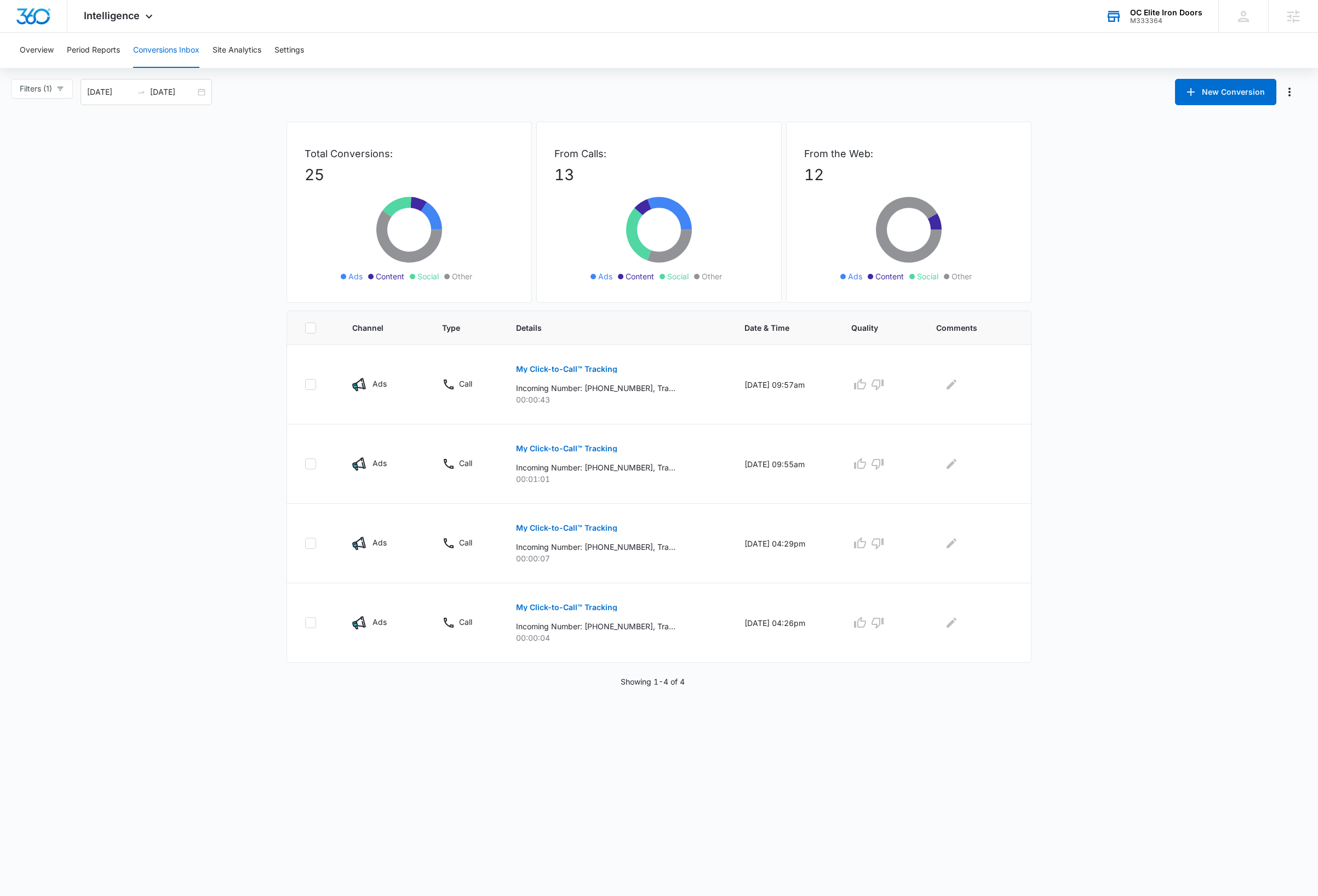
click at [157, 219] on main "Filters (1) Filter Channel : All Channels Ads Content Social Other Filter Type …" at bounding box center [659, 383] width 1318 height 608
click at [61, 90] on icon "button" at bounding box center [60, 88] width 6 height 4
click at [43, 127] on span "All Channels" at bounding box center [51, 129] width 53 height 9
click at [25, 127] on input "All Channels" at bounding box center [21, 130] width 9 height 9
radio input "true"
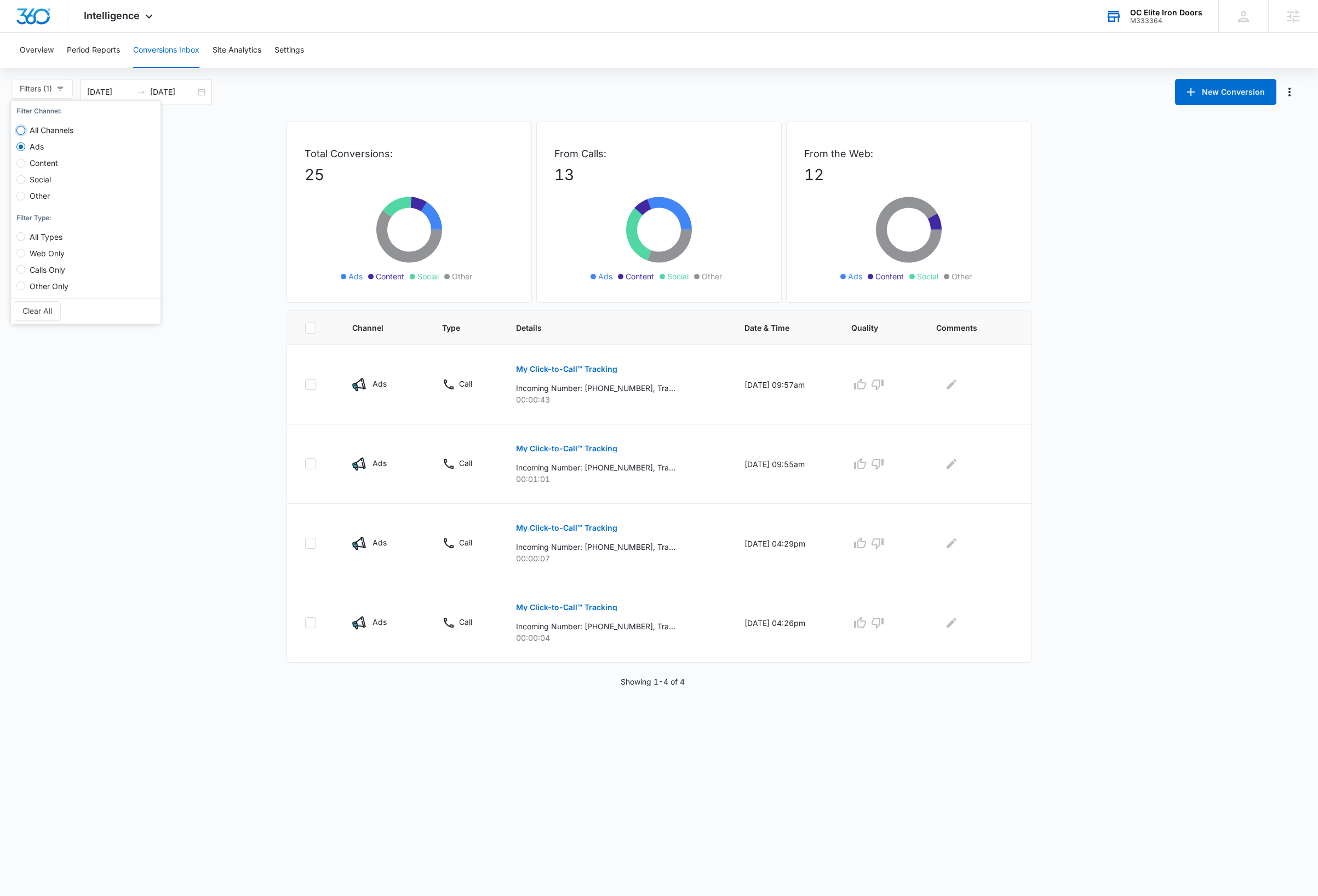
radio input "false"
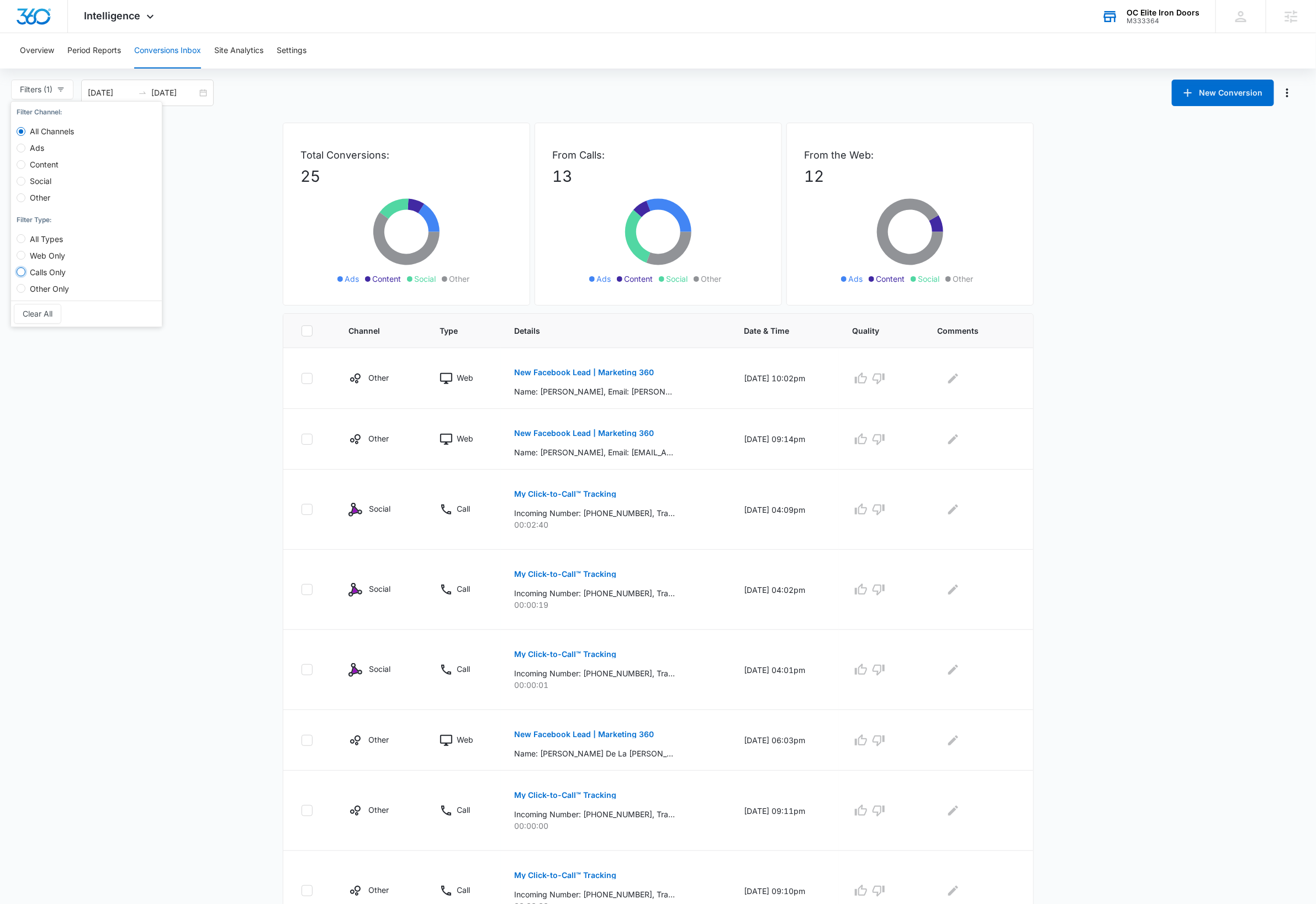
click at [21, 274] on input "Calls Only" at bounding box center [21, 272] width 9 height 9
radio input "true"
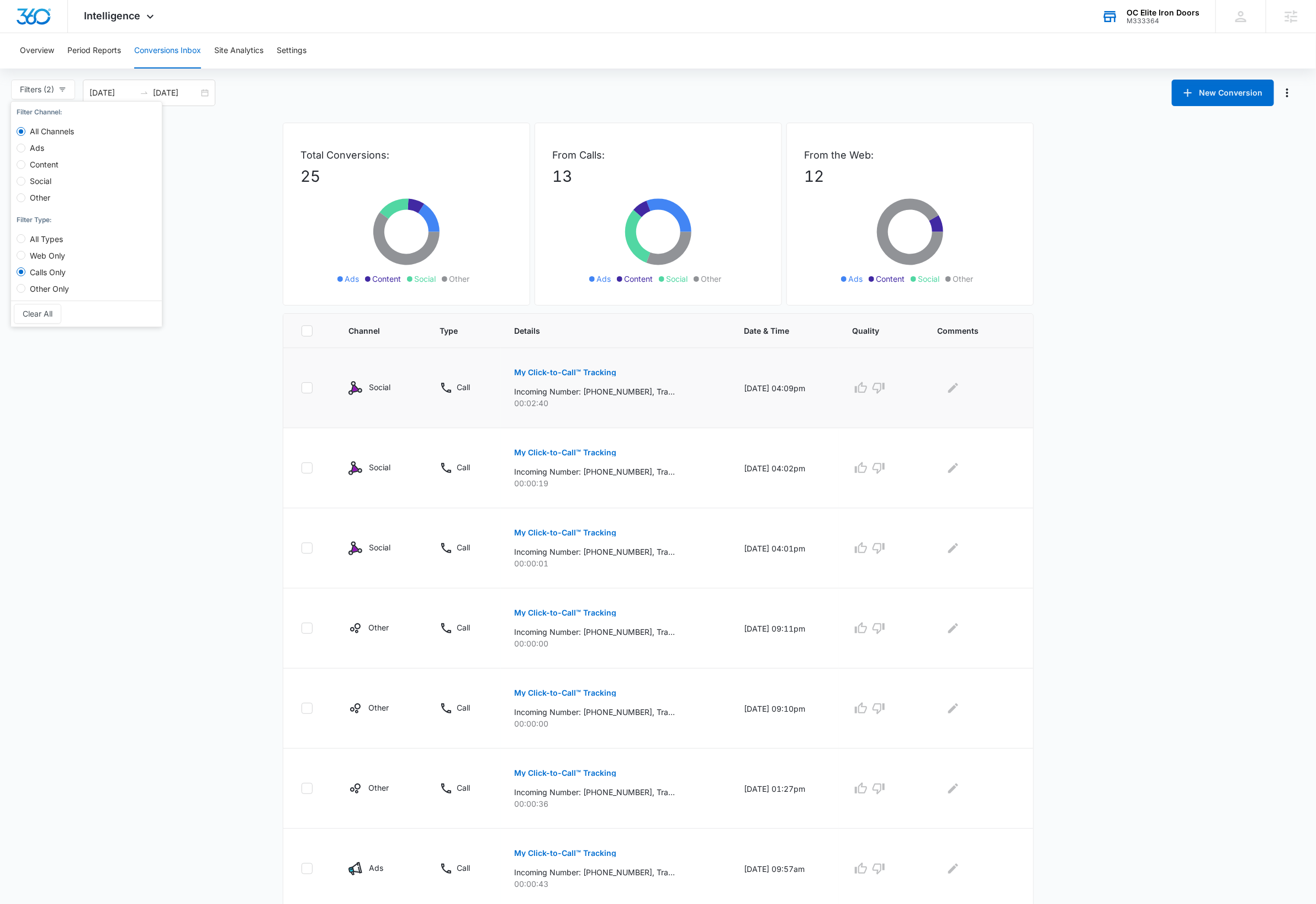
click at [593, 374] on p "My Click-to-Call™ Tracking" at bounding box center [565, 372] width 102 height 8
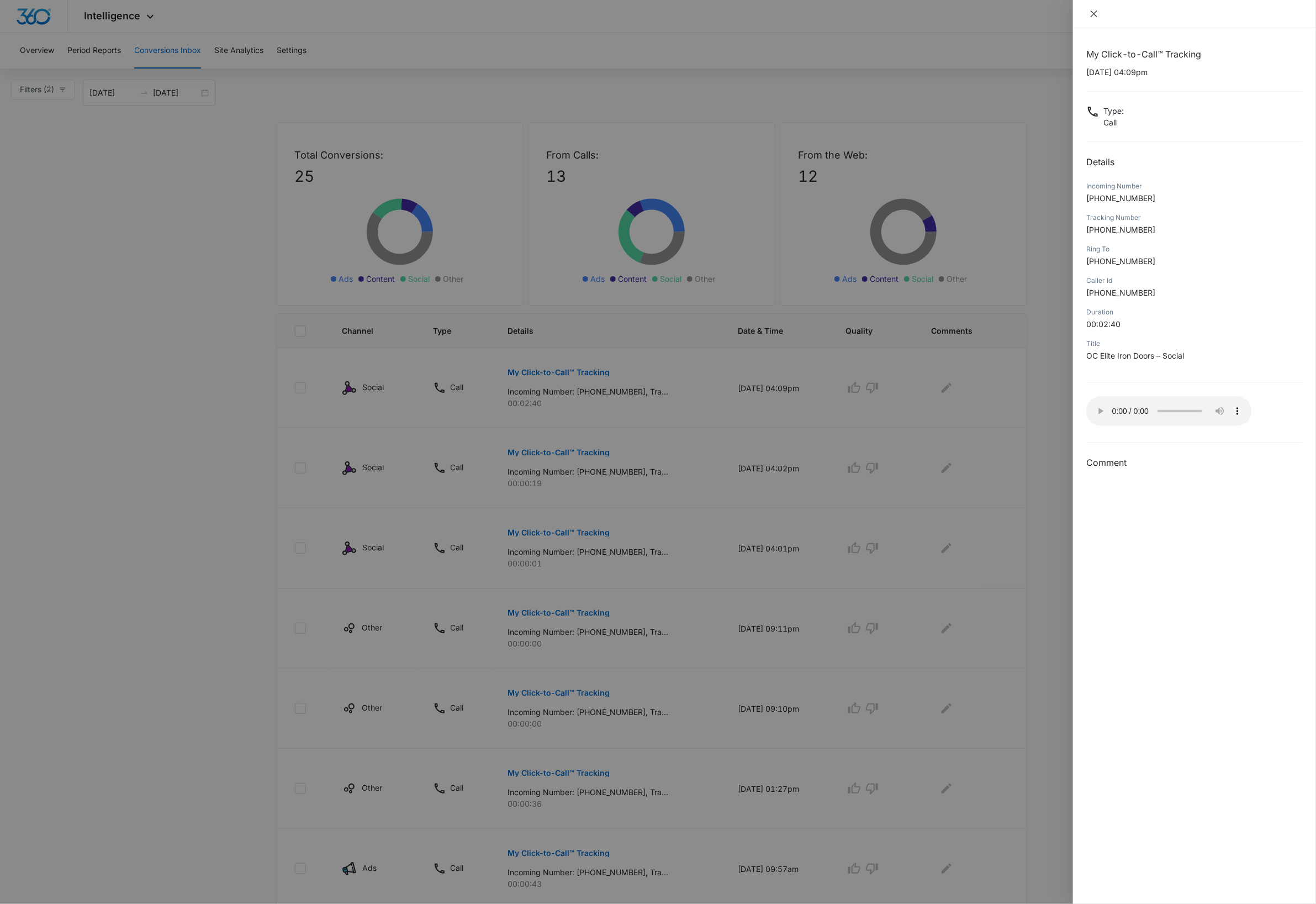
click at [1092, 13] on icon "close" at bounding box center [1094, 14] width 9 height 9
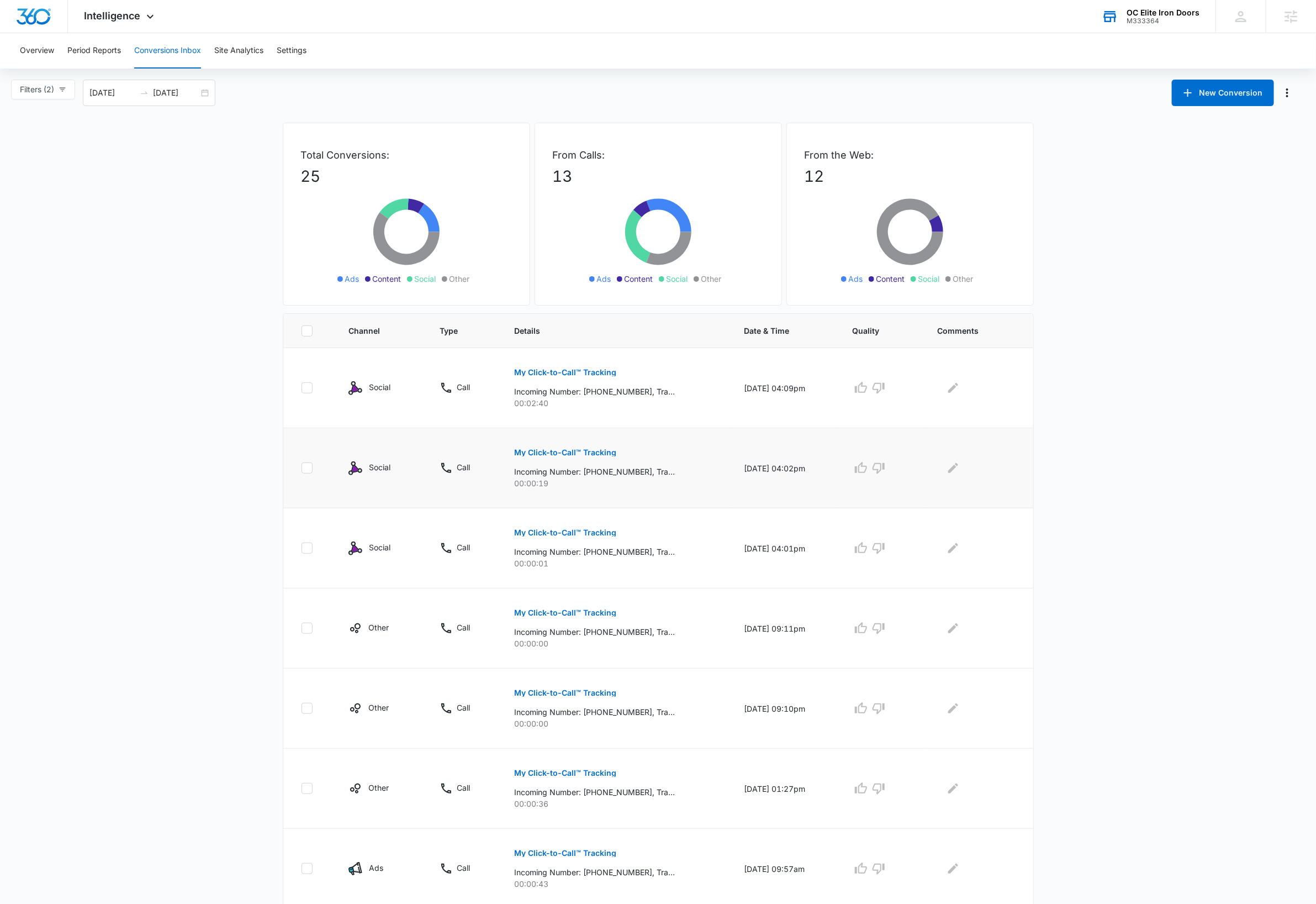
click at [580, 455] on p "My Click-to-Call™ Tracking" at bounding box center [565, 452] width 102 height 8
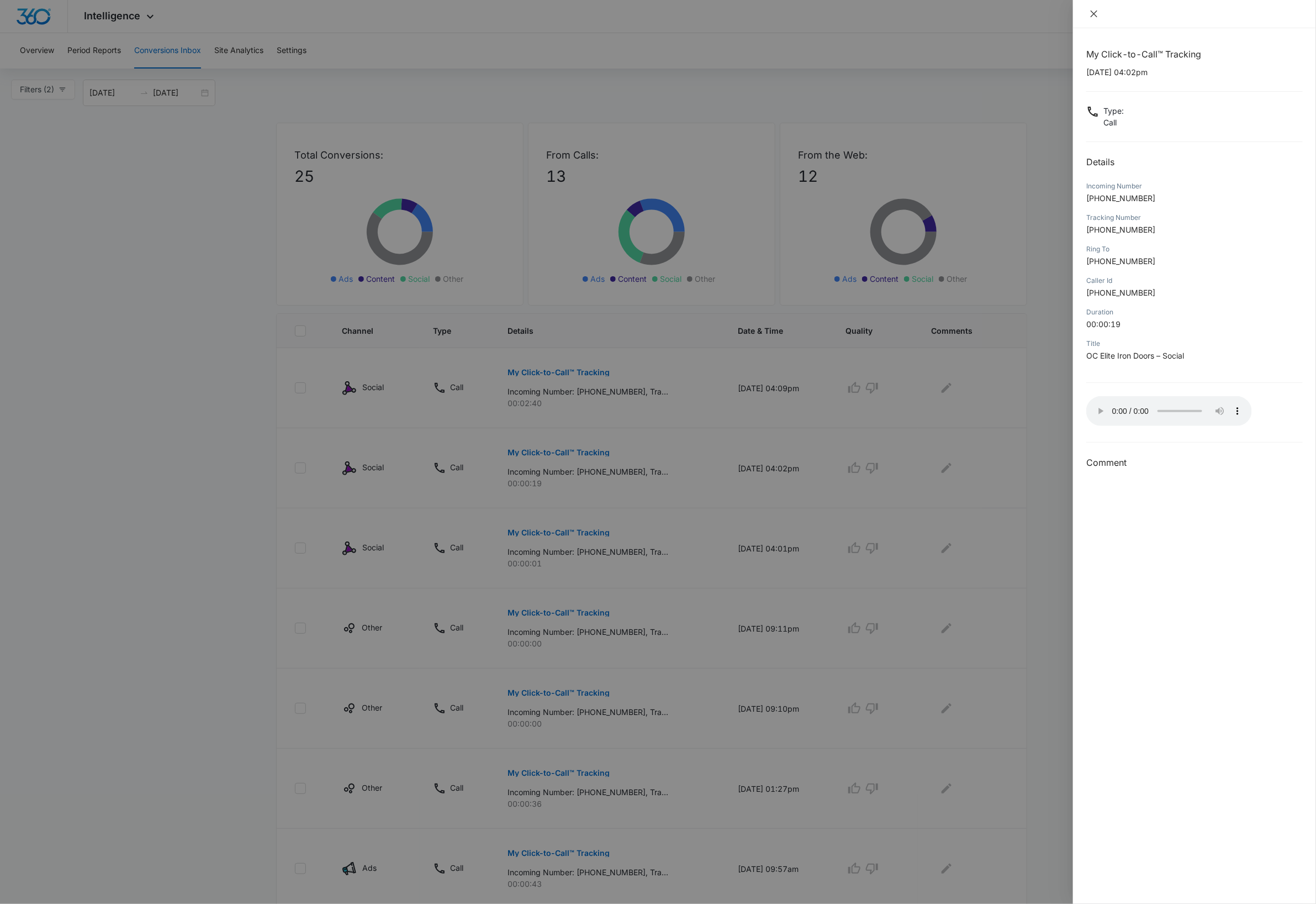
click at [1094, 13] on icon "close" at bounding box center [1094, 14] width 9 height 9
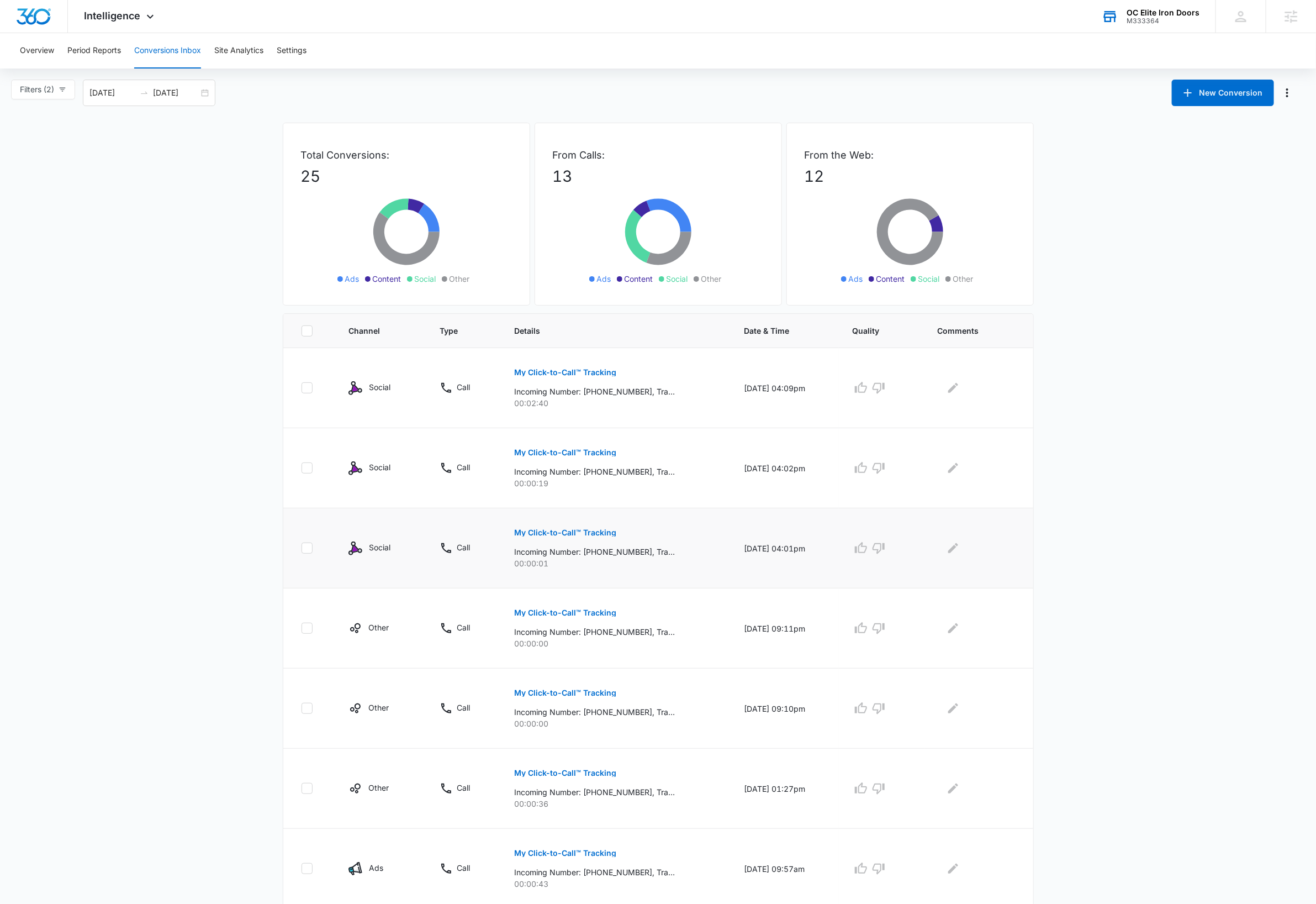
click at [583, 532] on p "My Click-to-Call™ Tracking" at bounding box center [565, 533] width 102 height 8
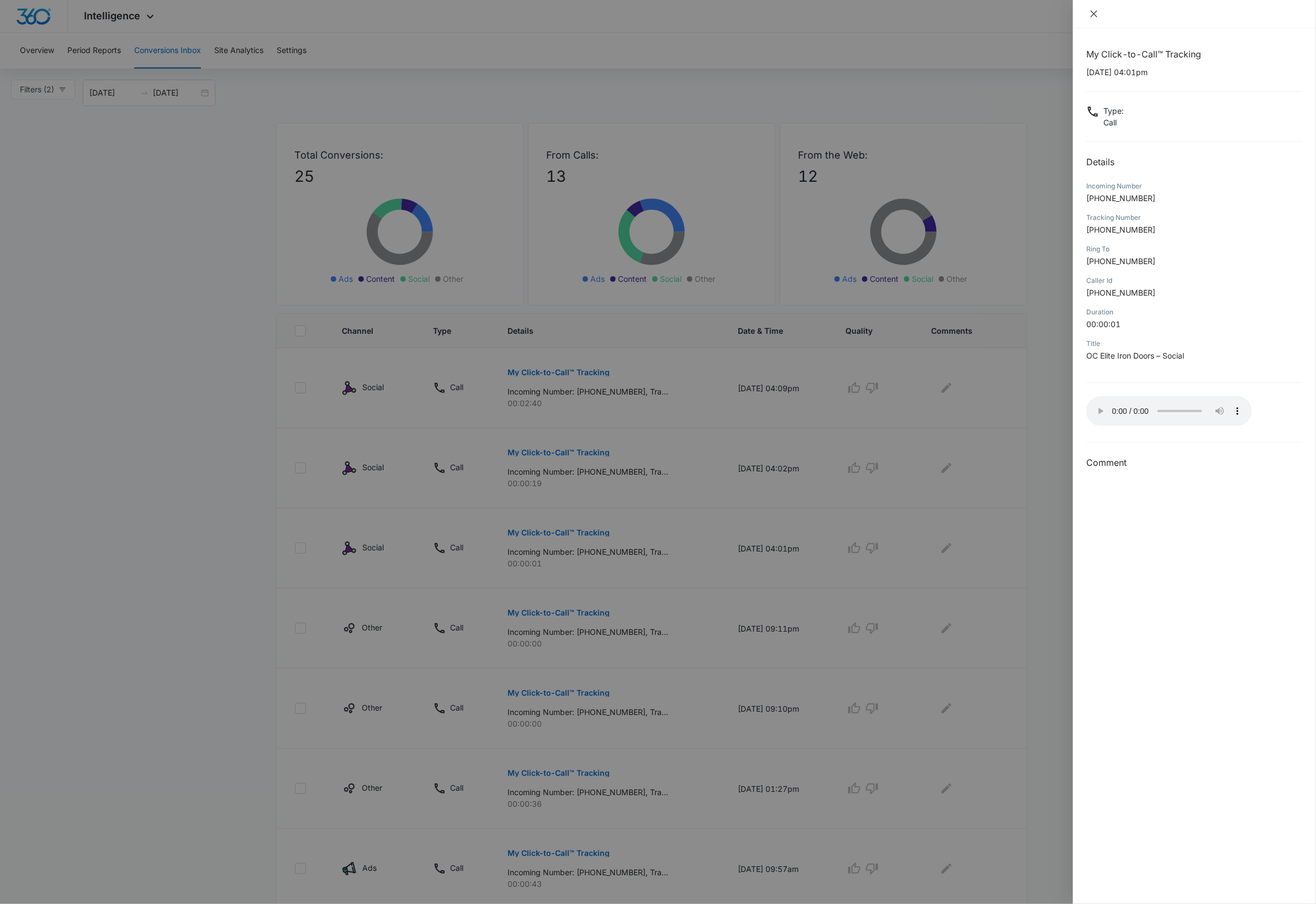
click at [1098, 17] on icon "close" at bounding box center [1094, 14] width 9 height 9
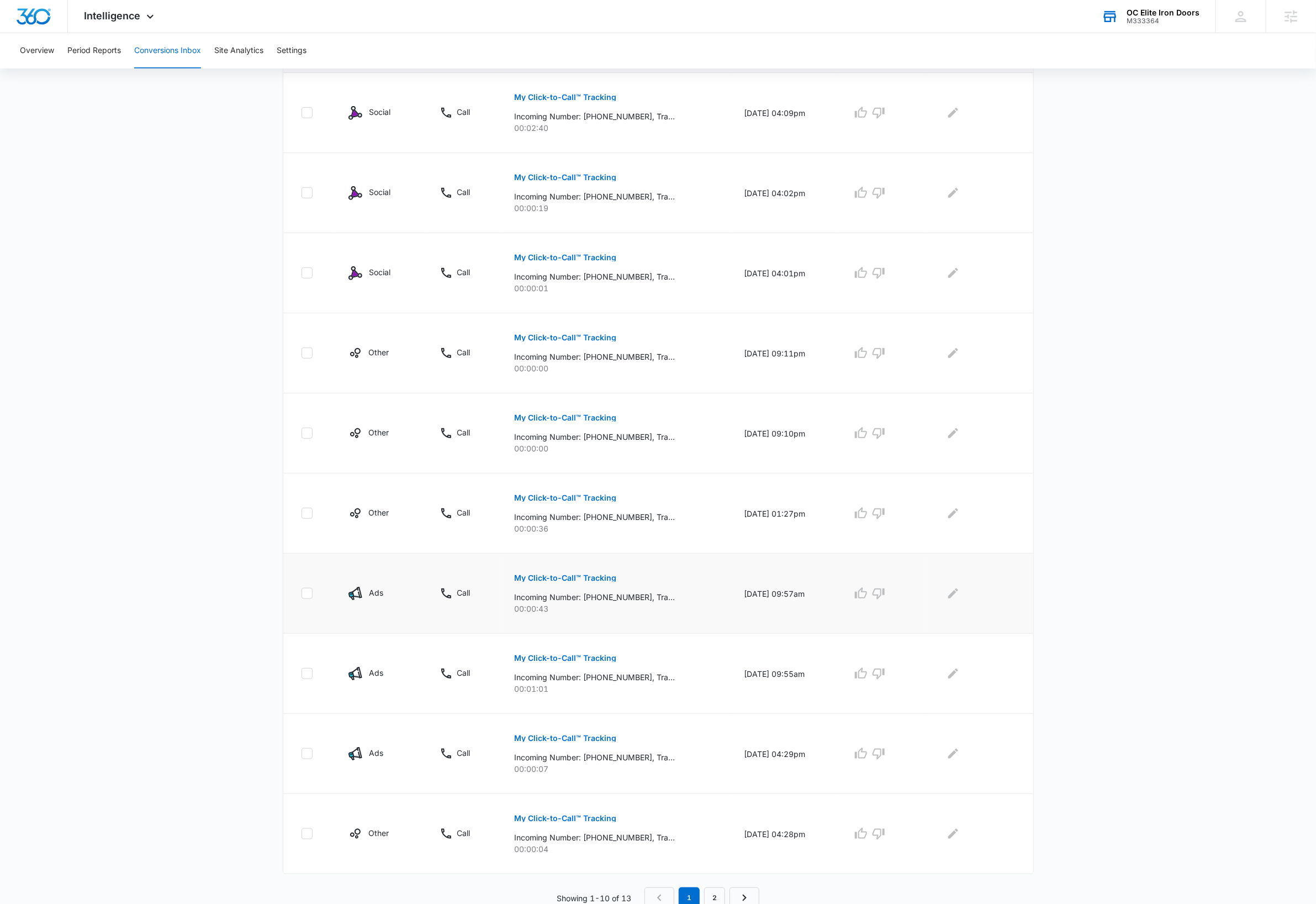
scroll to position [282, 0]
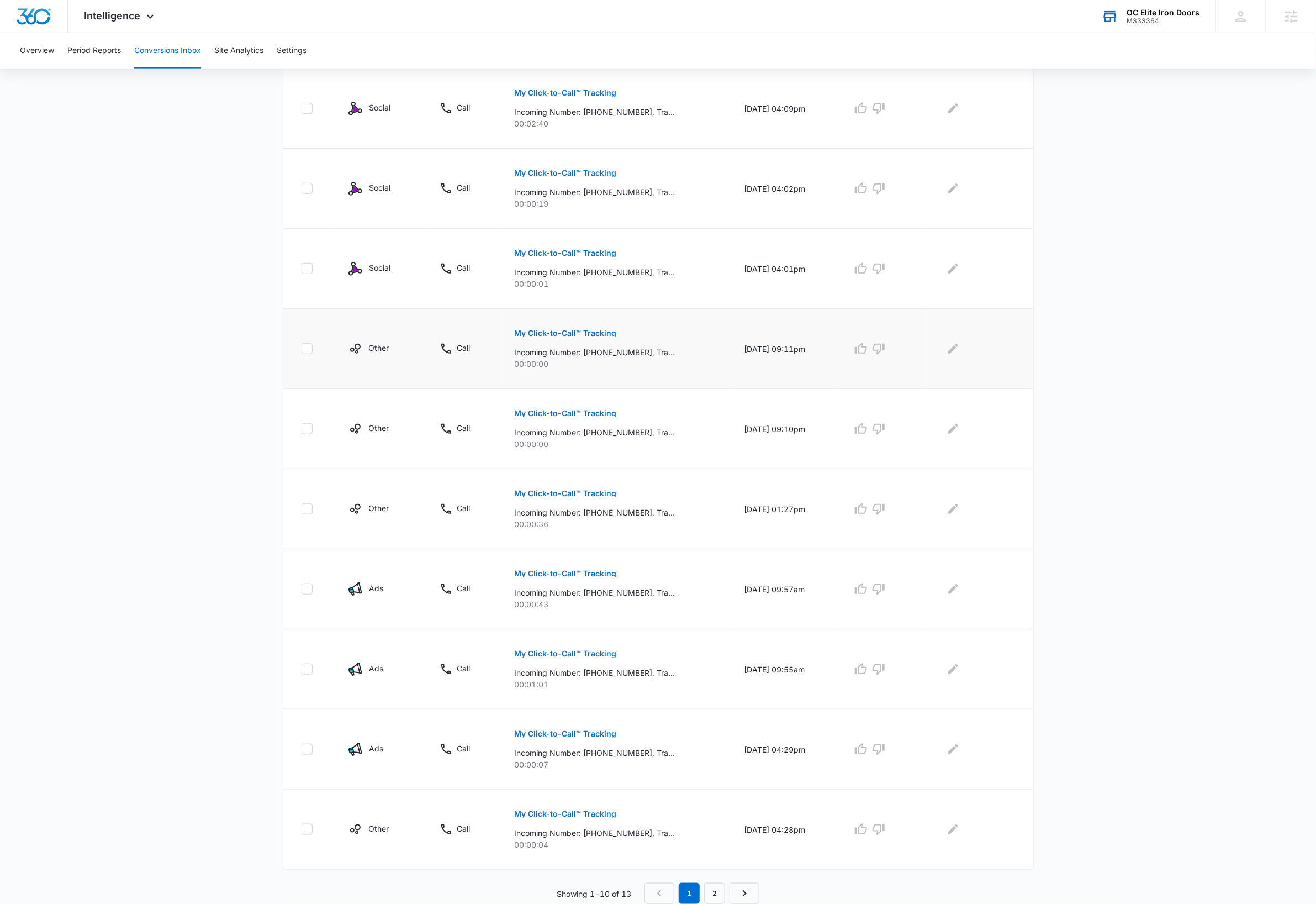
click at [596, 331] on p "My Click-to-Call™ Tracking" at bounding box center [565, 333] width 102 height 8
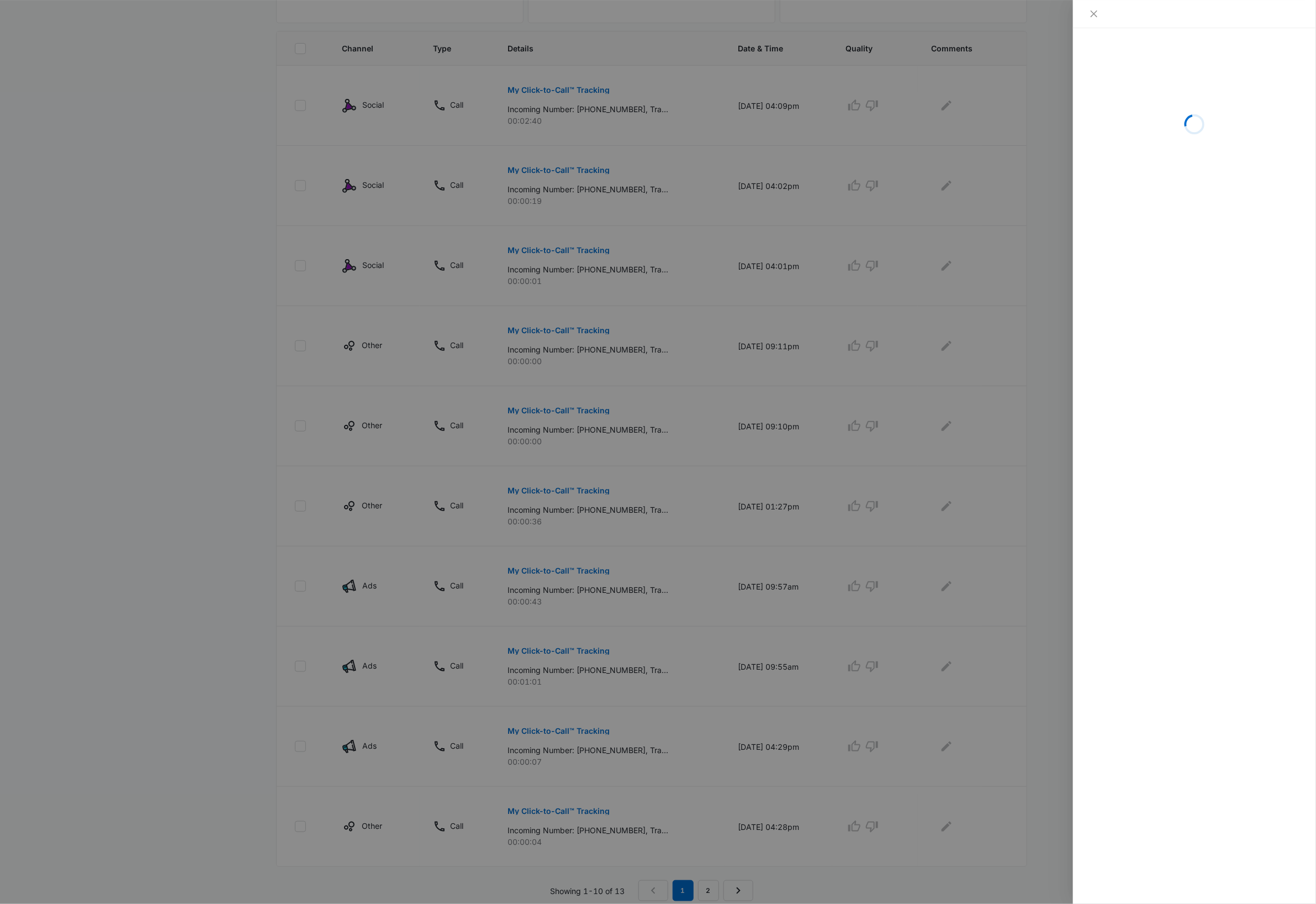
click at [550, 419] on div at bounding box center [658, 452] width 1316 height 904
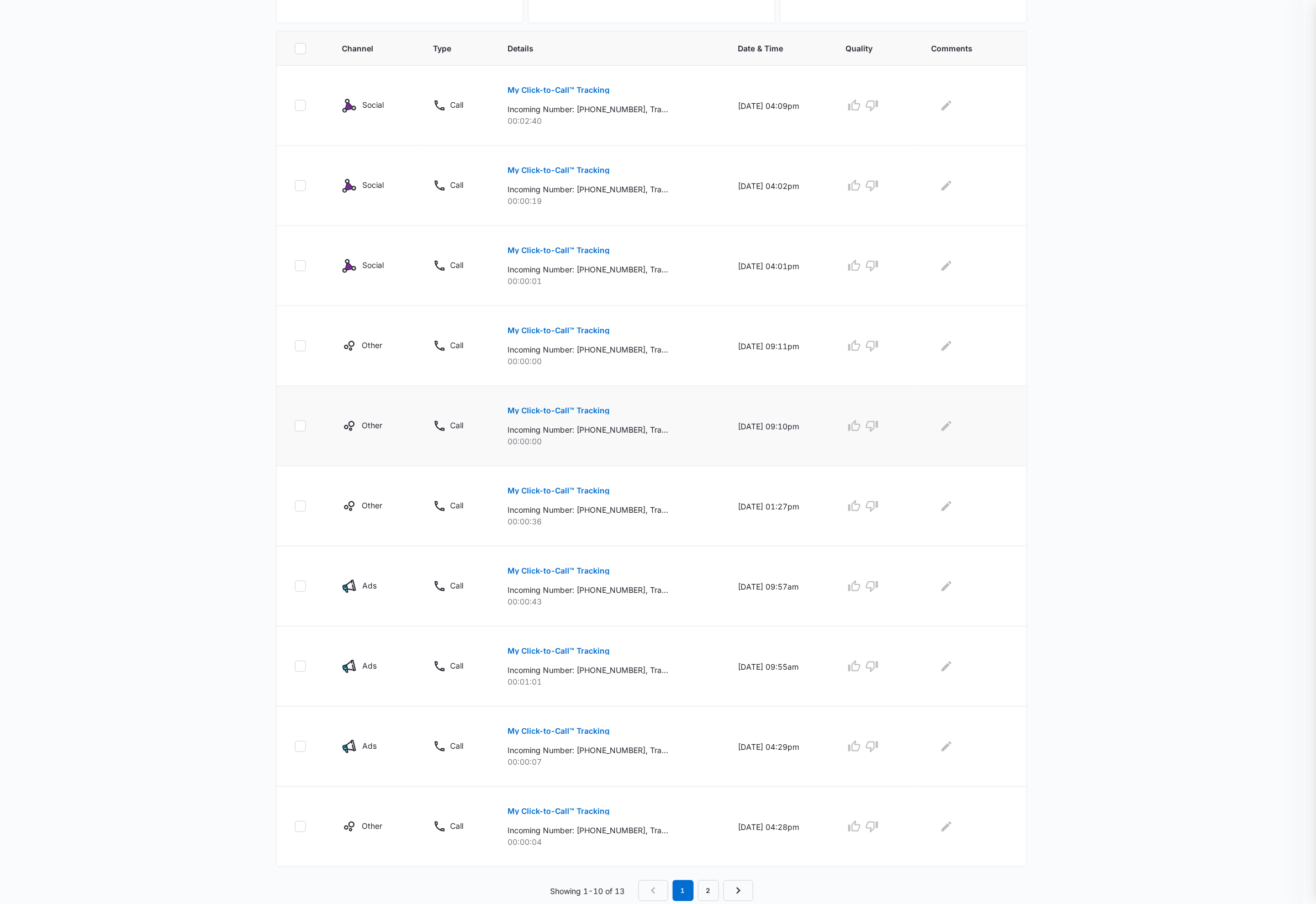
click at [571, 413] on p "My Click-to-Call™ Tracking" at bounding box center [559, 410] width 102 height 8
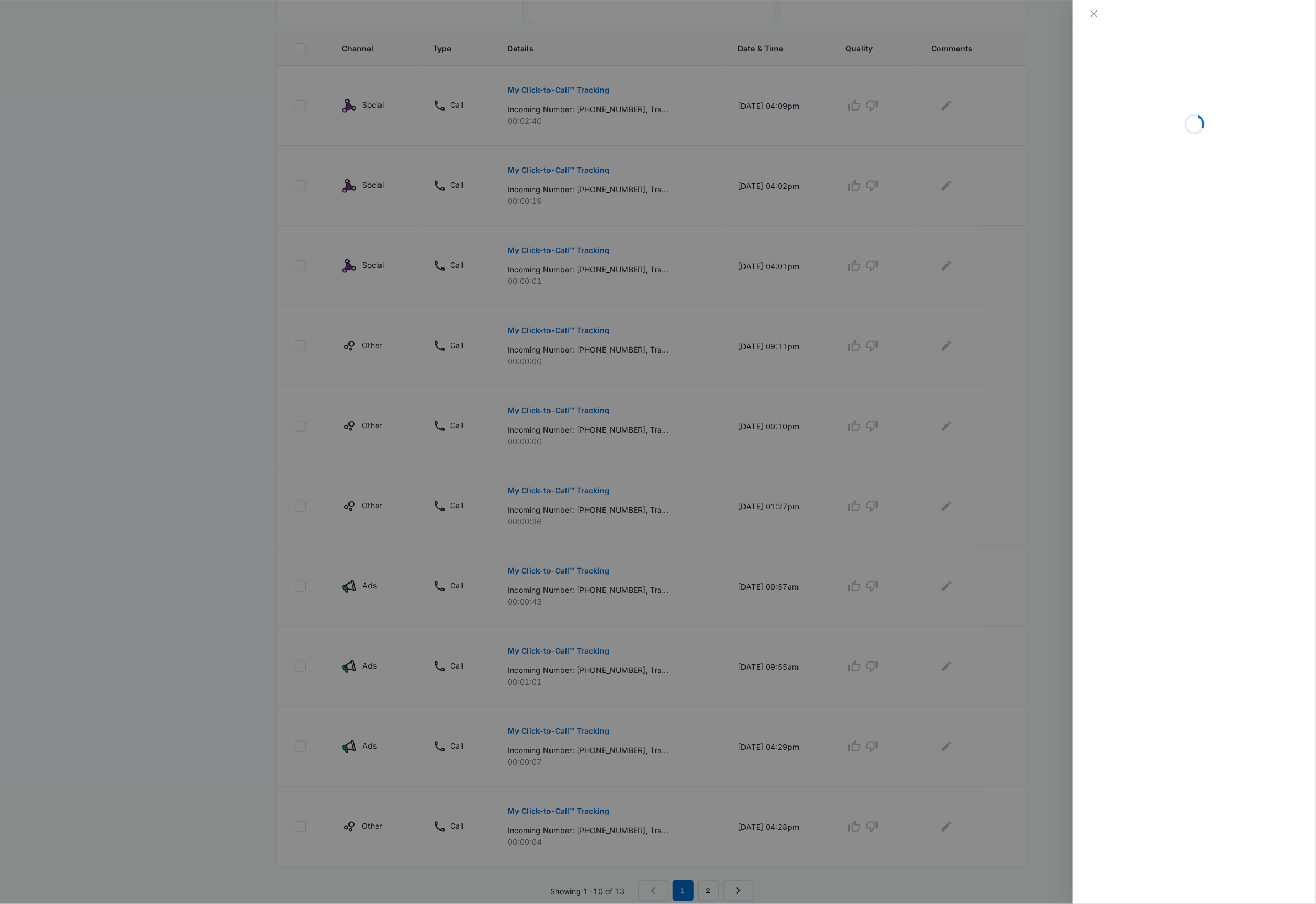
click at [582, 494] on div at bounding box center [658, 452] width 1316 height 904
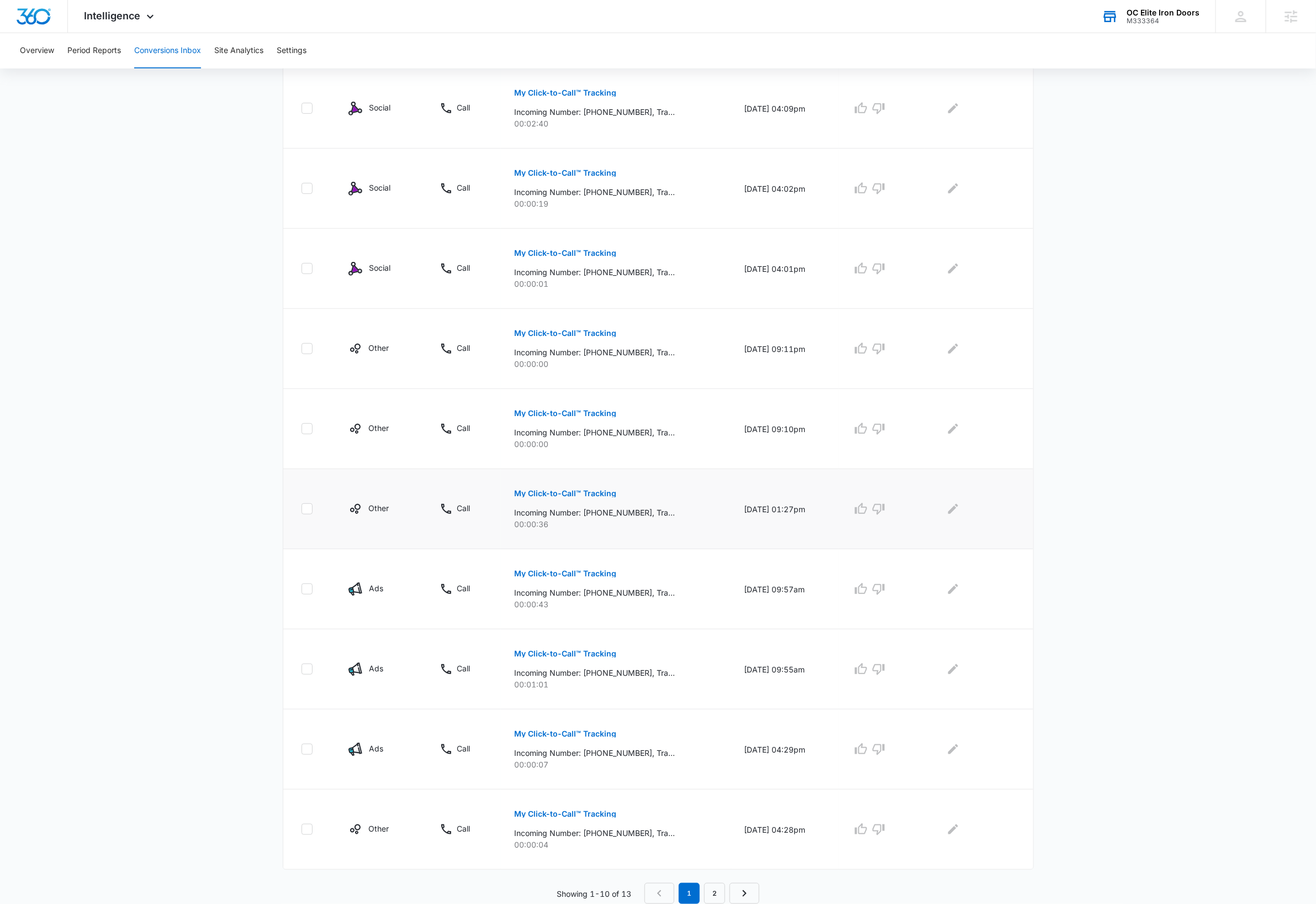
click at [586, 495] on p "My Click-to-Call™ Tracking" at bounding box center [565, 493] width 102 height 8
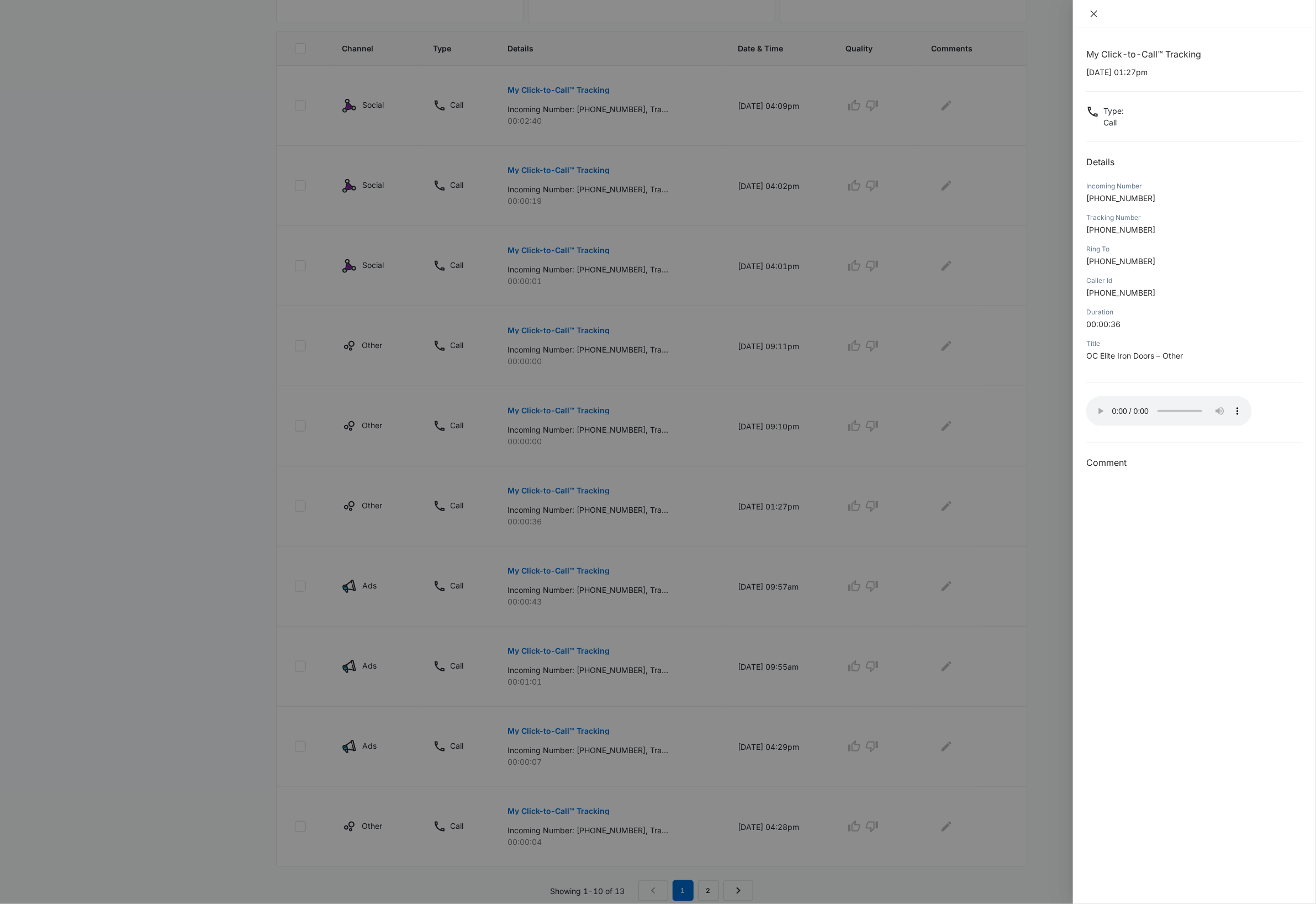
click at [1097, 17] on icon "close" at bounding box center [1094, 13] width 7 height 7
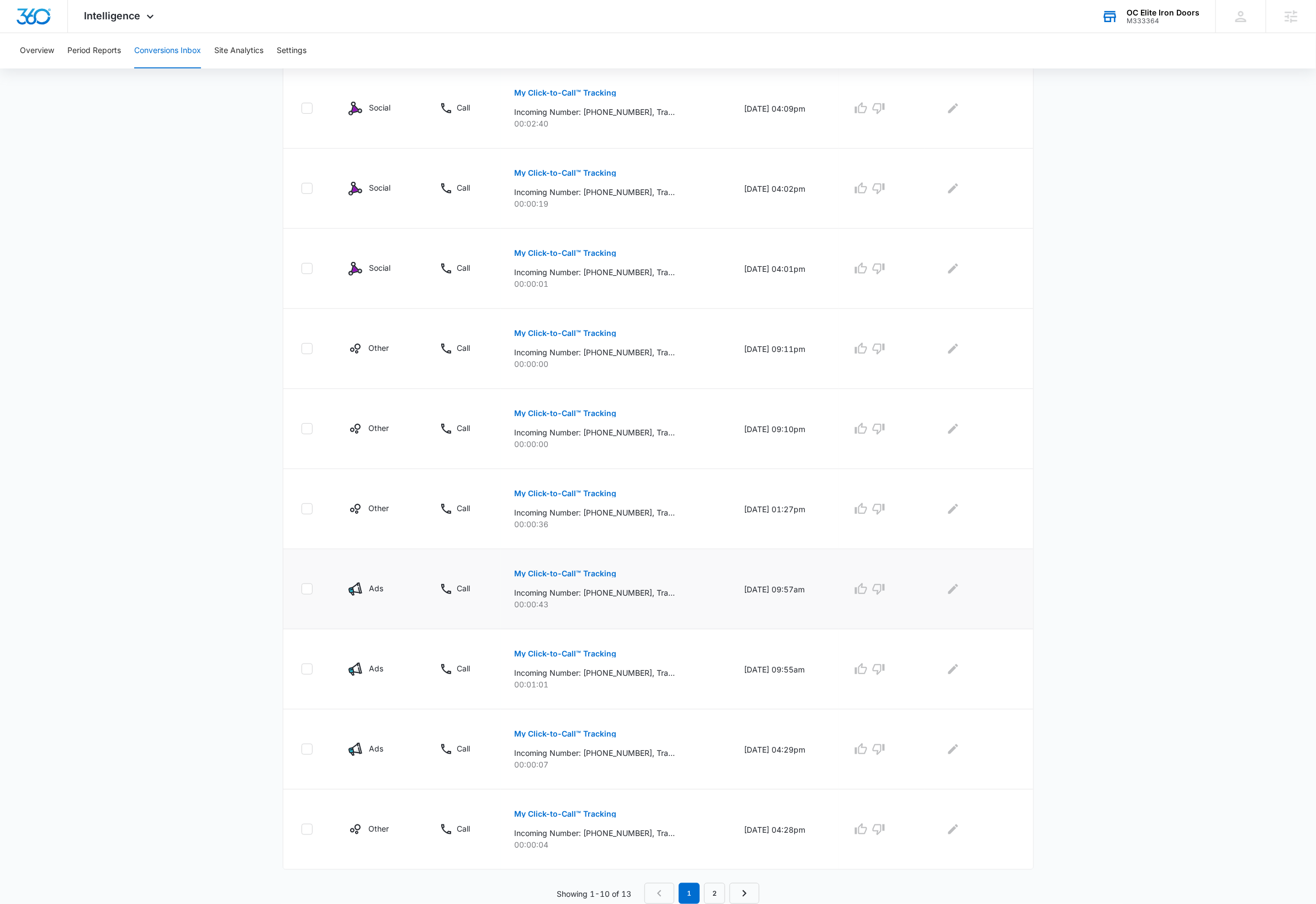
click at [591, 572] on p "My Click-to-Call™ Tracking" at bounding box center [565, 573] width 102 height 8
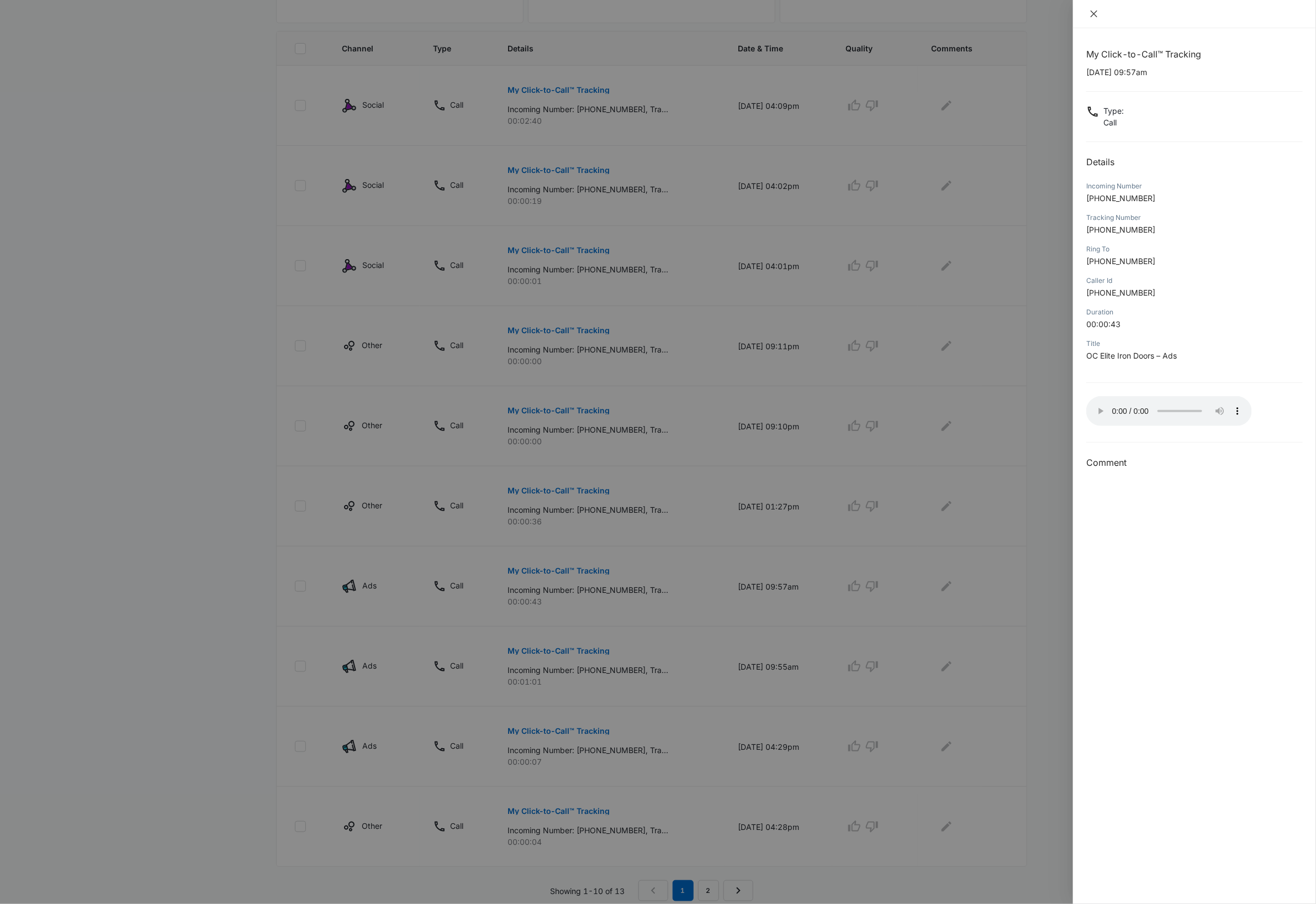
click at [1091, 14] on icon "close" at bounding box center [1094, 14] width 9 height 9
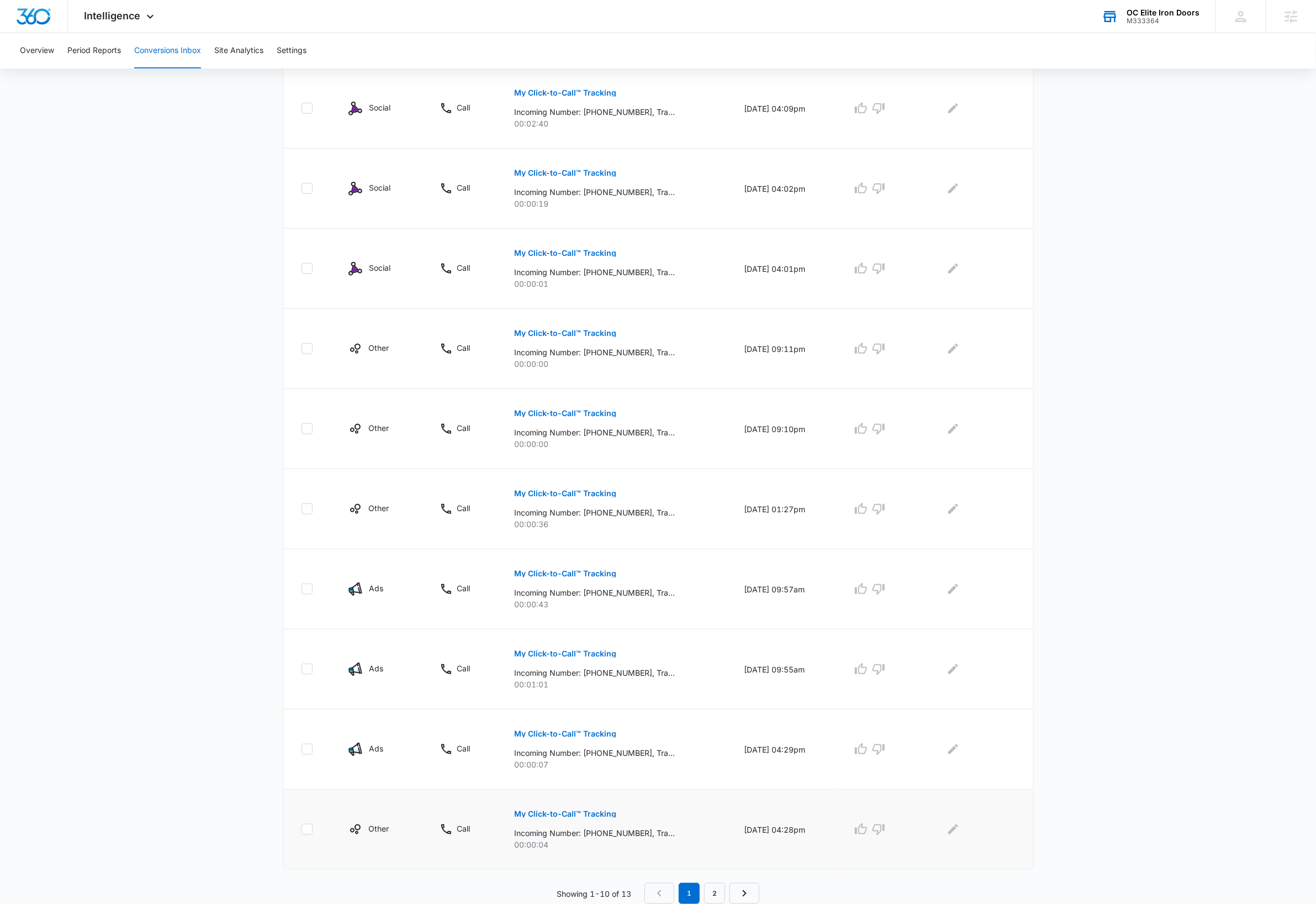
click at [566, 812] on p "My Click-to-Call™ Tracking" at bounding box center [565, 813] width 102 height 8
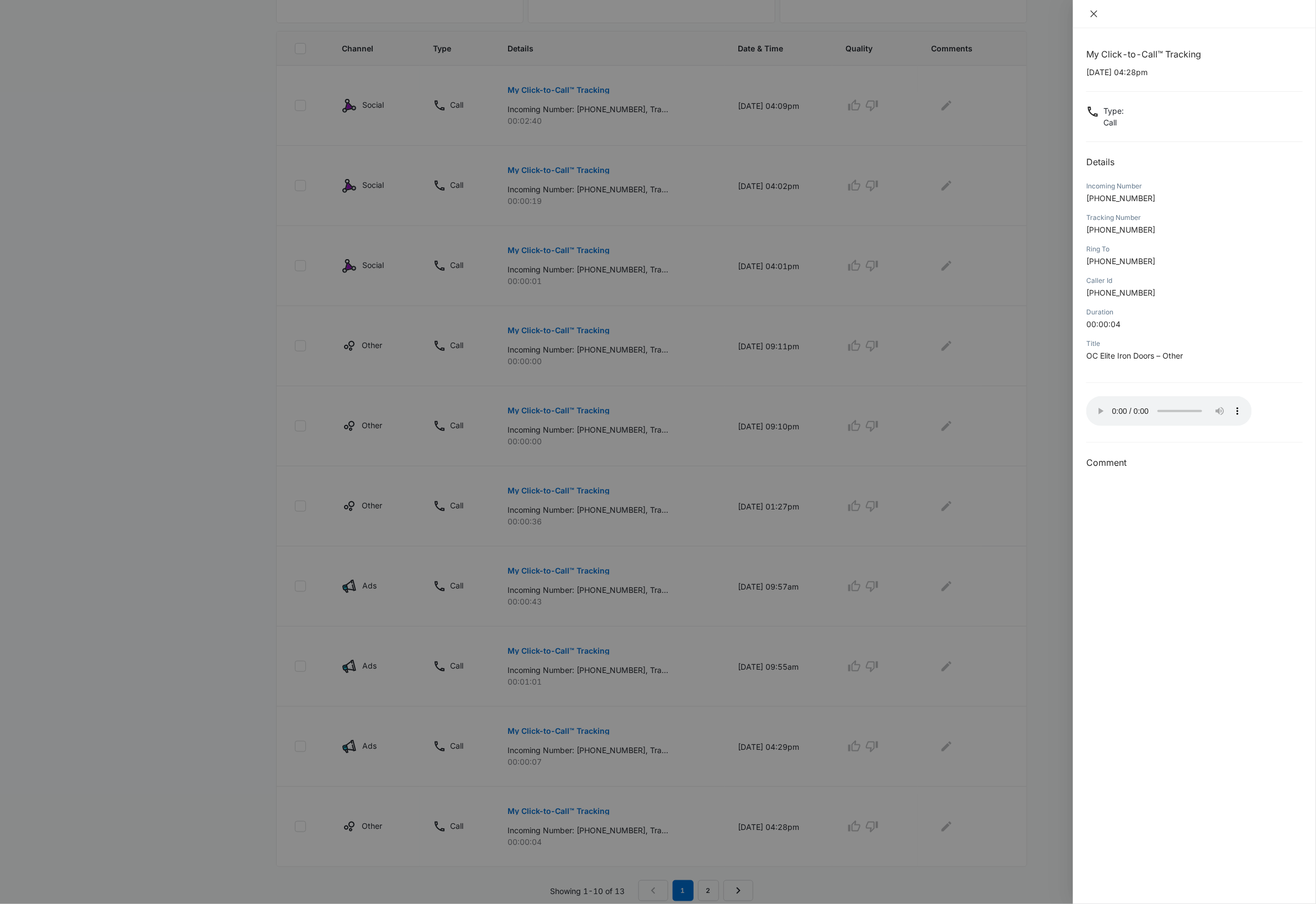
click at [1100, 15] on button "Close" at bounding box center [1094, 14] width 15 height 10
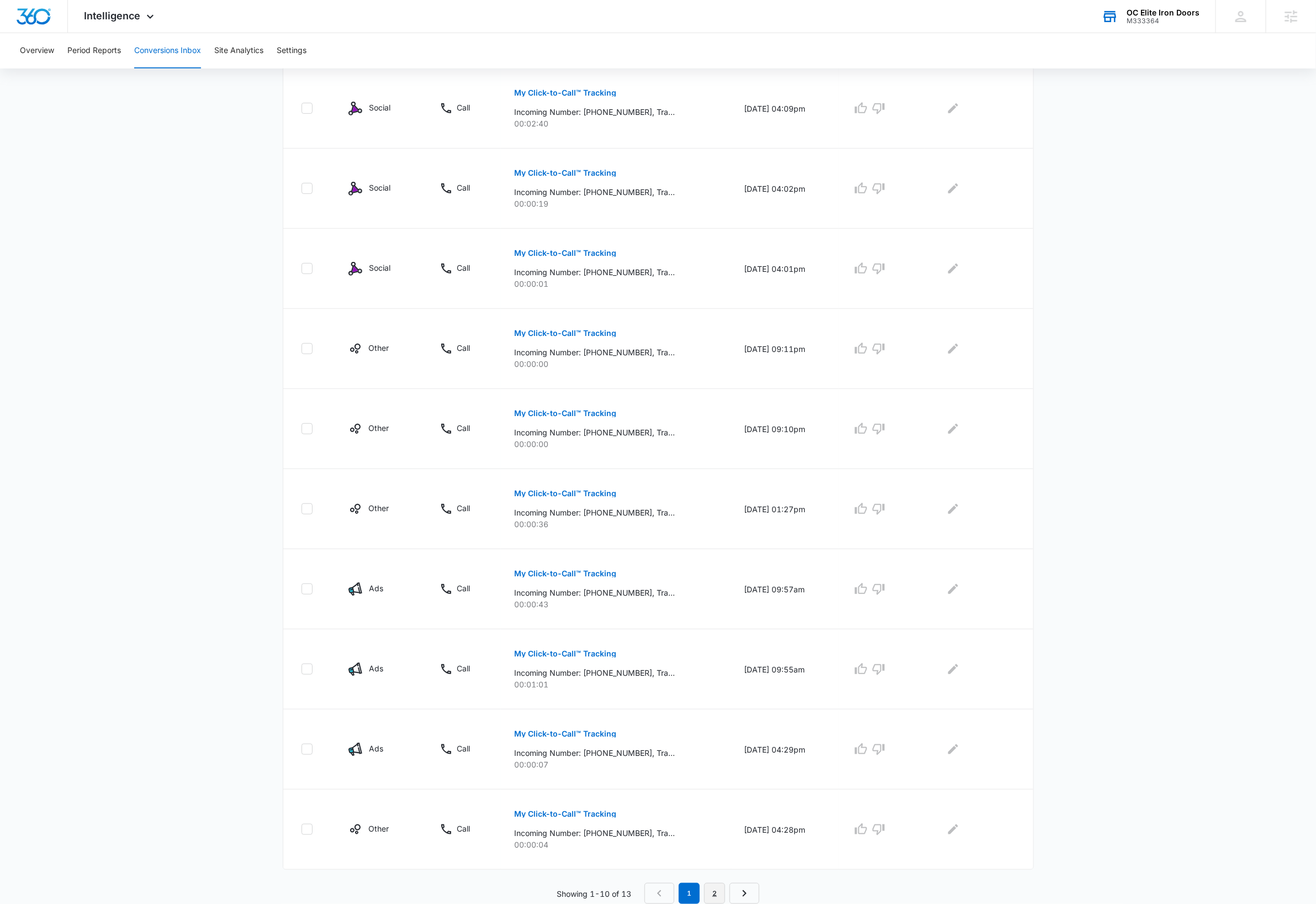
click at [717, 895] on link "2" at bounding box center [715, 893] width 21 height 21
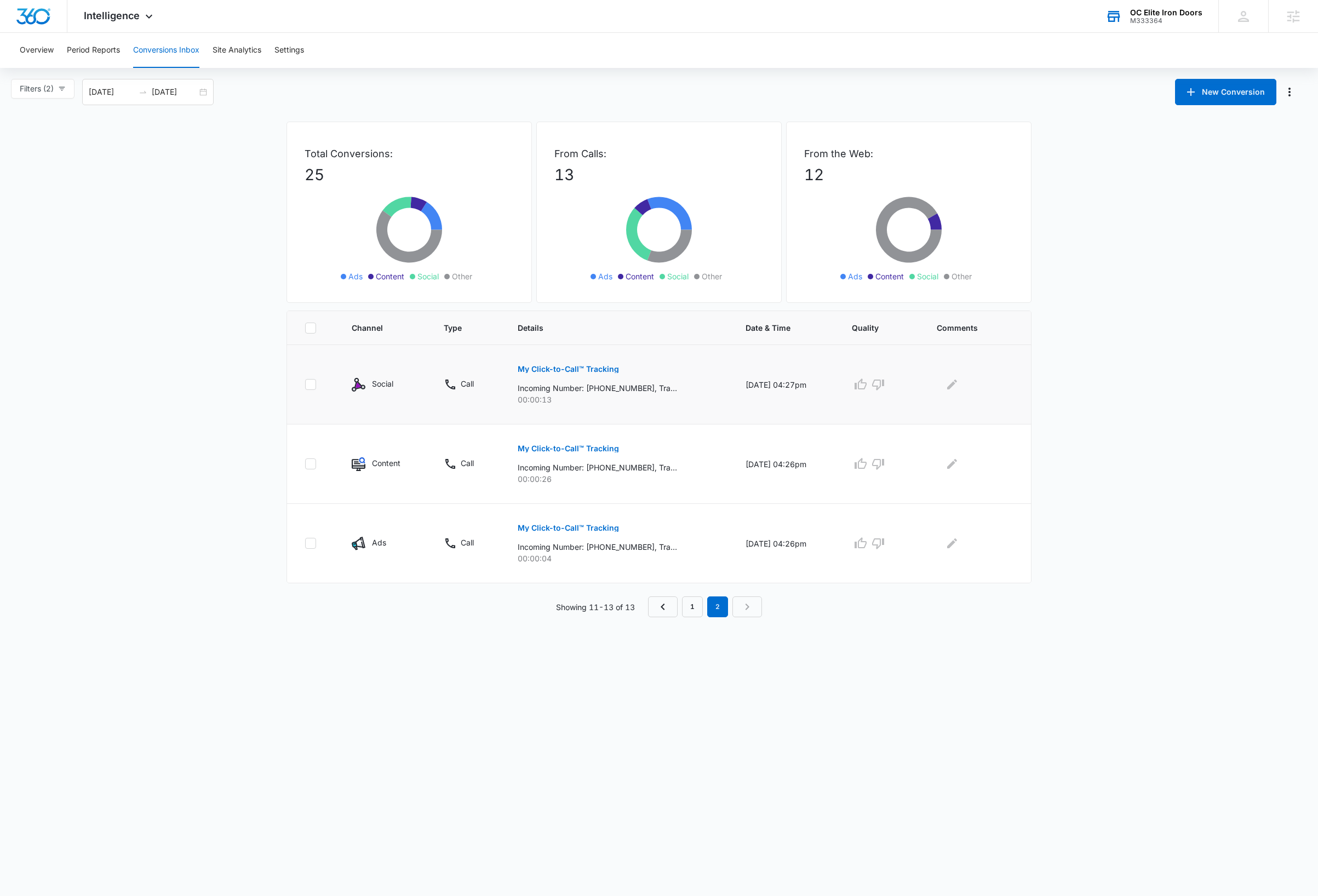
click at [601, 367] on p "My Click-to-Call™ Tracking" at bounding box center [568, 369] width 101 height 8
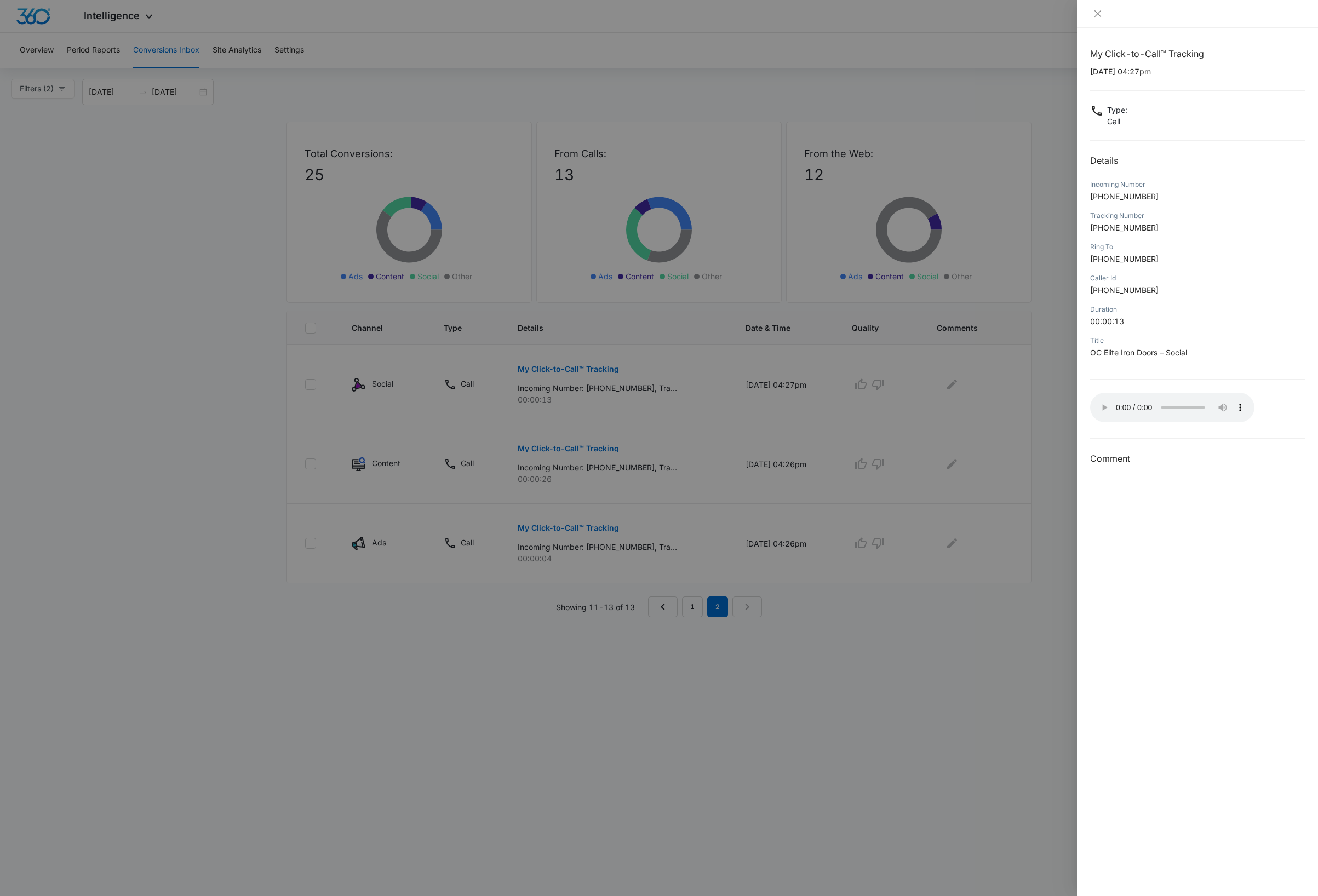
click at [449, 621] on div at bounding box center [659, 448] width 1318 height 896
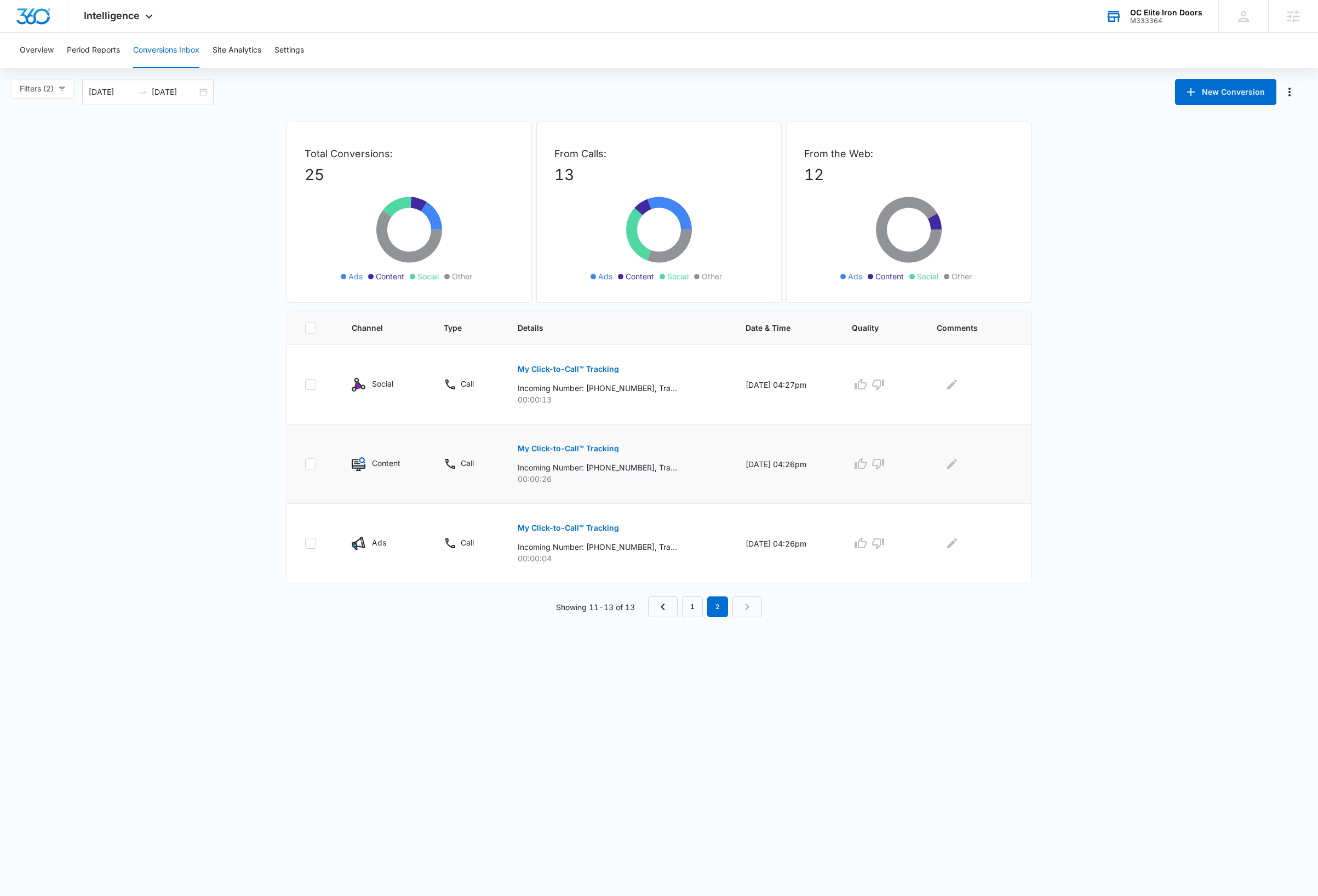
click at [592, 447] on p "My Click-to-Call™ Tracking" at bounding box center [568, 448] width 101 height 8
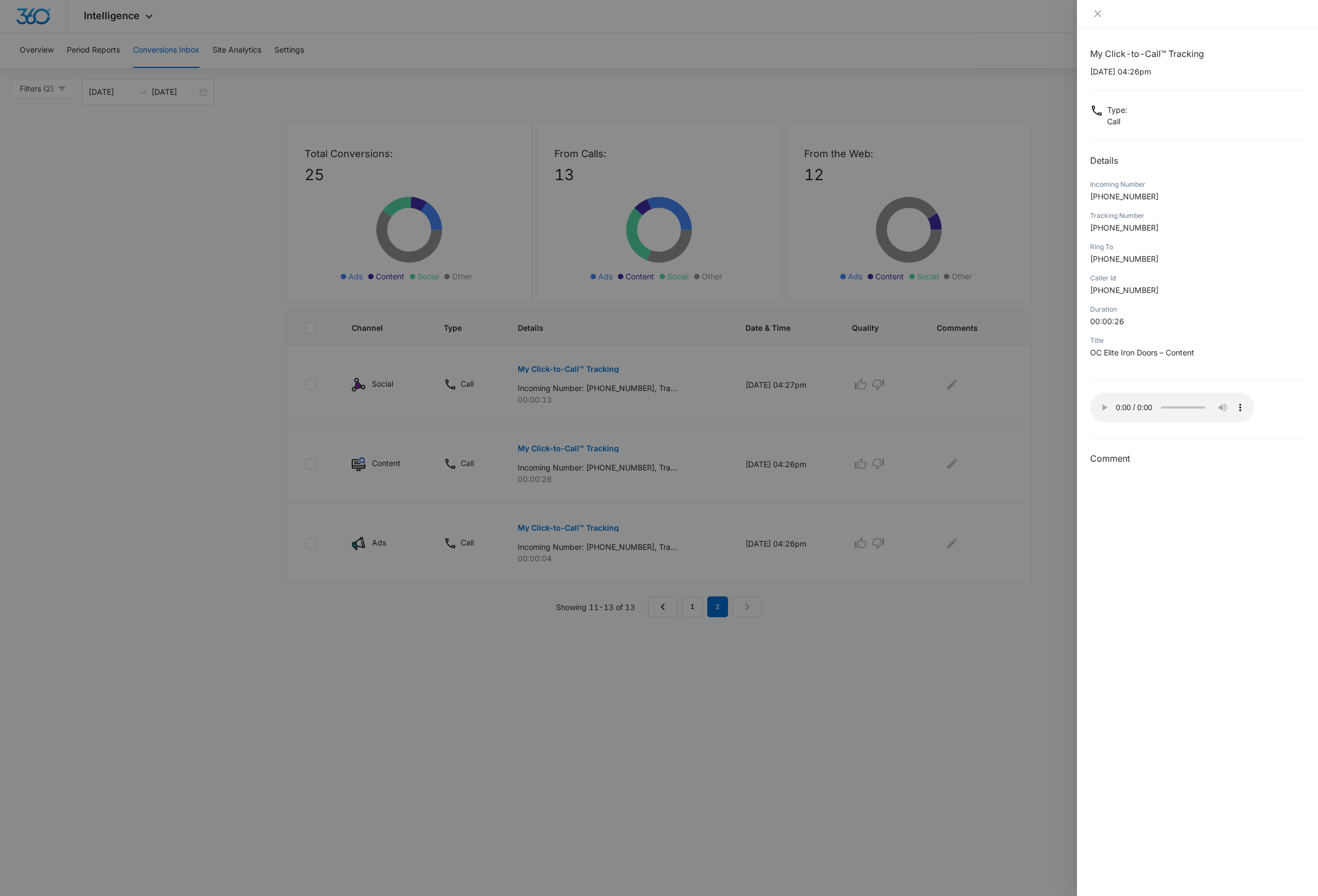
click at [1002, 706] on div at bounding box center [659, 448] width 1318 height 896
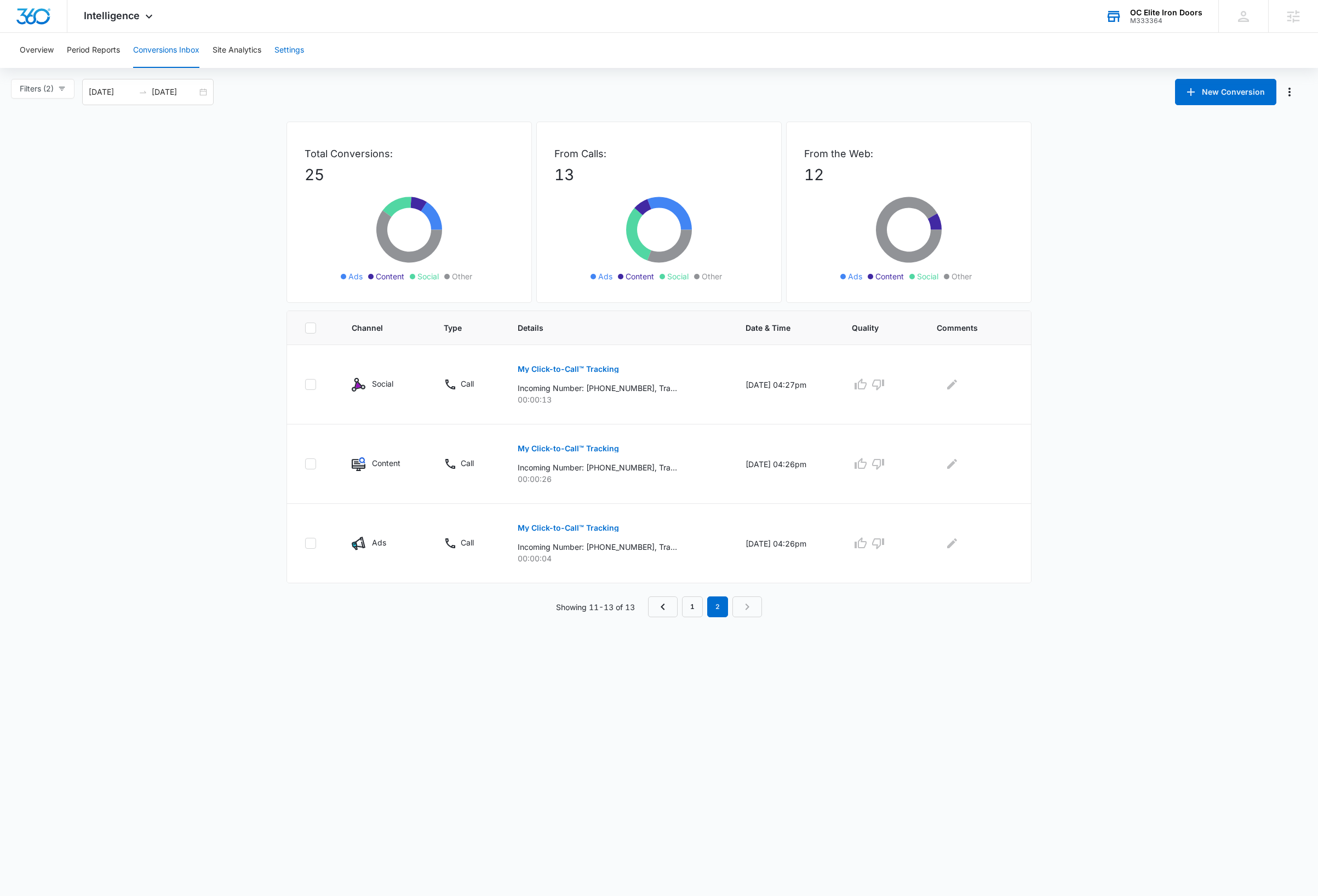
click at [290, 53] on button "Settings" at bounding box center [288, 50] width 29 height 35
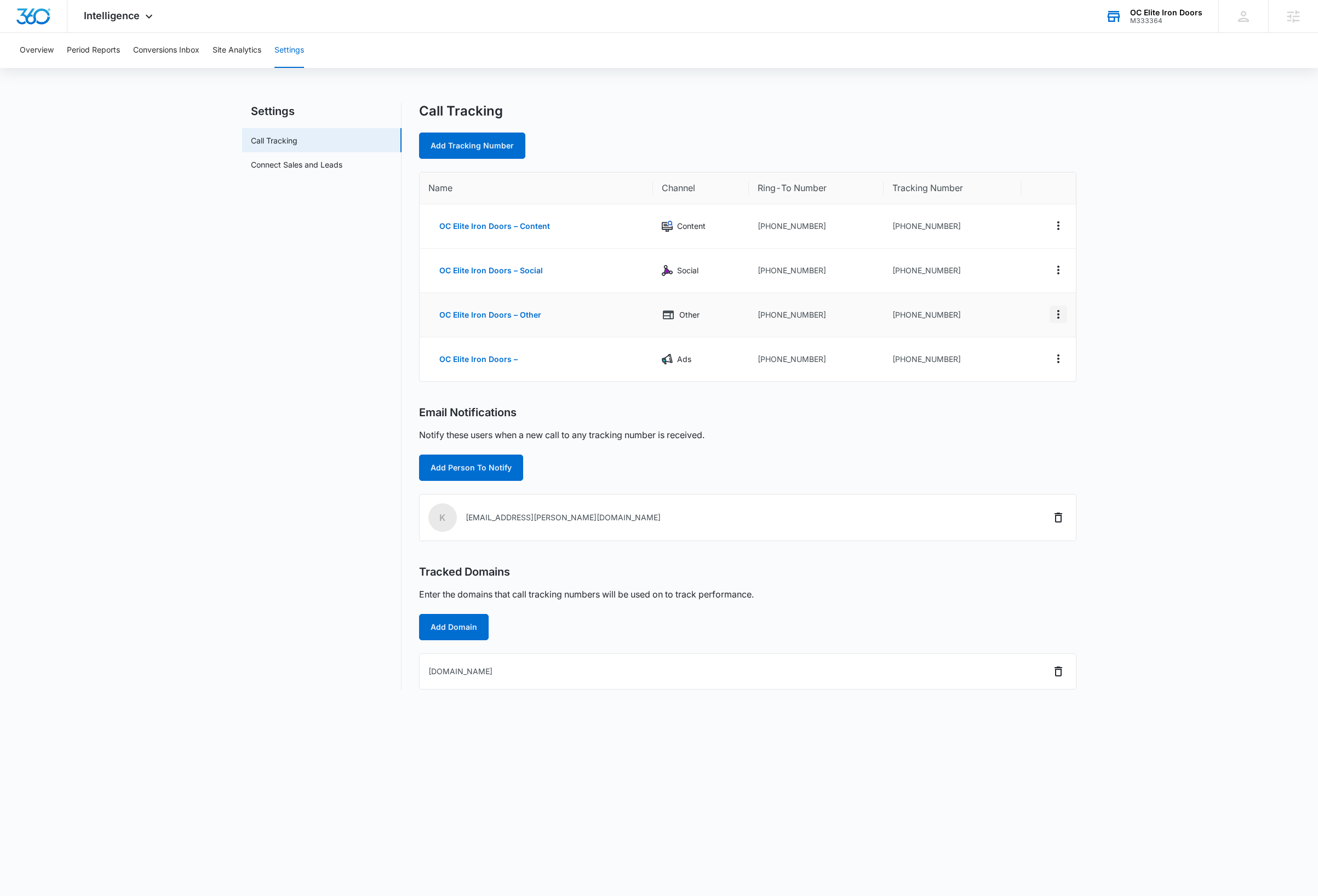
click at [1060, 314] on icon "Actions" at bounding box center [1058, 314] width 13 height 13
click at [1021, 302] on button "Edit" at bounding box center [1013, 305] width 63 height 17
select select "OTHER"
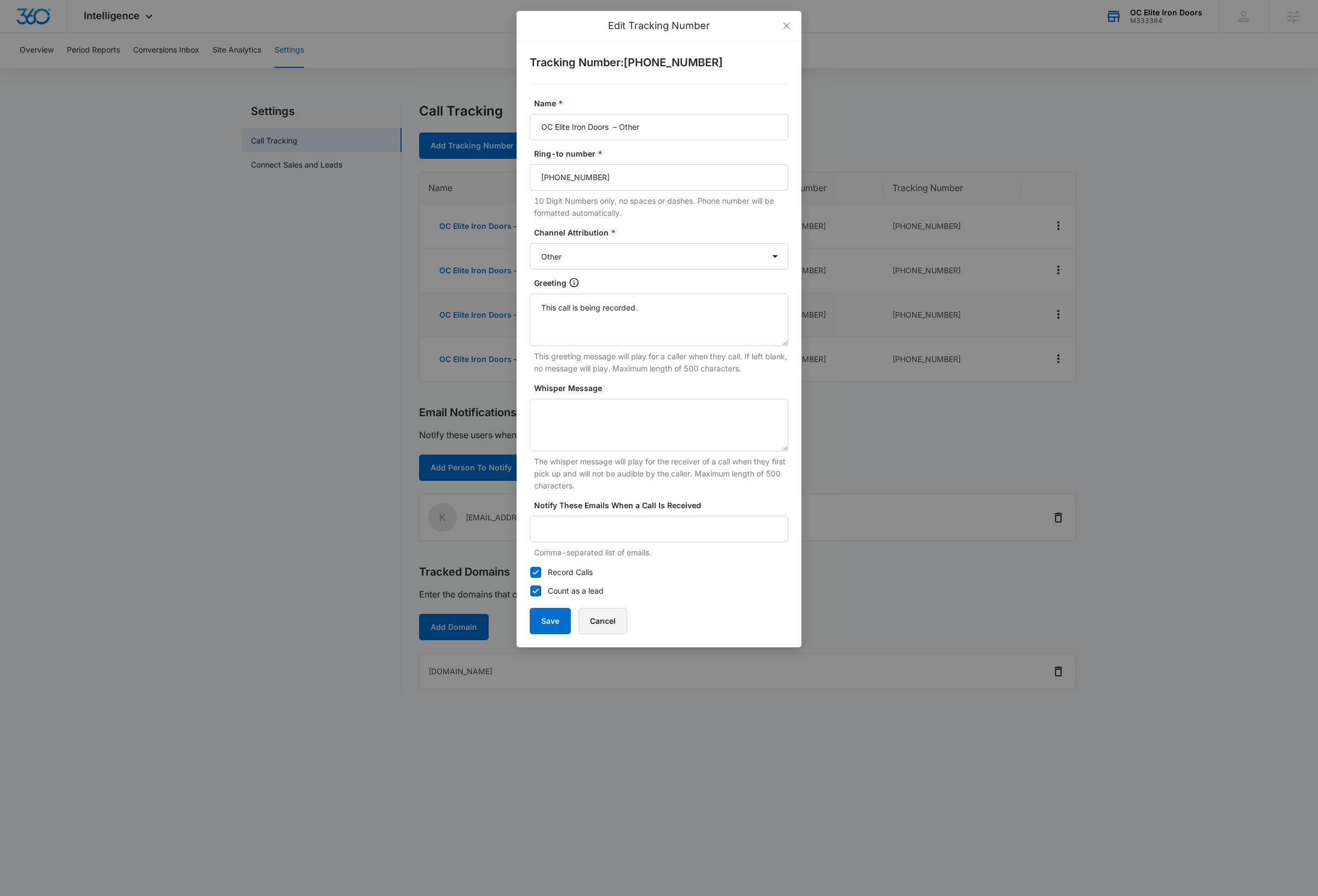
click at [603, 622] on button "Cancel" at bounding box center [603, 621] width 49 height 27
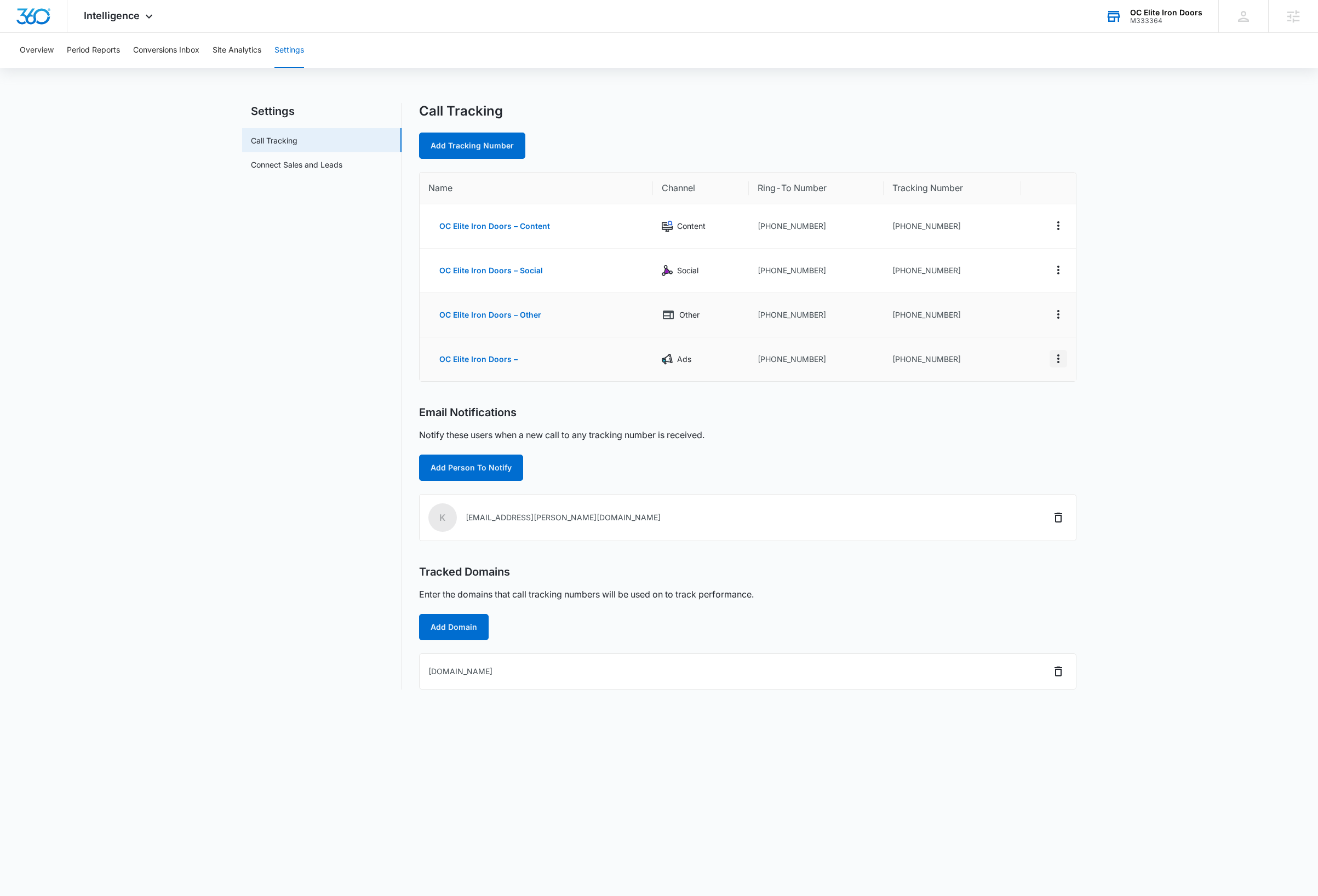
click at [1058, 362] on icon "Actions" at bounding box center [1058, 359] width 2 height 9
click at [1025, 344] on button "Edit" at bounding box center [1013, 347] width 63 height 17
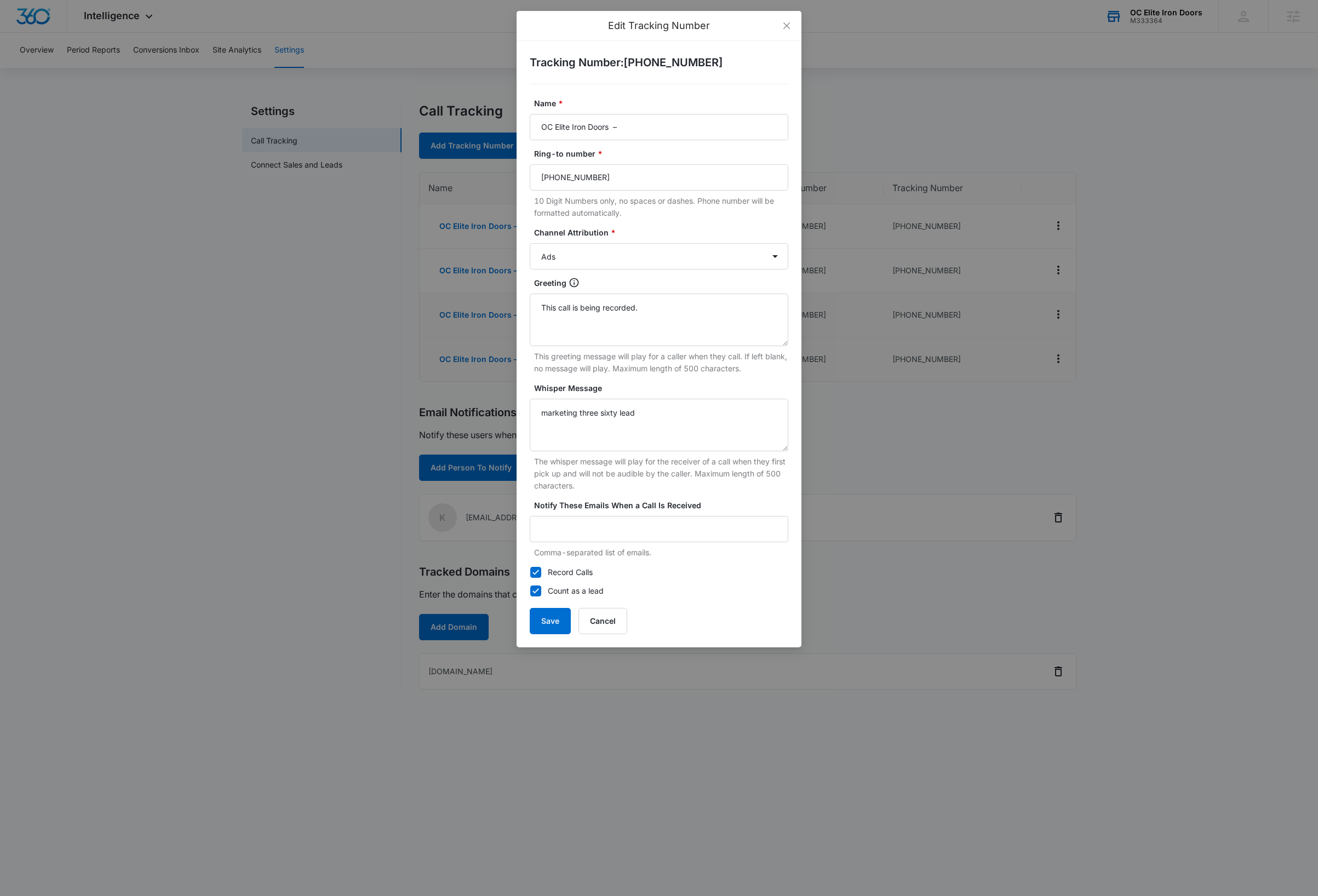
click at [261, 349] on div "Edit Tracking Number Tracking Number : [PHONE_NUMBER] Name * OC Elite Iron Door…" at bounding box center [659, 448] width 1318 height 896
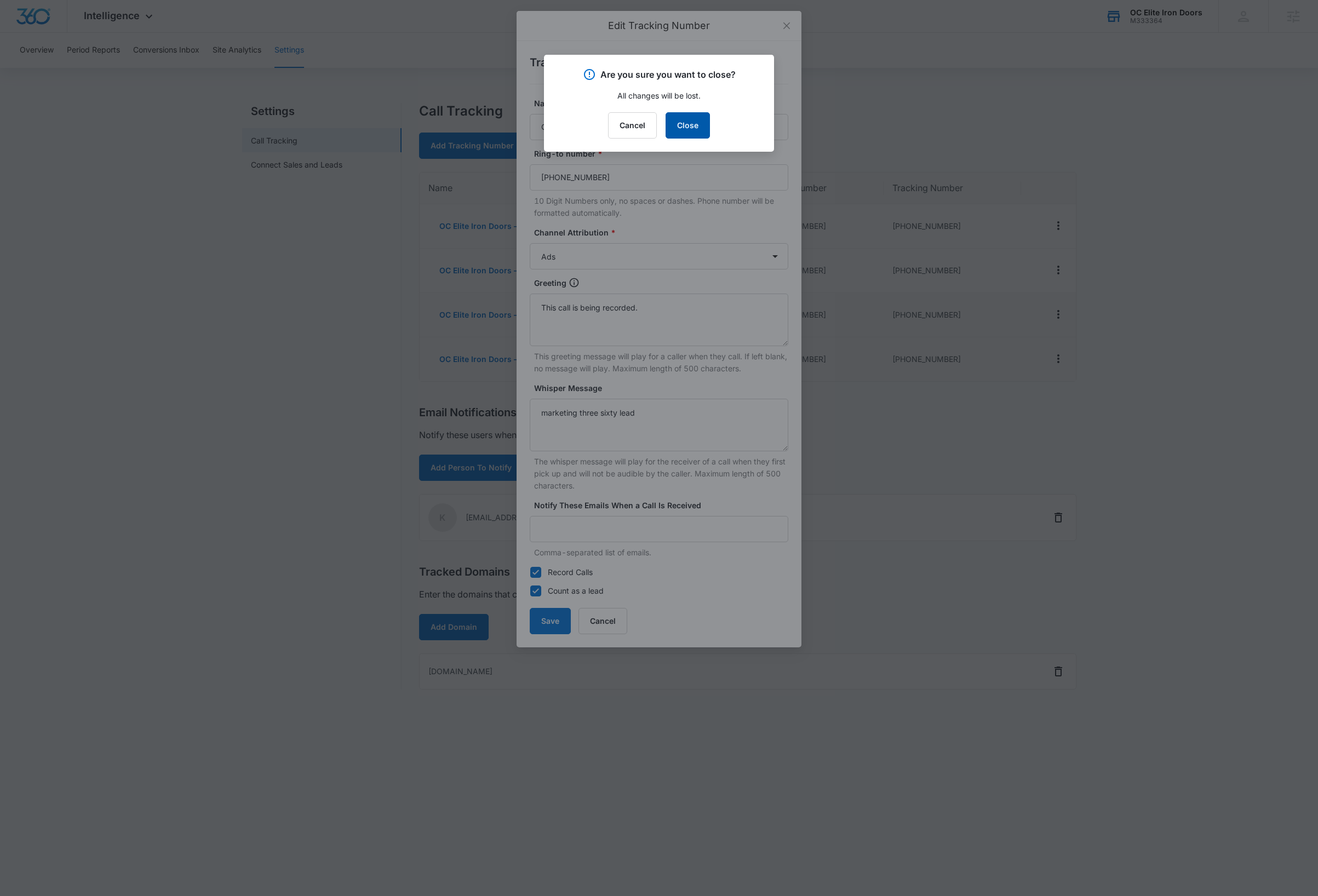
click at [690, 127] on button "Close" at bounding box center [688, 125] width 45 height 27
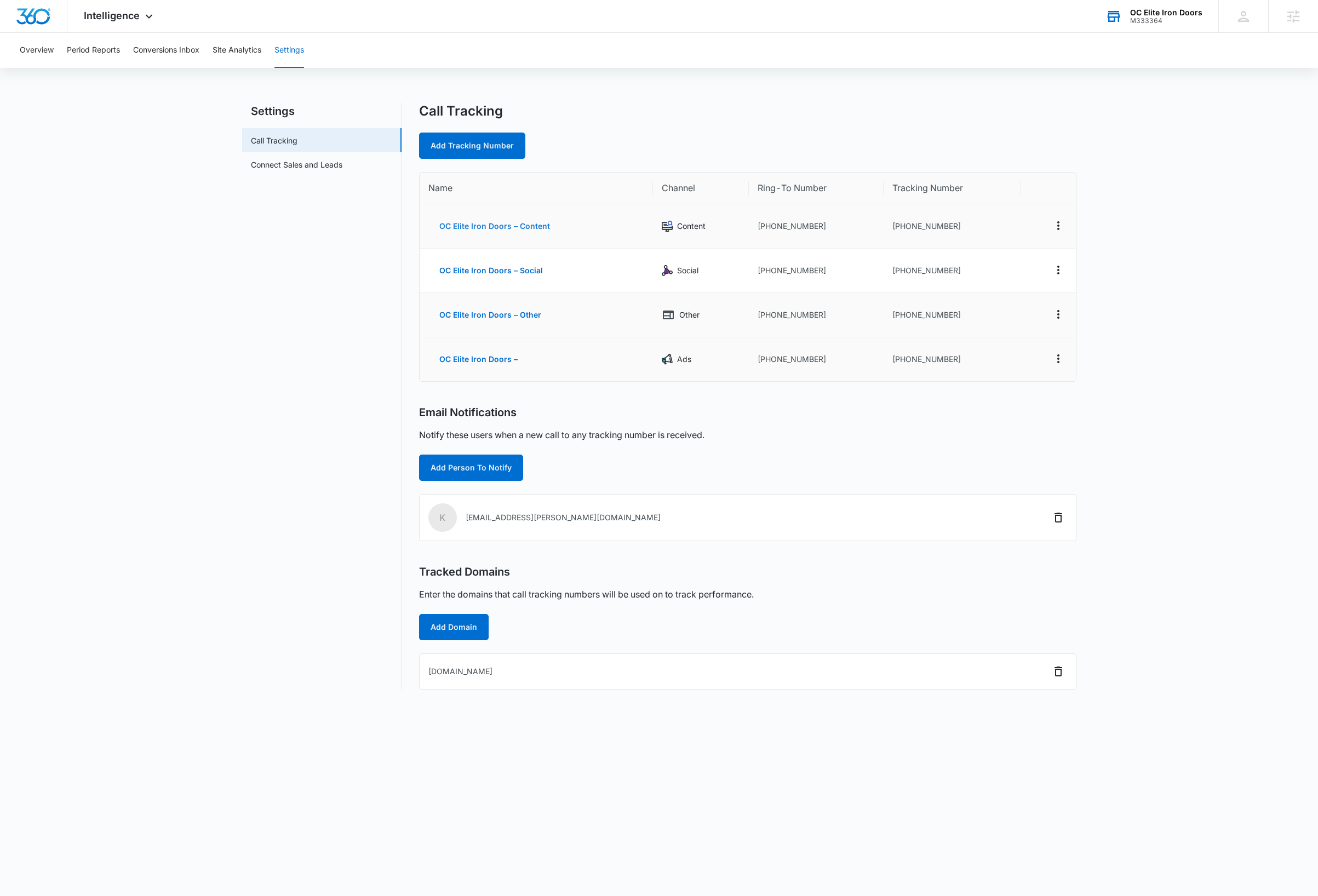
click at [526, 224] on button "OC Elite Iron Doors – Content" at bounding box center [494, 226] width 132 height 27
select select "CONTENT"
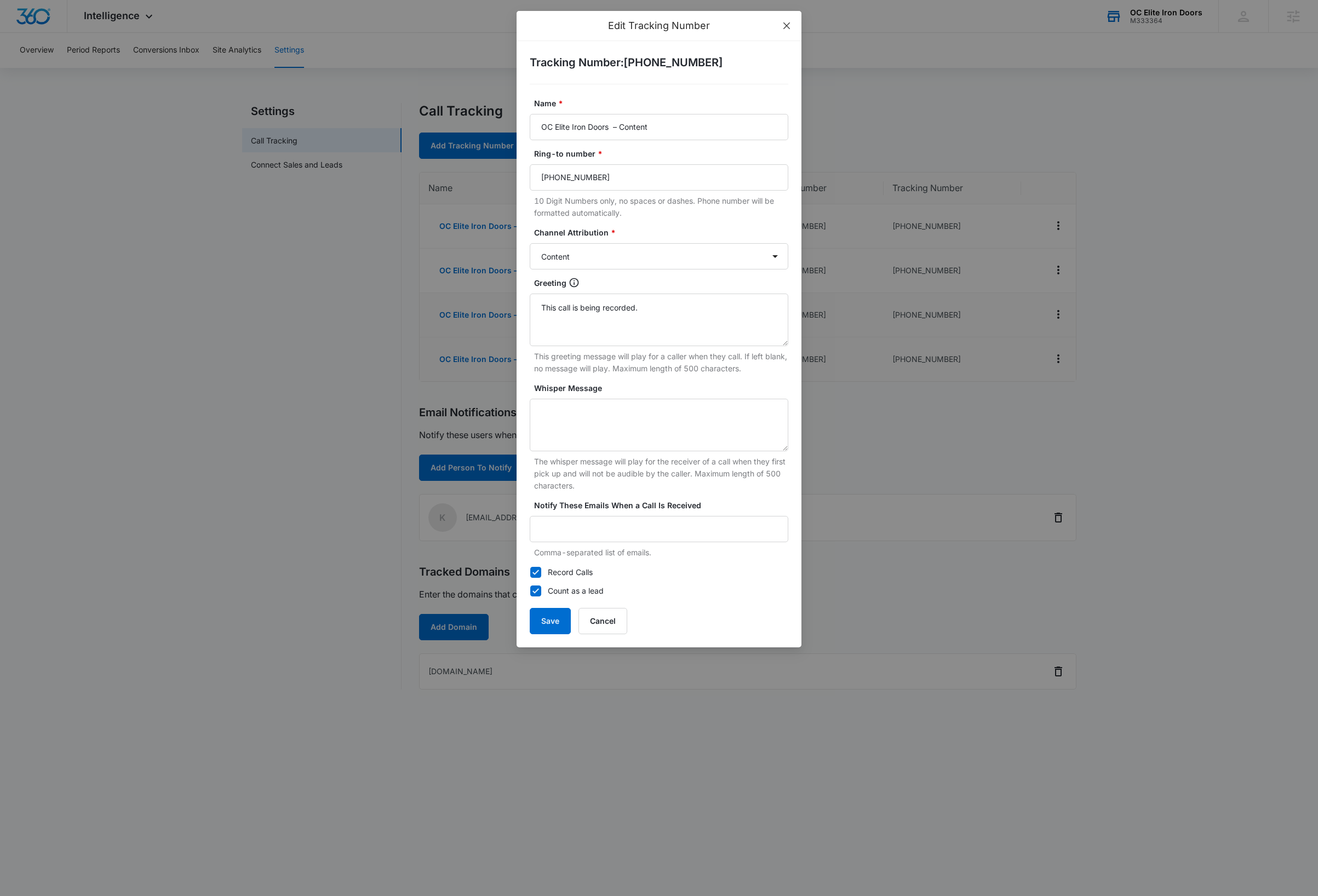
click at [791, 23] on span "Close" at bounding box center [786, 25] width 29 height 29
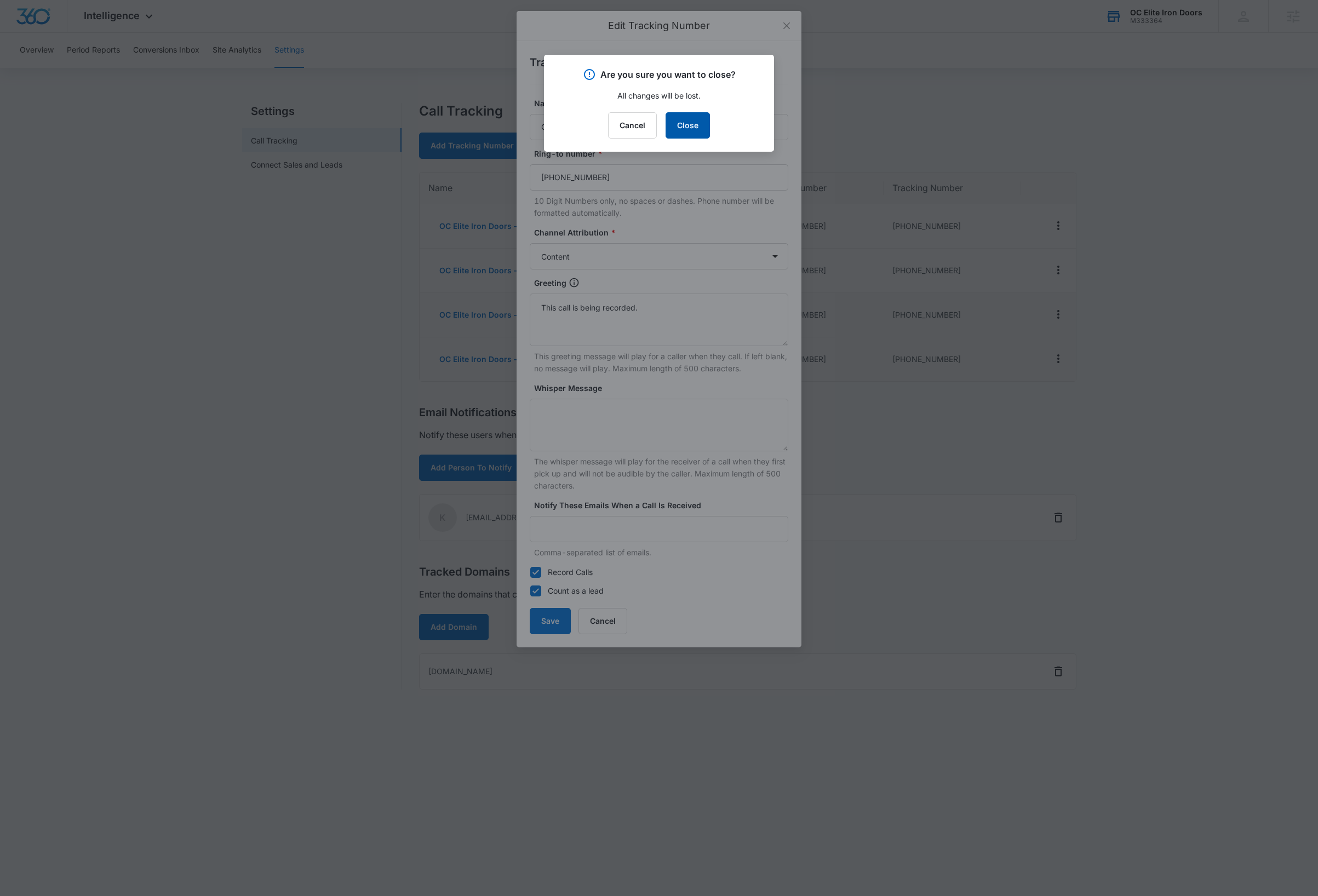
click at [676, 132] on button "Close" at bounding box center [688, 125] width 45 height 27
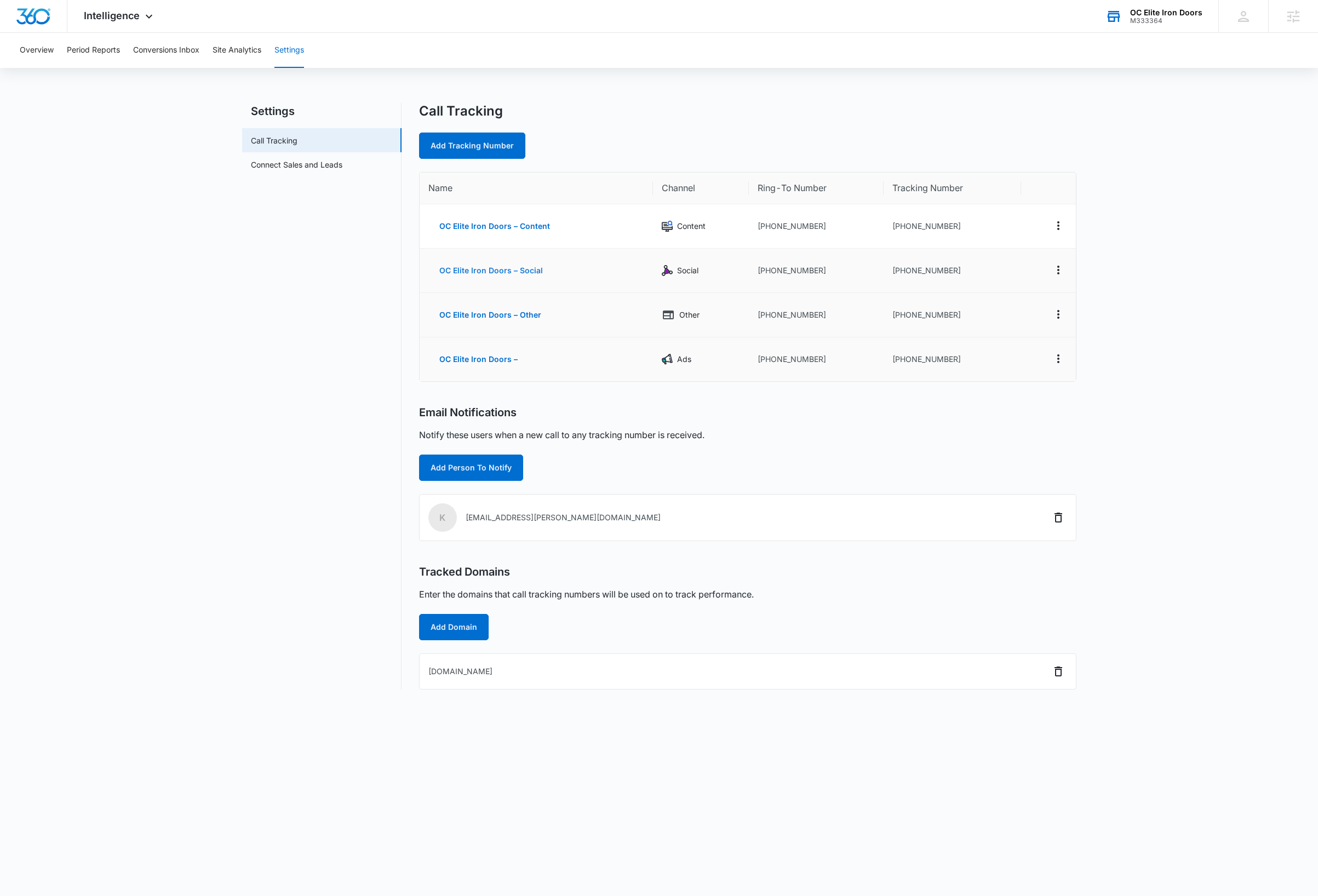
click at [527, 270] on button "OC Elite Iron Doors – Social" at bounding box center [491, 270] width 125 height 27
select select "SOCIAL"
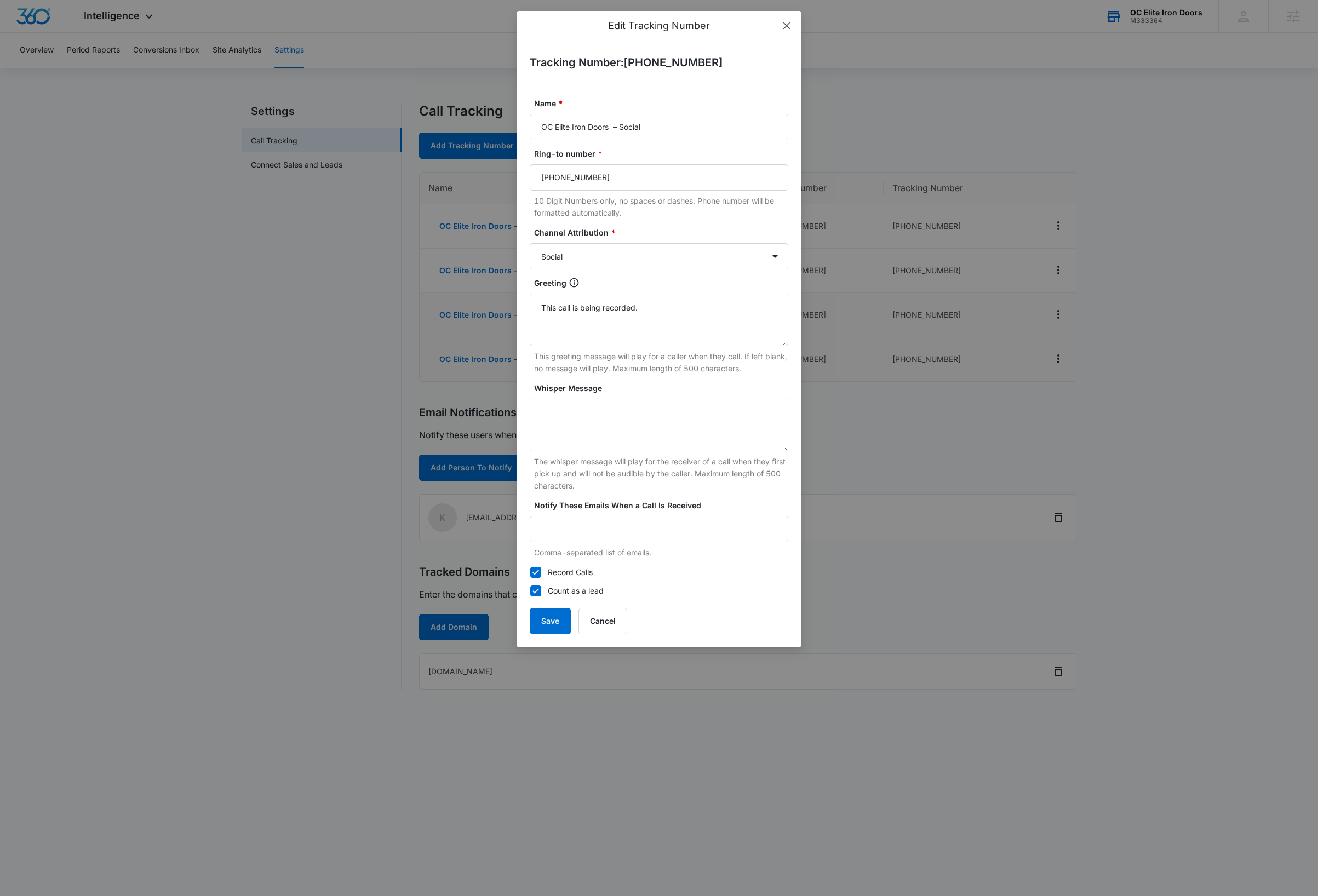
click at [785, 22] on icon "close" at bounding box center [786, 26] width 9 height 9
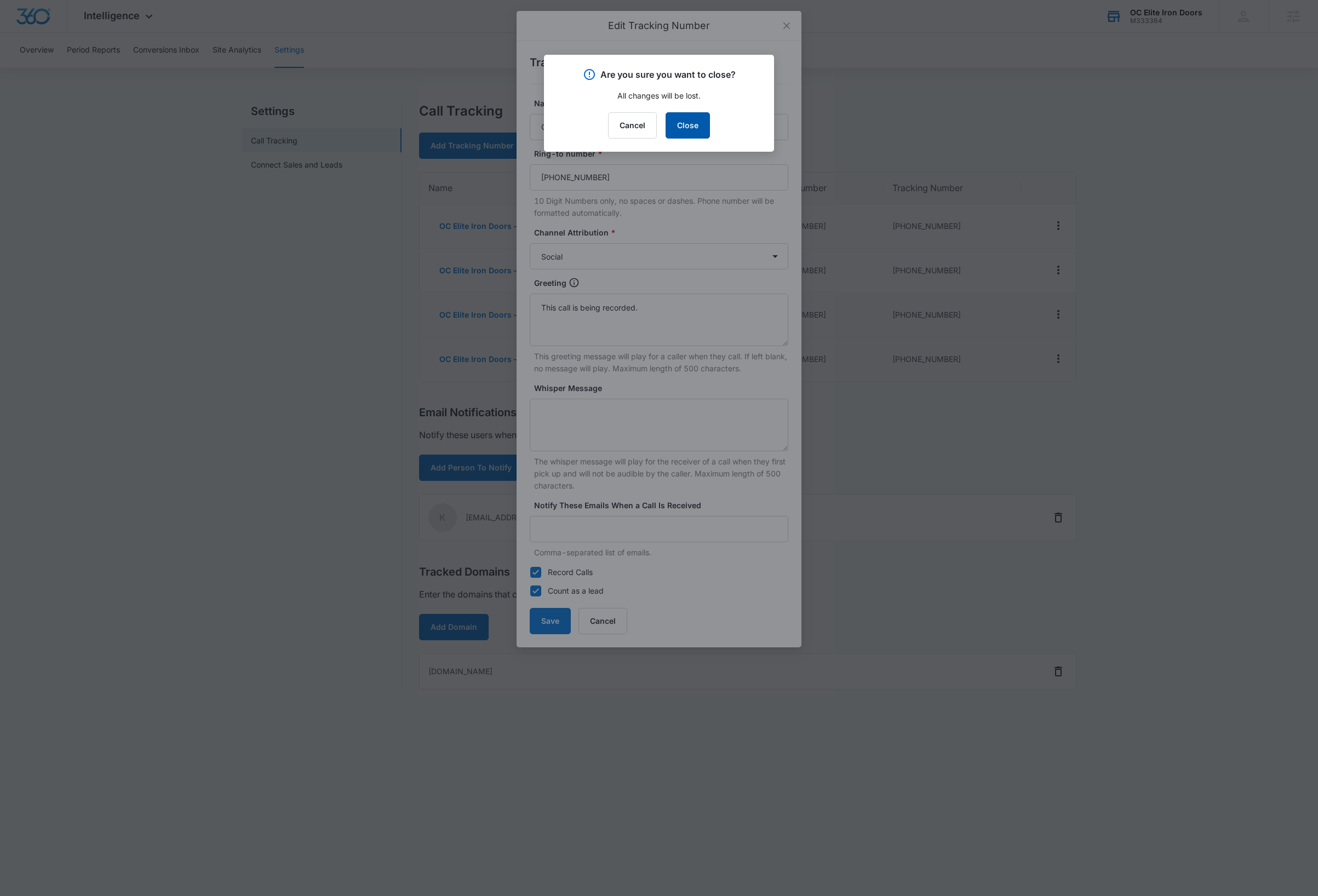
drag, startPoint x: 696, startPoint y: 131, endPoint x: 699, endPoint y: 137, distance: 6.7
click at [696, 131] on button "Close" at bounding box center [688, 125] width 45 height 27
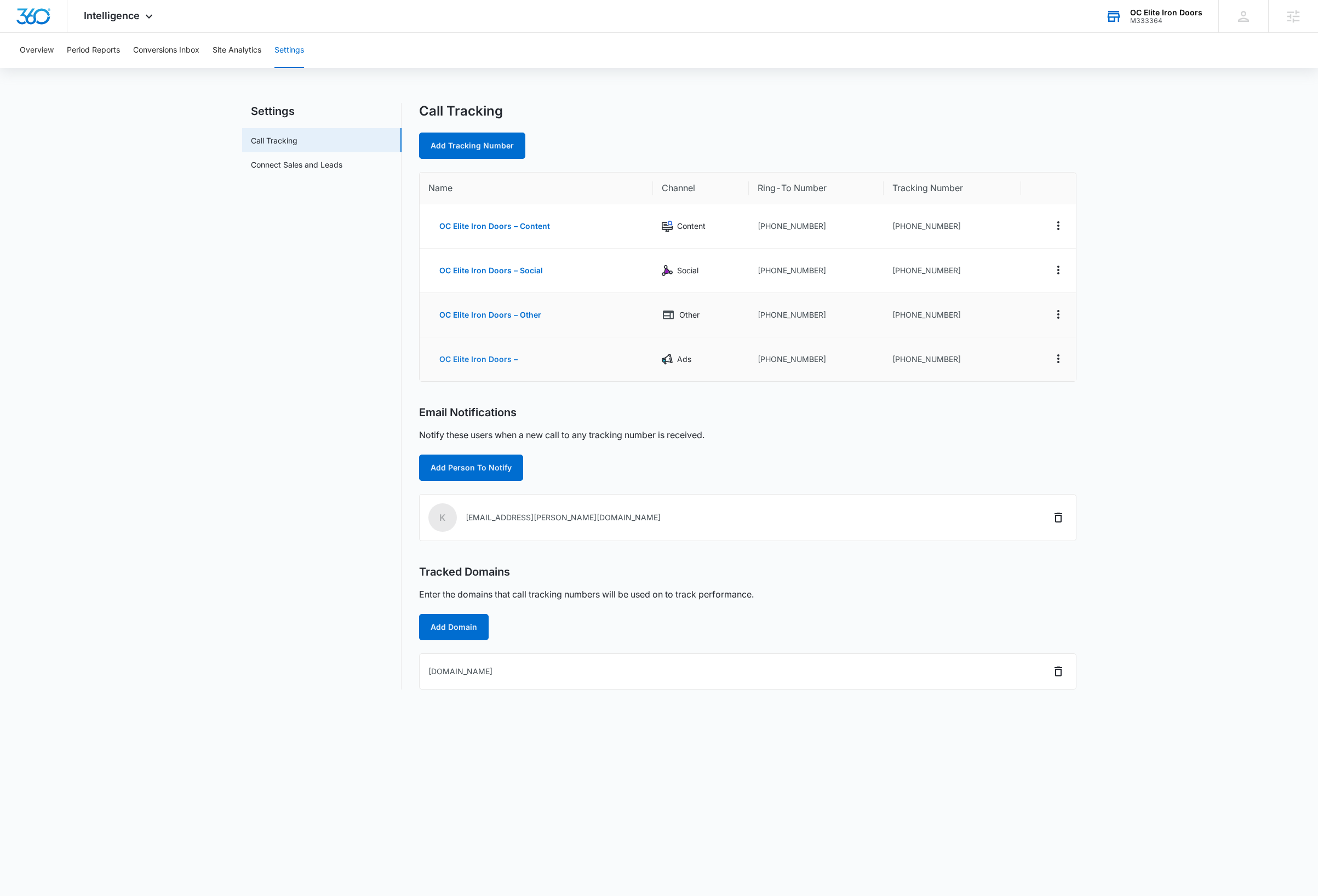
click at [499, 361] on button "OC Elite Iron Doors –" at bounding box center [478, 359] width 100 height 27
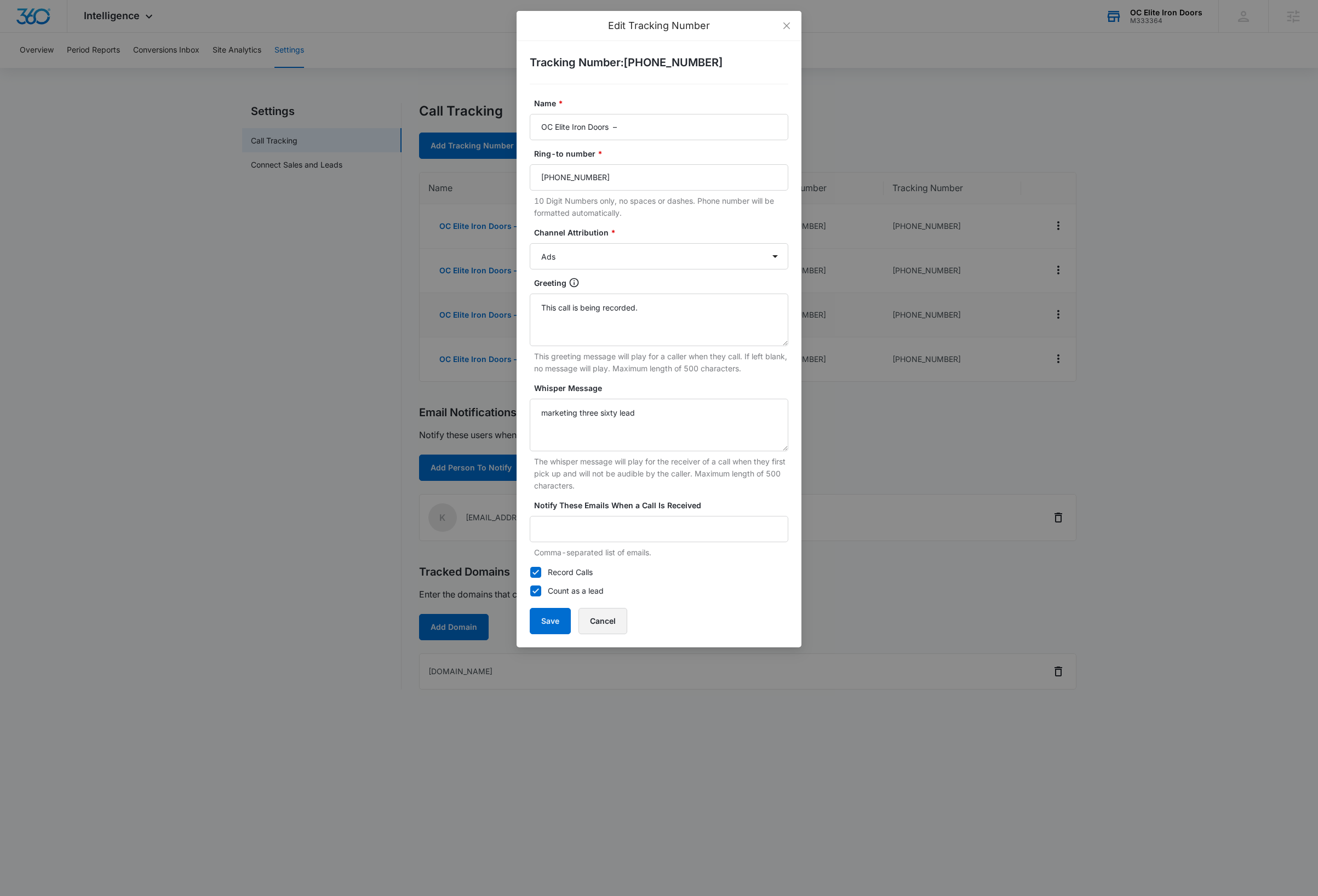
click at [613, 626] on button "Cancel" at bounding box center [603, 621] width 49 height 27
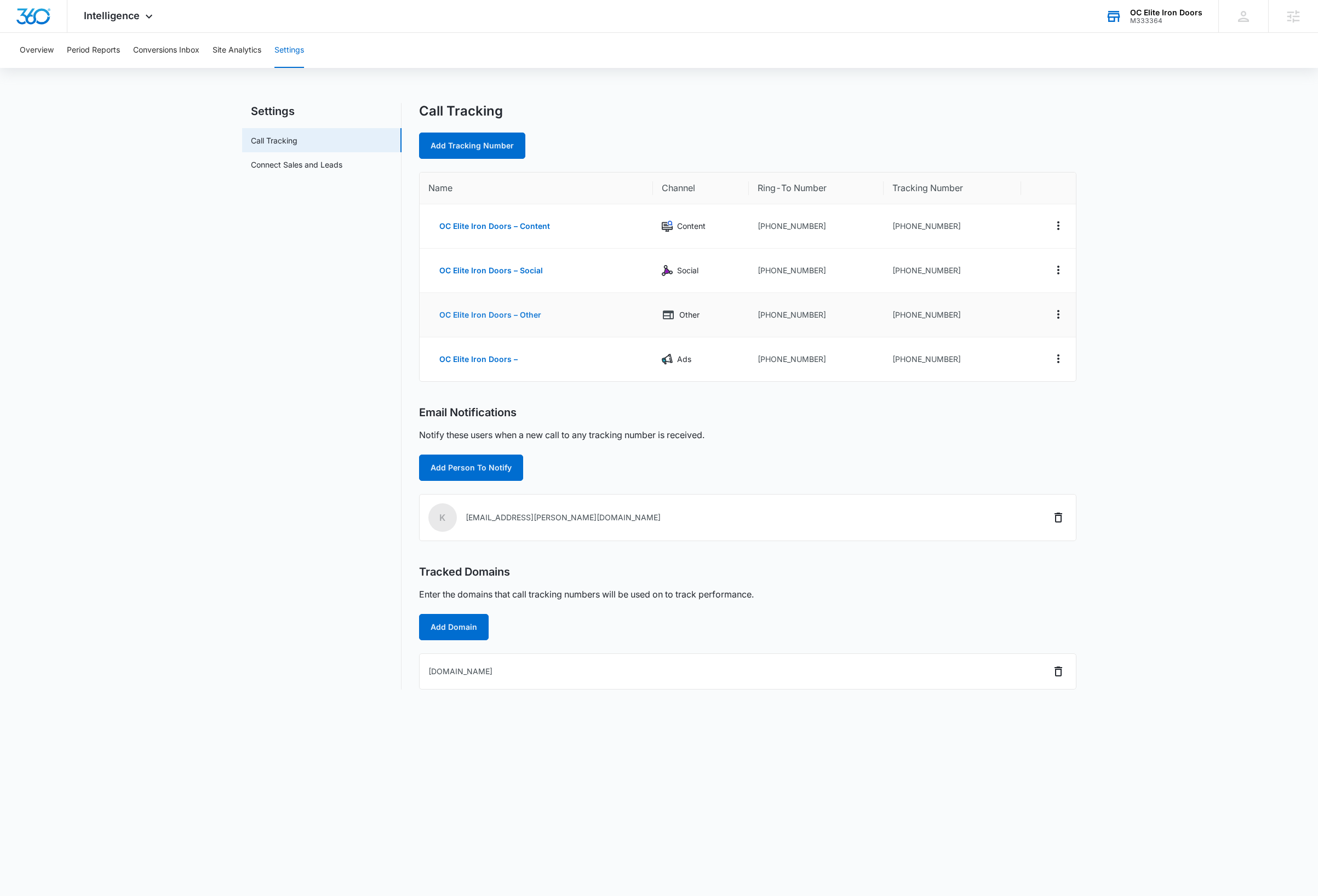
click at [532, 319] on button "OC Elite Iron Doors – Other" at bounding box center [490, 315] width 124 height 27
select select "OTHER"
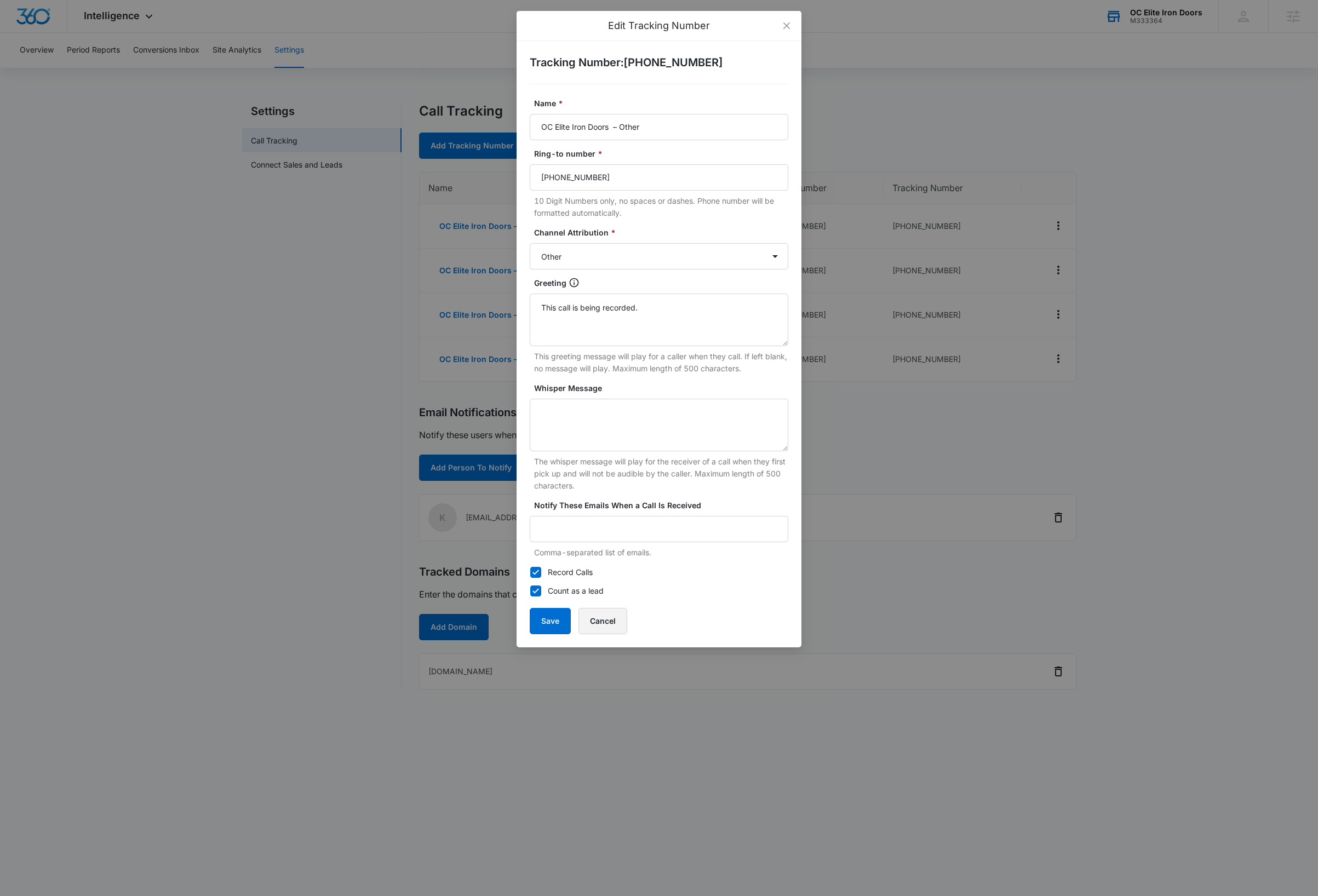
click at [606, 618] on button "Cancel" at bounding box center [603, 621] width 49 height 27
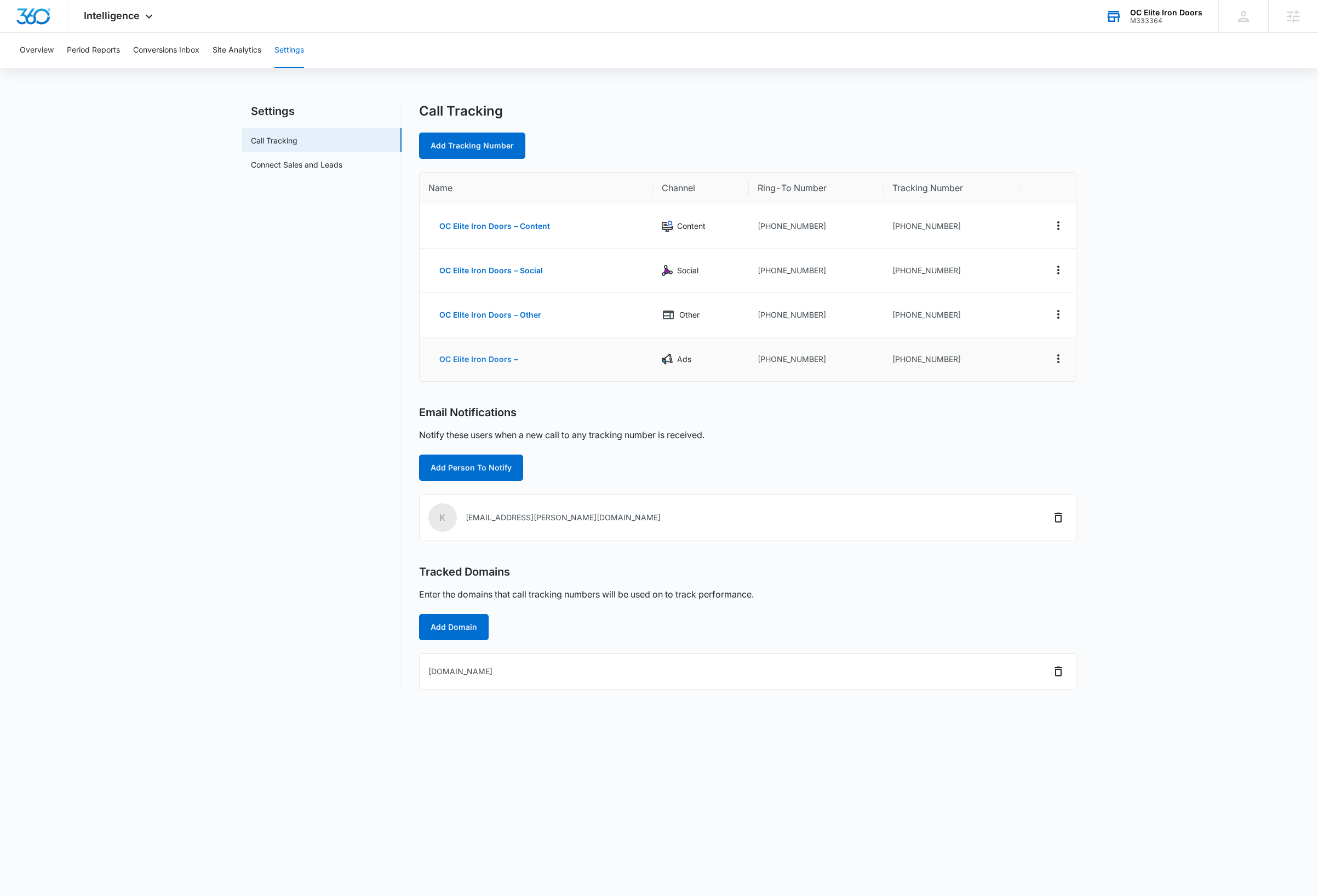
click at [501, 361] on button "OC Elite Iron Doors –" at bounding box center [478, 359] width 100 height 27
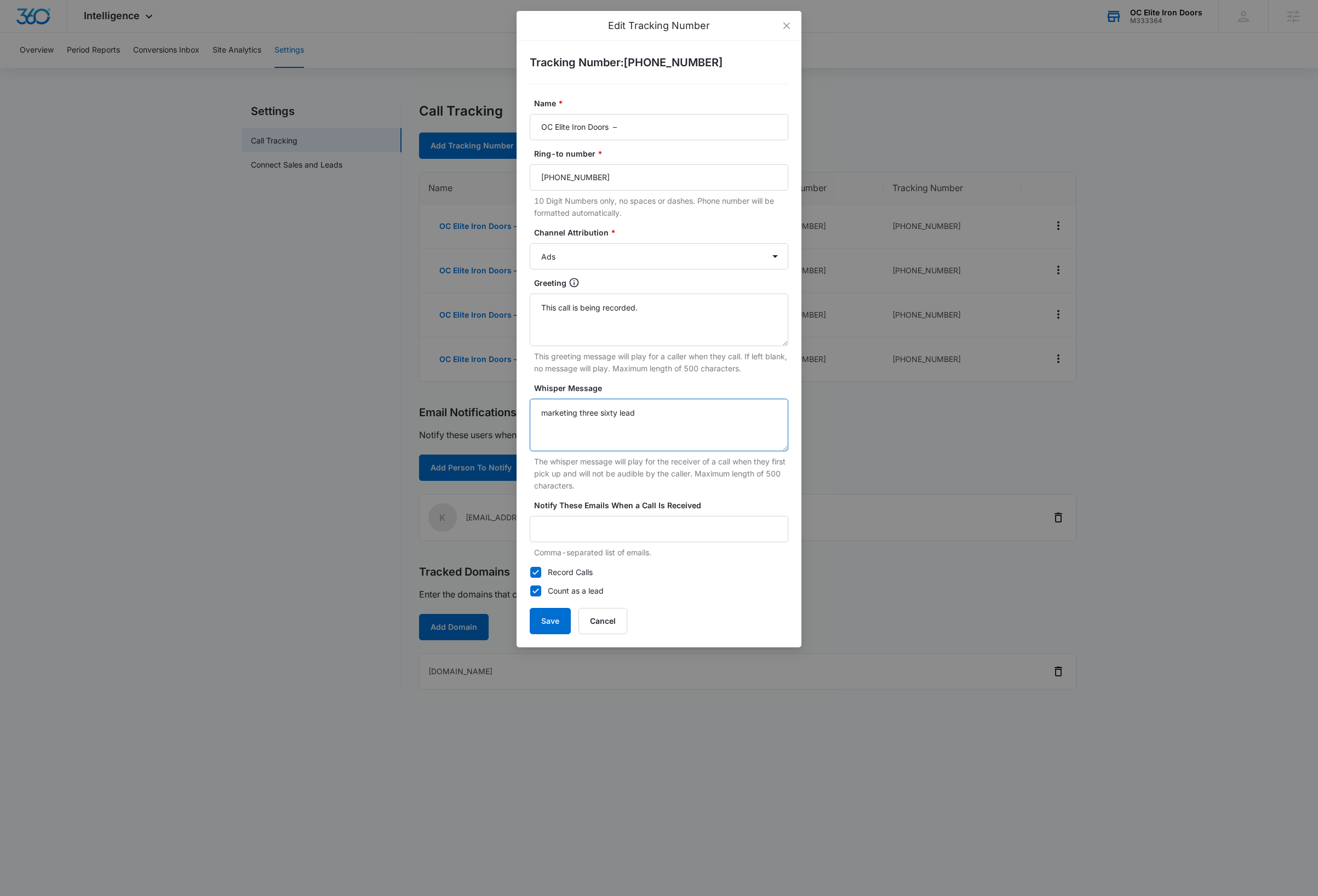
click at [652, 412] on textarea "marketing three sixty lead" at bounding box center [658, 424] width 258 height 52
click at [559, 625] on button "Save" at bounding box center [550, 621] width 41 height 27
click at [553, 623] on button "Save" at bounding box center [550, 621] width 41 height 27
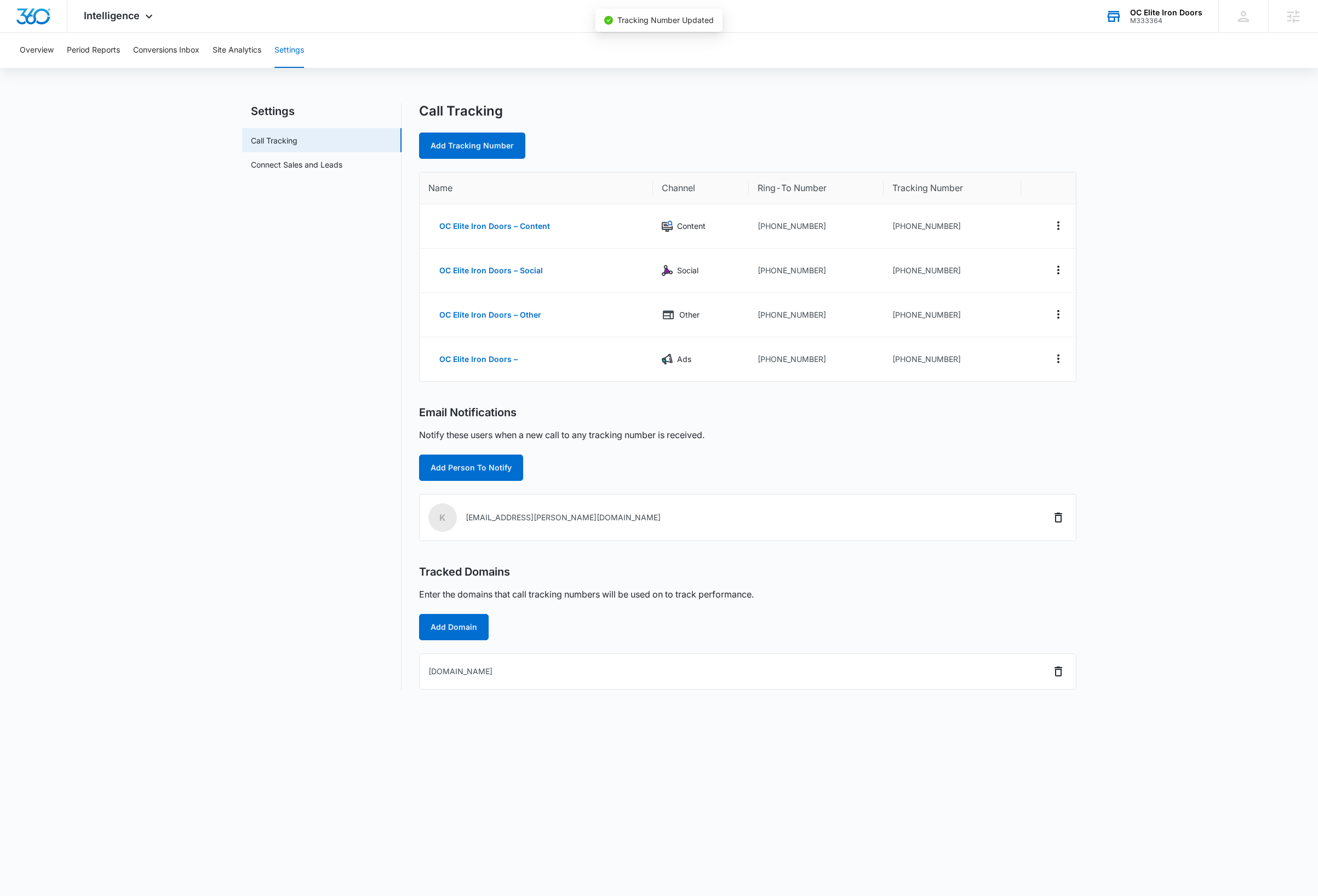
click at [1157, 322] on main "Settings Call Tracking Connect Sales and Leads Call Tracking Add Tracking Numbe…" at bounding box center [659, 403] width 1318 height 600
click at [1184, 15] on div "OC Elite Iron Doors" at bounding box center [1166, 12] width 73 height 9
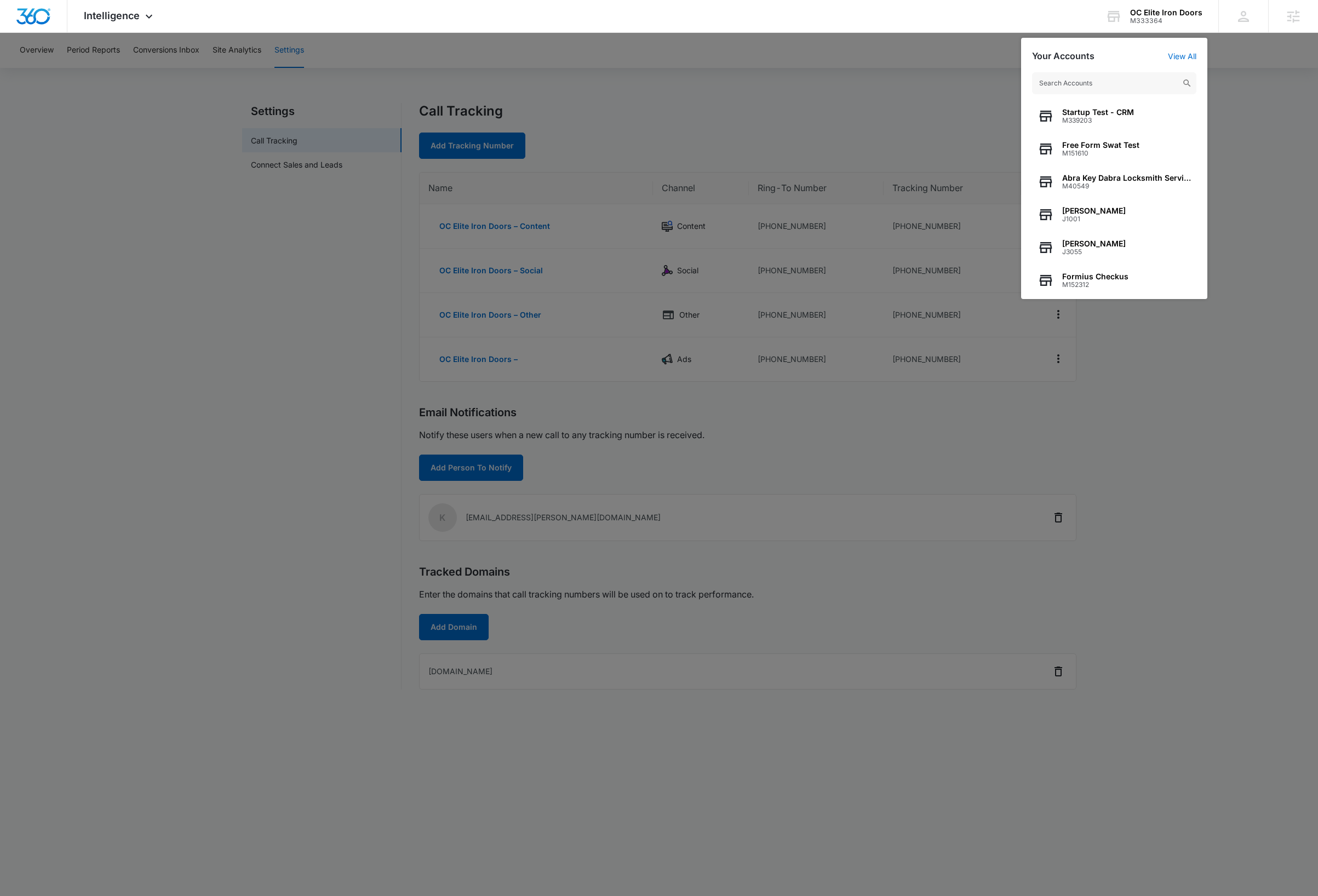
click at [1109, 81] on input "text" at bounding box center [1114, 83] width 164 height 22
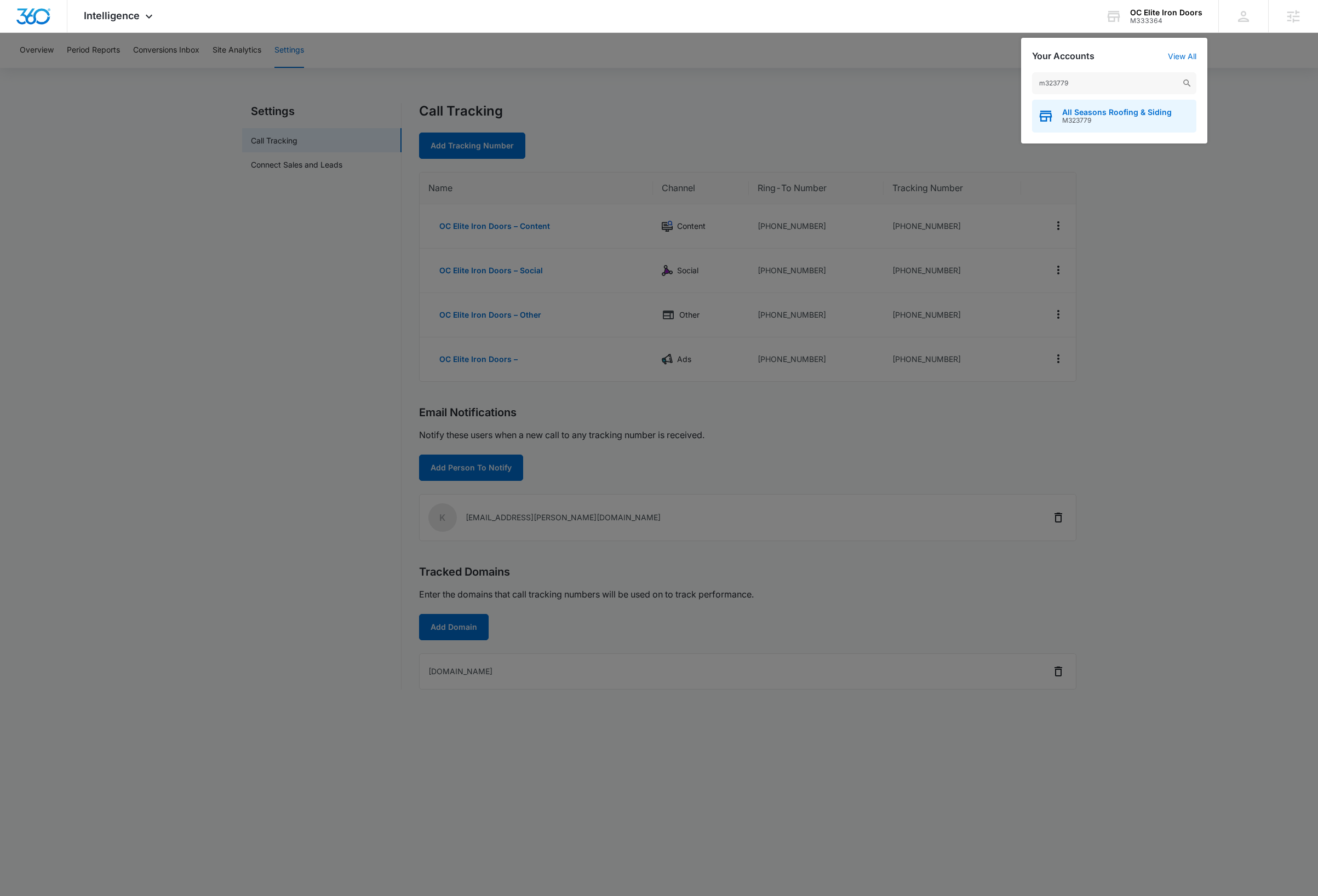
type input "m323779"
click at [1111, 117] on span "M323779" at bounding box center [1117, 120] width 109 height 8
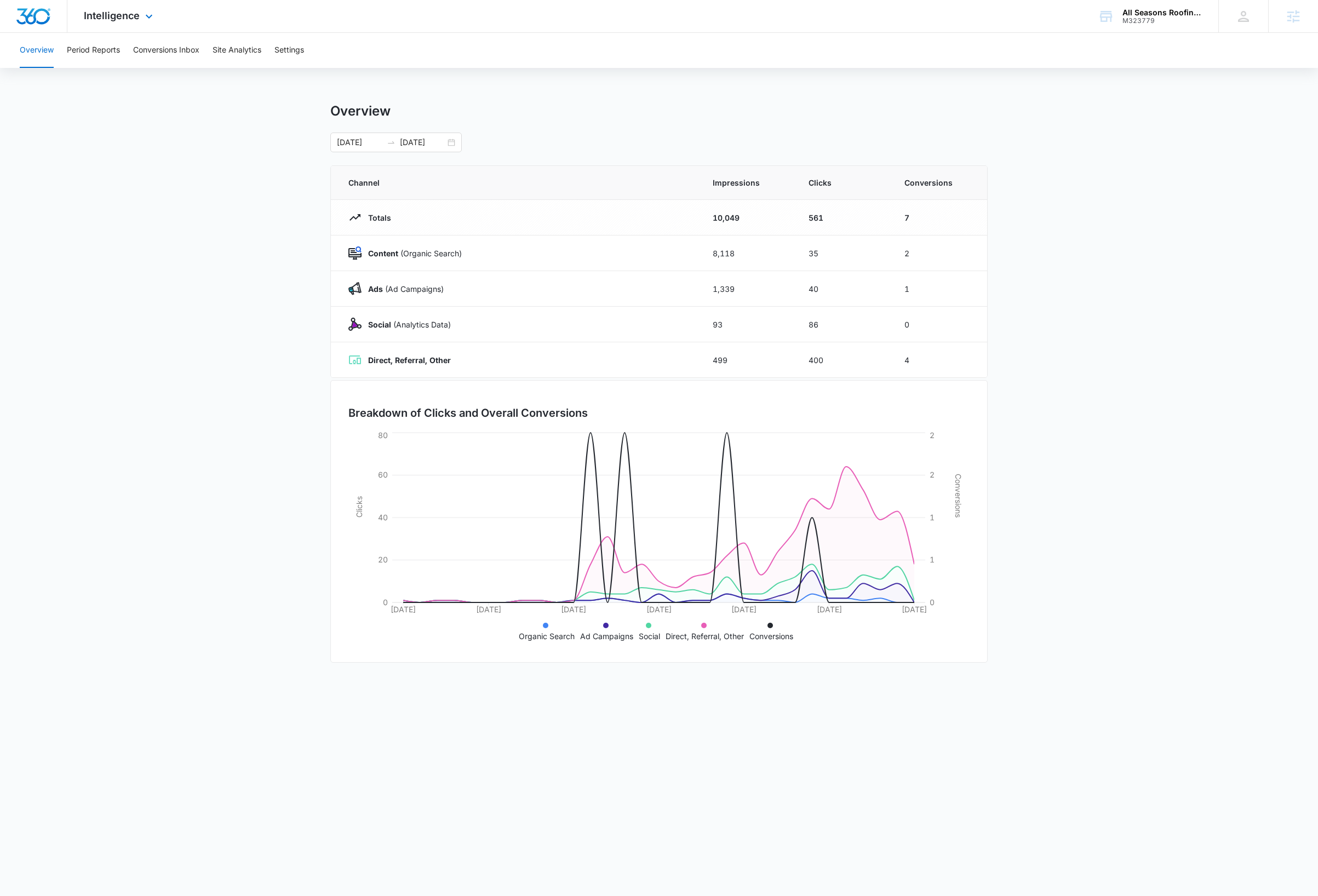
click at [140, 9] on div "Intelligence Apps Reputation Websites Forms CRM Email Social Payments Content A…" at bounding box center [119, 16] width 104 height 32
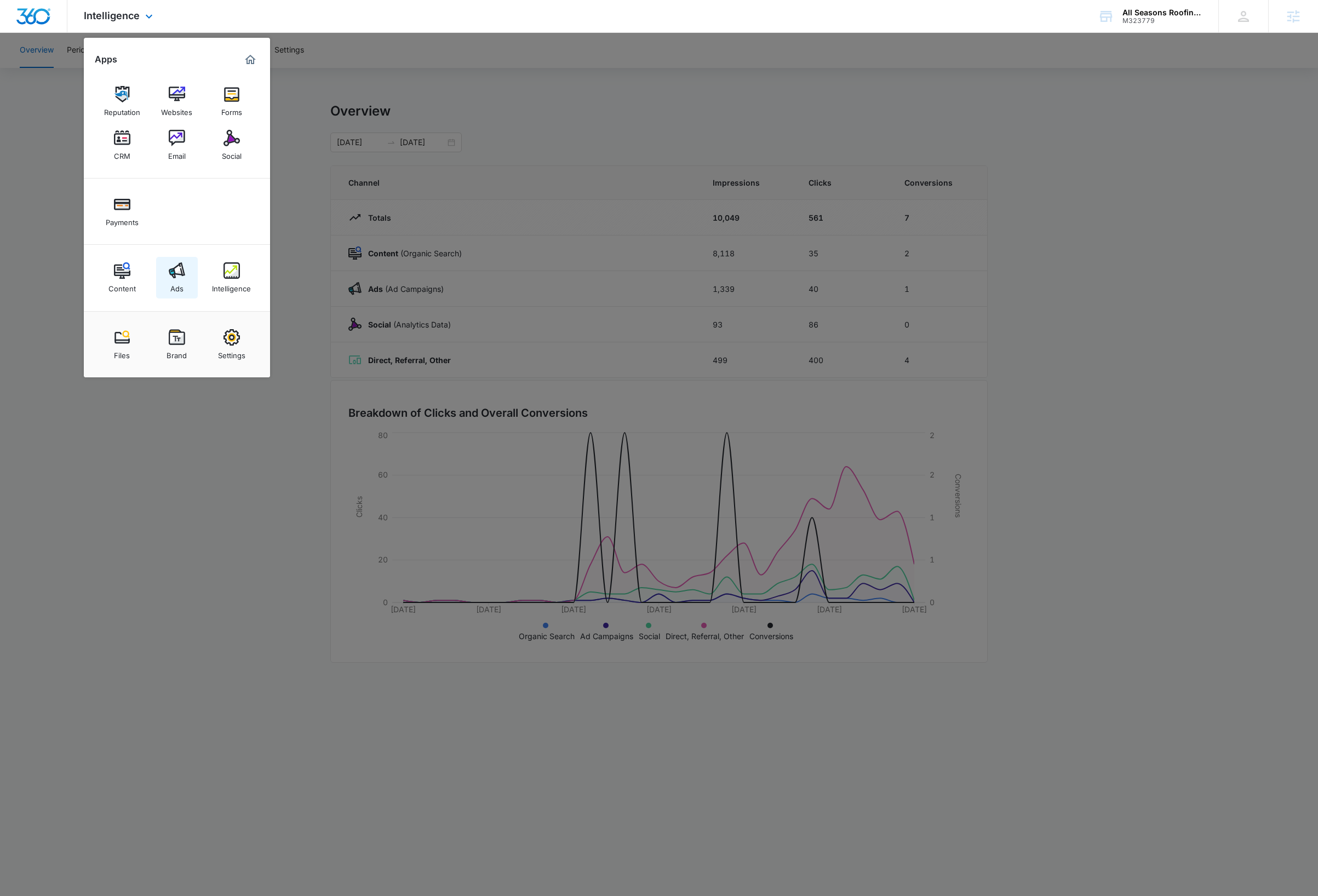
click at [178, 280] on div "Ads" at bounding box center [177, 286] width 13 height 14
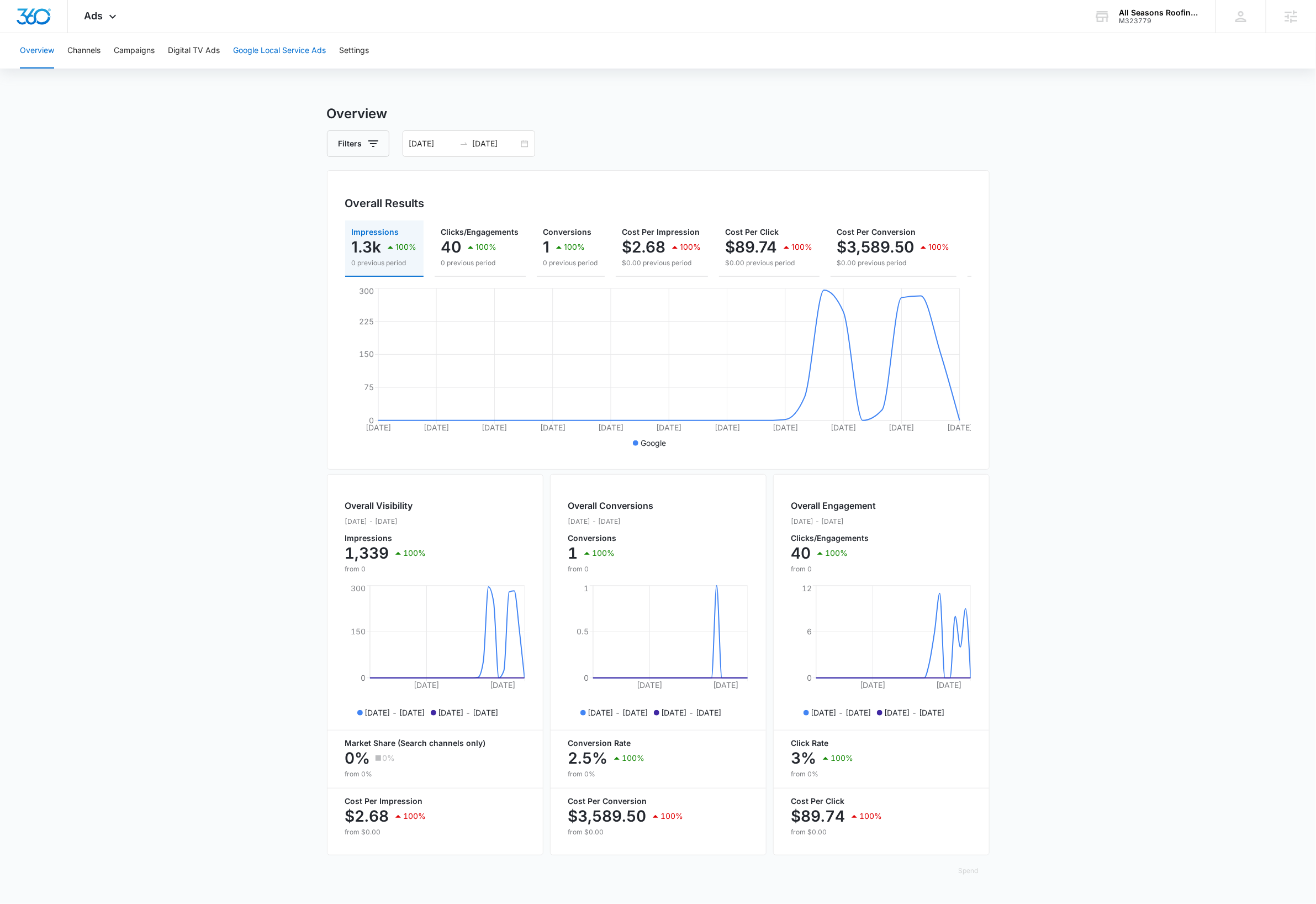
click at [287, 48] on button "Google Local Service Ads" at bounding box center [279, 51] width 93 height 36
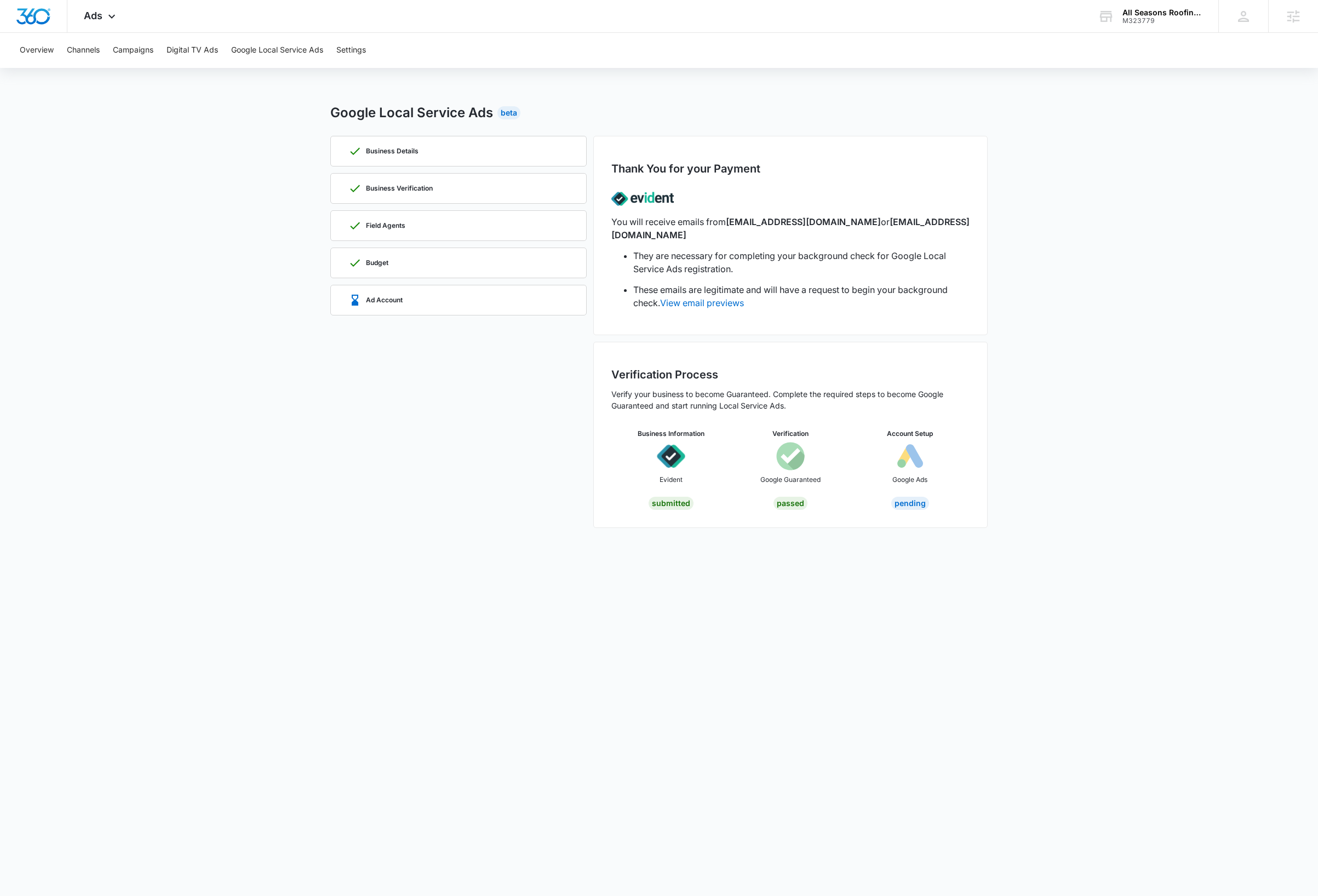
click at [91, 370] on main "Google Local Service Ads Beta Business Details Business Verification Field Agen…" at bounding box center [659, 321] width 1318 height 438
click at [571, 188] on div "Business Verification" at bounding box center [458, 188] width 256 height 31
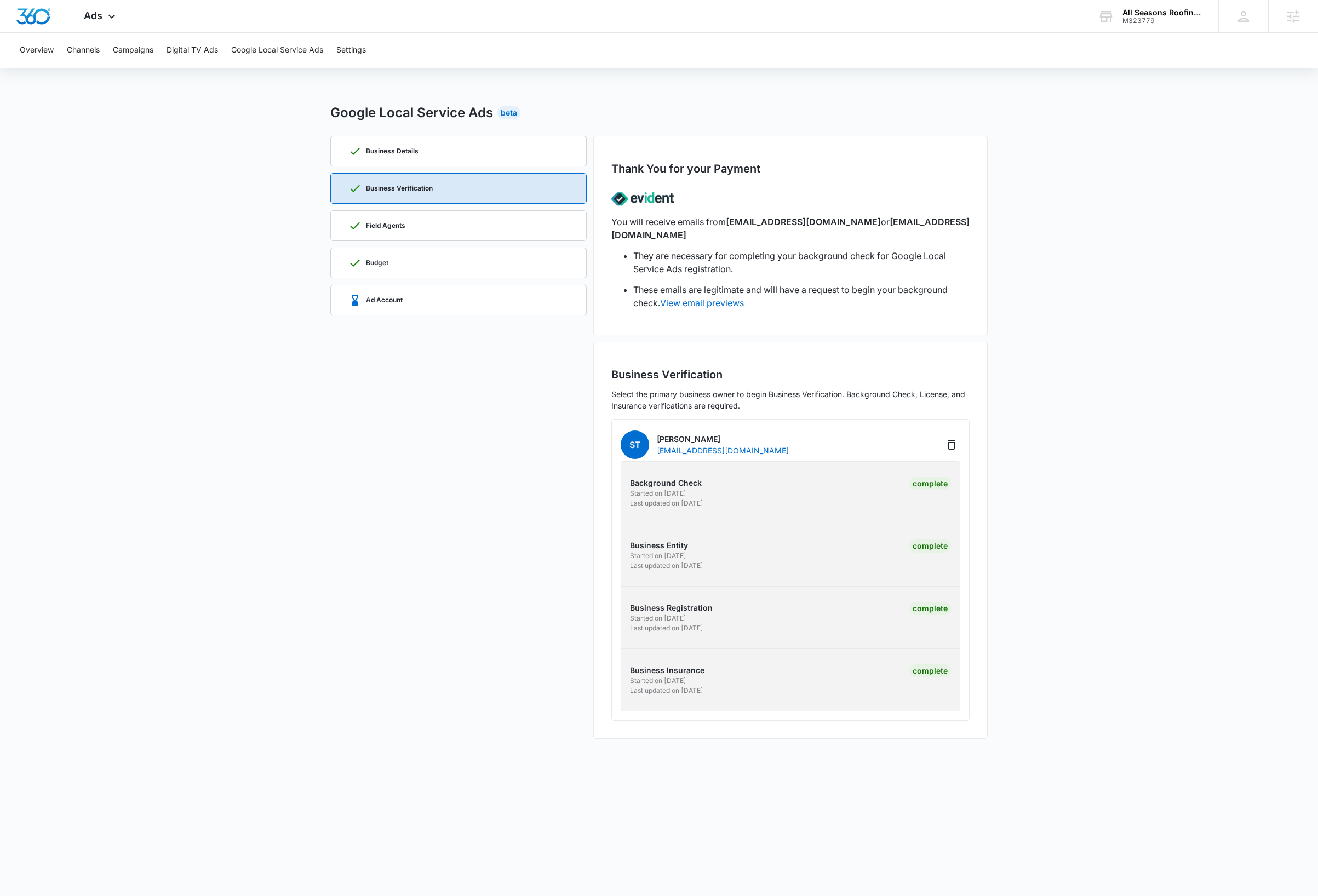
click at [1163, 380] on main "Google Local Service Ads Beta Business Details Business Verification Field Agen…" at bounding box center [659, 427] width 1318 height 649
click at [190, 386] on main "Google Local Service Ads Beta Business Details Business Verification Field Agen…" at bounding box center [659, 427] width 1318 height 649
click at [570, 304] on div "Ad Account" at bounding box center [458, 300] width 256 height 31
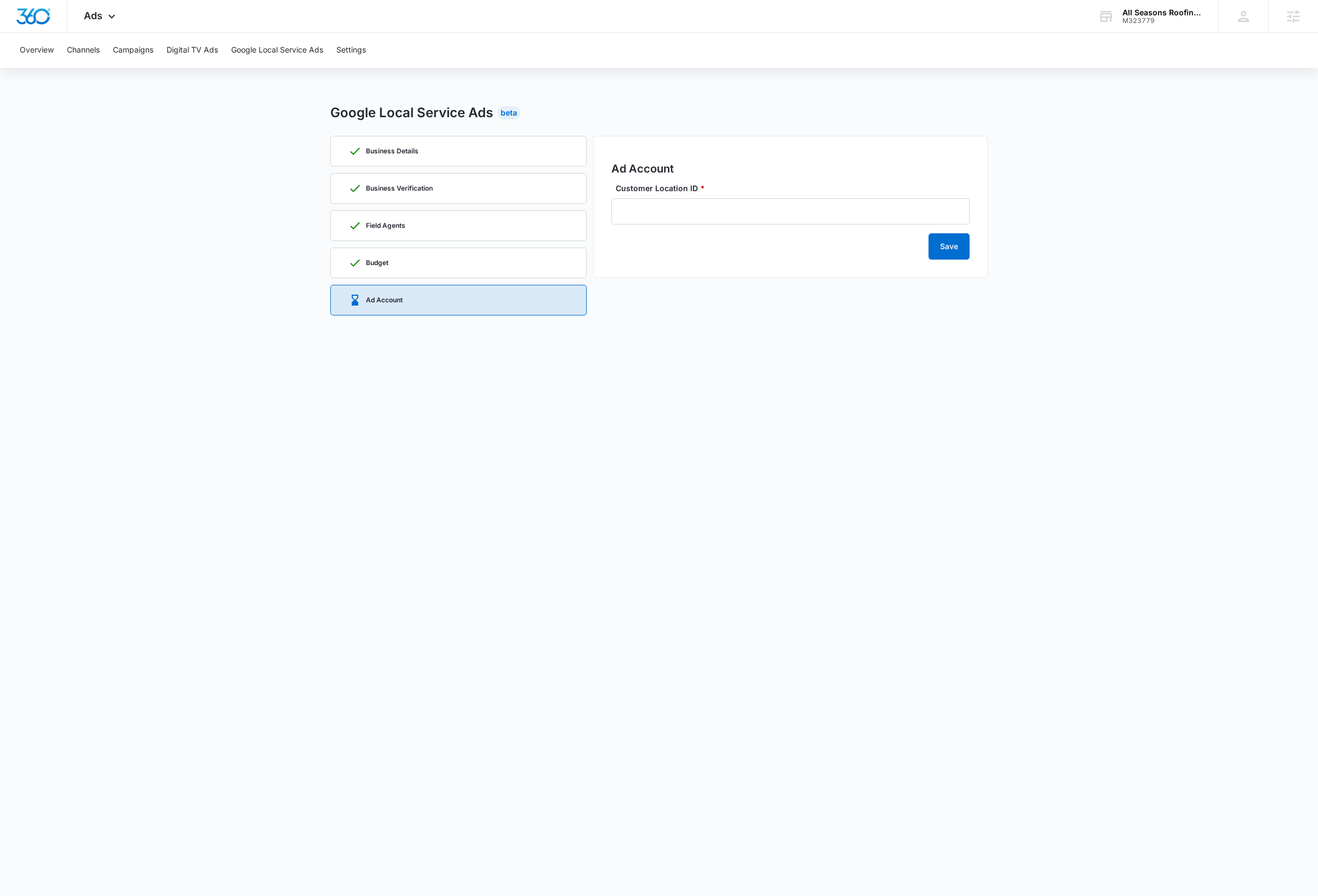
click at [254, 698] on body "Ads Apps Reputation Websites Forms CRM Email Social Payments Content Ads Intell…" at bounding box center [659, 448] width 1318 height 896
click at [1010, 628] on body "Ads Apps Reputation Websites Forms CRM Email Social Payments Content Ads Intell…" at bounding box center [659, 448] width 1318 height 896
click at [610, 543] on body "Ads Apps Reputation Websites Forms CRM Email Social Payments Content Ads Intell…" at bounding box center [659, 448] width 1318 height 896
click at [658, 513] on body "Ads Apps Reputation Websites Forms CRM Email Social Payments Content Ads Intell…" at bounding box center [659, 448] width 1318 height 896
click at [291, 48] on button "Google Local Service Ads" at bounding box center [277, 50] width 92 height 35
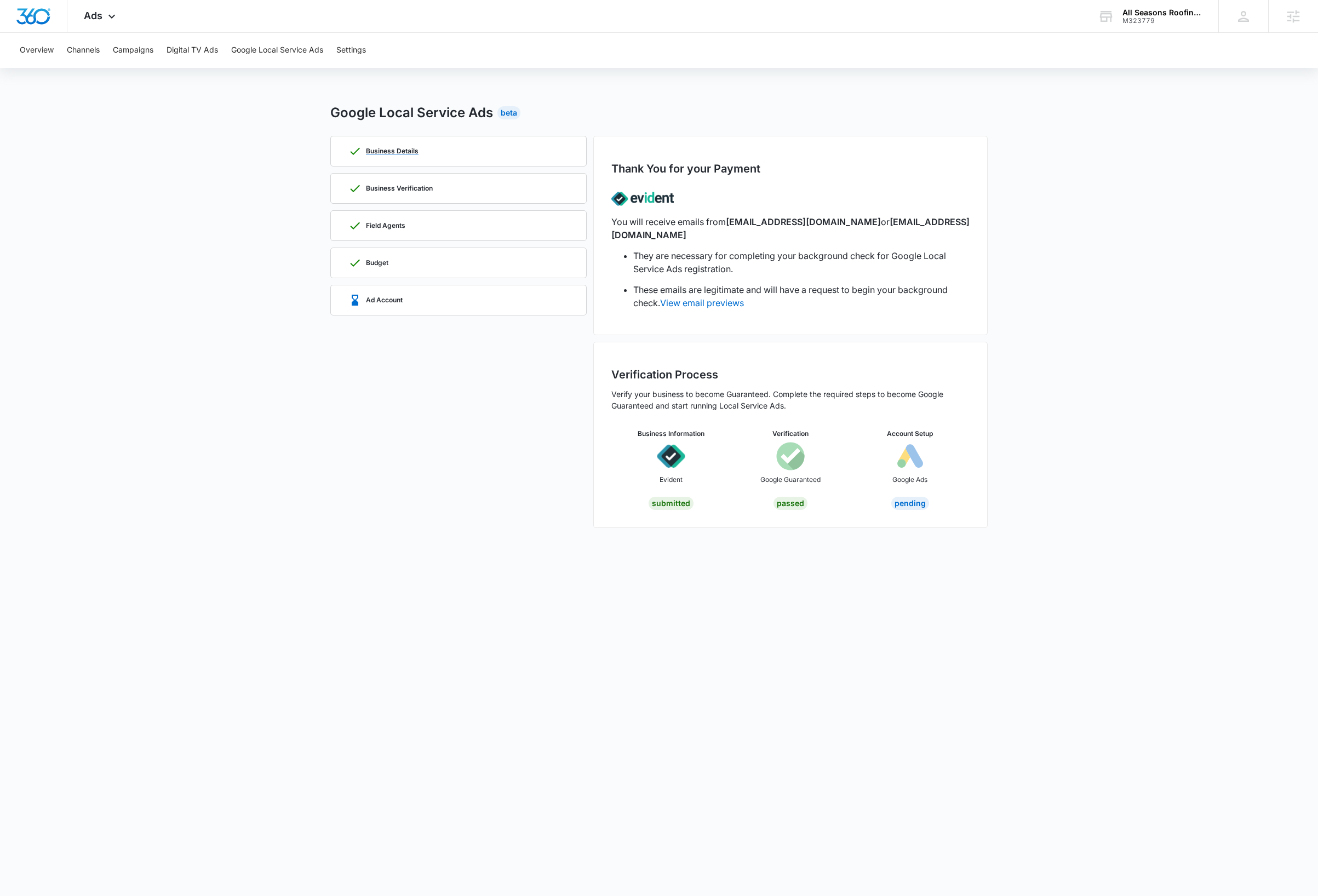
click at [573, 148] on div "Business Details" at bounding box center [458, 151] width 256 height 31
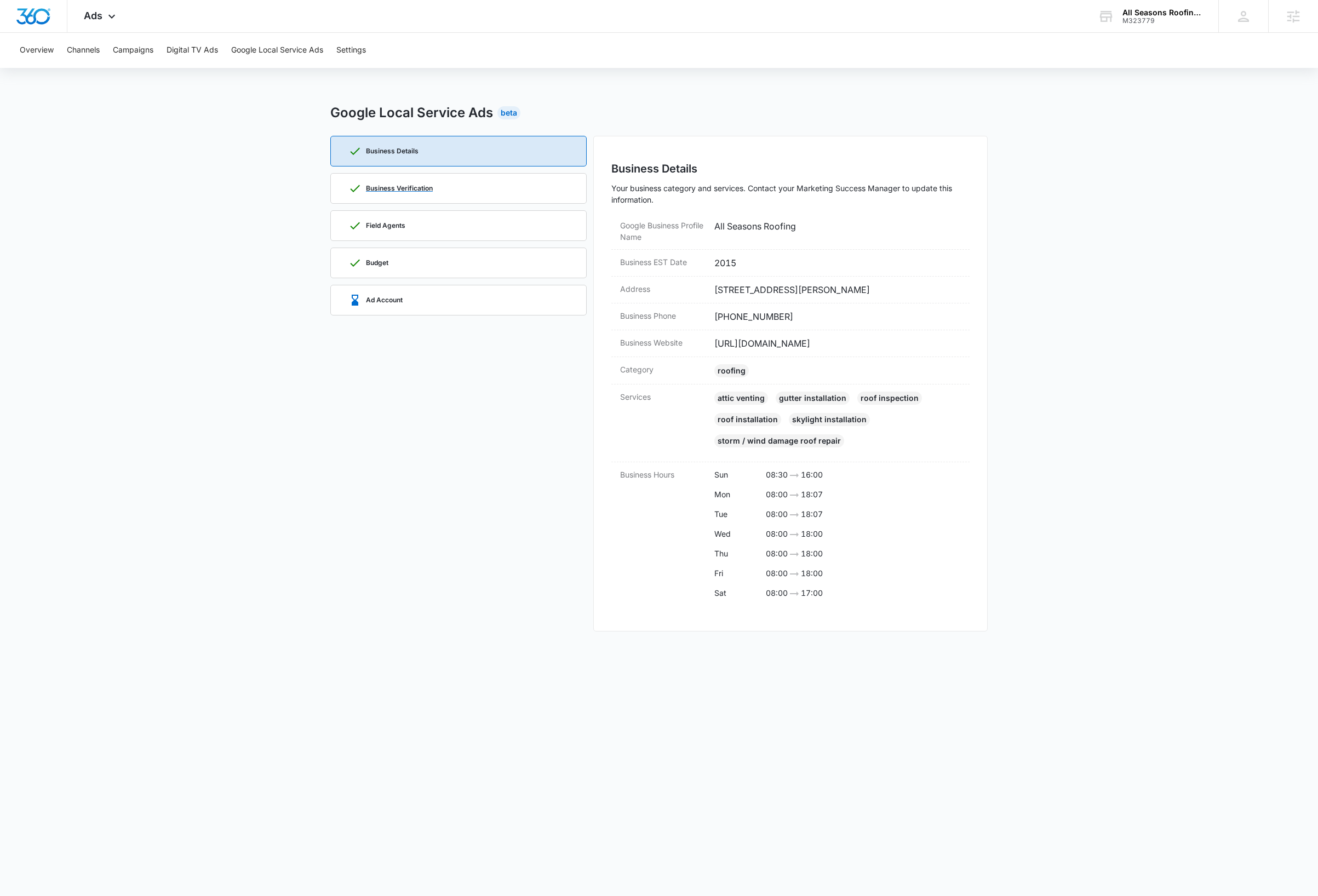
click at [571, 184] on div "Business Verification" at bounding box center [458, 188] width 256 height 31
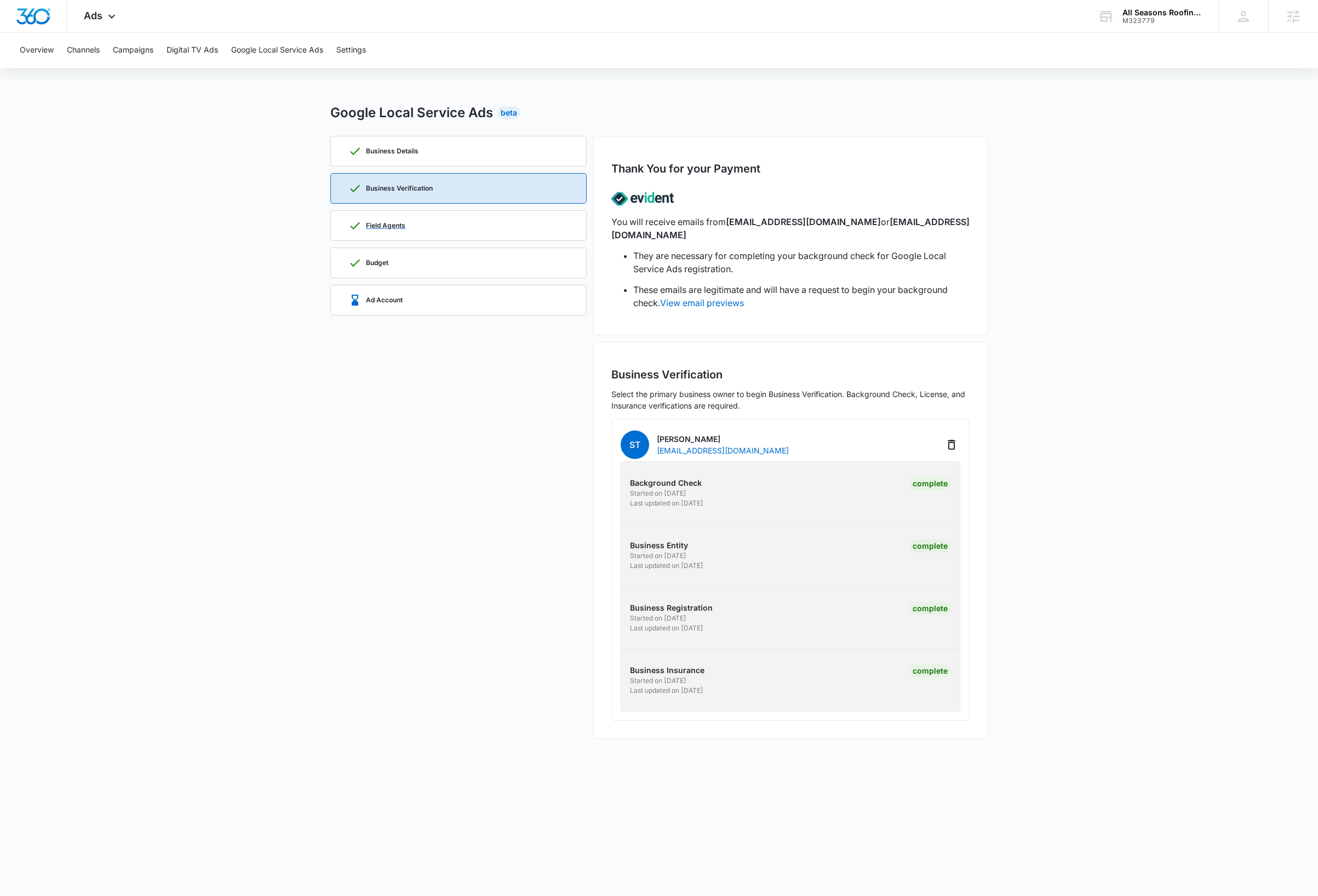
click at [573, 226] on div "Field Agents" at bounding box center [458, 225] width 256 height 31
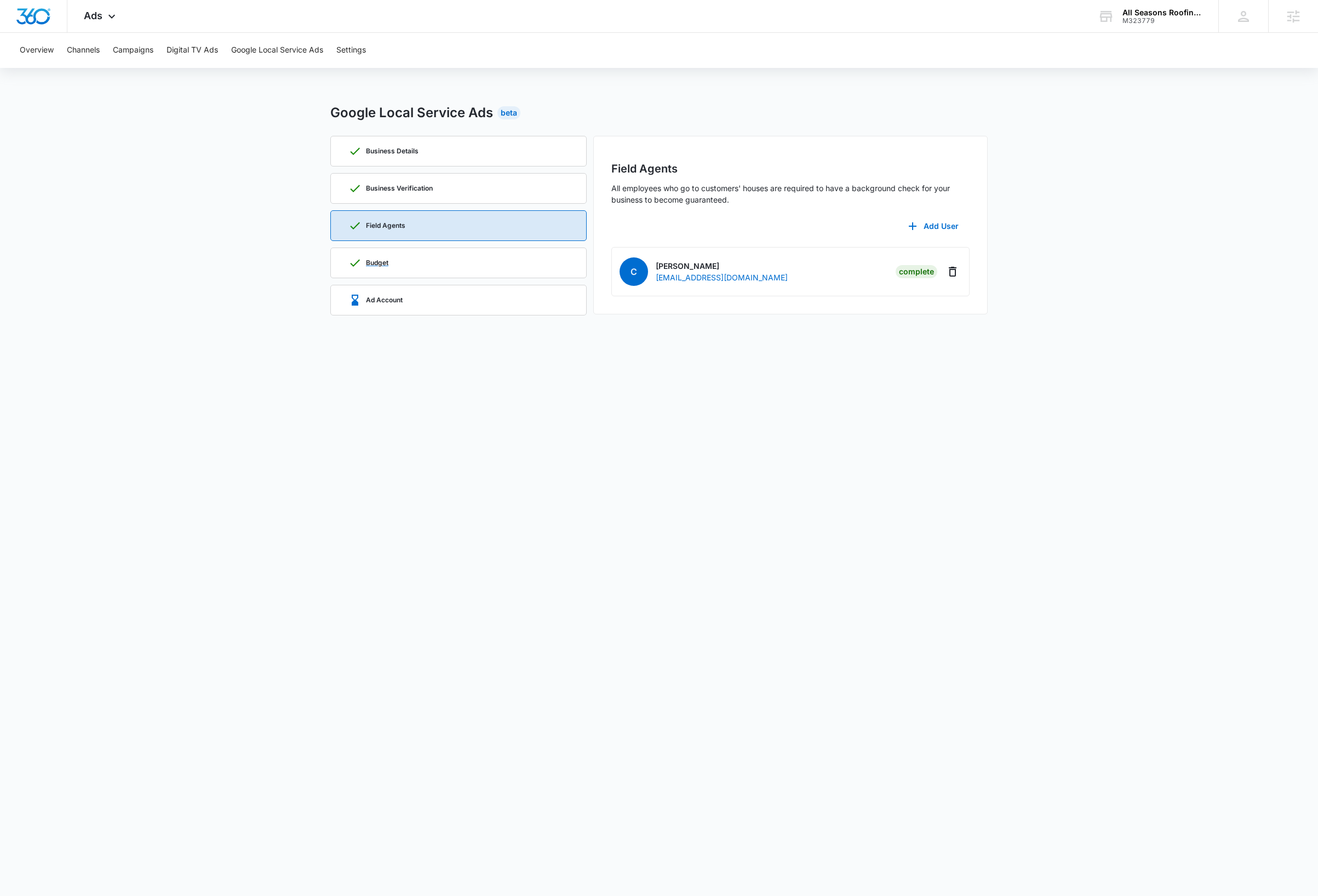
click at [564, 256] on div "Budget" at bounding box center [458, 262] width 220 height 29
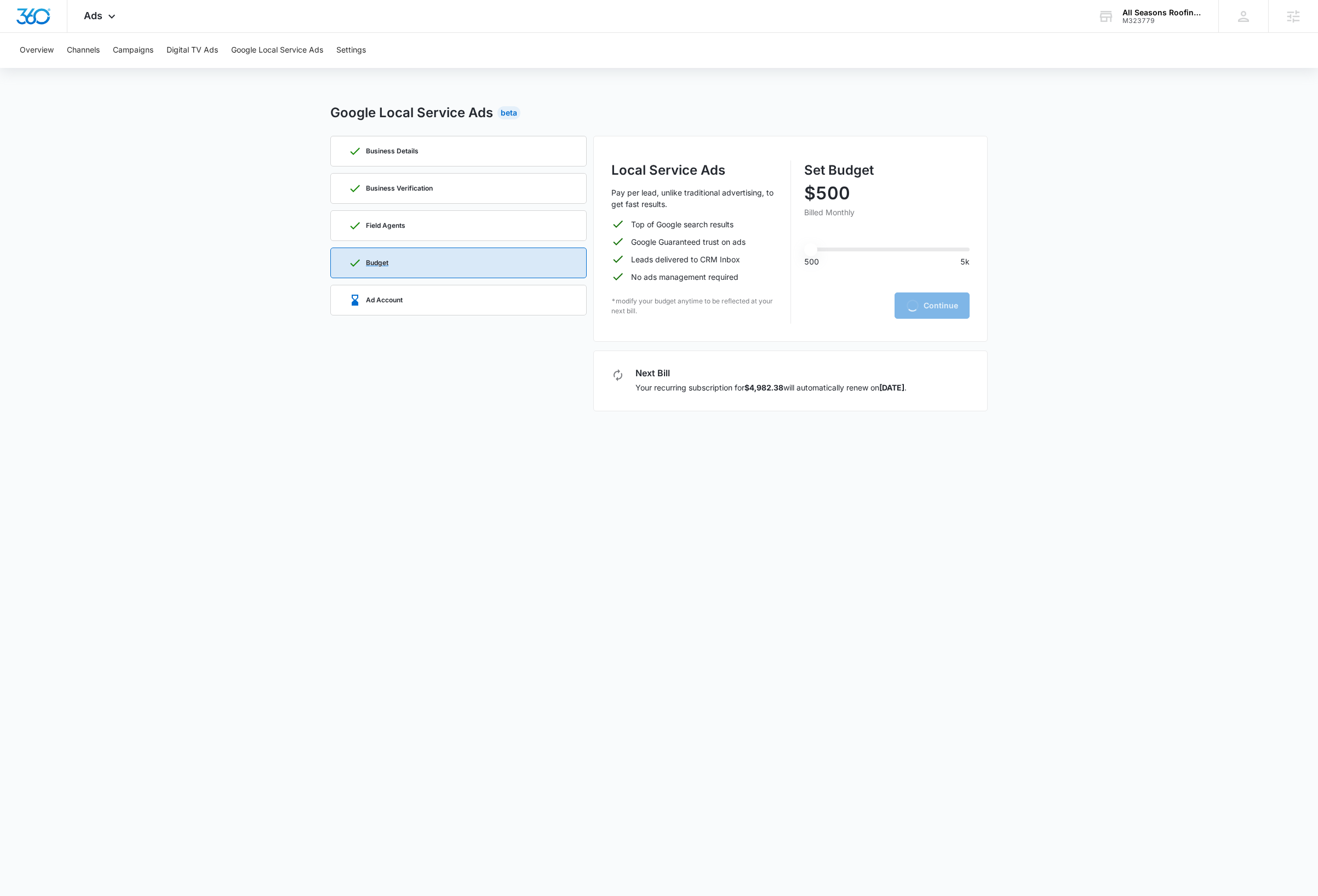
type input "500"
click at [573, 303] on div "Ad Account" at bounding box center [458, 300] width 256 height 31
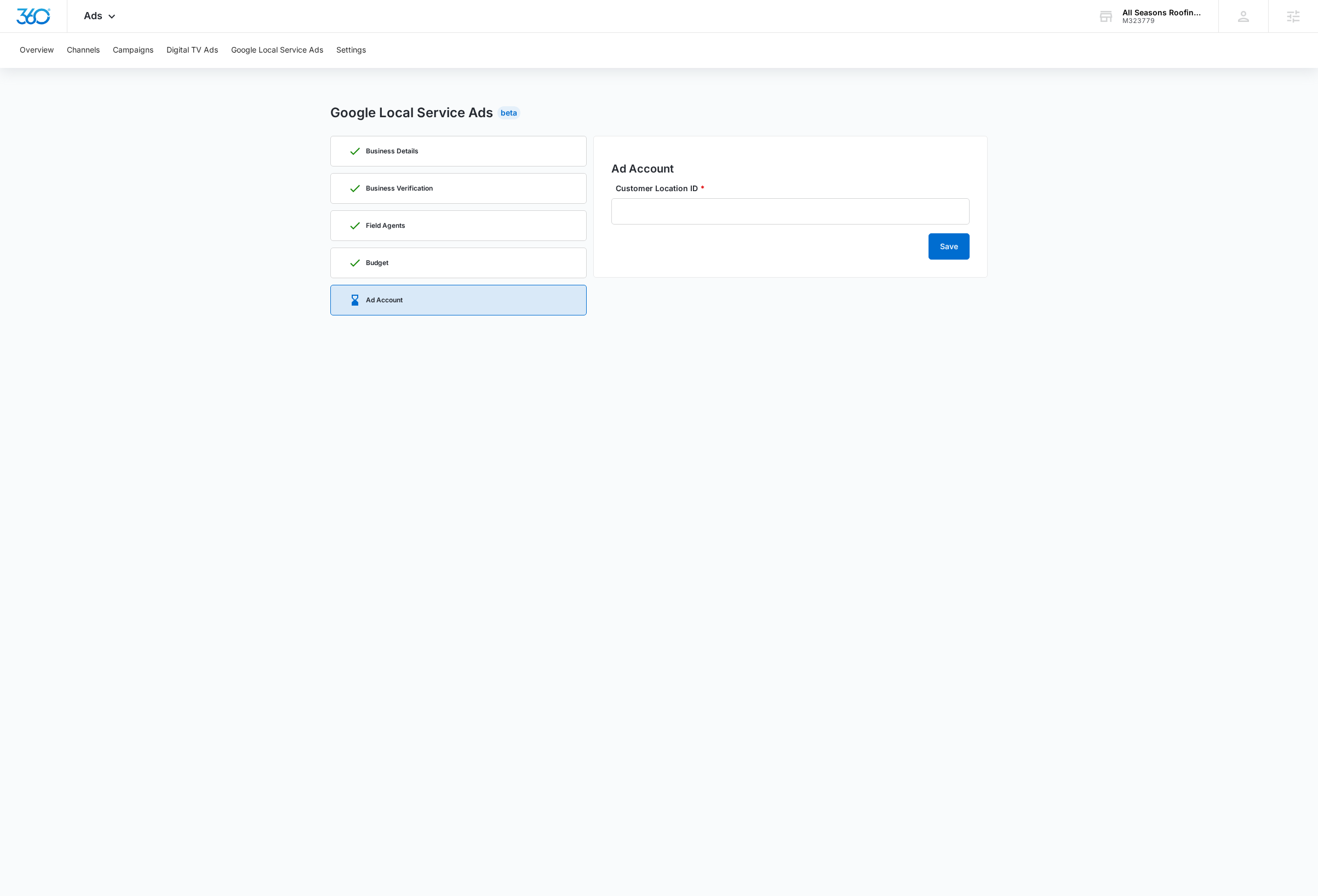
click at [474, 720] on body "Ads Apps Reputation Websites Forms CRM Email Social Payments Content Ads Intell…" at bounding box center [659, 448] width 1318 height 896
click at [47, 47] on button "Overview" at bounding box center [36, 50] width 34 height 35
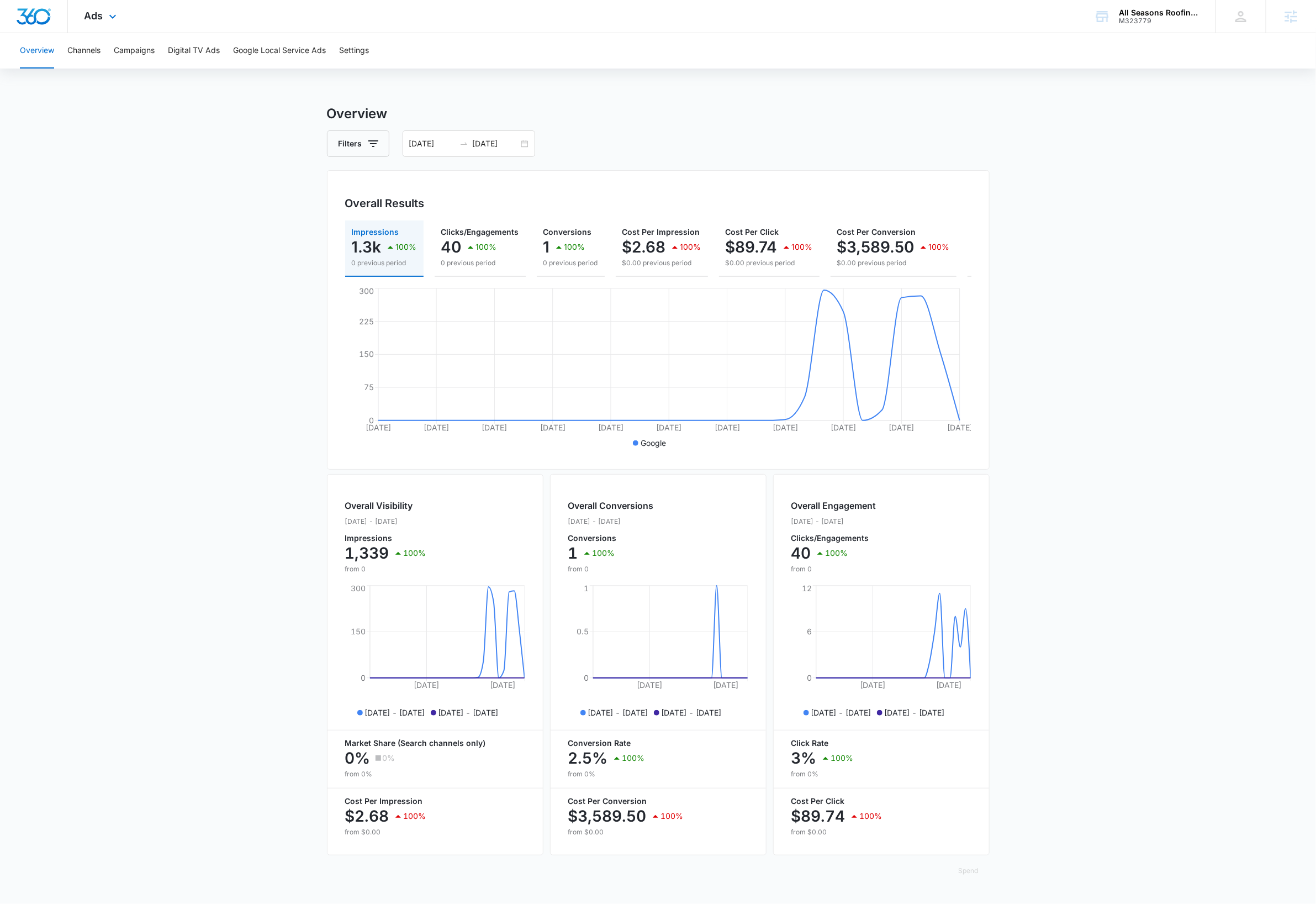
click at [48, 21] on img "Dashboard" at bounding box center [33, 16] width 36 height 17
